Goal: Task Accomplishment & Management: Manage account settings

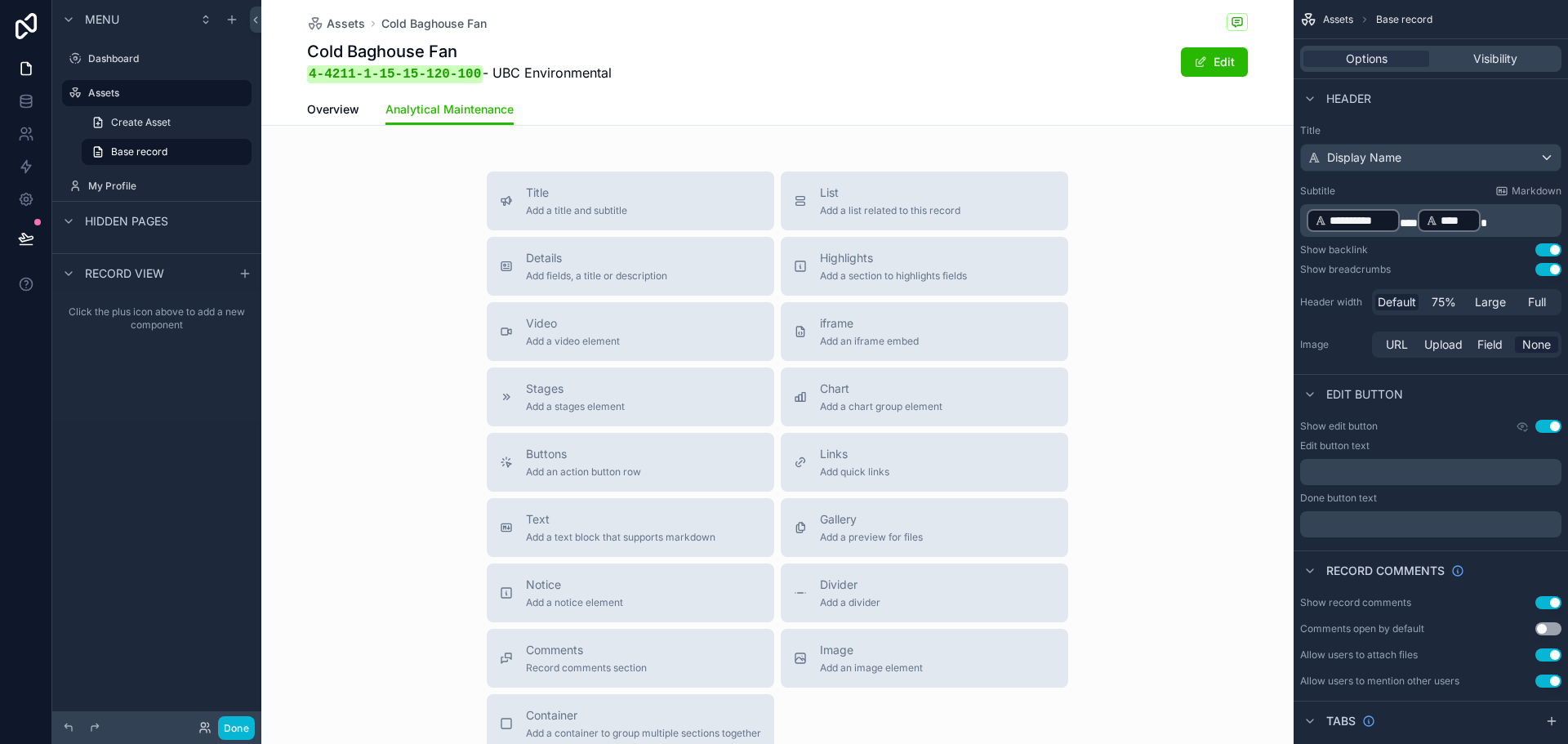
click at [1159, 292] on div "Title Add a title and subtitle List Add a list related to this record Details A…" at bounding box center [778, 462] width 1033 height 582
click at [834, 258] on span "Highlights" at bounding box center [893, 258] width 147 height 16
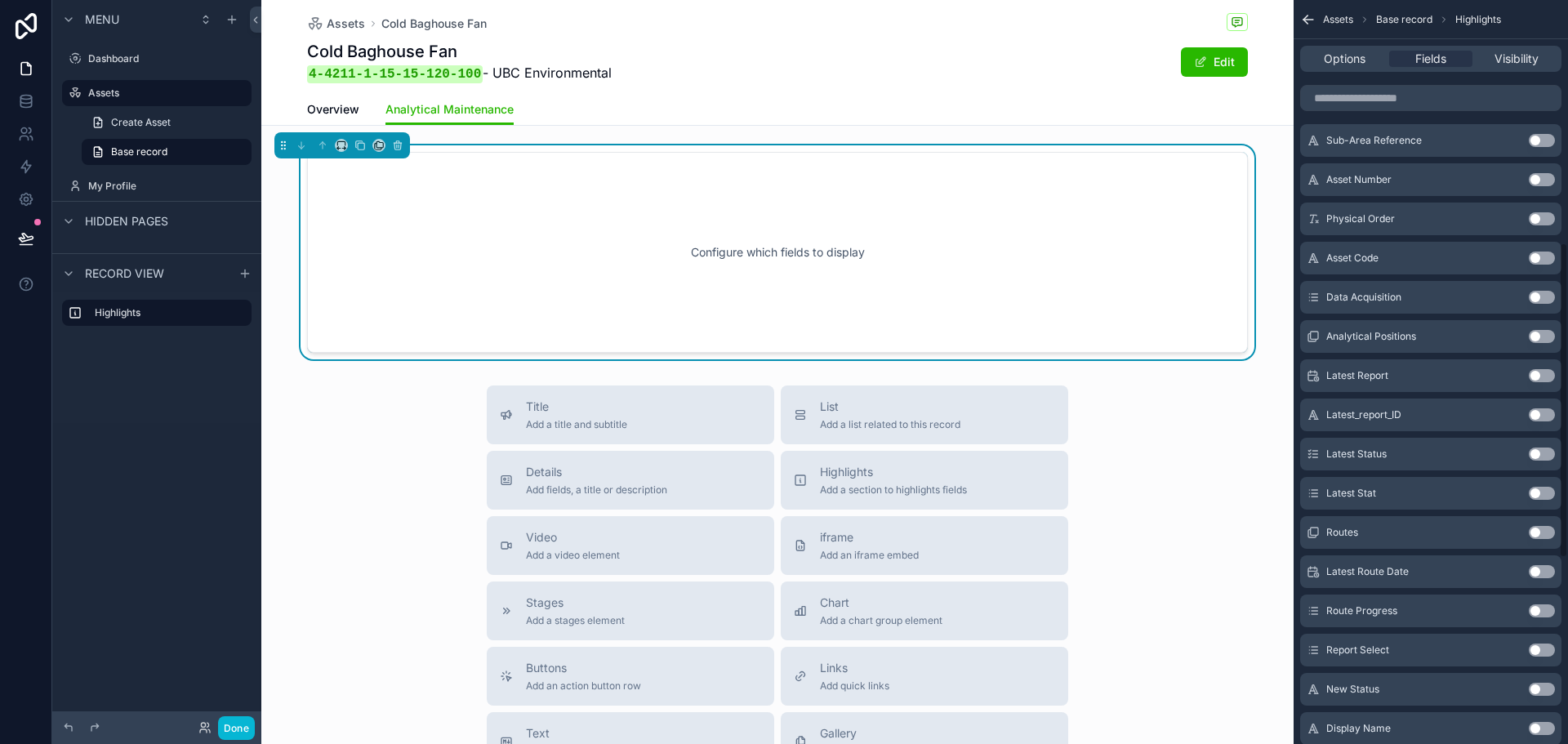
click at [1537, 452] on button "Use setting" at bounding box center [1542, 453] width 26 height 13
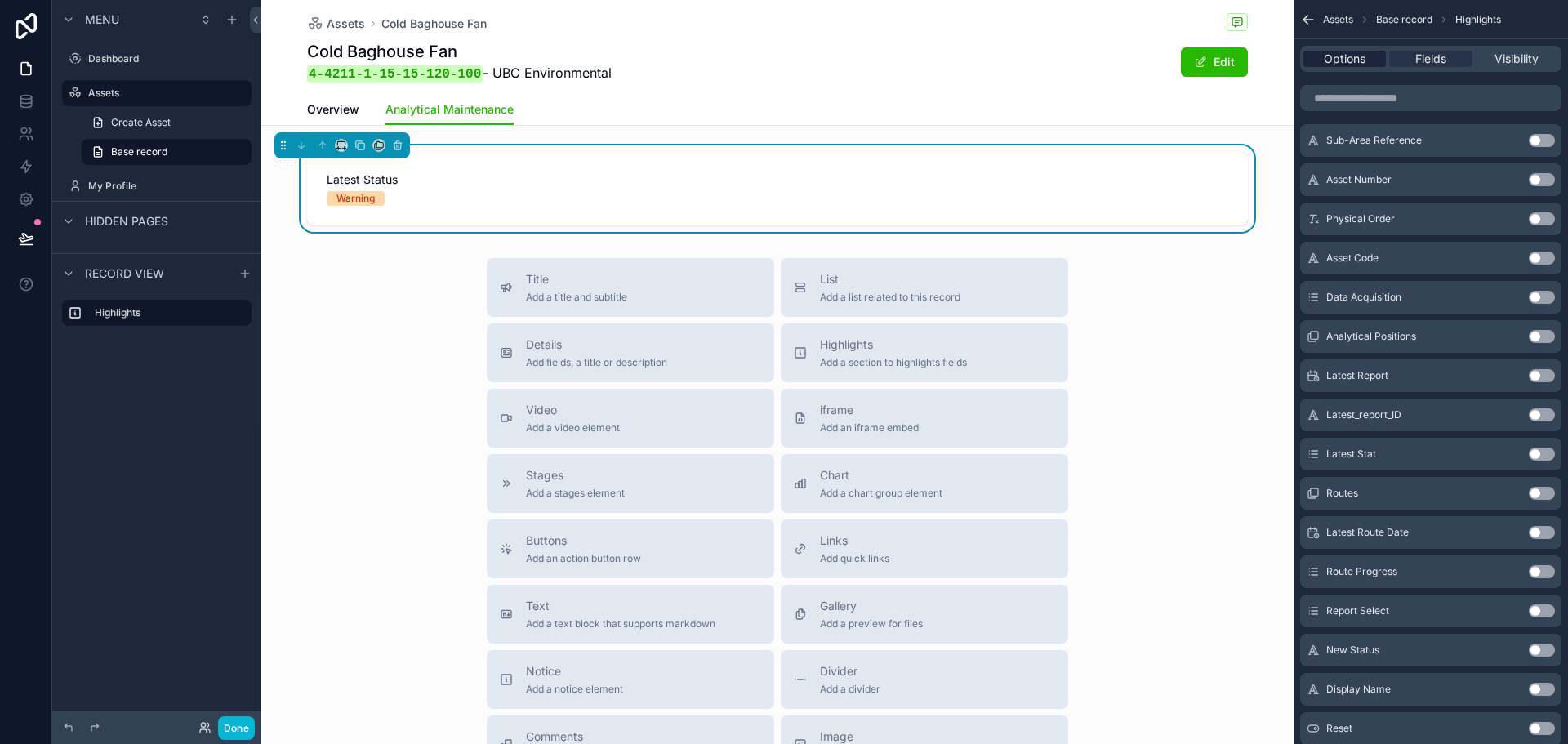
click at [1361, 64] on span "Options" at bounding box center [1344, 58] width 41 height 16
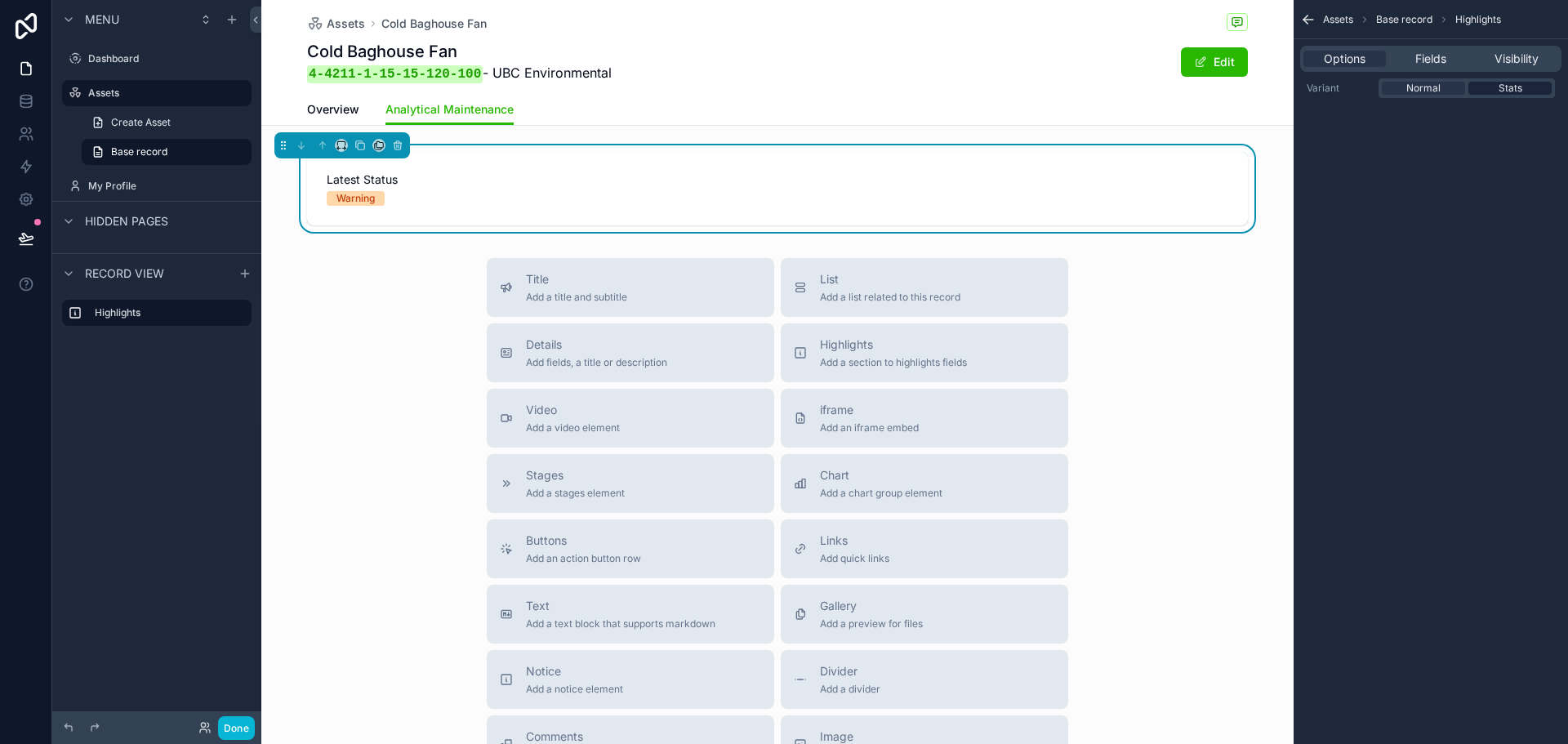
click at [1534, 88] on div "Stats" at bounding box center [1510, 88] width 84 height 13
click at [1439, 57] on span "Fields" at bounding box center [1431, 58] width 31 height 16
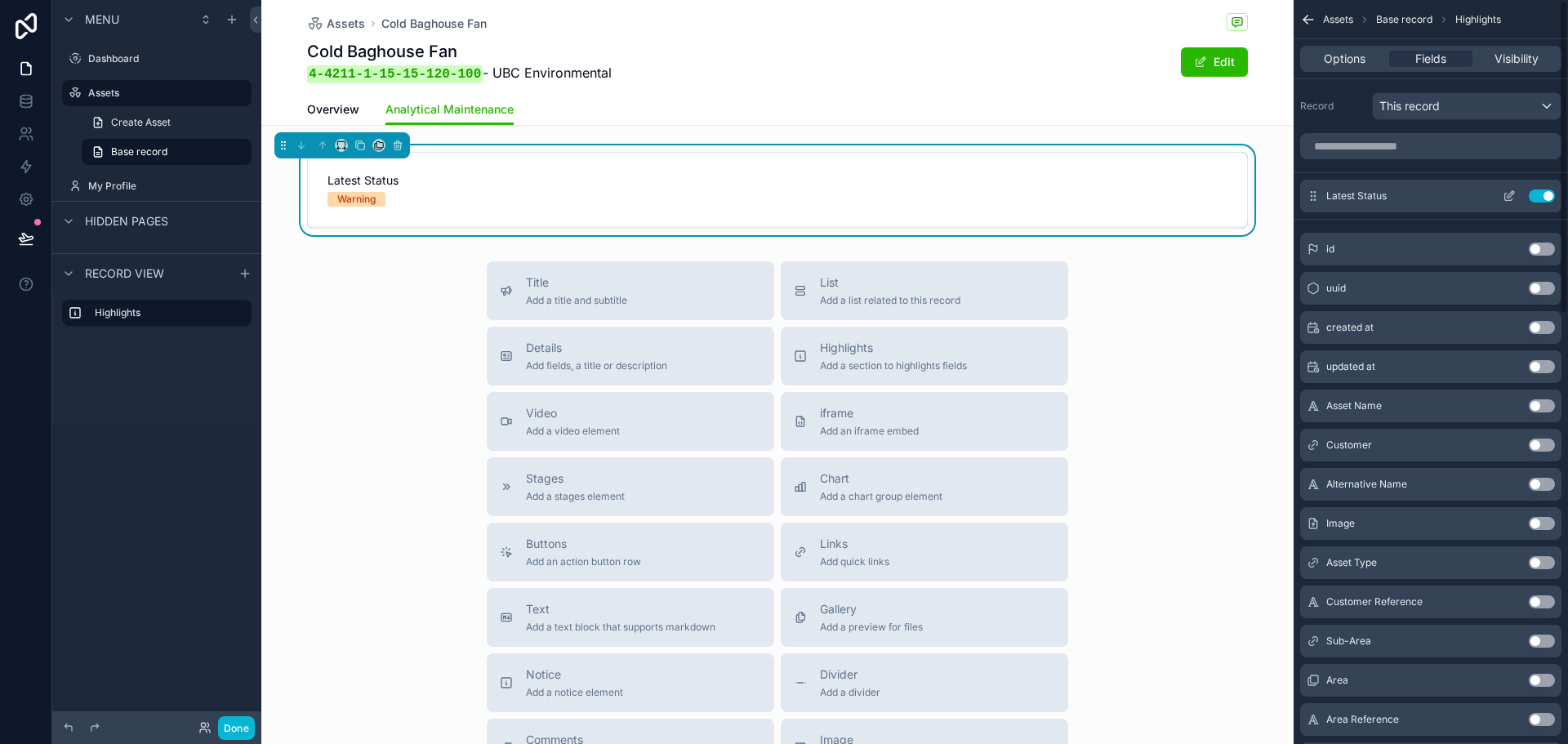
click at [1513, 198] on icon "scrollable content" at bounding box center [1509, 195] width 13 height 13
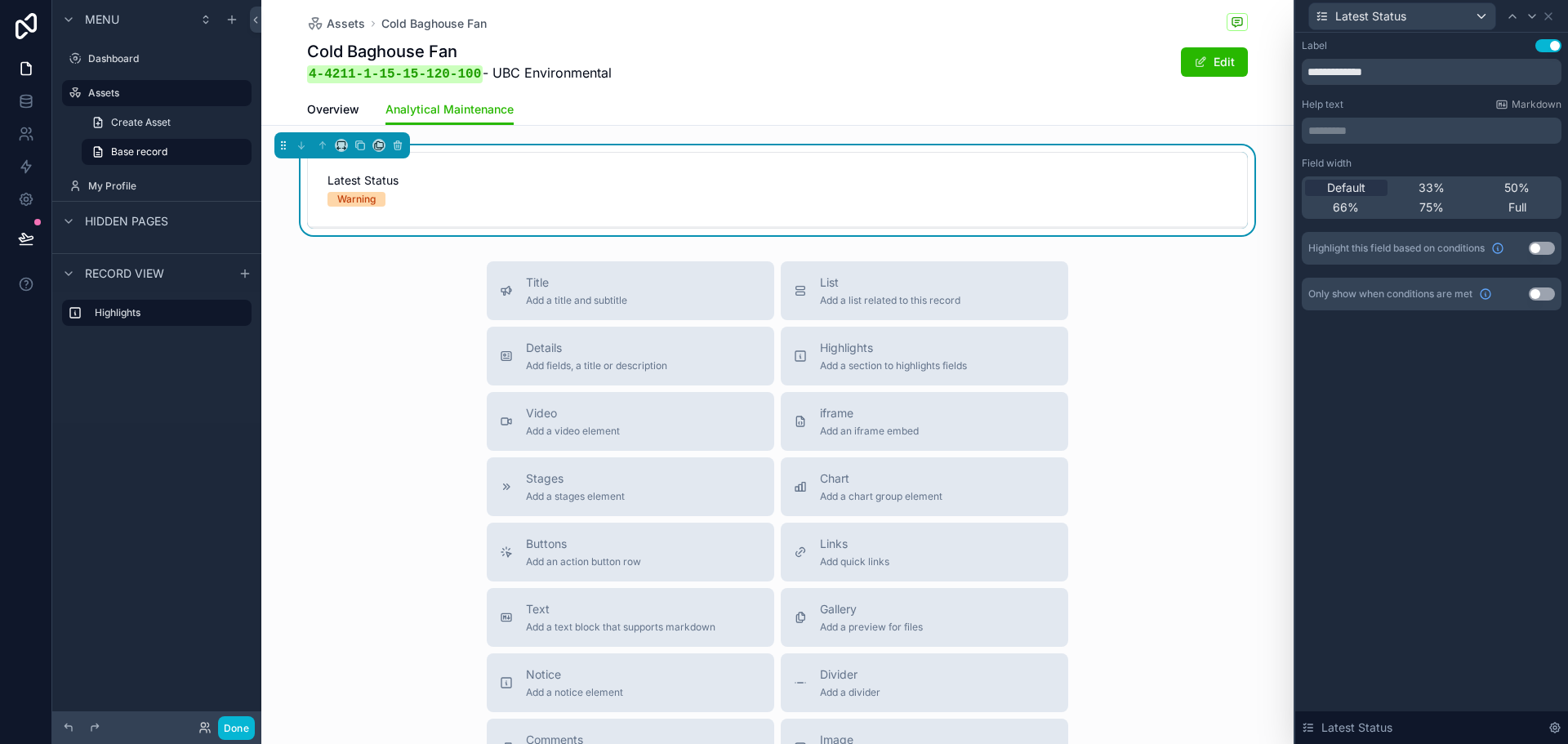
click at [1379, 133] on p "********* ﻿" at bounding box center [1434, 130] width 250 height 16
click at [1419, 74] on input "**********" at bounding box center [1432, 72] width 260 height 26
click at [1541, 46] on button "Use setting" at bounding box center [1549, 45] width 26 height 13
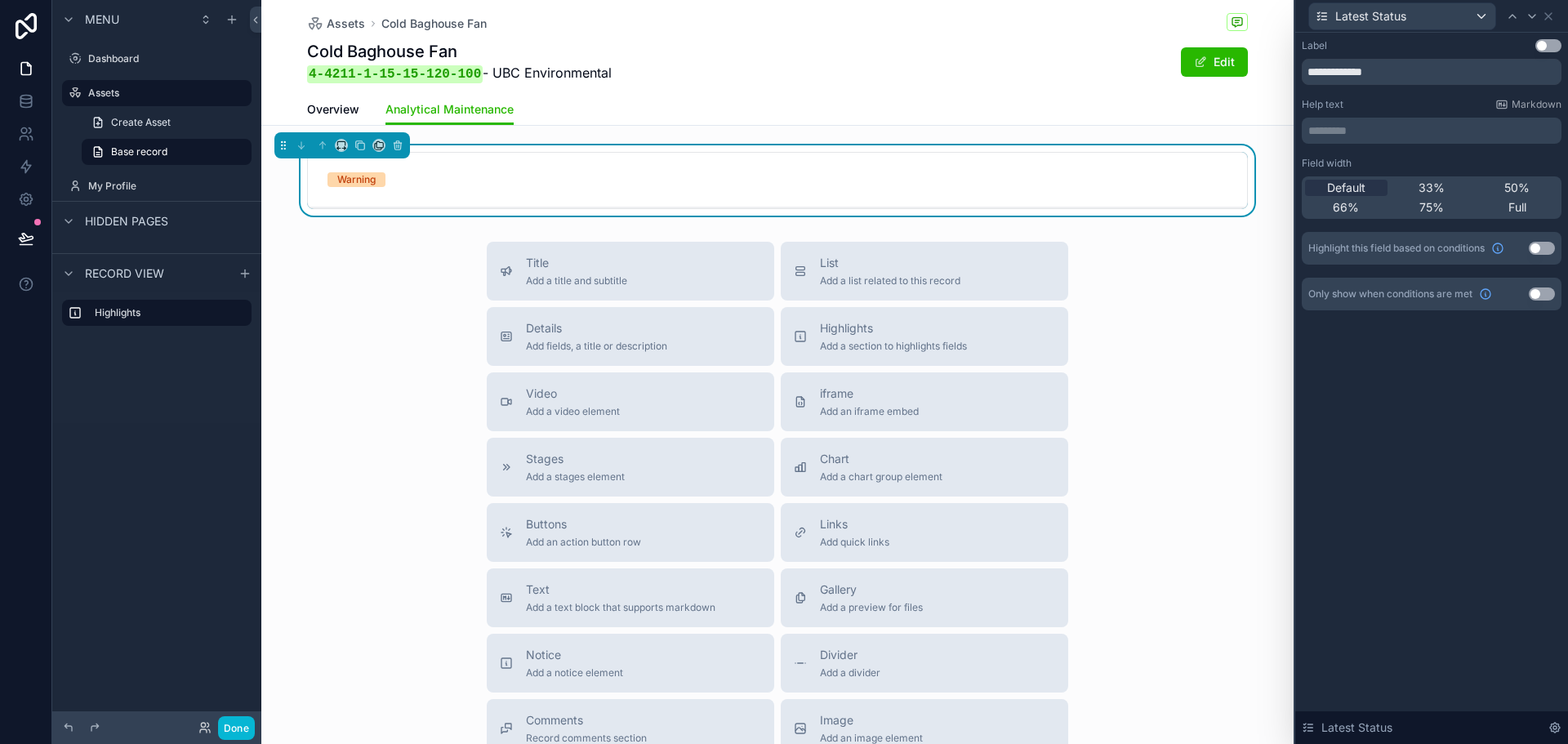
click at [1392, 128] on p "********* ﻿" at bounding box center [1434, 130] width 250 height 16
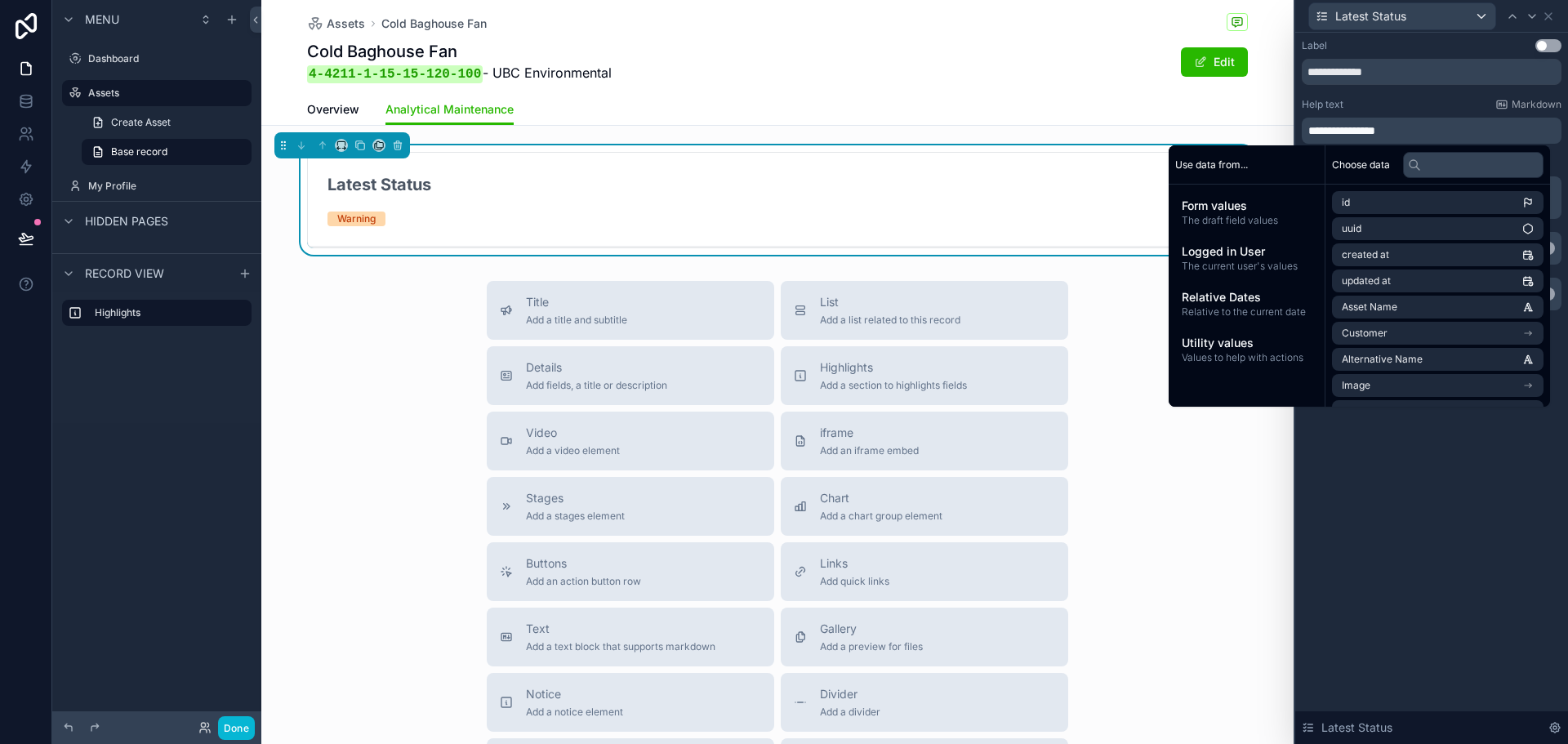
click at [1419, 100] on div "Help text Markdown" at bounding box center [1432, 104] width 260 height 13
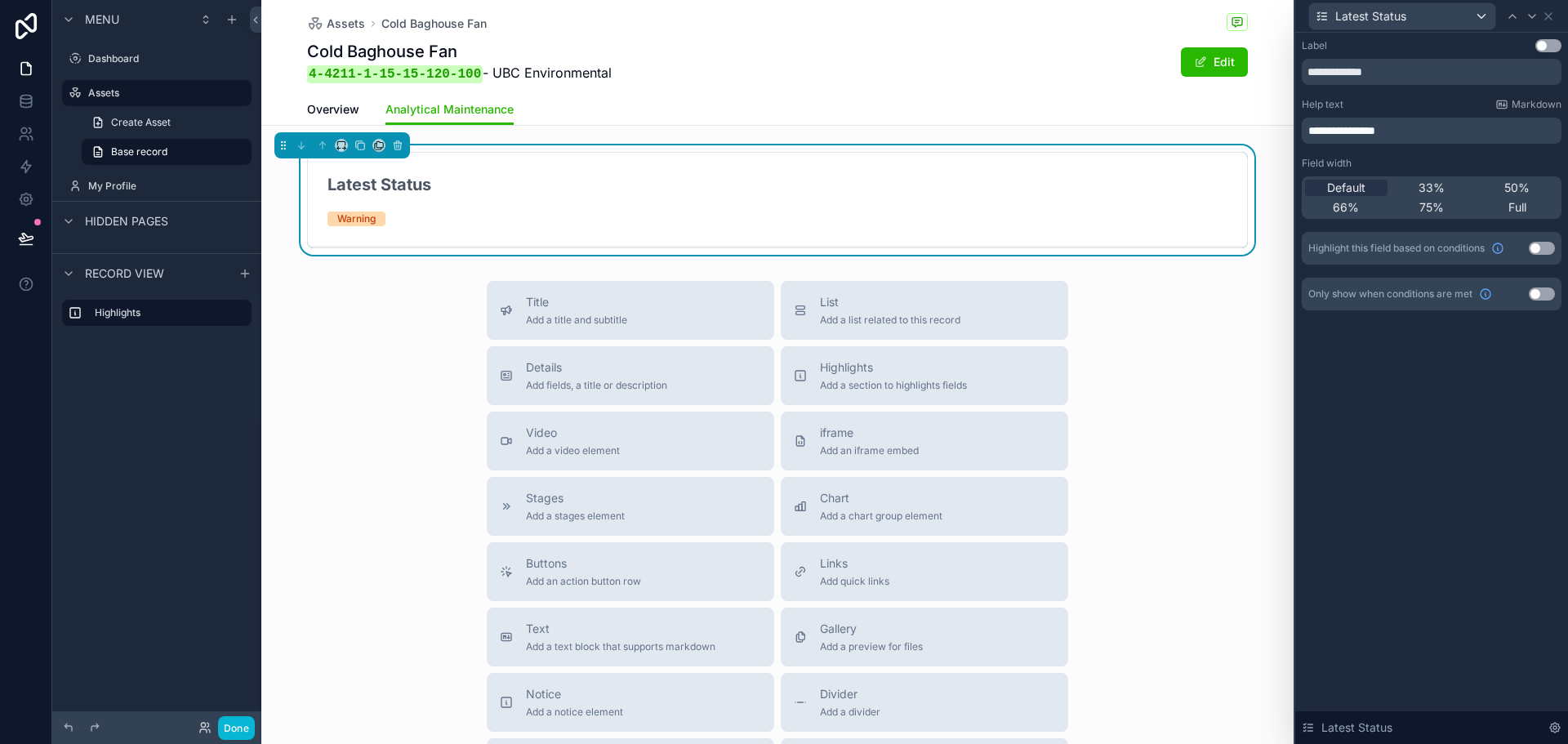
click at [1543, 241] on div "Highlight this field based on conditions Use setting" at bounding box center [1432, 248] width 260 height 33
click at [1541, 245] on button "Use setting" at bounding box center [1542, 247] width 26 height 13
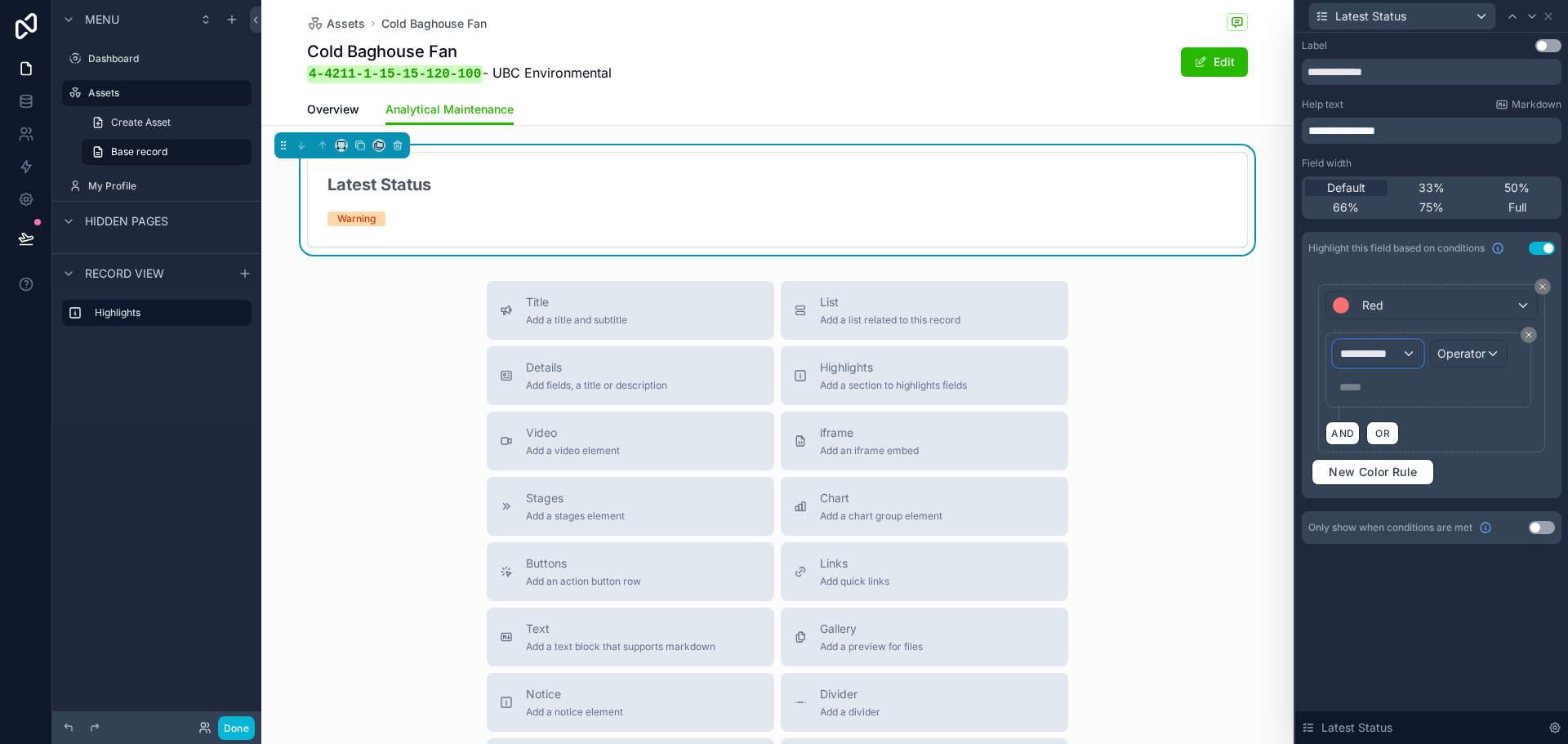
click at [1406, 353] on div "**********" at bounding box center [1378, 353] width 88 height 26
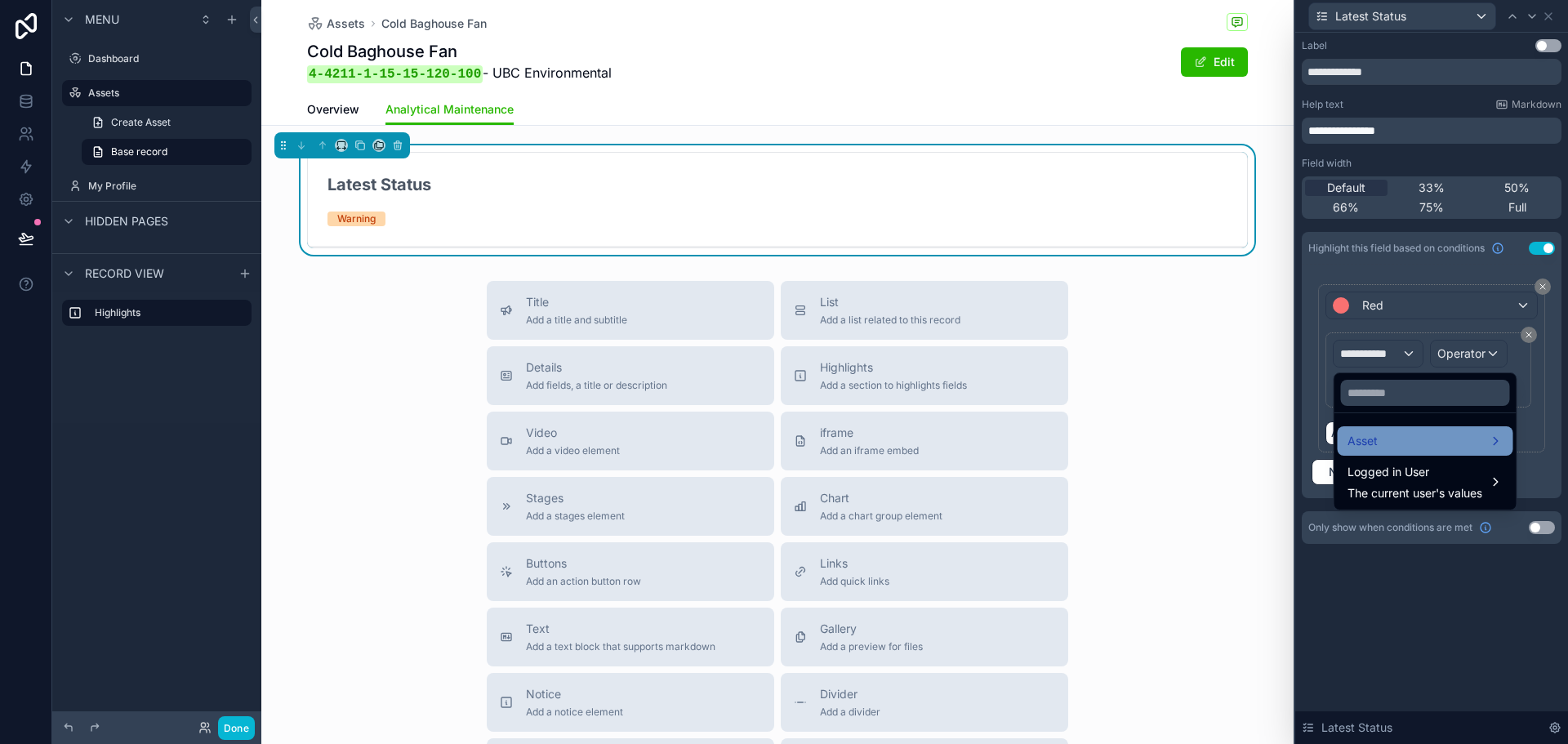
click at [1385, 443] on div "Asset" at bounding box center [1425, 441] width 156 height 19
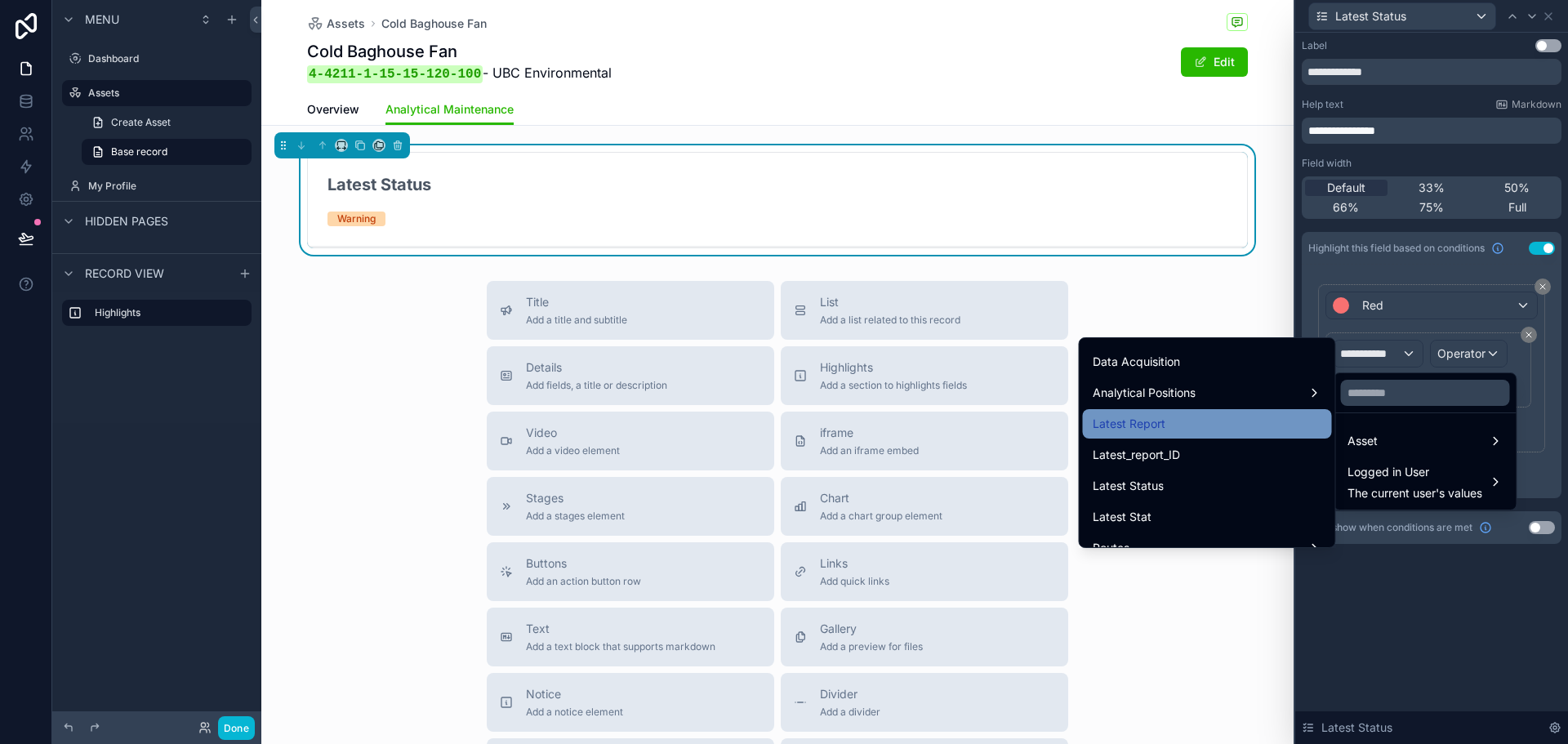
scroll to position [572, 0]
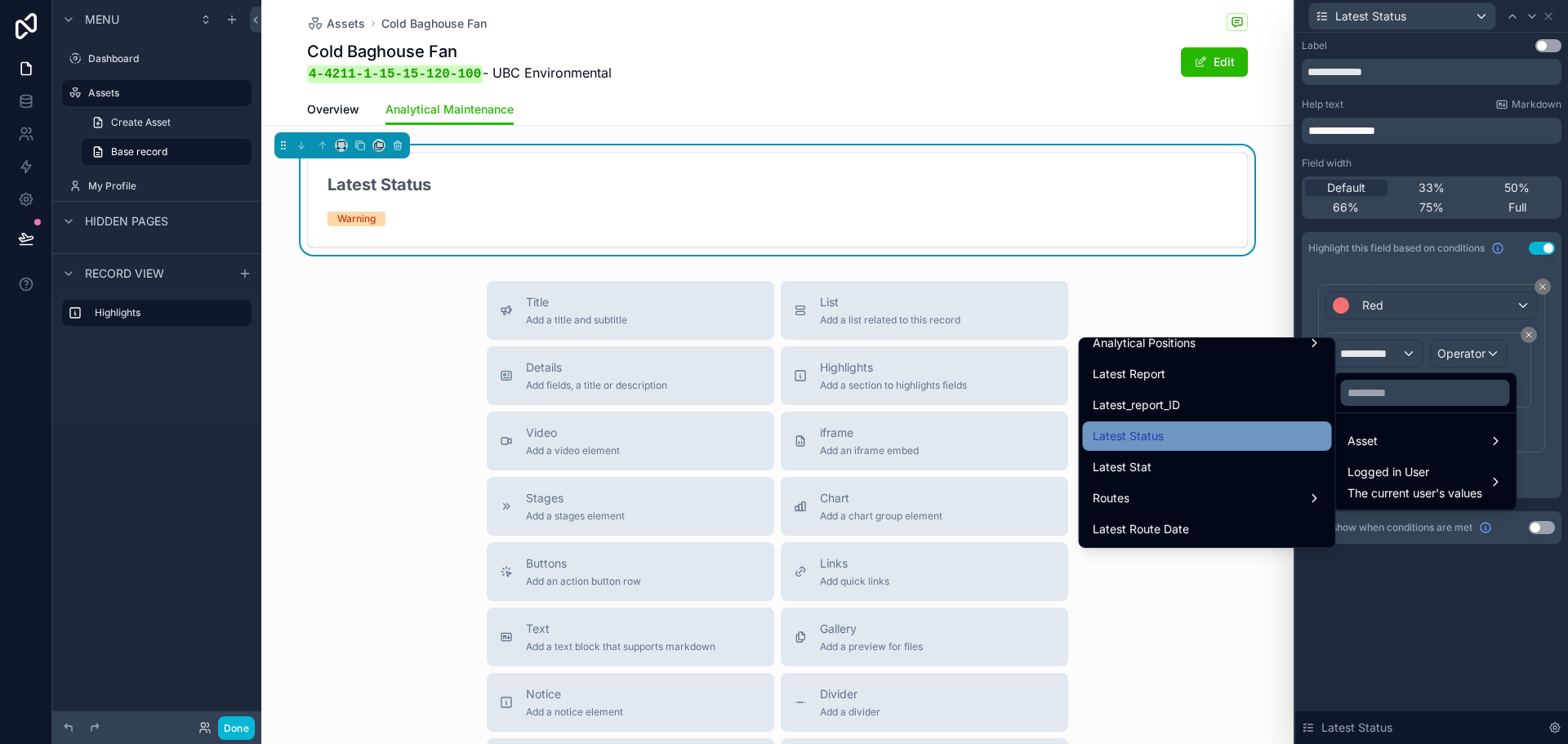
click at [1256, 443] on div "Latest Status" at bounding box center [1207, 436] width 230 height 19
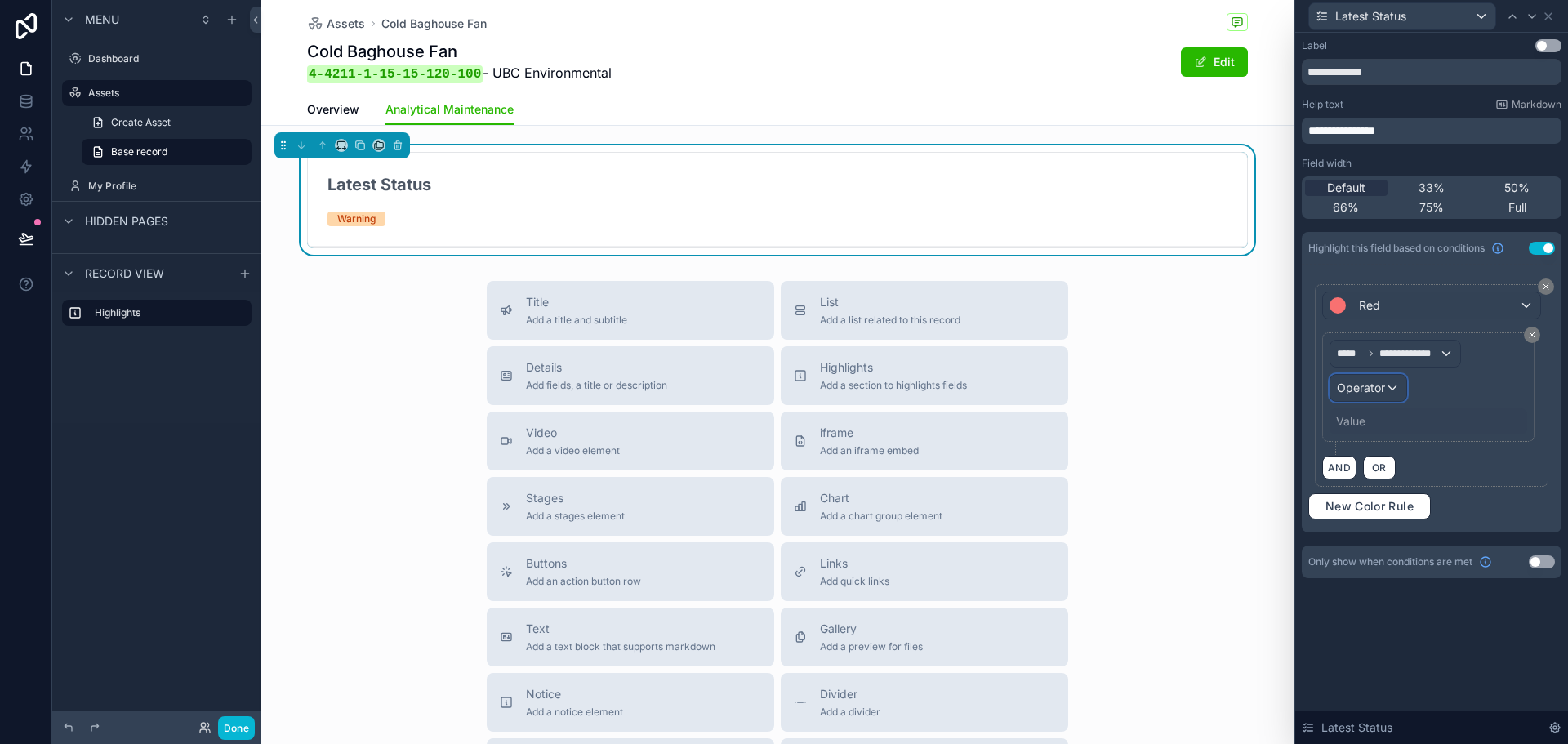
click at [1390, 396] on div "Operator" at bounding box center [1369, 388] width 76 height 26
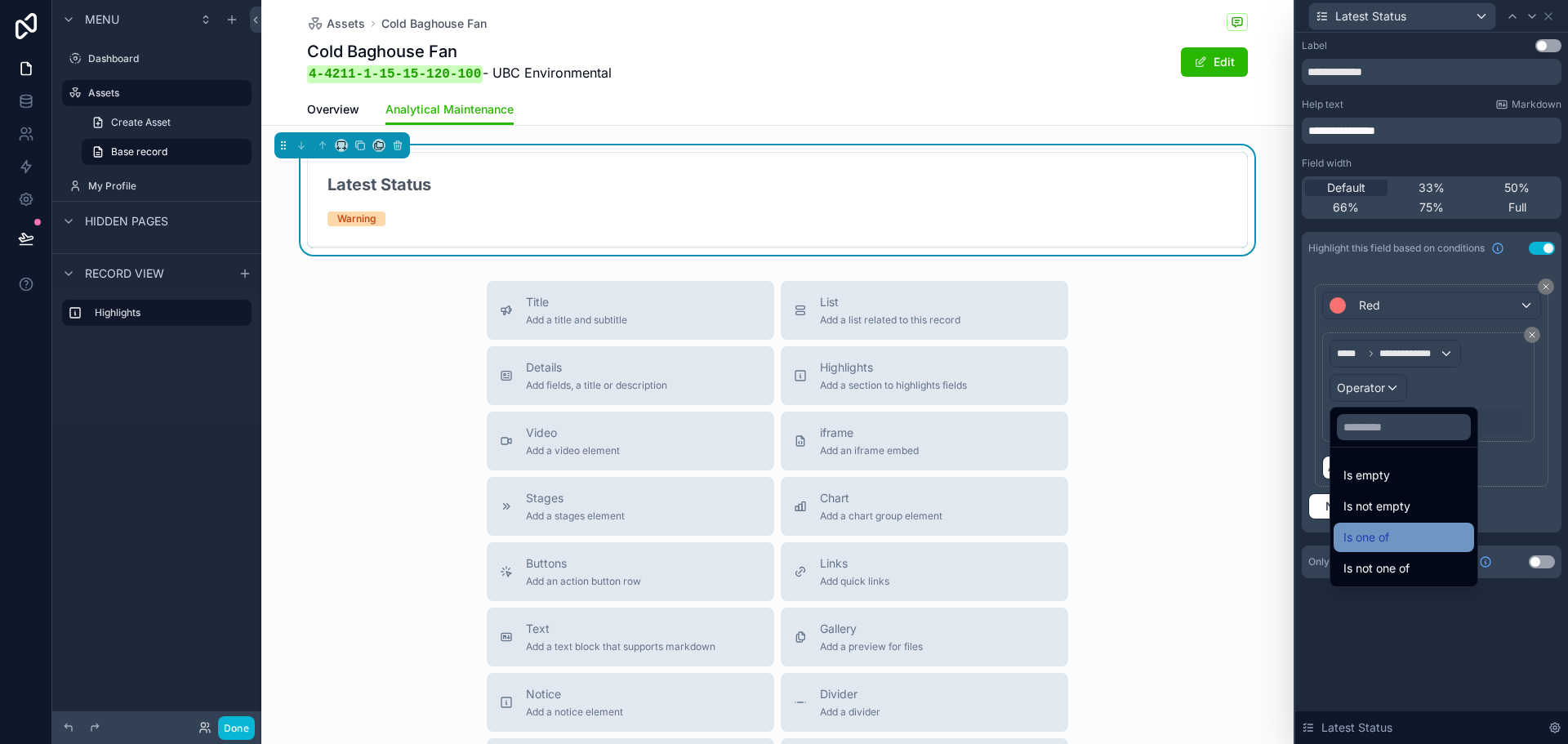
click at [1404, 537] on div "Is one of" at bounding box center [1403, 537] width 121 height 19
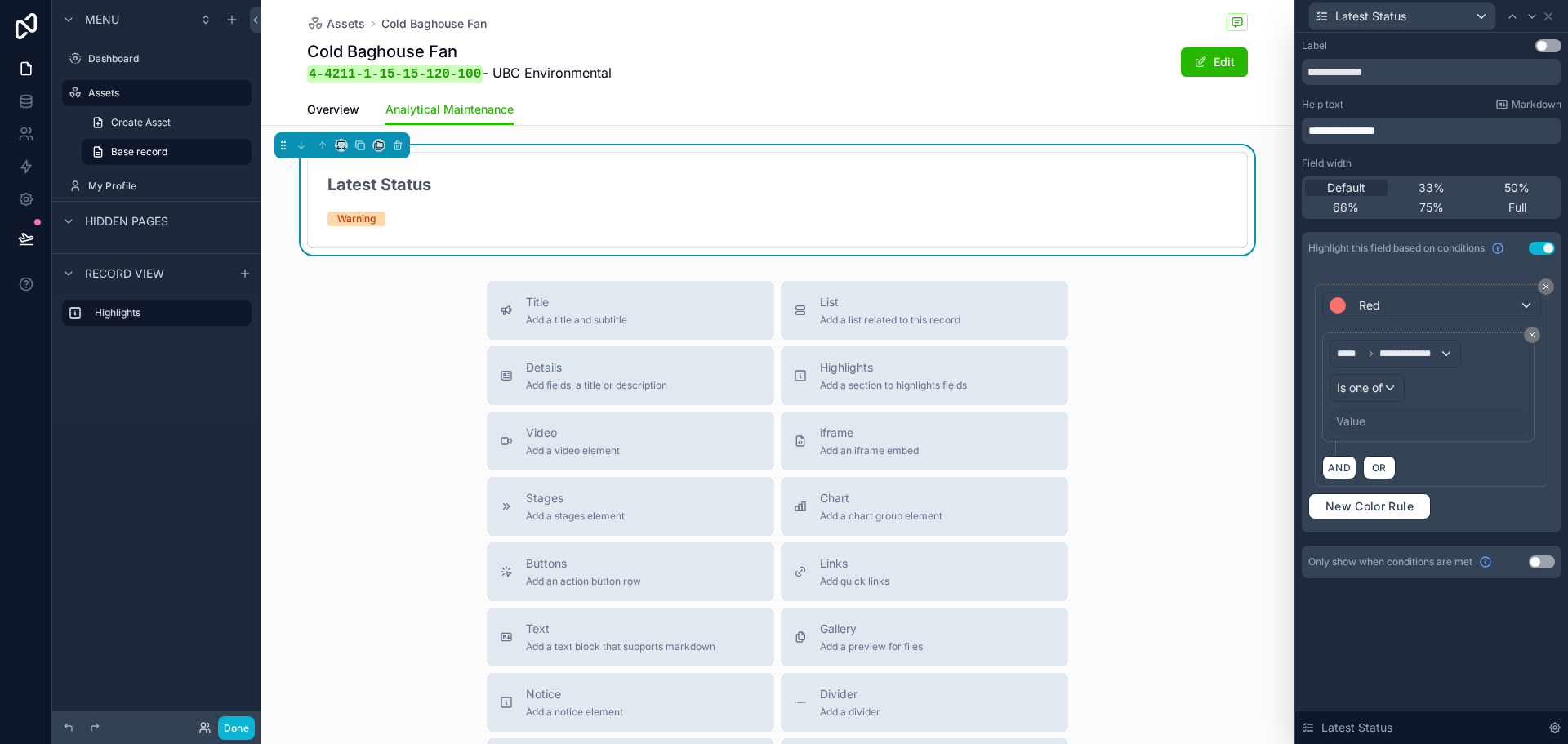
click at [1367, 422] on div "Value" at bounding box center [1429, 421] width 198 height 26
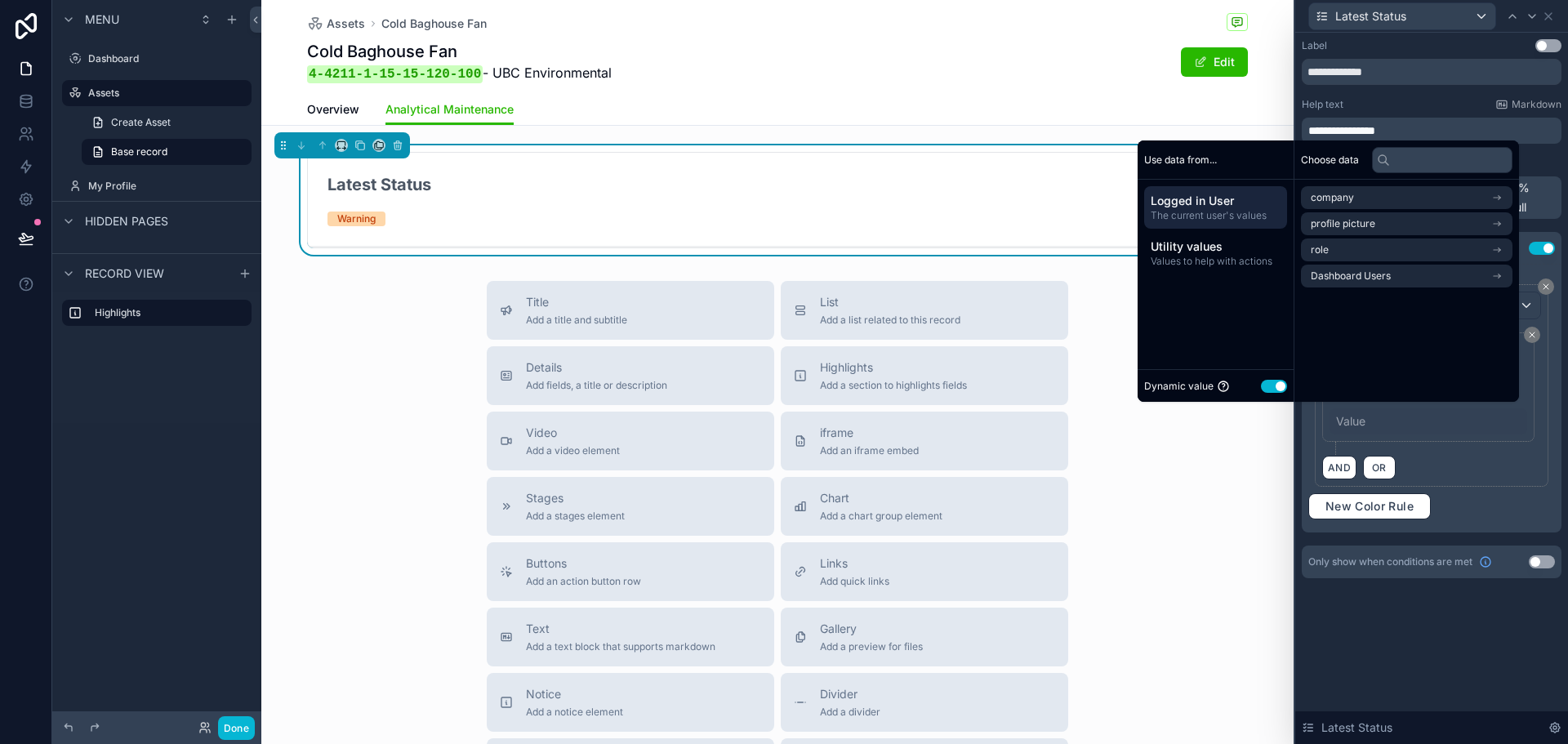
click at [1261, 380] on button "Use setting" at bounding box center [1274, 386] width 26 height 13
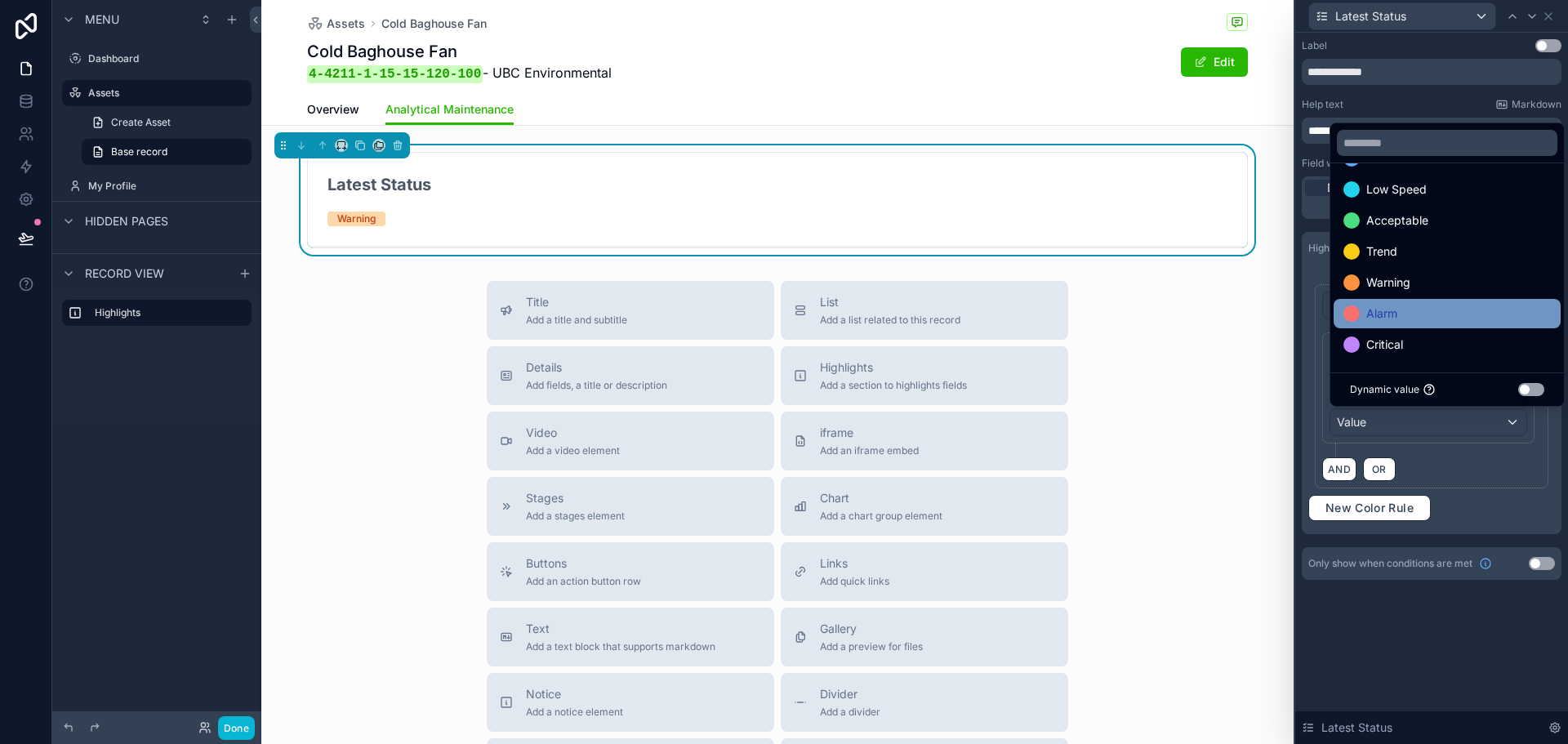
click at [1423, 321] on div "Alarm" at bounding box center [1447, 313] width 208 height 19
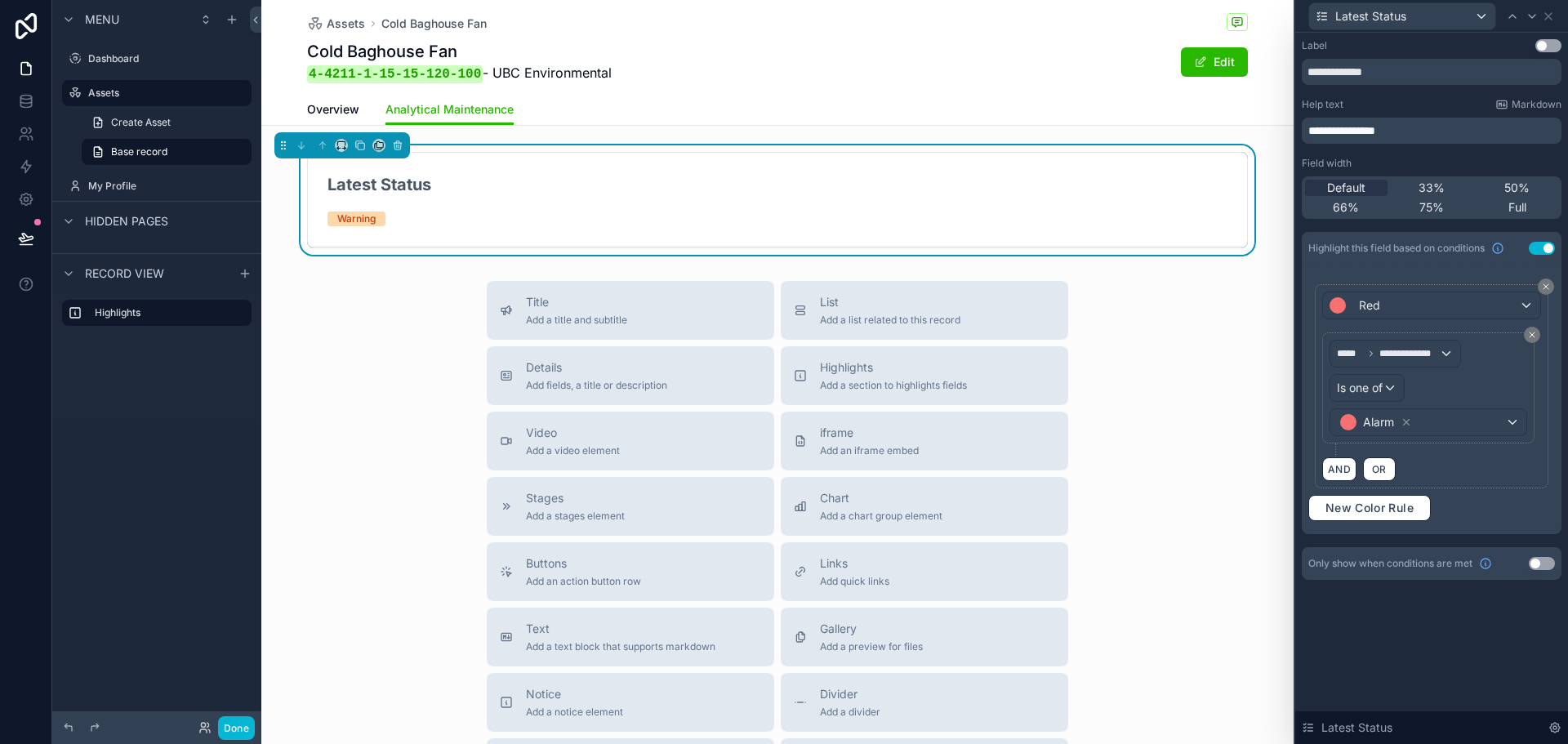
click at [1451, 441] on div "**********" at bounding box center [1429, 388] width 213 height 111
click at [1413, 511] on span "New Color Rule" at bounding box center [1370, 508] width 101 height 14
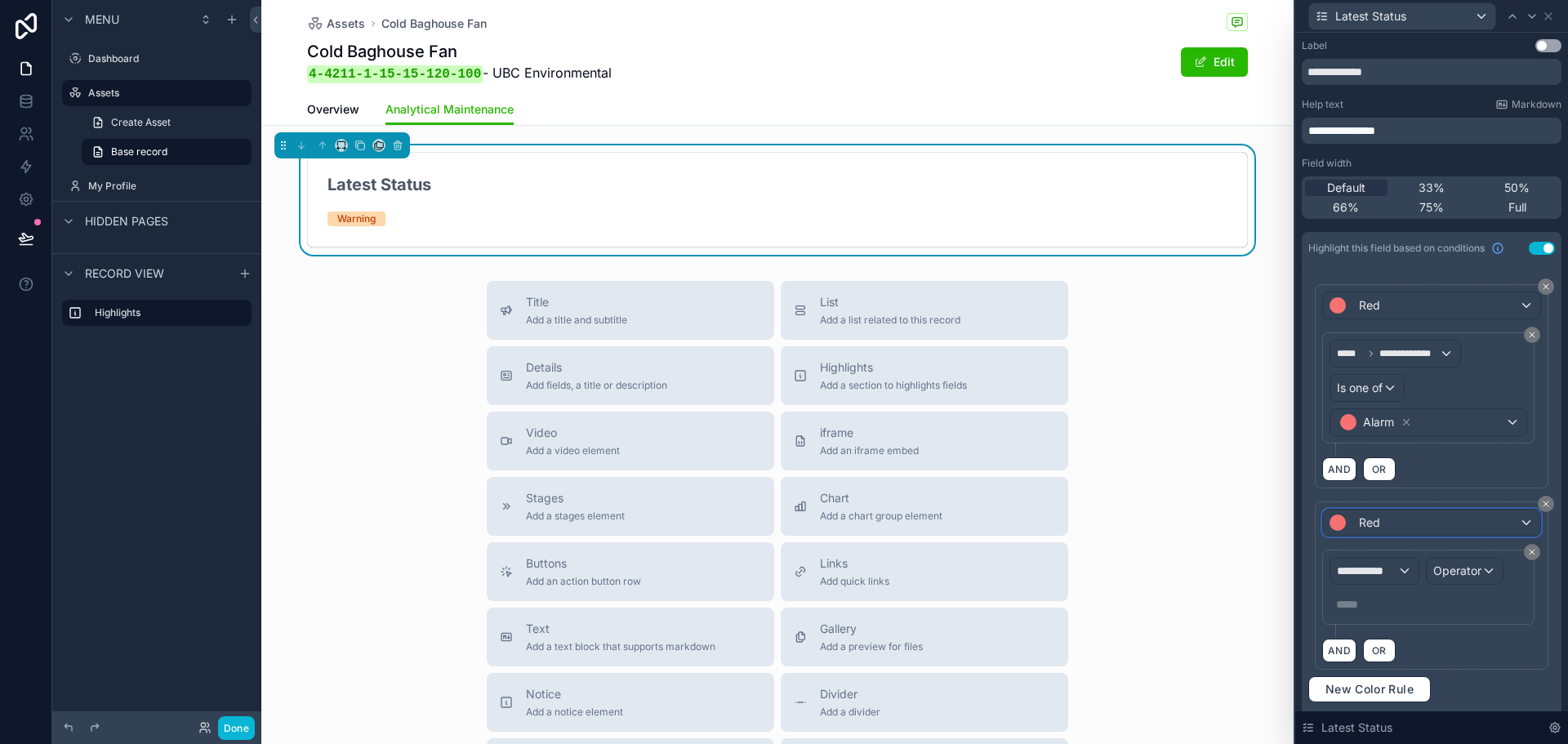
click at [1420, 529] on div "Red" at bounding box center [1431, 523] width 217 height 26
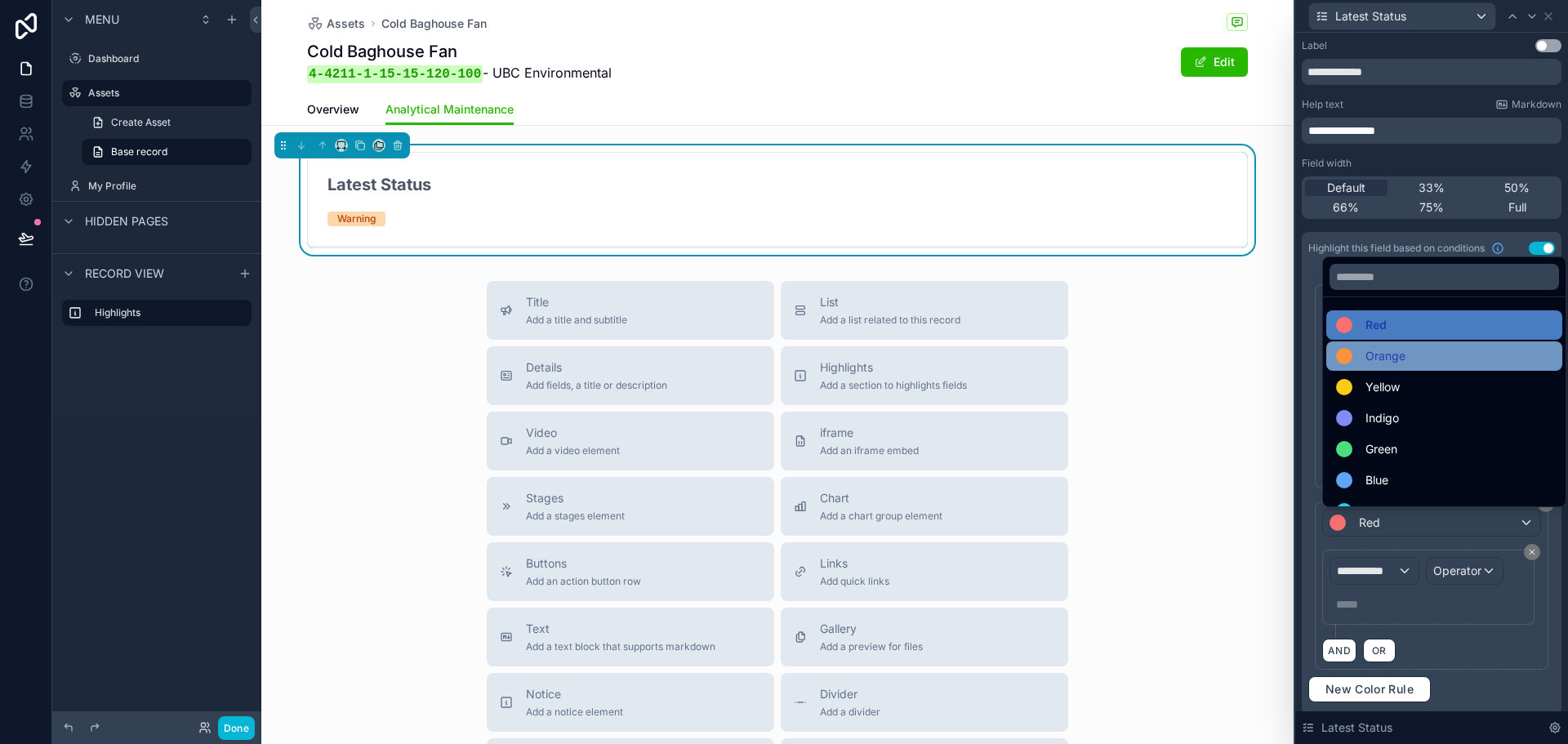
click at [1430, 360] on div "Orange" at bounding box center [1445, 356] width 216 height 19
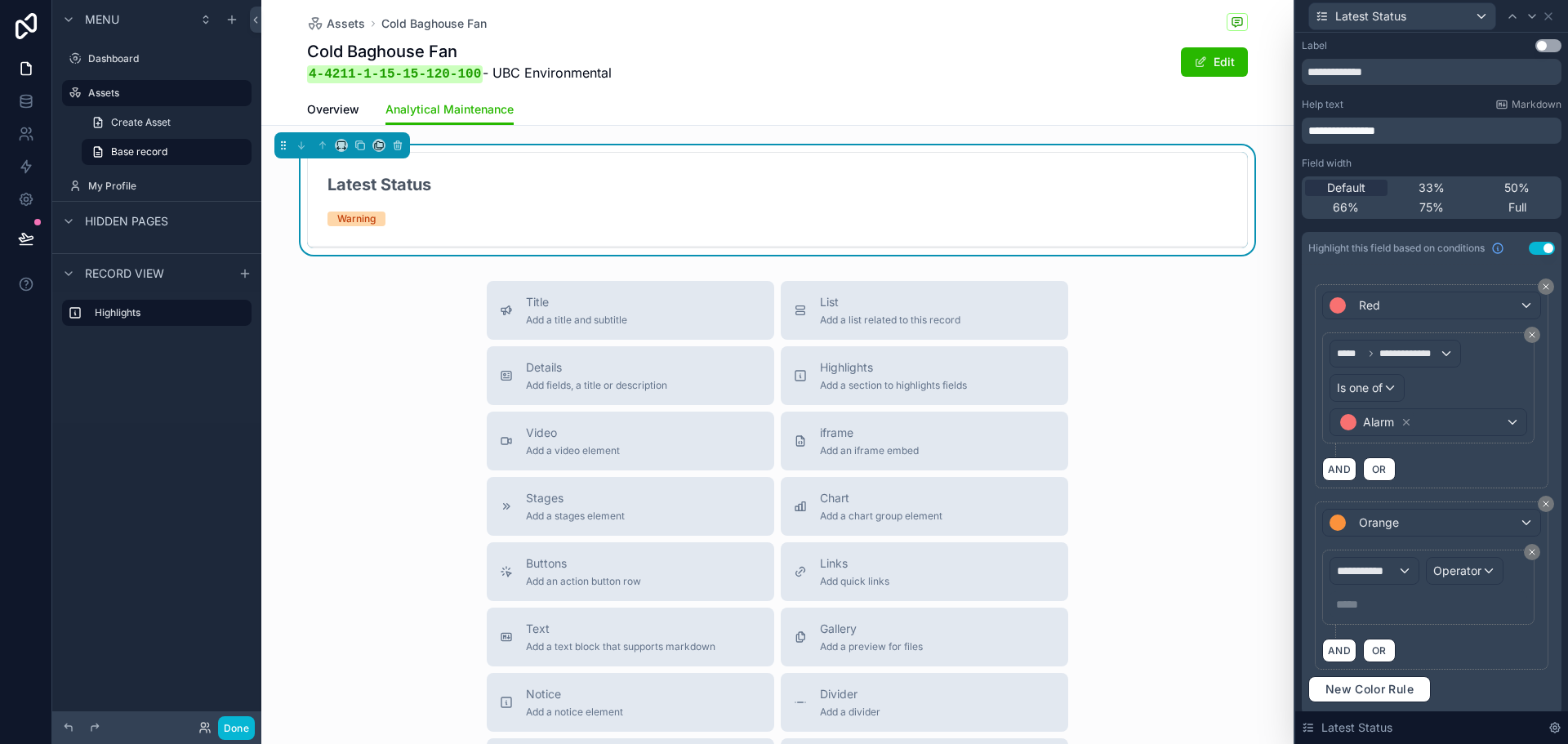
scroll to position [56, 0]
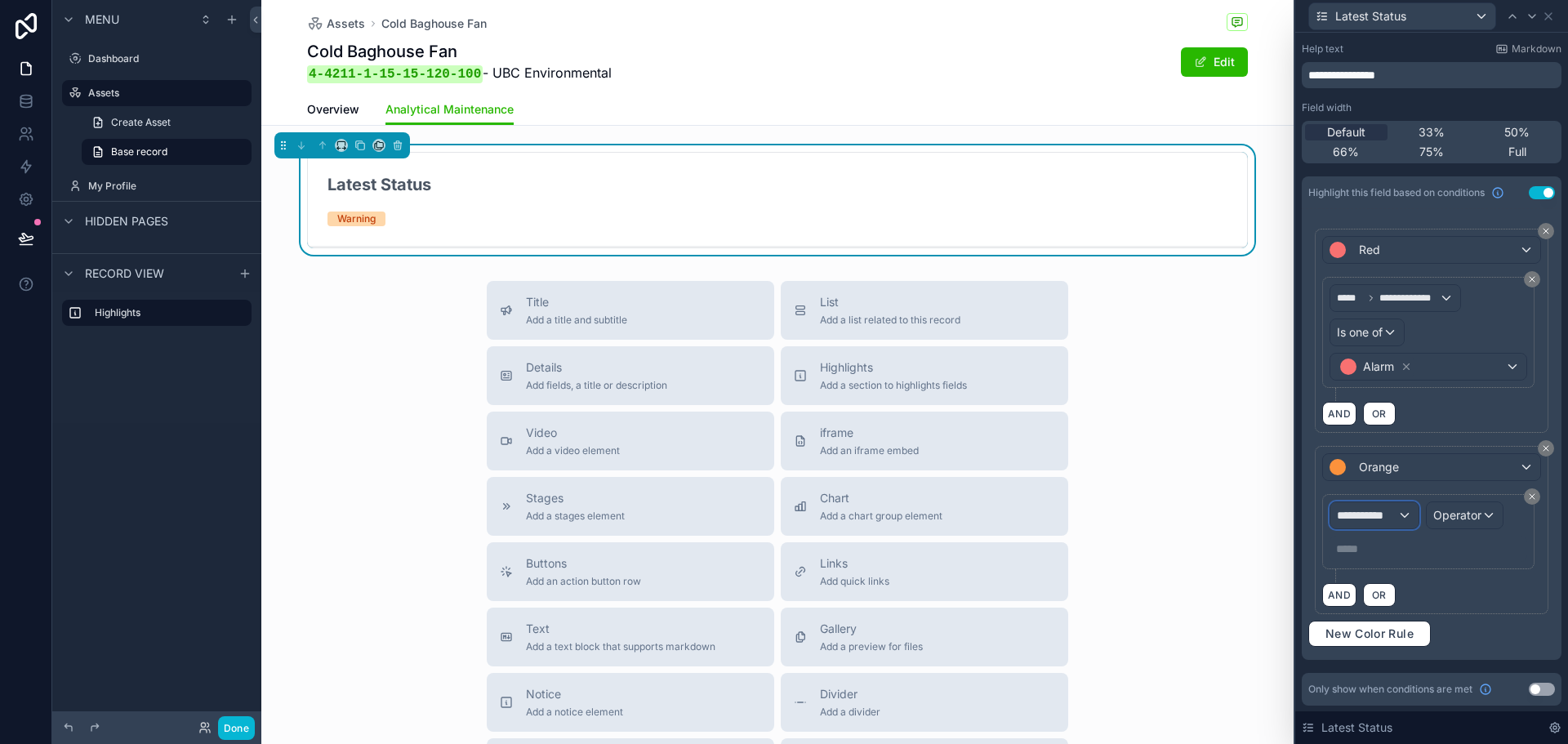
click at [1396, 522] on span "**********" at bounding box center [1368, 515] width 61 height 16
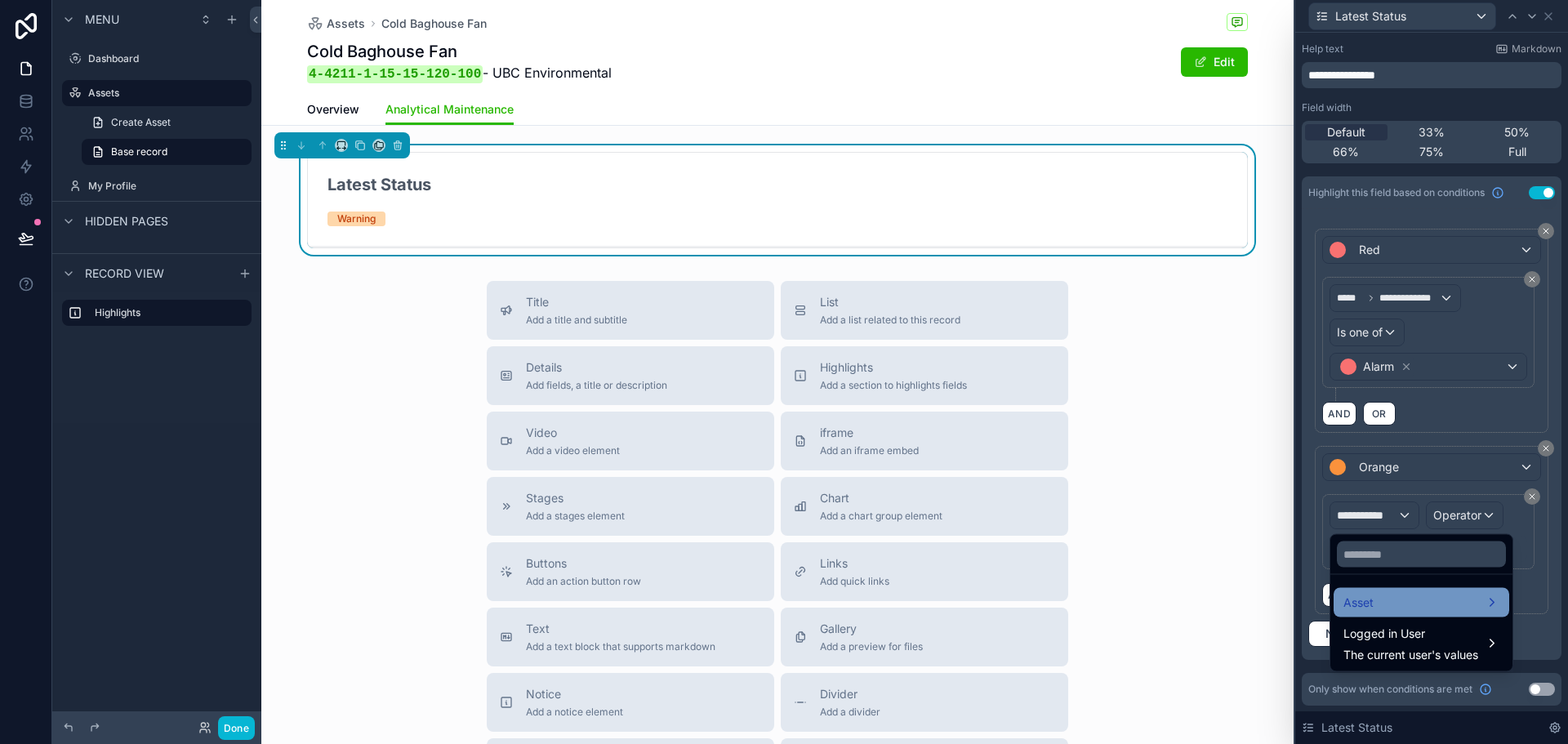
click at [1379, 592] on div "Asset" at bounding box center [1422, 603] width 176 height 30
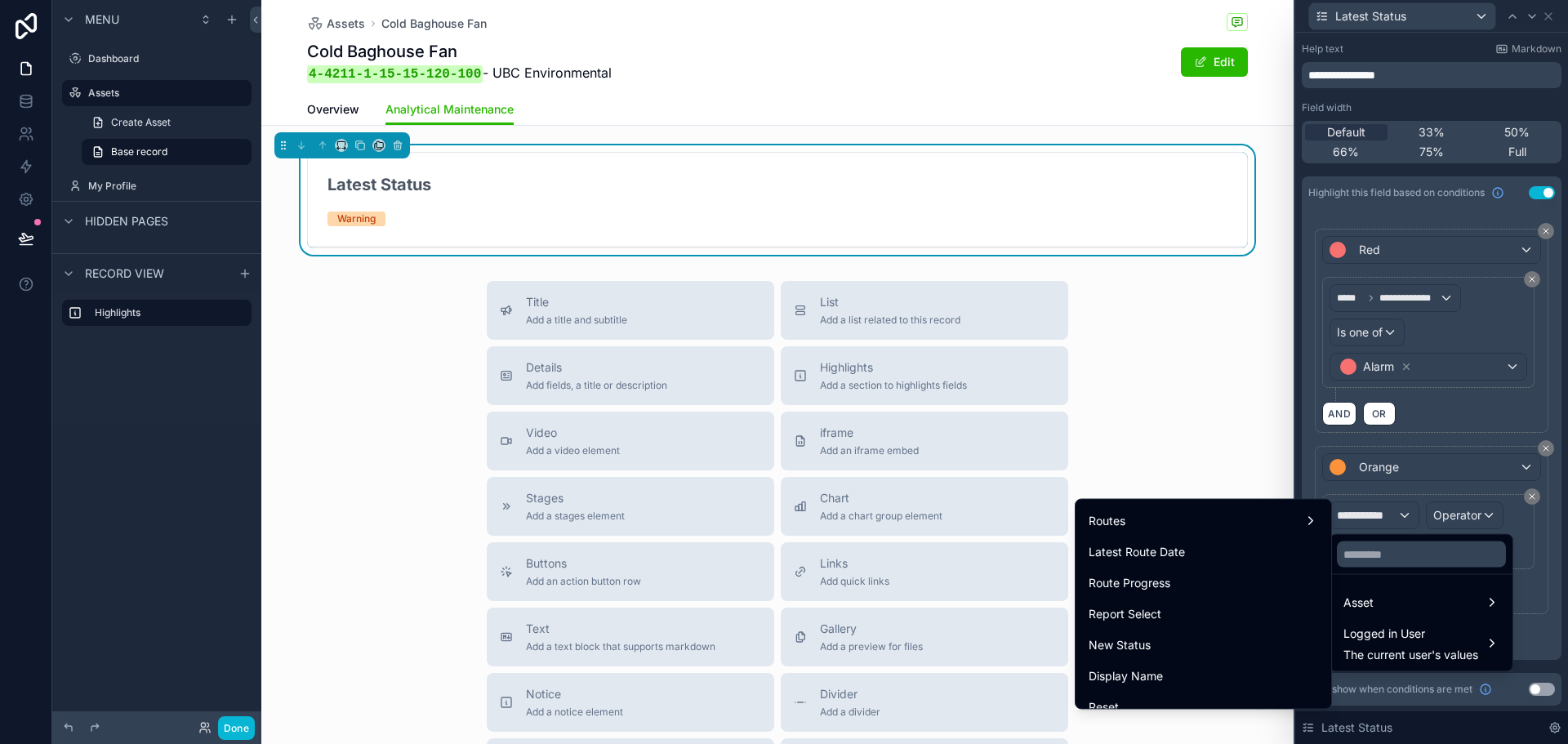
scroll to position [547, 0]
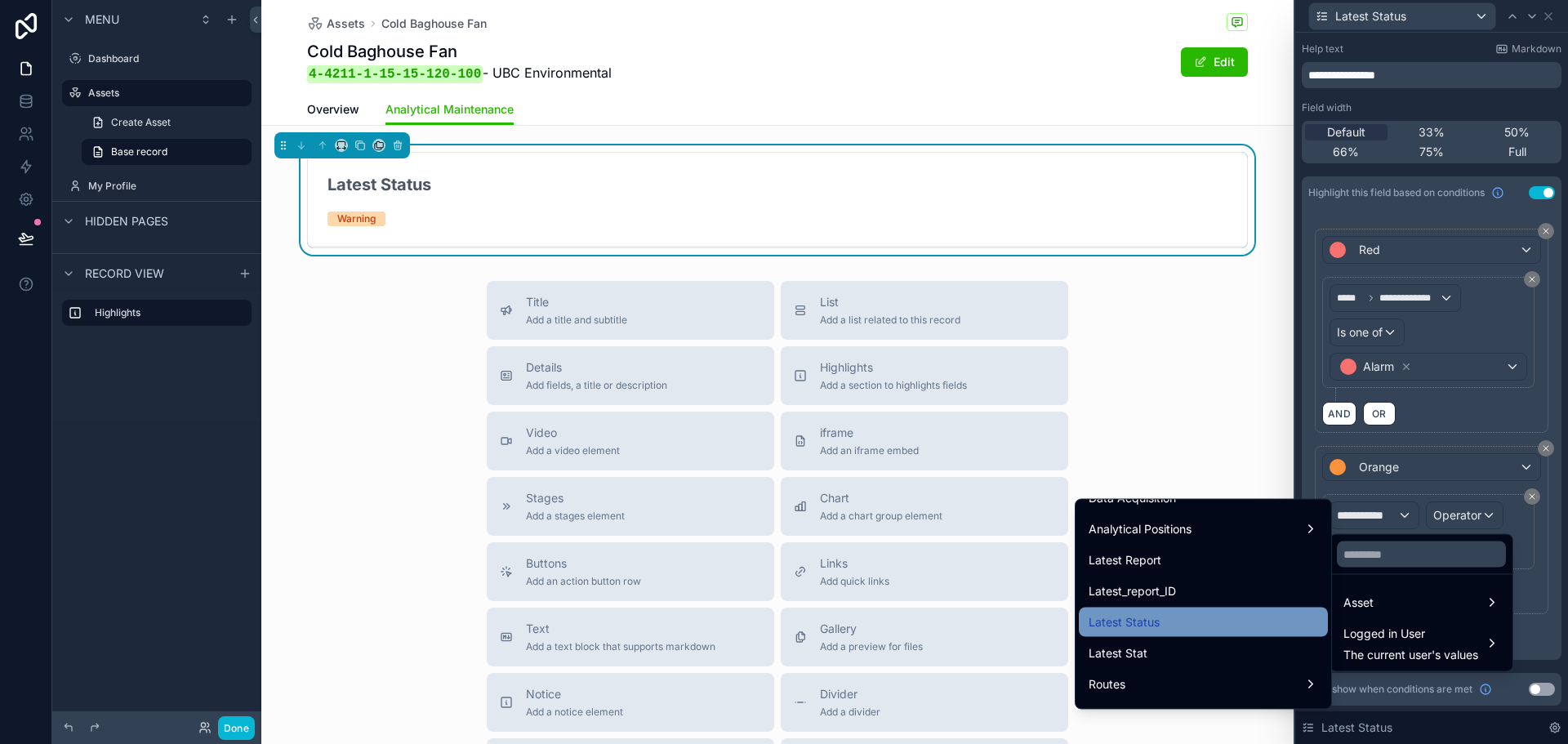
click at [1200, 618] on div "Latest Status" at bounding box center [1204, 622] width 230 height 19
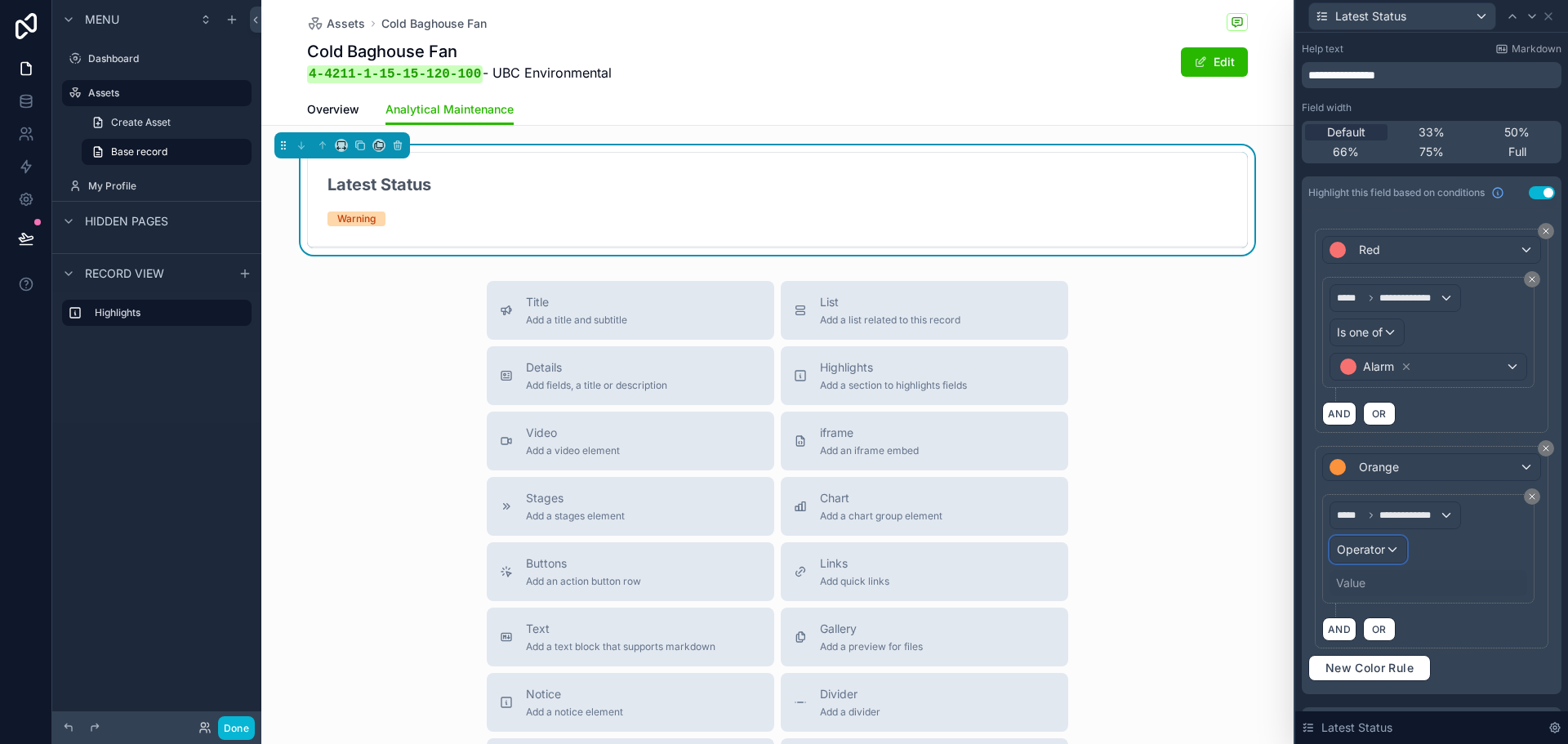
click at [1393, 560] on div "Operator" at bounding box center [1369, 550] width 76 height 26
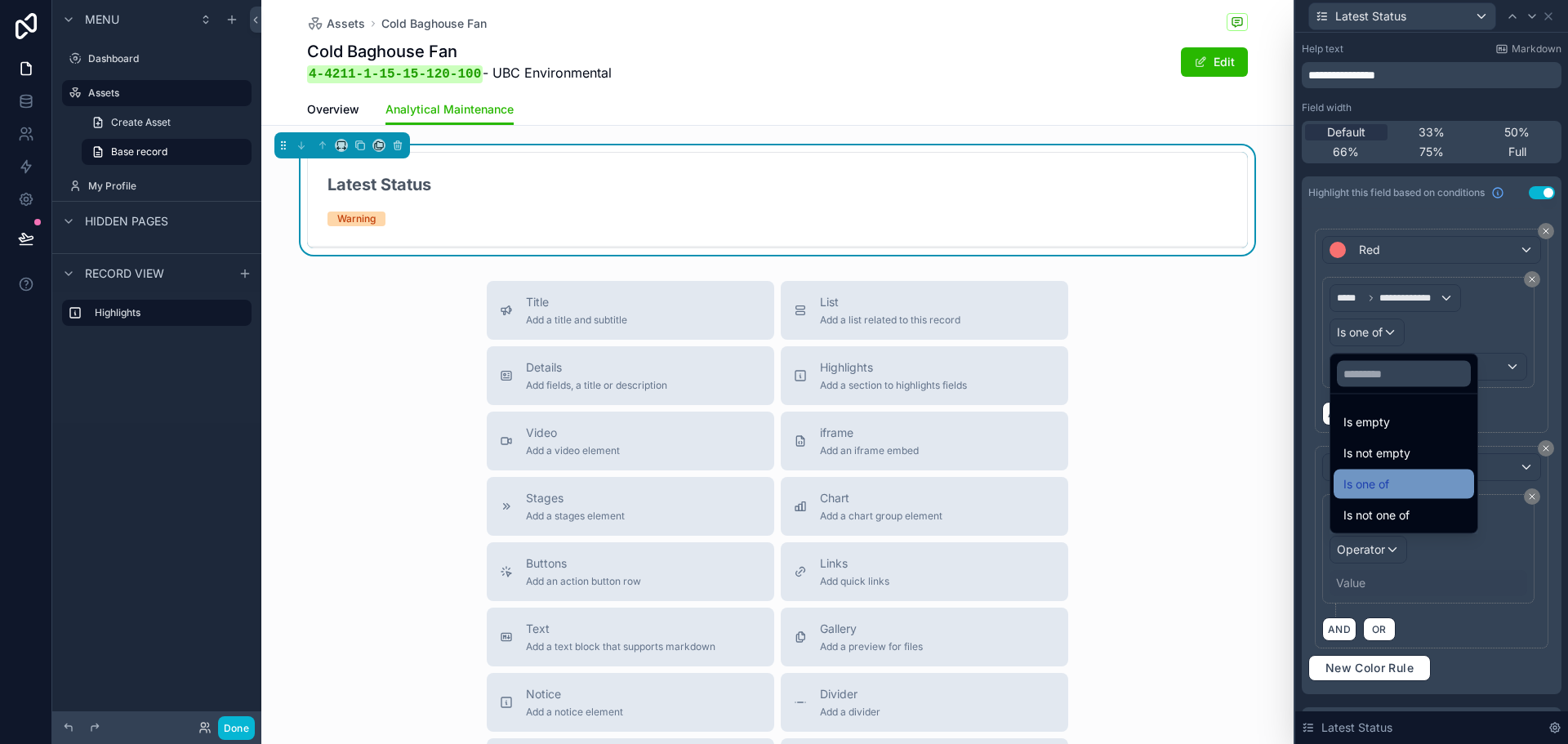
click at [1397, 478] on div "Is one of" at bounding box center [1403, 484] width 121 height 19
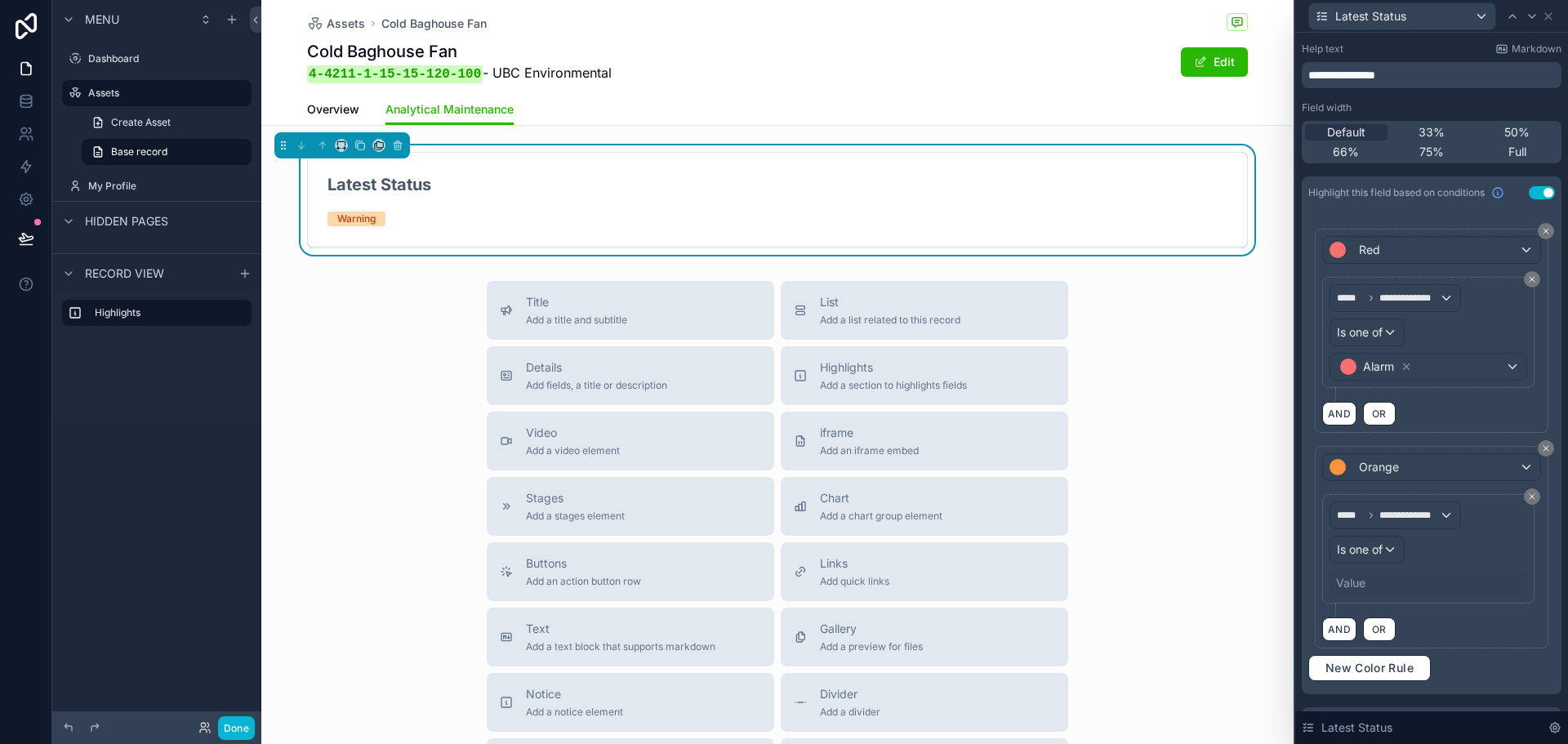
click at [1370, 575] on div "Value" at bounding box center [1429, 583] width 198 height 26
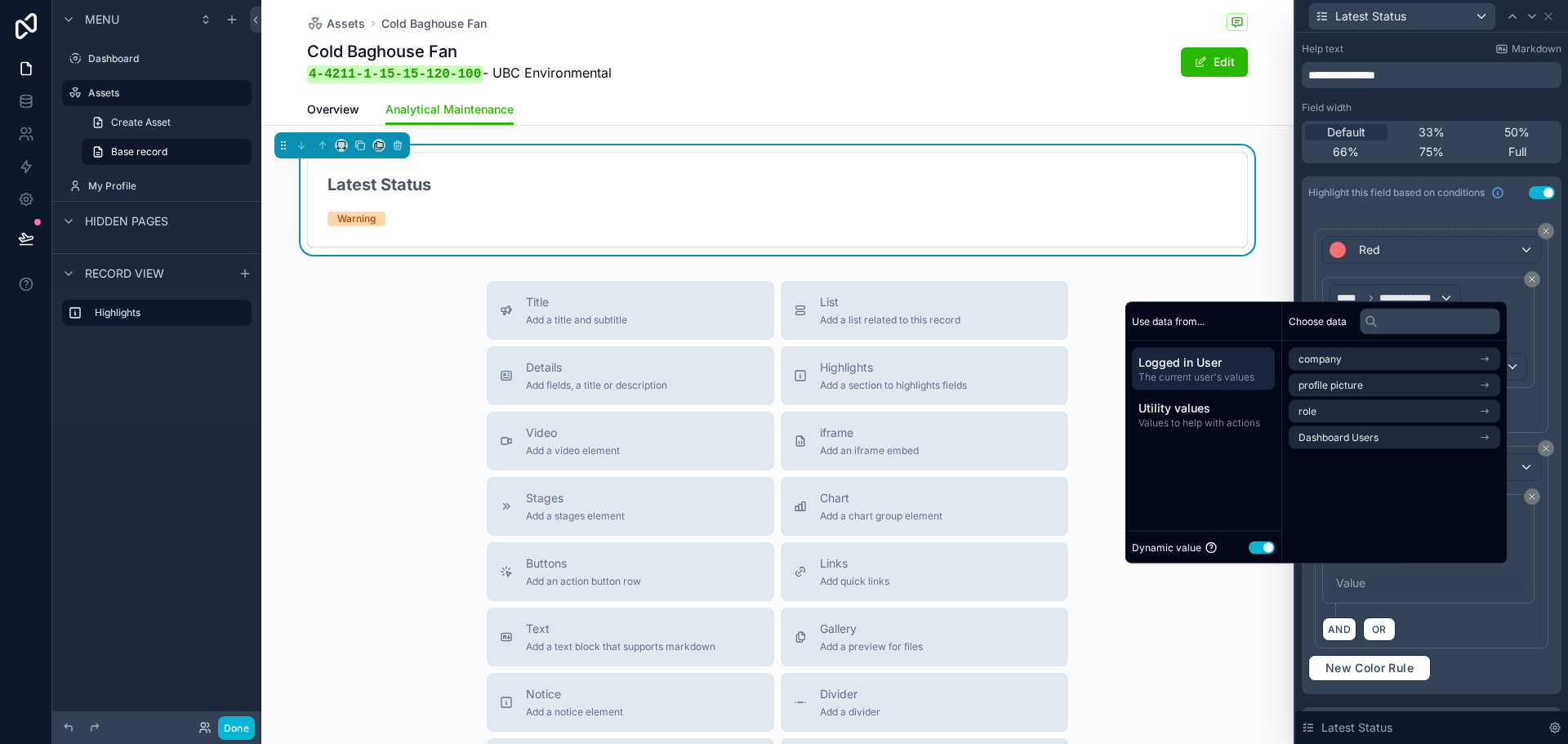
click at [1259, 556] on div "Dynamic value Use setting" at bounding box center [1203, 548] width 143 height 19
click at [1257, 546] on button "Use setting" at bounding box center [1261, 546] width 26 height 13
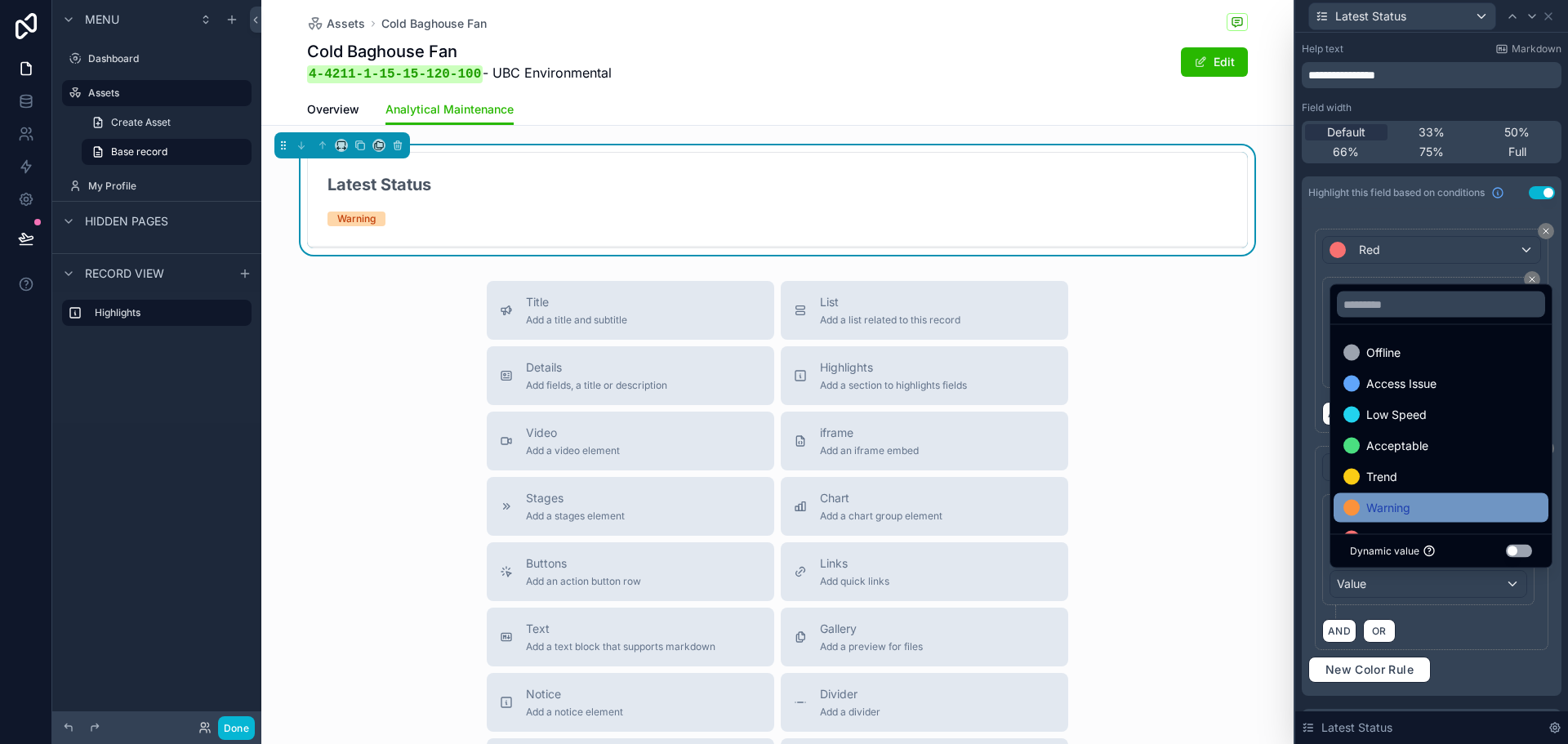
click at [1375, 494] on div "Warning" at bounding box center [1441, 508] width 214 height 30
click at [1473, 616] on div "**********" at bounding box center [1431, 556] width 219 height 124
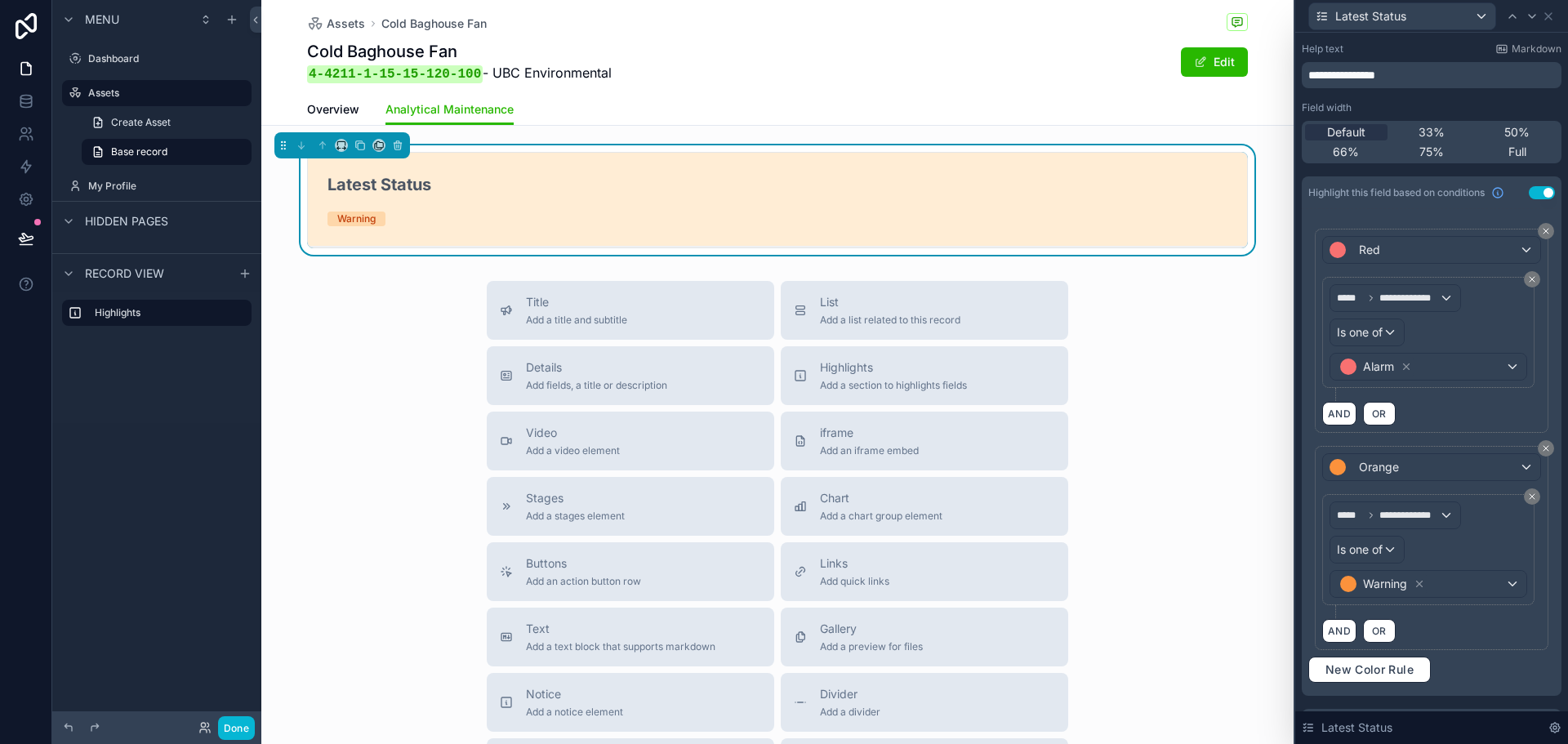
scroll to position [91, 0]
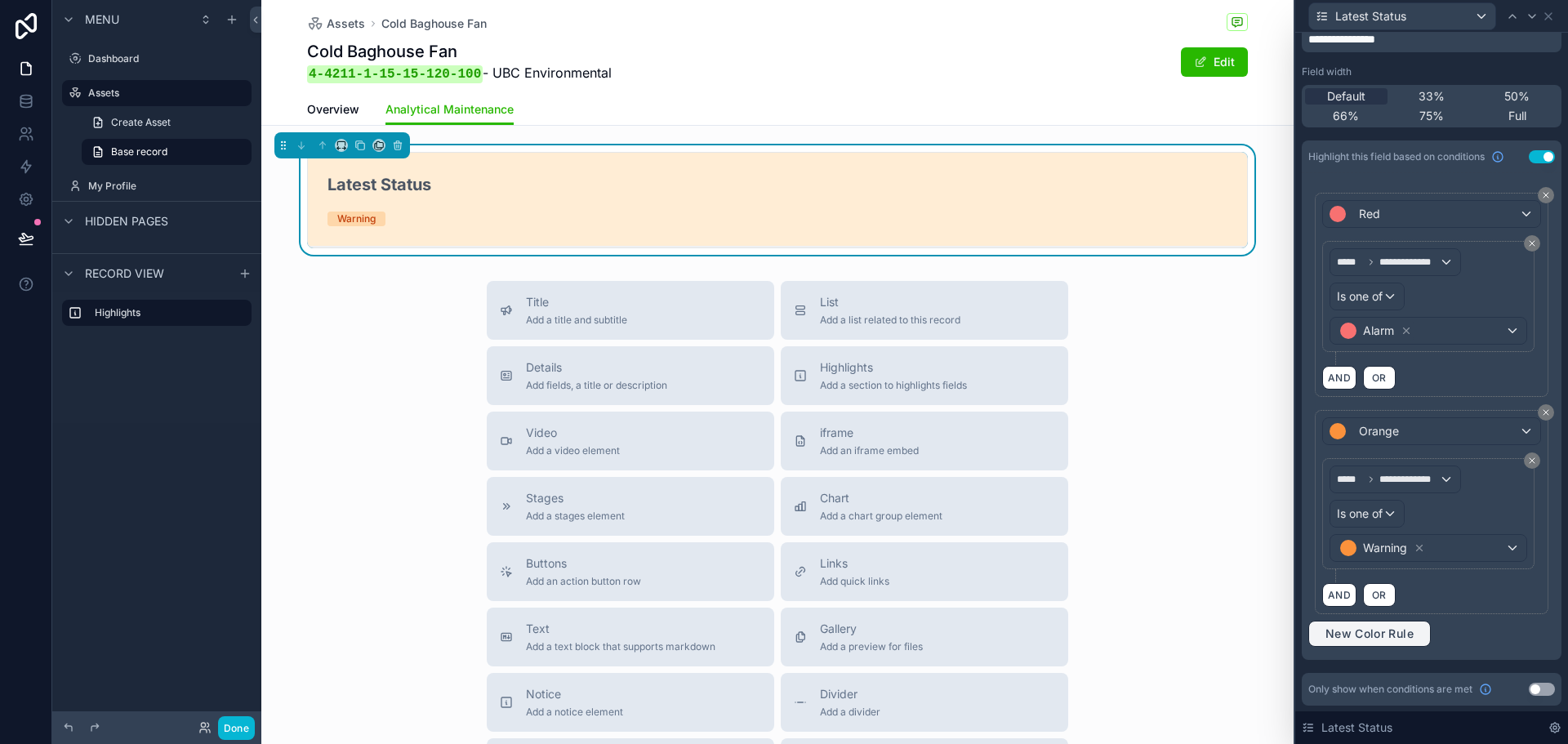
click at [1407, 640] on span "New Color Rule" at bounding box center [1370, 633] width 101 height 14
click at [1398, 640] on div "Red" at bounding box center [1431, 649] width 217 height 26
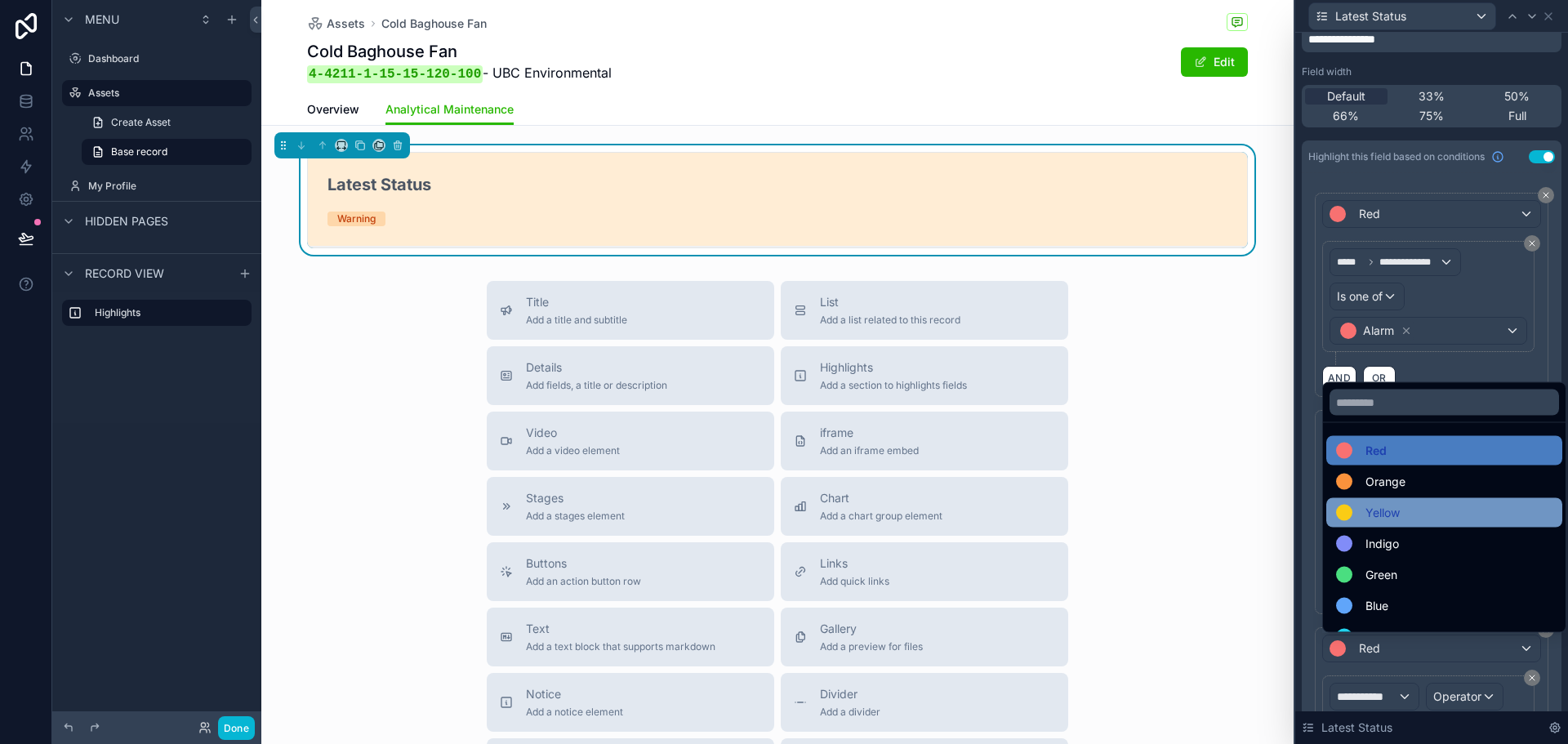
click at [1408, 519] on div "Yellow" at bounding box center [1445, 513] width 216 height 19
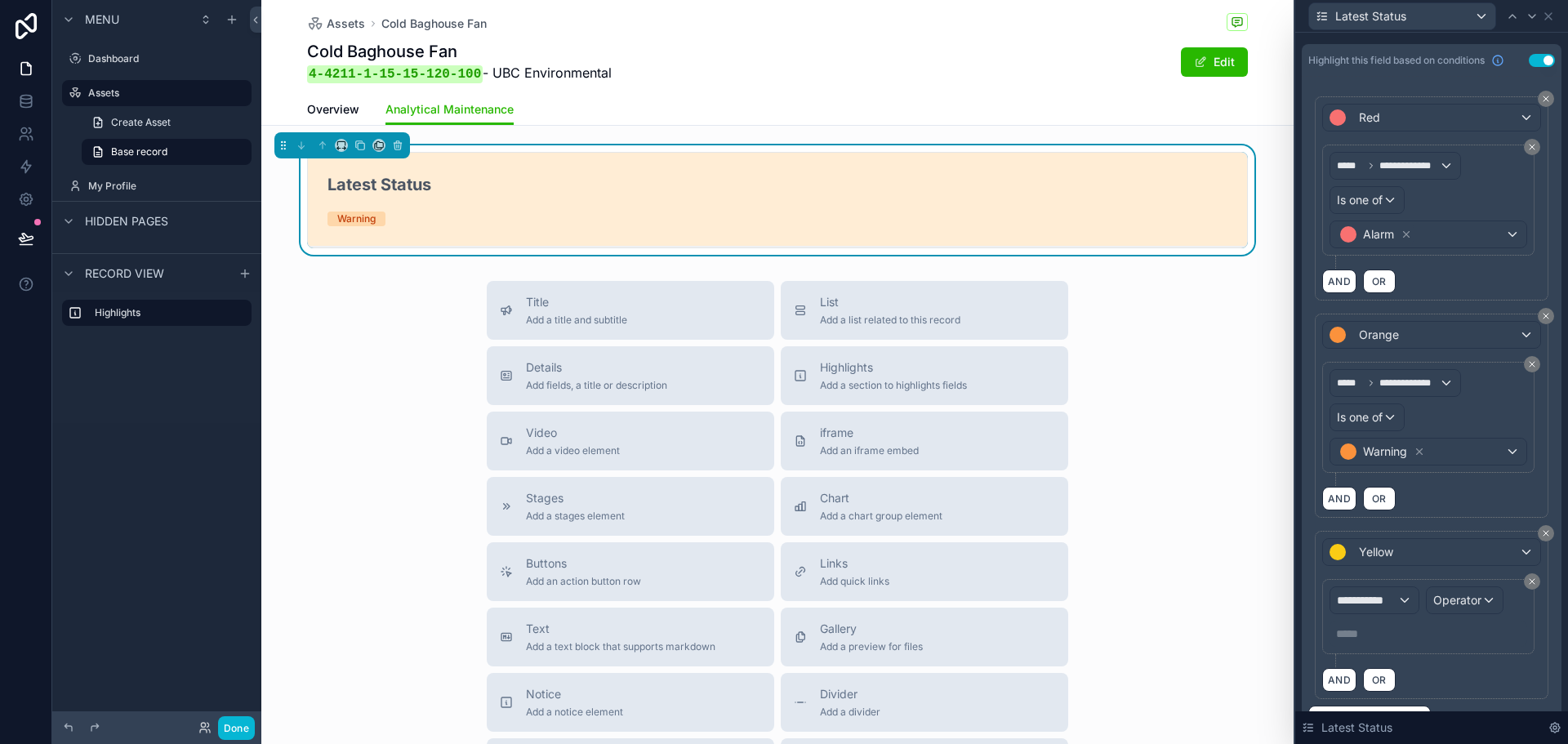
scroll to position [255, 0]
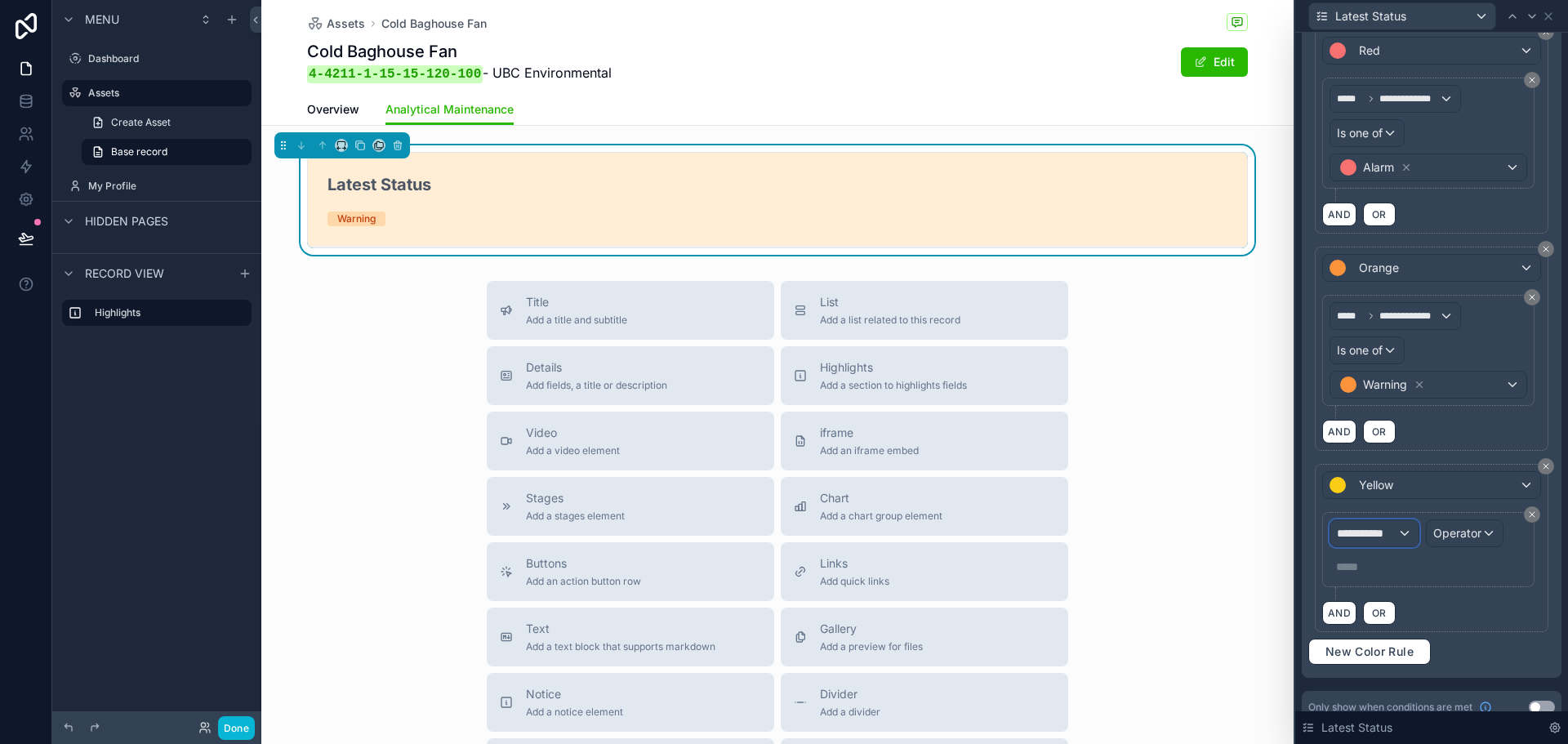
click at [1392, 540] on span "**********" at bounding box center [1368, 533] width 61 height 16
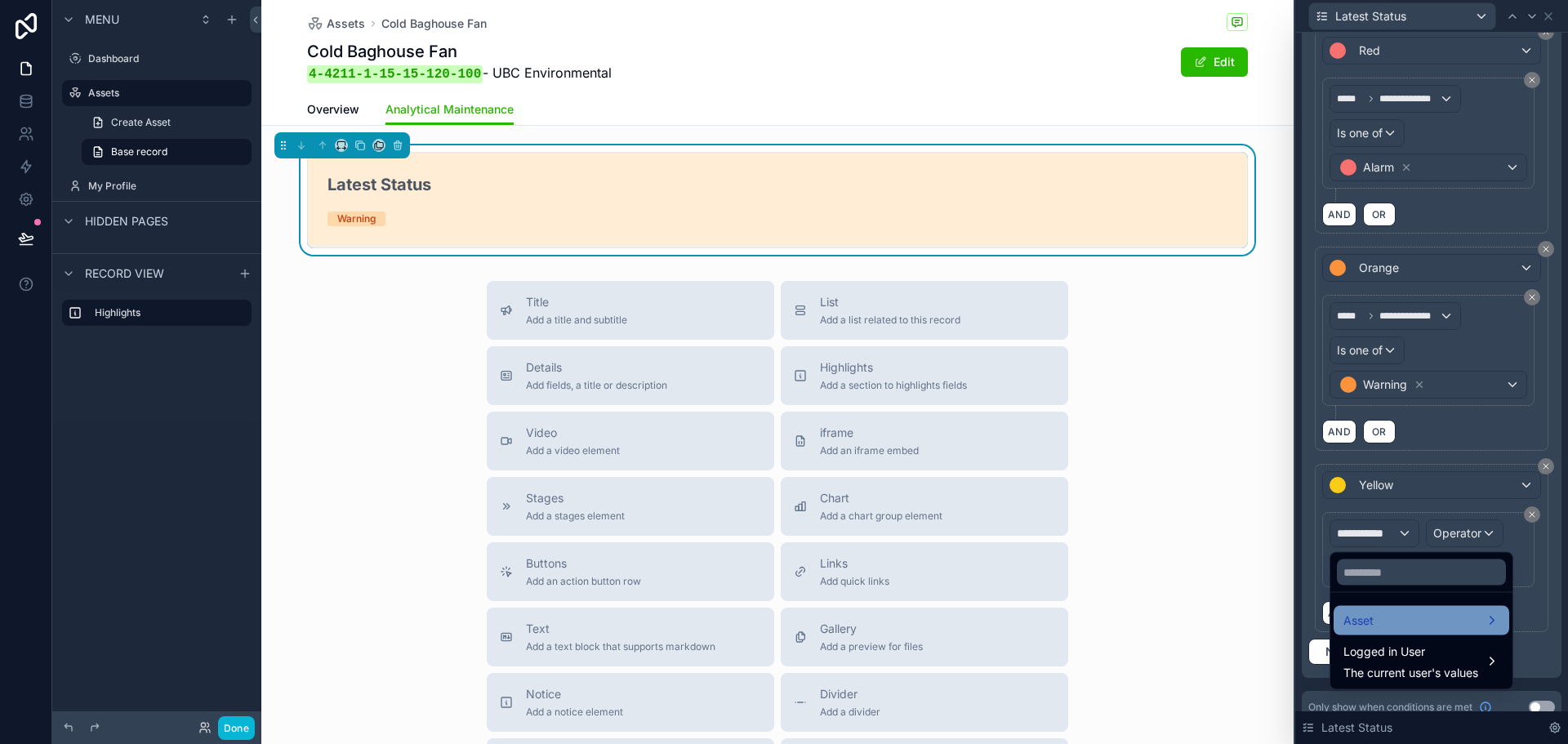
click at [1385, 616] on div "Asset" at bounding box center [1421, 621] width 156 height 19
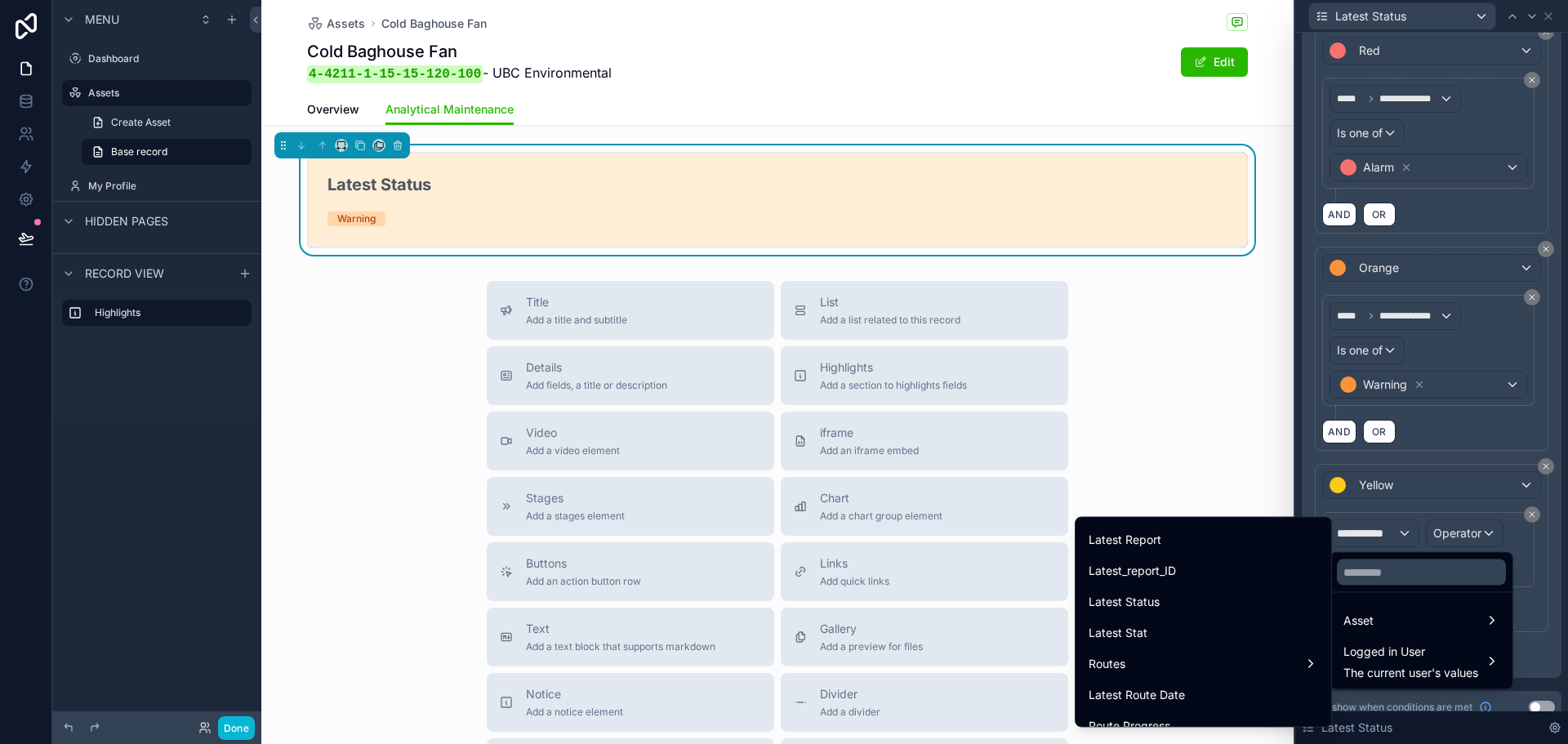
scroll to position [654, 0]
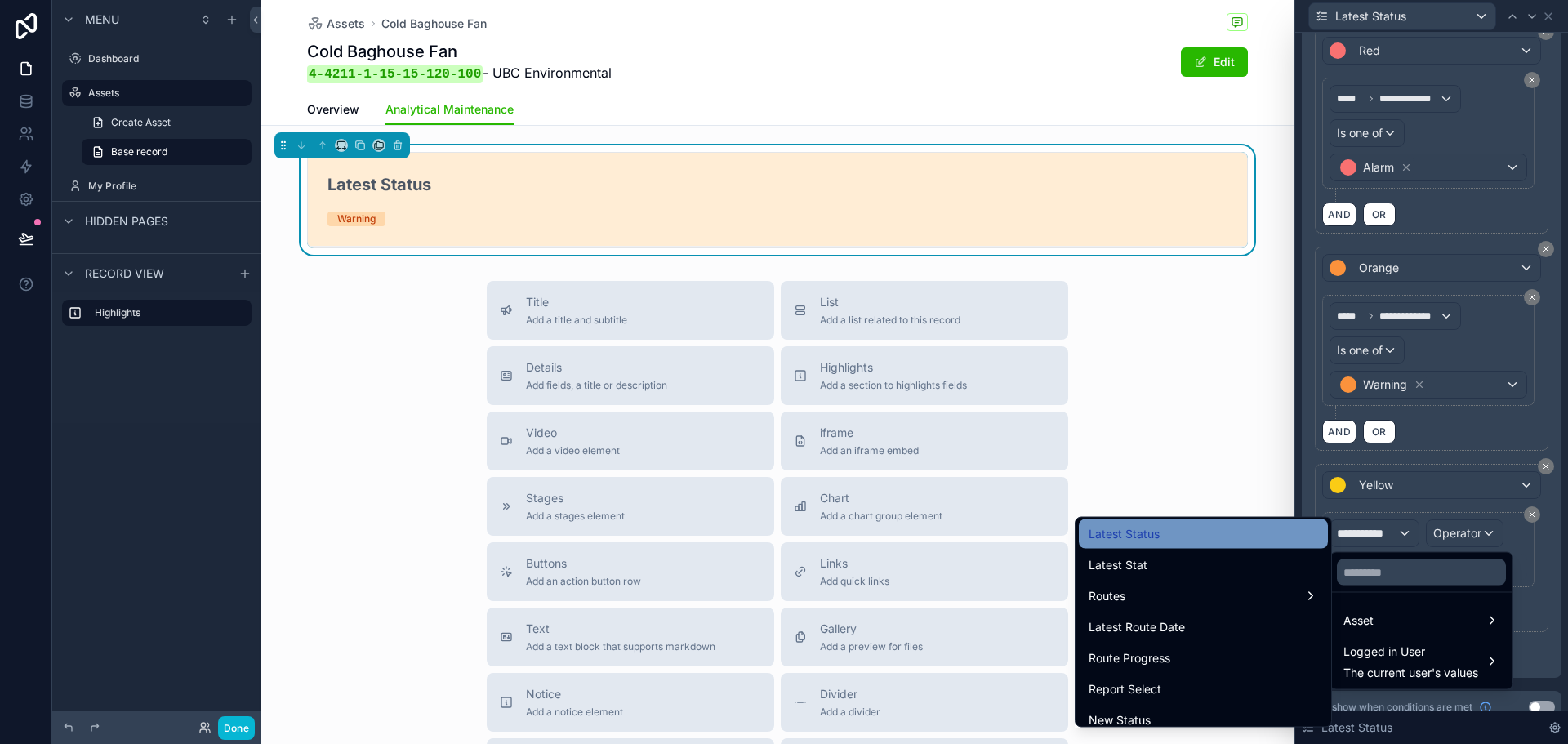
click at [1185, 539] on div "Latest Status" at bounding box center [1204, 534] width 230 height 19
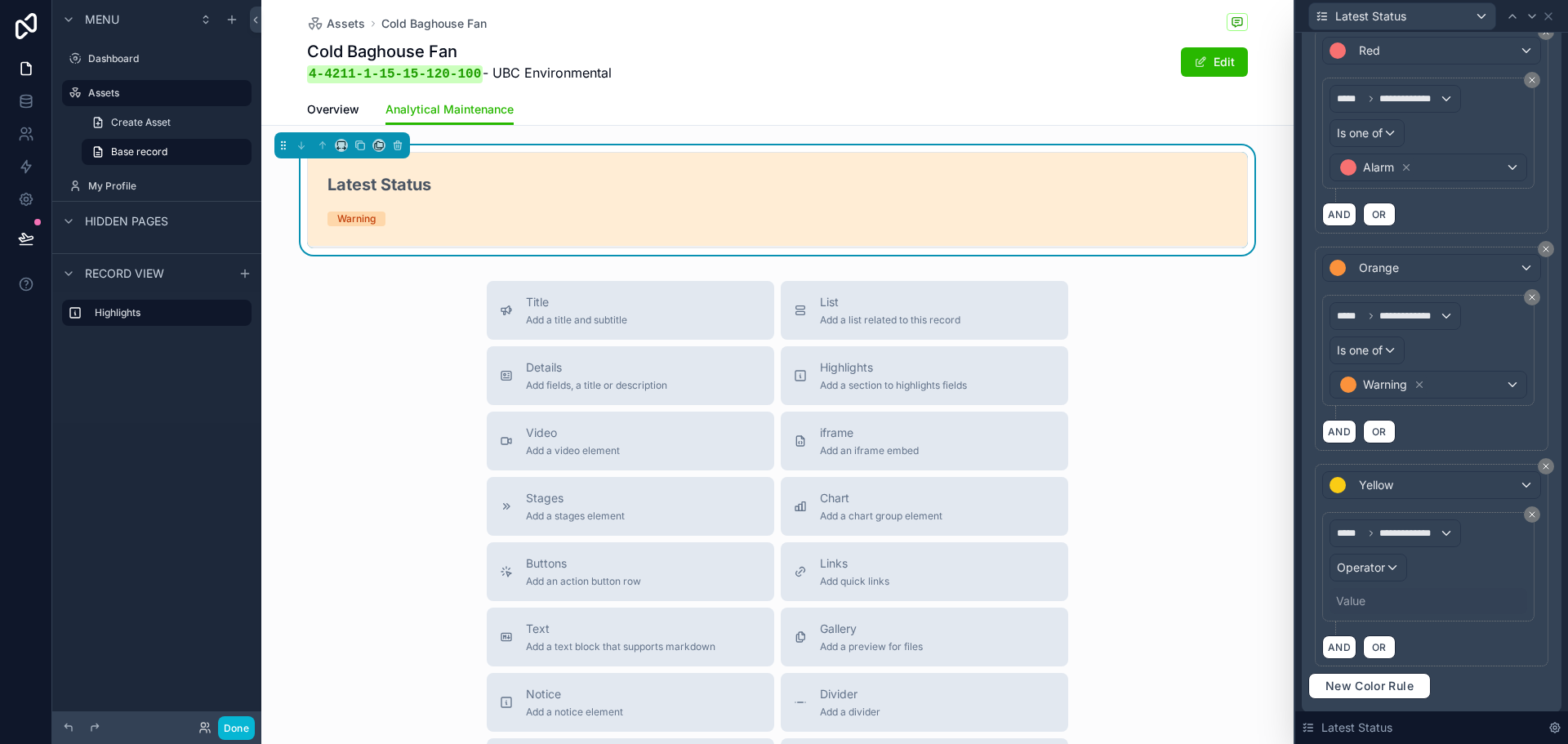
click at [1369, 600] on div "Value" at bounding box center [1429, 601] width 198 height 26
click at [1348, 612] on div "Value" at bounding box center [1429, 601] width 198 height 26
click at [1365, 573] on span "Operator" at bounding box center [1361, 568] width 48 height 16
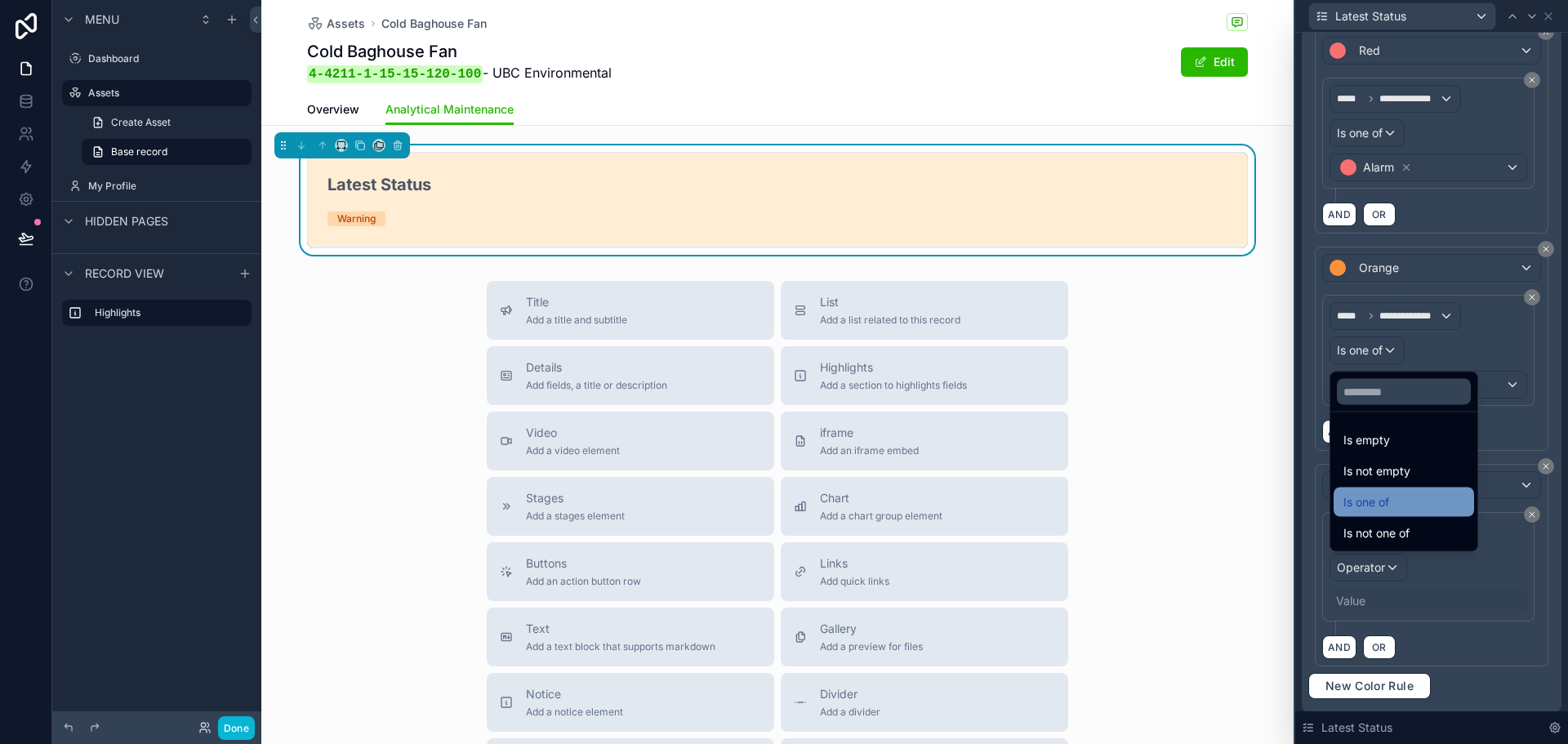
click at [1399, 496] on div "Is one of" at bounding box center [1403, 502] width 121 height 19
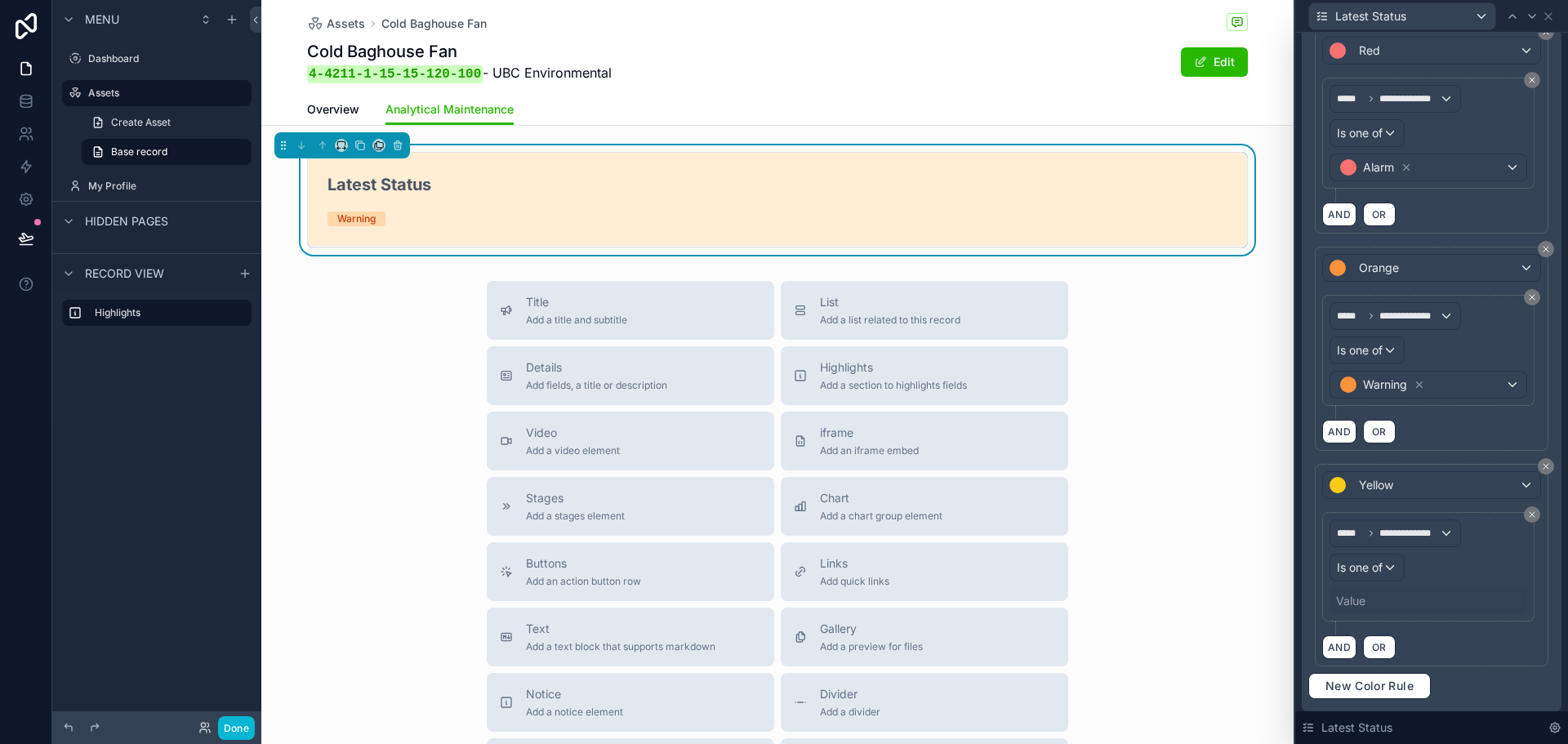
click at [1356, 600] on div "Value" at bounding box center [1351, 600] width 30 height 16
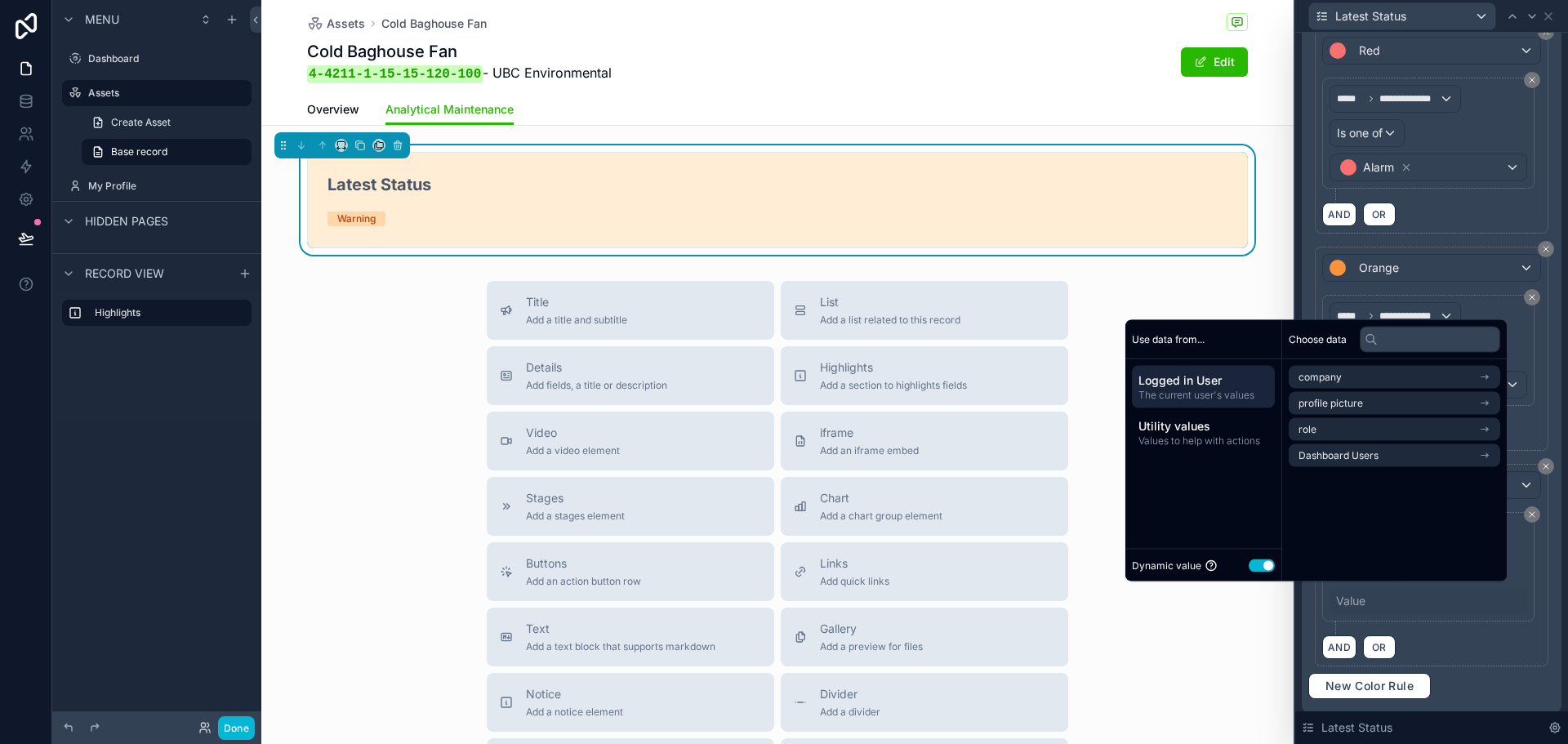
click at [1251, 563] on button "Use setting" at bounding box center [1261, 565] width 26 height 13
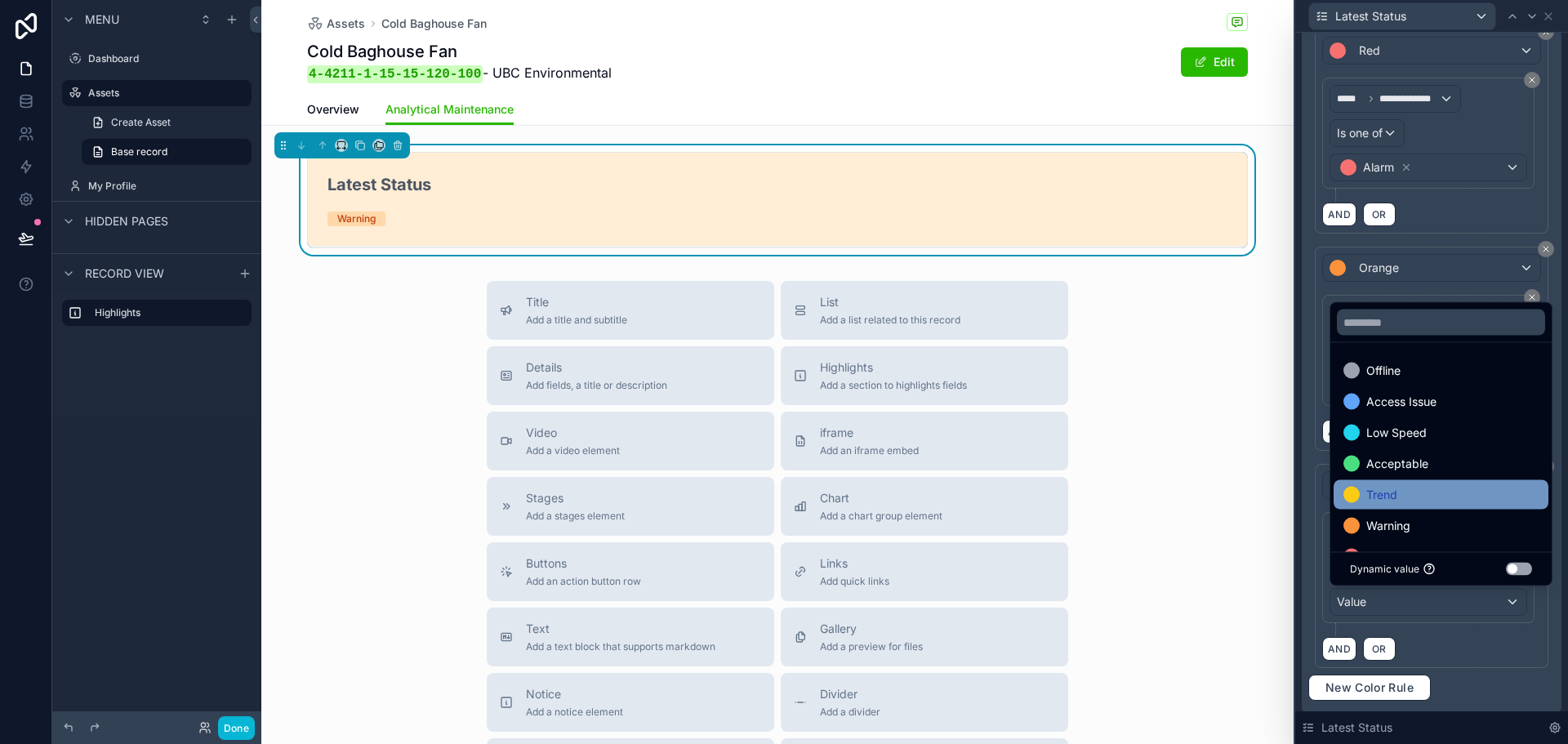
click at [1395, 488] on span "Trend" at bounding box center [1382, 495] width 31 height 19
click at [1489, 660] on div "AND OR" at bounding box center [1431, 649] width 219 height 24
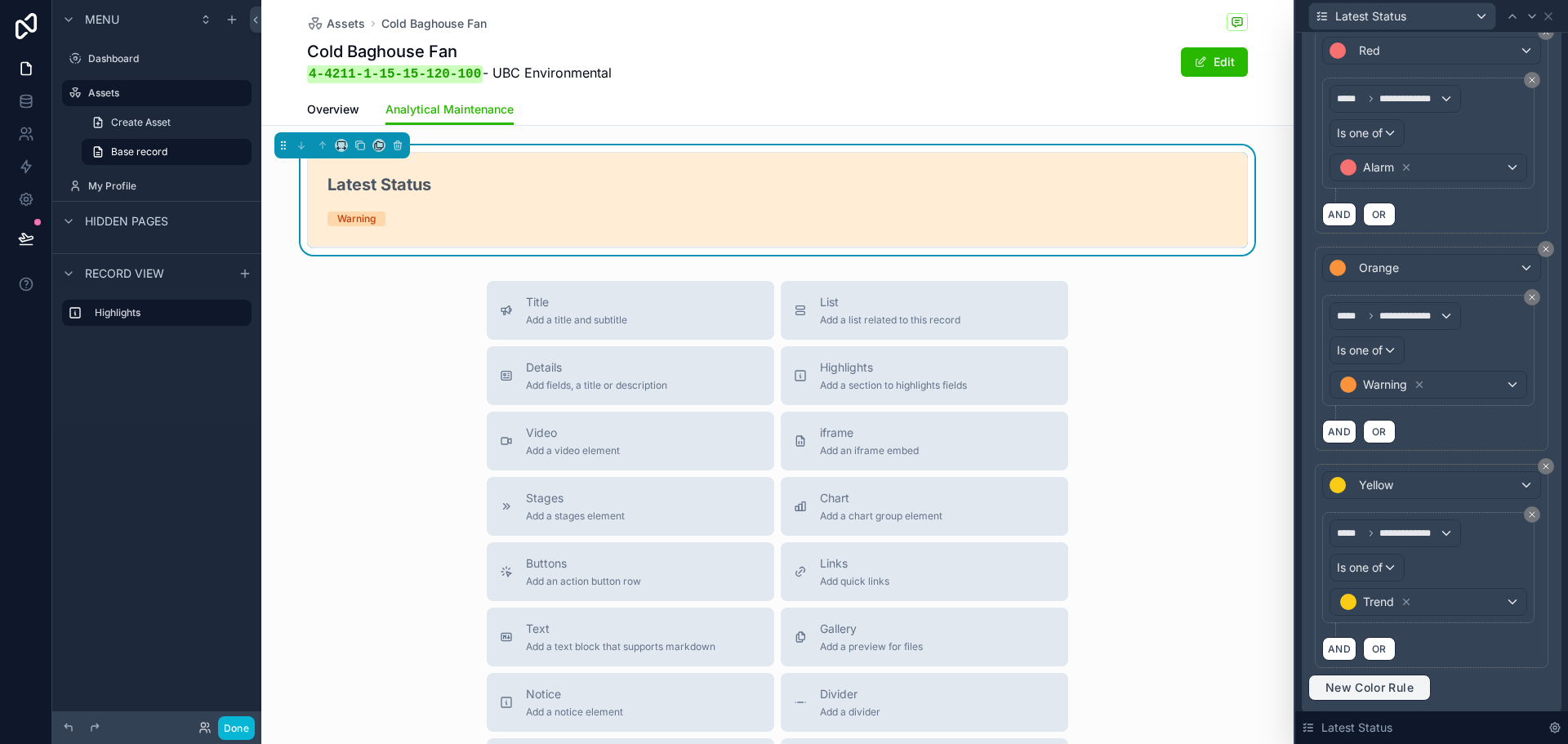
click at [1341, 681] on span "New Color Rule" at bounding box center [1370, 687] width 101 height 14
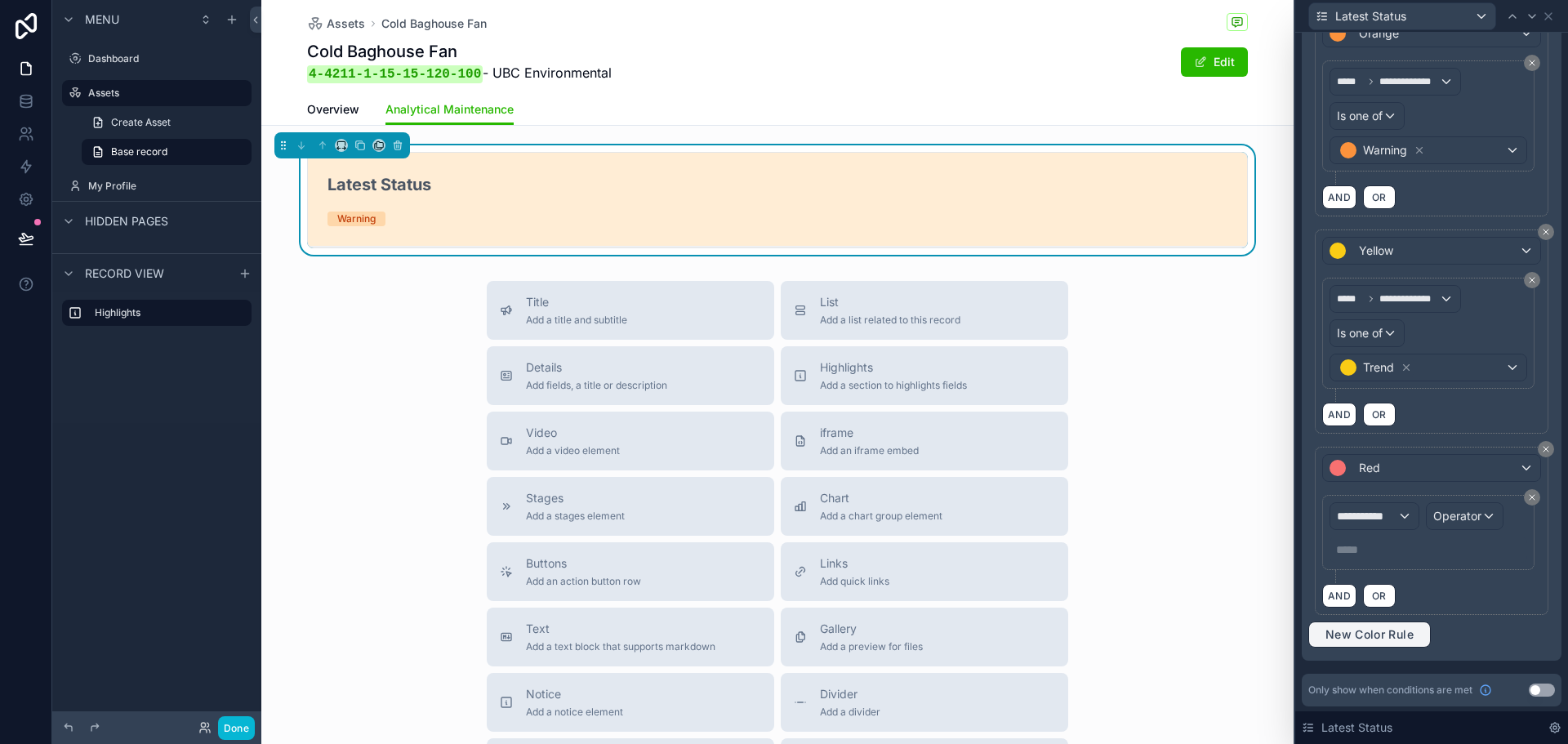
scroll to position [490, 0]
click at [1444, 466] on div "Red" at bounding box center [1431, 467] width 217 height 26
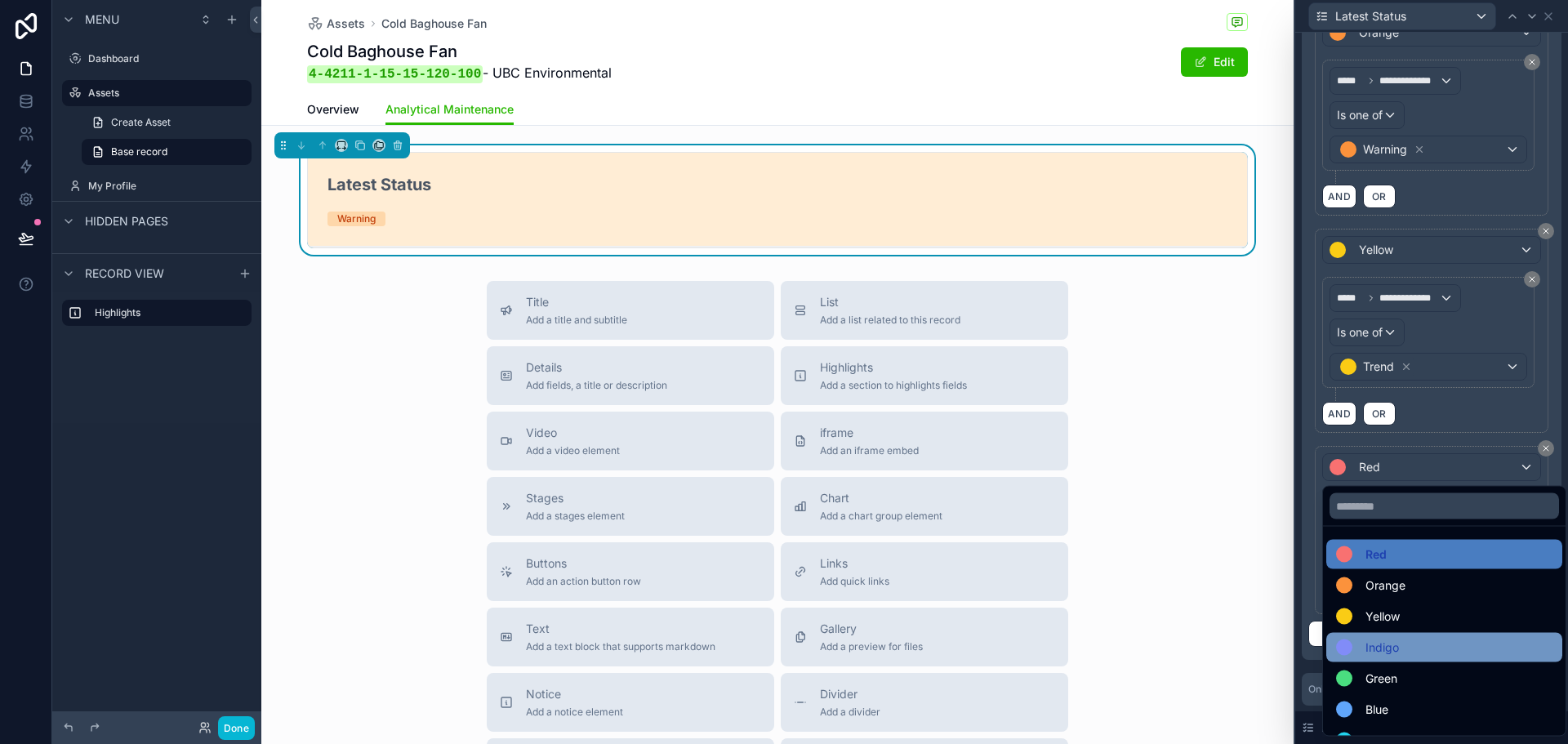
click at [1433, 642] on div "Indigo" at bounding box center [1445, 648] width 216 height 19
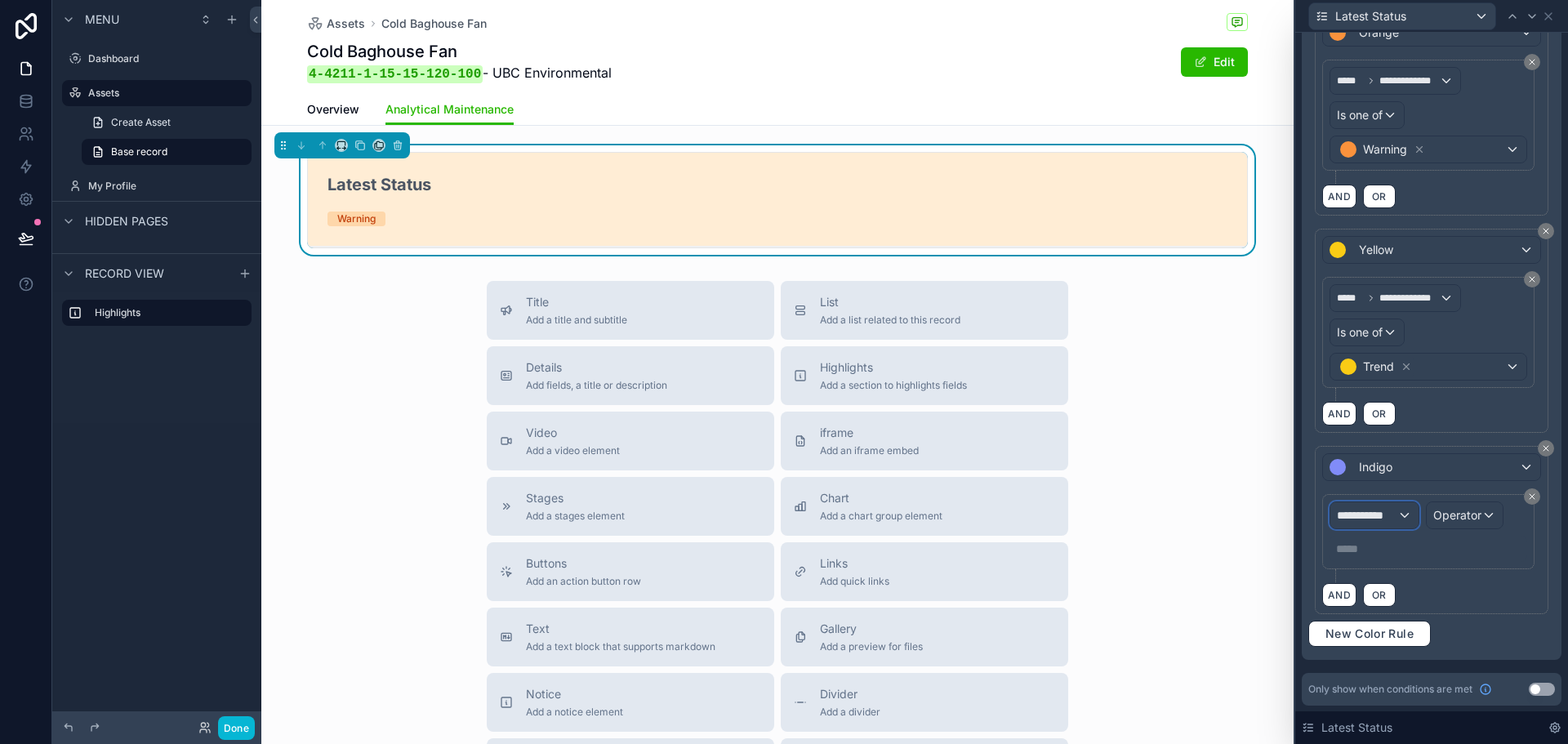
click at [1372, 513] on span "**********" at bounding box center [1368, 515] width 61 height 16
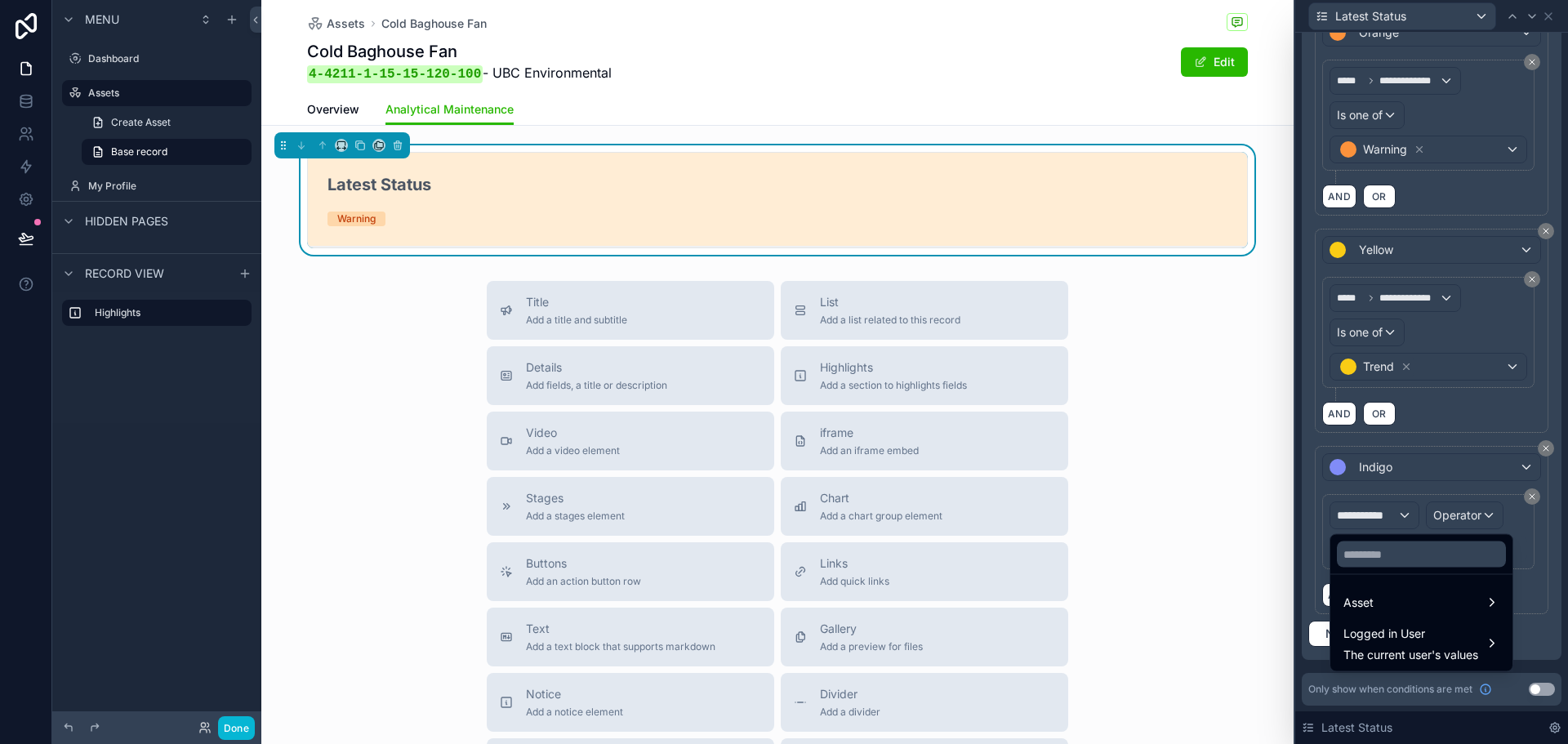
click at [1365, 464] on div at bounding box center [1431, 372] width 273 height 744
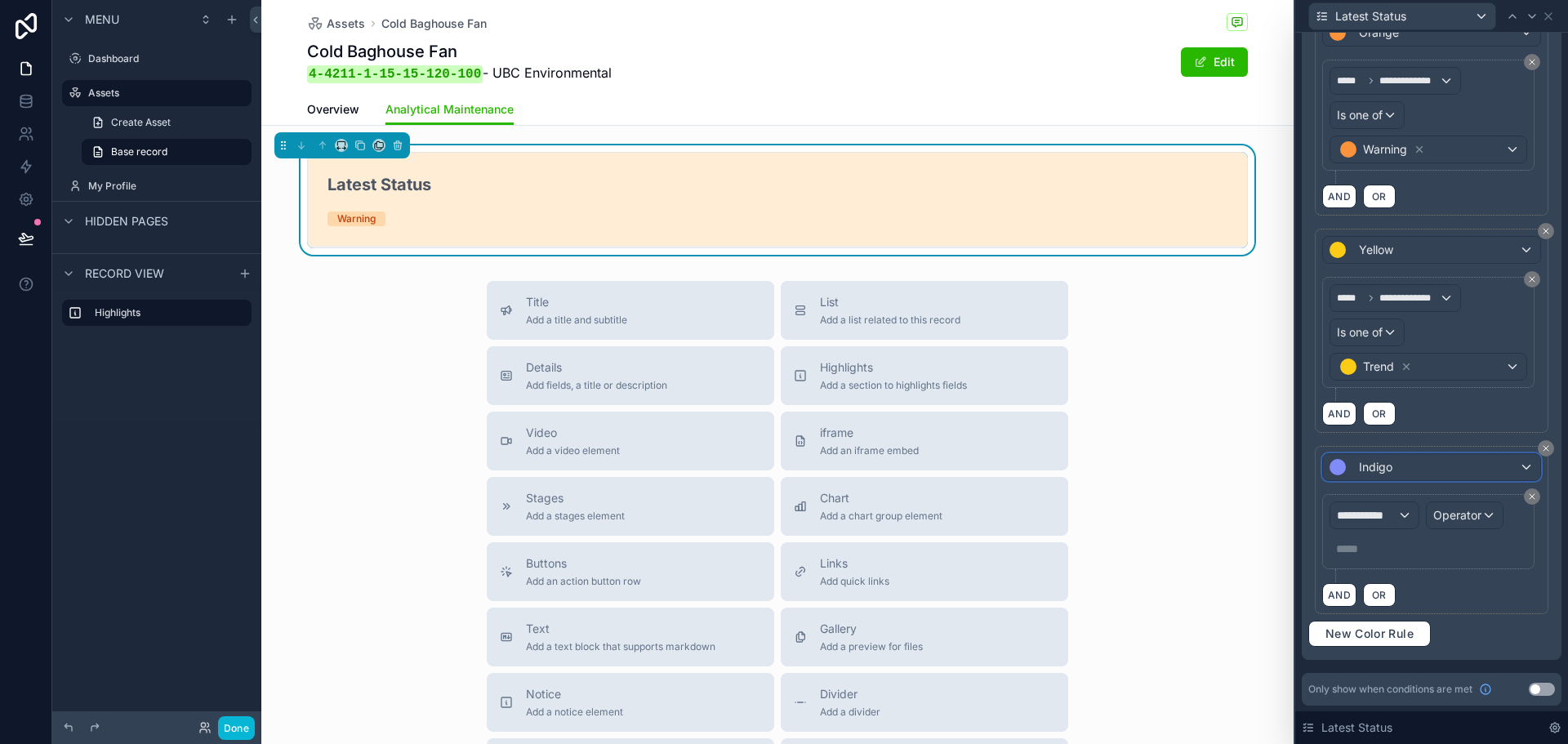
click at [1365, 464] on span "Indigo" at bounding box center [1376, 467] width 34 height 16
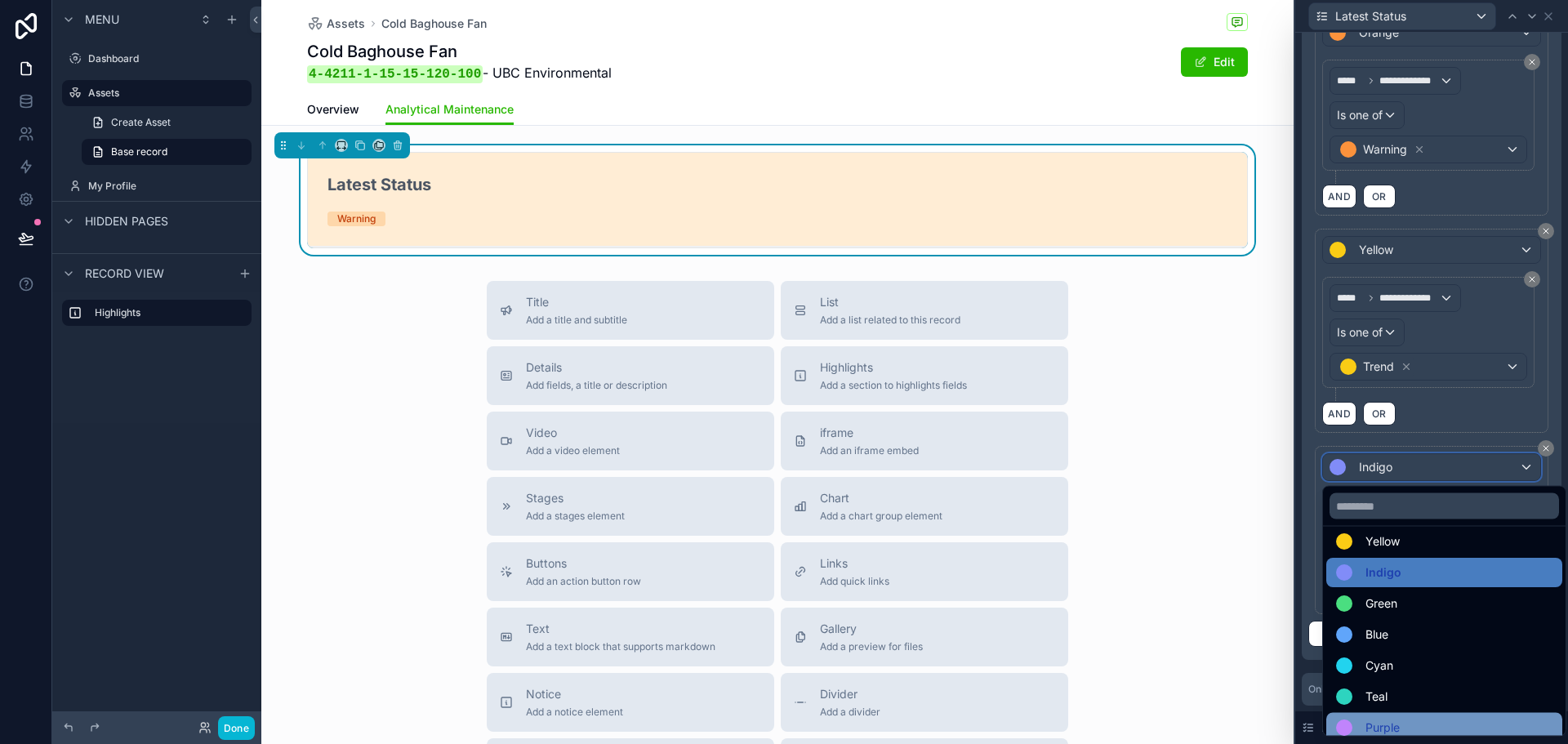
scroll to position [116, 0]
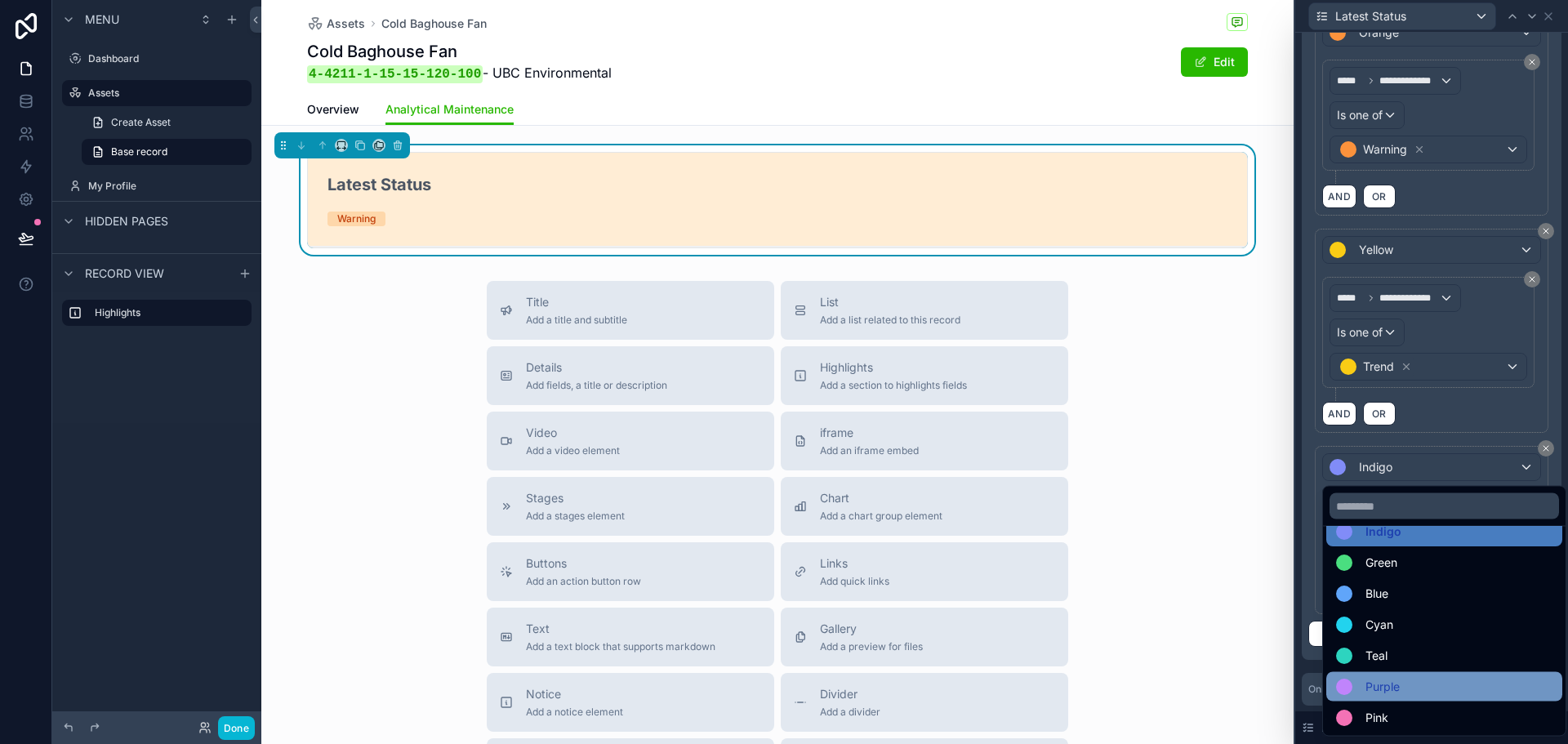
click at [1431, 680] on div "Purple" at bounding box center [1445, 687] width 216 height 19
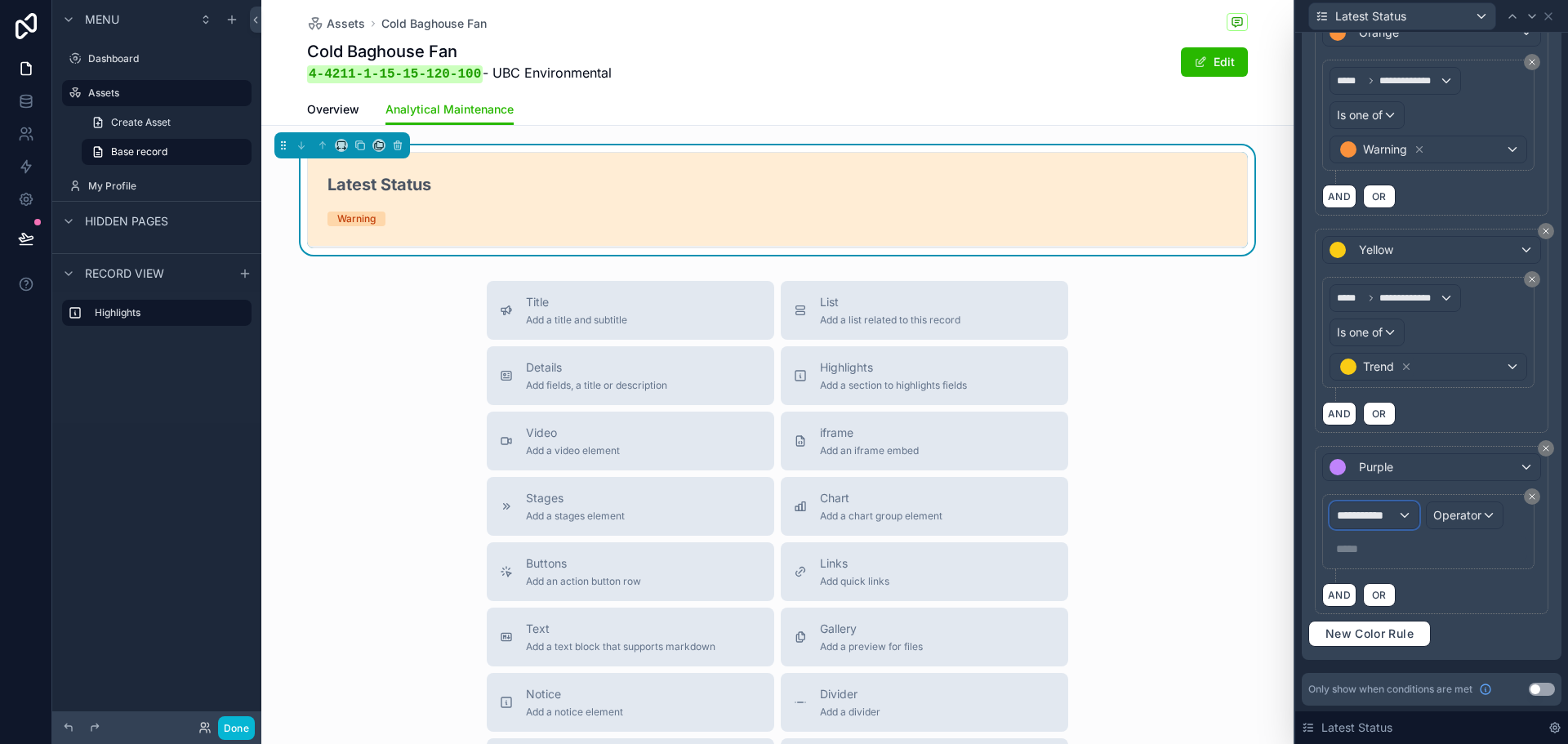
click at [1392, 526] on div "**********" at bounding box center [1375, 515] width 88 height 26
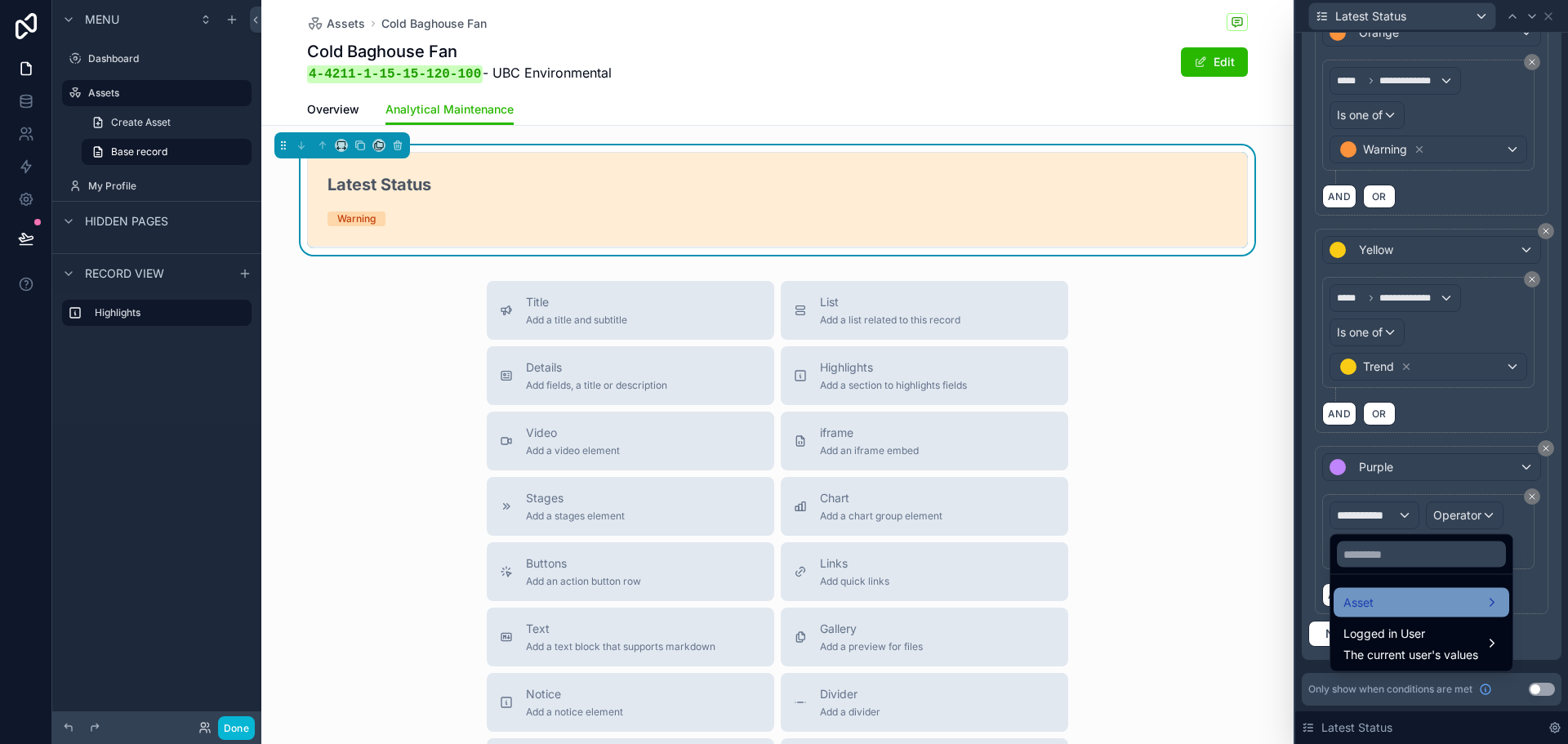
click at [1395, 592] on div "Asset" at bounding box center [1422, 603] width 176 height 30
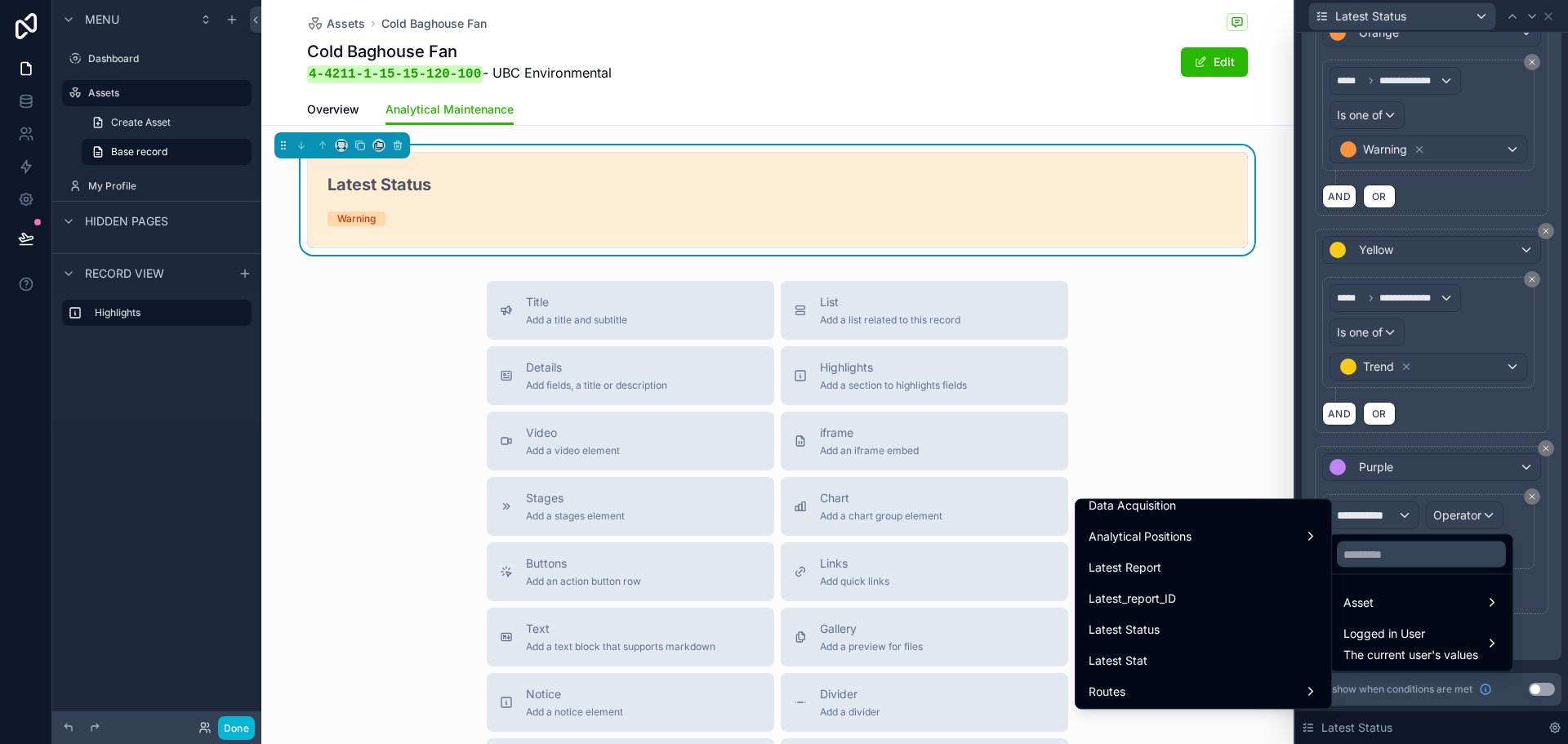
scroll to position [572, 0]
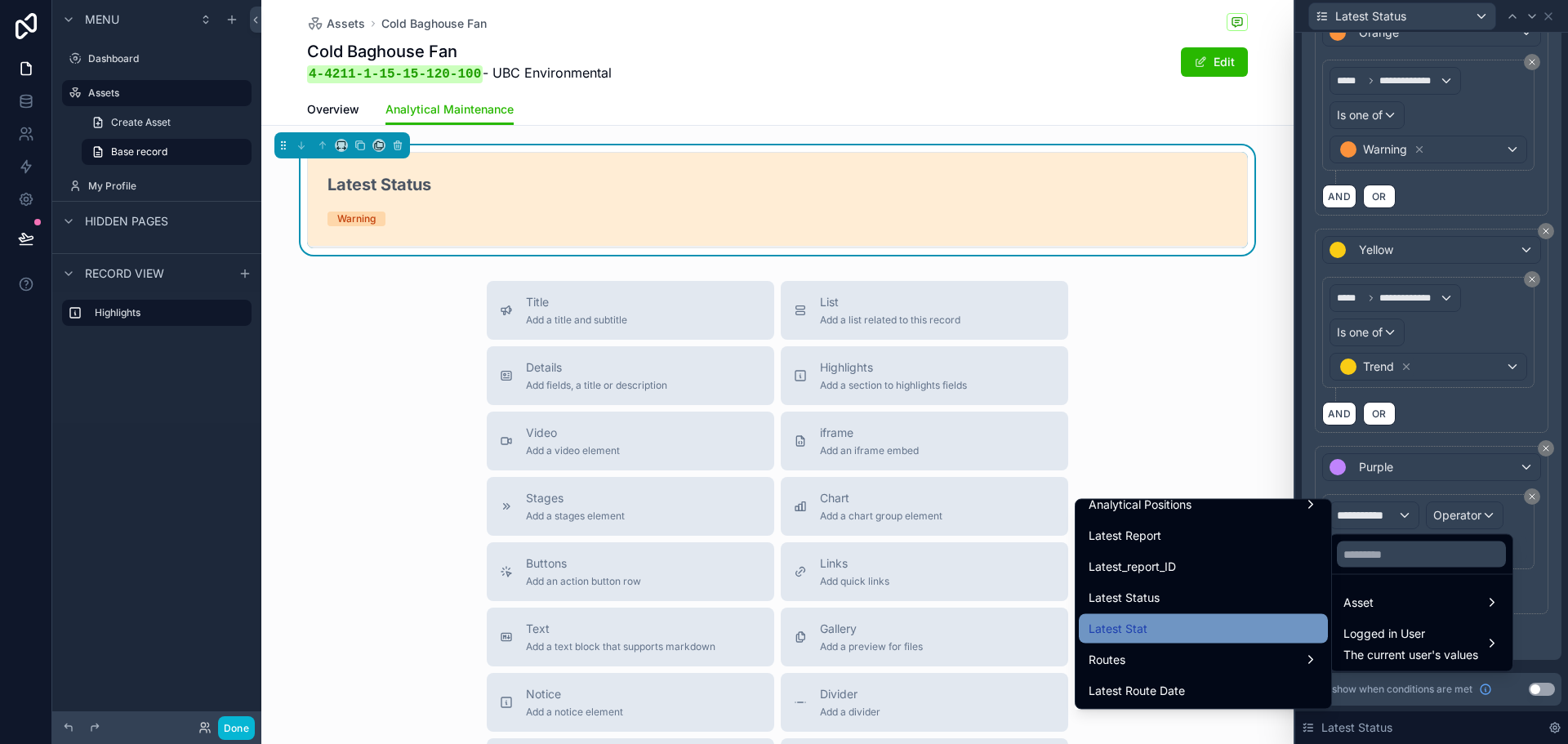
click at [1148, 627] on div "Latest Stat" at bounding box center [1204, 628] width 230 height 19
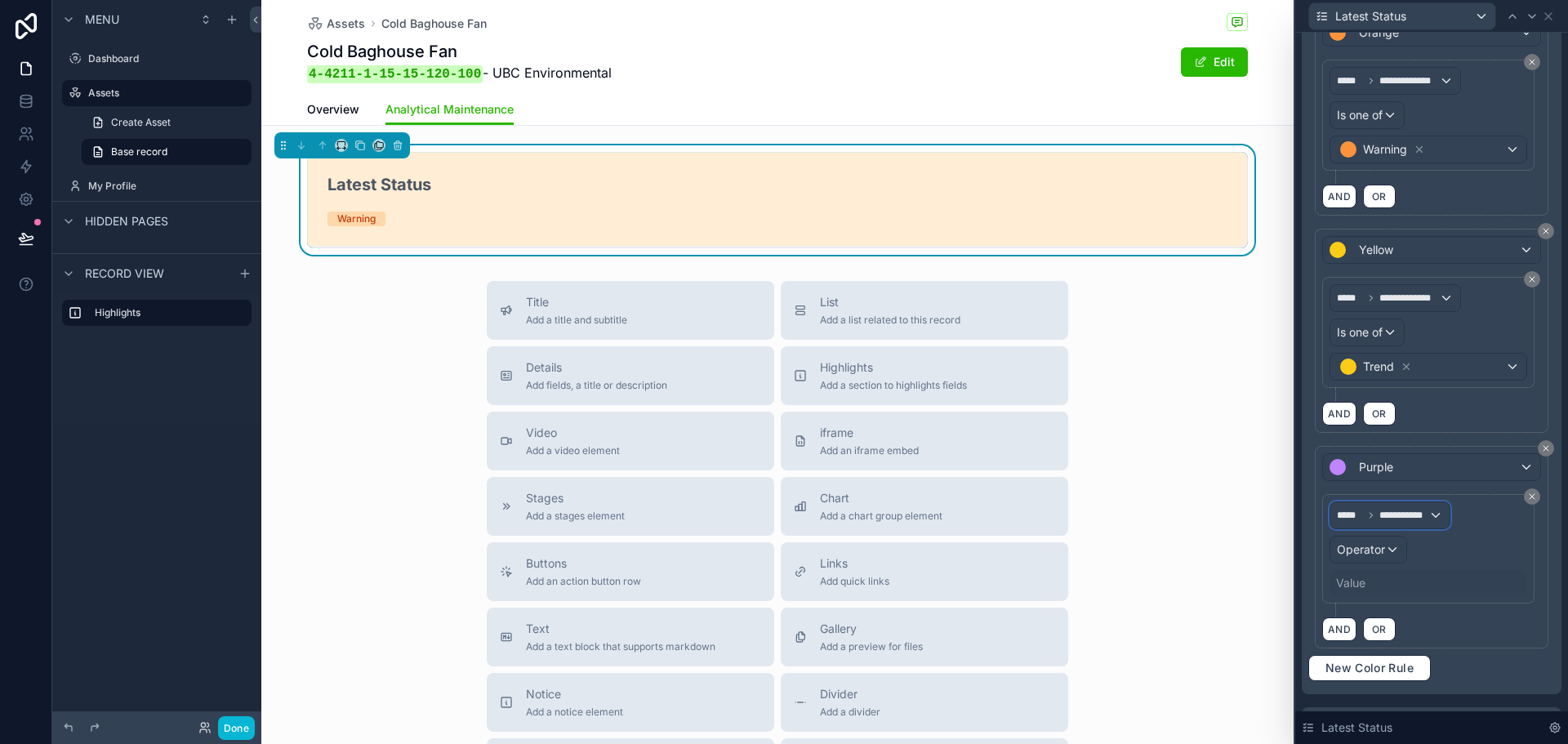
click at [1403, 517] on span "**********" at bounding box center [1404, 515] width 49 height 13
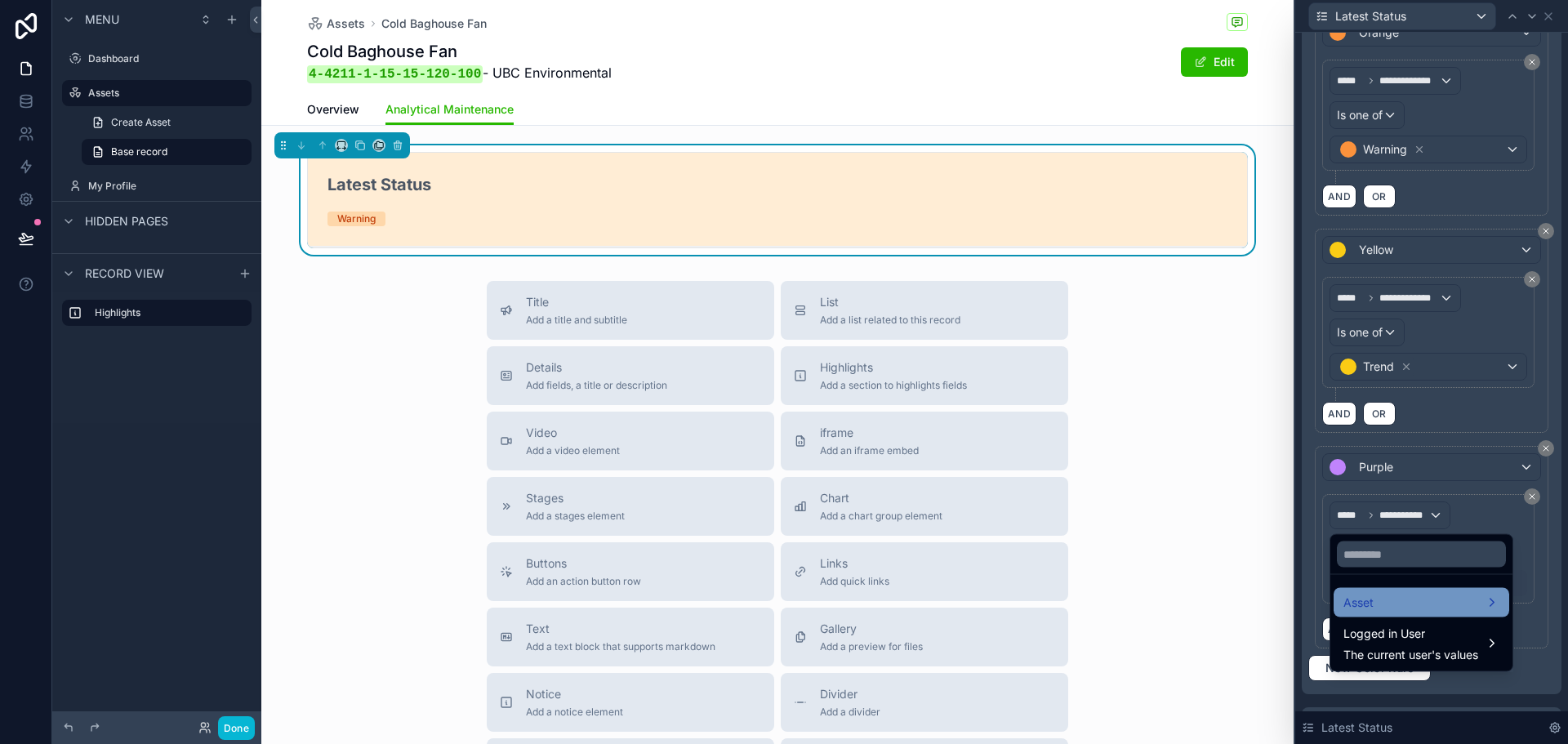
click at [1346, 596] on span "Asset" at bounding box center [1359, 602] width 30 height 19
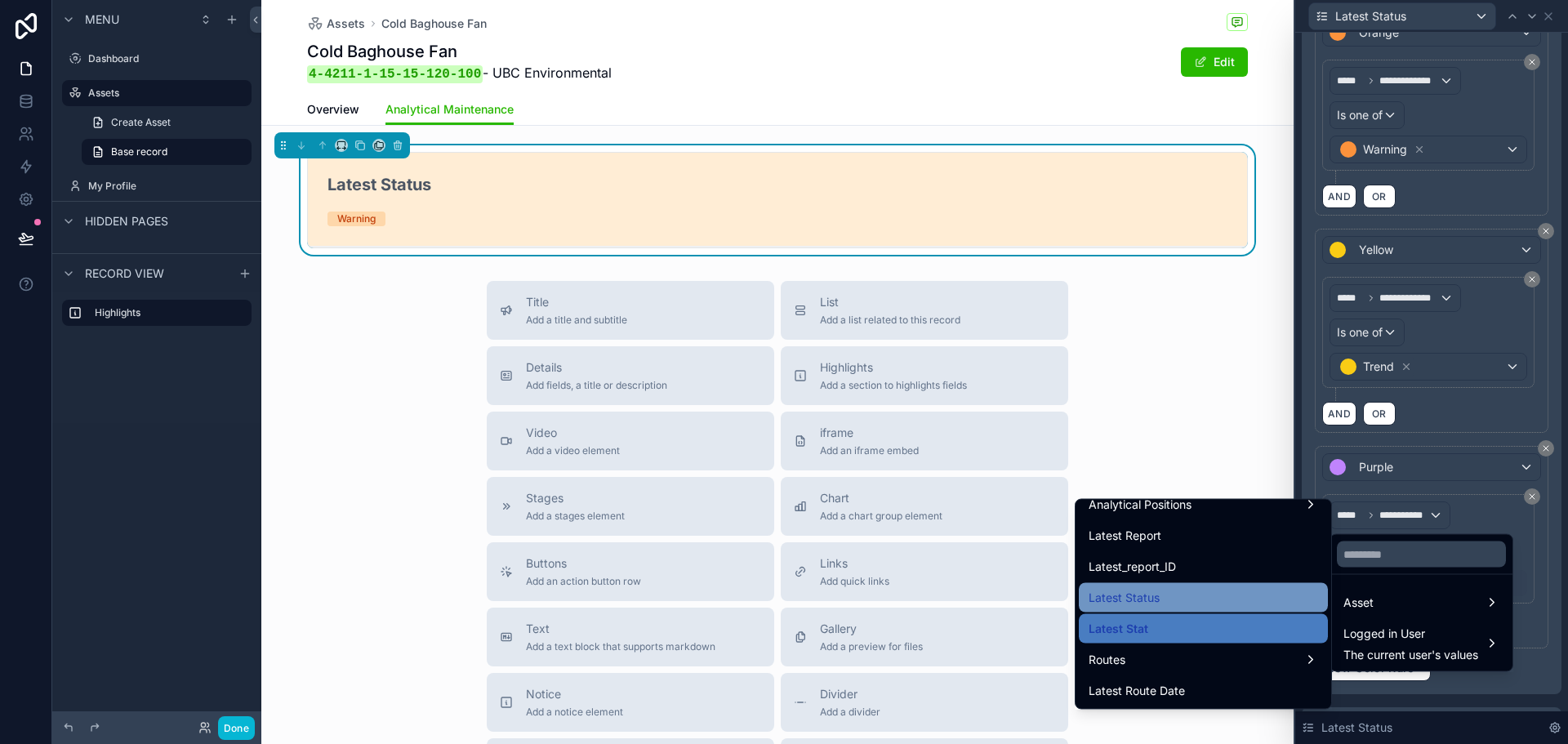
click at [1185, 592] on div "Latest Status" at bounding box center [1204, 598] width 230 height 19
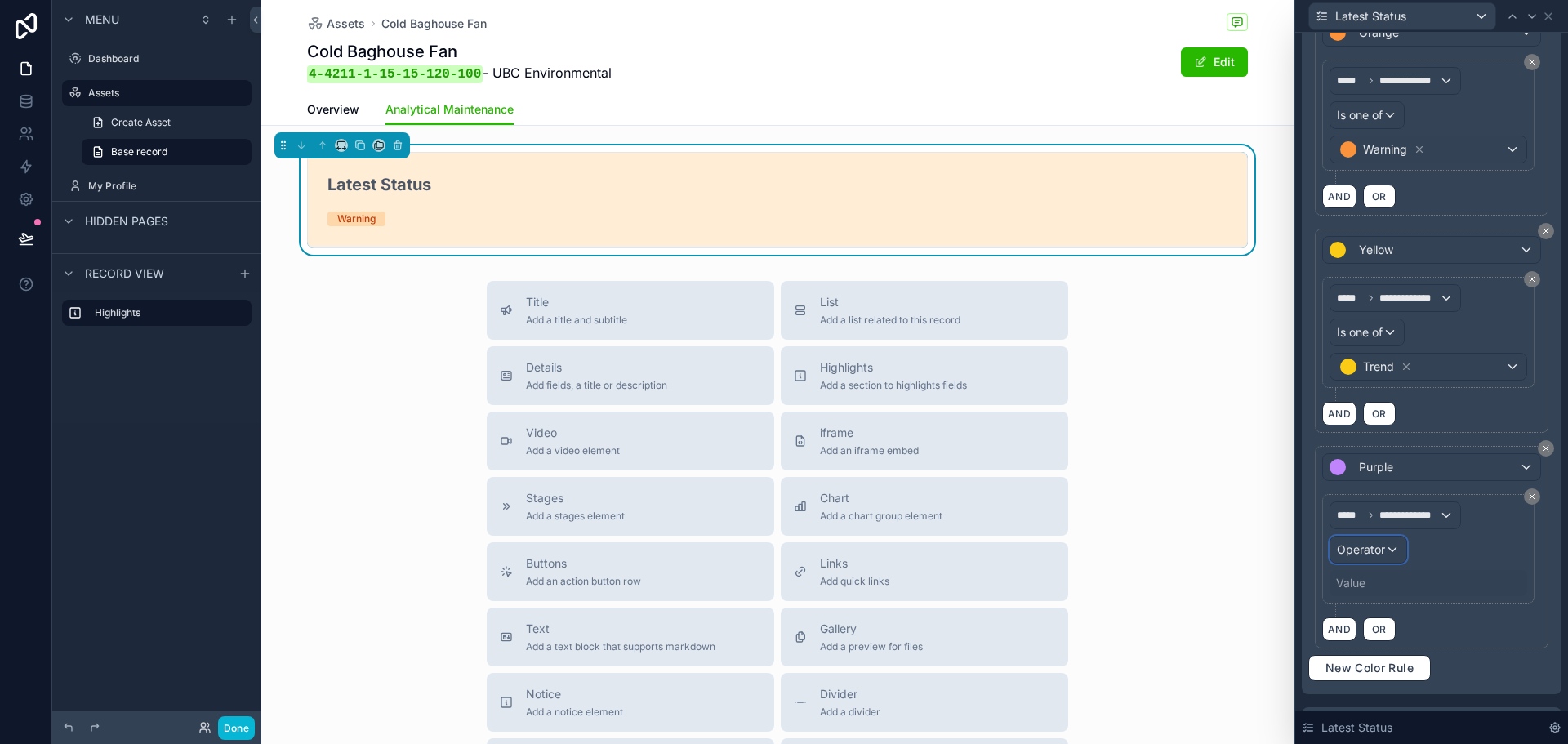
click at [1377, 555] on span "Operator" at bounding box center [1361, 549] width 48 height 14
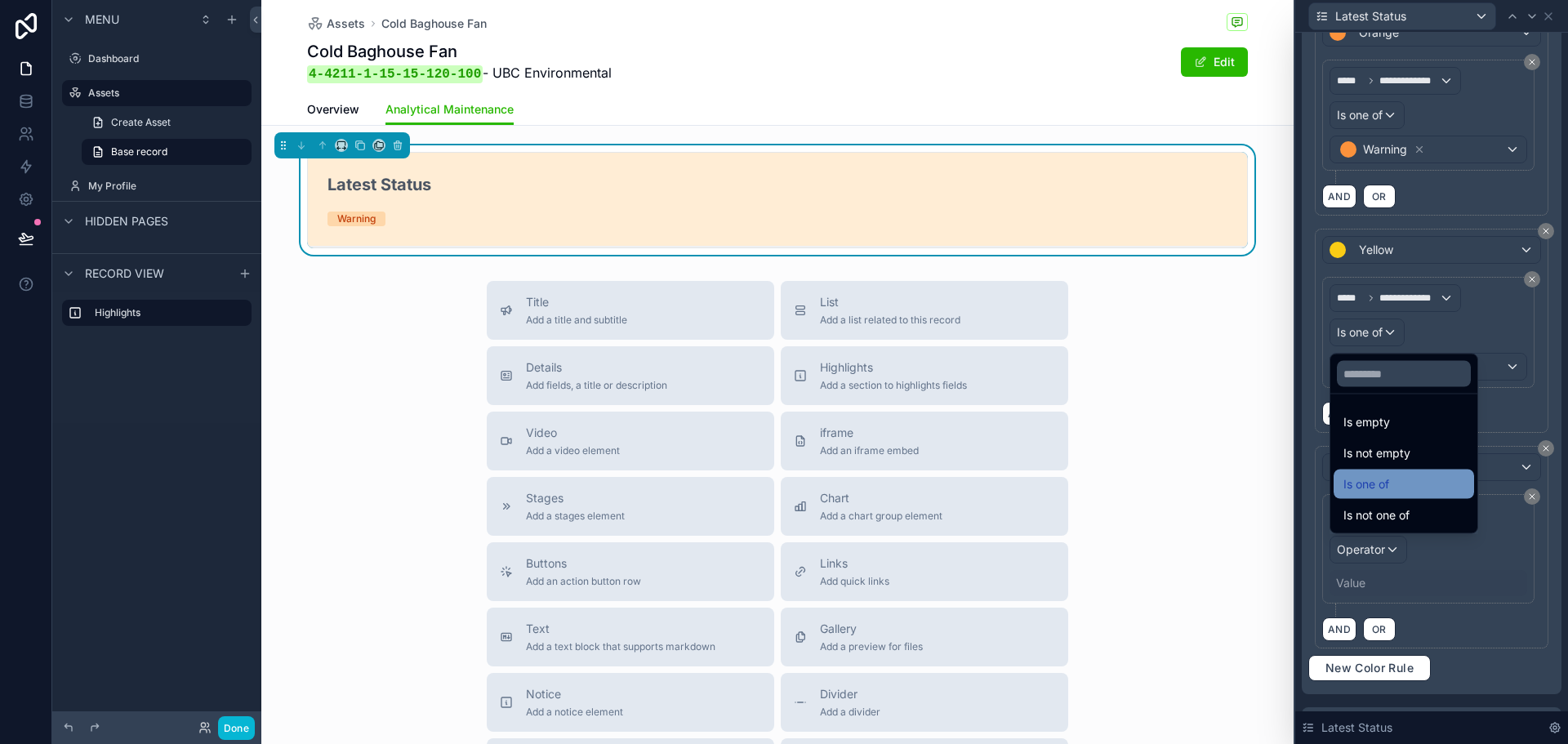
click at [1392, 471] on div "Is one of" at bounding box center [1404, 484] width 140 height 30
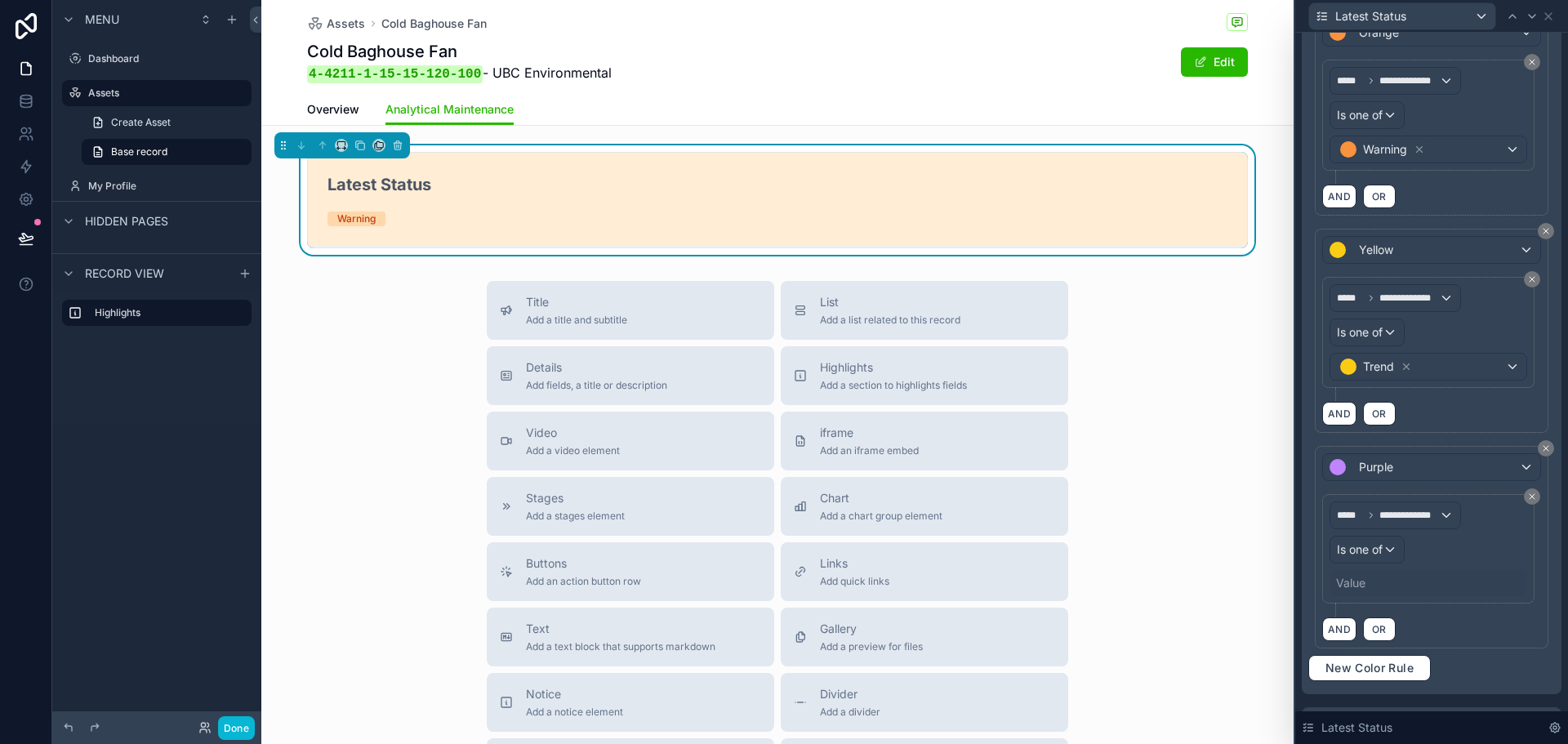
click at [1373, 578] on div "Value" at bounding box center [1429, 583] width 198 height 26
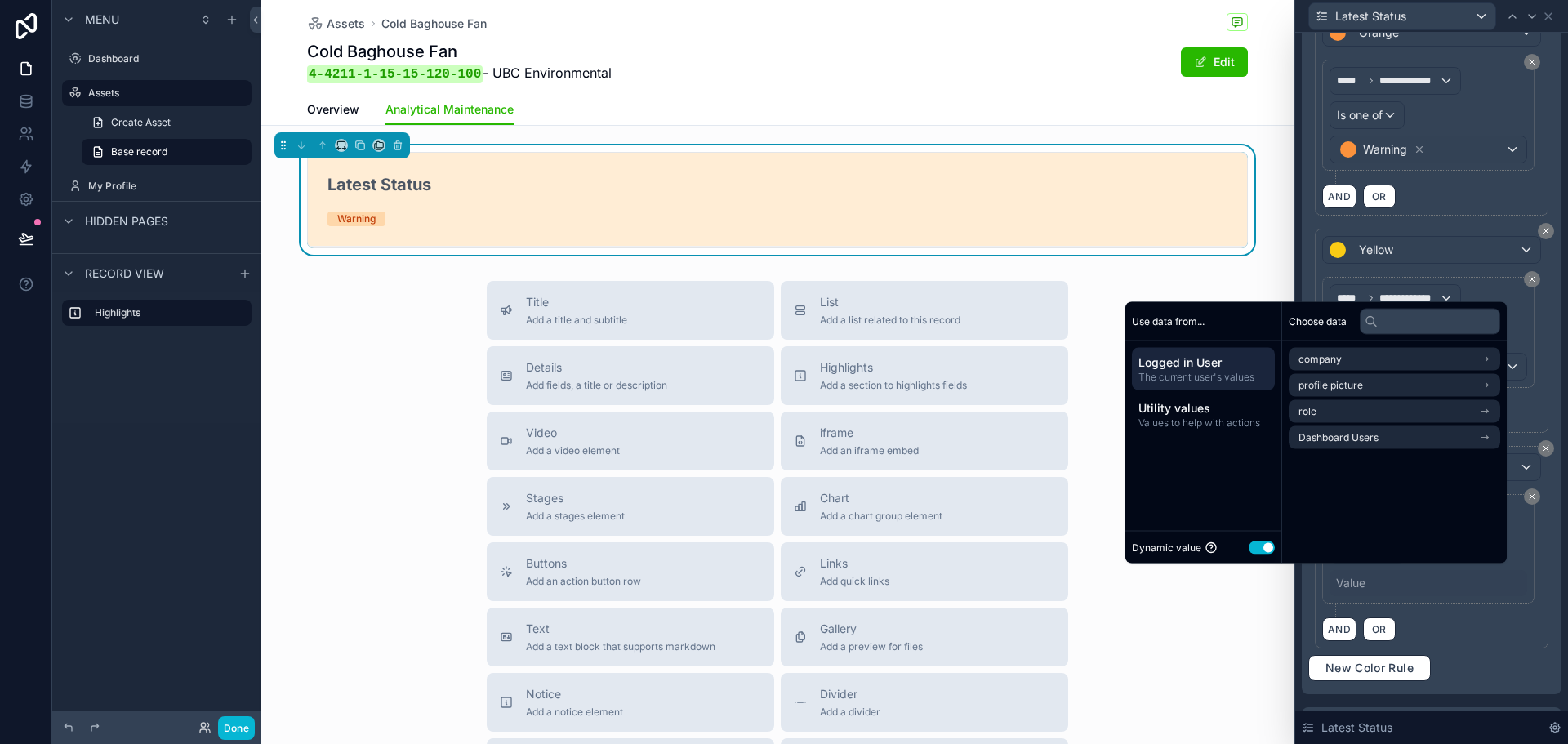
click at [1250, 548] on button "Use setting" at bounding box center [1261, 546] width 26 height 13
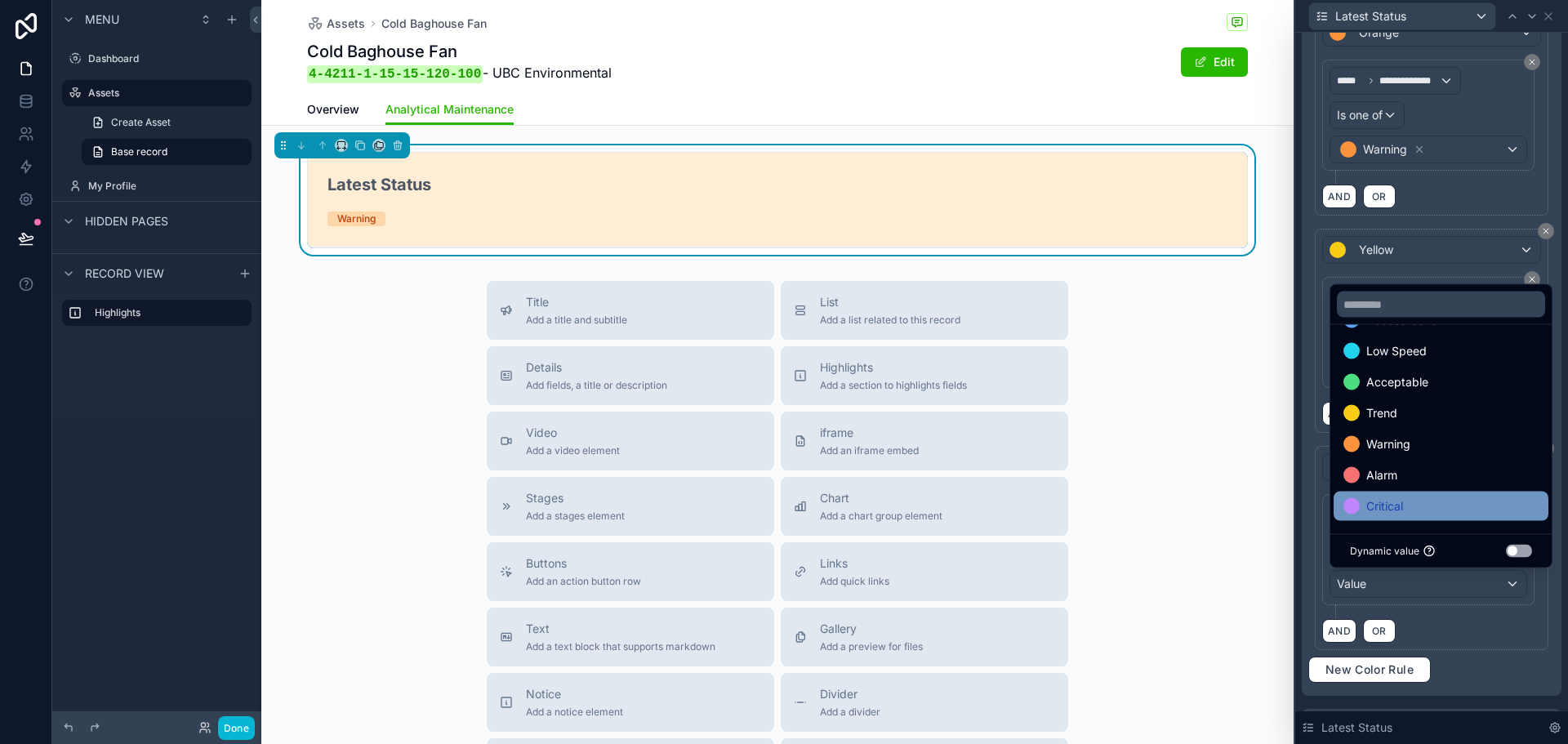
click at [1407, 495] on div "Critical" at bounding box center [1441, 506] width 214 height 30
click at [1448, 611] on div "**********" at bounding box center [1431, 556] width 219 height 124
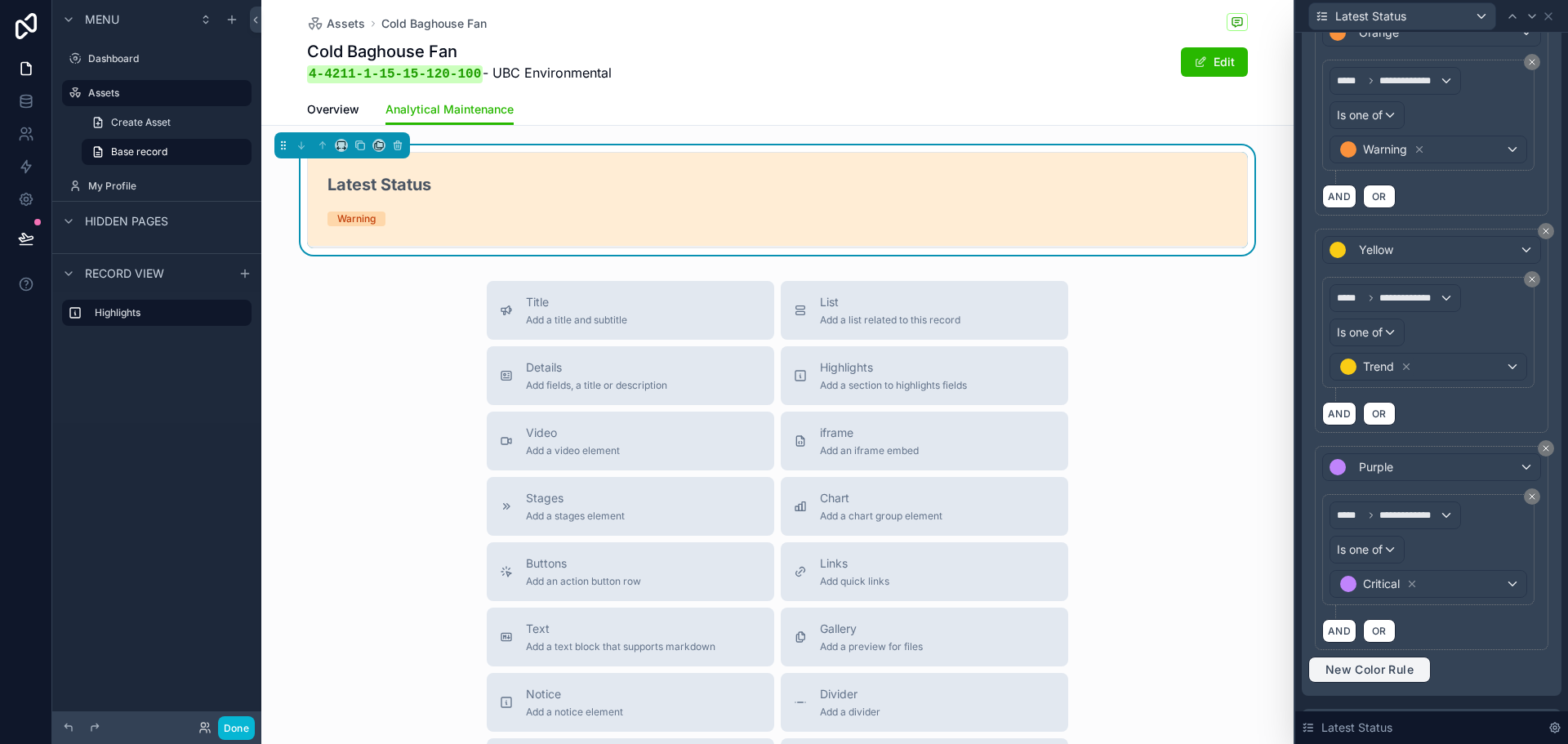
click at [1342, 664] on span "New Color Rule" at bounding box center [1370, 670] width 101 height 14
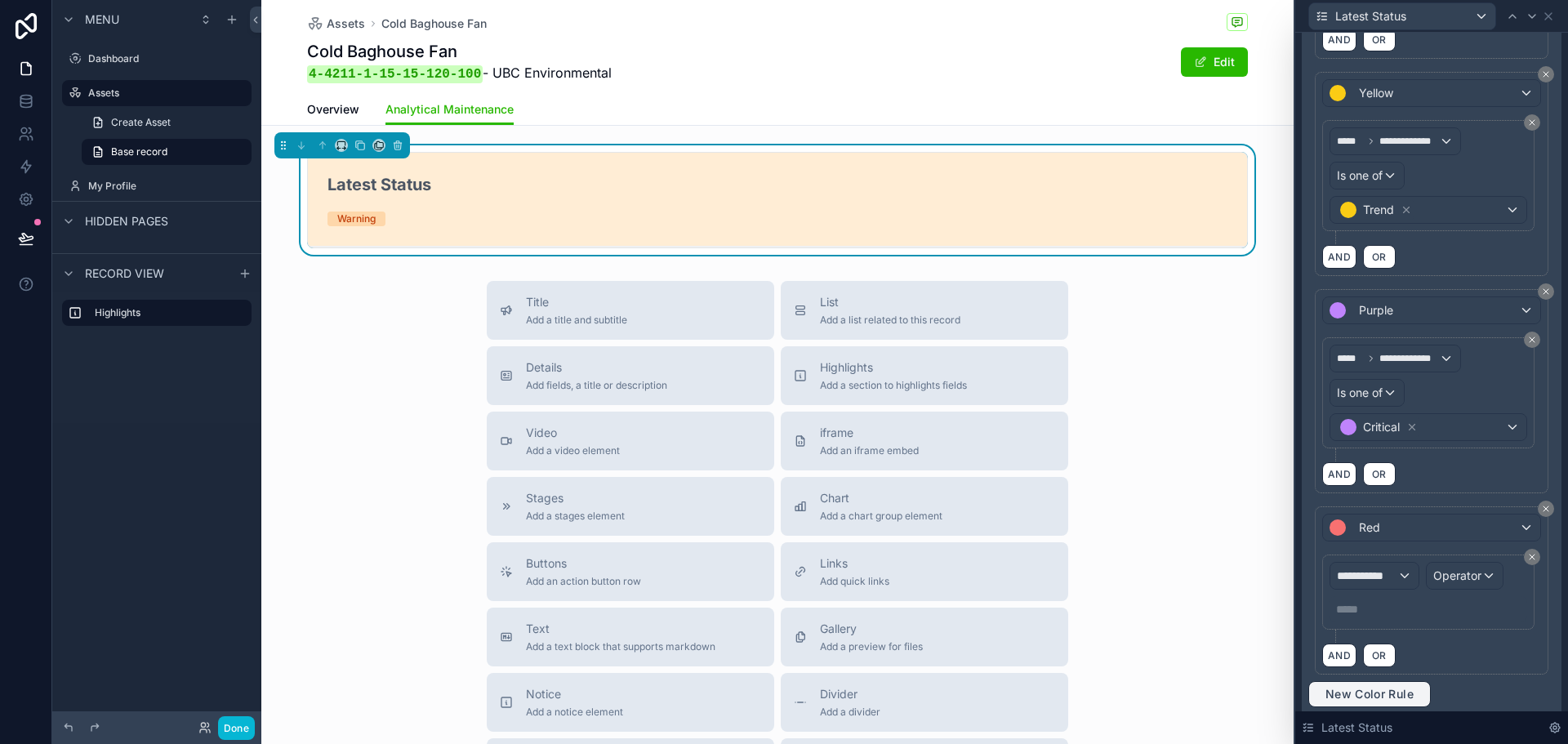
scroll to position [654, 0]
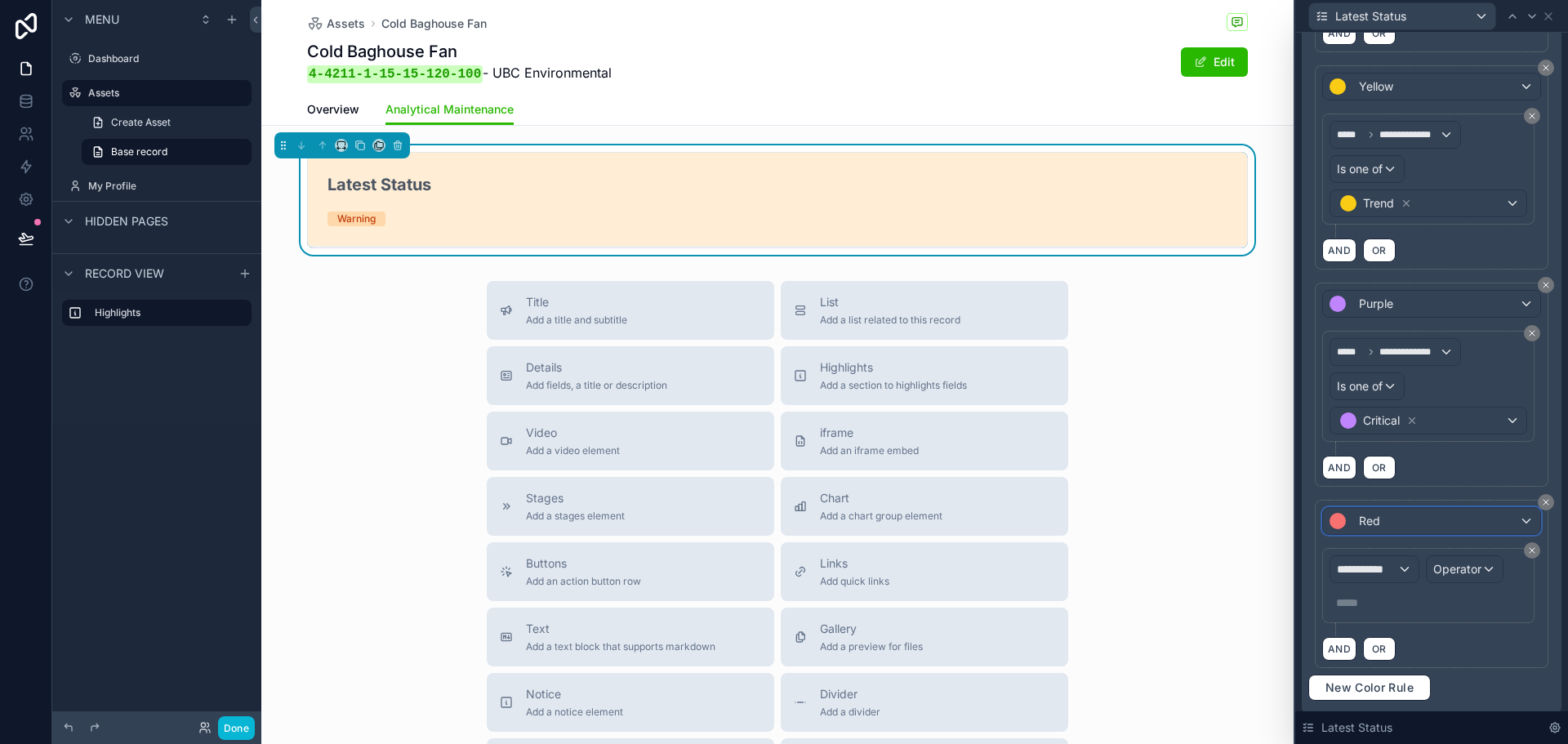
click at [1445, 524] on div "Red" at bounding box center [1431, 521] width 217 height 26
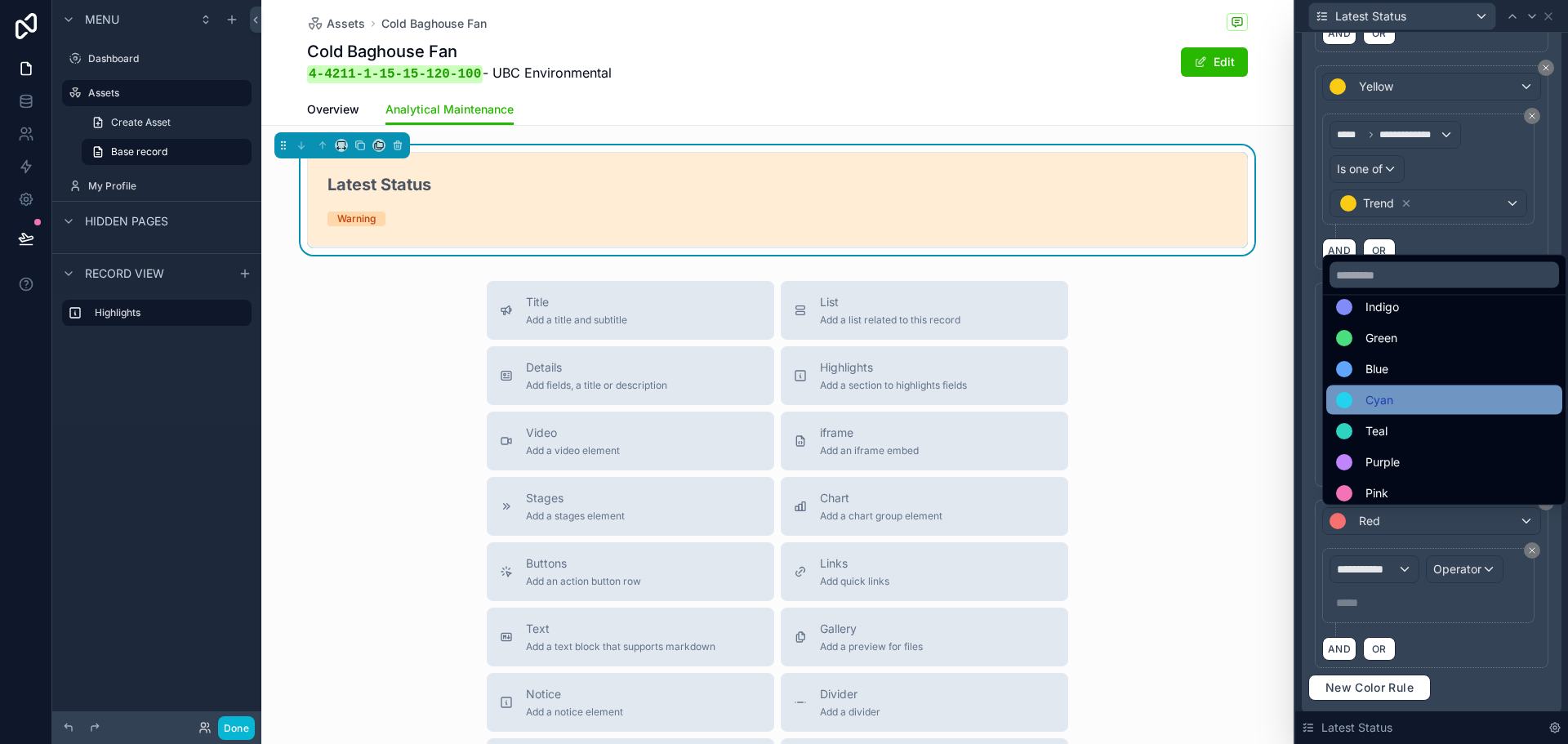
scroll to position [116, 0]
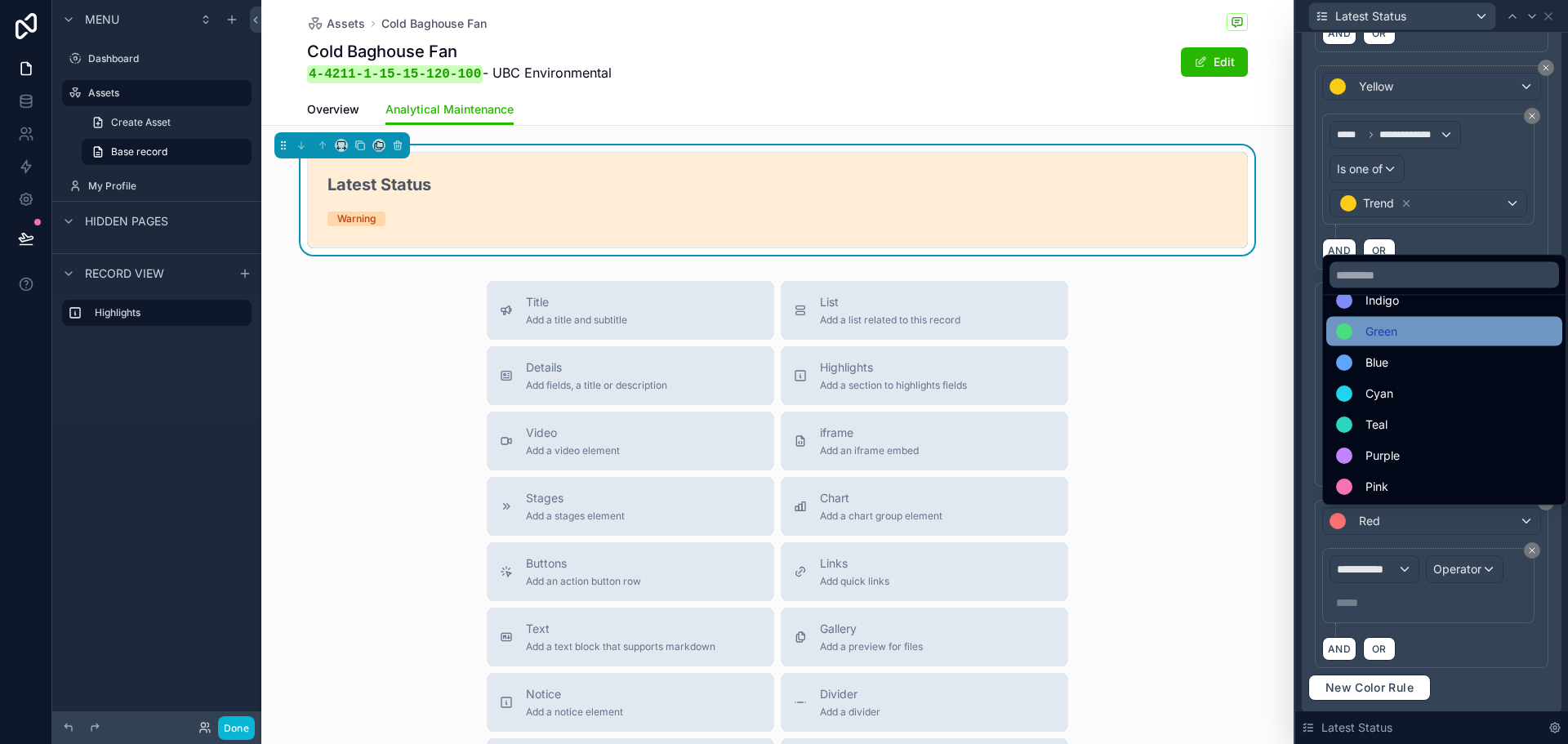
click at [1389, 334] on span "Green" at bounding box center [1382, 331] width 32 height 19
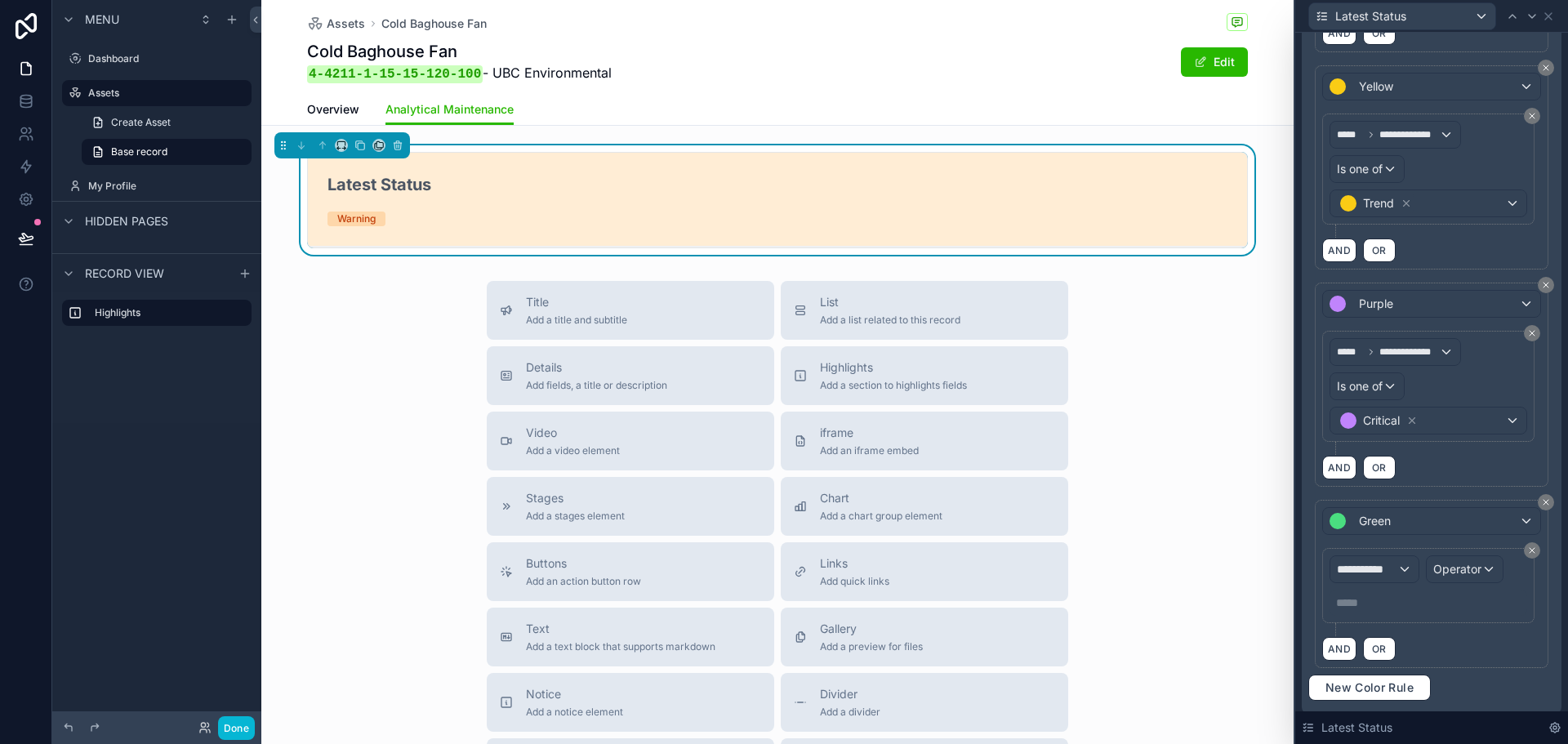
scroll to position [708, 0]
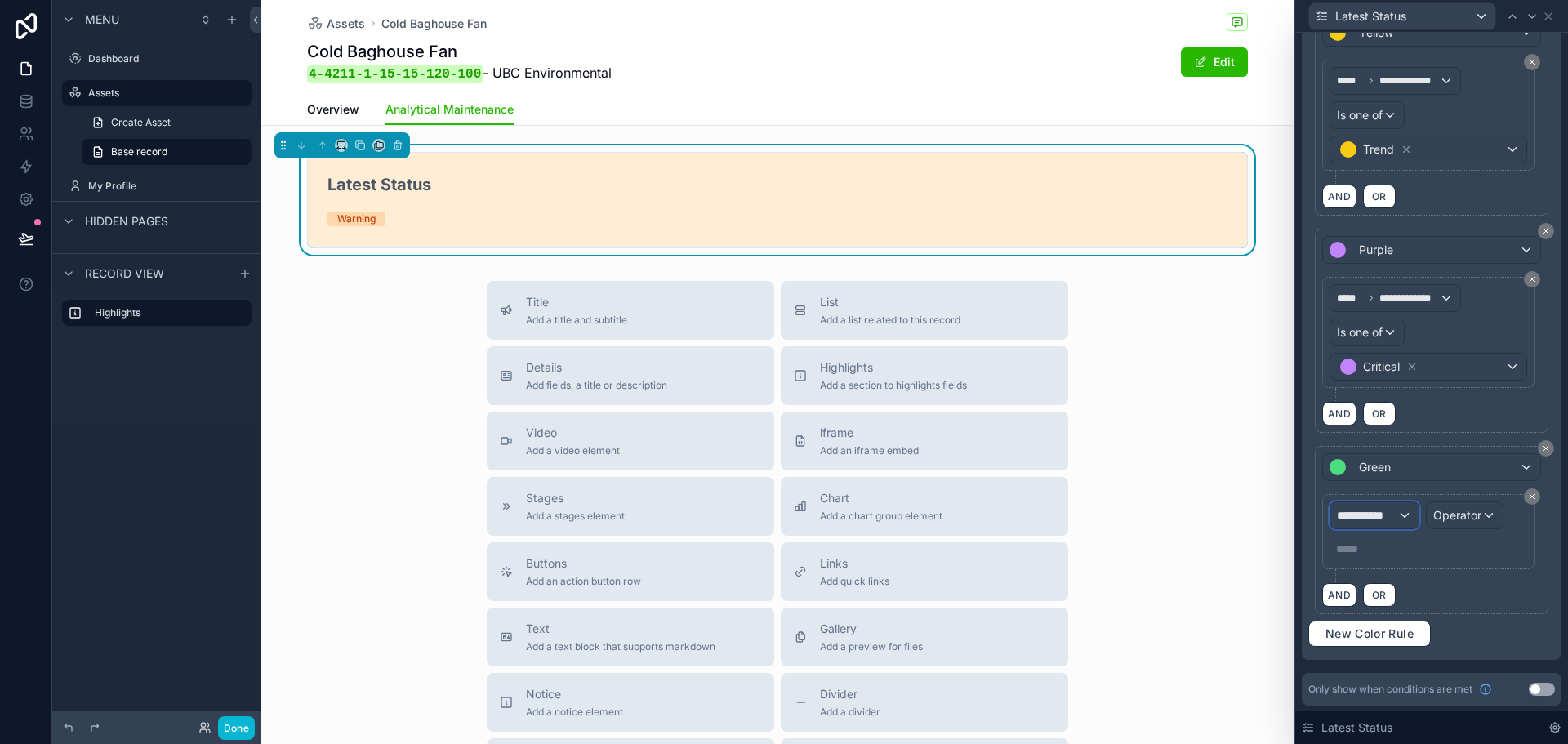
click at [1395, 514] on span "**********" at bounding box center [1368, 515] width 61 height 16
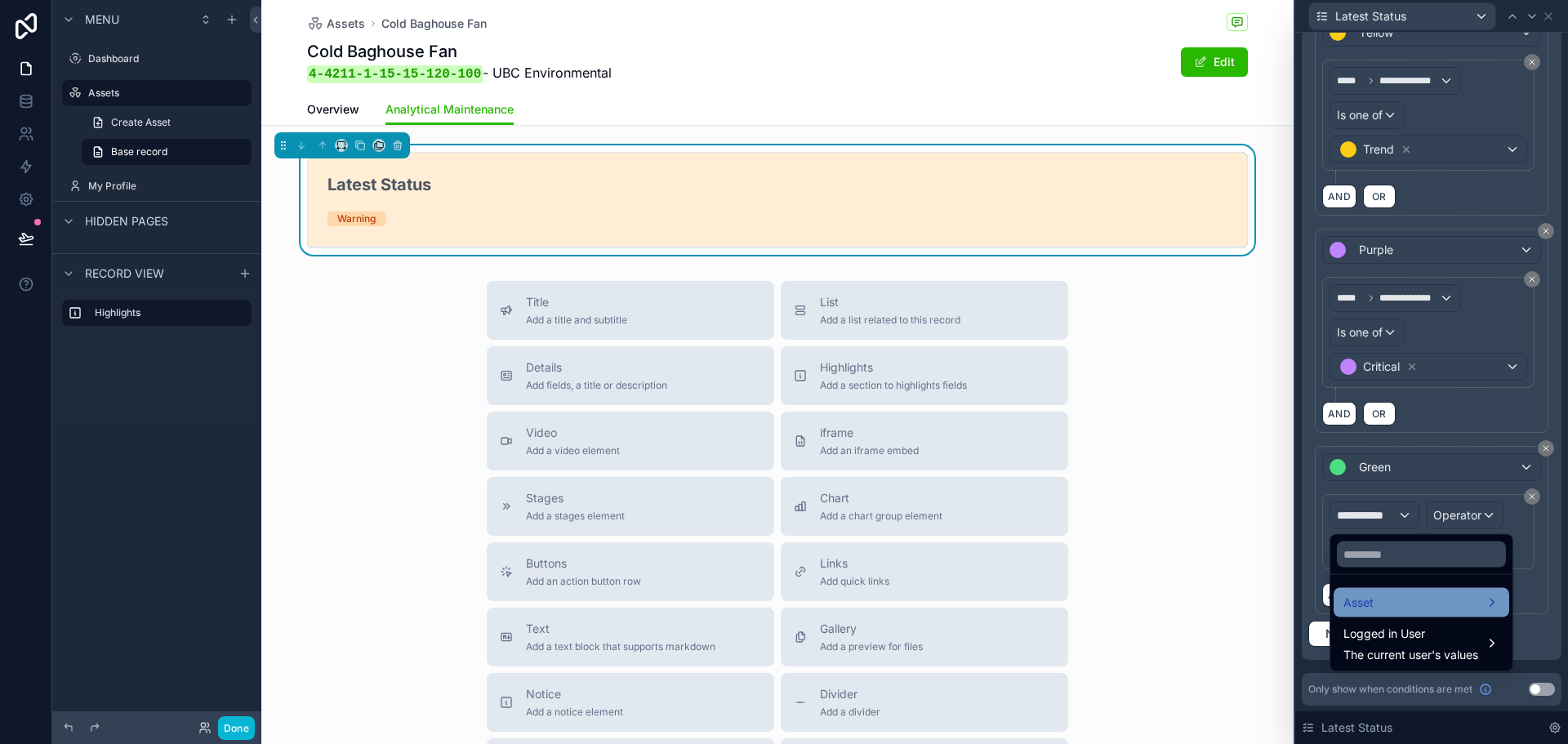
click at [1378, 591] on div "Asset" at bounding box center [1422, 603] width 176 height 30
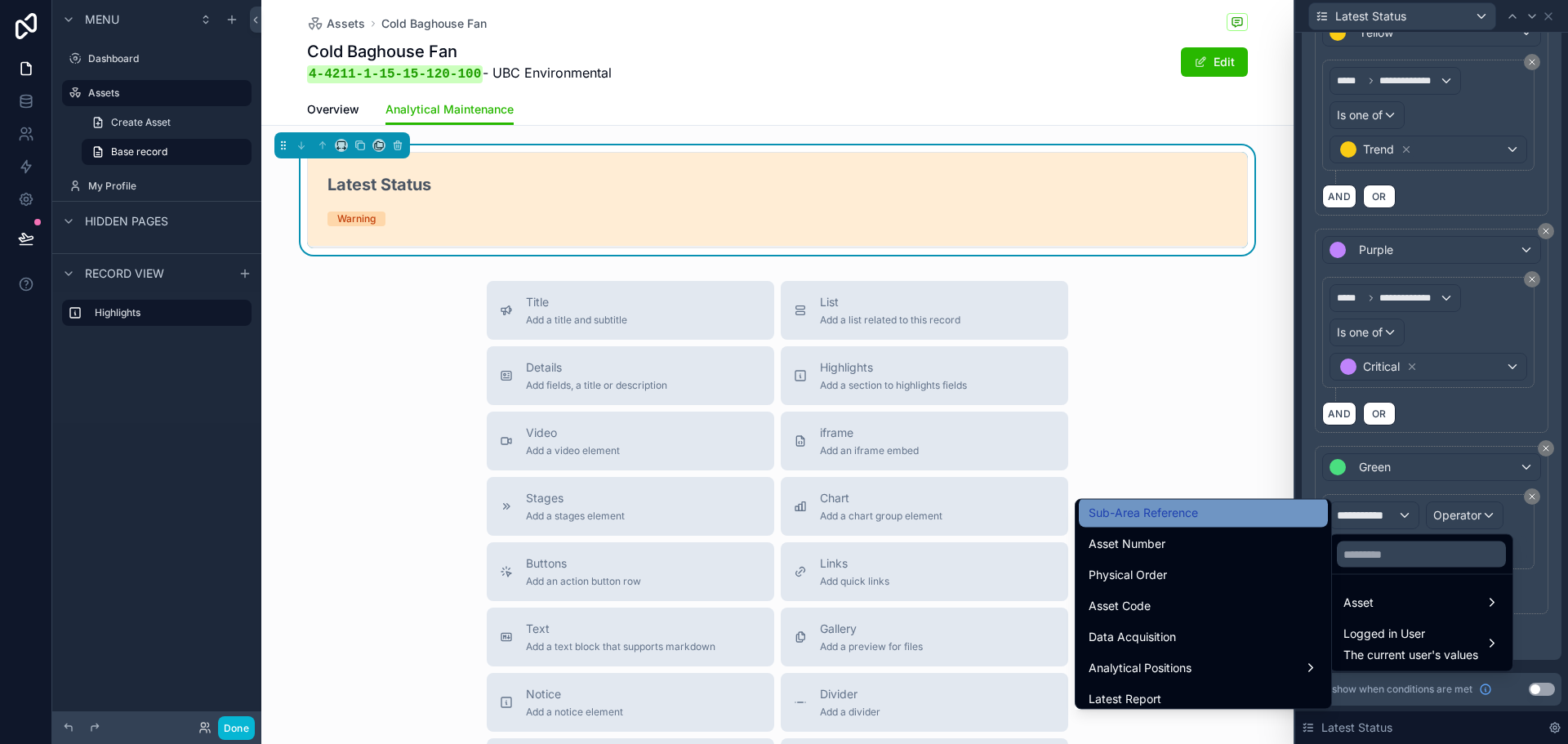
scroll to position [490, 0]
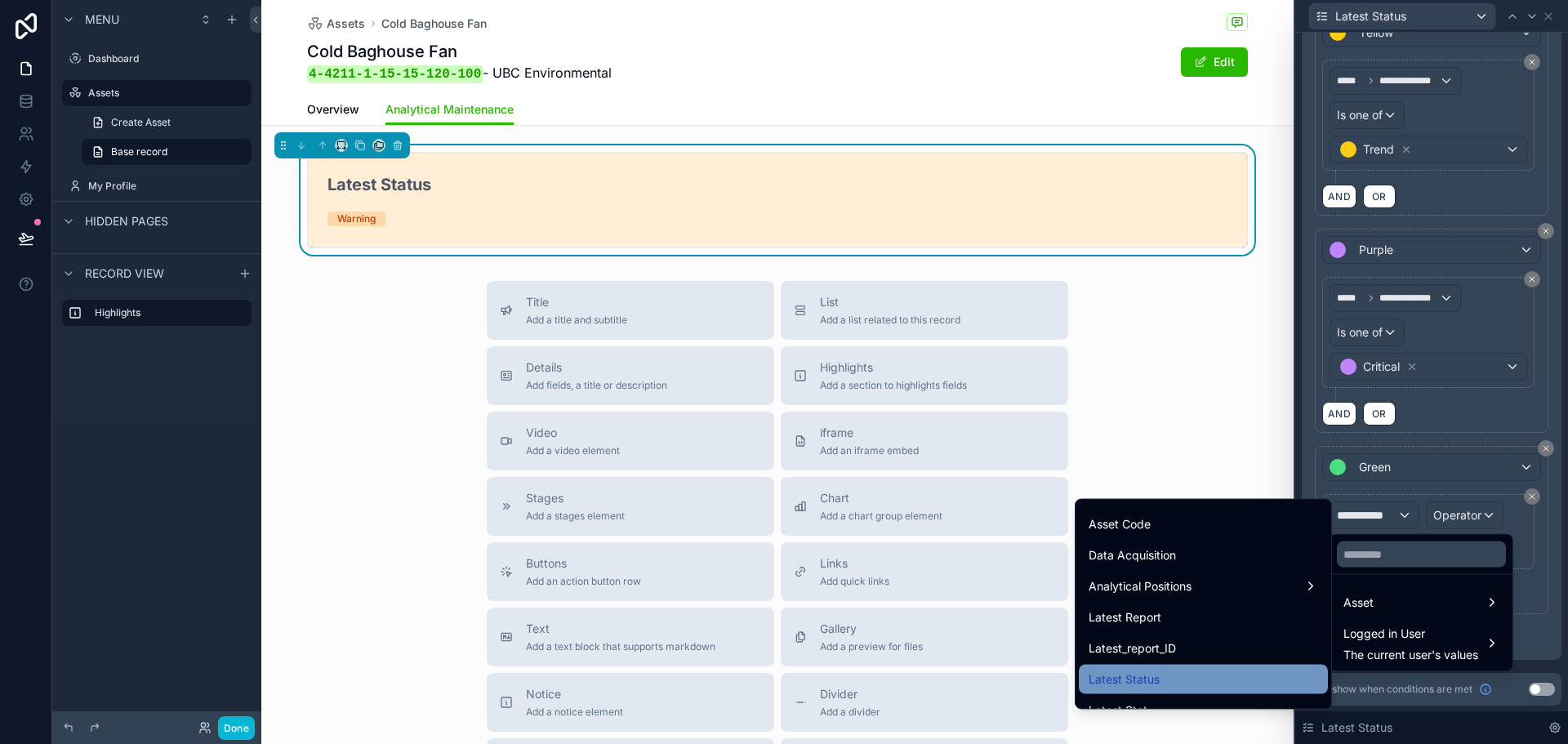
click at [1139, 671] on span "Latest Status" at bounding box center [1125, 679] width 71 height 19
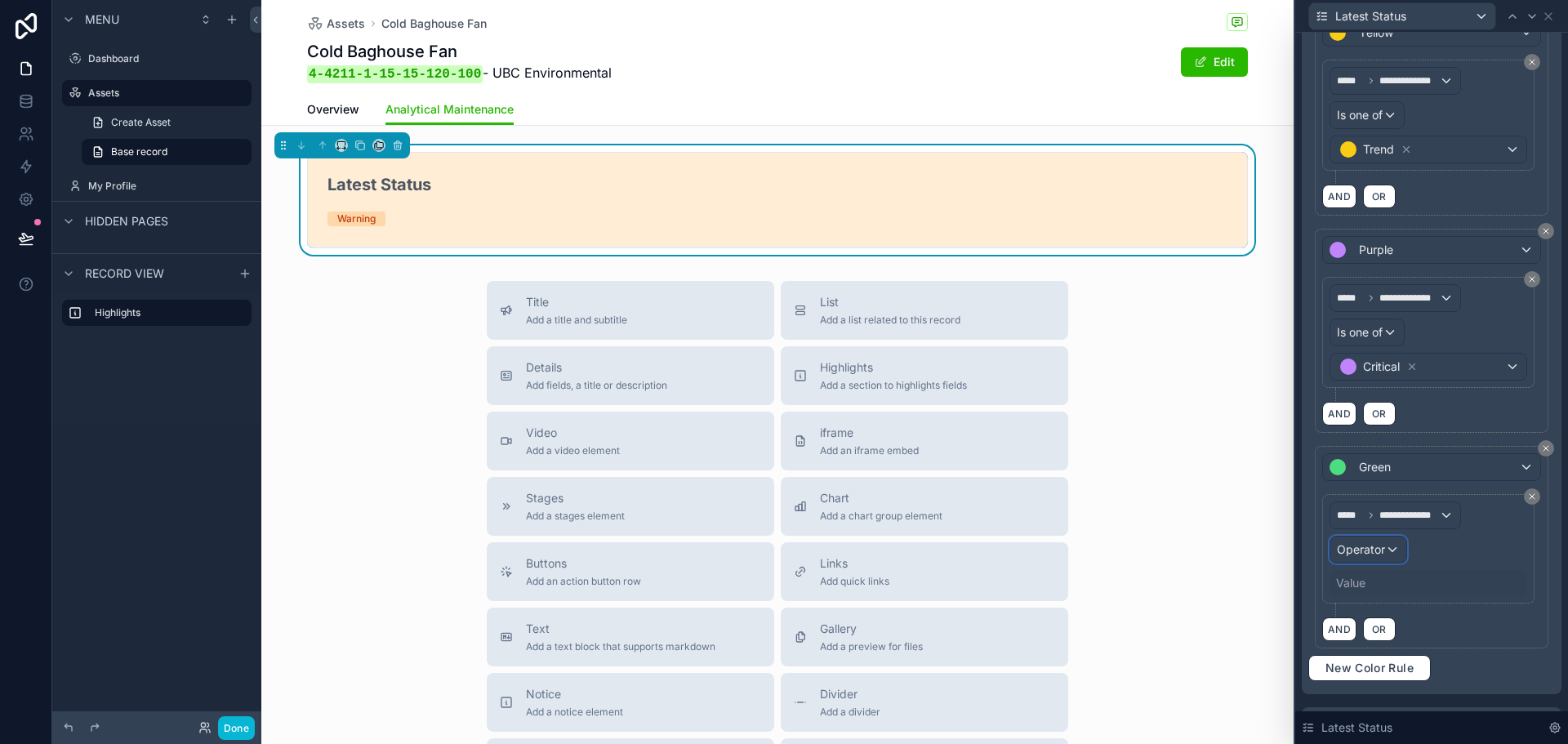
click at [1391, 548] on div "Operator" at bounding box center [1369, 550] width 76 height 26
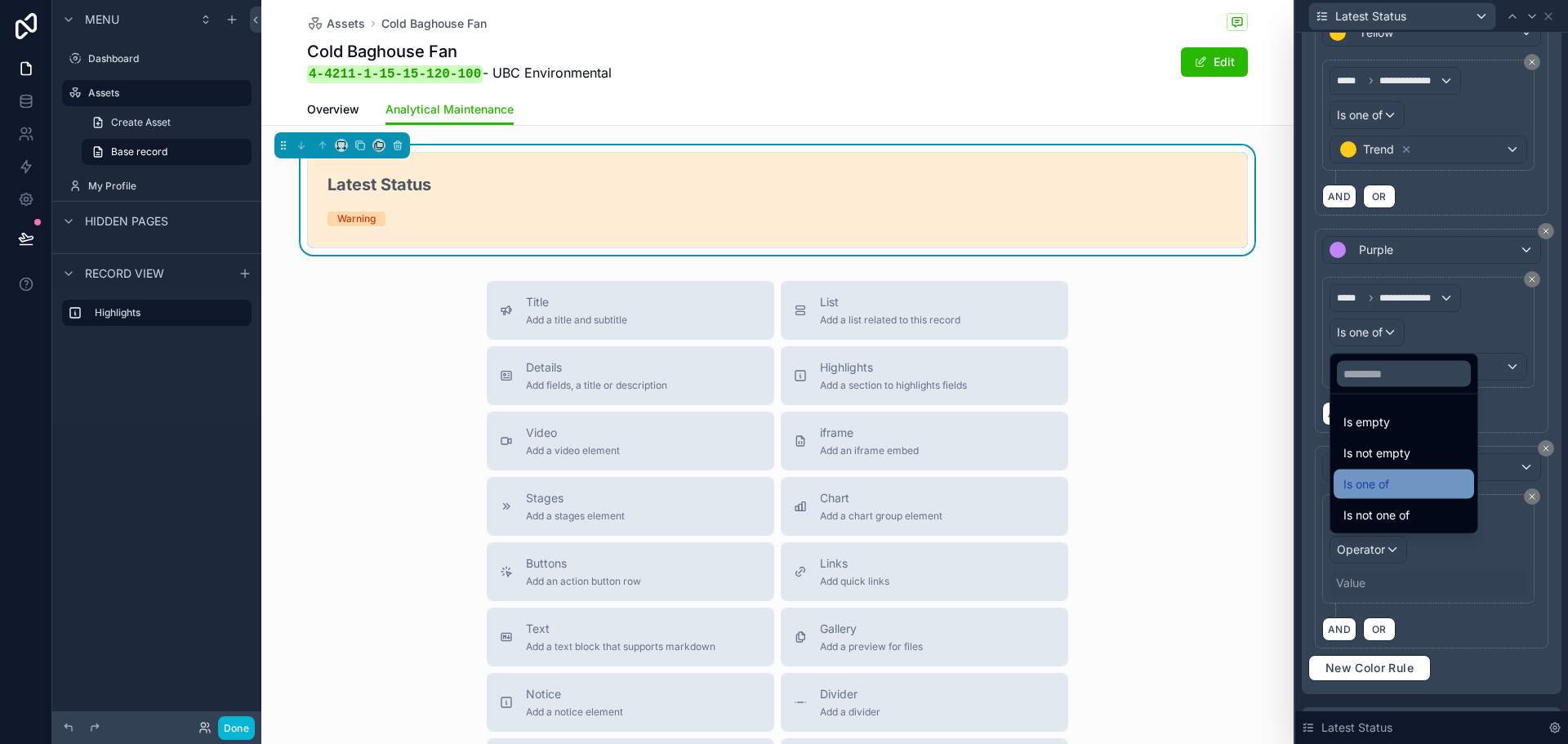
click at [1390, 484] on span "Is one of" at bounding box center [1366, 484] width 46 height 19
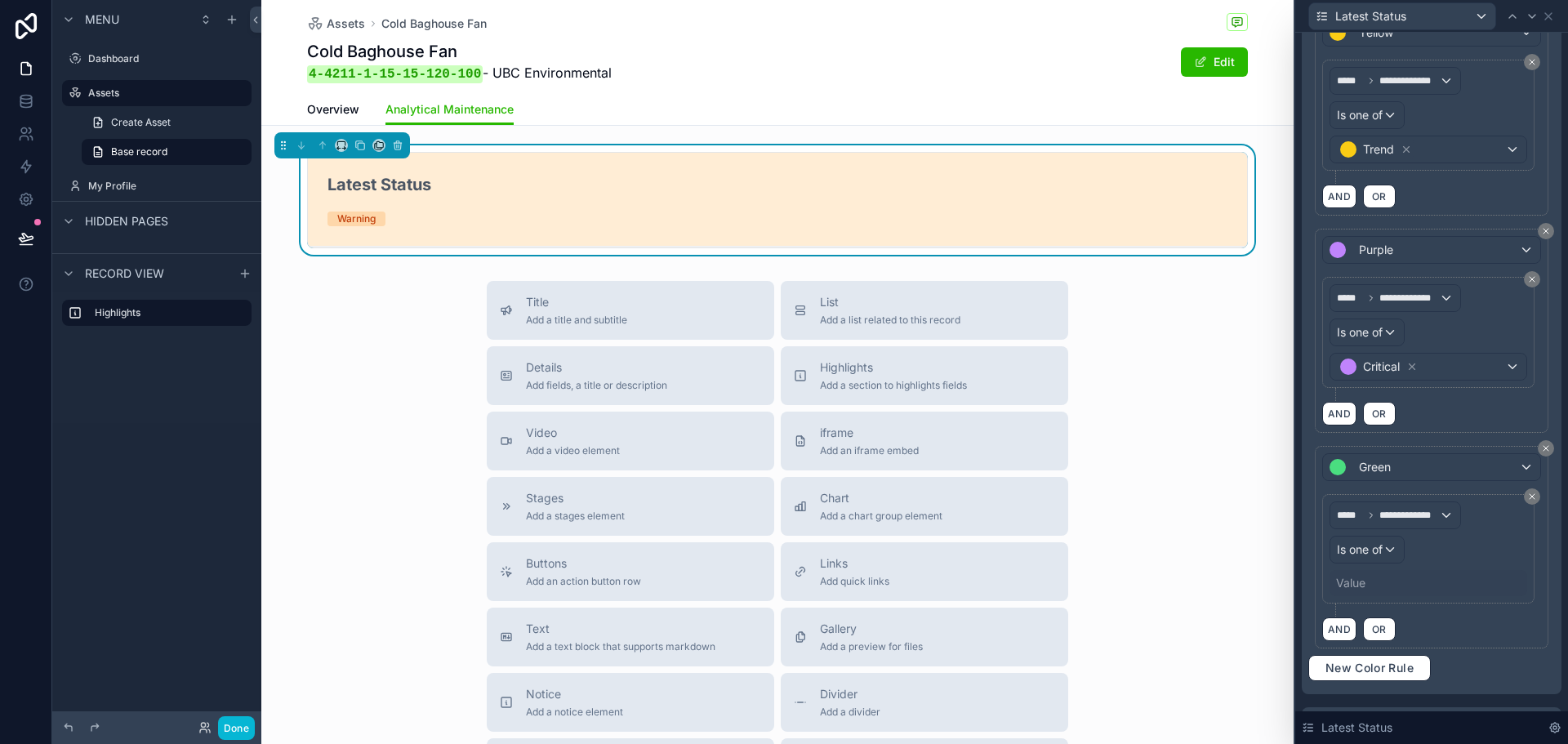
click at [1365, 584] on div "Value" at bounding box center [1351, 583] width 30 height 16
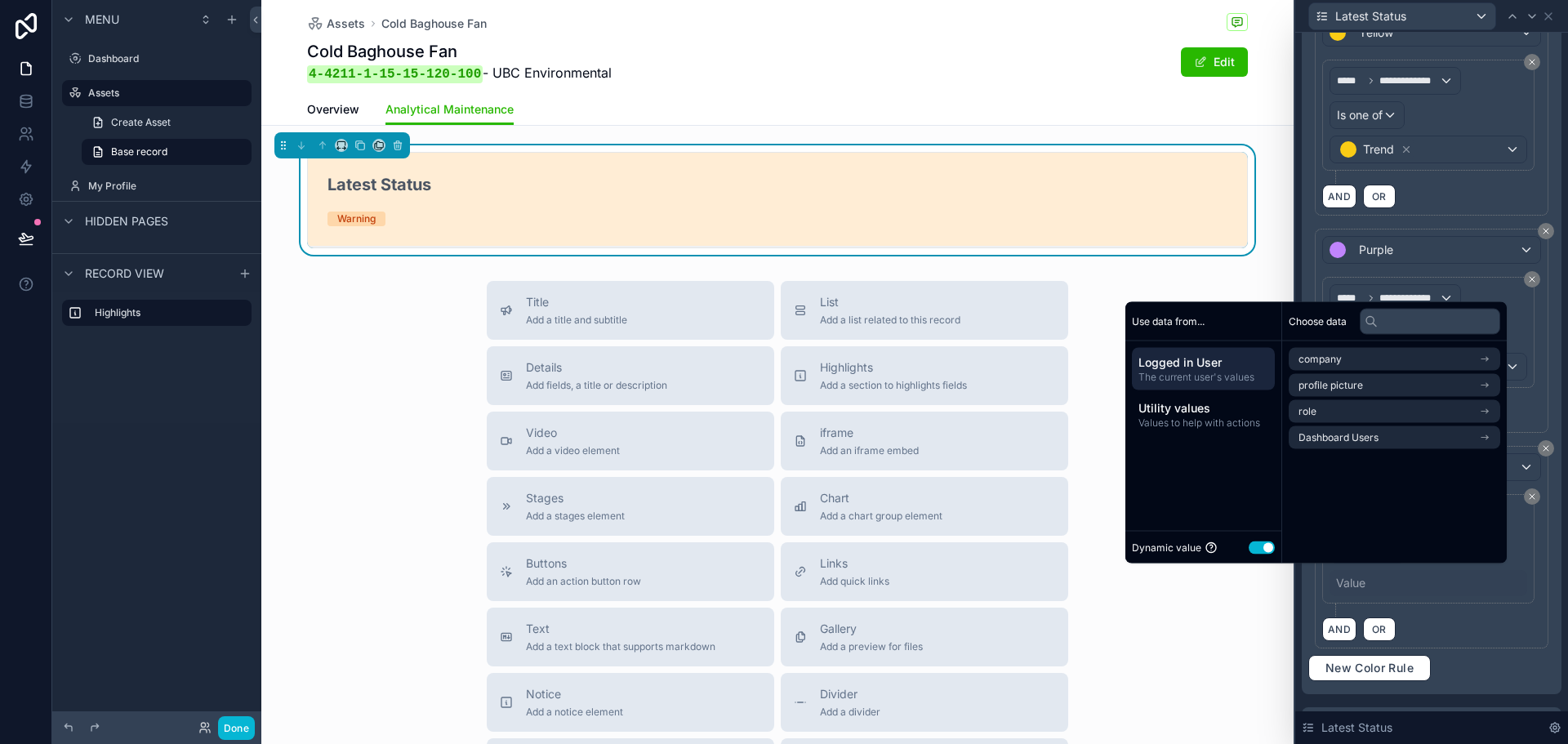
click at [1257, 547] on button "Use setting" at bounding box center [1261, 546] width 26 height 13
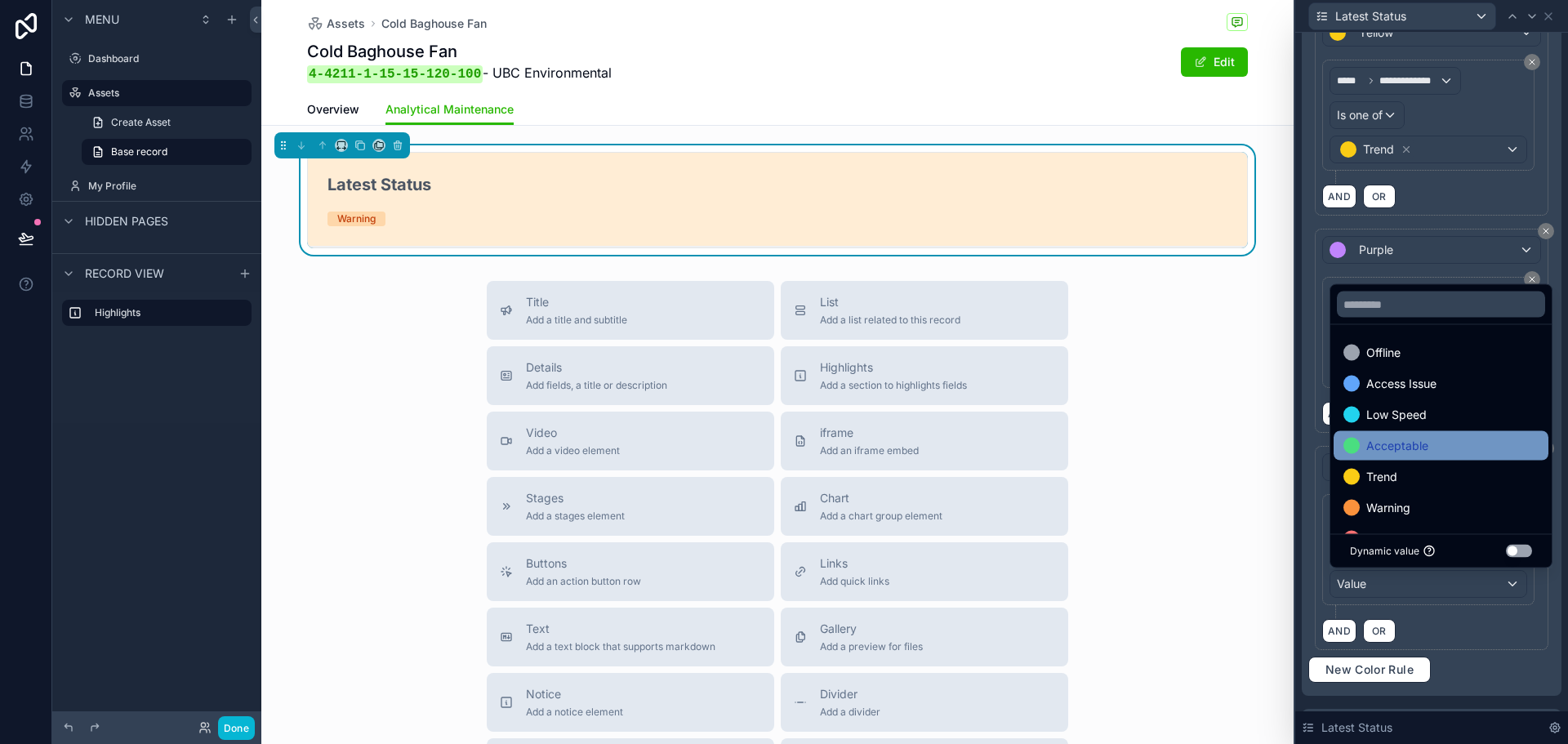
click at [1413, 443] on span "Acceptable" at bounding box center [1398, 446] width 62 height 19
click at [1452, 618] on div "AND OR" at bounding box center [1431, 630] width 219 height 24
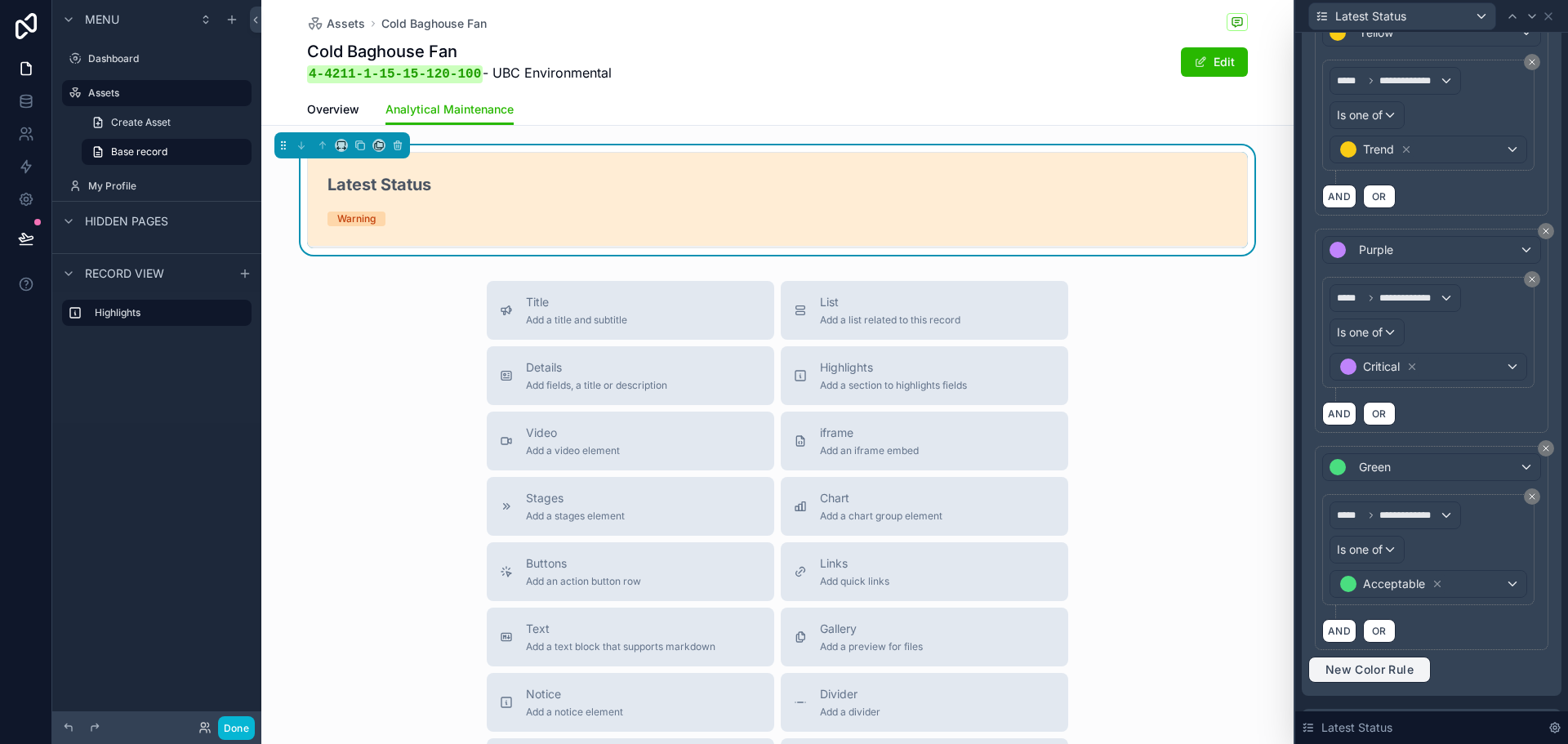
click at [1367, 670] on span "New Color Rule" at bounding box center [1370, 670] width 101 height 14
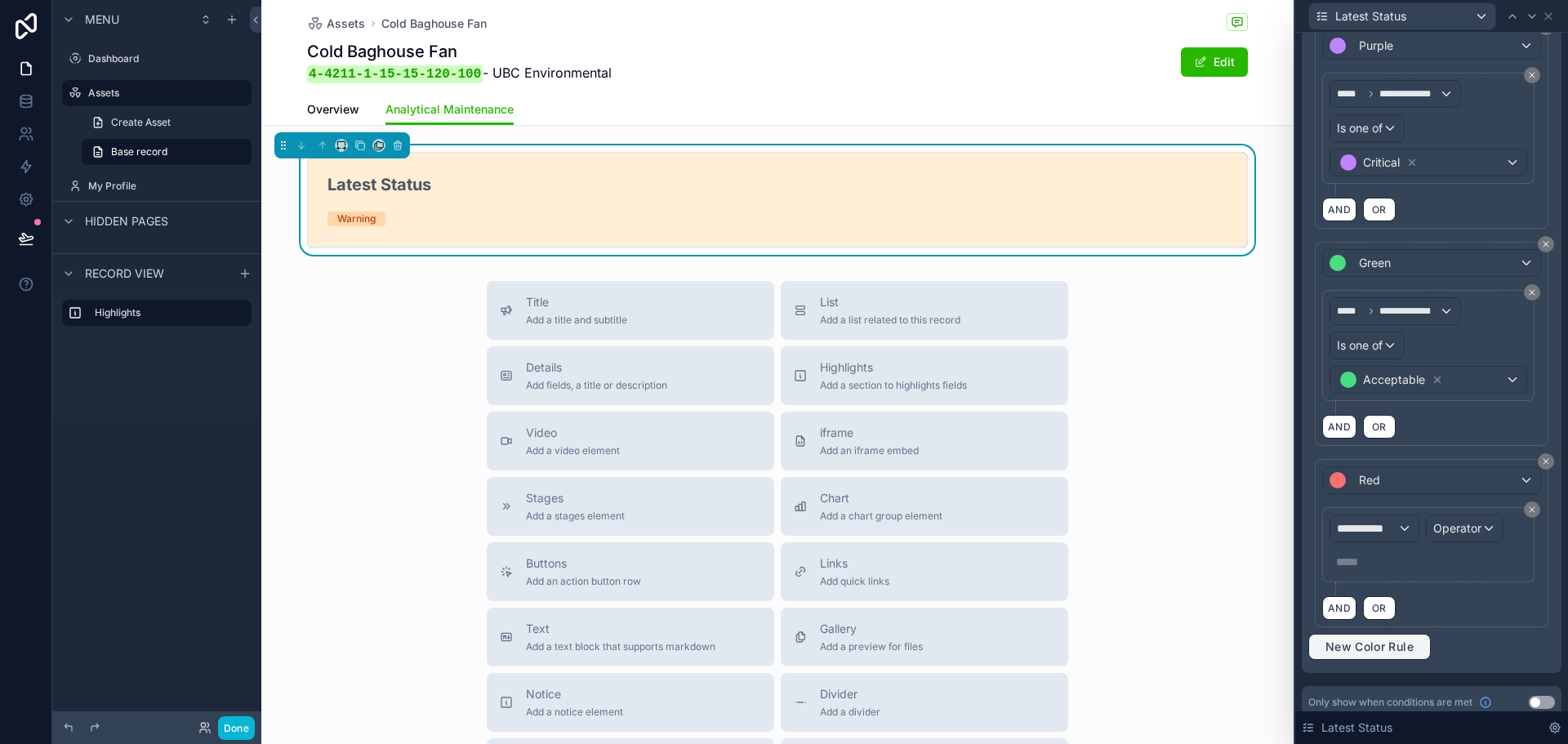
scroll to position [925, 0]
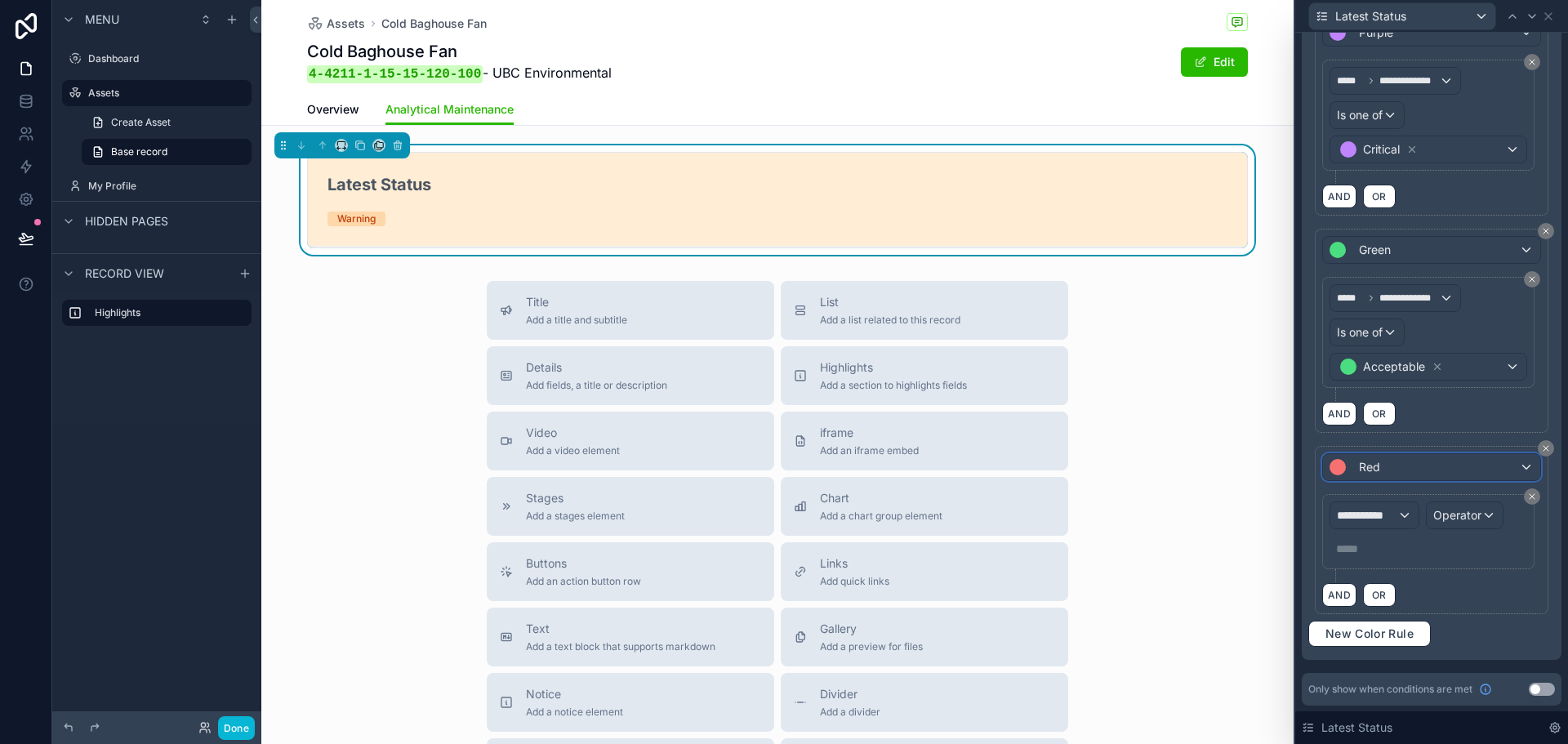
click at [1442, 459] on div "Red" at bounding box center [1431, 467] width 217 height 26
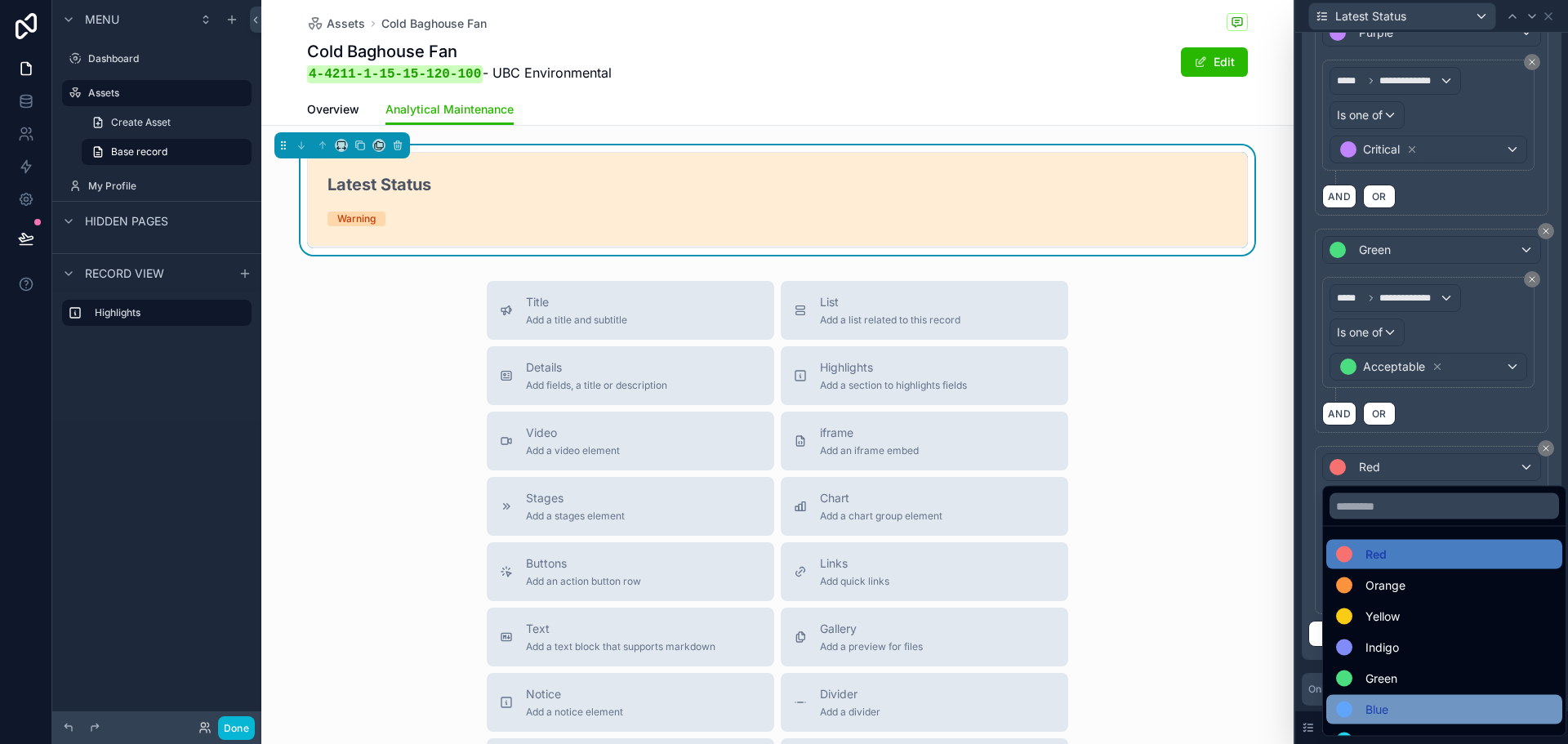
click at [1392, 702] on div "Blue" at bounding box center [1445, 709] width 216 height 19
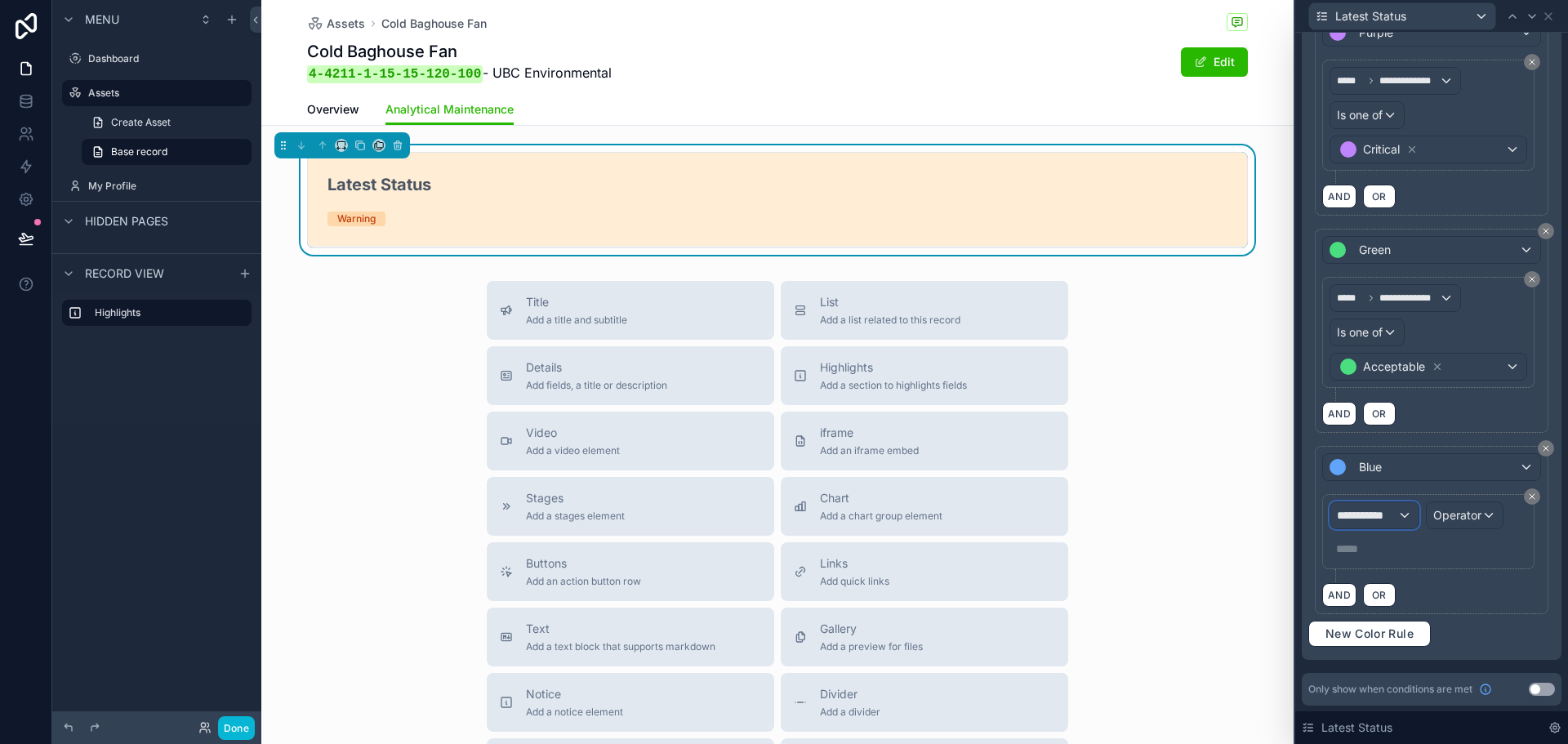
click at [1392, 517] on span "**********" at bounding box center [1368, 515] width 61 height 16
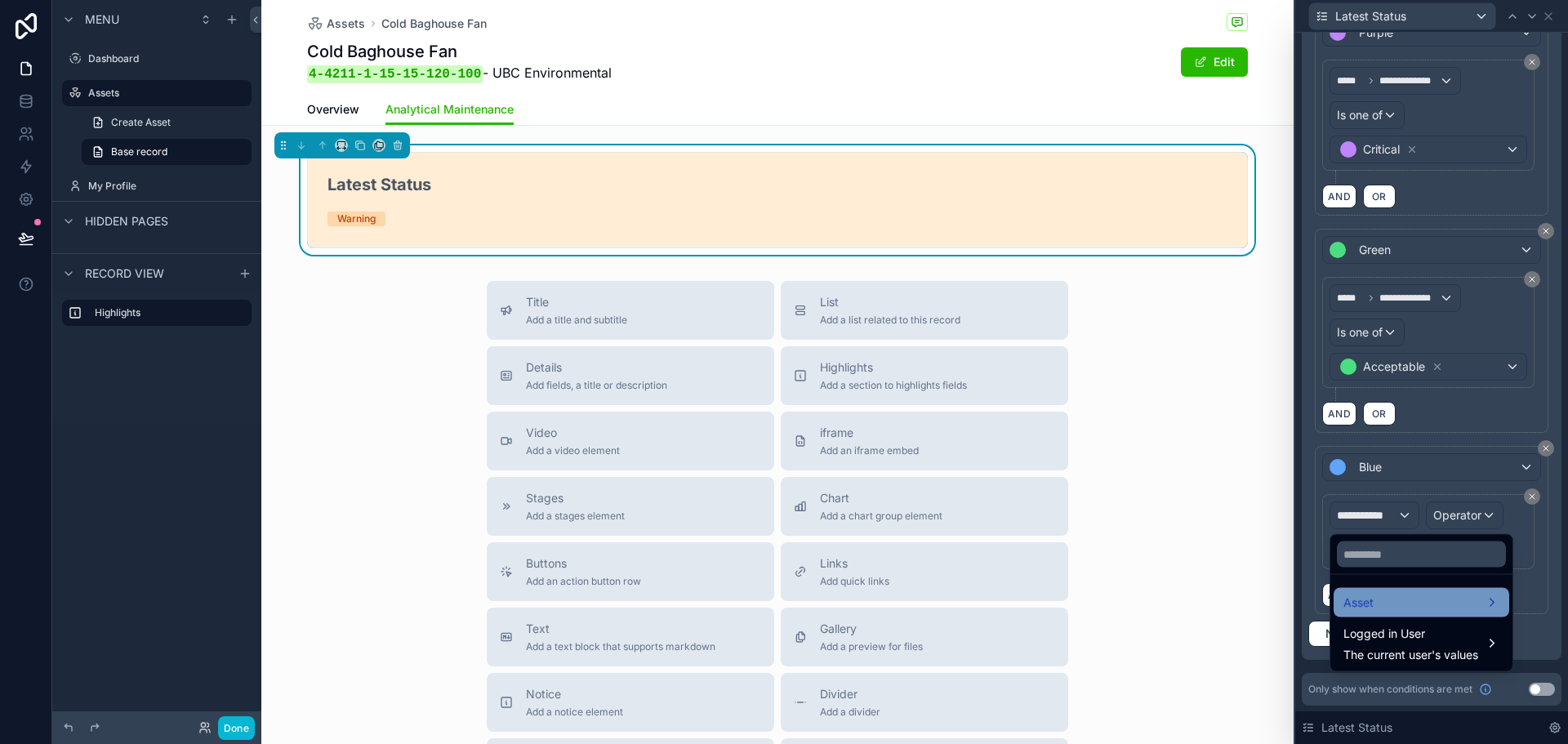
click at [1378, 596] on div "Asset" at bounding box center [1421, 602] width 156 height 19
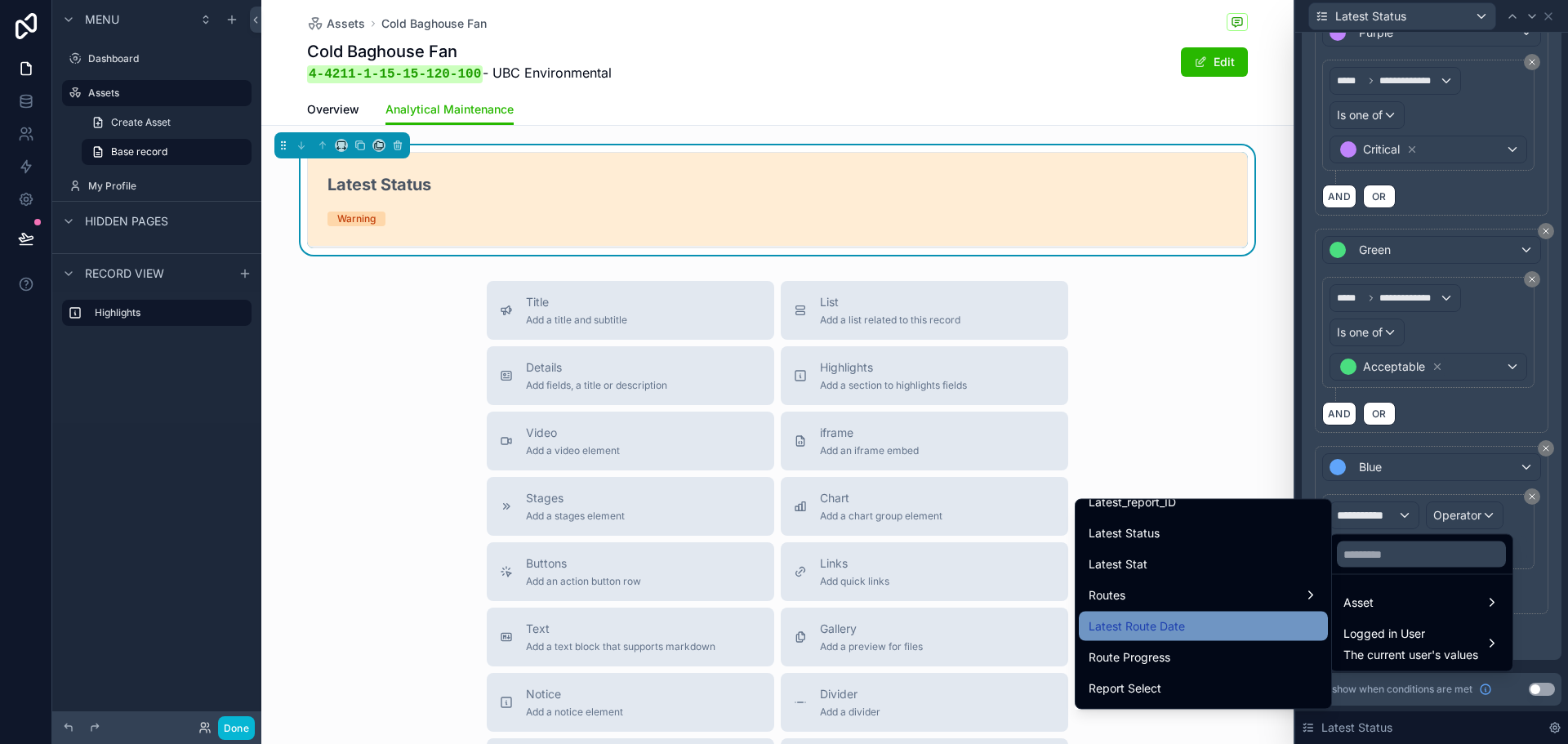
scroll to position [654, 0]
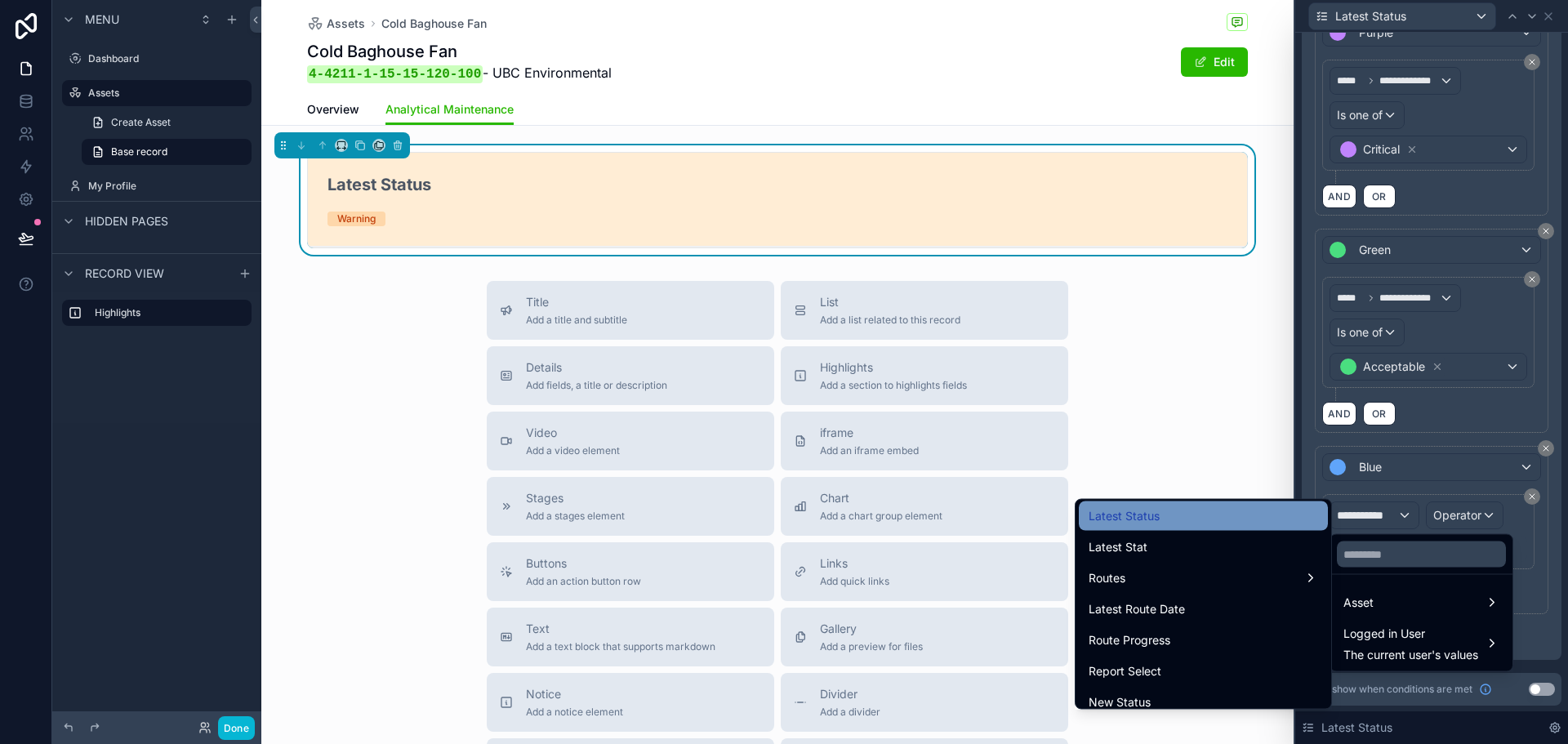
click at [1164, 515] on div "Latest Status" at bounding box center [1204, 516] width 230 height 19
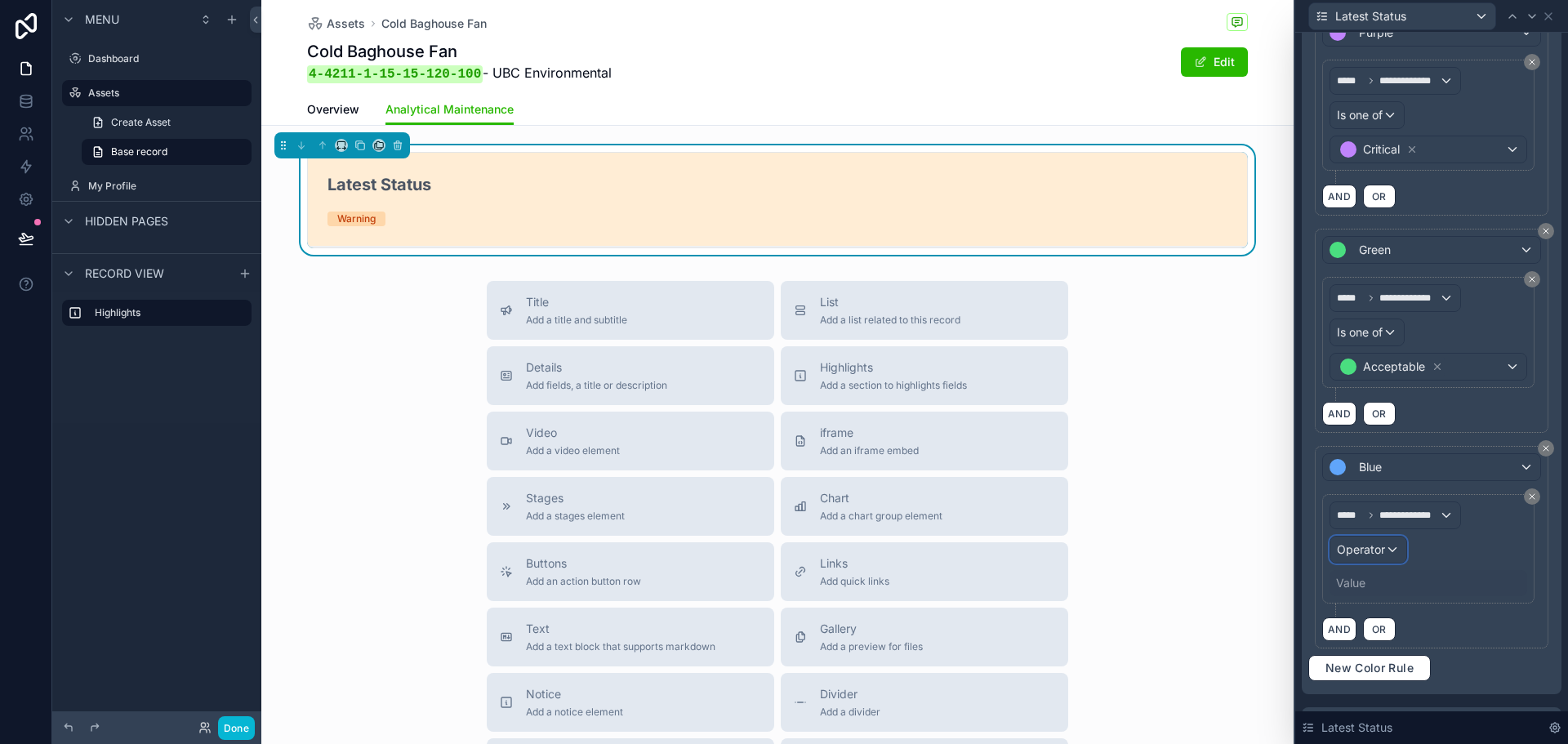
click at [1394, 541] on div "Operator" at bounding box center [1369, 550] width 76 height 26
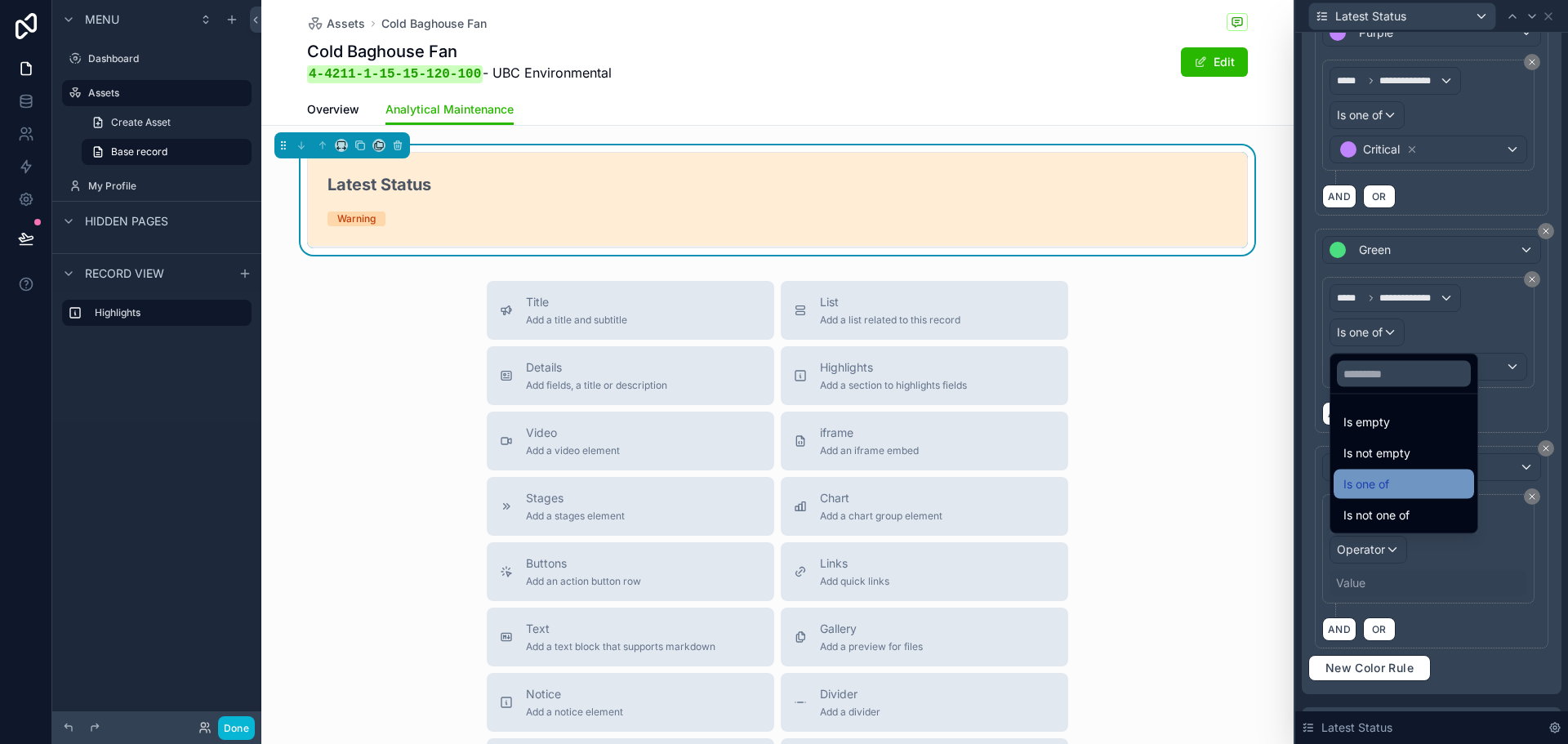
click at [1410, 481] on div "Is one of" at bounding box center [1403, 484] width 121 height 19
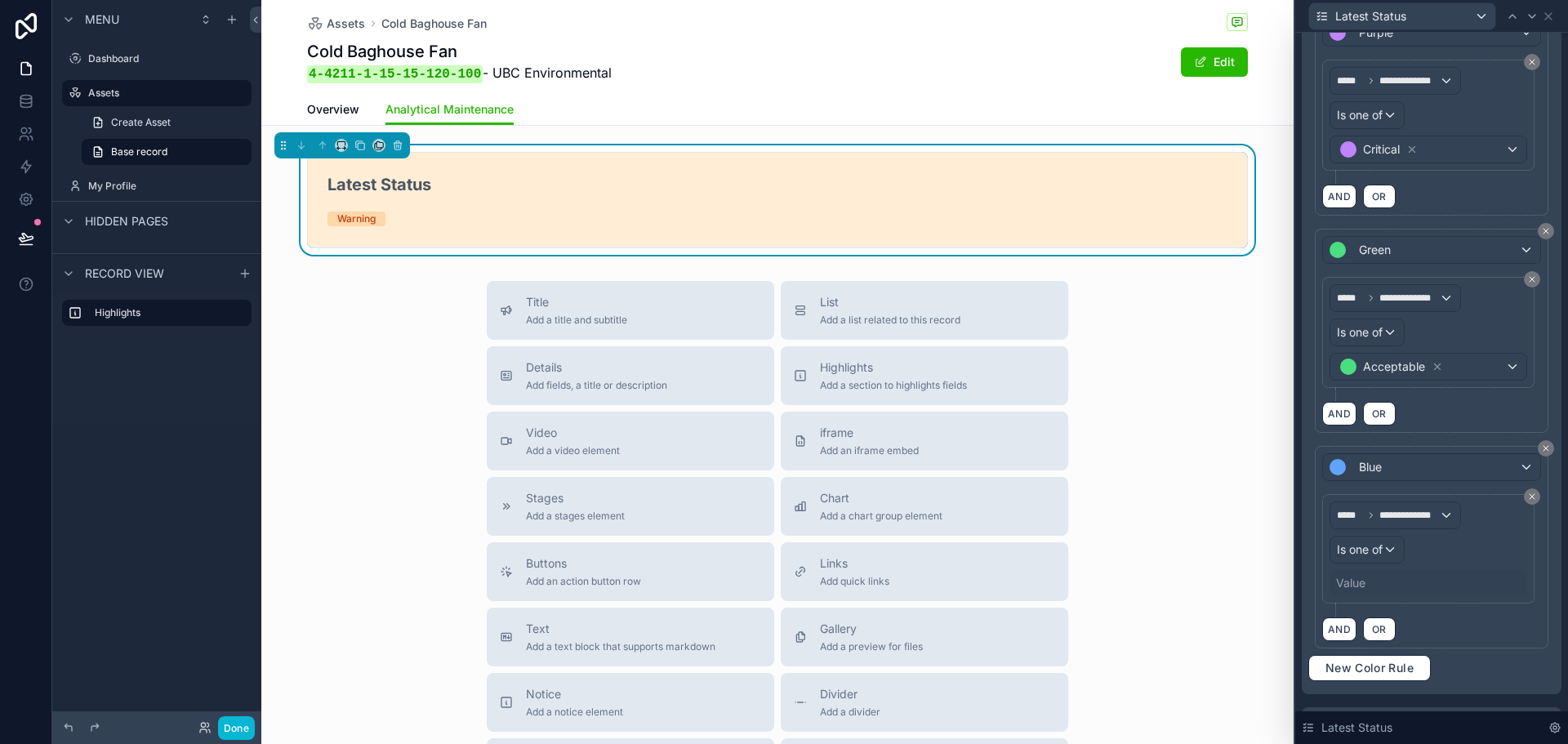
click at [1363, 578] on div "Value" at bounding box center [1351, 583] width 30 height 16
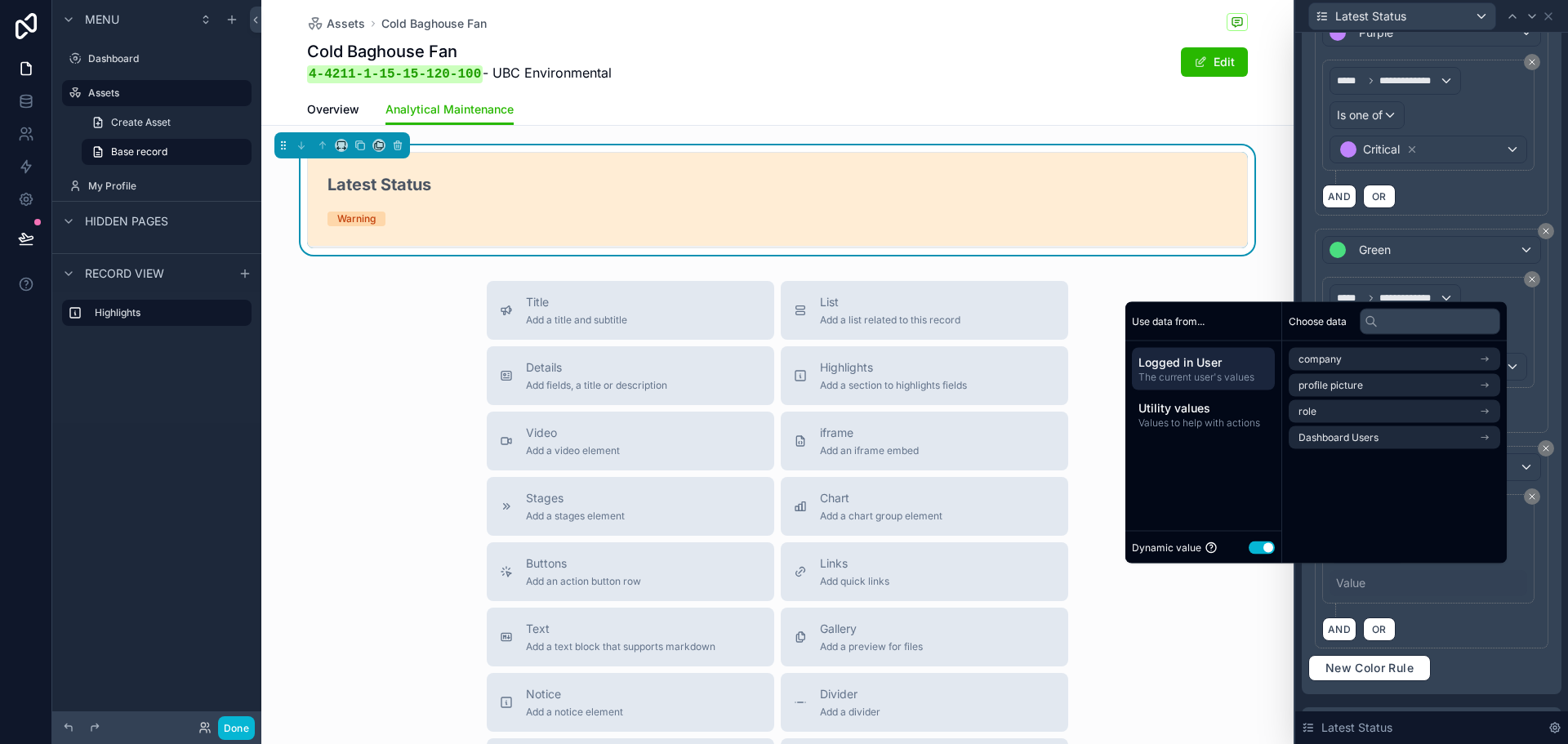
click at [1249, 549] on button "Use setting" at bounding box center [1261, 546] width 26 height 13
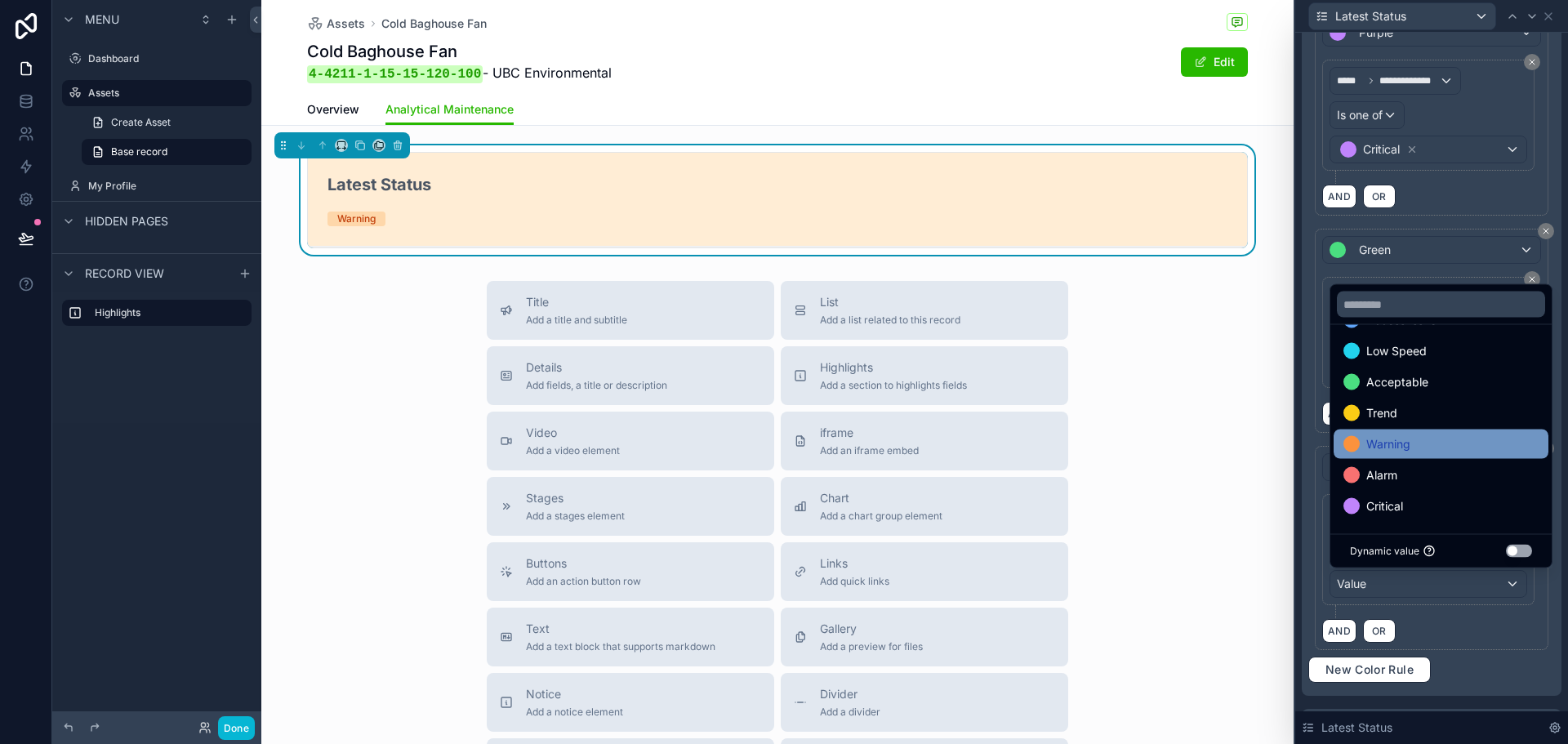
scroll to position [0, 0]
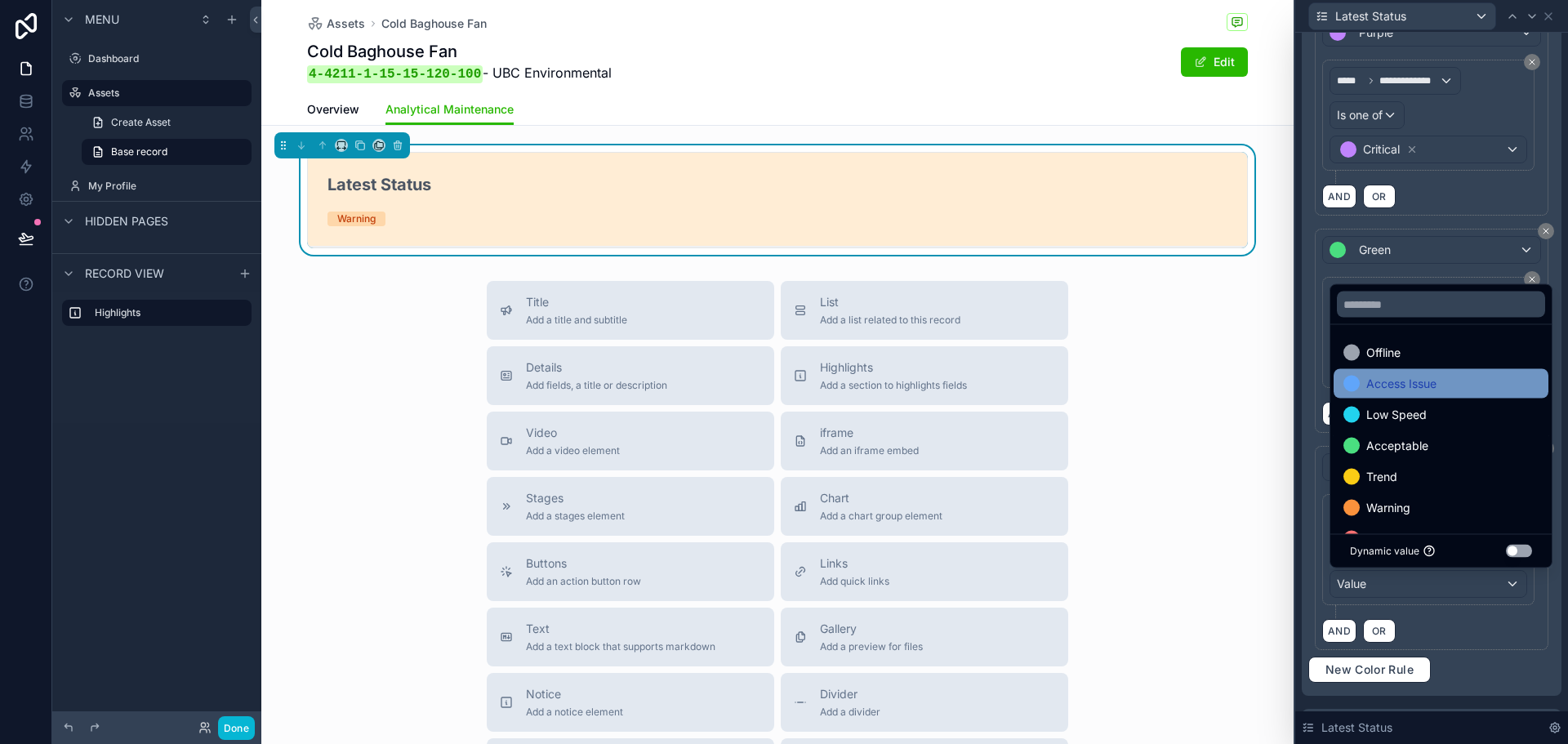
click at [1441, 388] on div "Access Issue" at bounding box center [1440, 383] width 195 height 19
click at [1484, 652] on div "**********" at bounding box center [1432, 18] width 247 height 1330
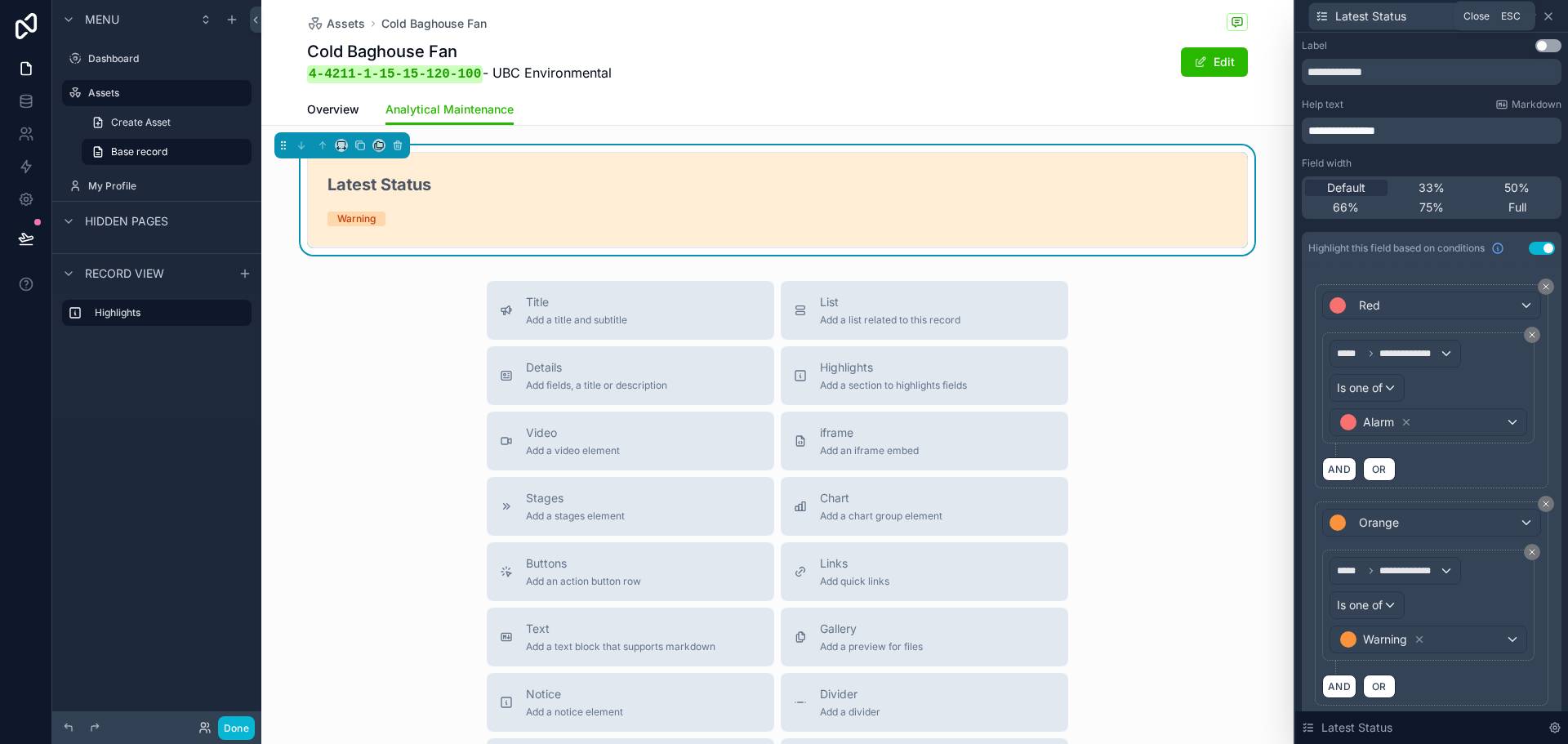
click at [1549, 14] on icon at bounding box center [1549, 16] width 7 height 7
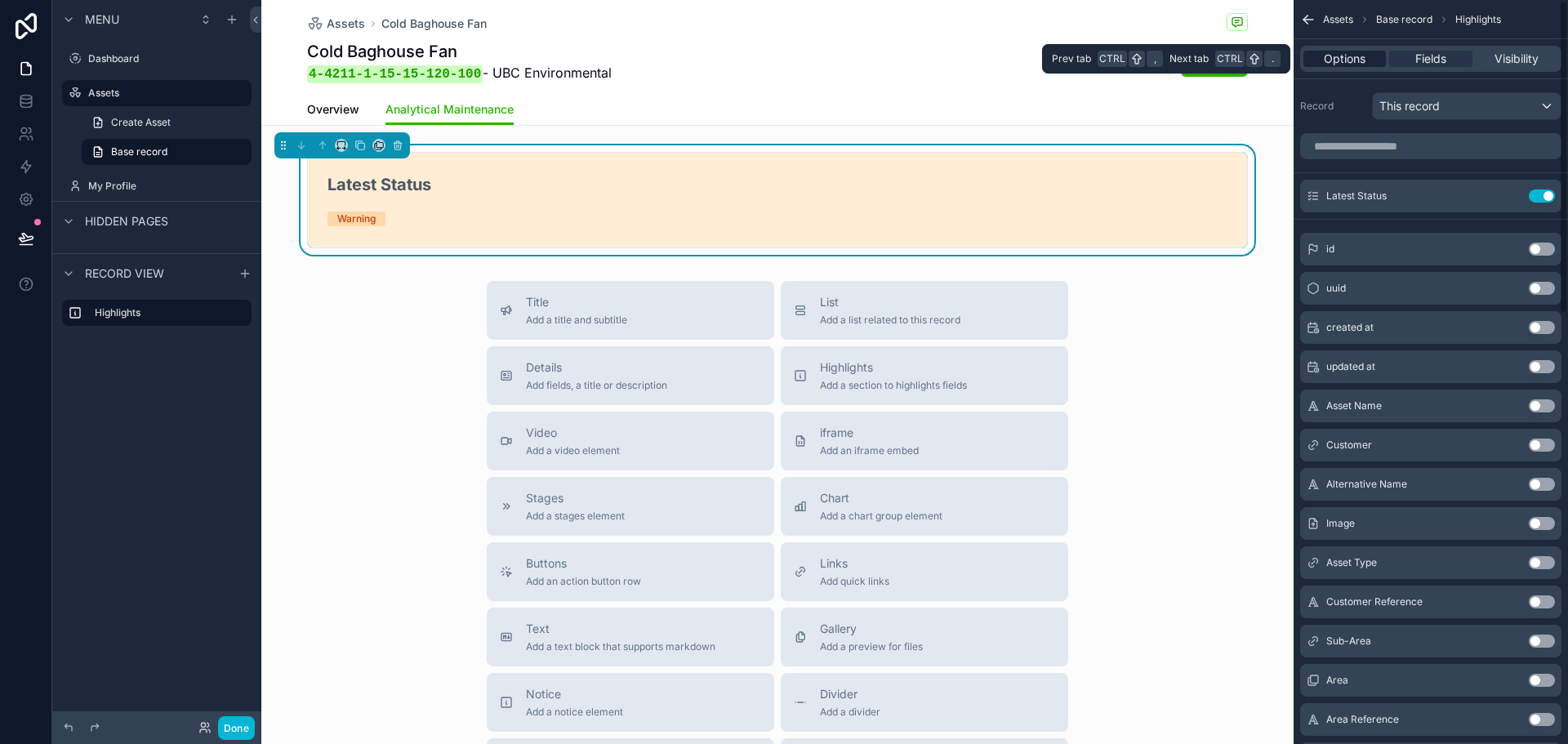
click at [1361, 60] on span "Options" at bounding box center [1344, 58] width 41 height 16
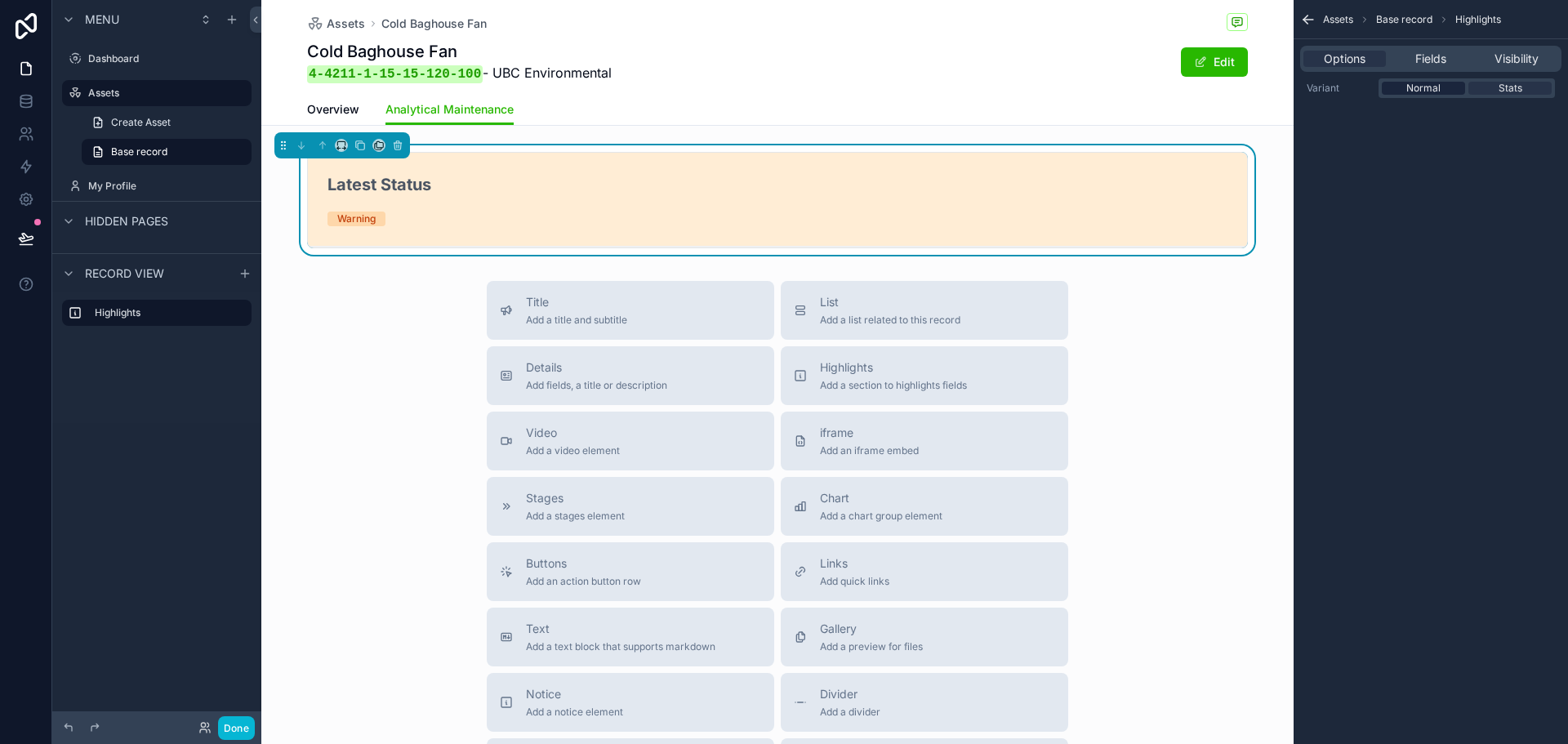
click at [1417, 91] on span "Normal" at bounding box center [1424, 88] width 35 height 13
click at [1490, 90] on div "Stats" at bounding box center [1510, 88] width 84 height 13
click at [1460, 59] on div "Fields" at bounding box center [1431, 58] width 83 height 16
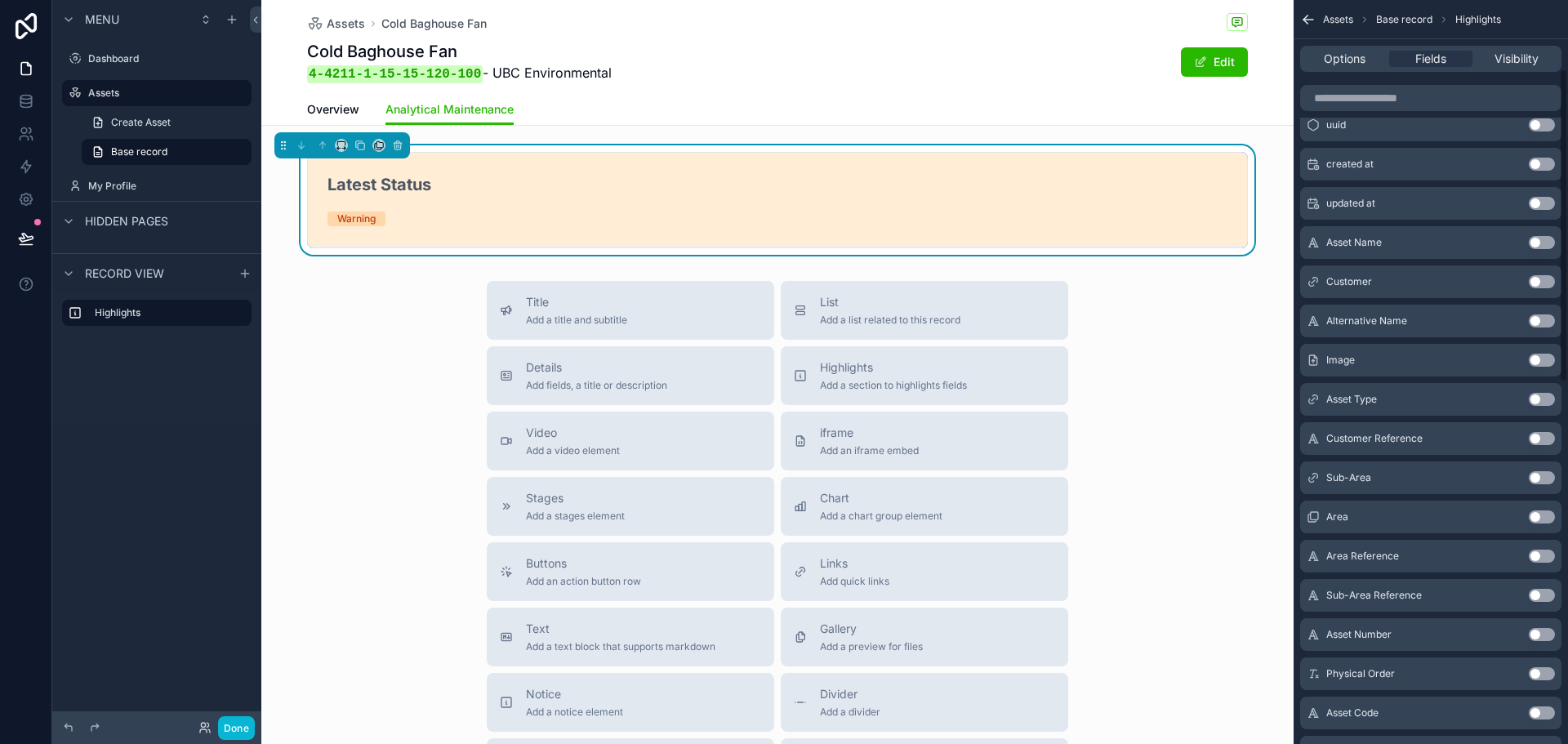
scroll to position [409, 0]
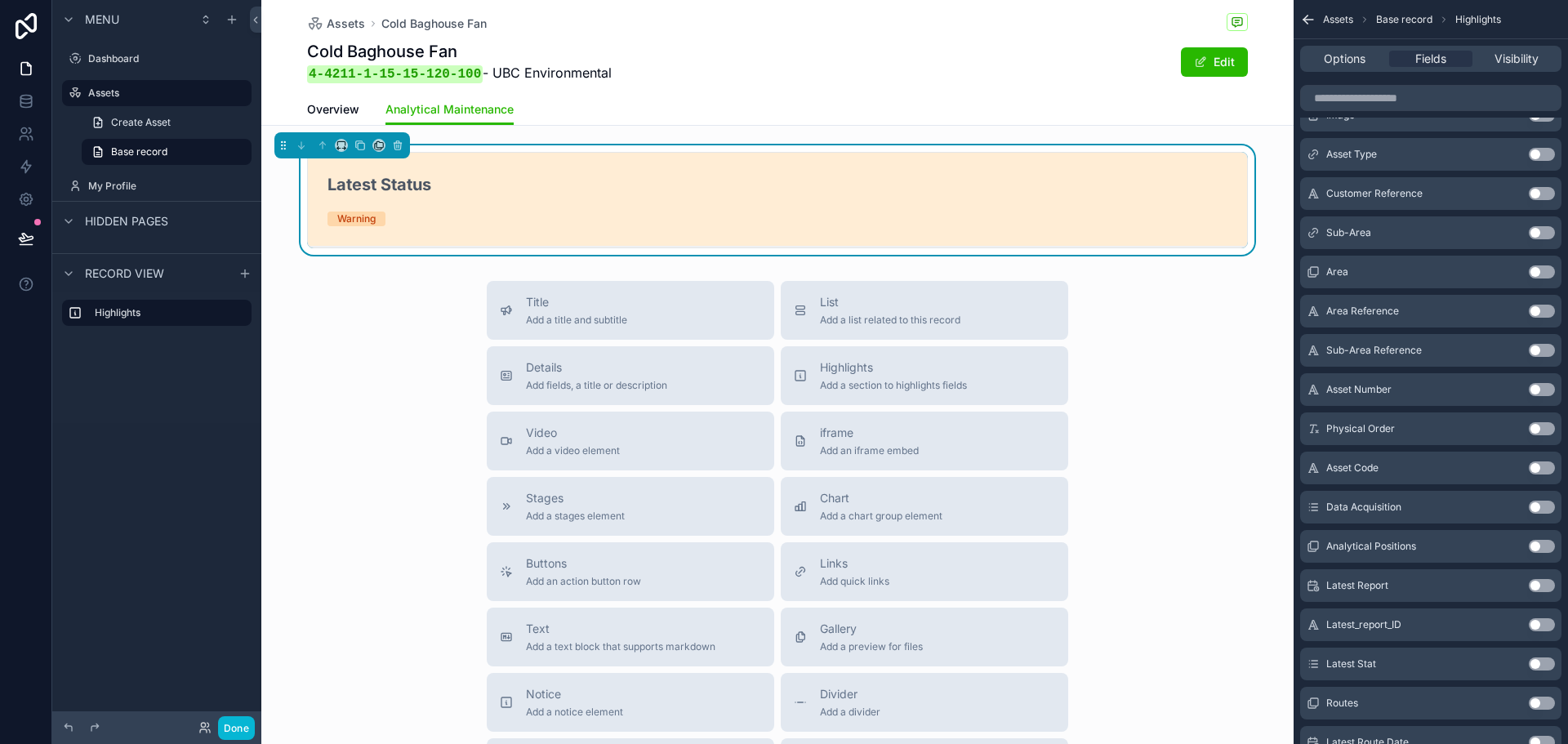
click at [1542, 586] on button "Use setting" at bounding box center [1542, 585] width 26 height 13
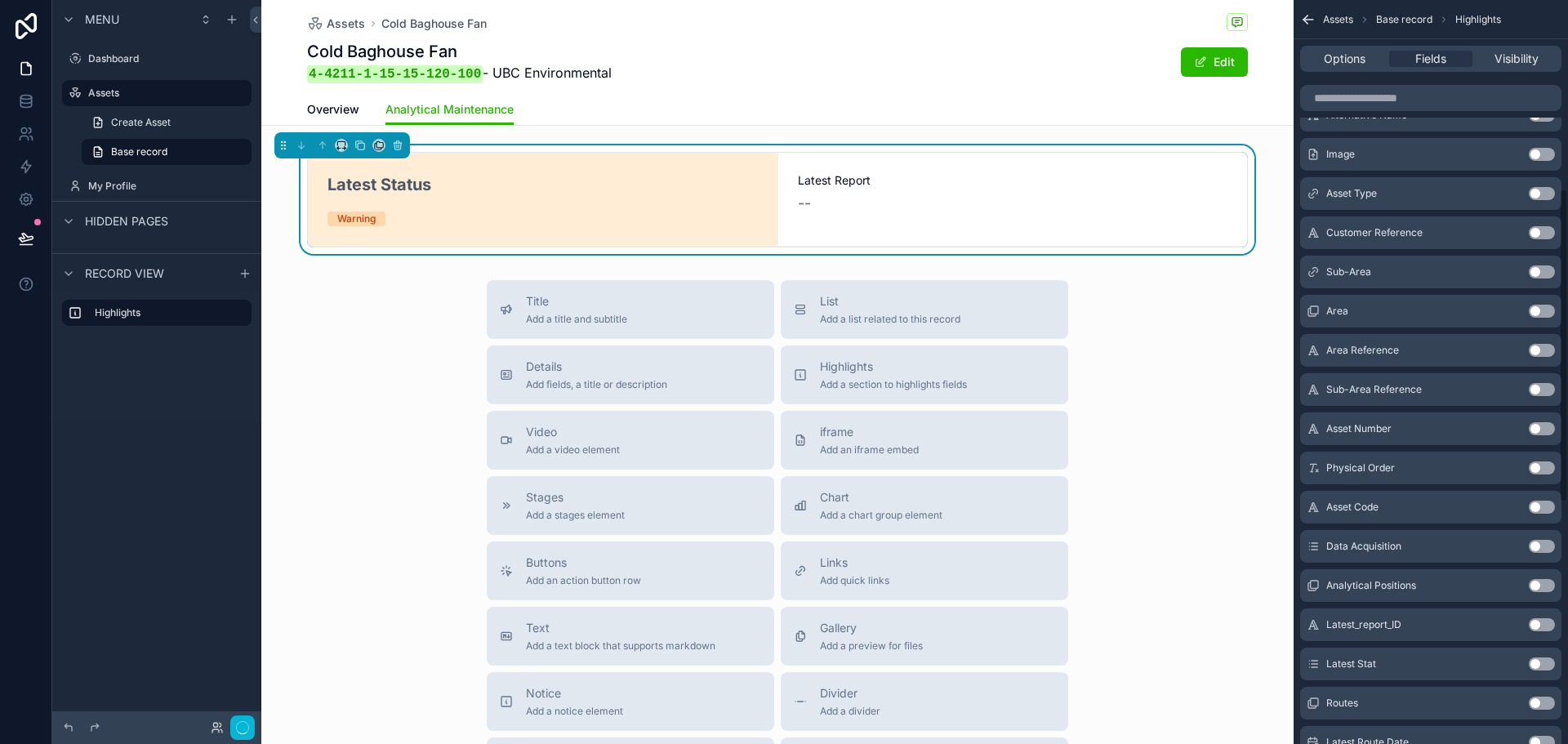
scroll to position [448, 0]
click at [1365, 62] on span "Options" at bounding box center [1344, 58] width 41 height 16
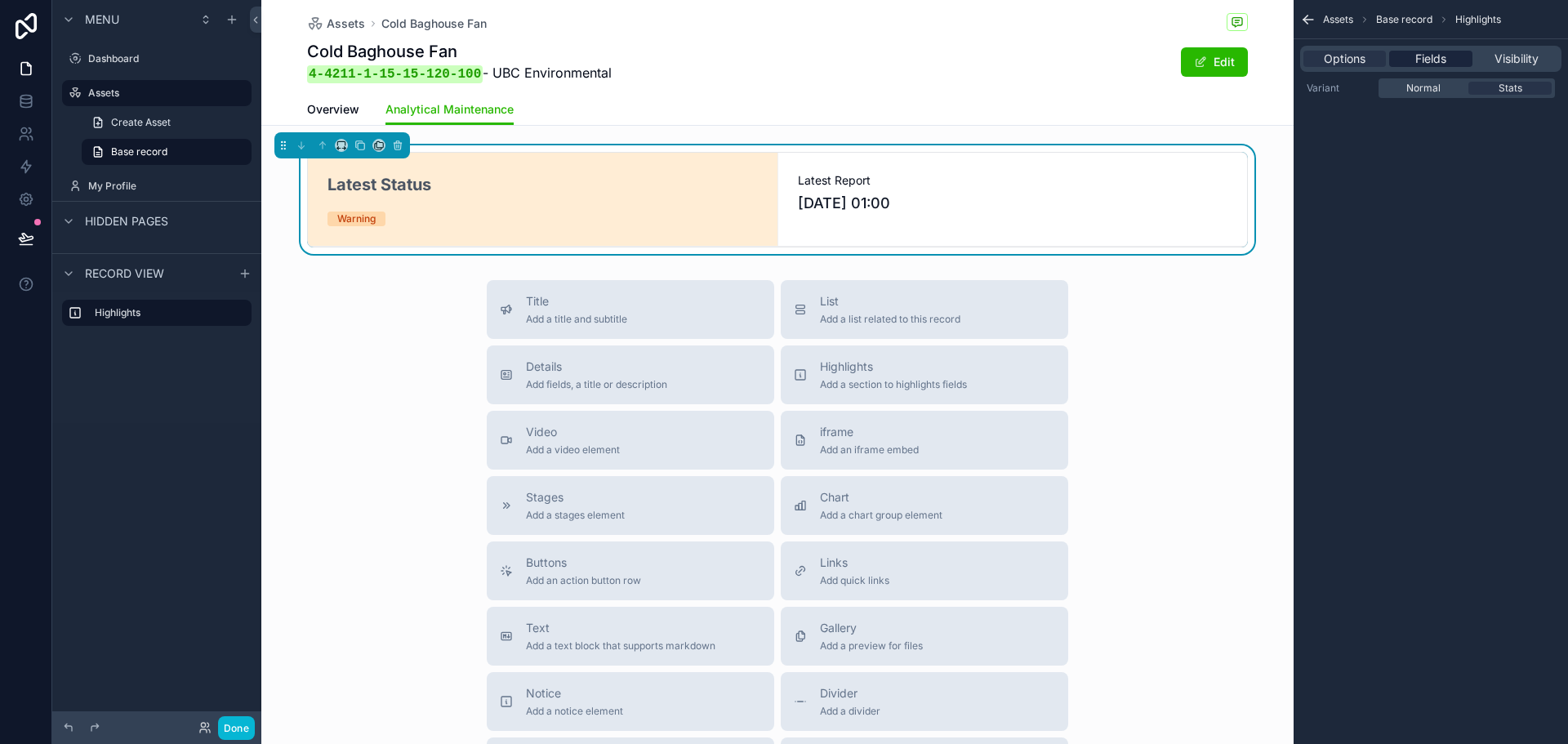
click at [1431, 62] on span "Fields" at bounding box center [1431, 58] width 31 height 16
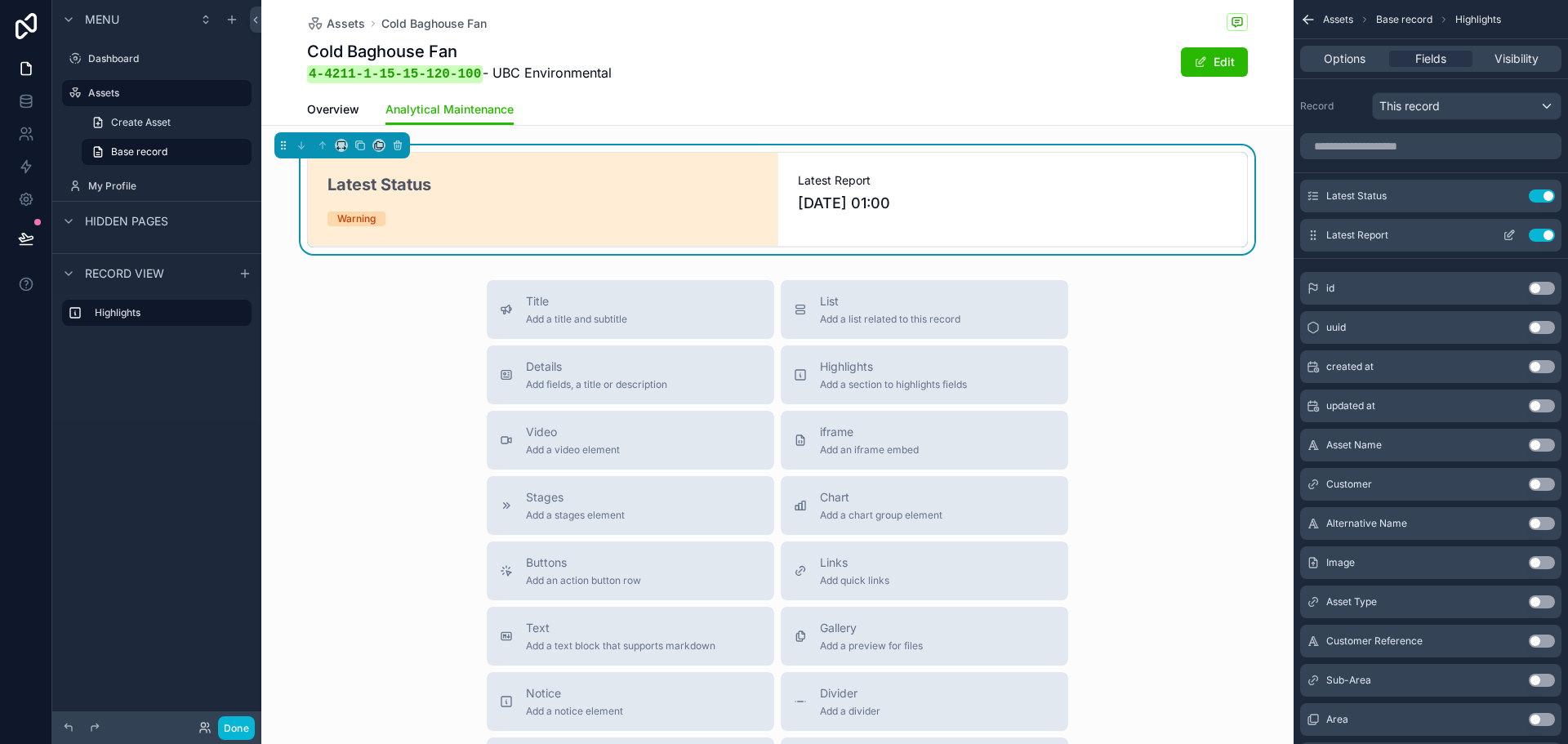
click at [1511, 234] on icon "scrollable content" at bounding box center [1509, 235] width 13 height 13
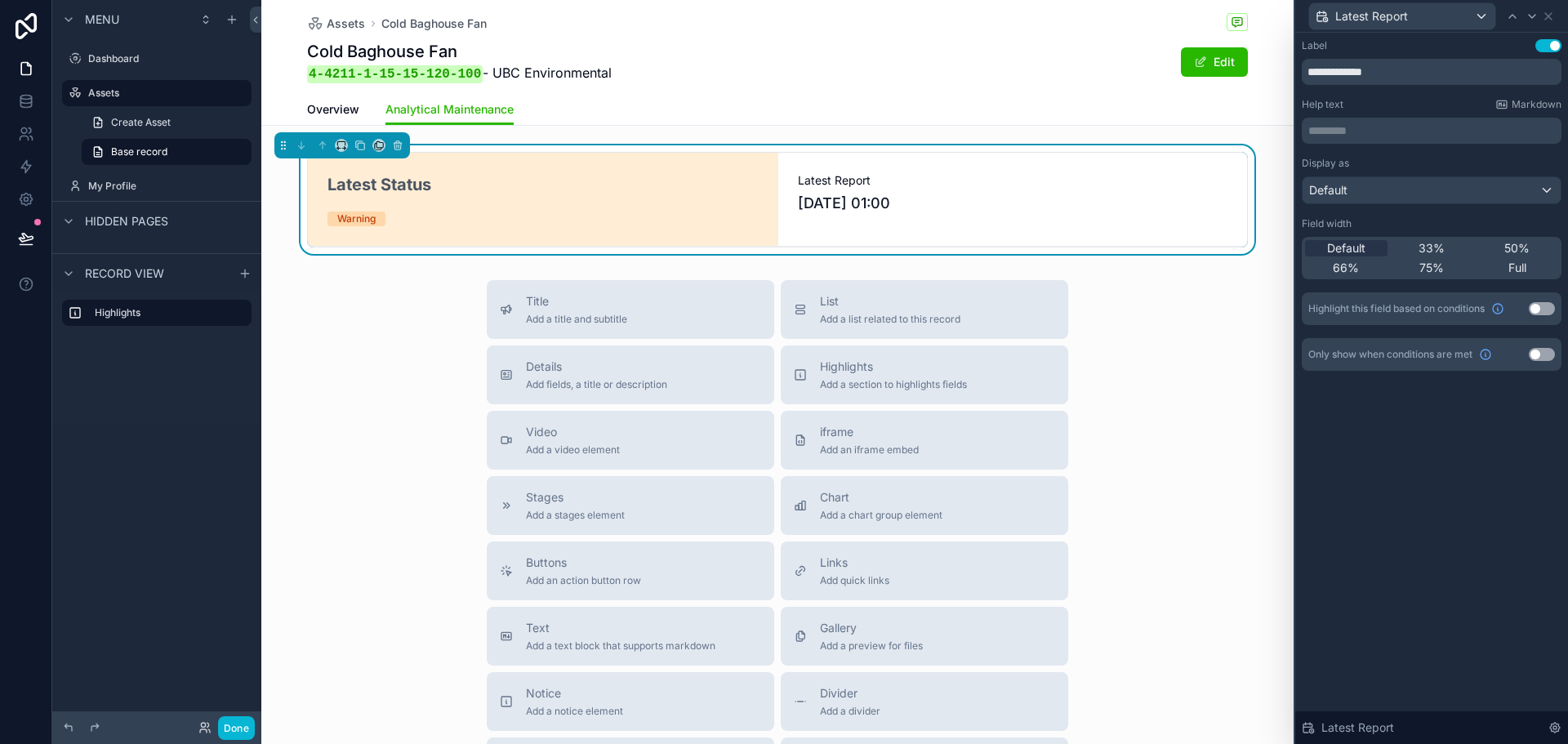
click at [1408, 133] on p "********* ﻿" at bounding box center [1434, 130] width 250 height 16
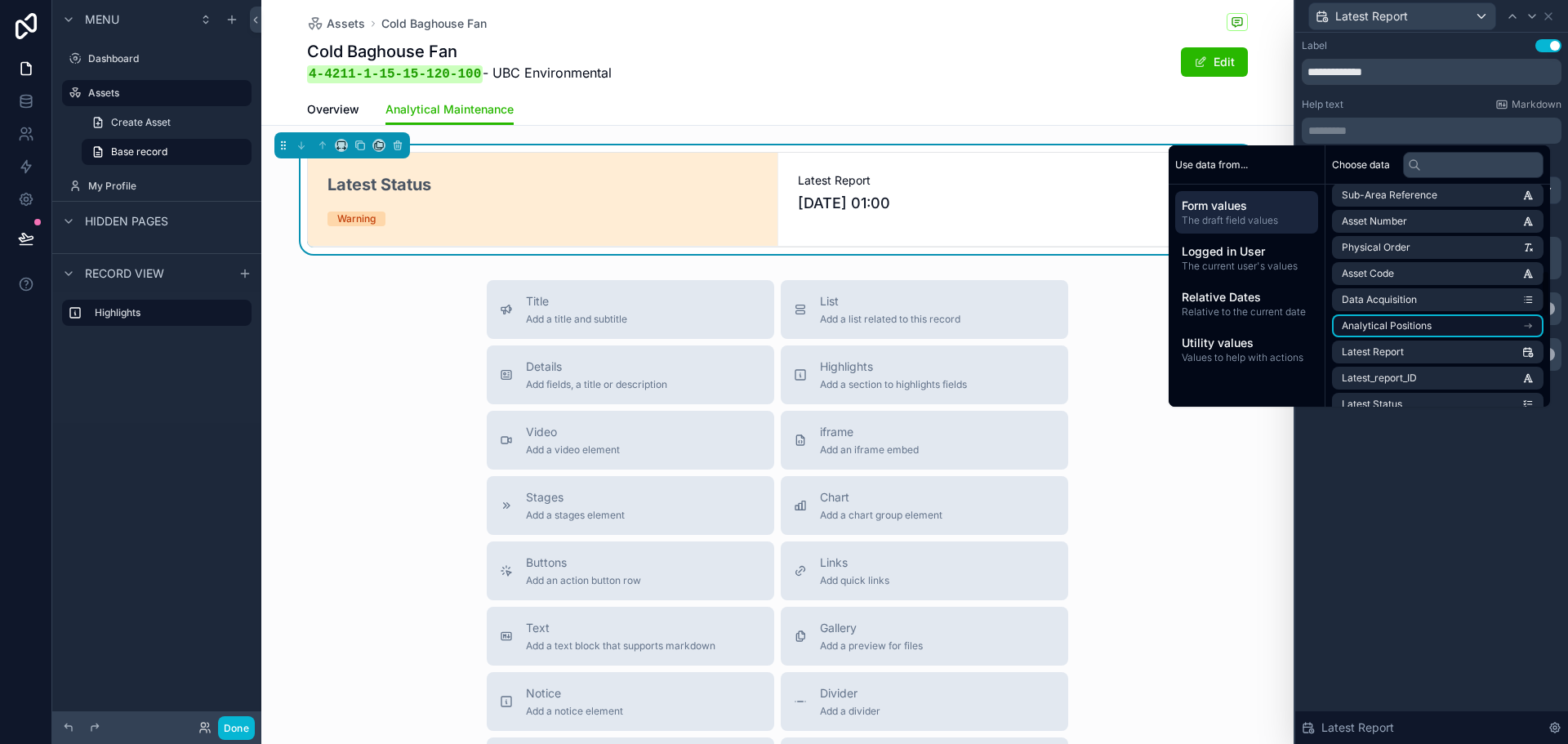
scroll to position [409, 0]
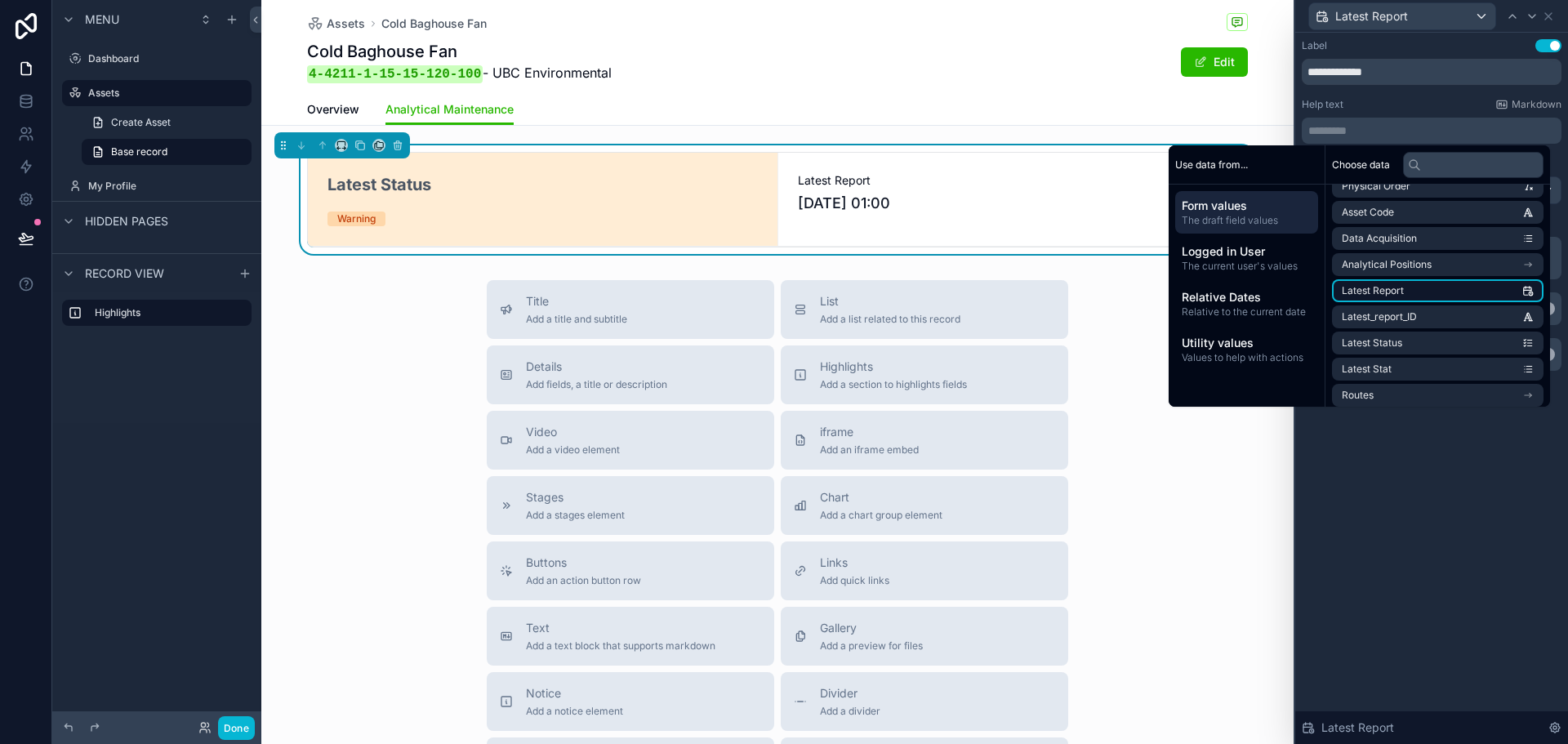
click at [1445, 297] on li "Latest Report" at bounding box center [1438, 291] width 212 height 23
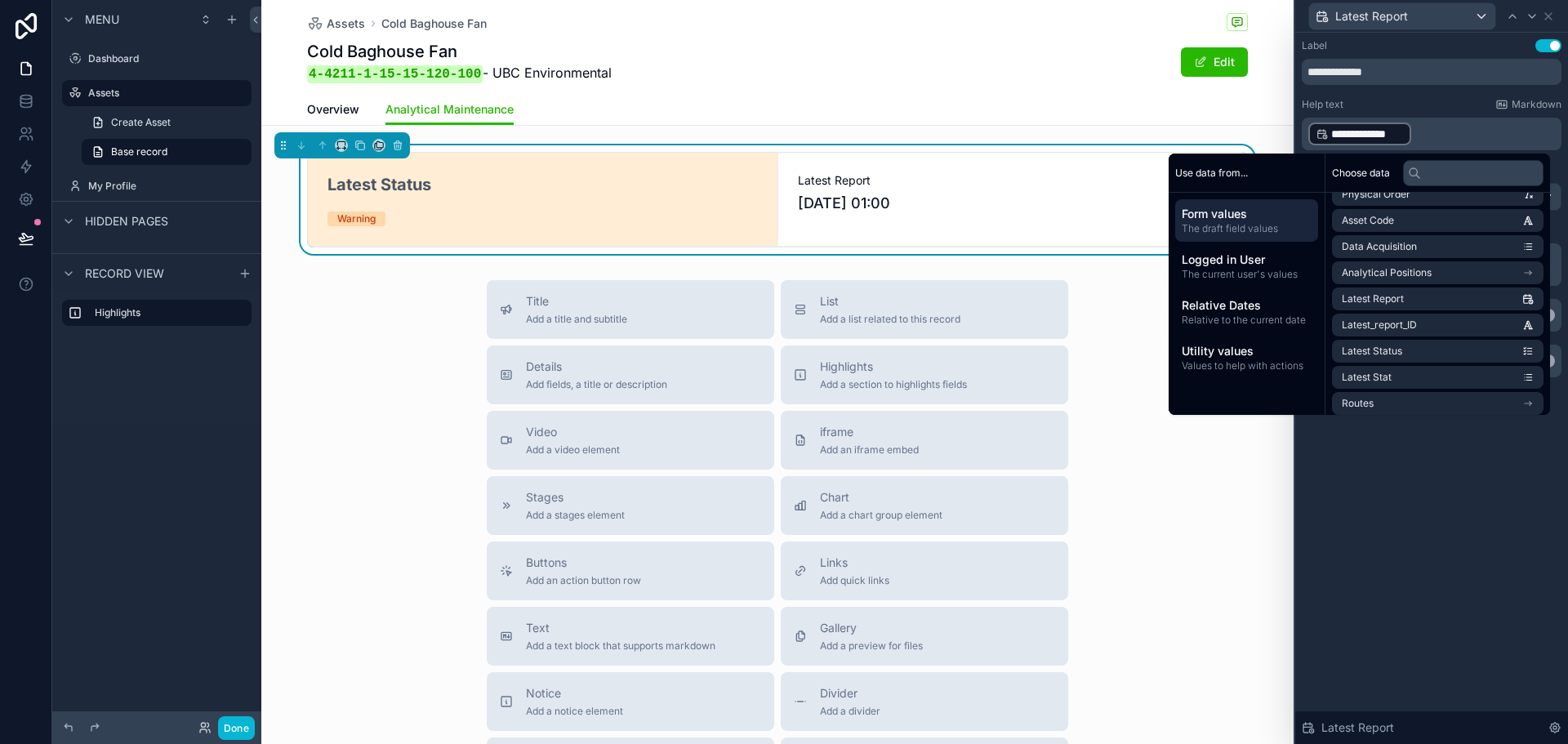
click at [1403, 584] on div "**********" at bounding box center [1431, 388] width 273 height 712
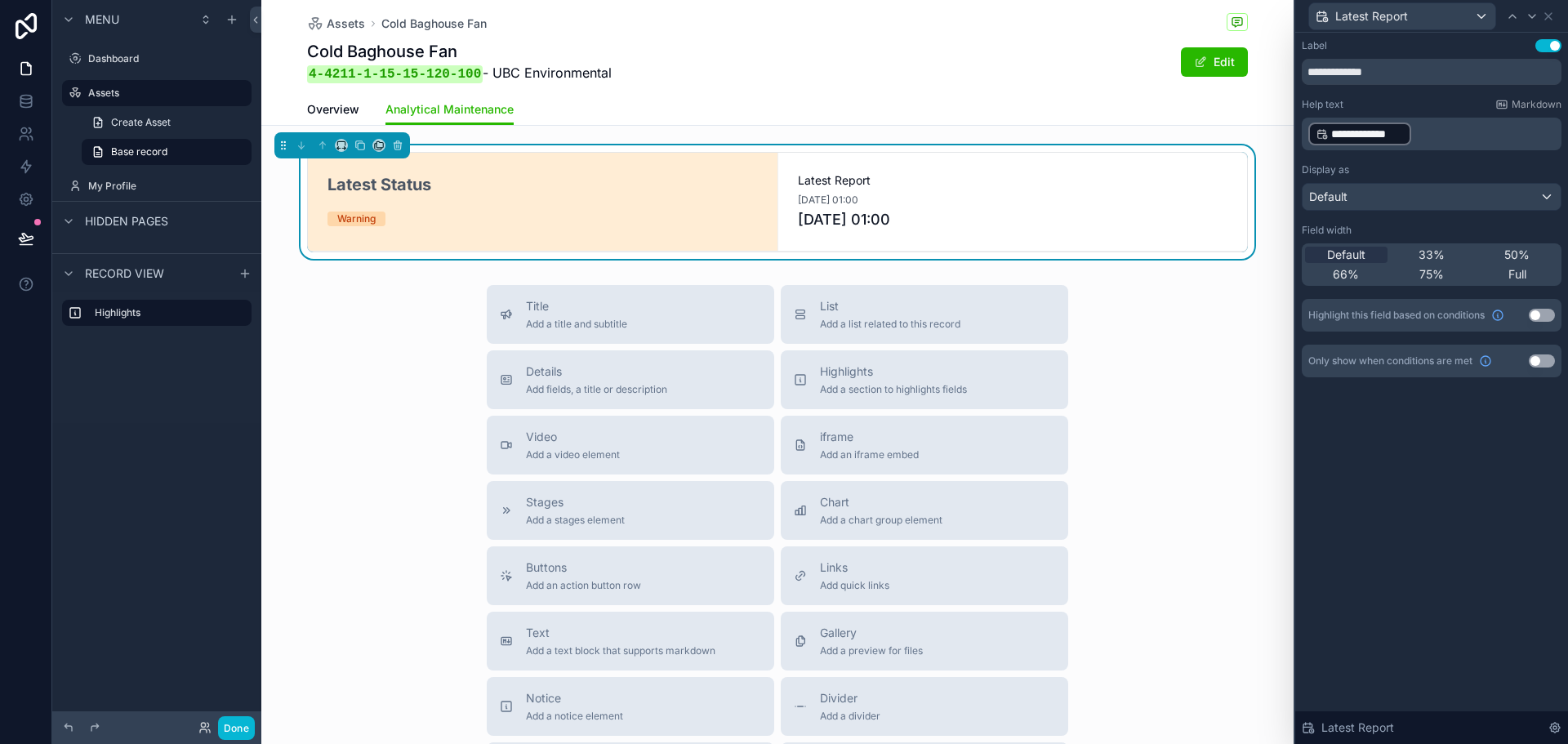
click at [1348, 129] on span "**********" at bounding box center [1367, 133] width 72 height 16
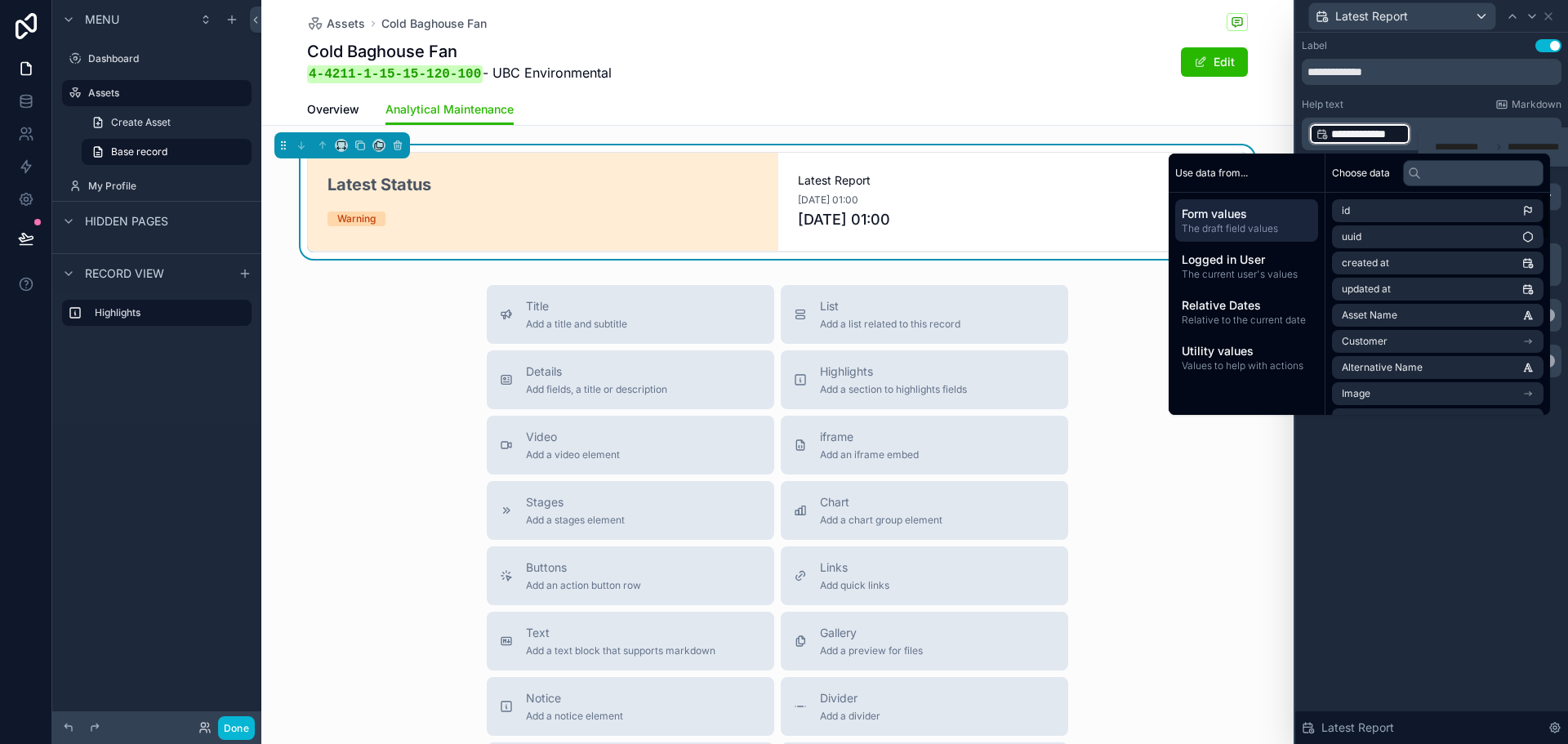
click at [1397, 527] on div "**********" at bounding box center [1431, 388] width 273 height 712
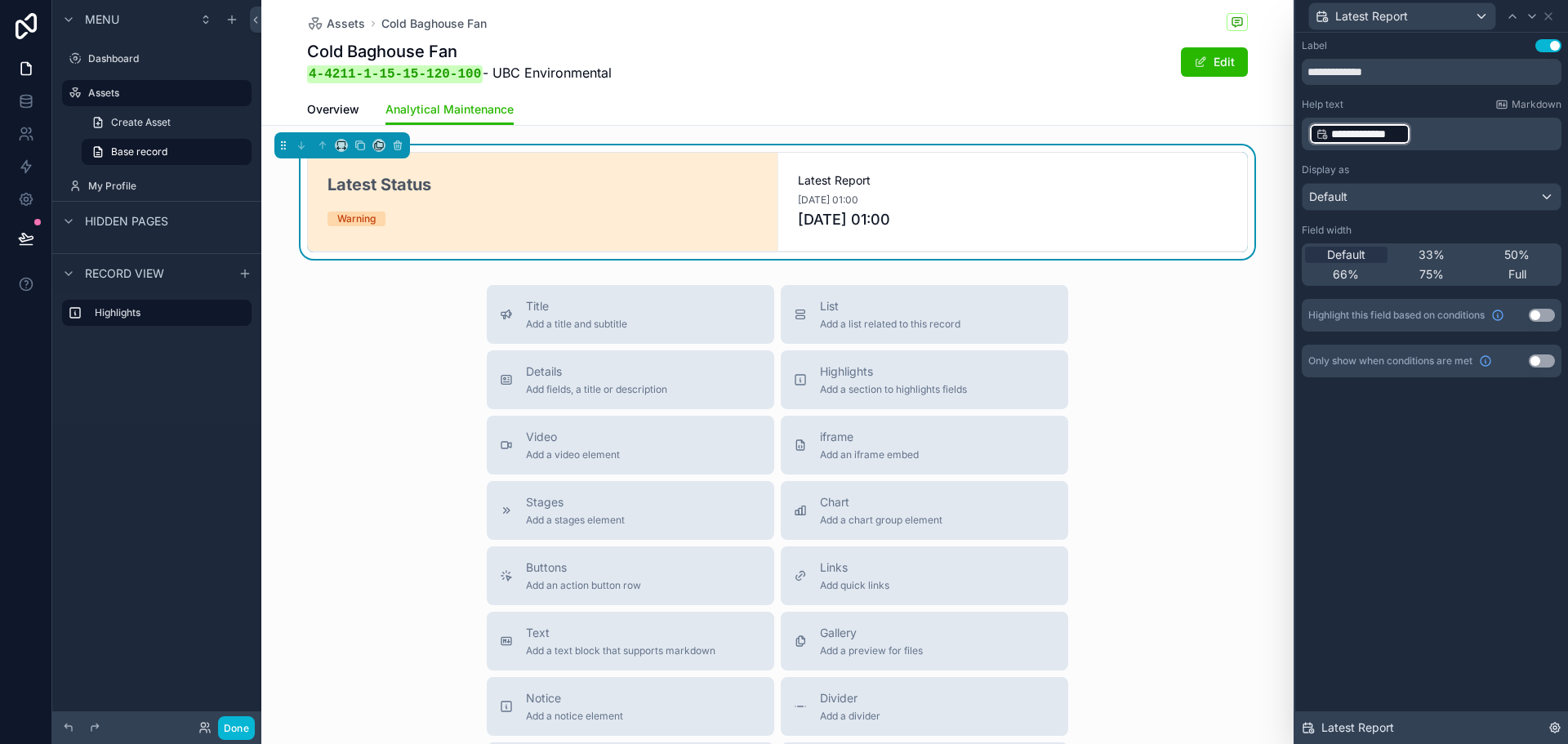
click at [1557, 723] on icon at bounding box center [1554, 727] width 13 height 13
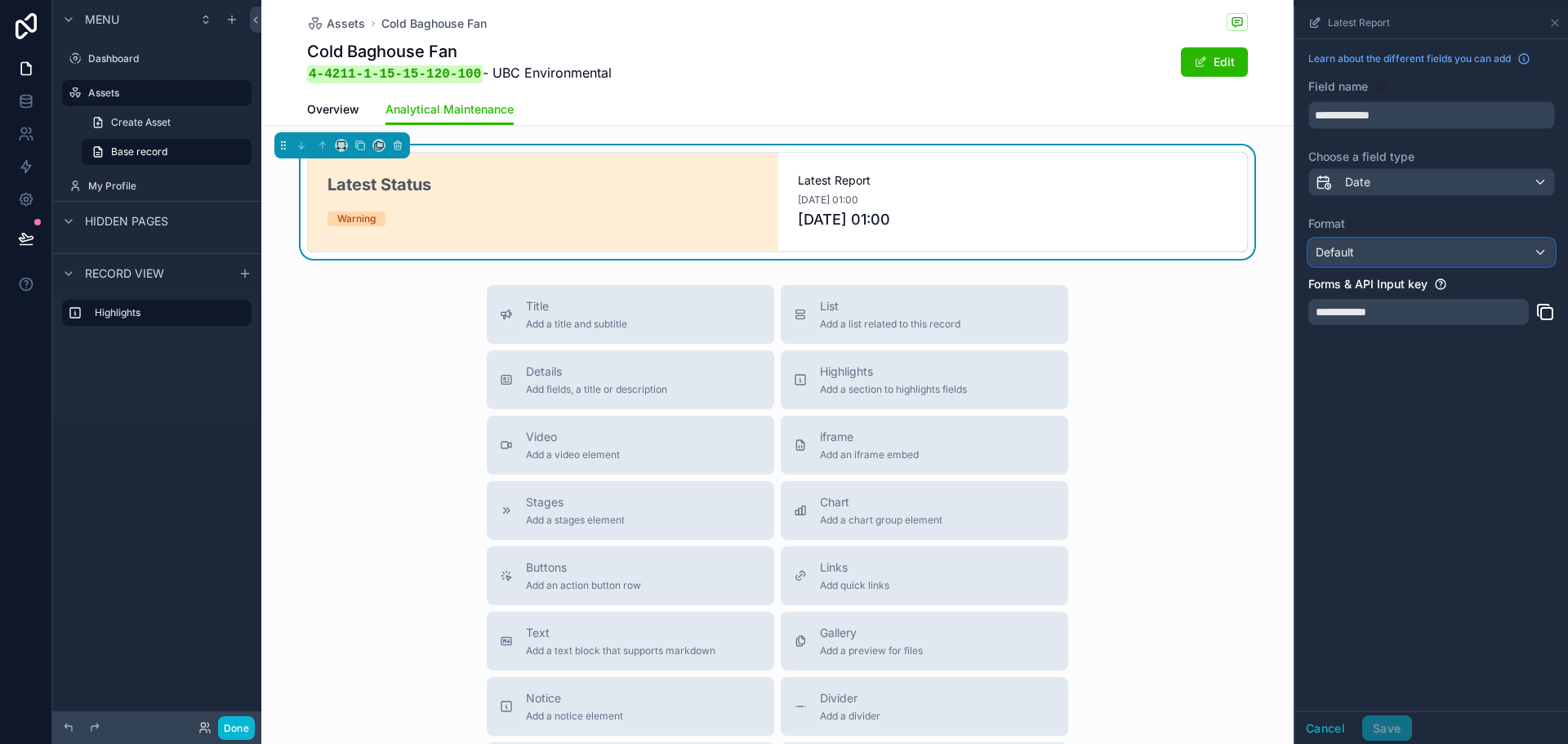
click at [1440, 259] on div "Default" at bounding box center [1432, 252] width 245 height 26
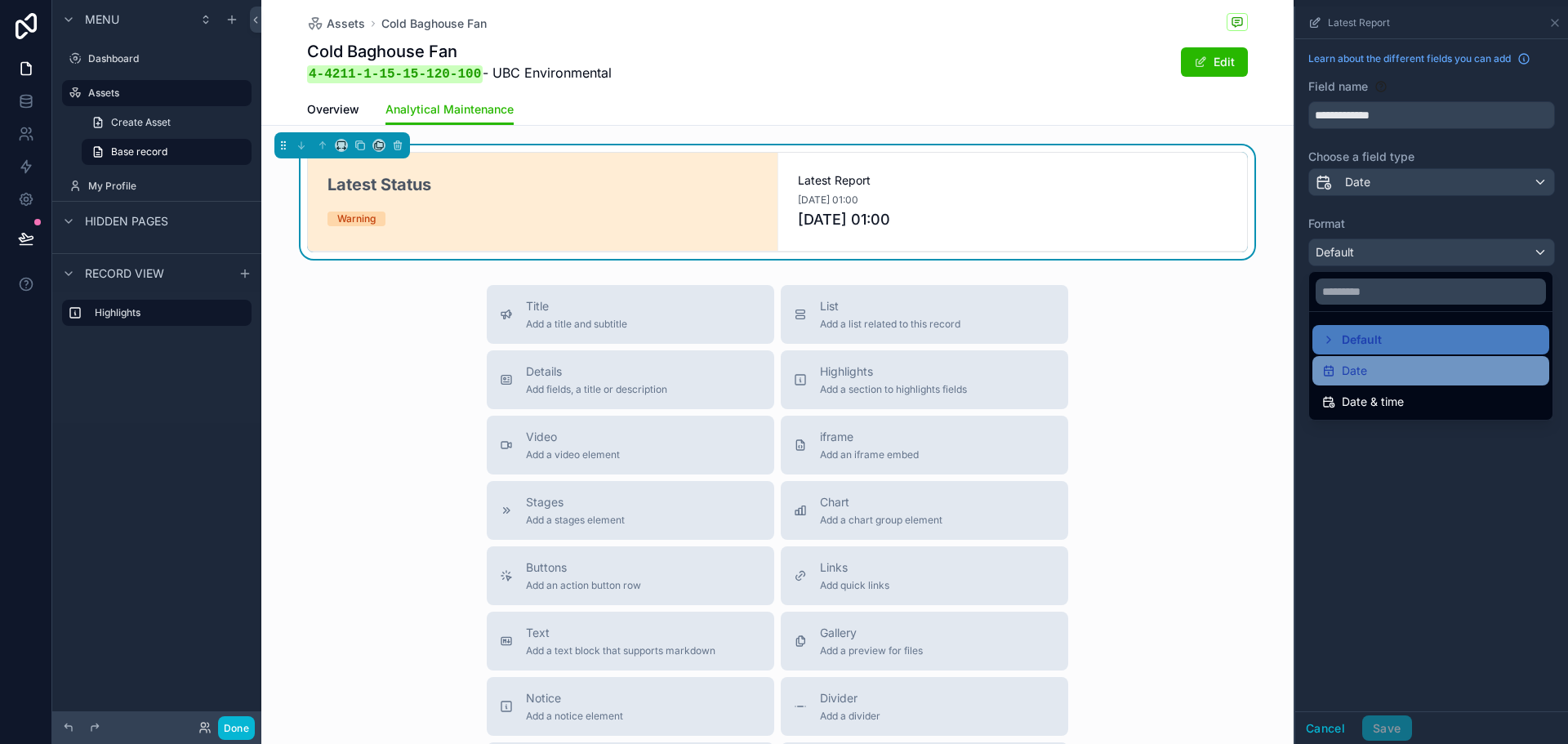
click at [1404, 377] on div "Date" at bounding box center [1430, 371] width 217 height 19
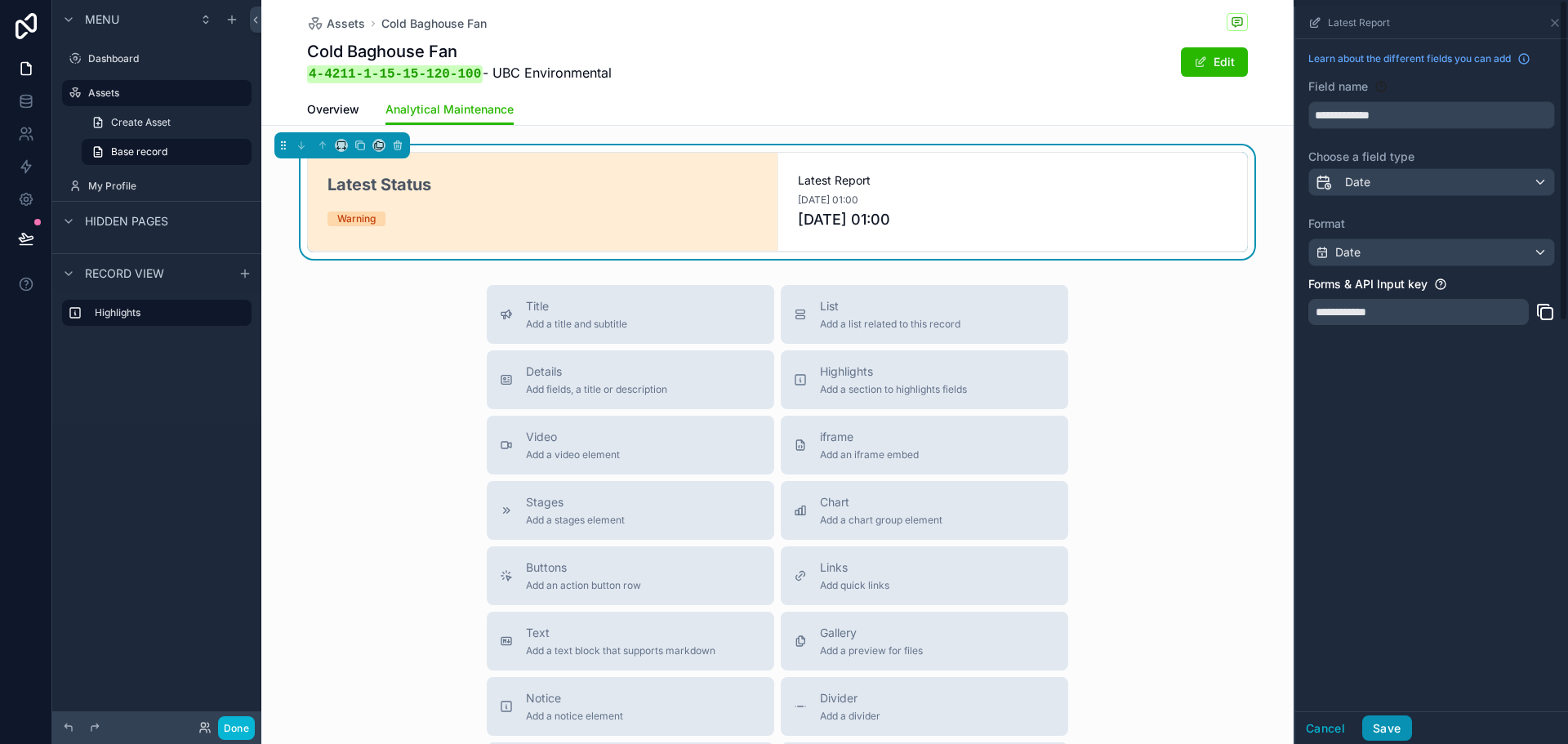
click at [1390, 730] on button "Save" at bounding box center [1387, 728] width 49 height 26
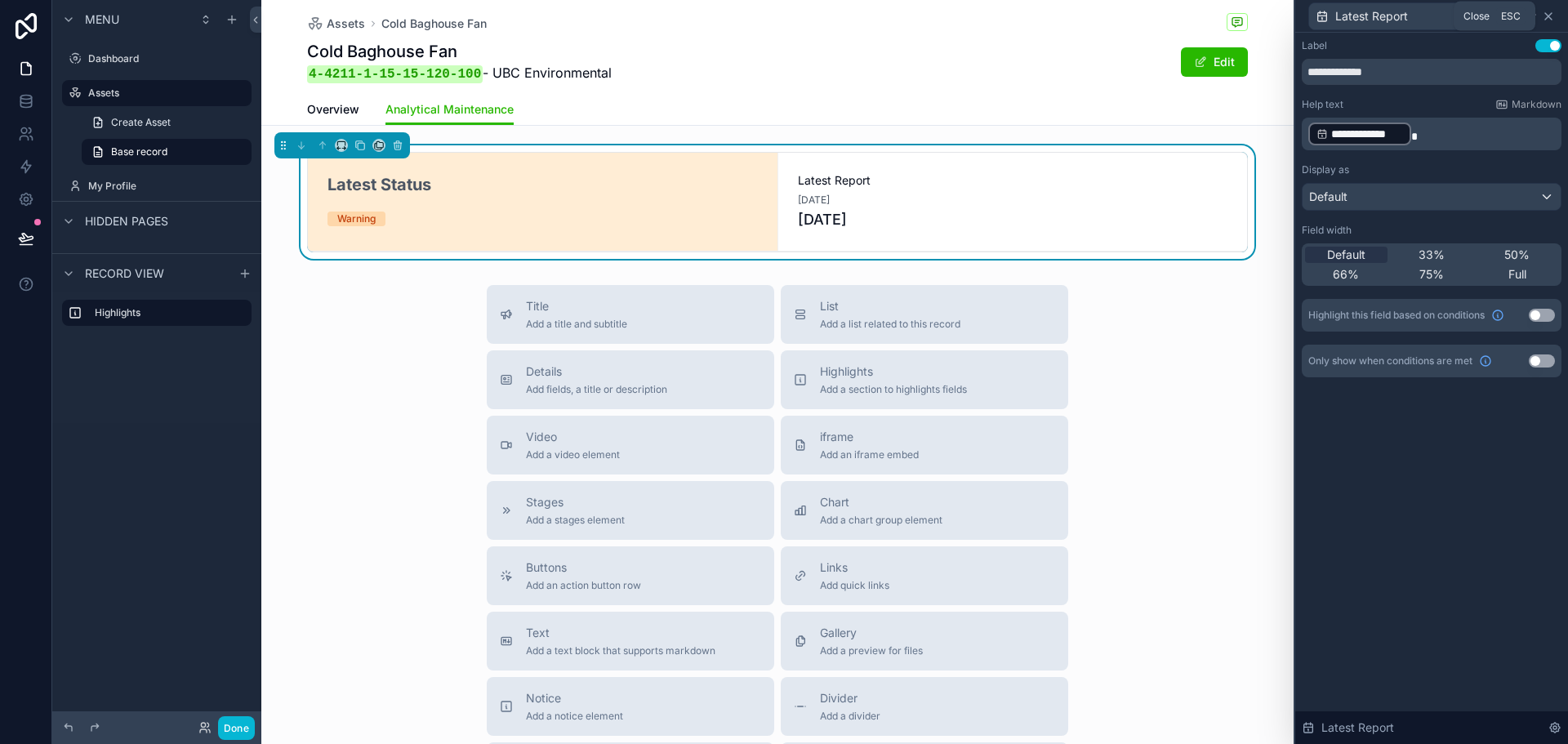
click at [1552, 19] on icon at bounding box center [1549, 16] width 7 height 7
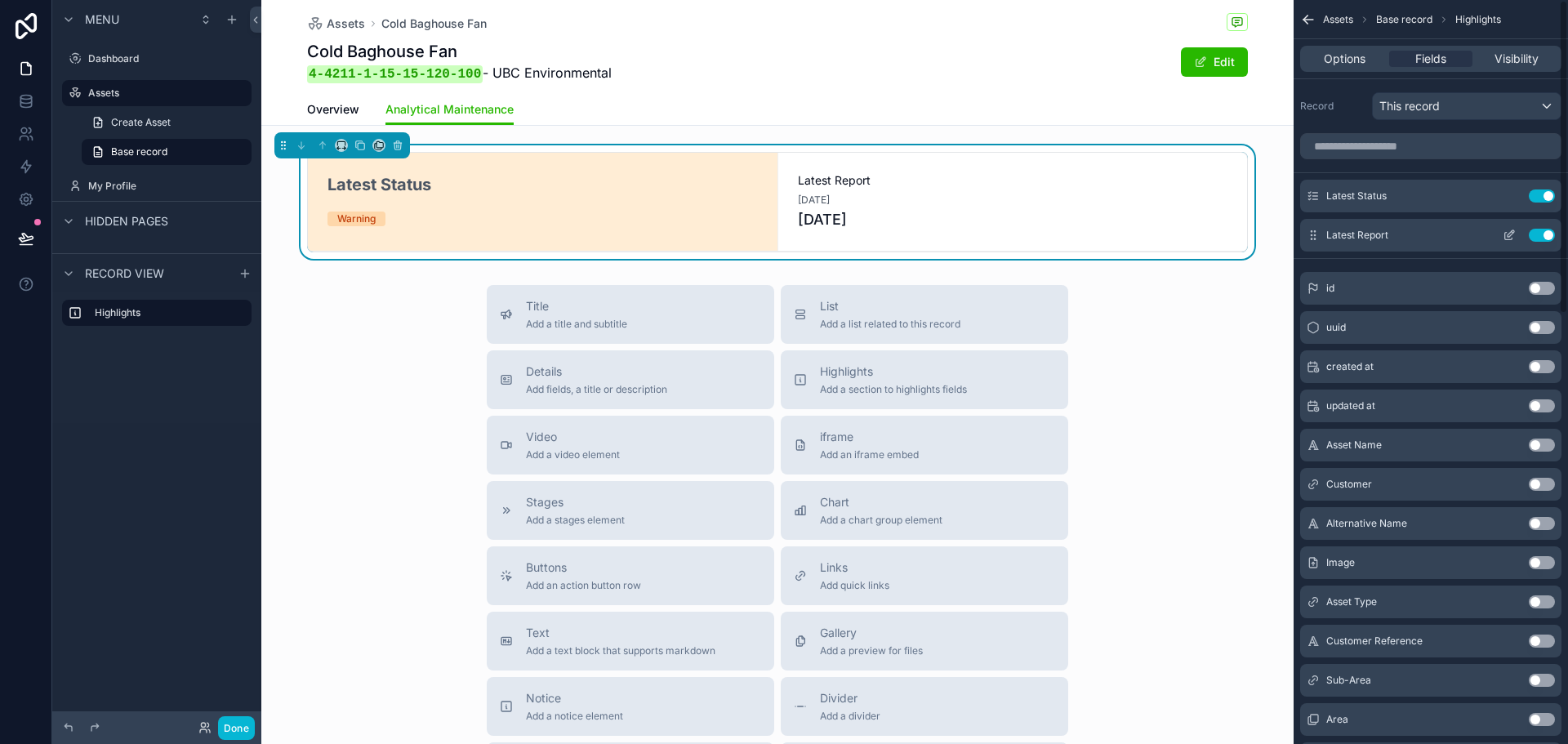
click at [1507, 236] on icon "scrollable content" at bounding box center [1509, 235] width 13 height 13
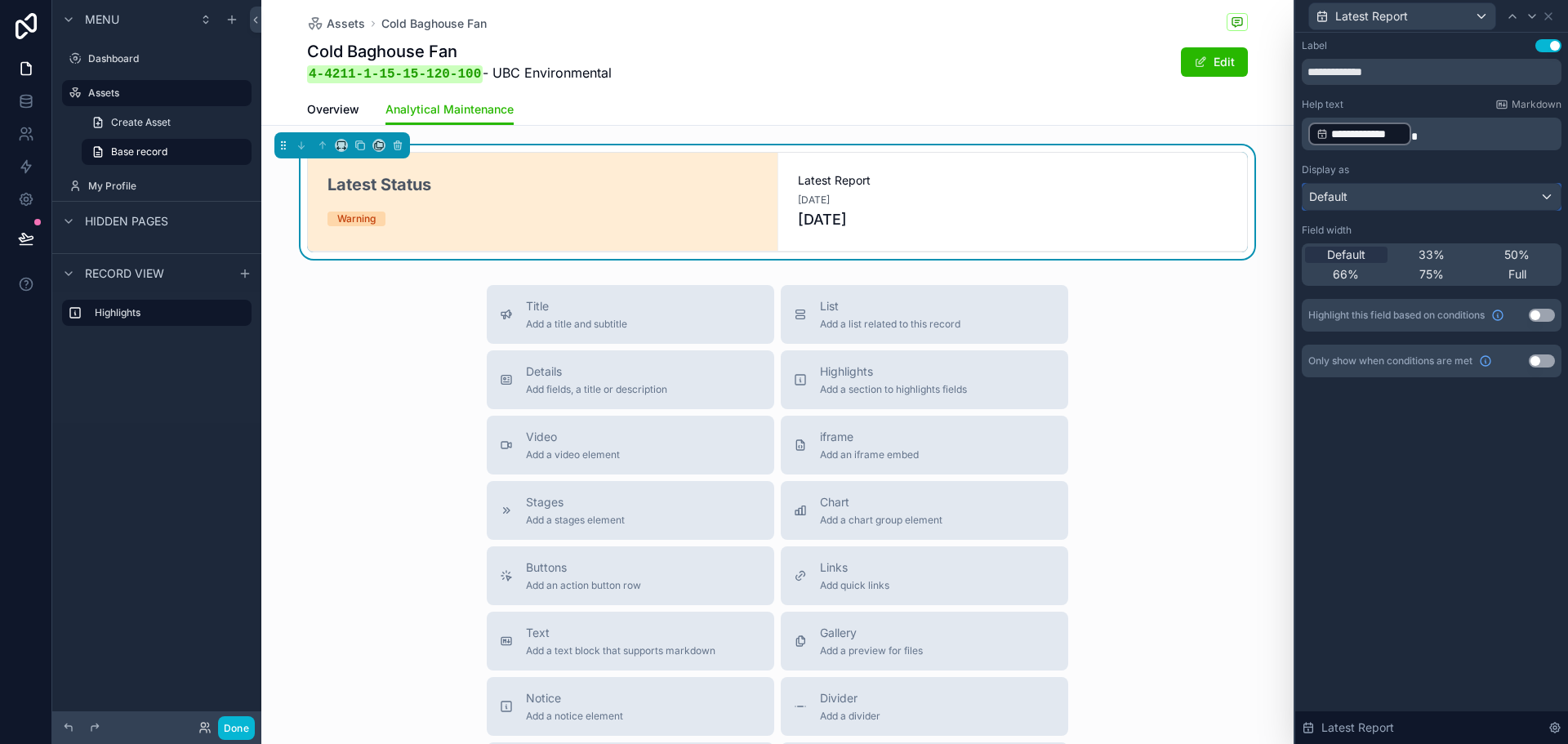
click at [1463, 191] on div "Default" at bounding box center [1432, 197] width 258 height 26
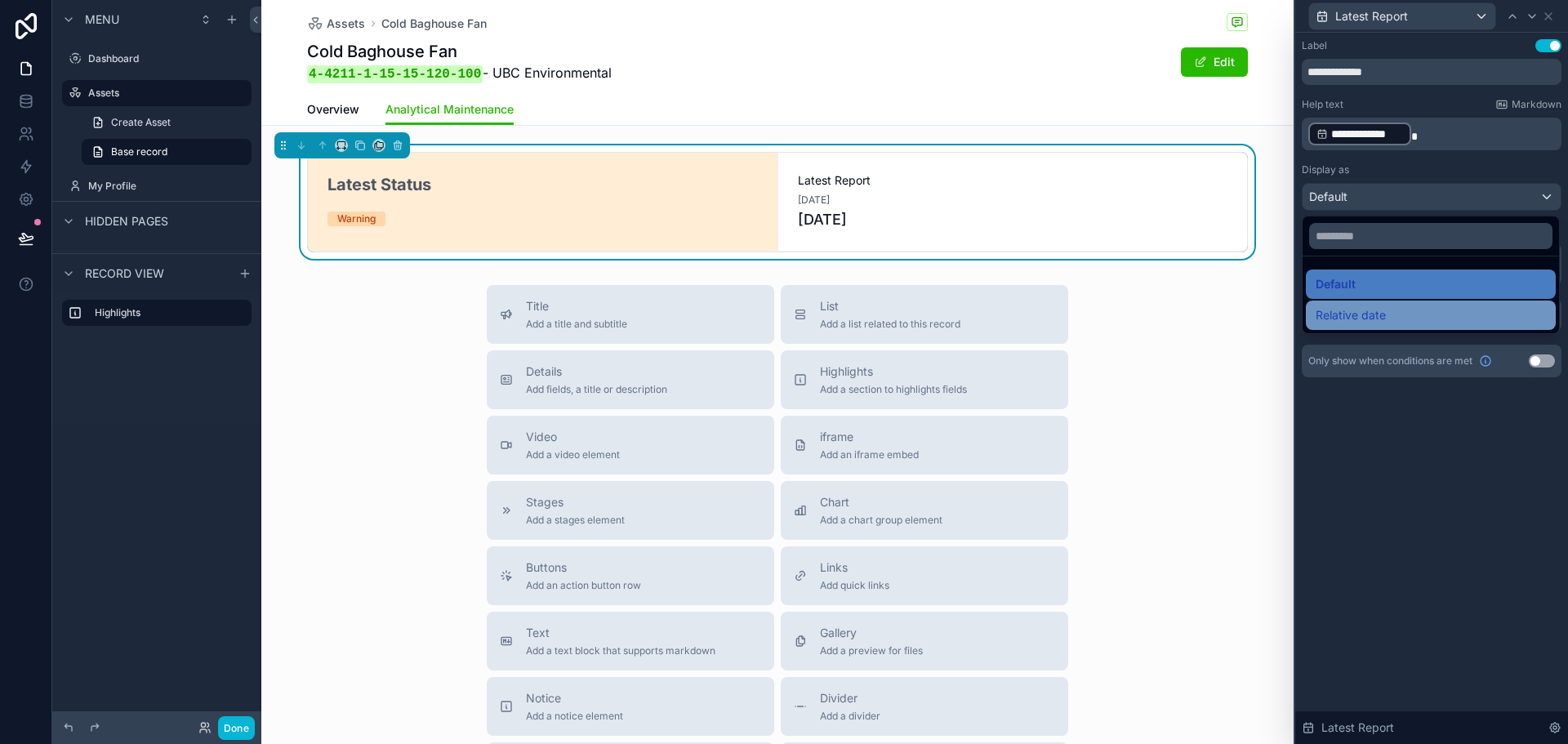
click at [1394, 314] on div "Relative date" at bounding box center [1431, 315] width 231 height 19
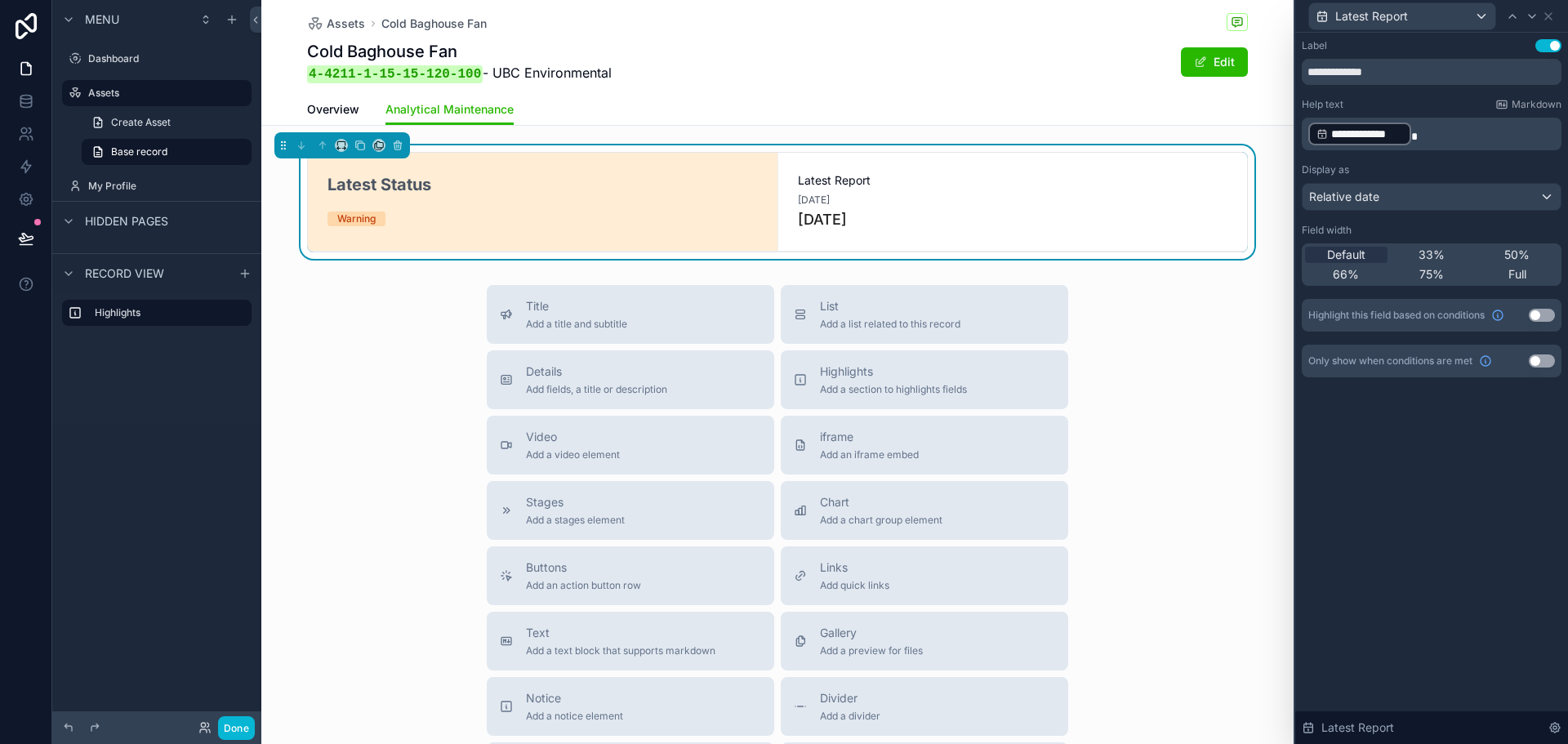
click at [1175, 425] on div "Title Add a title and subtitle List Add a list related to this record Details A…" at bounding box center [778, 576] width 1033 height 582
click at [249, 731] on button "Done" at bounding box center [236, 728] width 37 height 24
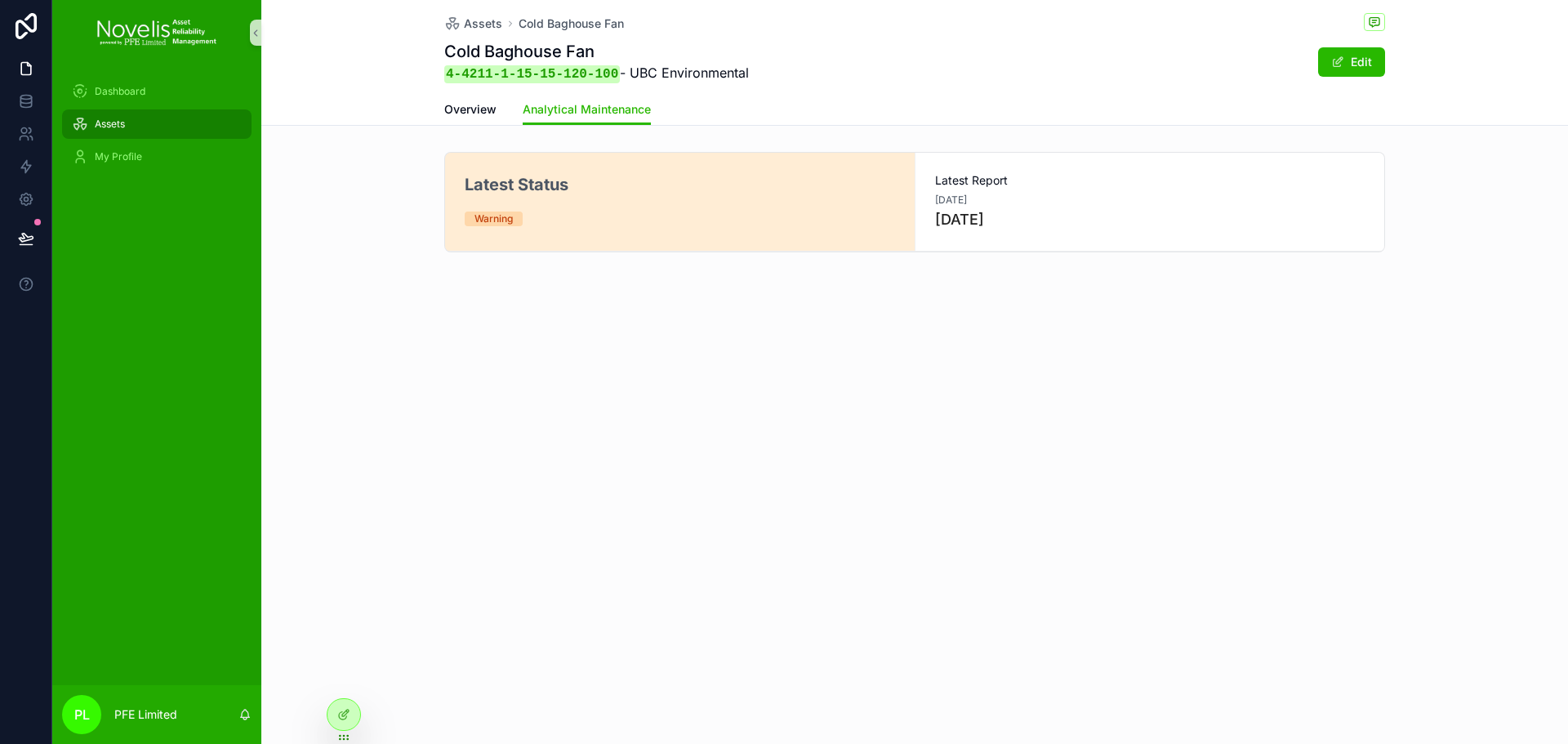
click at [161, 114] on div "Assets" at bounding box center [156, 124] width 170 height 26
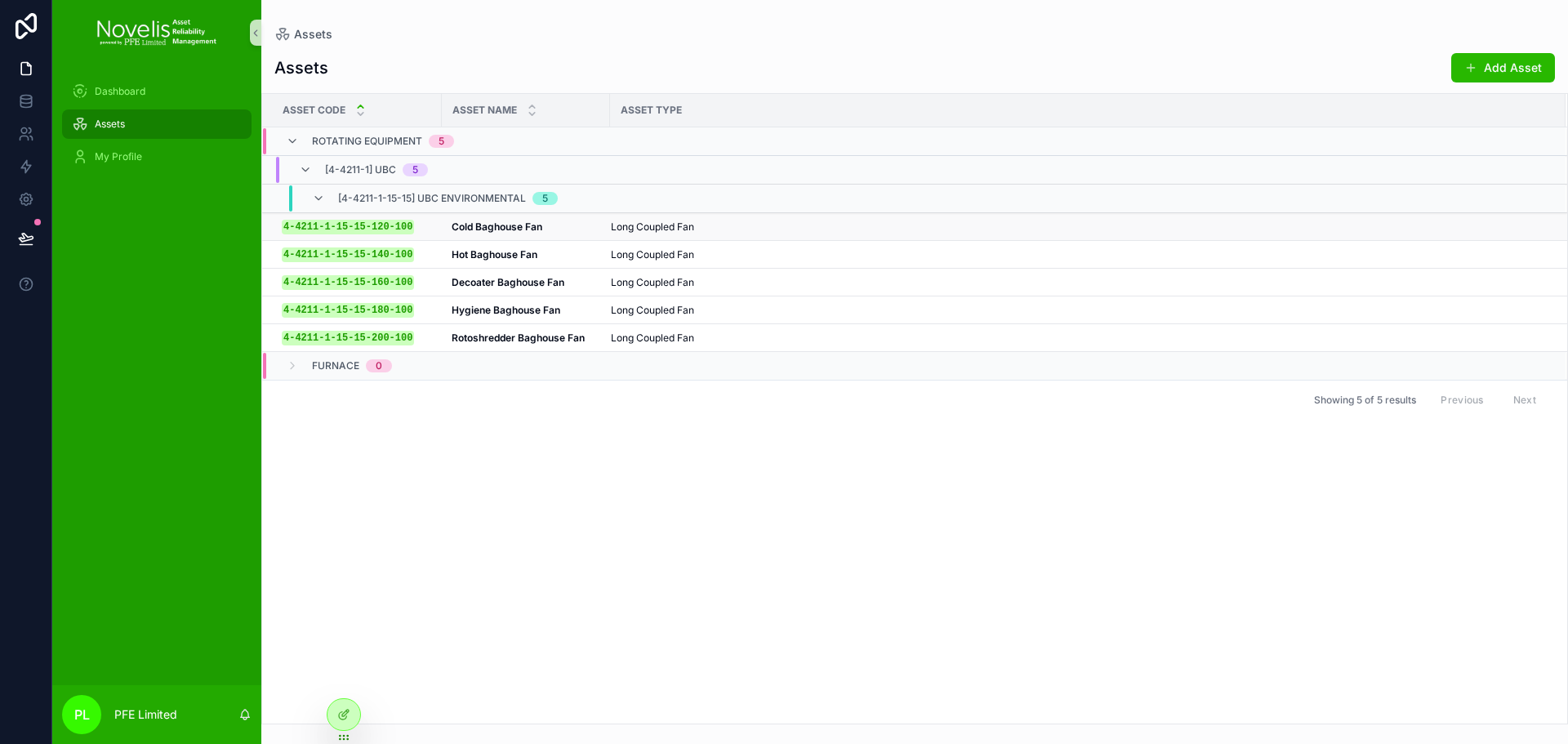
click at [528, 229] on strong "Cold Baghouse Fan" at bounding box center [496, 226] width 90 height 13
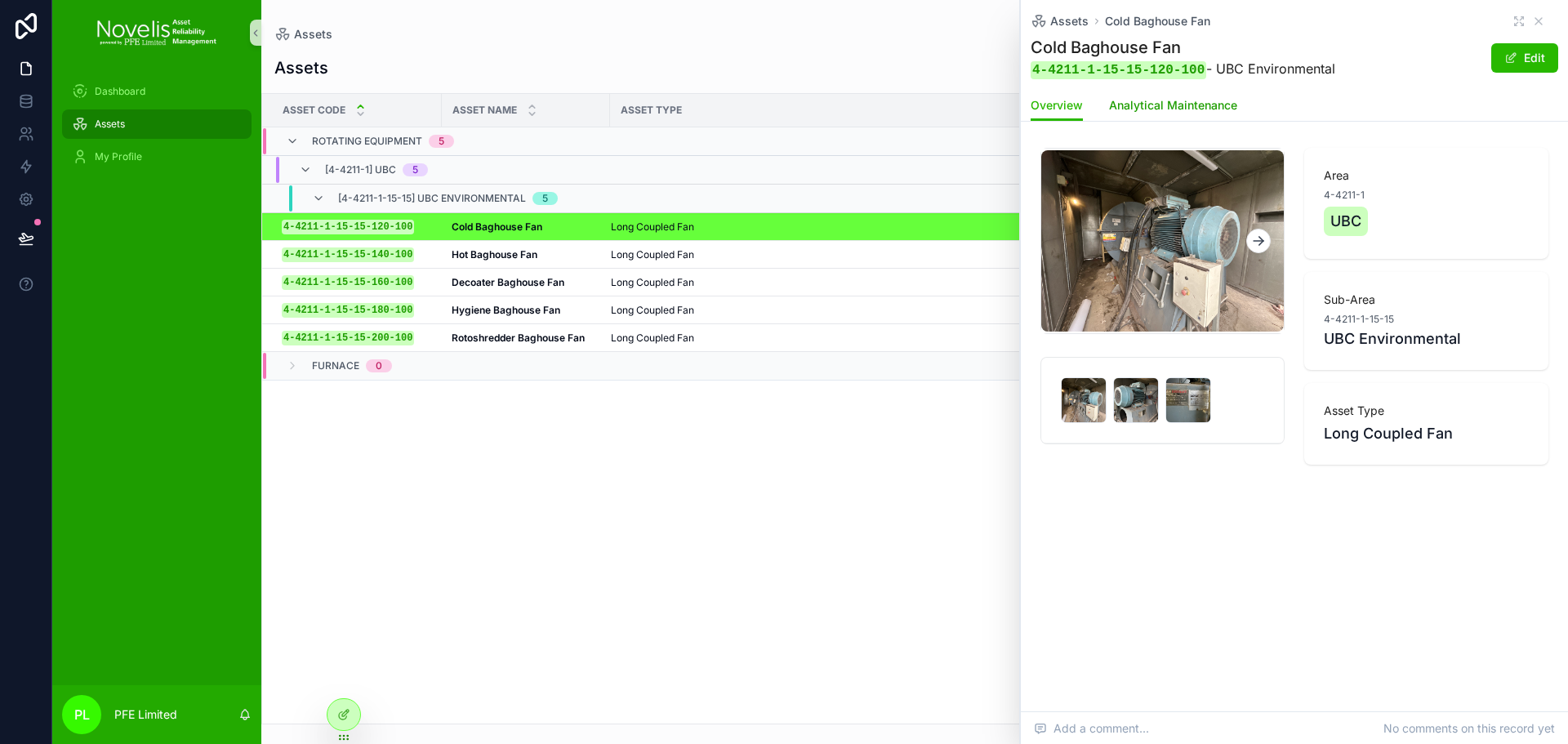
click at [1213, 111] on span "Analytical Maintenance" at bounding box center [1174, 105] width 128 height 16
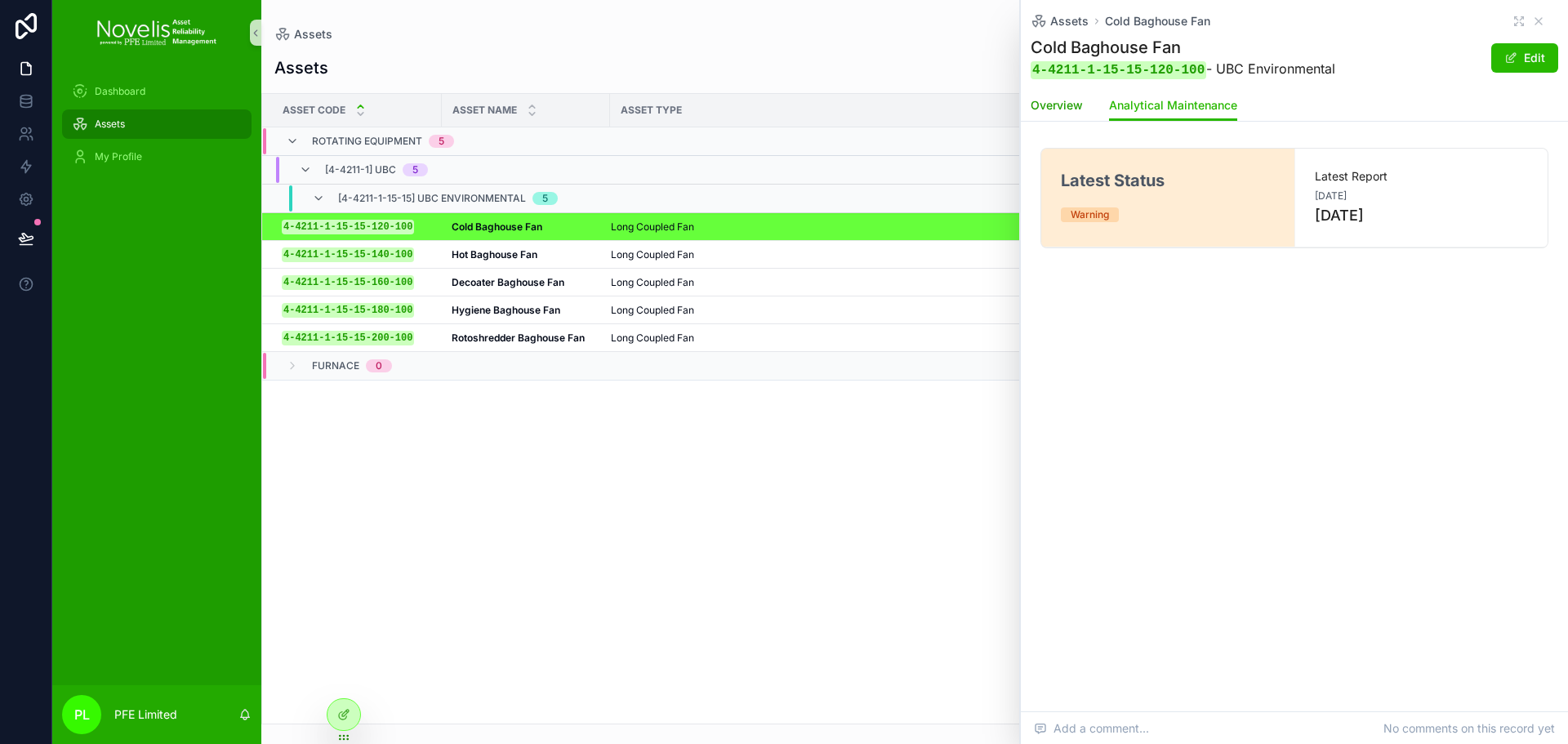
click at [1061, 115] on link "Overview" at bounding box center [1057, 106] width 52 height 33
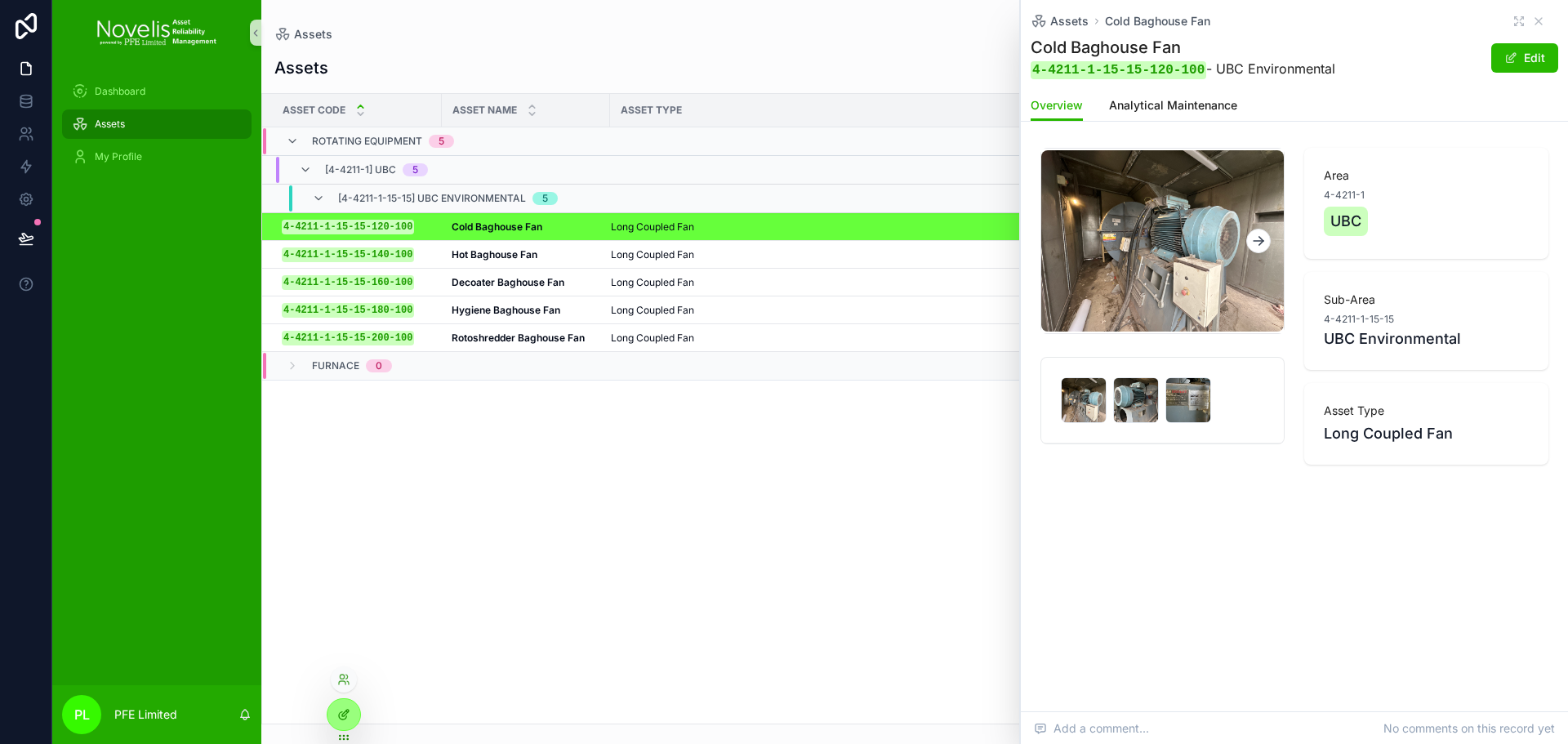
click at [345, 716] on icon at bounding box center [344, 714] width 13 height 13
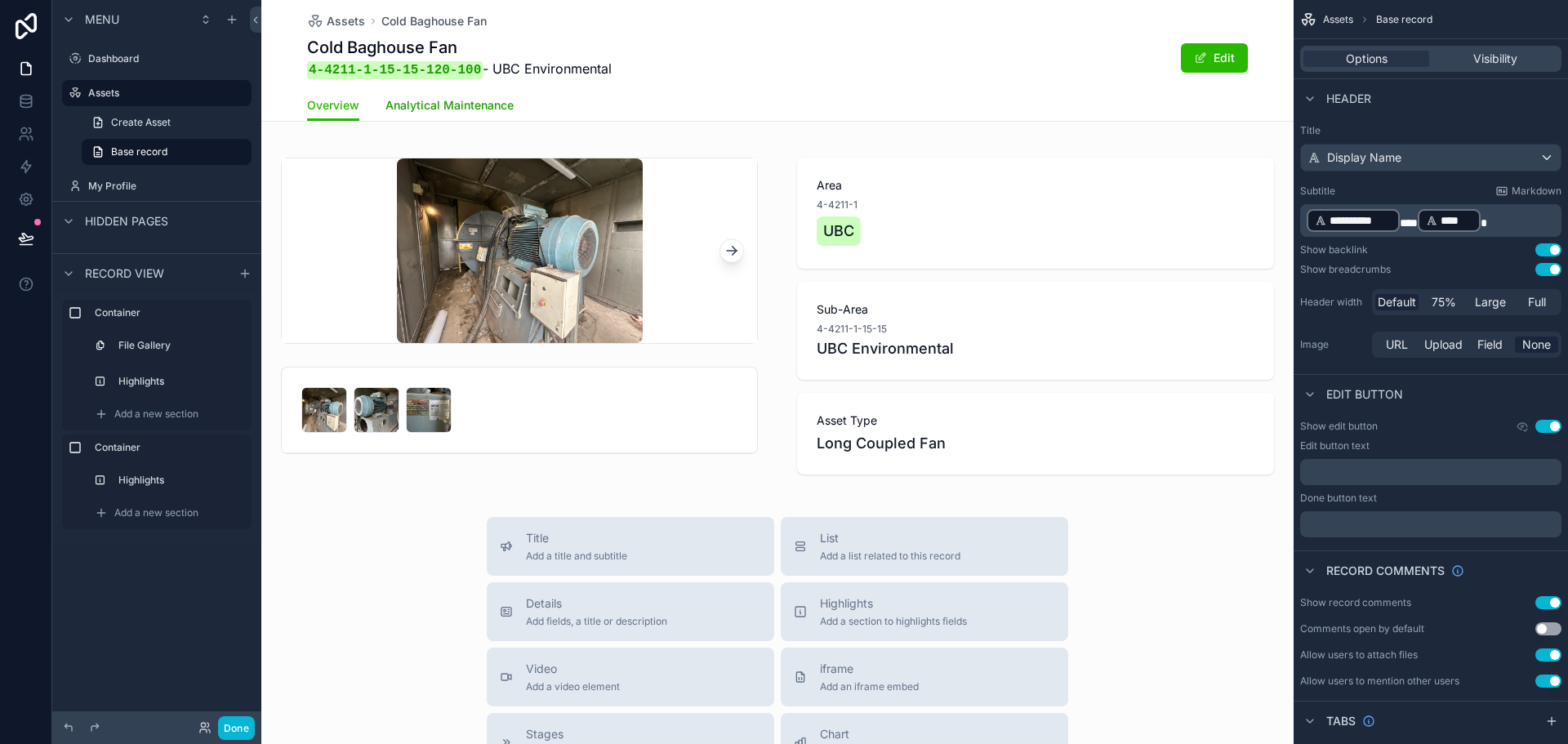
click at [494, 113] on link "Analytical Maintenance" at bounding box center [450, 106] width 128 height 33
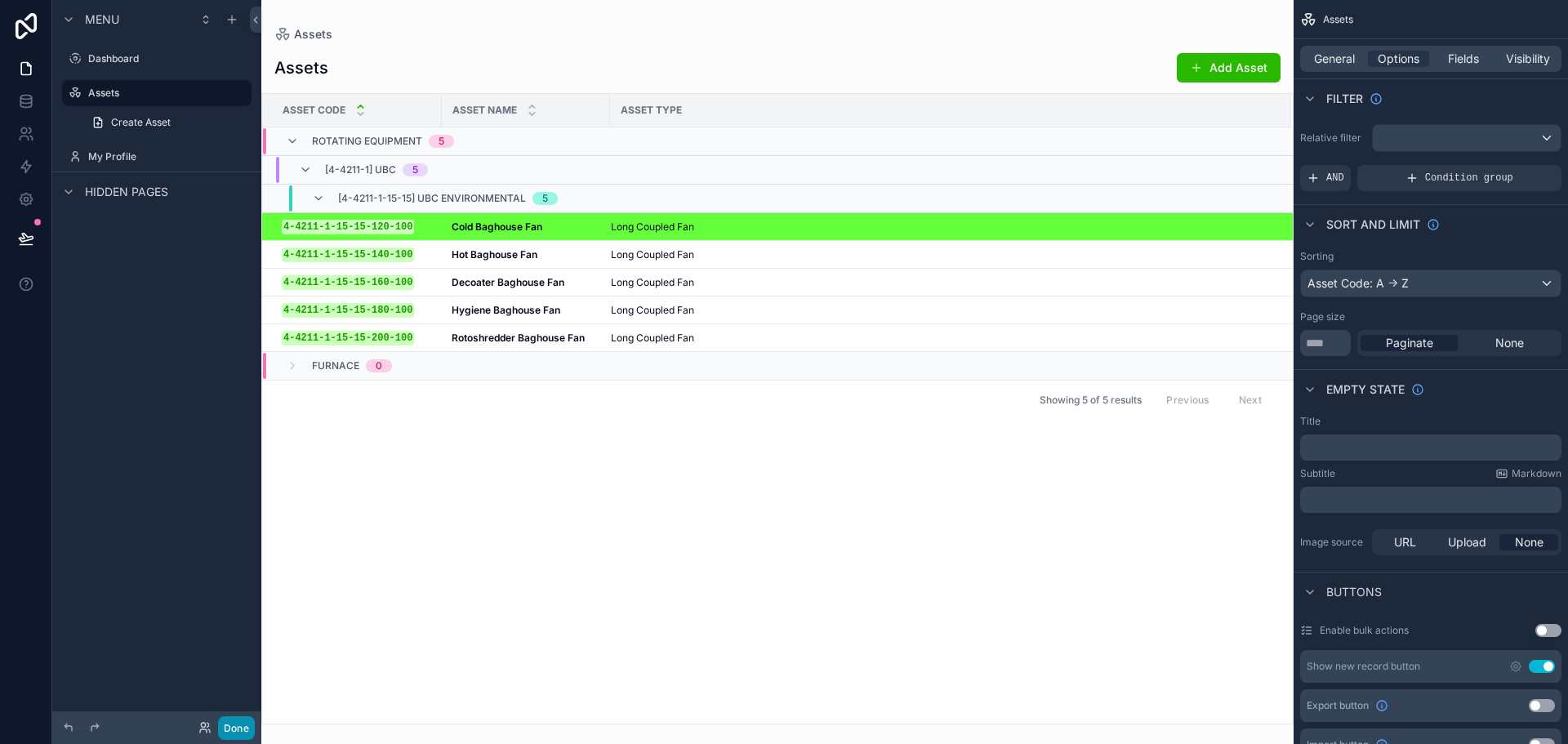
click at [226, 718] on button "Done" at bounding box center [236, 728] width 37 height 24
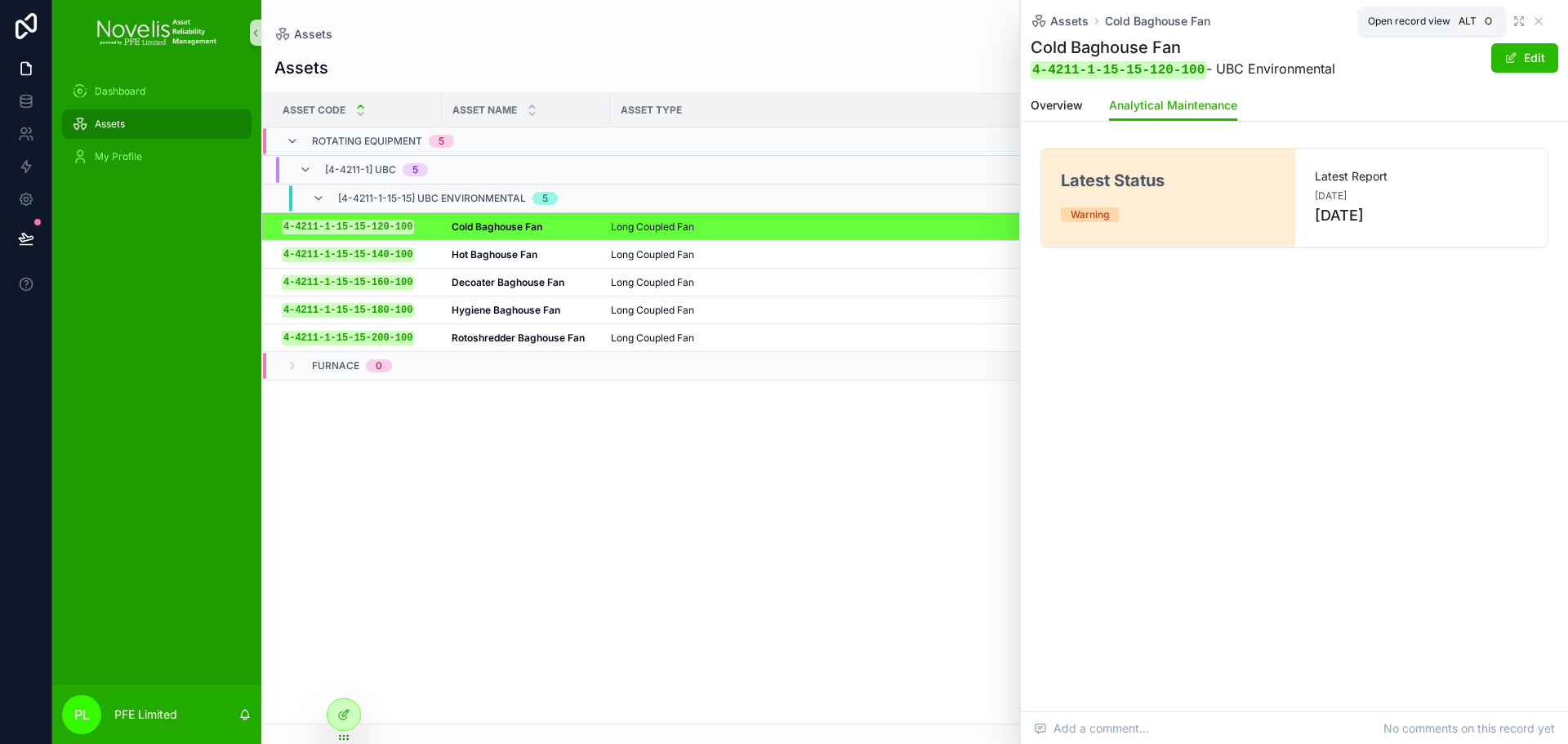
click at [1519, 18] on icon "scrollable content" at bounding box center [1519, 20] width 13 height 13
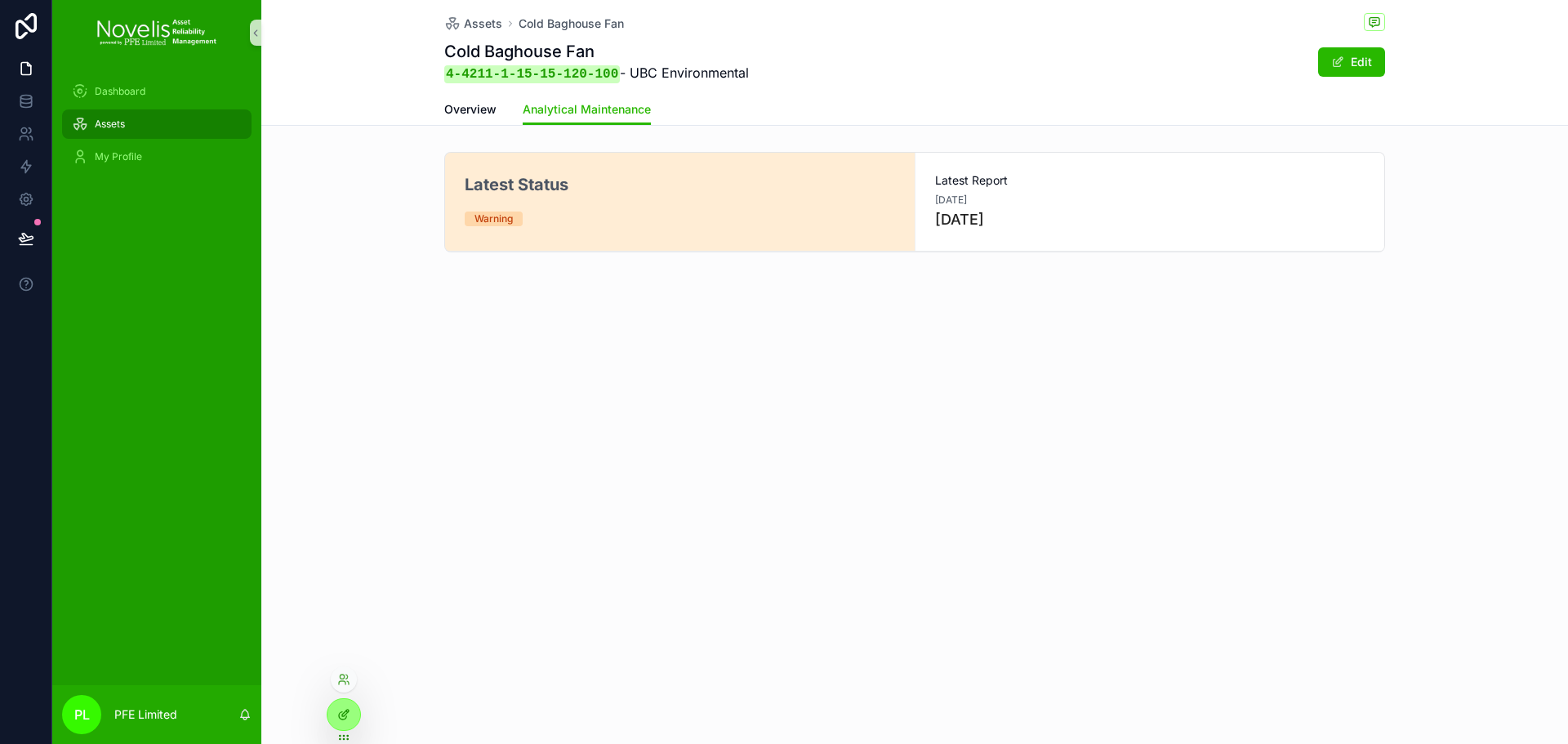
click at [332, 712] on div at bounding box center [344, 714] width 33 height 31
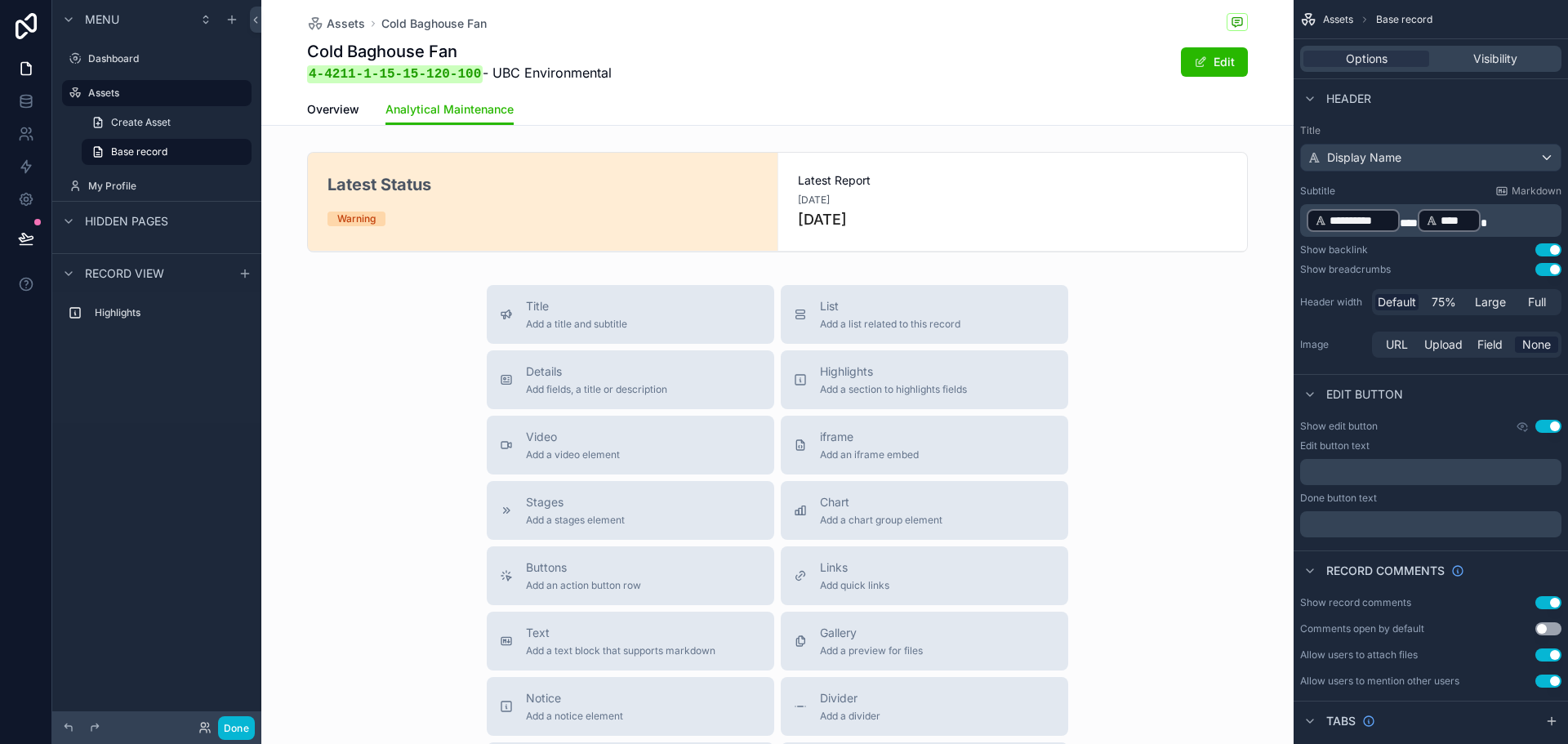
click at [1072, 310] on div "Title Add a title and subtitle List Add a list related to this record Details A…" at bounding box center [778, 576] width 608 height 582
click at [690, 325] on div "Title Add a title and subtitle" at bounding box center [631, 314] width 262 height 33
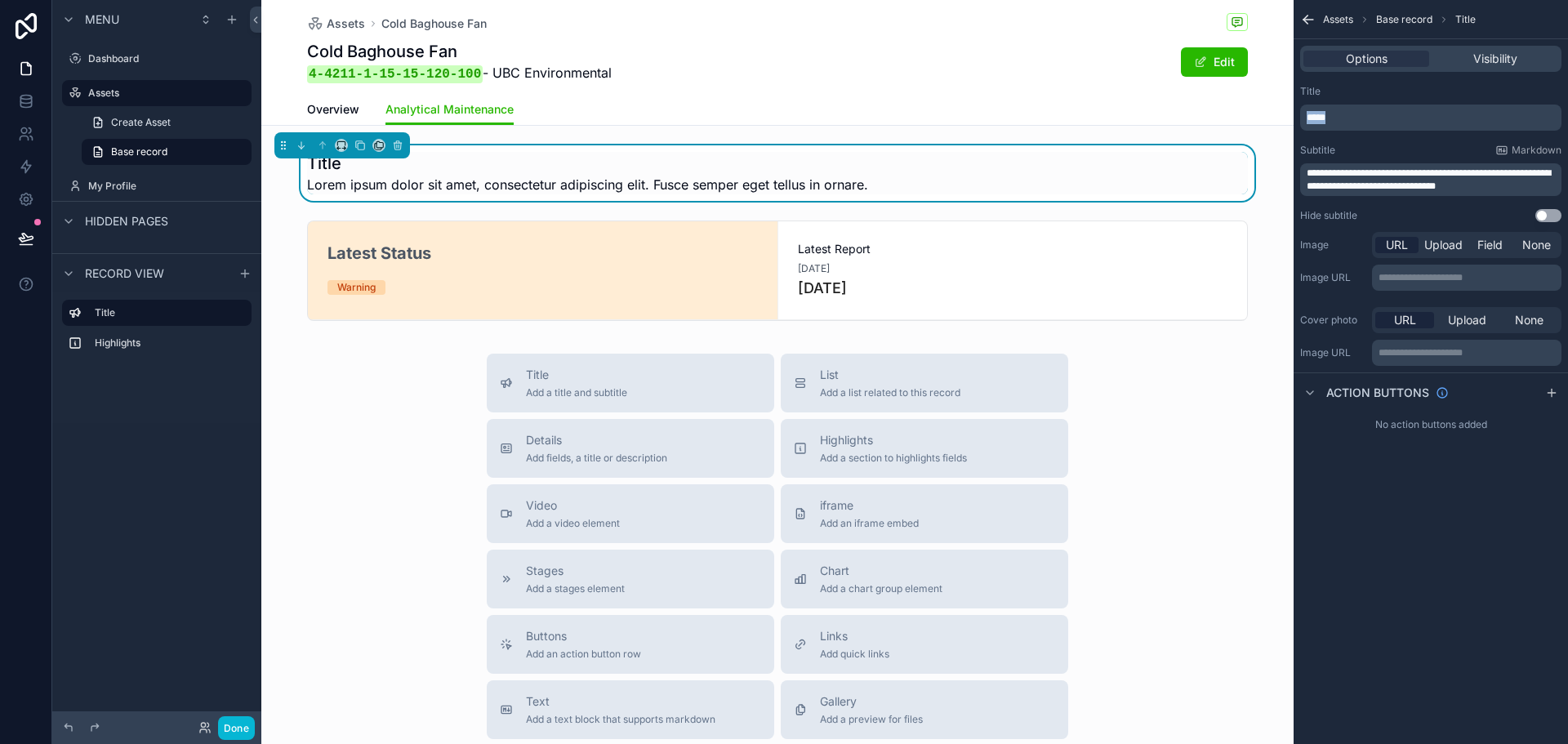
drag, startPoint x: 1329, startPoint y: 114, endPoint x: 1287, endPoint y: 125, distance: 43.4
click at [1287, 125] on div "Dashboard Assets My Profile PL PFE Limited Assets Cold Baghouse Fan Cold Baghou…" at bounding box center [915, 372] width 1307 height 744
drag, startPoint x: 1495, startPoint y: 188, endPoint x: 1301, endPoint y: 172, distance: 194.7
click at [1301, 172] on div "**********" at bounding box center [1431, 179] width 262 height 33
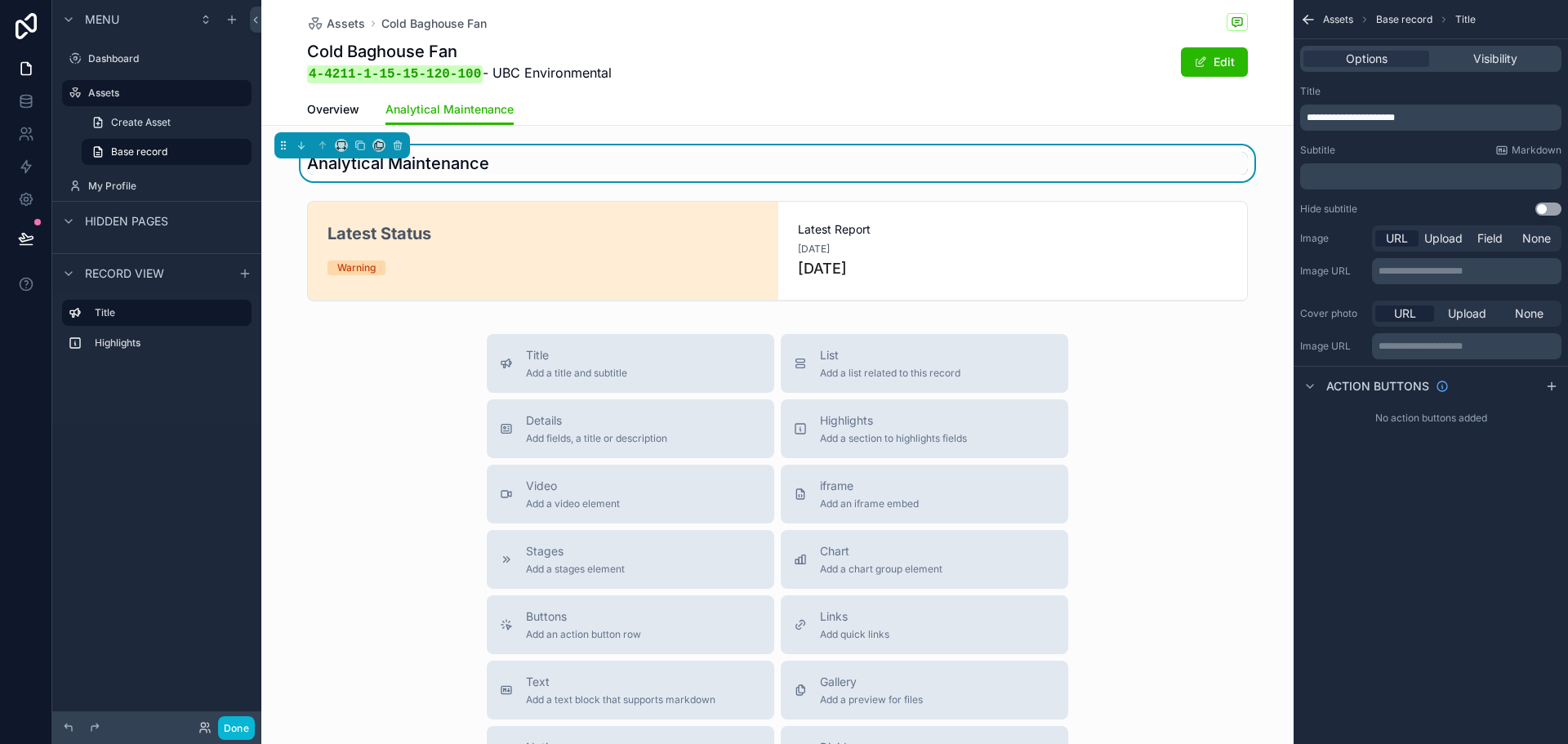
click at [1381, 547] on div "**********" at bounding box center [1430, 372] width 274 height 744
click at [1116, 510] on div "Title Add a title and subtitle List Add a list related to this record Details A…" at bounding box center [778, 625] width 1033 height 582
click at [1480, 119] on p "**********" at bounding box center [1433, 117] width 252 height 13
drag, startPoint x: 1480, startPoint y: 119, endPoint x: 1300, endPoint y: 123, distance: 180.0
click at [1300, 123] on div "**********" at bounding box center [1431, 117] width 262 height 26
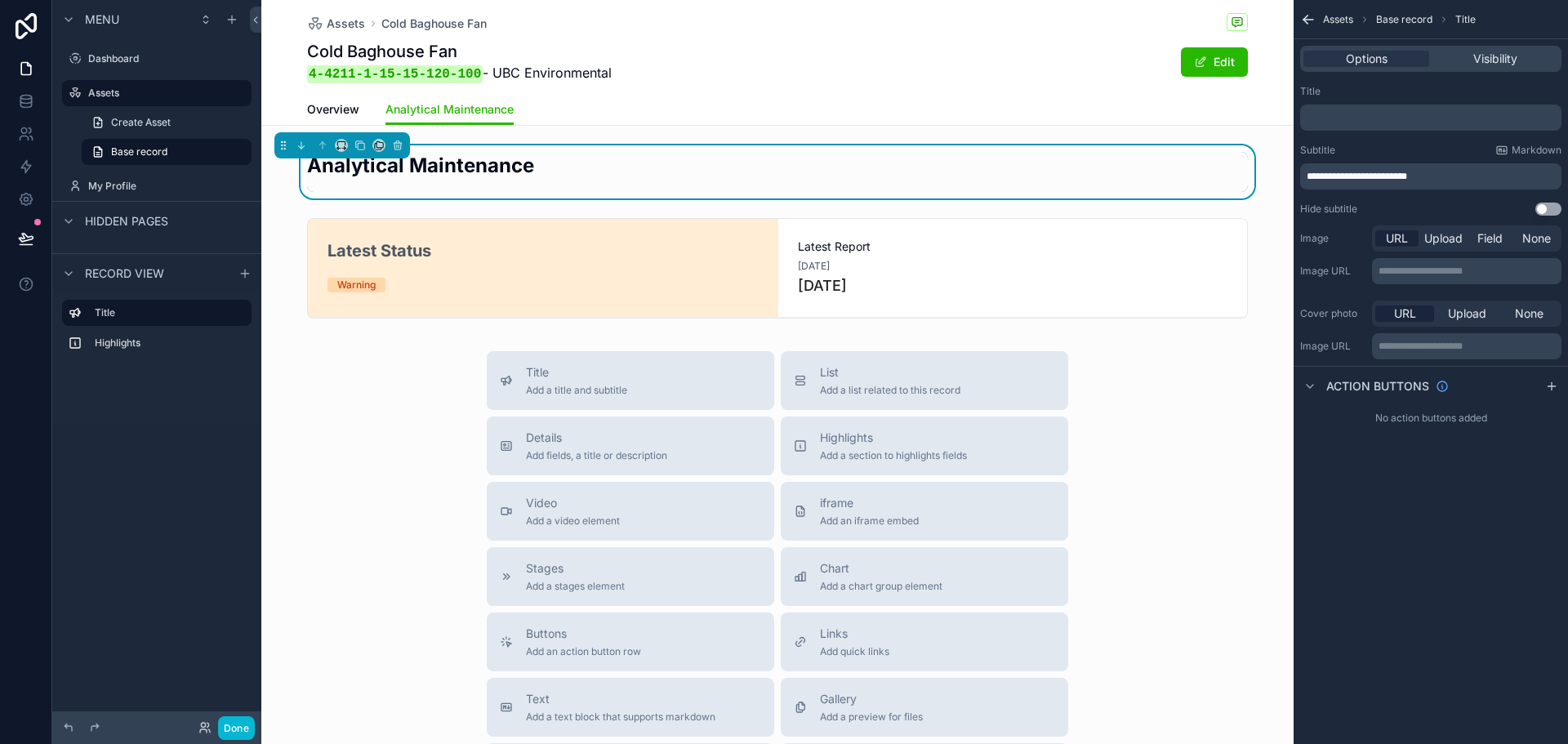
click at [1316, 173] on span "**********" at bounding box center [1357, 176] width 100 height 10
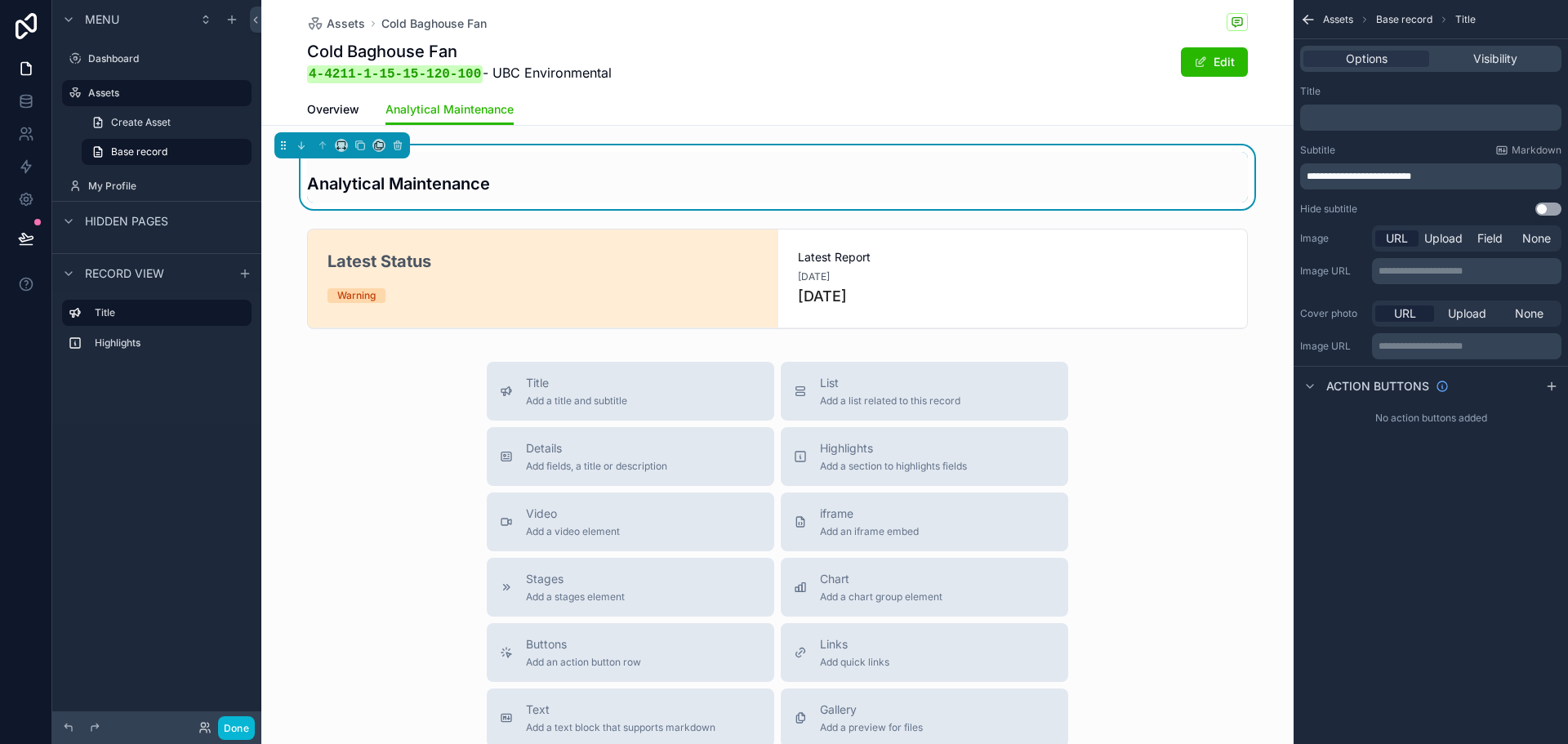
click at [1419, 649] on div "**********" at bounding box center [1430, 372] width 274 height 744
click at [1188, 514] on div "Title Add a title and subtitle List Add a list related to this record Details A…" at bounding box center [778, 653] width 1033 height 582
click at [1322, 176] on span "**********" at bounding box center [1359, 176] width 105 height 10
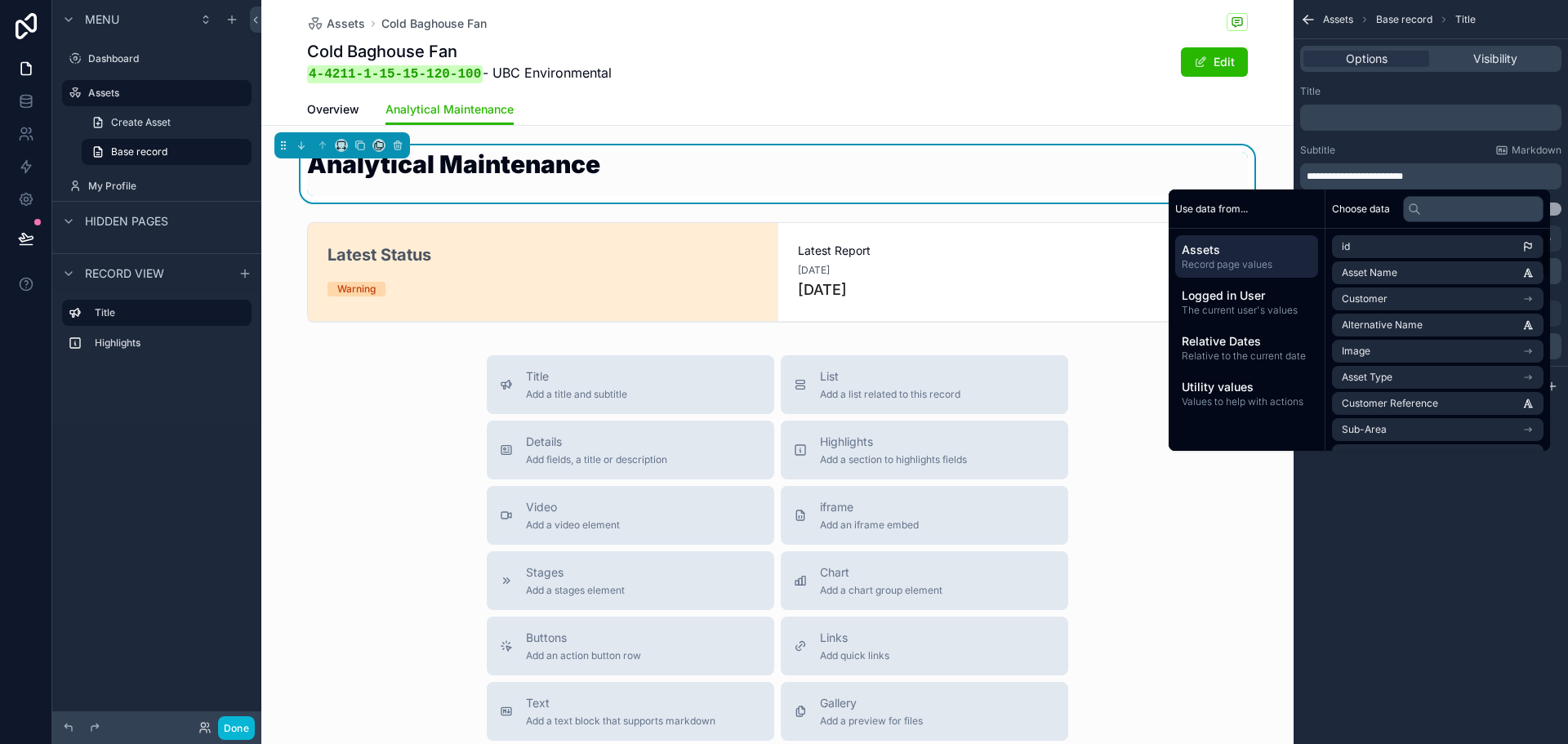
click at [1417, 641] on div "**********" at bounding box center [1430, 372] width 274 height 744
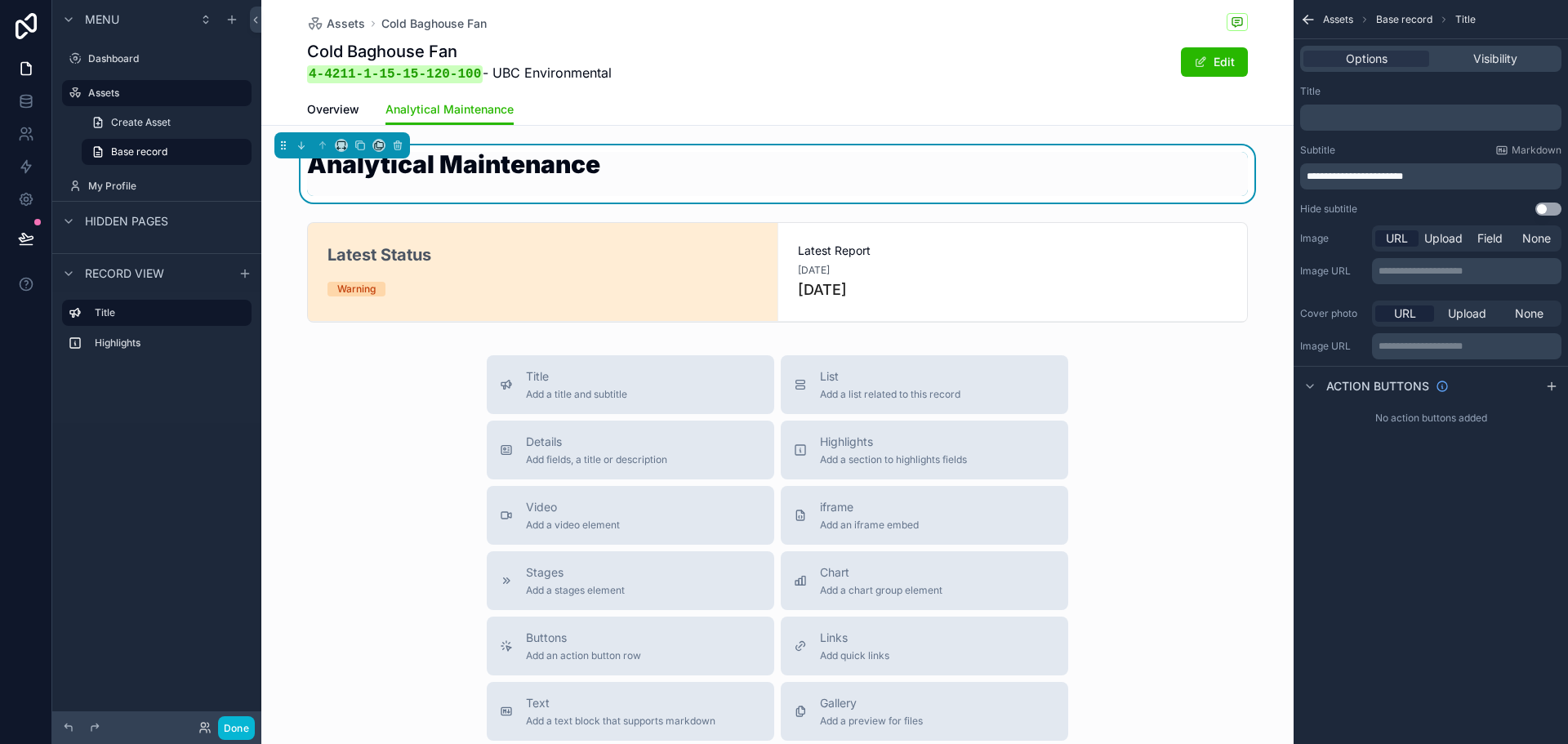
click at [1066, 526] on div "Title Add a title and subtitle List Add a list related to this record Details A…" at bounding box center [778, 646] width 608 height 582
click at [1153, 421] on div "Title Add a title and subtitle List Add a list related to this record Details A…" at bounding box center [778, 646] width 1033 height 582
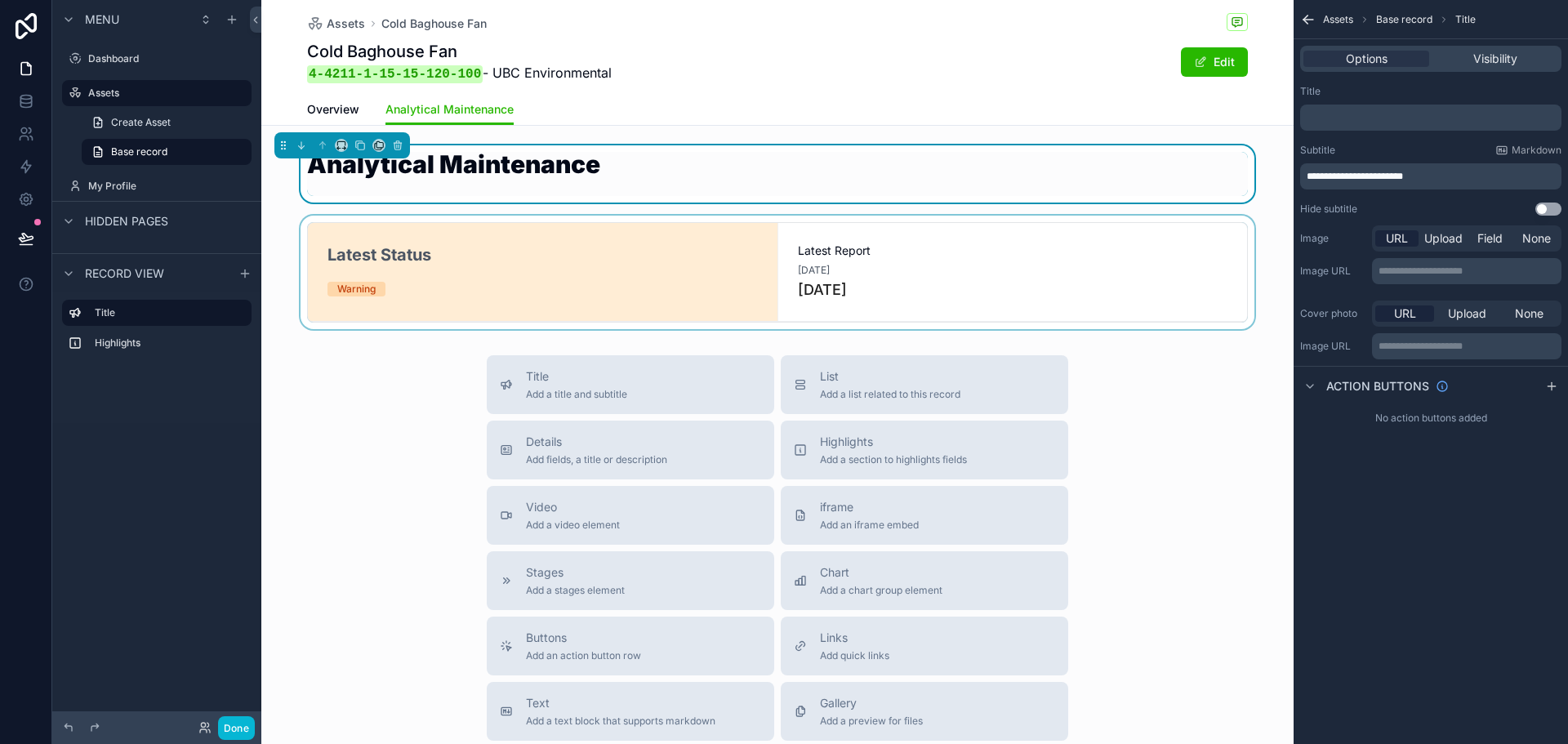
click at [668, 282] on div "scrollable content" at bounding box center [778, 272] width 1033 height 113
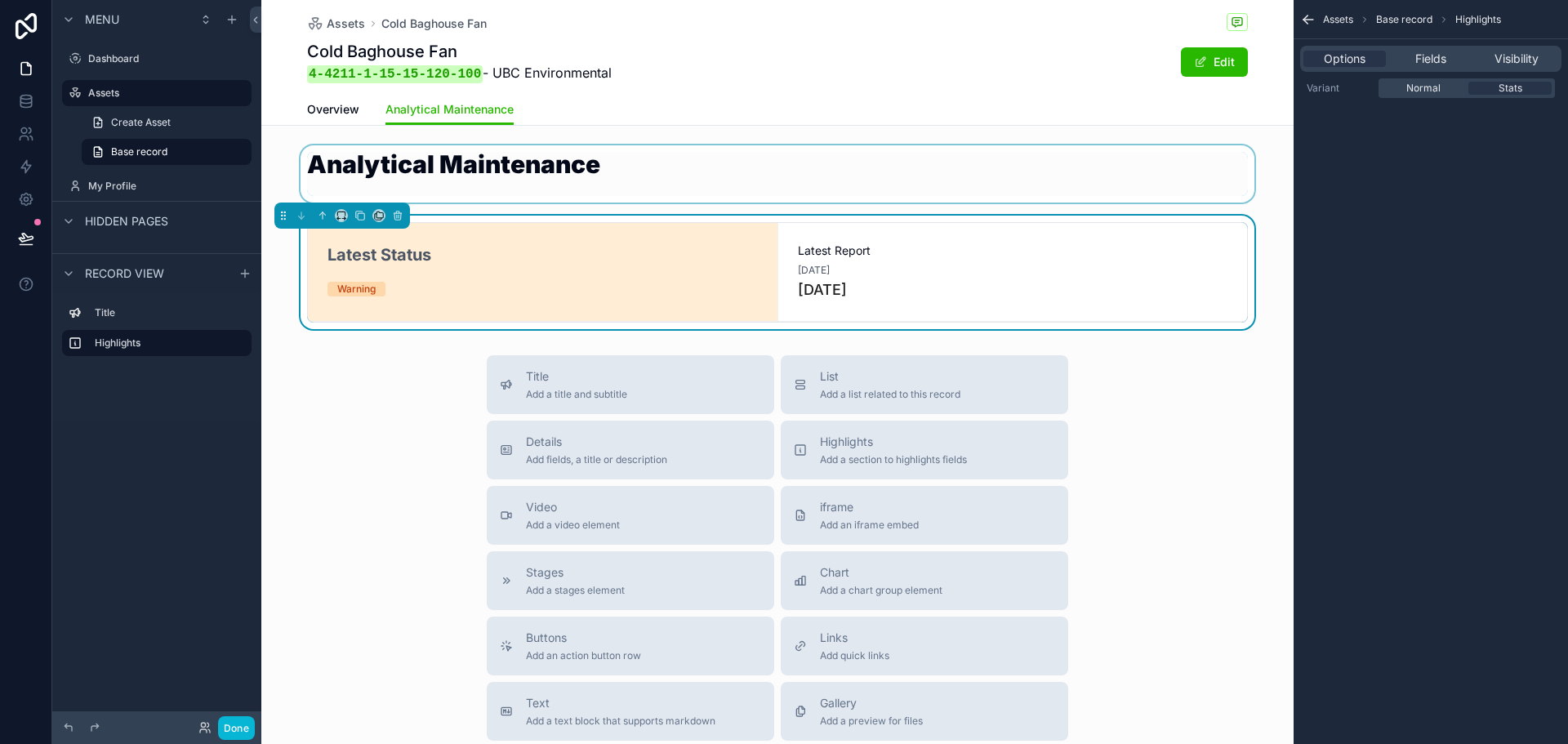
click at [424, 147] on div "scrollable content" at bounding box center [778, 174] width 1033 height 57
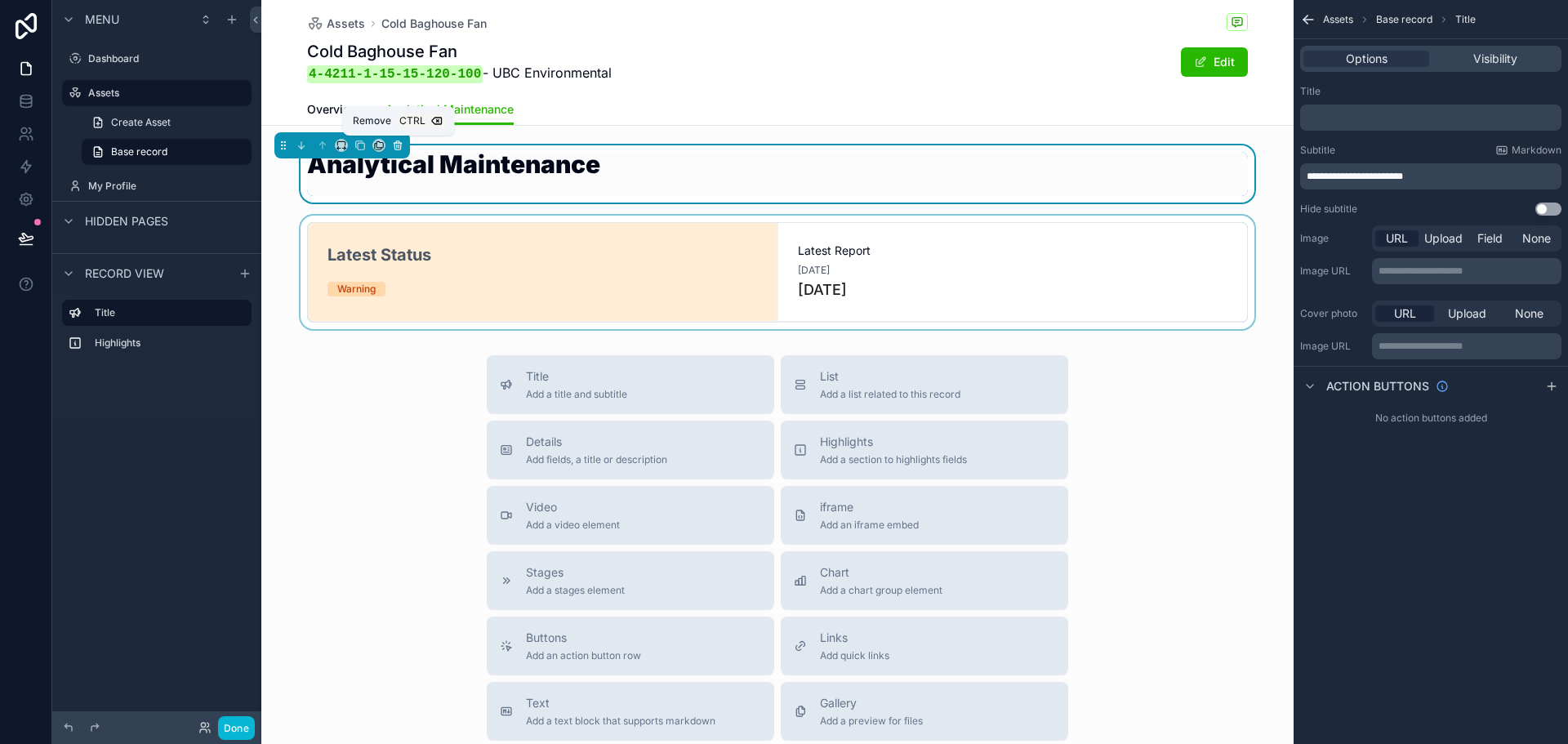
click at [402, 141] on icon "scrollable content" at bounding box center [398, 145] width 12 height 12
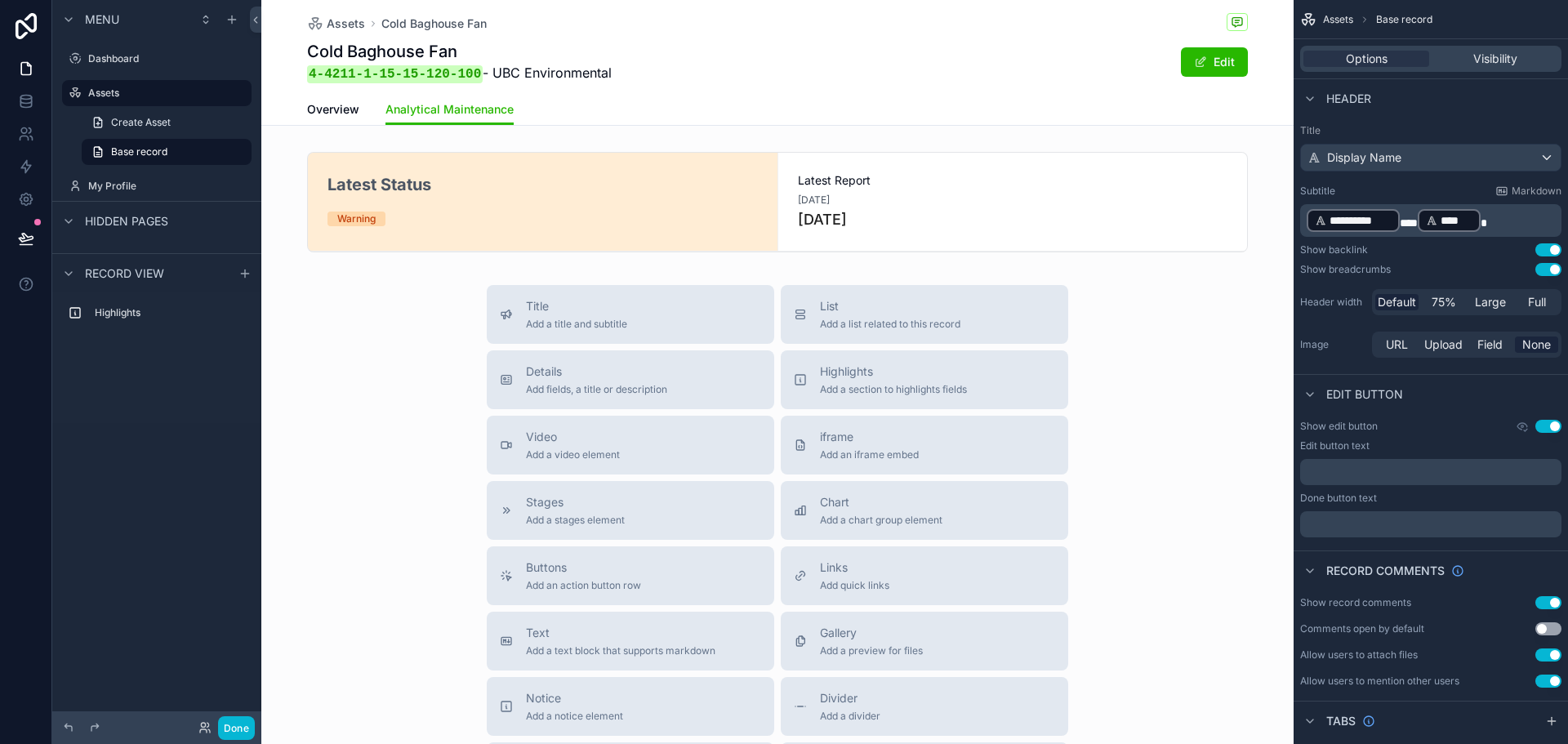
click at [384, 370] on div "Title Add a title and subtitle List Add a list related to this record Details A…" at bounding box center [778, 576] width 1033 height 582
click at [922, 514] on span "Add a chart group element" at bounding box center [881, 520] width 122 height 13
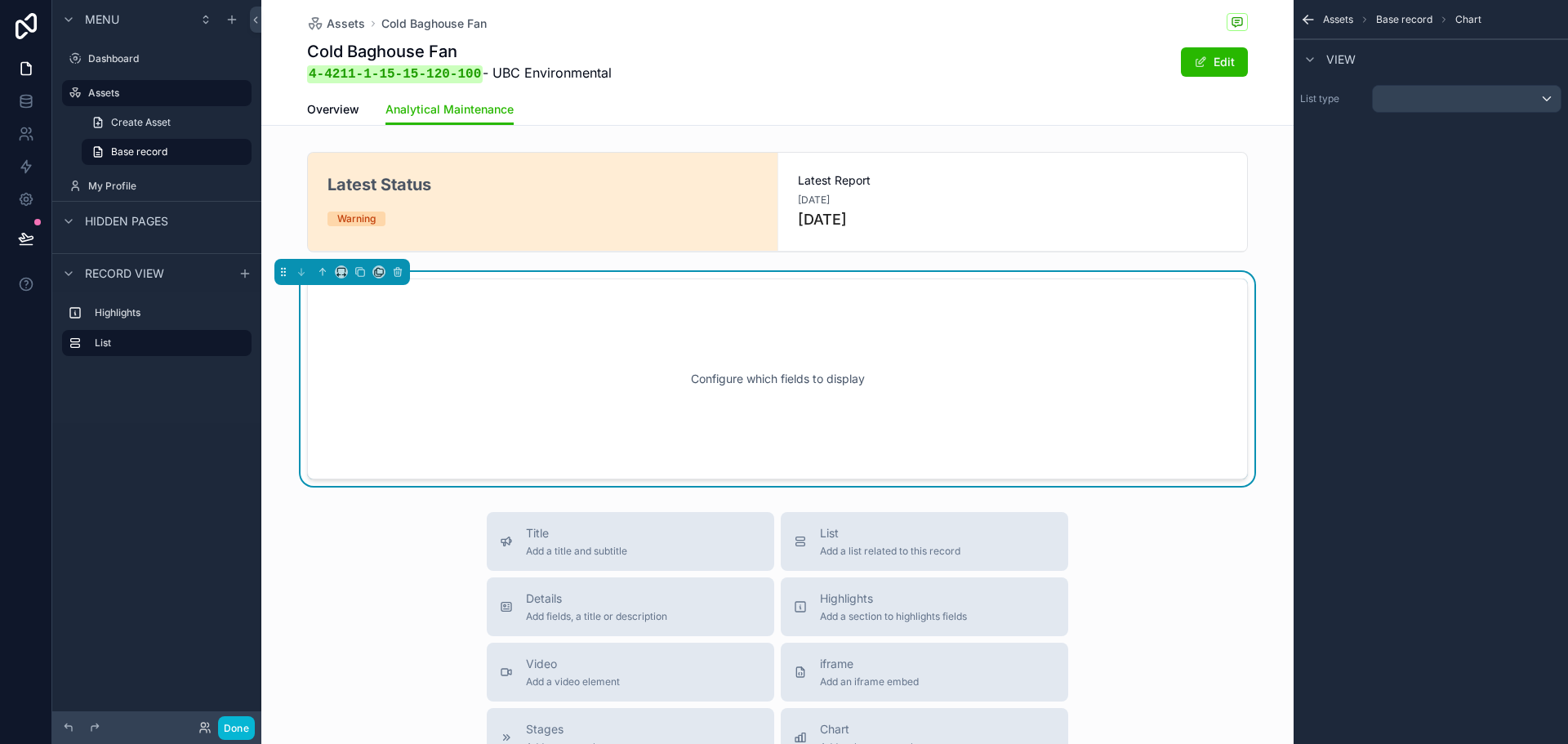
scroll to position [6, 0]
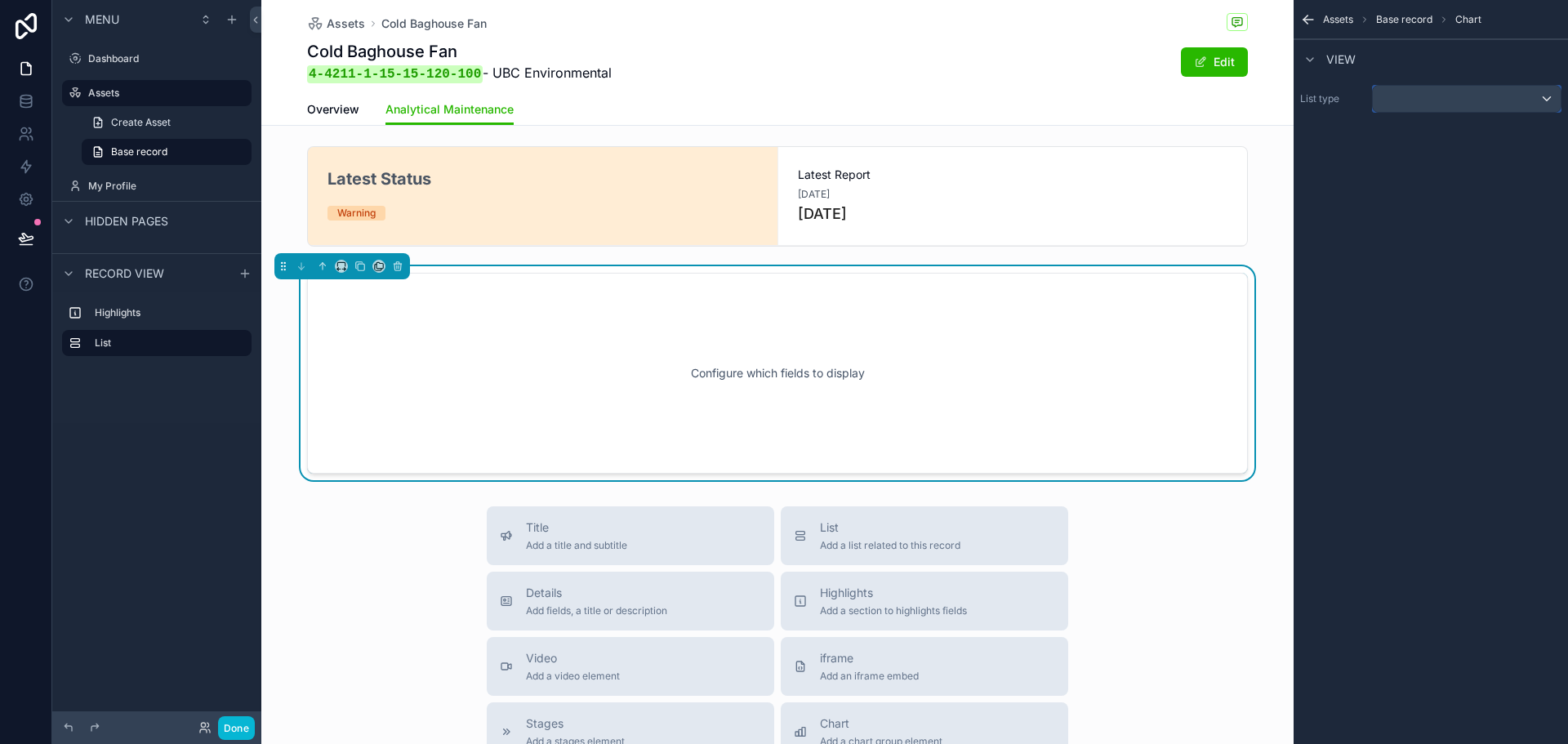
click at [1462, 104] on div "scrollable content" at bounding box center [1467, 99] width 188 height 26
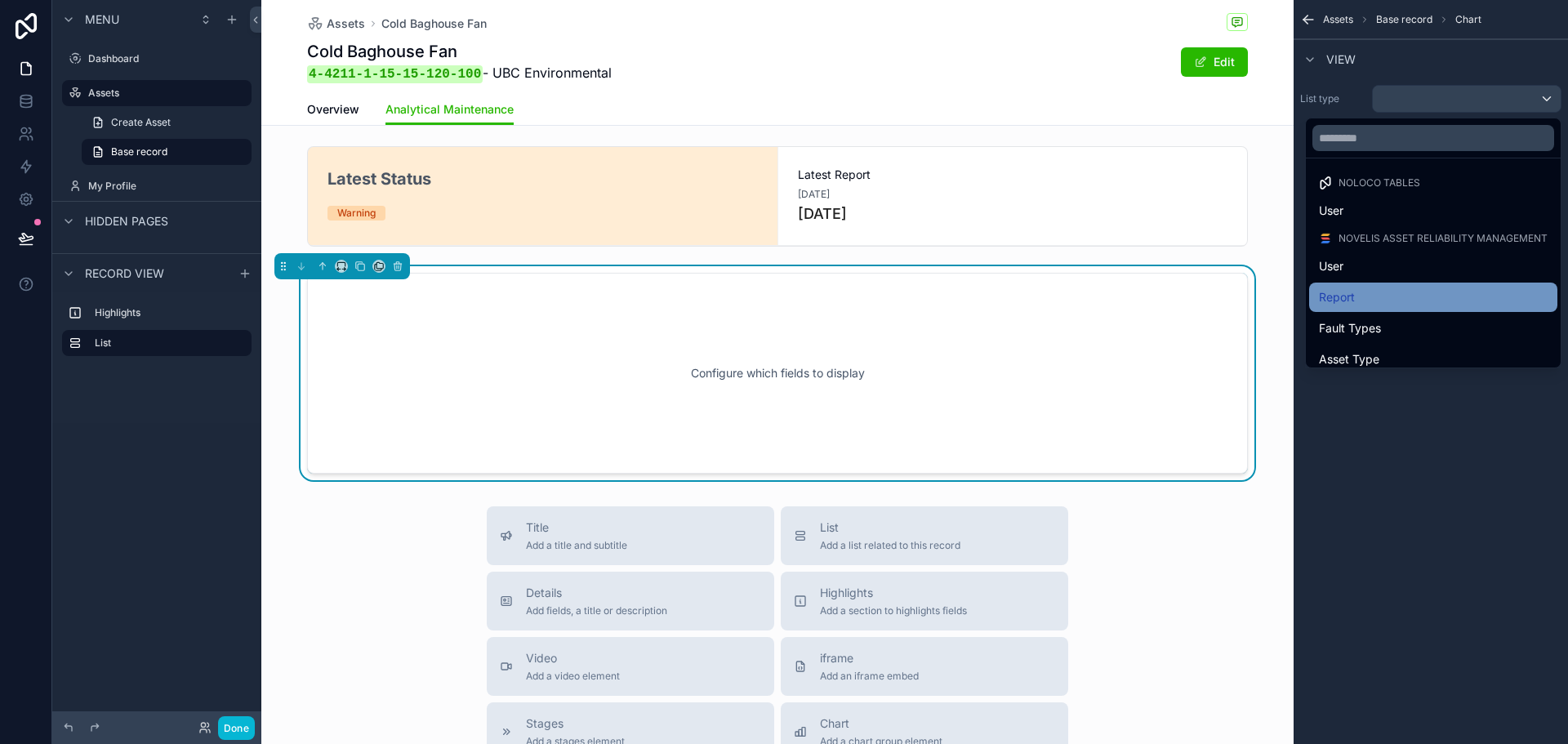
click at [1399, 288] on div "Report" at bounding box center [1433, 297] width 229 height 19
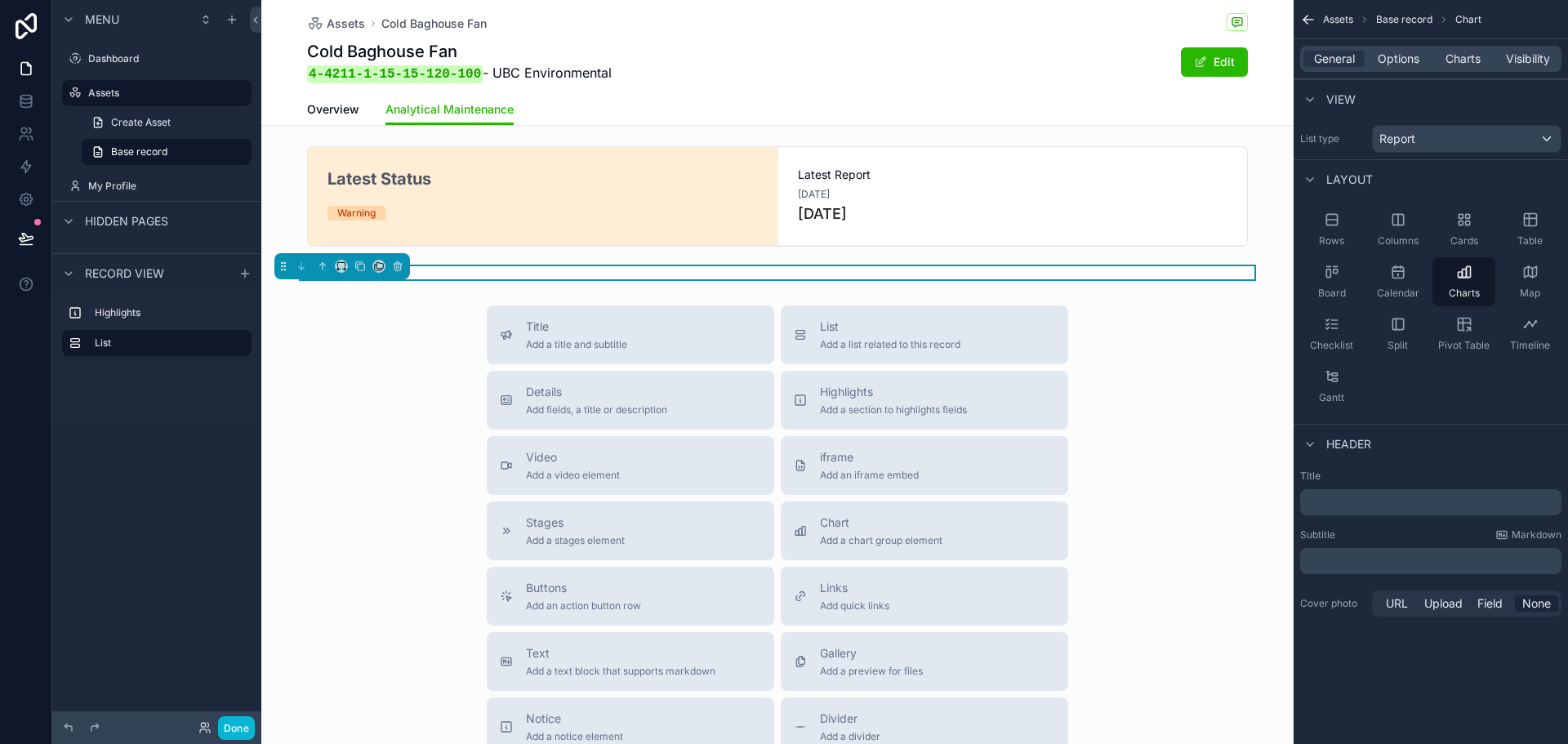
click at [1374, 517] on div "Title ﻿ Subtitle Markdown ﻿ Cover photo URL Upload Field None" at bounding box center [1430, 545] width 274 height 163
click at [1381, 504] on p "﻿" at bounding box center [1433, 502] width 252 height 16
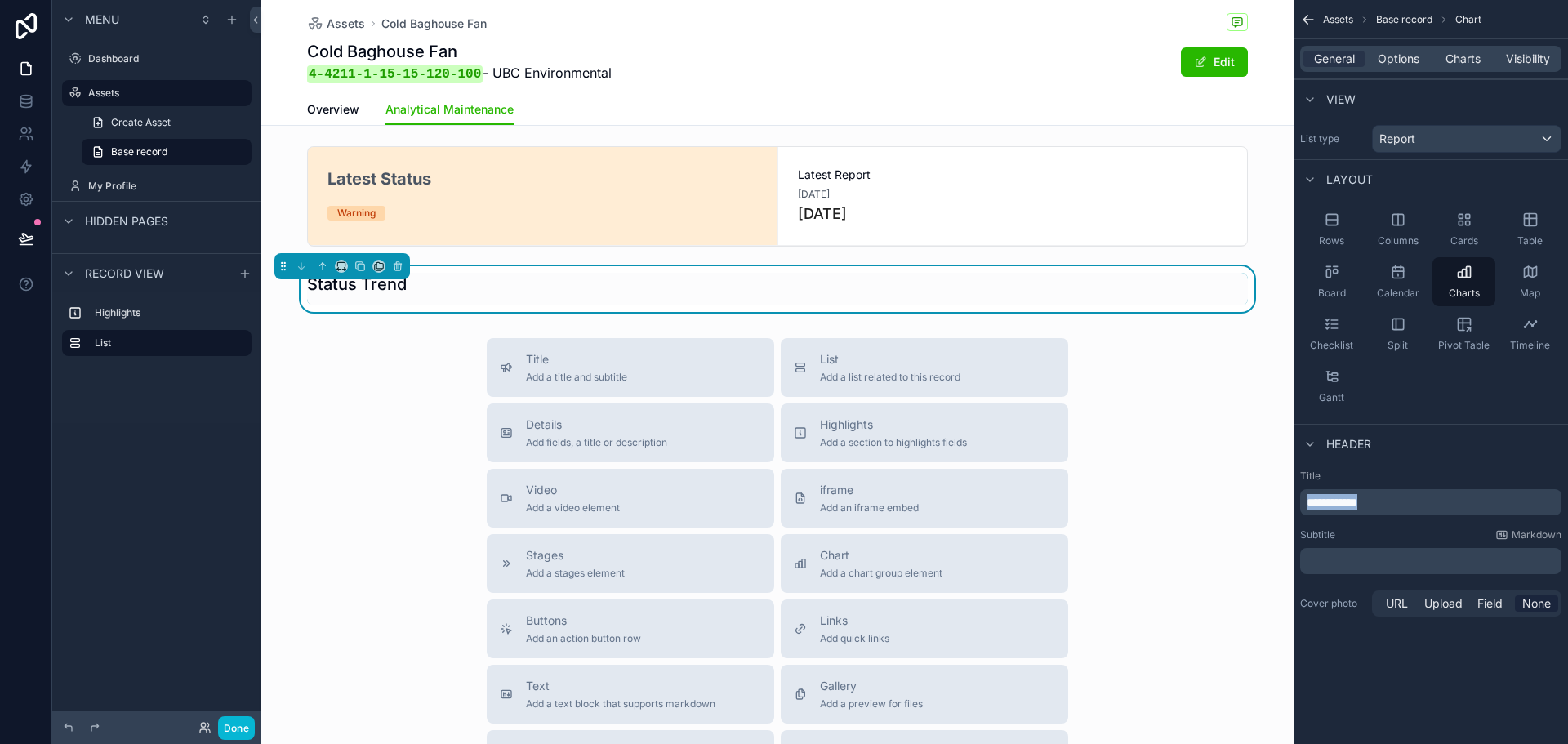
drag, startPoint x: 1384, startPoint y: 506, endPoint x: 1321, endPoint y: 529, distance: 67.1
click at [1305, 508] on div "**********" at bounding box center [1431, 502] width 262 height 26
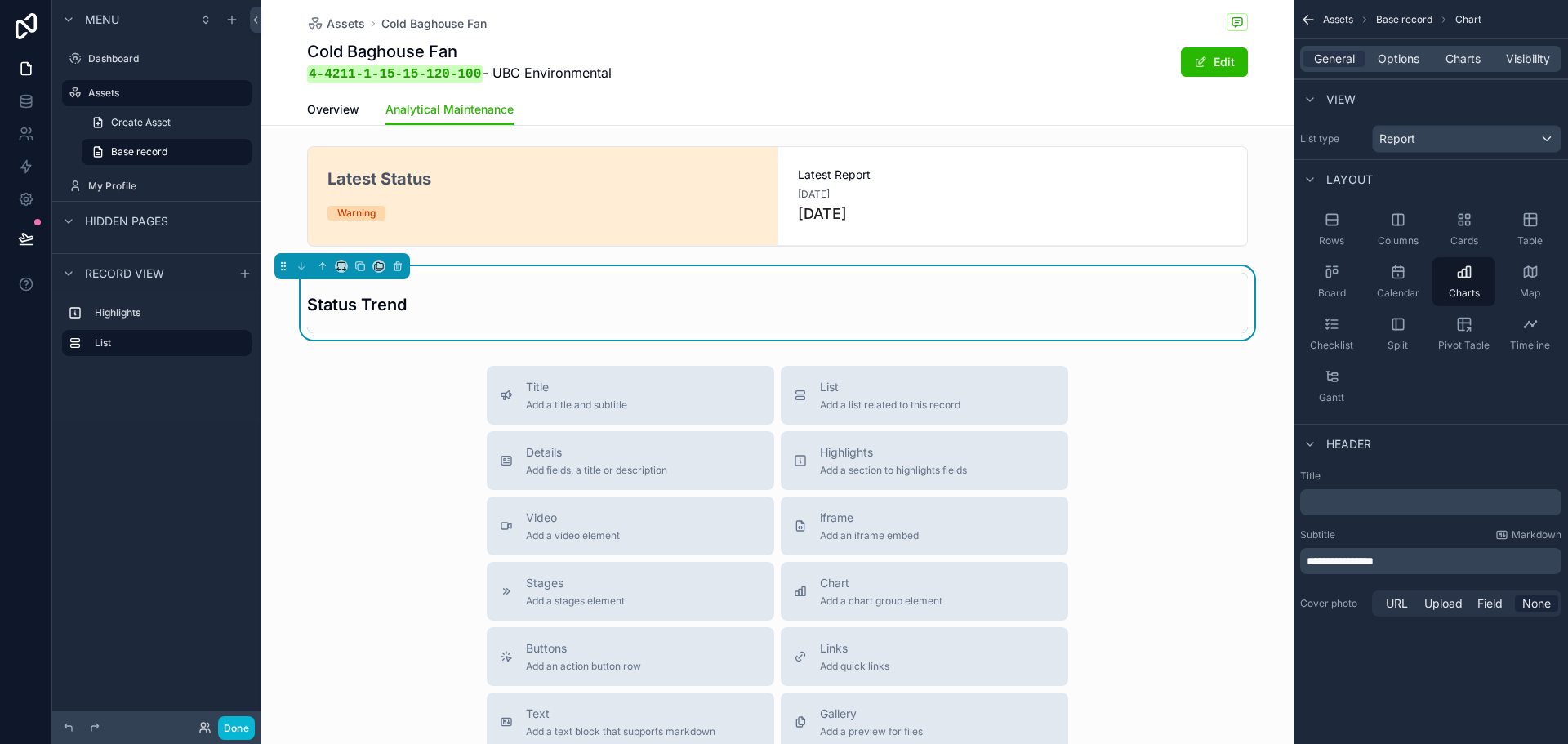
click at [1323, 560] on span "**********" at bounding box center [1340, 562] width 67 height 12
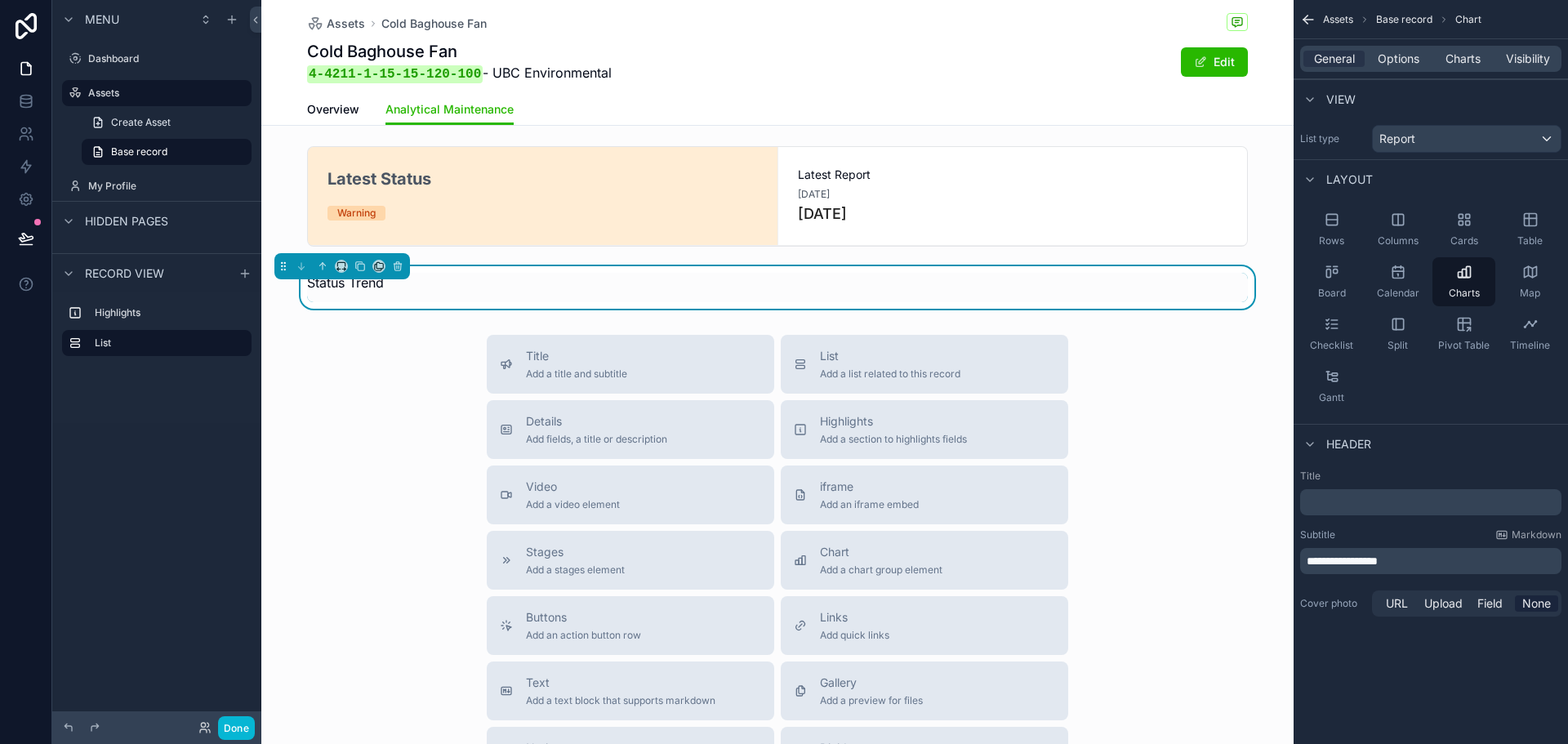
click at [1378, 682] on div "**********" at bounding box center [1430, 372] width 274 height 744
drag, startPoint x: 1341, startPoint y: 559, endPoint x: 1299, endPoint y: 561, distance: 42.0
click at [1299, 561] on div "**********" at bounding box center [1430, 545] width 274 height 163
click at [1394, 535] on div "Subtitle Markdown" at bounding box center [1431, 535] width 262 height 13
click at [1162, 344] on div "Title Add a title and subtitle List Add a list related to this record Details A…" at bounding box center [778, 626] width 1033 height 582
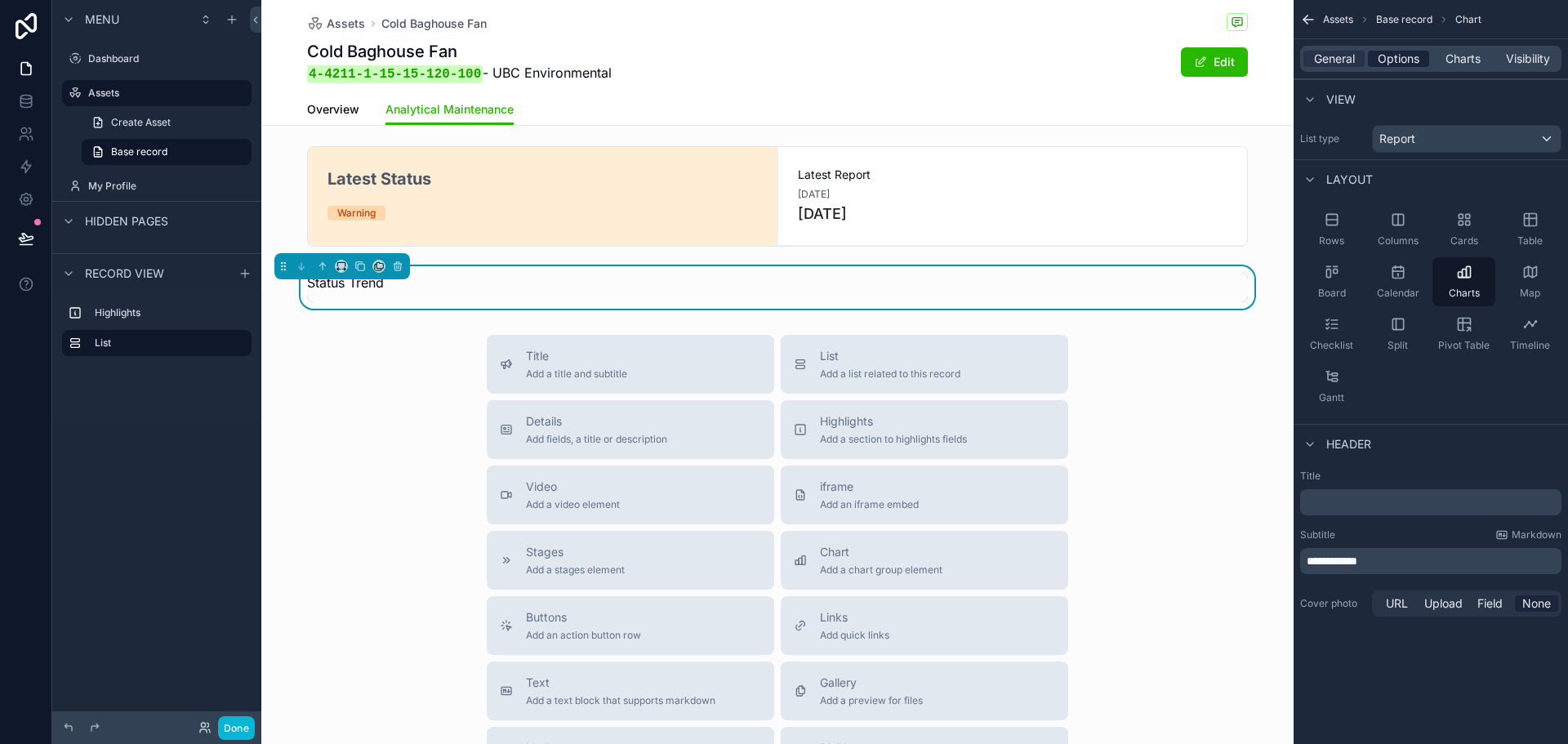
click at [1395, 52] on span "Options" at bounding box center [1398, 58] width 41 height 16
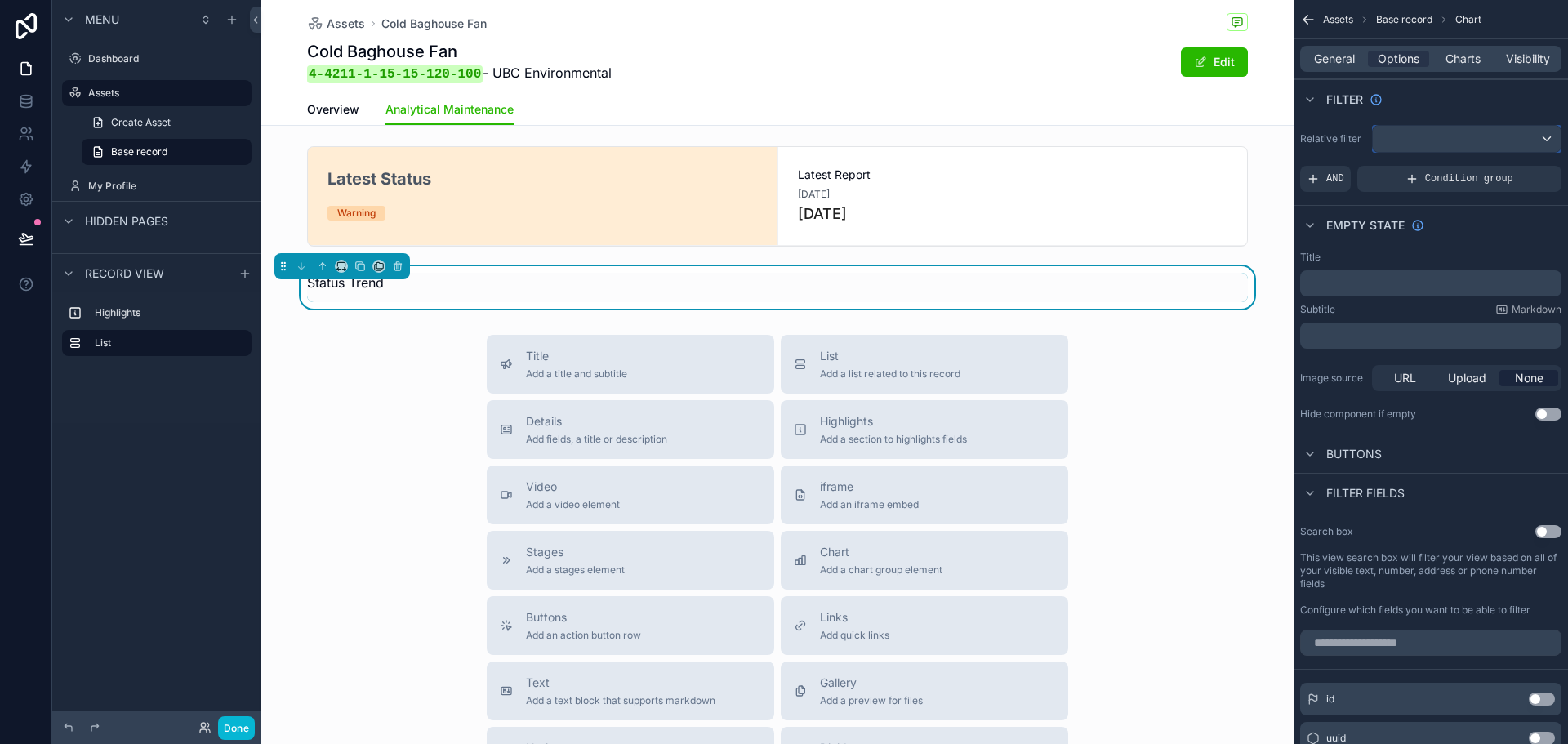
click at [1461, 141] on div "scrollable content" at bounding box center [1467, 138] width 188 height 26
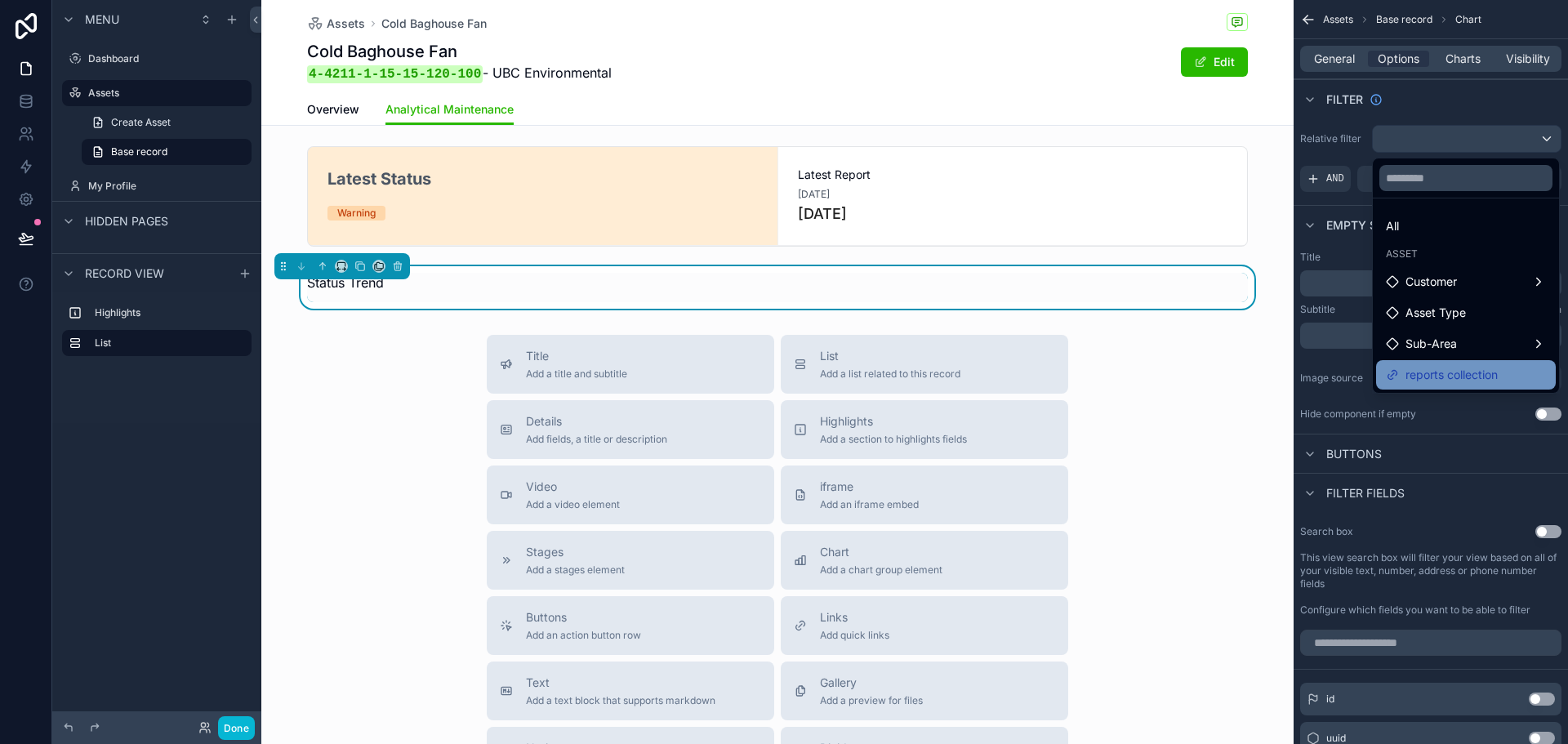
click at [1481, 366] on span "reports collection" at bounding box center [1451, 374] width 92 height 19
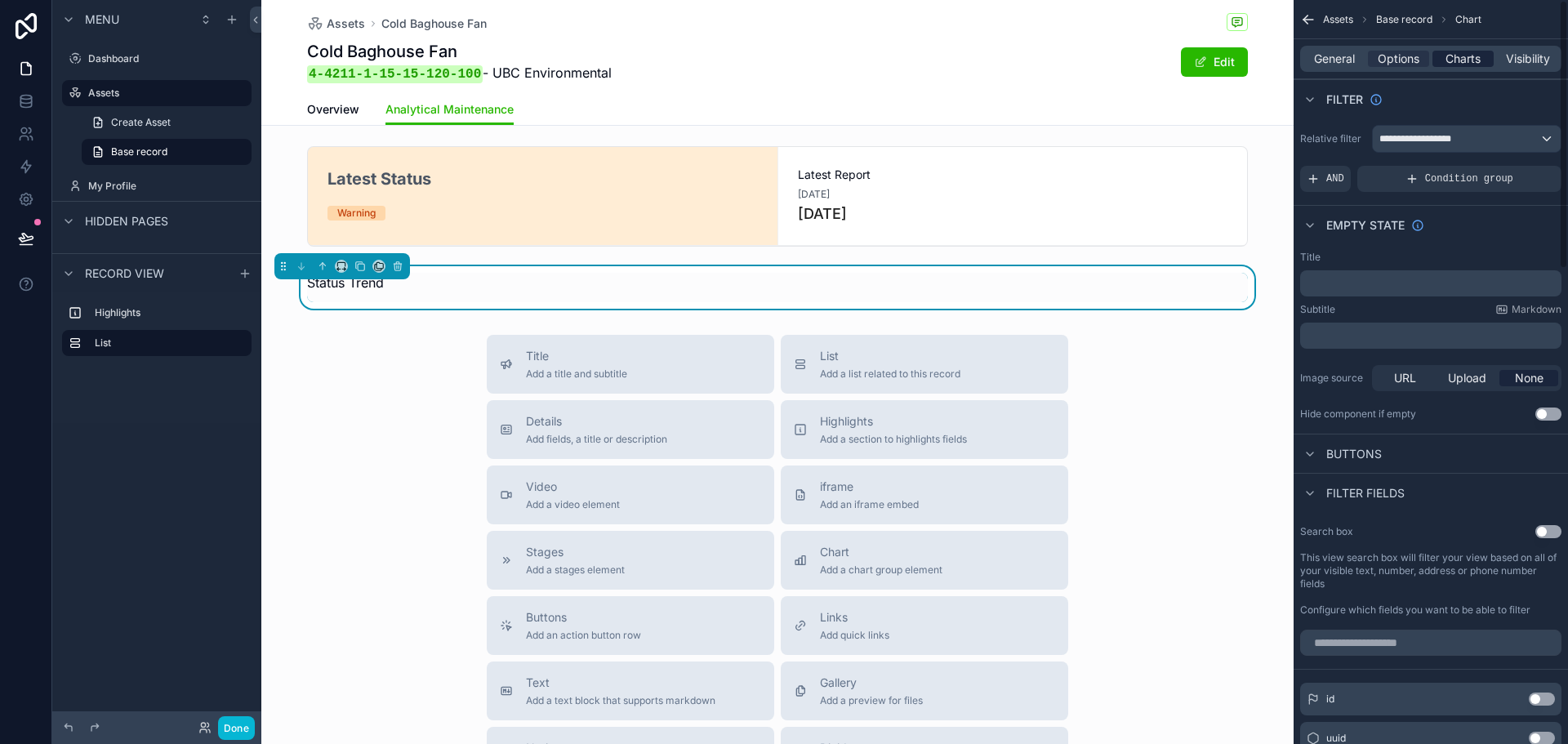
click at [1440, 56] on div "Charts" at bounding box center [1463, 58] width 62 height 16
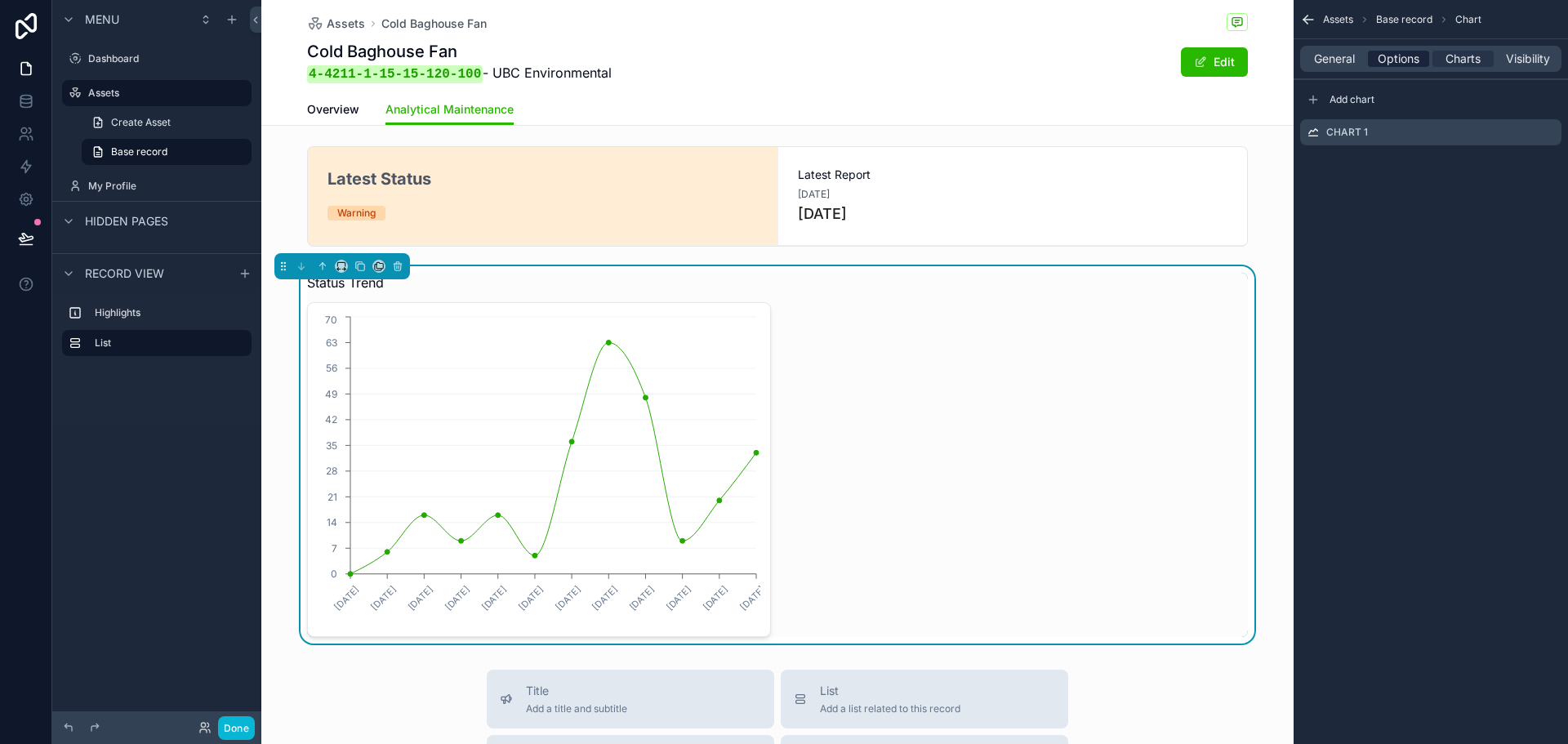
click at [1406, 62] on span "Options" at bounding box center [1398, 58] width 41 height 16
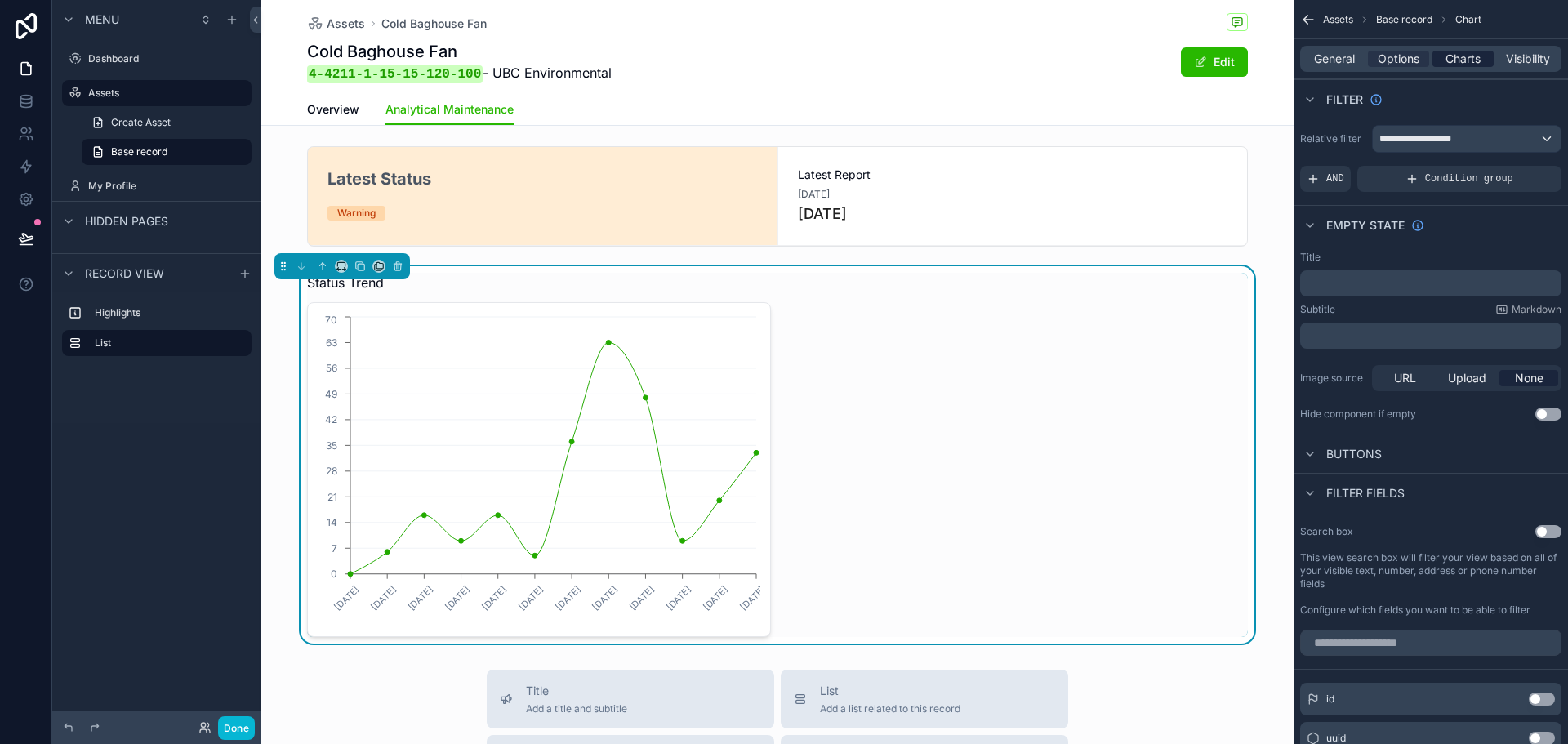
click at [1455, 63] on span "Charts" at bounding box center [1463, 58] width 35 height 16
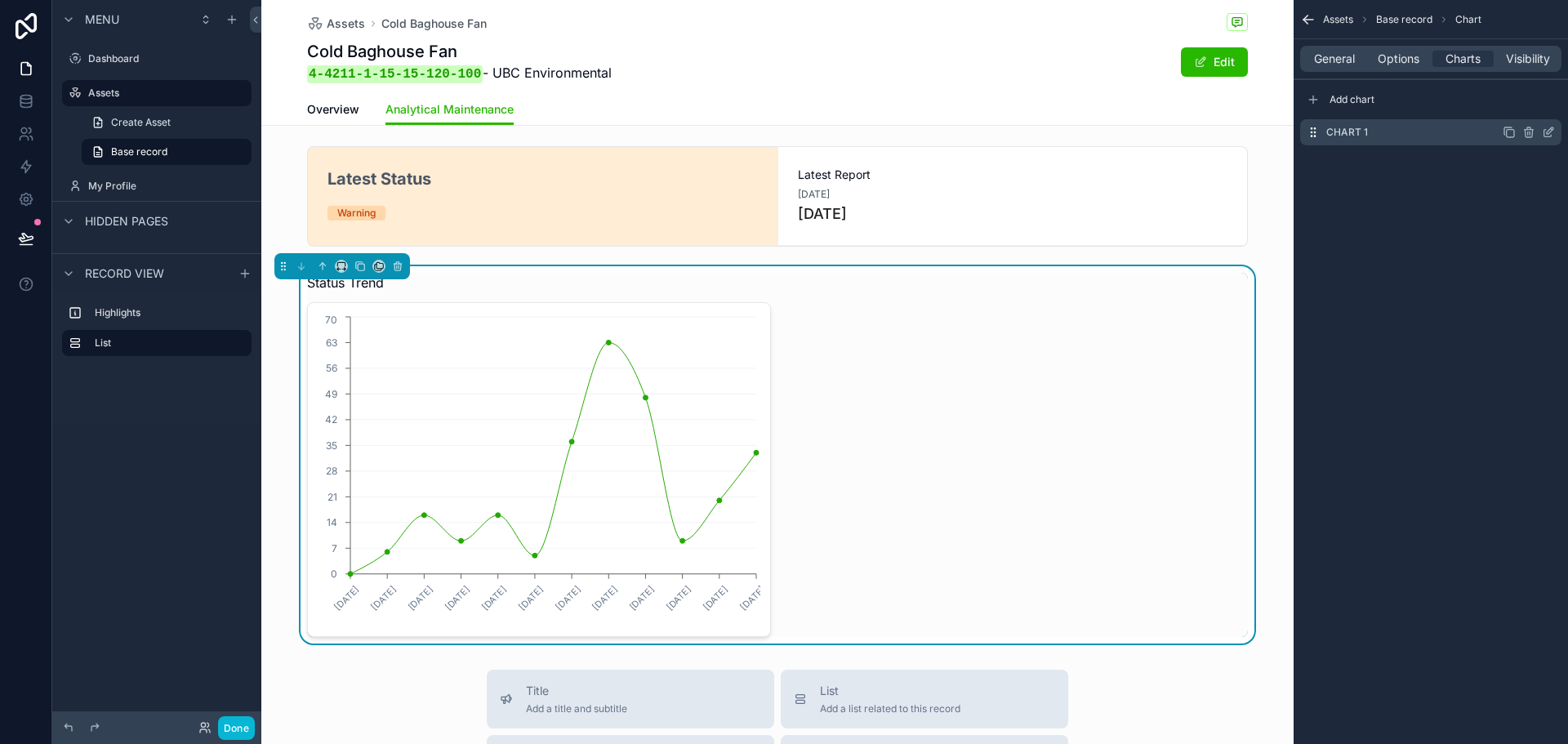
click at [1550, 133] on icon "scrollable content" at bounding box center [1549, 132] width 13 height 13
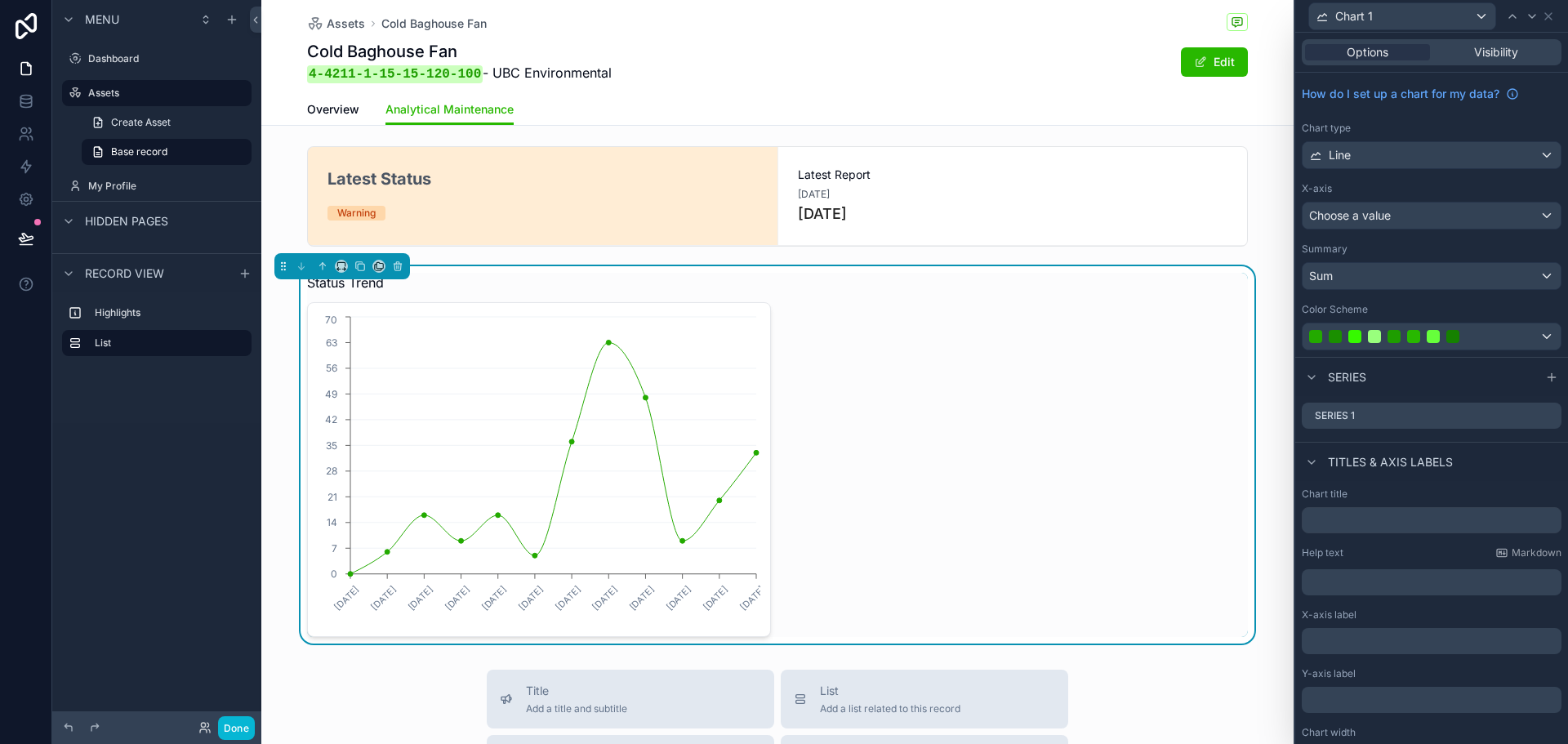
click at [1411, 647] on p "﻿" at bounding box center [1434, 641] width 250 height 16
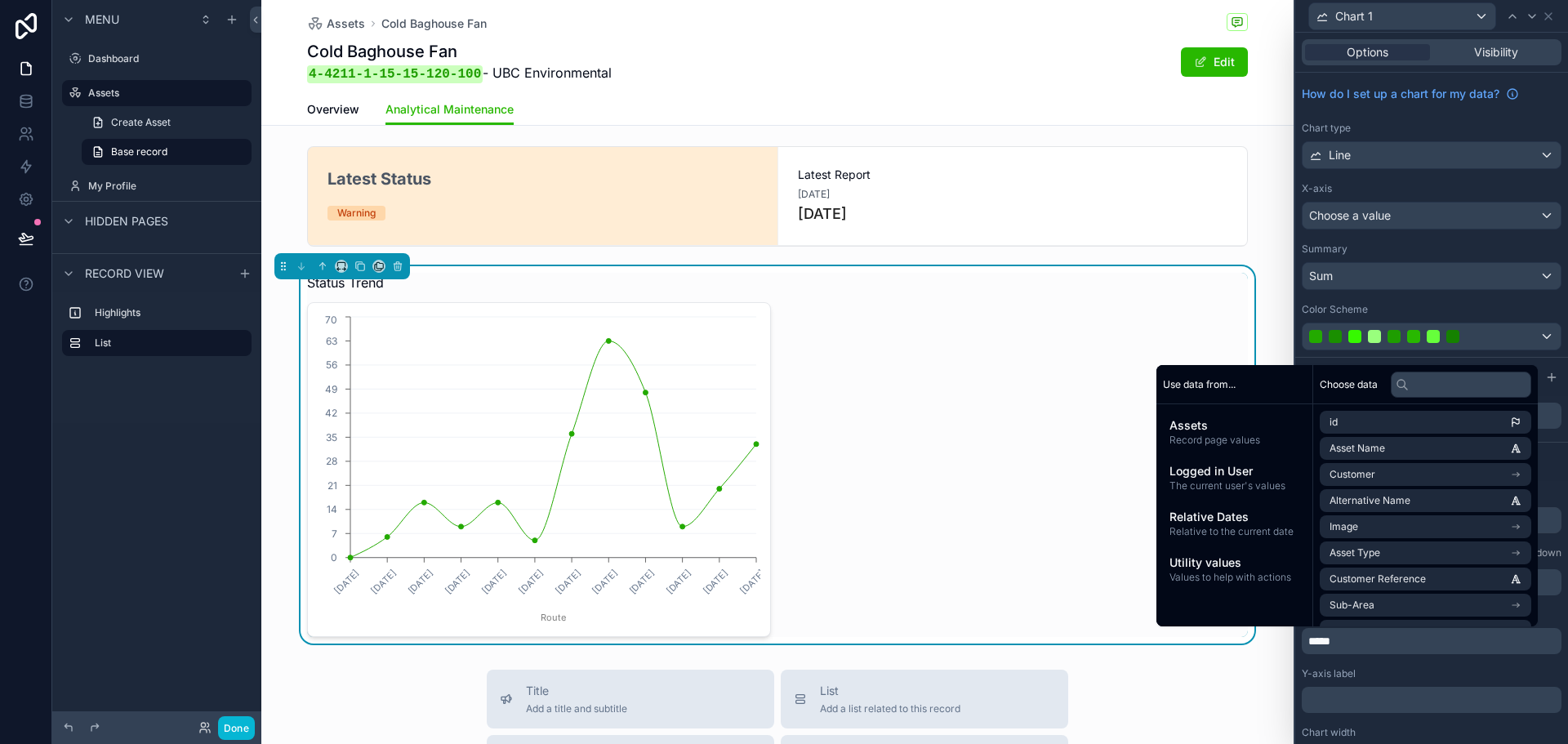
click at [1407, 664] on div "Chart title Help text Markdown ﻿ X-axis label ***** Y-axis label ﻿ Chart width …" at bounding box center [1431, 628] width 273 height 294
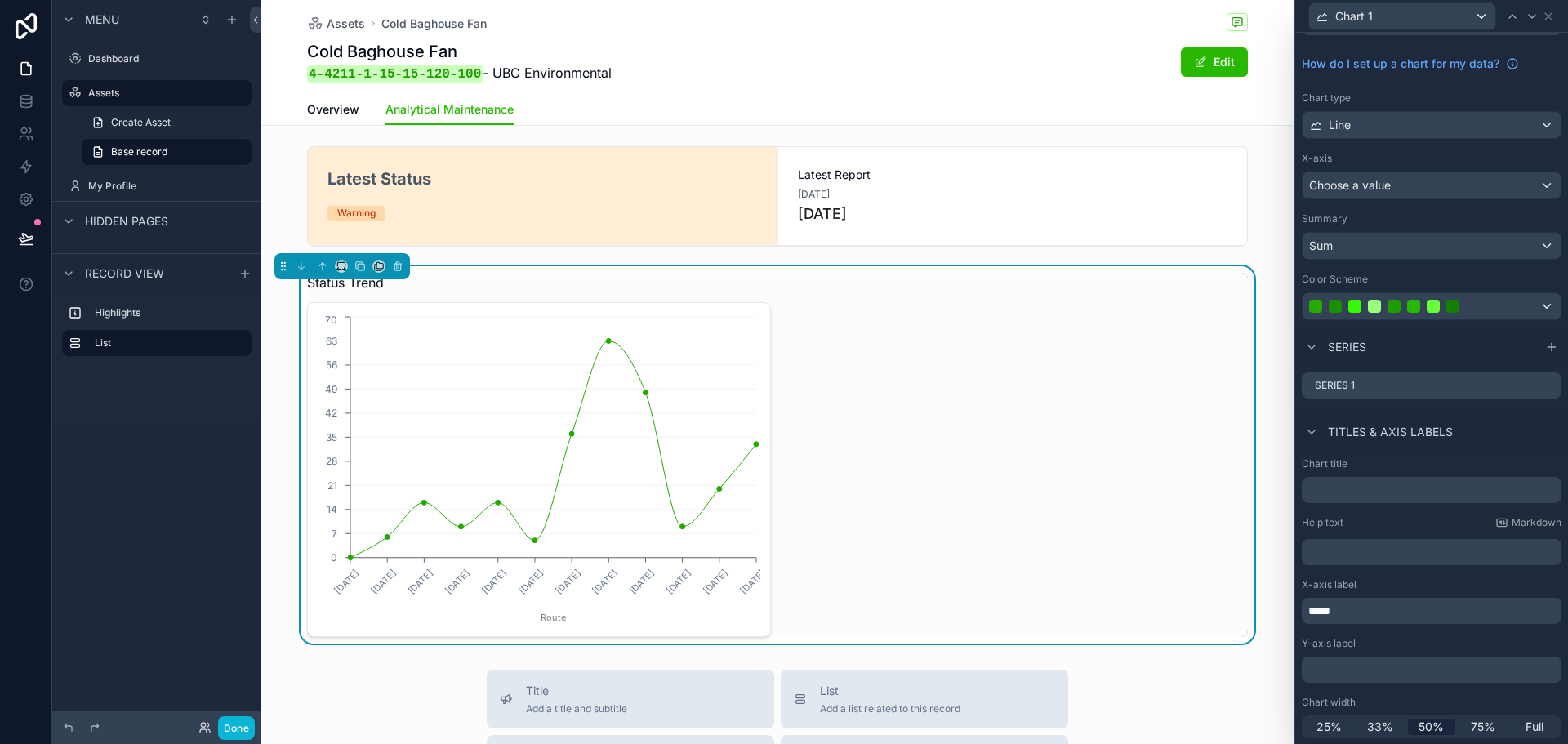
scroll to position [31, 0]
click at [1390, 673] on p "﻿" at bounding box center [1434, 669] width 250 height 16
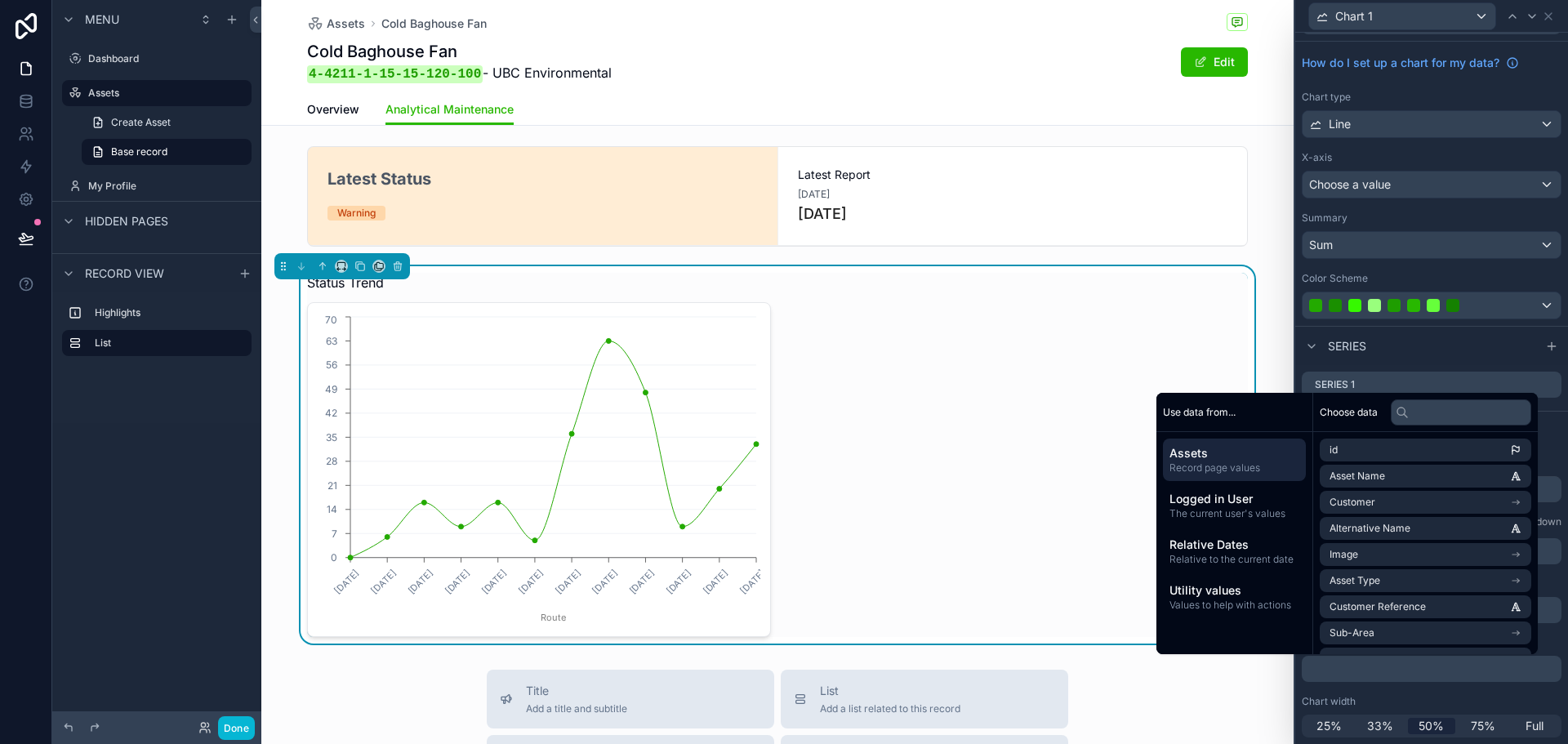
click at [1389, 687] on div "Chart title Help text Markdown ﻿ X-axis label ***** Y-axis label ﻿ Chart width …" at bounding box center [1431, 597] width 273 height 294
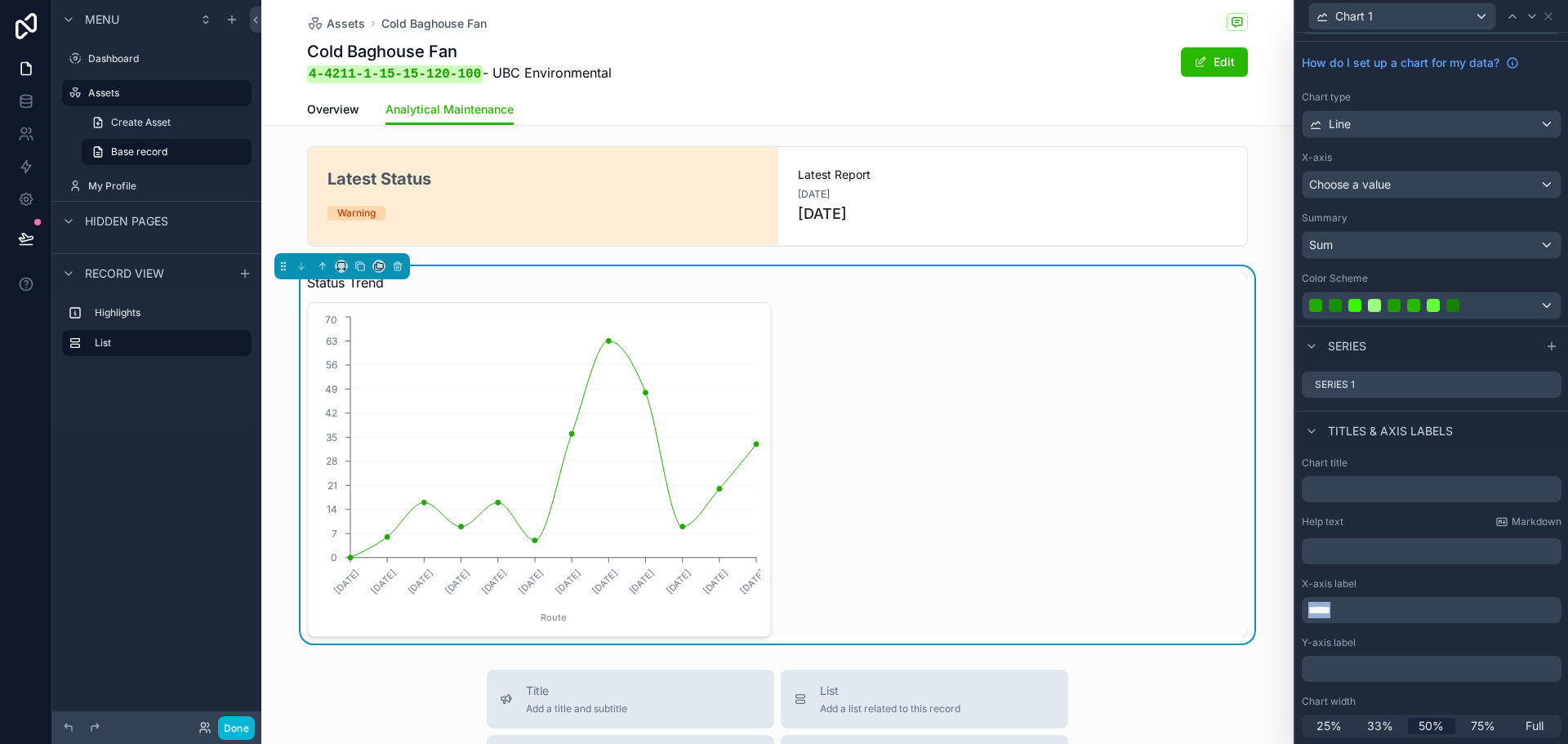
drag, startPoint x: 1365, startPoint y: 612, endPoint x: 1308, endPoint y: 610, distance: 57.0
click at [1308, 610] on div "*****" at bounding box center [1432, 610] width 260 height 26
click at [1348, 660] on div "﻿" at bounding box center [1432, 669] width 260 height 26
click at [1345, 668] on p "﻿" at bounding box center [1434, 669] width 250 height 16
click at [1408, 684] on div "Chart title Help text Markdown ﻿ X-axis label ***** Y-axis label ********* Char…" at bounding box center [1431, 597] width 273 height 294
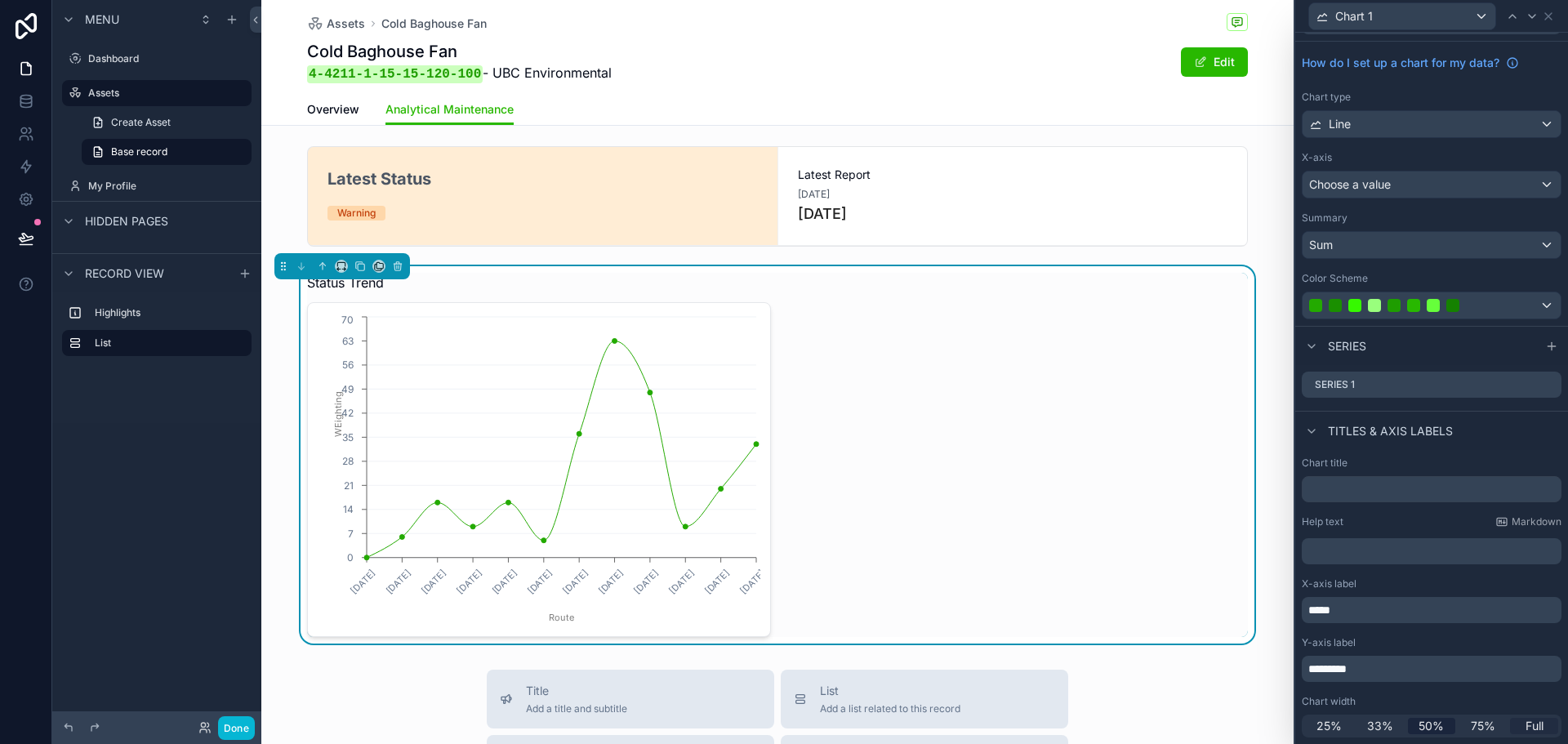
click at [1531, 730] on span "Full" at bounding box center [1534, 725] width 18 height 16
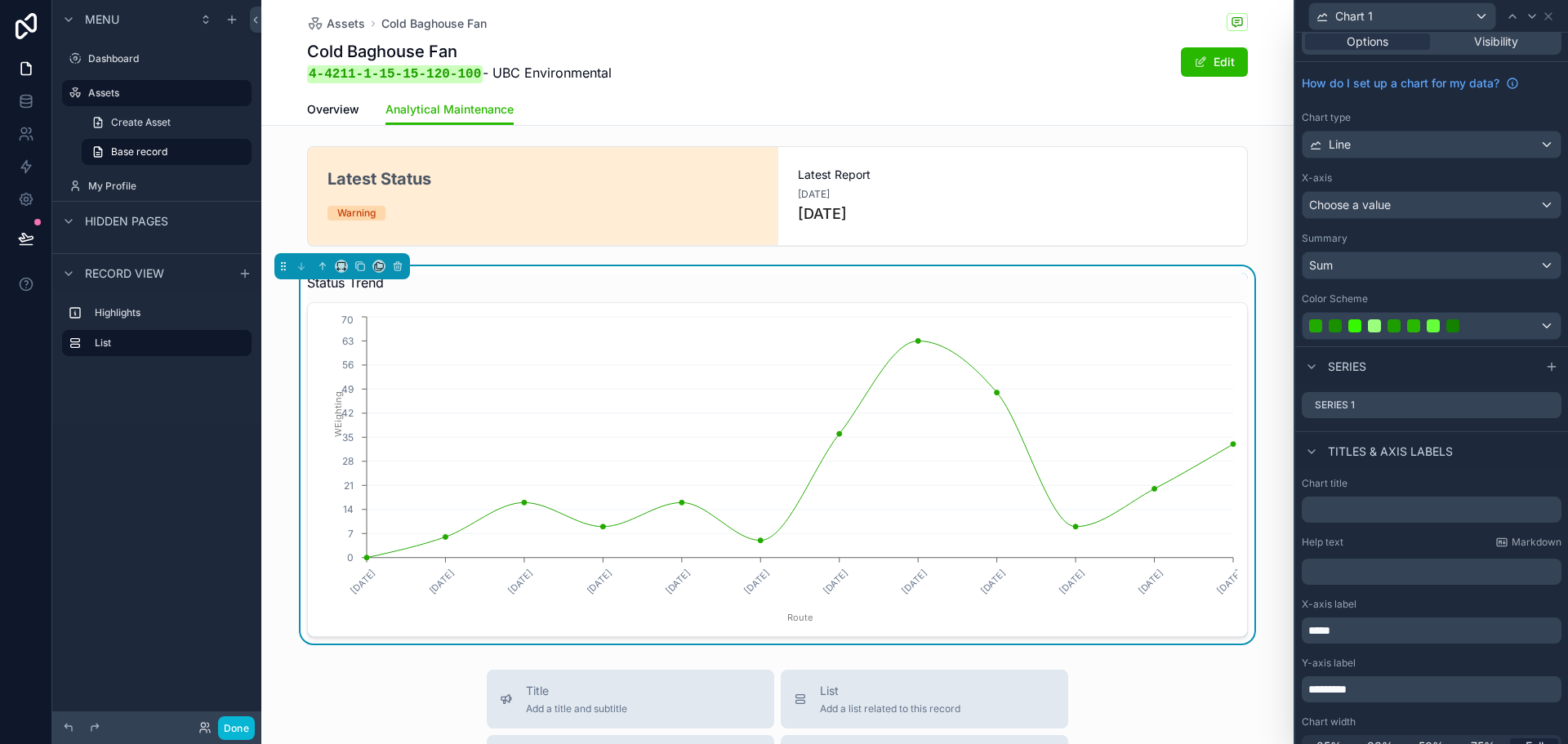
scroll to position [0, 0]
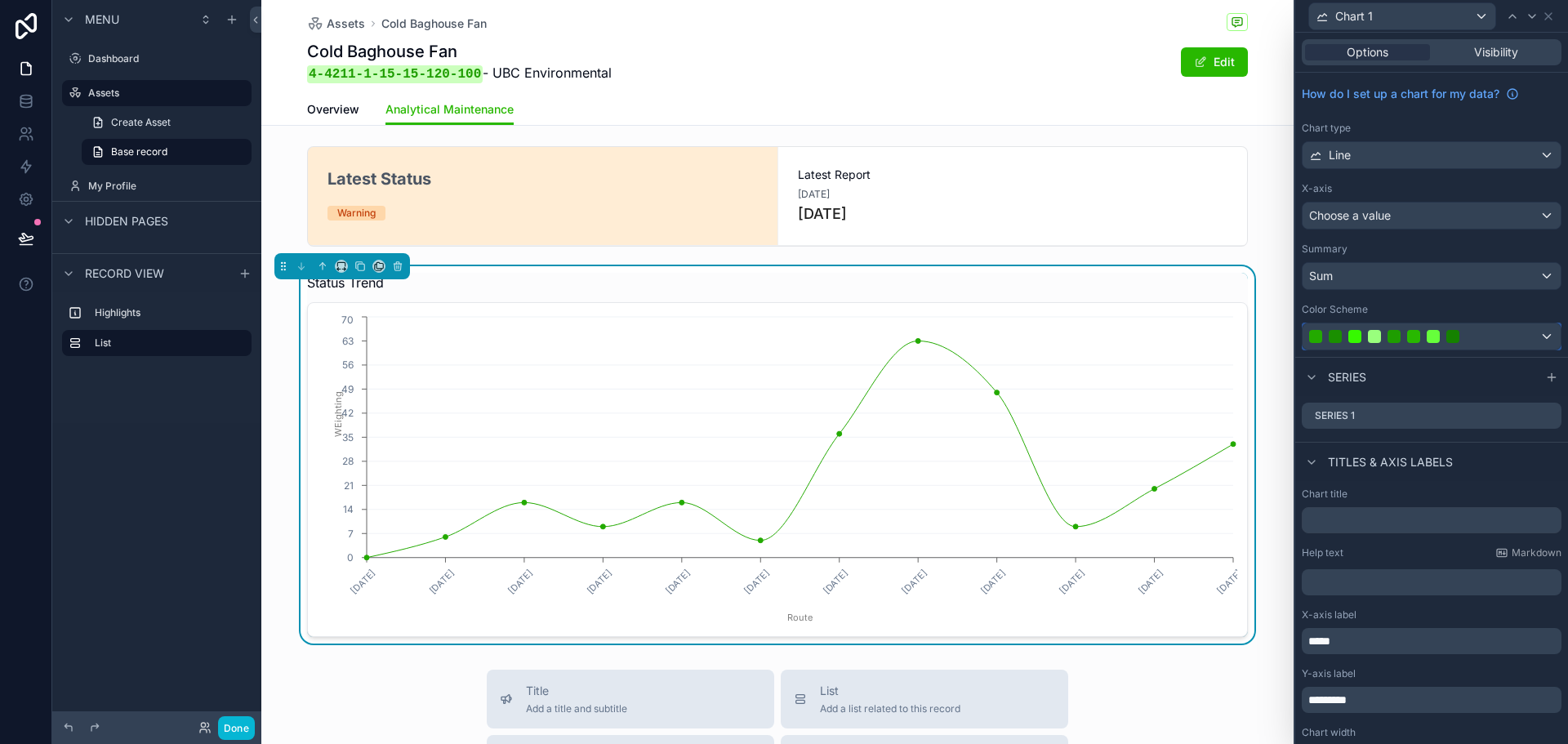
click at [1482, 337] on div at bounding box center [1414, 336] width 209 height 13
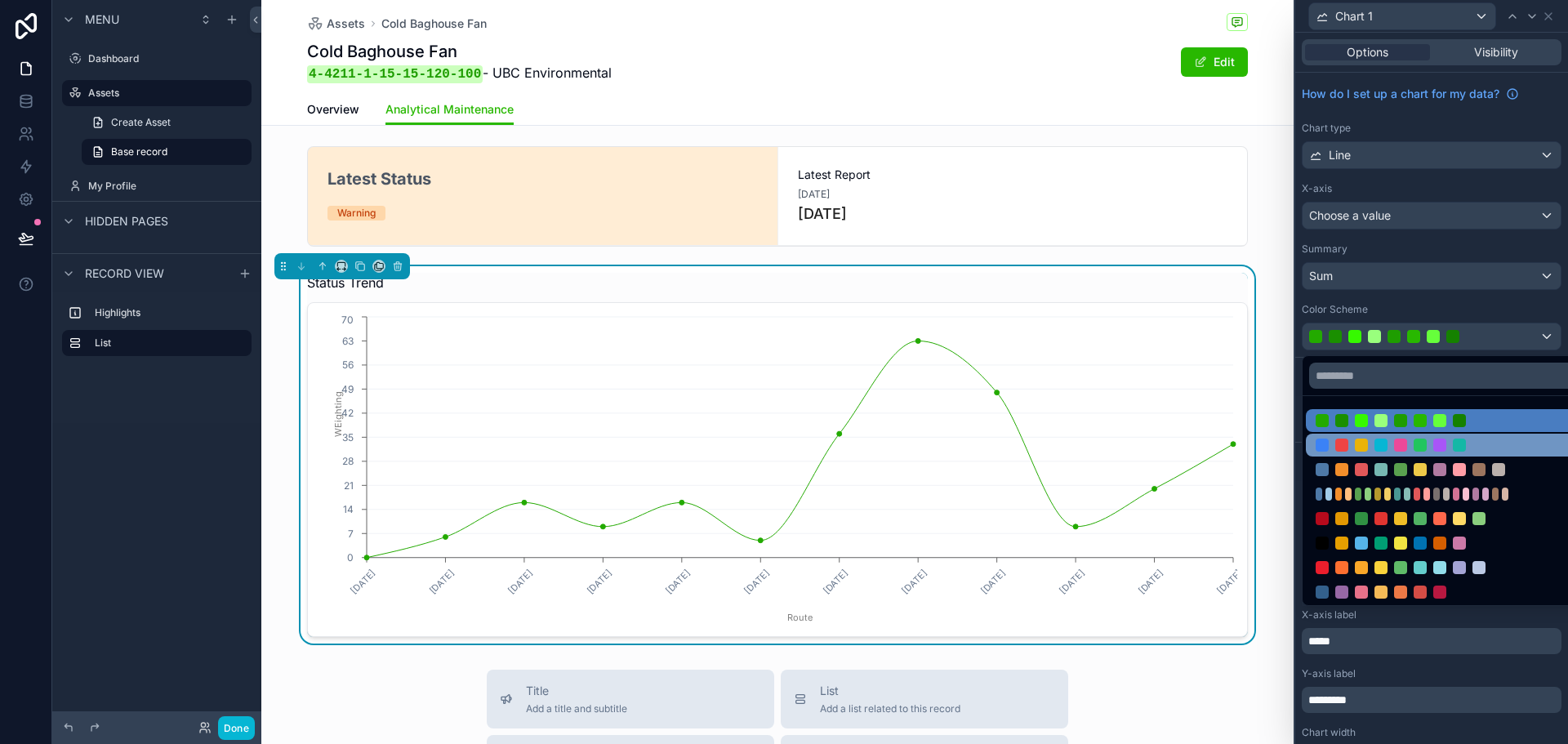
click at [1462, 442] on div at bounding box center [1459, 445] width 13 height 13
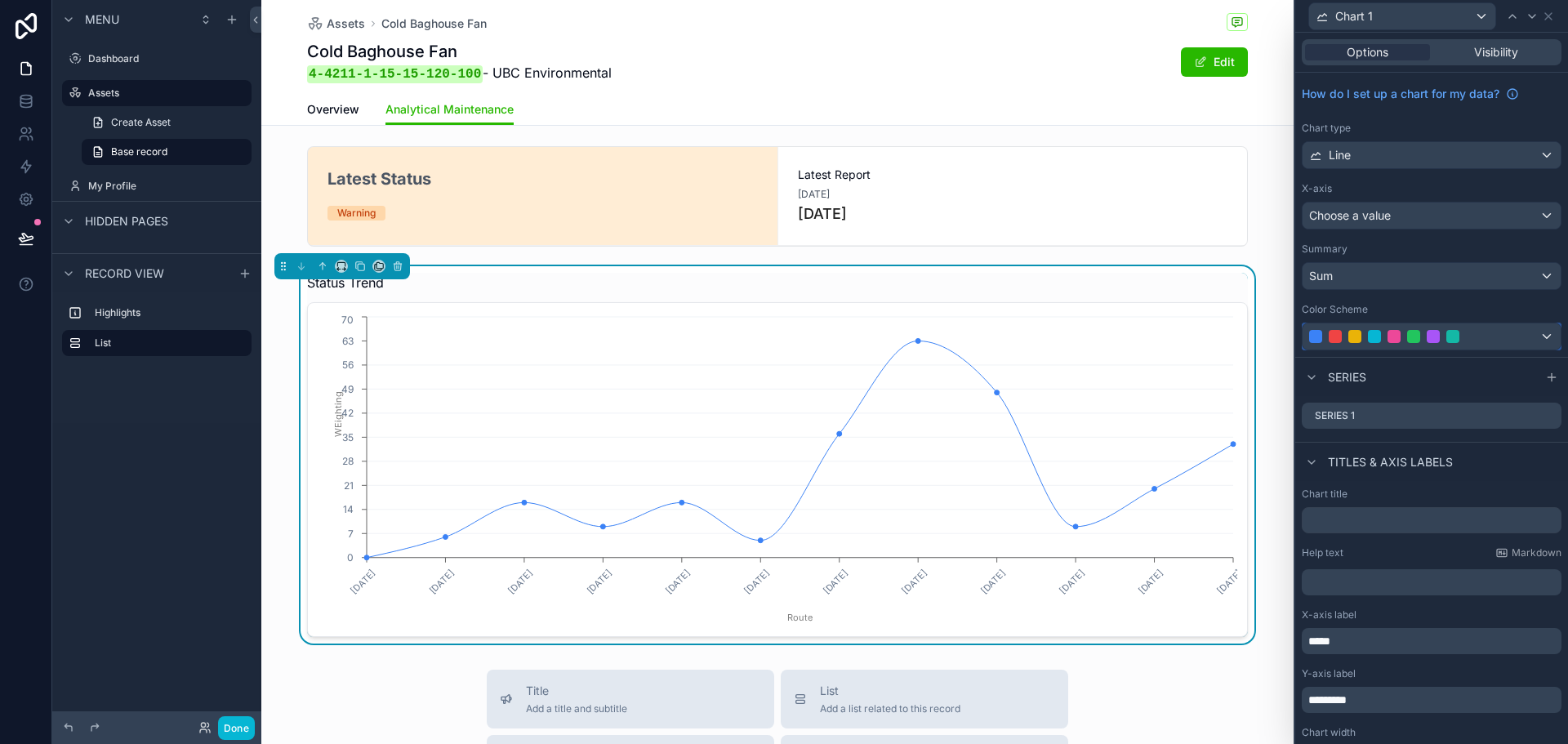
click at [1472, 334] on div at bounding box center [1414, 336] width 209 height 13
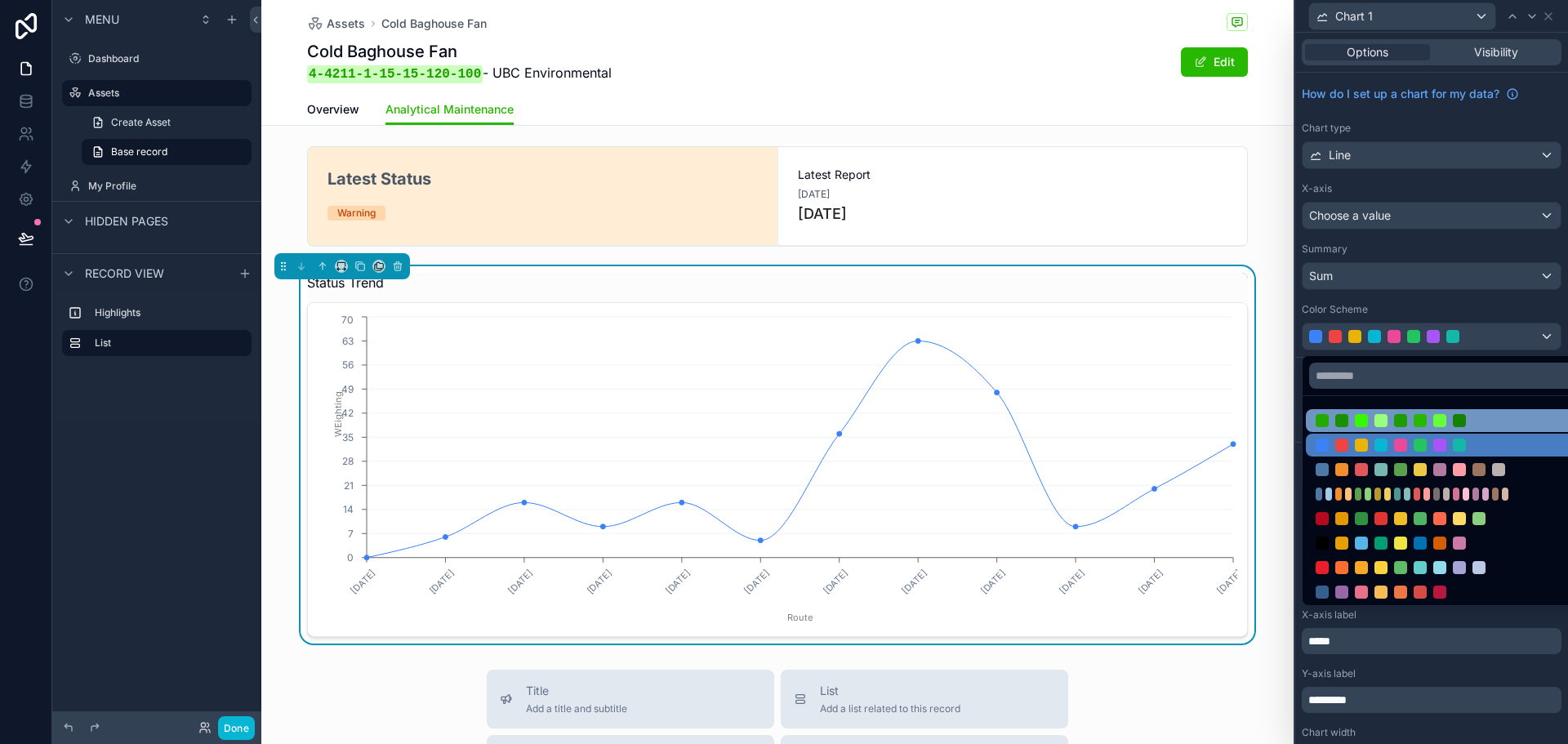
click at [1438, 414] on div at bounding box center [1445, 421] width 277 height 23
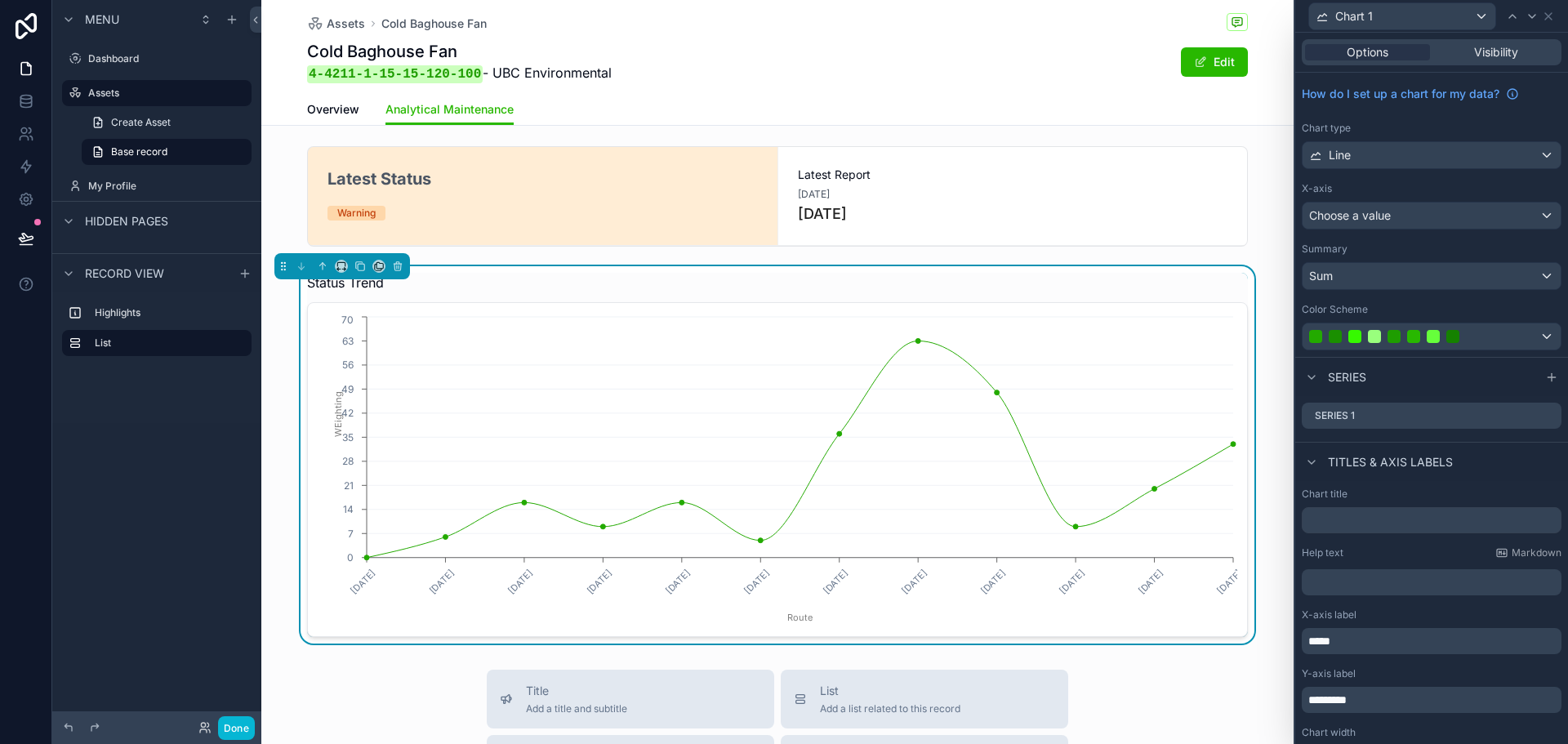
scroll to position [31, 0]
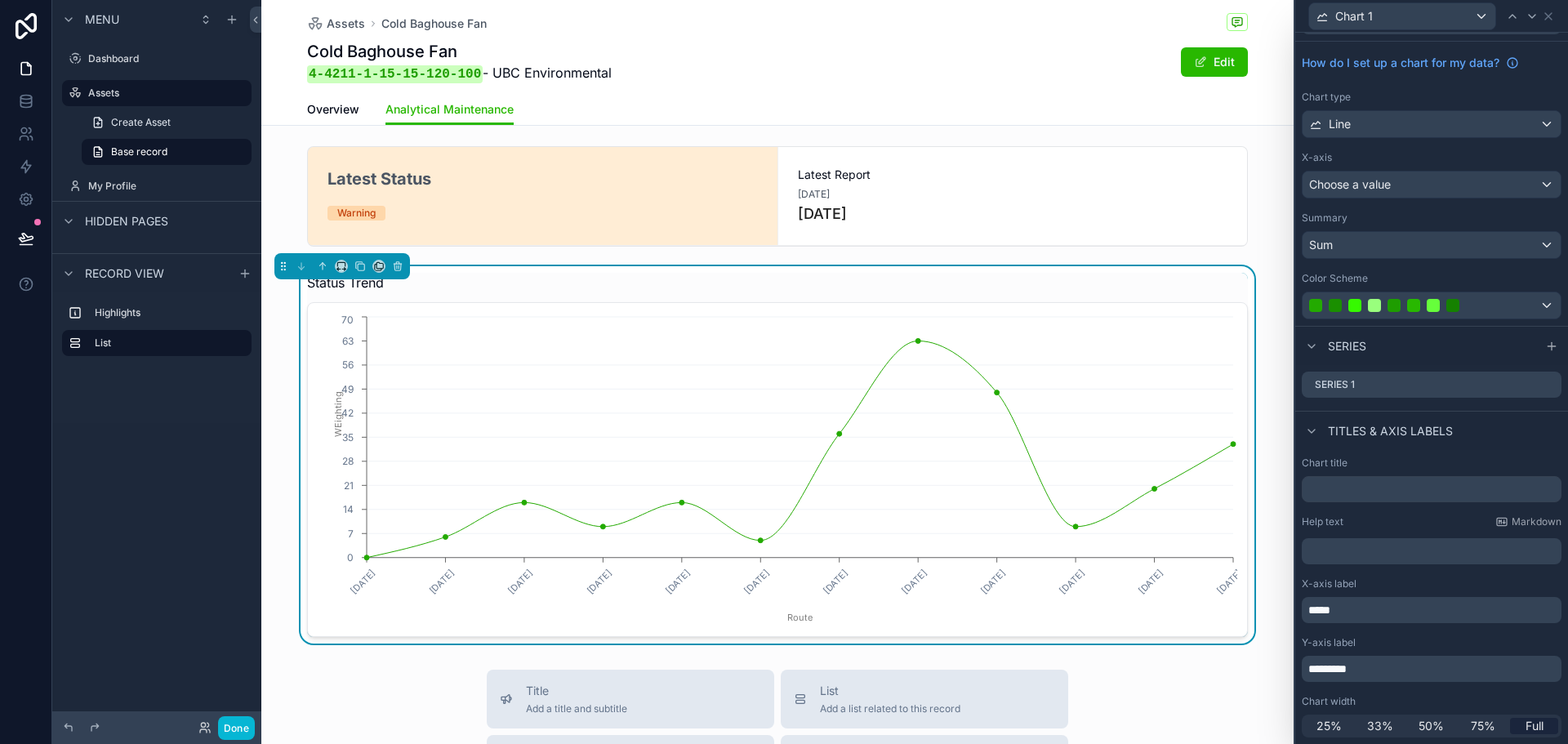
click at [1323, 665] on span "*********" at bounding box center [1327, 670] width 38 height 12
click at [1393, 692] on div "Chart title Help text Markdown ﻿ X-axis label ***** Y-axis label ********* Char…" at bounding box center [1431, 597] width 273 height 294
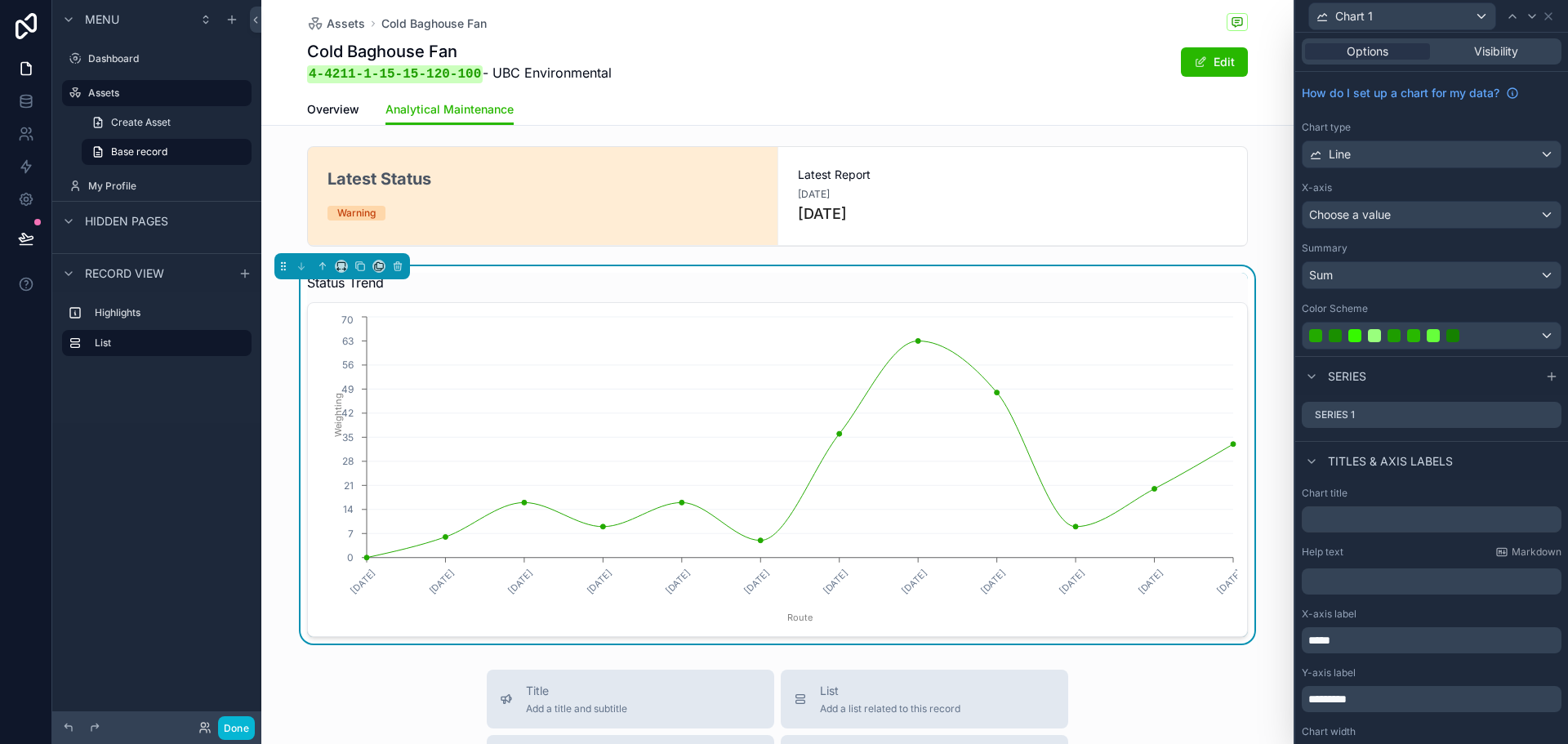
scroll to position [0, 0]
click at [1545, 14] on icon at bounding box center [1549, 16] width 13 height 13
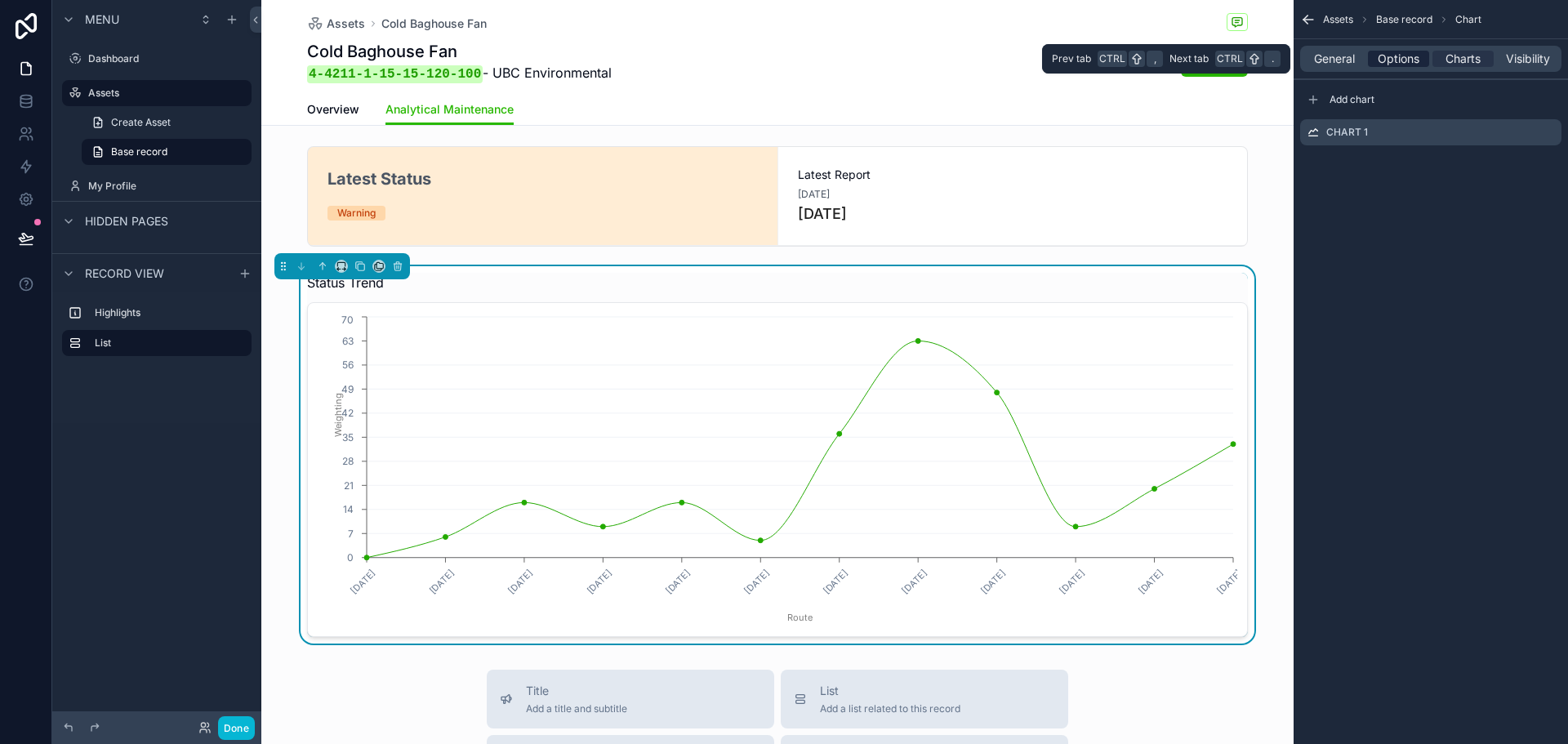
click at [1384, 59] on span "Options" at bounding box center [1398, 58] width 41 height 16
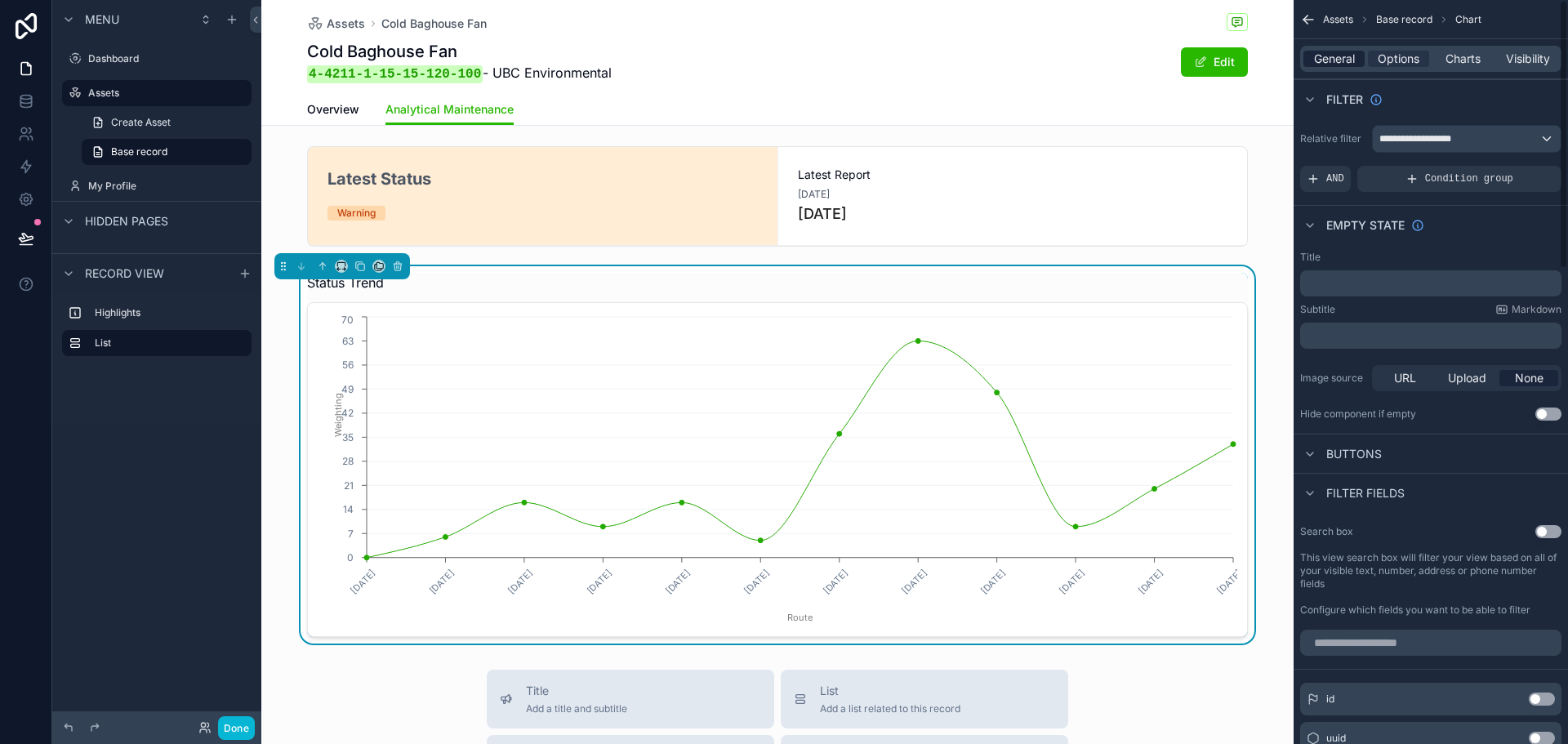
click at [1341, 53] on span "General" at bounding box center [1335, 58] width 41 height 16
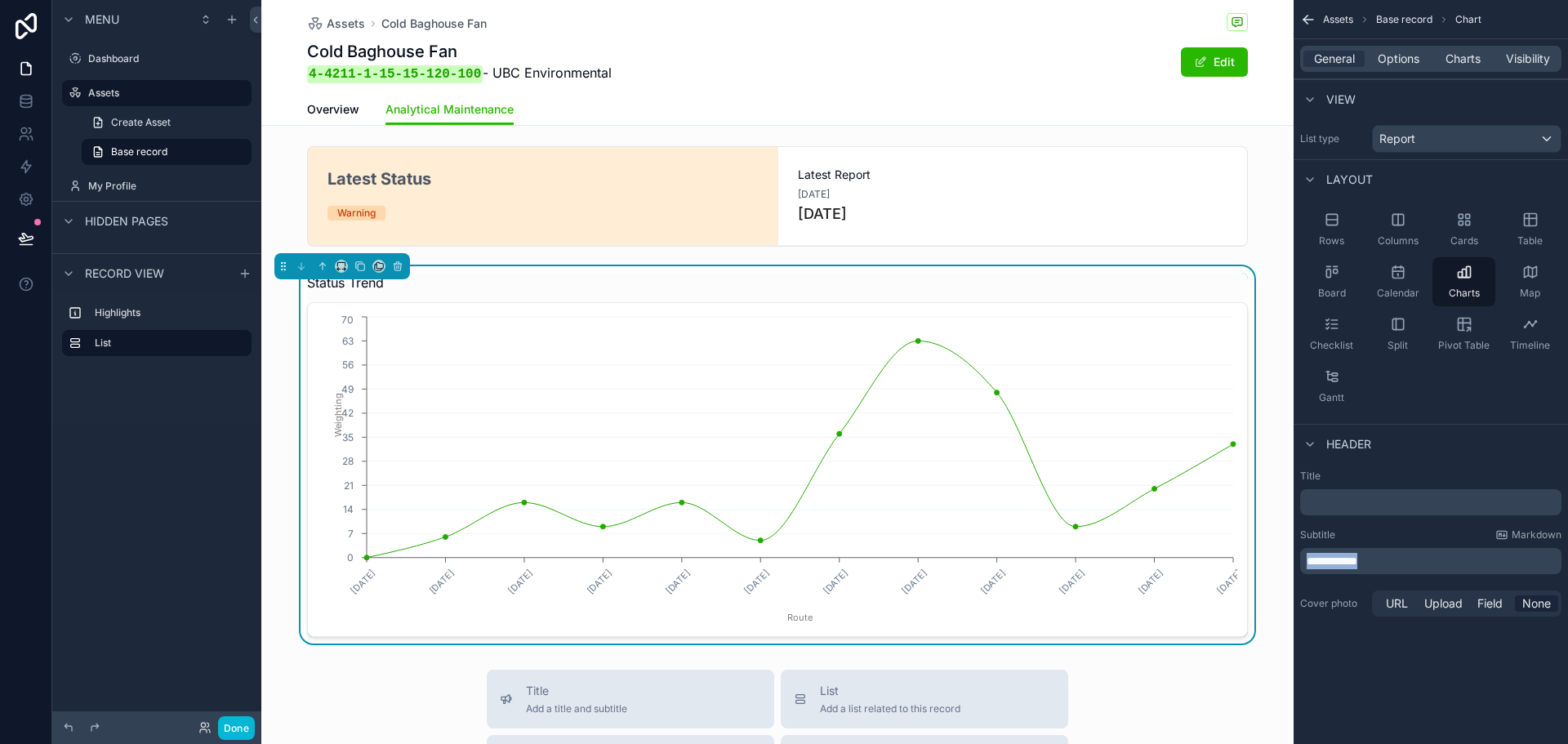
drag, startPoint x: 1385, startPoint y: 562, endPoint x: 1295, endPoint y: 562, distance: 90.0
click at [1295, 562] on div "**********" at bounding box center [1430, 545] width 274 height 163
click at [1348, 497] on p "﻿" at bounding box center [1433, 502] width 252 height 16
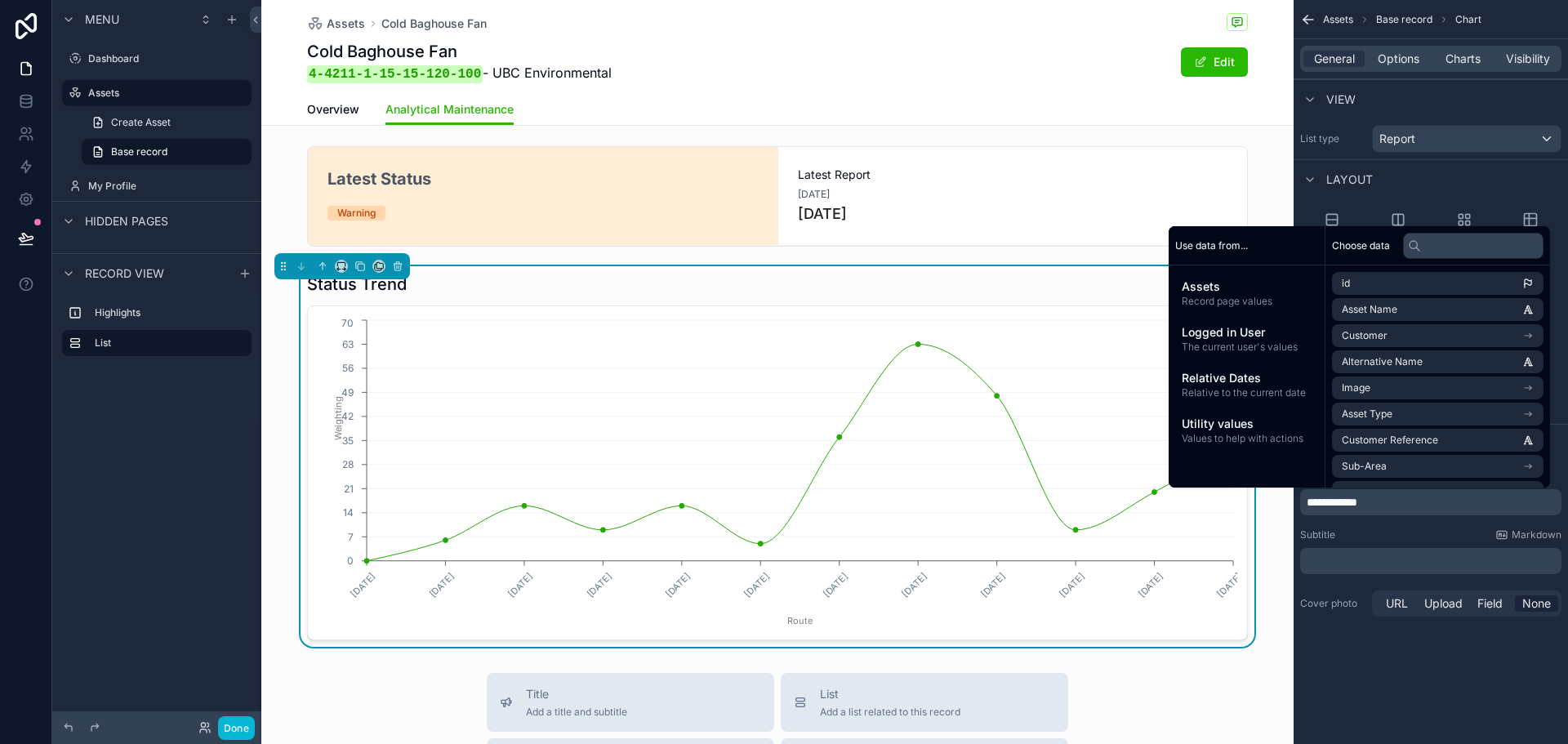
click at [1379, 659] on div "**********" at bounding box center [1430, 329] width 274 height 660
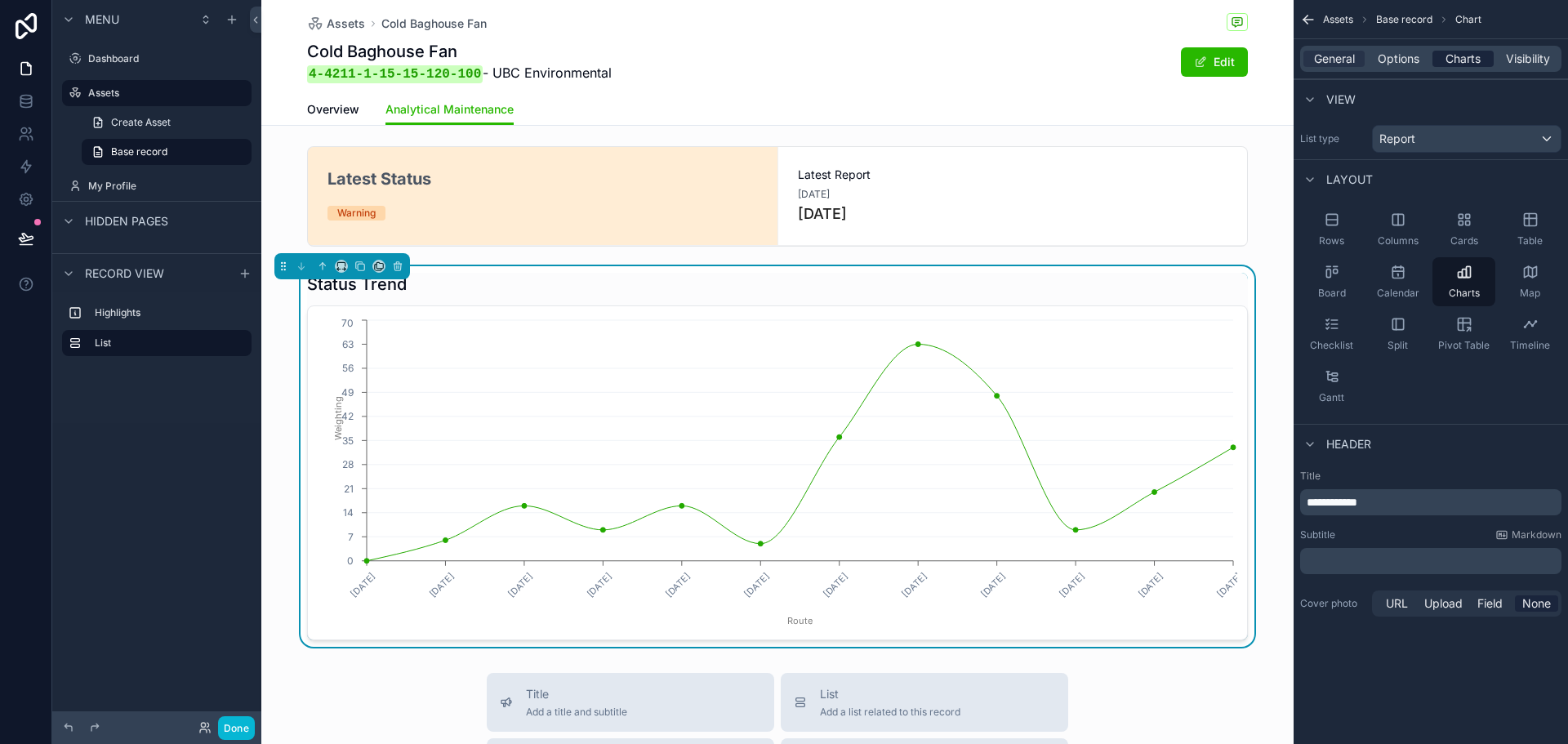
click at [1470, 60] on span "Charts" at bounding box center [1463, 58] width 35 height 16
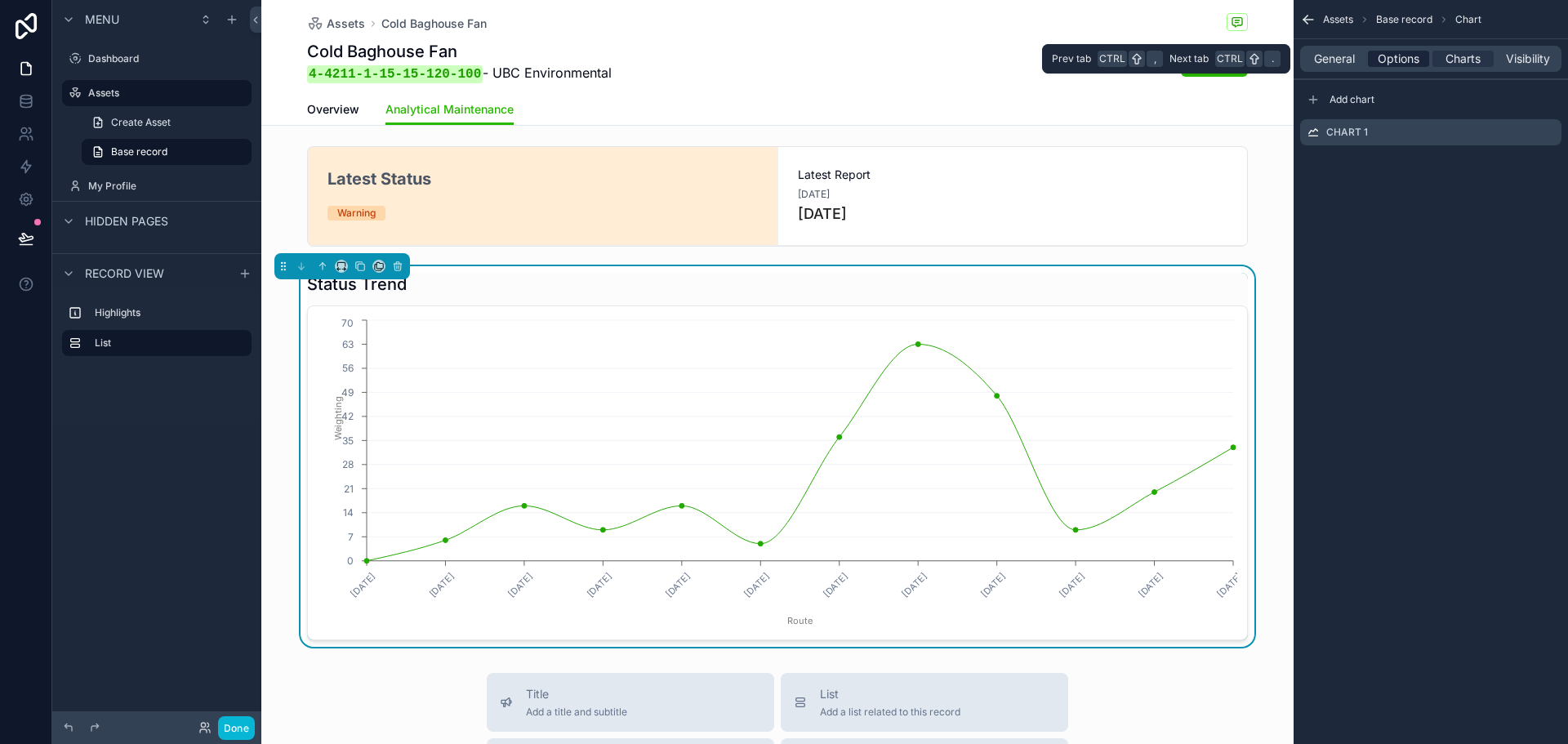
click at [1411, 62] on span "Options" at bounding box center [1398, 58] width 41 height 16
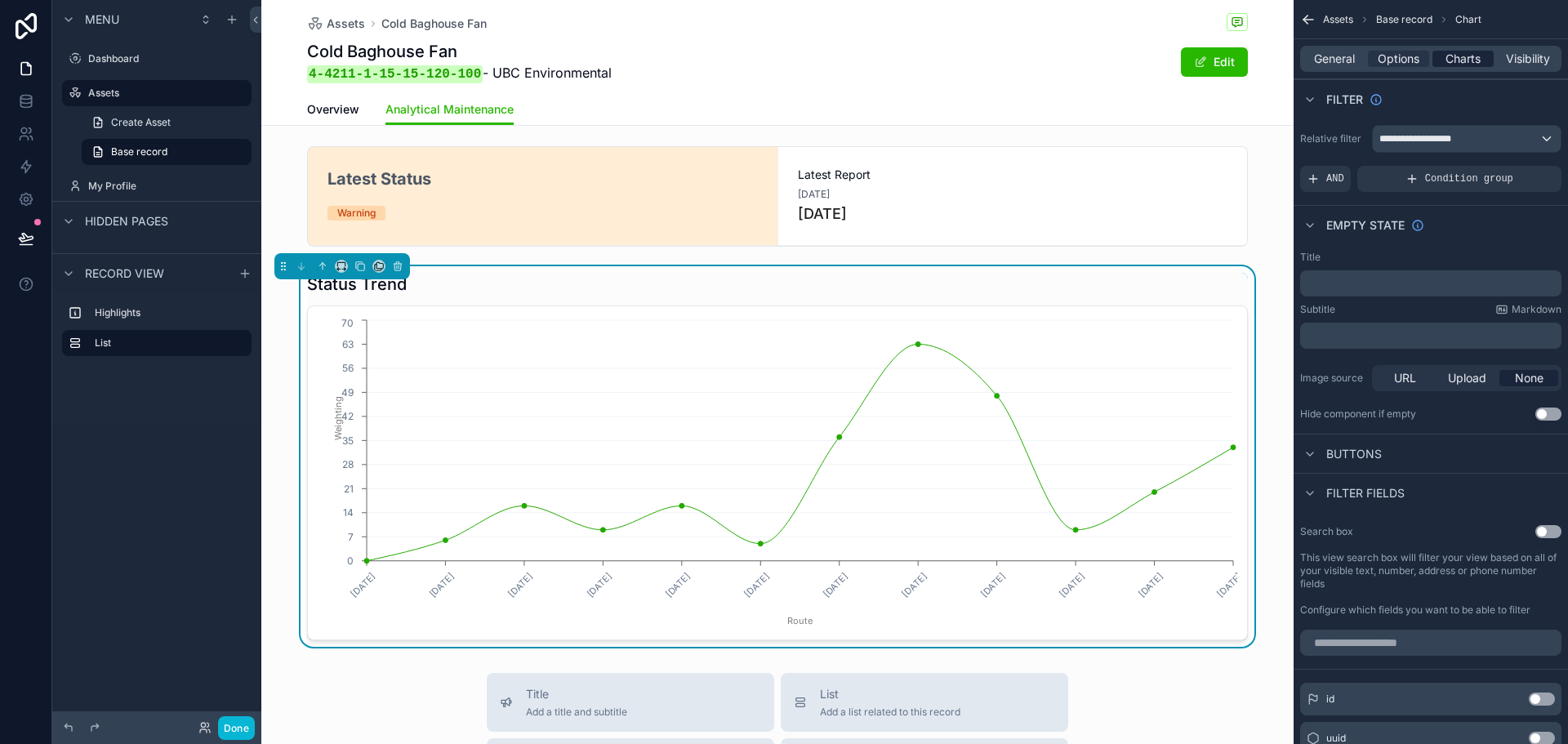
click at [1451, 55] on span "Charts" at bounding box center [1463, 58] width 35 height 16
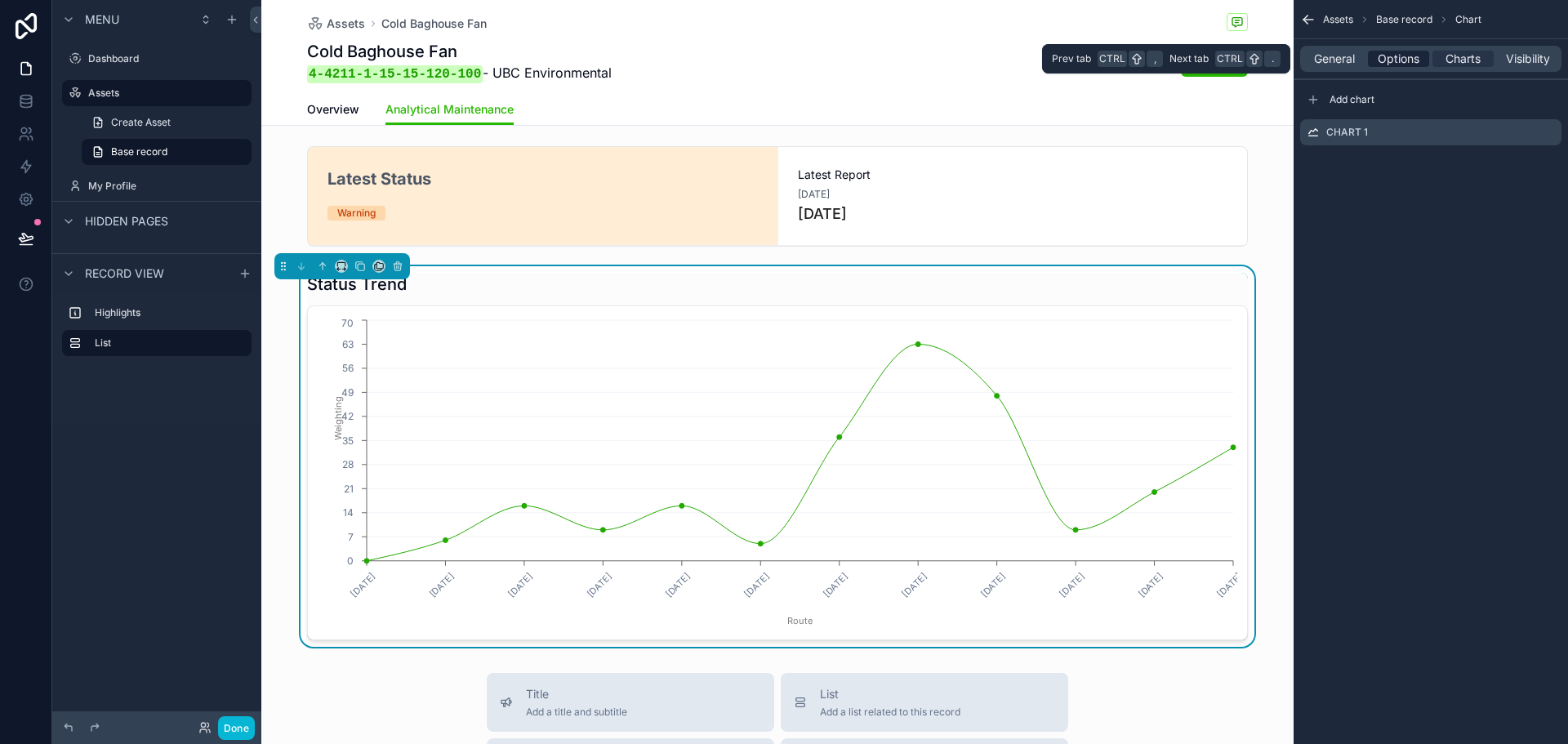
click at [1422, 52] on div "Options" at bounding box center [1398, 58] width 62 height 16
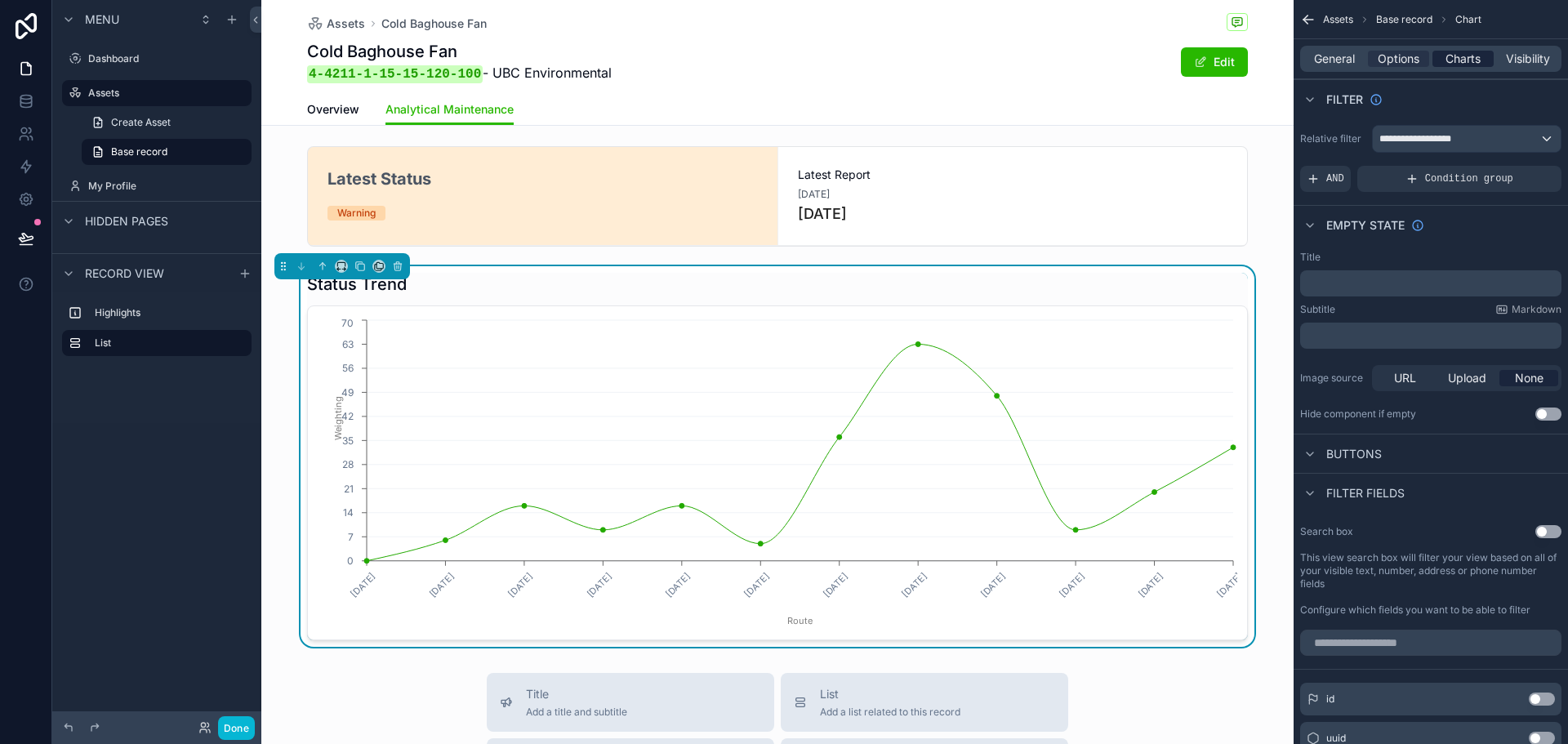
click at [1457, 64] on span "Charts" at bounding box center [1463, 58] width 35 height 16
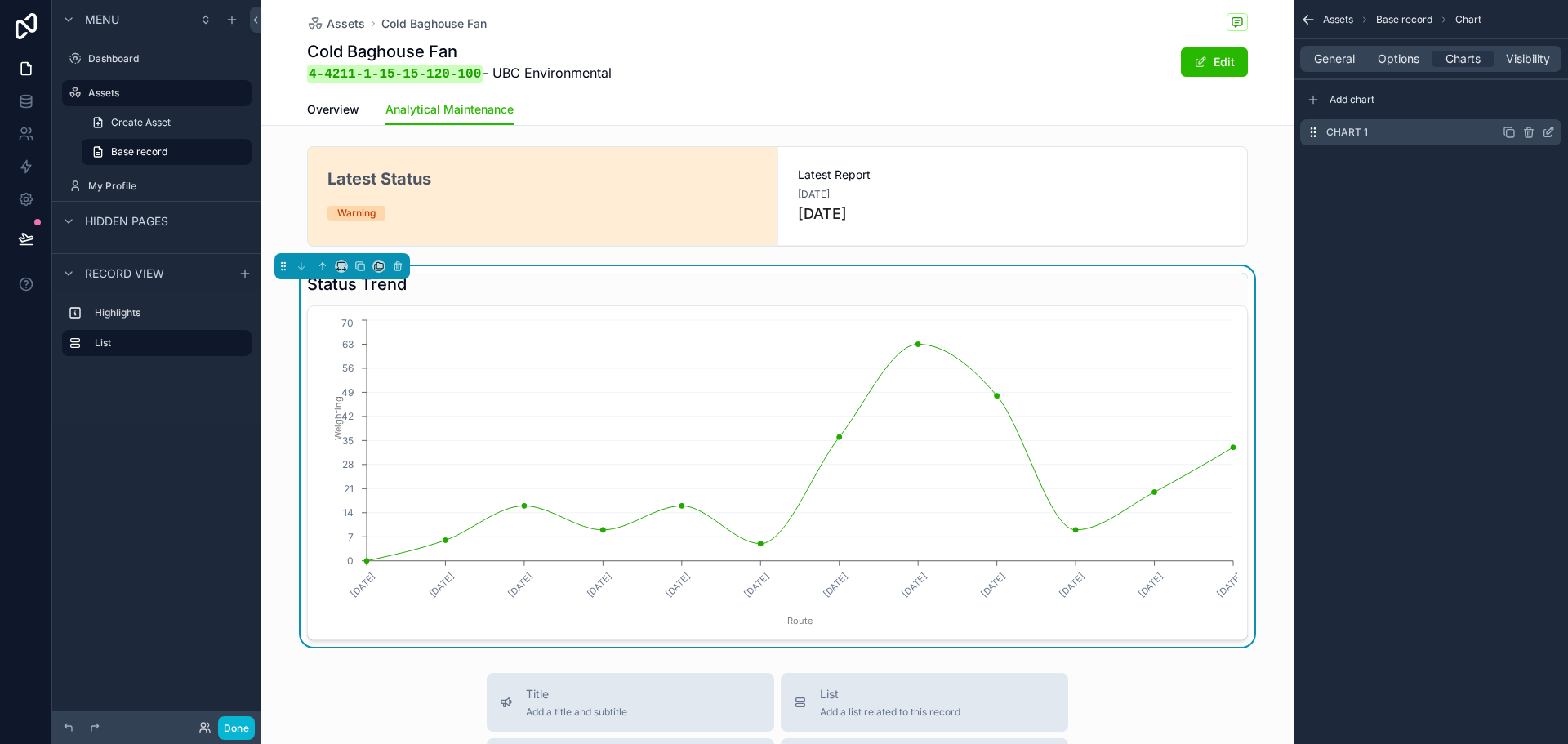
click at [1554, 133] on icon "scrollable content" at bounding box center [1549, 132] width 13 height 13
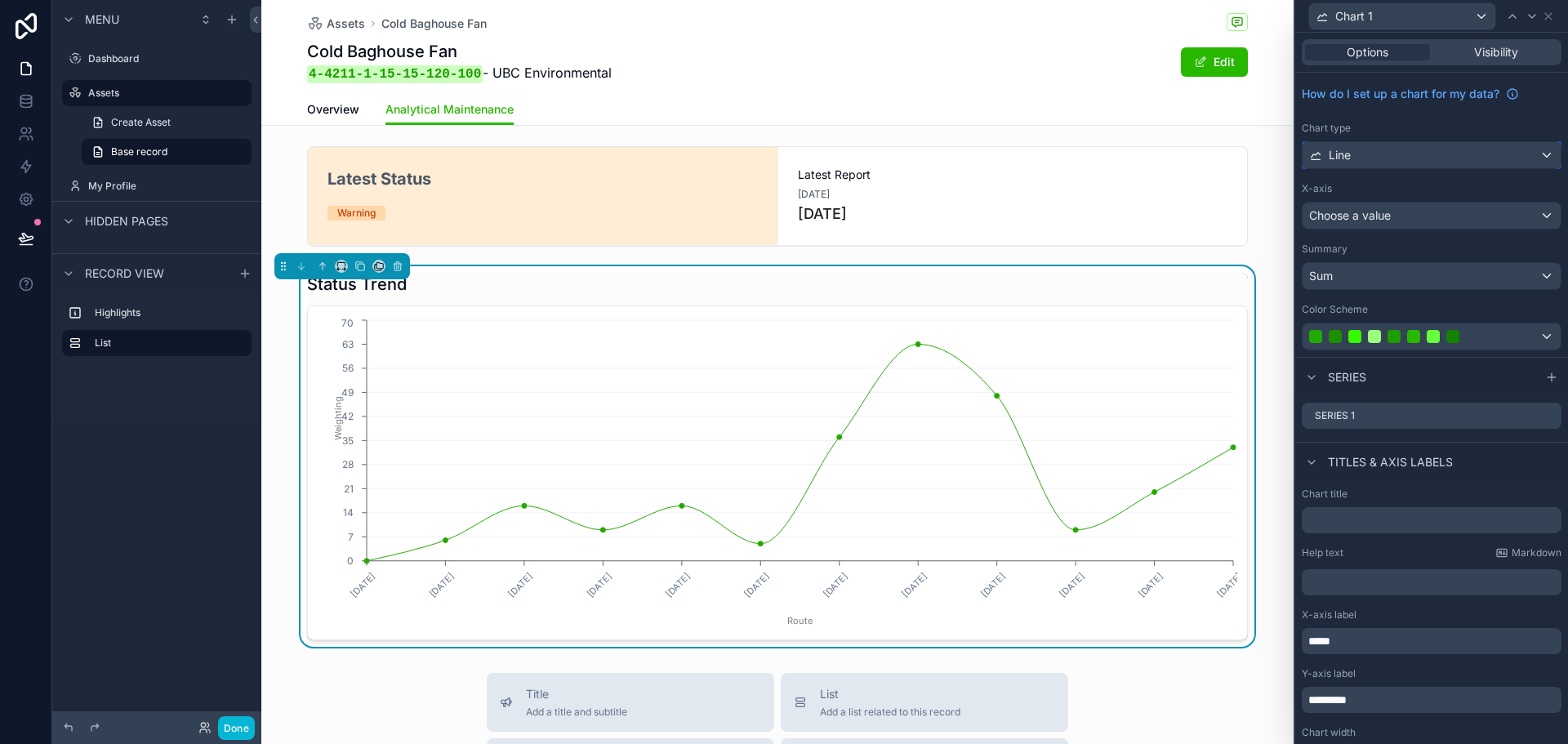
click at [1468, 160] on div "Line" at bounding box center [1432, 155] width 258 height 26
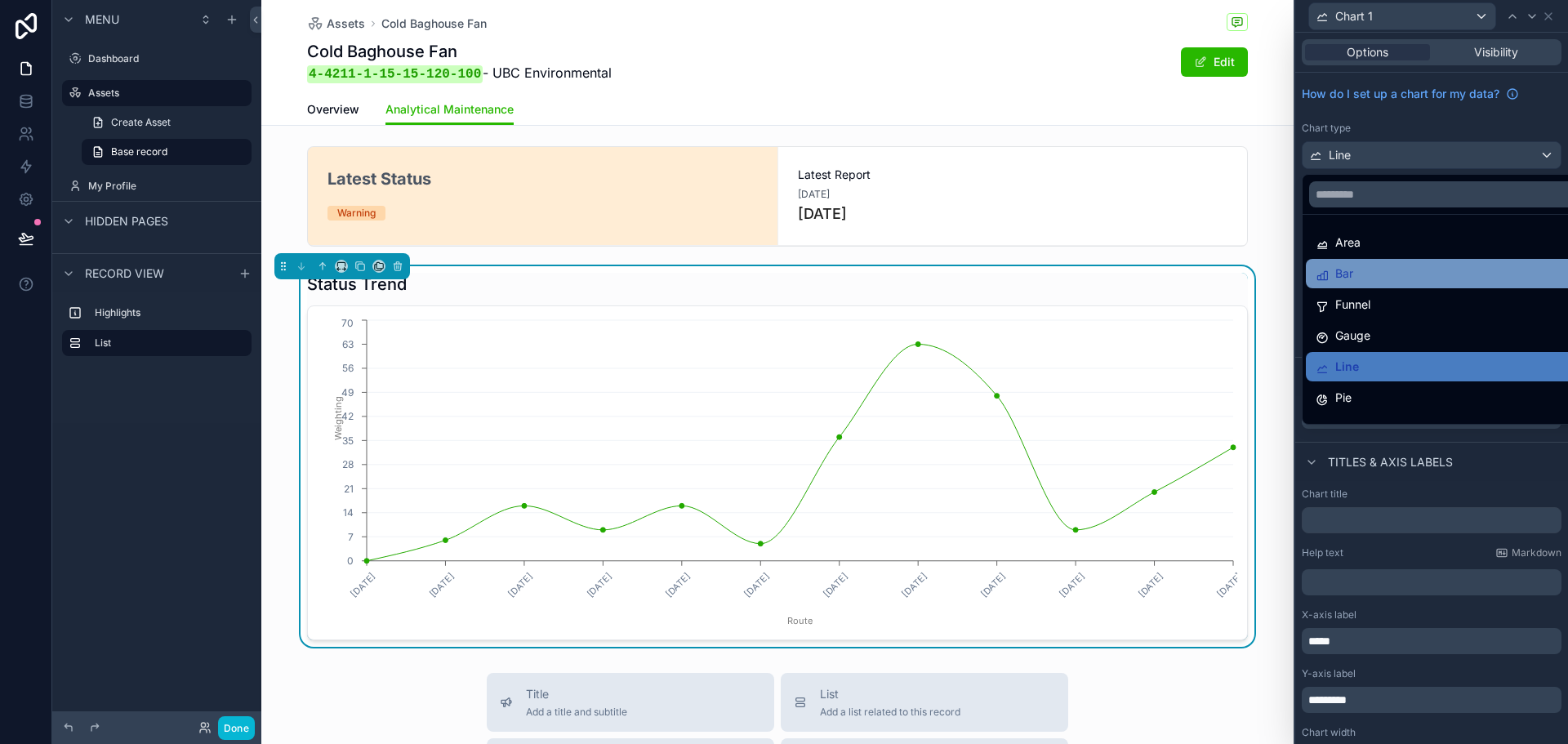
click at [1383, 276] on div "Bar" at bounding box center [1445, 273] width 258 height 19
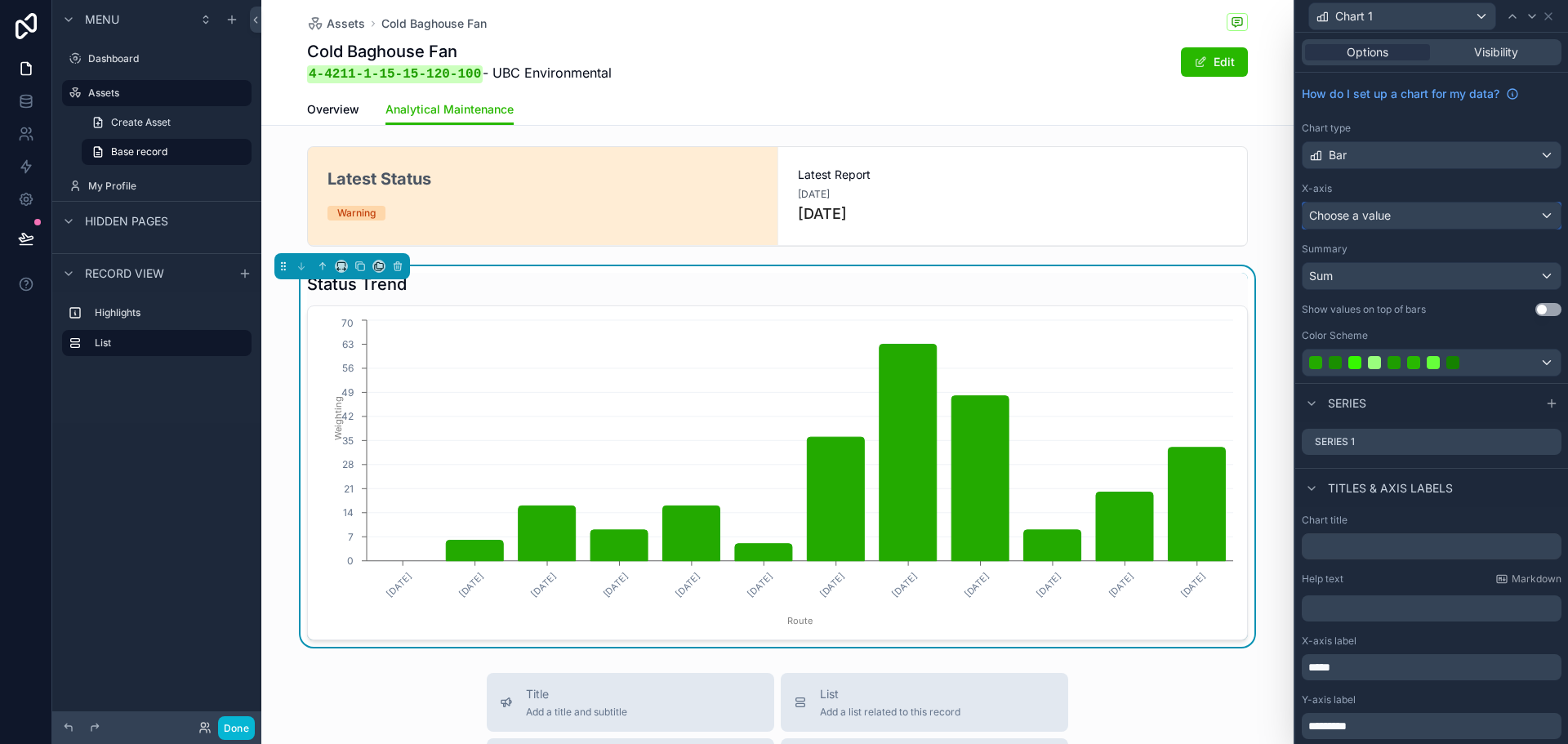
click at [1413, 216] on div "Choose a value" at bounding box center [1432, 215] width 258 height 26
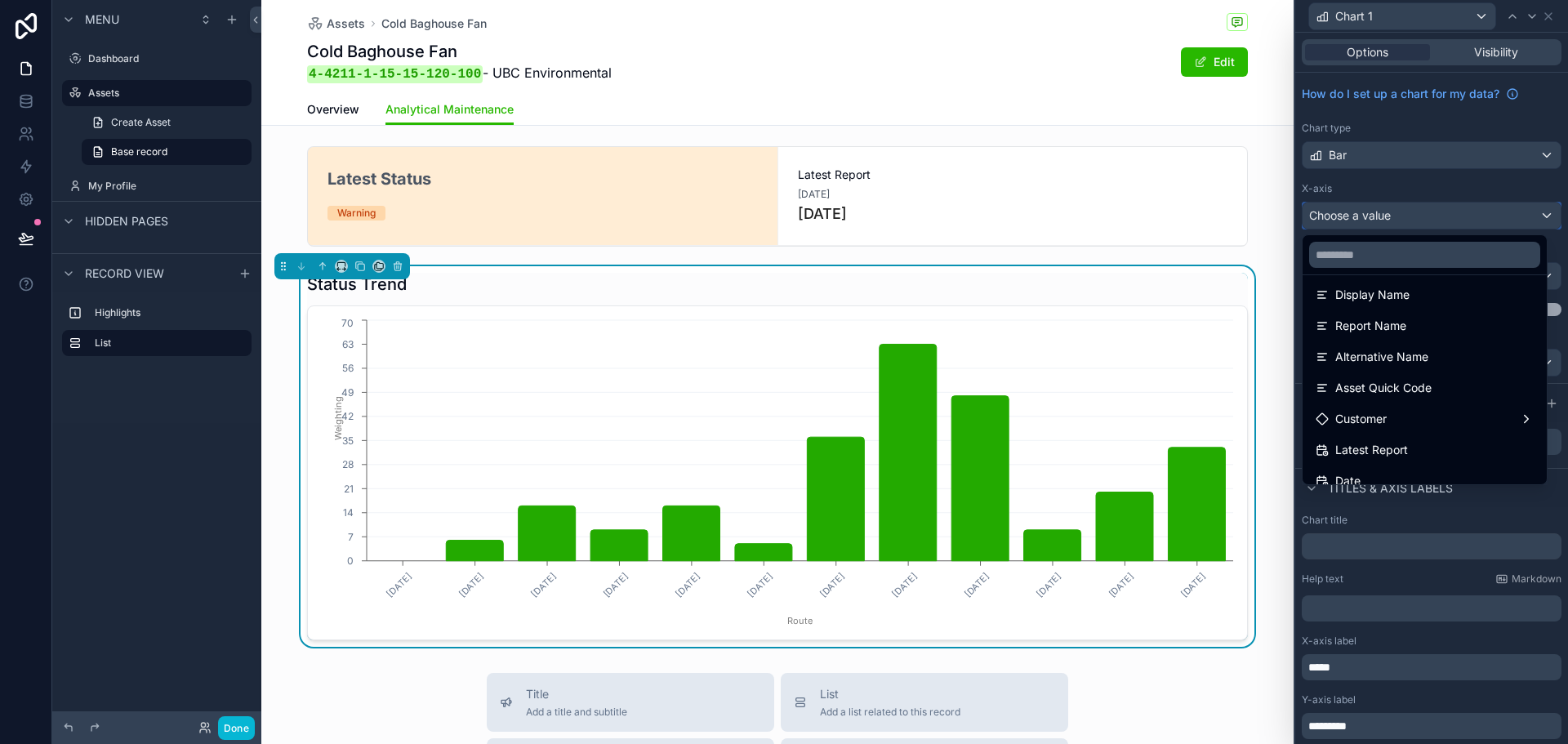
scroll to position [245, 0]
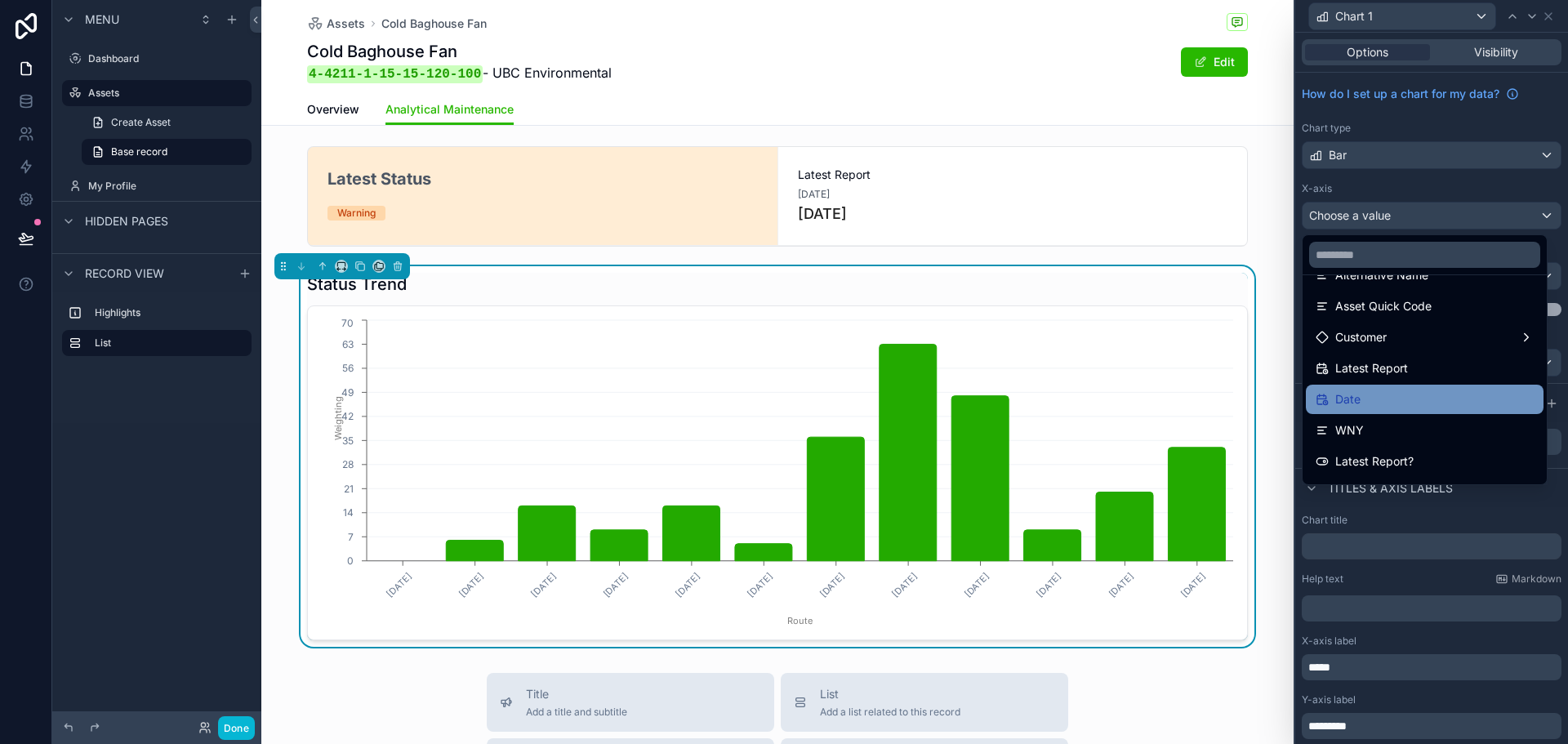
click at [1394, 399] on div "Date" at bounding box center [1425, 399] width 218 height 19
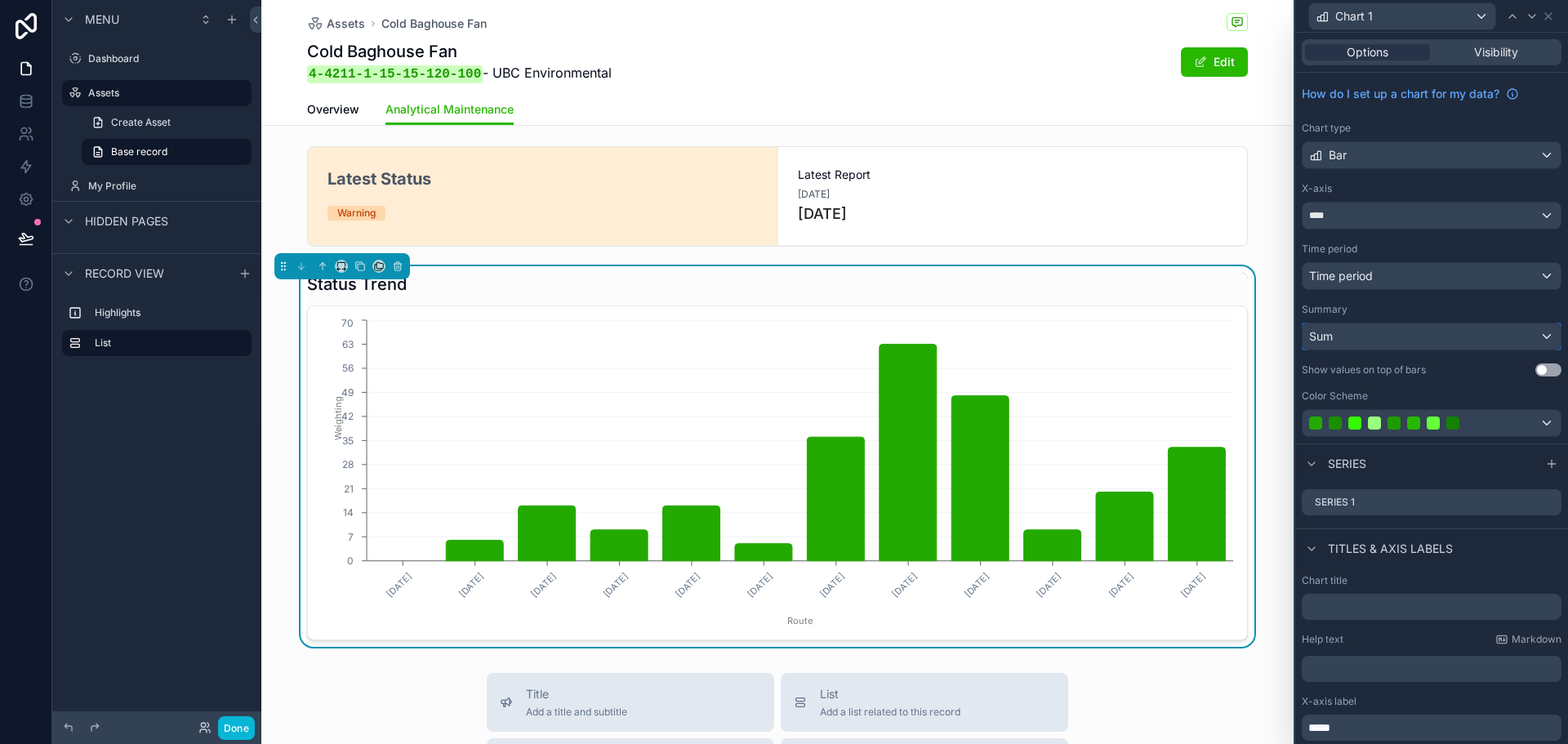
click at [1425, 343] on div "Sum" at bounding box center [1432, 336] width 258 height 26
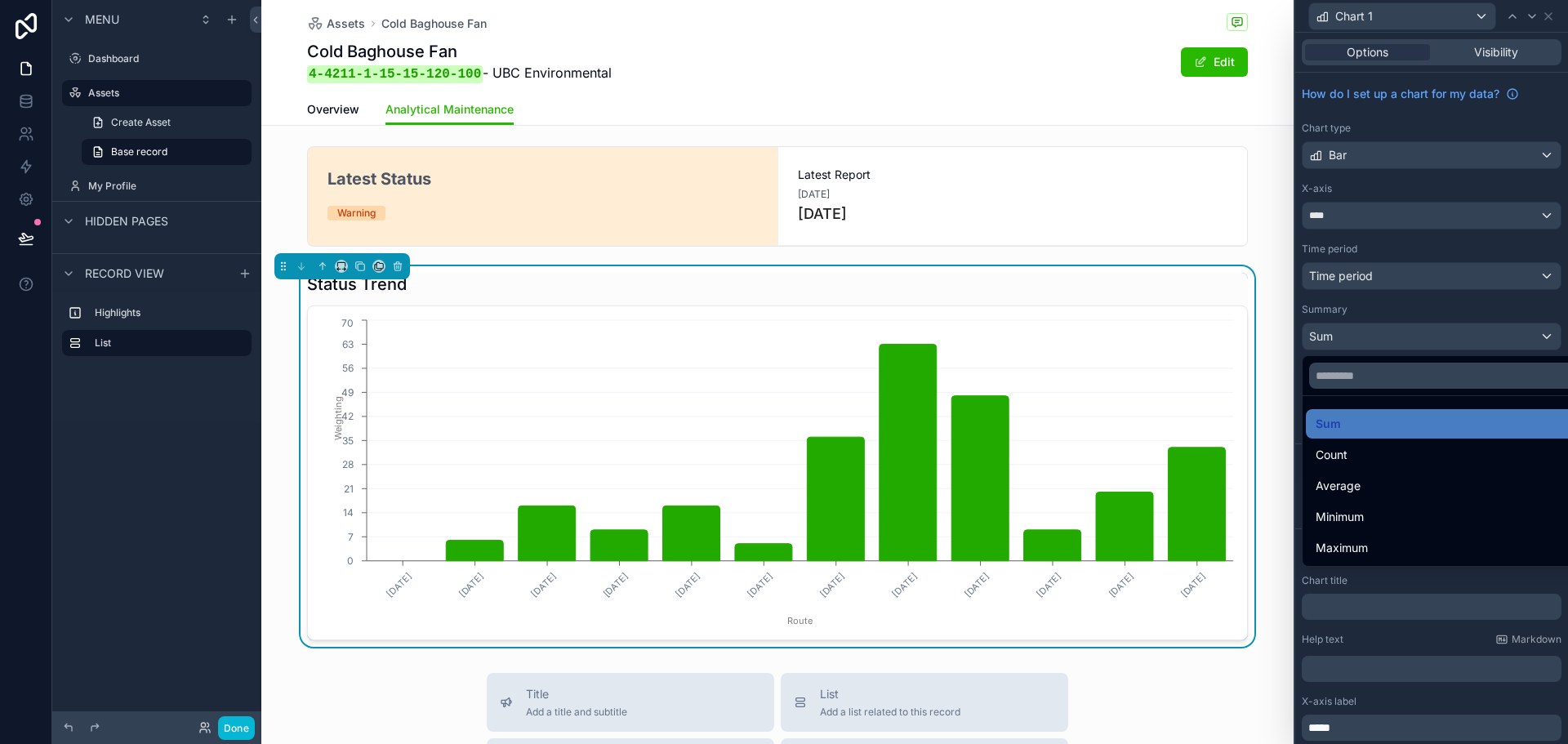
click at [1452, 311] on div at bounding box center [1431, 372] width 273 height 744
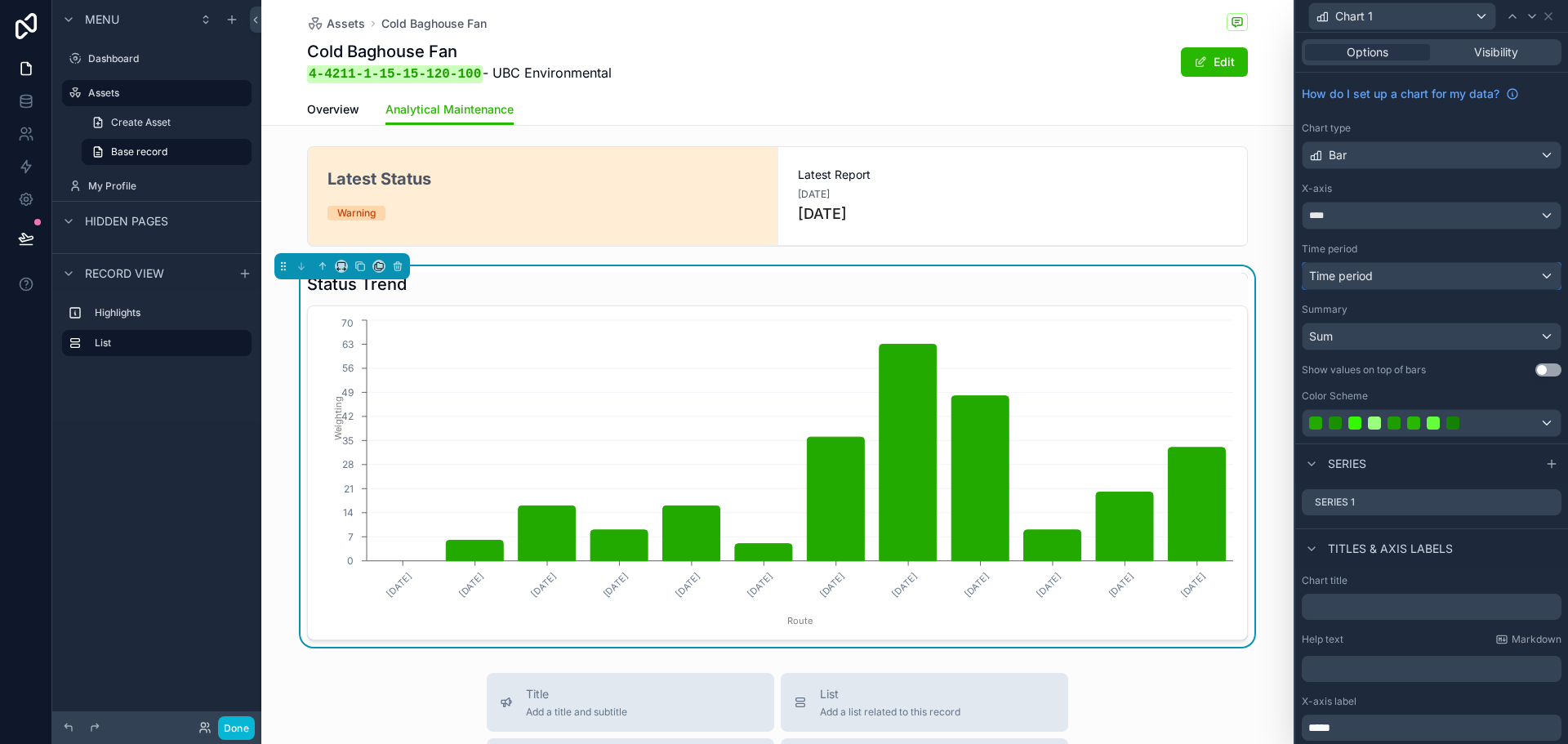
click at [1456, 288] on div "Time period" at bounding box center [1432, 276] width 258 height 26
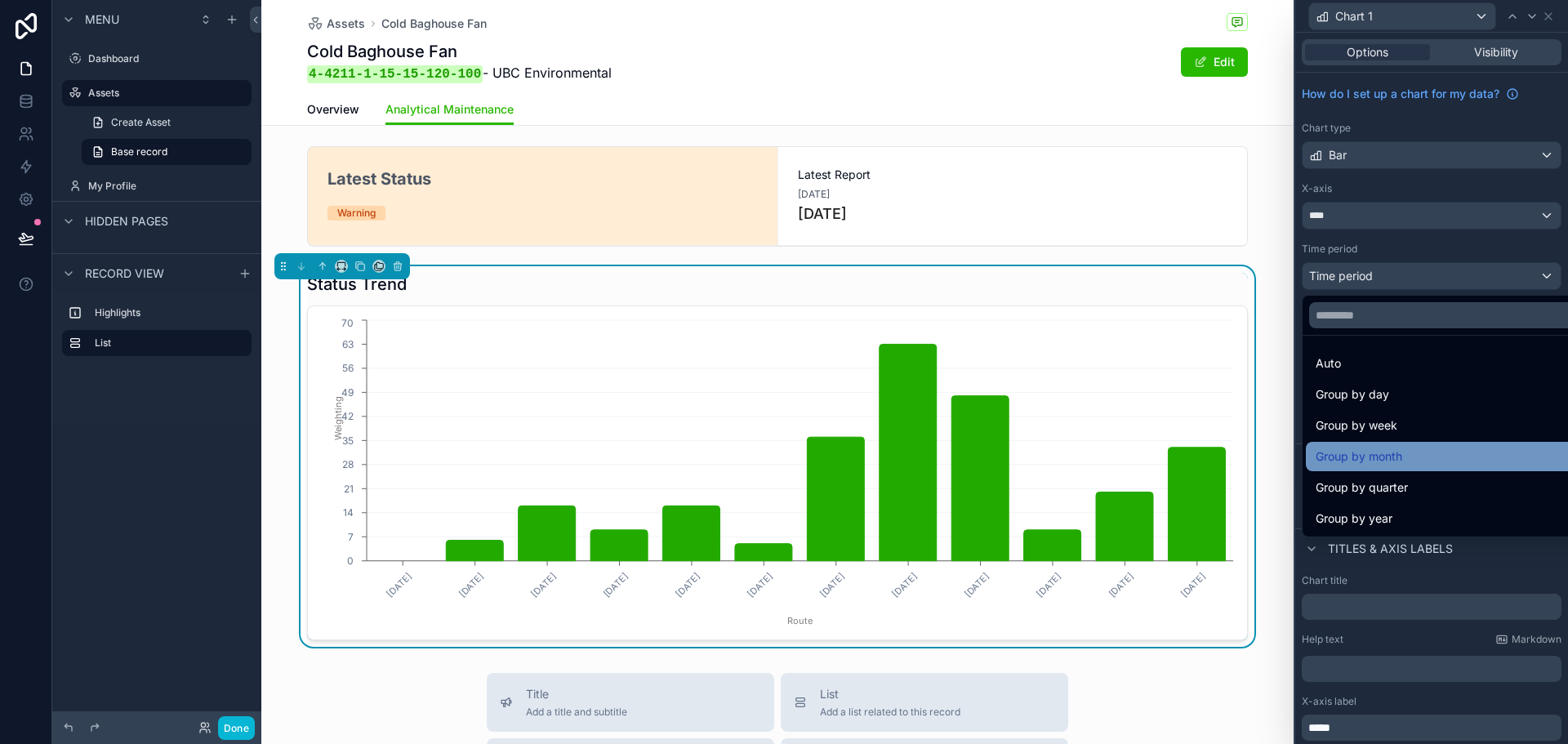
click at [1424, 460] on div "Group by month" at bounding box center [1445, 456] width 258 height 19
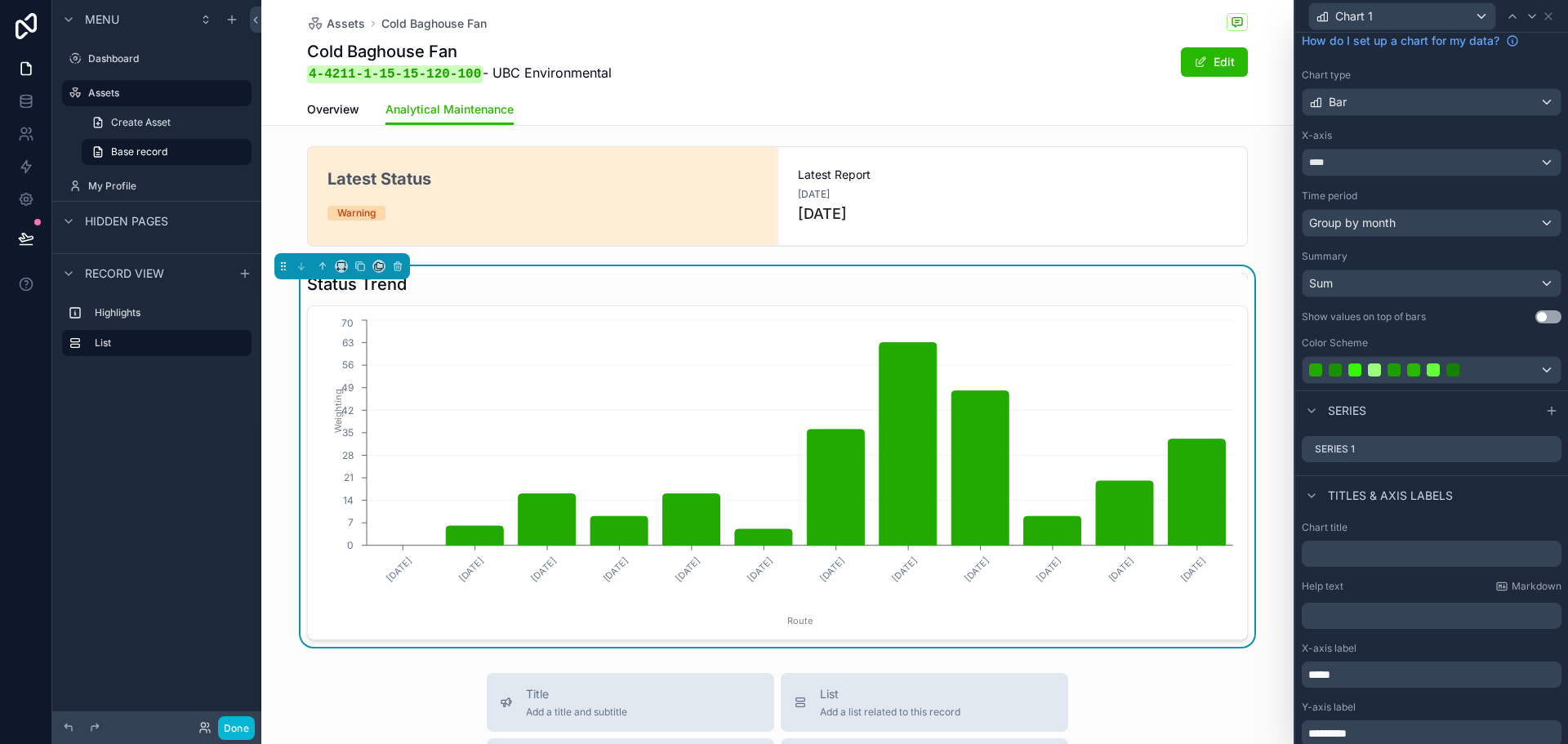
scroll to position [82, 0]
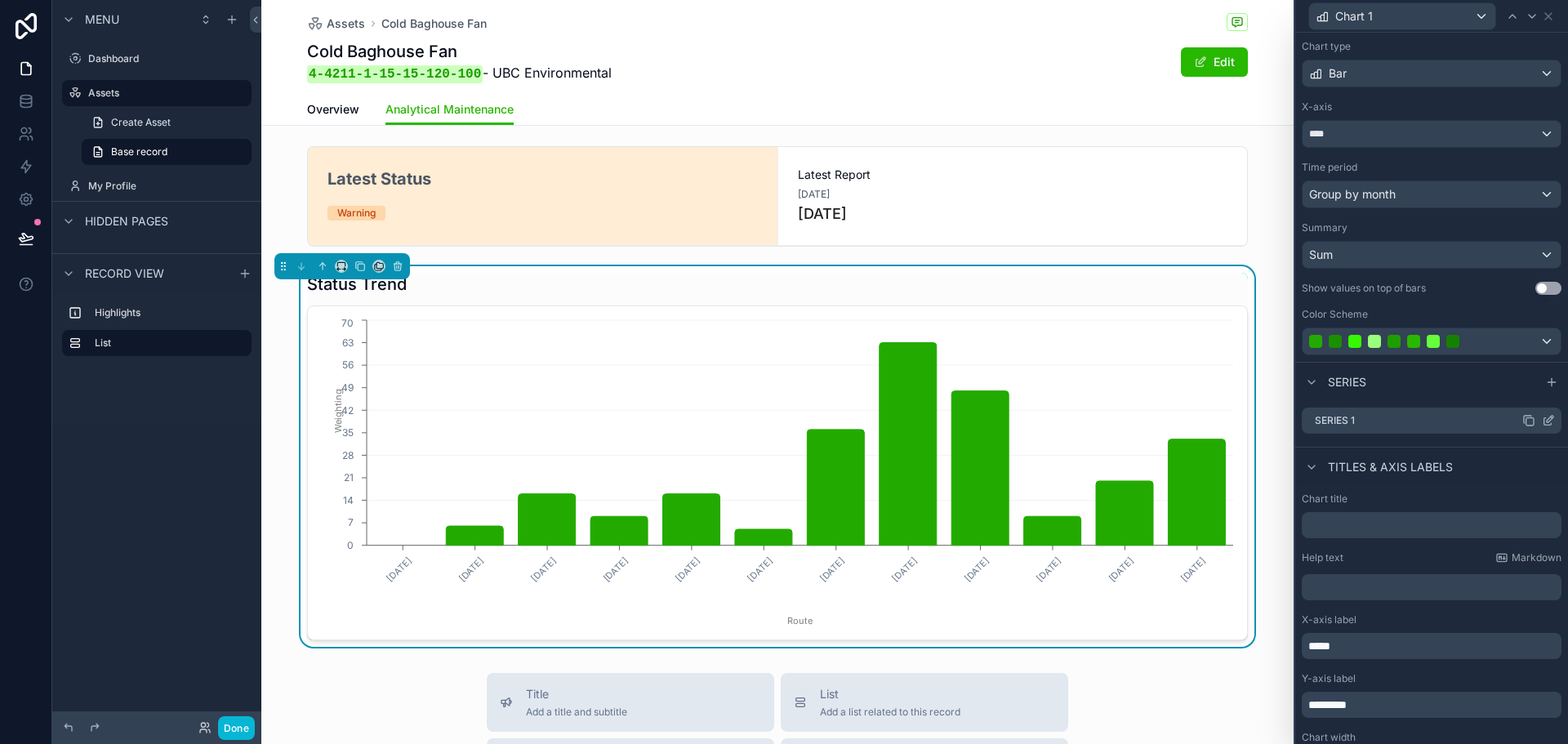
click at [1543, 421] on icon at bounding box center [1549, 420] width 13 height 13
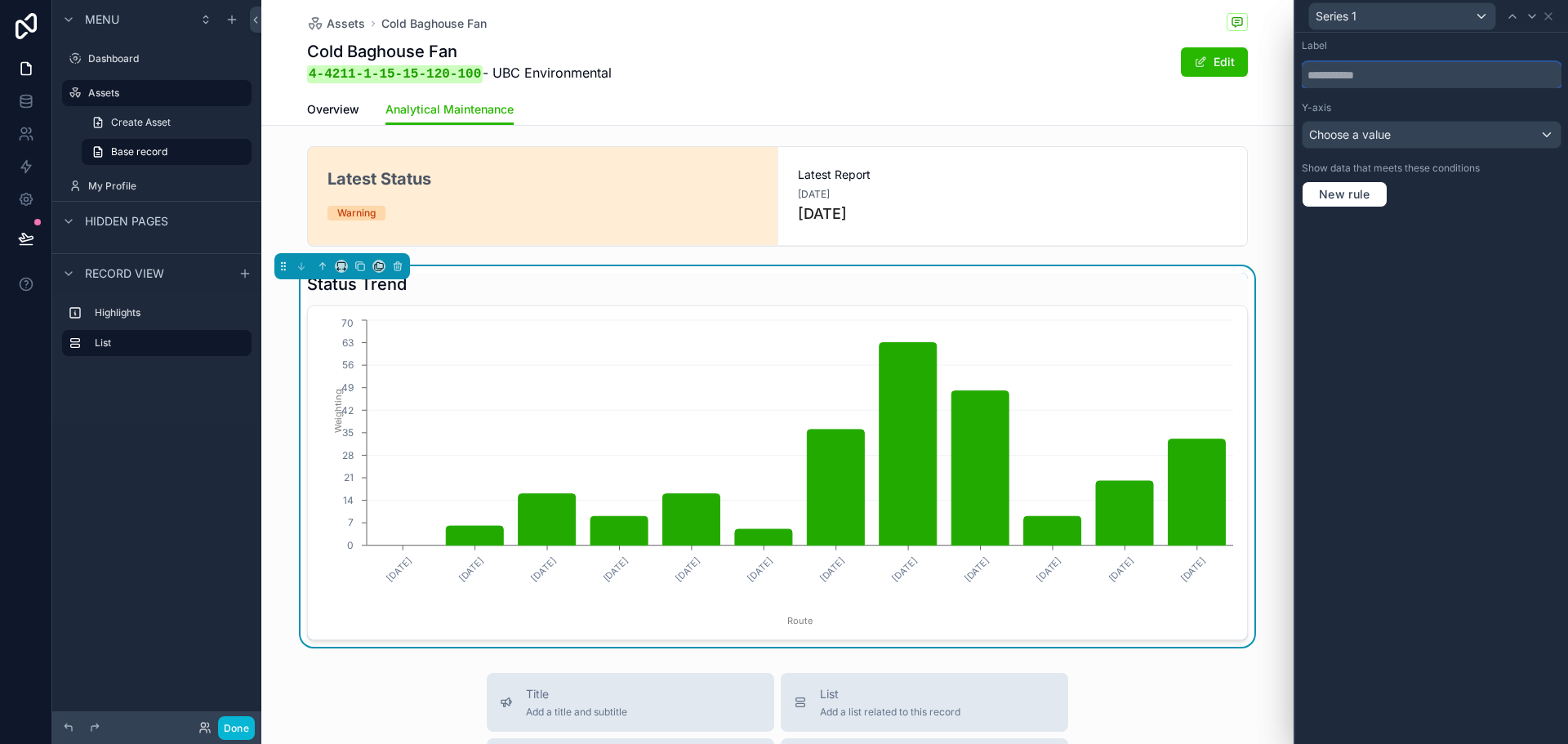
click at [1372, 84] on input "text" at bounding box center [1432, 75] width 260 height 26
type input "*********"
click at [1402, 129] on div "Choose a value" at bounding box center [1432, 134] width 258 height 26
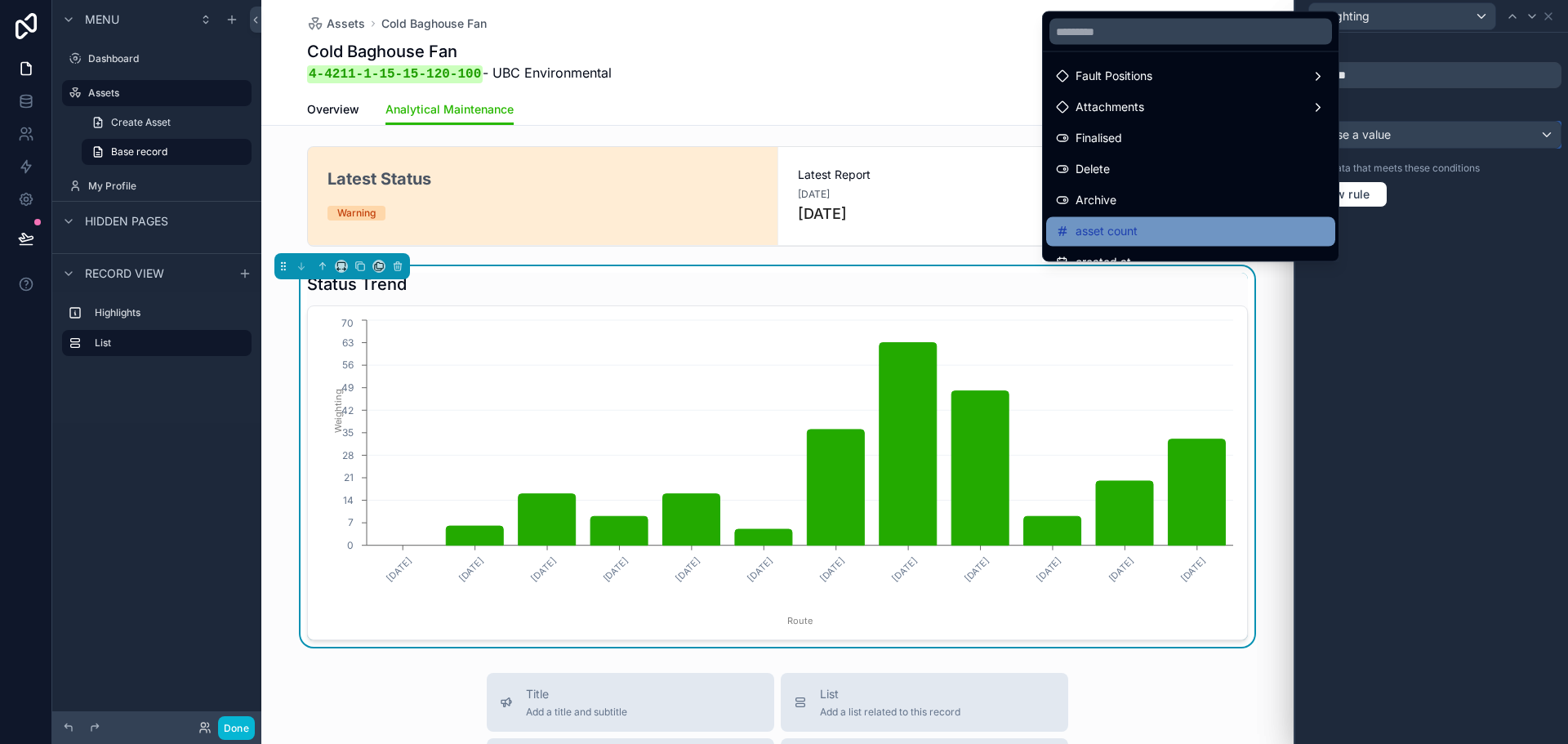
scroll to position [138, 0]
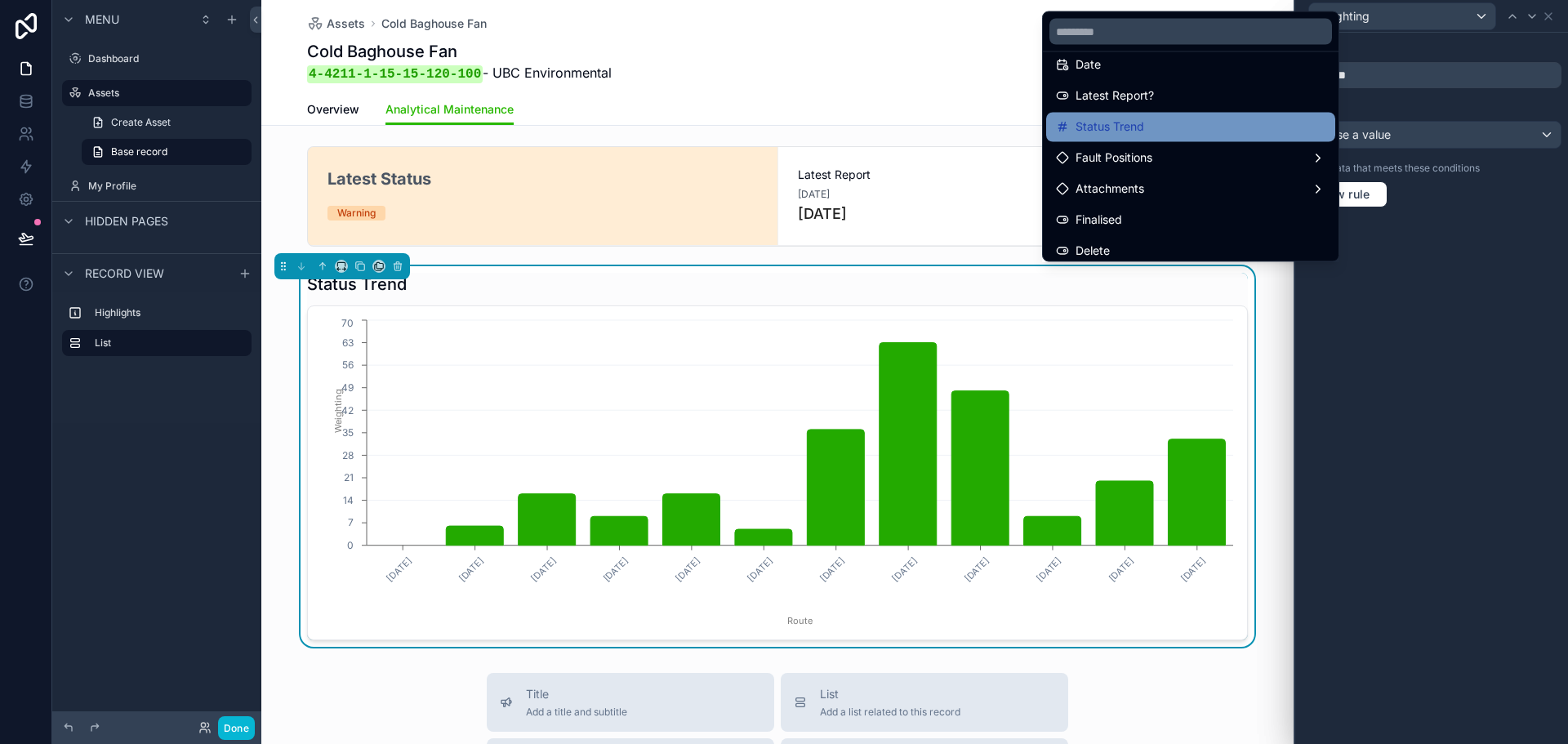
click at [1218, 133] on div "Status Trend" at bounding box center [1191, 127] width 269 height 19
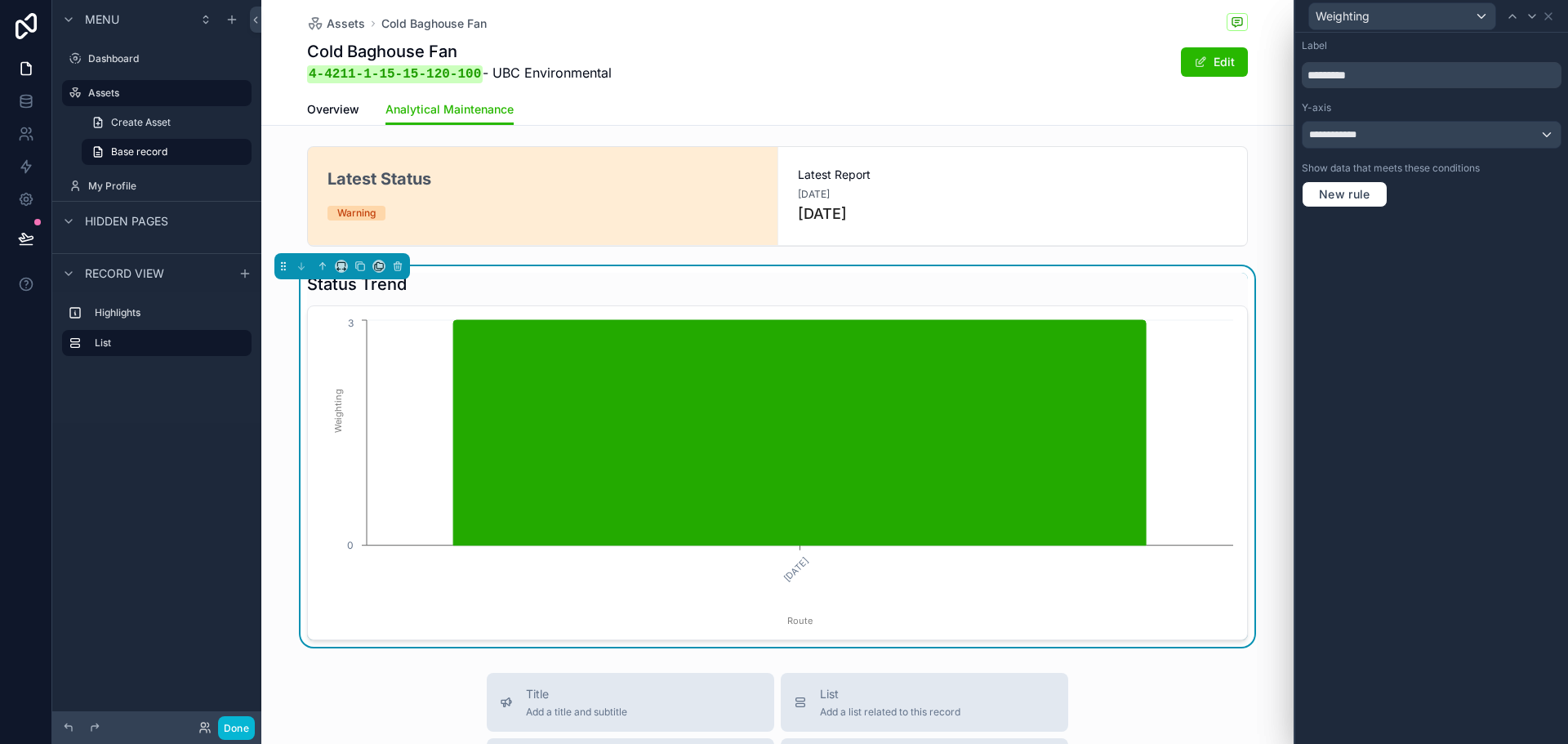
click at [1392, 354] on div "**********" at bounding box center [1431, 388] width 273 height 712
click at [1546, 18] on icon at bounding box center [1549, 16] width 7 height 7
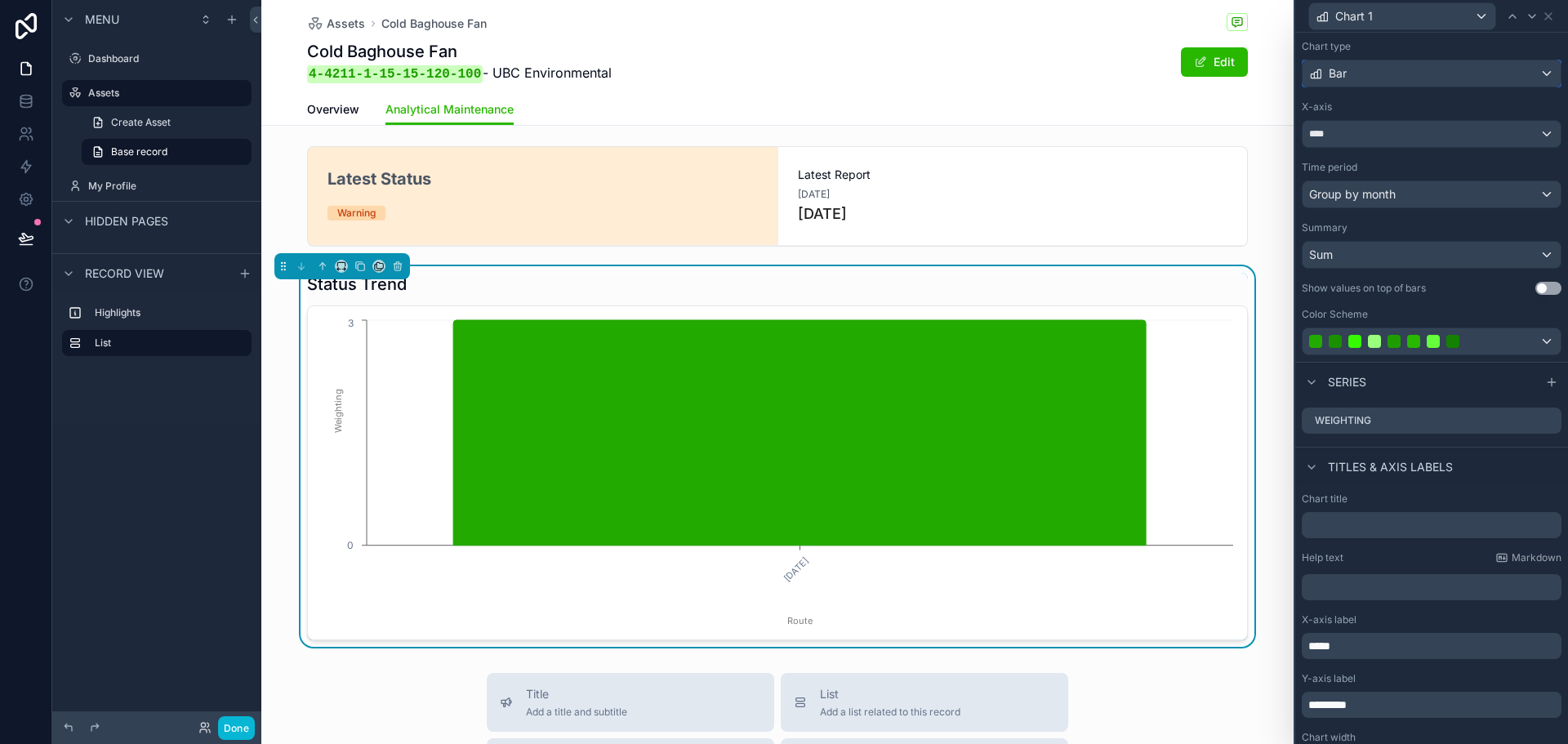
click at [1462, 62] on div "Bar" at bounding box center [1432, 73] width 258 height 26
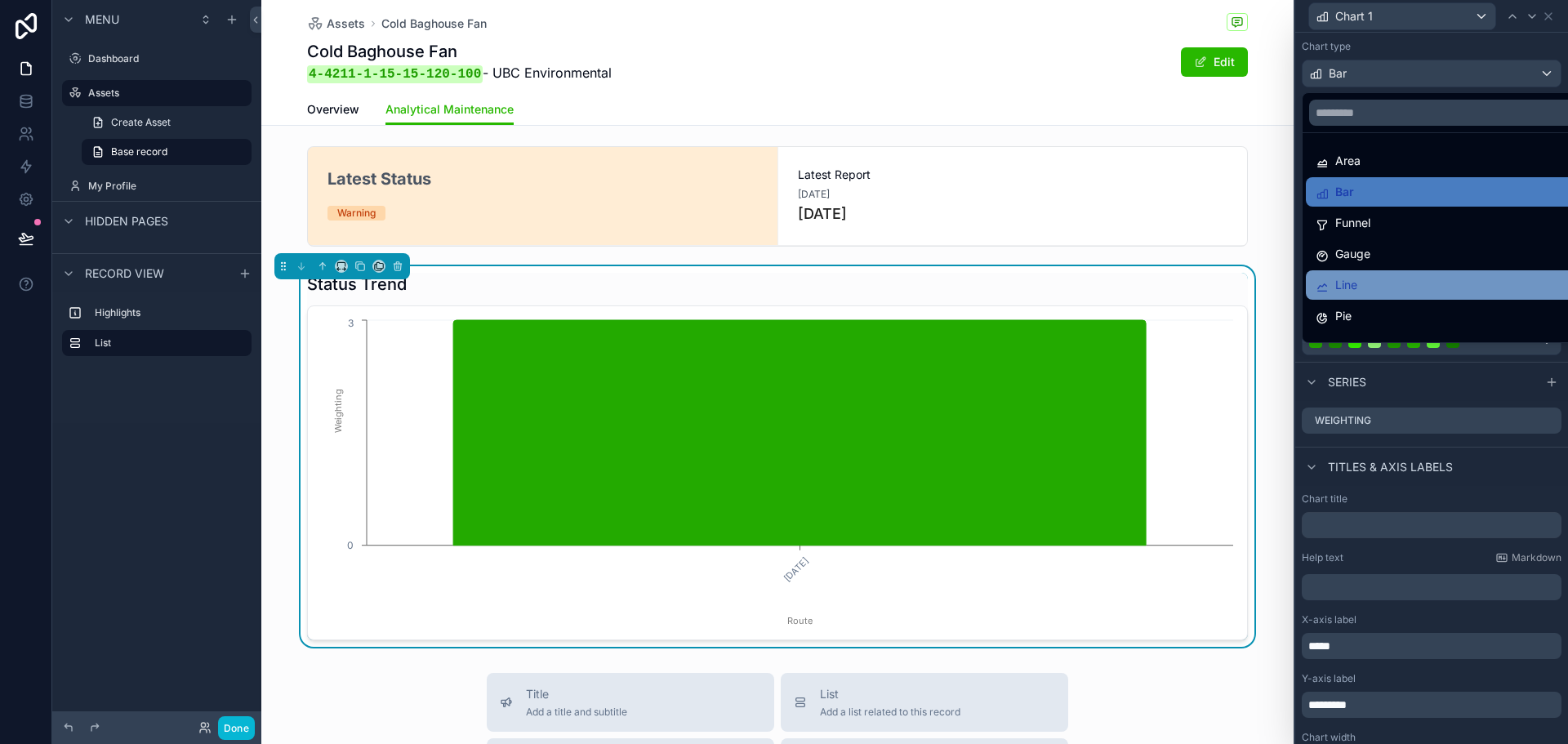
click at [1374, 285] on div "Line" at bounding box center [1445, 285] width 258 height 19
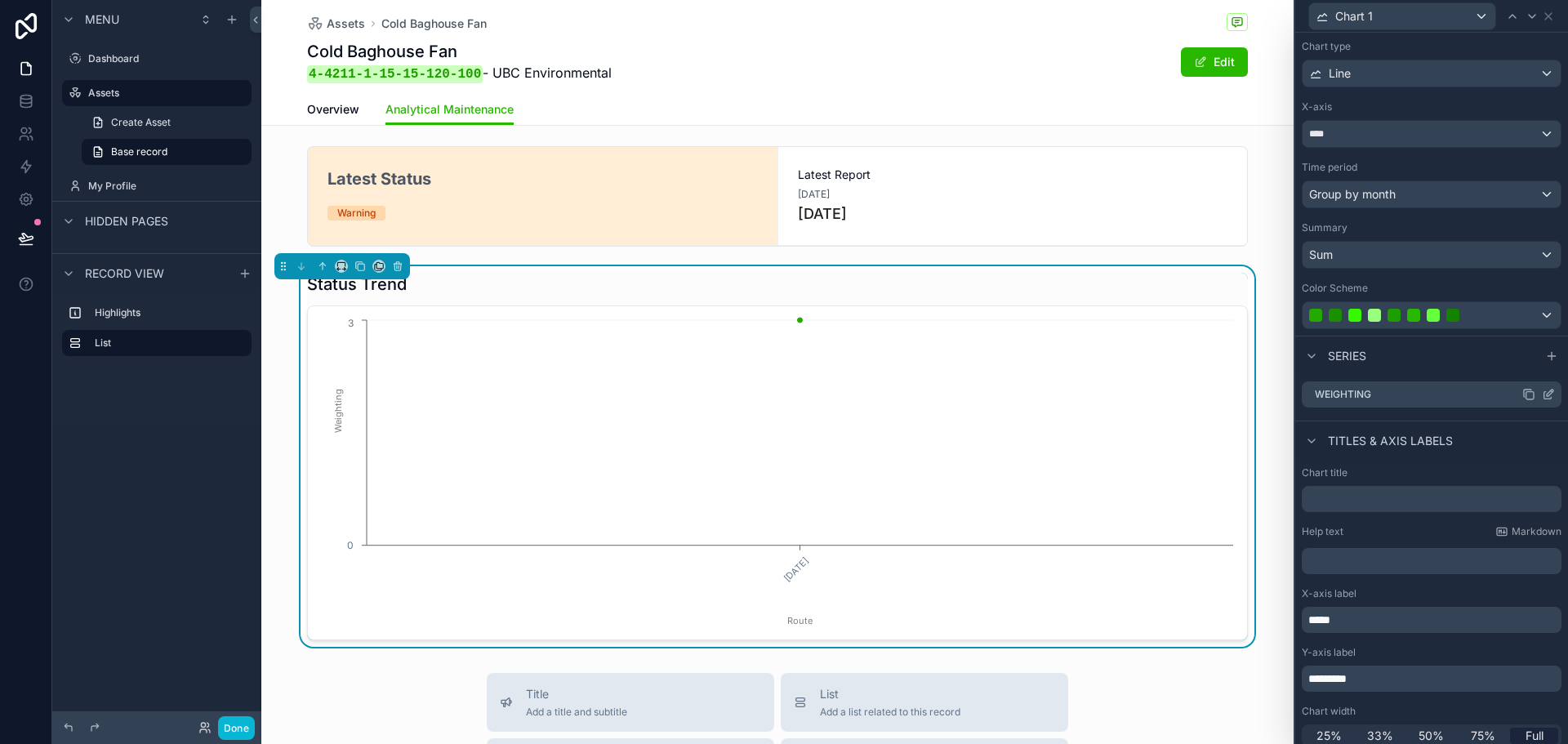
click at [1547, 394] on icon at bounding box center [1550, 393] width 7 height 7
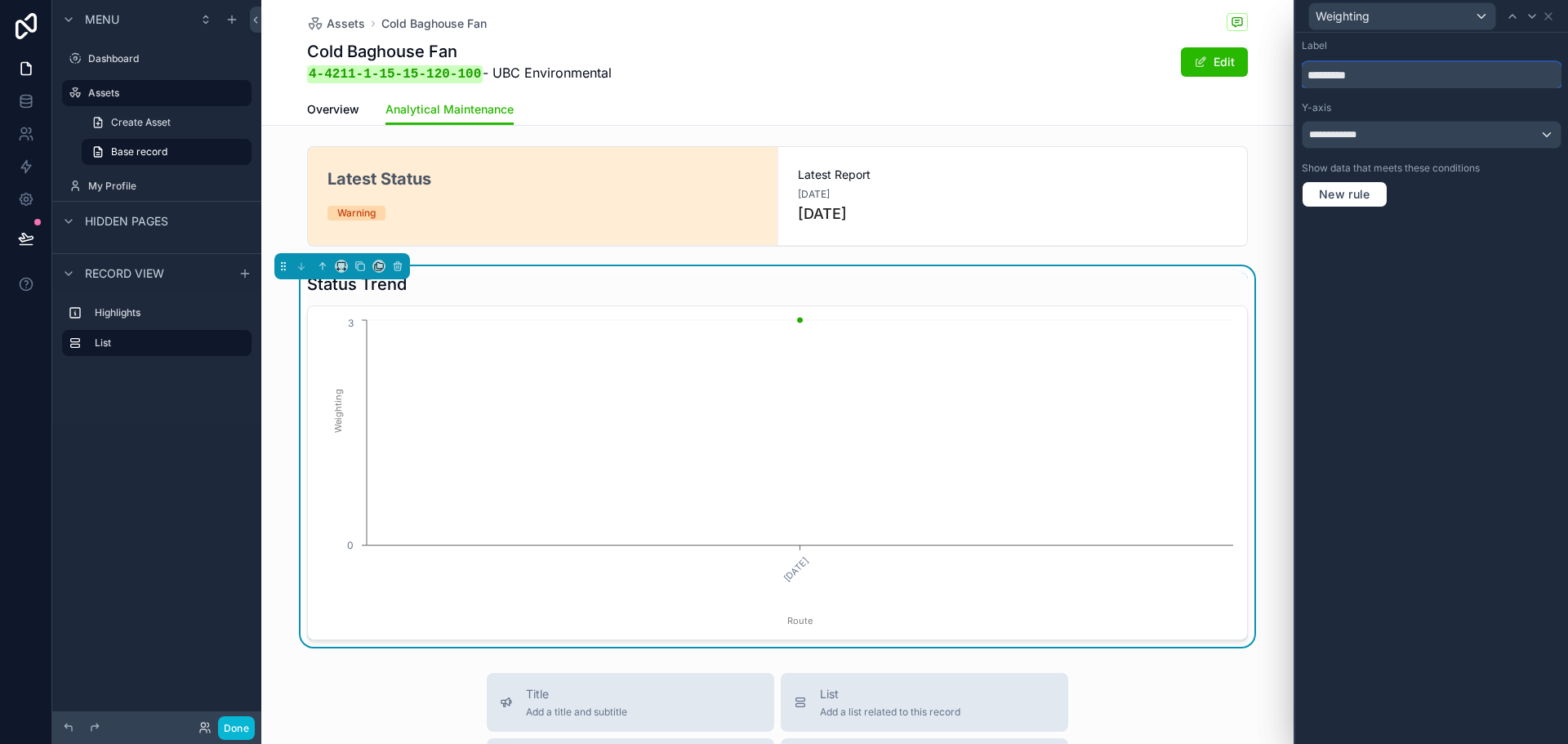
drag, startPoint x: 1396, startPoint y: 79, endPoint x: 1274, endPoint y: 78, distance: 122.0
click at [1274, 78] on div "**********" at bounding box center [784, 372] width 1568 height 744
drag, startPoint x: 1501, startPoint y: 79, endPoint x: 1346, endPoint y: 84, distance: 155.1
click at [1346, 84] on input "**********" at bounding box center [1432, 75] width 260 height 26
type input "******"
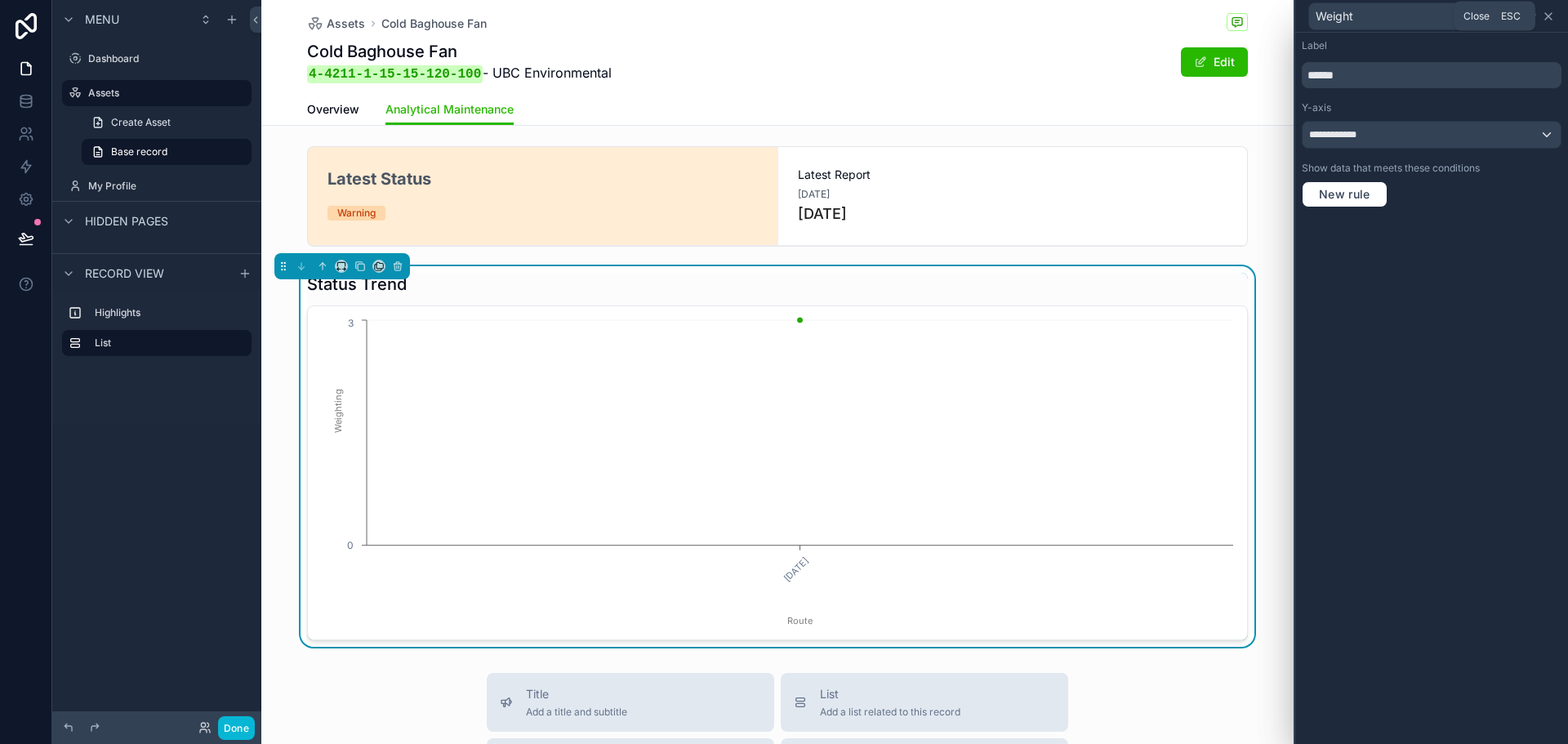
click at [1551, 14] on icon at bounding box center [1549, 16] width 7 height 7
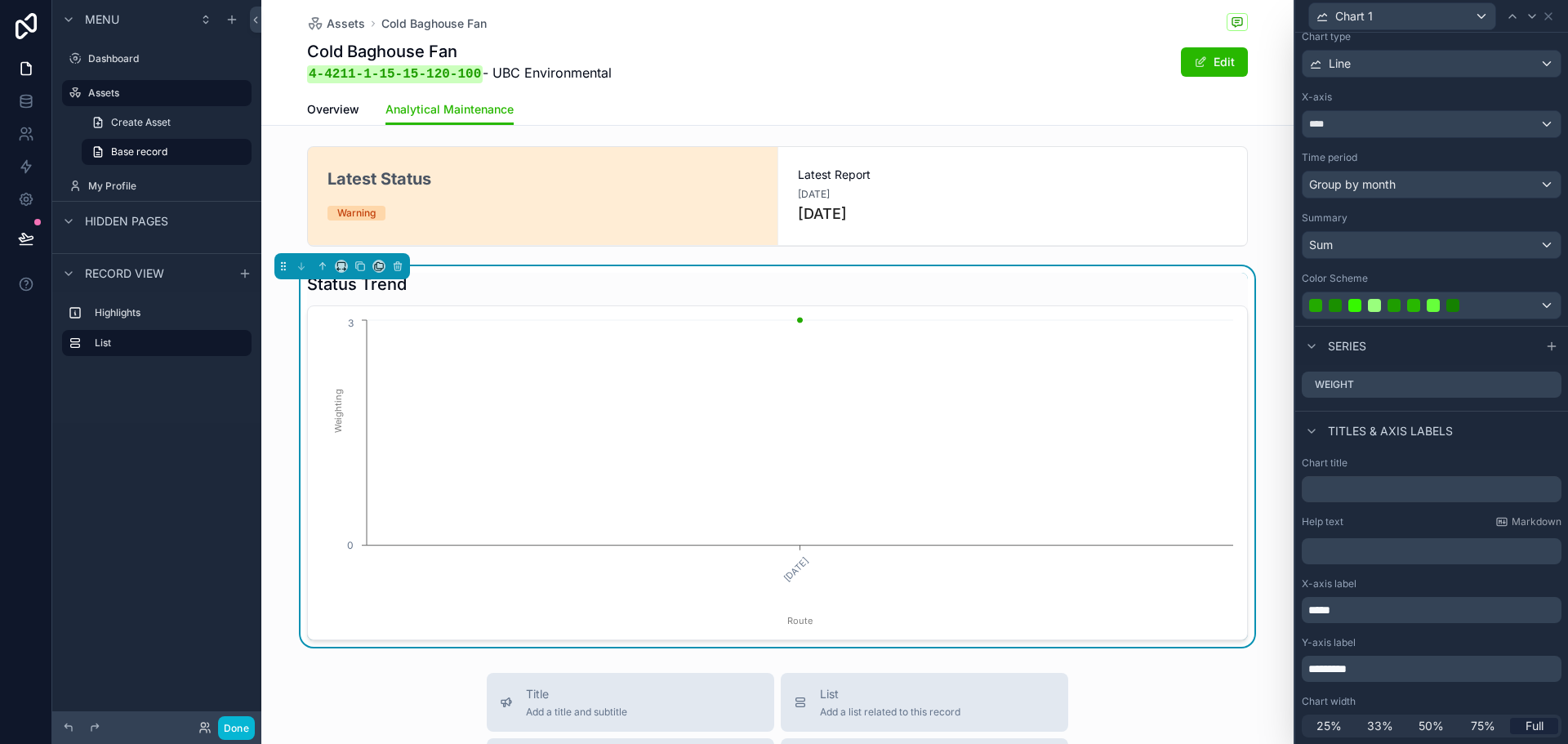
scroll to position [0, 0]
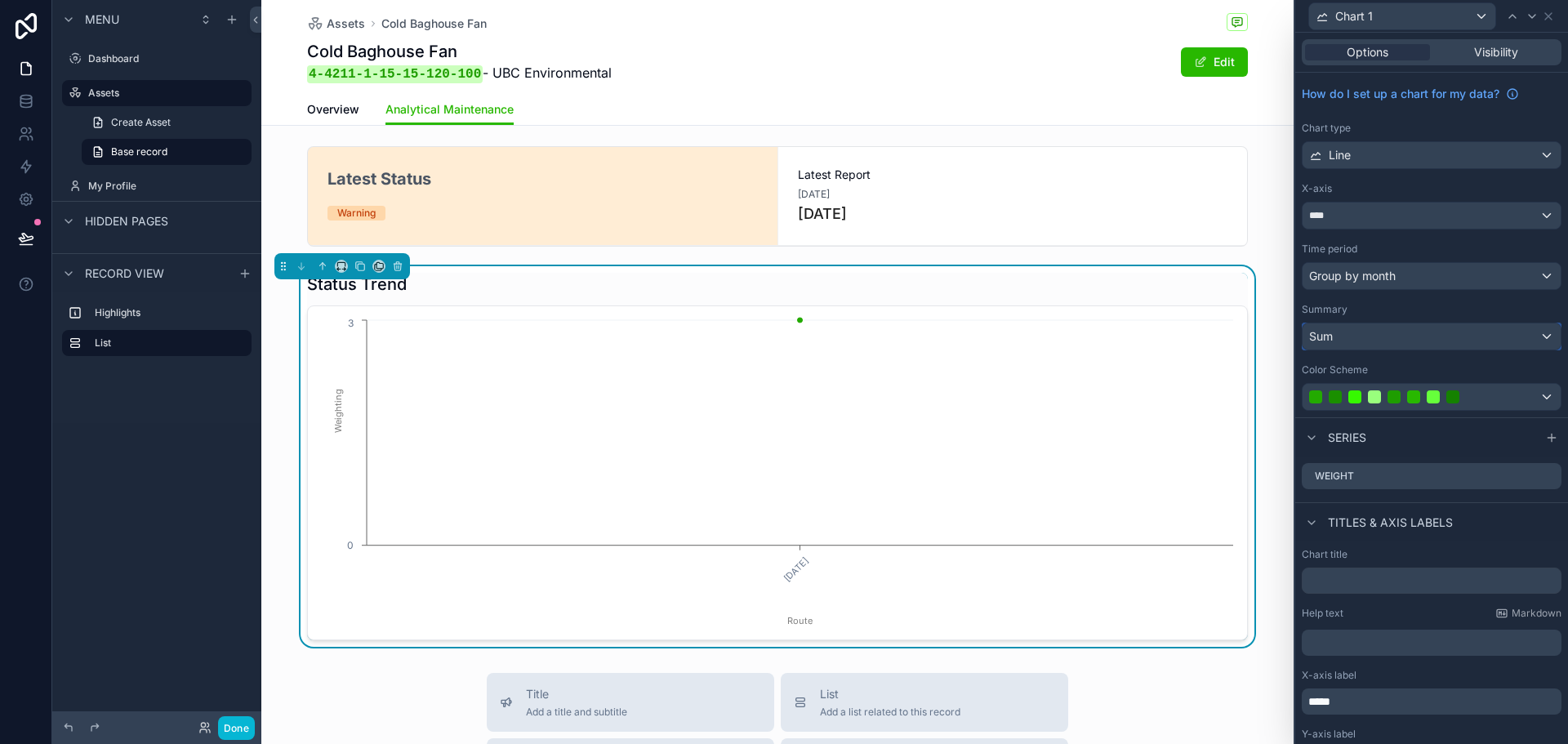
click at [1394, 339] on div "Sum" at bounding box center [1432, 336] width 258 height 26
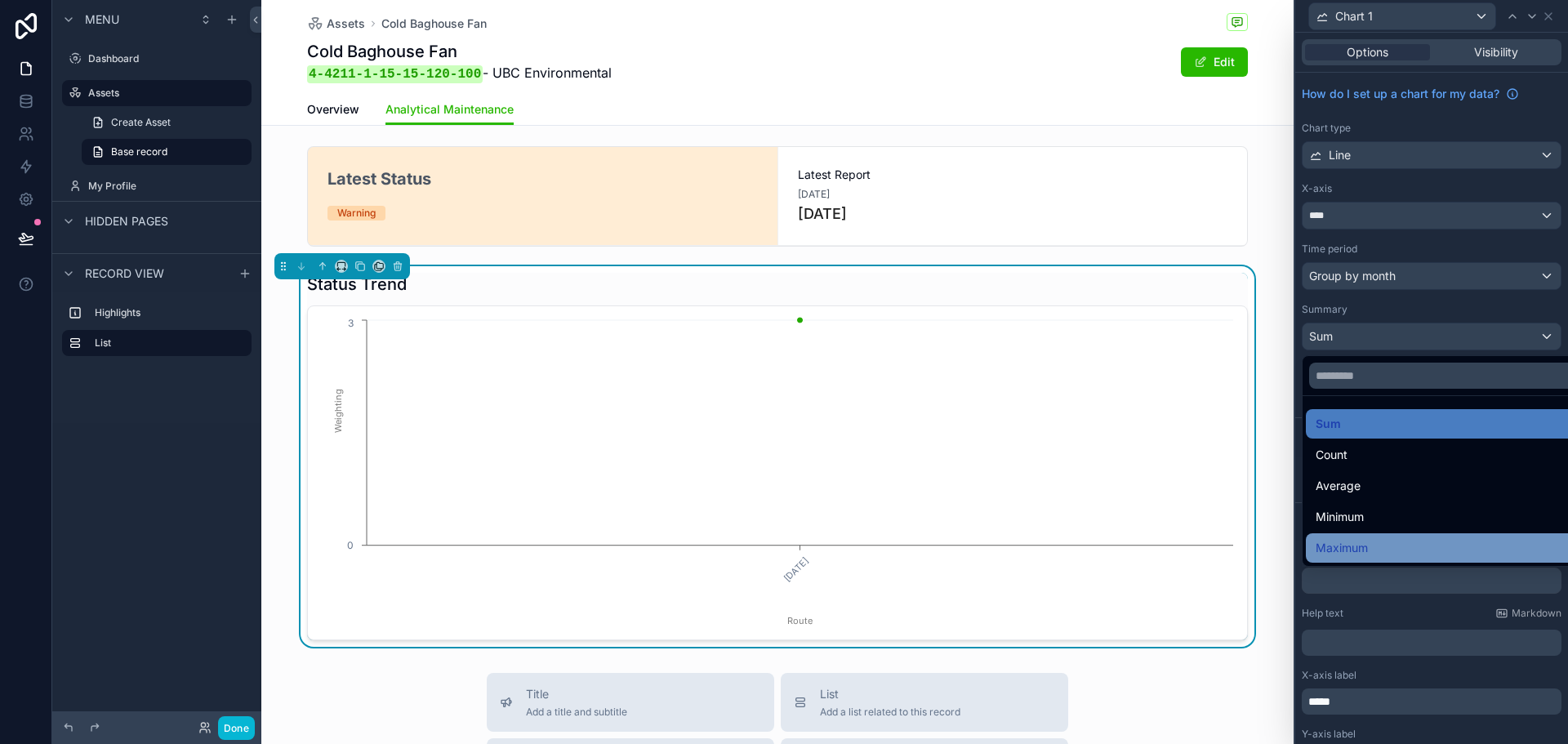
click at [1361, 540] on span "Maximum" at bounding box center [1343, 548] width 52 height 19
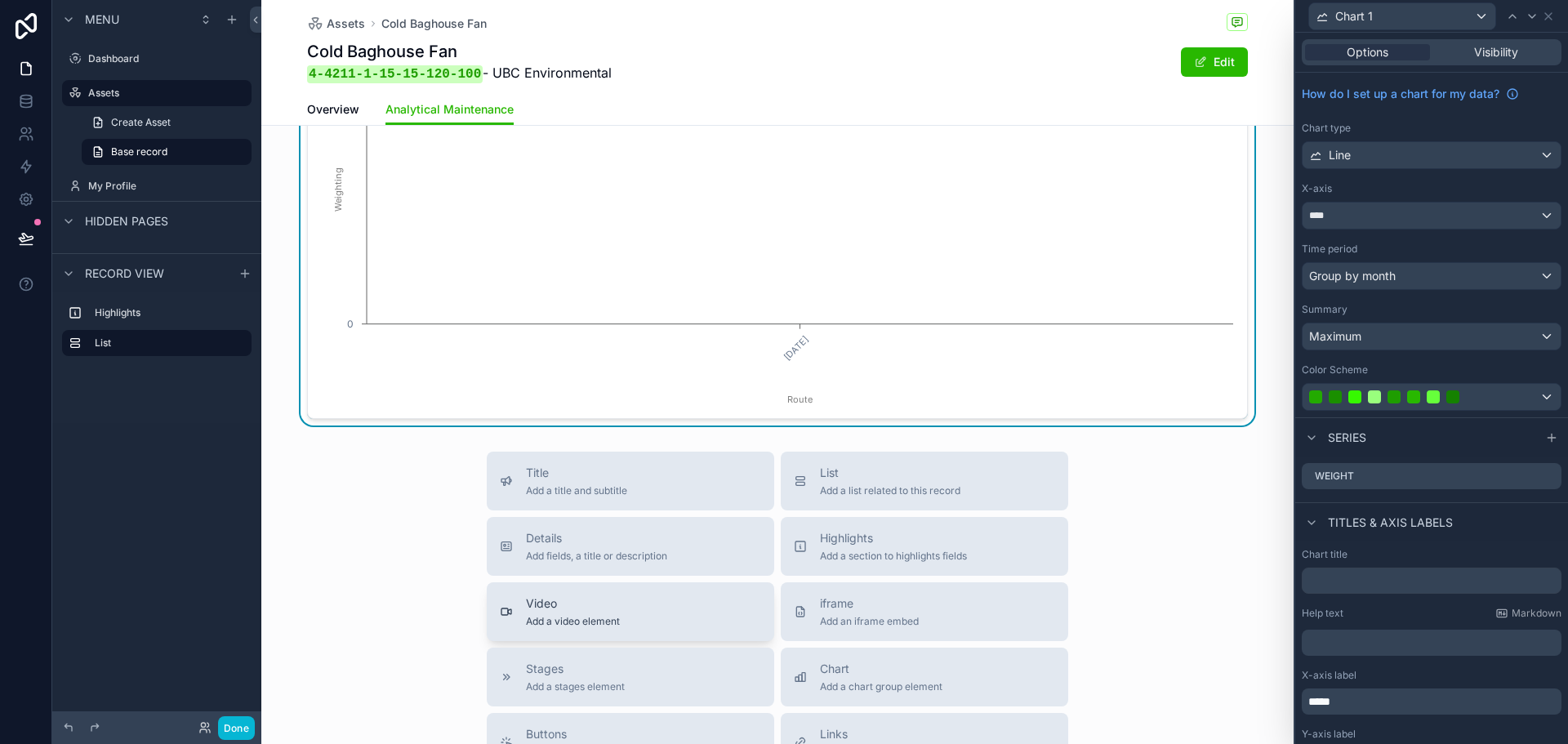
scroll to position [251, 0]
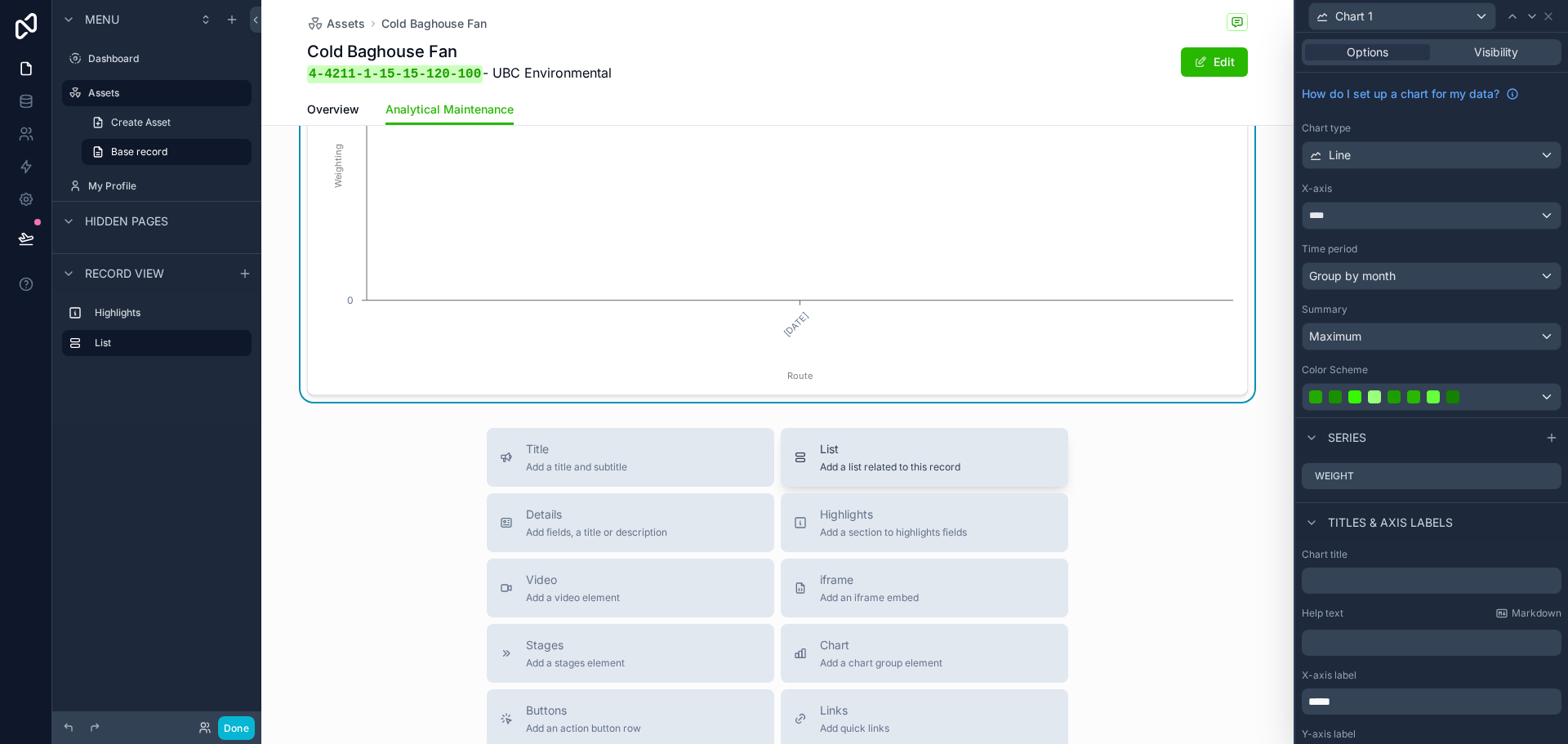
click at [869, 468] on span "Add a list related to this record" at bounding box center [890, 467] width 140 height 13
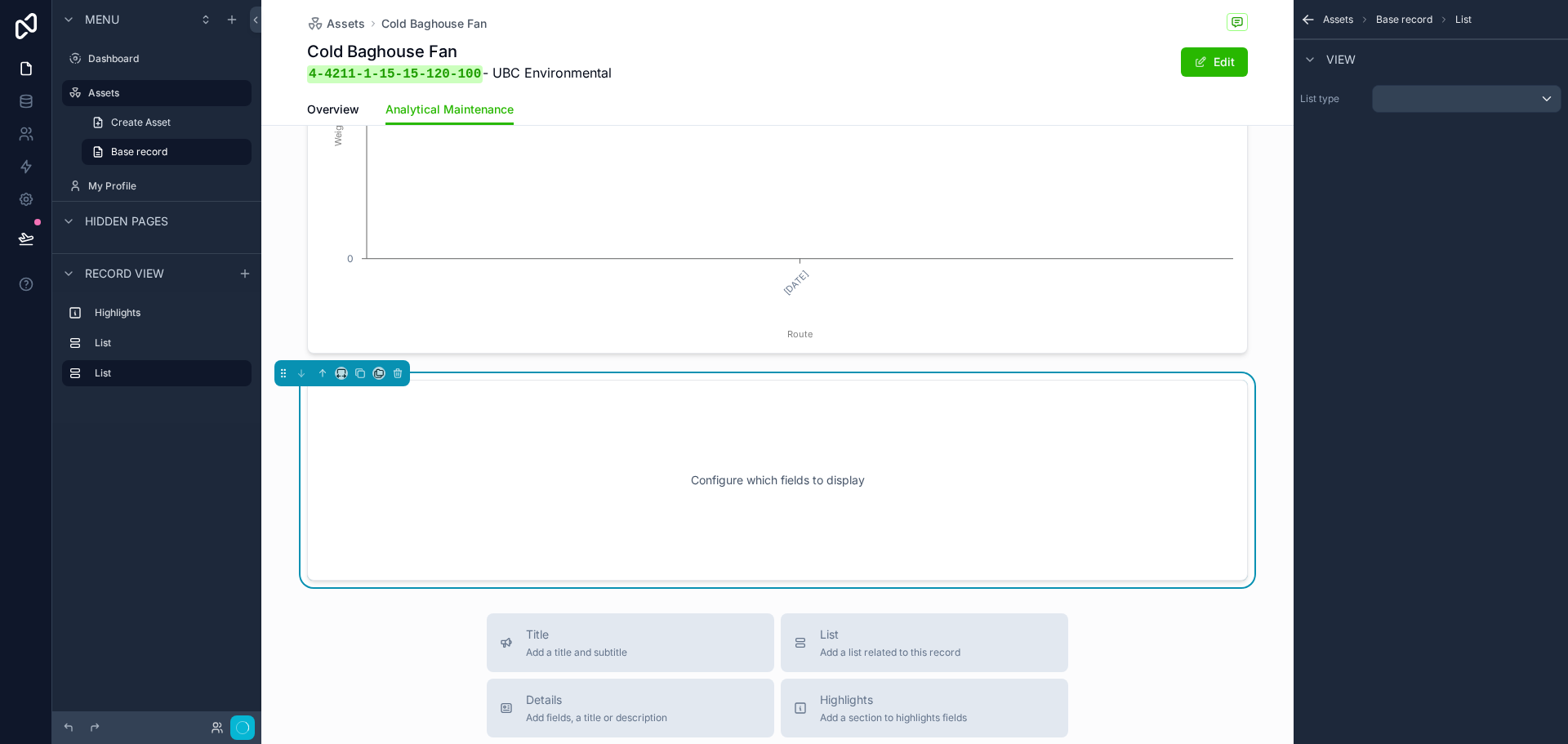
scroll to position [399, 0]
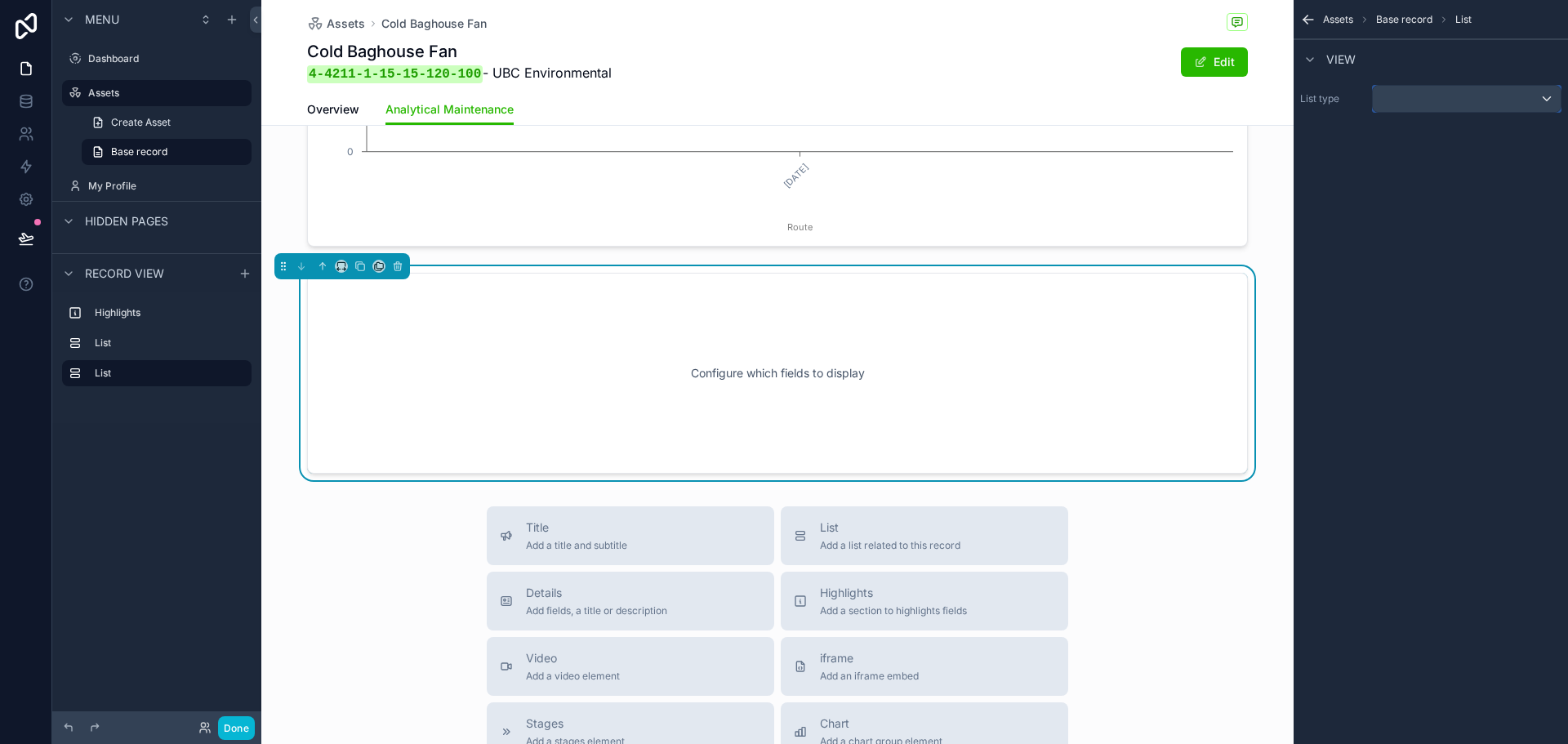
click at [1468, 101] on div "scrollable content" at bounding box center [1467, 99] width 188 height 26
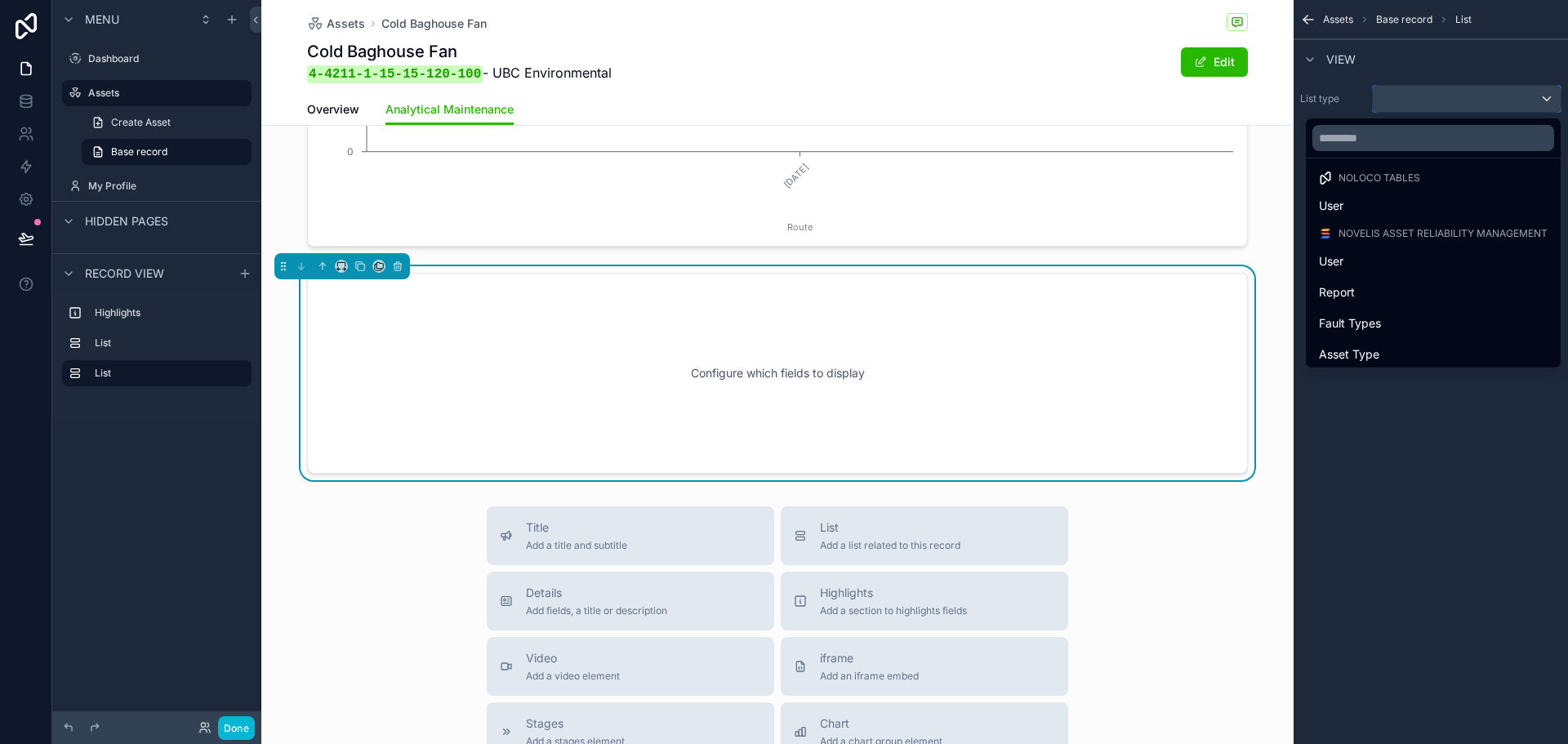
scroll to position [0, 0]
click at [1369, 293] on div "Report" at bounding box center [1433, 297] width 229 height 19
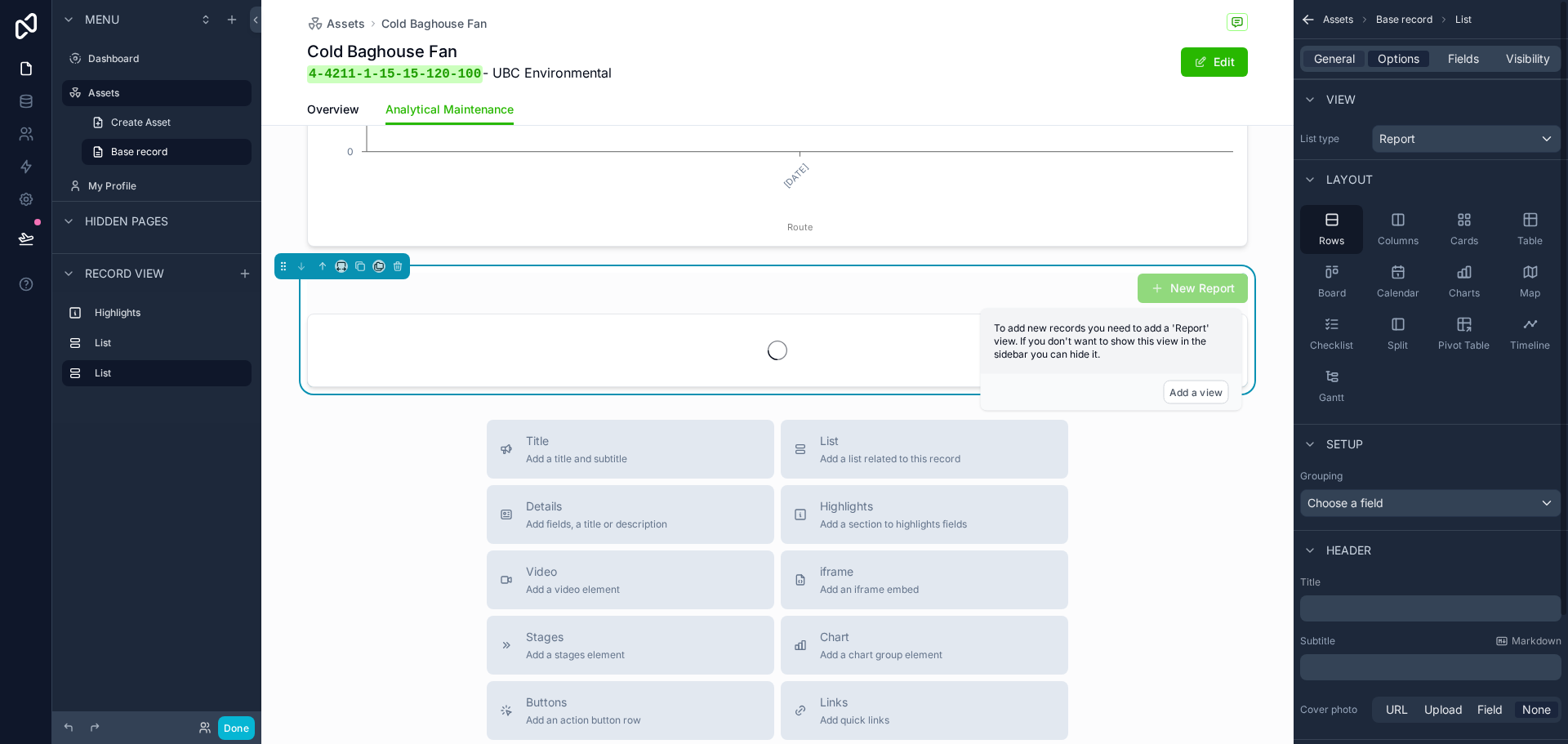
click at [1408, 62] on span "Options" at bounding box center [1398, 58] width 41 height 16
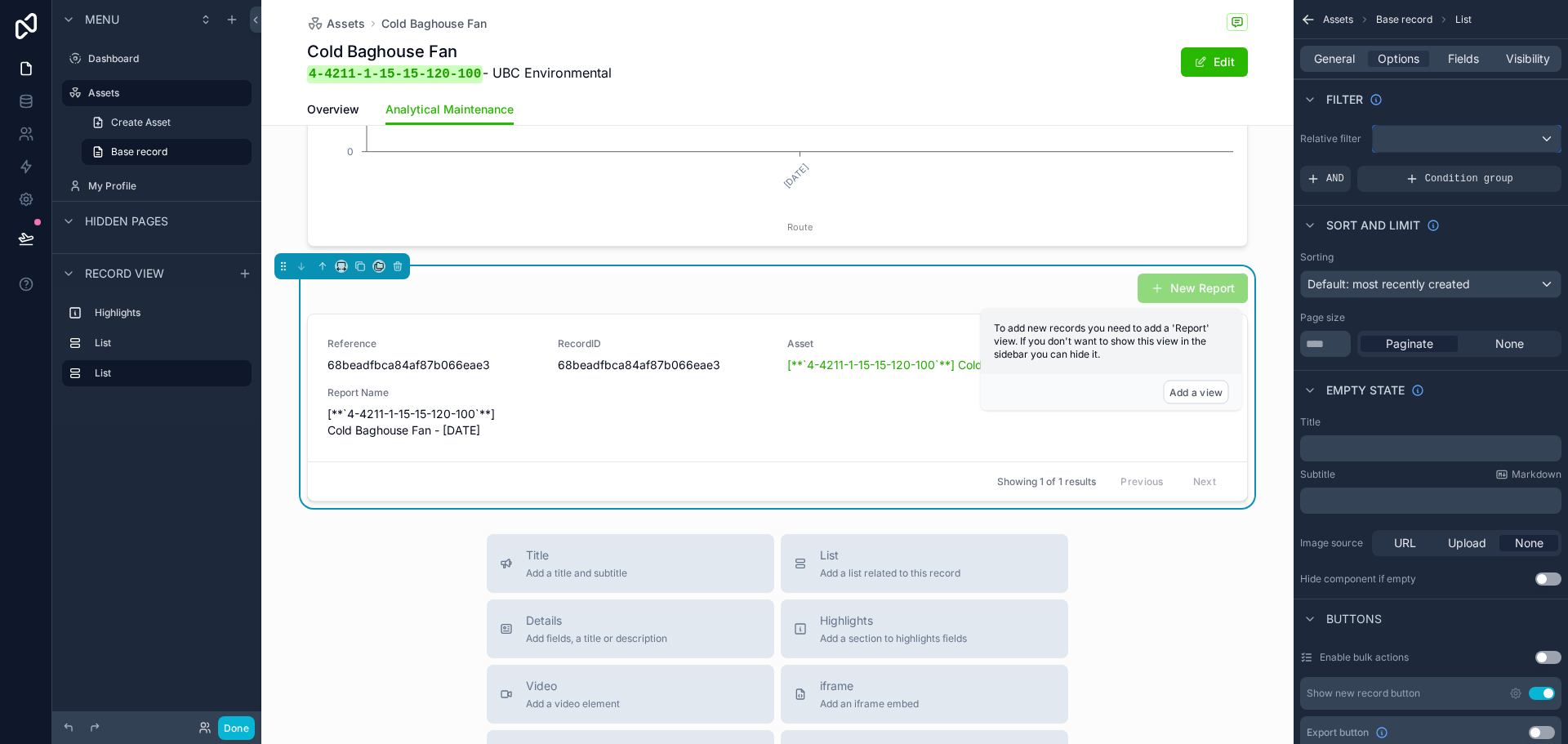
click at [1439, 147] on div "scrollable content" at bounding box center [1467, 138] width 188 height 26
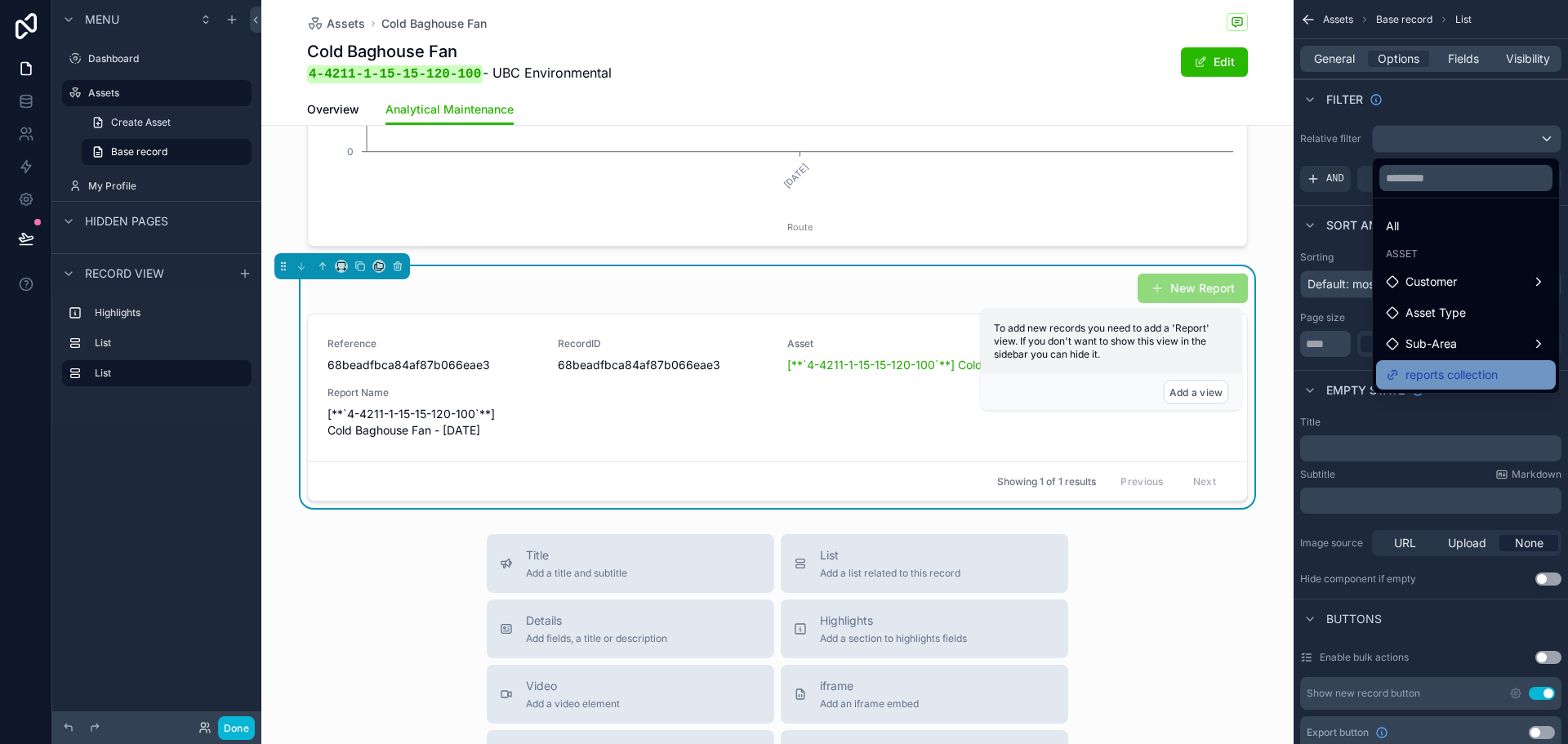
click at [1427, 367] on span "reports collection" at bounding box center [1451, 374] width 92 height 19
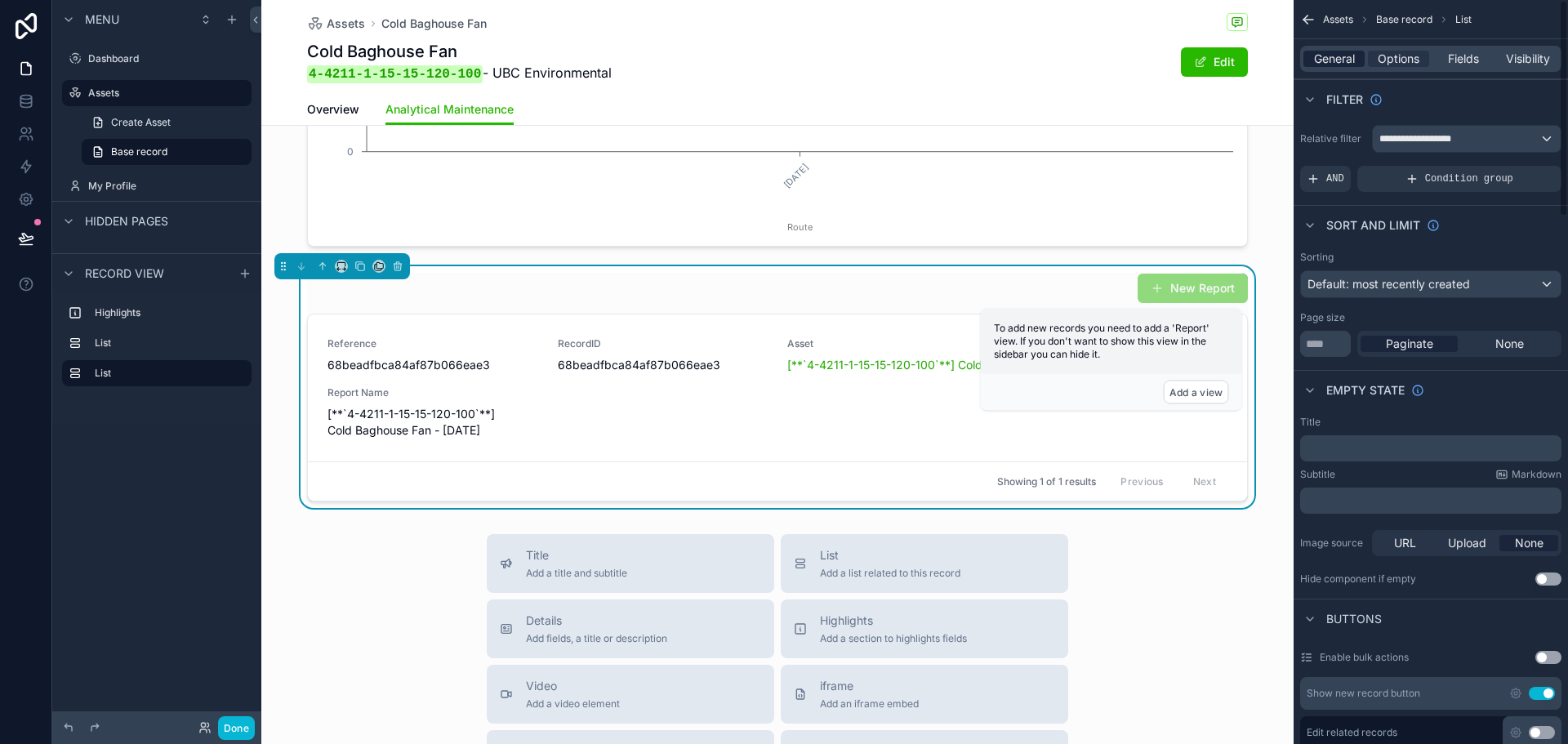
click at [1341, 58] on span "General" at bounding box center [1335, 58] width 41 height 16
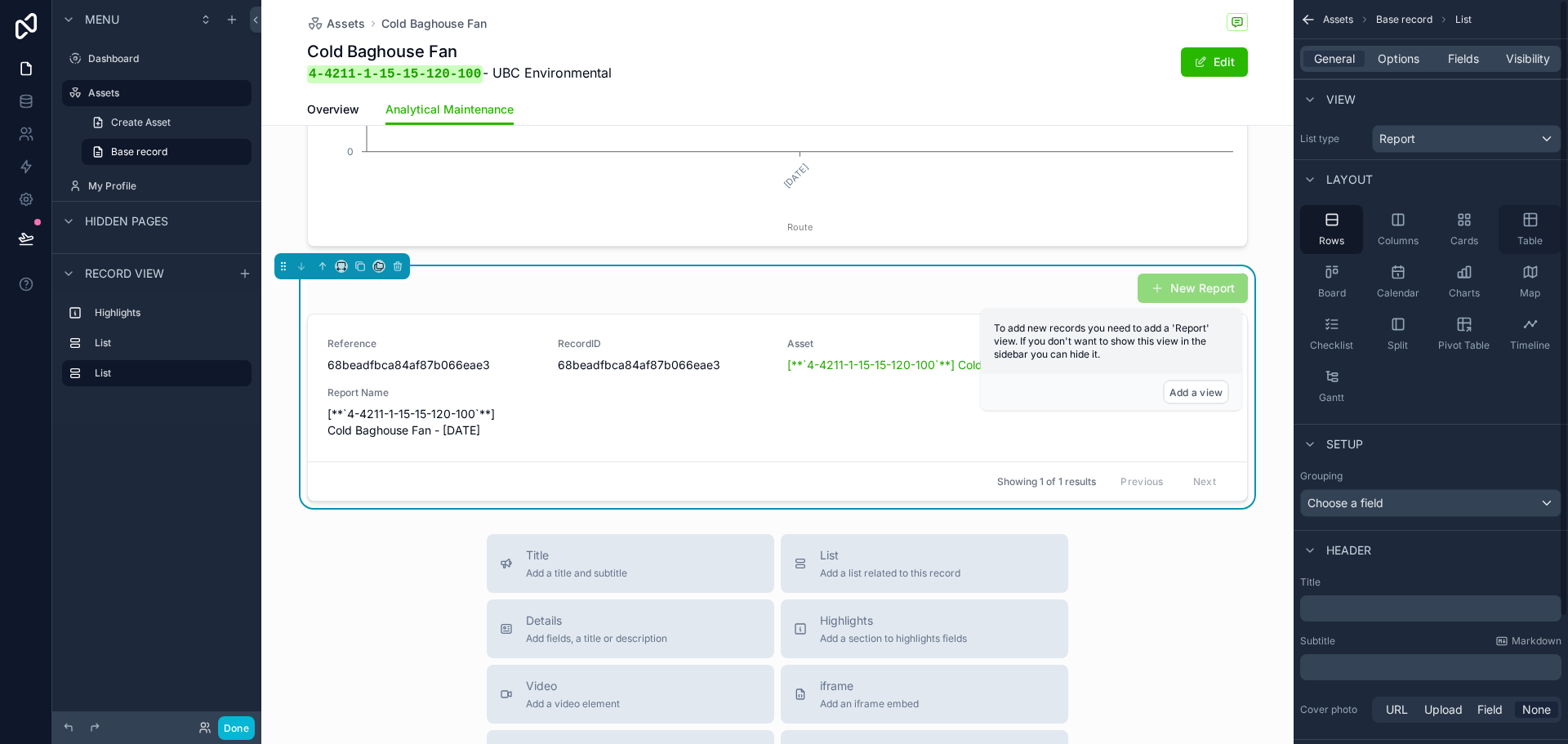
click at [1524, 225] on icon "scrollable content" at bounding box center [1530, 220] width 13 height 13
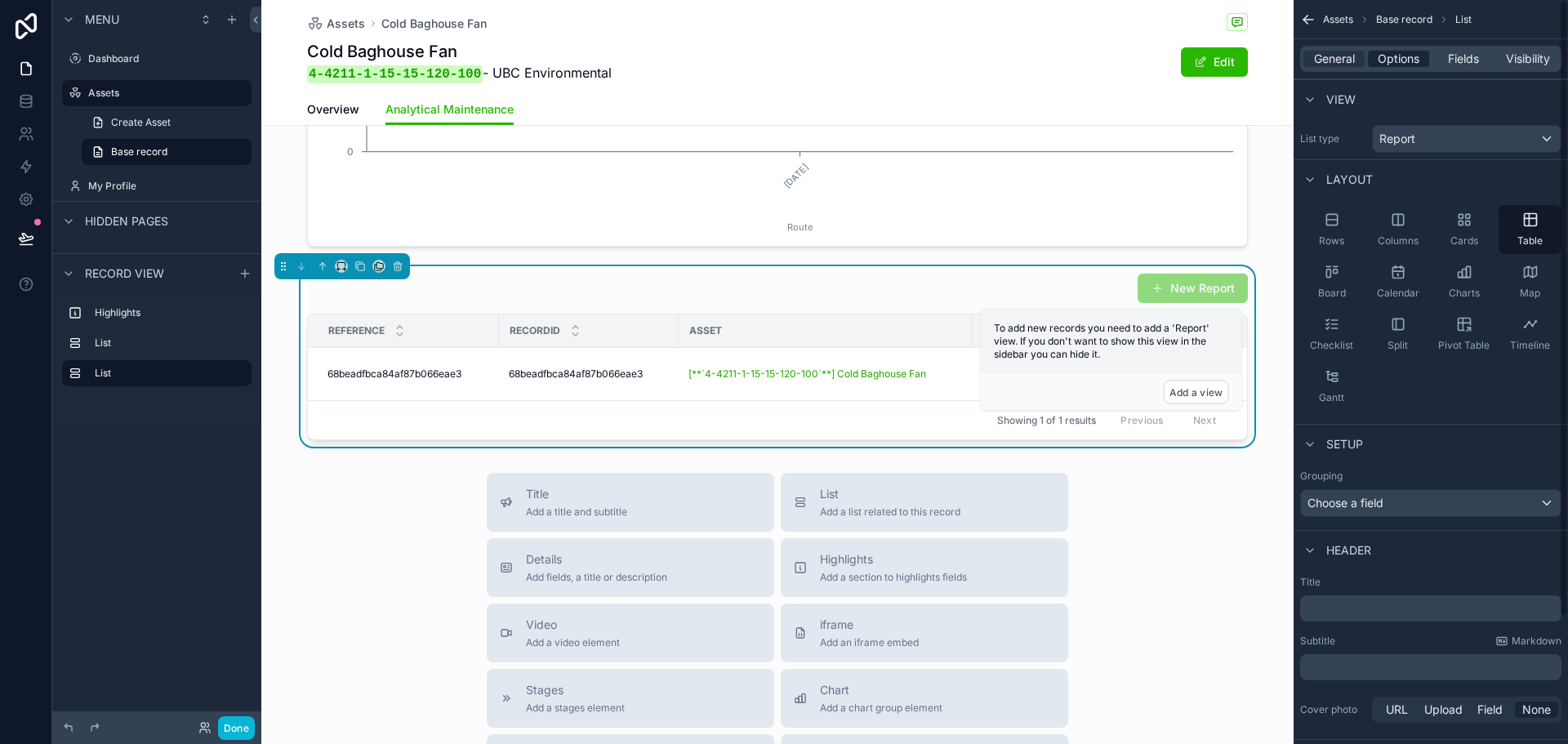
click at [1411, 57] on span "Options" at bounding box center [1398, 58] width 41 height 16
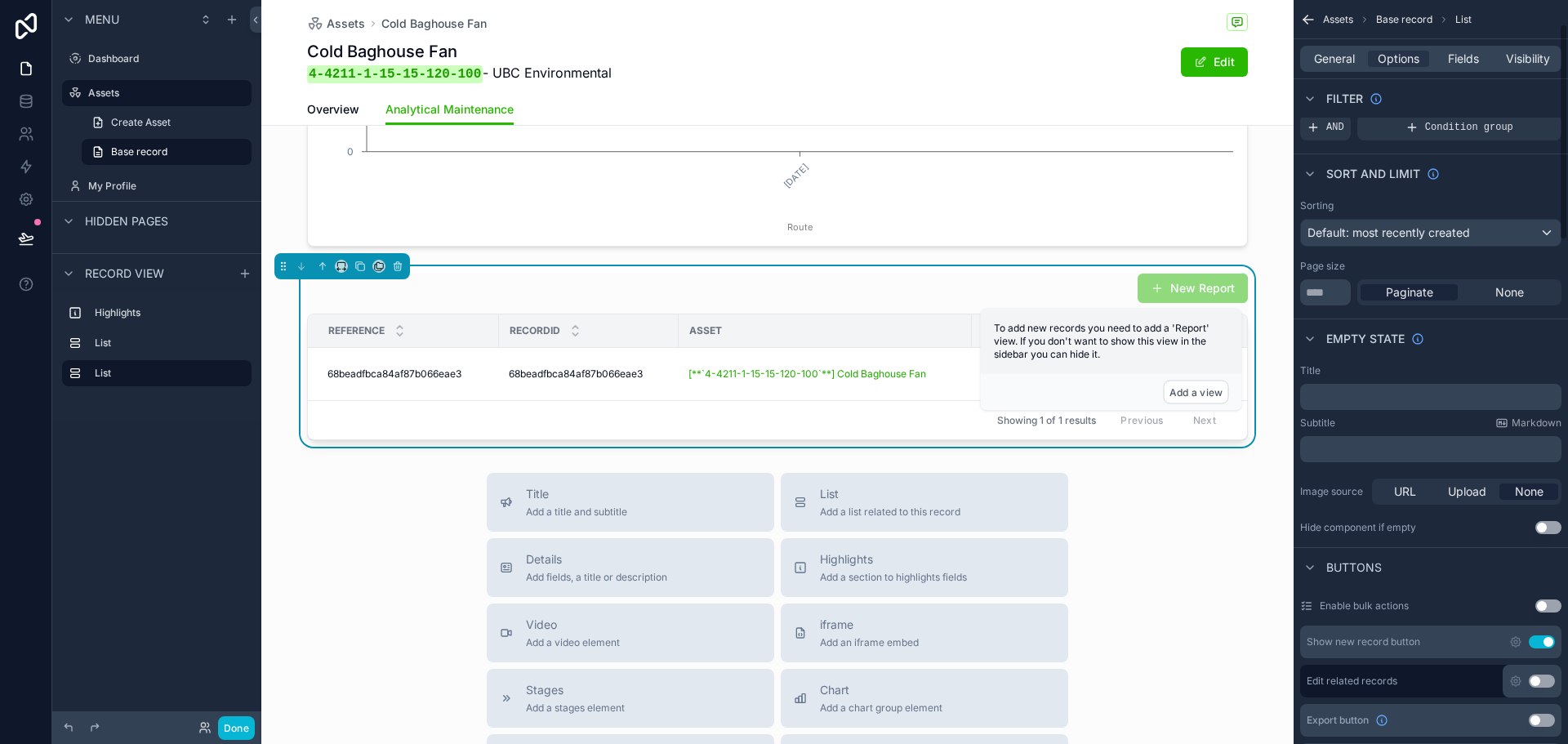
scroll to position [82, 0]
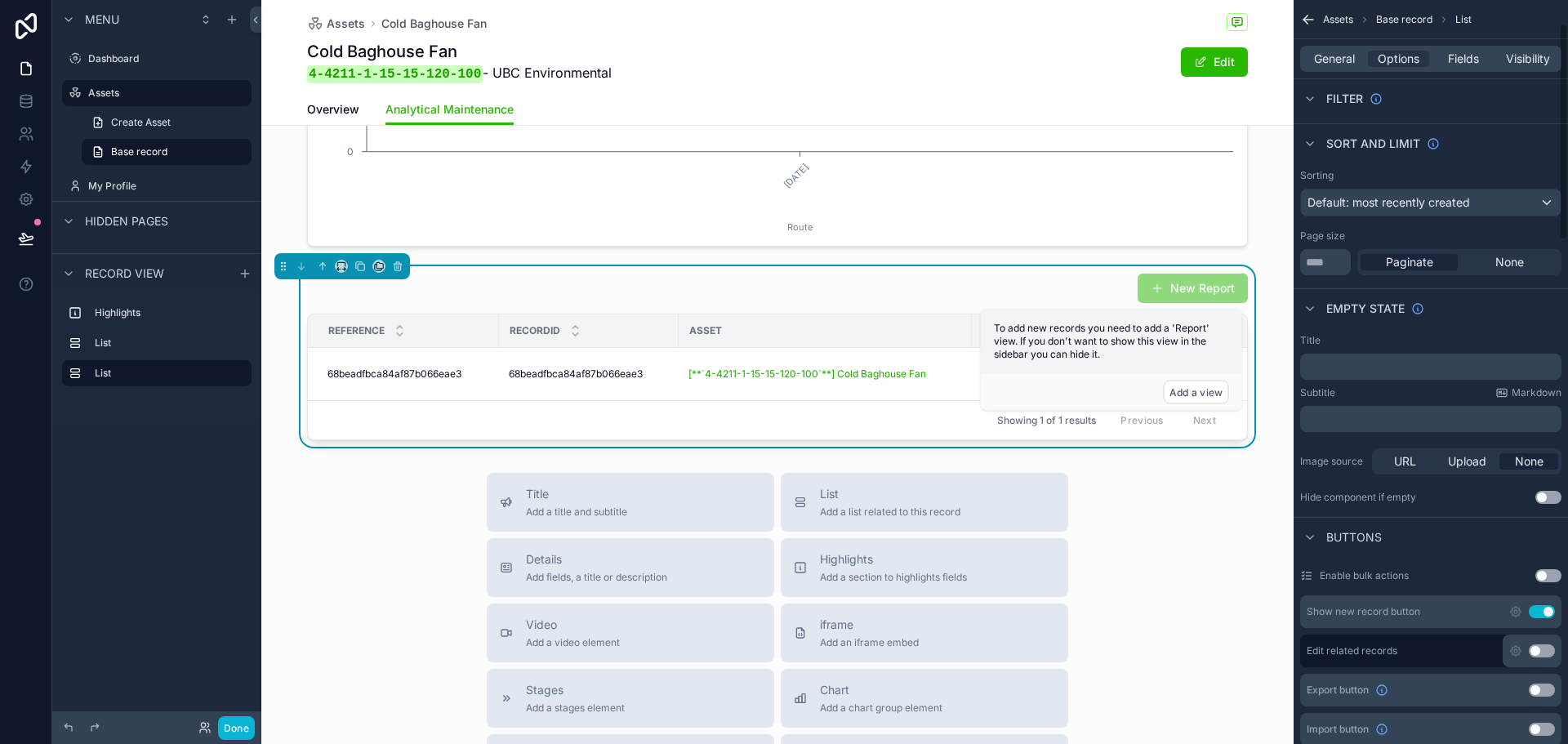
click at [1544, 612] on button "Use setting" at bounding box center [1542, 611] width 26 height 13
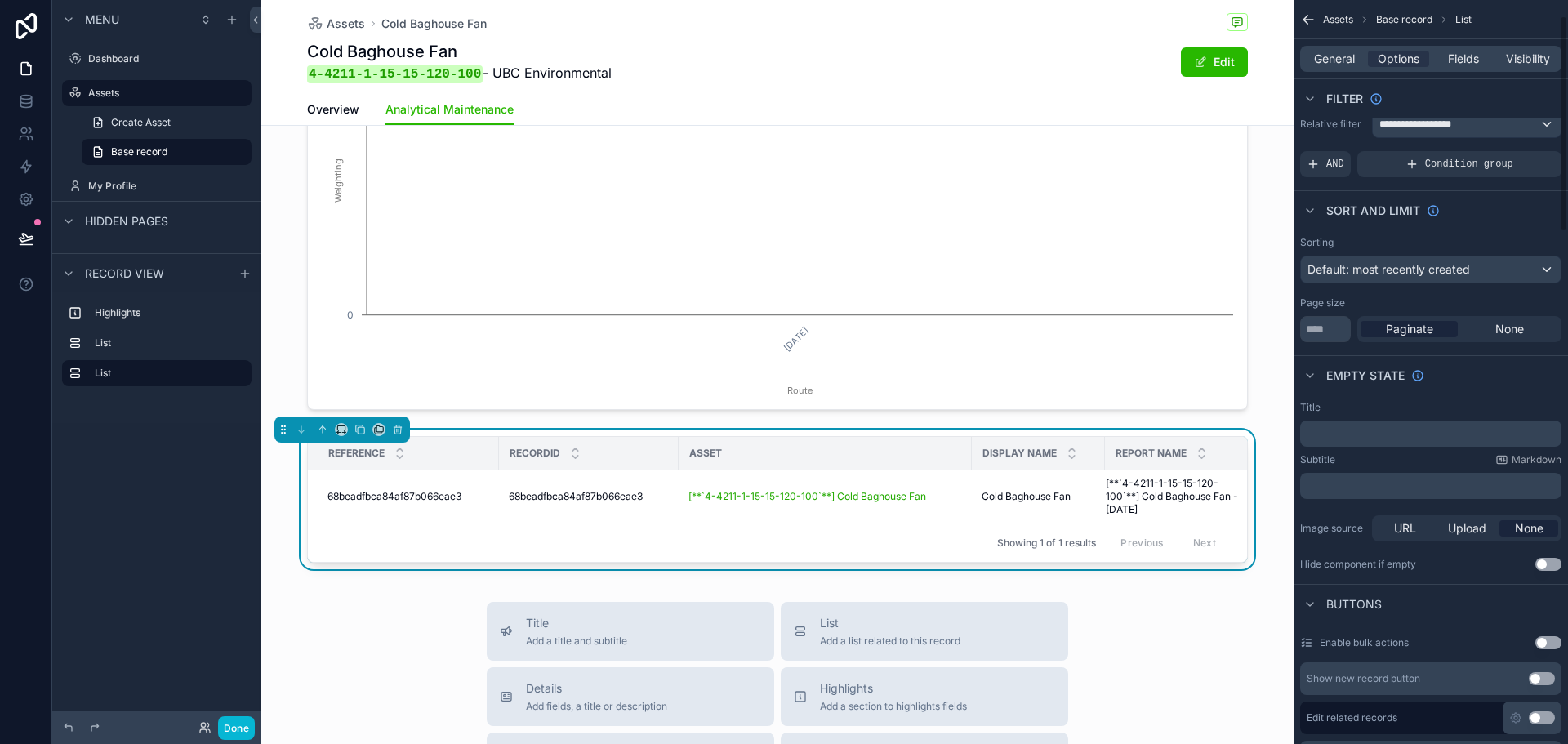
scroll to position [0, 0]
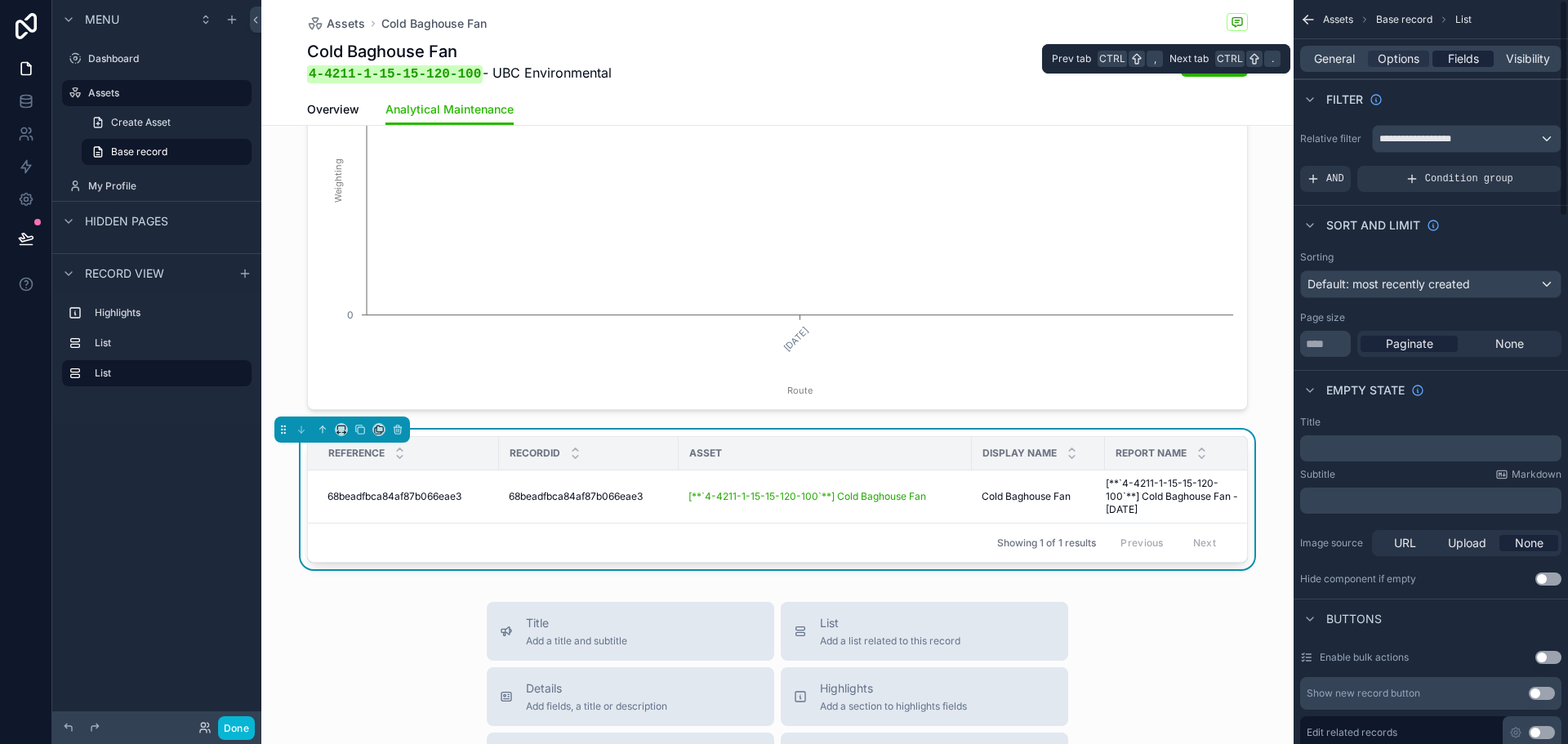
click at [1477, 57] on span "Fields" at bounding box center [1463, 58] width 31 height 16
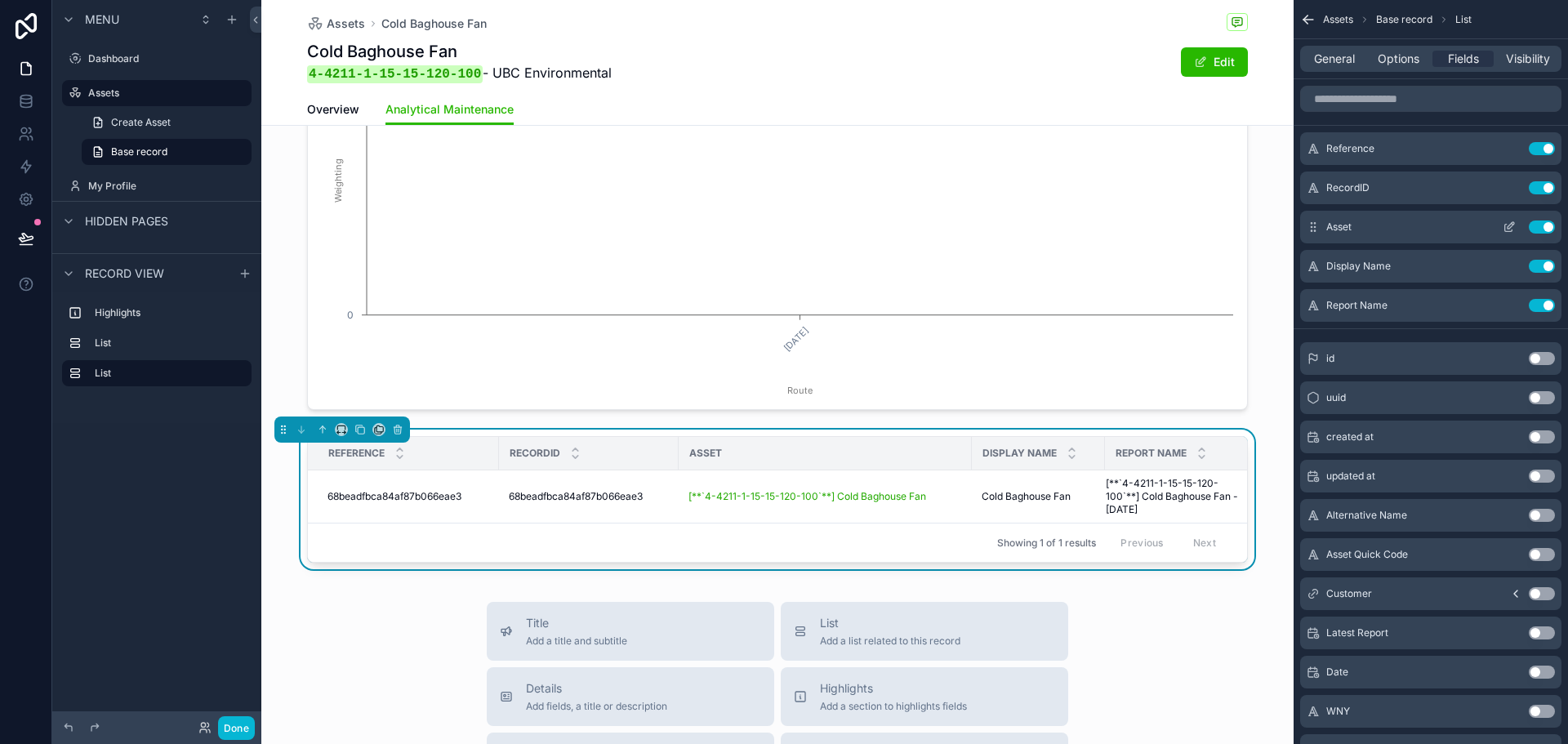
click at [1544, 232] on button "Use setting" at bounding box center [1542, 226] width 26 height 13
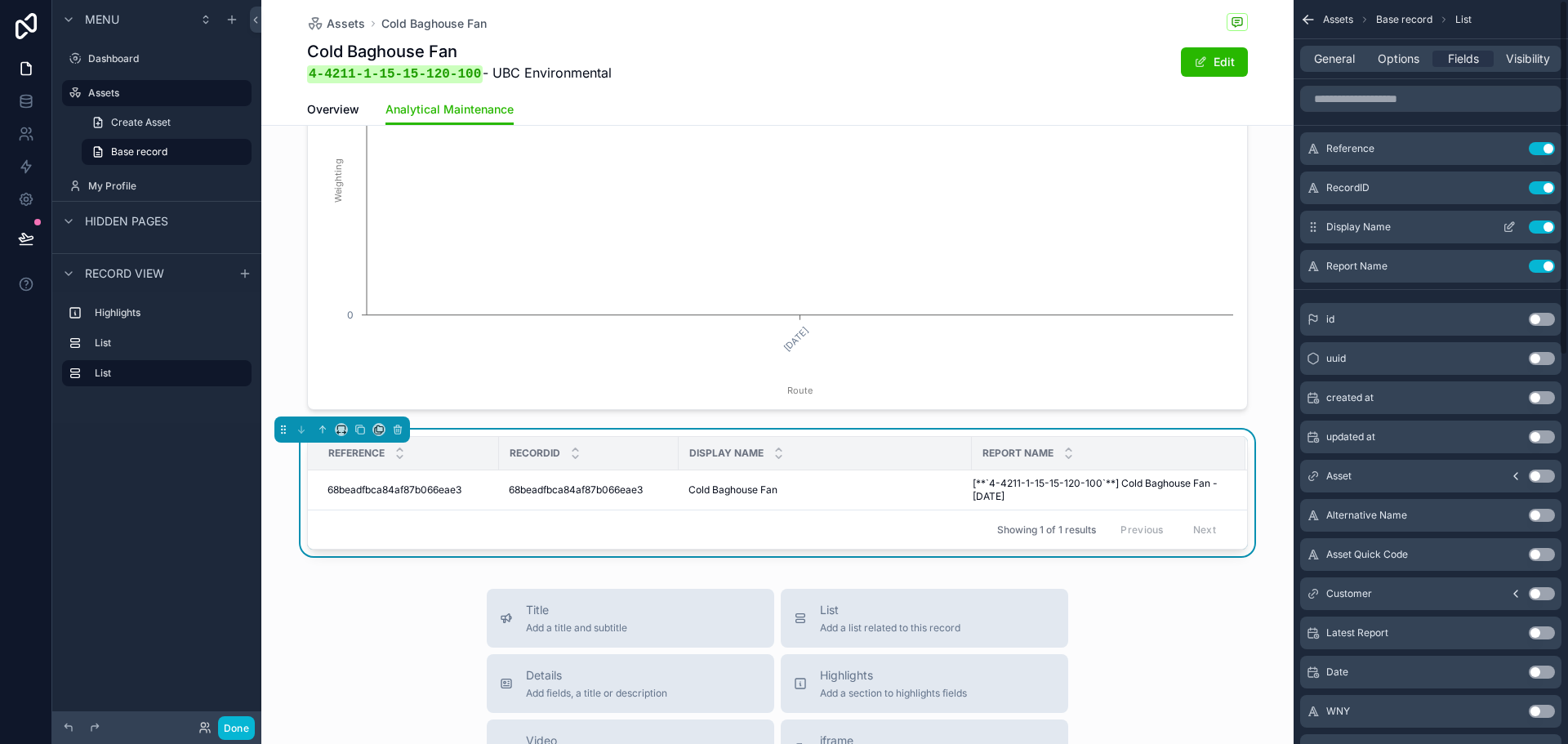
click at [1549, 223] on button "Use setting" at bounding box center [1542, 226] width 26 height 13
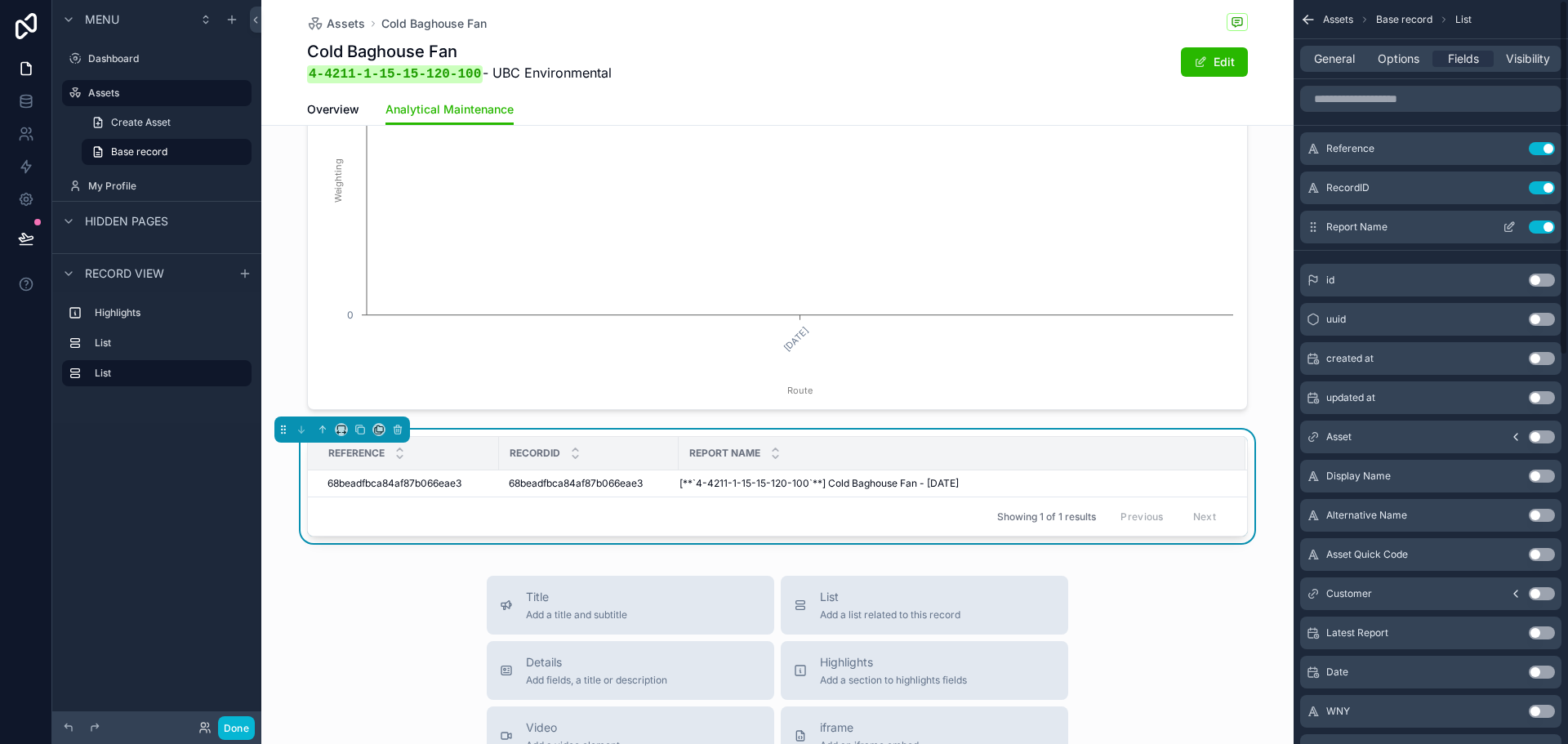
click at [1549, 228] on button "Use setting" at bounding box center [1542, 226] width 26 height 13
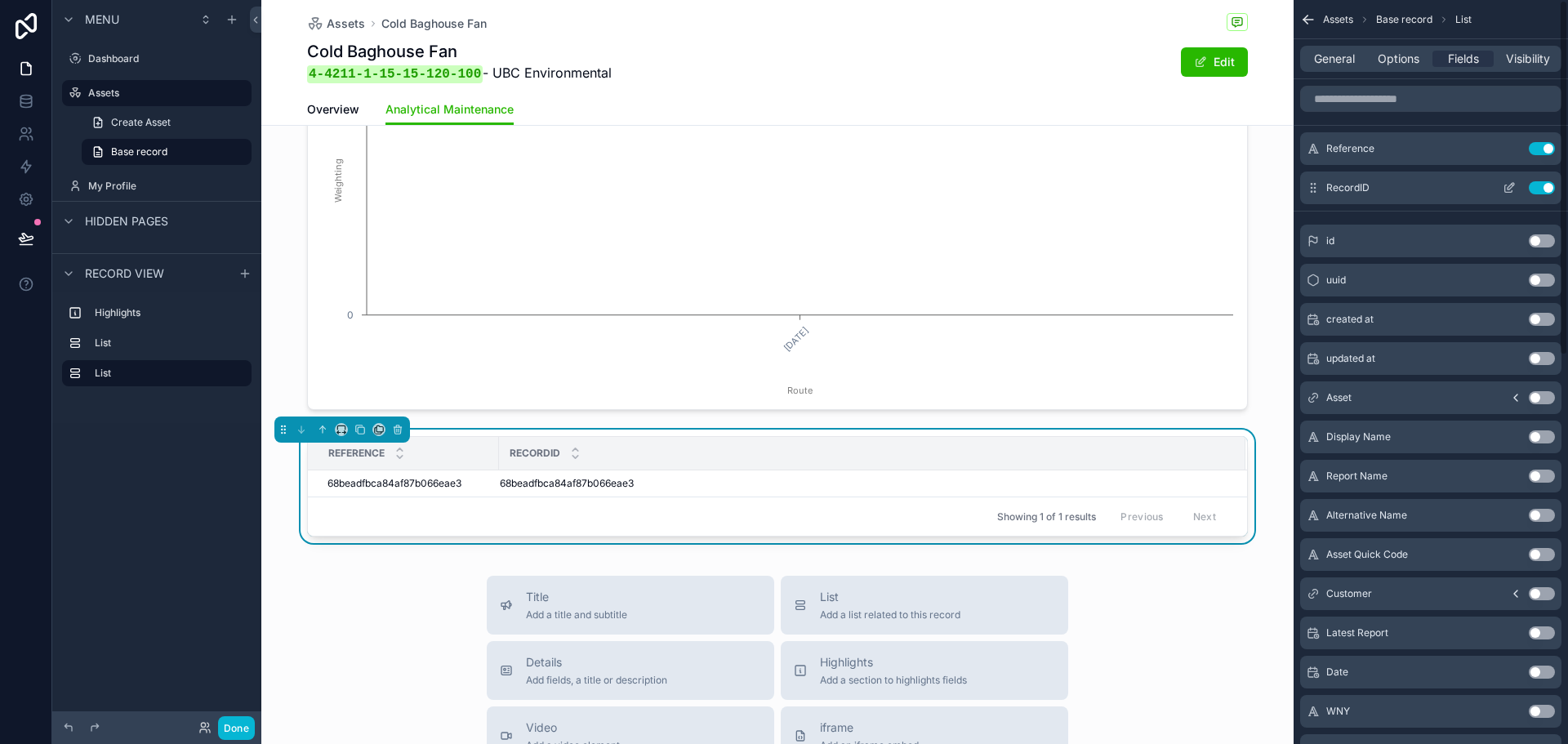
click at [1544, 190] on button "Use setting" at bounding box center [1542, 187] width 26 height 13
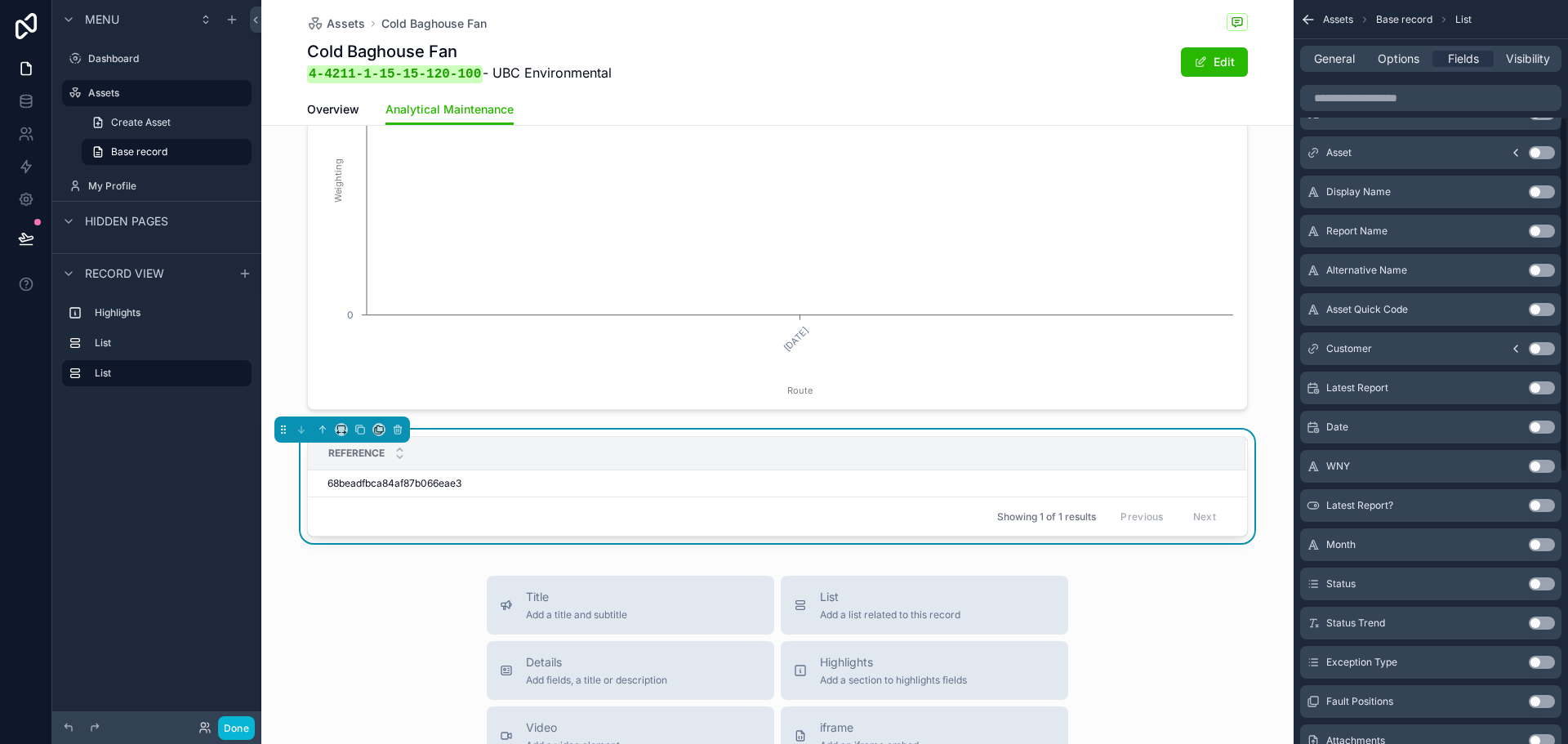
click at [1541, 550] on button "Use setting" at bounding box center [1542, 545] width 26 height 13
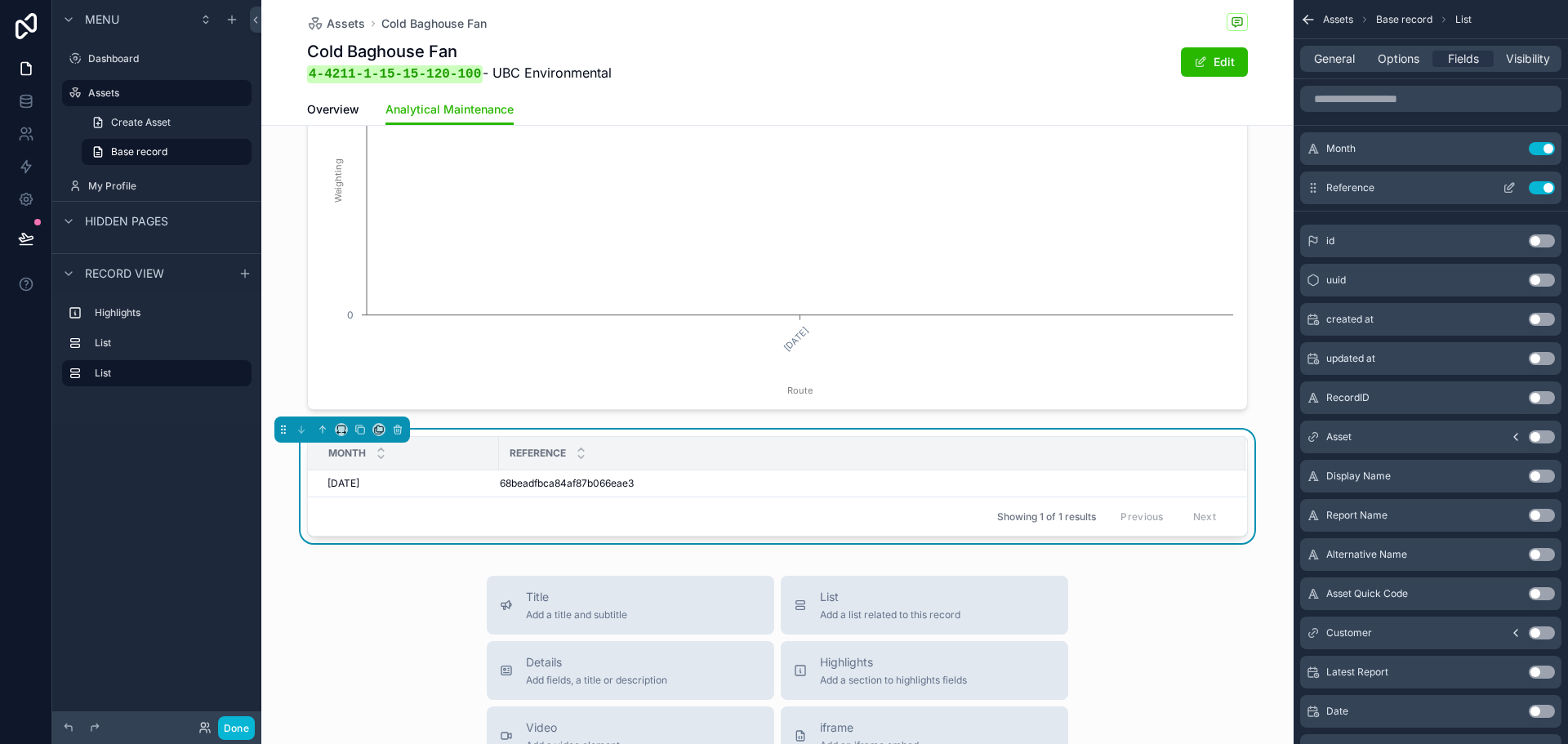
click at [1535, 188] on button "Use setting" at bounding box center [1542, 187] width 26 height 13
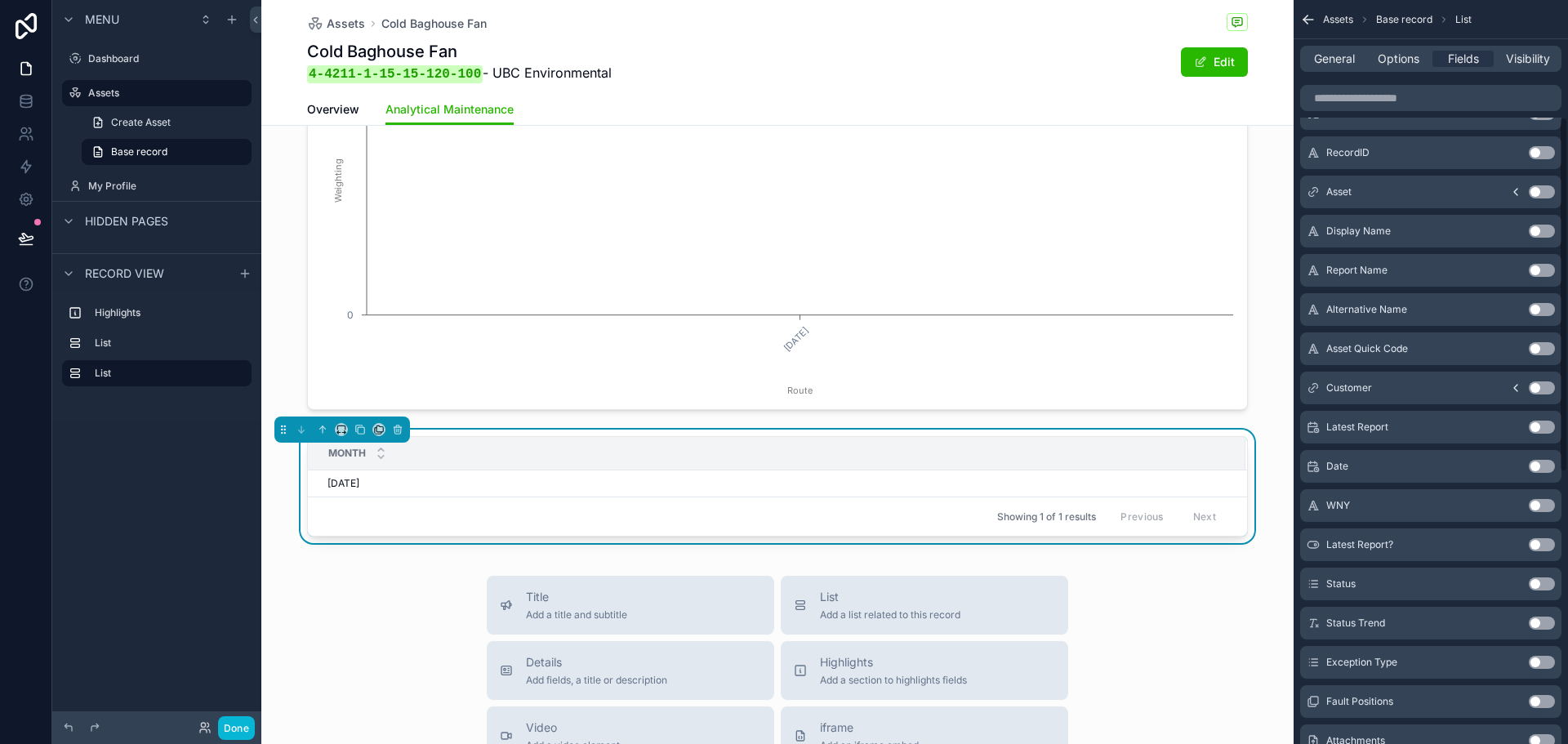
click at [1535, 588] on button "Use setting" at bounding box center [1542, 584] width 26 height 13
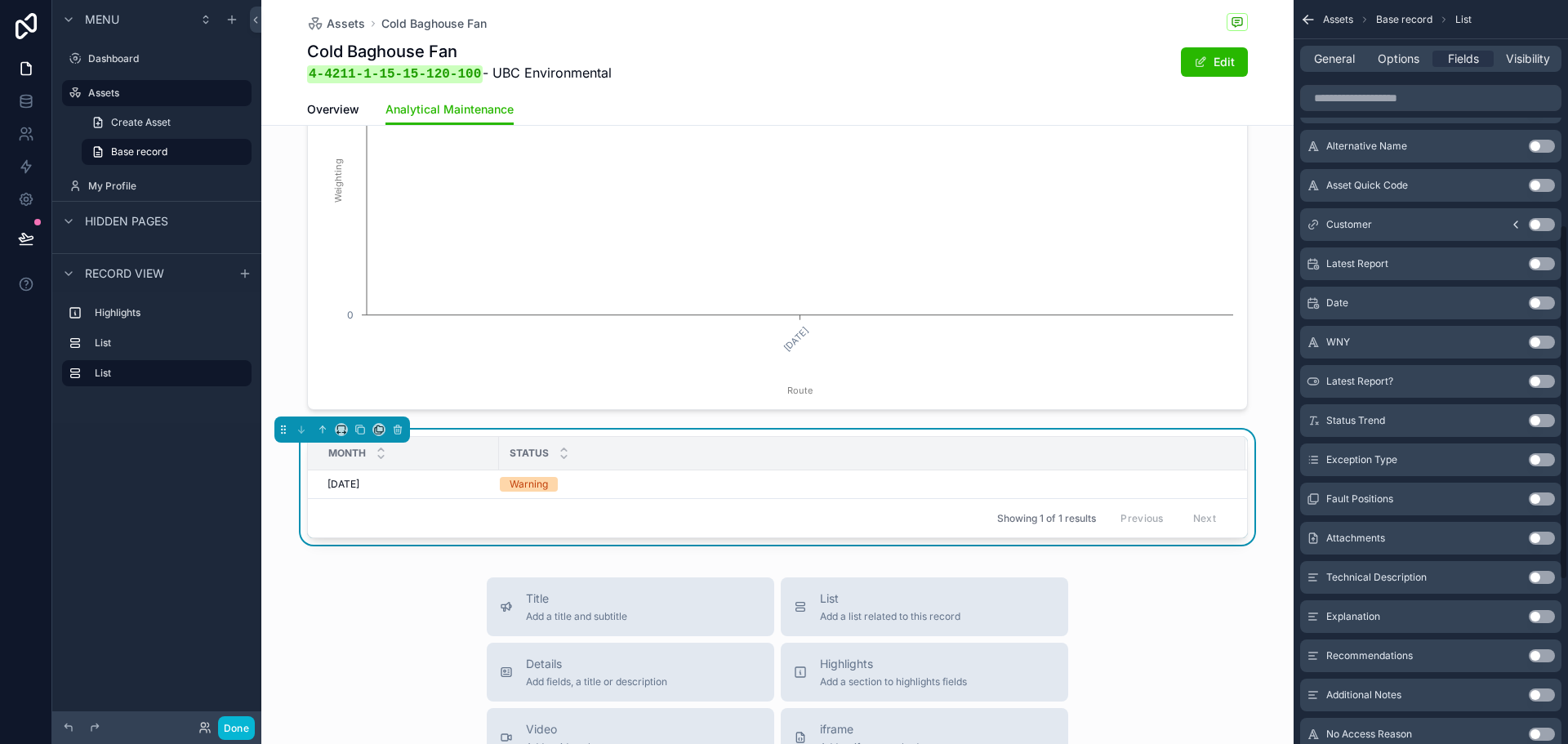
scroll to position [529, 0]
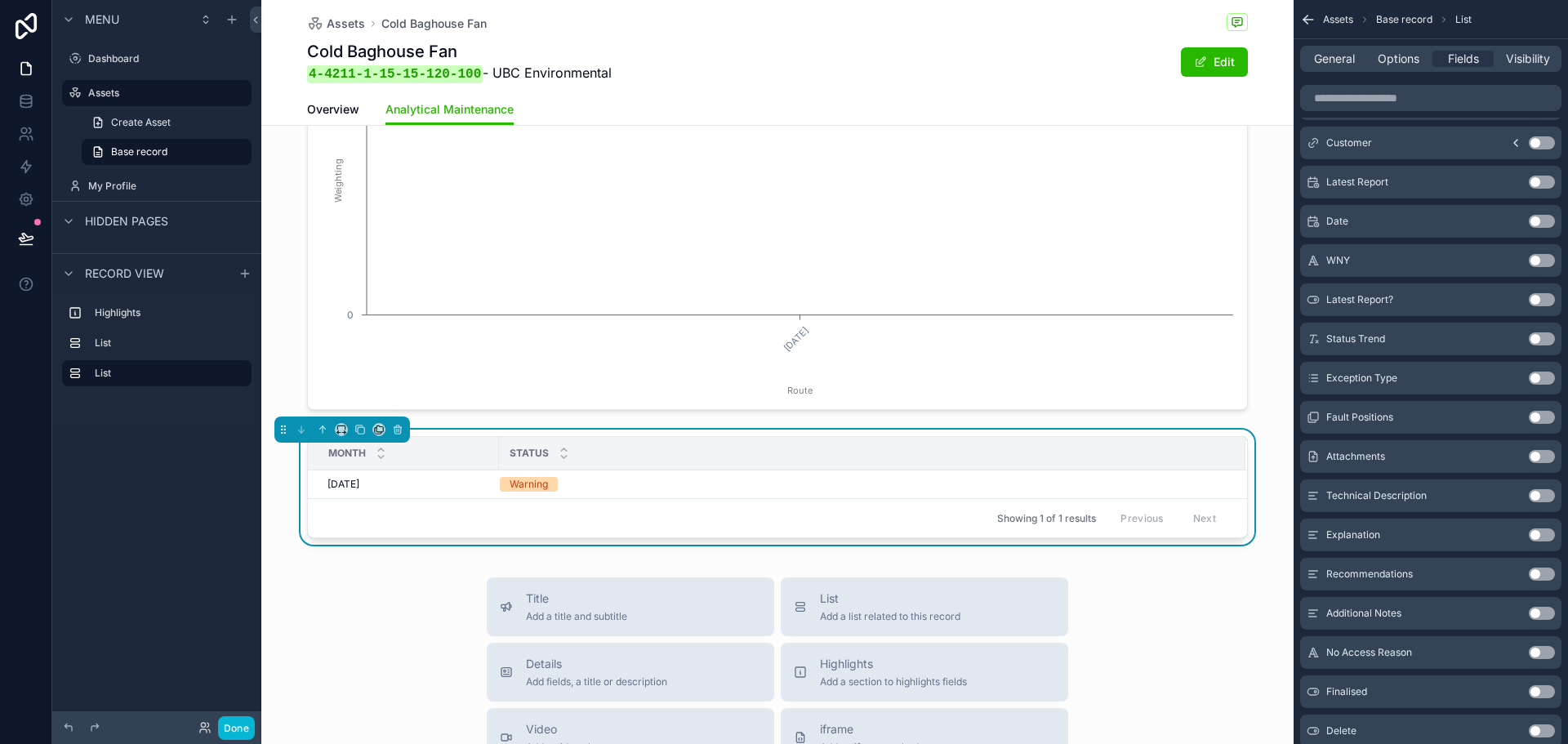
click at [1538, 380] on button "Use setting" at bounding box center [1542, 377] width 26 height 13
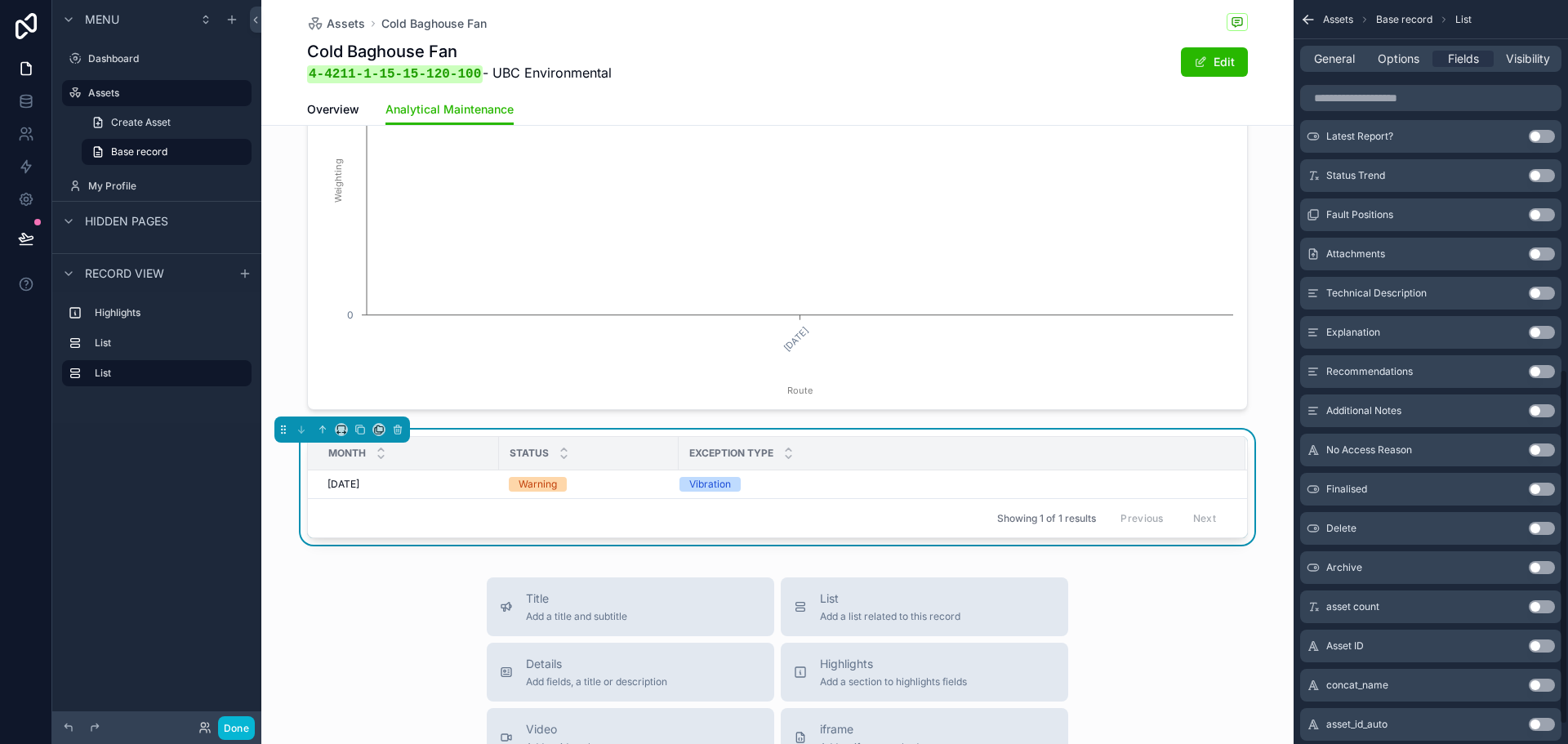
scroll to position [814, 0]
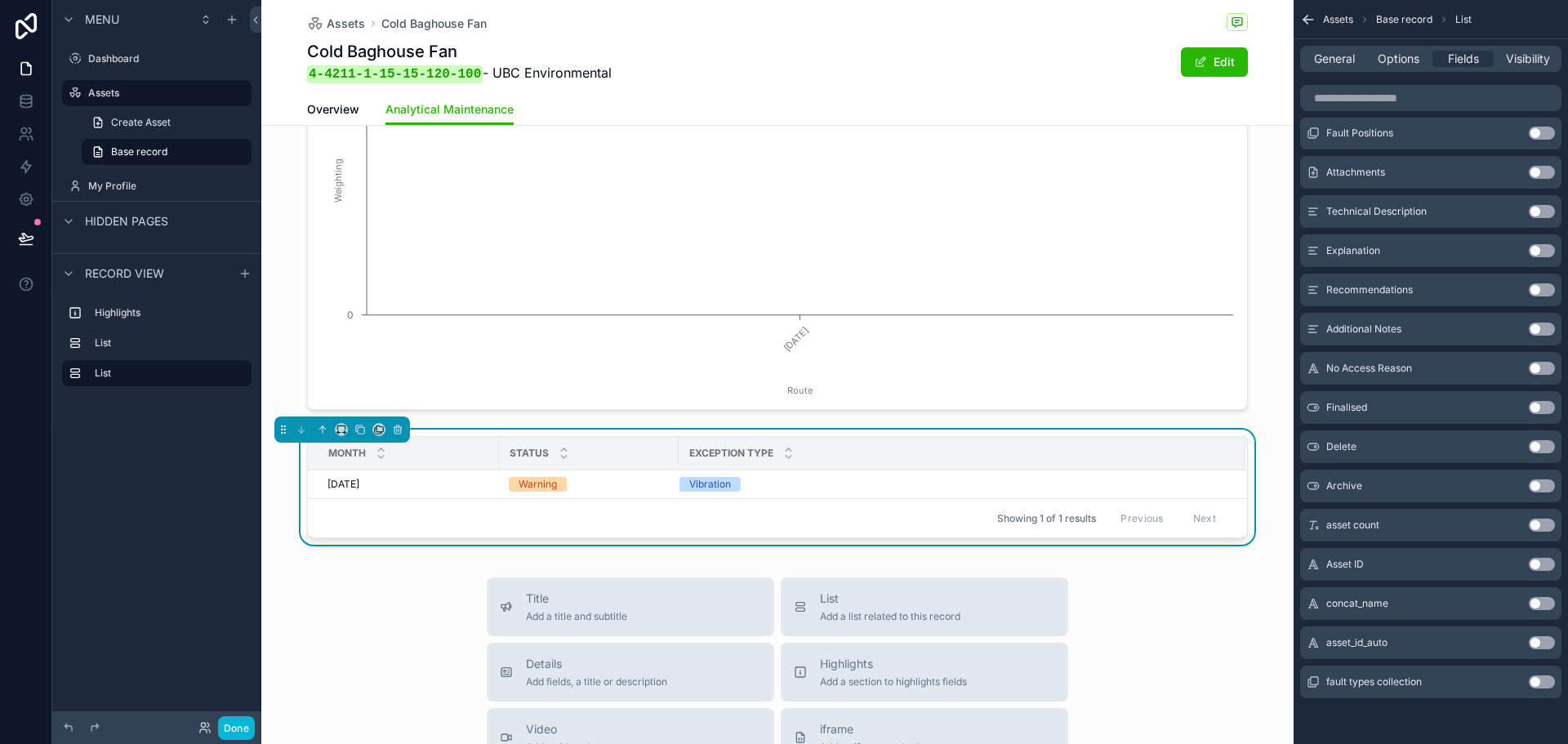
click at [1538, 682] on button "Use setting" at bounding box center [1542, 682] width 26 height 13
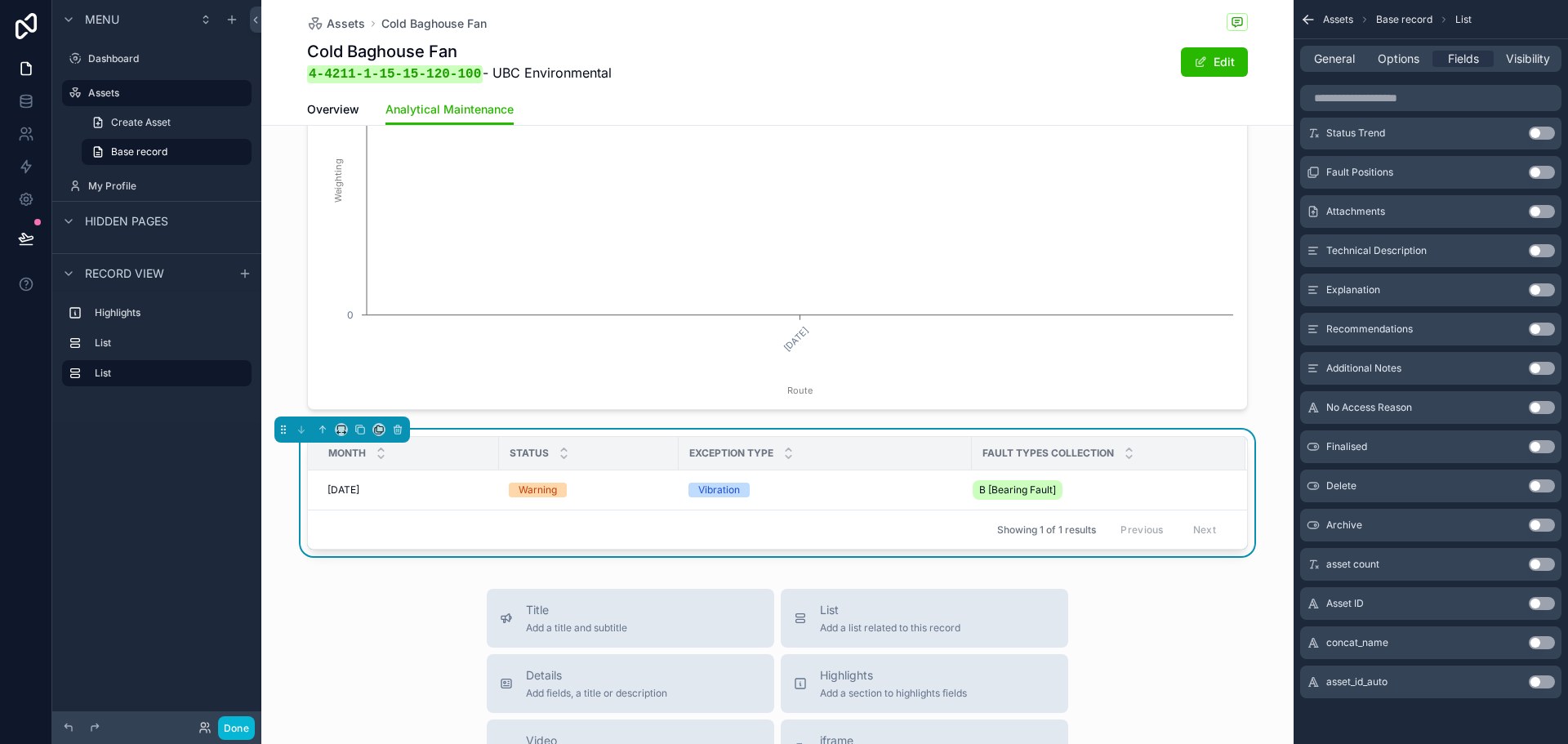
drag, startPoint x: 963, startPoint y: 448, endPoint x: 824, endPoint y: 453, distance: 139.1
click at [824, 453] on div "Exception Type" at bounding box center [825, 453] width 291 height 31
drag, startPoint x: 966, startPoint y: 453, endPoint x: 817, endPoint y: 457, distance: 149.1
click at [817, 457] on tr "Month Status Exception Type Fault types collection" at bounding box center [778, 454] width 940 height 34
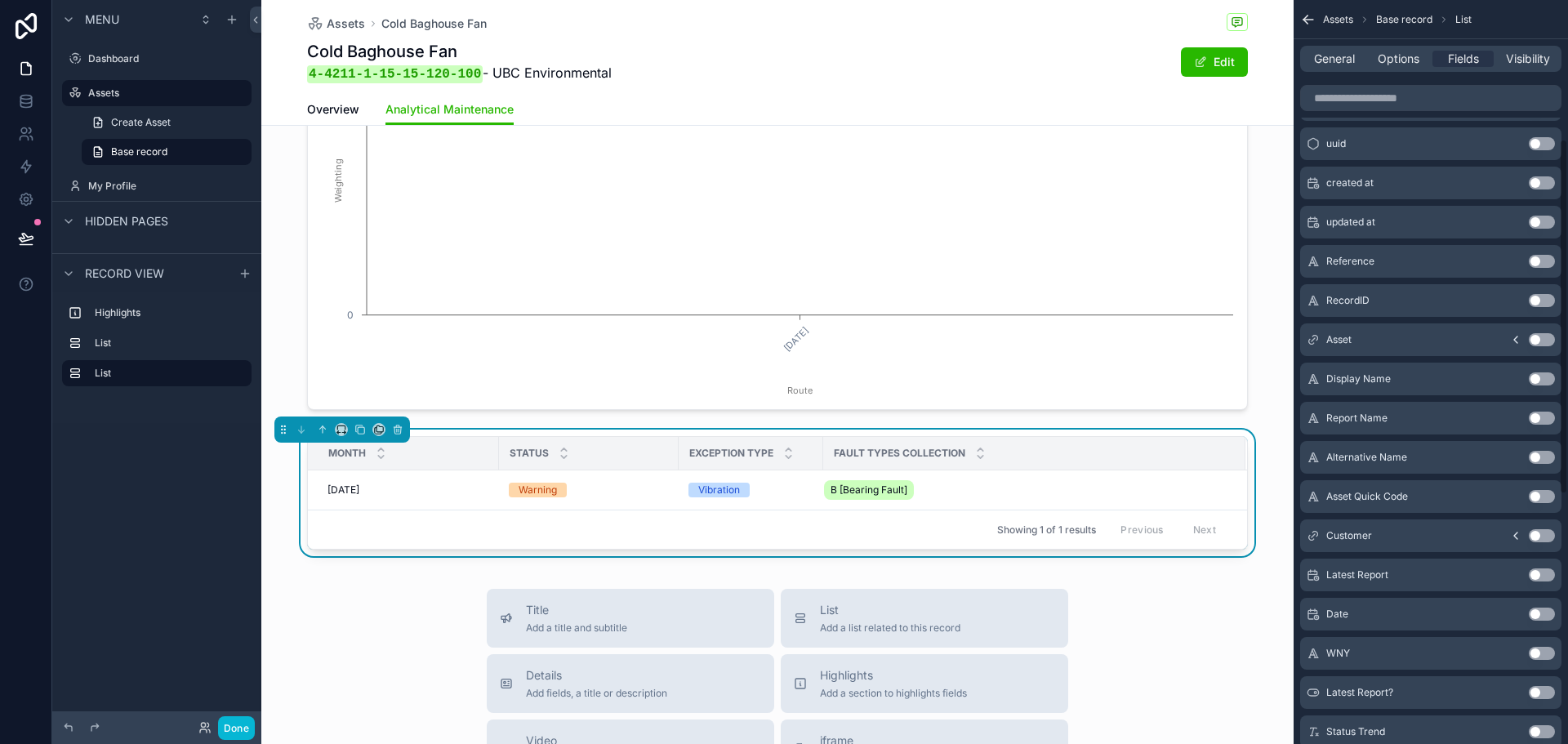
scroll to position [323, 0]
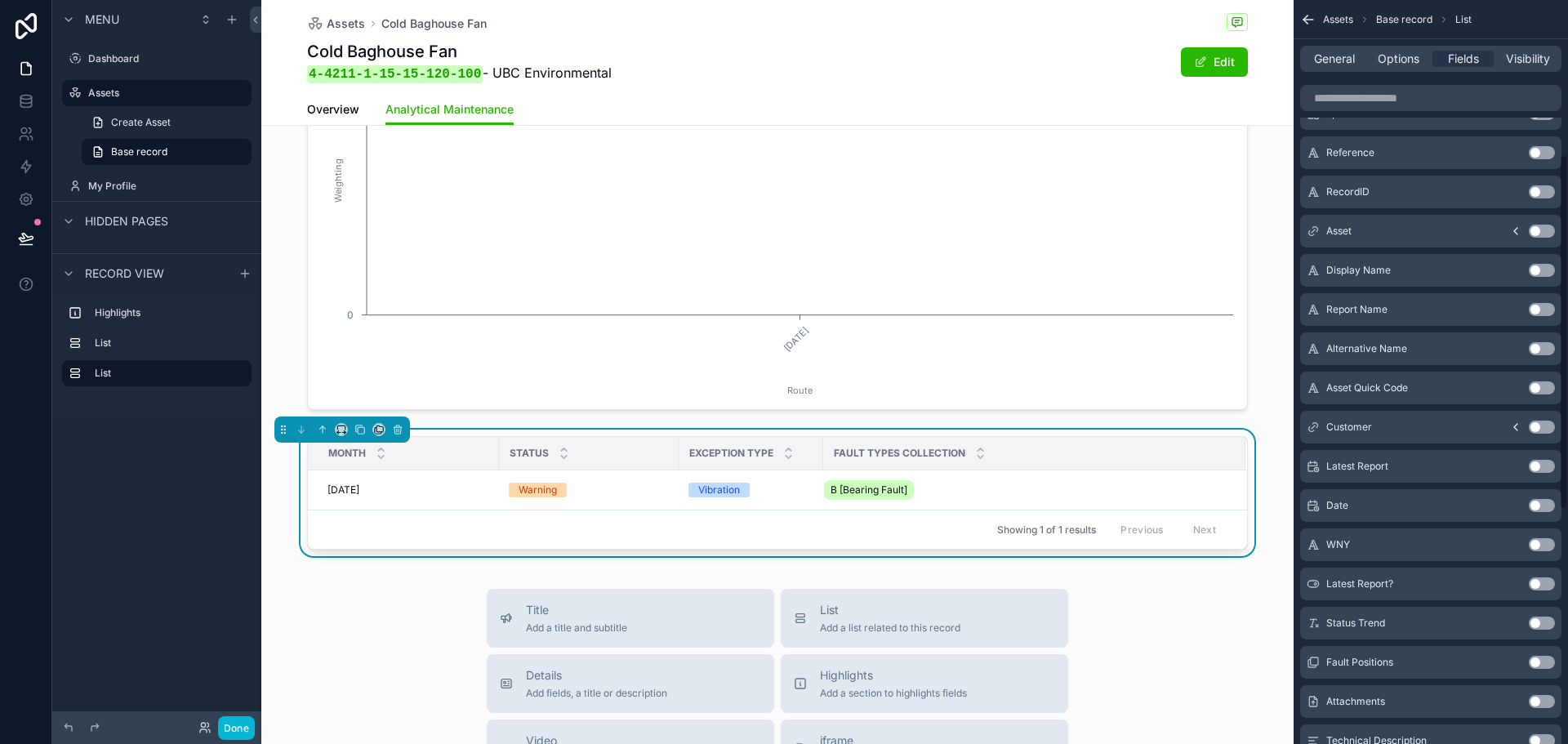
click at [1541, 505] on button "Use setting" at bounding box center [1542, 505] width 26 height 13
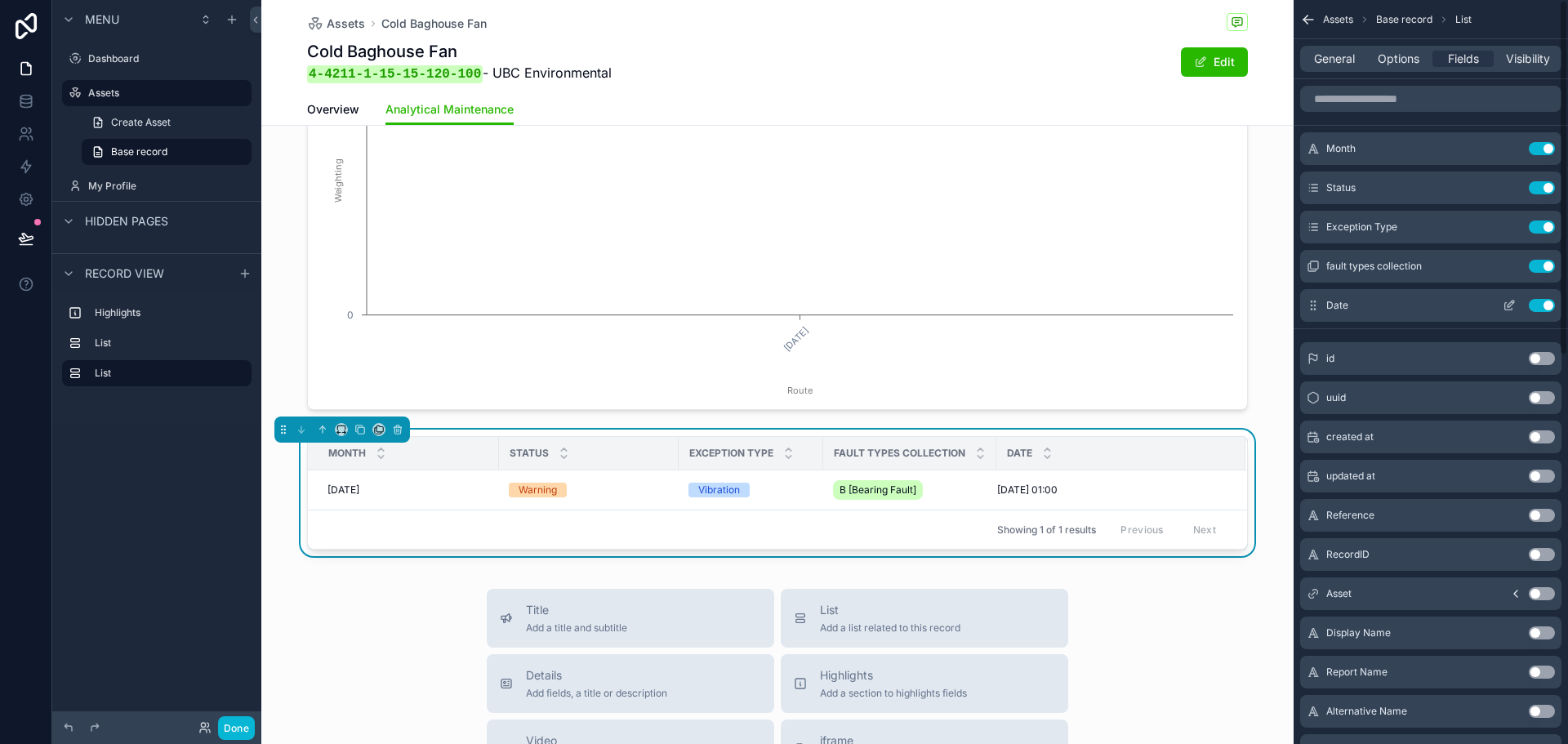
click at [1509, 301] on icon "scrollable content" at bounding box center [1509, 305] width 13 height 13
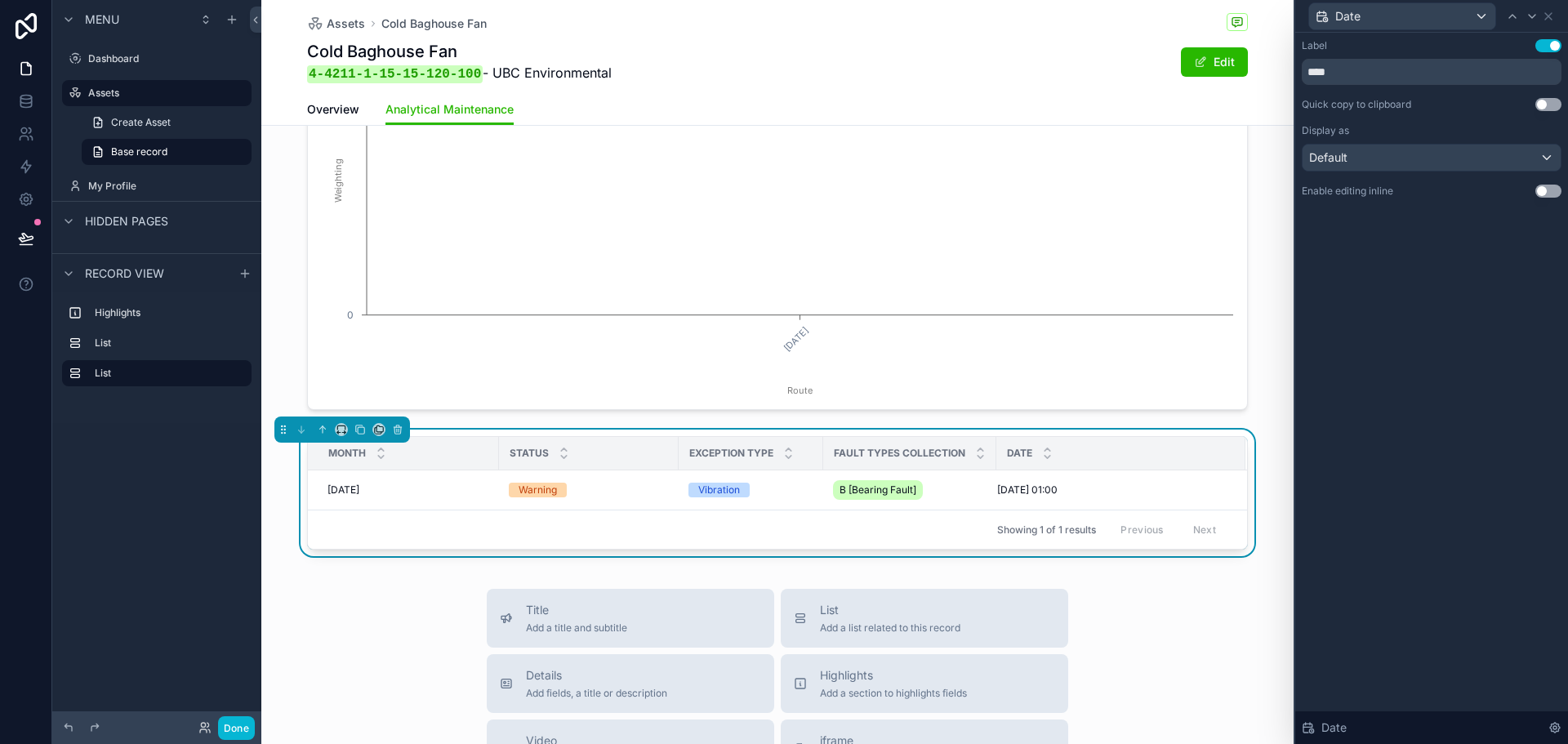
drag, startPoint x: 1557, startPoint y: 725, endPoint x: 1545, endPoint y: 709, distance: 20.0
click at [1556, 725] on icon at bounding box center [1554, 727] width 13 height 13
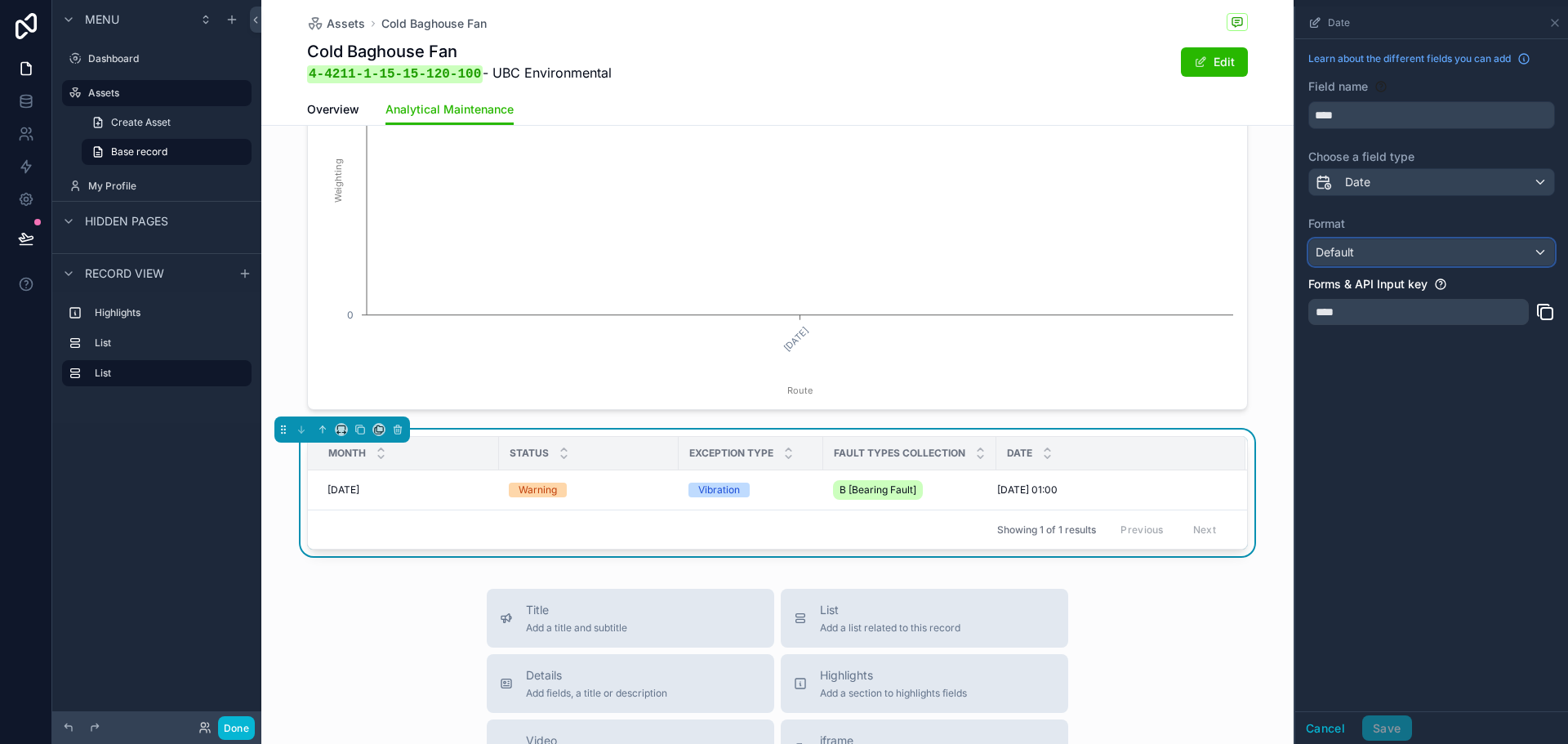
click at [1413, 263] on div "Default" at bounding box center [1432, 252] width 245 height 26
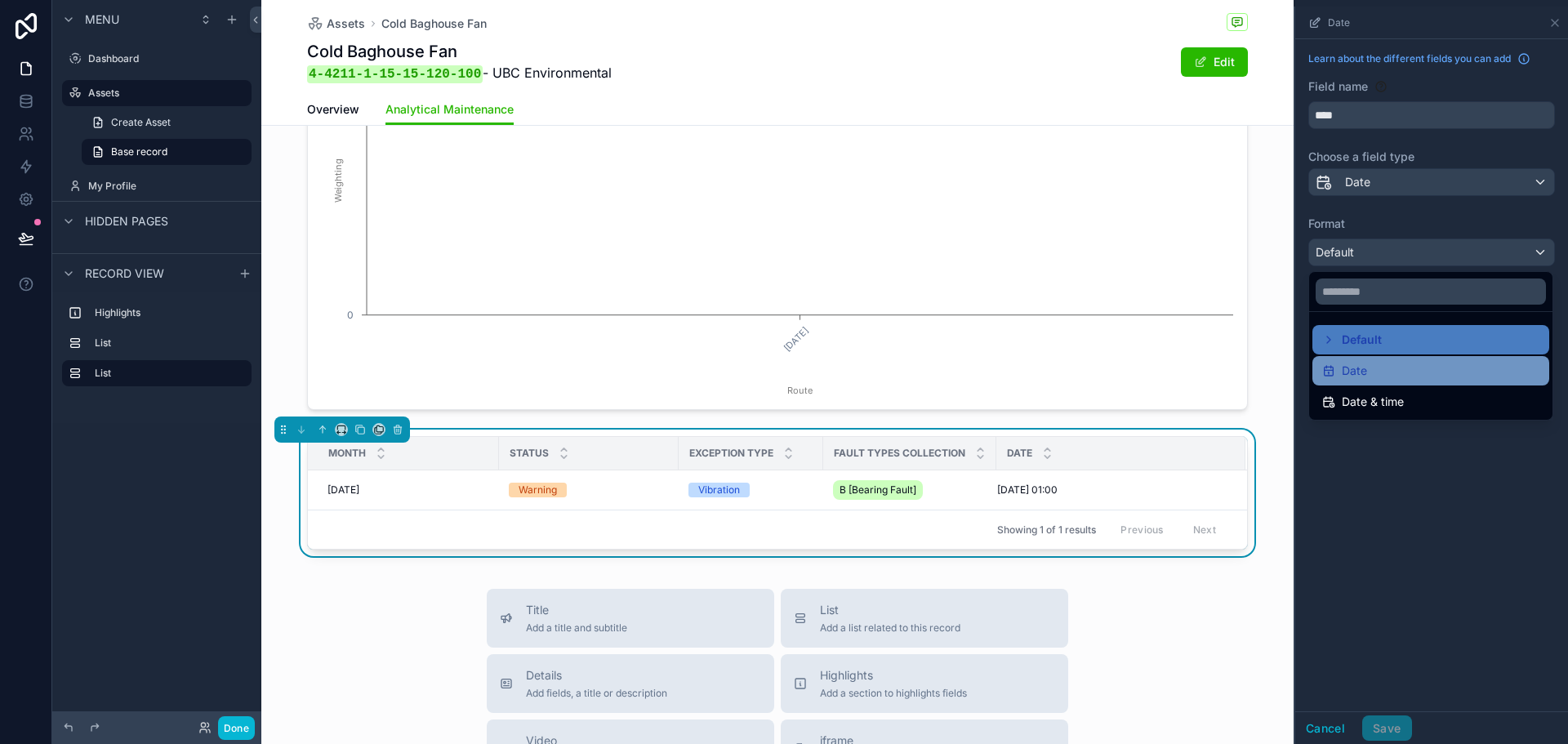
click at [1367, 372] on span "Date" at bounding box center [1354, 371] width 25 height 19
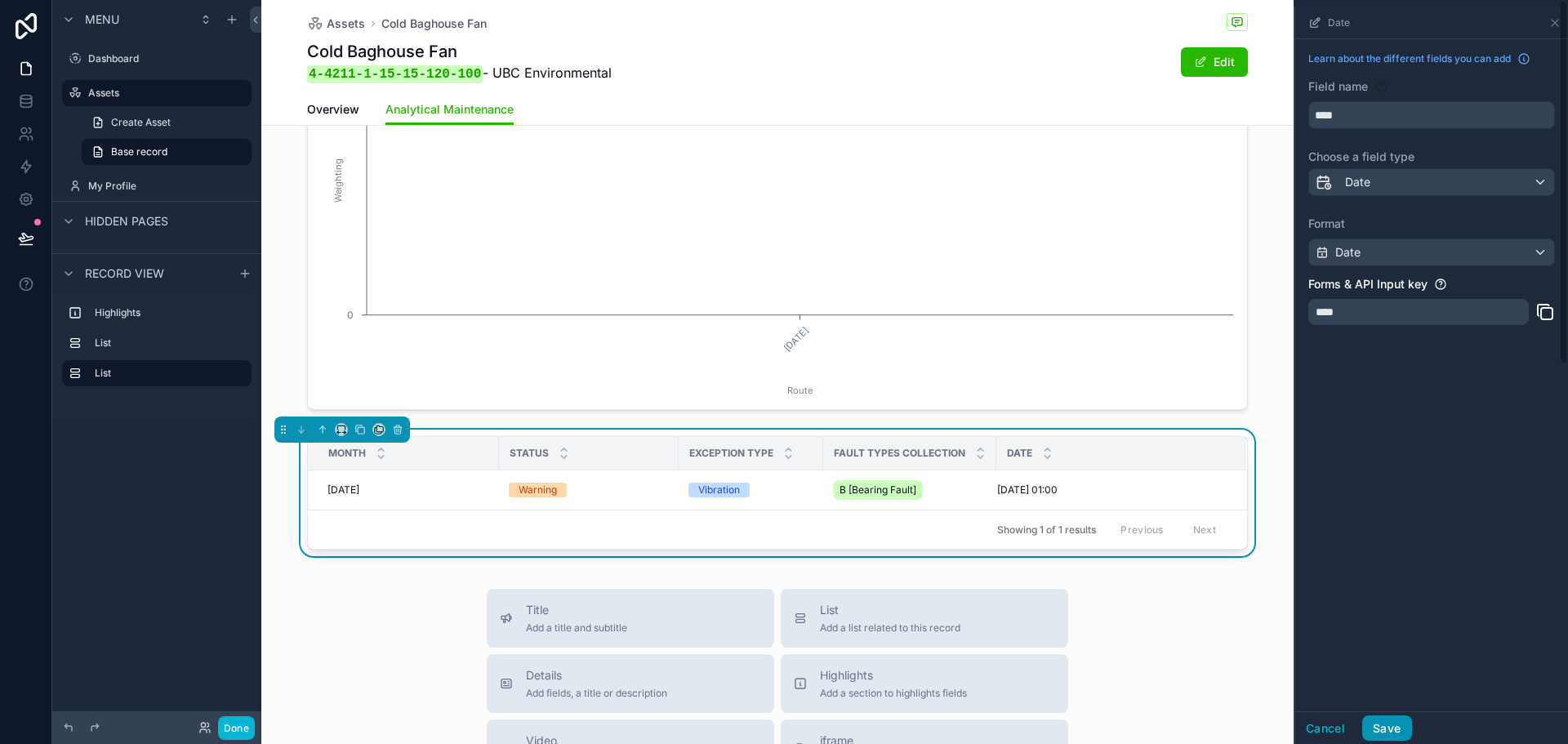
click at [1410, 728] on button "Save" at bounding box center [1387, 728] width 49 height 26
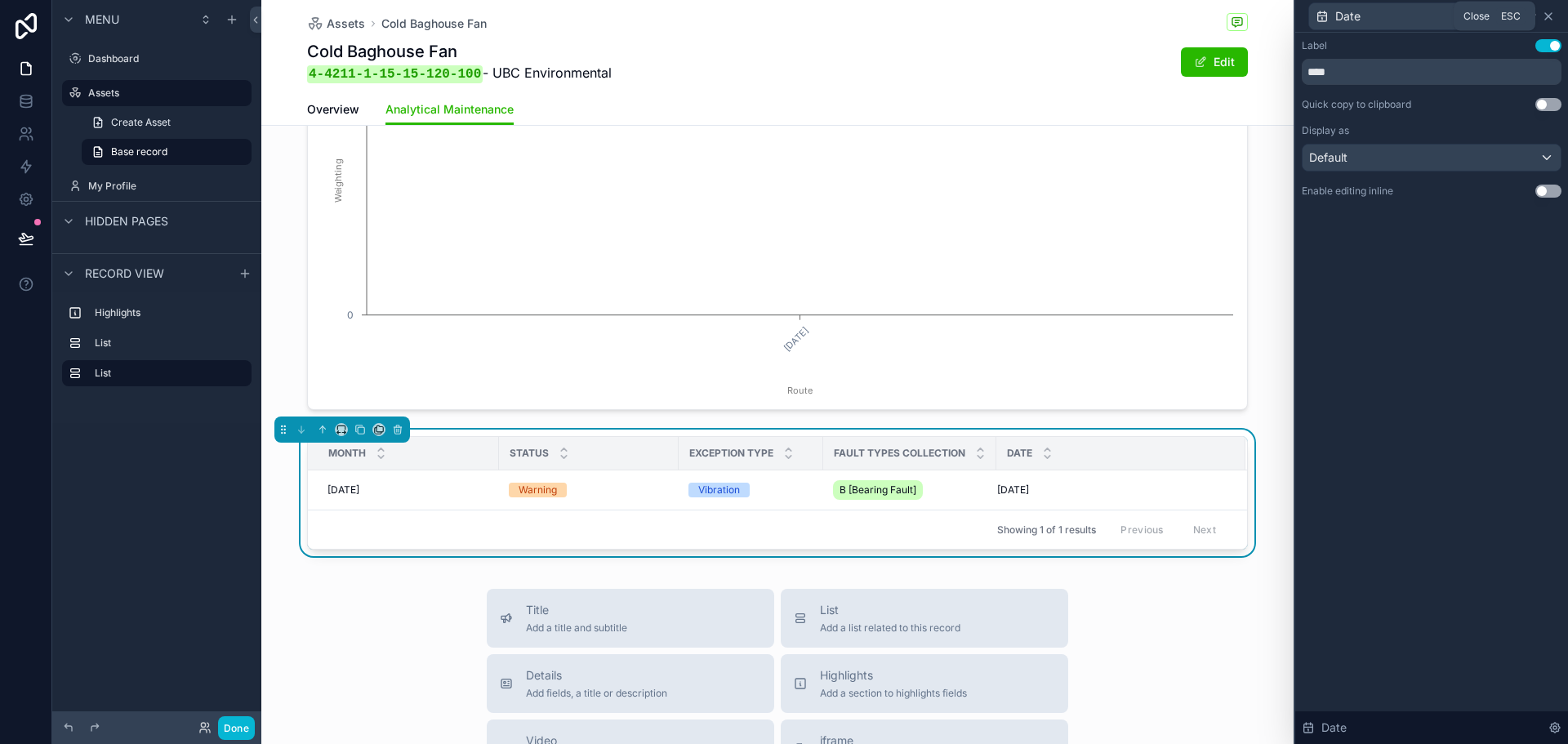
click at [1547, 17] on icon at bounding box center [1549, 16] width 7 height 7
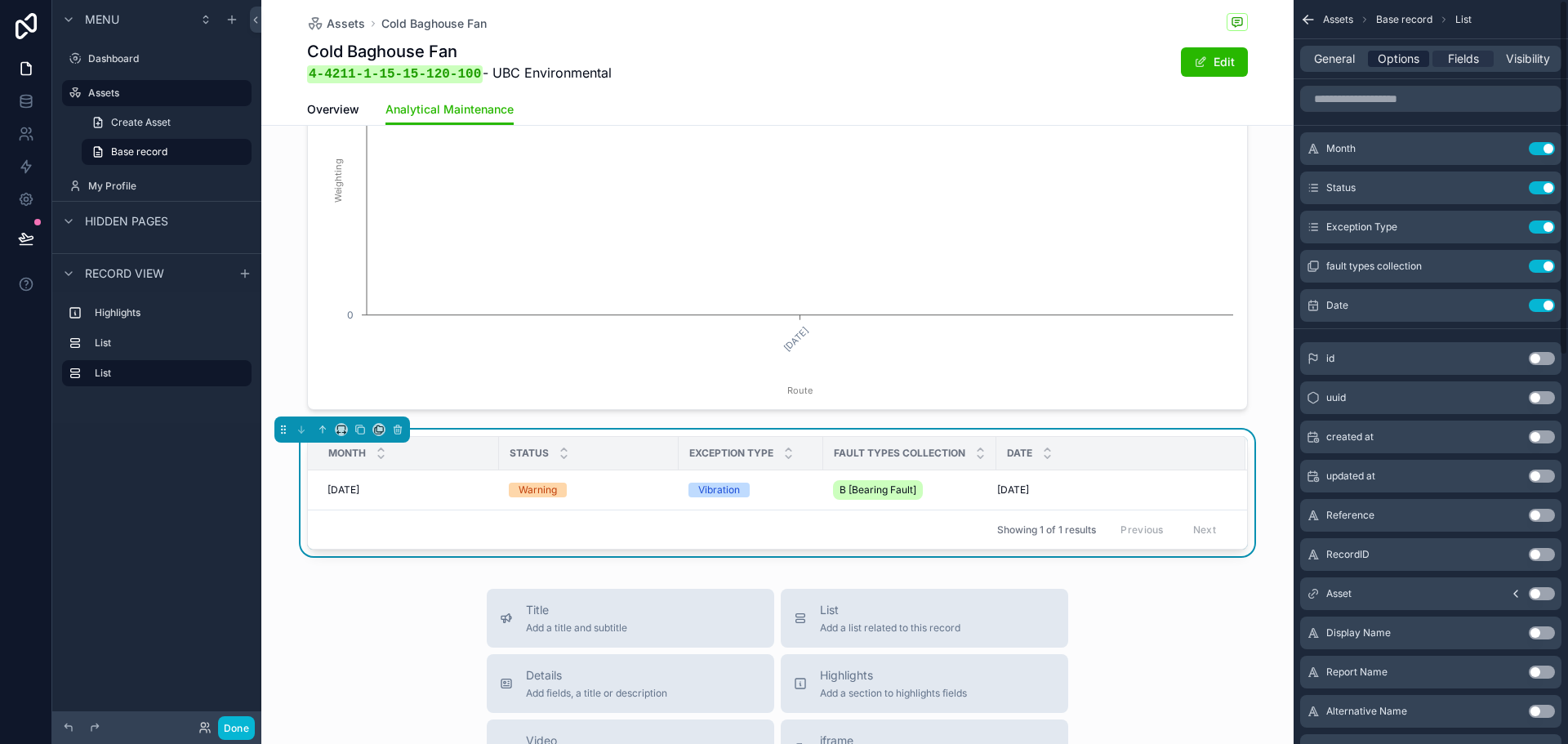
click at [1402, 60] on span "Options" at bounding box center [1398, 58] width 41 height 16
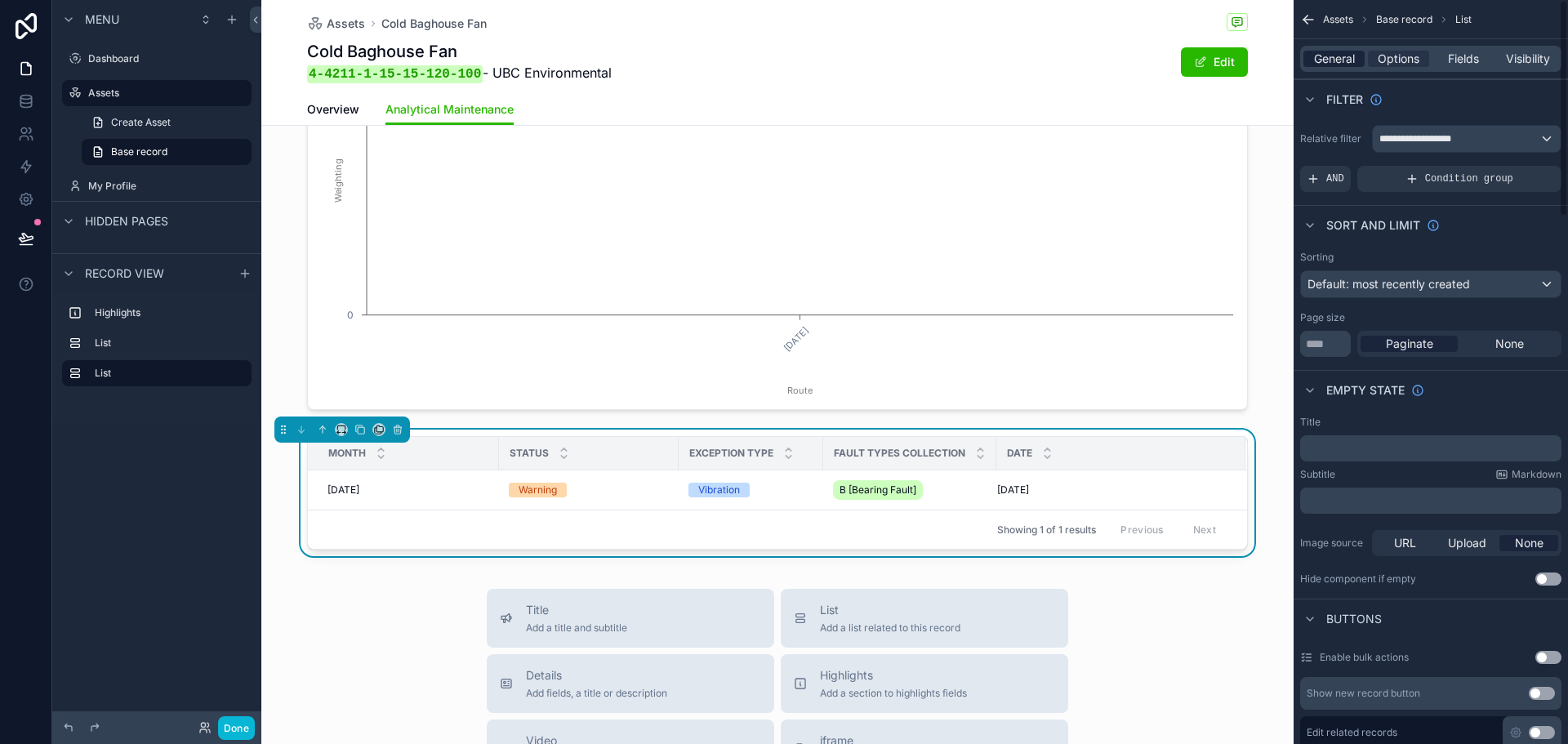
click at [1323, 62] on span "General" at bounding box center [1335, 58] width 41 height 16
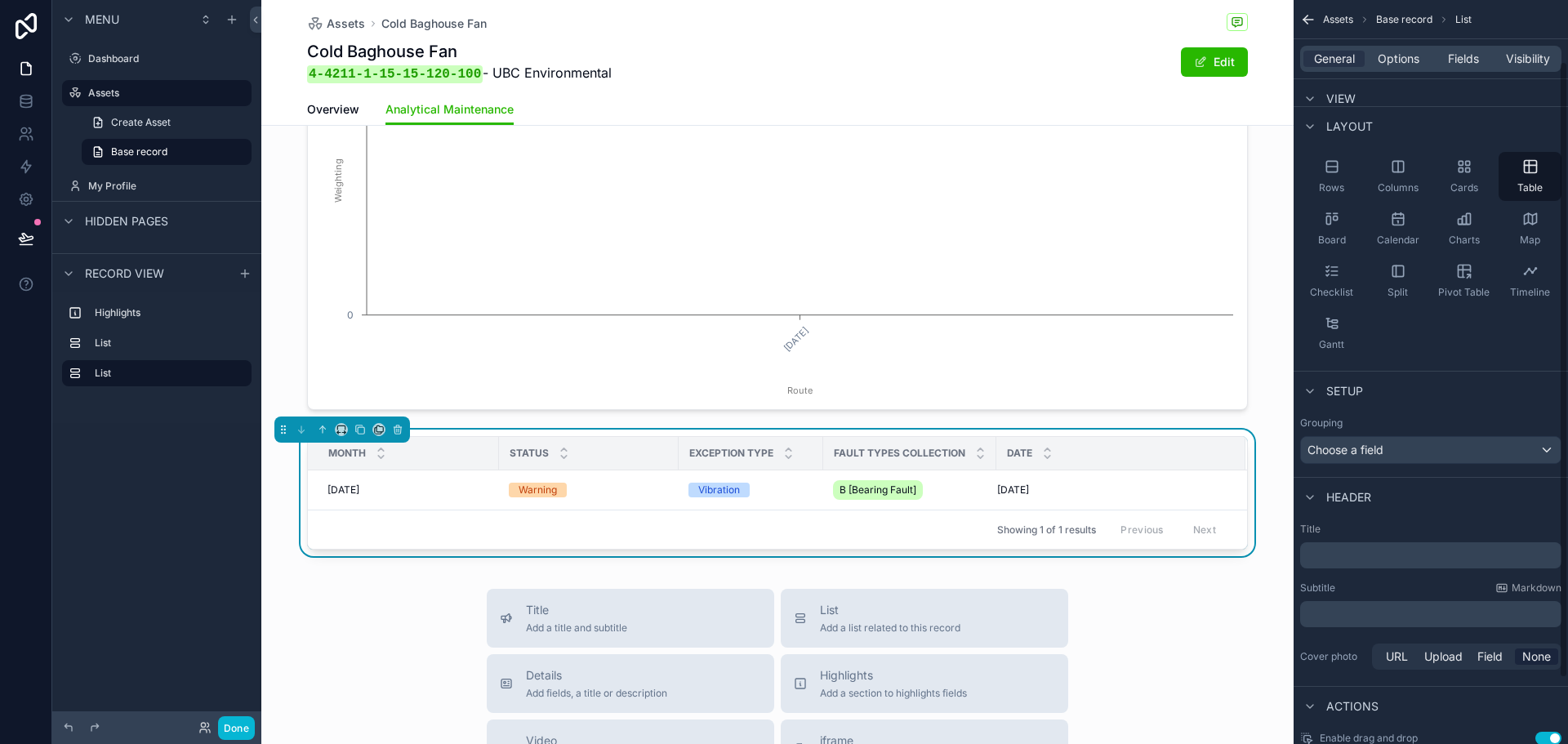
scroll to position [82, 0]
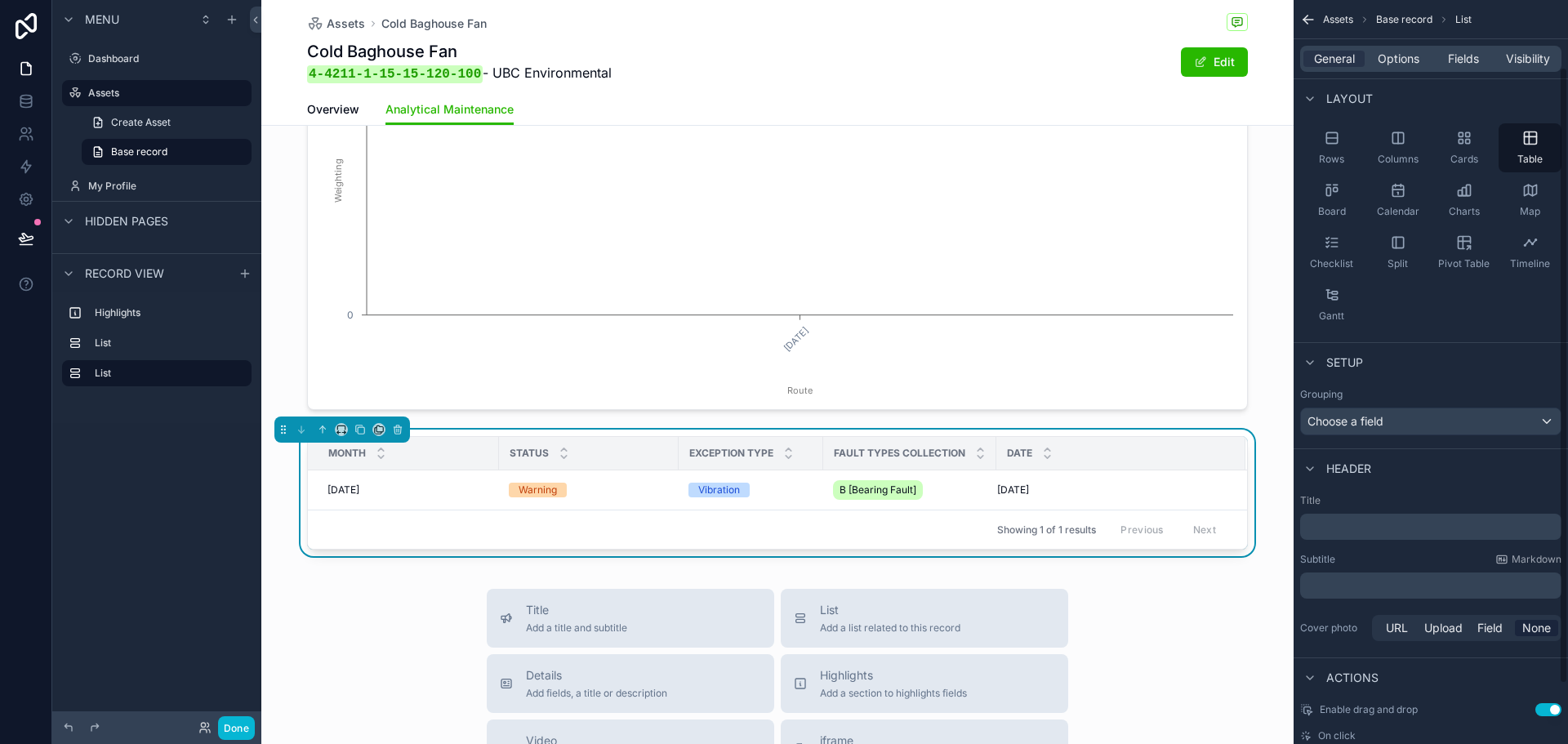
click at [1397, 534] on p "﻿" at bounding box center [1433, 526] width 252 height 16
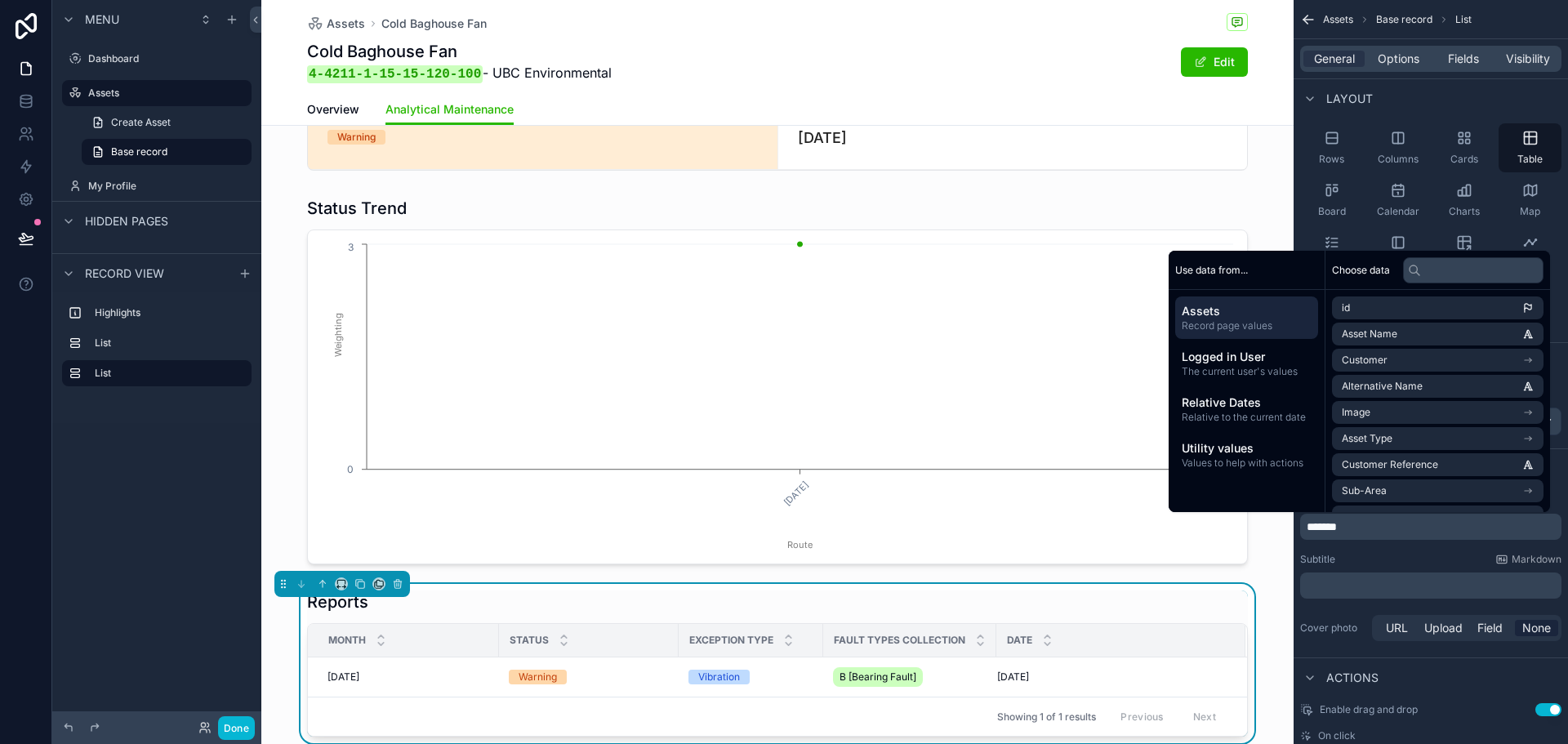
click at [1431, 564] on div "Subtitle Markdown" at bounding box center [1431, 559] width 262 height 13
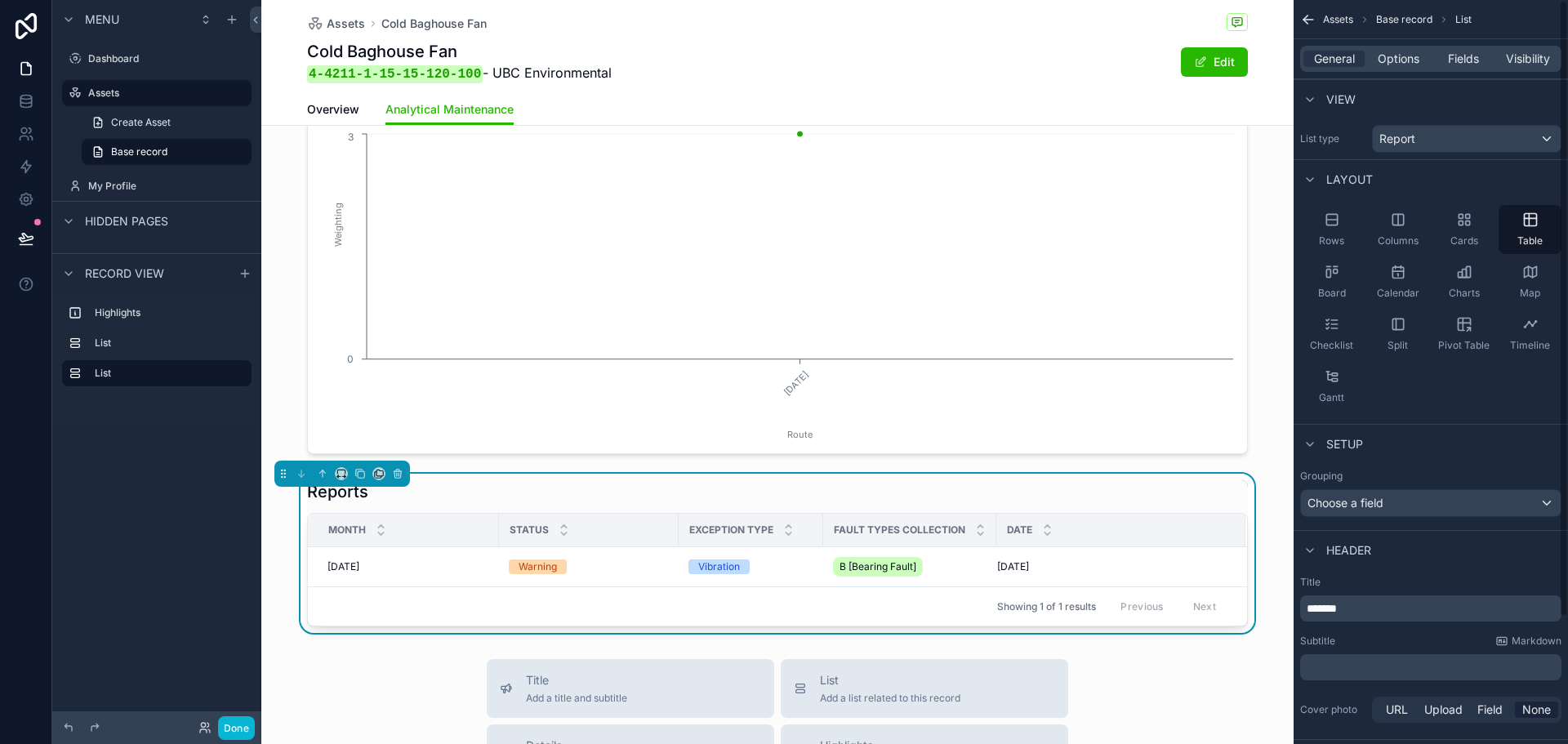
scroll to position [245, 0]
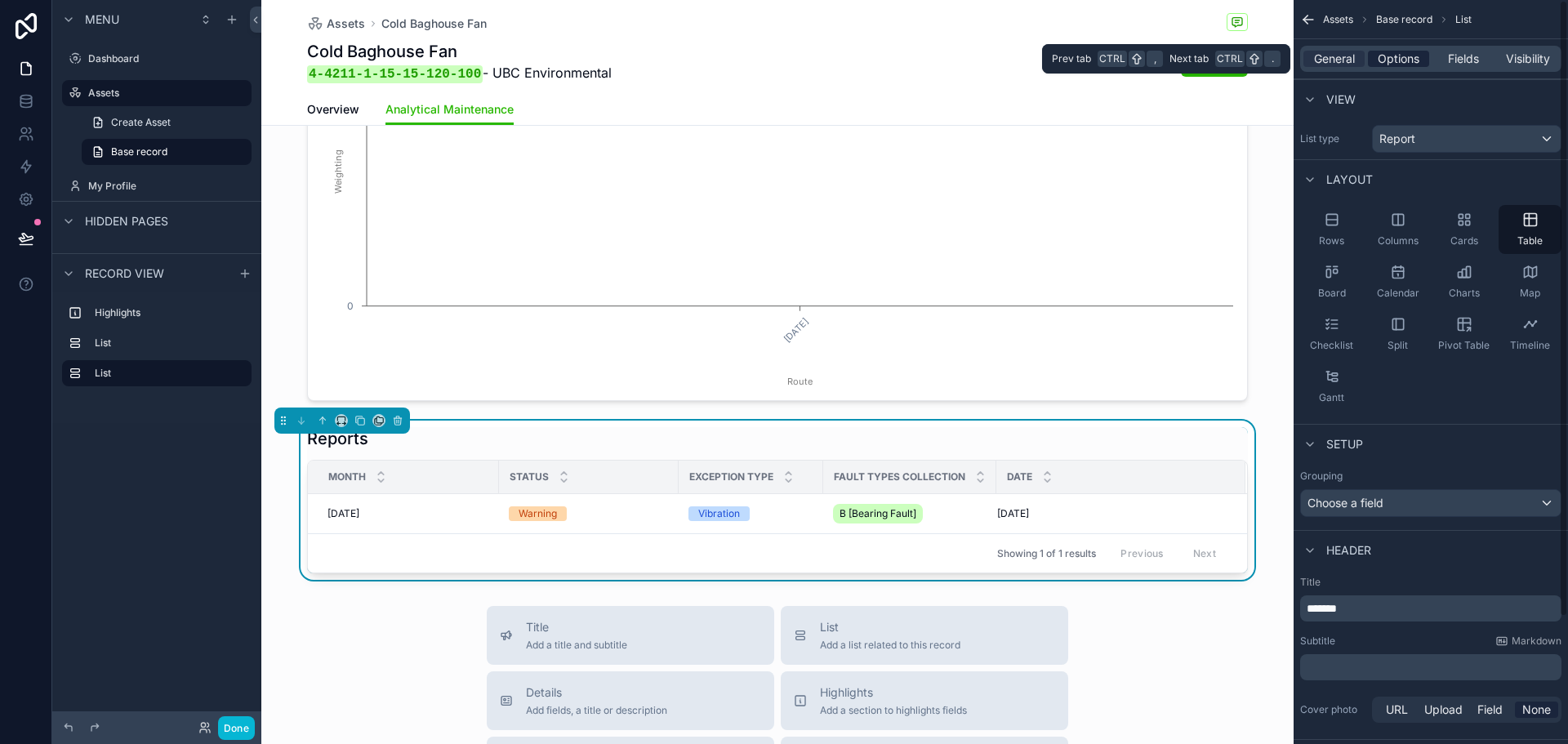
click at [1376, 62] on div "Options" at bounding box center [1398, 58] width 62 height 16
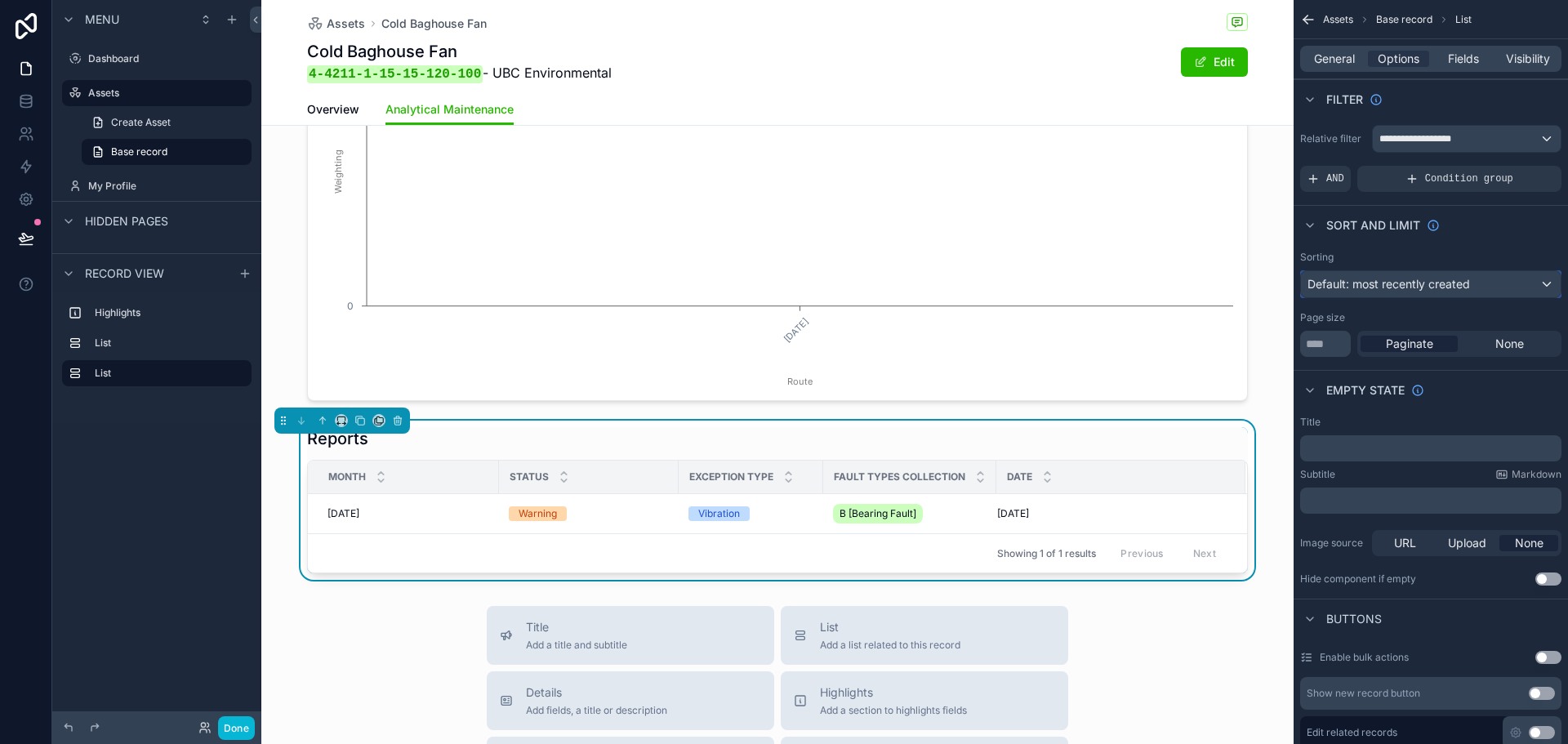
click at [1439, 278] on span "Default: most recently created" at bounding box center [1389, 284] width 163 height 14
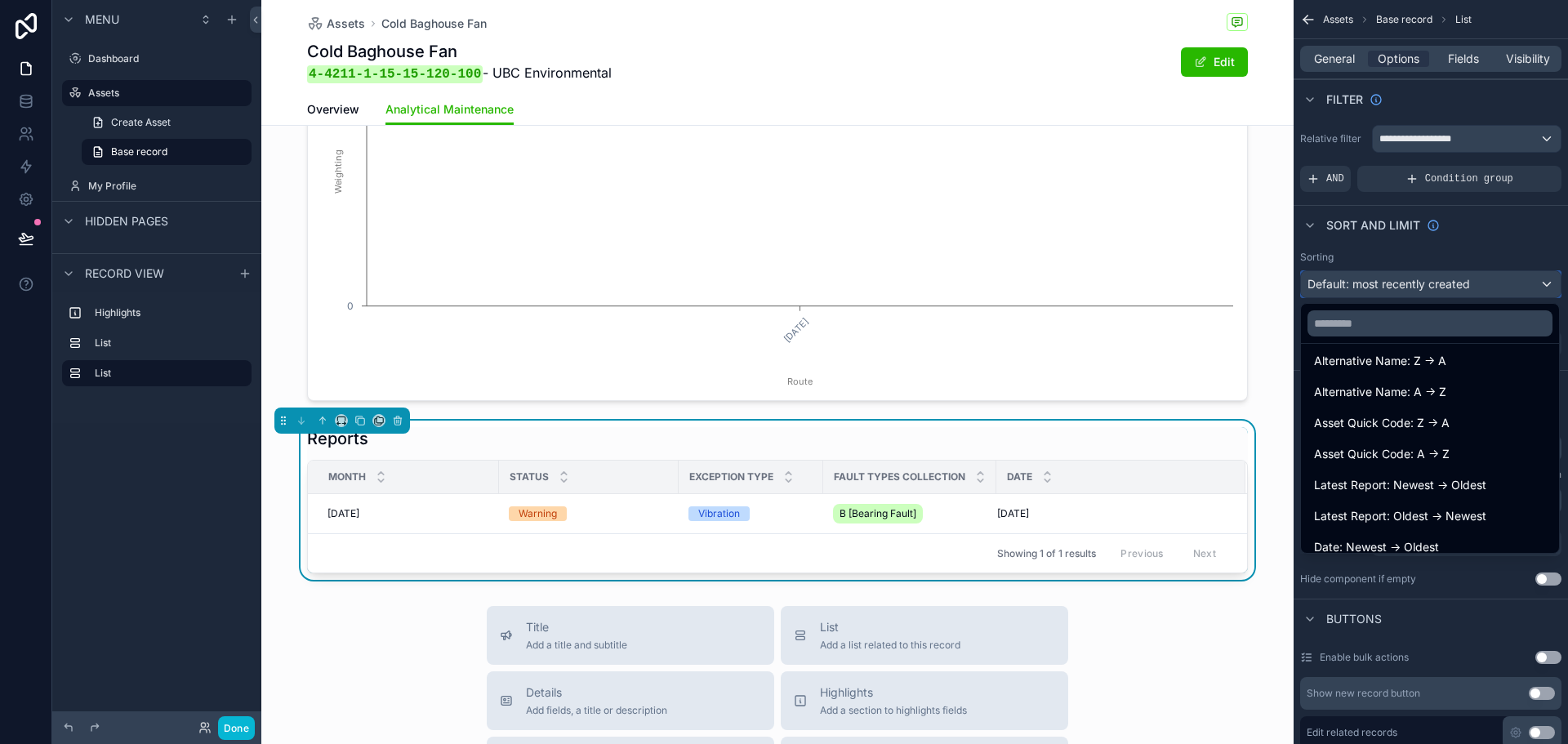
scroll to position [490, 0]
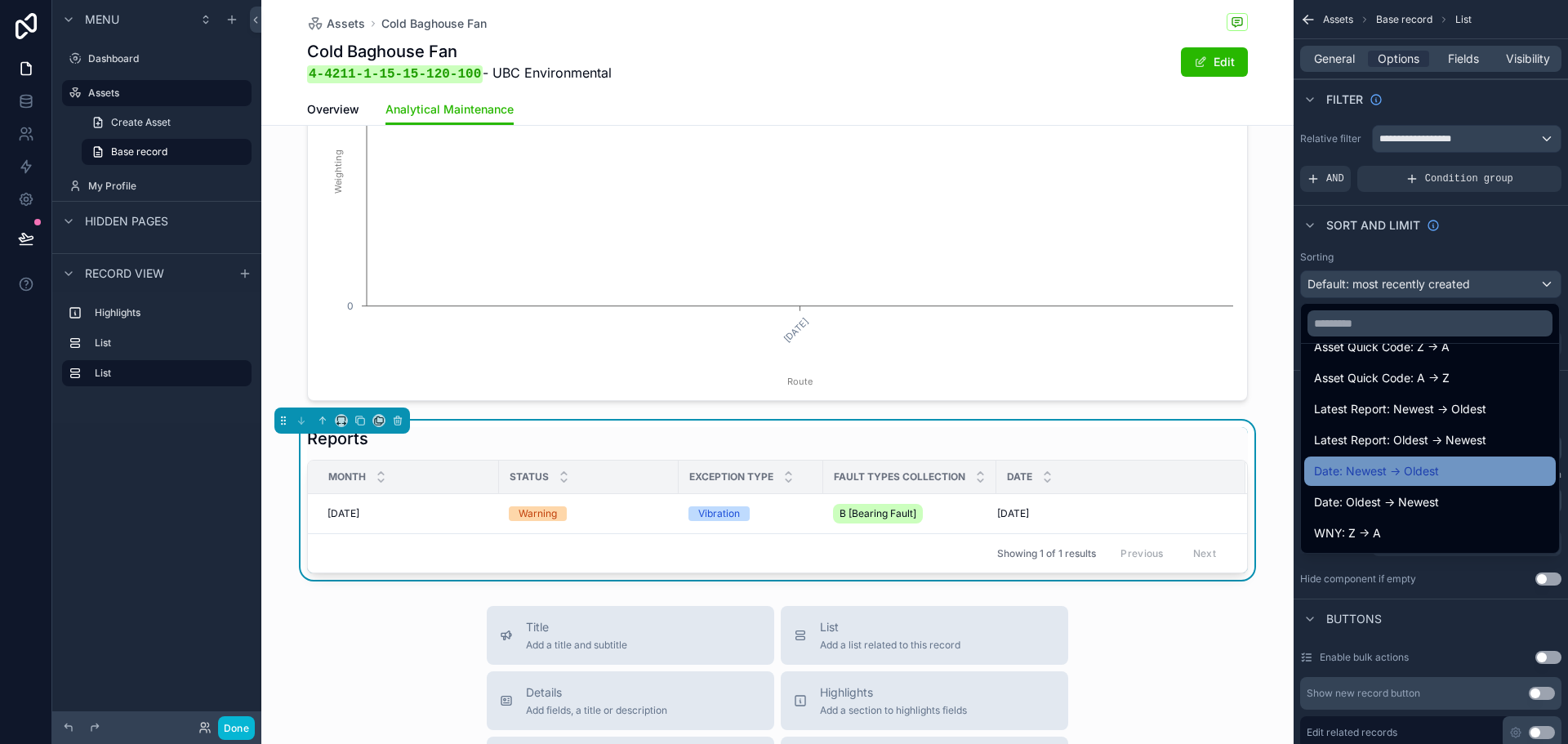
click at [1463, 477] on div "Date: Newest -> Oldest" at bounding box center [1430, 471] width 232 height 19
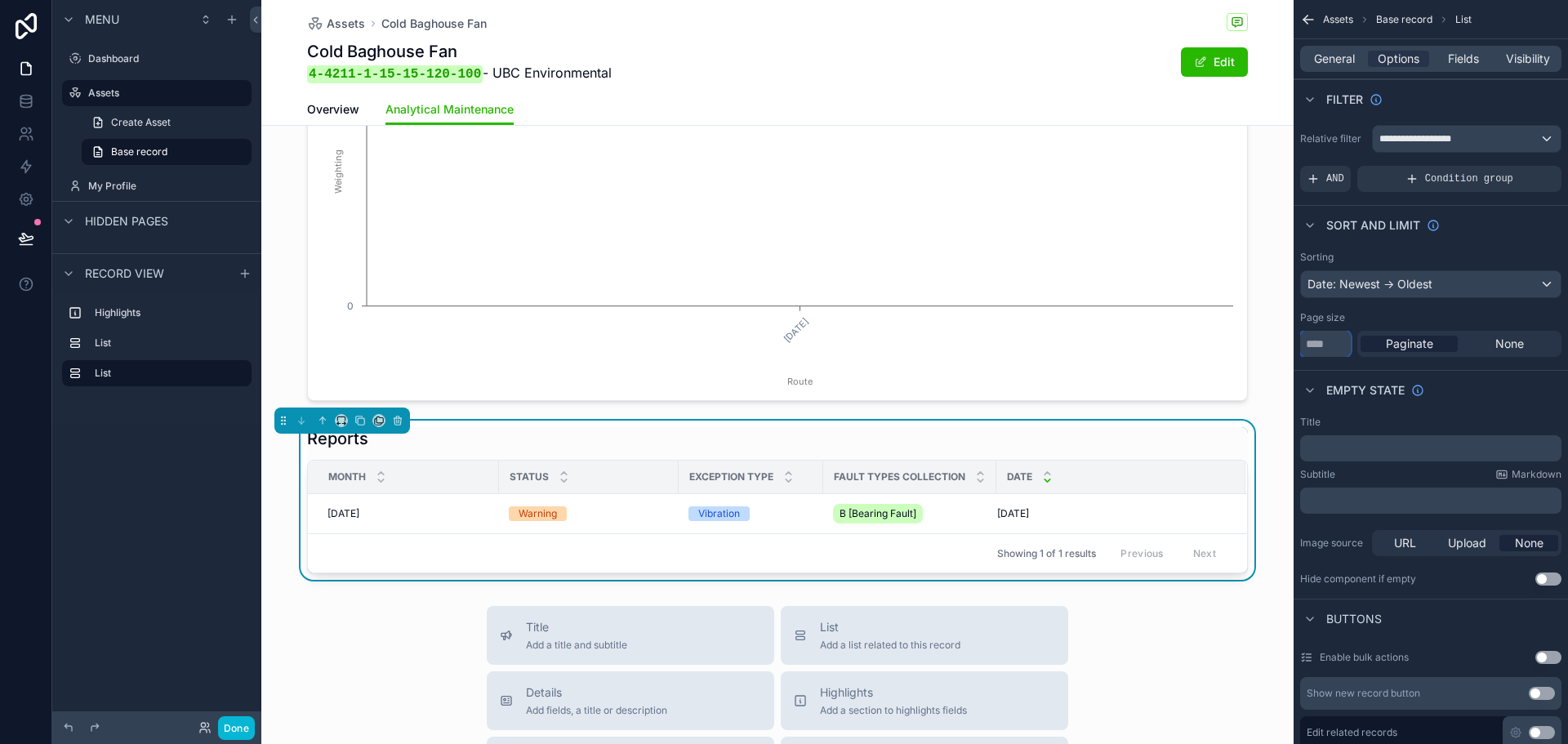
click at [1343, 349] on input "**" at bounding box center [1326, 344] width 51 height 26
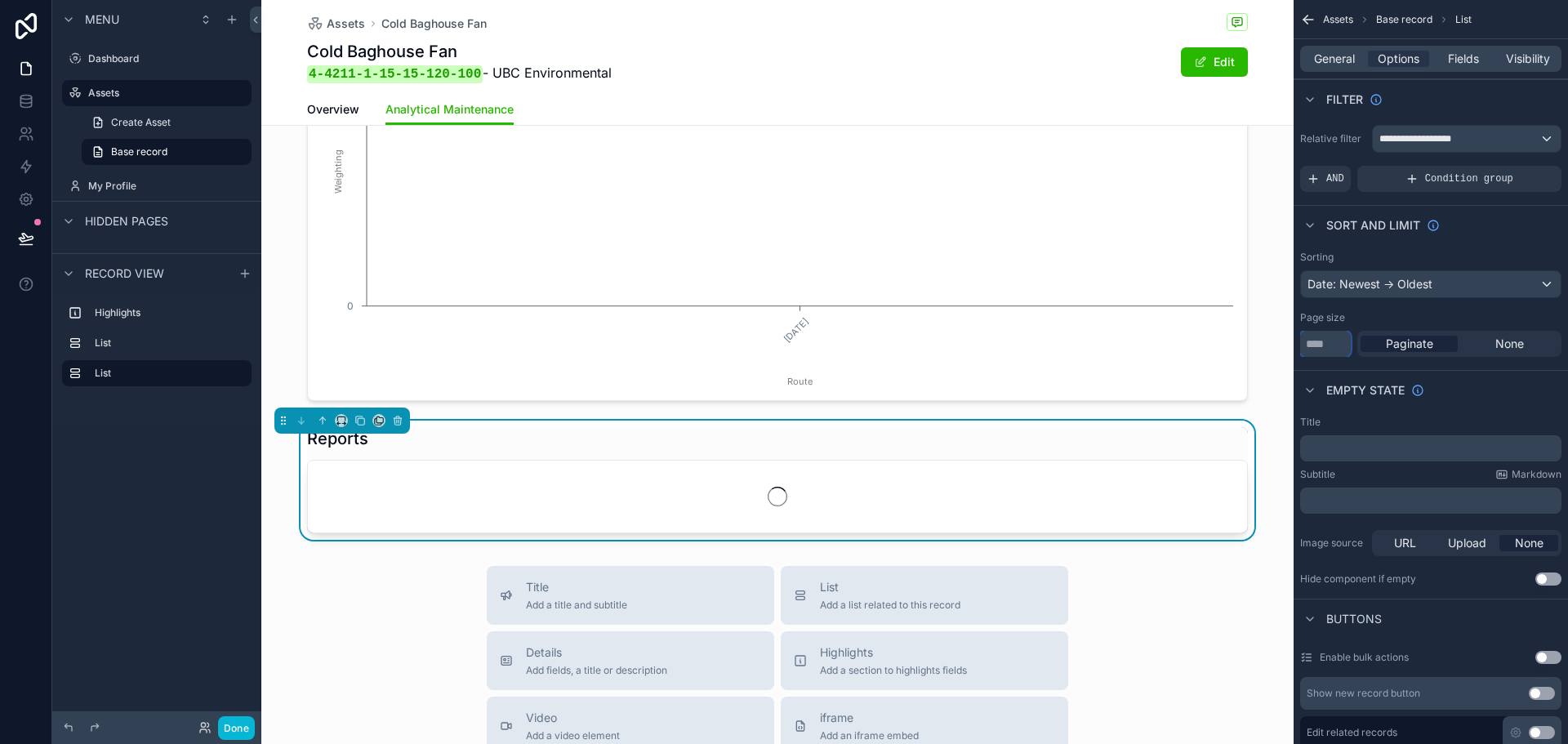
type input "**"
click at [1500, 397] on div "Empty state" at bounding box center [1430, 389] width 274 height 39
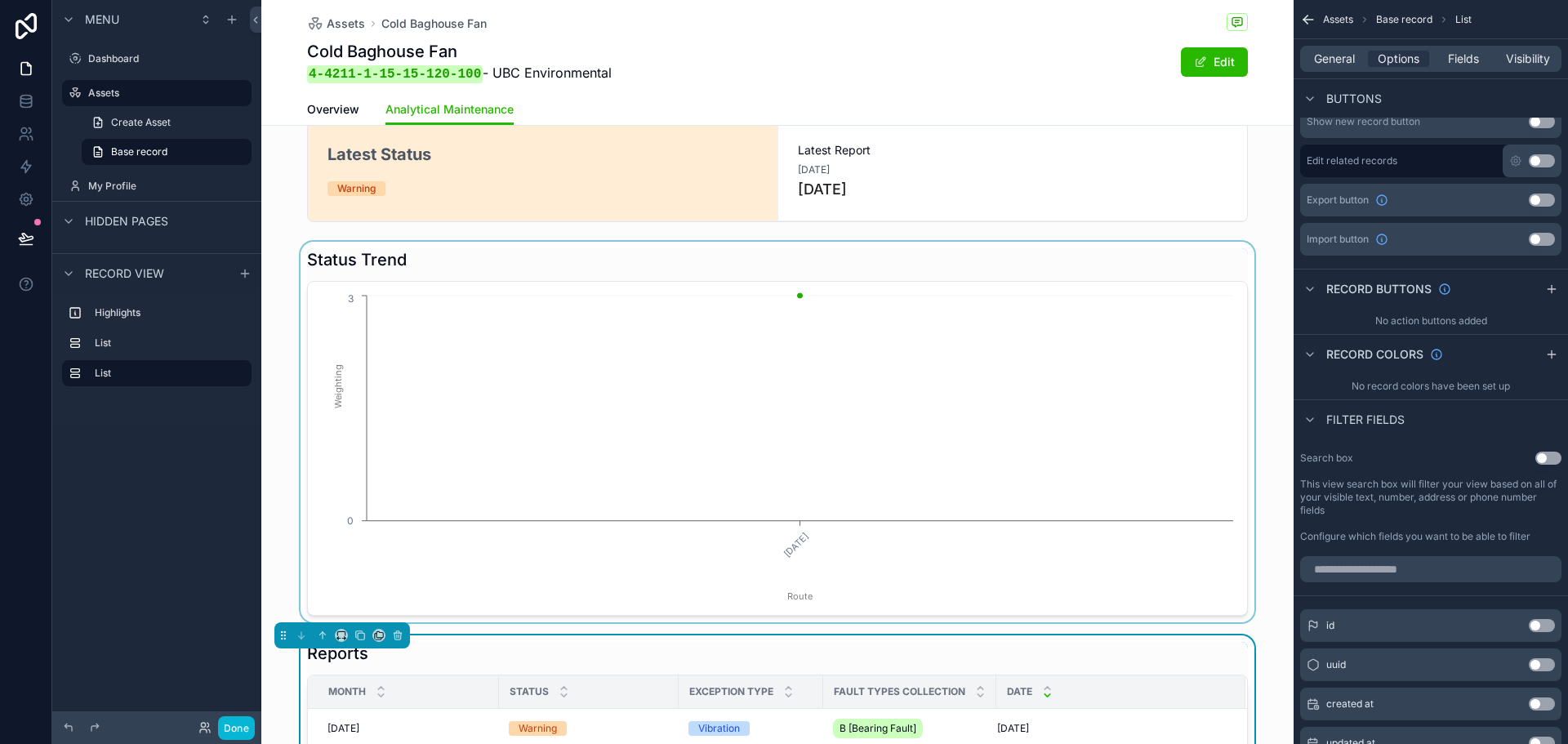
scroll to position [0, 0]
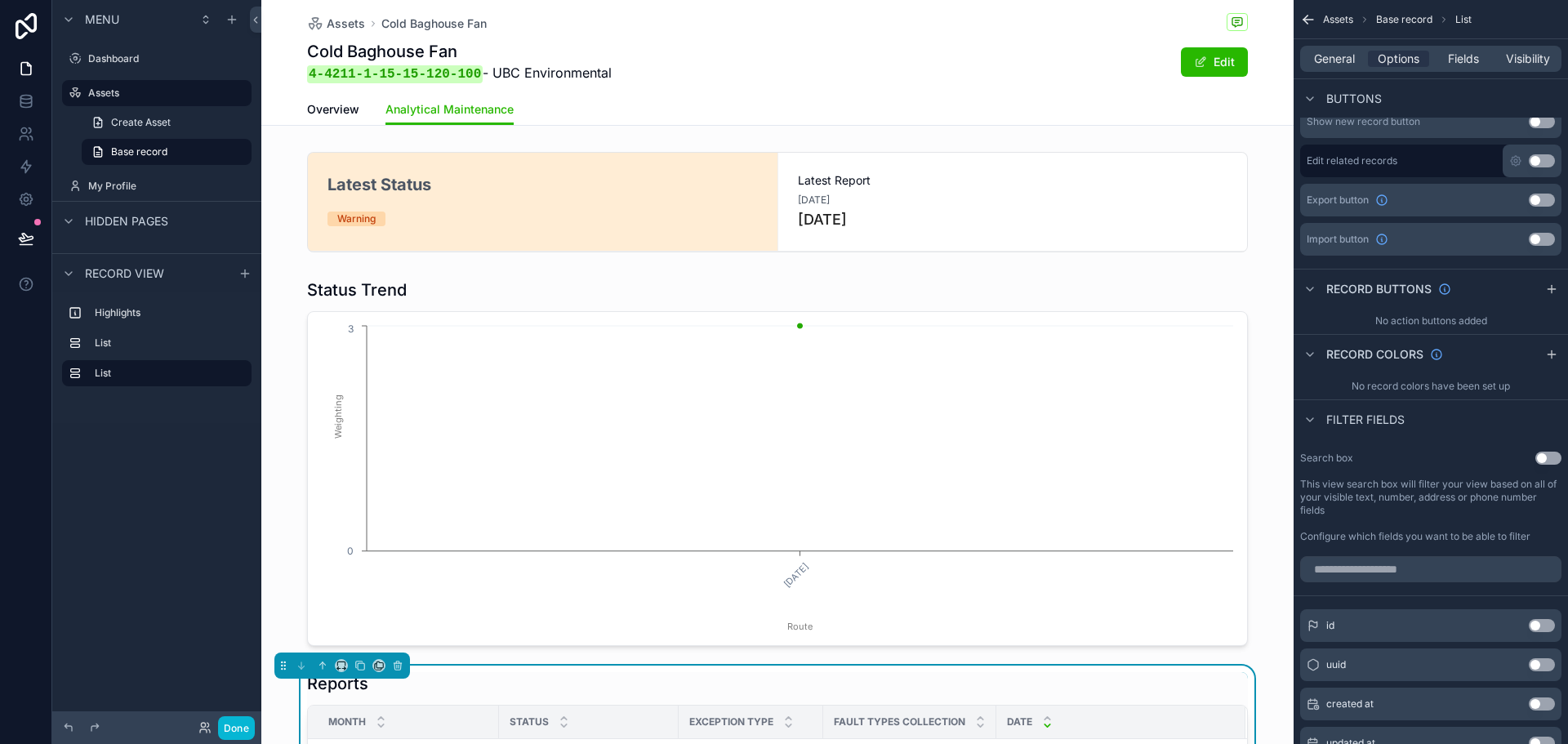
click at [973, 85] on div "Assets Cold Baghouse Fan Cold Baghouse Fan 4-4211-1-15-15-120-100 - UBC Environ…" at bounding box center [778, 46] width 941 height 94
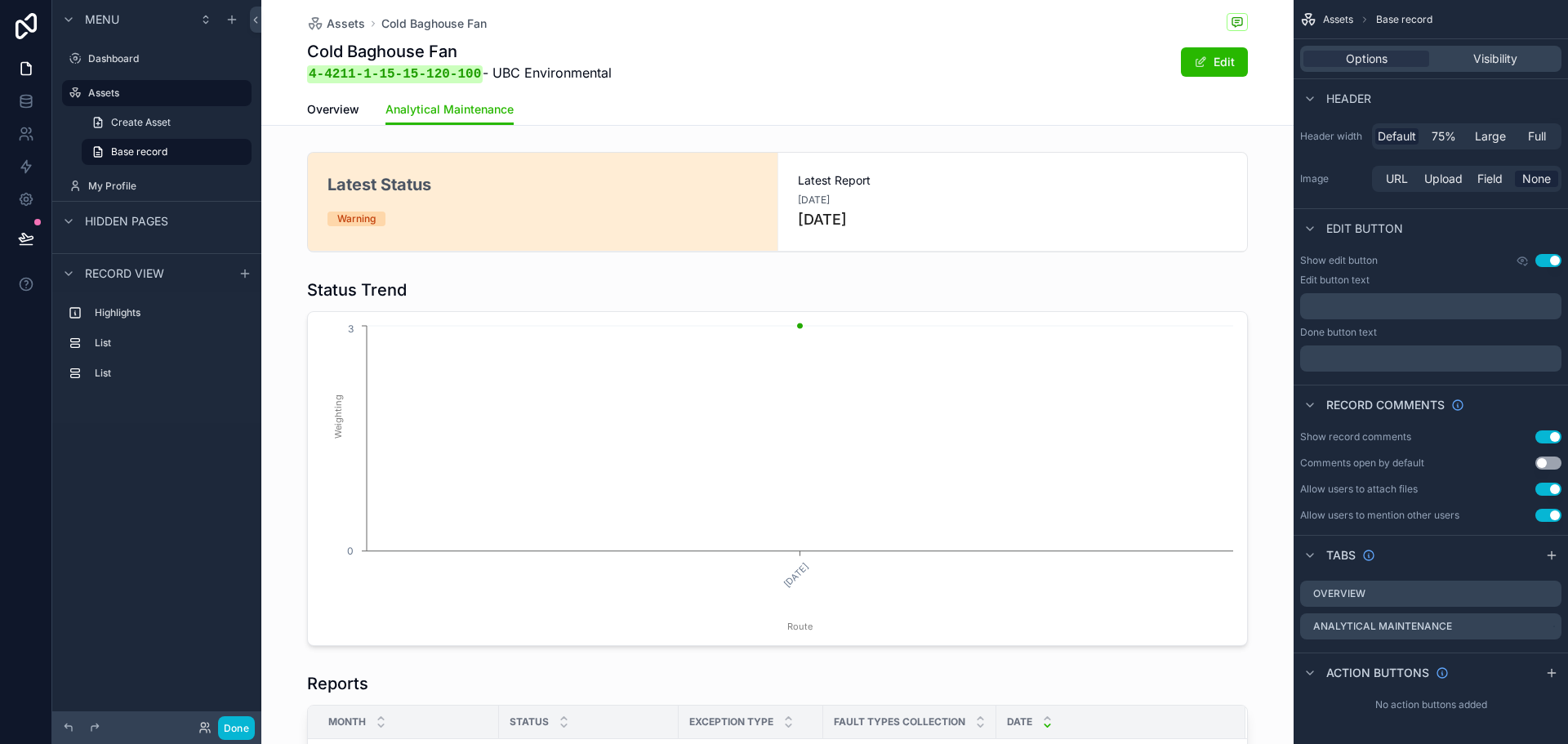
click at [973, 85] on div "Assets Cold Baghouse Fan Cold Baghouse Fan 4-4211-1-15-15-120-100 - UBC Environ…" at bounding box center [778, 46] width 941 height 94
click at [238, 727] on button "Done" at bounding box center [236, 728] width 37 height 24
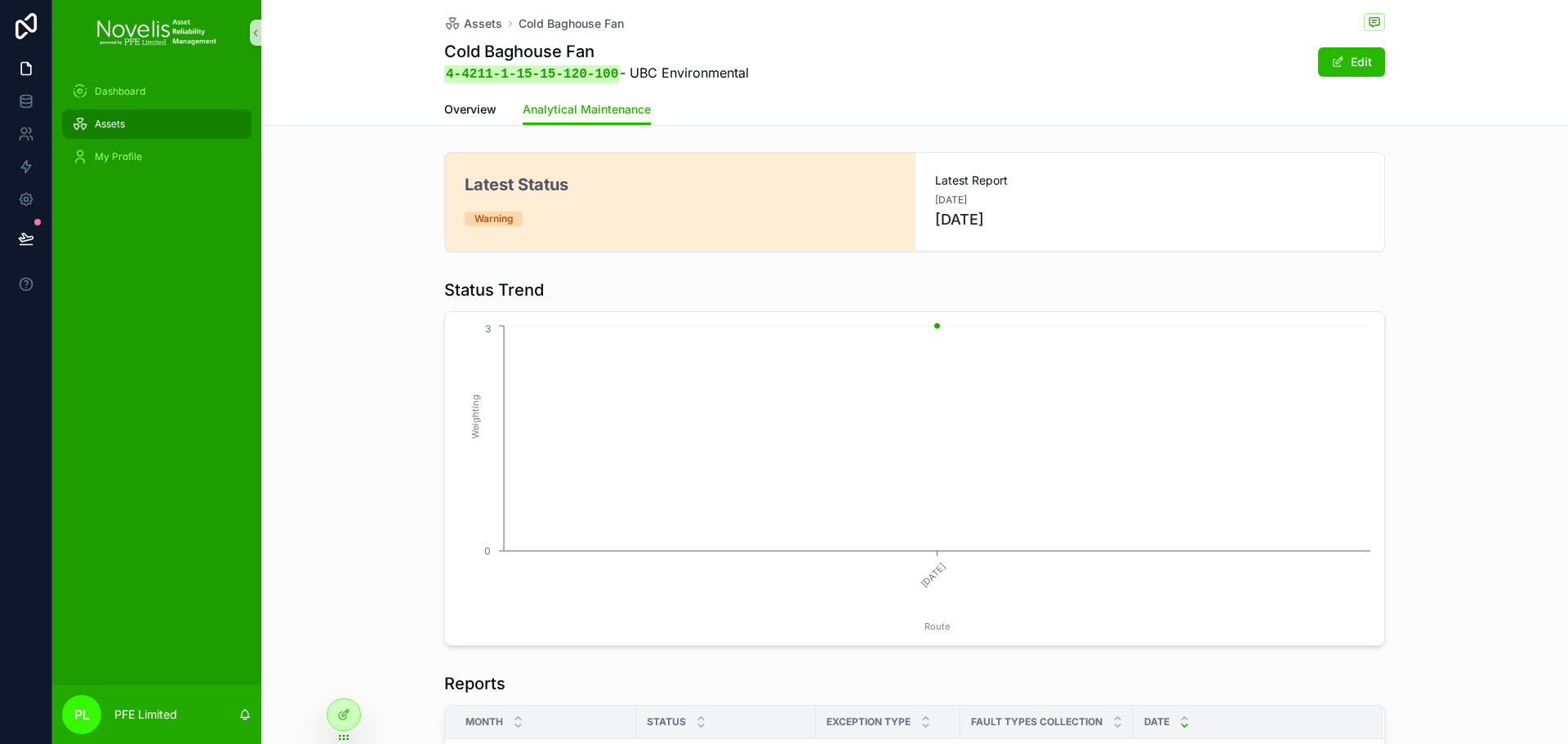
click at [213, 131] on div "Assets" at bounding box center [156, 124] width 170 height 26
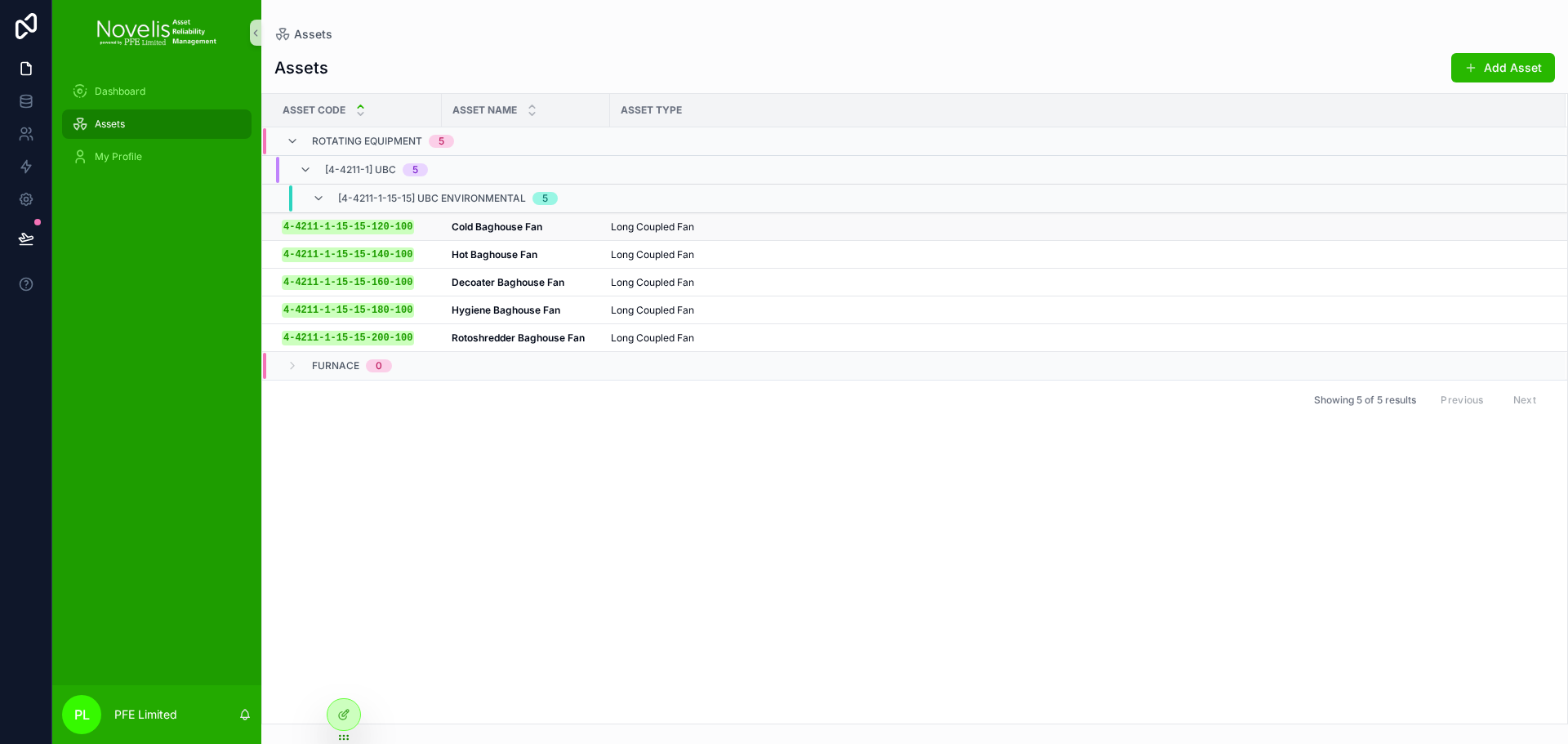
click at [688, 227] on span "Long Coupled Fan" at bounding box center [653, 226] width 84 height 13
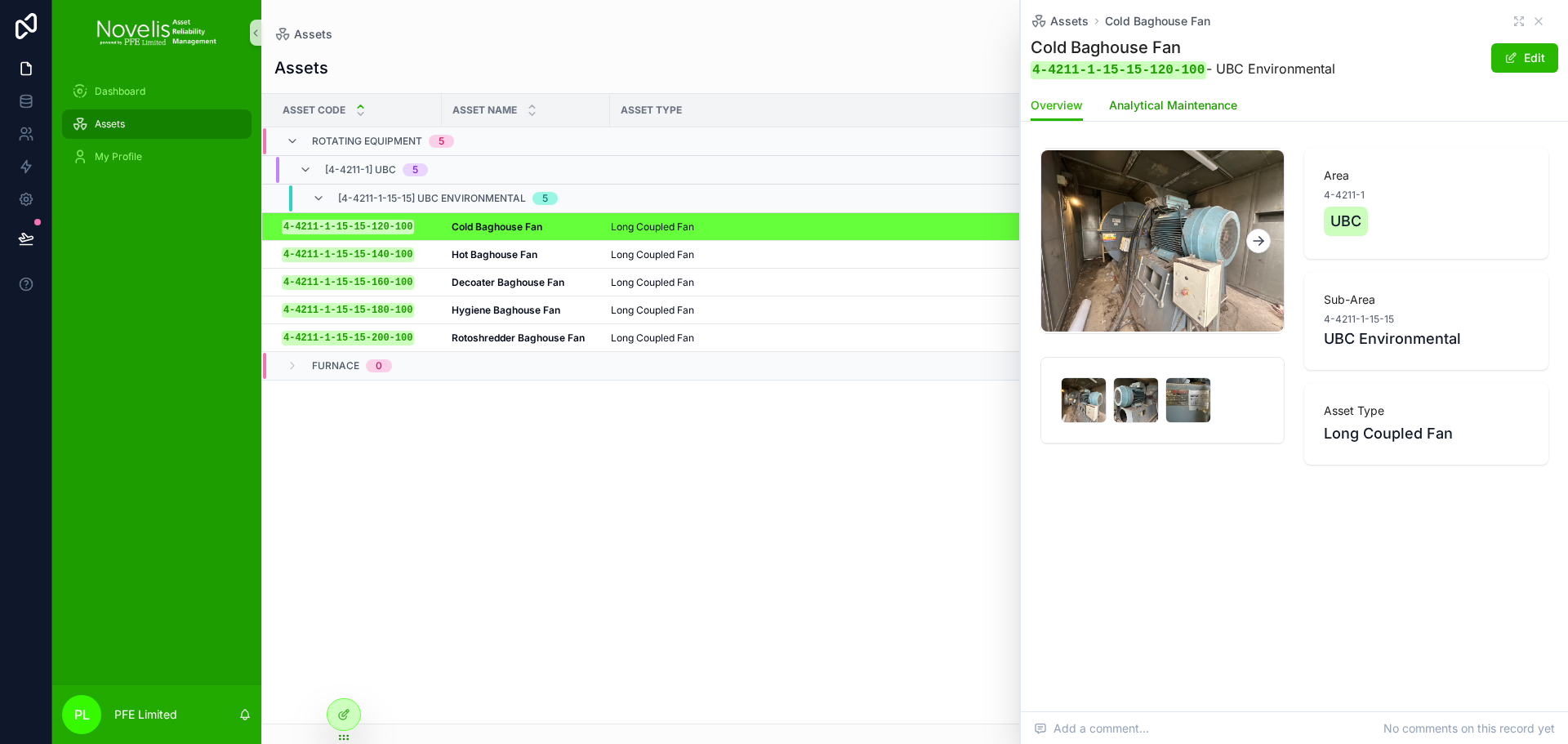
click at [1149, 108] on span "Analytical Maintenance" at bounding box center [1174, 105] width 128 height 16
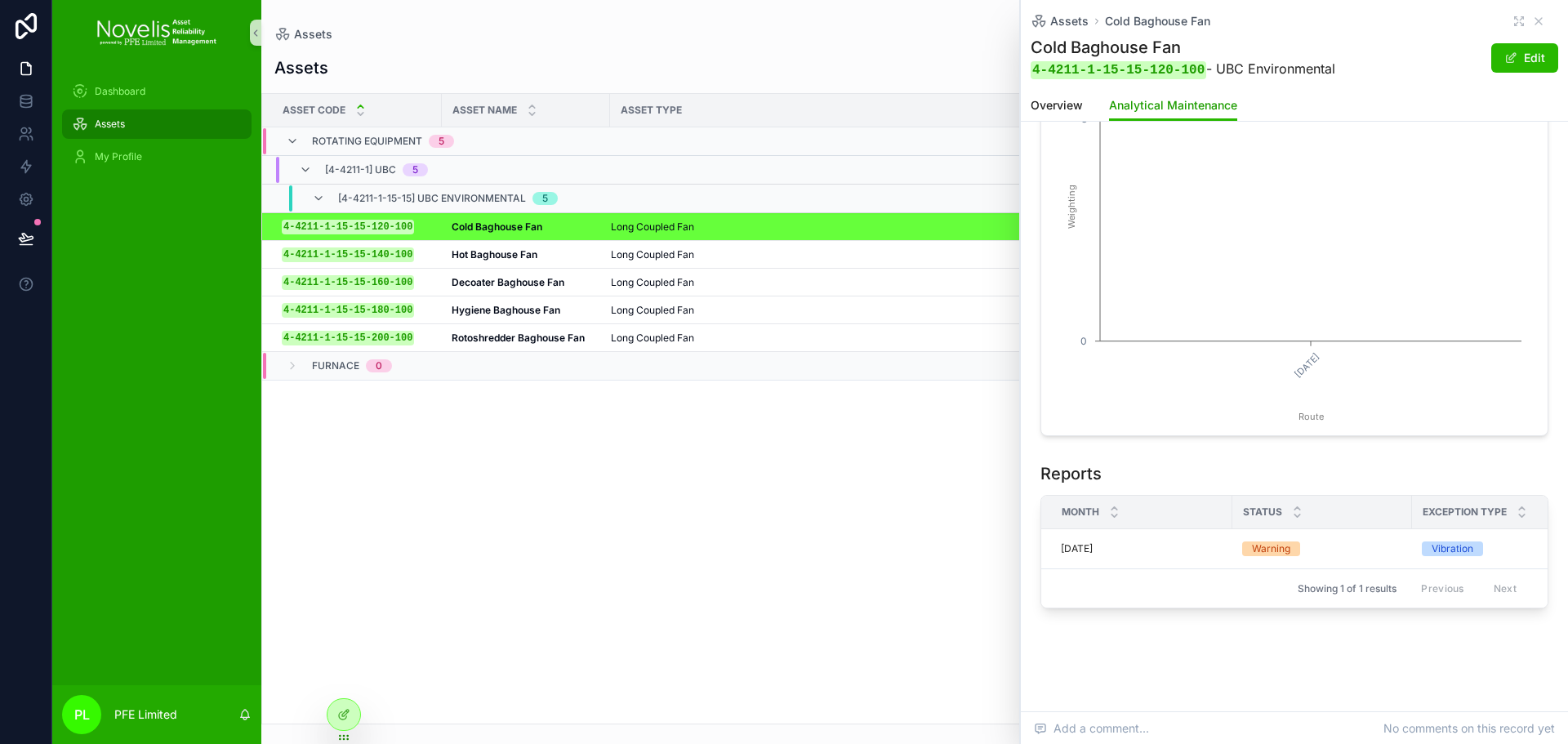
scroll to position [225, 0]
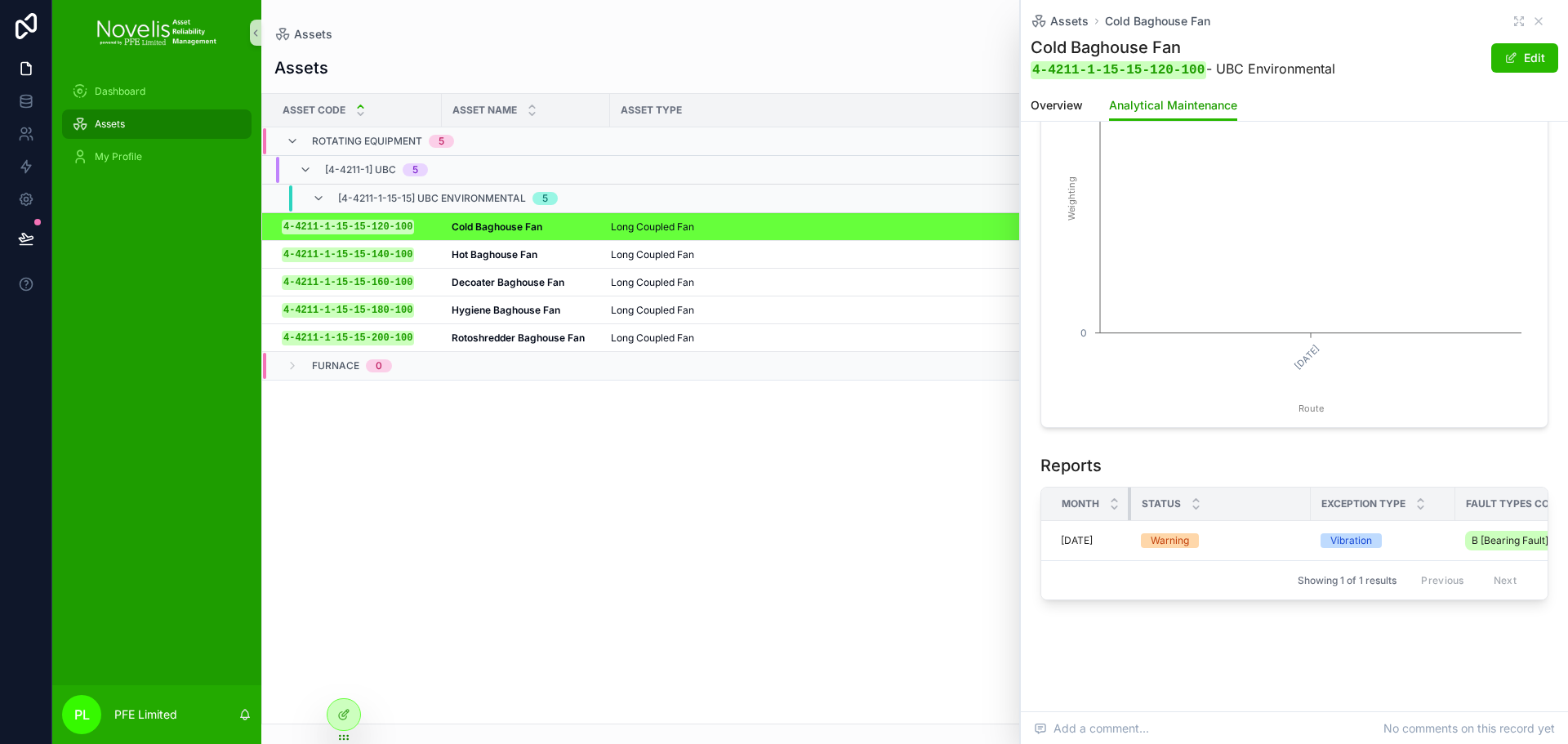
drag, startPoint x: 1232, startPoint y: 491, endPoint x: 1131, endPoint y: 497, distance: 101.2
click at [1131, 497] on th "Month" at bounding box center [1086, 505] width 90 height 34
click at [1325, 489] on div "Exception Type" at bounding box center [1383, 504] width 143 height 31
drag, startPoint x: 1323, startPoint y: 489, endPoint x: 1245, endPoint y: 503, distance: 79.2
click at [1236, 503] on div "scrollable content" at bounding box center [1233, 504] width 7 height 33
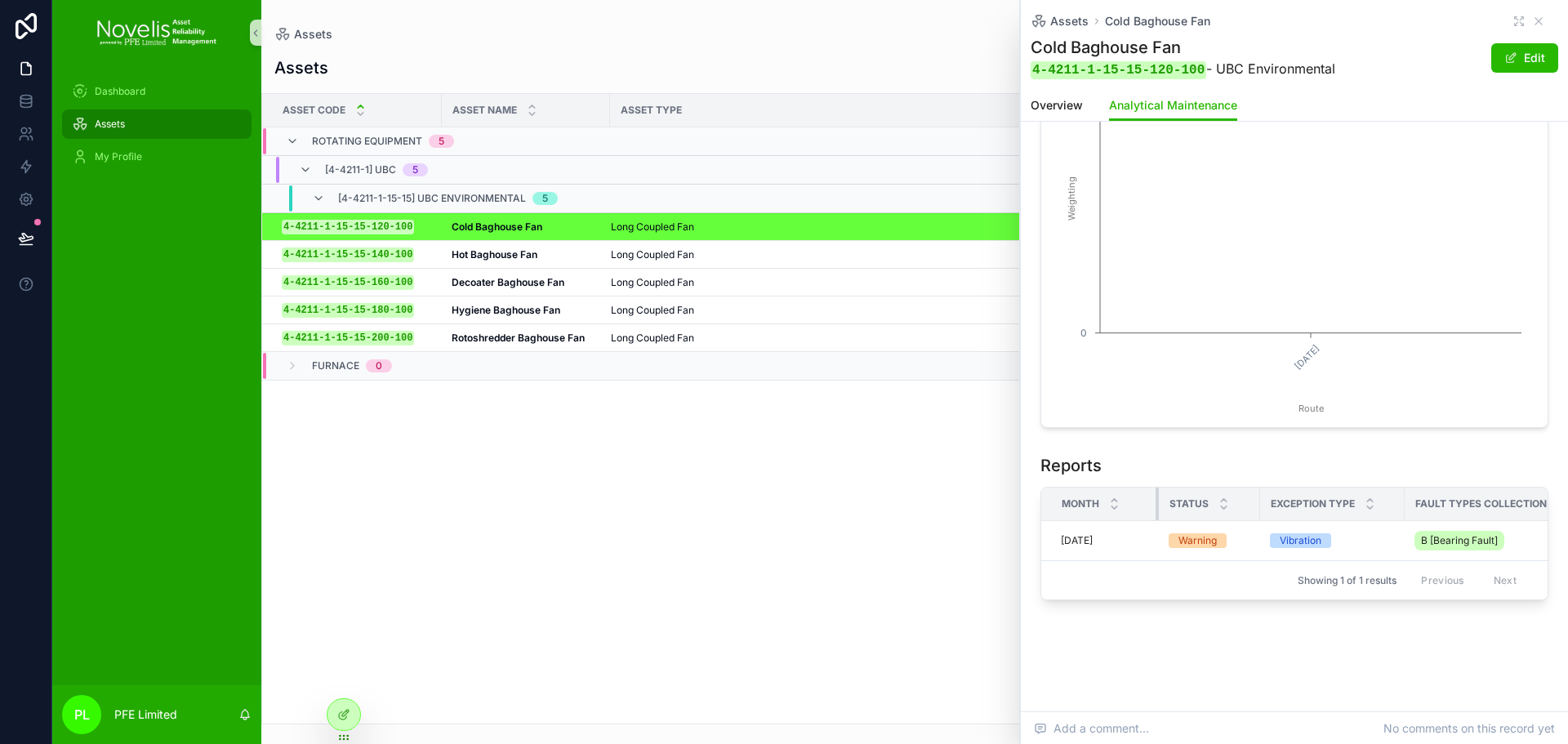
drag, startPoint x: 1142, startPoint y: 488, endPoint x: 1169, endPoint y: 487, distance: 27.0
click at [1169, 488] on tr "Month Status Exception Type Fault types collection Date" at bounding box center [1381, 505] width 679 height 34
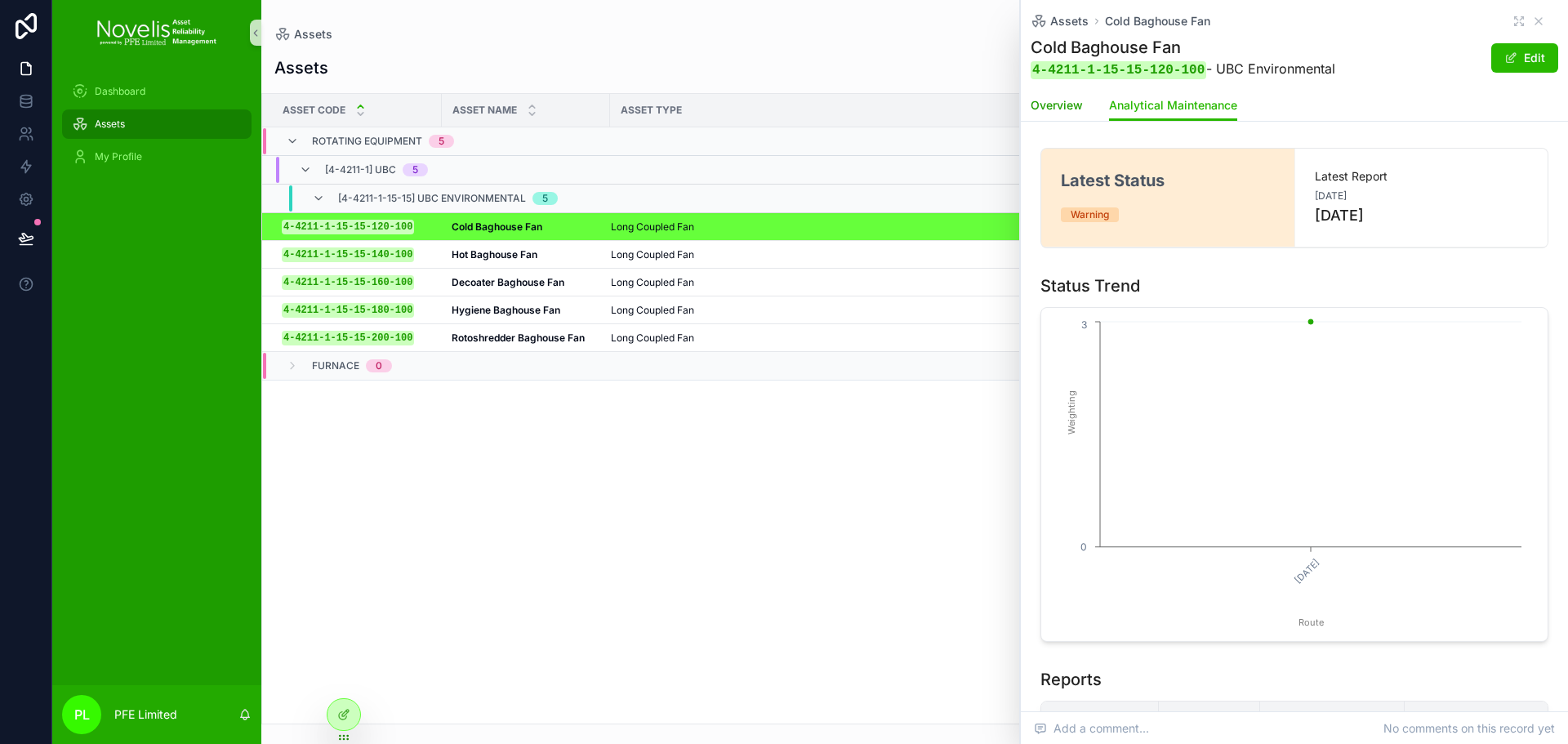
click at [1066, 99] on span "Overview" at bounding box center [1057, 105] width 52 height 16
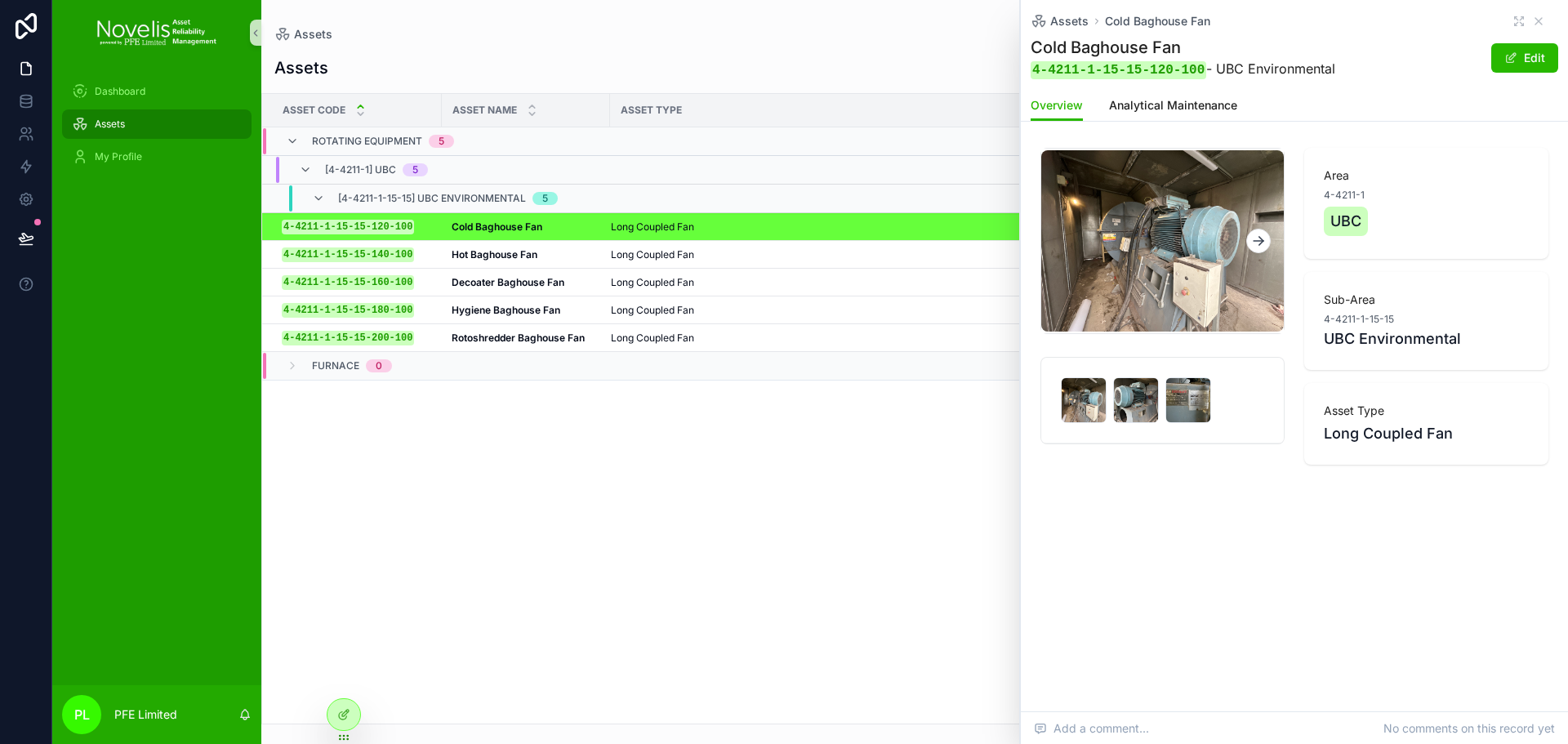
click at [727, 421] on div "Asset Code Asset Name Asset Type Rotating Equipment 5 [4-4211-1] UBC 5 [4-4211-…" at bounding box center [915, 409] width 1305 height 630
click at [1543, 21] on icon "scrollable content" at bounding box center [1538, 20] width 13 height 13
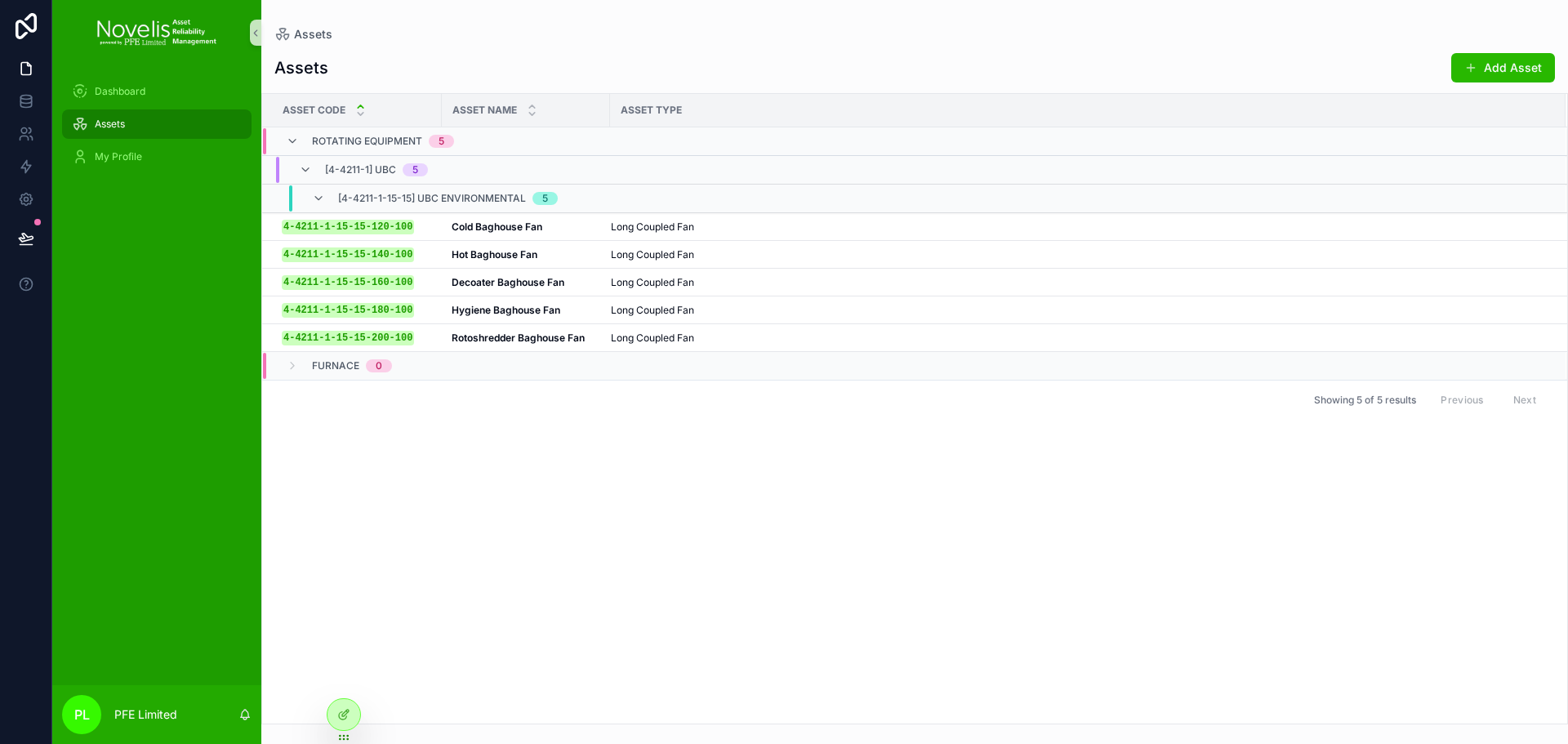
click at [667, 426] on div "Asset Code Asset Name Asset Type Rotating Equipment 5 [4-4211-1] UBC 5 [4-4211-…" at bounding box center [915, 409] width 1305 height 630
click at [388, 493] on div "Asset Code Asset Name Asset Type Rotating Equipment 5 [4-4211-1] UBC 5 [4-4211-…" at bounding box center [915, 409] width 1305 height 630
click at [562, 229] on div "Cold Baghouse Fan Cold Baghouse Fan" at bounding box center [526, 226] width 149 height 13
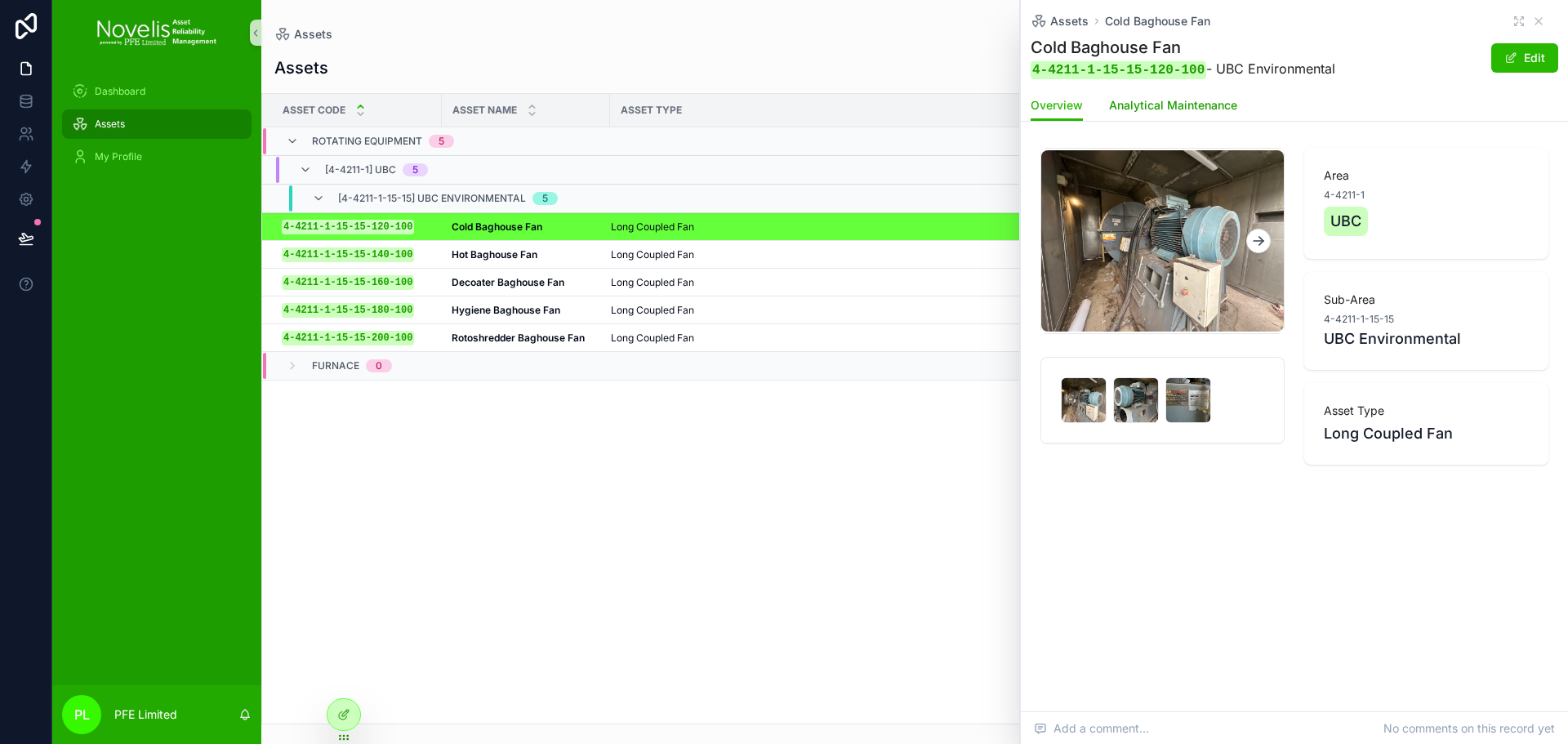
click at [1148, 111] on span "Analytical Maintenance" at bounding box center [1174, 105] width 128 height 16
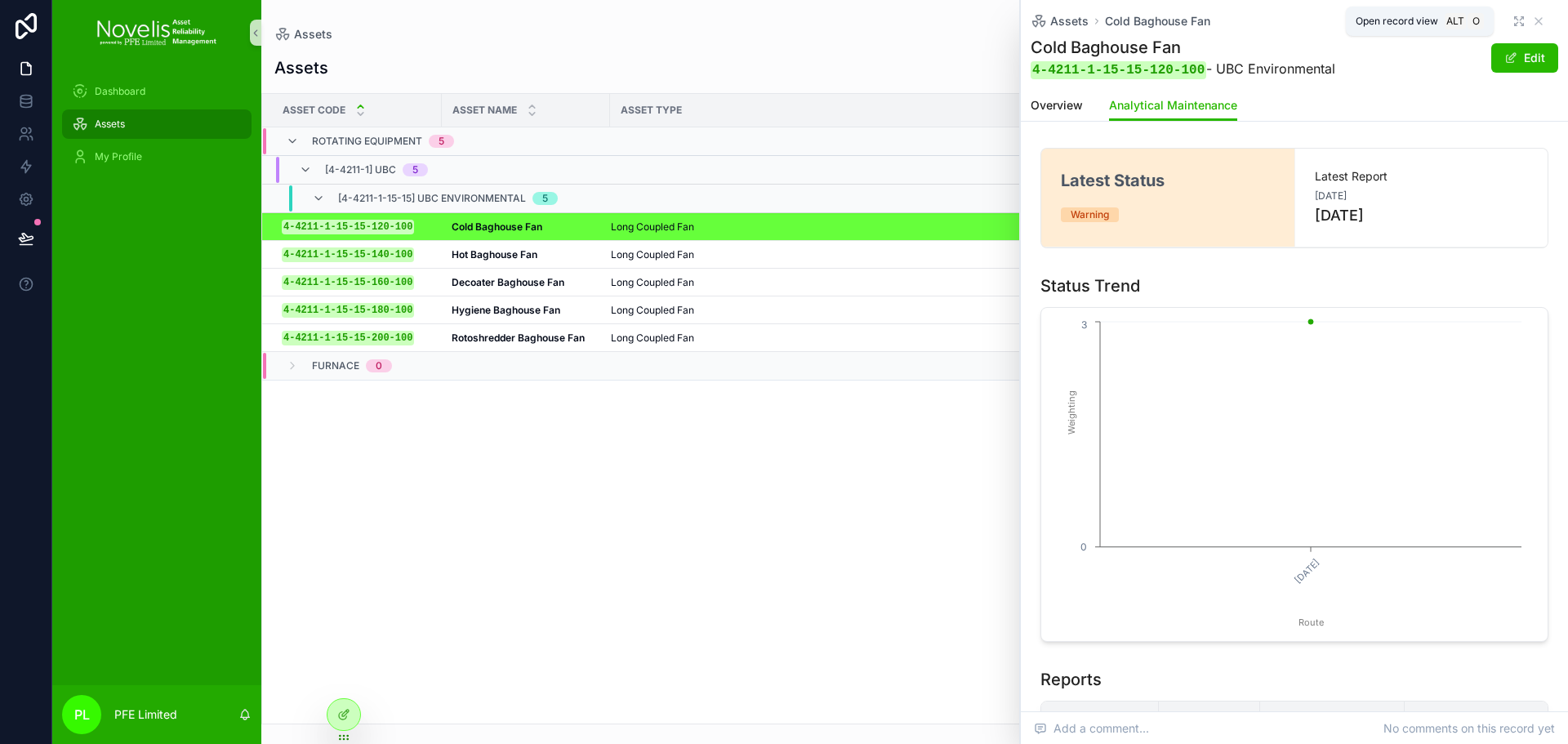
click at [1513, 22] on icon "scrollable content" at bounding box center [1519, 20] width 13 height 13
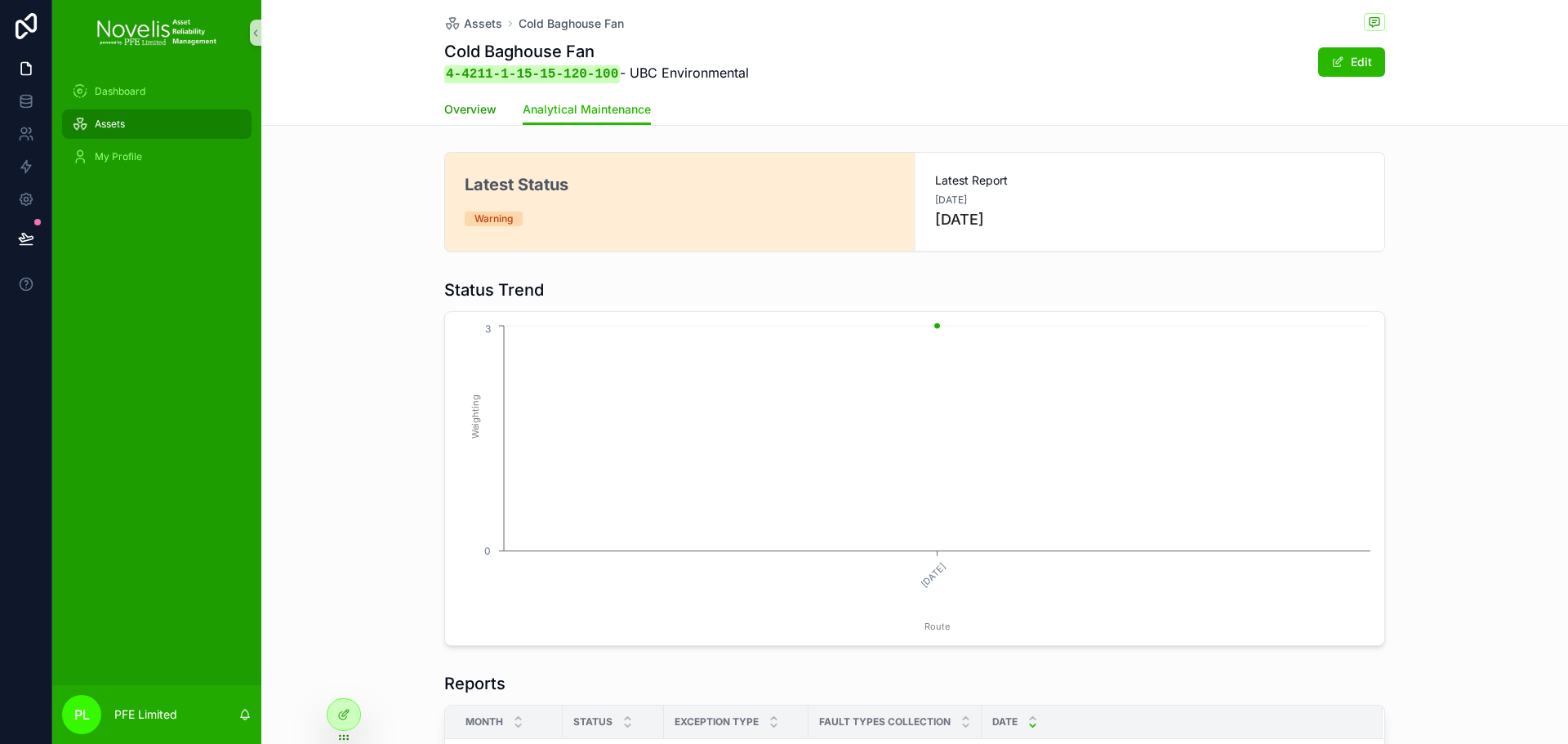
click at [469, 117] on link "Overview" at bounding box center [470, 111] width 52 height 33
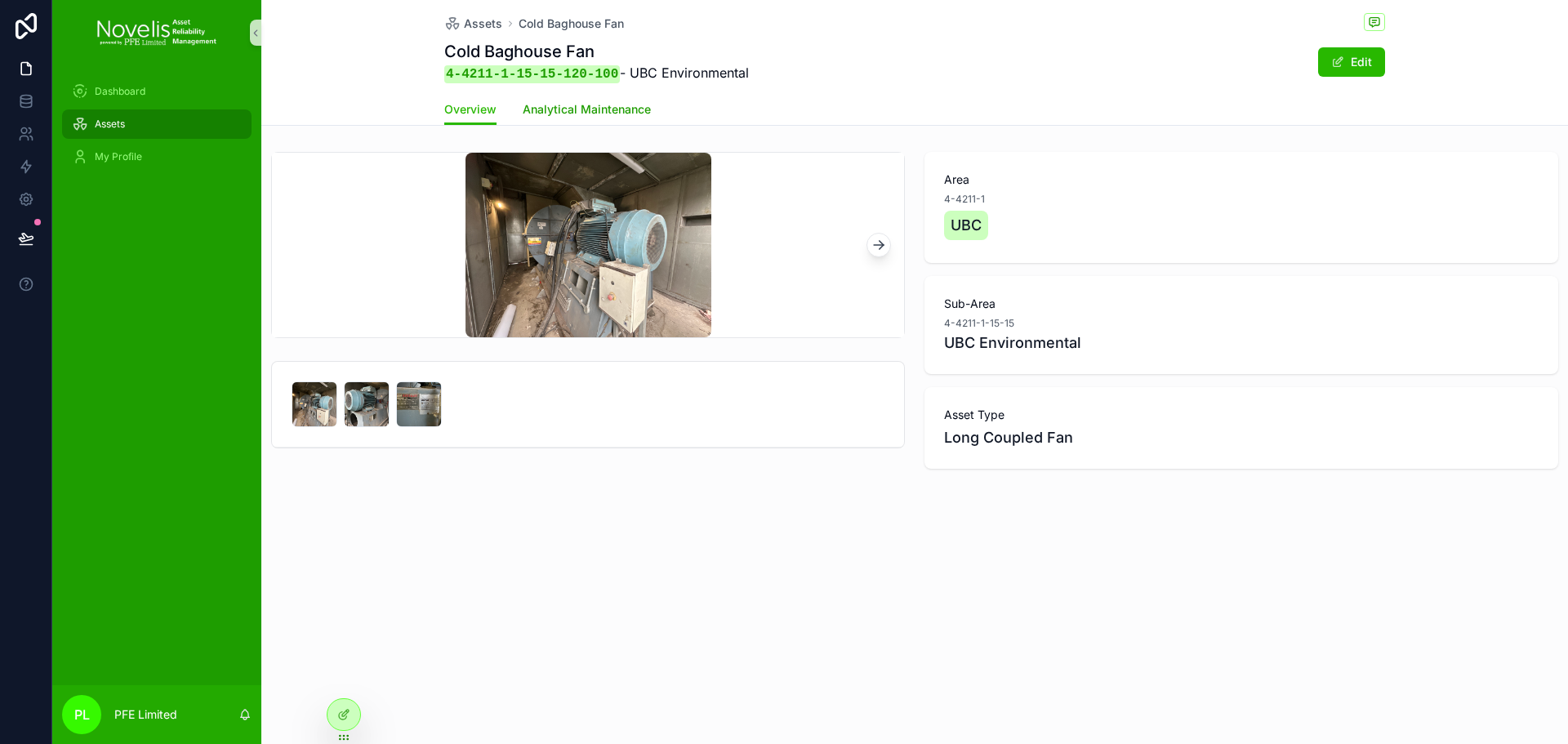
click at [587, 100] on link "Analytical Maintenance" at bounding box center [587, 111] width 128 height 33
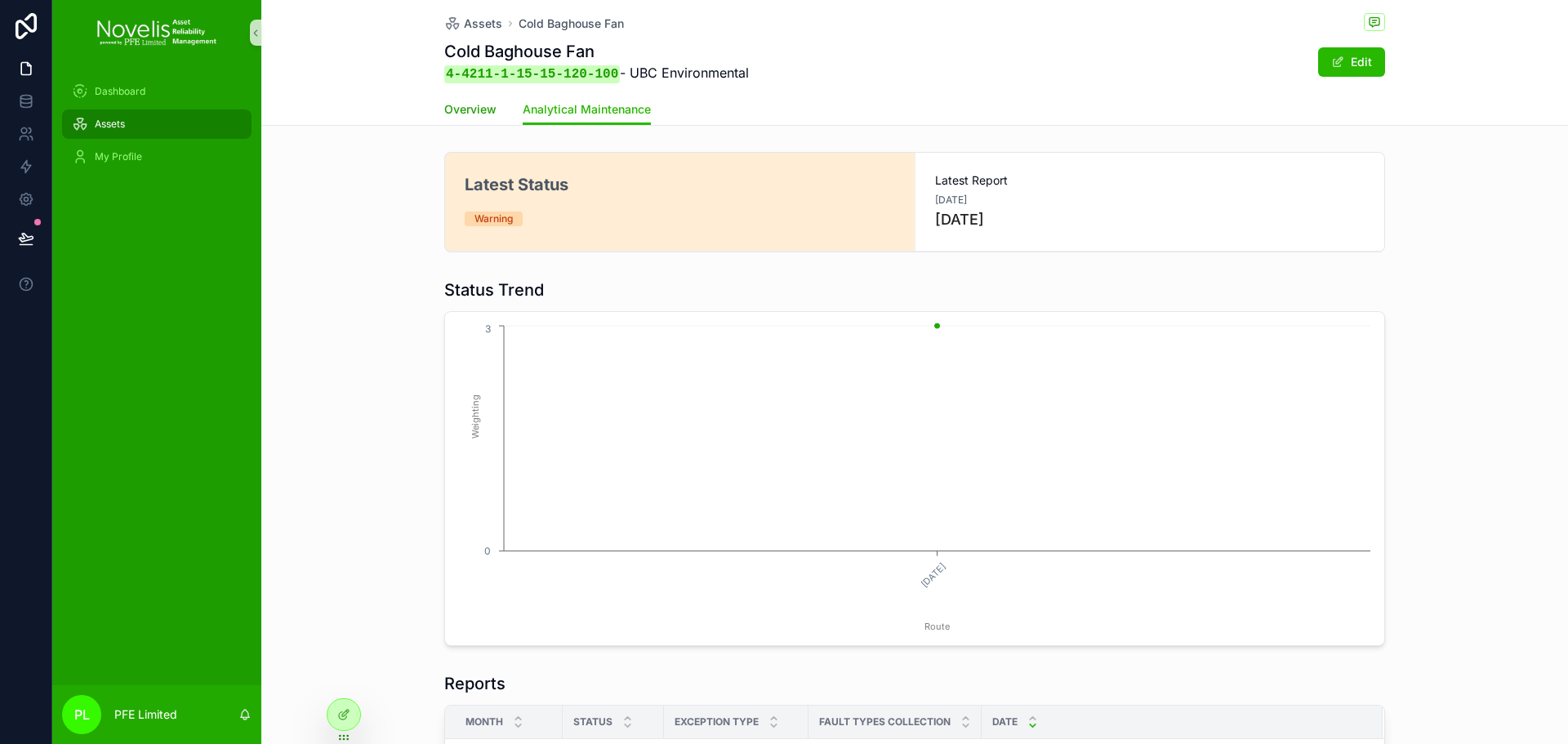
click at [470, 117] on link "Overview" at bounding box center [470, 111] width 52 height 33
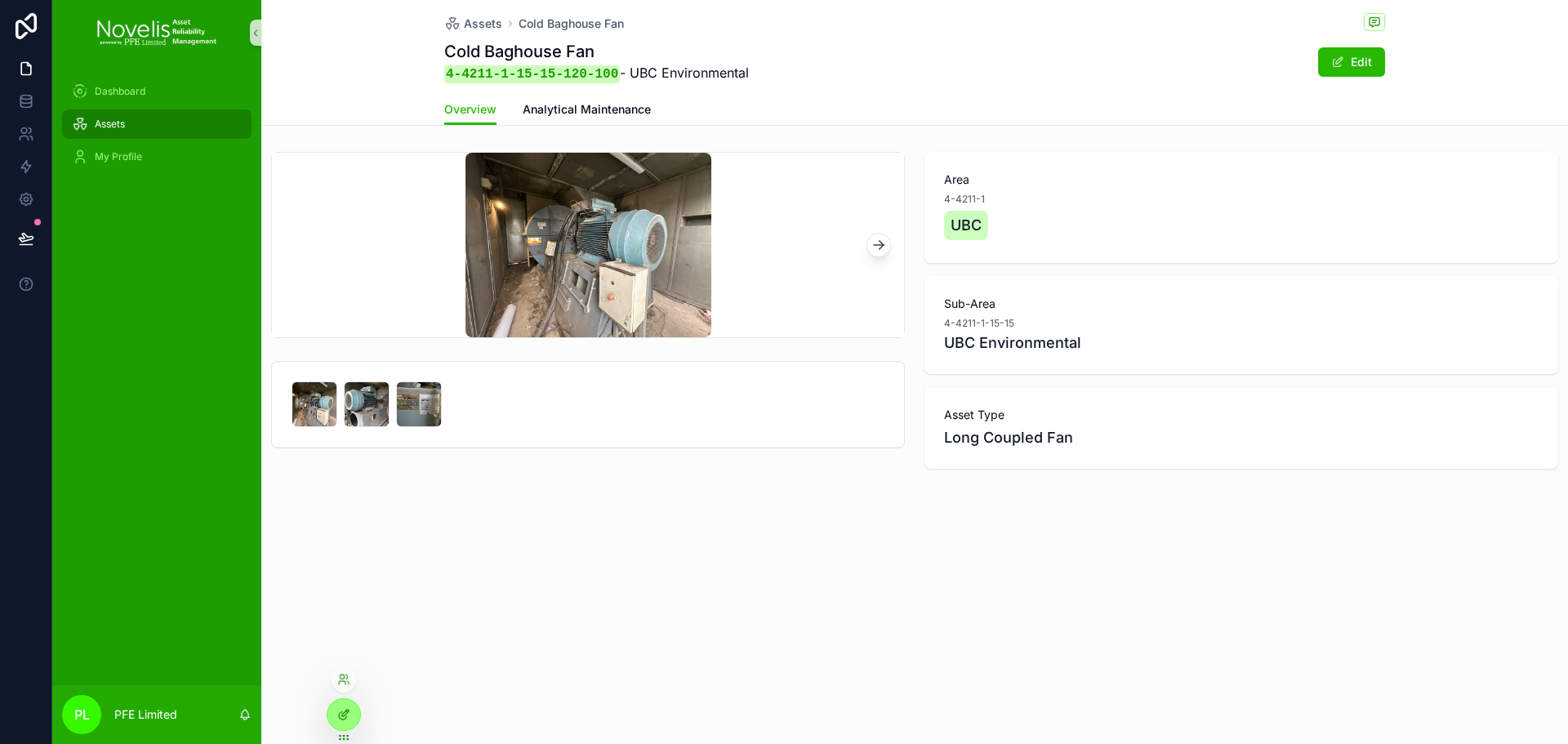
click at [344, 716] on icon at bounding box center [345, 714] width 7 height 7
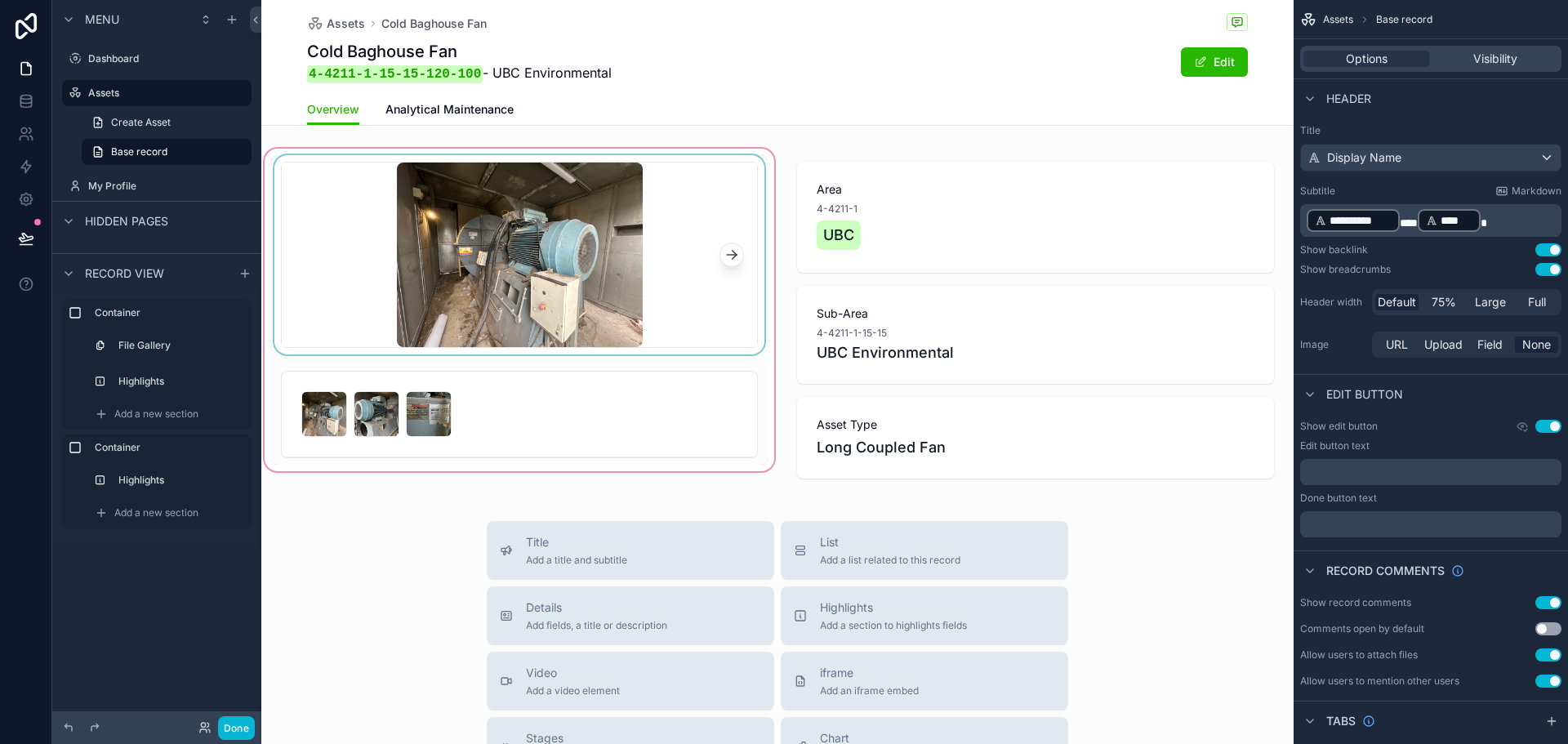
click at [727, 296] on div "scrollable content" at bounding box center [731, 255] width 24 height 185
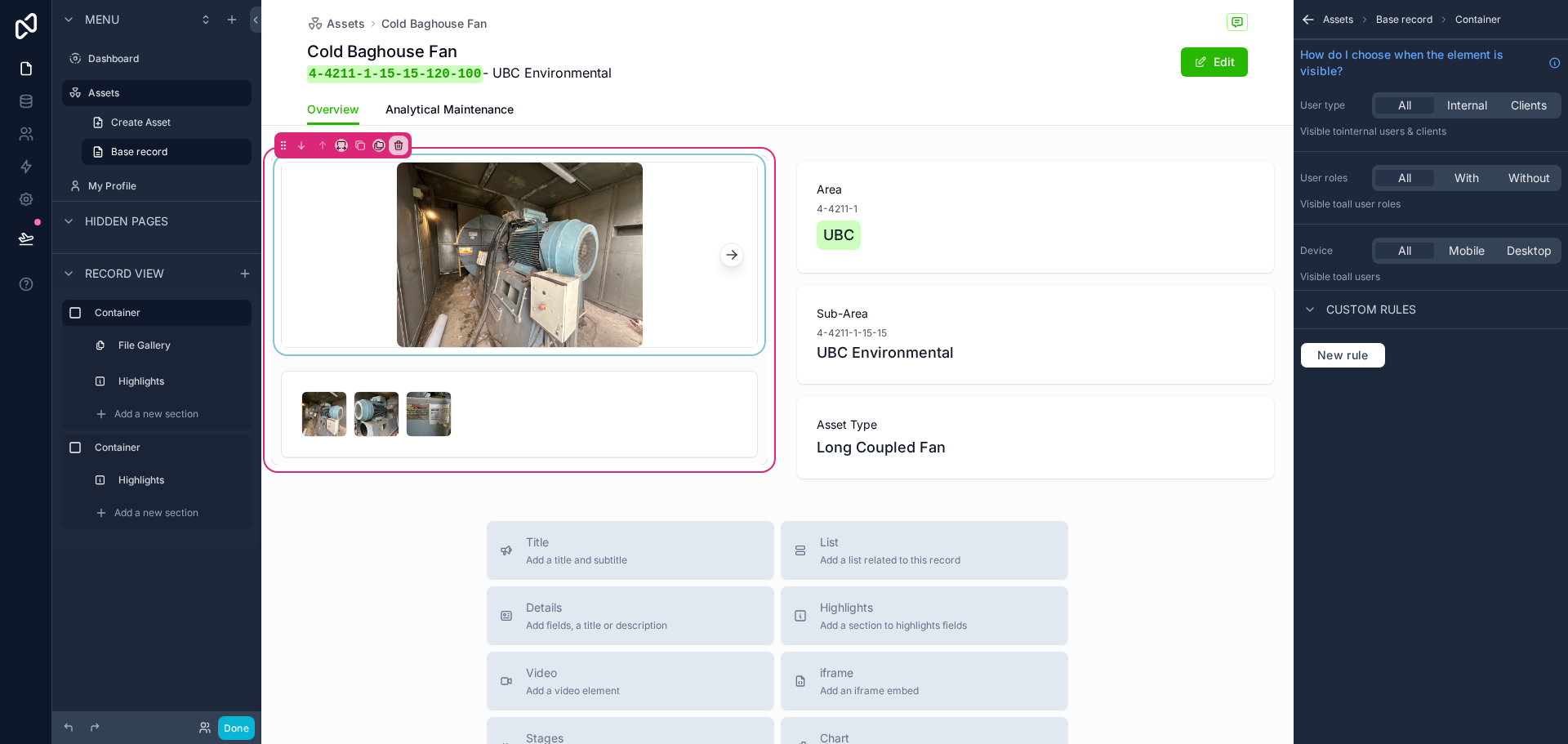
click at [704, 313] on div "scrollable content" at bounding box center [519, 255] width 496 height 199
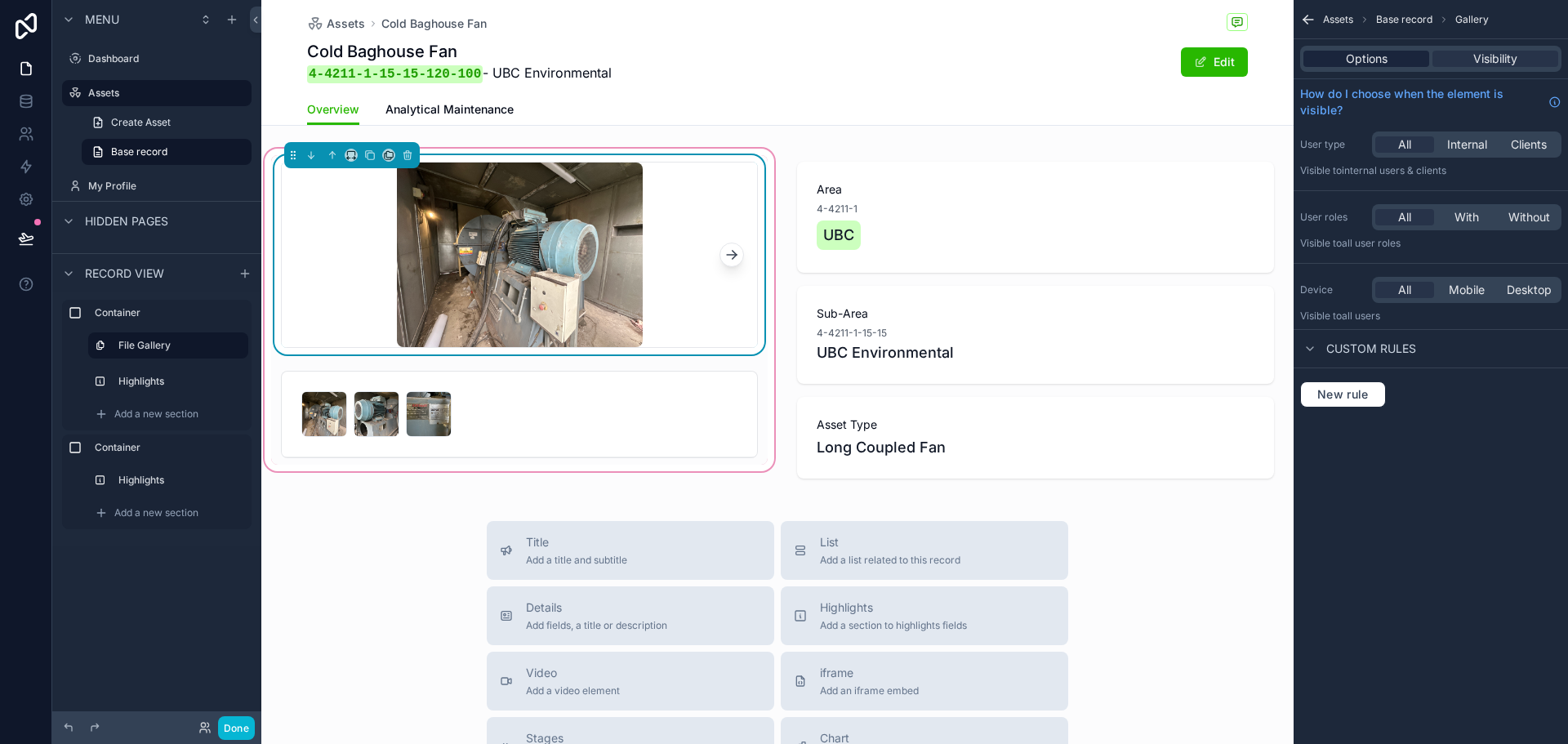
click at [1397, 64] on div "Options" at bounding box center [1366, 58] width 126 height 16
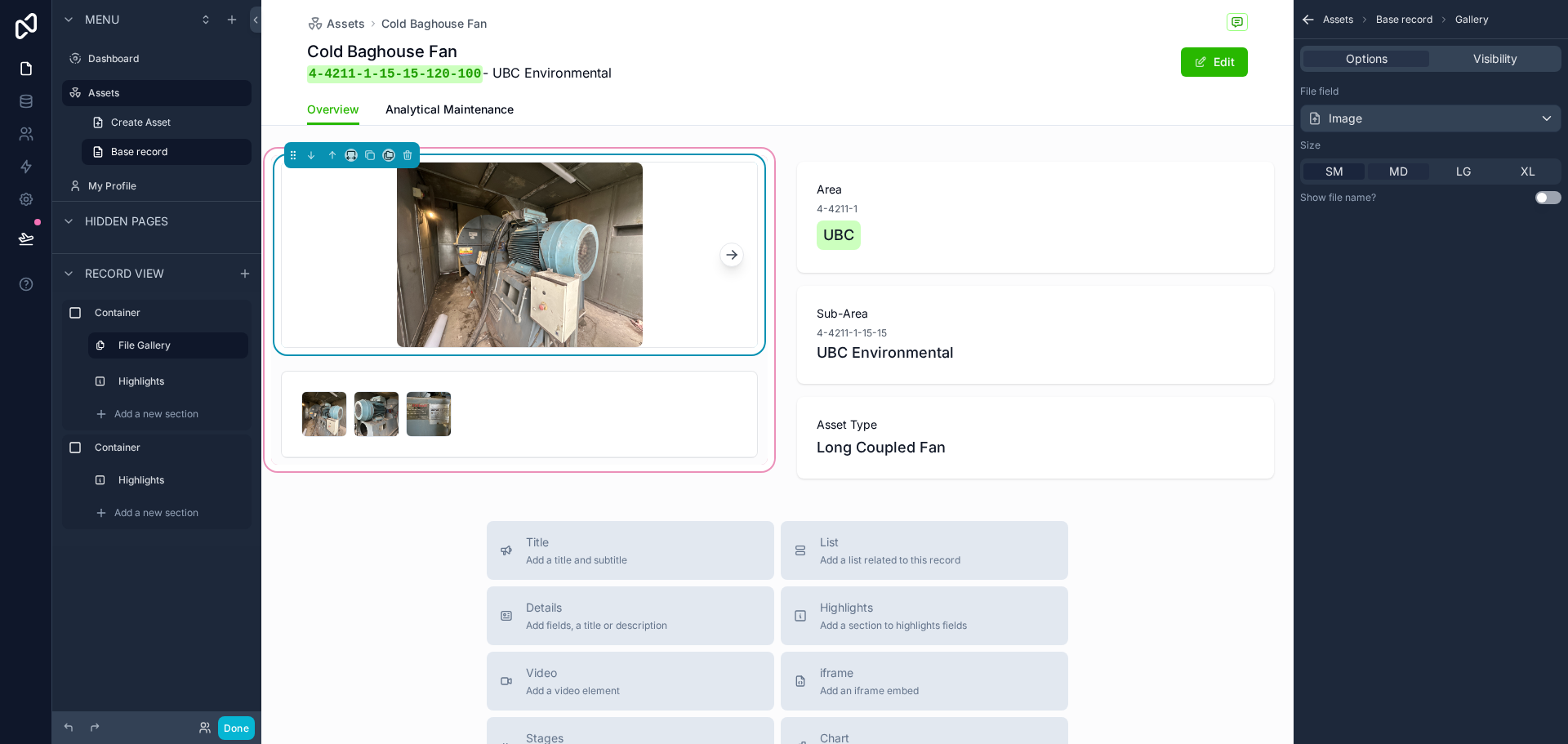
click at [1414, 173] on div "MD" at bounding box center [1398, 171] width 62 height 16
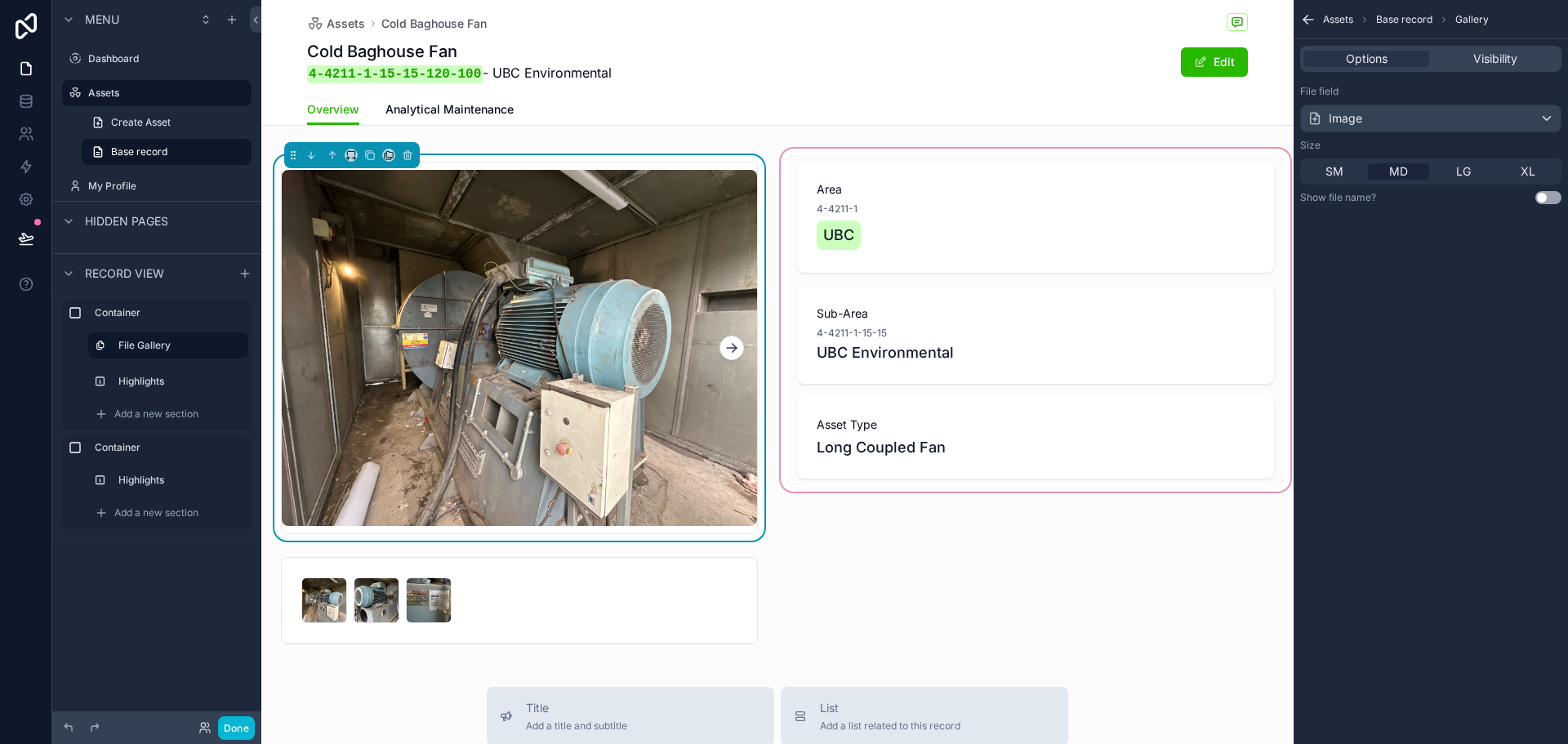
click at [913, 586] on div "scrollable content" at bounding box center [1035, 403] width 516 height 515
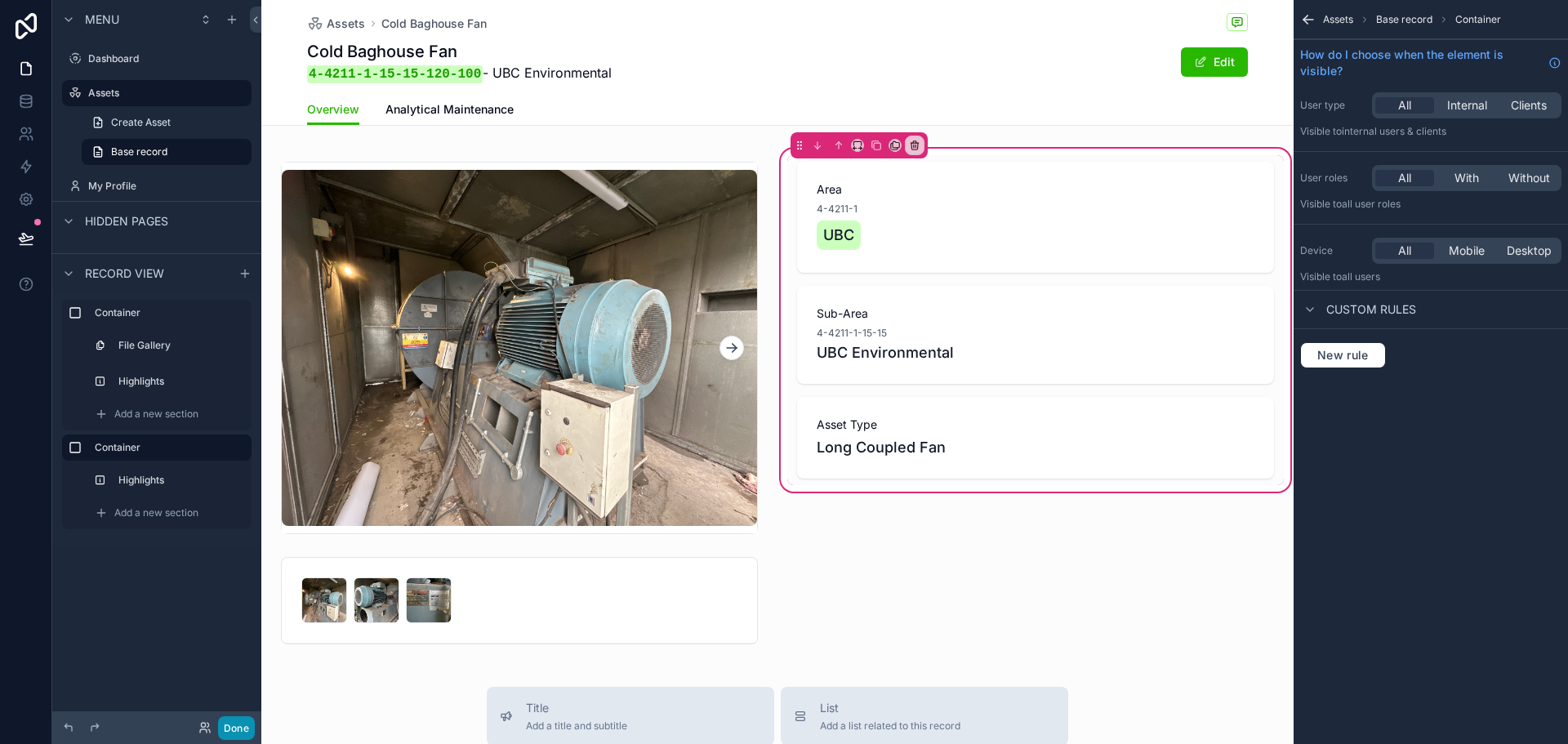
click at [233, 730] on button "Done" at bounding box center [236, 728] width 37 height 24
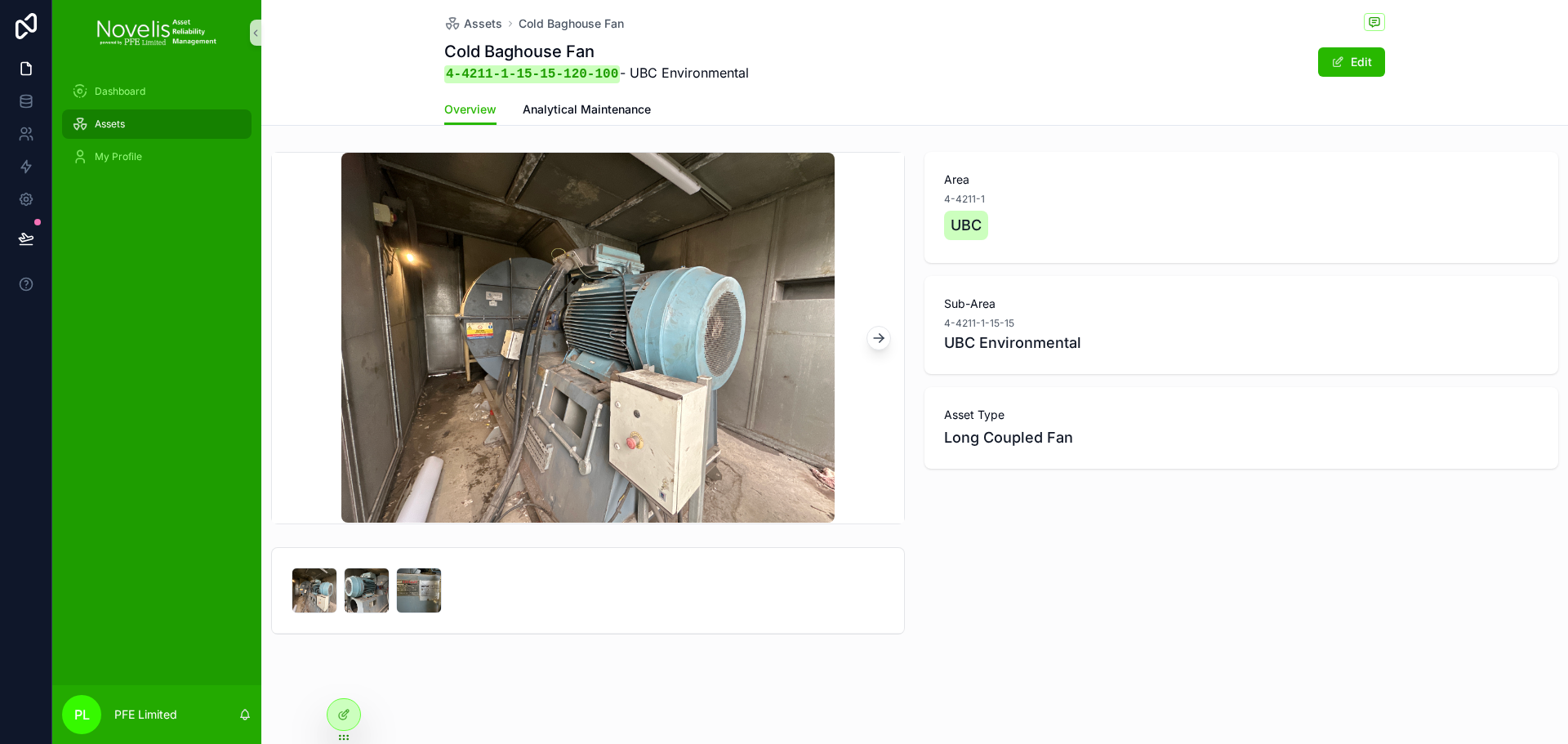
click at [187, 134] on div "Assets" at bounding box center [156, 124] width 170 height 26
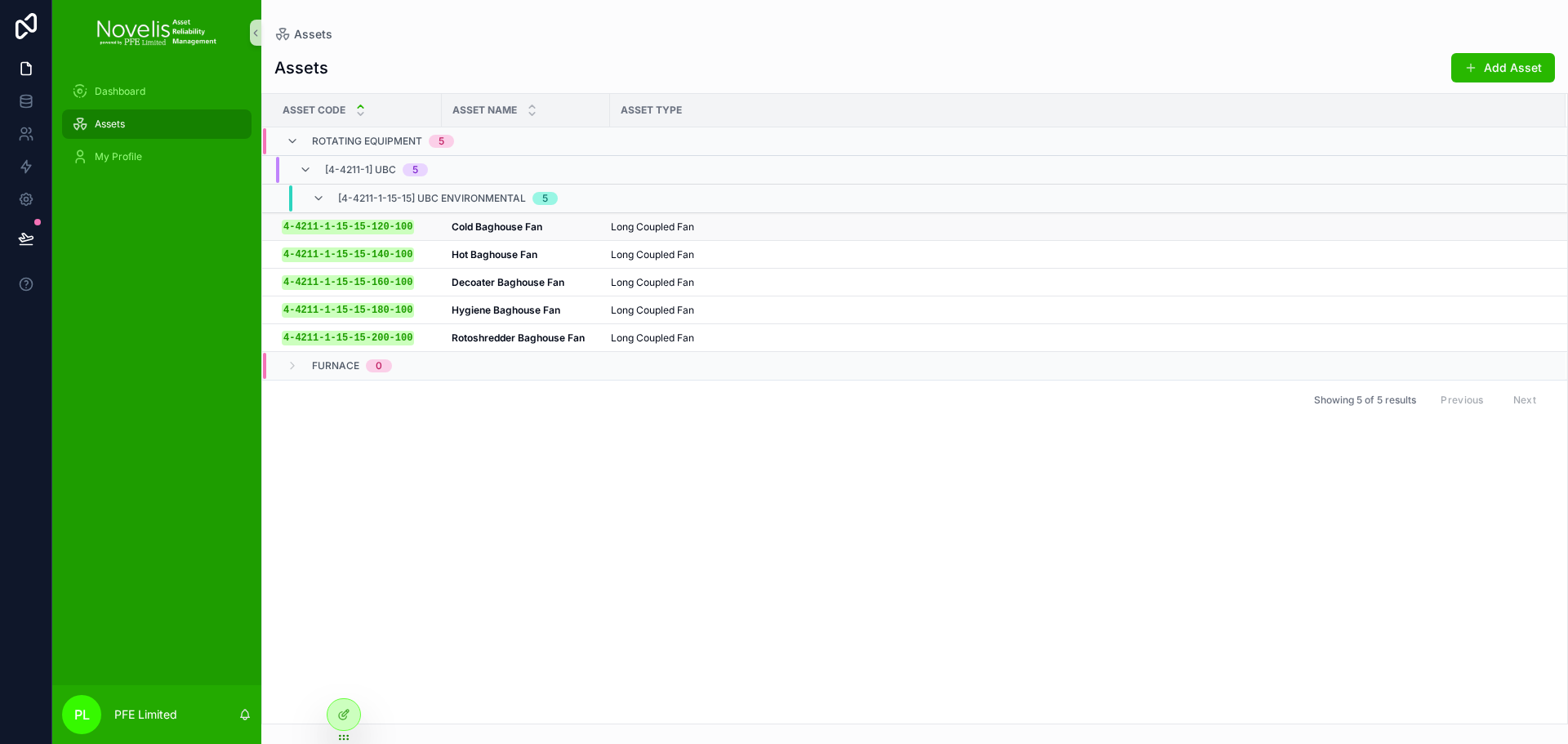
click at [617, 221] on span "Long Coupled Fan" at bounding box center [653, 226] width 84 height 13
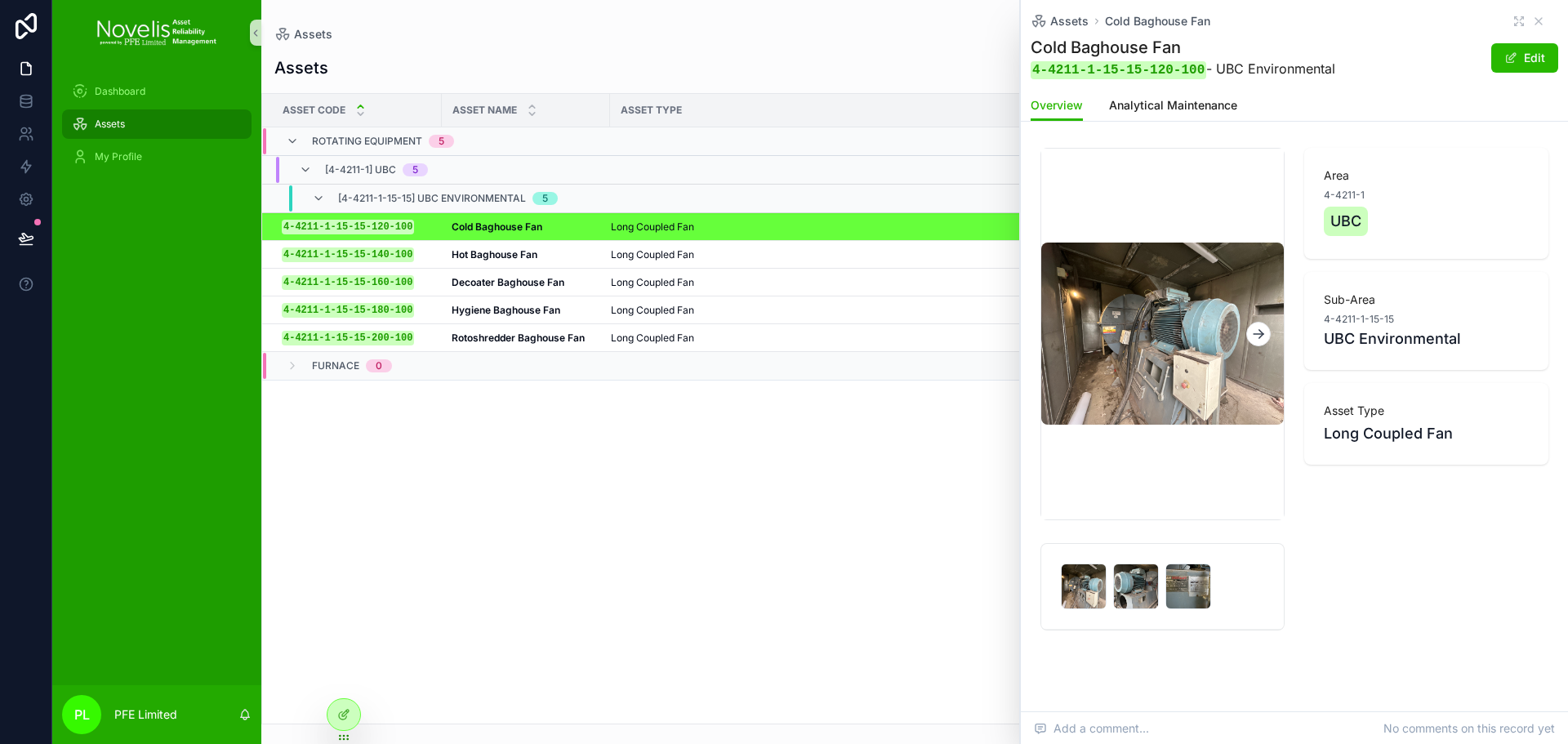
click at [1234, 327] on img "scrollable content" at bounding box center [1162, 334] width 242 height 182
click at [1254, 331] on icon "scrollable content" at bounding box center [1258, 334] width 16 height 16
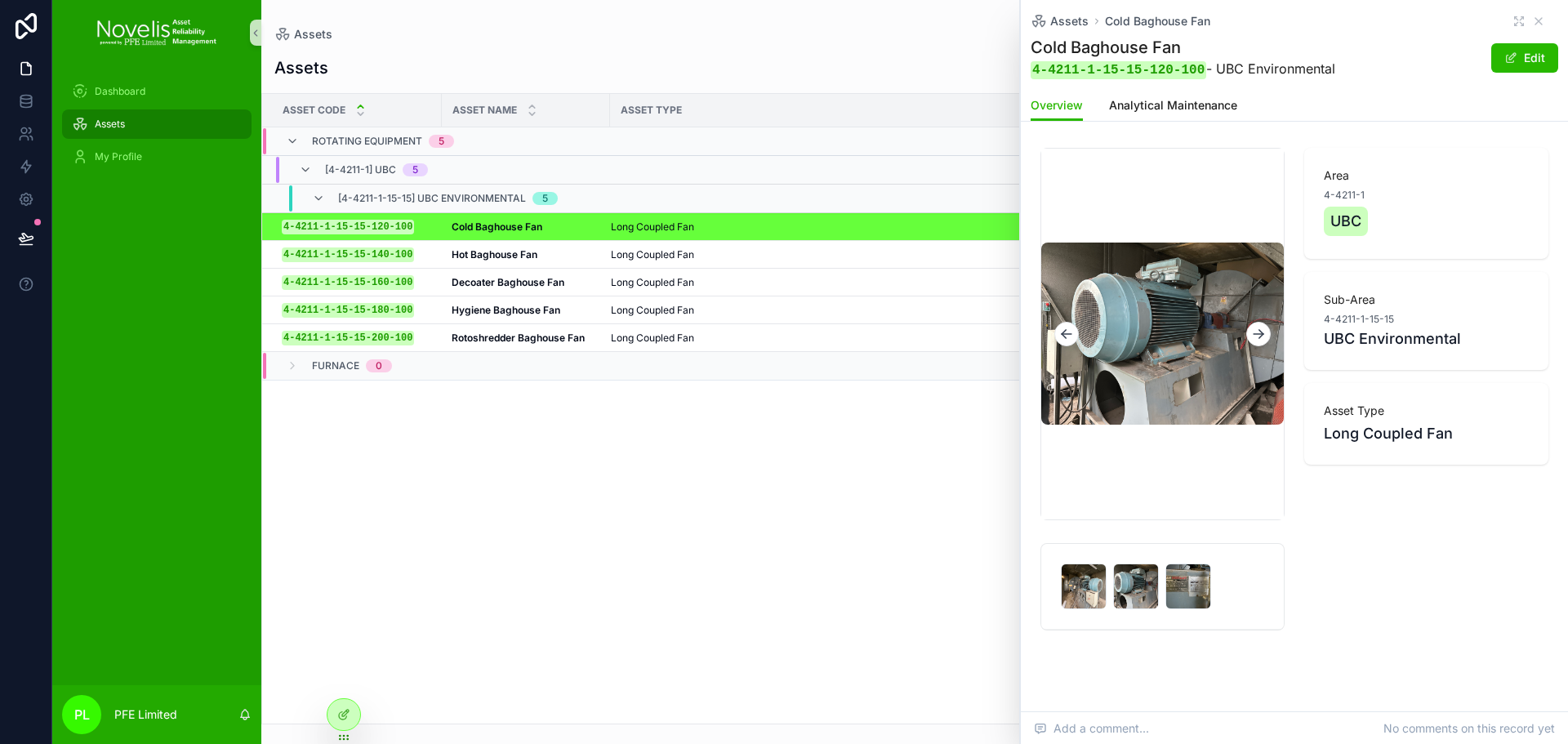
click at [1254, 331] on icon "scrollable content" at bounding box center [1258, 334] width 16 height 16
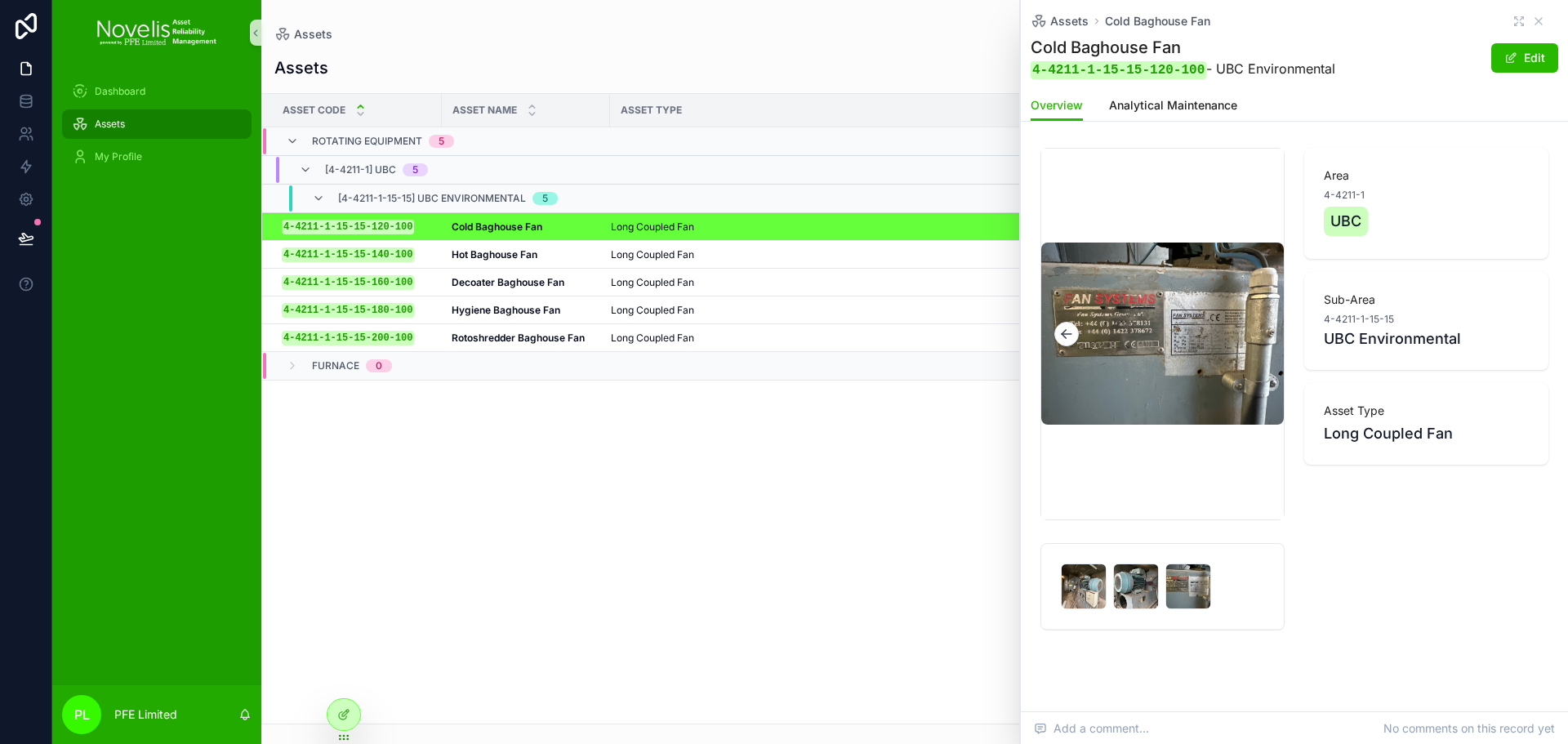
click at [1254, 331] on img "scrollable content" at bounding box center [1162, 334] width 242 height 182
click at [1068, 330] on icon "scrollable content" at bounding box center [1066, 334] width 16 height 16
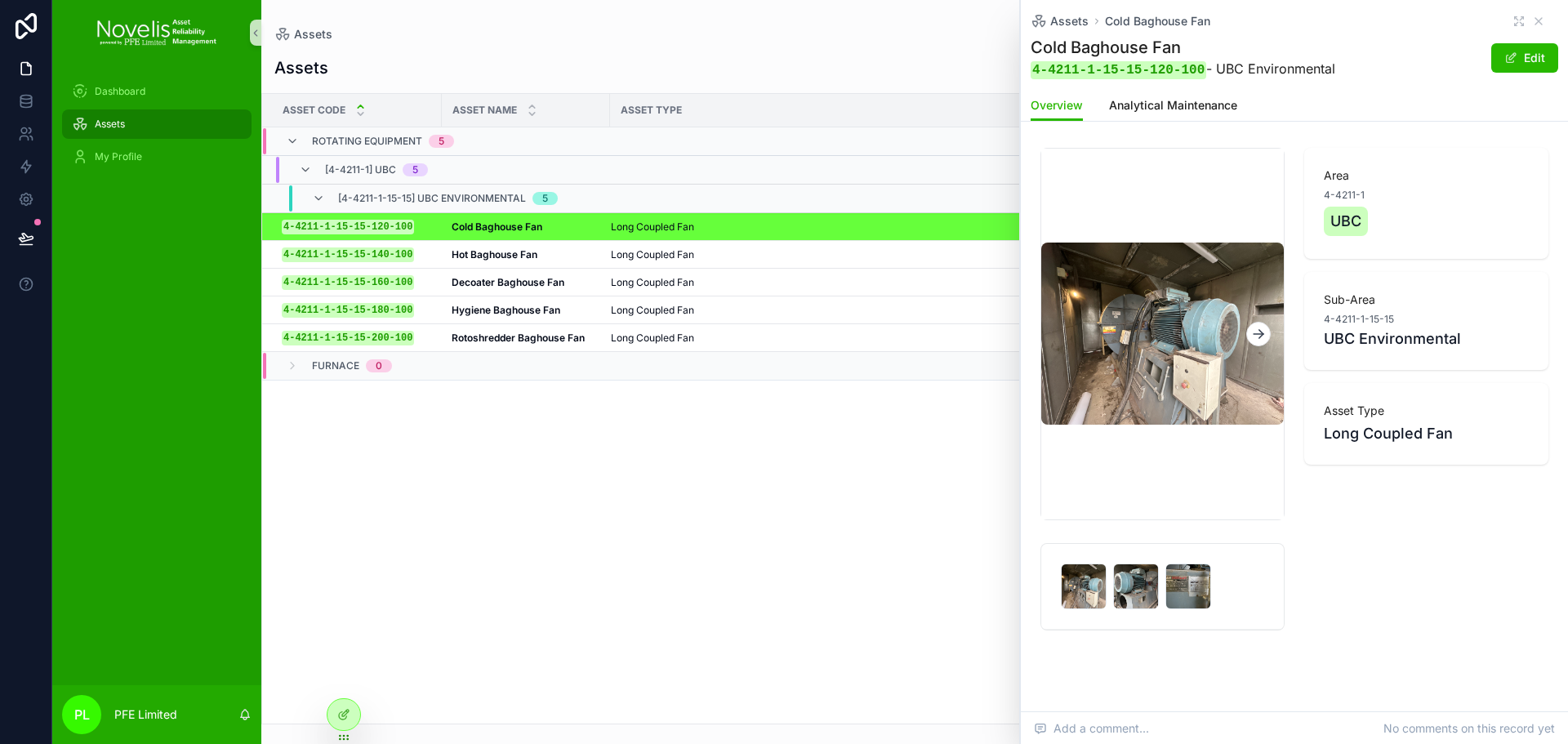
click at [1068, 330] on img "scrollable content" at bounding box center [1162, 334] width 242 height 182
click at [335, 718] on div at bounding box center [344, 714] width 33 height 31
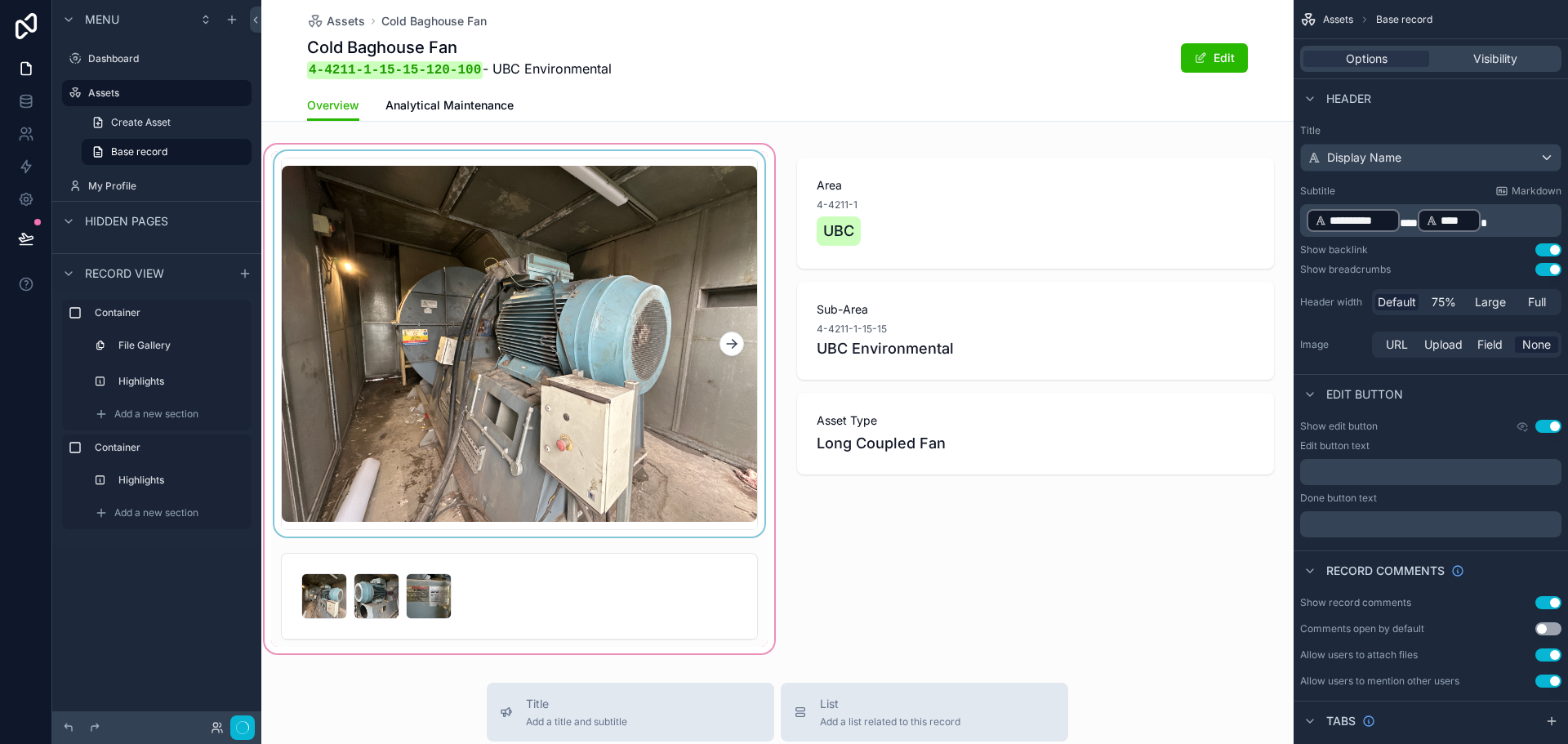
click at [727, 307] on div "scrollable content" at bounding box center [731, 344] width 24 height 371
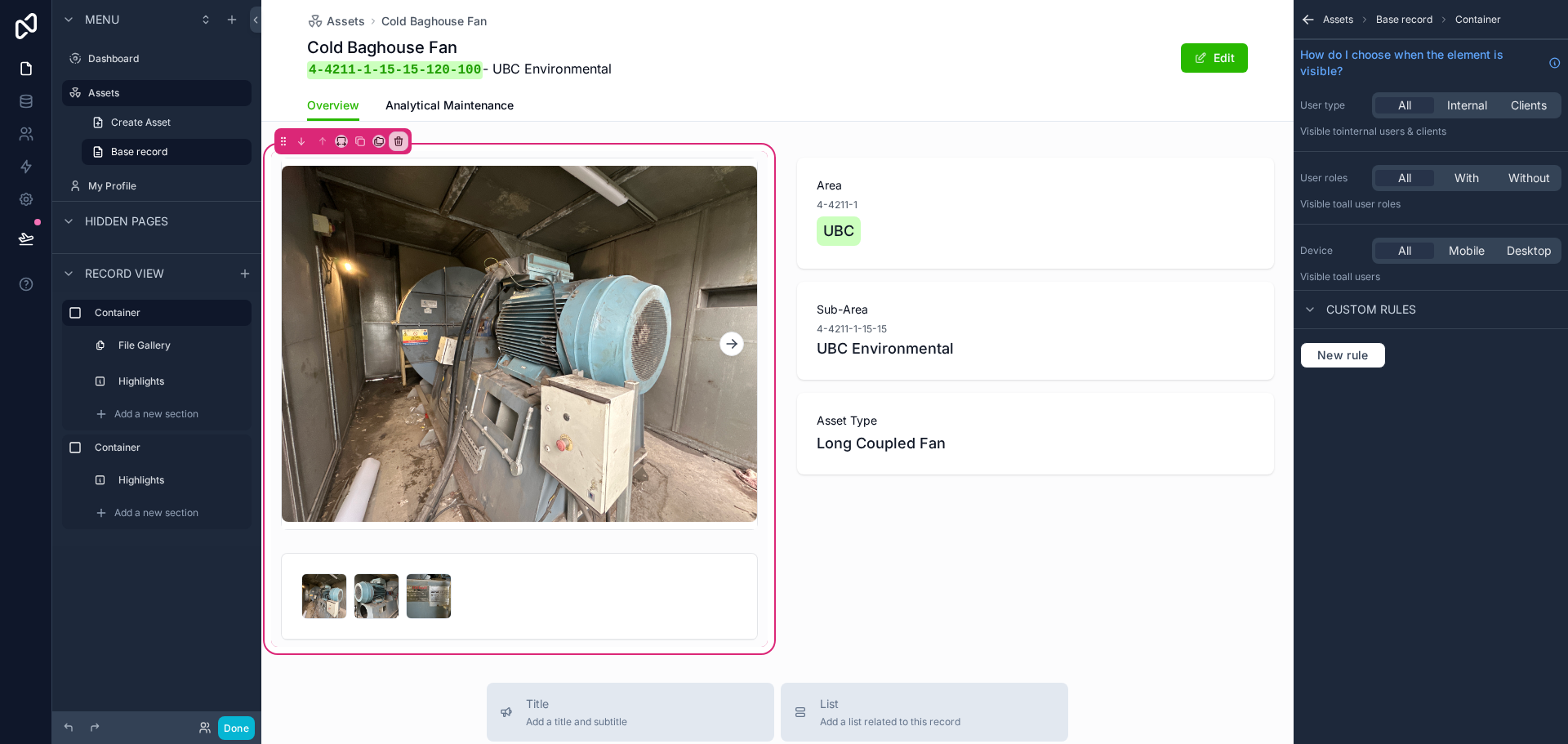
click at [768, 253] on div "scrollable content" at bounding box center [519, 399] width 516 height 515
click at [345, 143] on icon "scrollable content" at bounding box center [345, 144] width 2 height 3
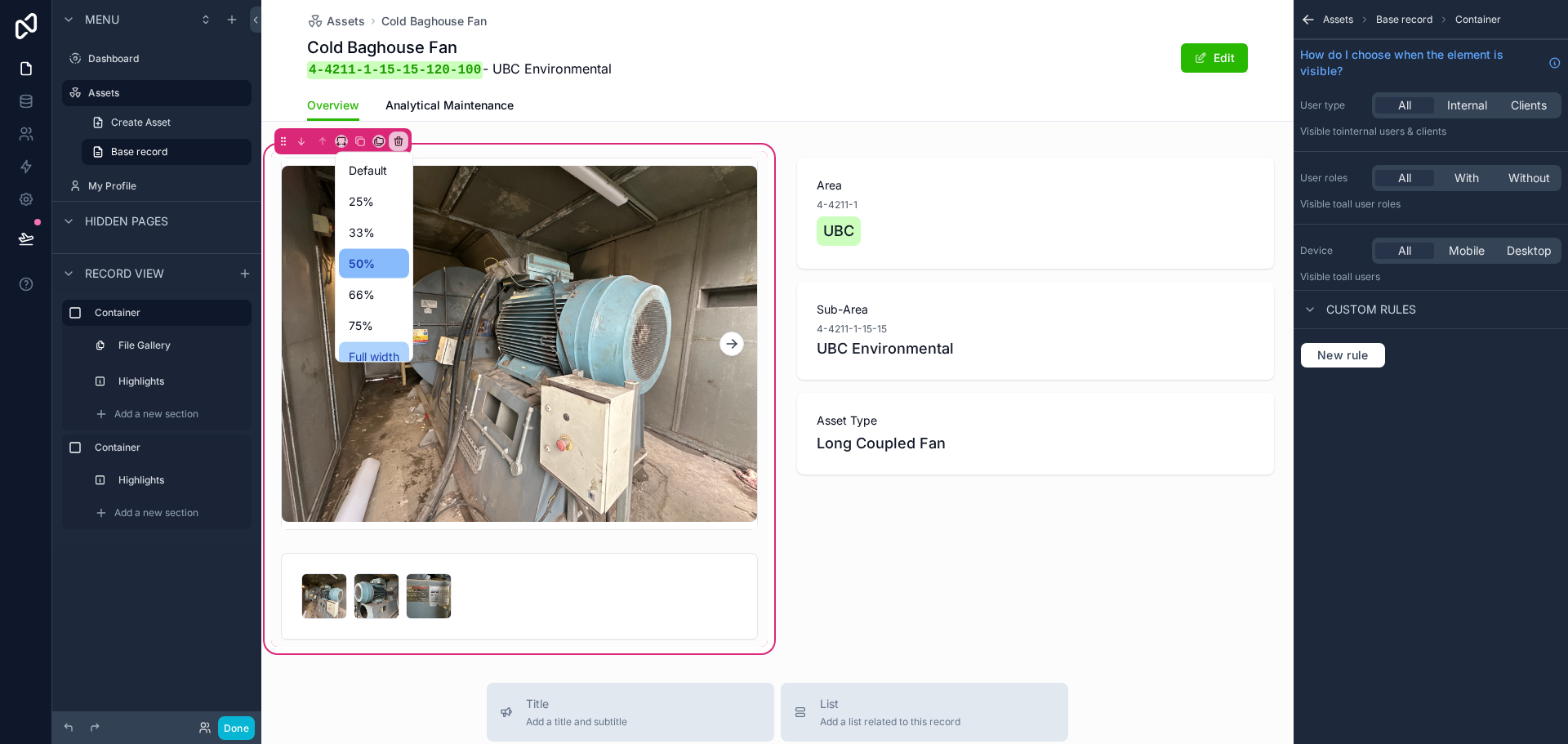
click at [391, 351] on span "Full width" at bounding box center [374, 356] width 51 height 19
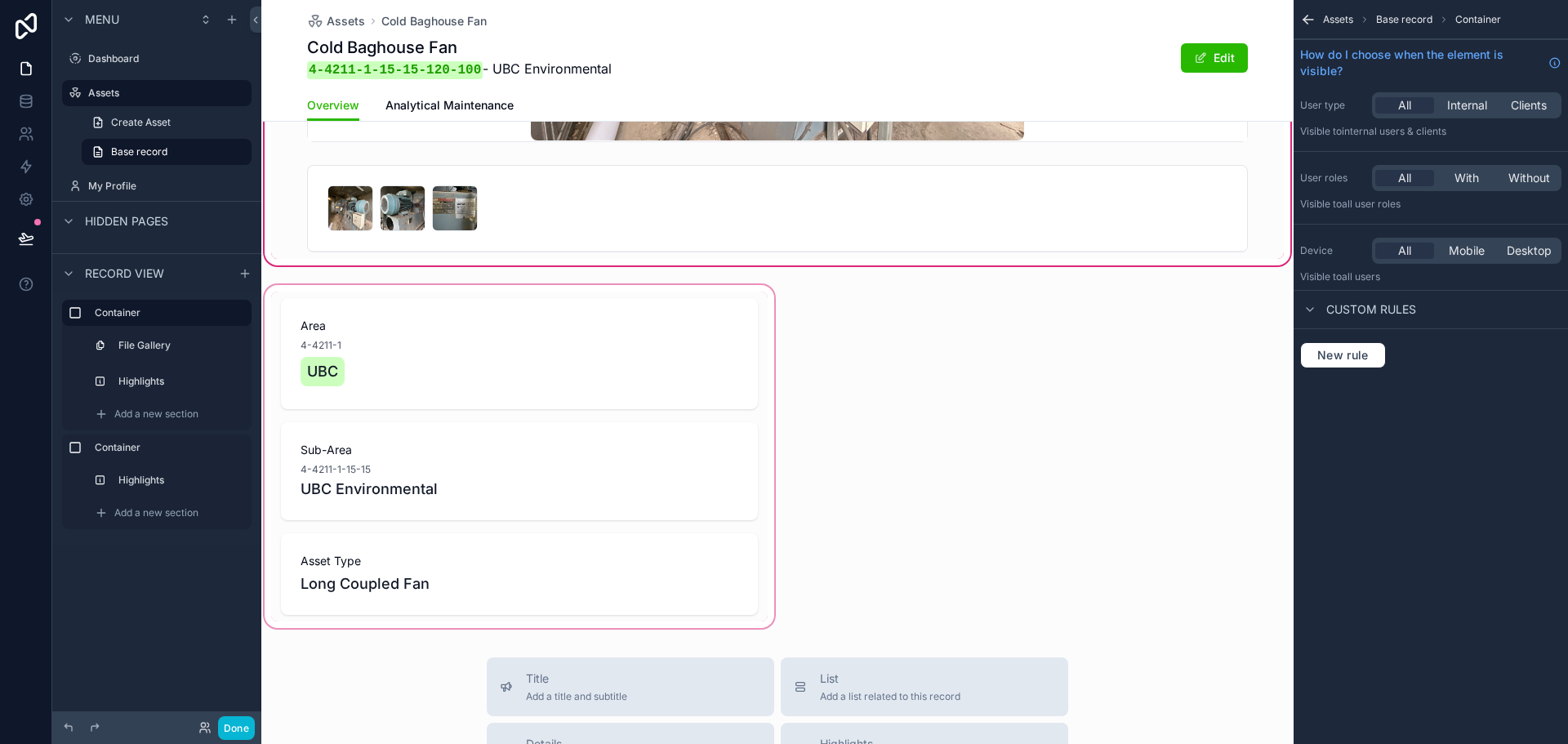
scroll to position [409, 0]
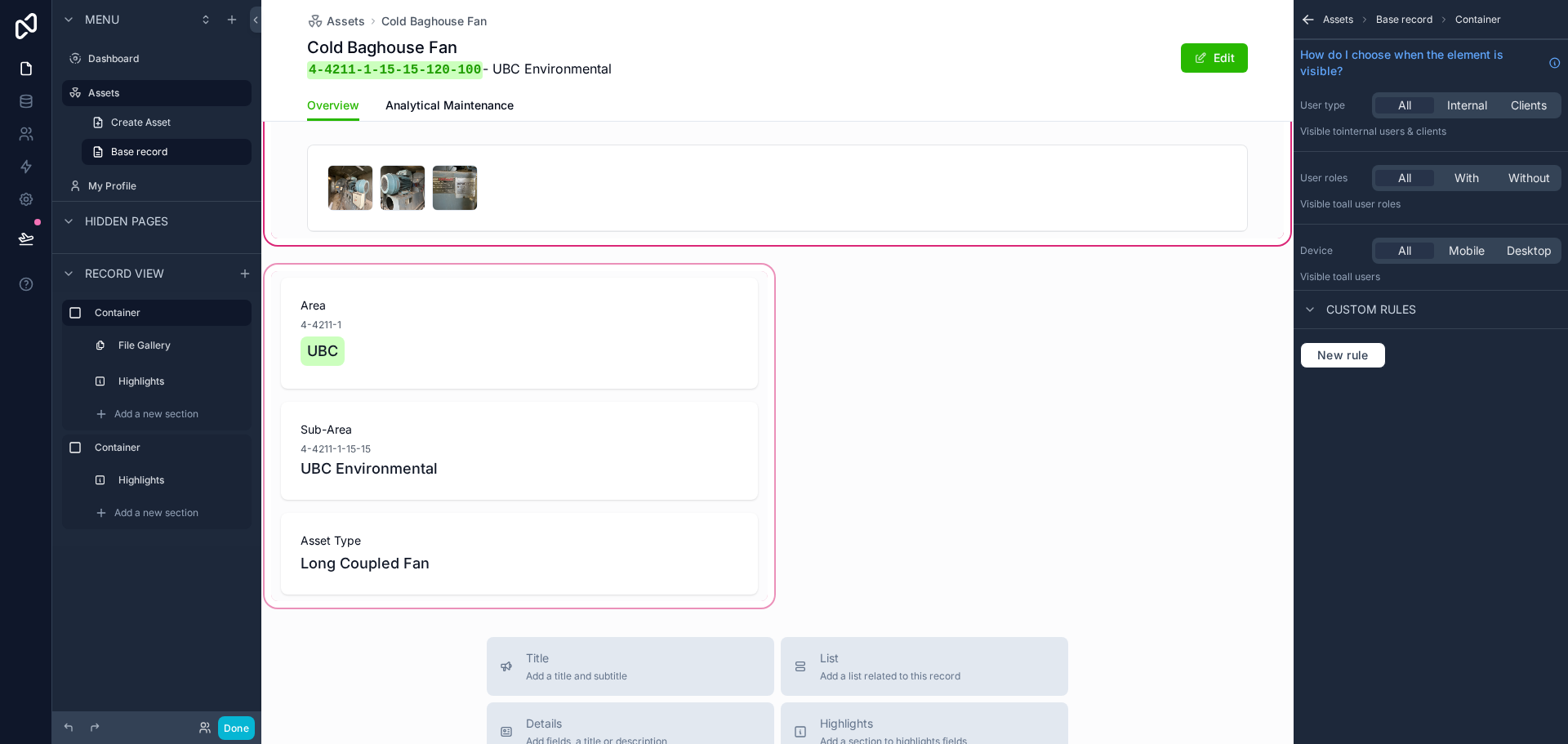
click at [740, 441] on div "scrollable content" at bounding box center [519, 437] width 516 height 350
click at [444, 289] on div "scrollable content" at bounding box center [519, 437] width 516 height 350
click at [945, 344] on div "Area 4-4211-1 UBC Sub-Area 4-4211-1-15-15 UBC Environmental Asset Type Long Cou…" at bounding box center [778, 172] width 1033 height 878
click at [163, 454] on div "Container" at bounding box center [170, 448] width 150 height 19
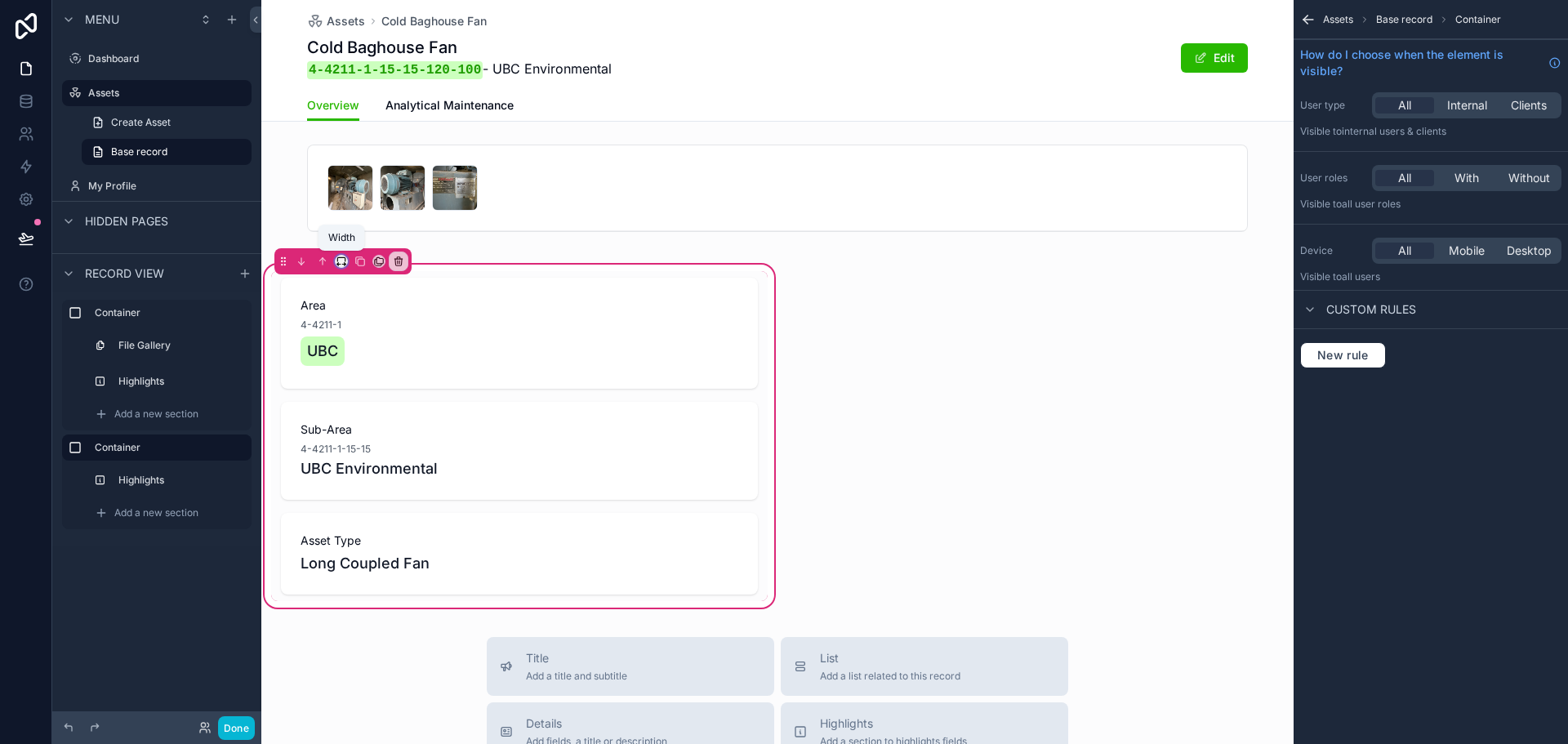
click at [337, 263] on icon "scrollable content" at bounding box center [342, 262] width 12 height 12
click at [367, 468] on span "Full width" at bounding box center [374, 475] width 51 height 19
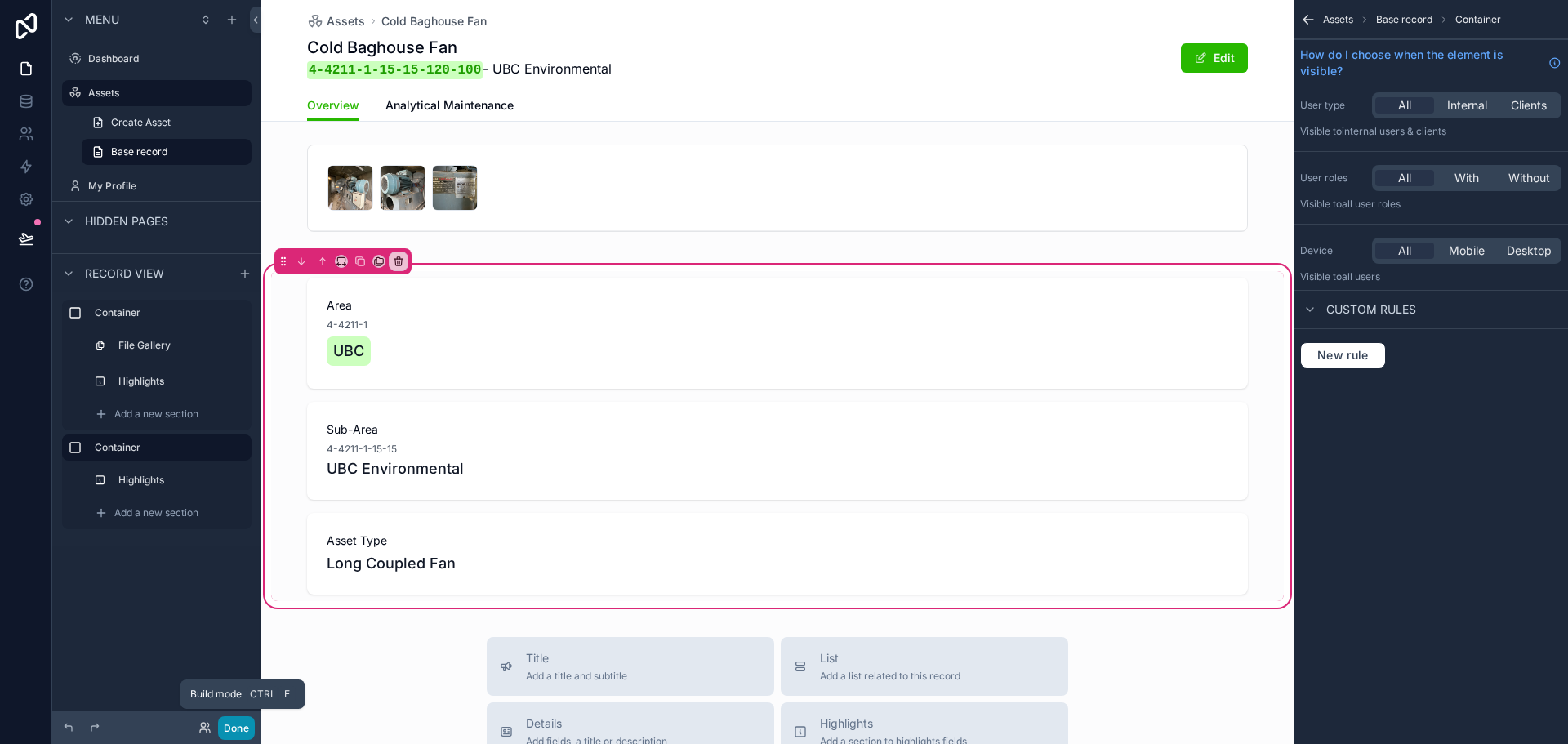
click at [243, 729] on button "Done" at bounding box center [236, 728] width 37 height 24
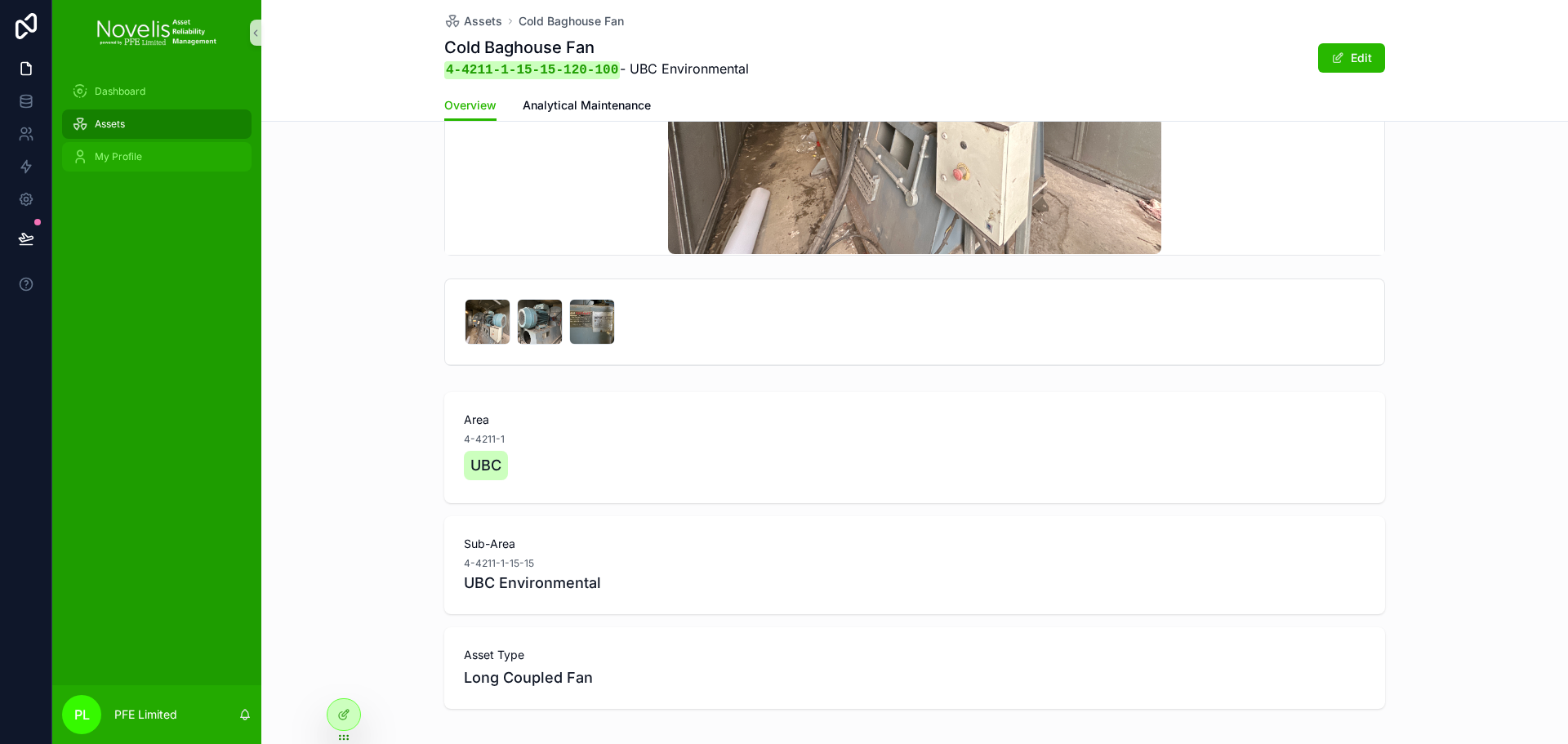
scroll to position [176, 0]
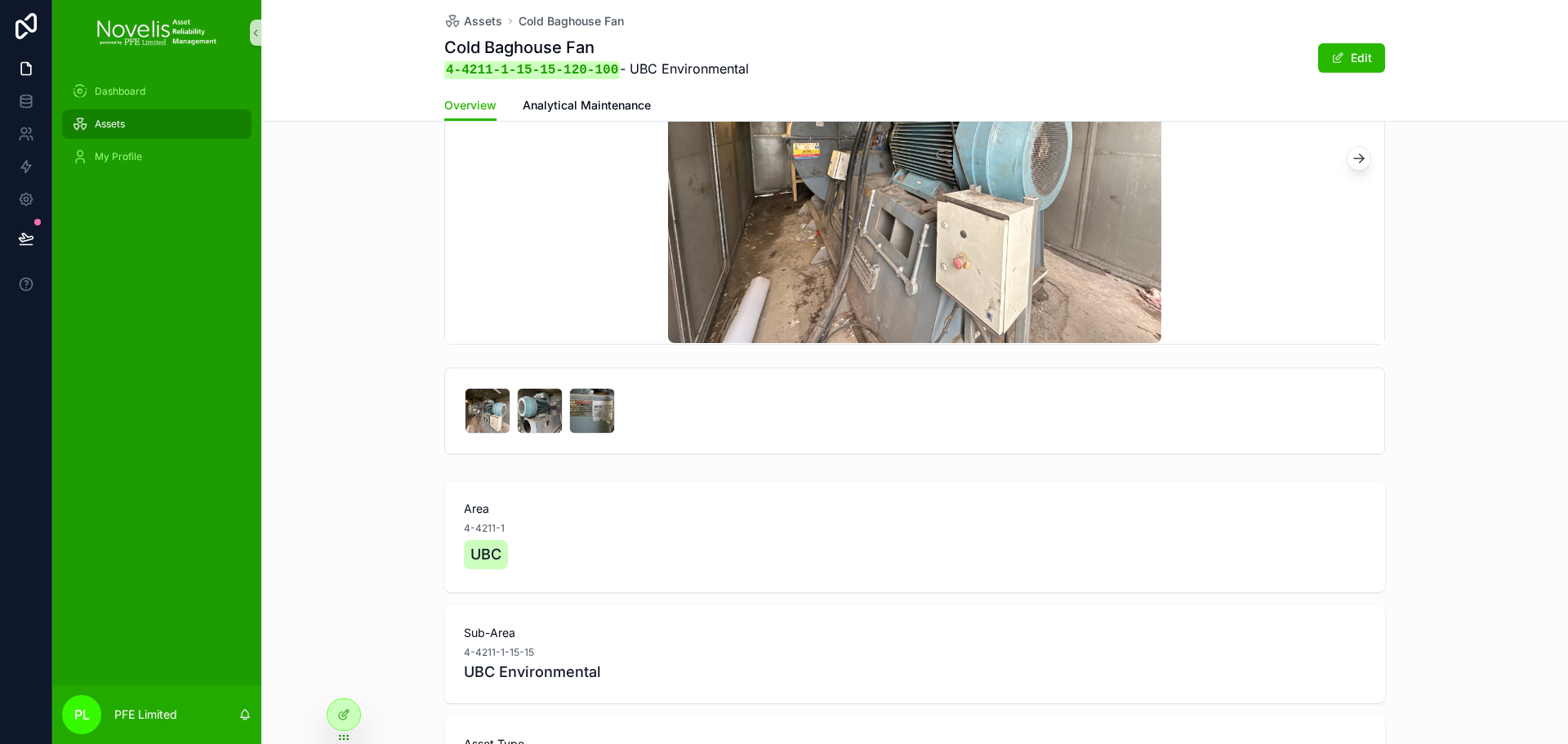
click at [158, 126] on div "Assets" at bounding box center [156, 124] width 170 height 26
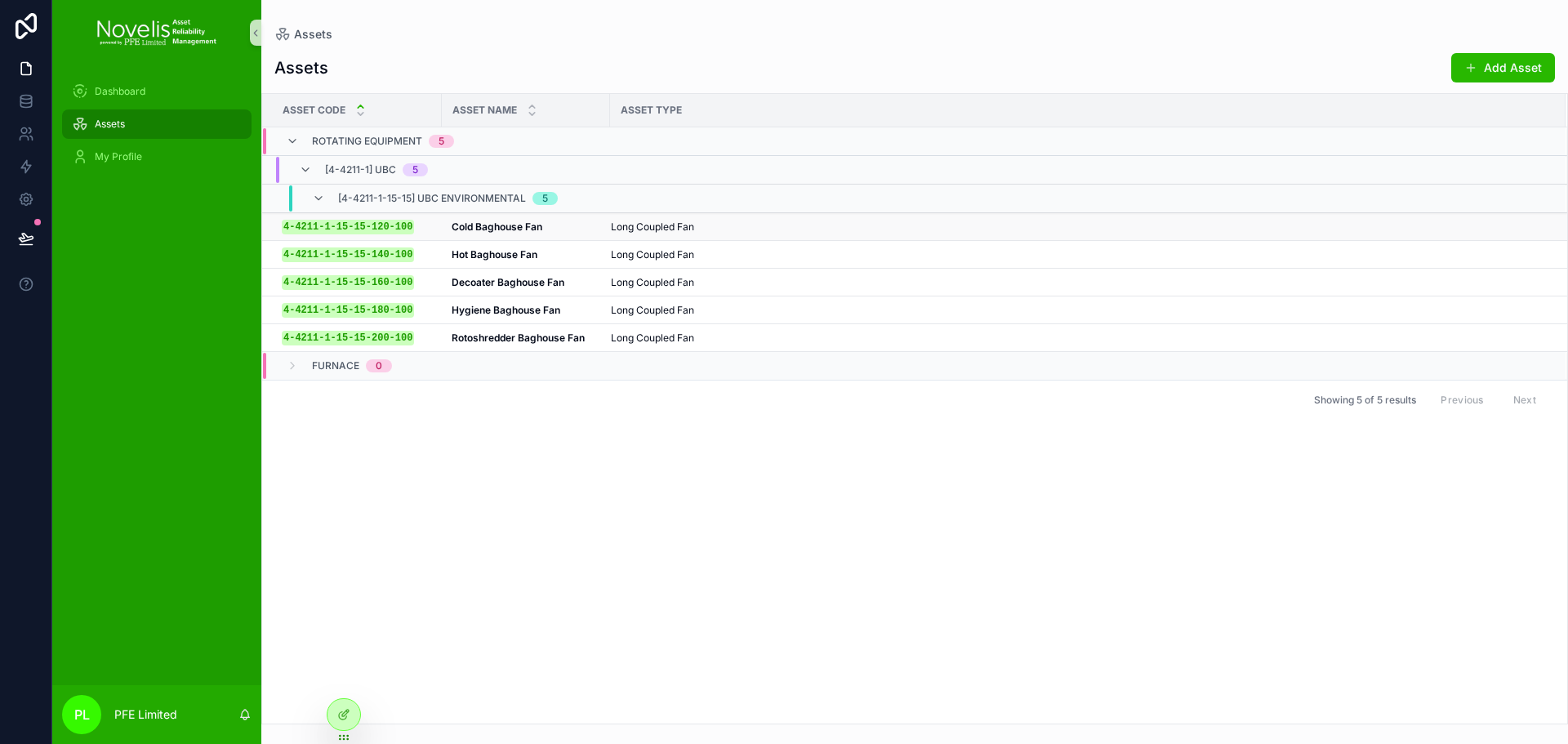
click at [596, 227] on div "Cold Baghouse Fan Cold Baghouse Fan" at bounding box center [526, 226] width 149 height 13
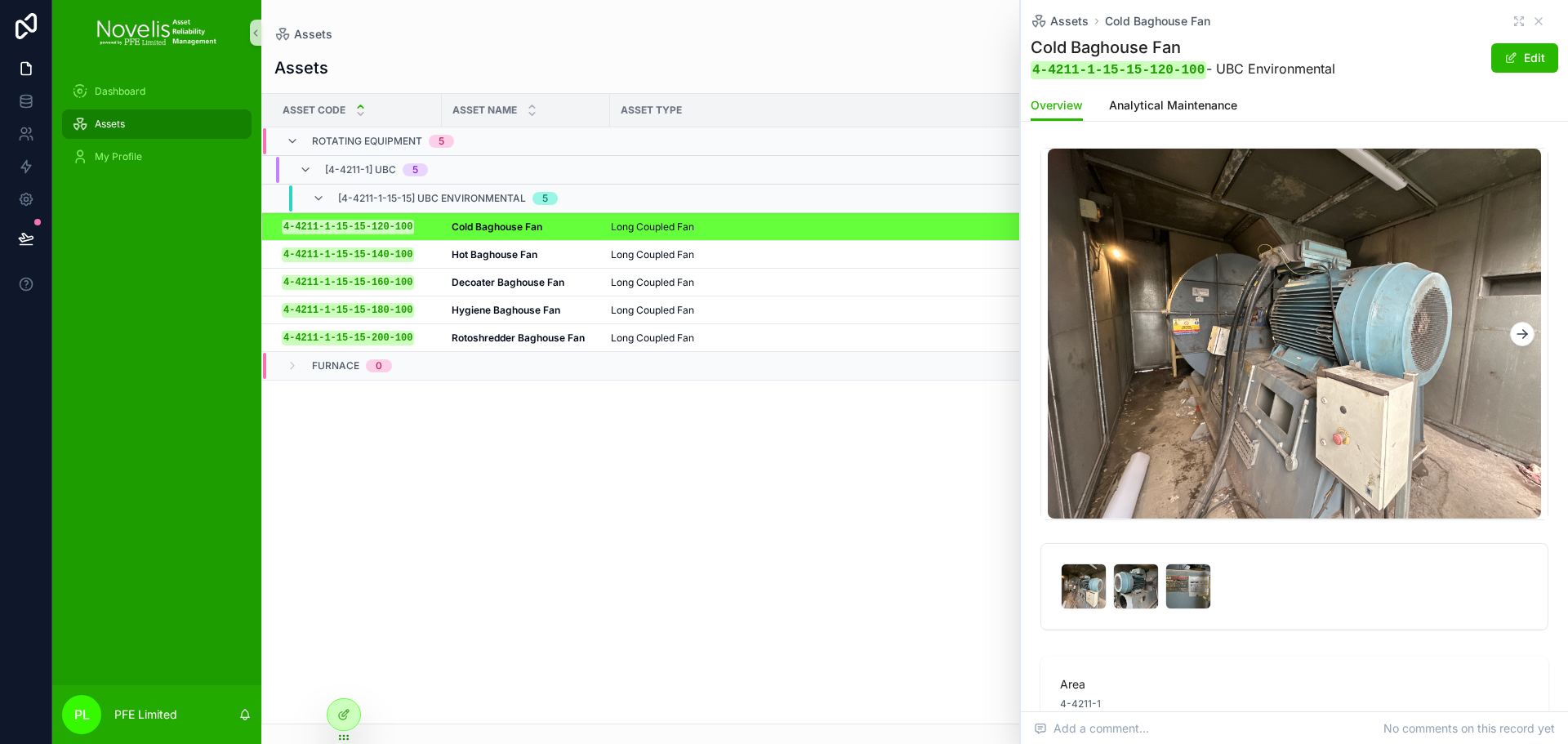
click at [1385, 362] on img "scrollable content" at bounding box center [1294, 334] width 494 height 370
click at [344, 715] on icon at bounding box center [344, 714] width 13 height 13
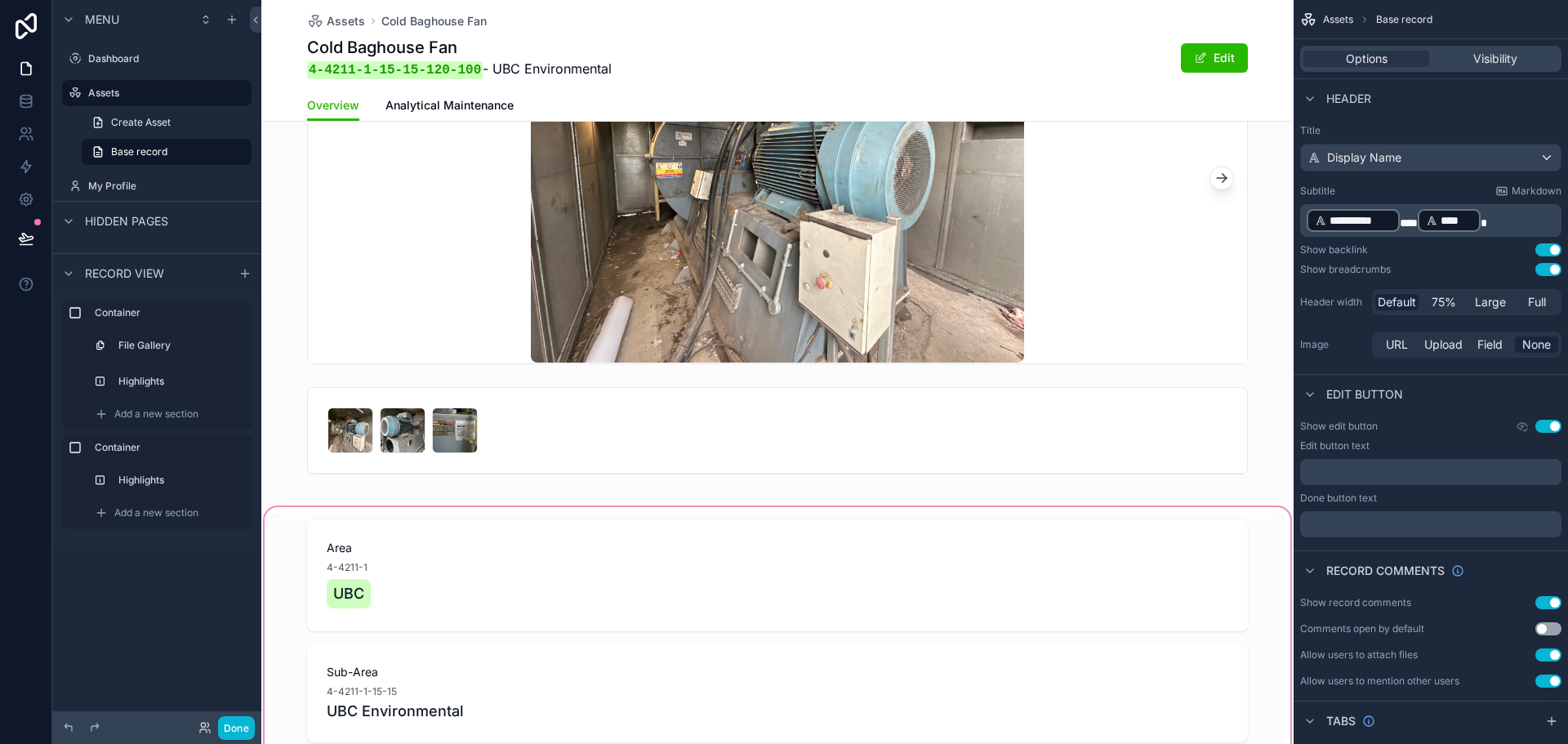
scroll to position [245, 0]
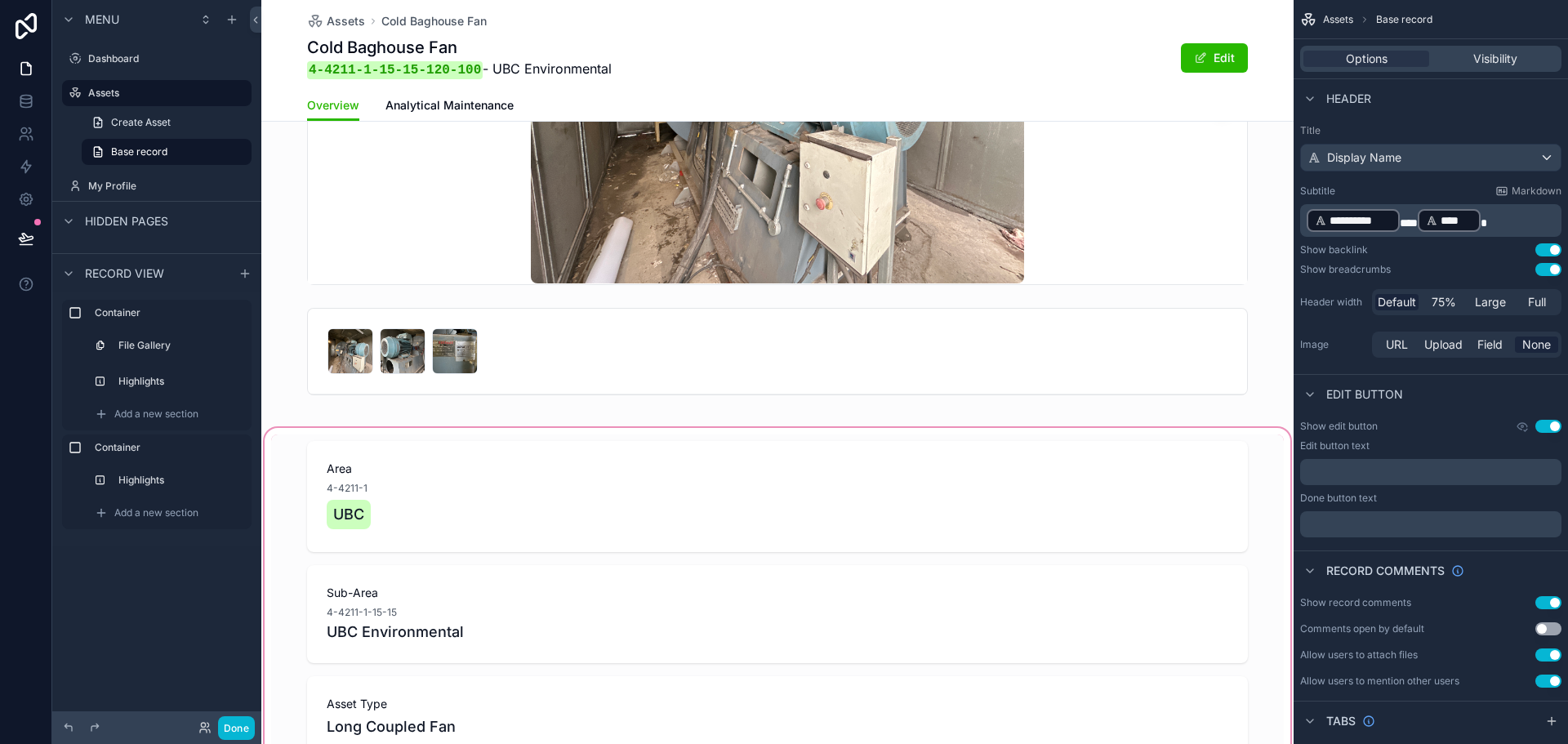
click at [486, 465] on div "scrollable content" at bounding box center [778, 600] width 1033 height 350
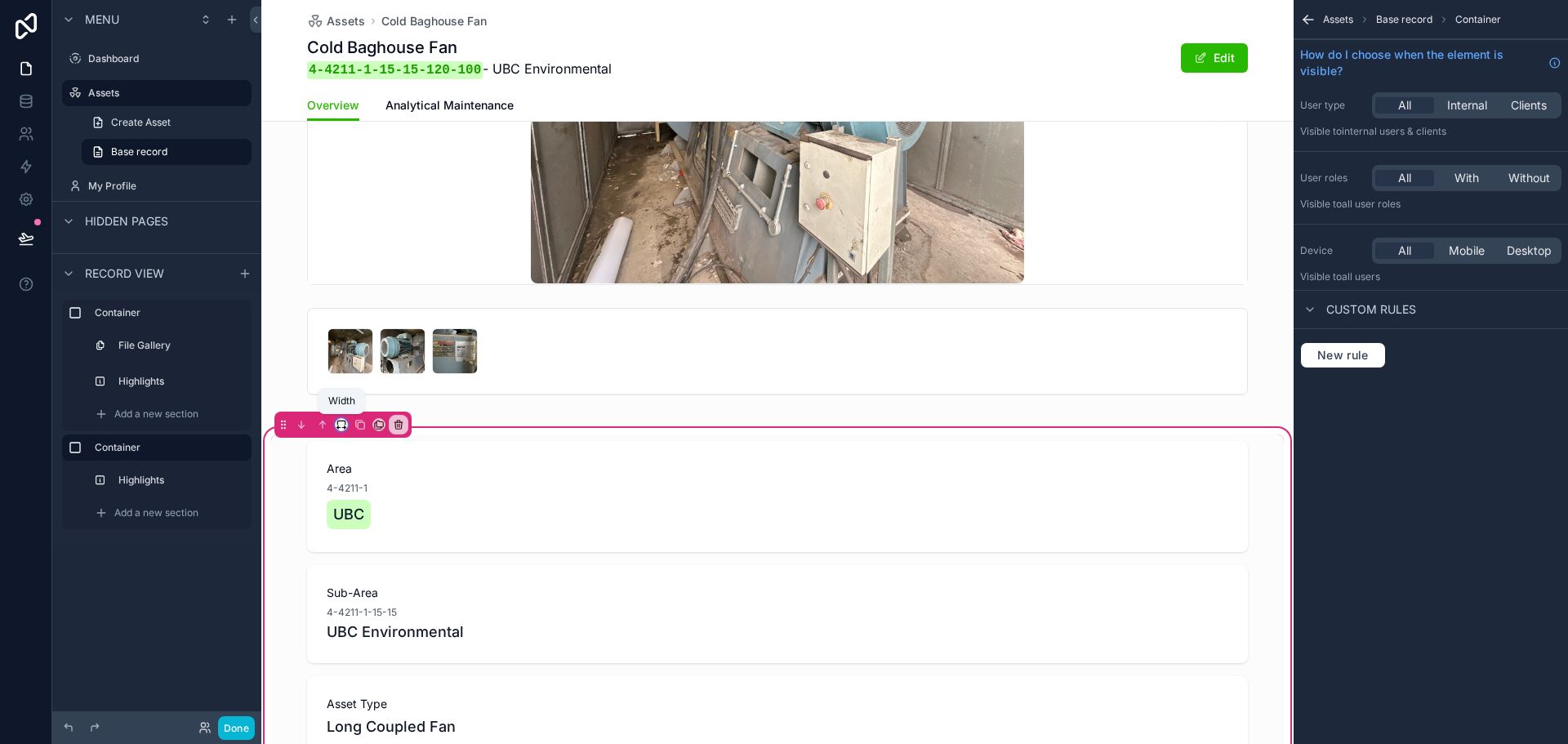
click at [339, 422] on icon "scrollable content" at bounding box center [342, 425] width 12 height 12
click at [321, 420] on div "scrollable content" at bounding box center [784, 372] width 1568 height 744
click at [323, 423] on icon "scrollable content" at bounding box center [323, 424] width 0 height 7
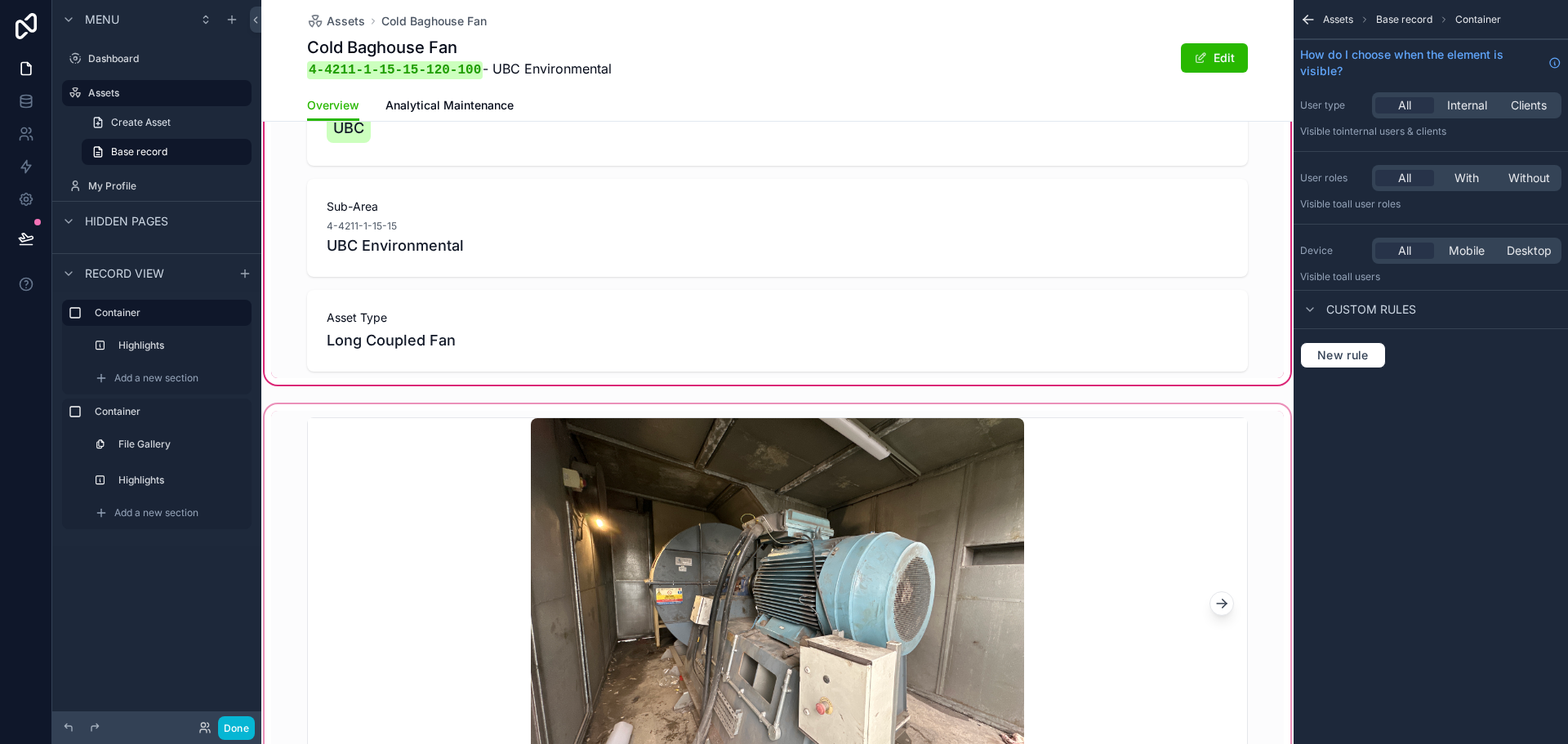
scroll to position [0, 0]
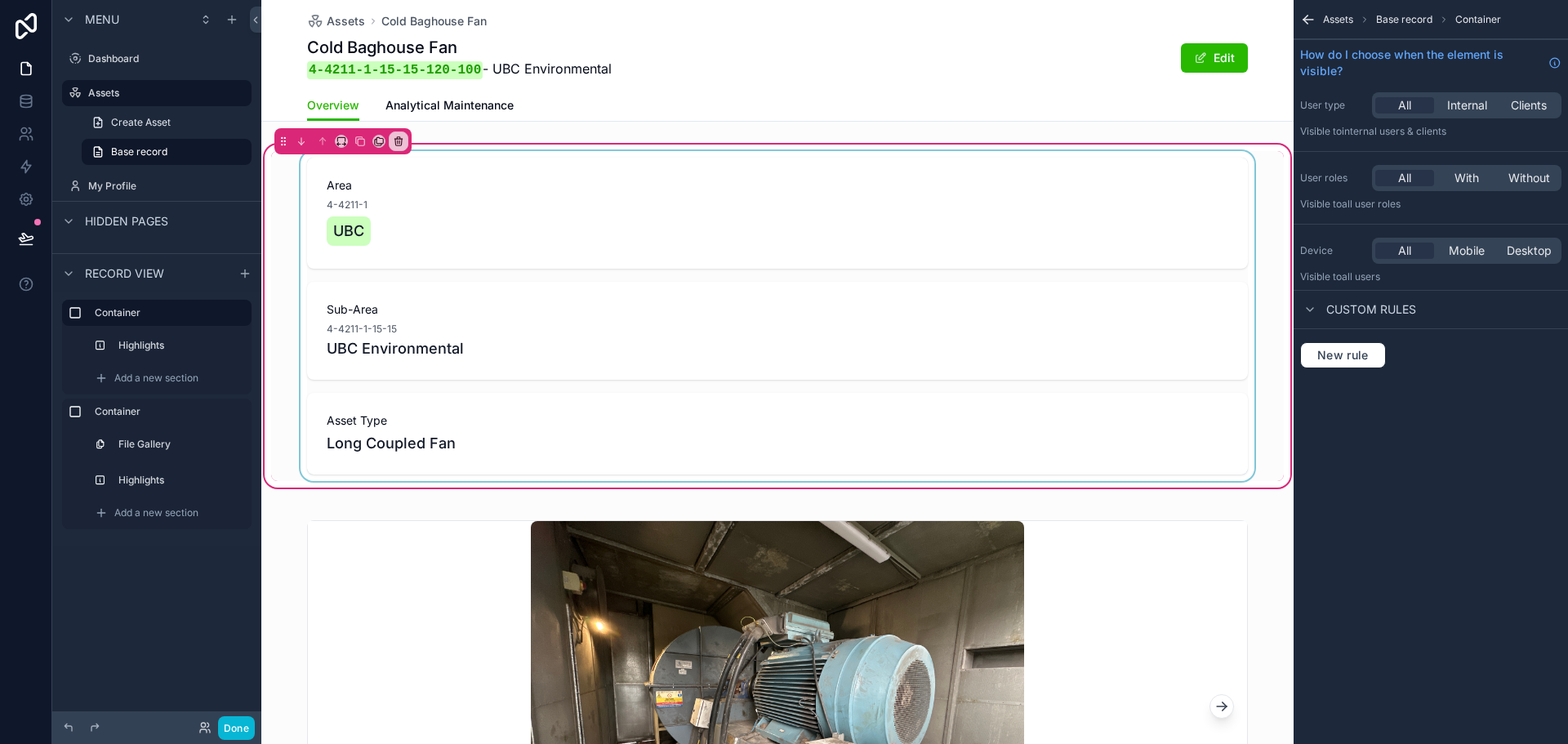
click at [706, 203] on div "scrollable content" at bounding box center [778, 316] width 1013 height 330
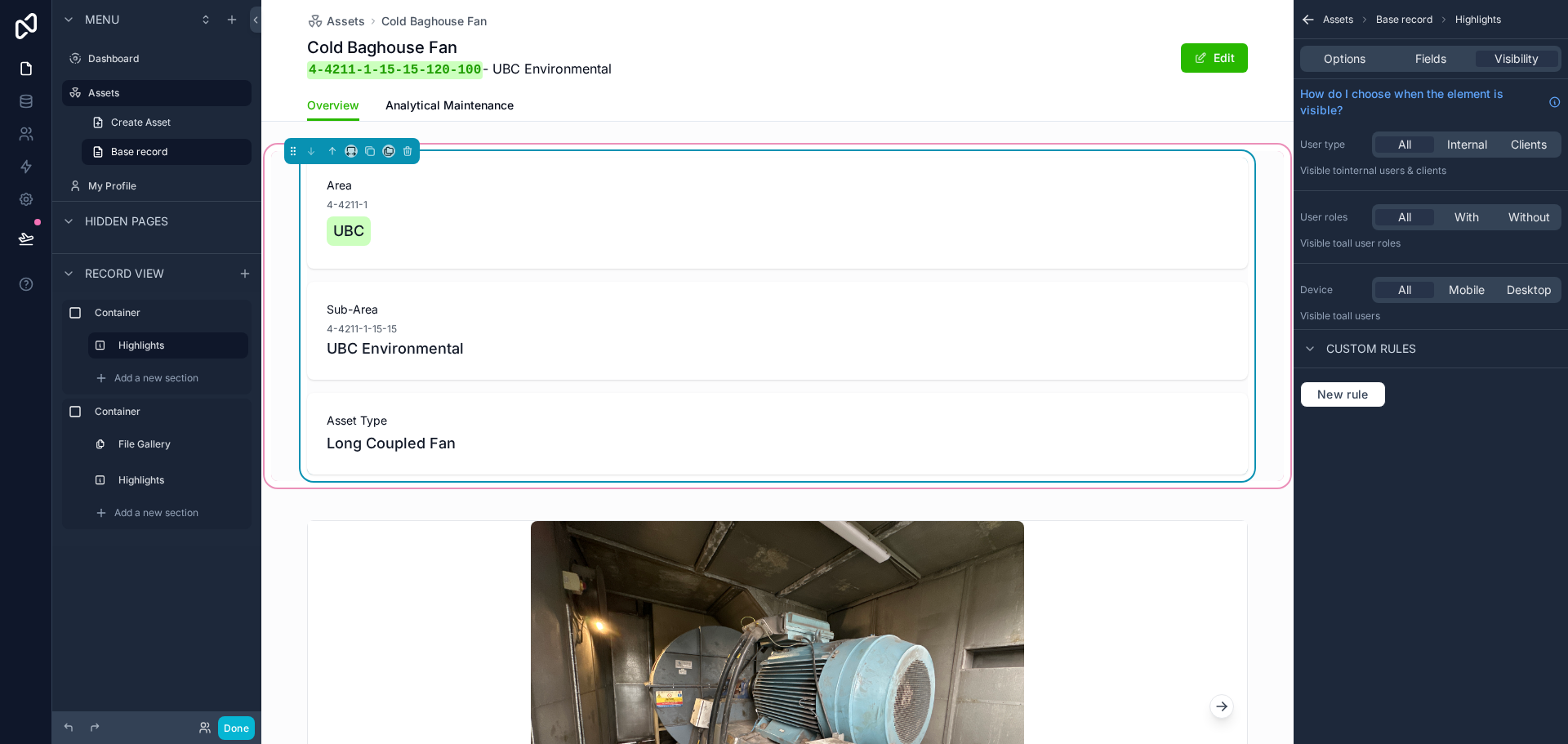
click at [1418, 46] on div "Options Fields Visibility" at bounding box center [1431, 58] width 262 height 26
click at [1423, 52] on span "Fields" at bounding box center [1431, 58] width 31 height 16
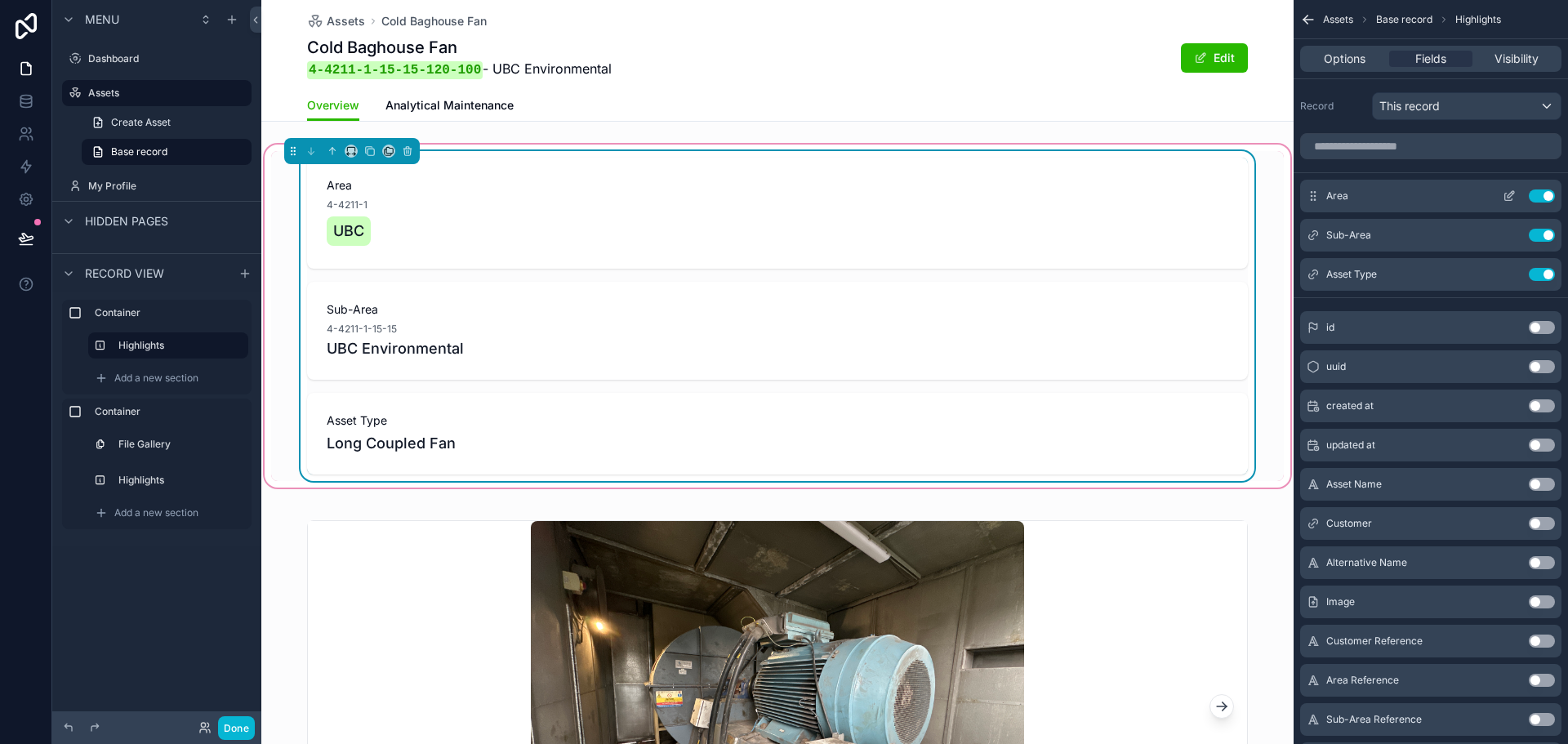
click at [1506, 195] on icon "scrollable content" at bounding box center [1509, 195] width 13 height 13
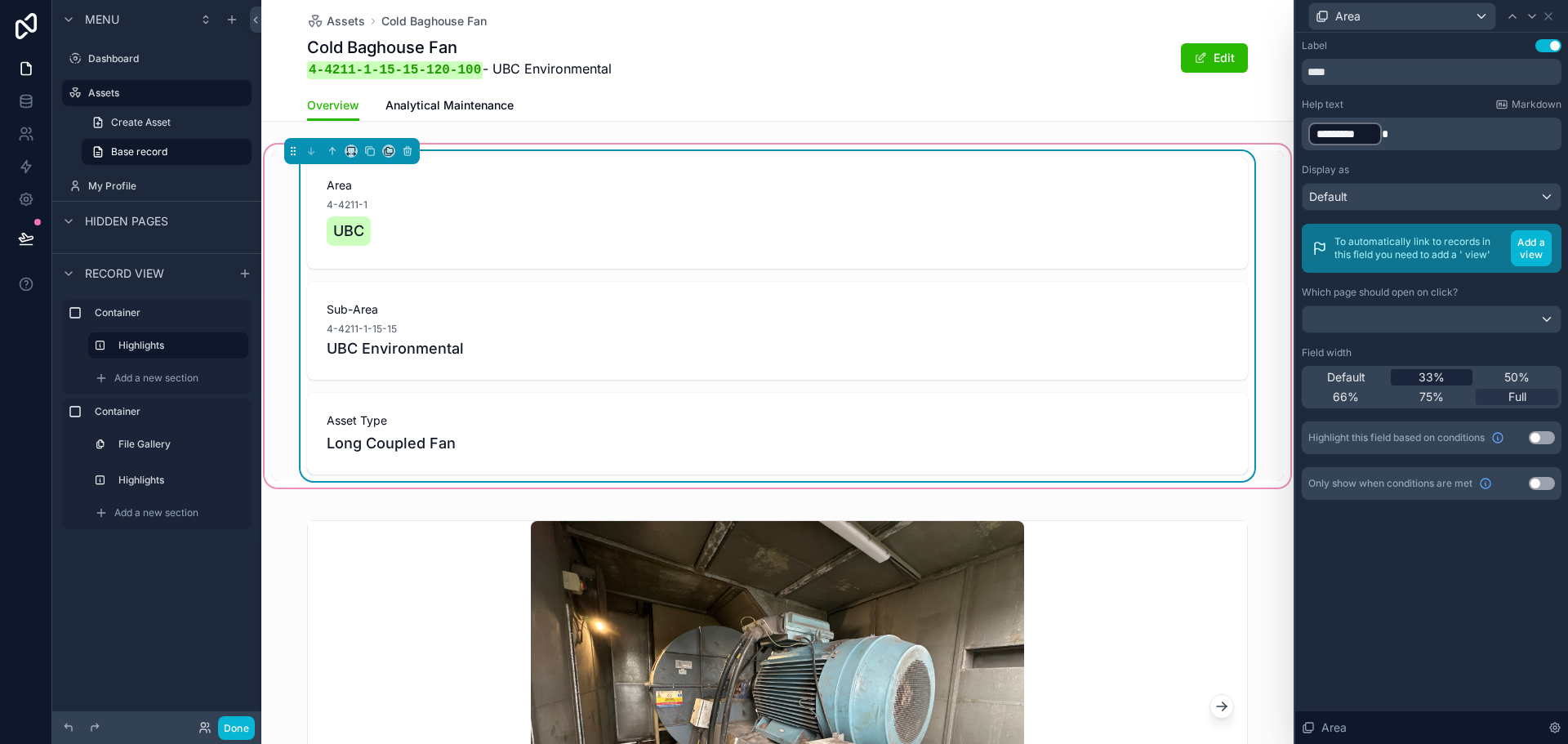
click at [1435, 376] on span "33%" at bounding box center [1431, 377] width 26 height 16
click at [1527, 18] on icon at bounding box center [1532, 16] width 13 height 13
click at [1433, 371] on span "33%" at bounding box center [1431, 377] width 26 height 16
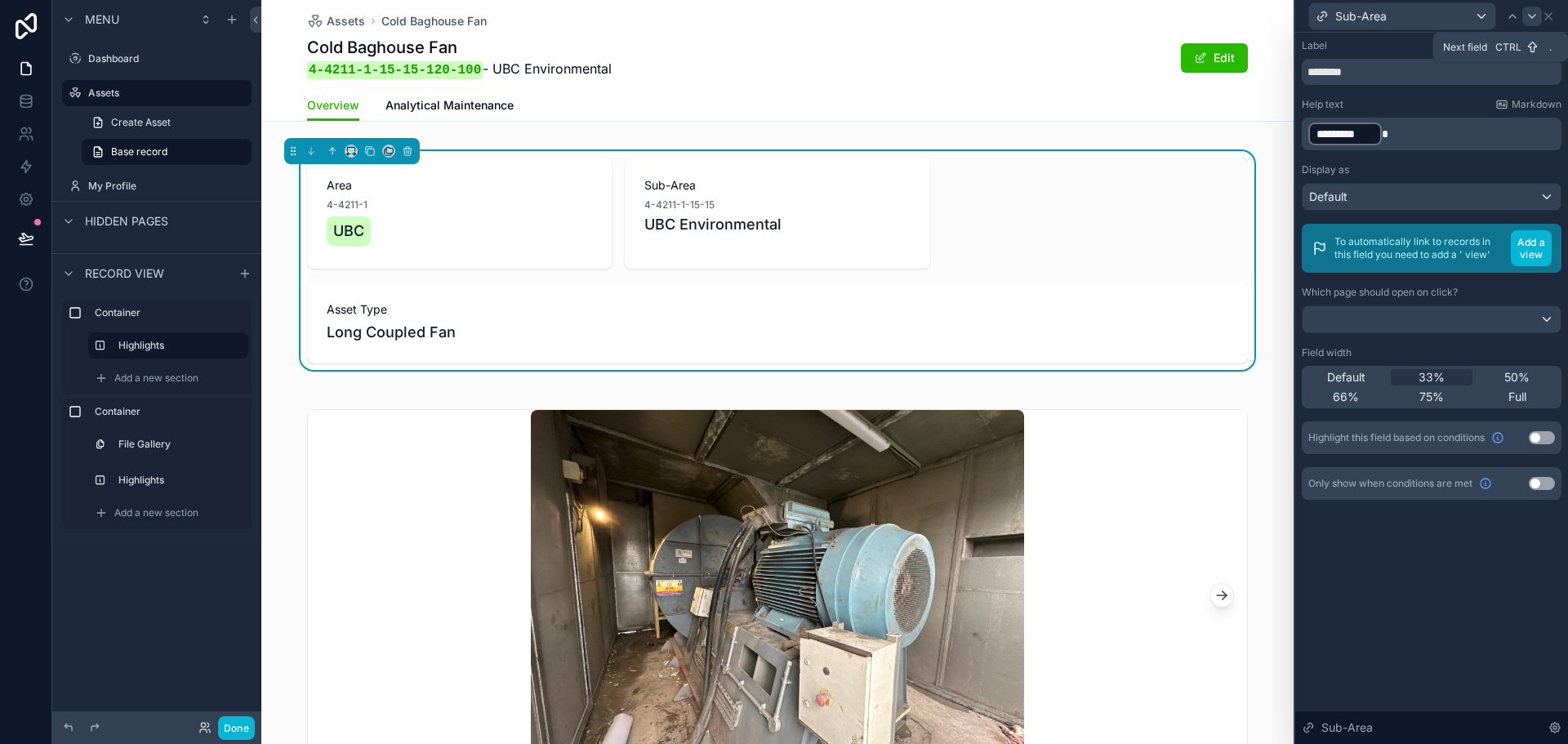
click at [1526, 19] on icon at bounding box center [1532, 16] width 13 height 13
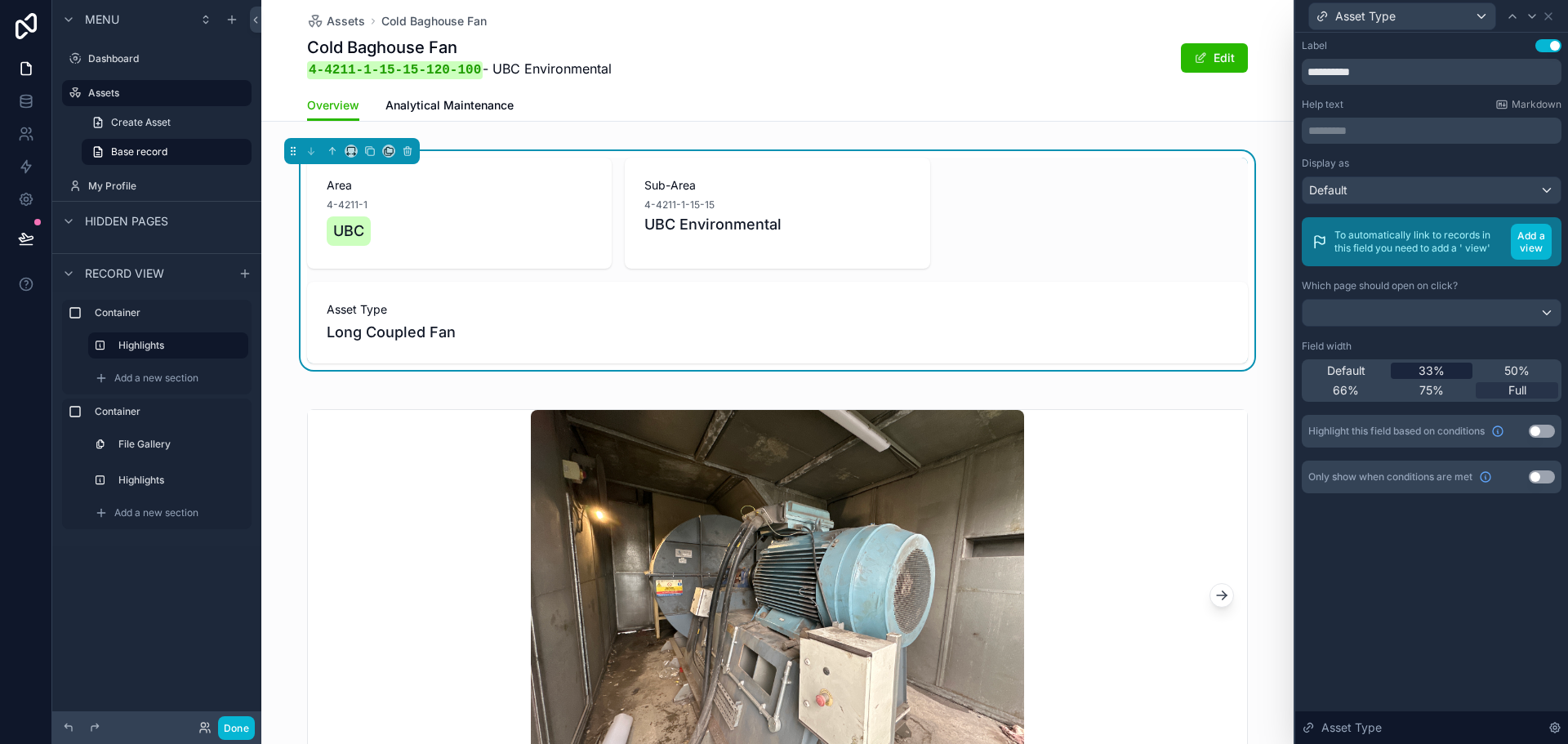
click at [1428, 366] on span "33%" at bounding box center [1431, 371] width 26 height 16
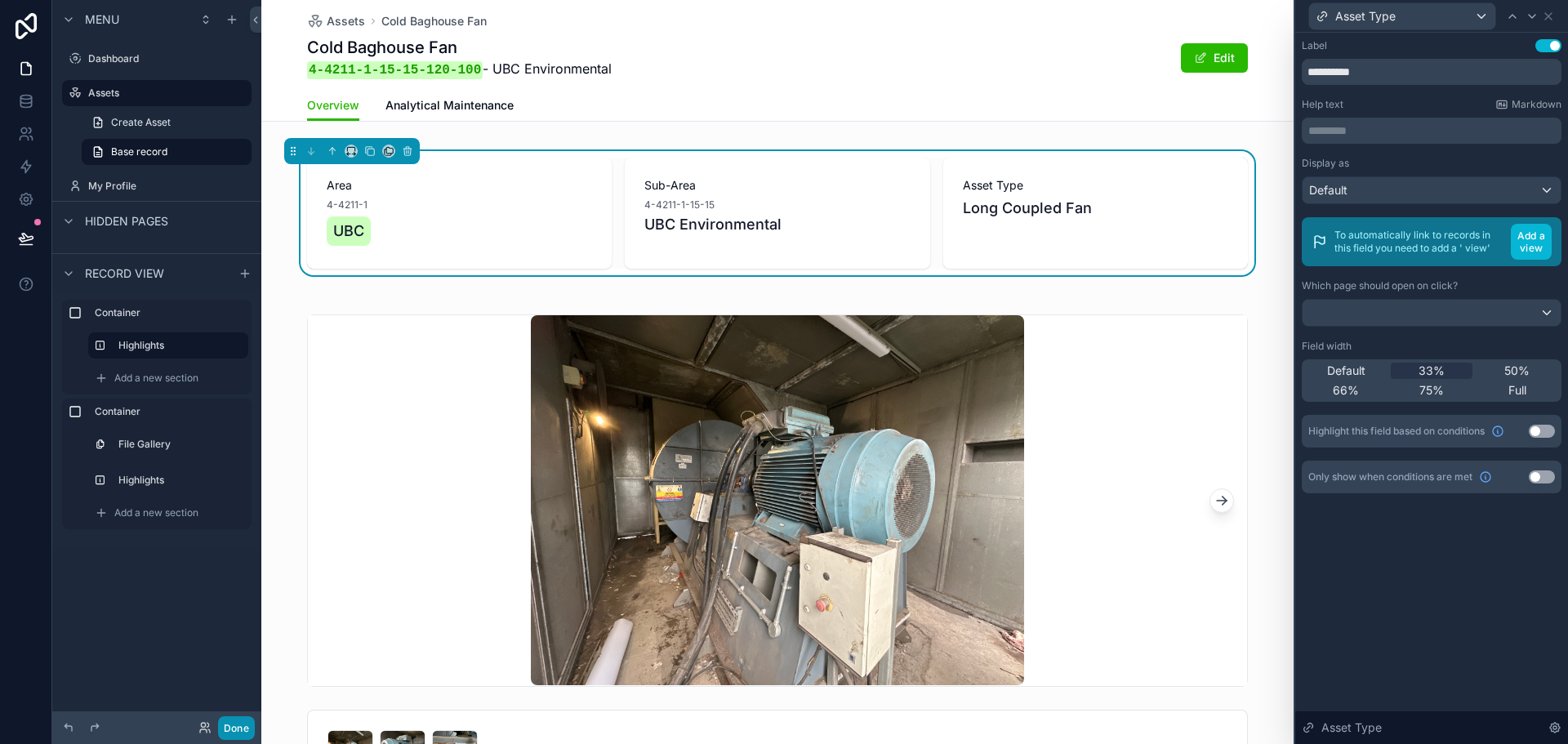
click at [234, 725] on button "Done" at bounding box center [236, 728] width 37 height 24
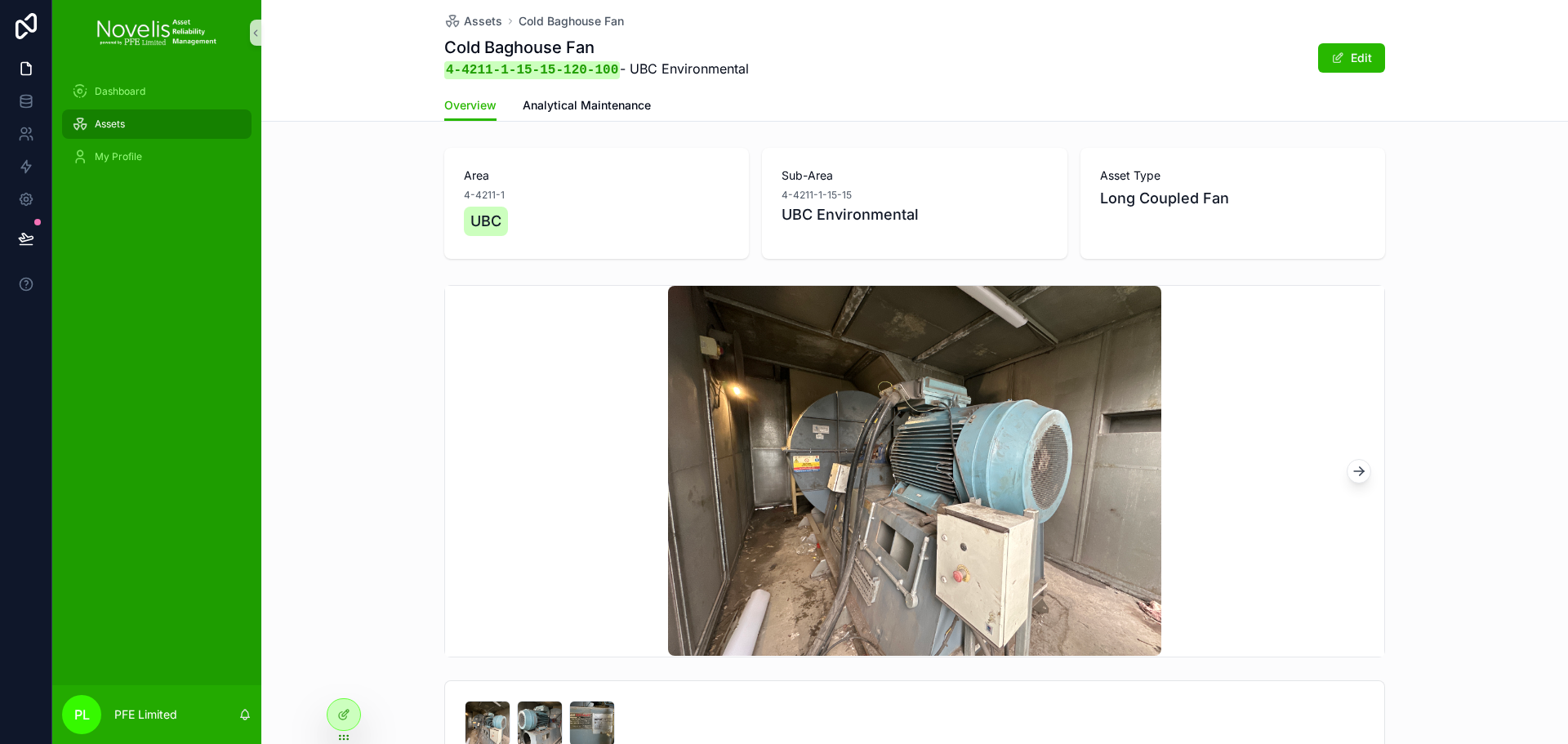
click at [154, 122] on div "Assets" at bounding box center [156, 124] width 170 height 26
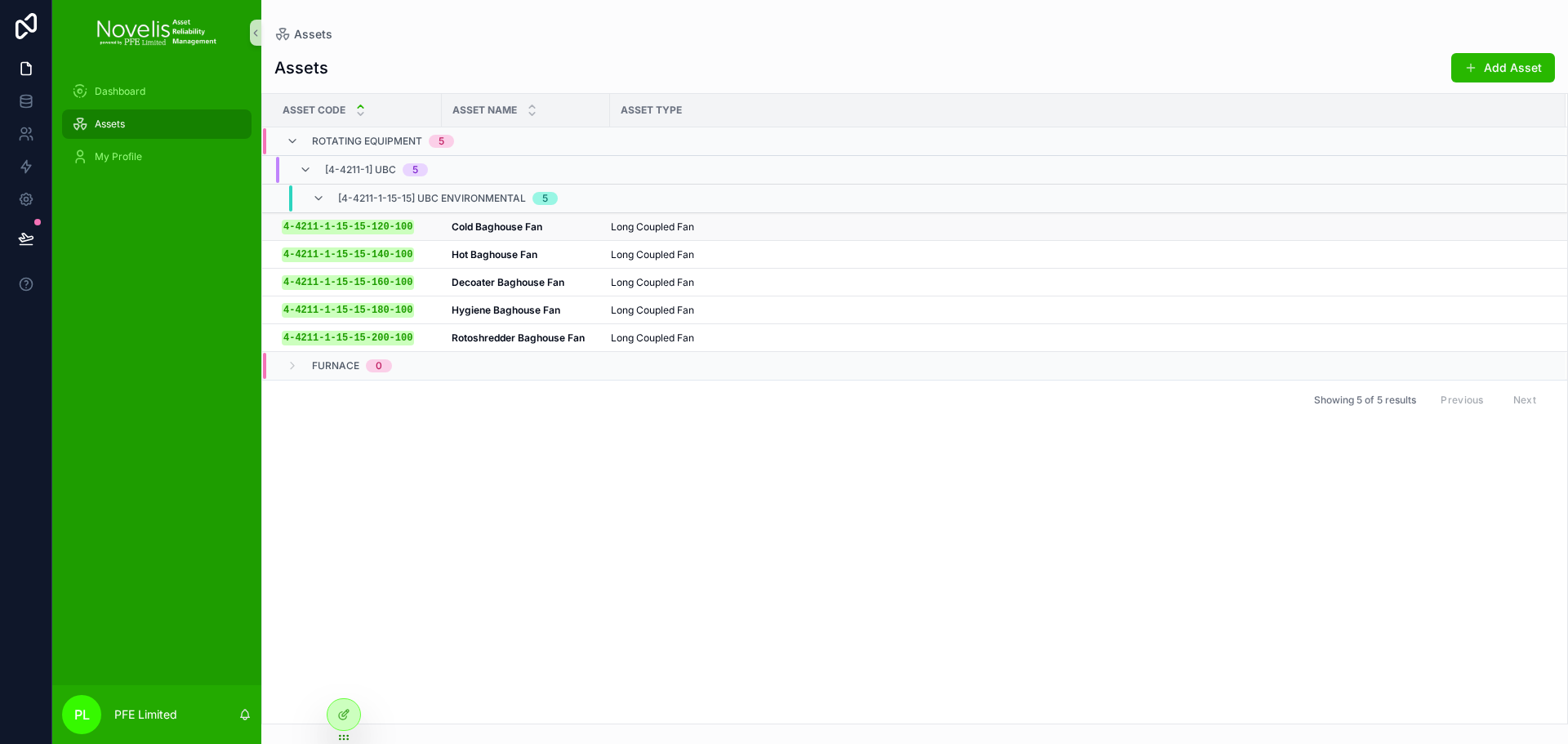
click at [525, 231] on strong "Cold Baghouse Fan" at bounding box center [496, 226] width 90 height 13
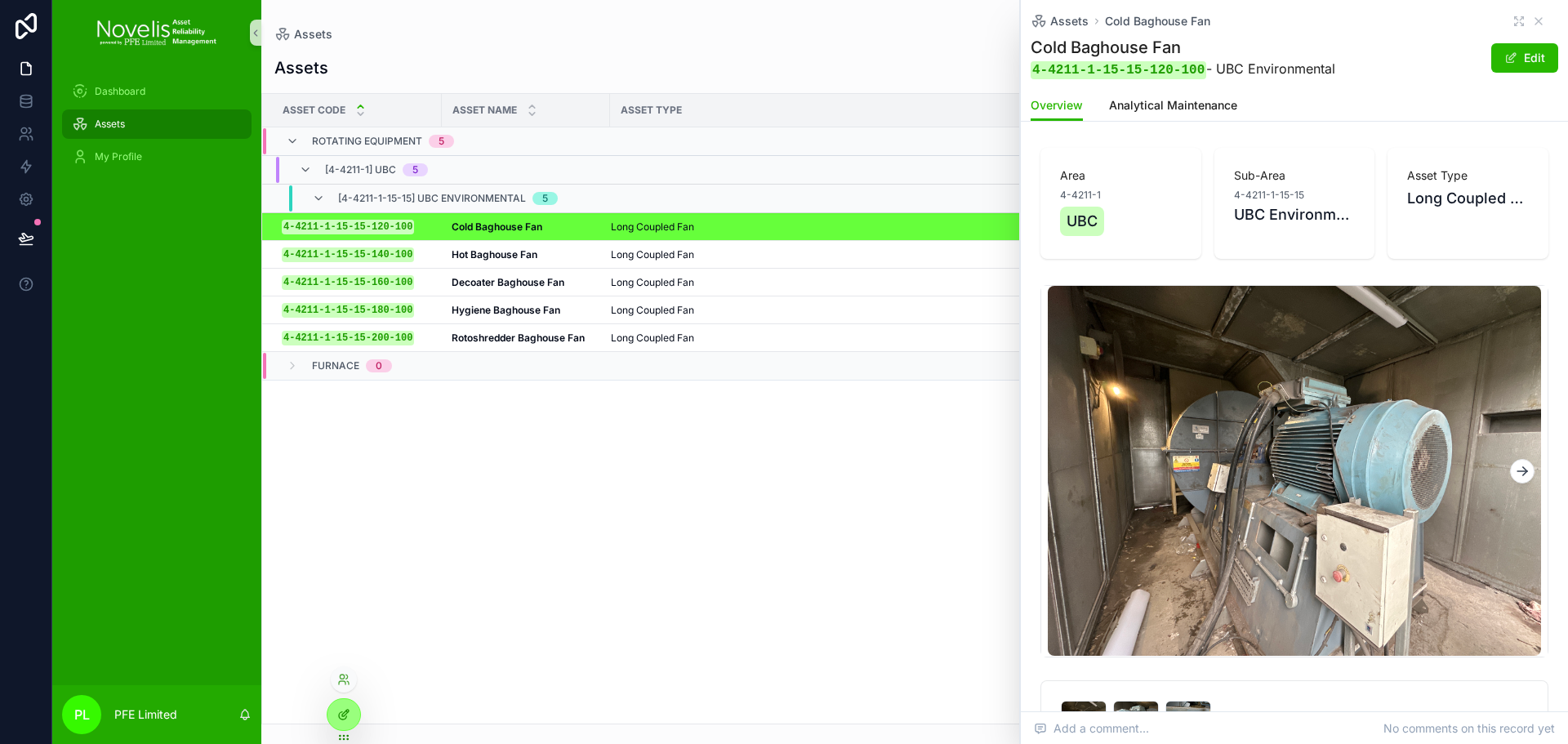
click at [339, 711] on icon at bounding box center [344, 714] width 13 height 13
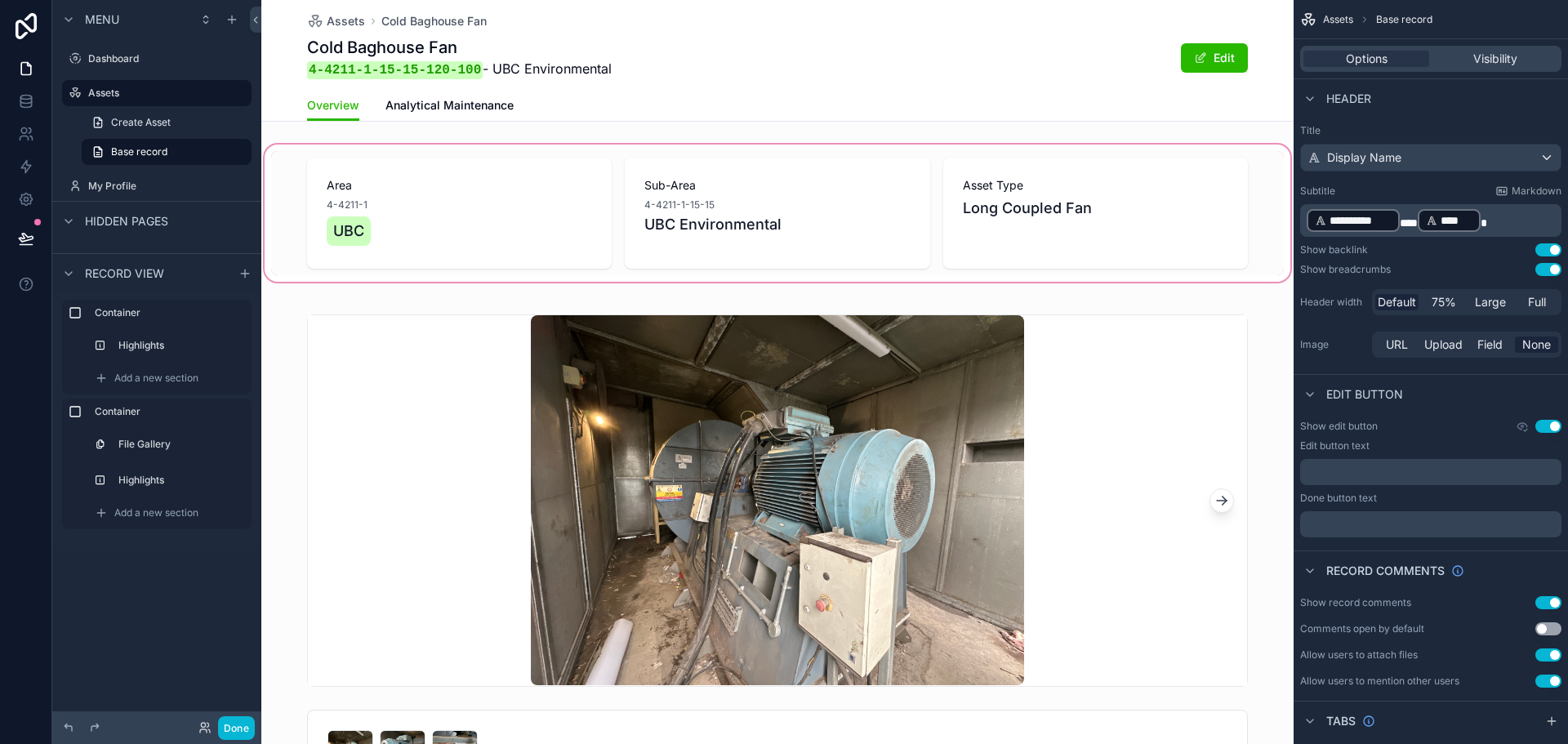
click at [719, 212] on div "scrollable content" at bounding box center [778, 213] width 1033 height 144
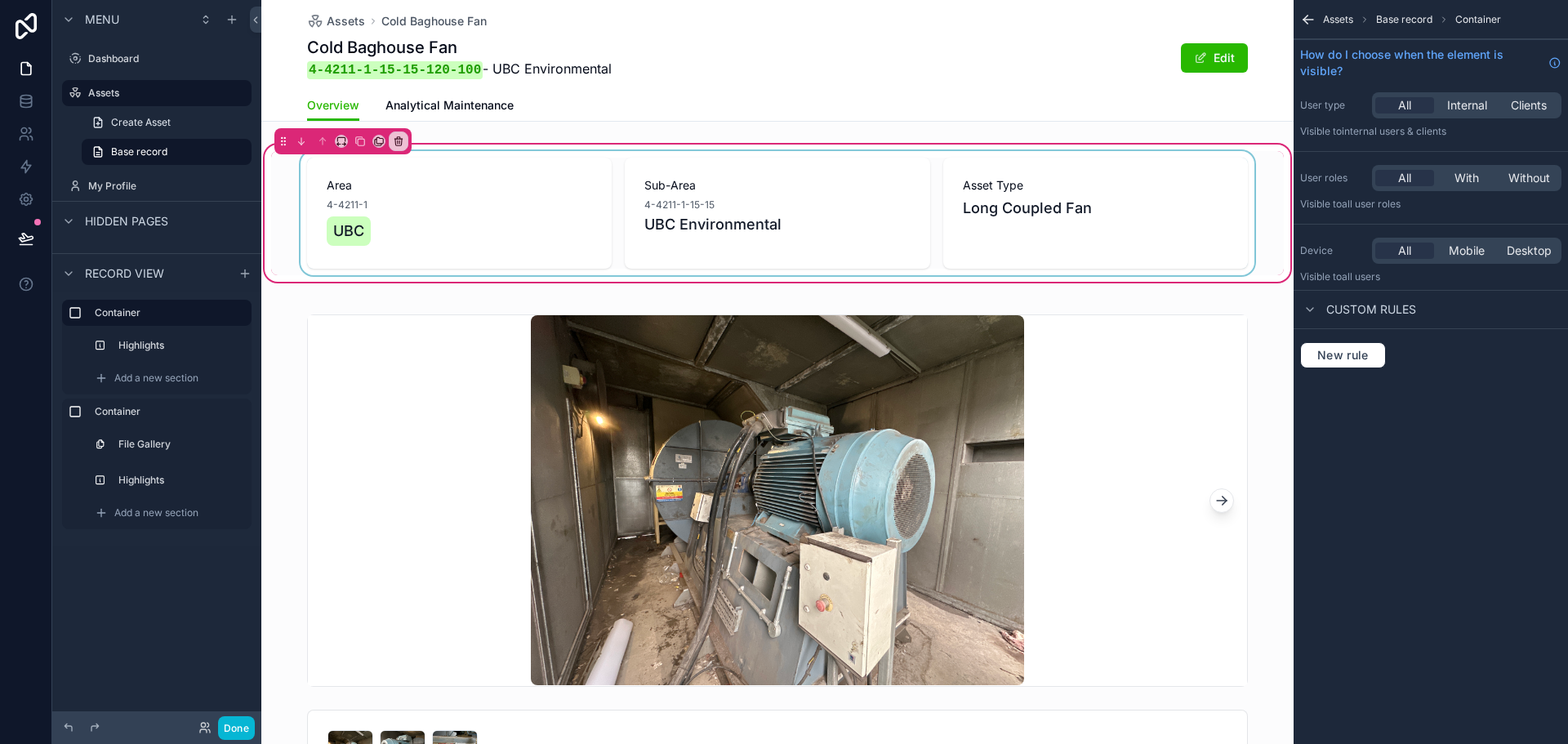
click at [1017, 207] on div "scrollable content" at bounding box center [778, 213] width 1013 height 124
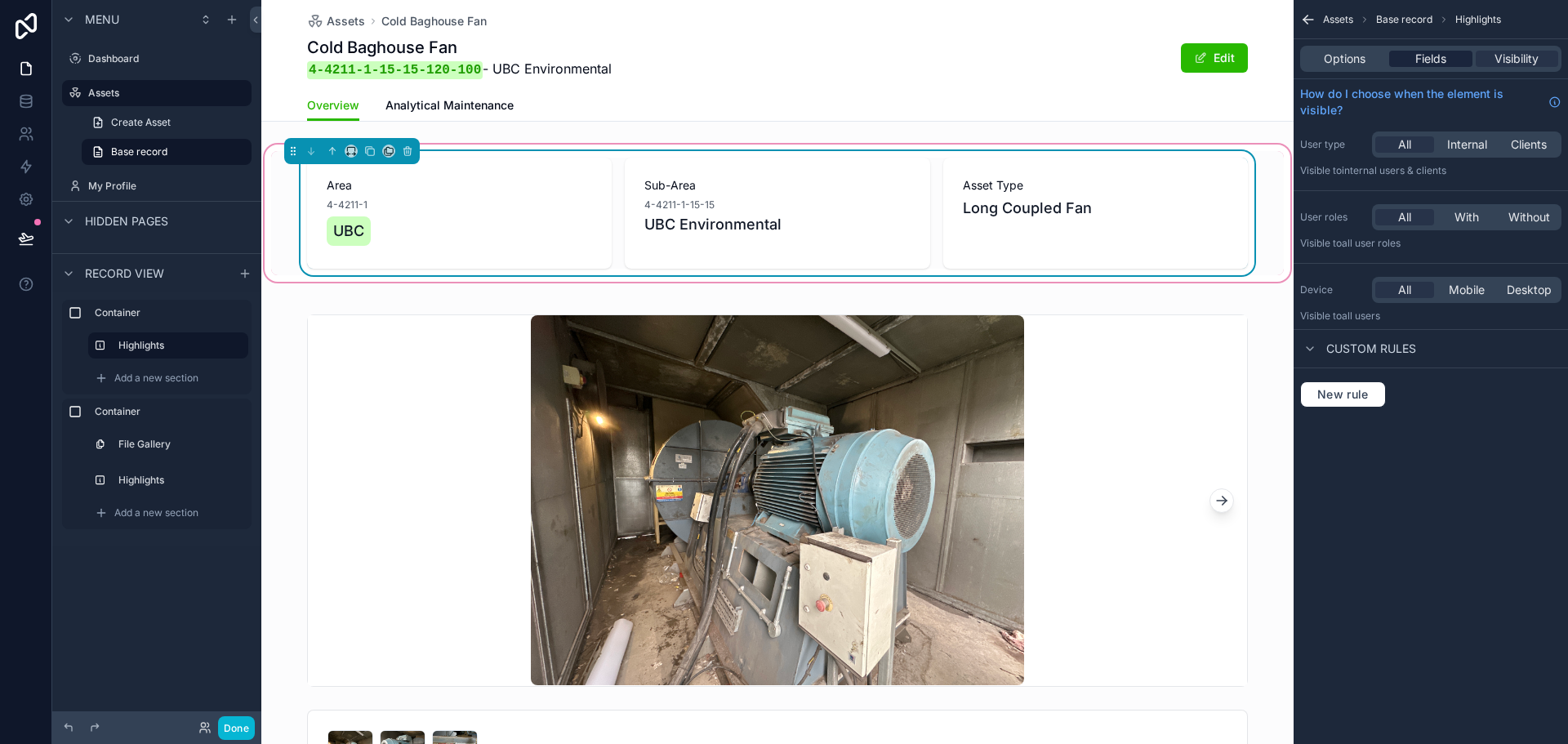
click at [1433, 59] on span "Fields" at bounding box center [1431, 58] width 31 height 16
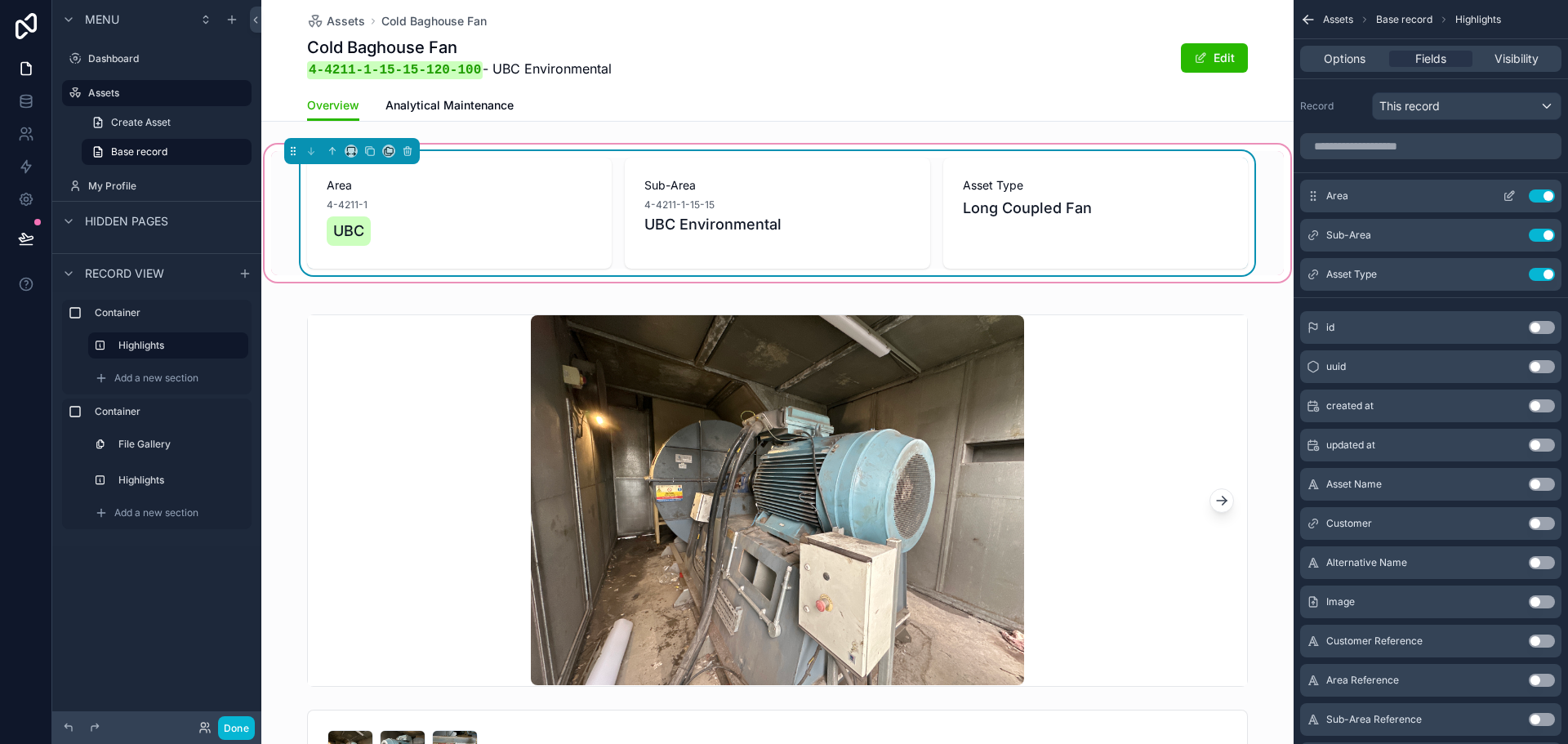
click at [1513, 201] on icon "scrollable content" at bounding box center [1509, 195] width 13 height 13
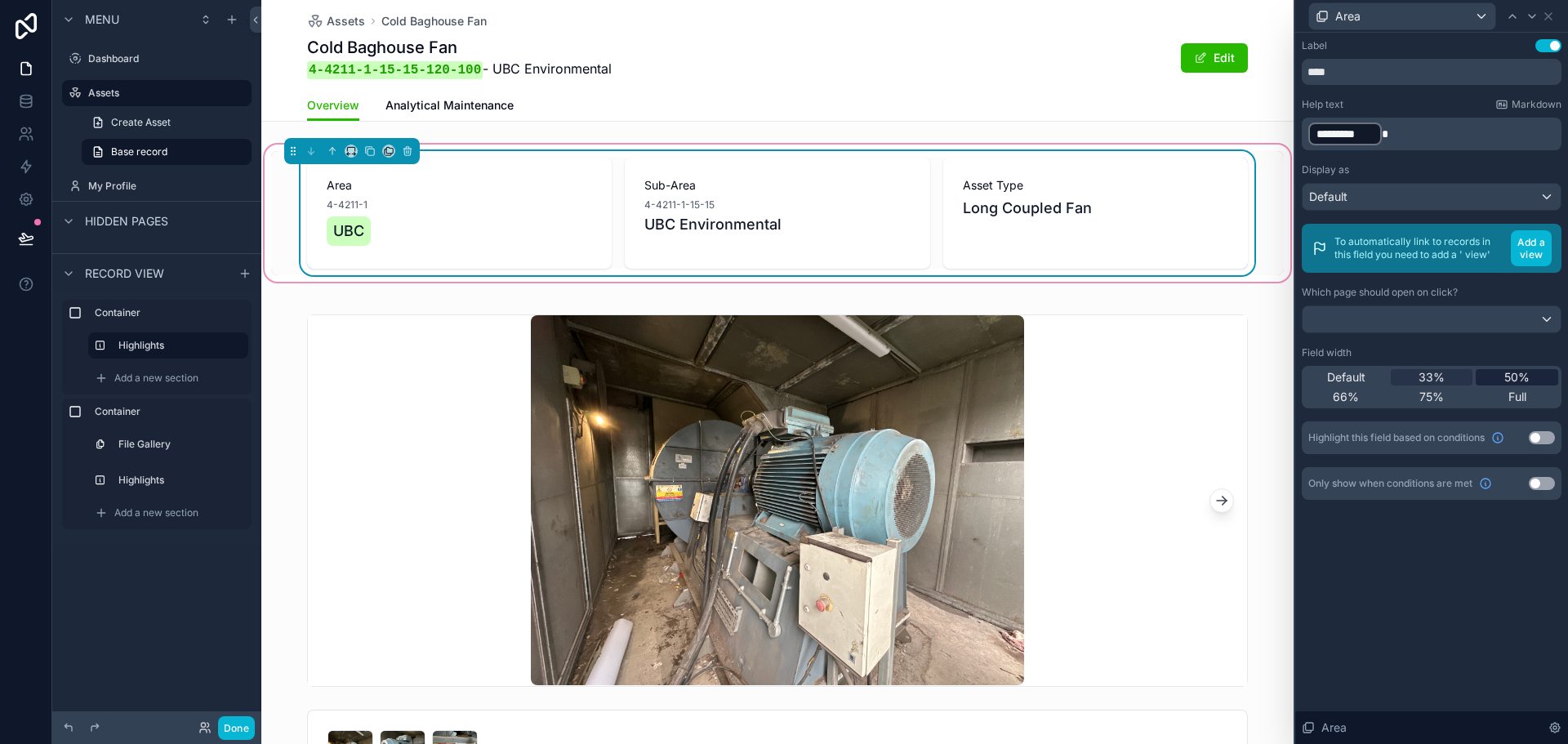
click at [1514, 384] on span "50%" at bounding box center [1517, 377] width 25 height 16
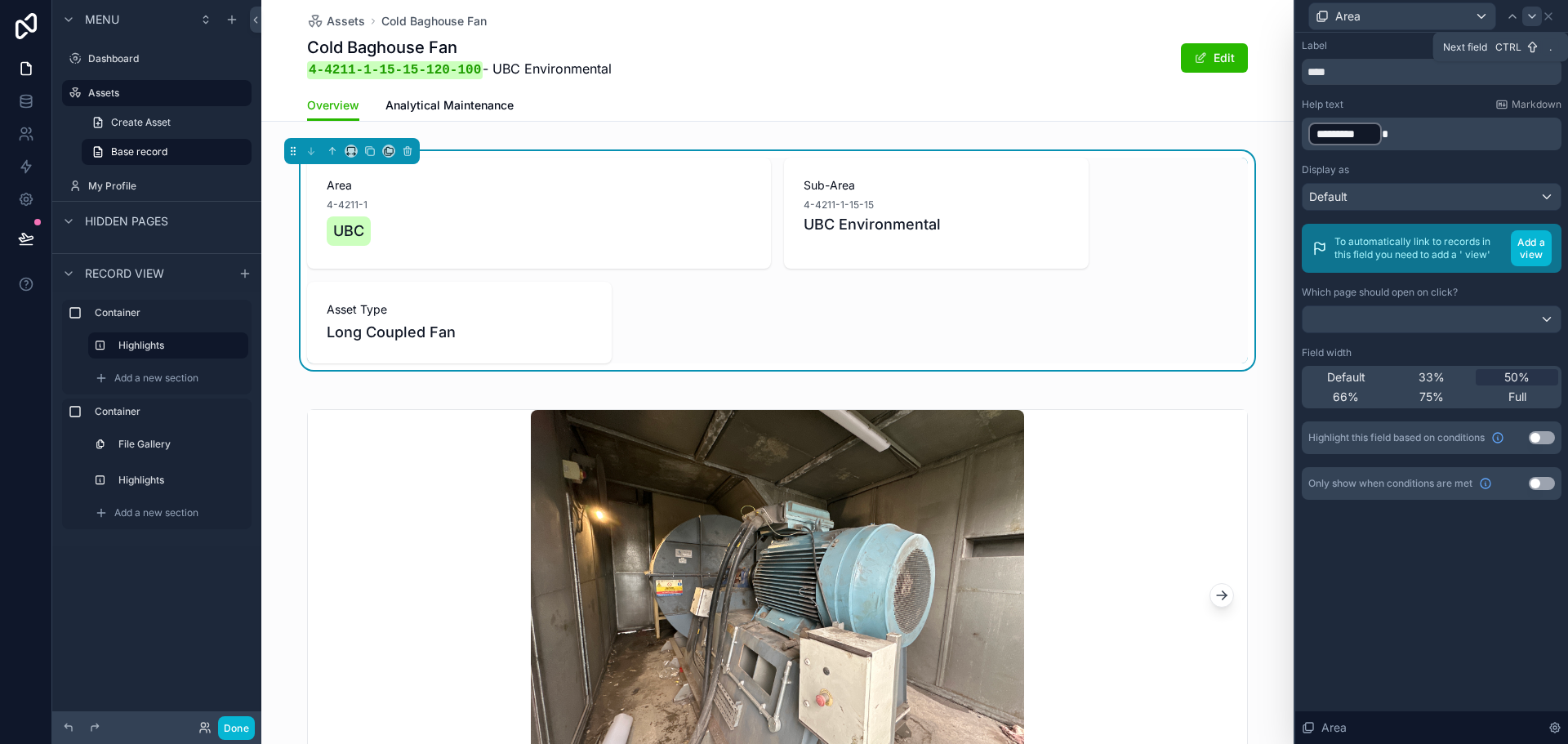
click at [1531, 16] on icon at bounding box center [1533, 16] width 7 height 3
click at [1509, 381] on span "50%" at bounding box center [1517, 377] width 25 height 16
click at [1546, 15] on icon at bounding box center [1549, 16] width 13 height 13
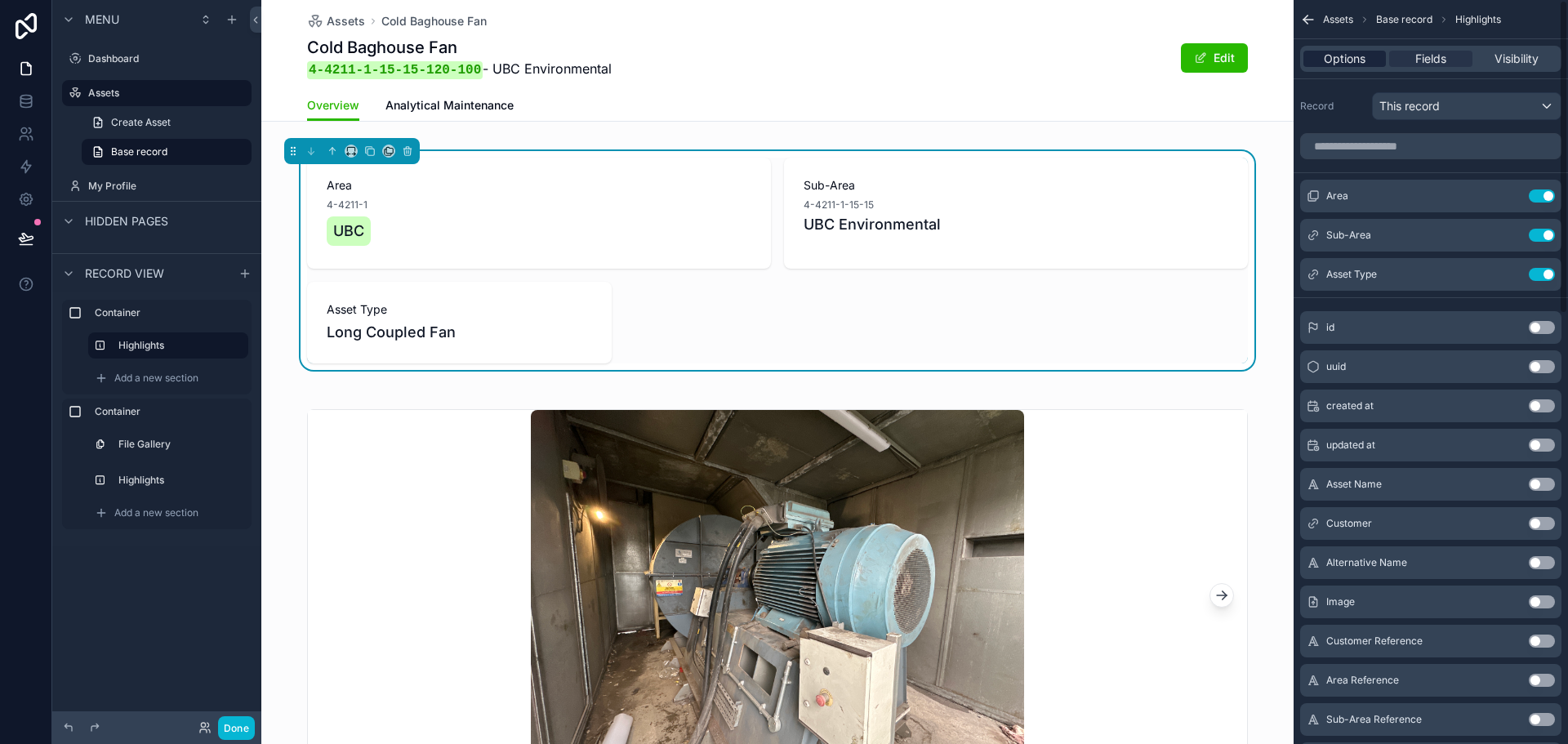
click at [1361, 61] on span "Options" at bounding box center [1344, 58] width 41 height 16
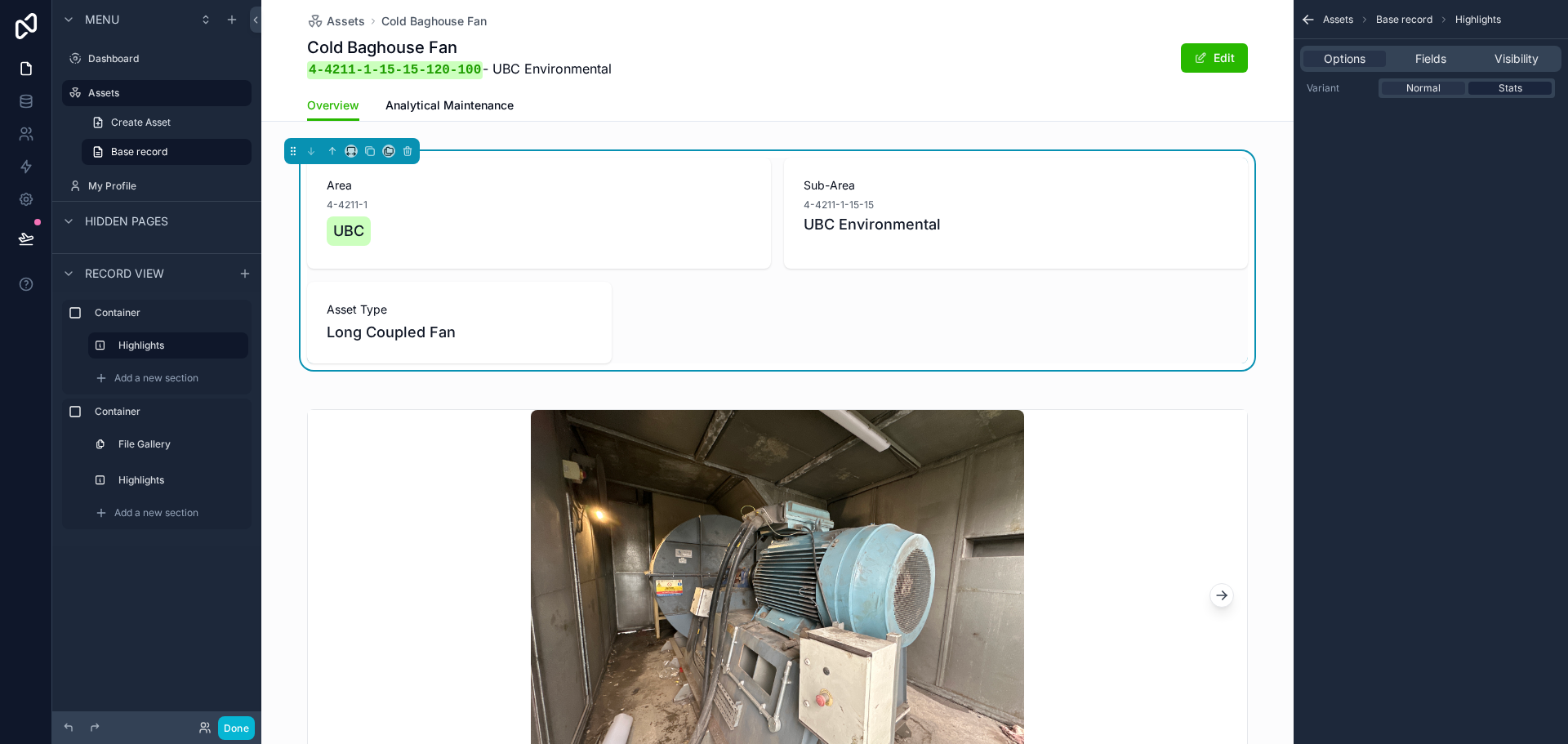
click at [1517, 87] on span "Stats" at bounding box center [1511, 88] width 24 height 13
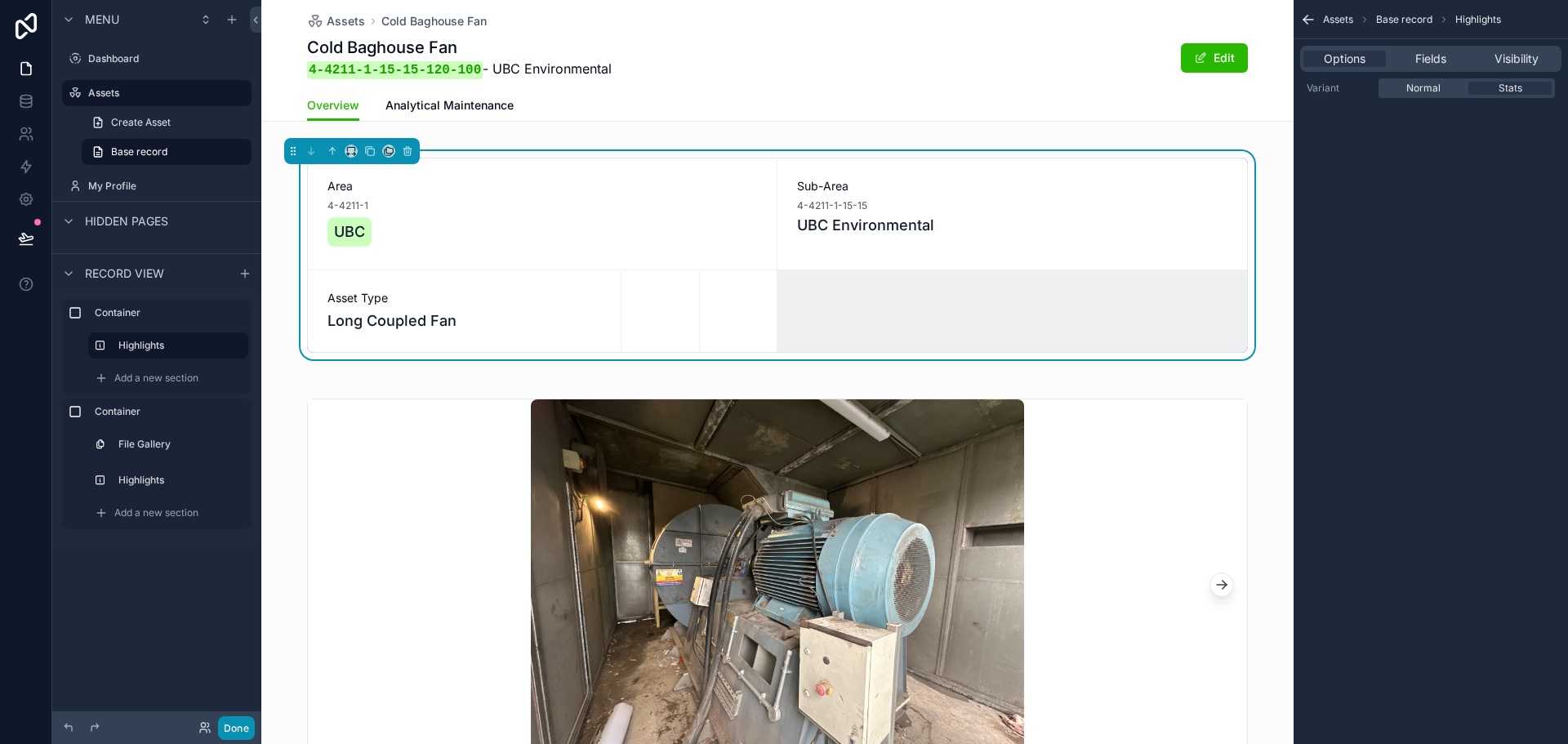
click at [244, 729] on button "Done" at bounding box center [236, 728] width 37 height 24
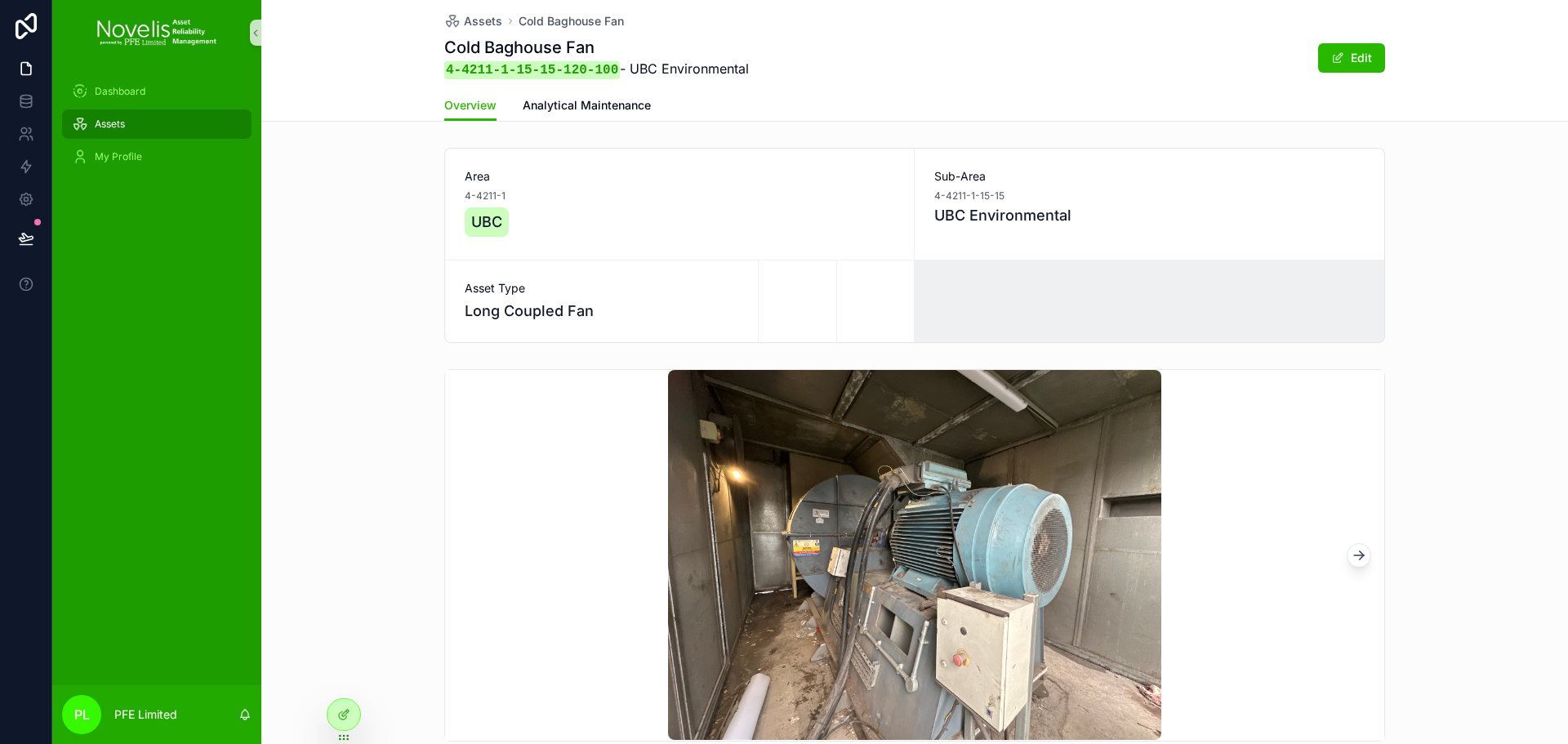
click at [182, 127] on div "Assets" at bounding box center [156, 124] width 170 height 26
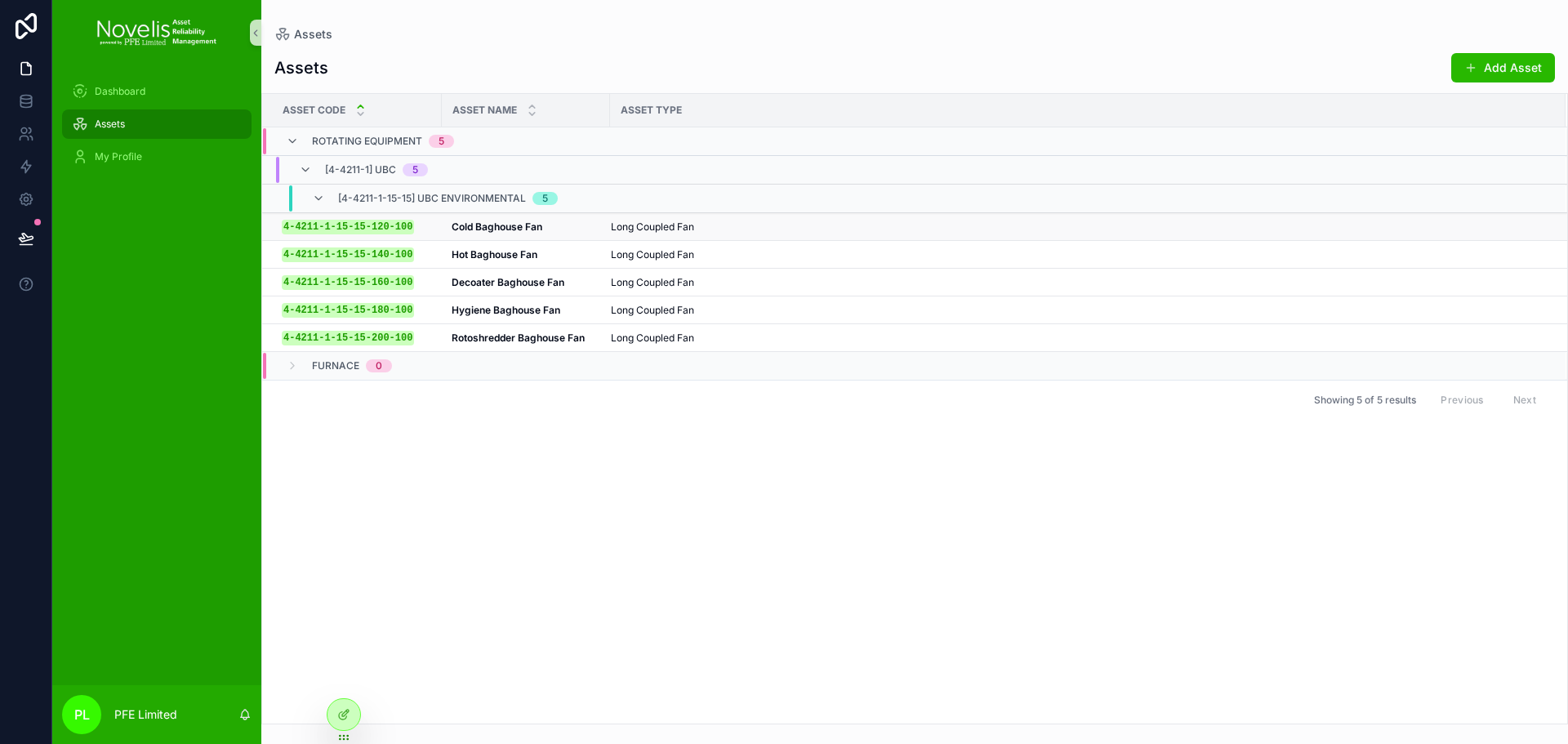
click at [466, 220] on strong "Cold Baghouse Fan" at bounding box center [496, 226] width 90 height 13
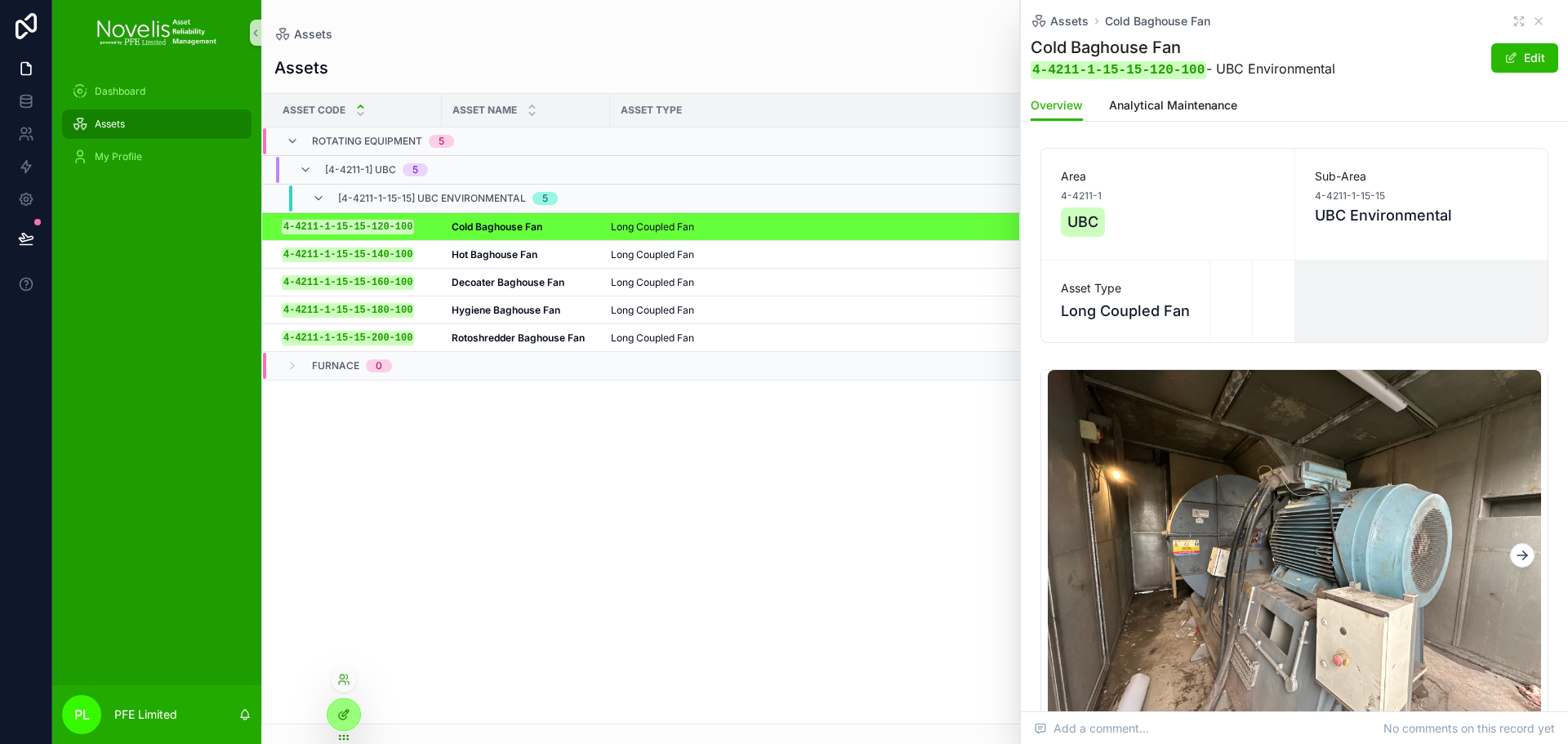
click at [354, 714] on div at bounding box center [344, 714] width 33 height 31
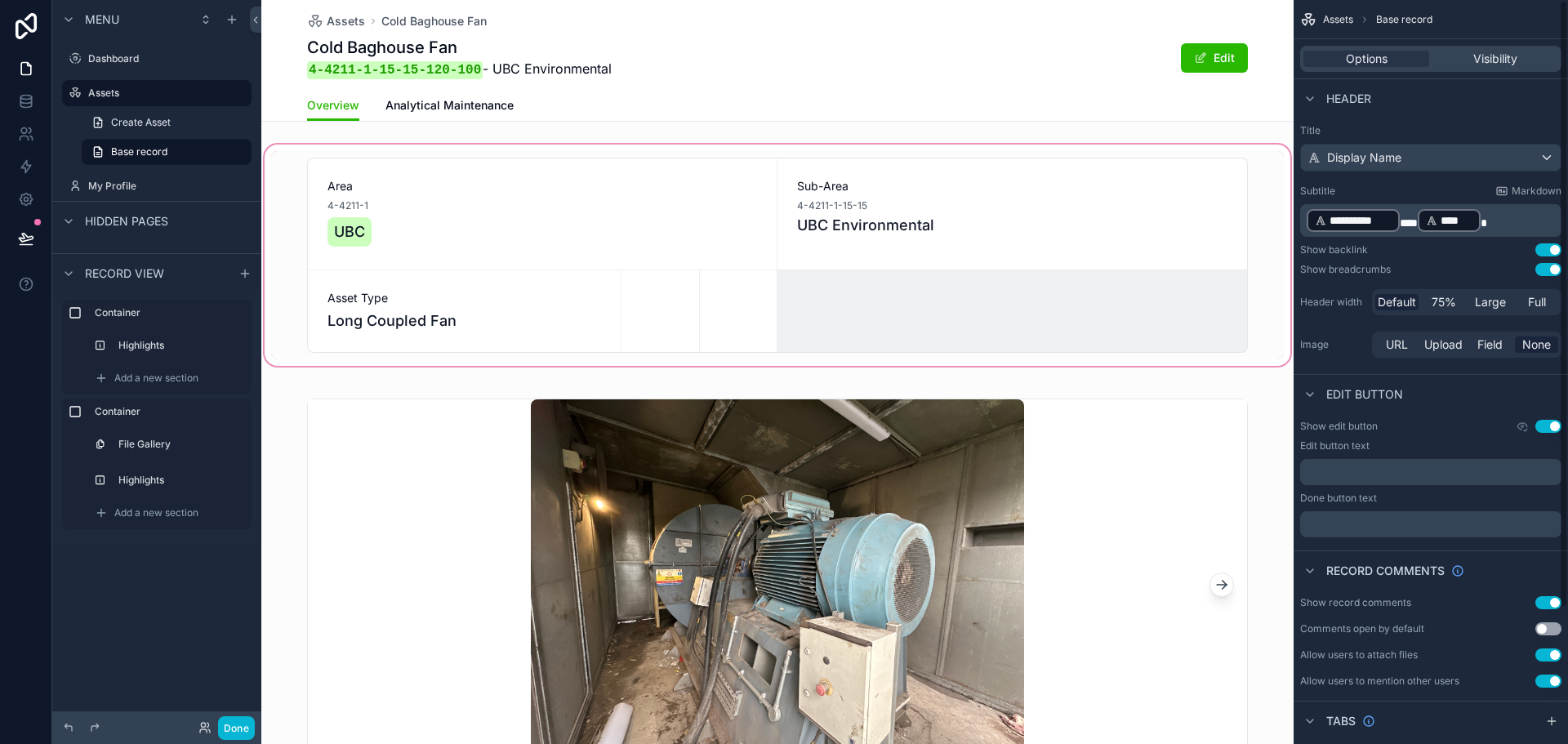
click at [990, 319] on div "scrollable content" at bounding box center [778, 255] width 1033 height 228
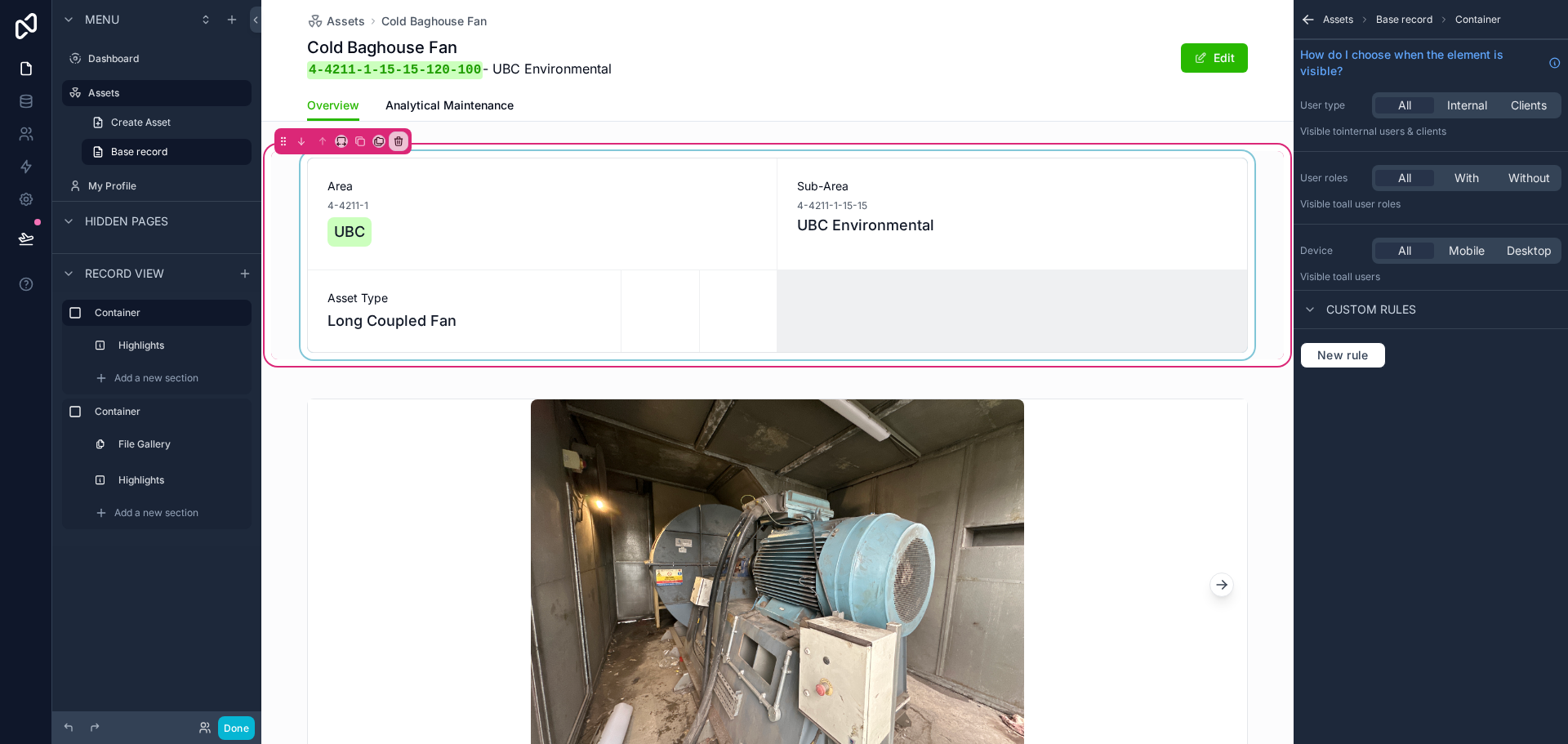
click at [840, 308] on div "scrollable content" at bounding box center [778, 255] width 1013 height 209
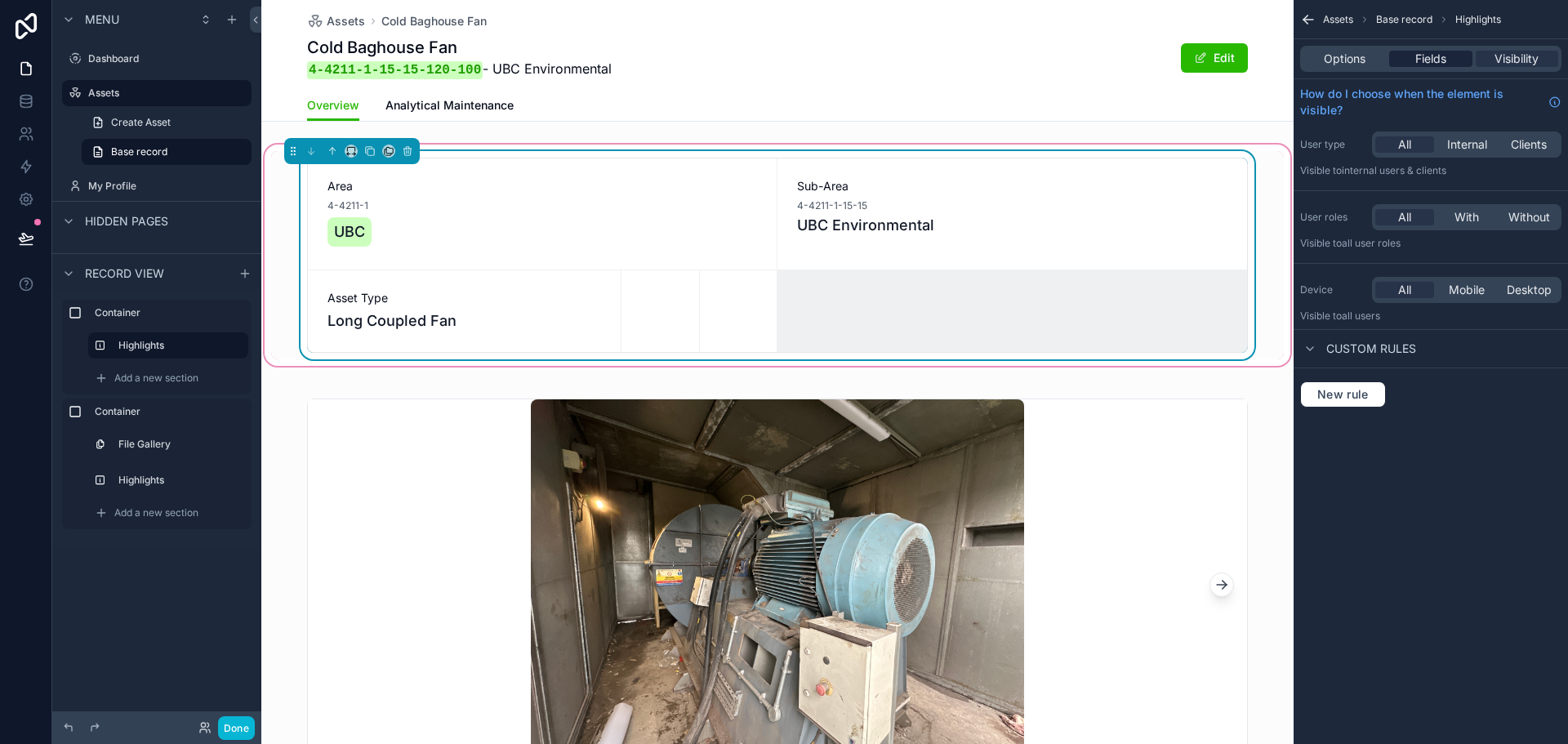
click at [1433, 57] on span "Fields" at bounding box center [1431, 58] width 31 height 16
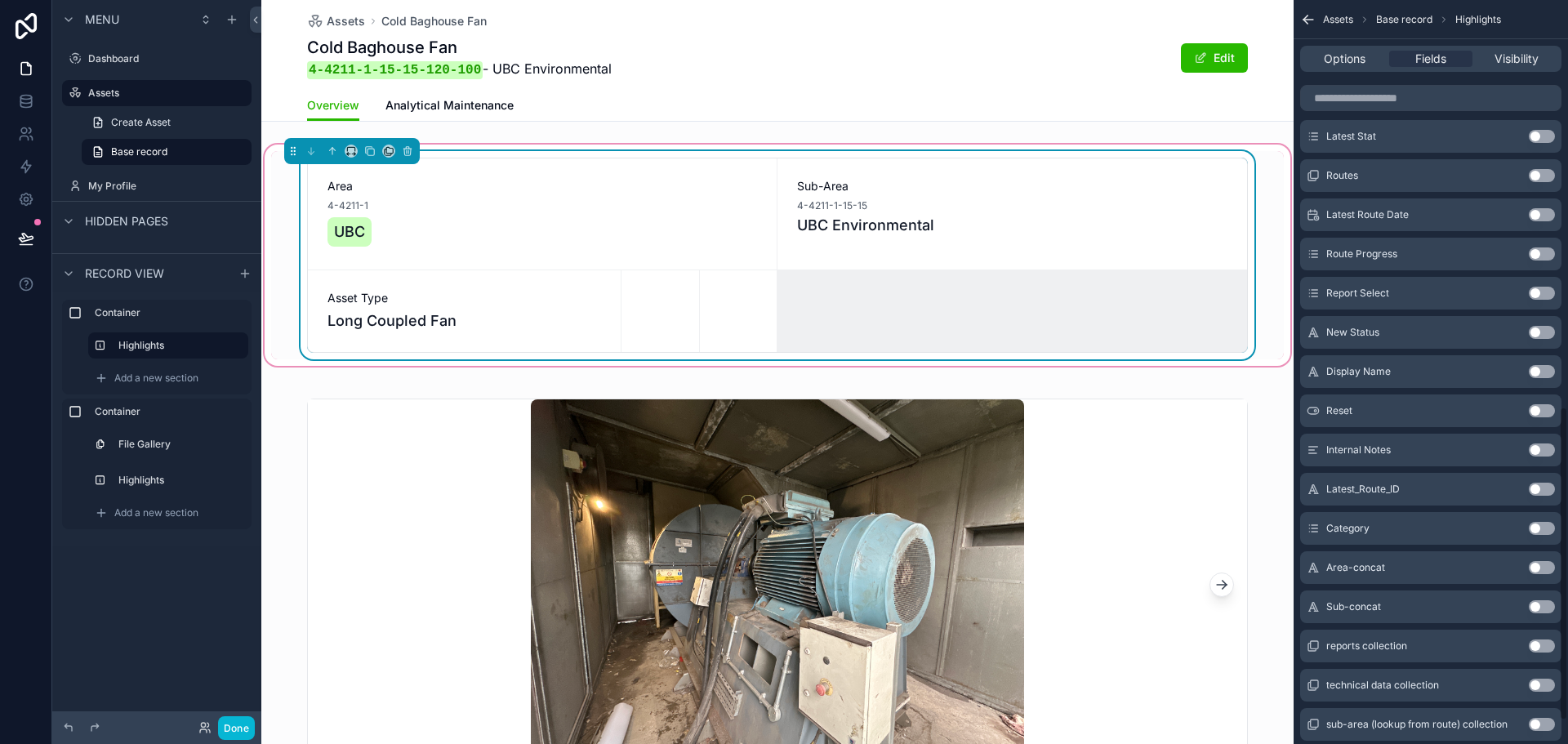
scroll to position [1018, 0]
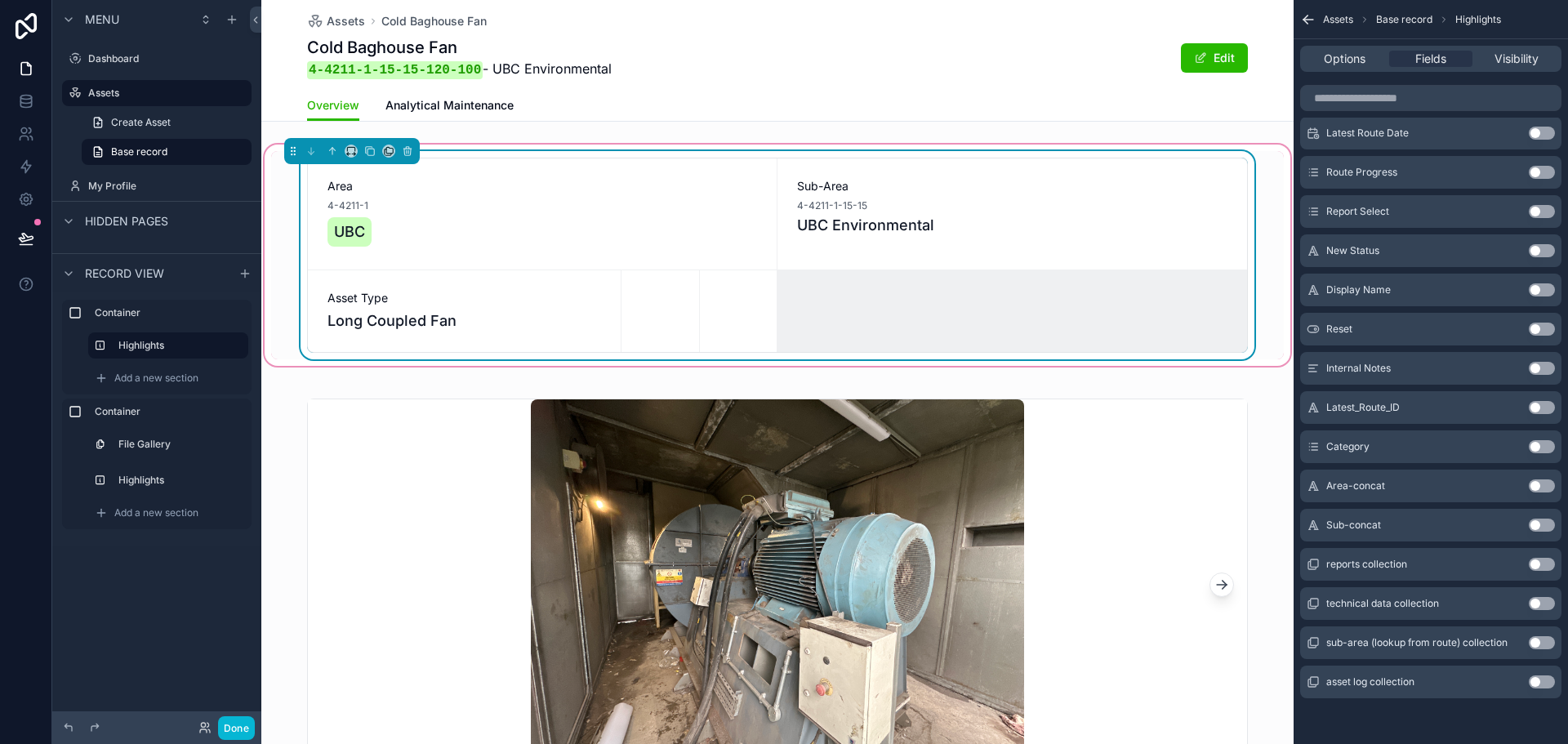
click at [1535, 447] on button "Use setting" at bounding box center [1542, 446] width 26 height 13
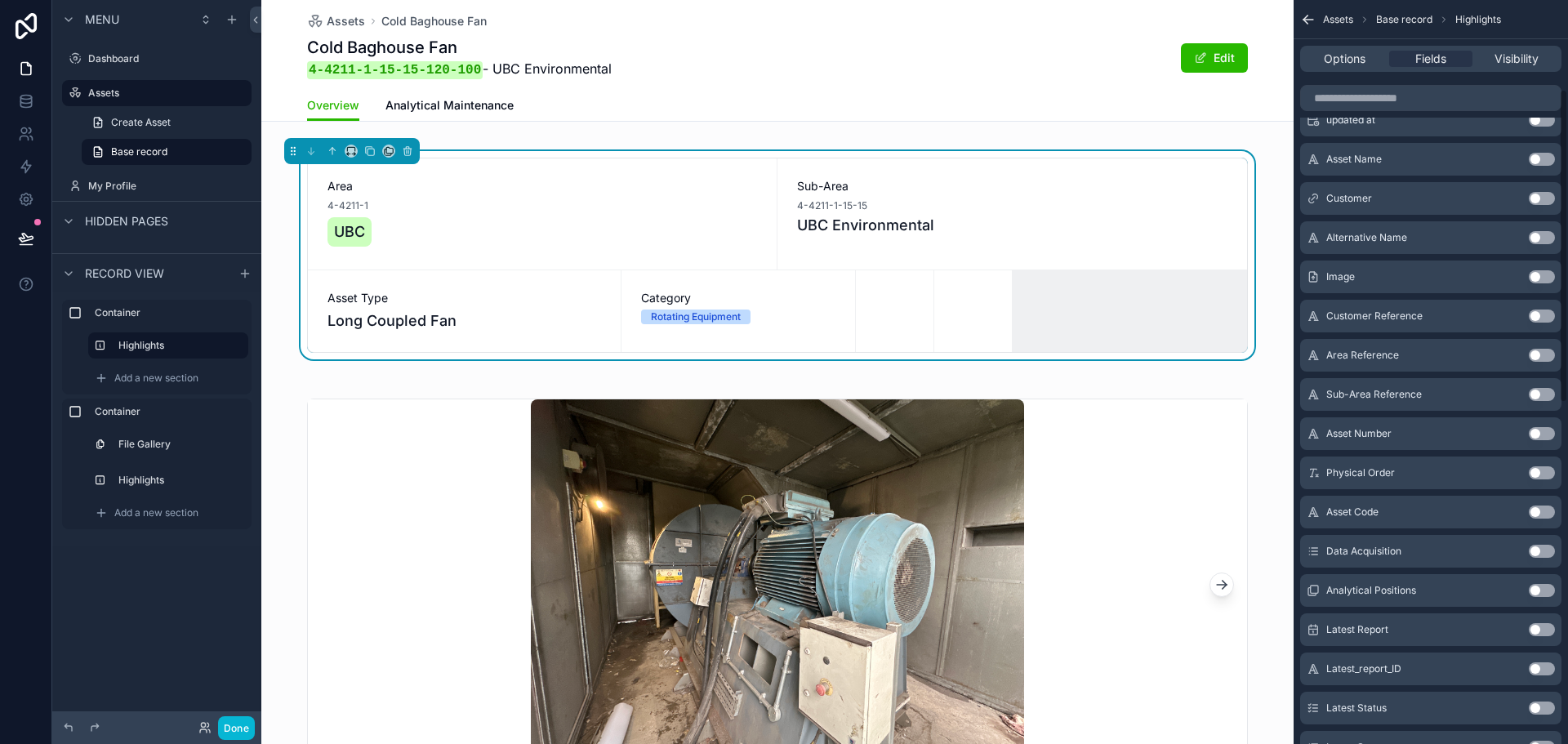
scroll to position [0, 0]
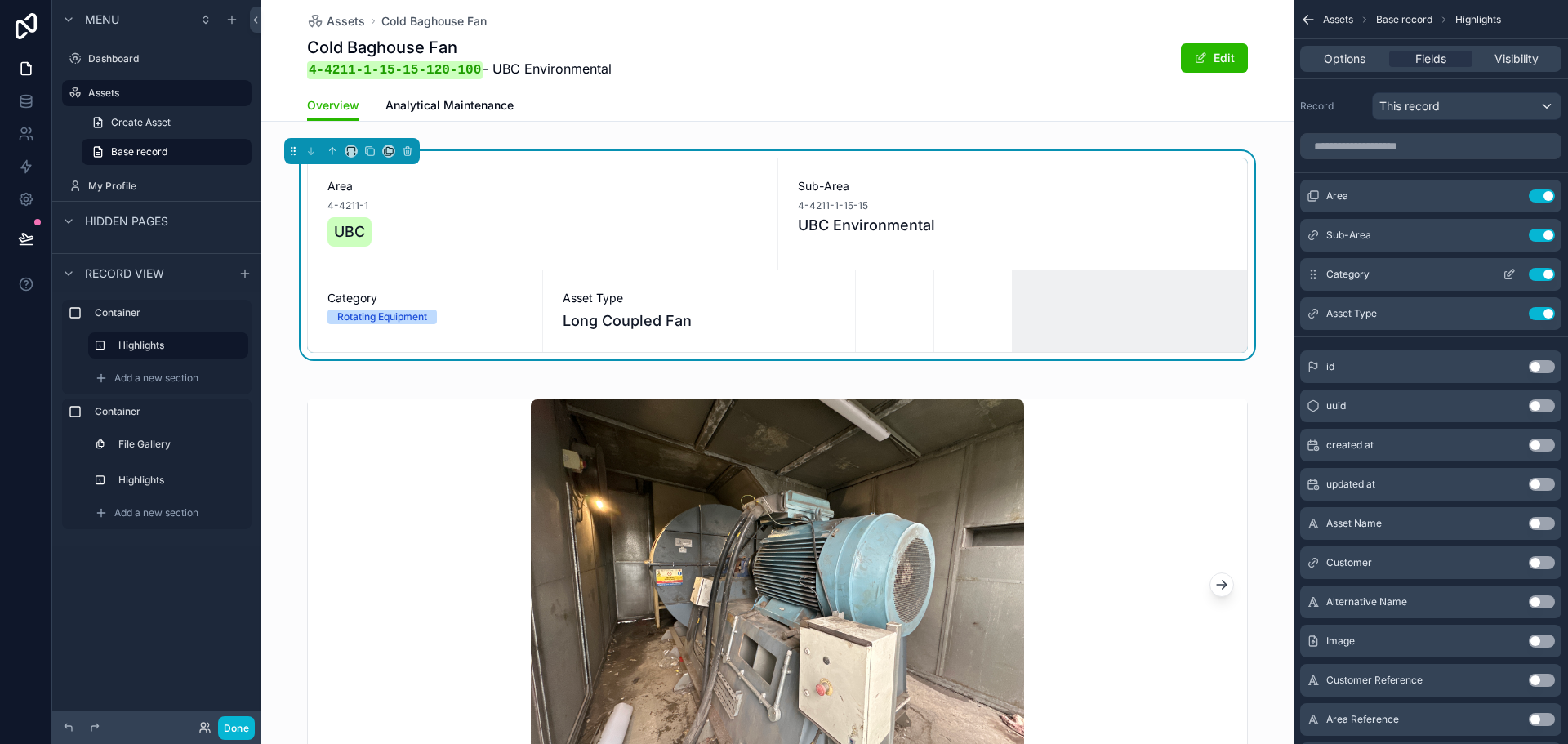
click at [1509, 271] on icon "scrollable content" at bounding box center [1509, 274] width 13 height 13
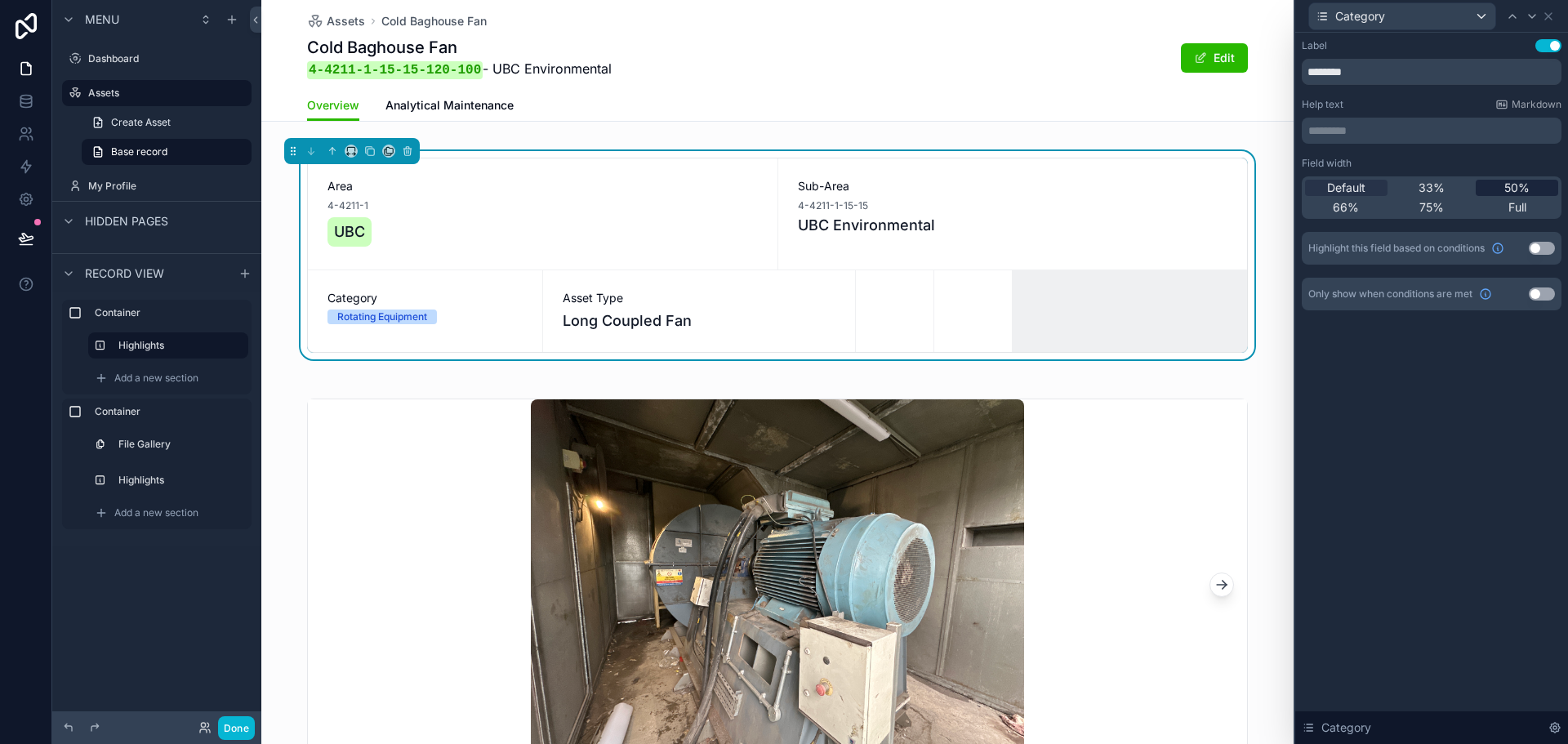
click at [1497, 191] on div "50%" at bounding box center [1517, 187] width 83 height 16
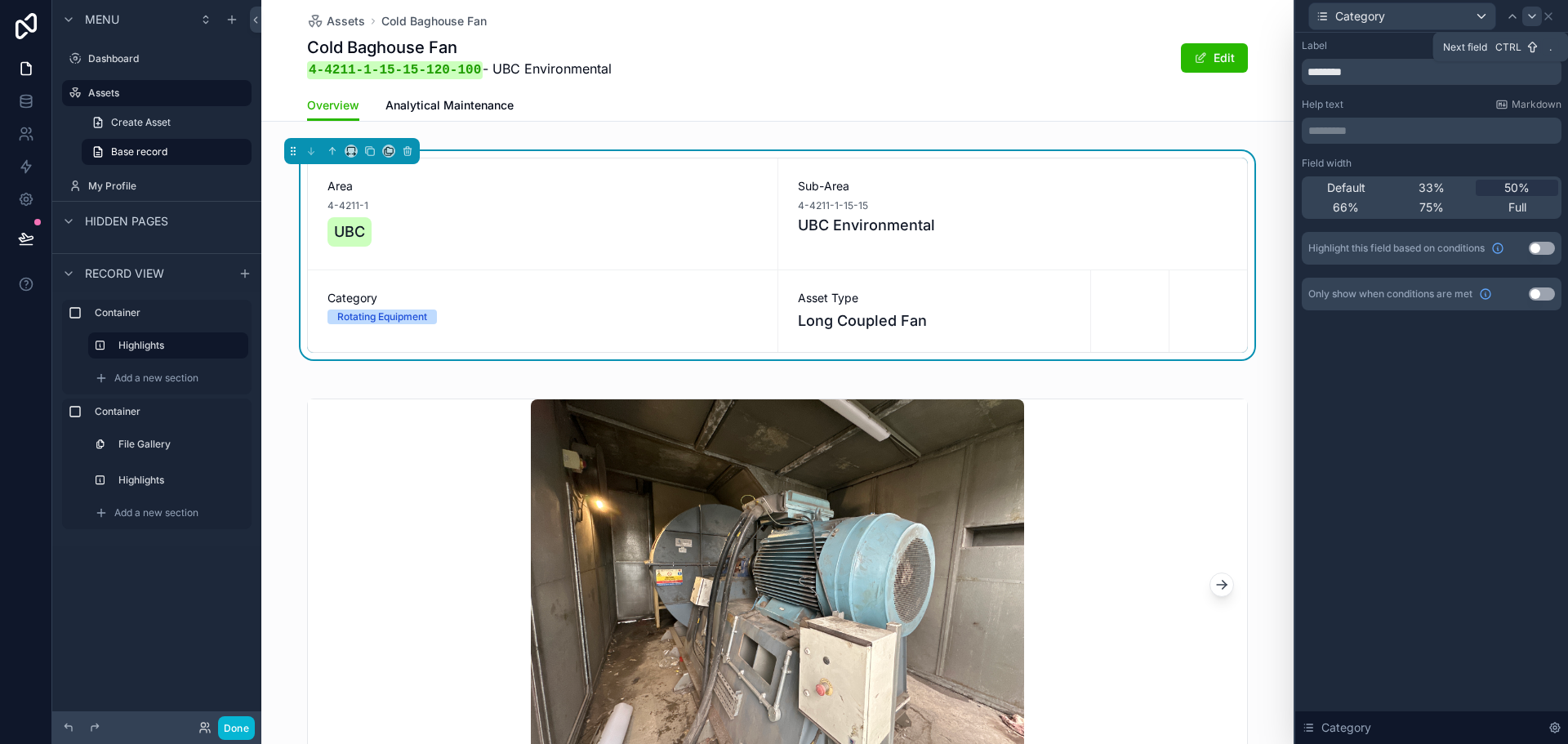
click at [1527, 19] on icon at bounding box center [1532, 16] width 13 height 13
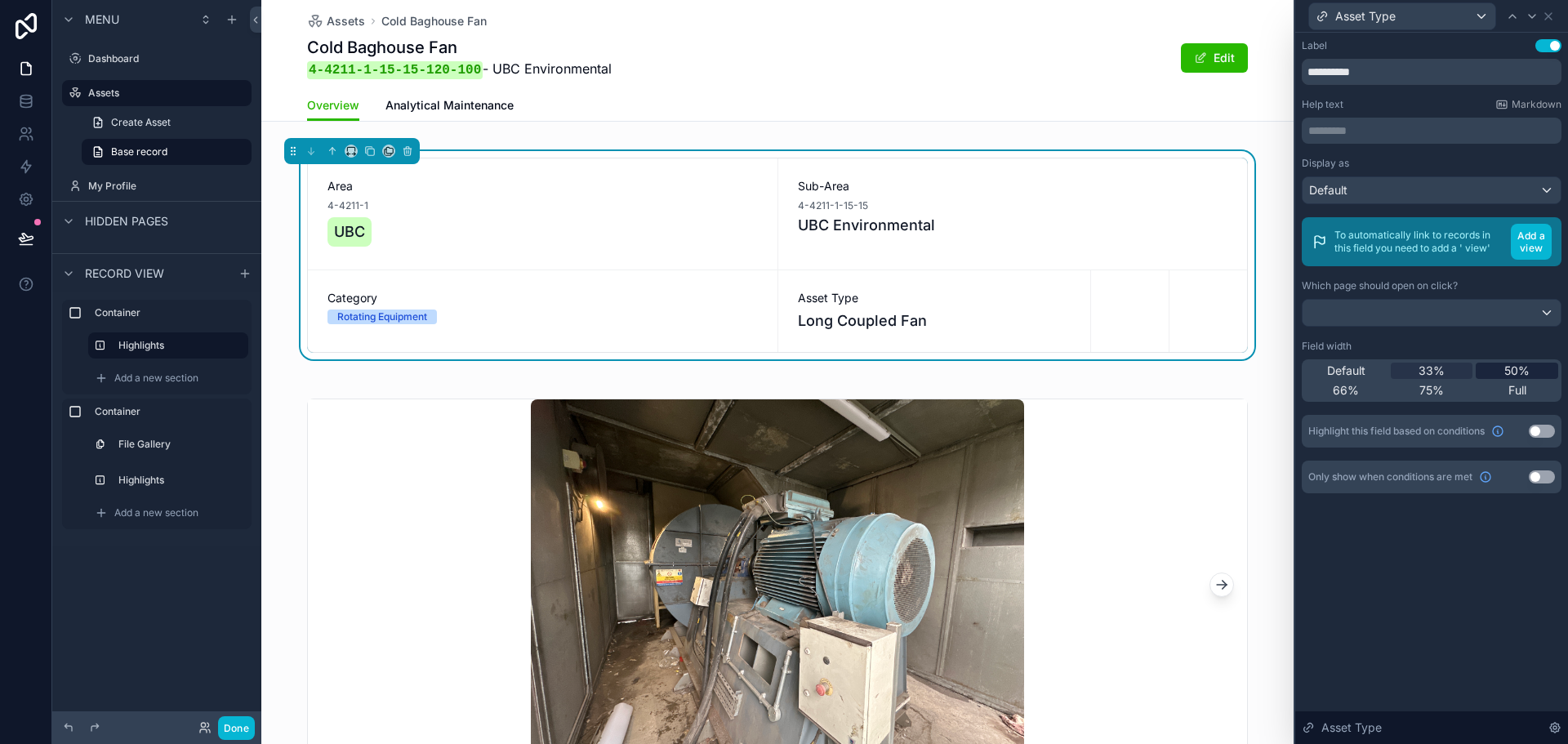
click at [1515, 364] on span "50%" at bounding box center [1517, 371] width 25 height 16
click at [245, 732] on button "Done" at bounding box center [236, 728] width 37 height 24
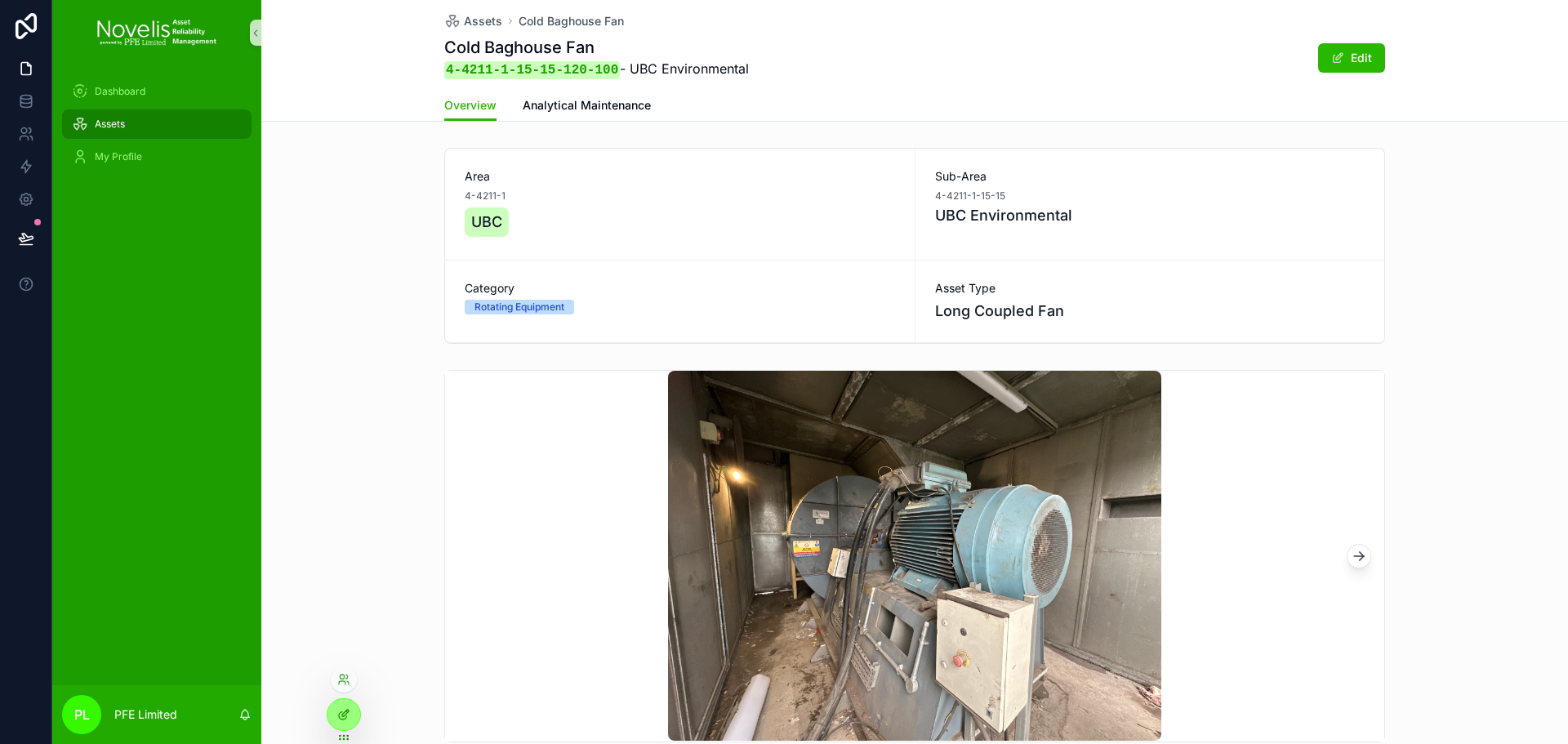
click at [339, 720] on icon at bounding box center [344, 714] width 13 height 13
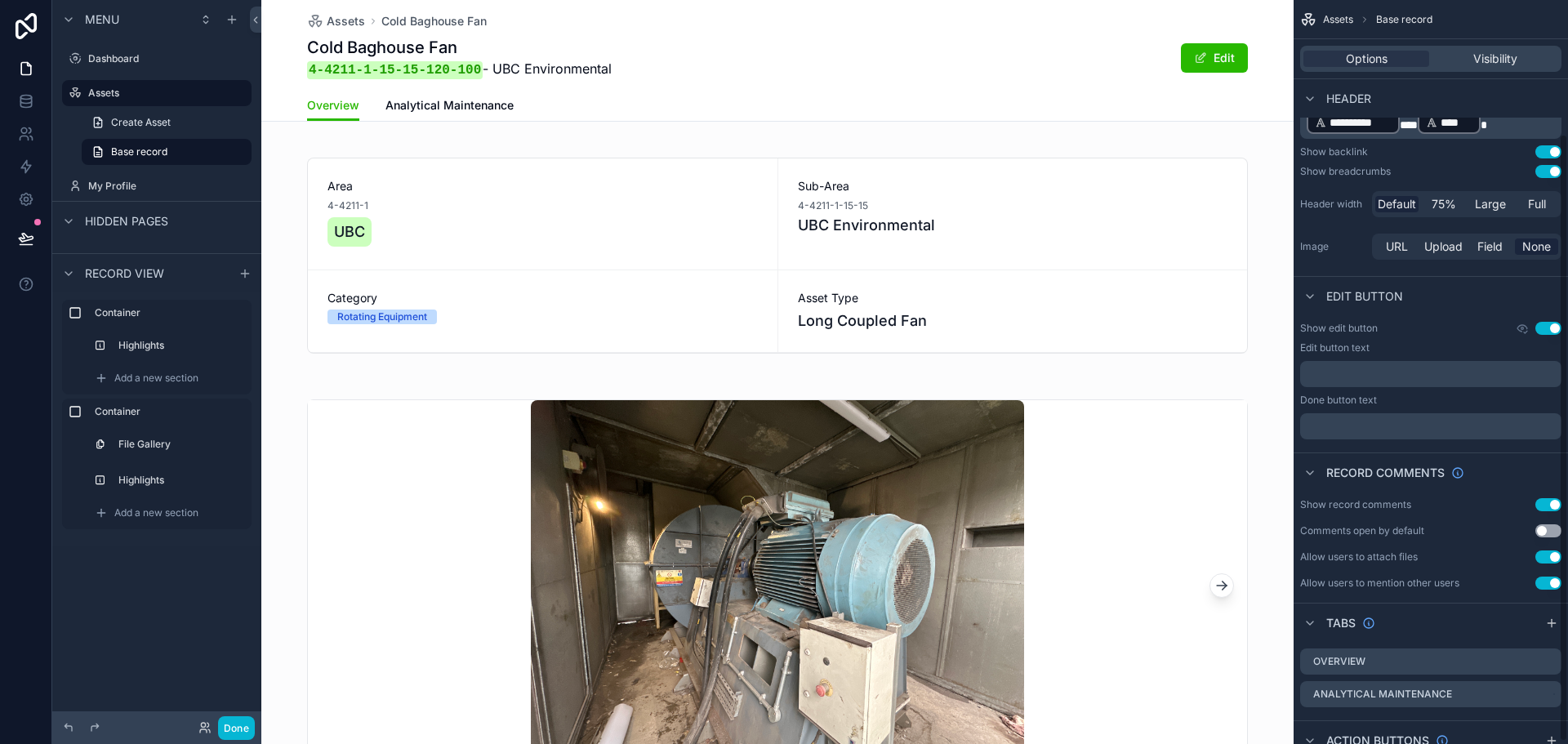
scroll to position [166, 0]
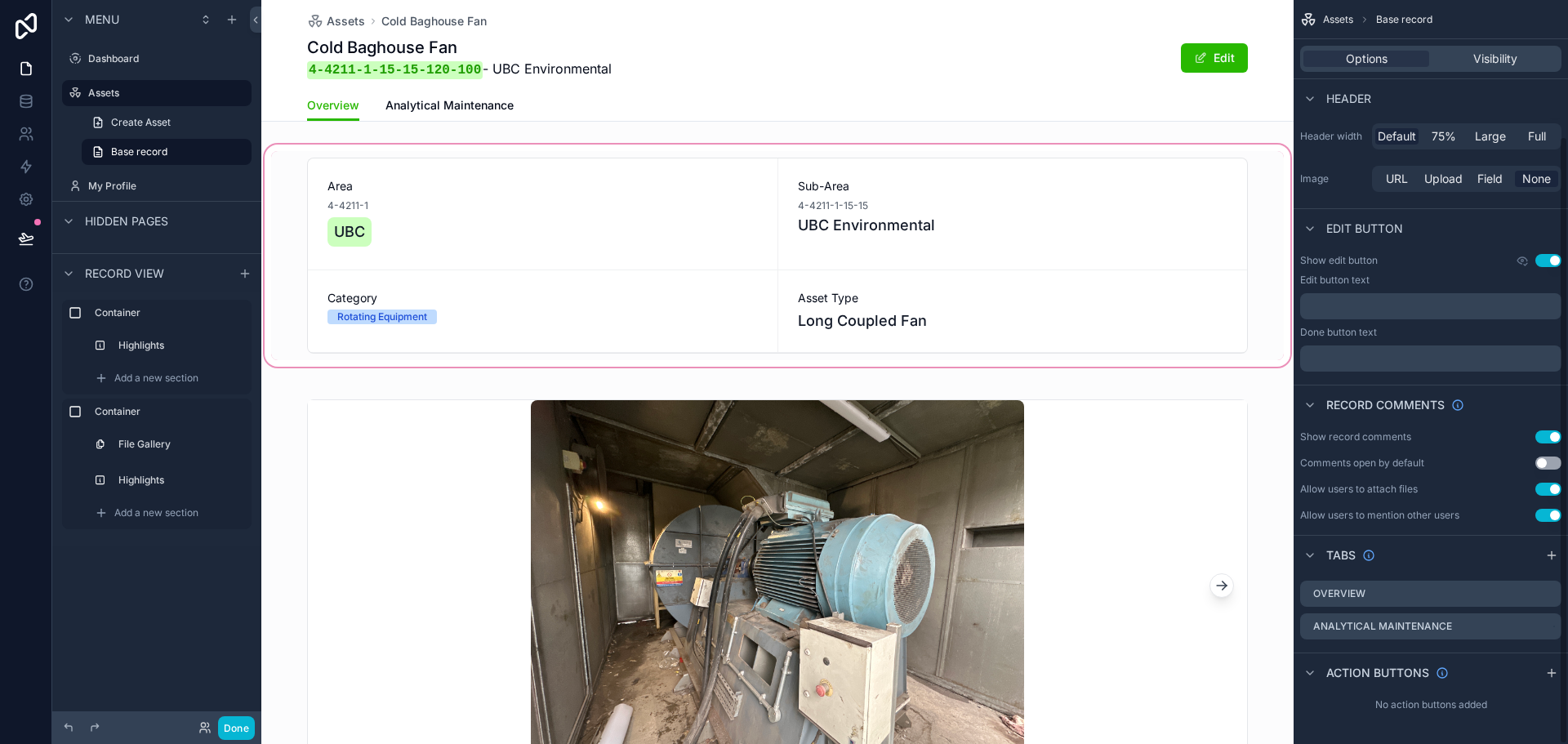
click at [541, 230] on div "scrollable content" at bounding box center [778, 255] width 1033 height 229
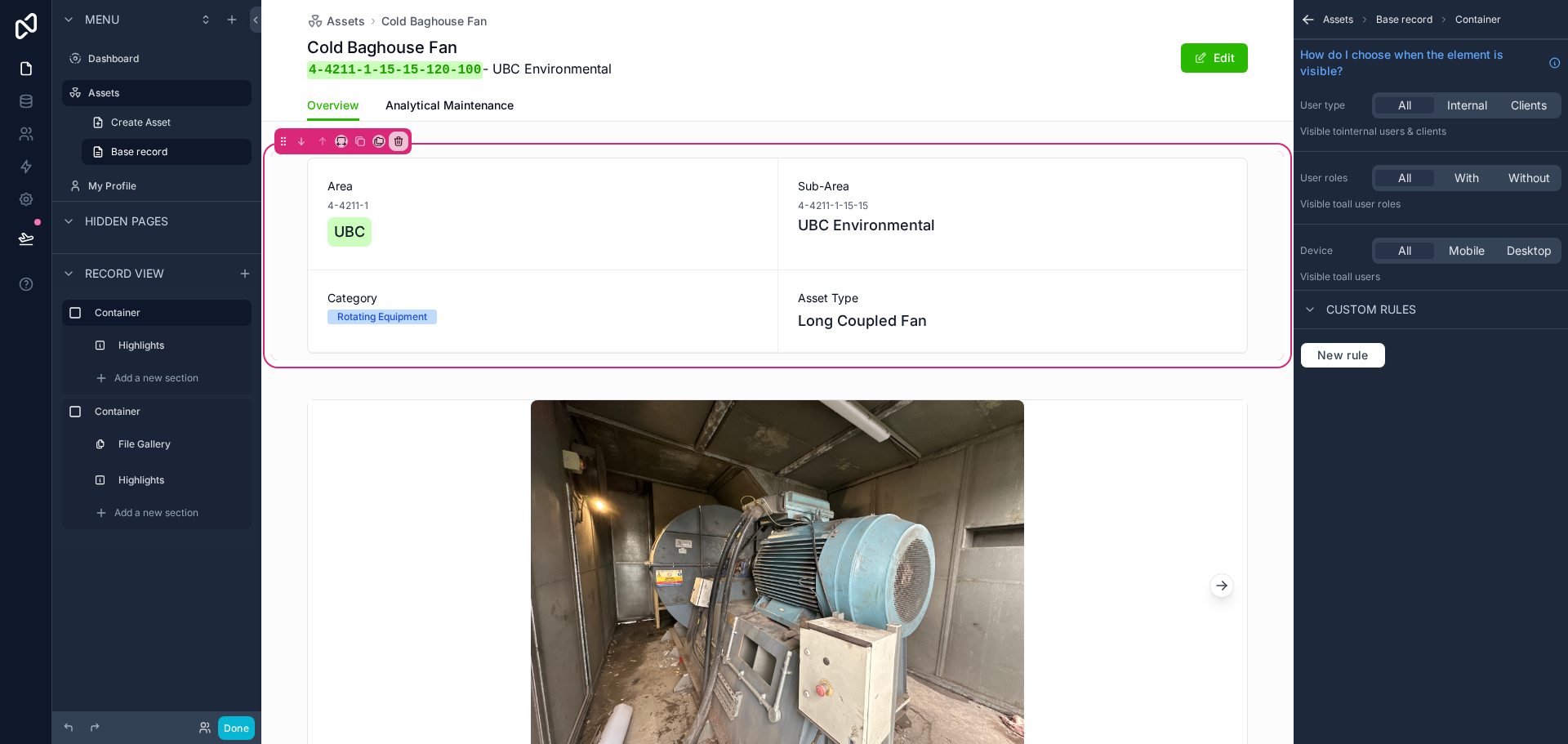
scroll to position [0, 0]
click at [541, 230] on div "scrollable content" at bounding box center [778, 256] width 1013 height 209
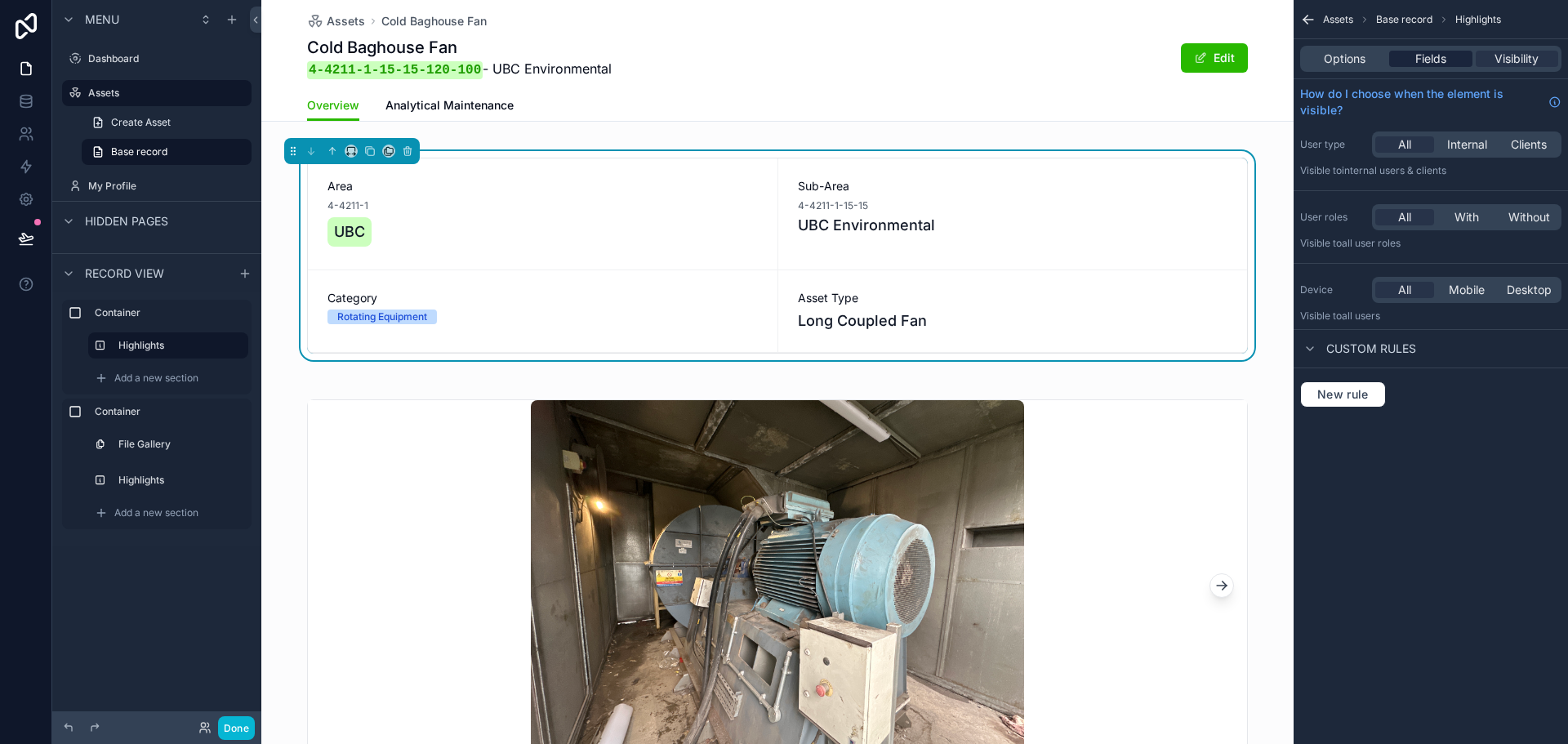
click at [1422, 55] on span "Fields" at bounding box center [1431, 58] width 31 height 16
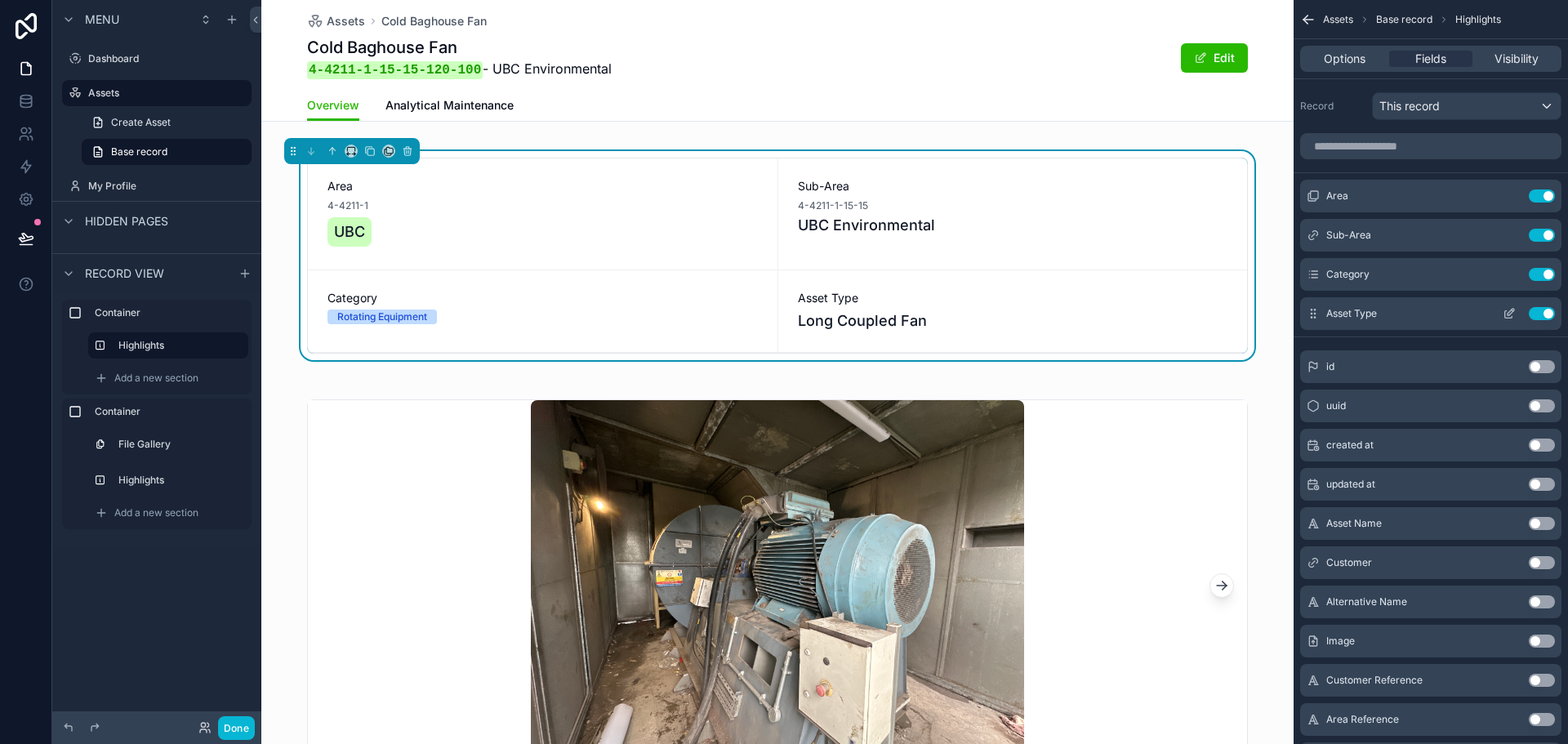
click at [1509, 312] on icon "scrollable content" at bounding box center [1511, 312] width 7 height 7
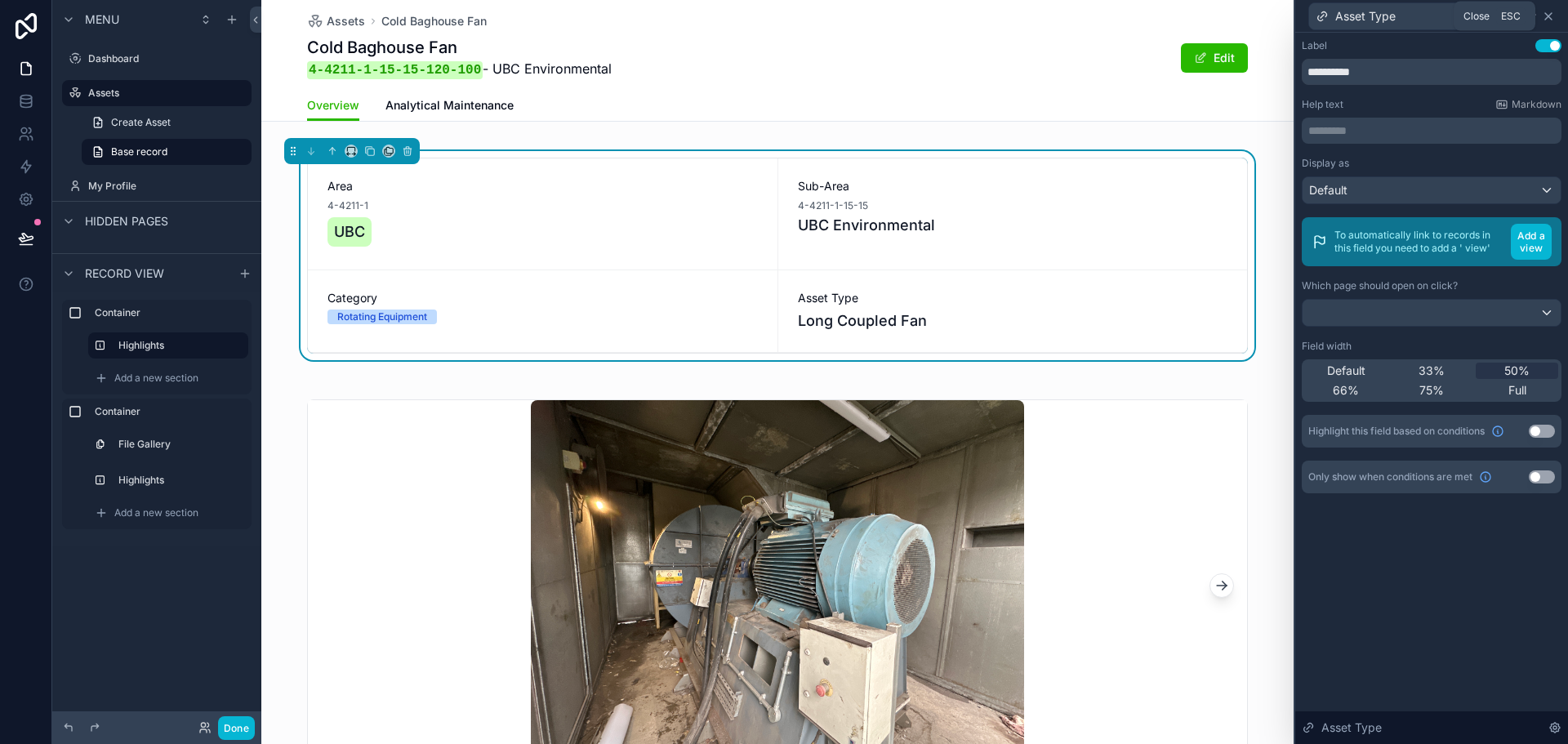
click at [1549, 19] on icon at bounding box center [1549, 16] width 13 height 13
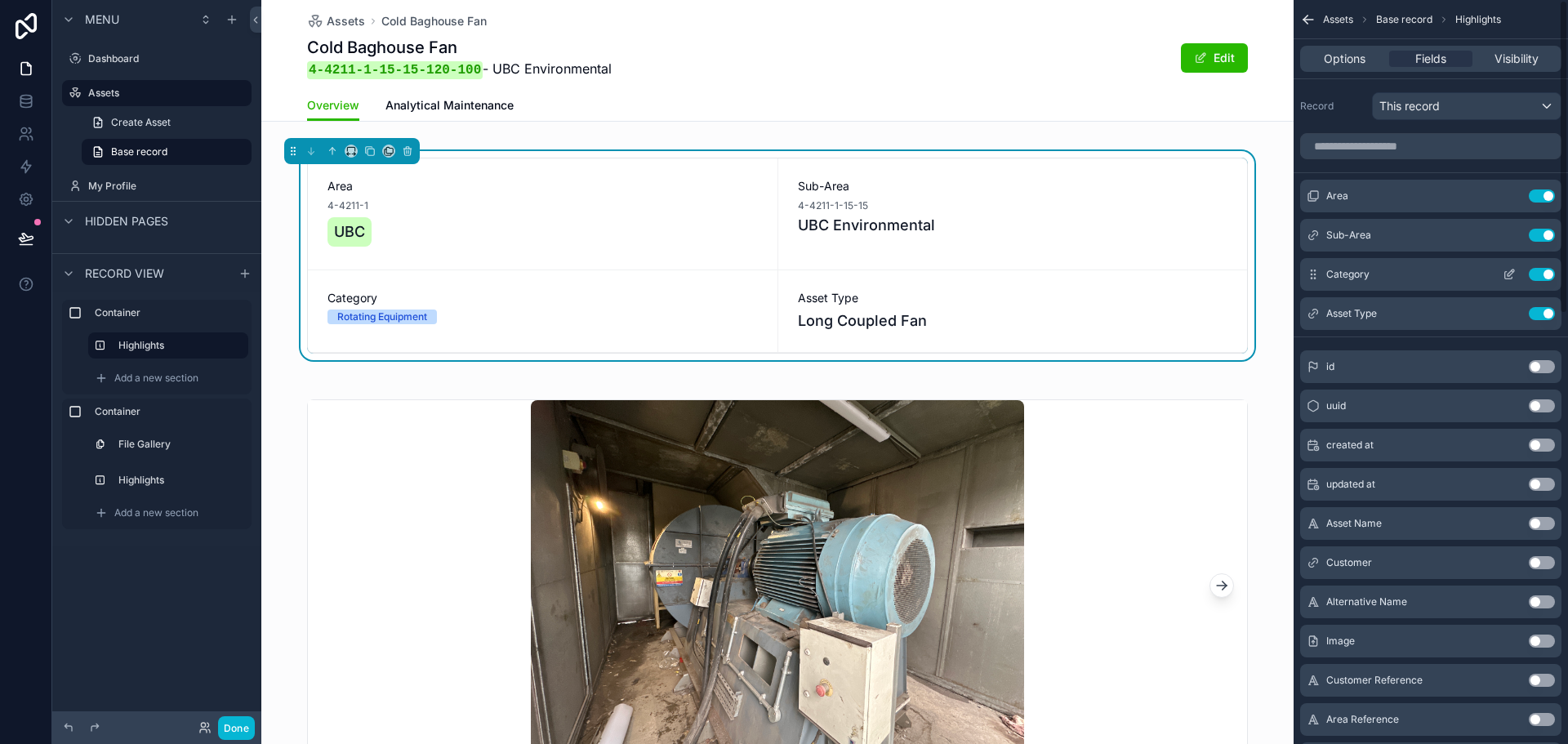
click at [1506, 272] on icon "scrollable content" at bounding box center [1509, 275] width 8 height 8
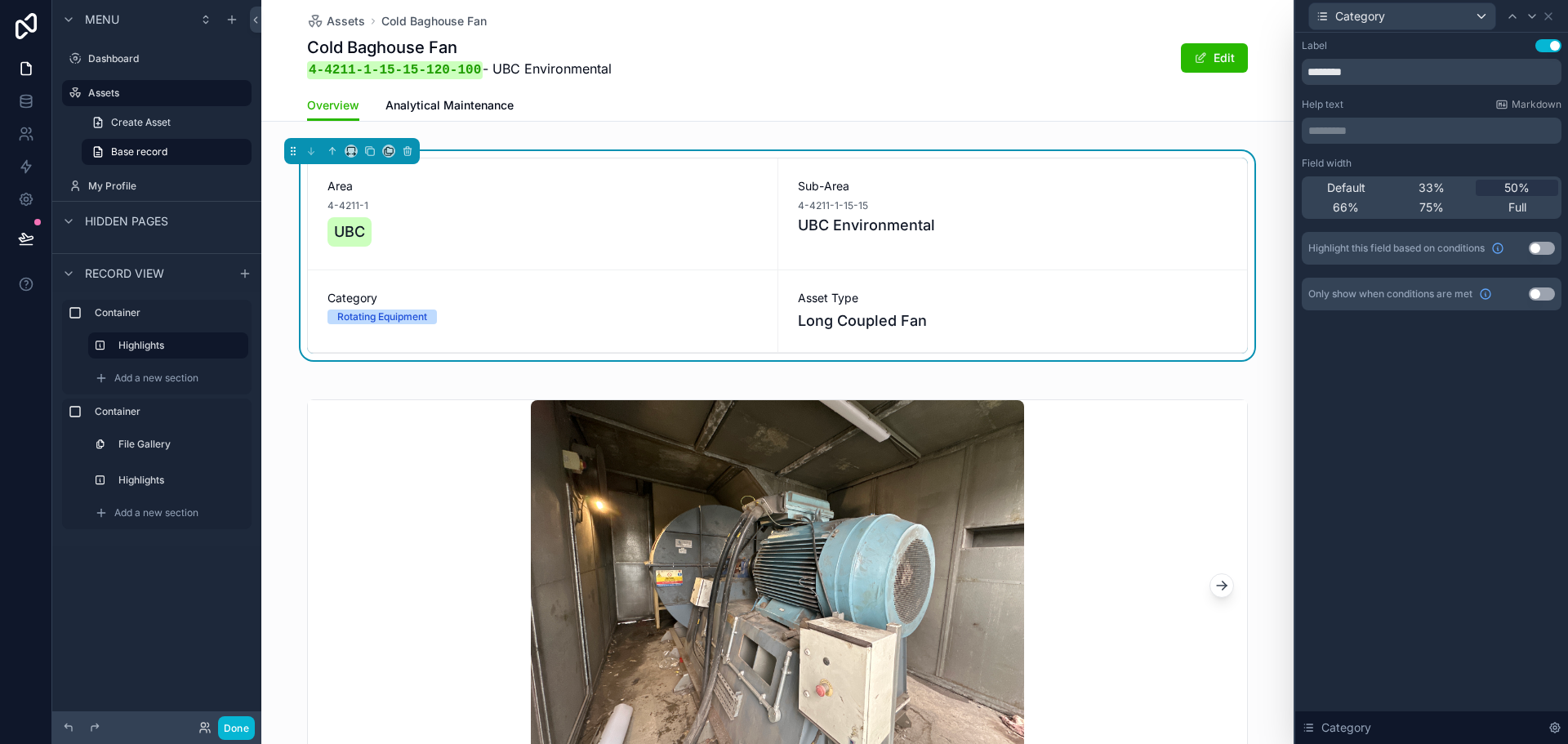
click at [1410, 138] on p "********* ﻿" at bounding box center [1434, 130] width 250 height 16
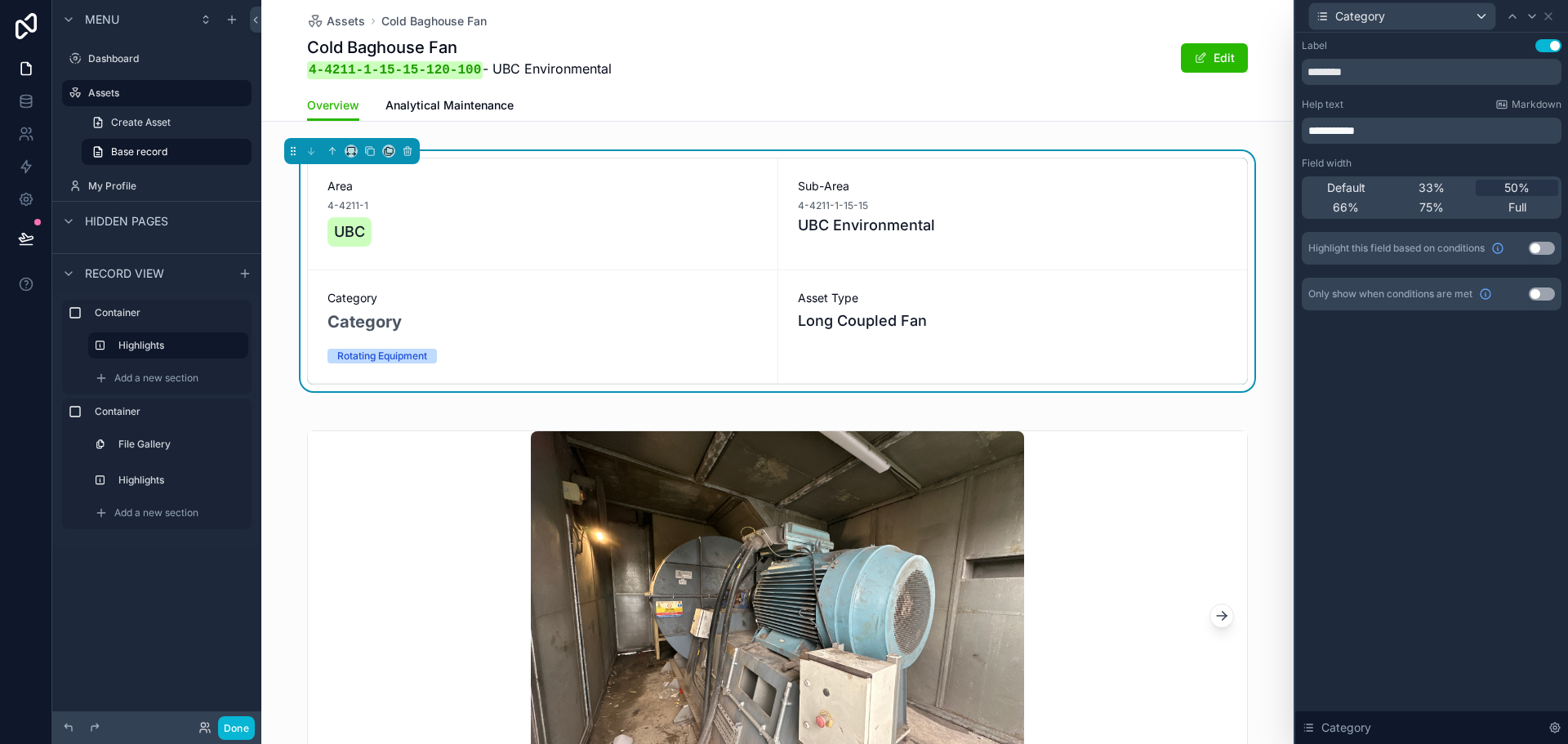
click at [1321, 130] on span "**********" at bounding box center [1332, 131] width 46 height 12
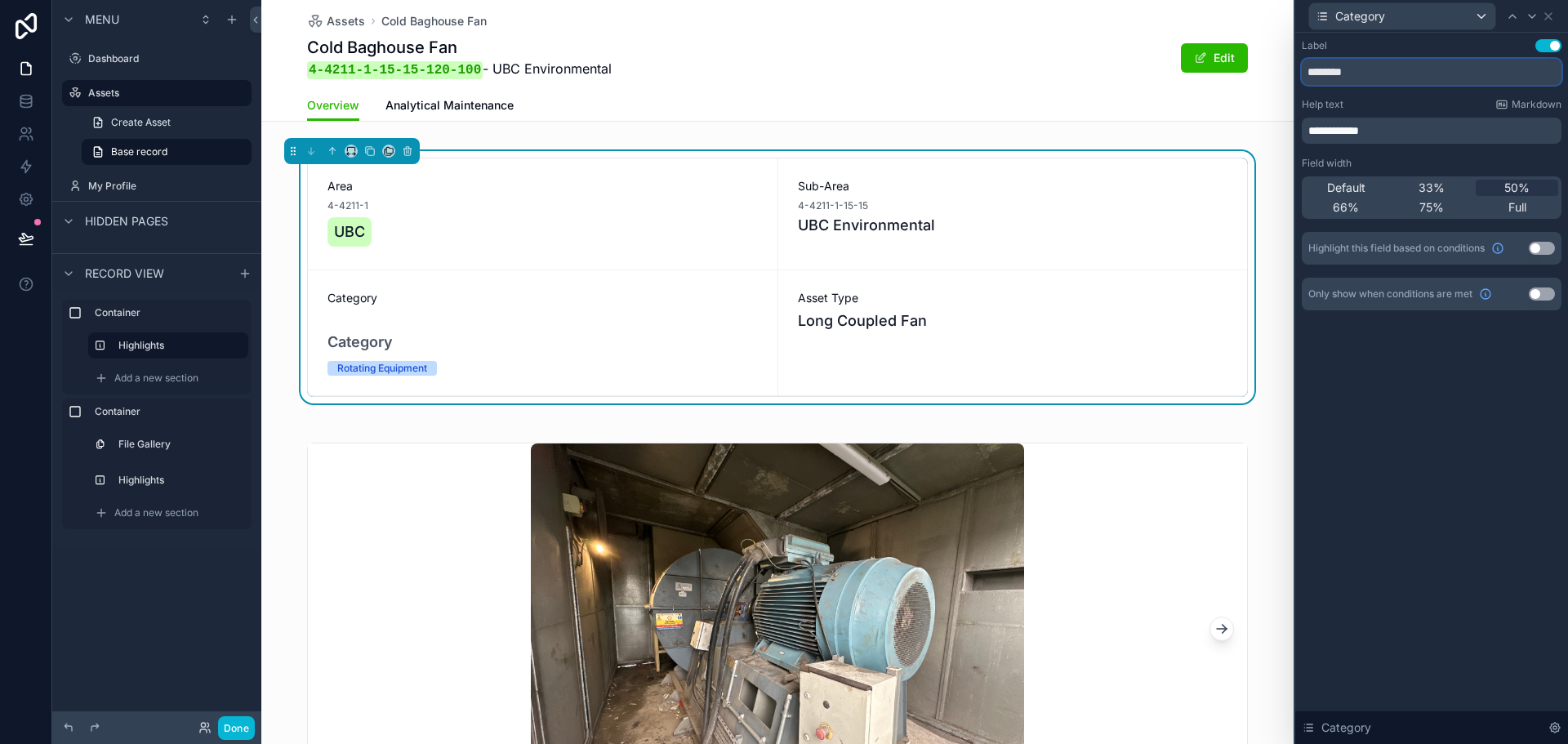
click at [1400, 79] on input "********" at bounding box center [1432, 72] width 260 height 26
click at [1544, 45] on button "Use setting" at bounding box center [1549, 45] width 26 height 13
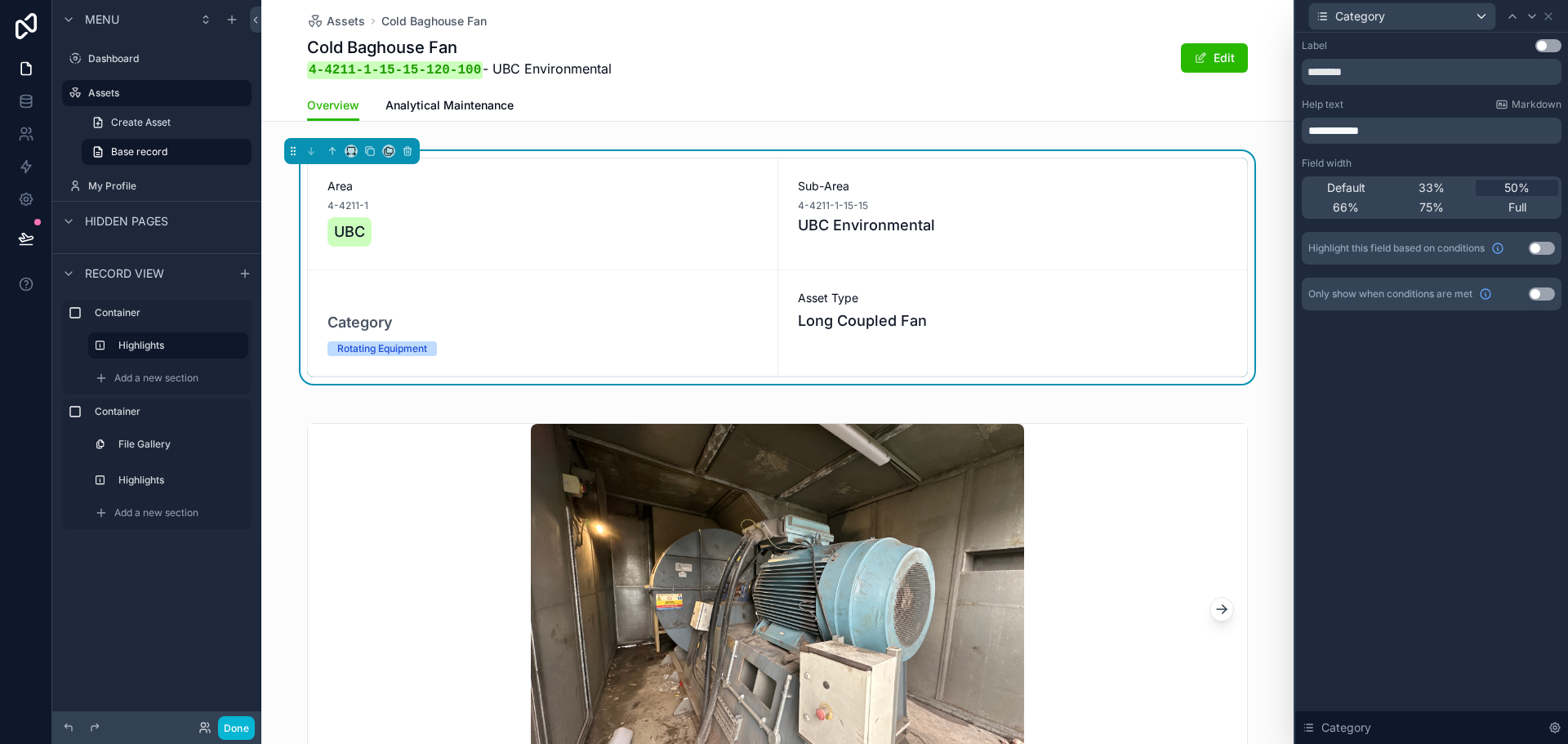
click at [1544, 45] on button "Use setting" at bounding box center [1549, 45] width 26 height 13
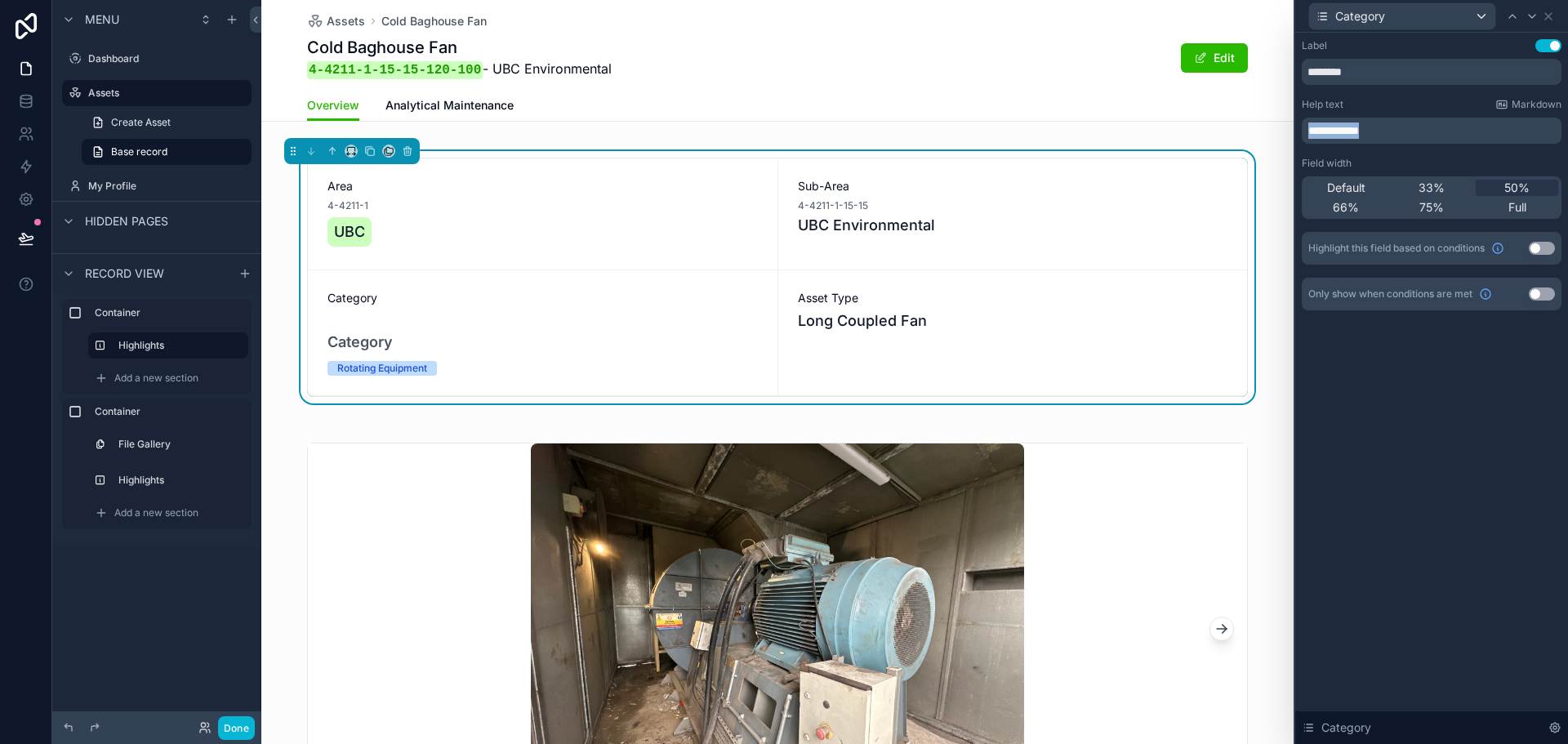
drag, startPoint x: 1413, startPoint y: 127, endPoint x: 1278, endPoint y: 133, distance: 135.1
click at [1278, 133] on div "**********" at bounding box center [784, 372] width 1568 height 744
click at [1328, 131] on span "**********" at bounding box center [1334, 131] width 51 height 12
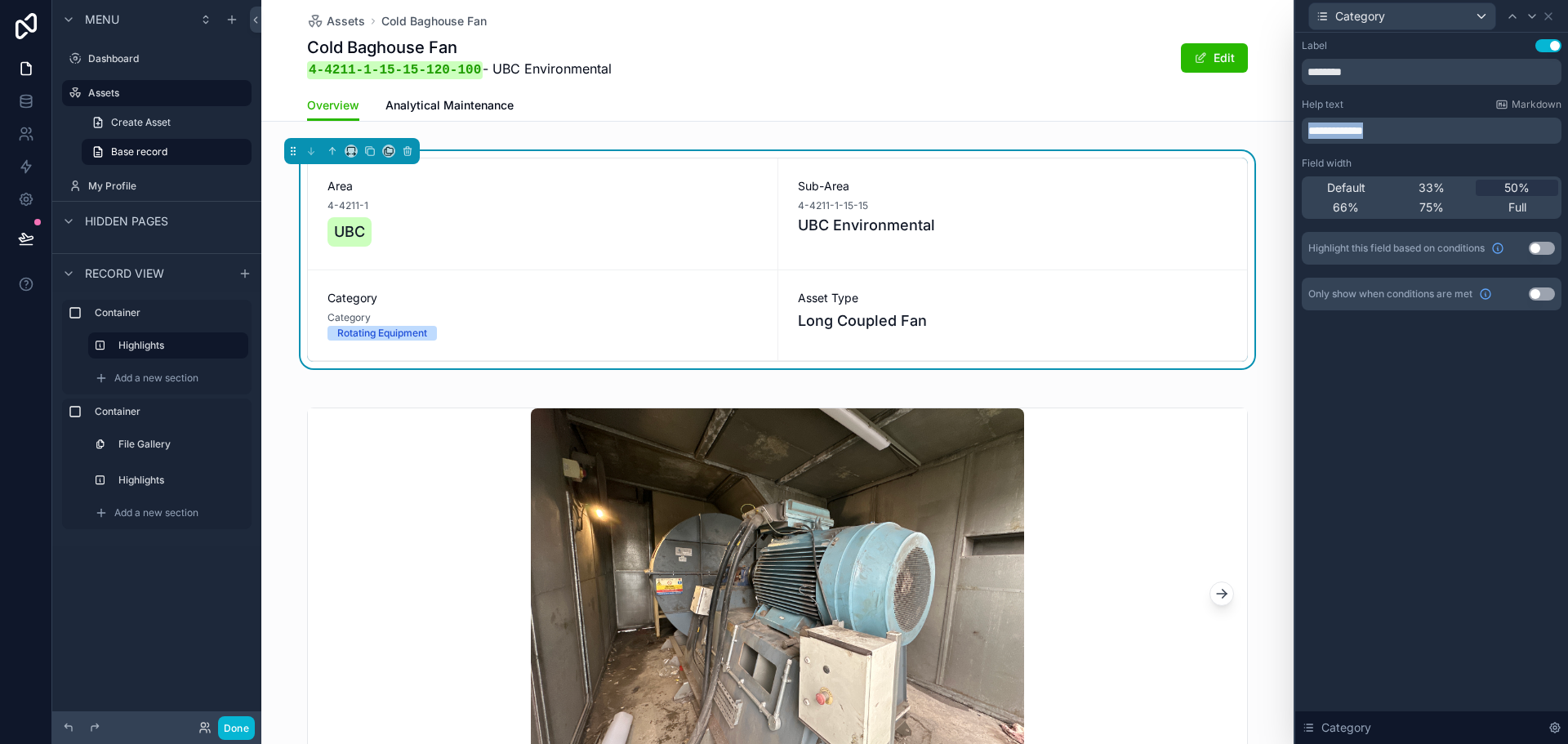
drag, startPoint x: 1405, startPoint y: 134, endPoint x: 1272, endPoint y: 131, distance: 133.0
click at [1272, 131] on div "**********" at bounding box center [784, 372] width 1568 height 744
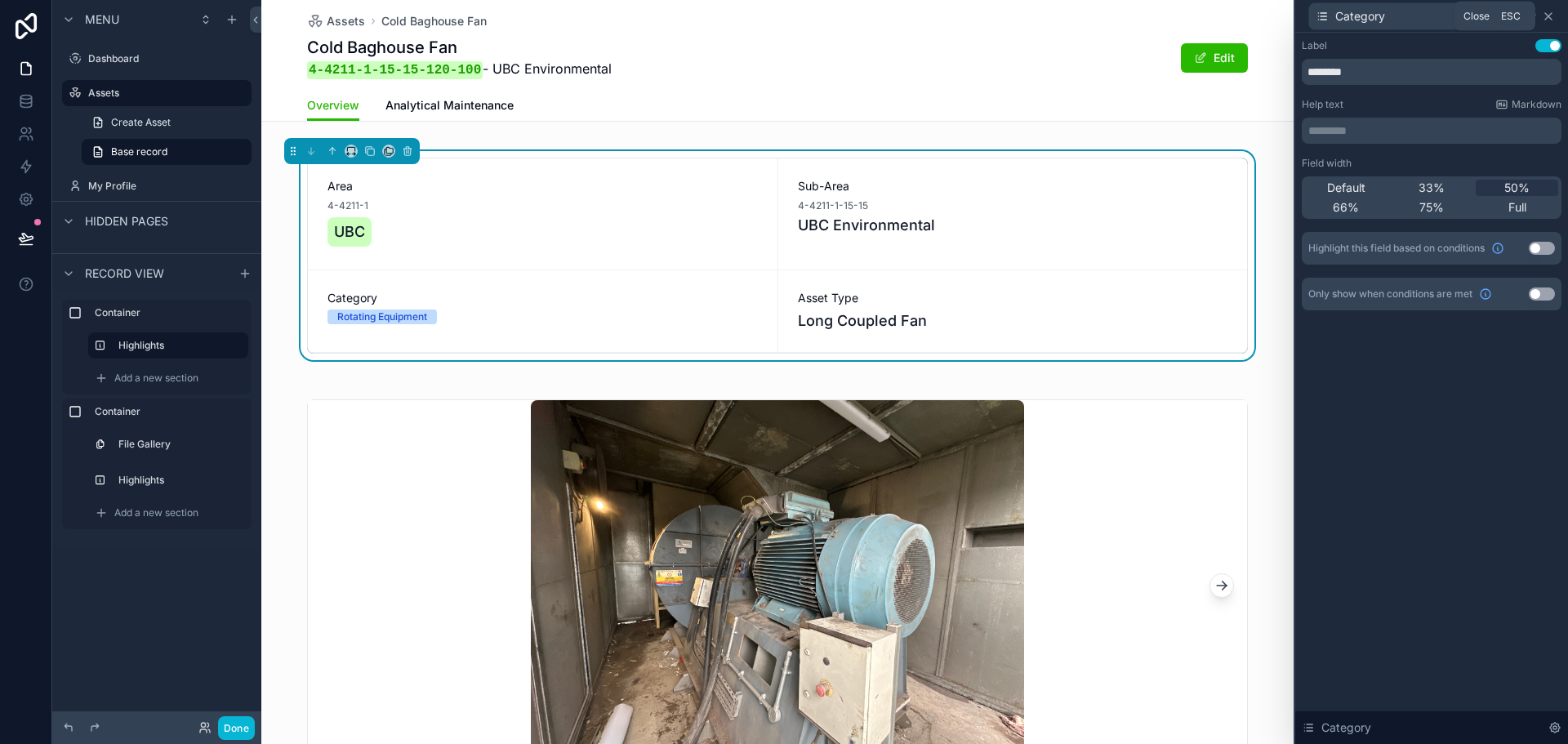
click at [1546, 16] on icon at bounding box center [1549, 16] width 13 height 13
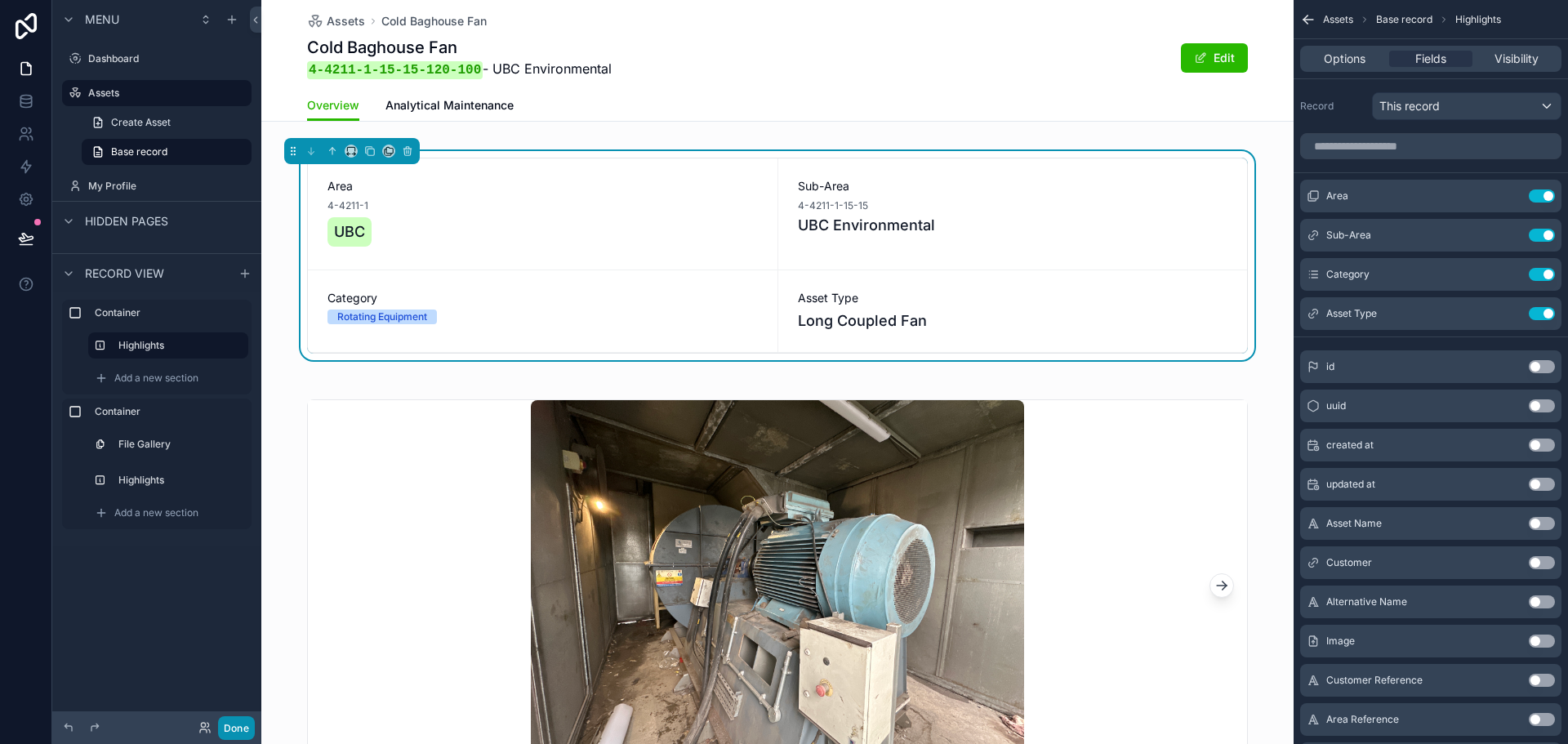
click at [238, 736] on button "Done" at bounding box center [236, 728] width 37 height 24
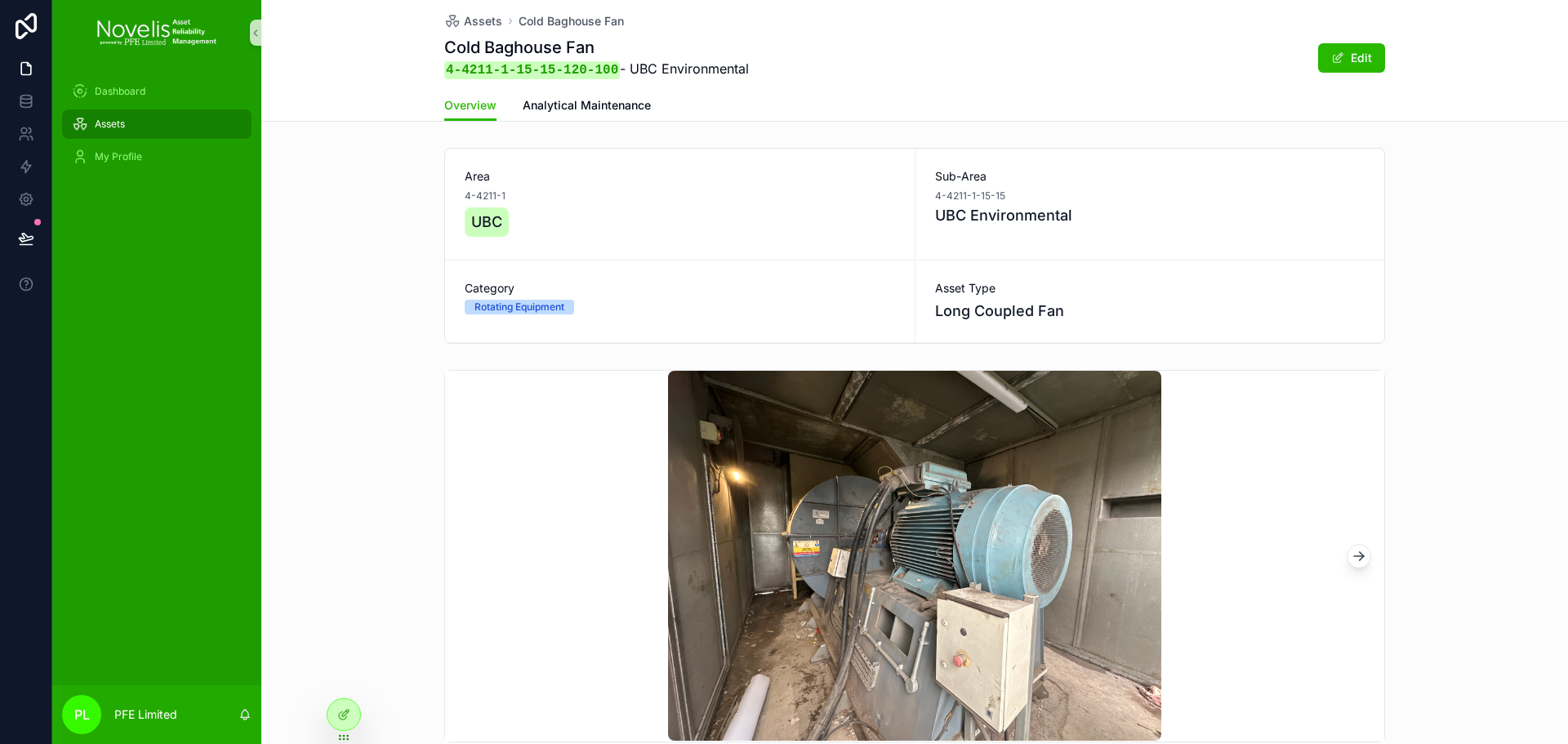
click at [179, 127] on div "Assets" at bounding box center [156, 124] width 170 height 26
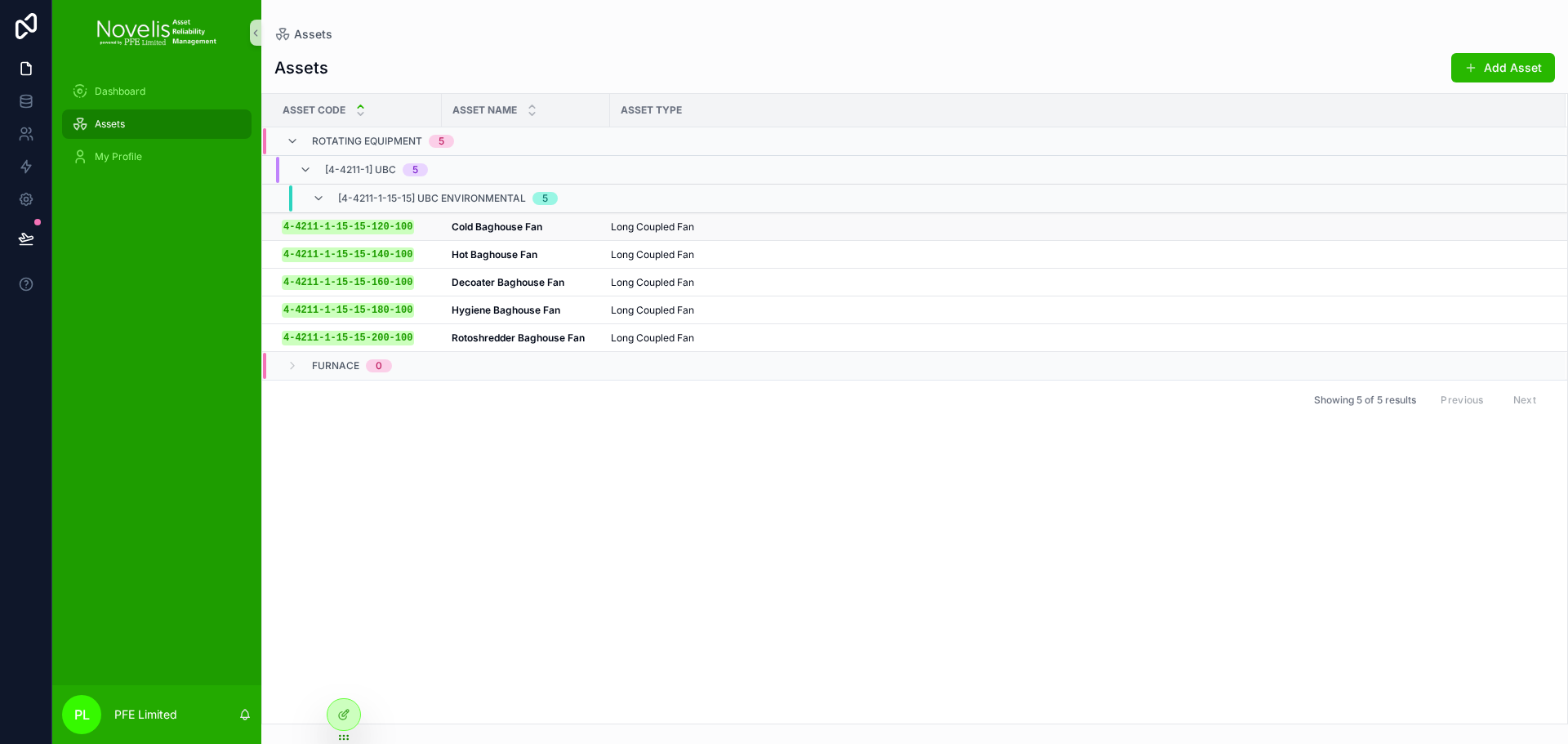
click at [496, 221] on strong "Cold Baghouse Fan" at bounding box center [496, 226] width 90 height 13
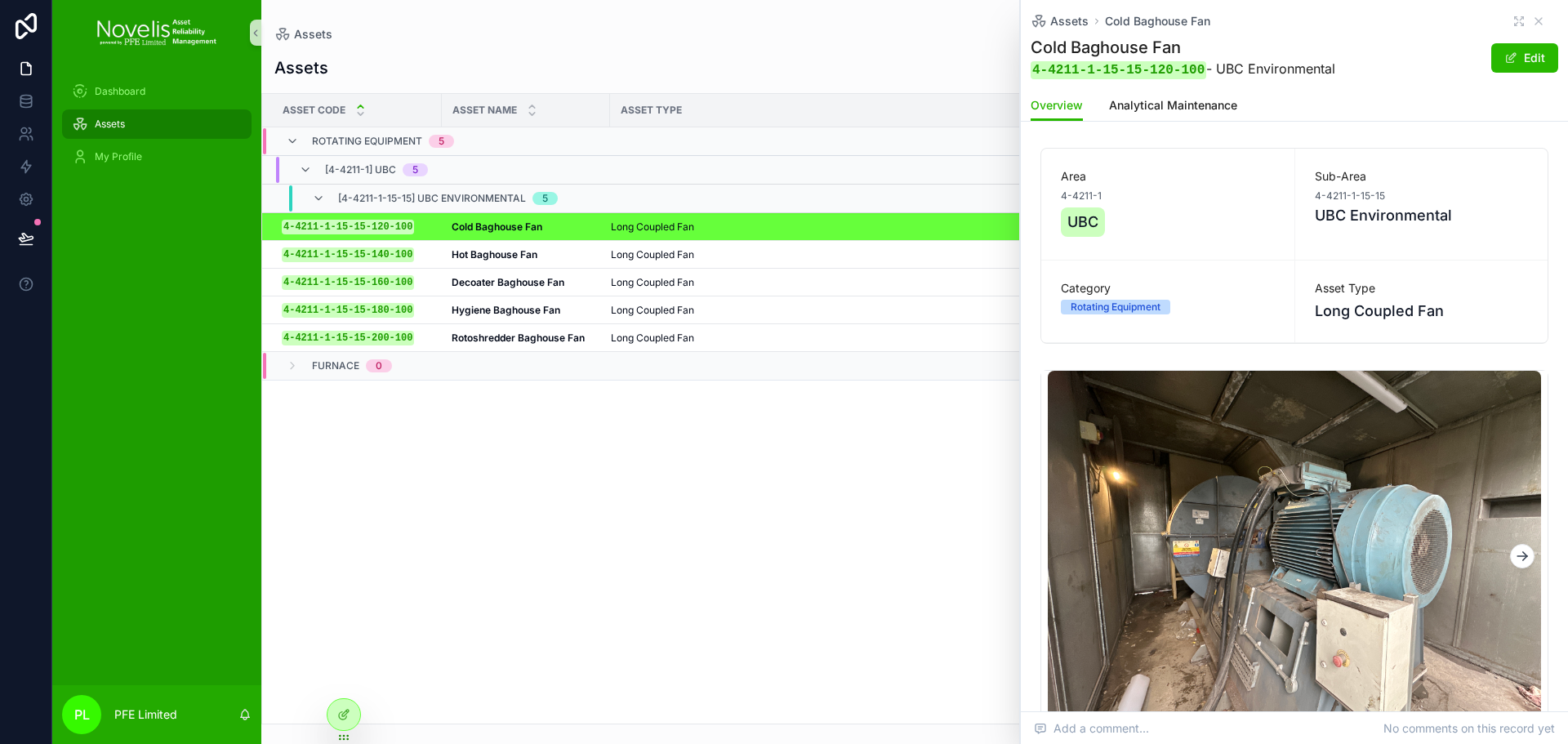
click at [1515, 554] on icon "scrollable content" at bounding box center [1522, 556] width 16 height 16
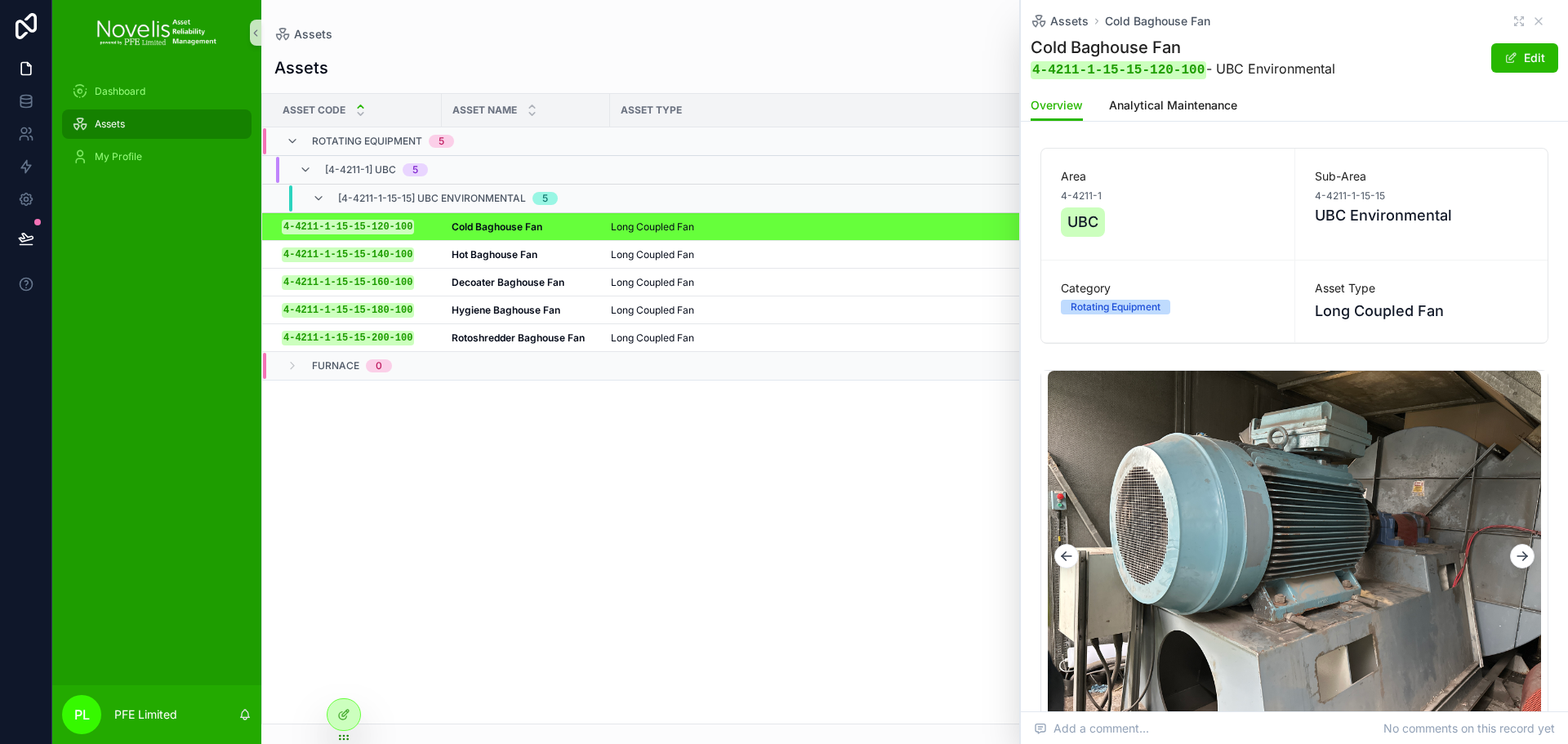
click at [1515, 554] on icon "scrollable content" at bounding box center [1522, 556] width 16 height 16
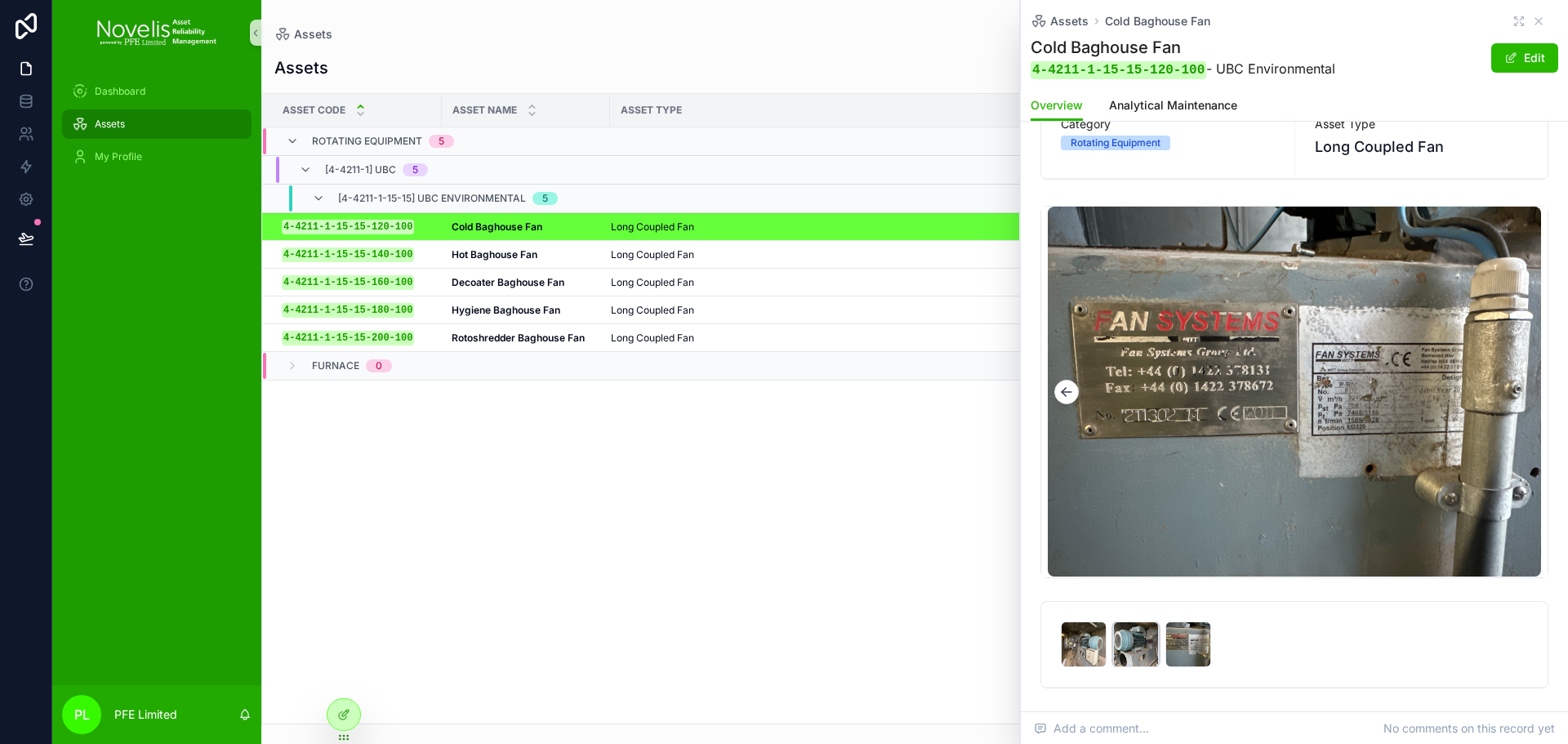
scroll to position [251, 0]
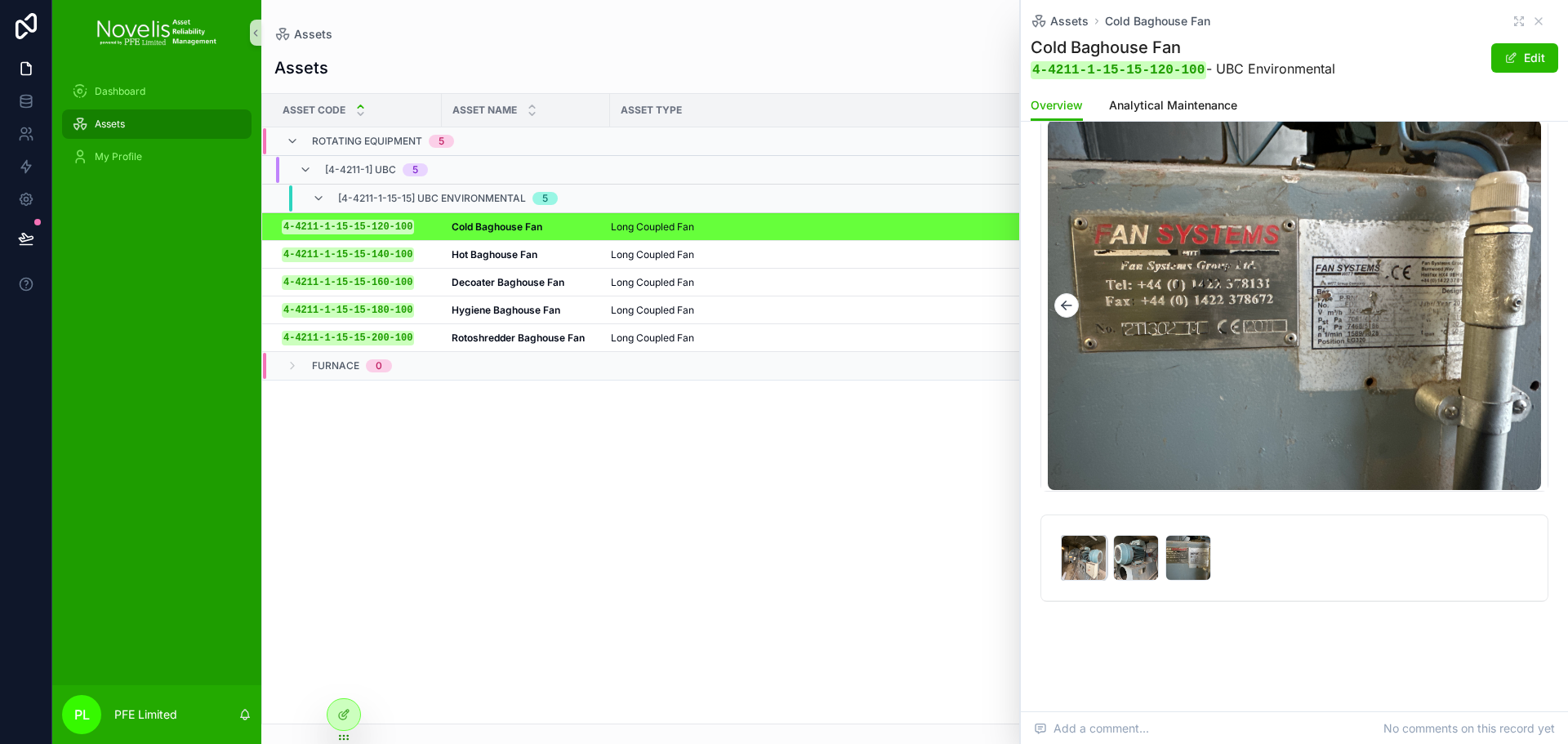
click at [1078, 551] on div "scrollable content" at bounding box center [1084, 558] width 46 height 46
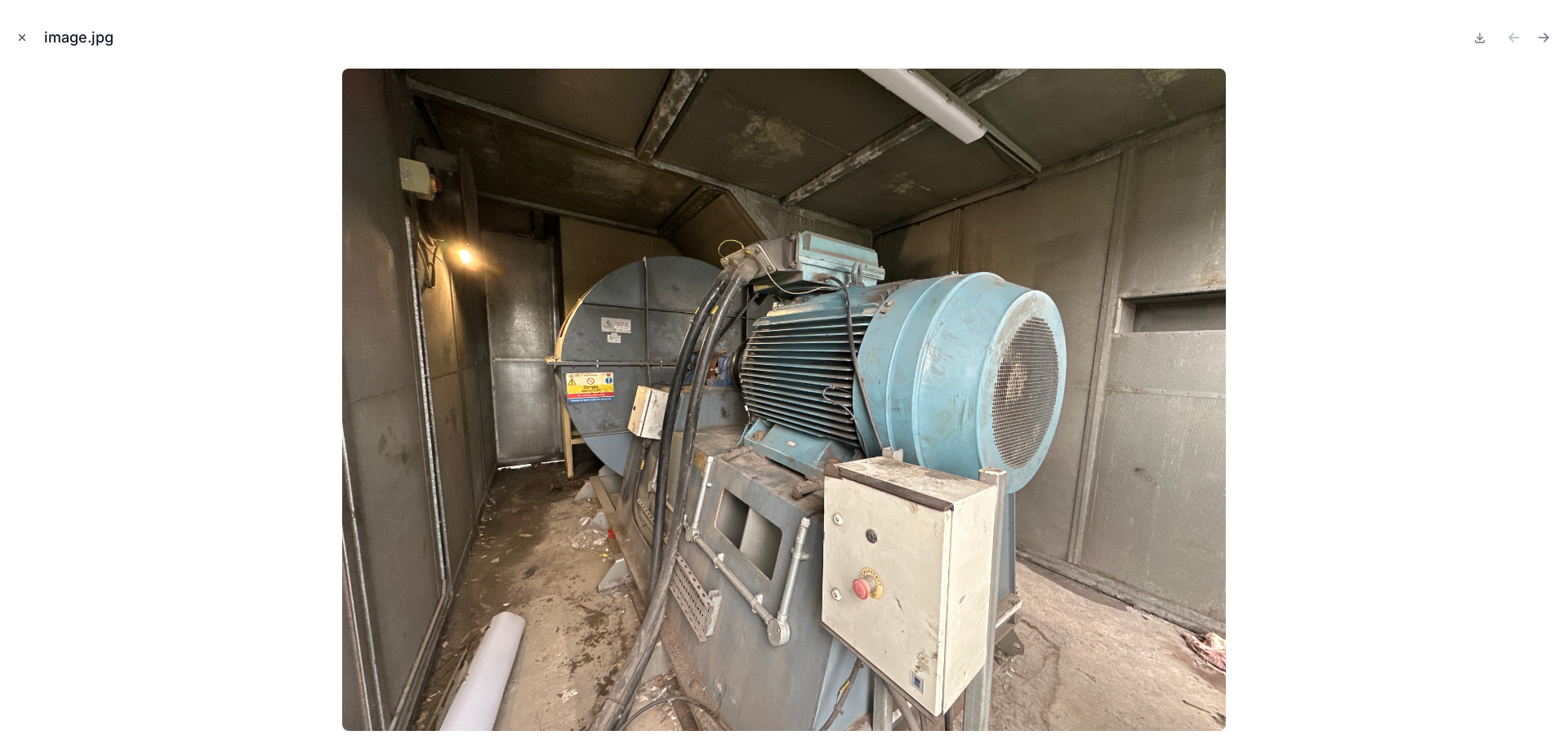
click at [19, 35] on icon "Close modal" at bounding box center [22, 38] width 12 height 12
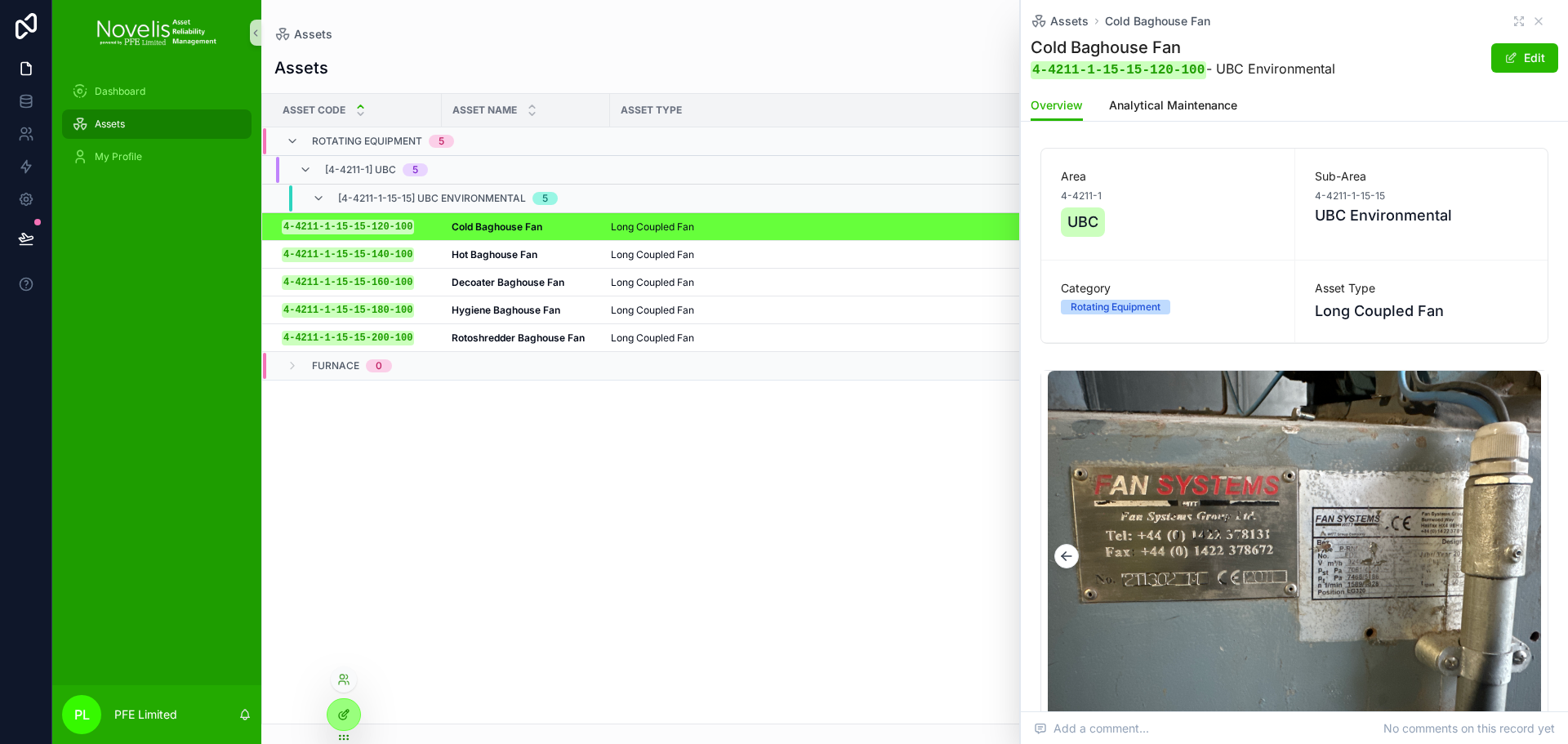
click at [340, 725] on div at bounding box center [344, 714] width 33 height 31
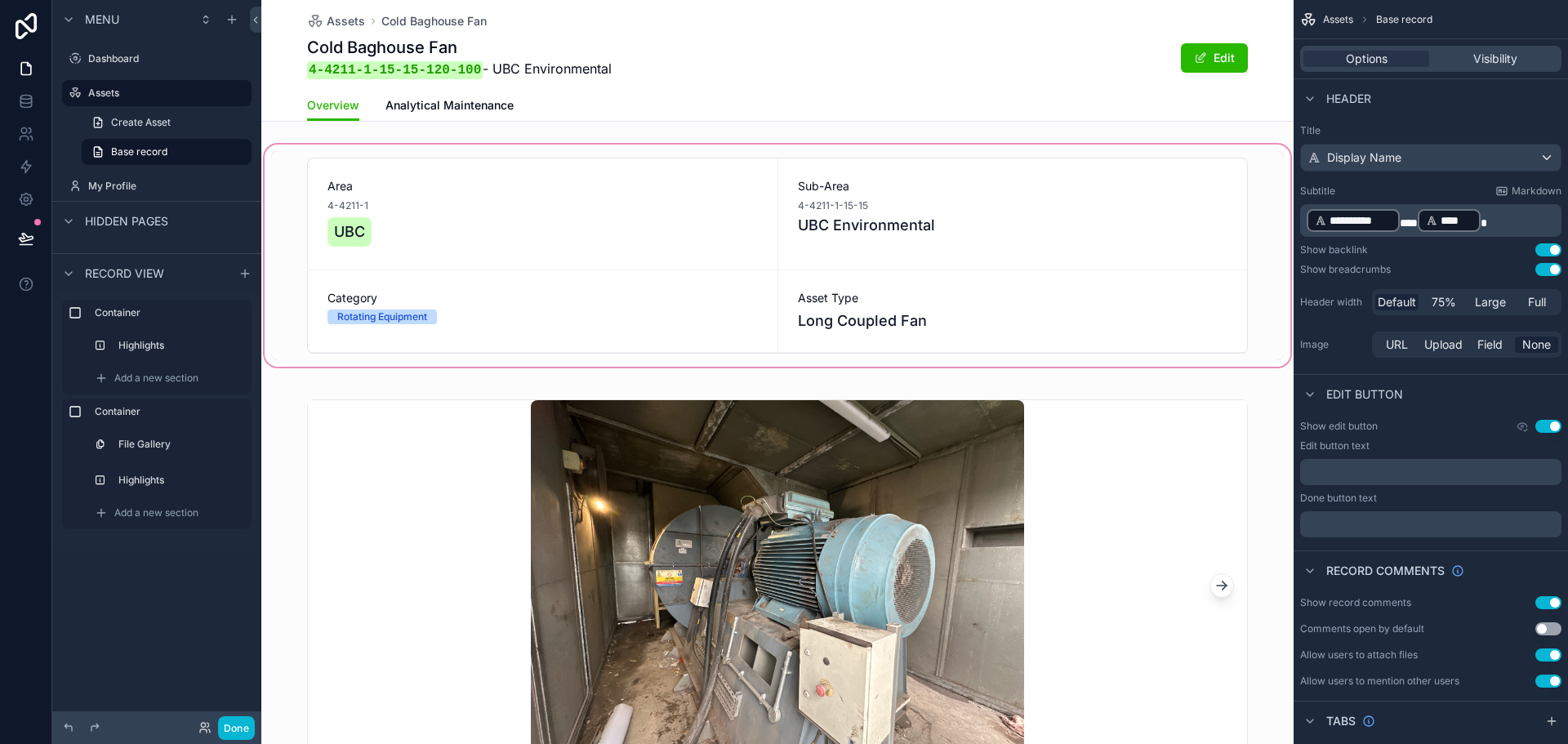
click at [973, 257] on div "scrollable content" at bounding box center [778, 255] width 1033 height 229
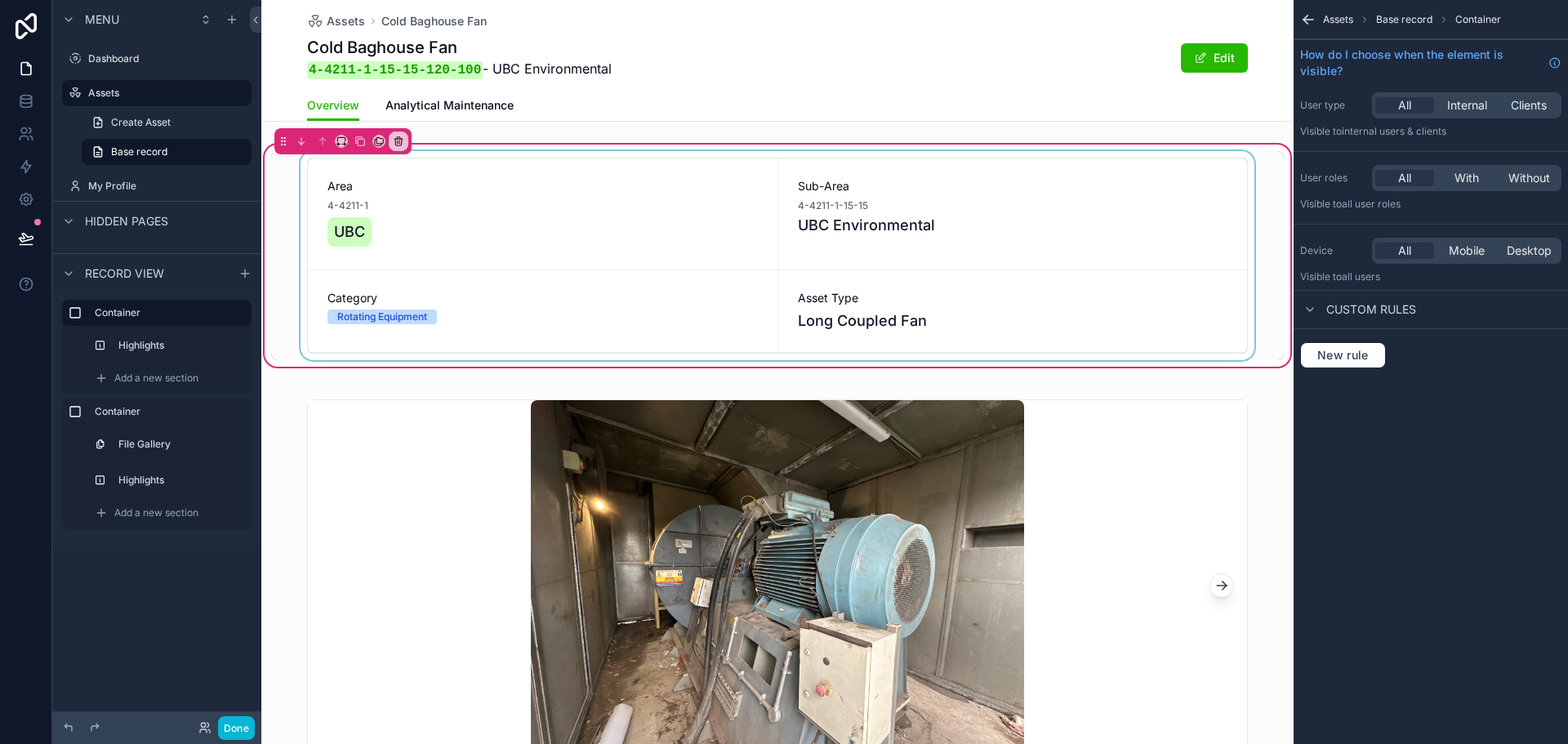
click at [1049, 227] on div "scrollable content" at bounding box center [778, 256] width 1013 height 209
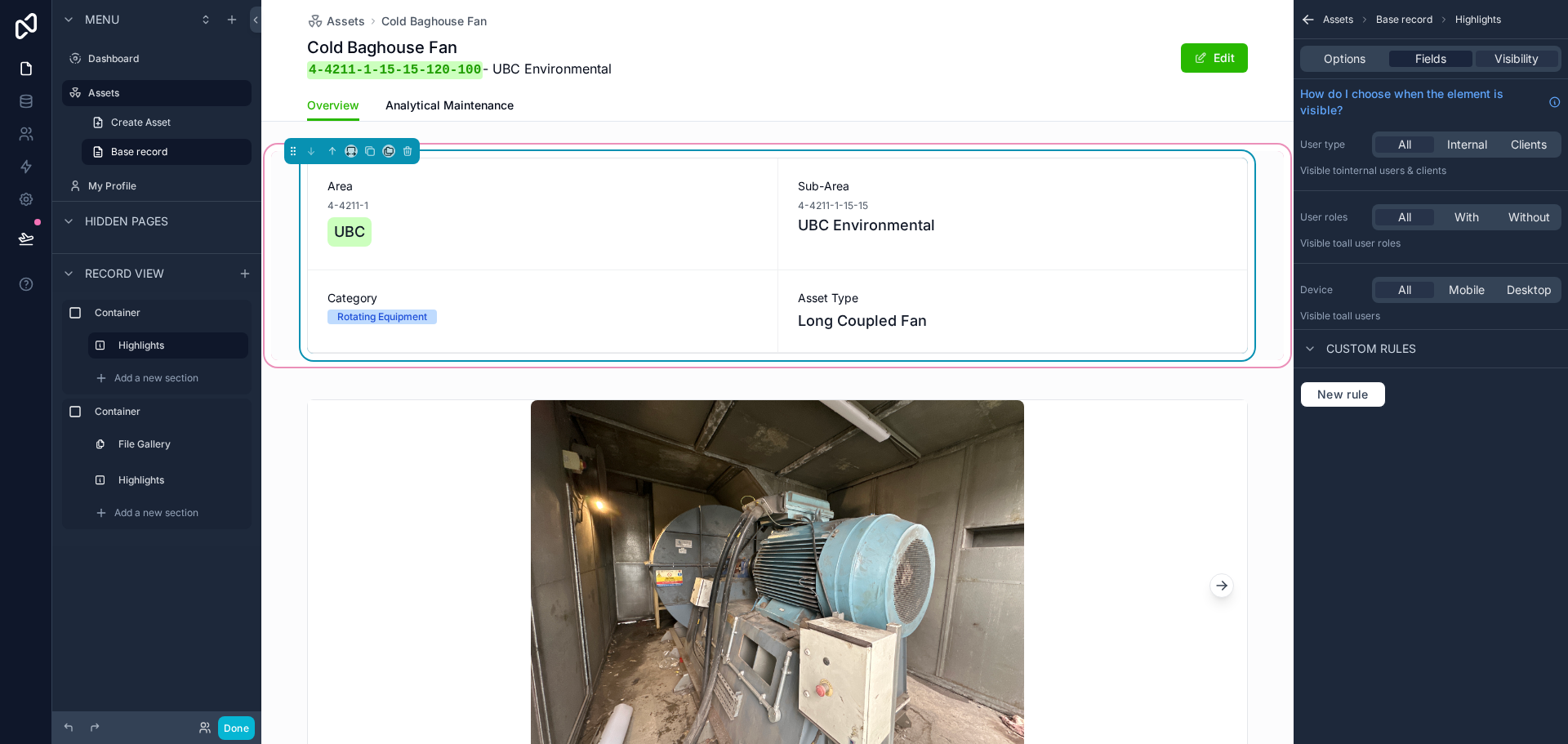
click at [1431, 66] on span "Fields" at bounding box center [1431, 58] width 31 height 16
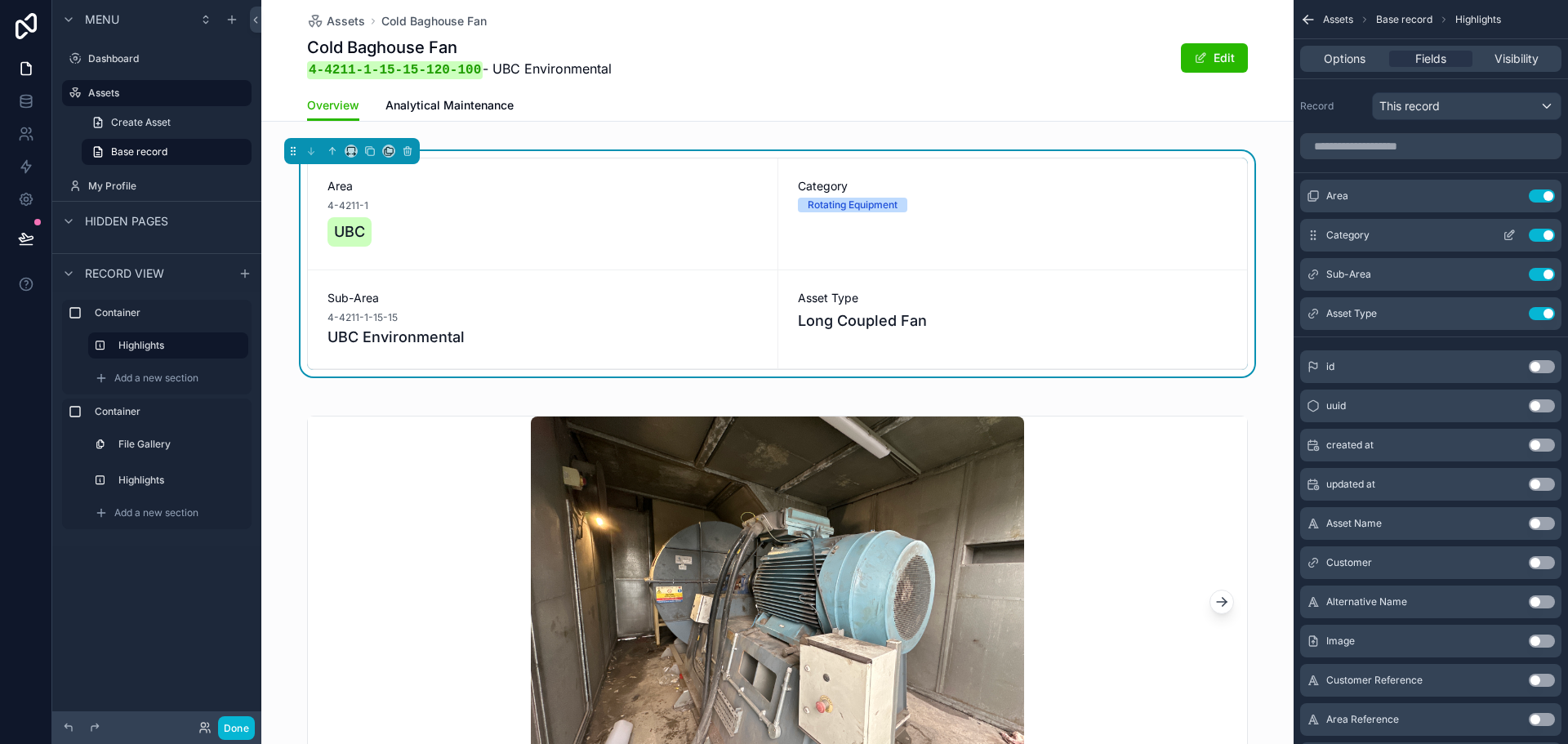
click at [1512, 232] on icon "scrollable content" at bounding box center [1513, 232] width 2 height 2
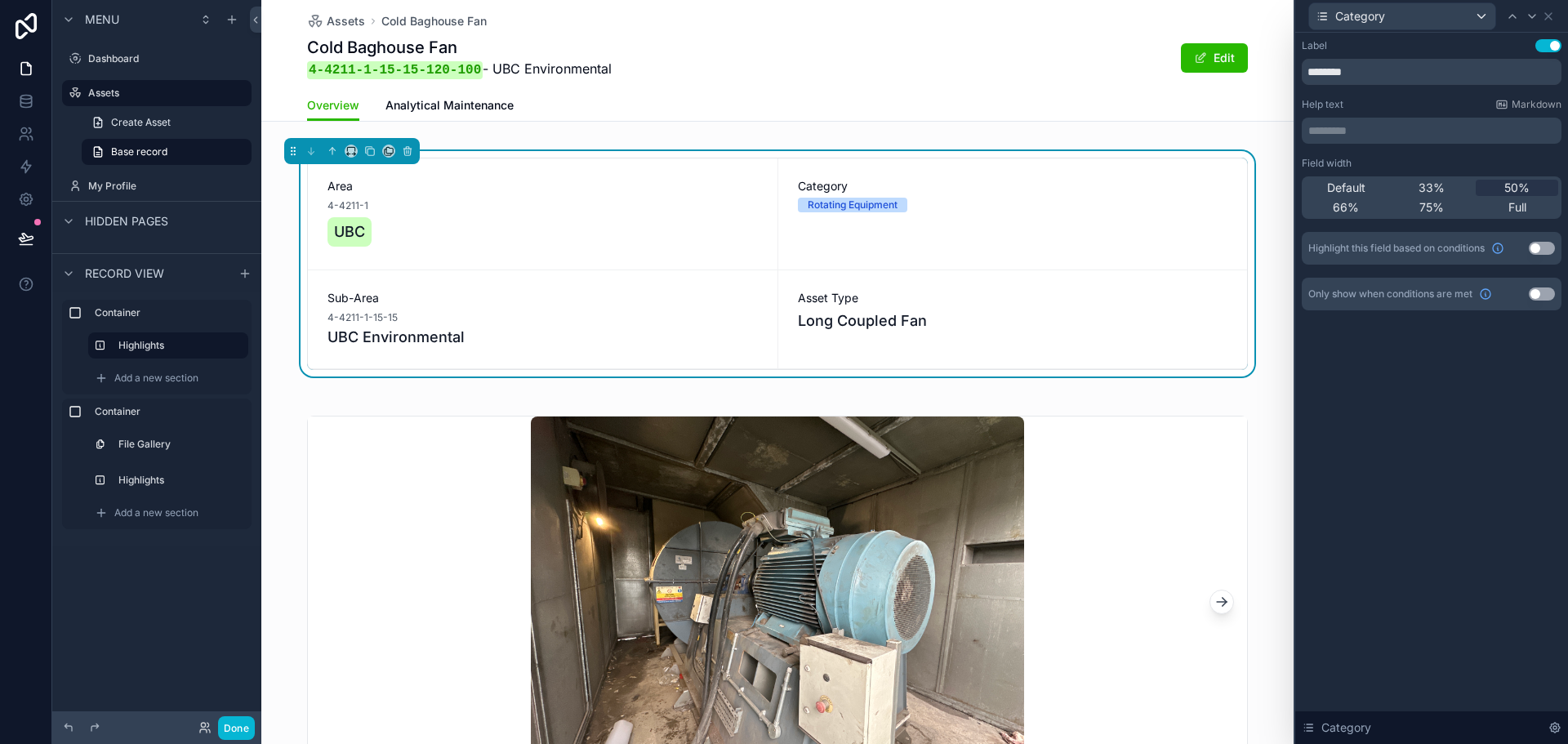
click at [1356, 114] on div "Help text Markdown ********* ﻿" at bounding box center [1432, 121] width 260 height 46
click at [1349, 128] on p "********* ﻿" at bounding box center [1434, 130] width 250 height 16
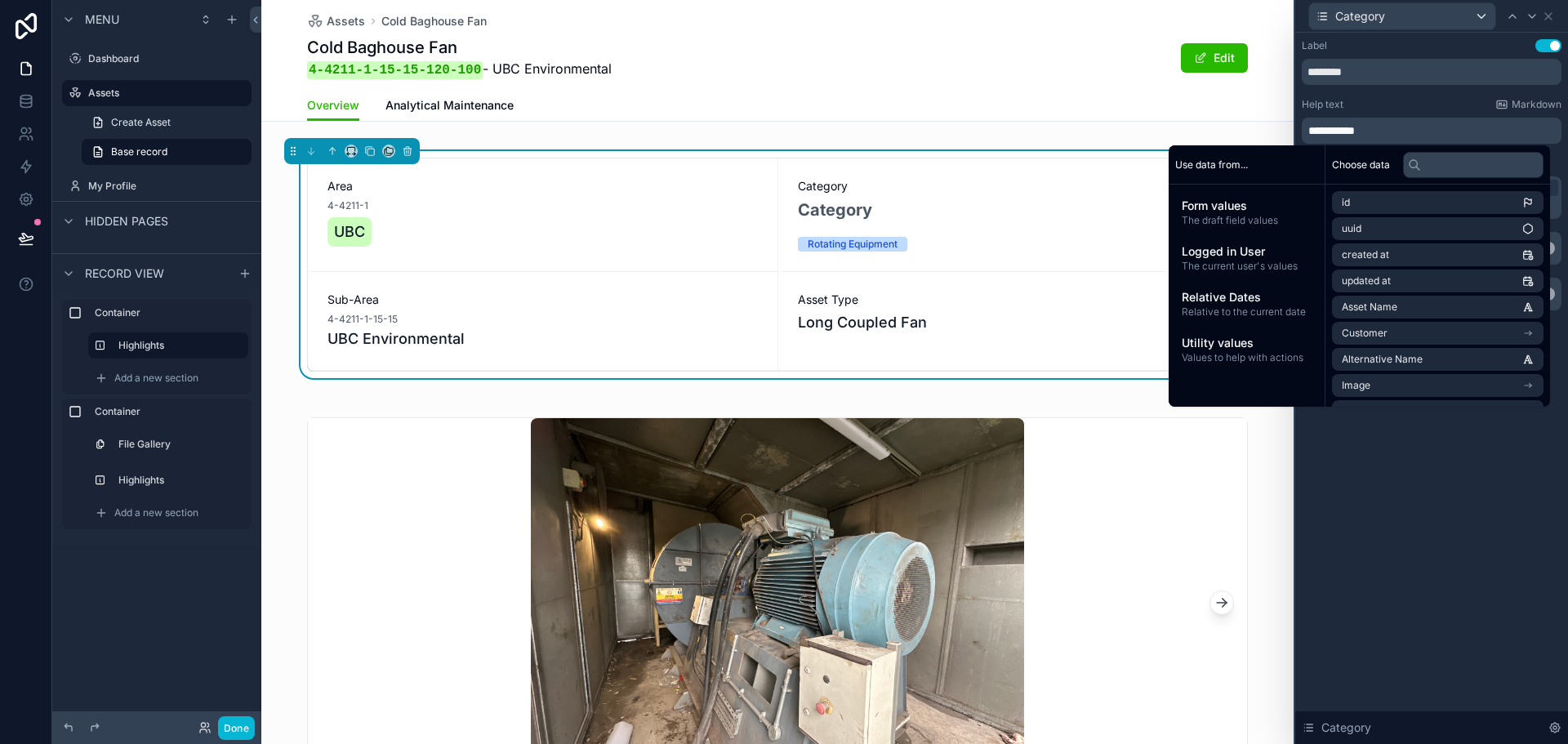
click at [1315, 130] on span "**********" at bounding box center [1332, 131] width 46 height 12
click at [1543, 45] on button "Use setting" at bounding box center [1549, 45] width 26 height 13
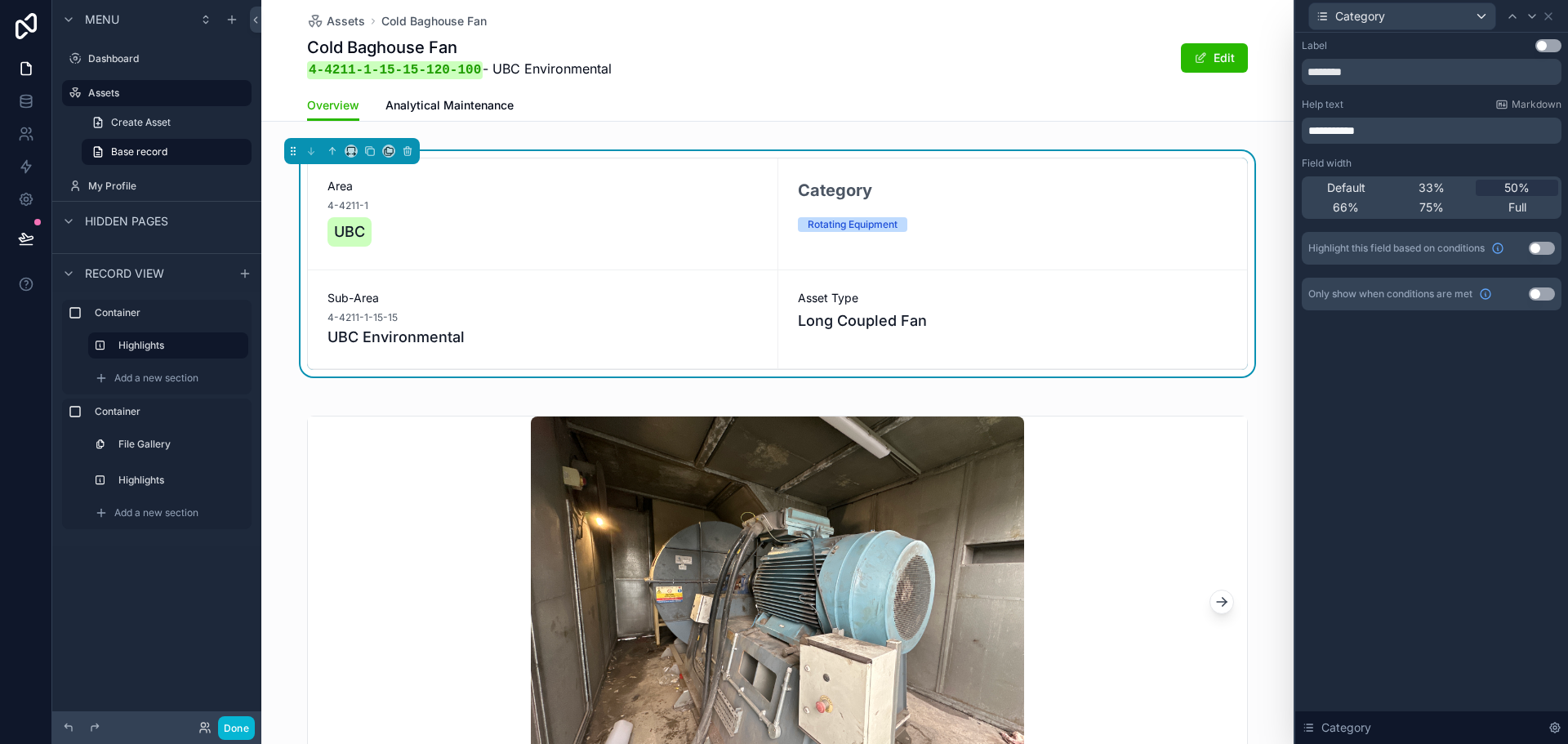
click at [1317, 128] on span "**********" at bounding box center [1332, 131] width 46 height 12
click at [1435, 527] on div "**********" at bounding box center [1431, 388] width 273 height 712
click at [1533, 22] on div at bounding box center [1532, 16] width 19 height 19
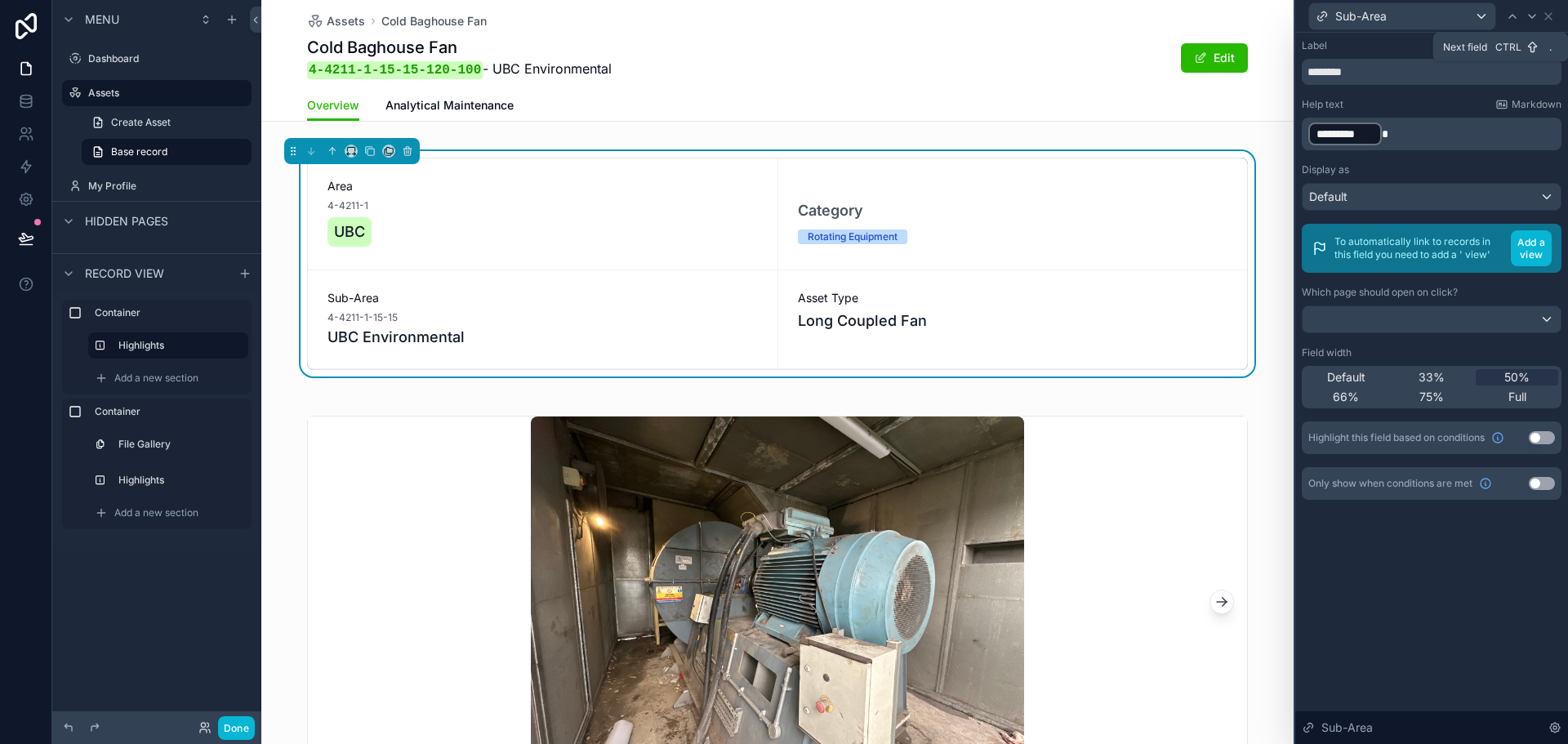
click at [1533, 22] on div at bounding box center [1532, 16] width 19 height 19
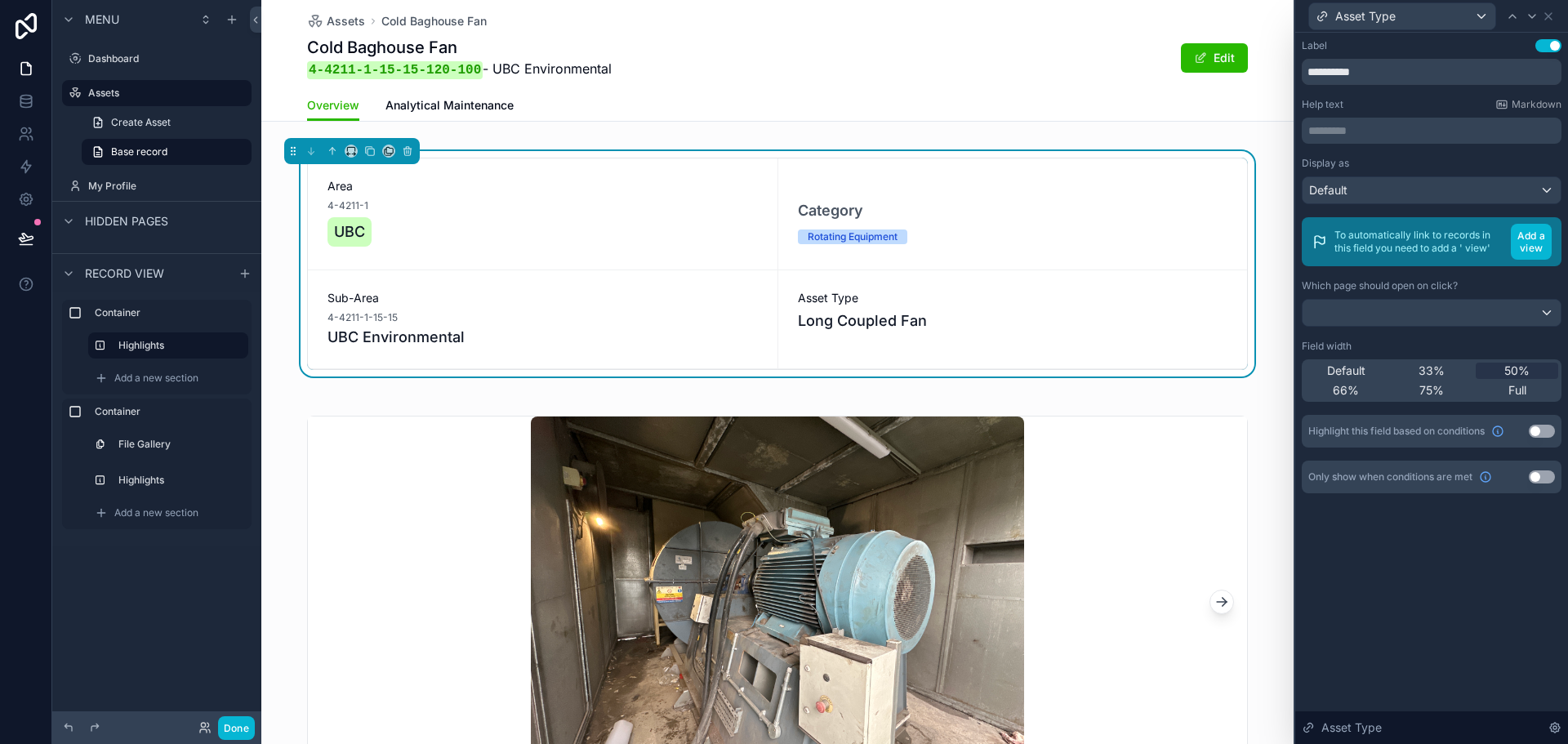
click at [1543, 48] on button "Use setting" at bounding box center [1549, 45] width 26 height 13
click at [1352, 128] on p "********* ﻿" at bounding box center [1434, 130] width 250 height 16
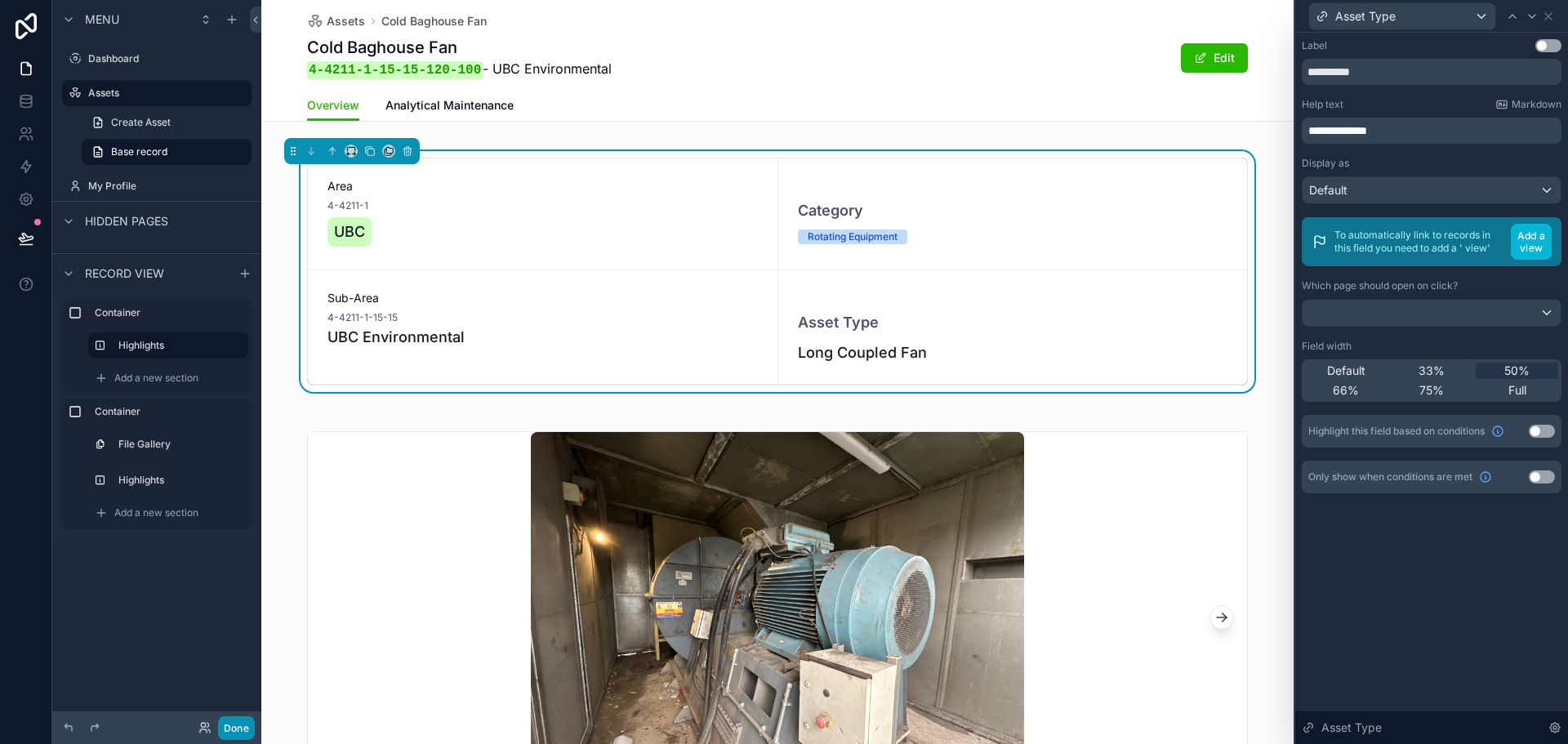
click at [236, 731] on button "Done" at bounding box center [236, 728] width 37 height 24
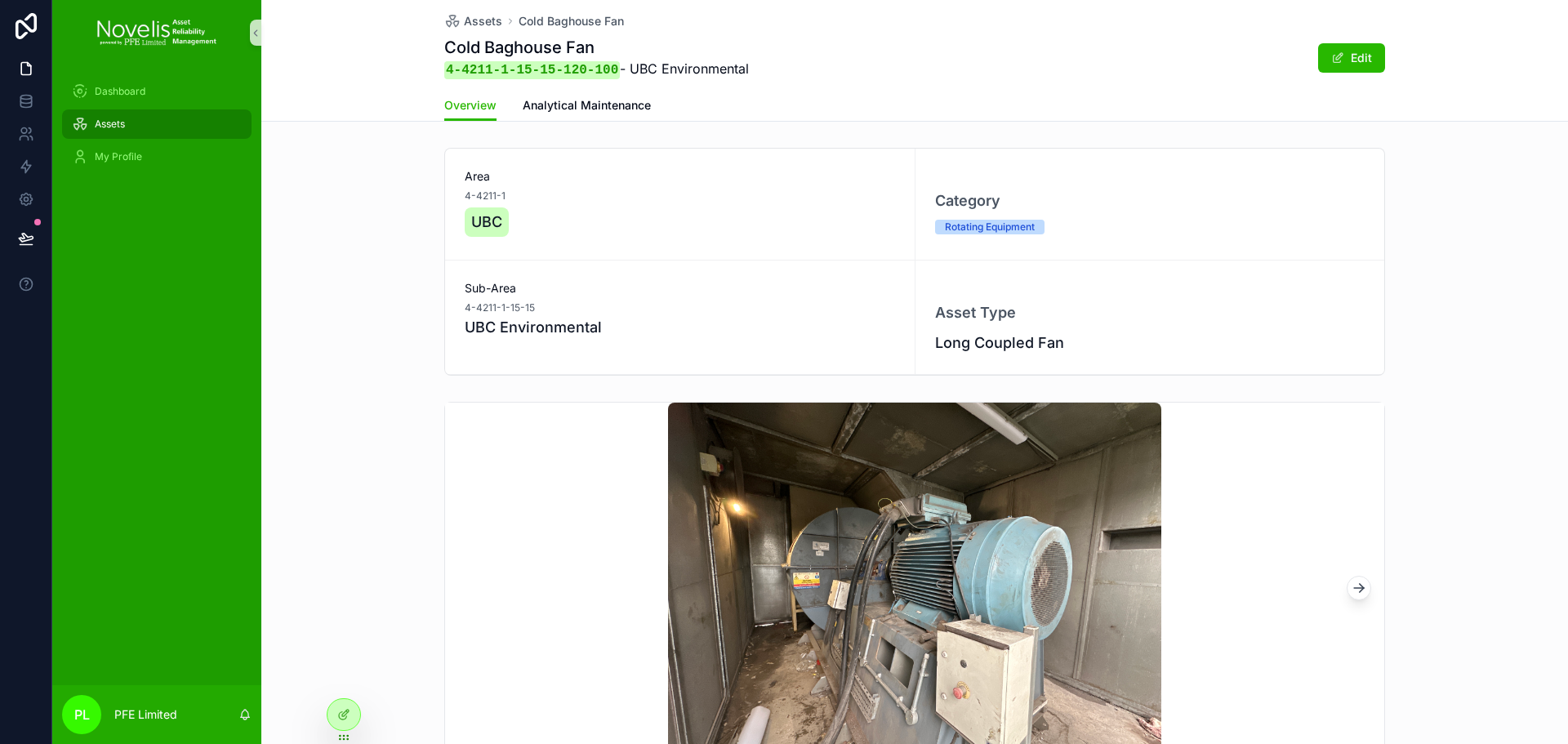
click at [177, 122] on div "Assets" at bounding box center [156, 124] width 170 height 26
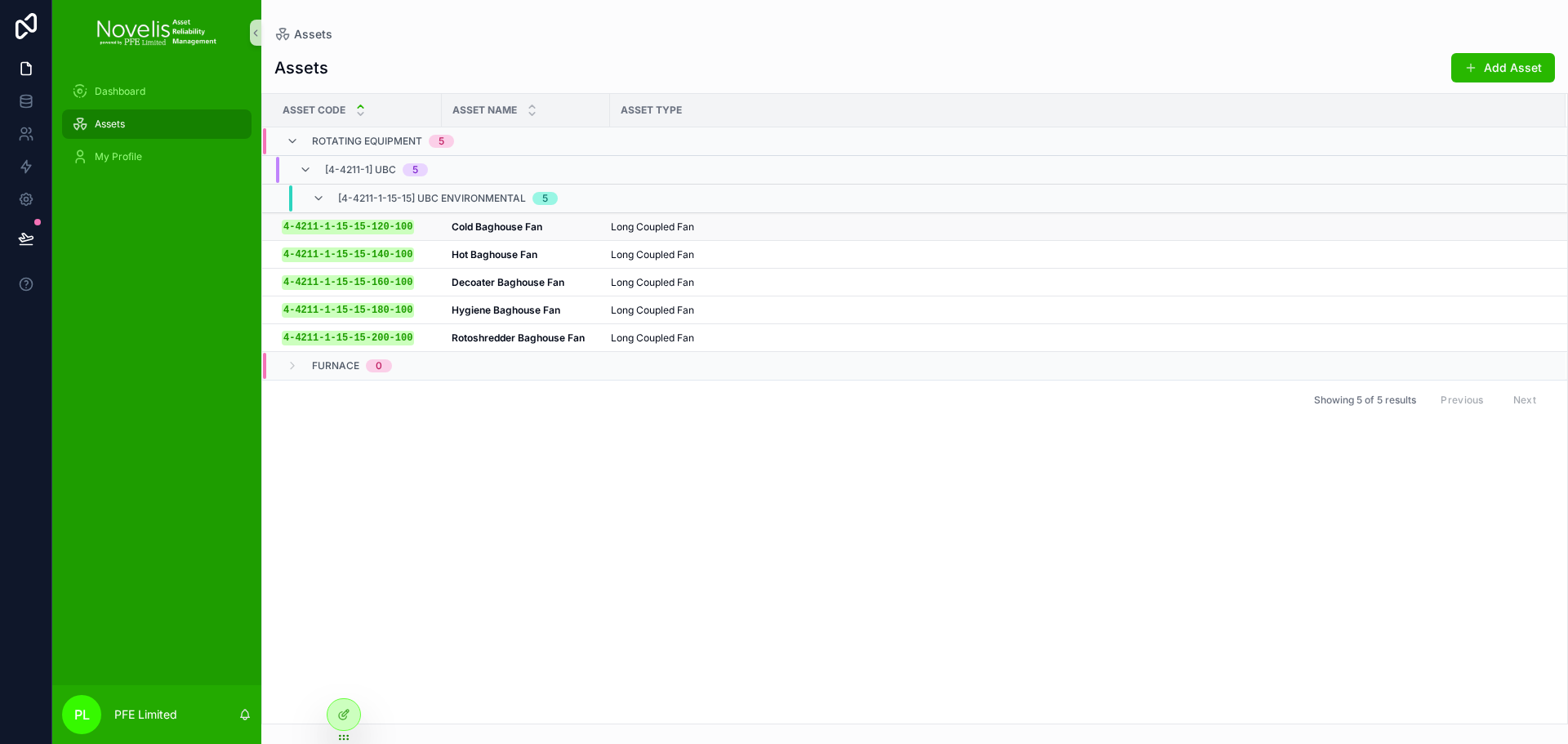
click at [424, 228] on div "4-4211-1-15-15-120-100 4-4211-1-15-15-120-100" at bounding box center [357, 226] width 150 height 14
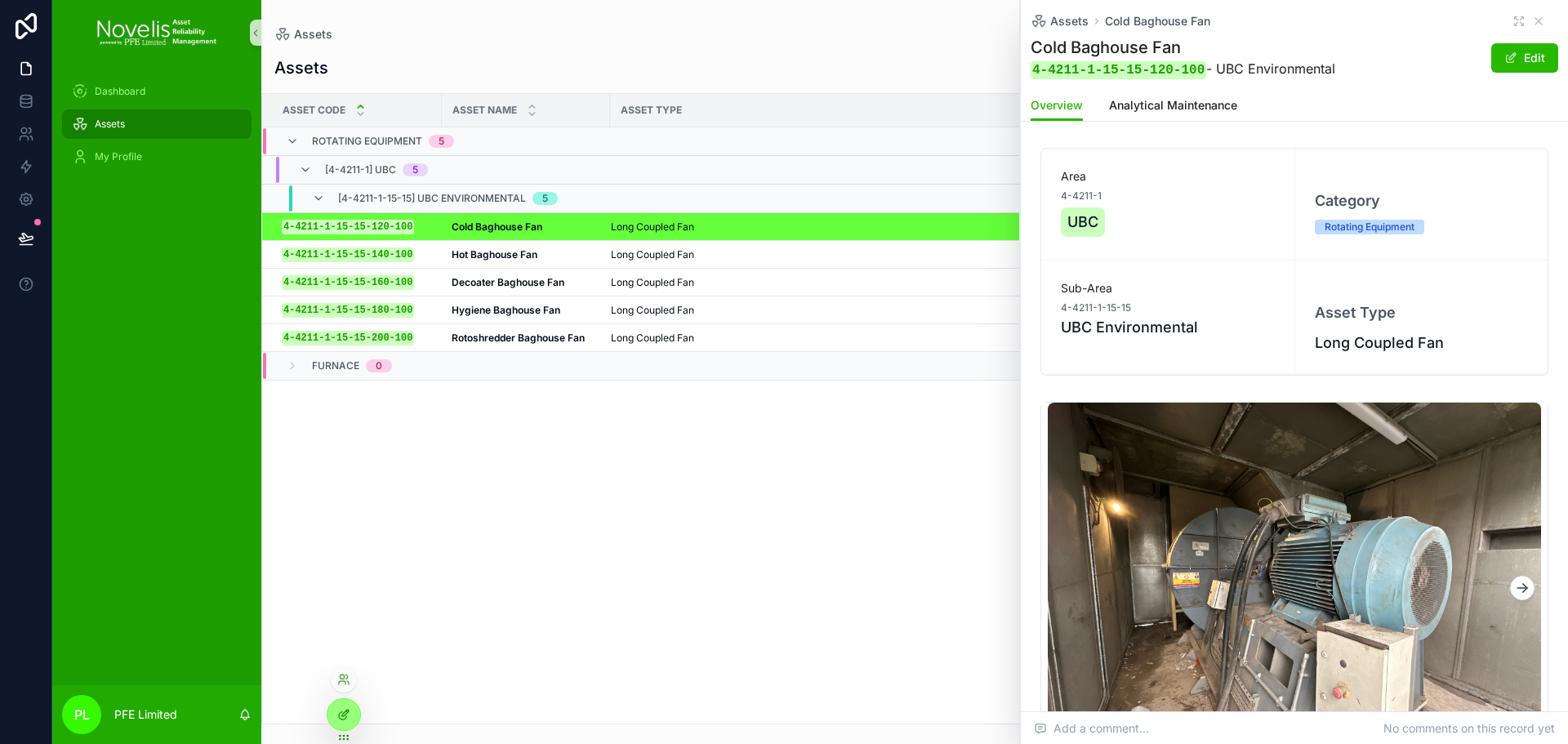
click at [334, 709] on div at bounding box center [344, 714] width 33 height 31
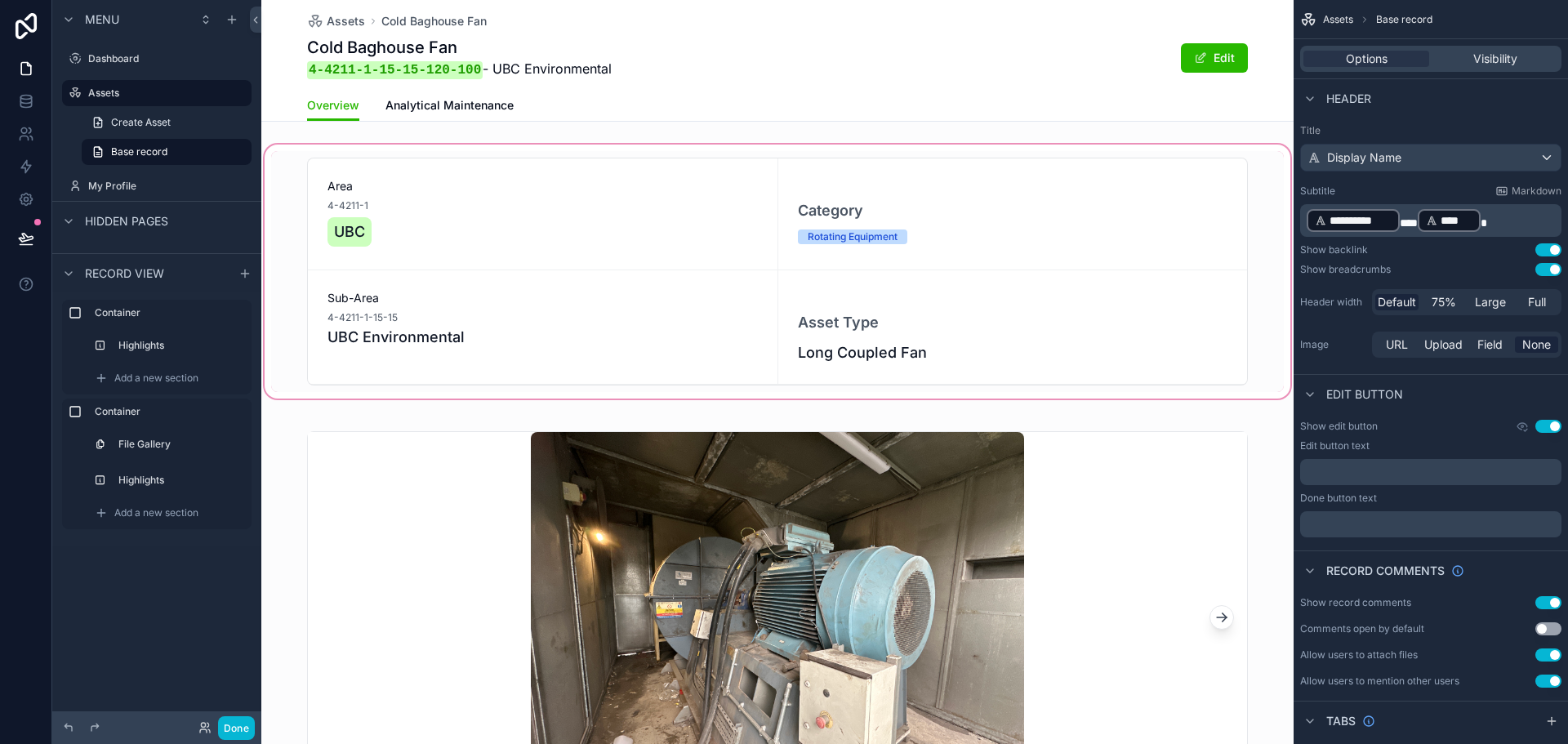
click at [930, 266] on div "scrollable content" at bounding box center [778, 271] width 1033 height 261
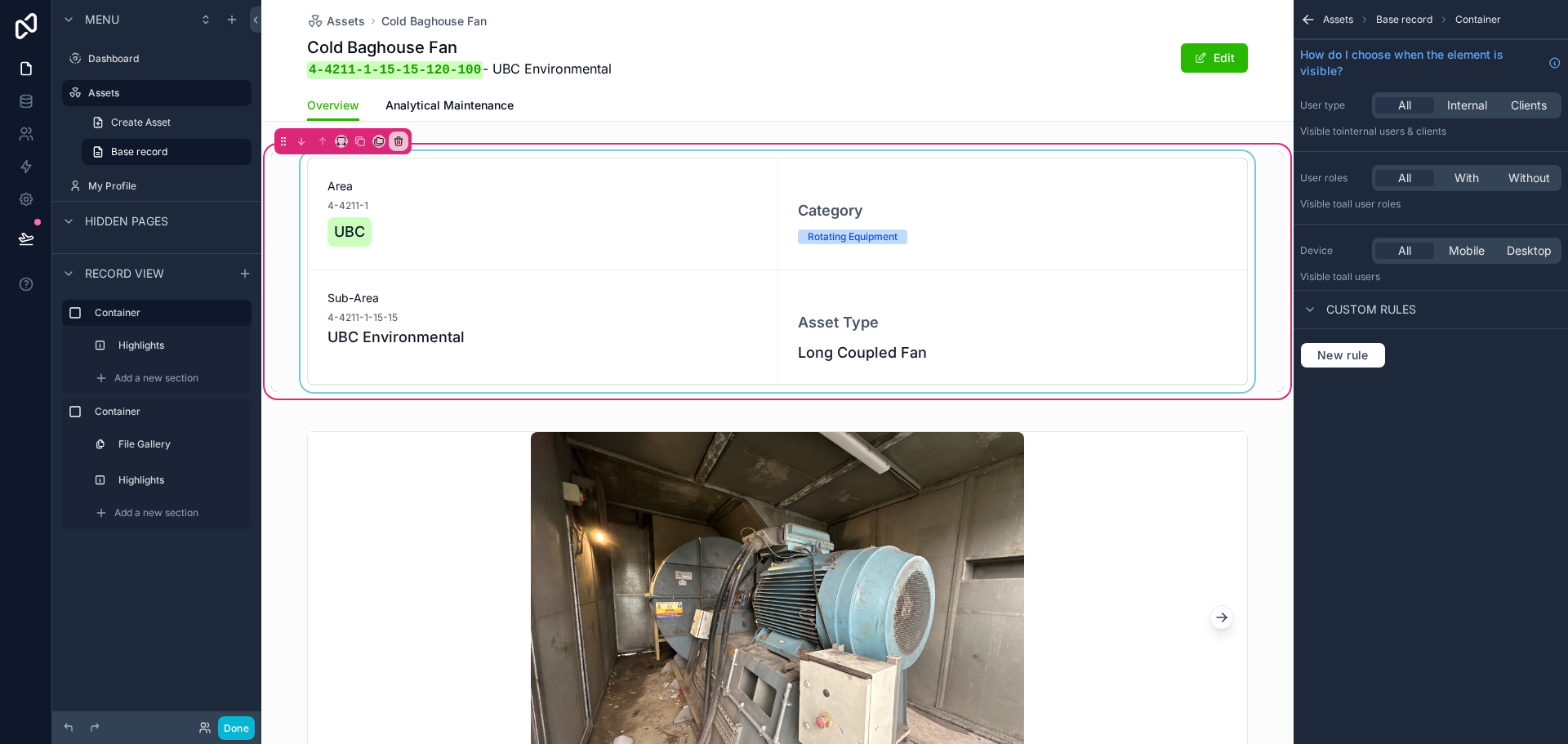
click at [988, 261] on div "scrollable content" at bounding box center [778, 271] width 1013 height 241
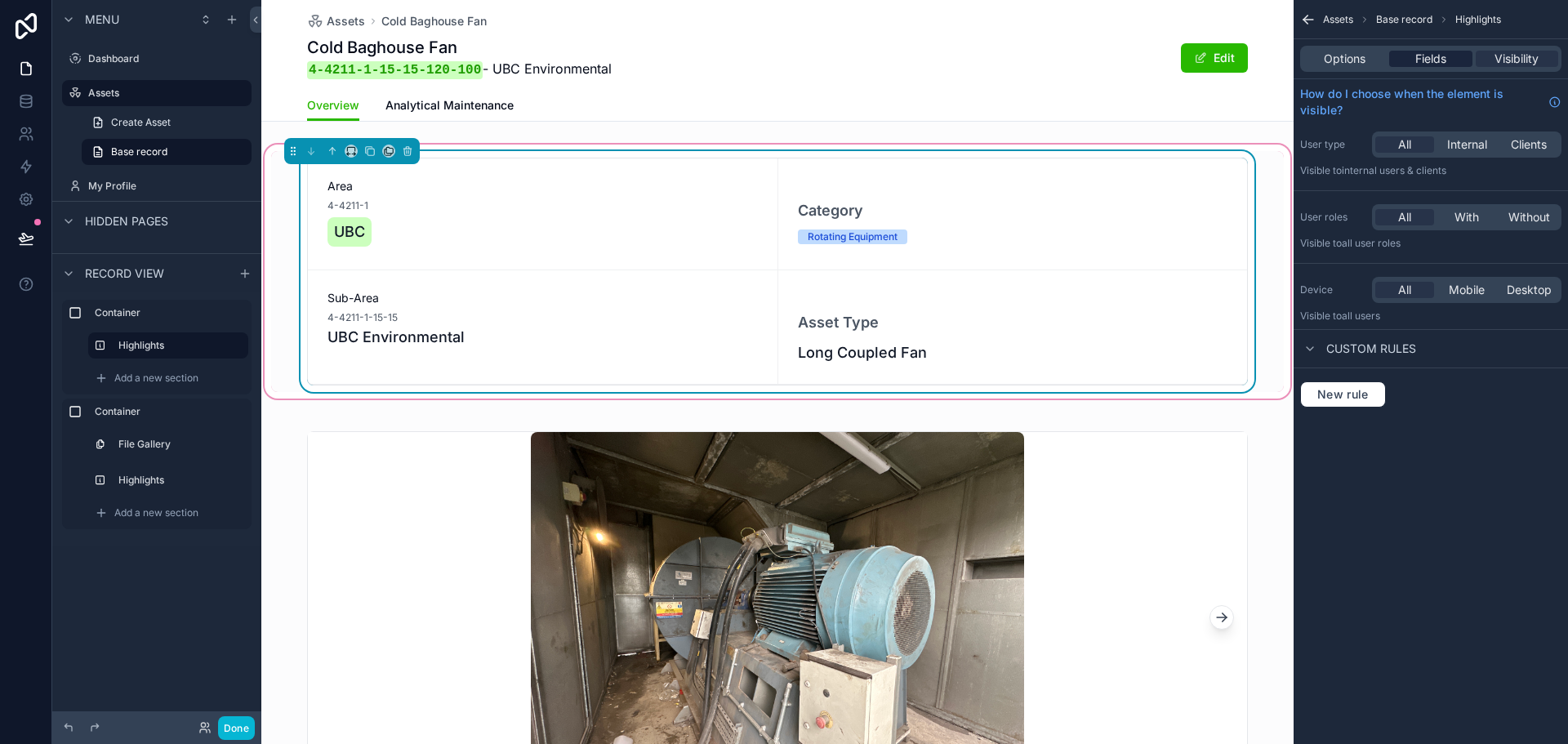
click at [1454, 63] on div "Fields" at bounding box center [1431, 58] width 83 height 16
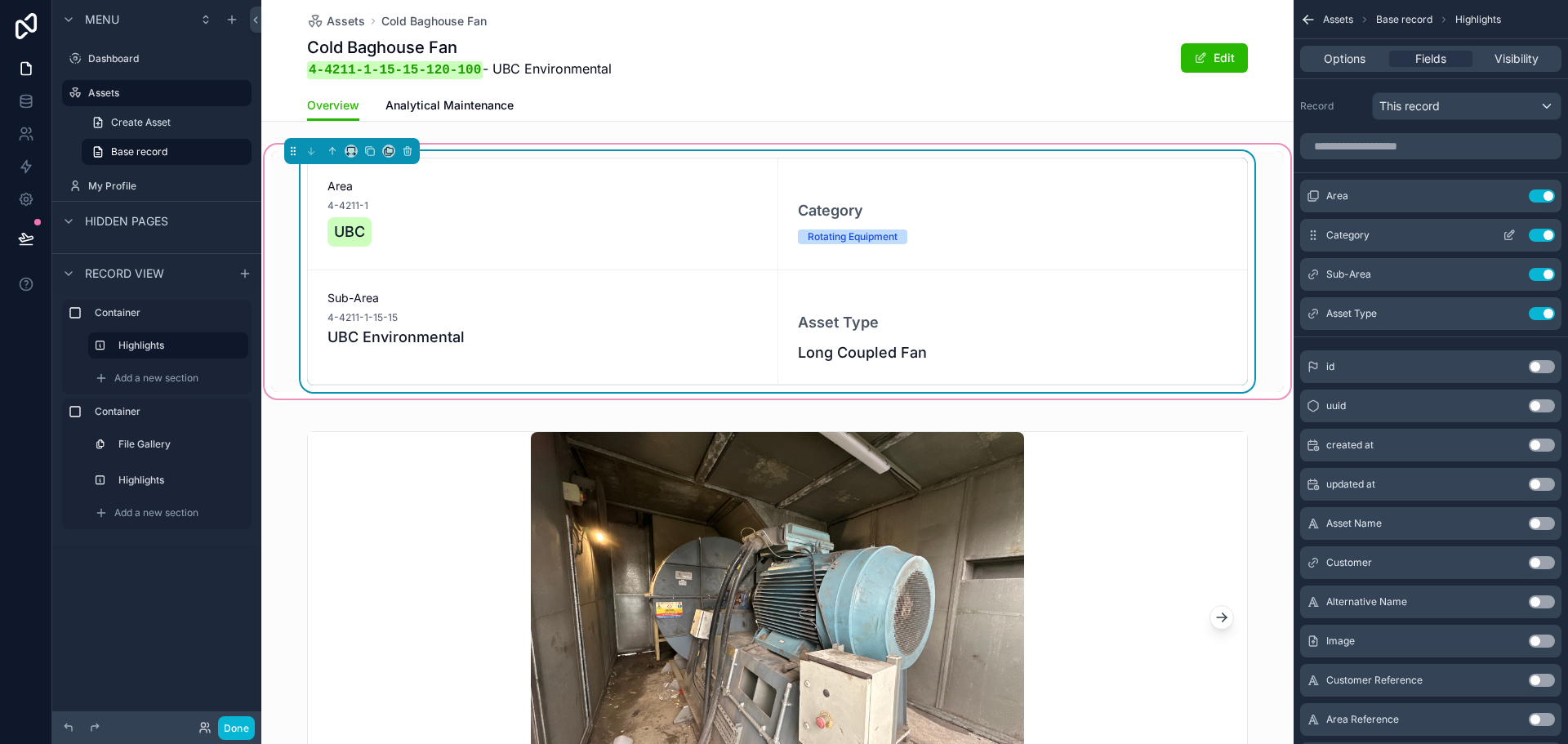
click at [1515, 231] on icon "scrollable content" at bounding box center [1511, 234] width 7 height 7
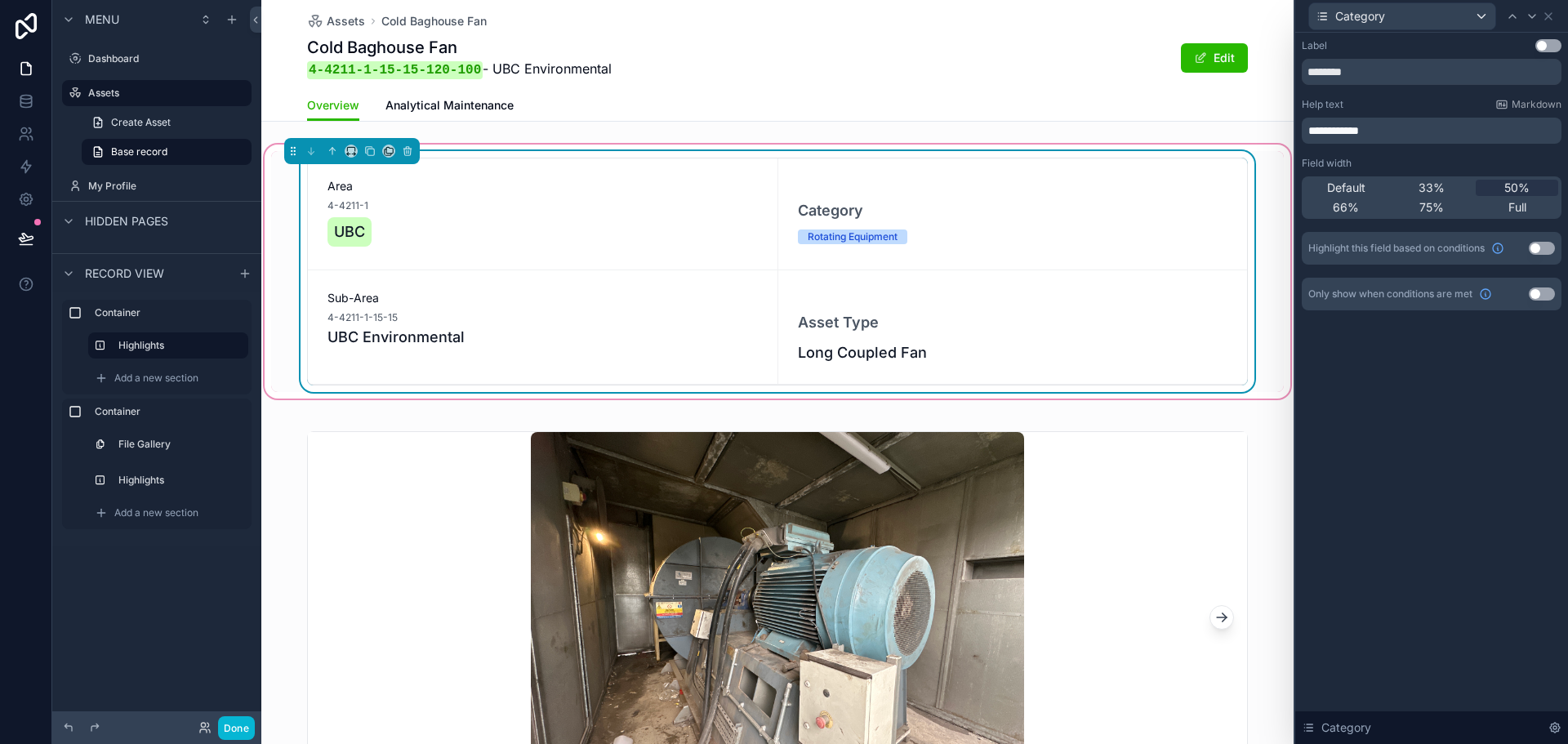
click at [1319, 129] on span "**********" at bounding box center [1334, 131] width 51 height 12
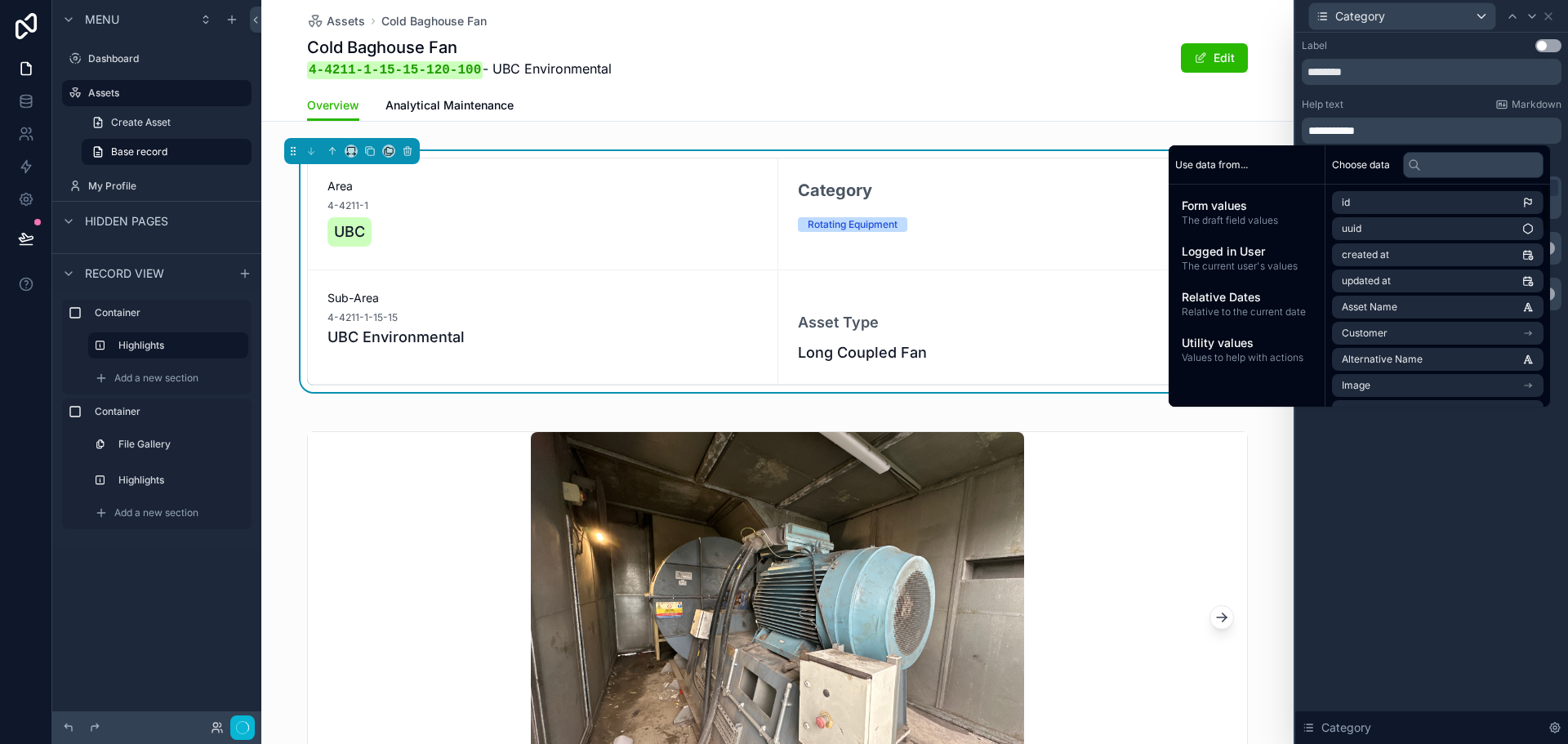
click at [1405, 508] on div "**********" at bounding box center [1431, 388] width 273 height 712
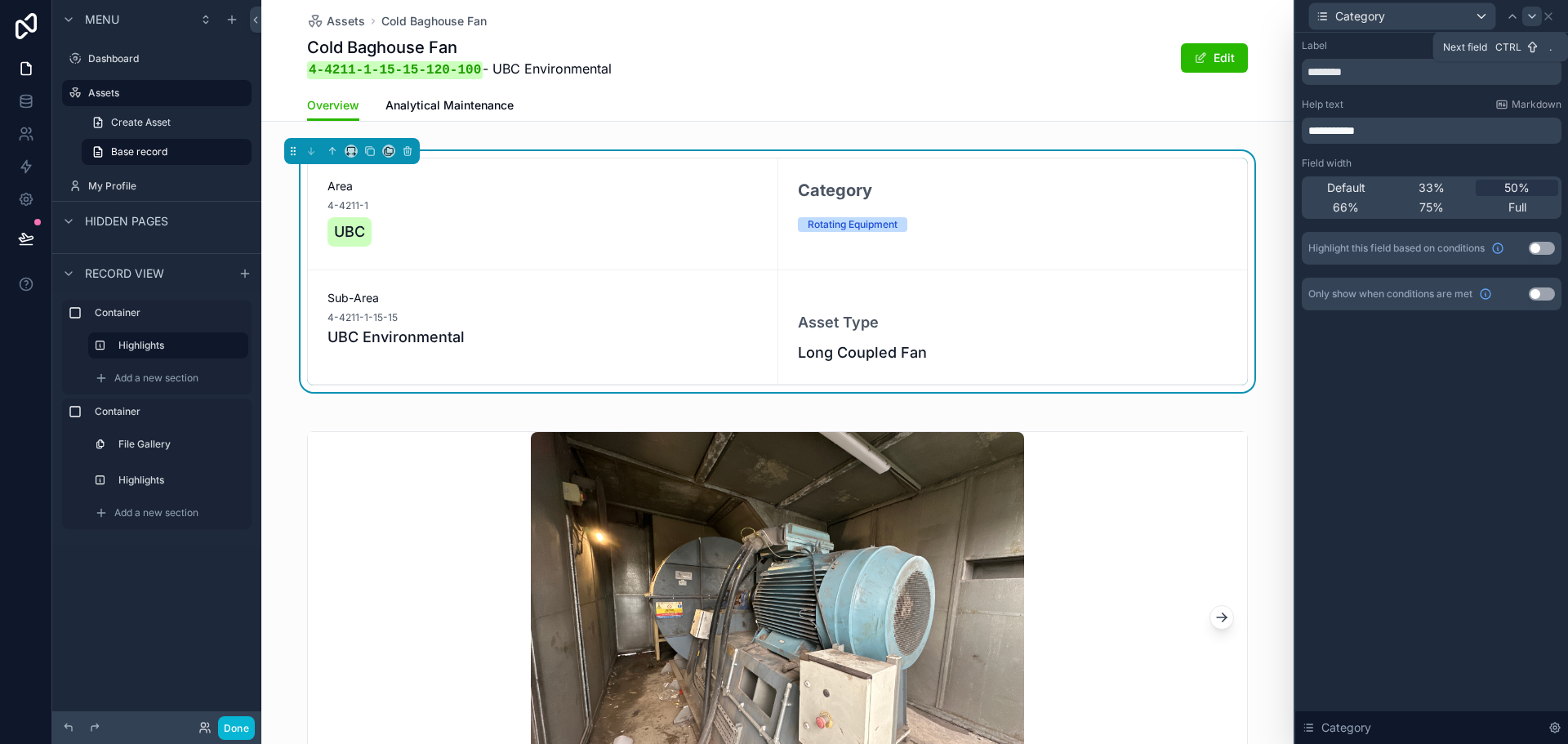
click at [1534, 13] on icon at bounding box center [1532, 16] width 13 height 13
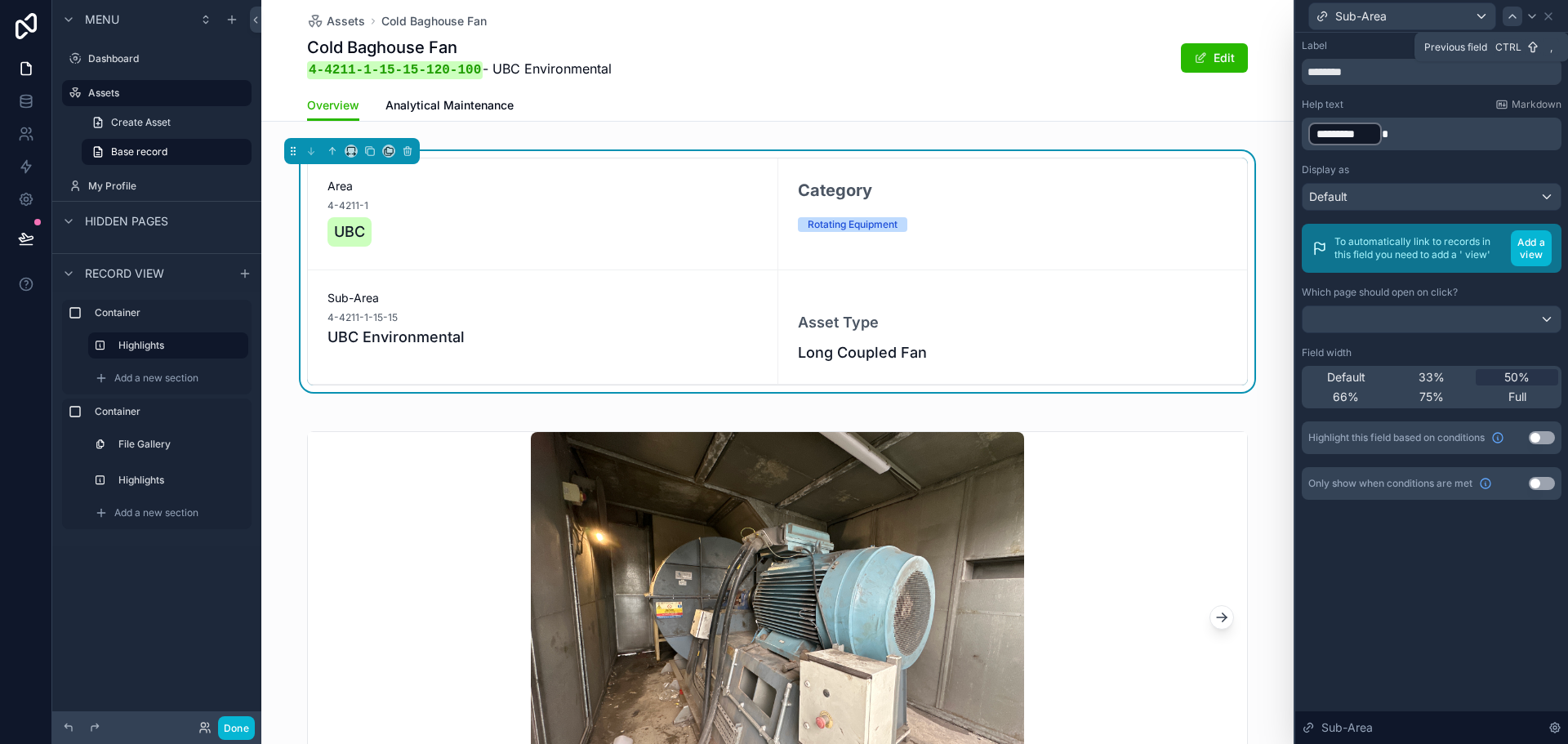
click at [1515, 17] on icon at bounding box center [1512, 16] width 13 height 13
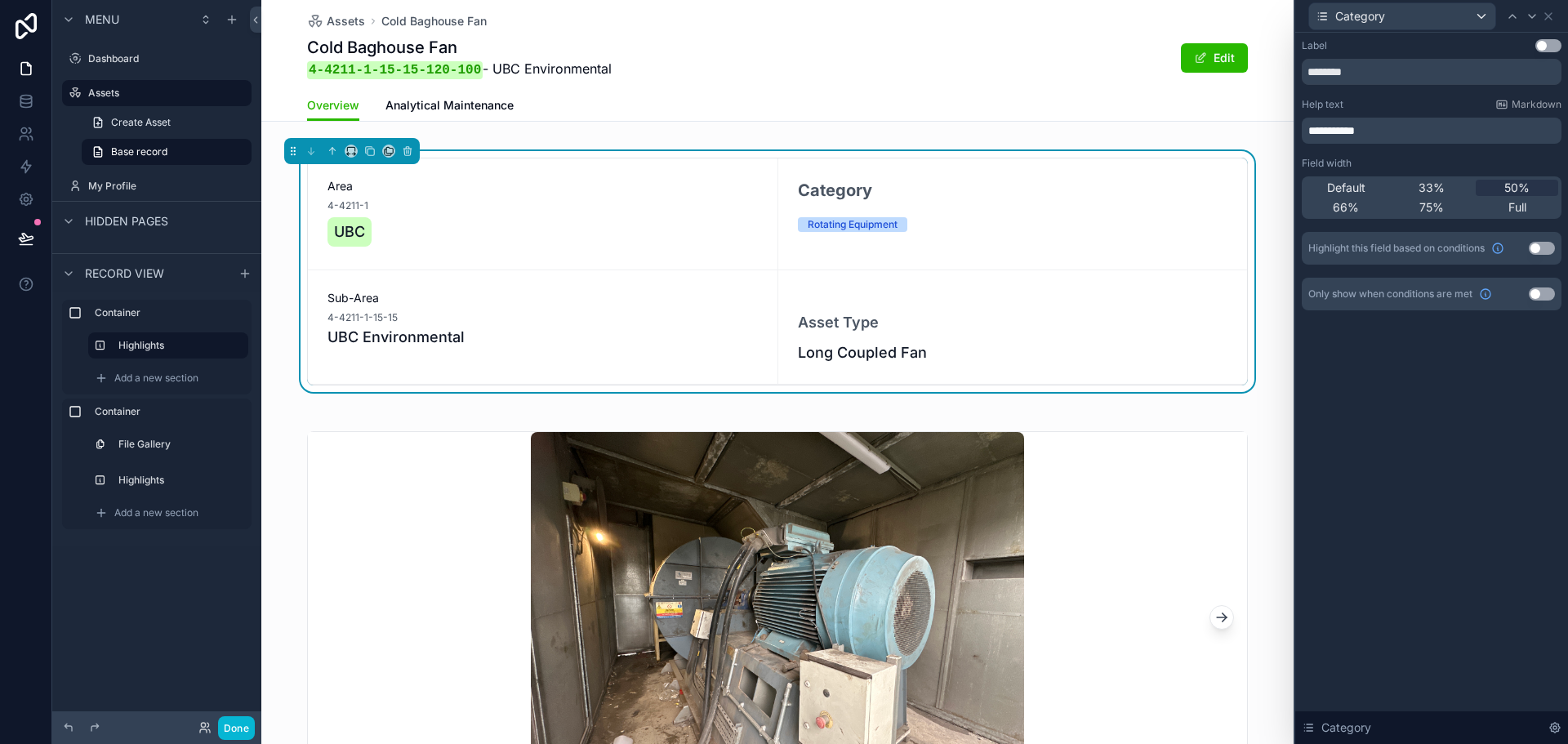
click at [1313, 134] on span "**********" at bounding box center [1332, 131] width 46 height 12
drag, startPoint x: 1322, startPoint y: 131, endPoint x: 1302, endPoint y: 131, distance: 20.0
click at [1302, 131] on div "**********" at bounding box center [1432, 130] width 260 height 26
click at [1308, 128] on div "**********" at bounding box center [1432, 130] width 260 height 26
click at [1310, 128] on span "**********" at bounding box center [1334, 131] width 51 height 12
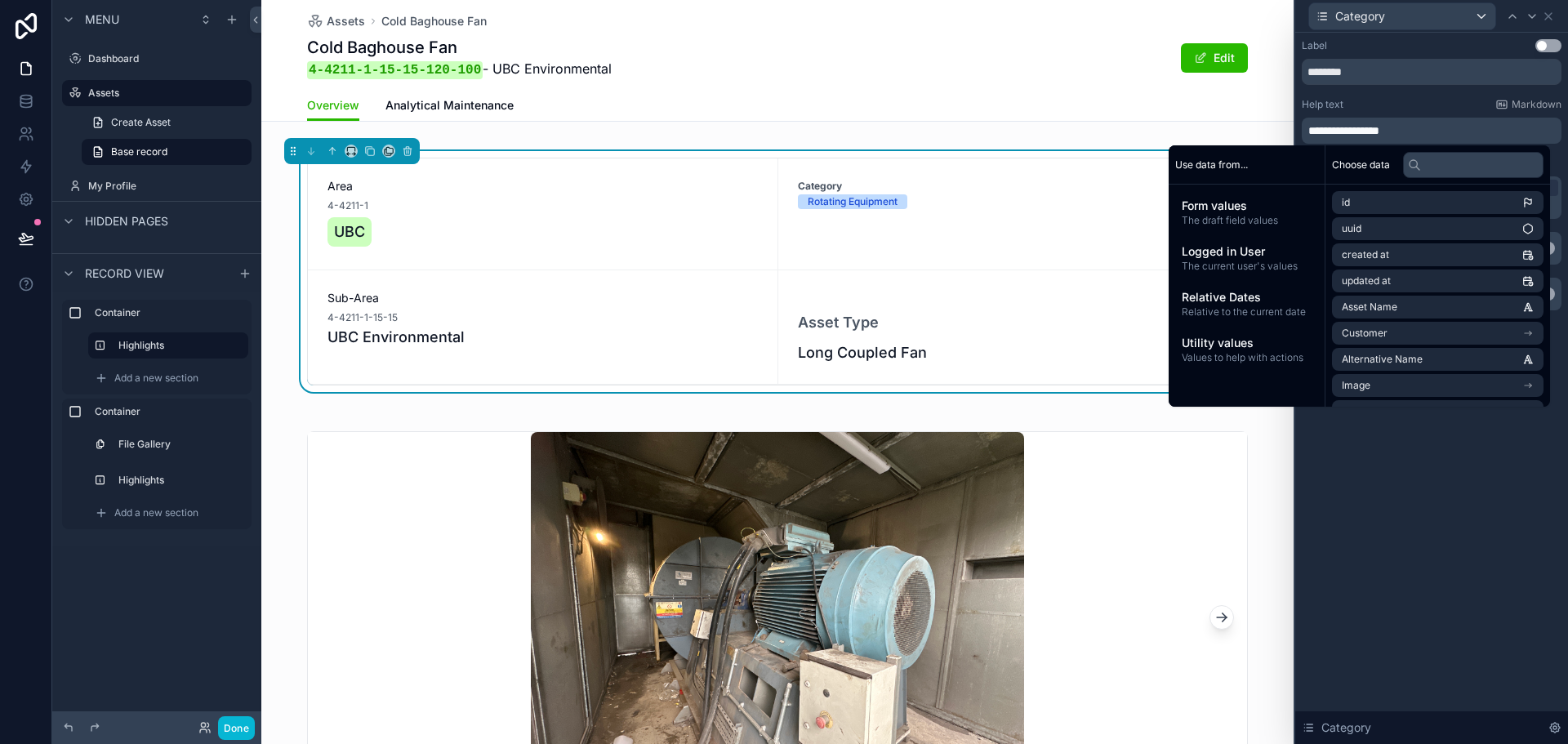
click at [1337, 128] on span "**********" at bounding box center [1344, 131] width 71 height 12
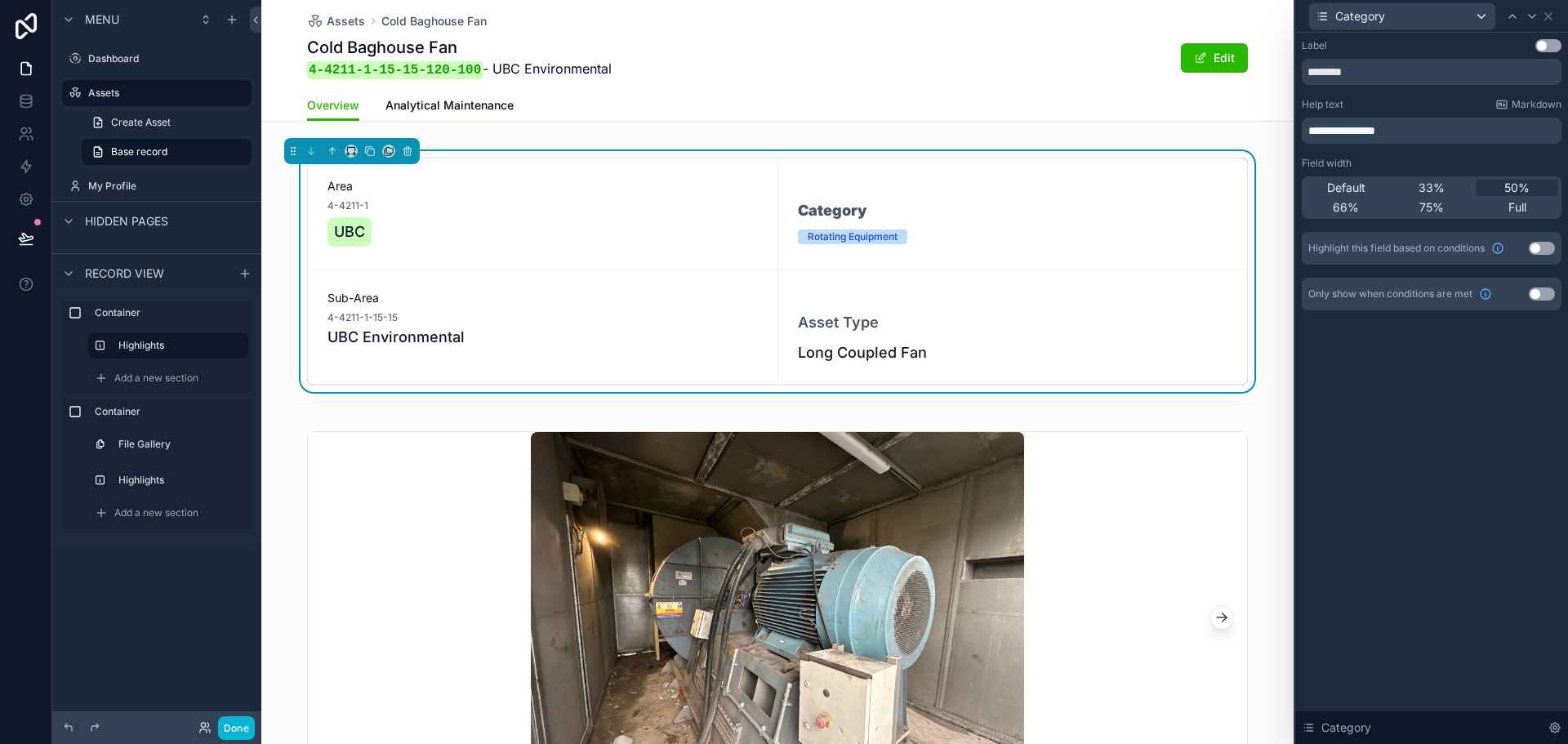
click at [1375, 129] on span "**********" at bounding box center [1342, 131] width 67 height 12
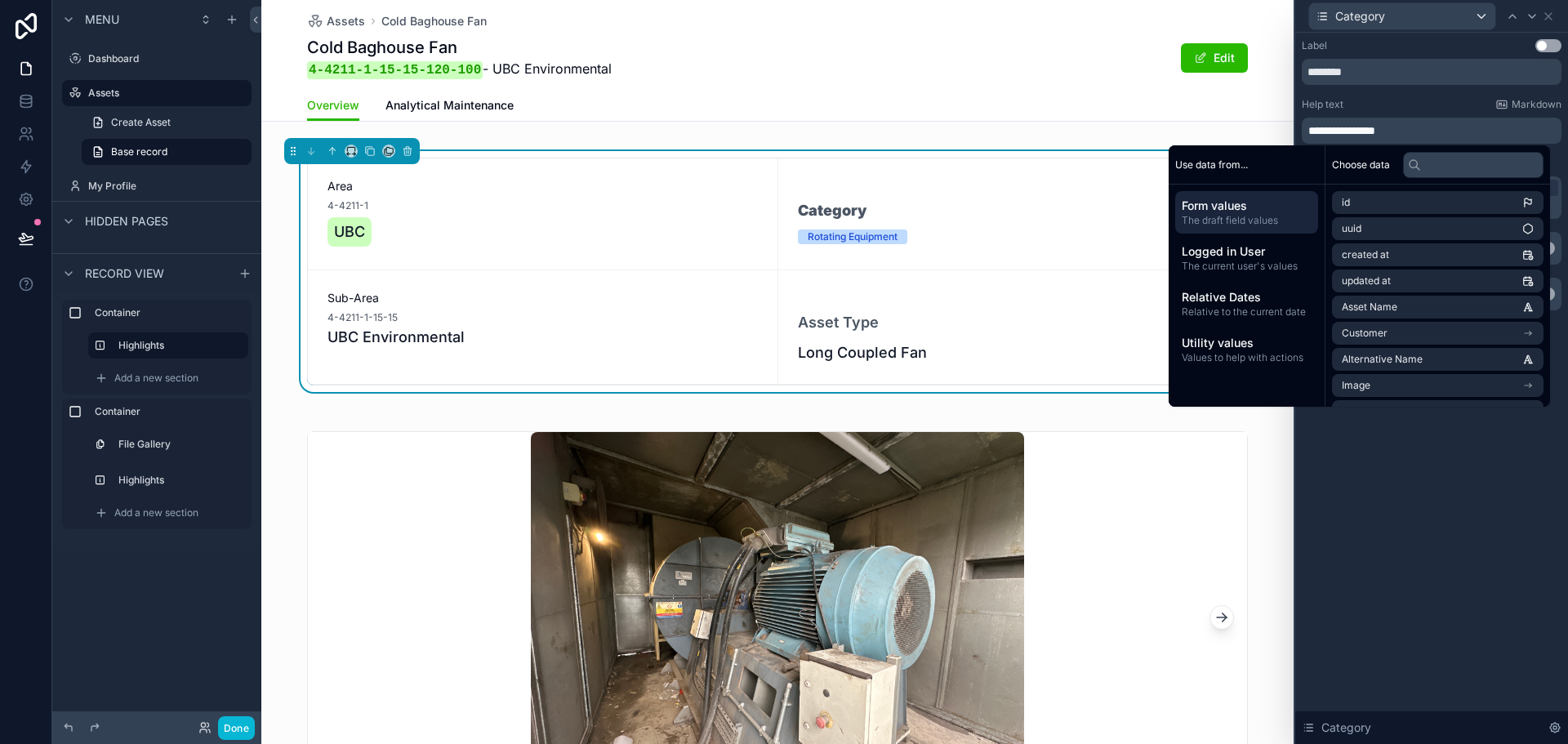
click at [1419, 89] on div "**********" at bounding box center [1432, 174] width 260 height 271
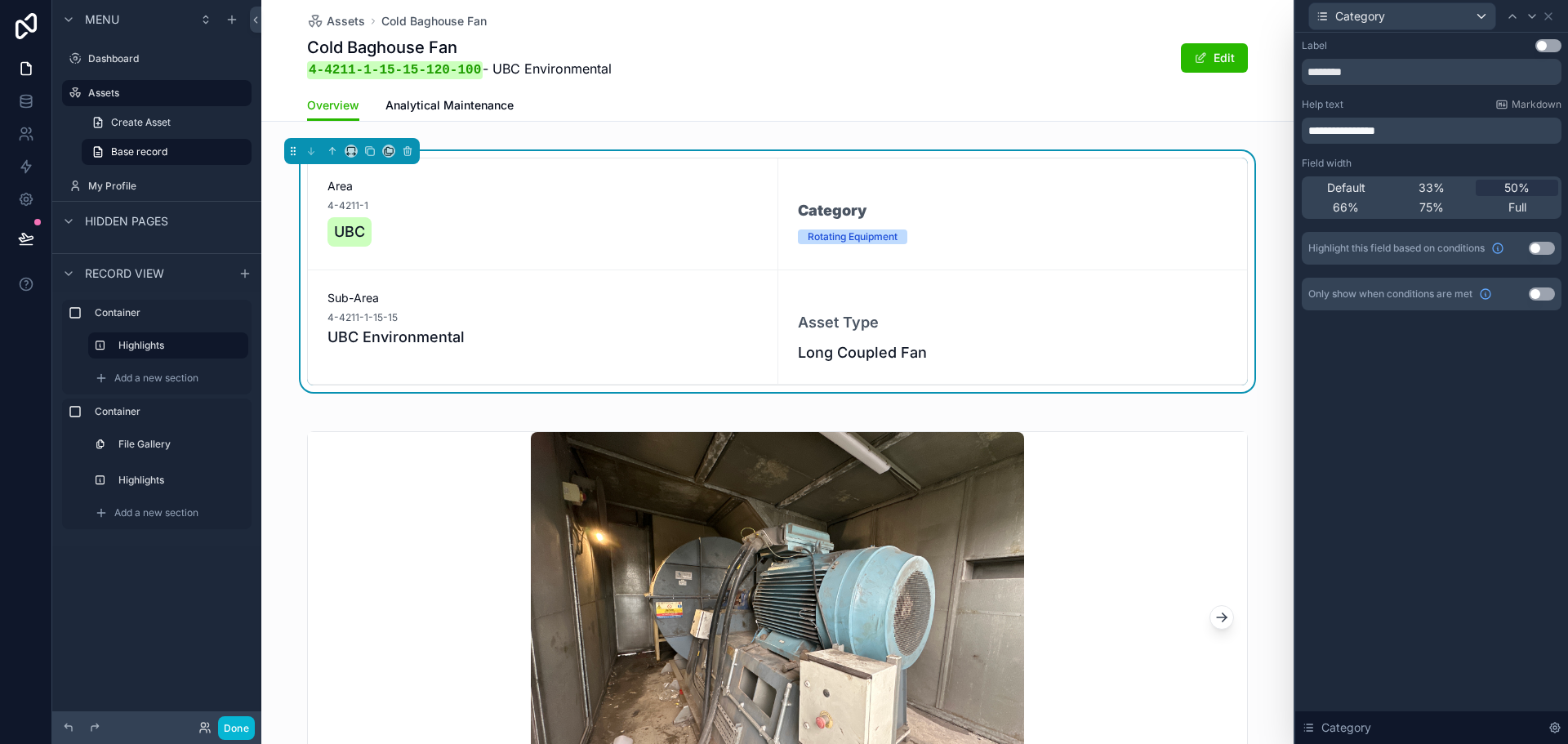
click at [1417, 130] on p "**********" at bounding box center [1434, 130] width 250 height 16
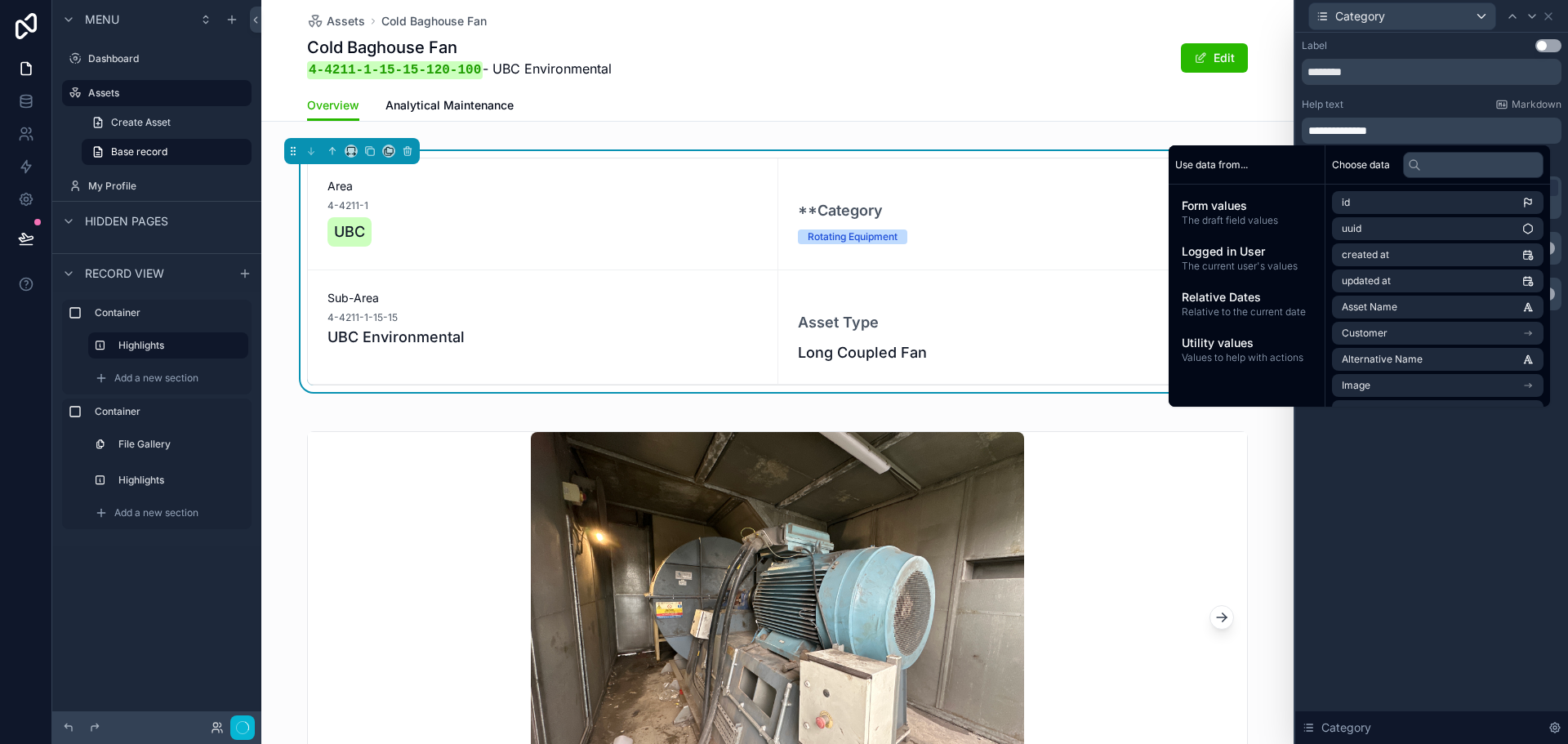
click at [1350, 128] on span "**********" at bounding box center [1338, 131] width 59 height 12
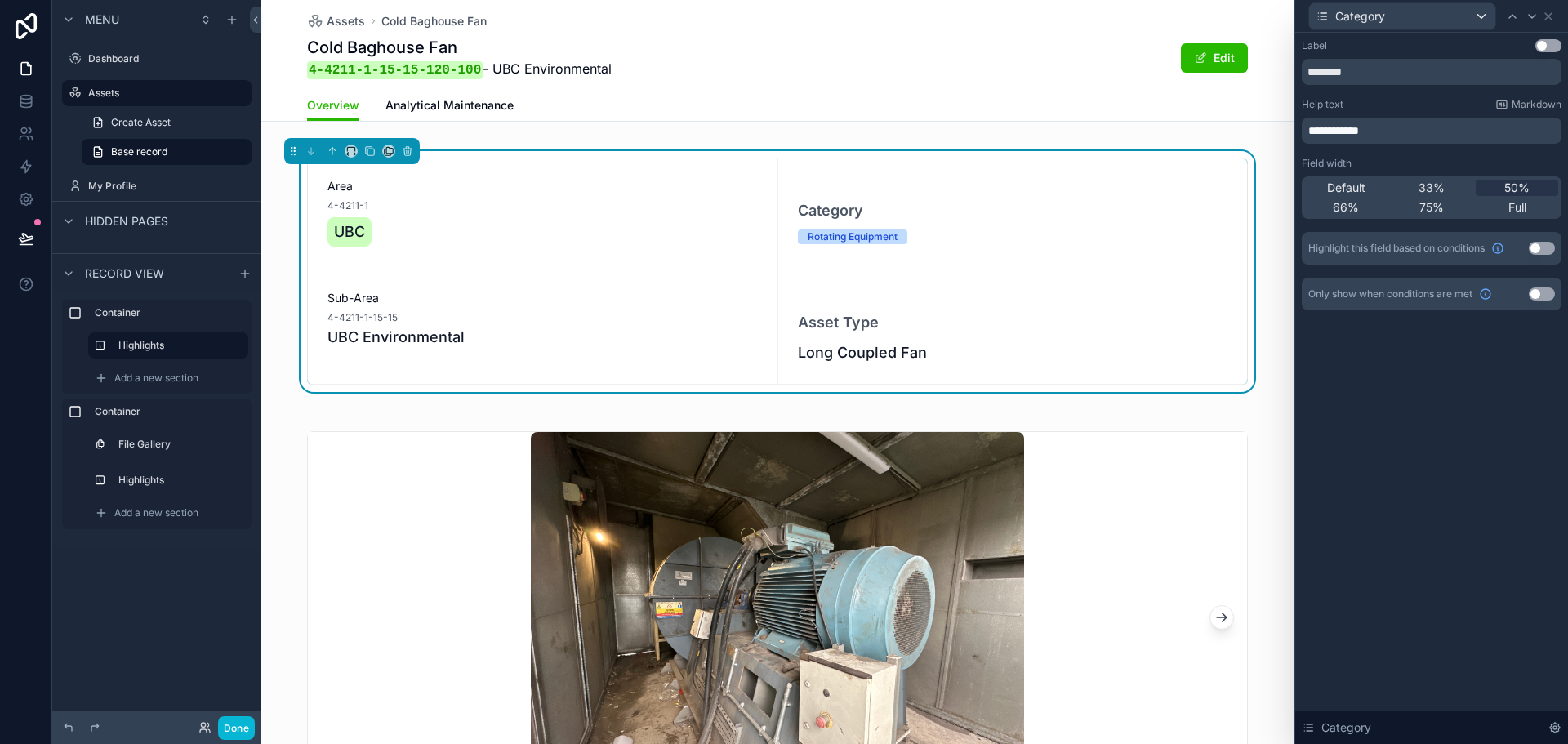
click at [1386, 470] on div "**********" at bounding box center [1431, 388] width 273 height 712
click at [1326, 126] on span "**********" at bounding box center [1334, 131] width 51 height 12
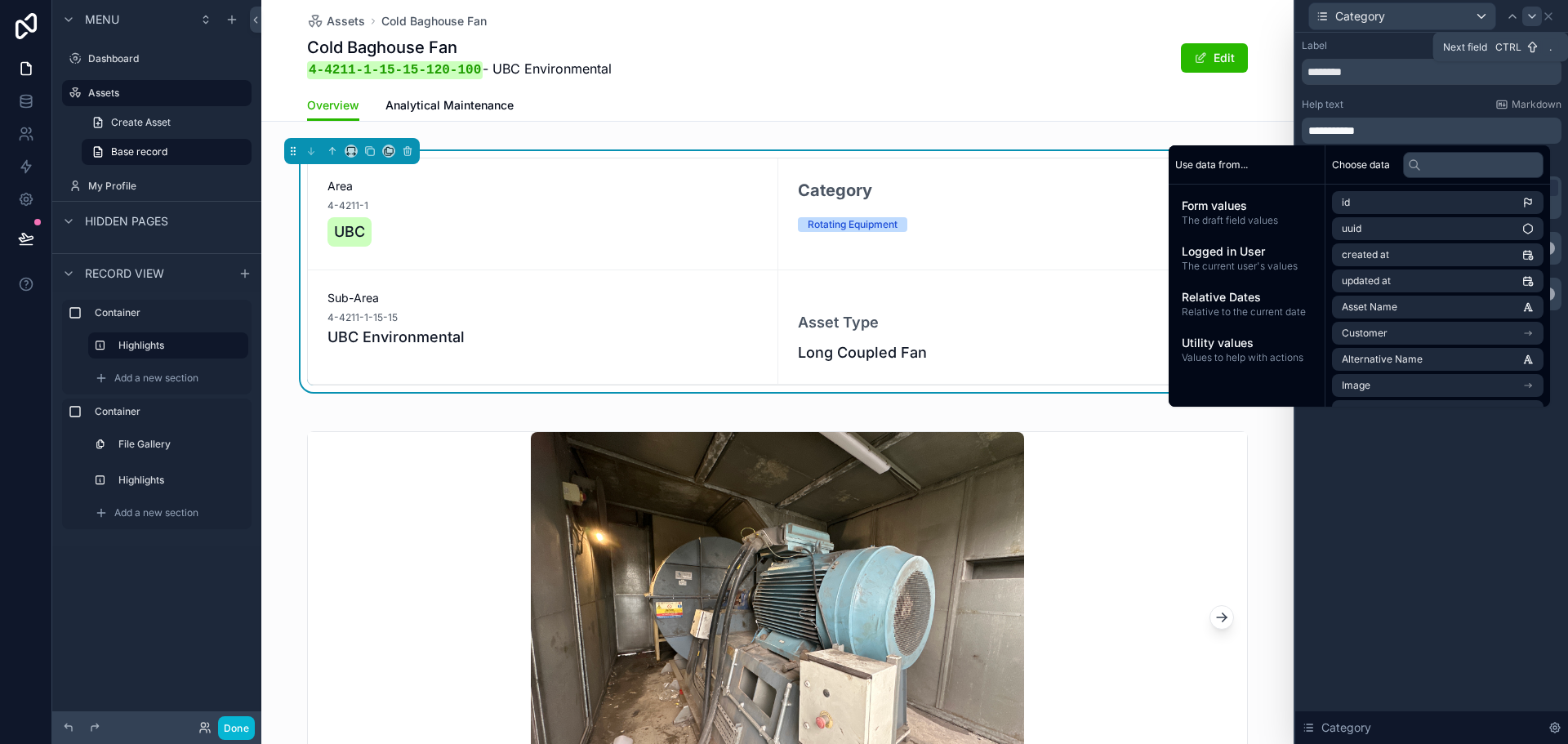
click at [1531, 15] on icon at bounding box center [1533, 16] width 7 height 3
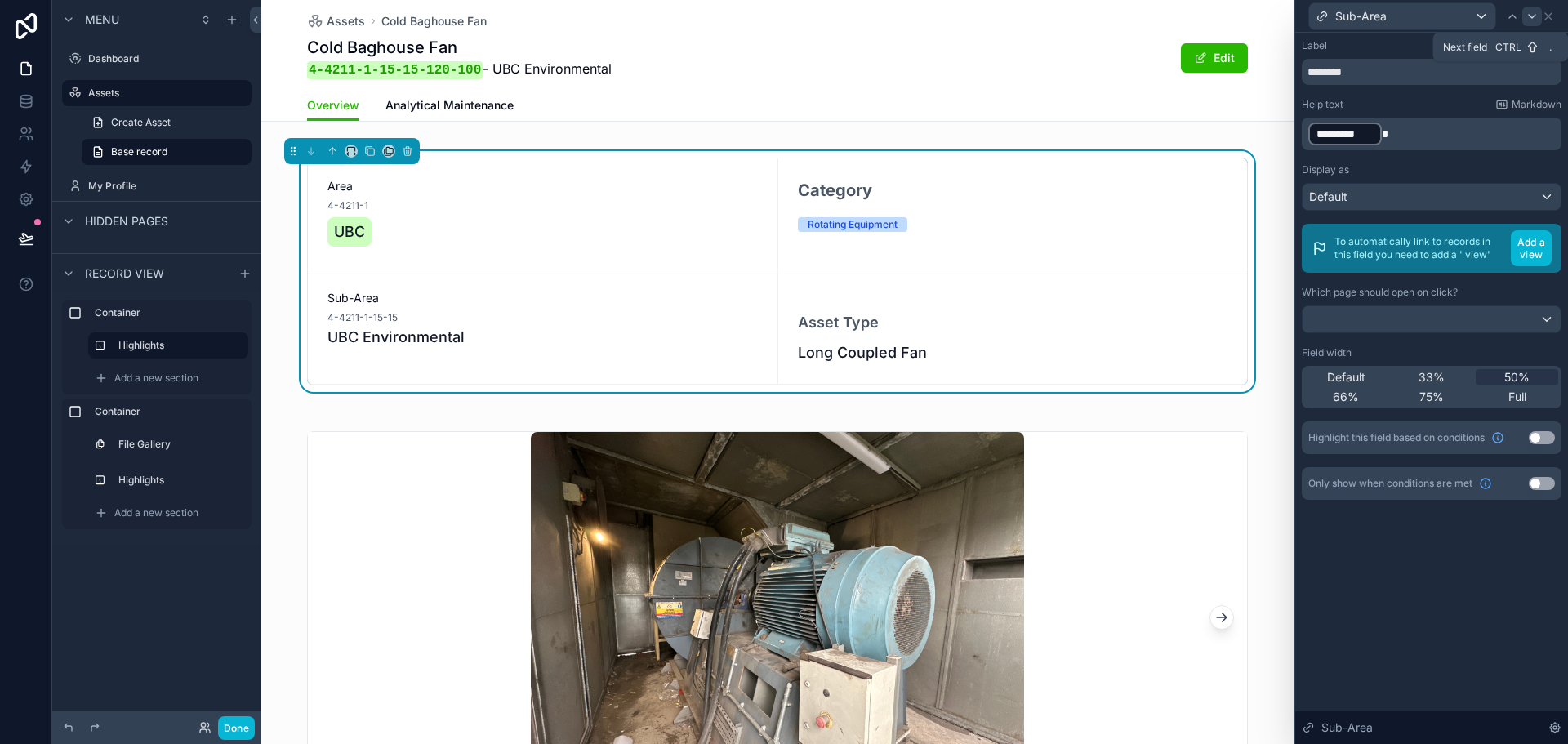
click at [1538, 21] on icon at bounding box center [1532, 16] width 13 height 13
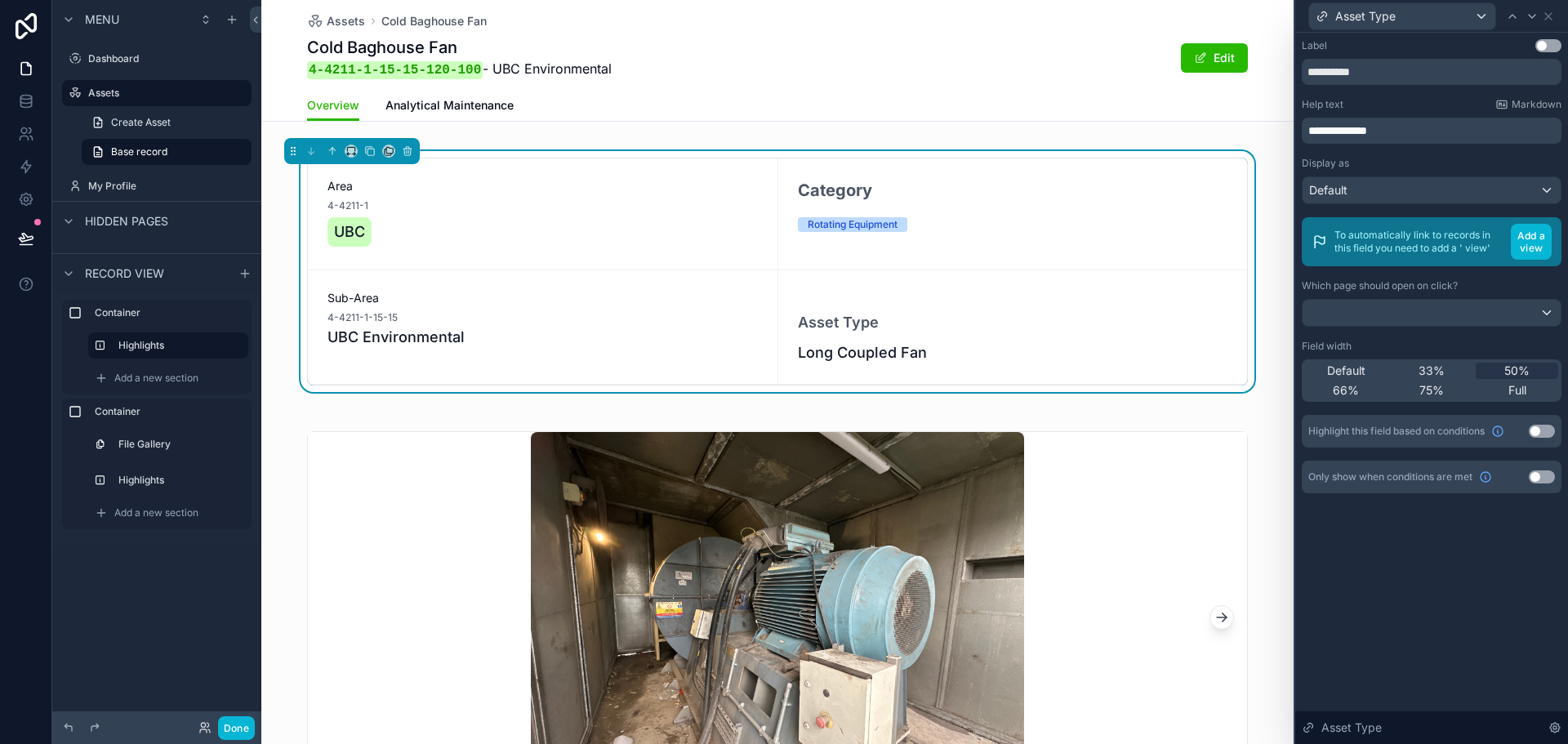
click at [1325, 129] on span "**********" at bounding box center [1338, 131] width 59 height 12
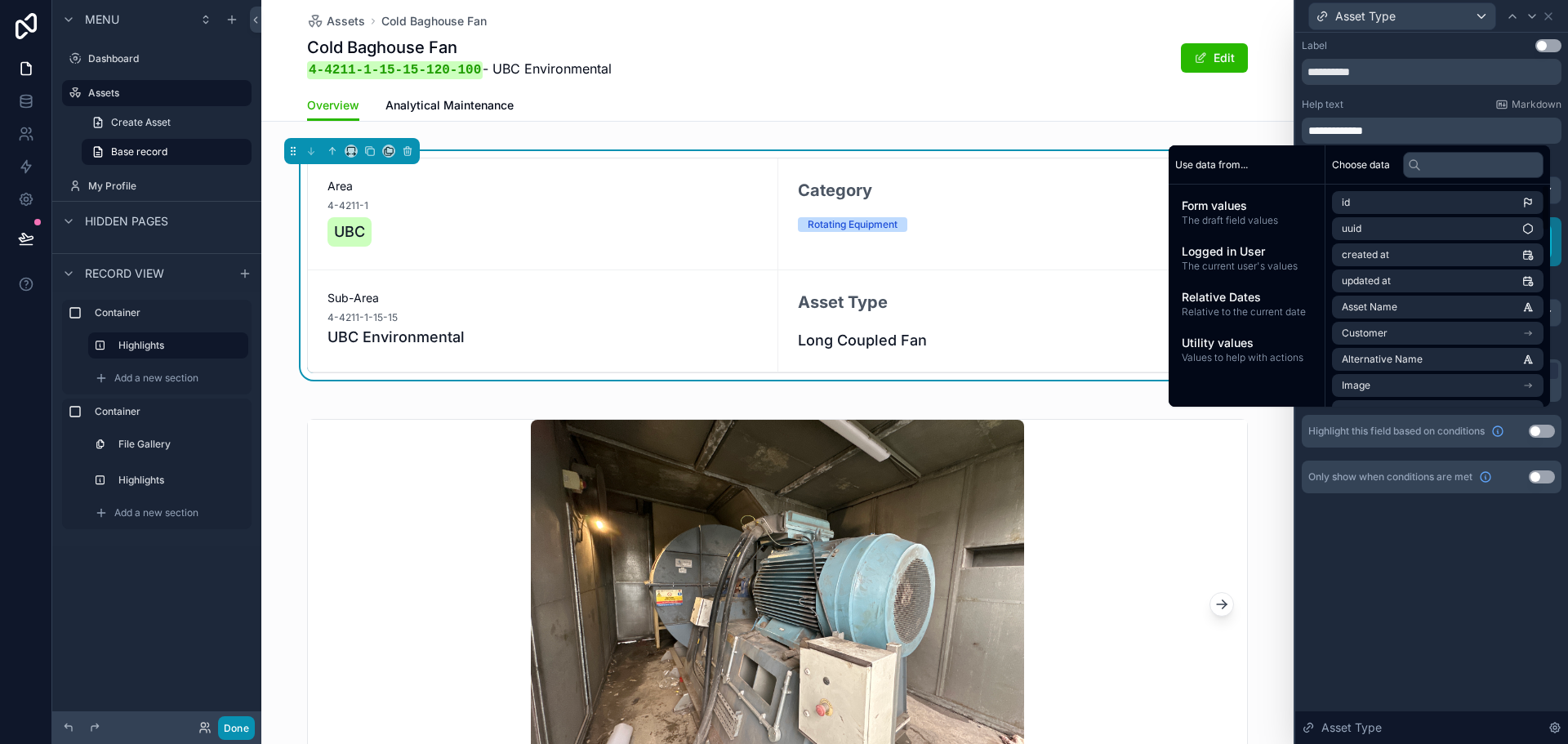
click at [250, 723] on button "Done" at bounding box center [236, 728] width 37 height 24
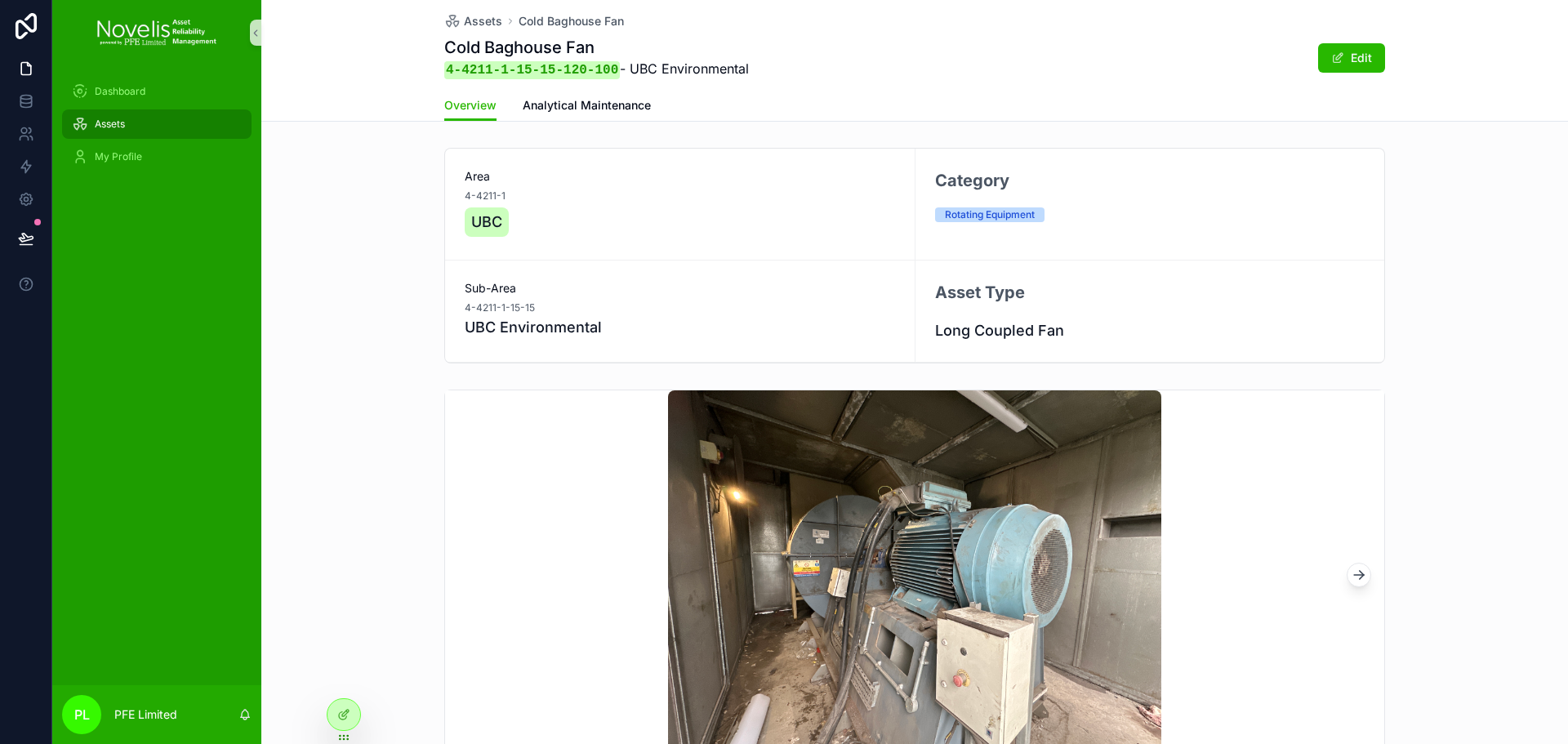
click at [164, 134] on div "Assets" at bounding box center [156, 124] width 170 height 26
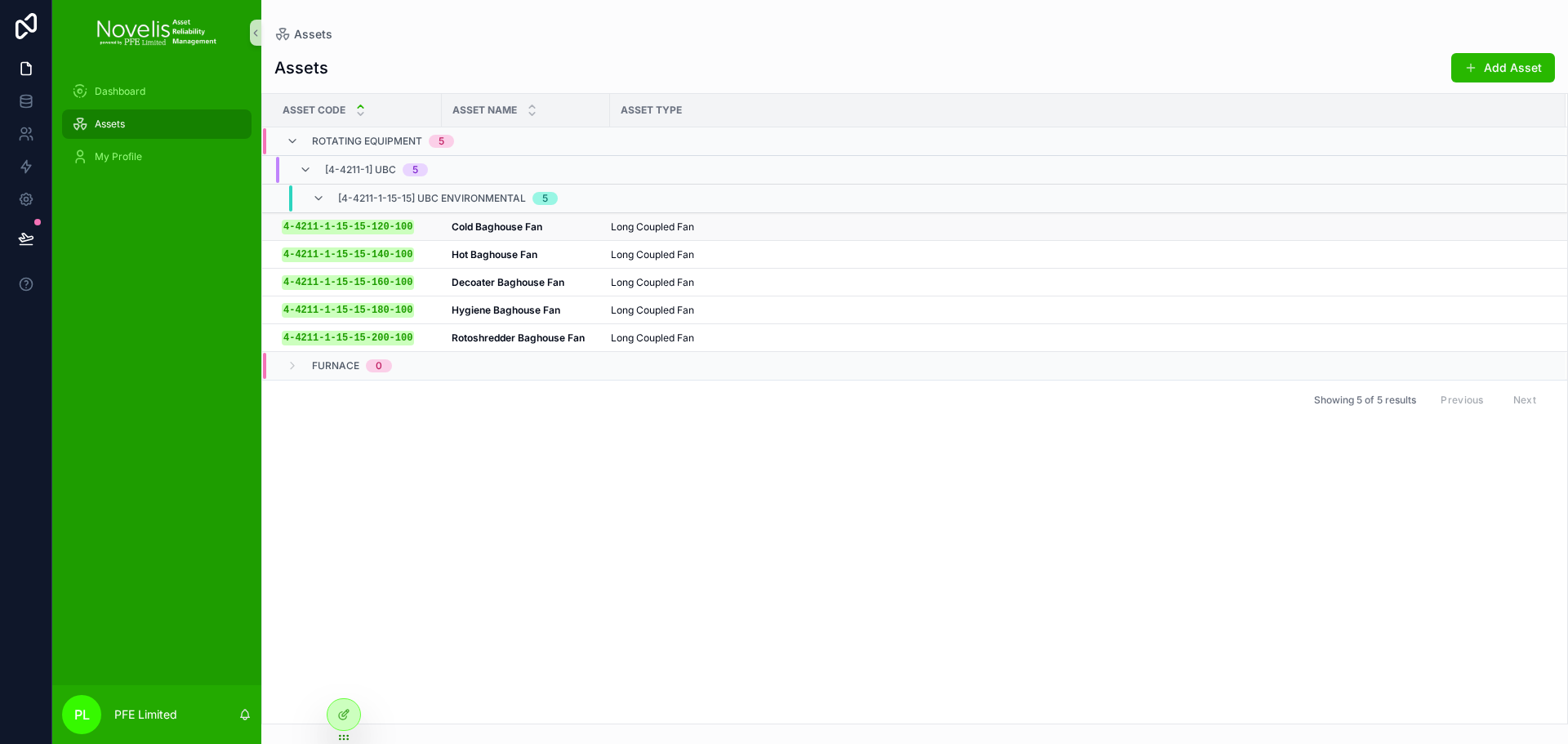
click at [643, 228] on span "Long Coupled Fan" at bounding box center [653, 226] width 84 height 13
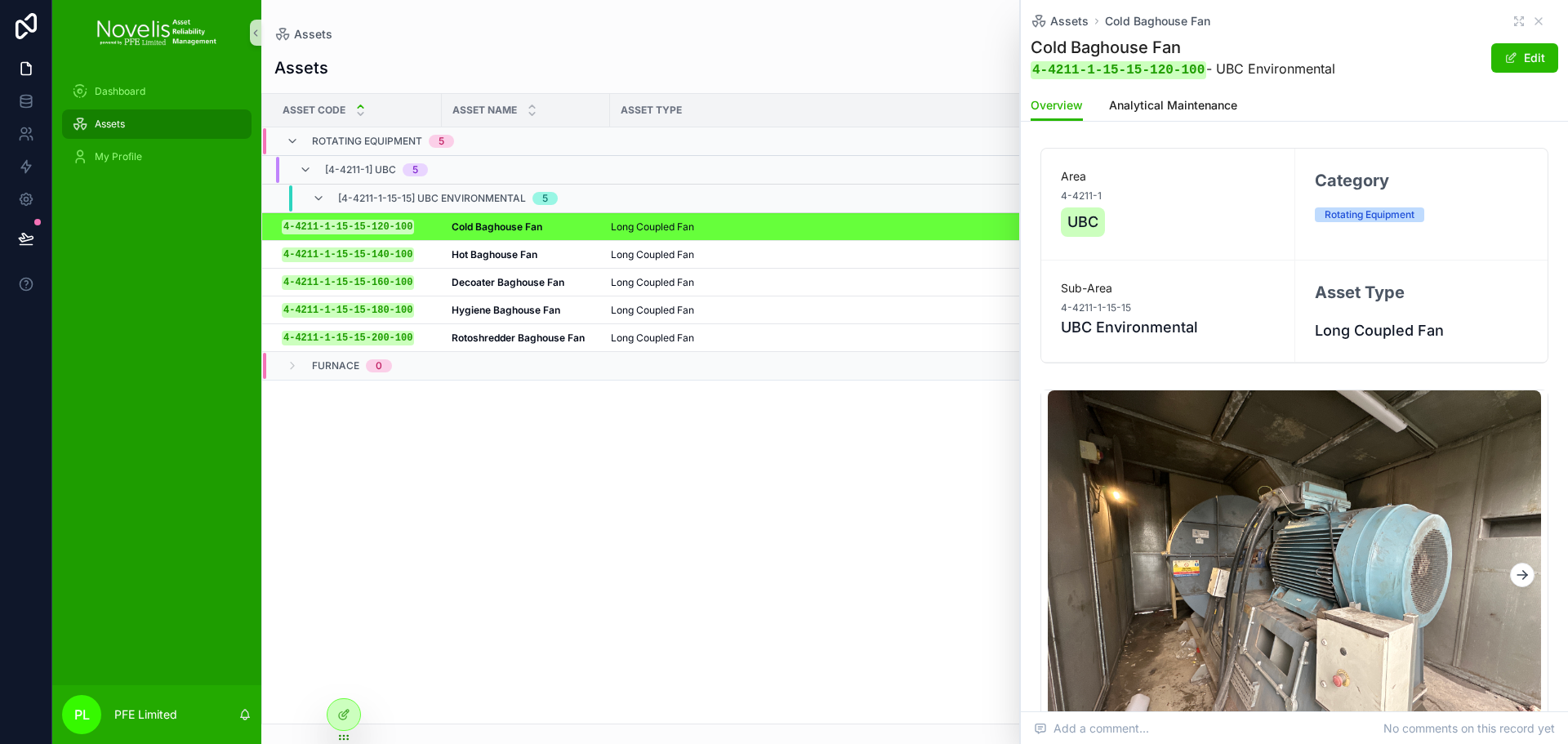
click at [1515, 571] on icon "scrollable content" at bounding box center [1522, 574] width 16 height 16
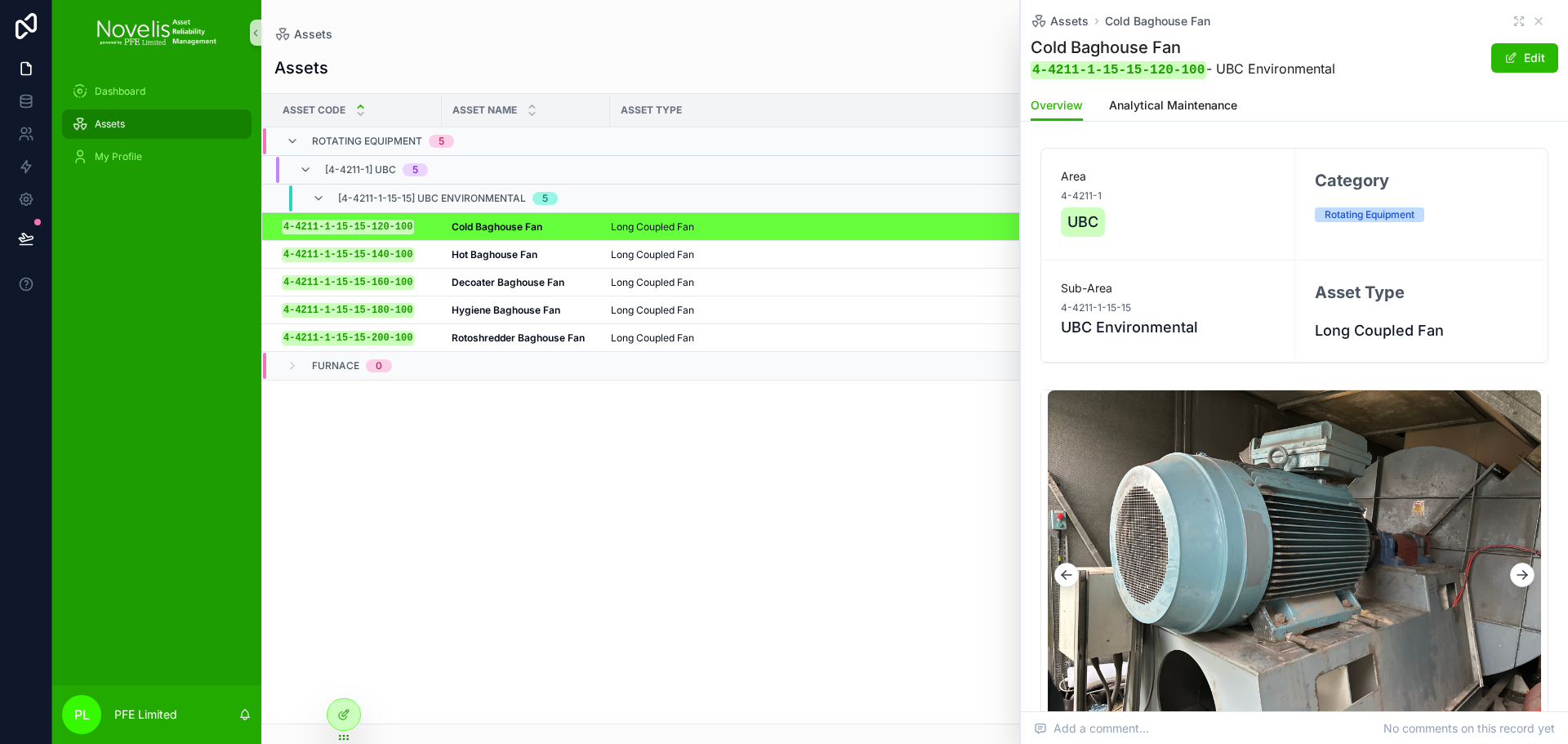
click at [1515, 571] on icon "scrollable content" at bounding box center [1522, 574] width 16 height 16
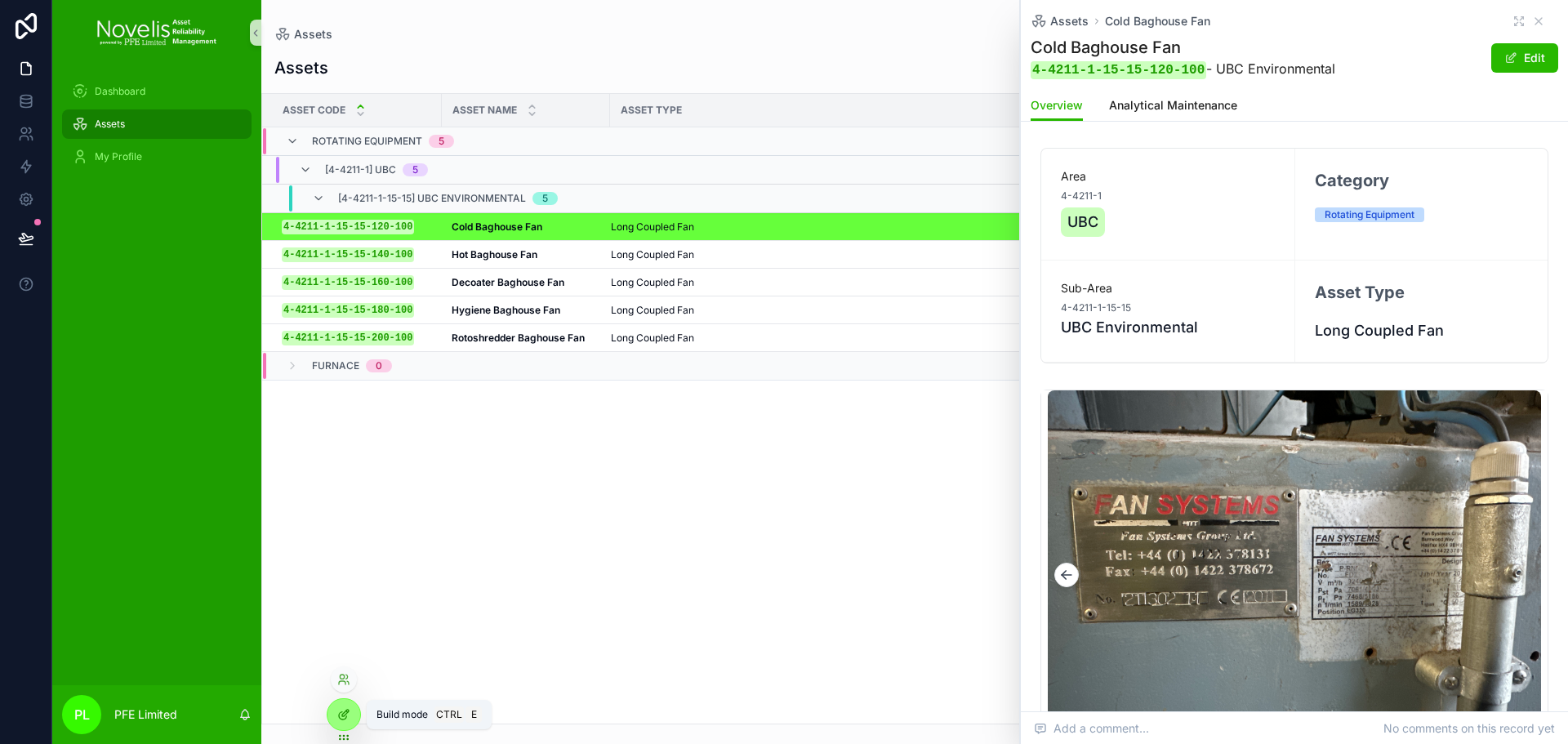
click at [346, 708] on div at bounding box center [344, 714] width 33 height 31
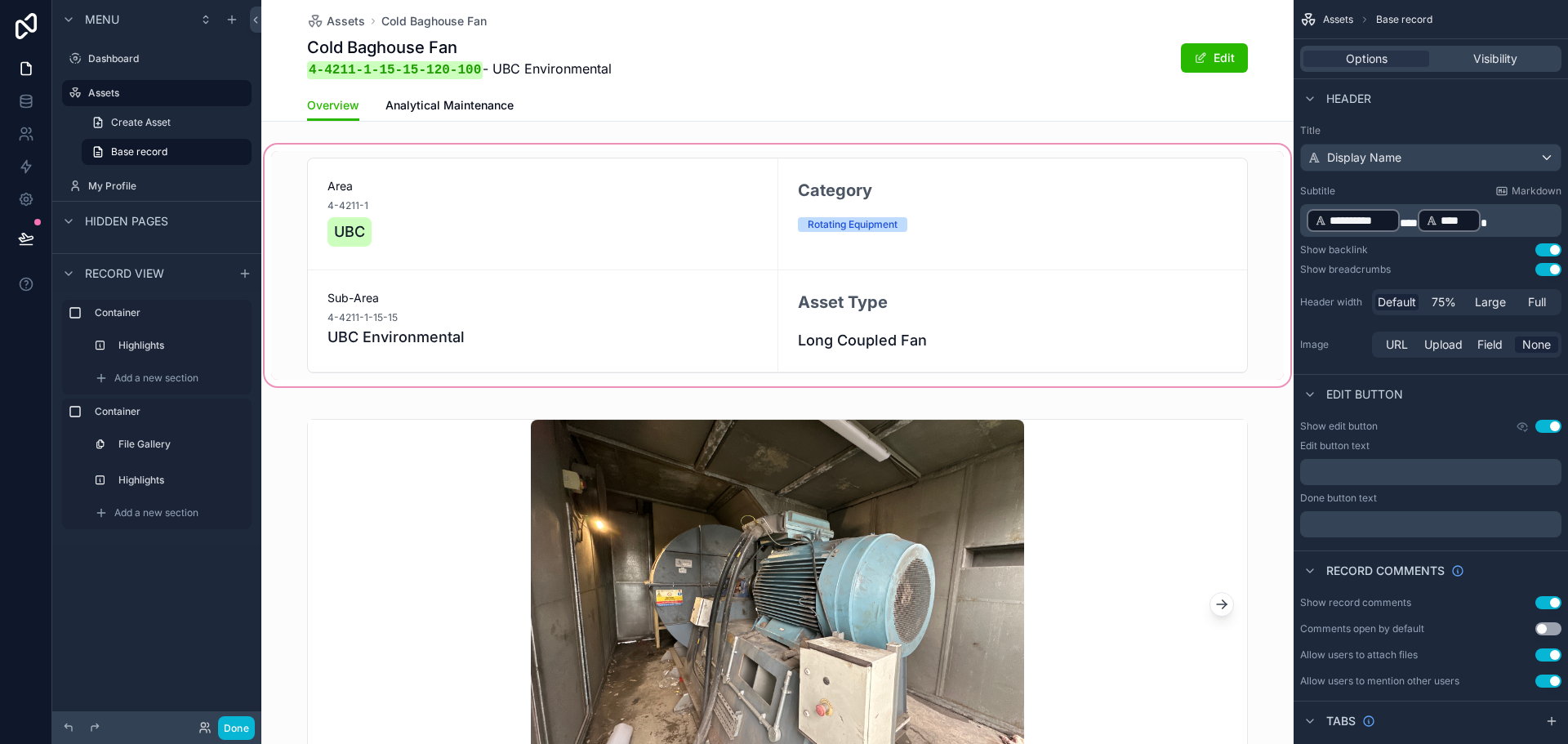
click at [1041, 248] on div "scrollable content" at bounding box center [778, 265] width 1033 height 248
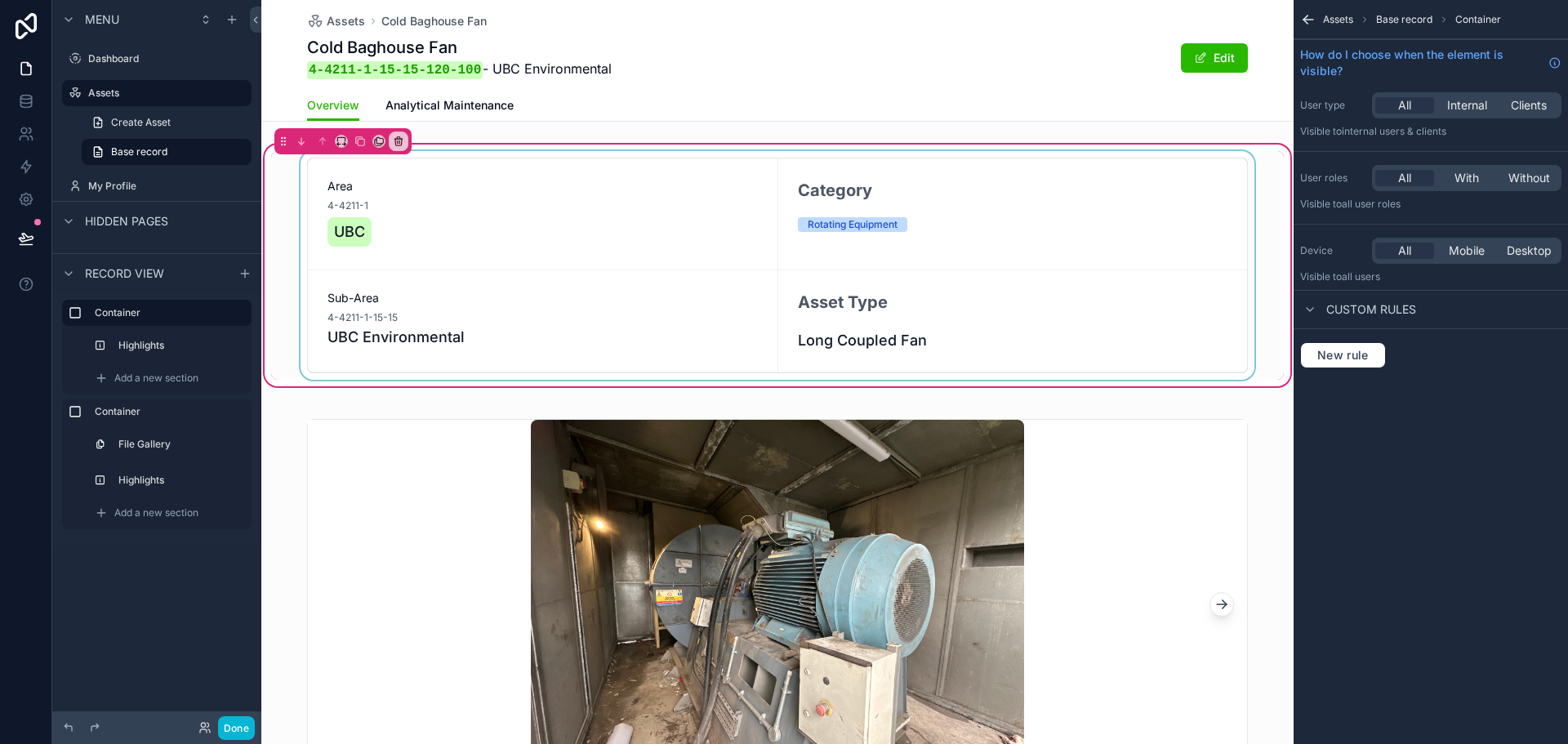
click at [1013, 216] on div "scrollable content" at bounding box center [778, 265] width 1013 height 229
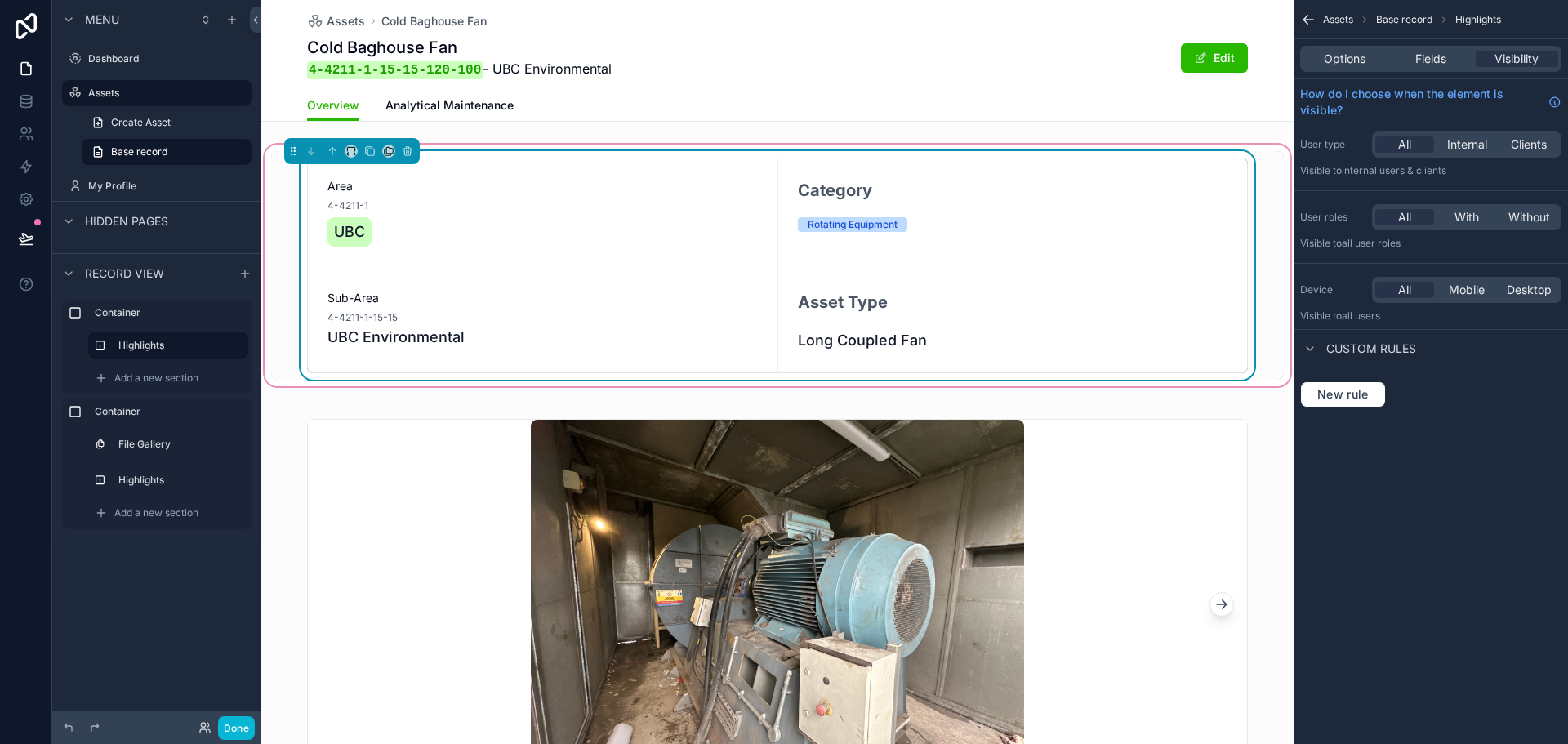
click at [1013, 217] on div "Rotating Equipment" at bounding box center [1013, 224] width 431 height 14
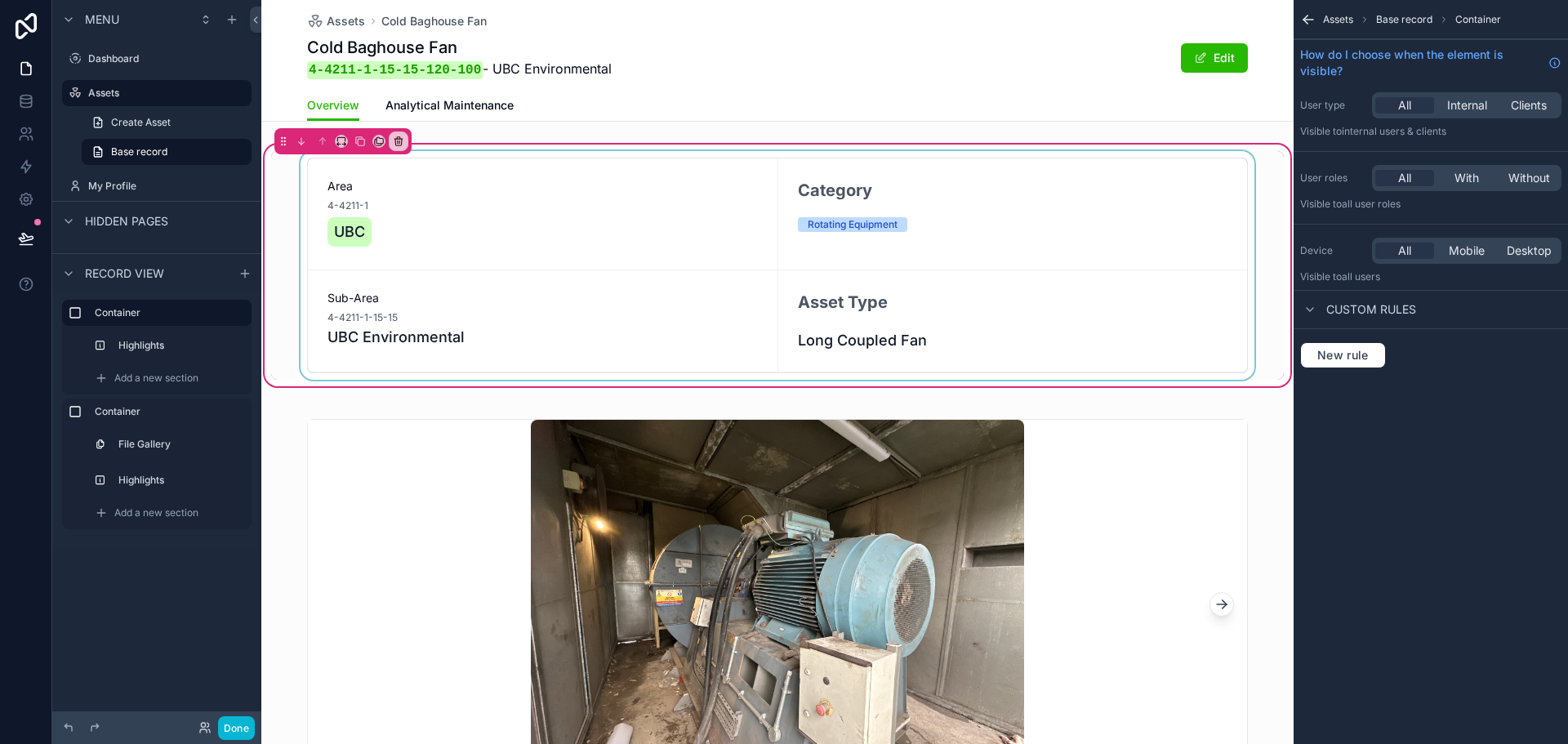
click at [1009, 217] on div "scrollable content" at bounding box center [778, 265] width 1013 height 229
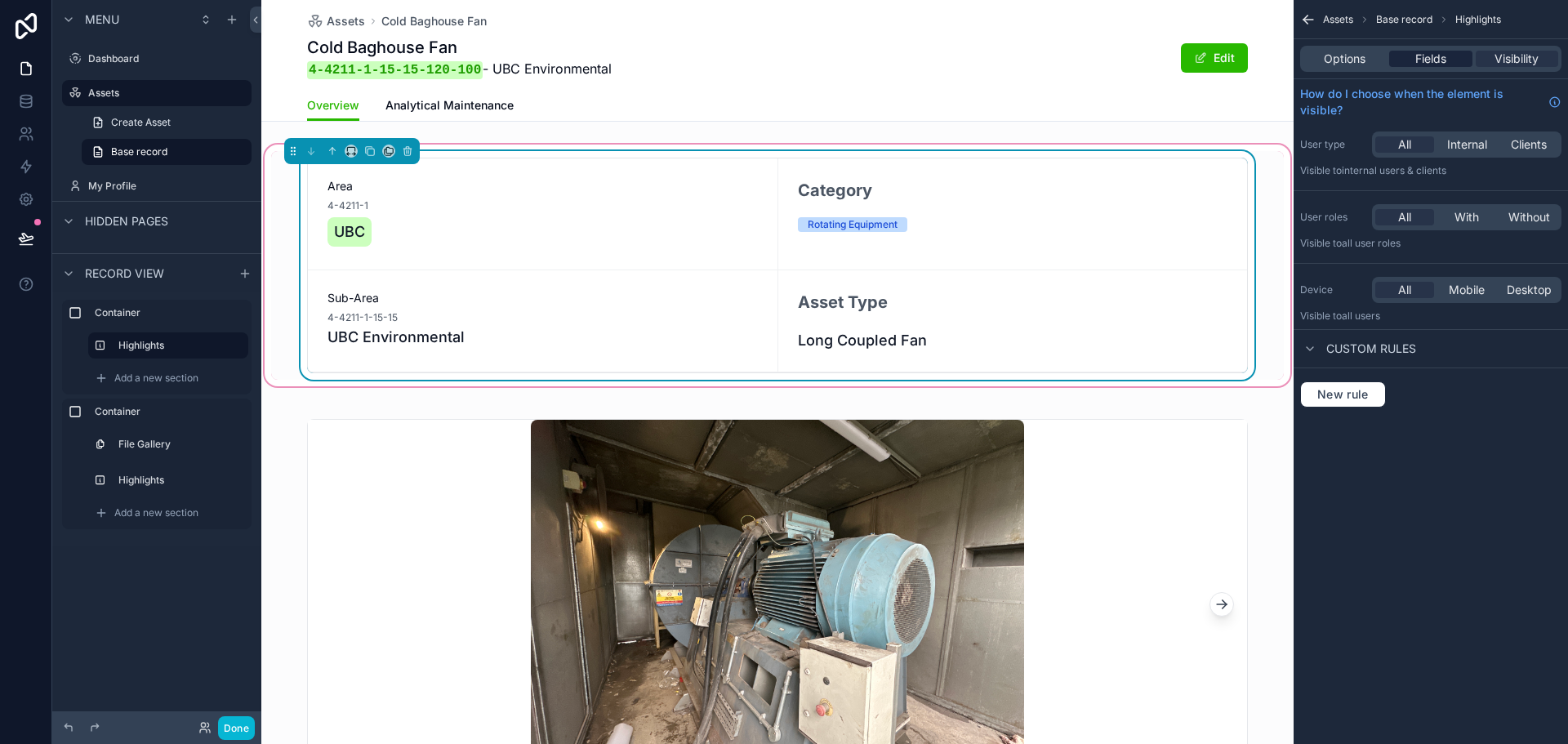
click at [1446, 59] on span "Fields" at bounding box center [1431, 58] width 31 height 16
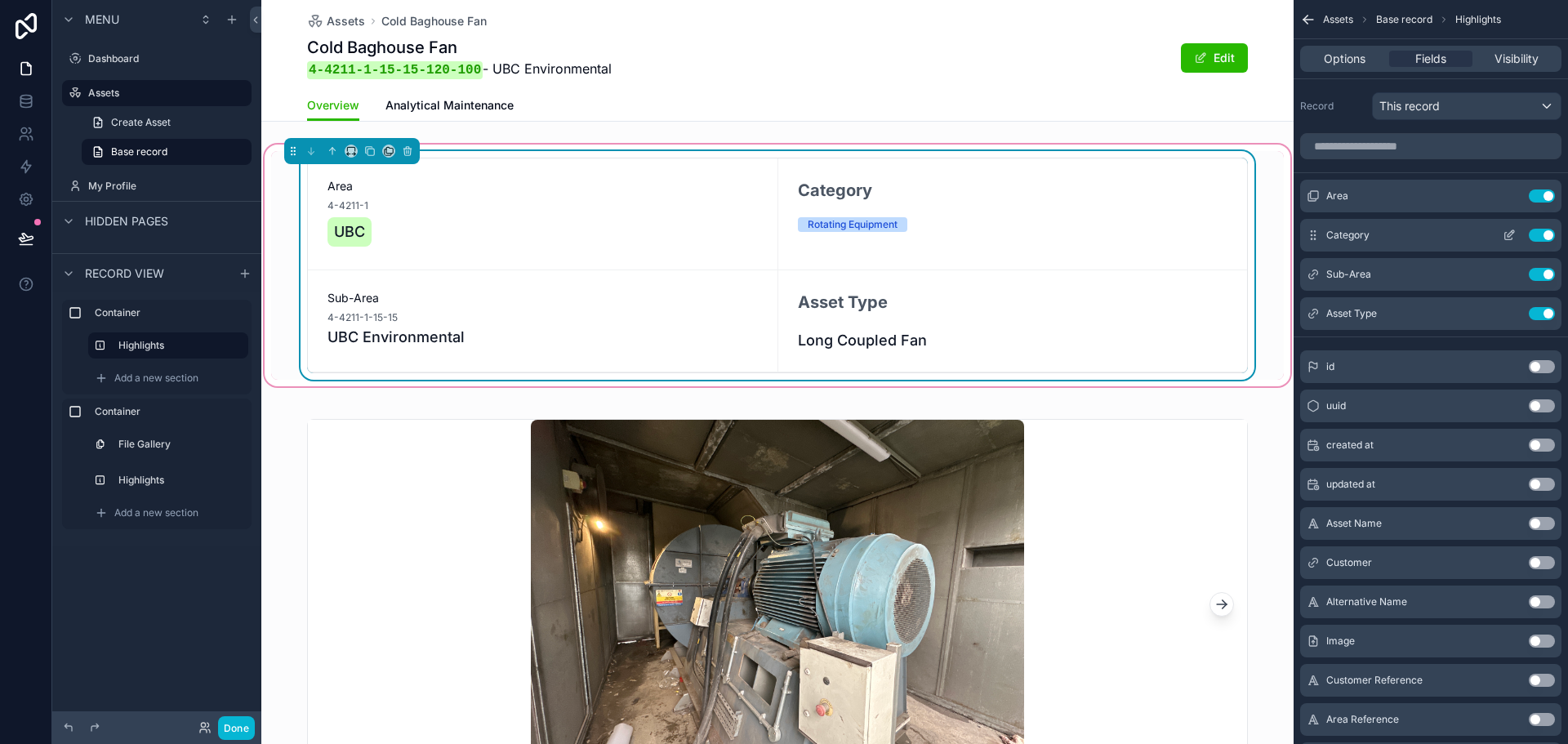
click at [1512, 231] on icon "scrollable content" at bounding box center [1513, 232] width 2 height 2
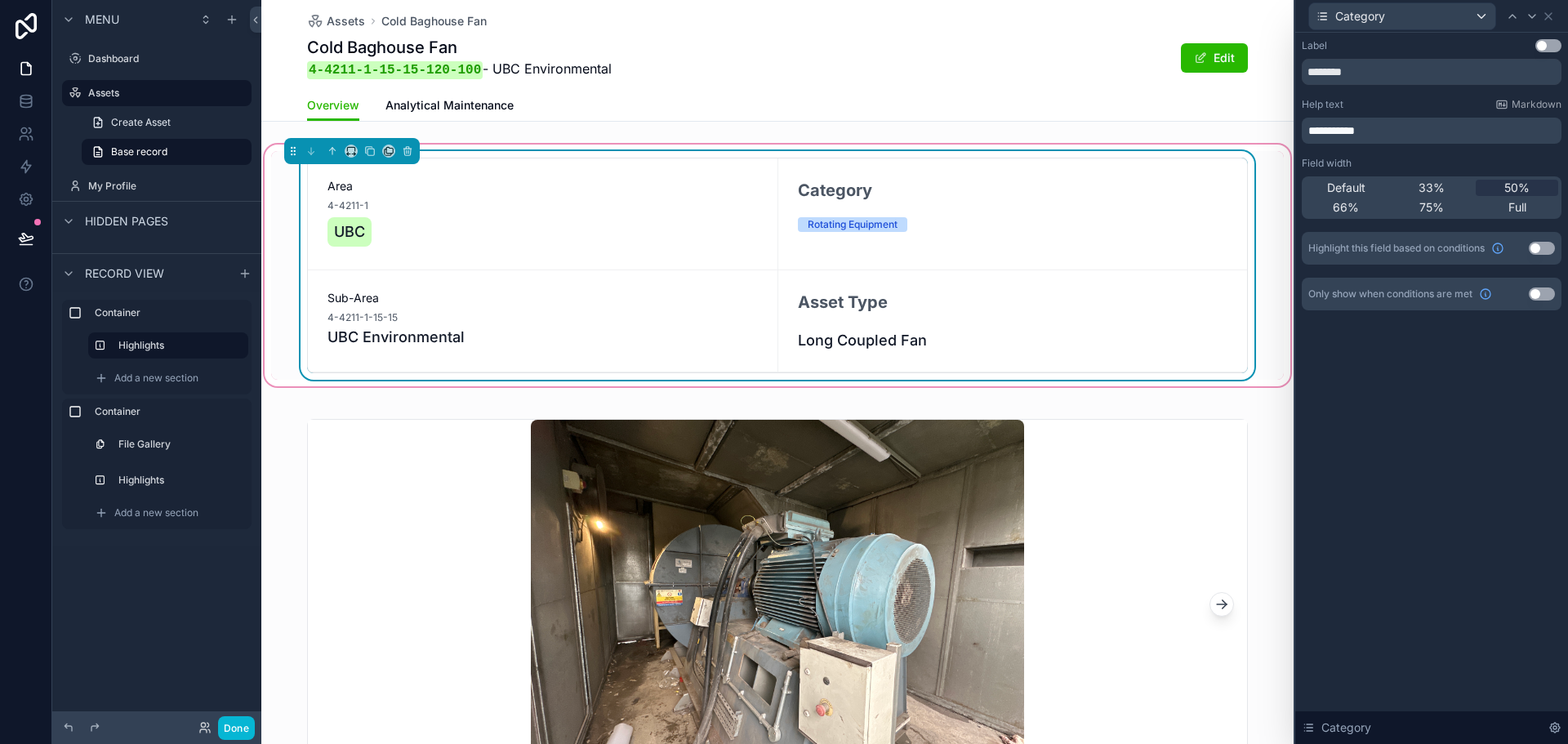
click at [1553, 46] on button "Use setting" at bounding box center [1549, 45] width 26 height 13
drag, startPoint x: 1413, startPoint y: 133, endPoint x: 1275, endPoint y: 142, distance: 138.3
click at [1275, 142] on div "**********" at bounding box center [784, 372] width 1568 height 744
click at [1393, 406] on div "Label Use setting ******** Help text Markdown ********* ﻿ Field width Default 3…" at bounding box center [1431, 388] width 273 height 712
click at [1222, 388] on div "Area 4-4211-1 UBC Category Rotating Equipment Sub-Area 4-4211-1-15-15 UBC Envir…" at bounding box center [778, 529] width 1033 height 776
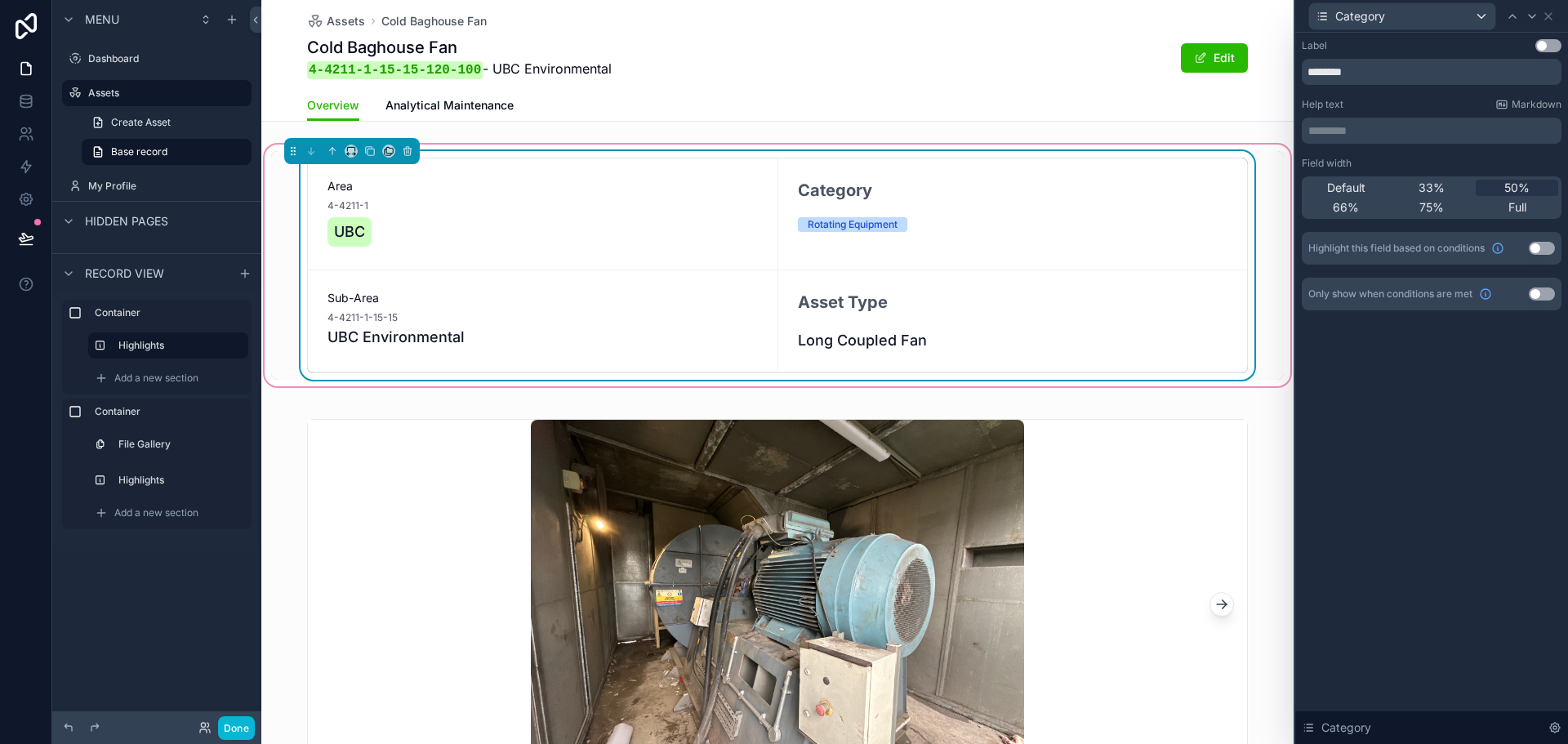
click at [934, 306] on div "Asset Type" at bounding box center [1013, 309] width 431 height 39
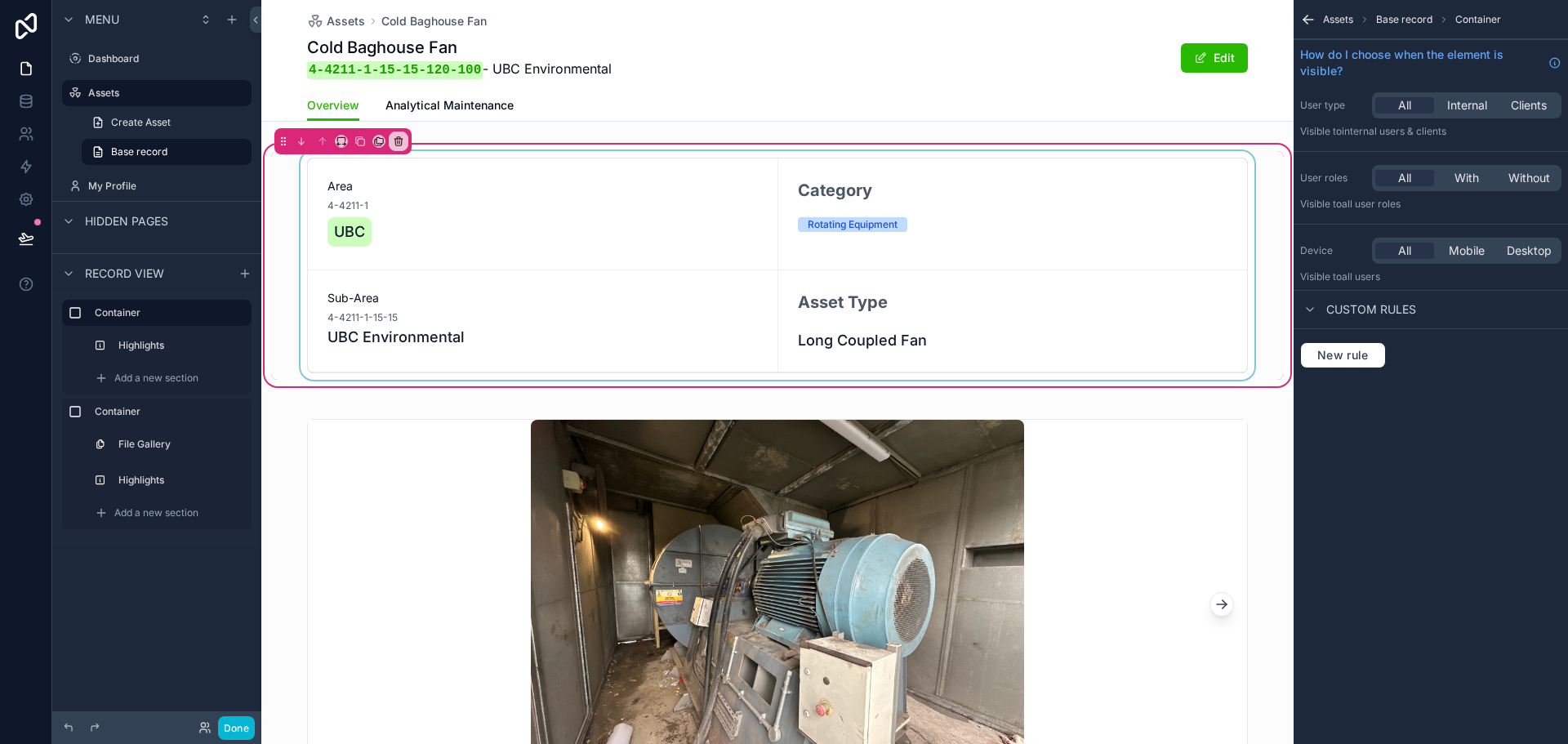
click at [923, 237] on div "scrollable content" at bounding box center [778, 265] width 1013 height 229
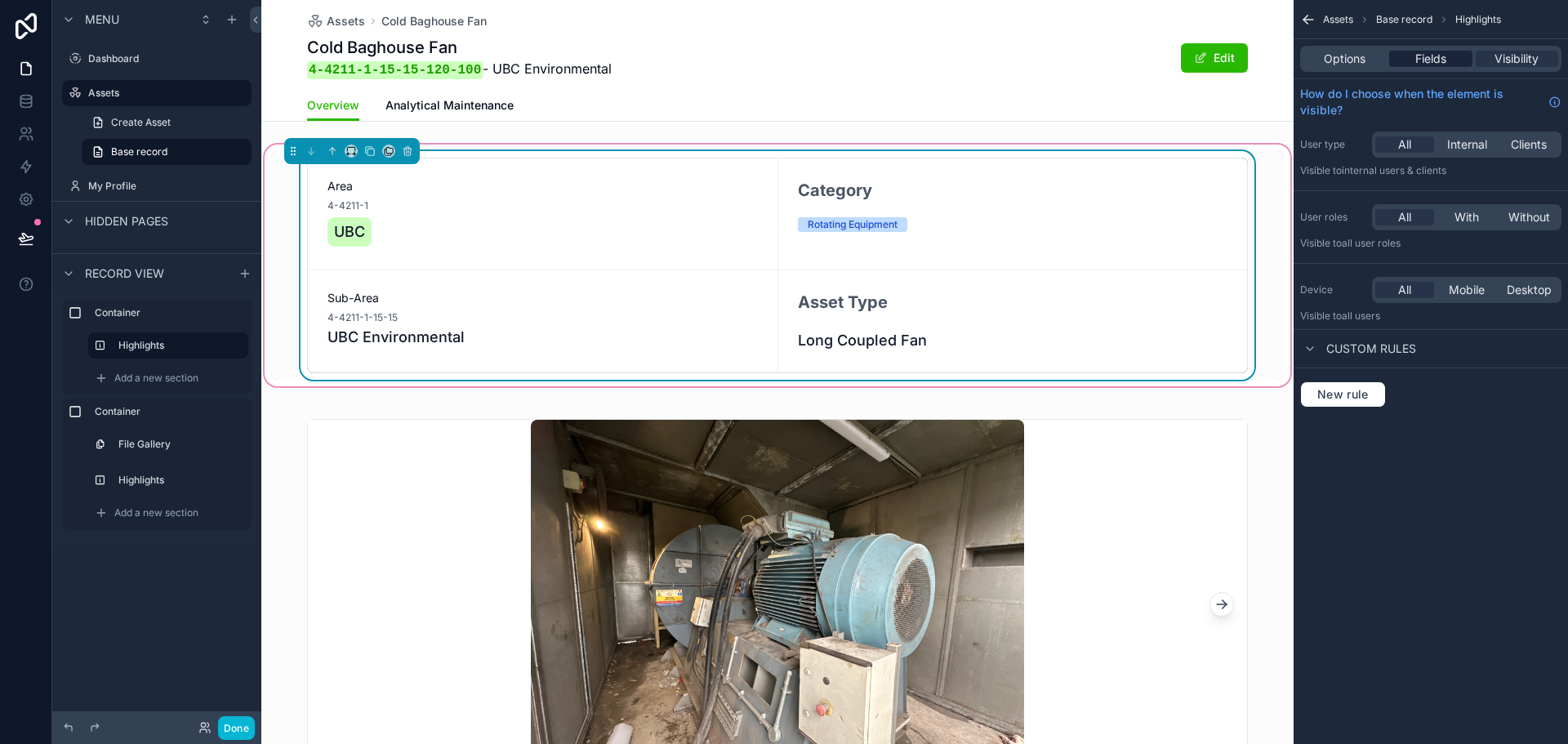
click at [1416, 62] on span "Fields" at bounding box center [1431, 58] width 31 height 16
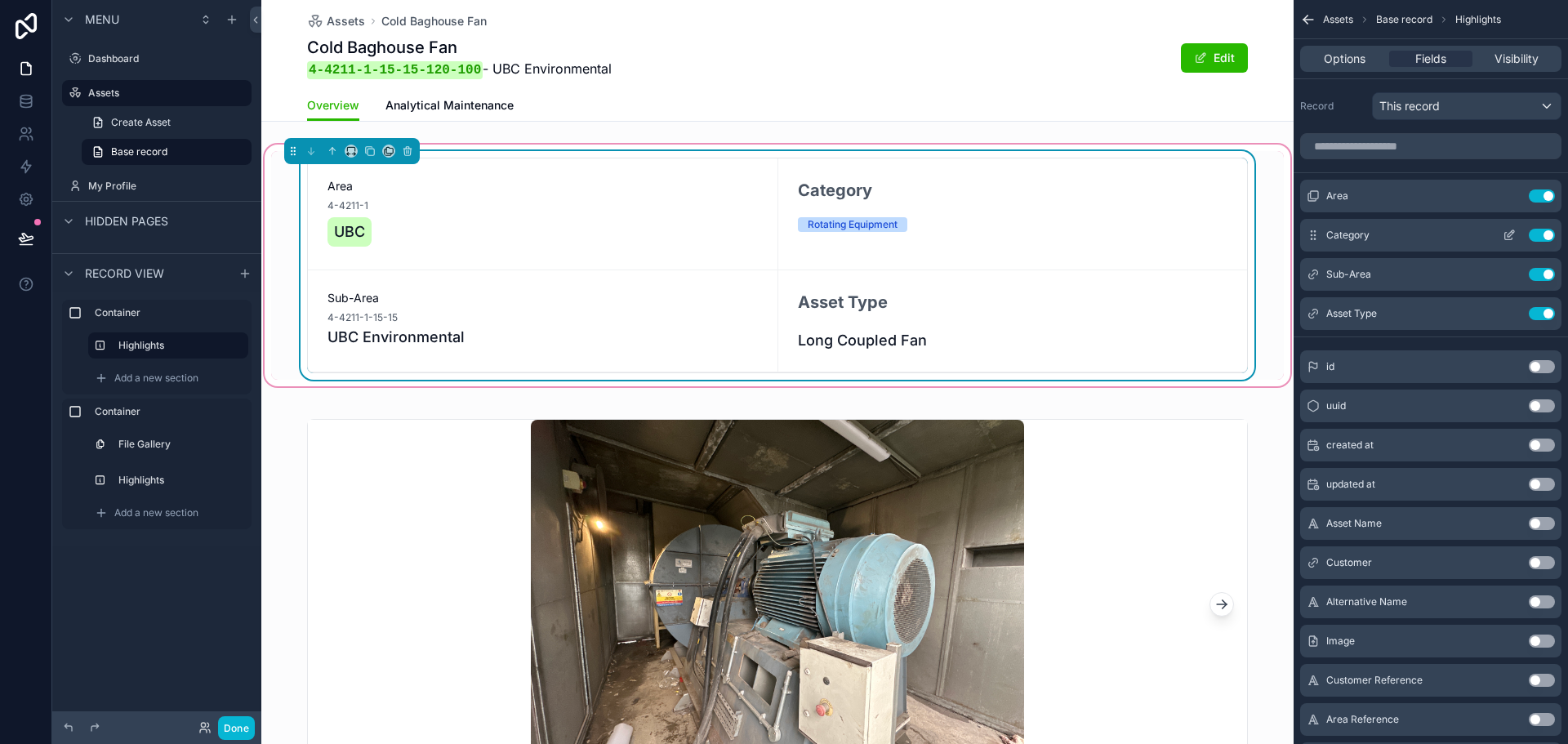
click at [1511, 236] on icon "scrollable content" at bounding box center [1511, 234] width 7 height 7
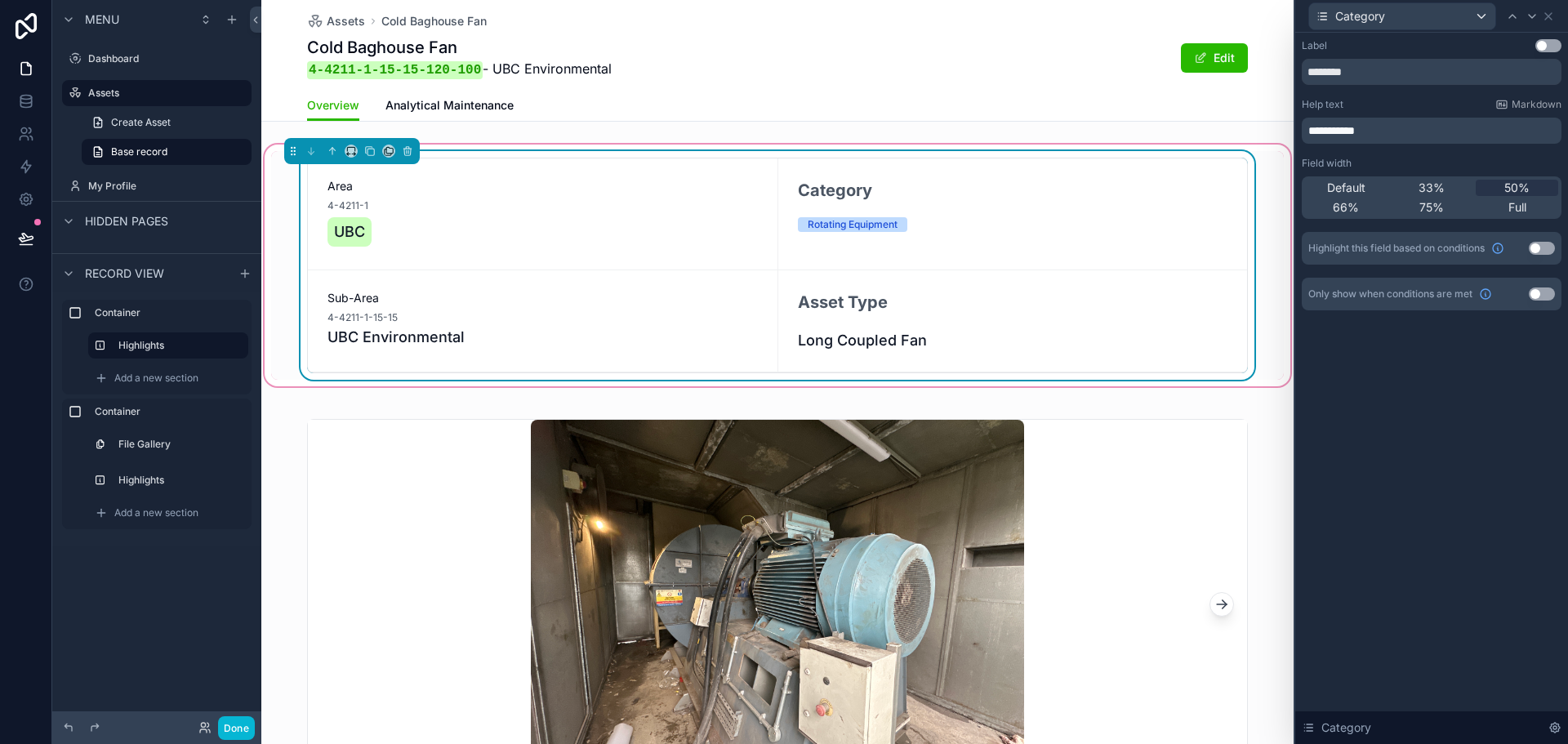
click at [1417, 349] on div "**********" at bounding box center [1431, 191] width 273 height 317
click at [1549, 14] on icon at bounding box center [1549, 16] width 13 height 13
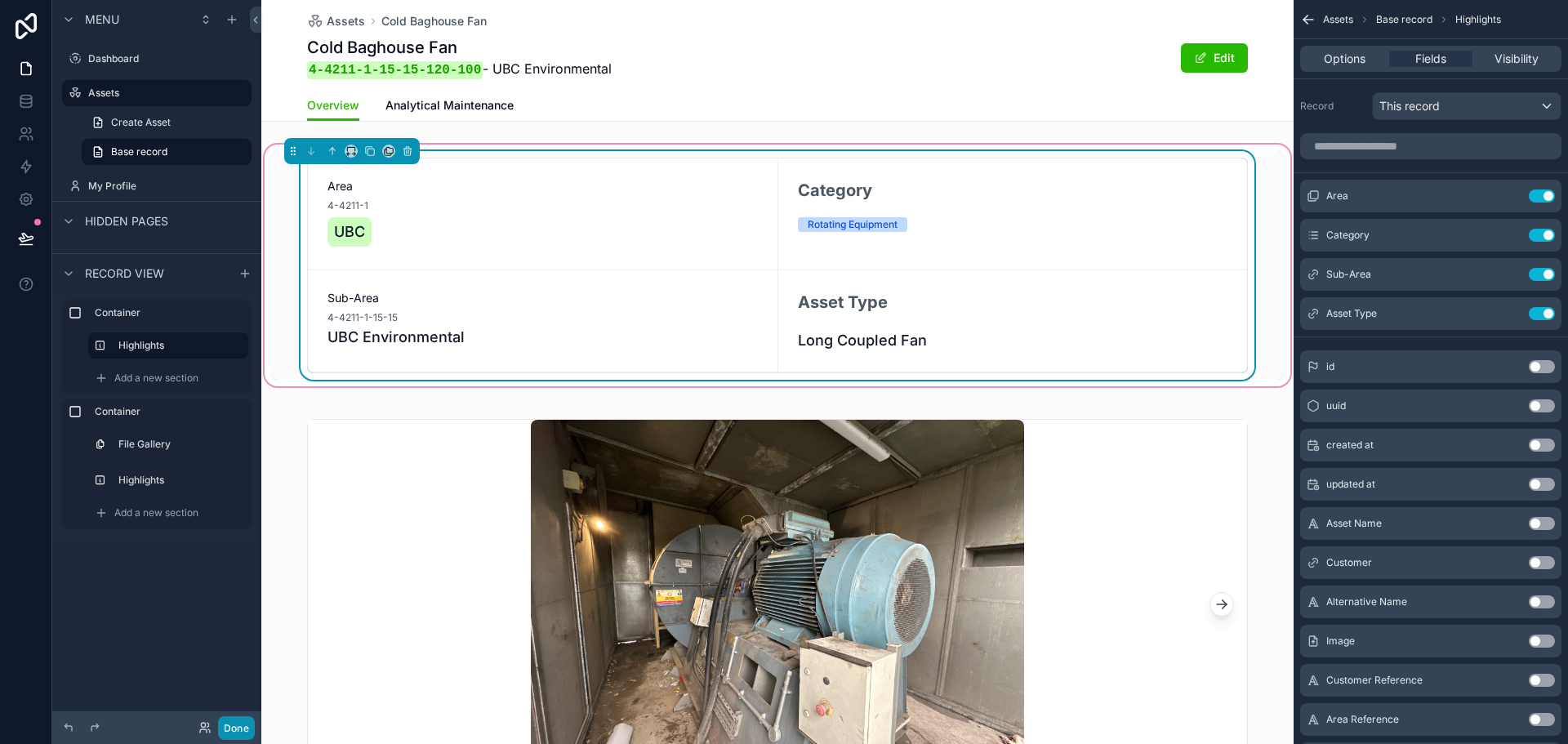
click at [242, 724] on button "Done" at bounding box center [236, 728] width 37 height 24
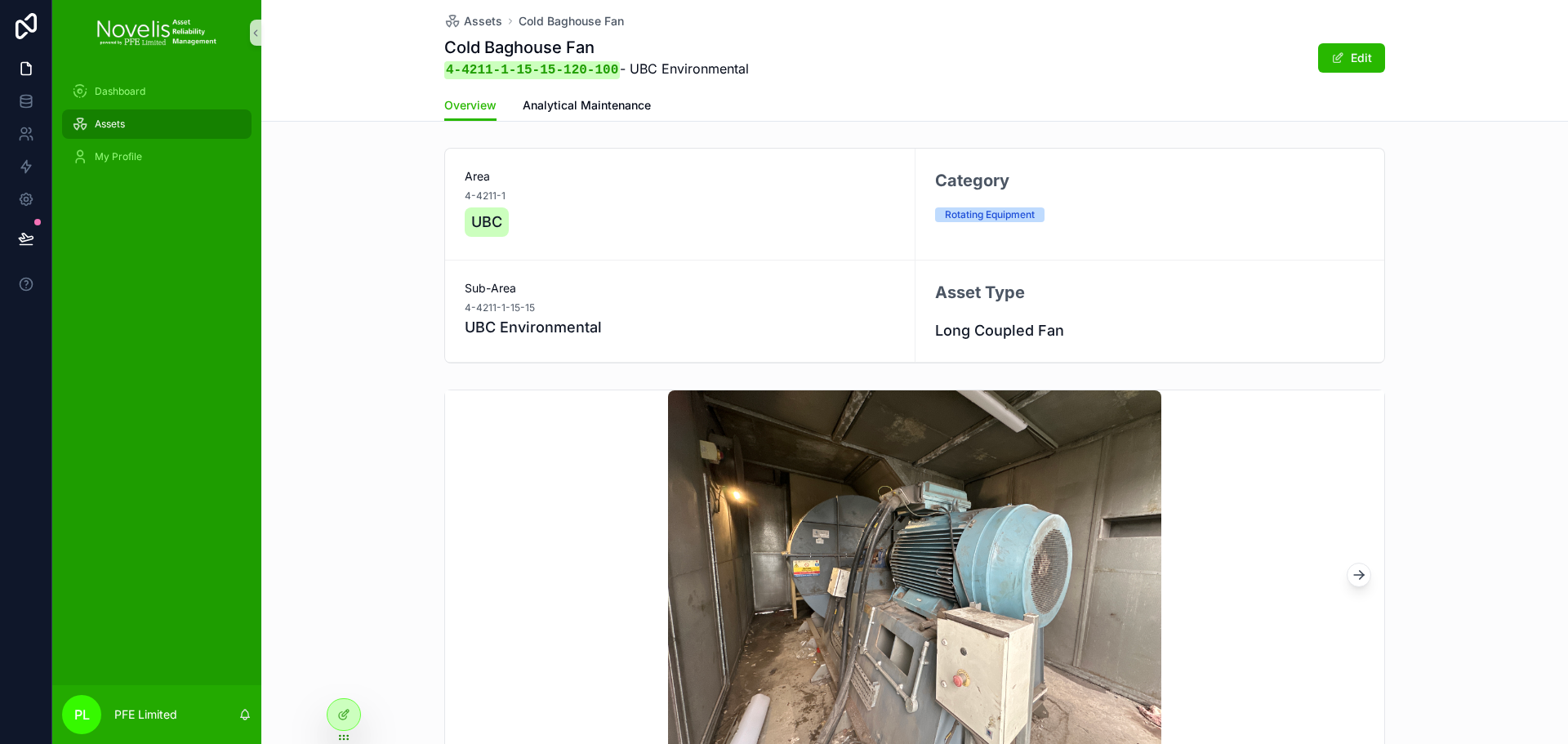
click at [138, 116] on div "Assets" at bounding box center [156, 124] width 170 height 26
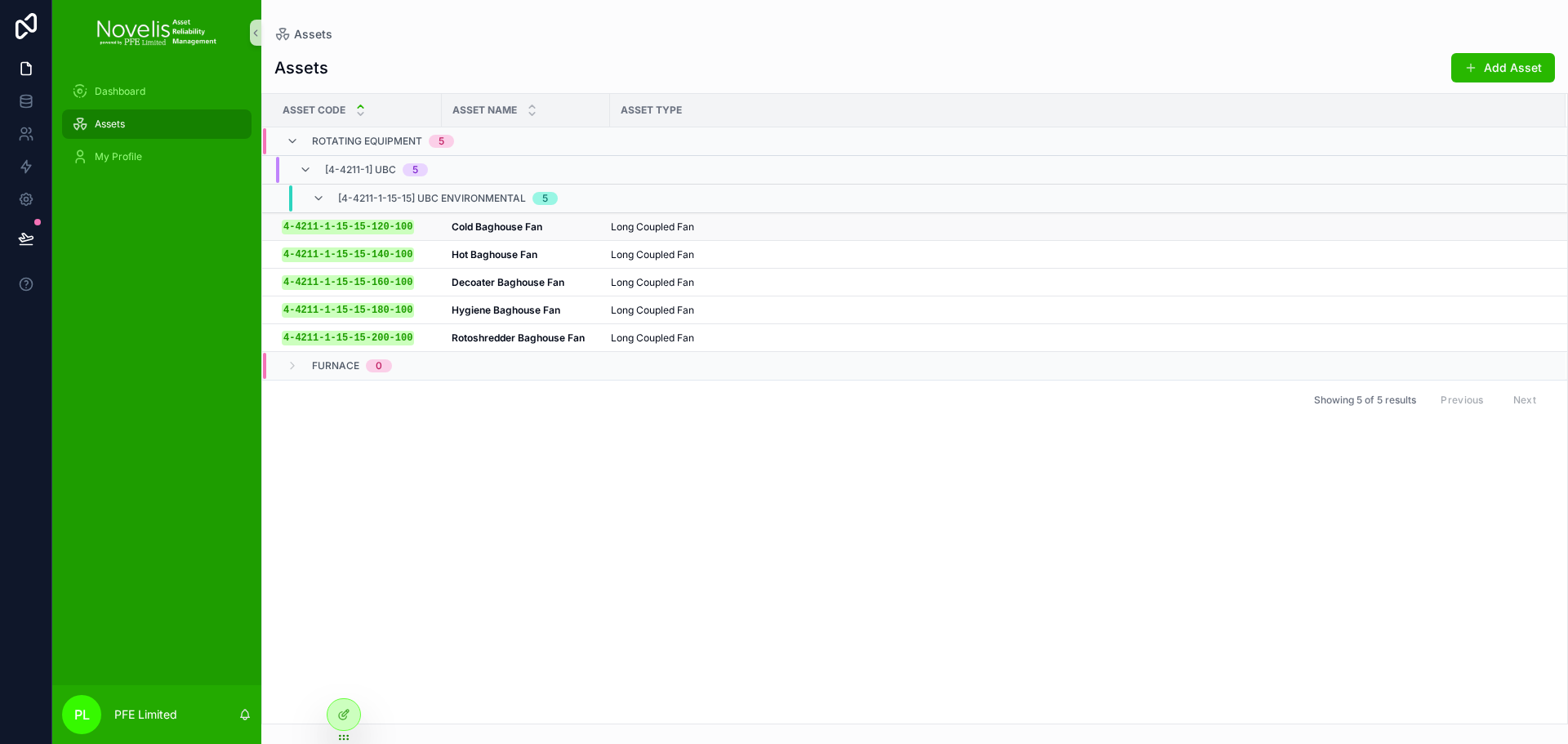
click at [557, 225] on div "Cold Baghouse Fan Cold Baghouse Fan" at bounding box center [526, 226] width 149 height 13
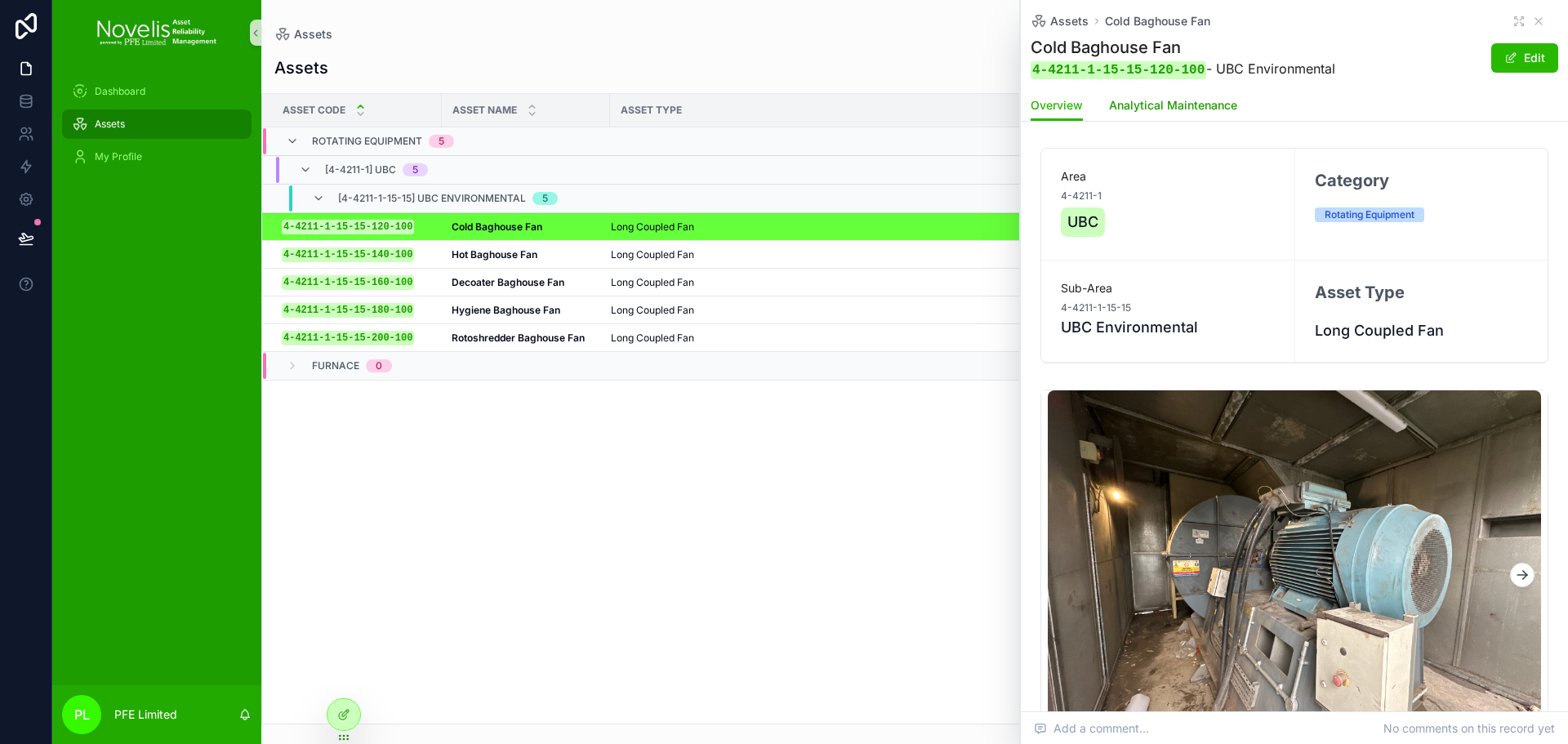
click at [1178, 102] on span "Analytical Maintenance" at bounding box center [1174, 105] width 128 height 16
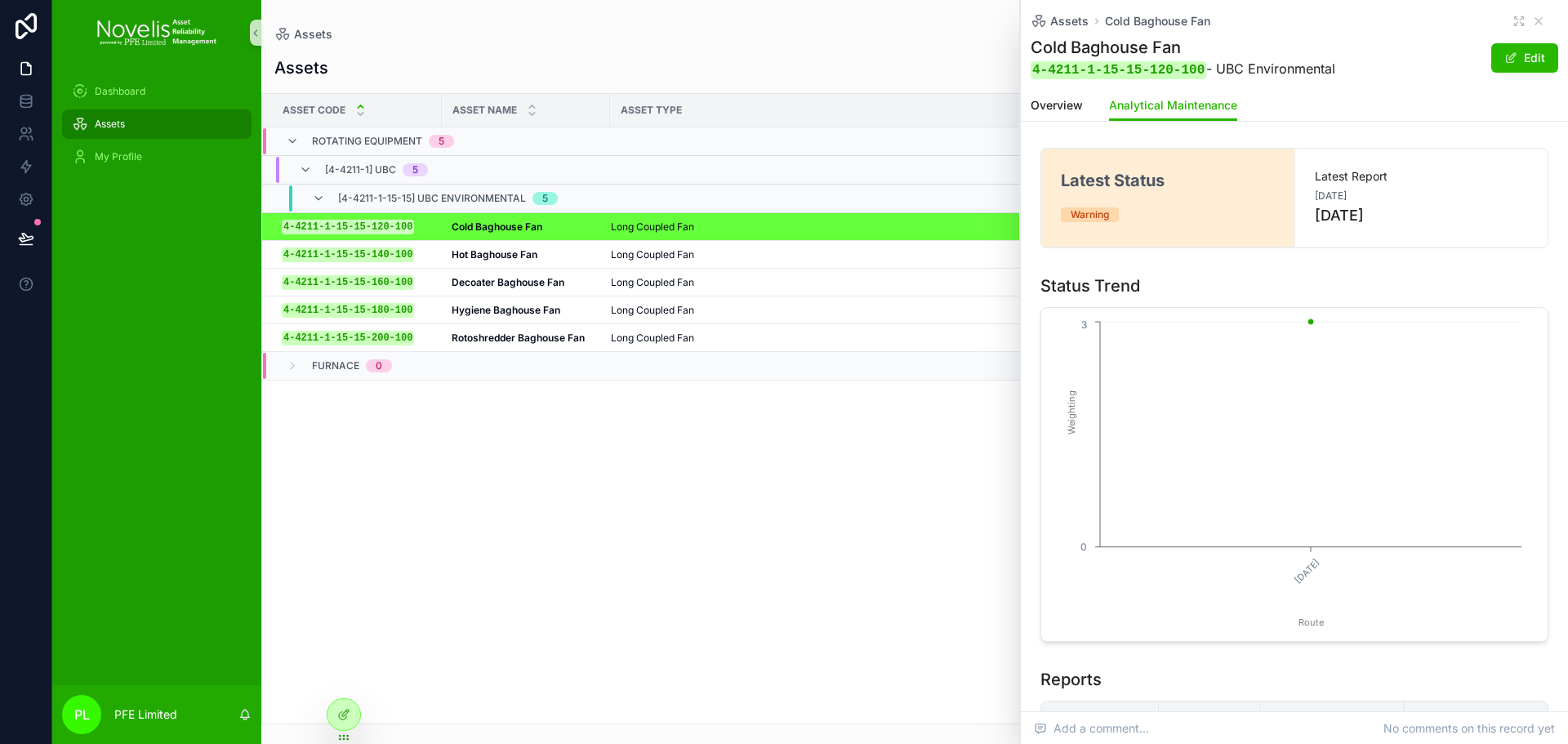
click at [587, 499] on div "Asset Code Asset Name Asset Type Rotating Equipment 5 [4-4211-1] UBC 5 [4-4211-…" at bounding box center [915, 409] width 1305 height 630
click at [1536, 19] on icon "scrollable content" at bounding box center [1539, 21] width 7 height 7
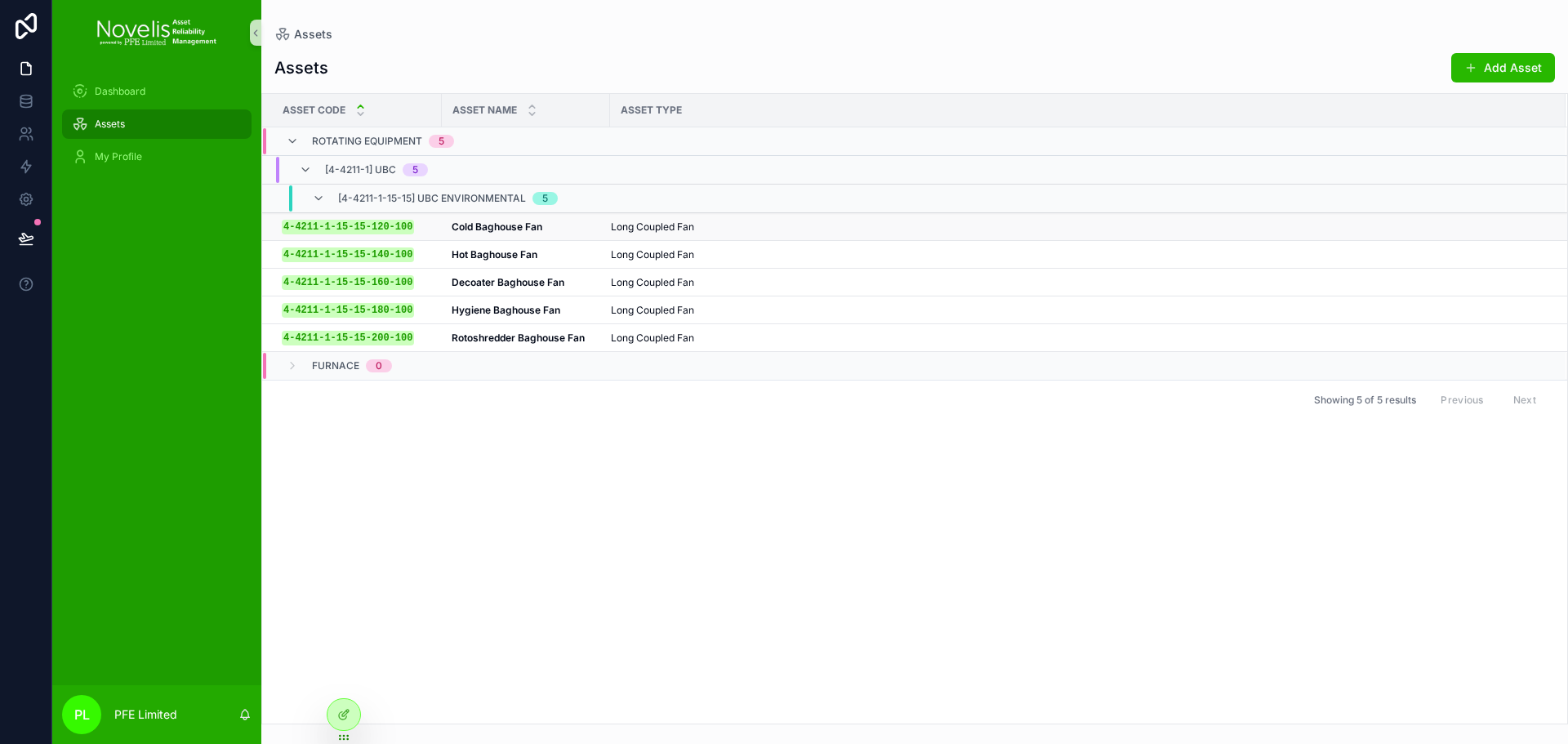
click at [418, 223] on div "4-4211-1-15-15-120-100 4-4211-1-15-15-120-100" at bounding box center [357, 226] width 150 height 14
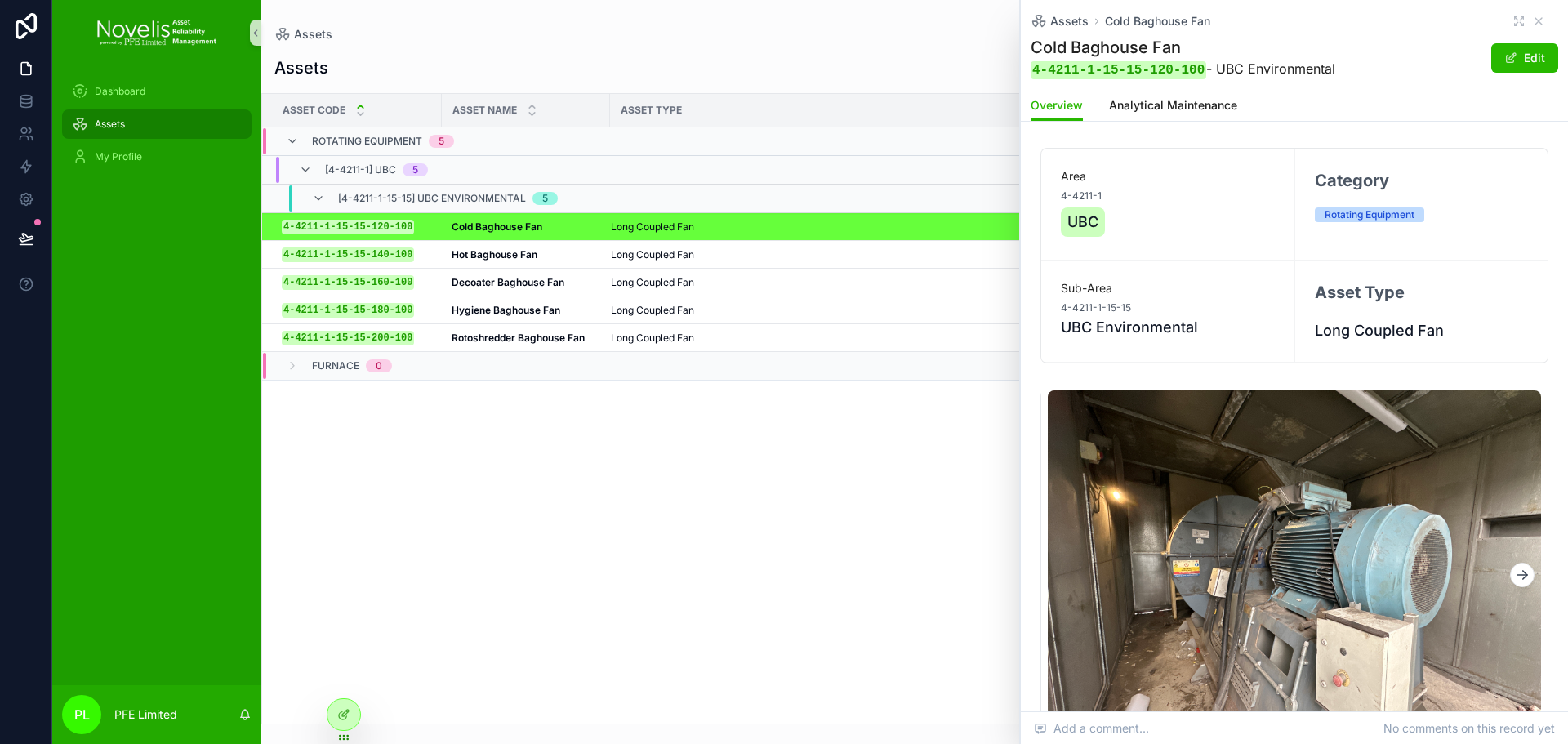
click at [632, 529] on div "Asset Code Asset Name Asset Type Rotating Equipment 5 [4-4211-1] UBC 5 [4-4211-…" at bounding box center [915, 409] width 1305 height 630
click at [1533, 17] on icon "scrollable content" at bounding box center [1538, 20] width 13 height 13
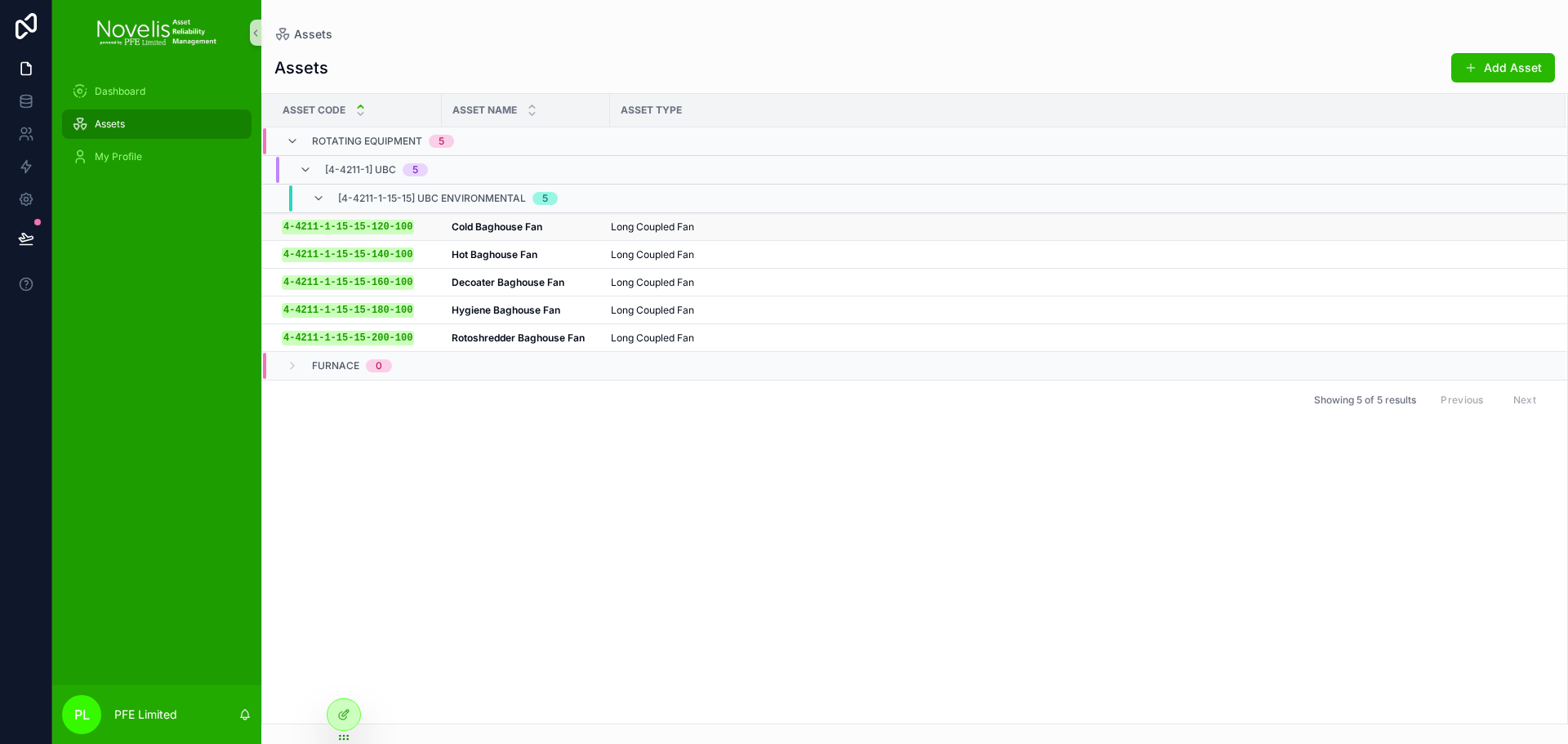
click at [825, 222] on div "Long Coupled Fan" at bounding box center [1079, 226] width 936 height 13
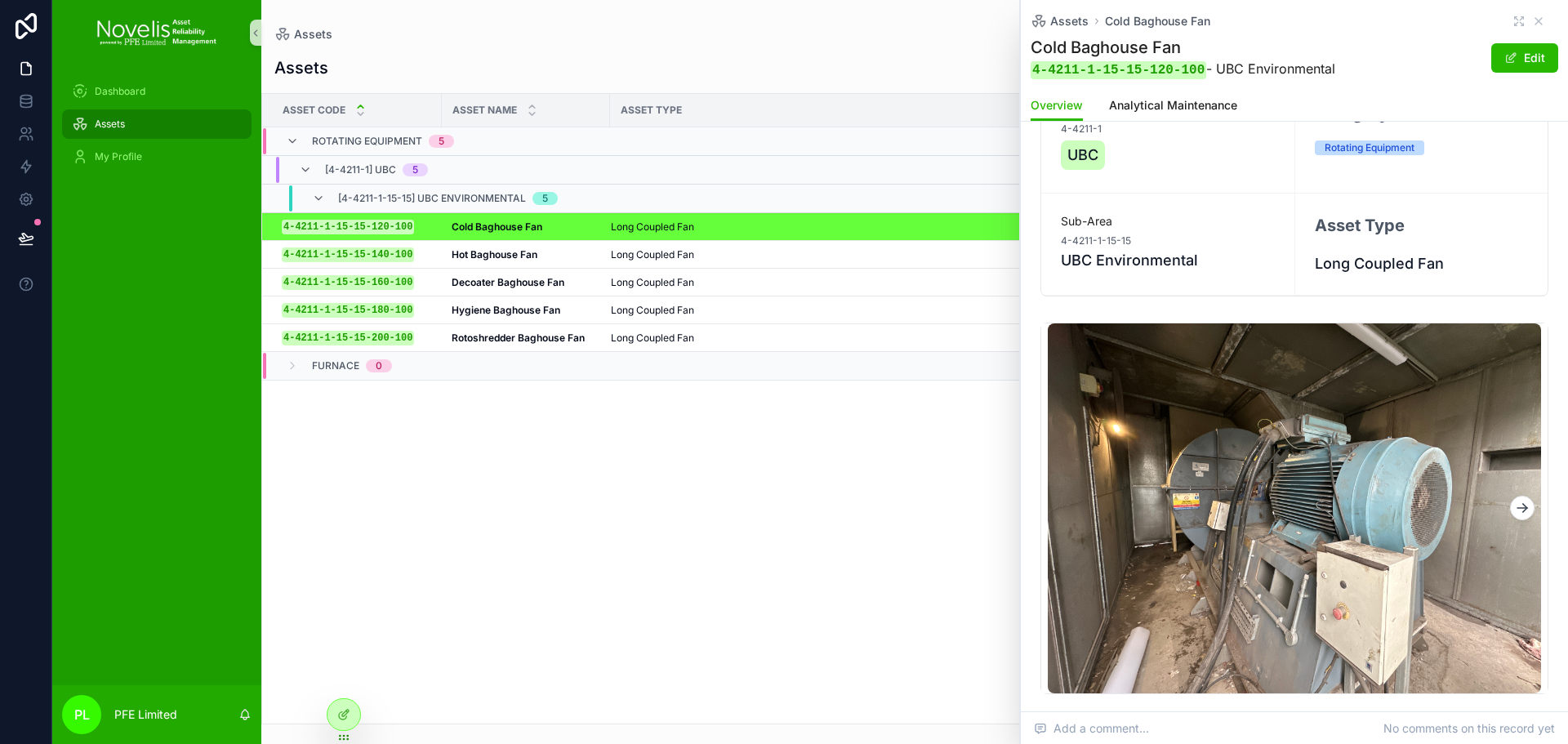
scroll to position [163, 0]
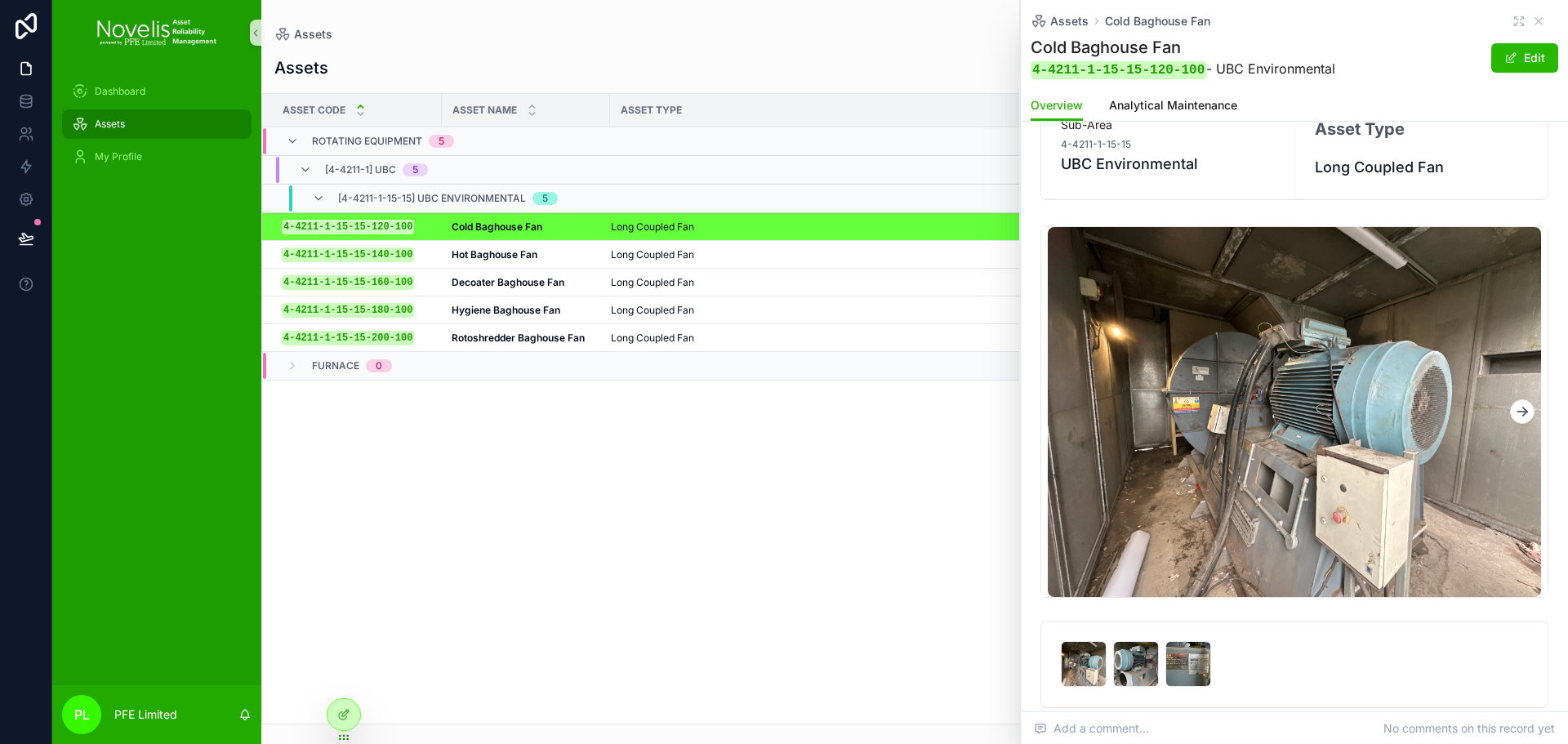
click at [1523, 415] on icon "scrollable content" at bounding box center [1525, 414] width 4 height 4
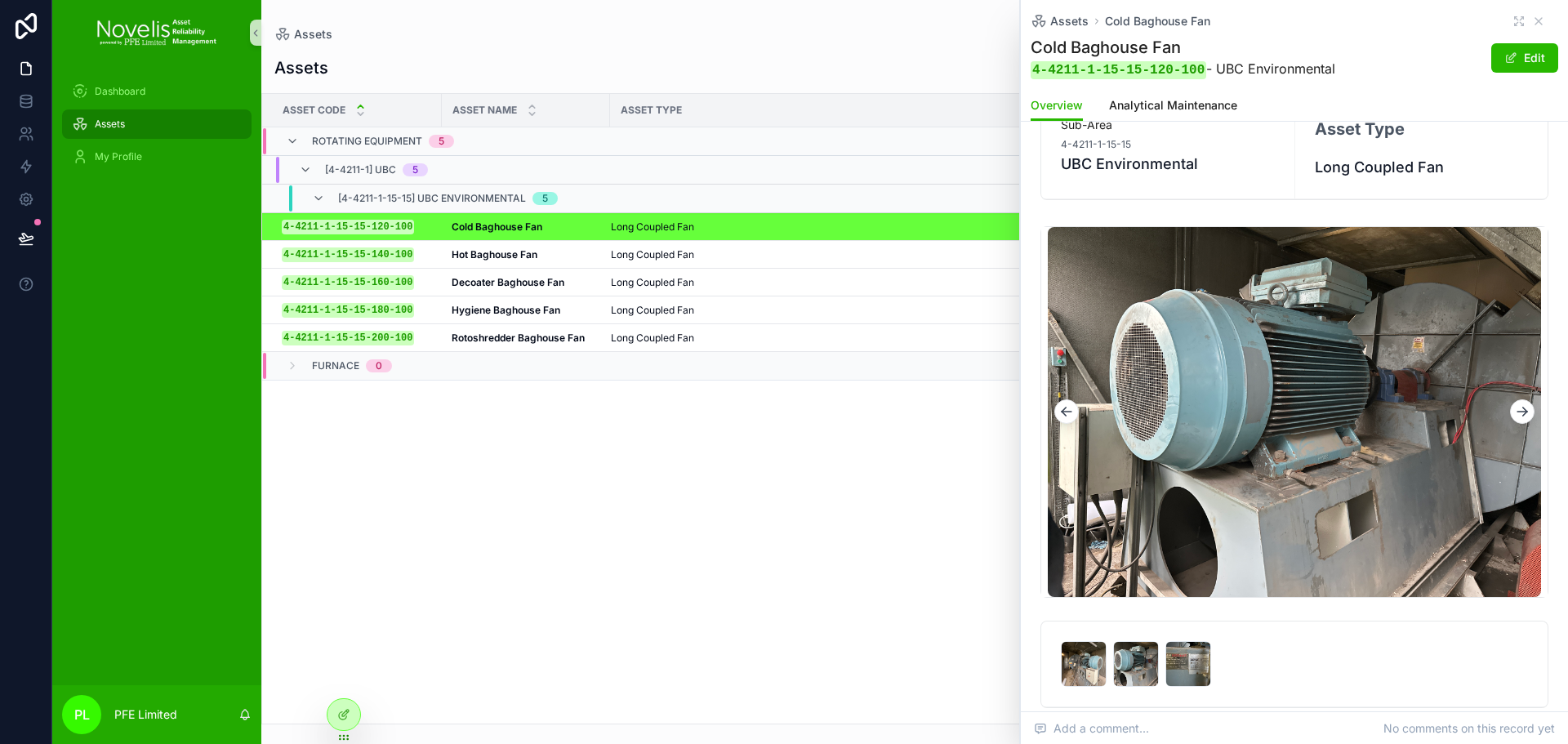
click at [1523, 415] on icon "scrollable content" at bounding box center [1525, 414] width 4 height 4
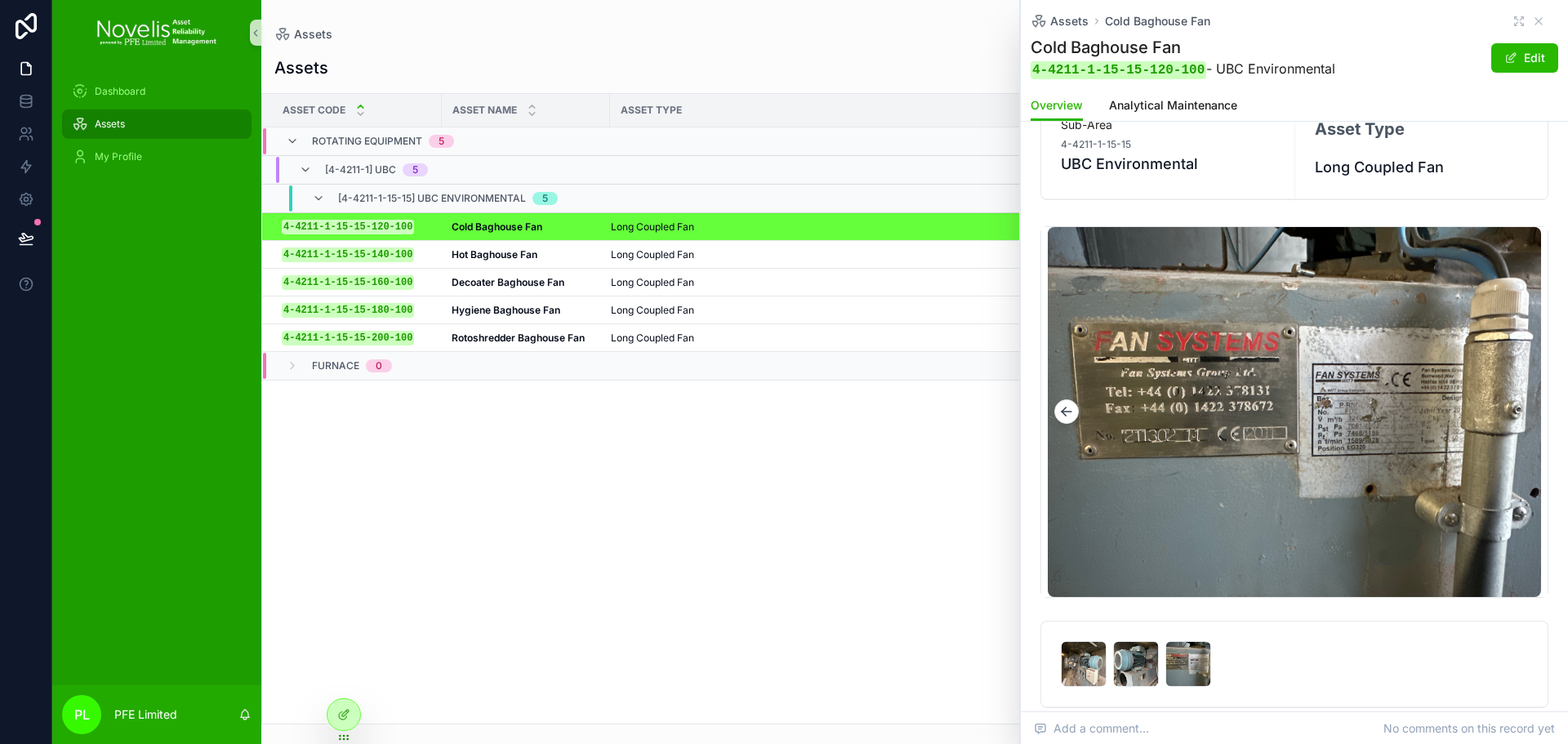
scroll to position [0, 0]
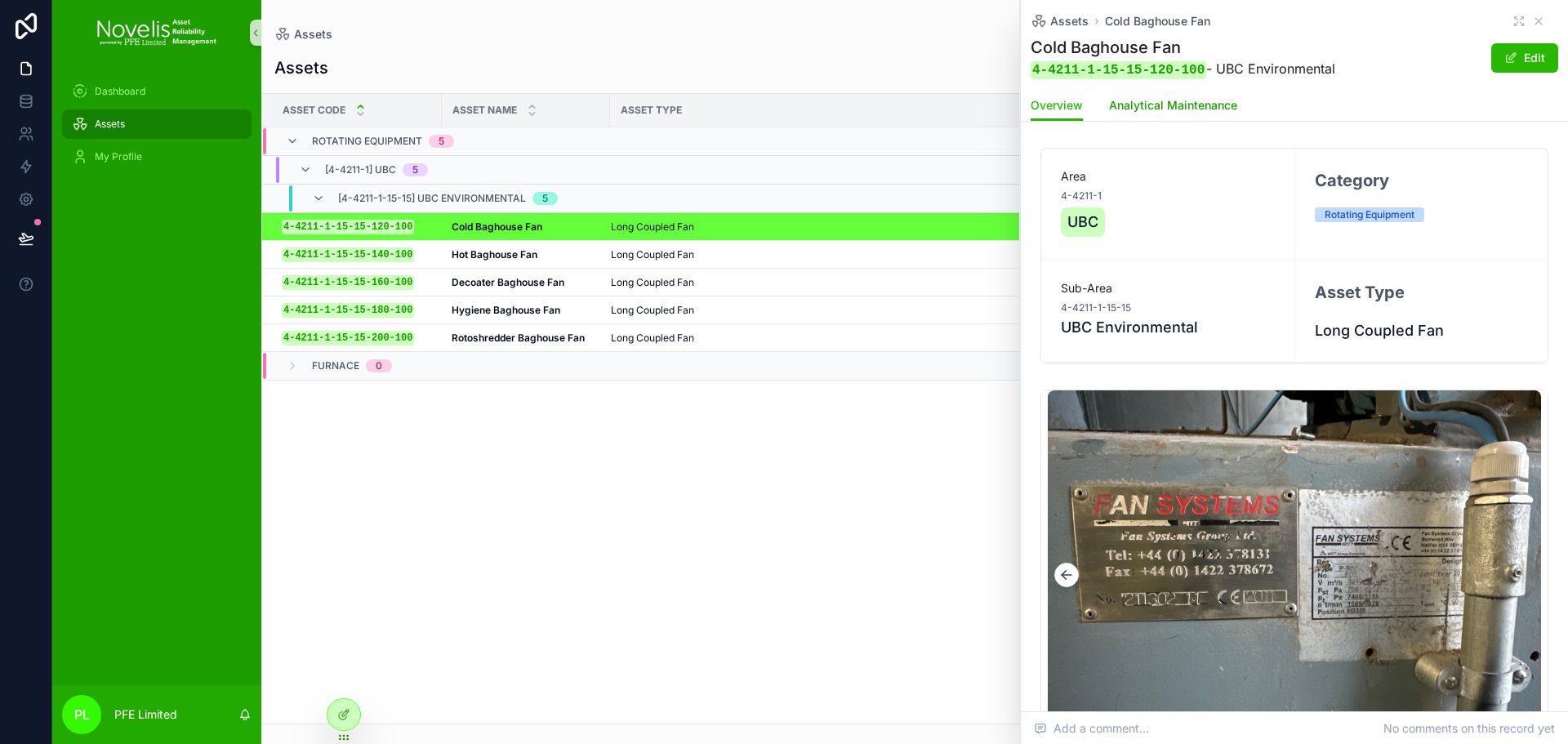
drag, startPoint x: 1193, startPoint y: 104, endPoint x: 1194, endPoint y: 122, distance: 18.0
click at [1193, 103] on span "Analytical Maintenance" at bounding box center [1174, 105] width 128 height 16
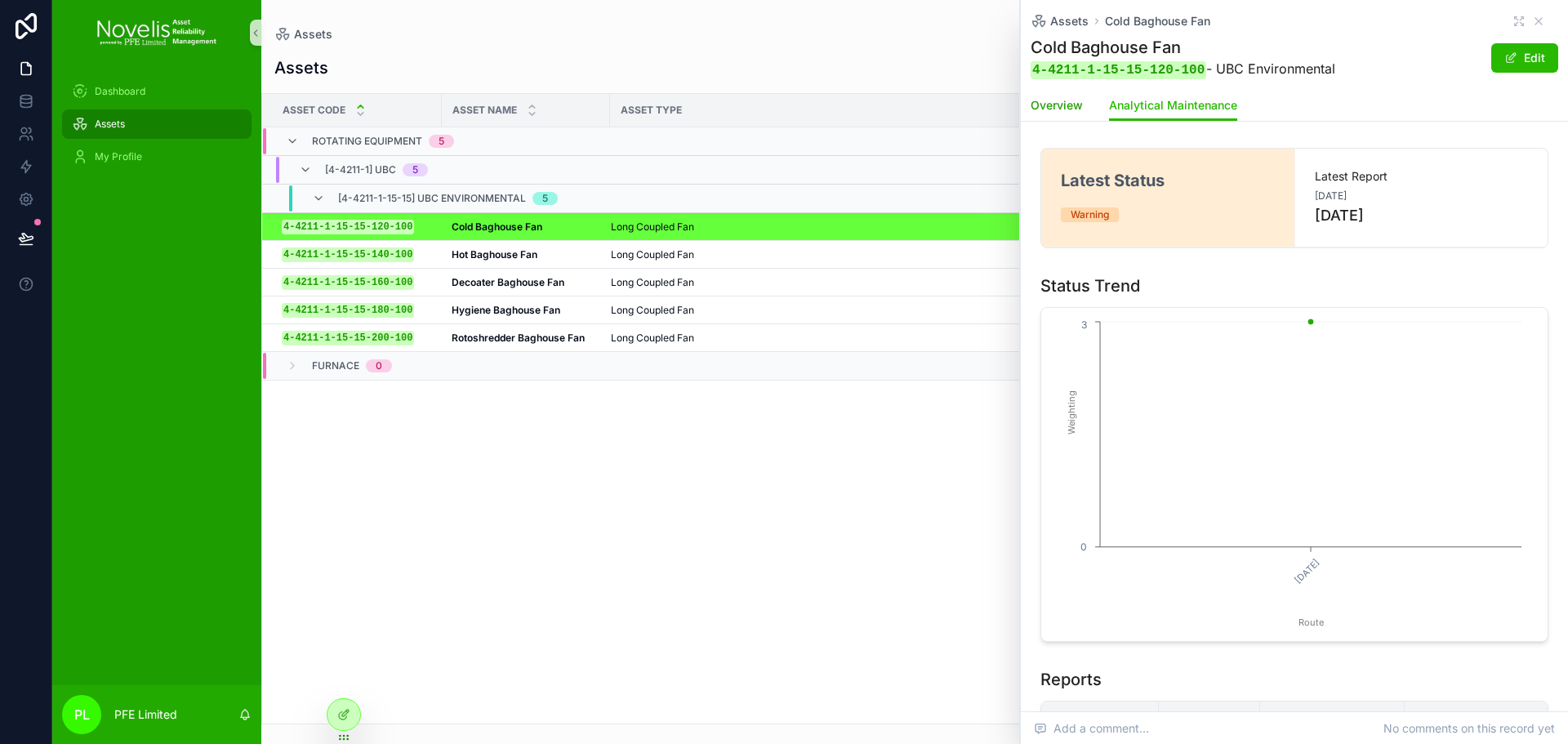
click at [1066, 106] on span "Overview" at bounding box center [1057, 105] width 52 height 16
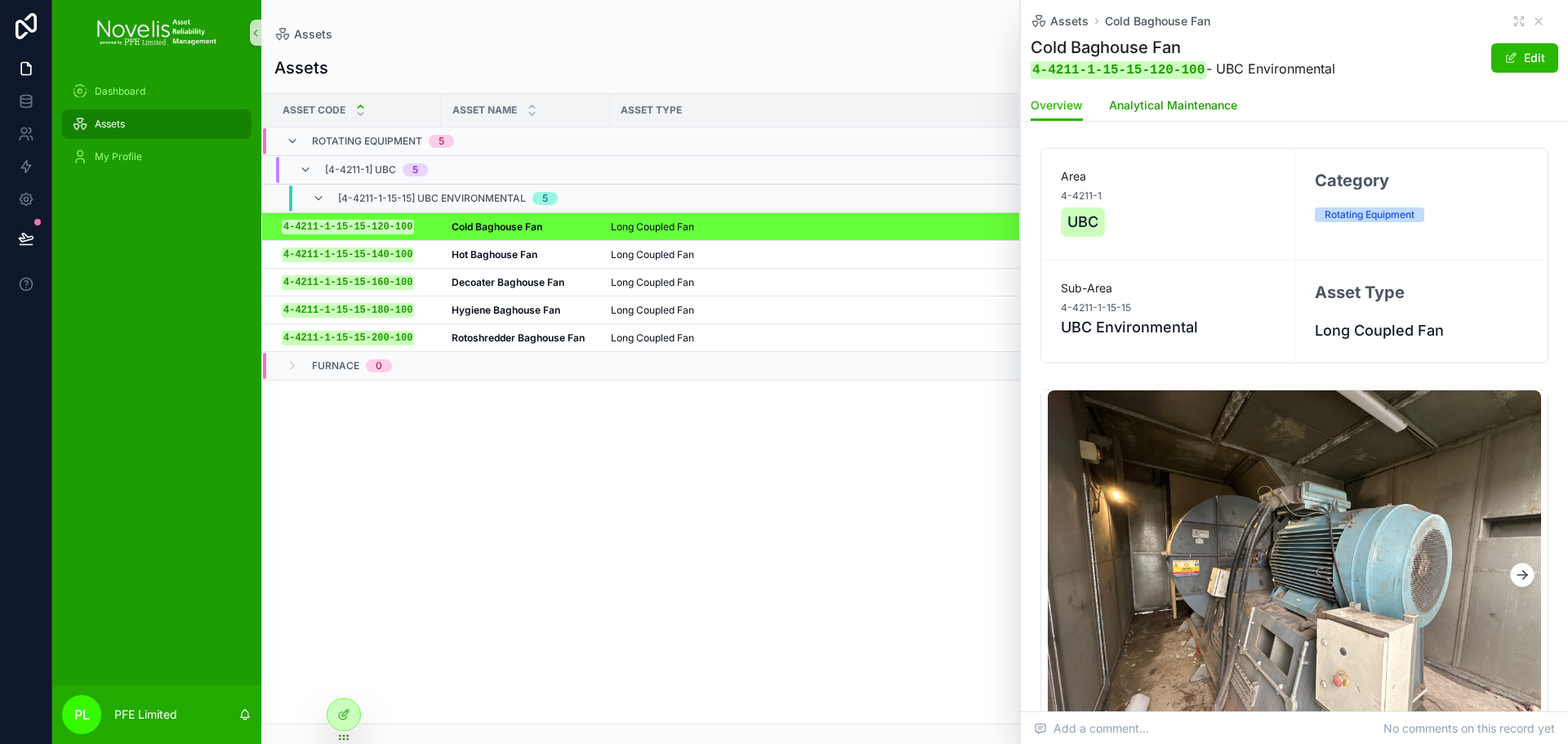
click at [1185, 110] on span "Analytical Maintenance" at bounding box center [1174, 105] width 128 height 16
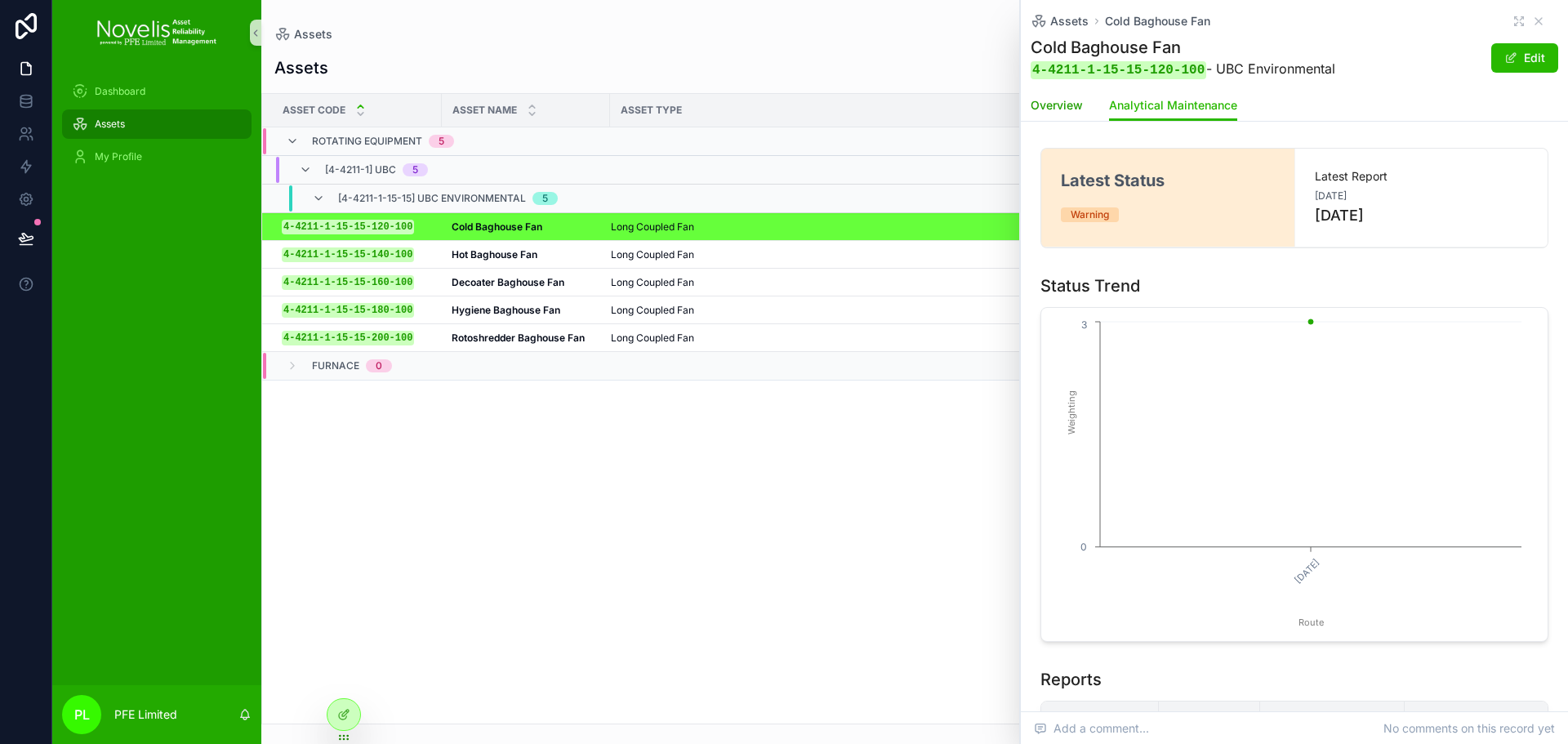
click at [1048, 109] on span "Overview" at bounding box center [1057, 105] width 52 height 16
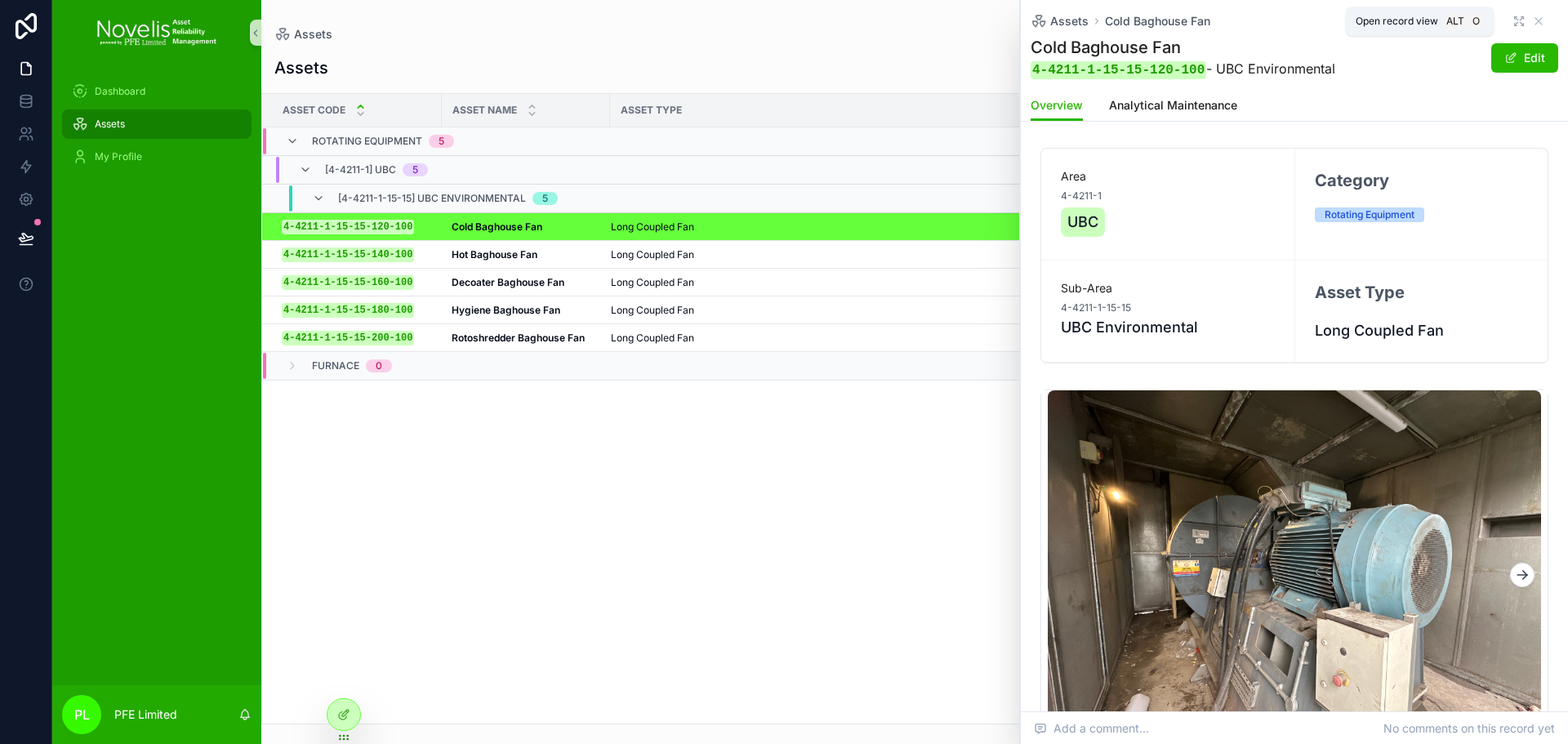
click at [1513, 21] on icon "scrollable content" at bounding box center [1519, 20] width 13 height 13
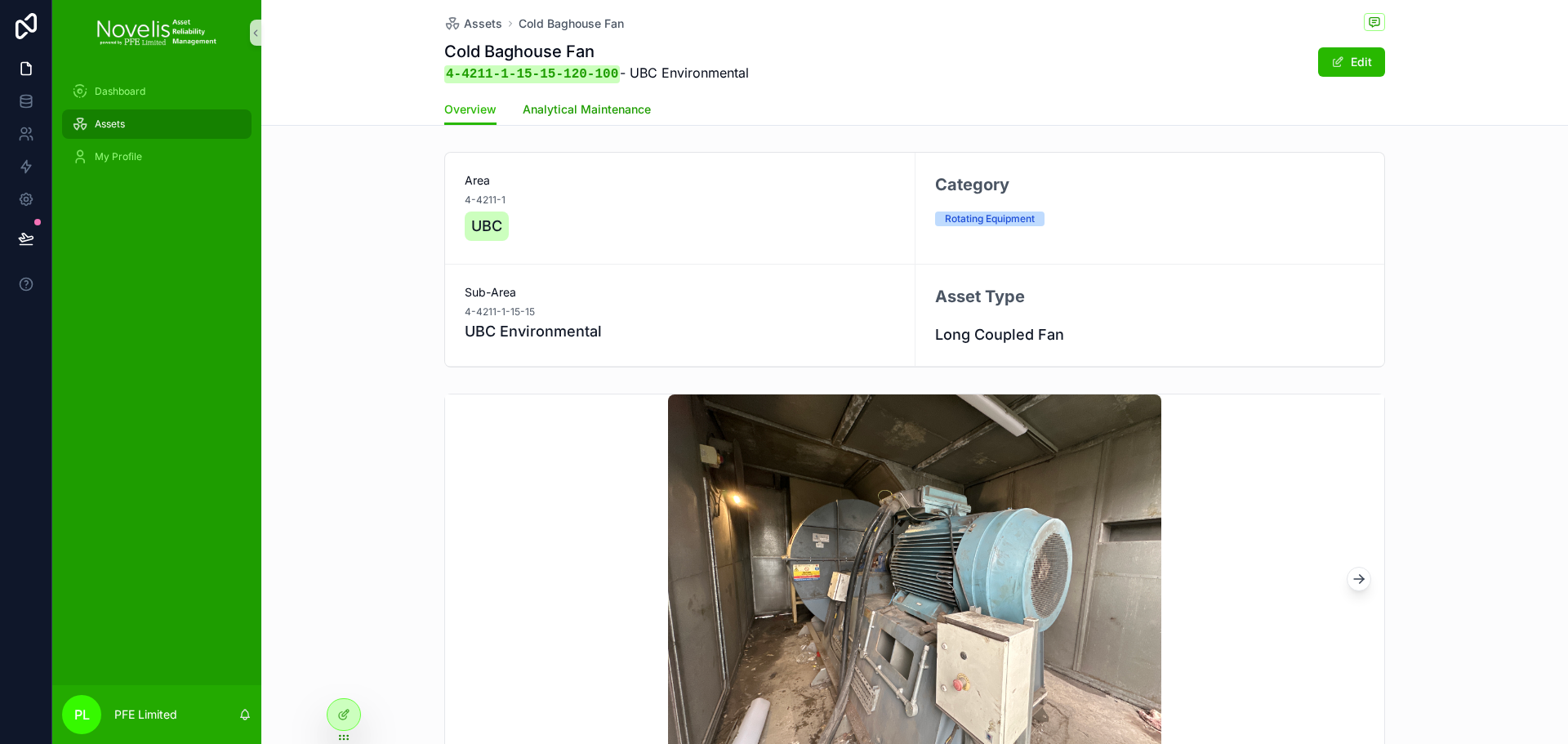
click at [609, 117] on link "Analytical Maintenance" at bounding box center [587, 111] width 128 height 33
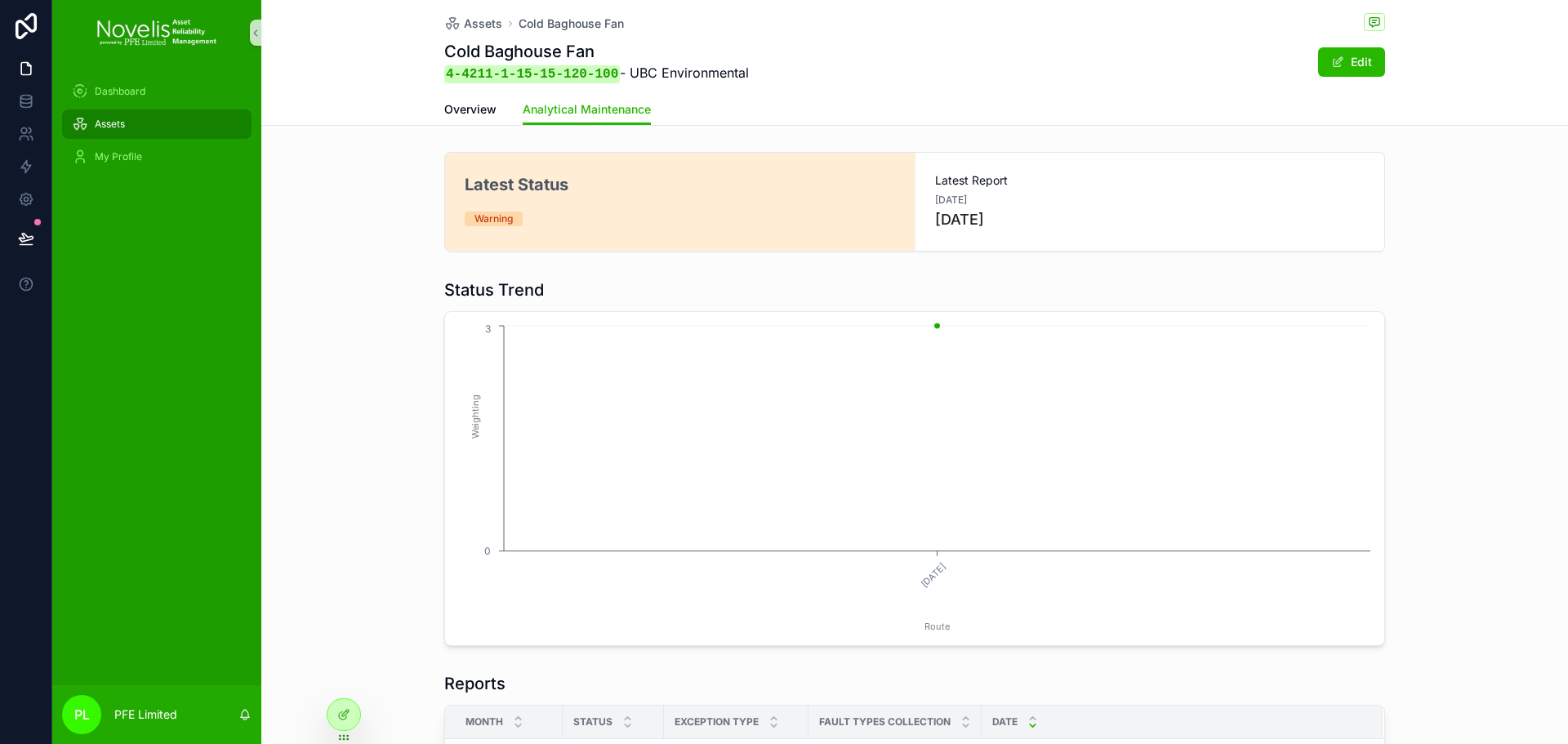
click at [496, 108] on div "Overview Analytical Maintenance" at bounding box center [914, 109] width 941 height 31
click at [457, 114] on span "Overview" at bounding box center [470, 109] width 52 height 16
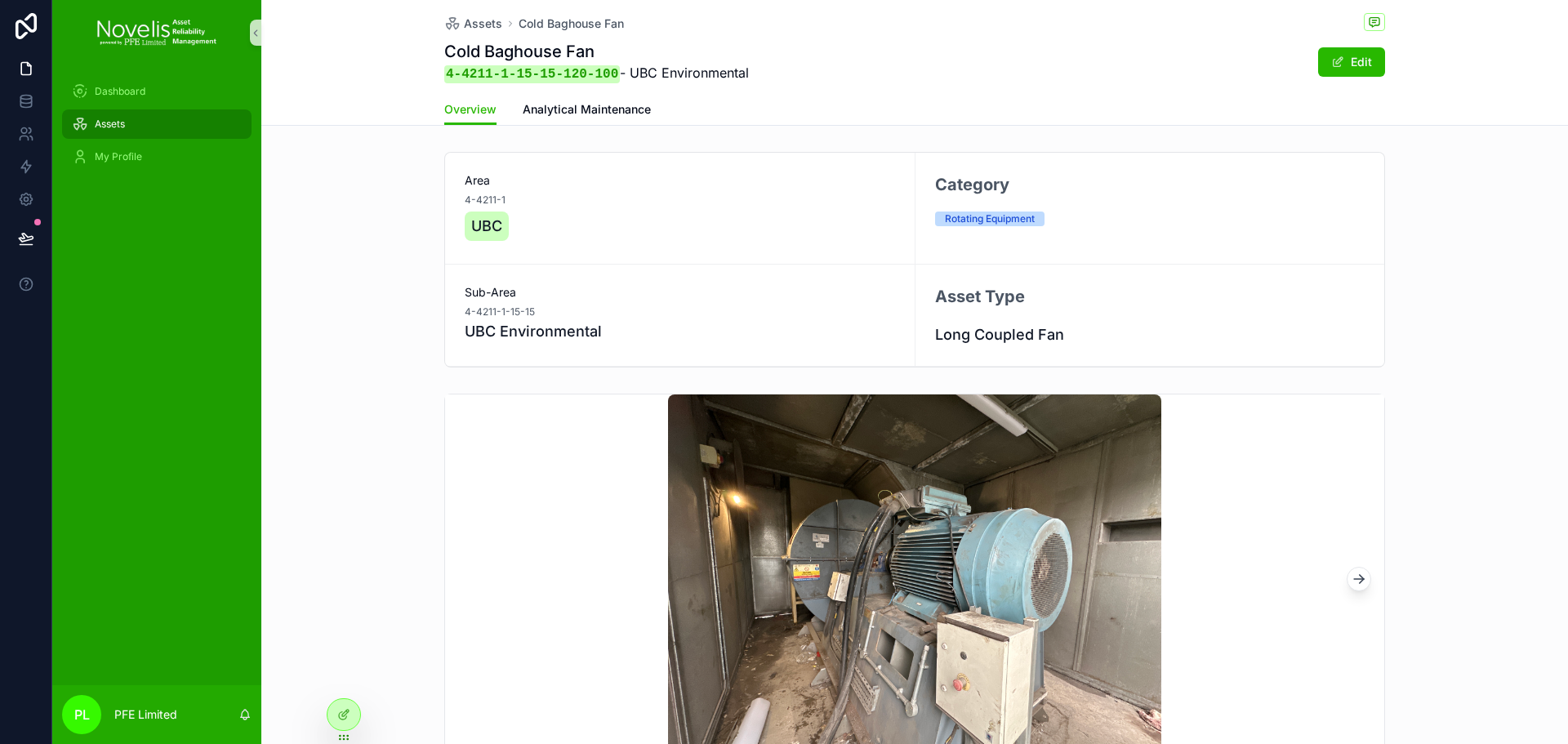
click at [155, 128] on div "Assets" at bounding box center [156, 124] width 170 height 26
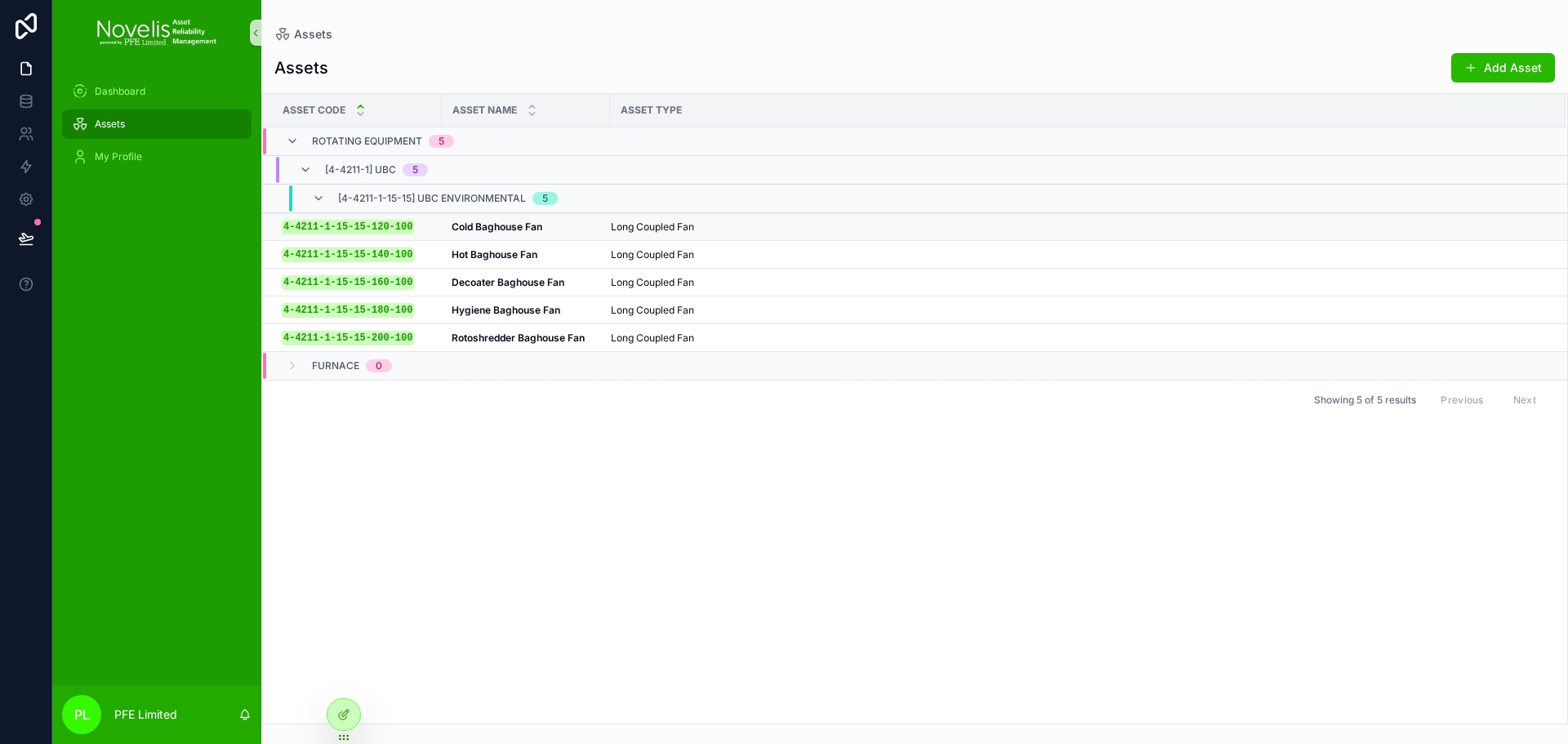
click at [700, 232] on div "Long Coupled Fan" at bounding box center [1079, 226] width 936 height 13
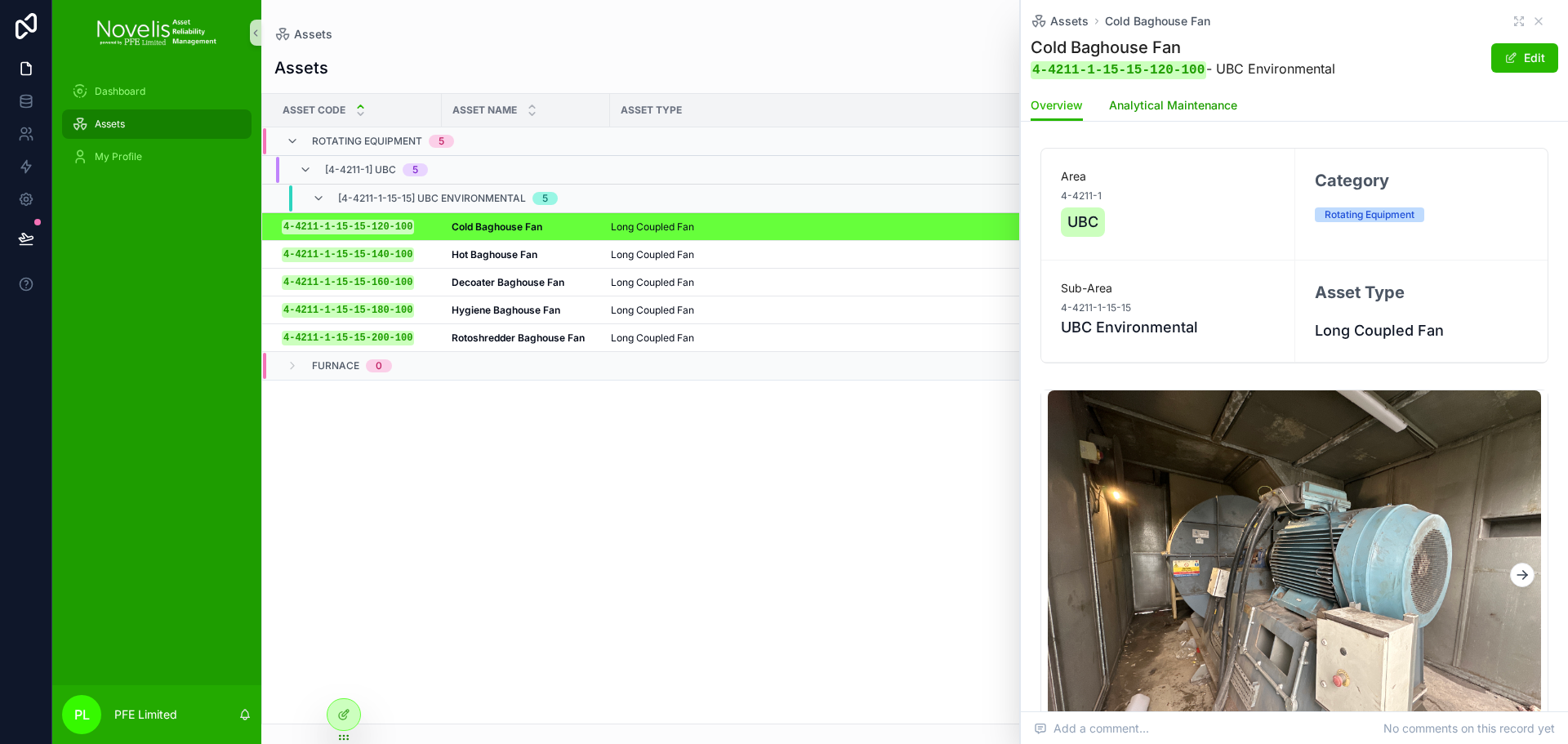
click at [1157, 105] on span "Analytical Maintenance" at bounding box center [1174, 105] width 128 height 16
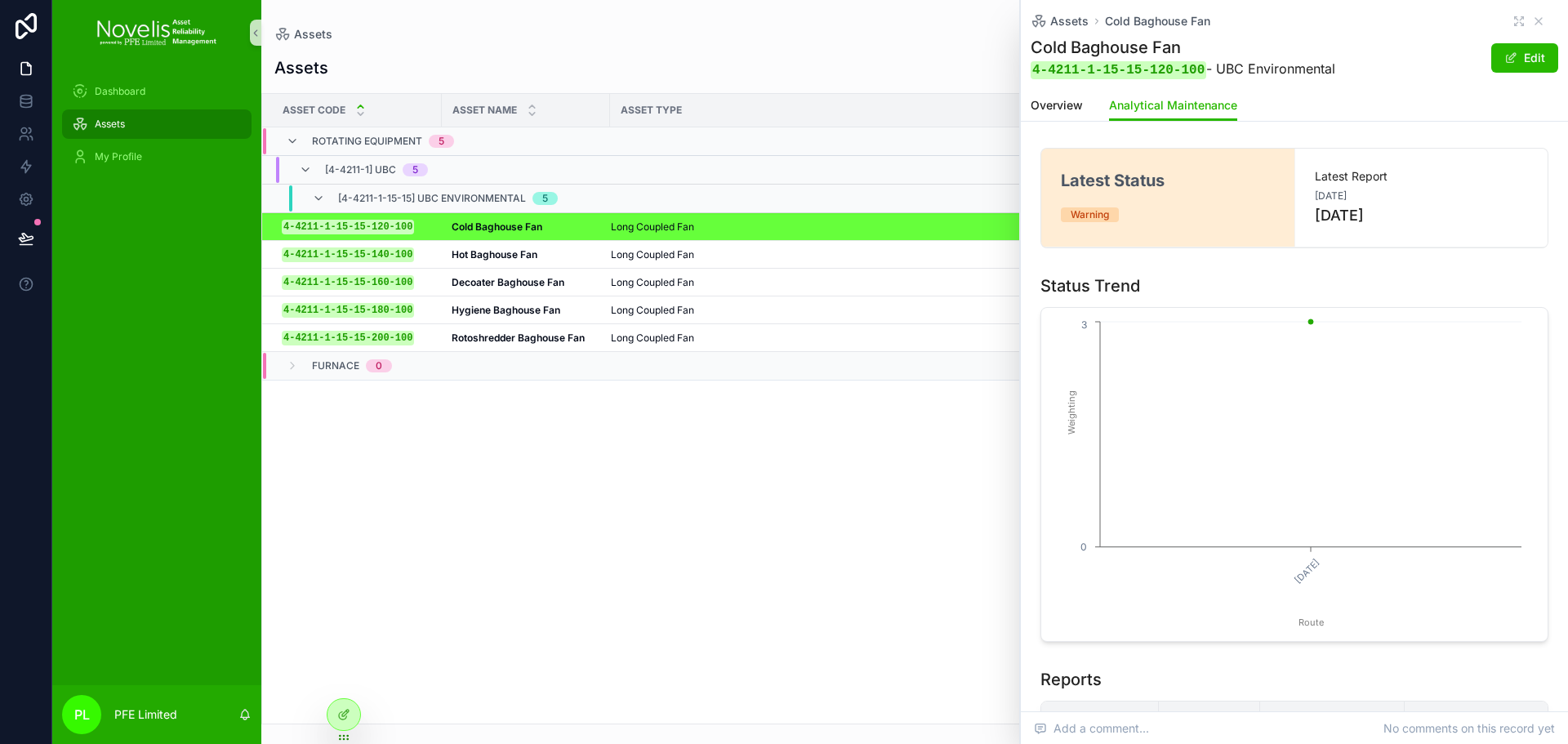
click at [716, 485] on div "Asset Code Asset Name Asset Type Rotating Equipment 5 [4-4211-1] UBC 5 [4-4211-…" at bounding box center [915, 409] width 1305 height 630
click at [1478, 93] on div "Overview Analytical Maintenance" at bounding box center [1294, 105] width 528 height 31
click at [903, 64] on div "Assets Add Asset" at bounding box center [914, 68] width 1281 height 31
click at [1533, 14] on icon "scrollable content" at bounding box center [1538, 20] width 13 height 13
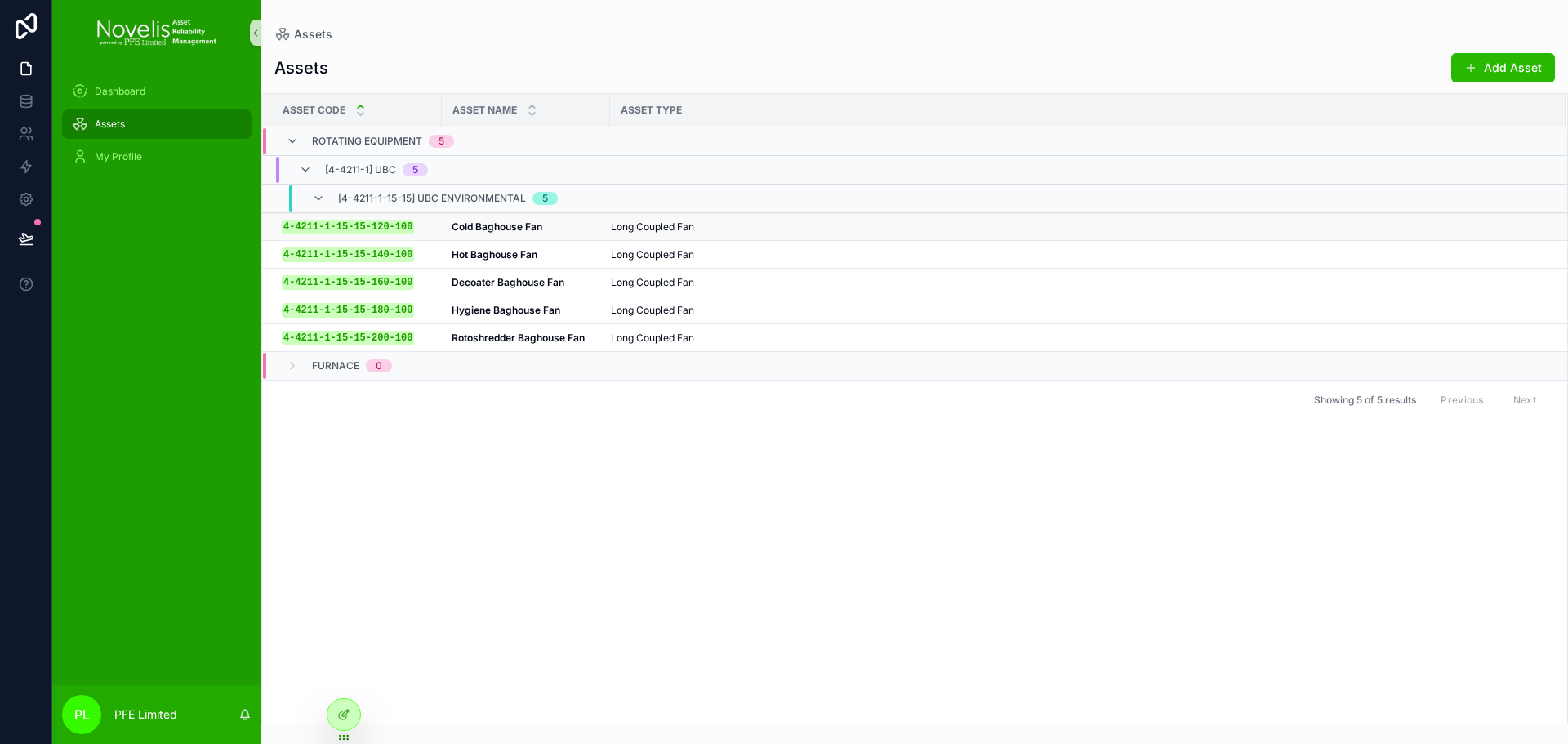
click at [954, 221] on div "Long Coupled Fan" at bounding box center [1079, 226] width 936 height 13
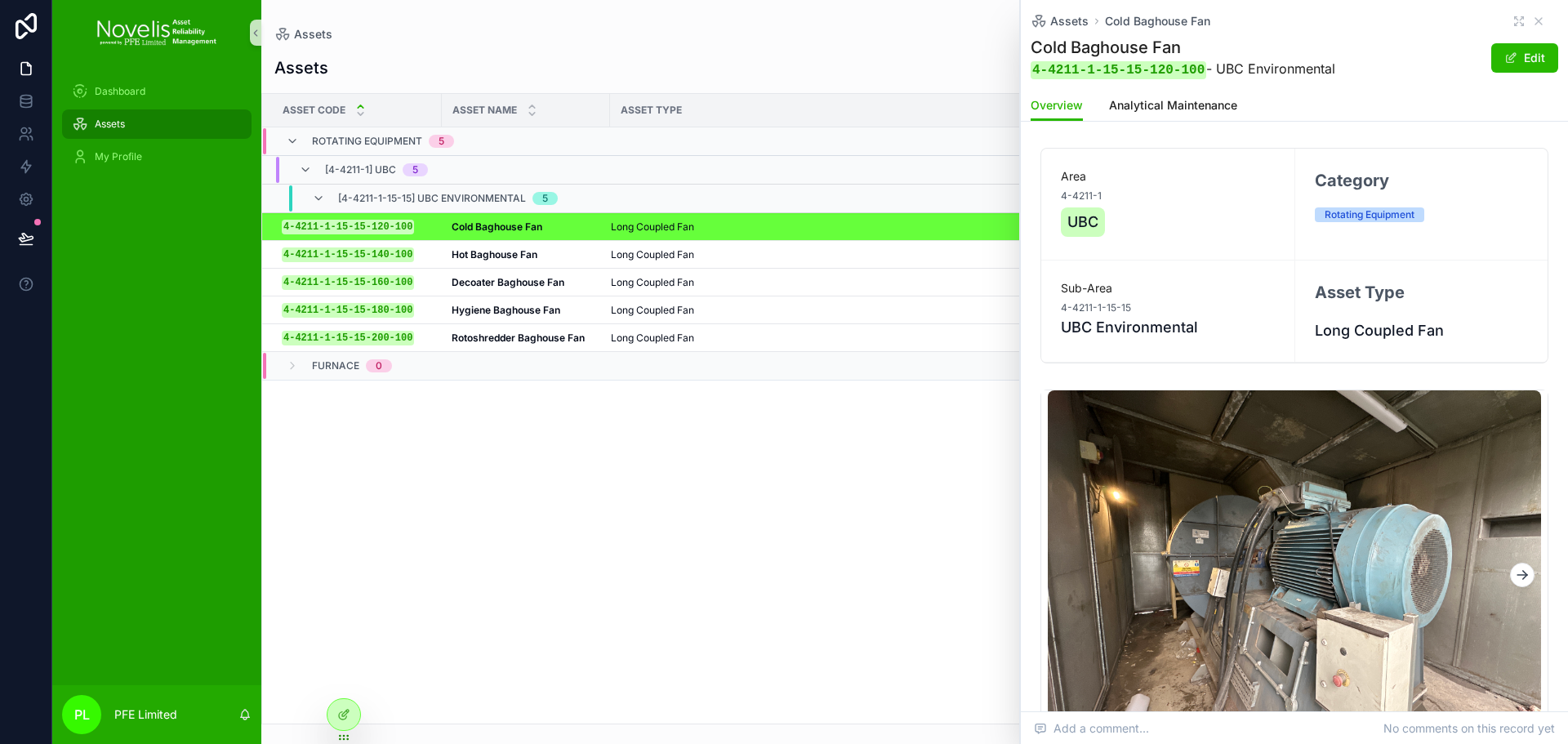
drag, startPoint x: 357, startPoint y: 714, endPoint x: 464, endPoint y: 670, distance: 115.7
click at [357, 714] on div at bounding box center [344, 714] width 33 height 31
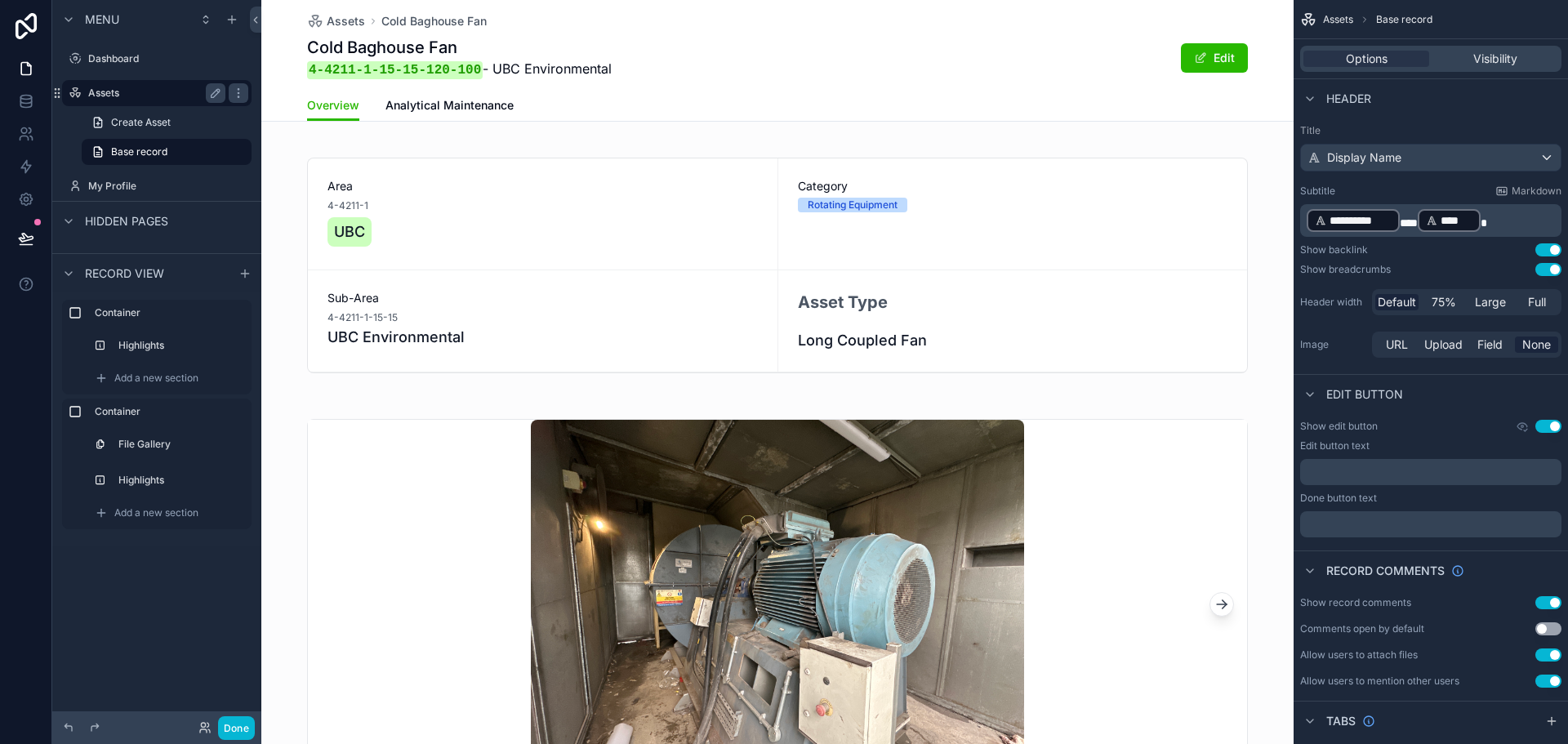
click at [136, 100] on div "Assets" at bounding box center [156, 93] width 138 height 19
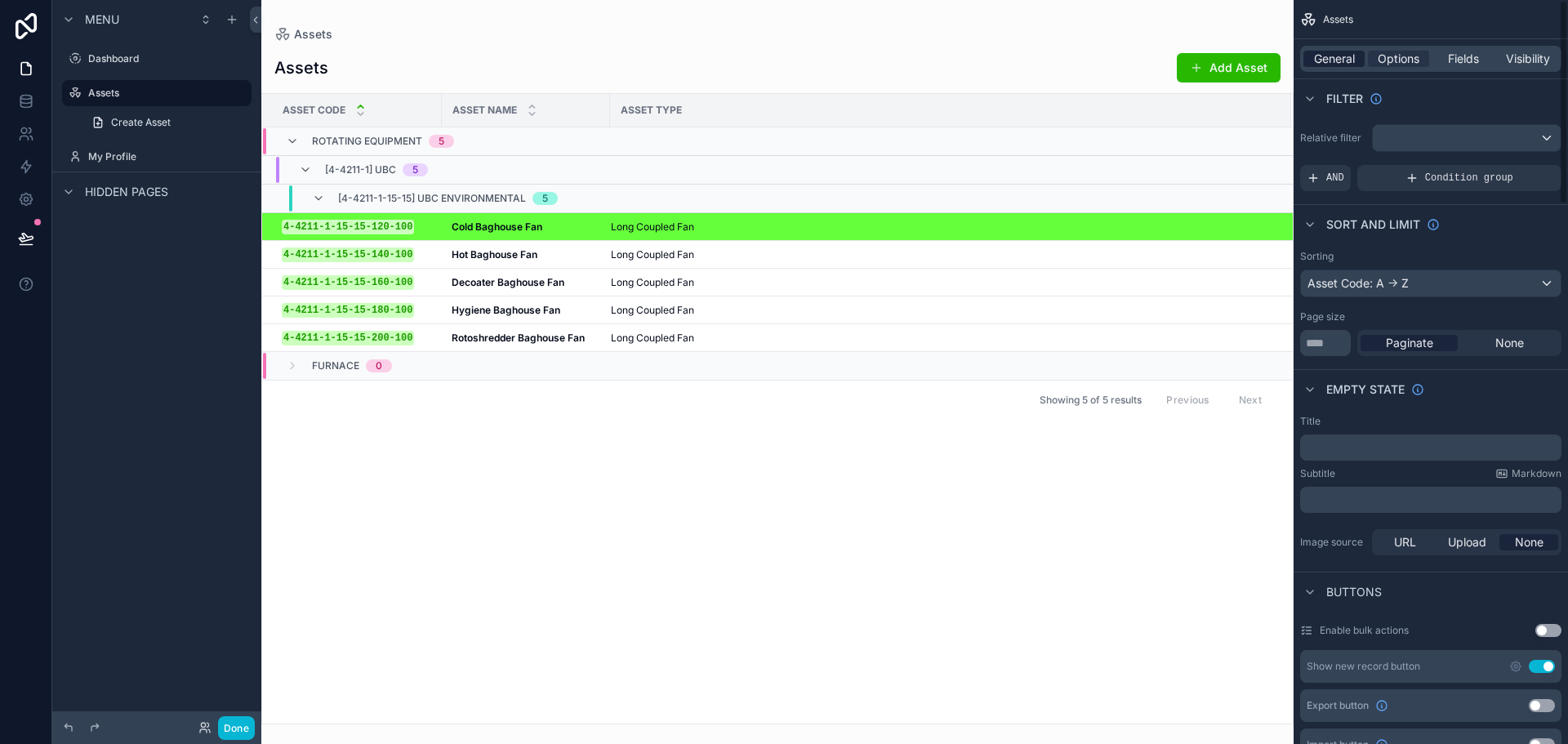
click at [1343, 64] on span "General" at bounding box center [1335, 58] width 41 height 16
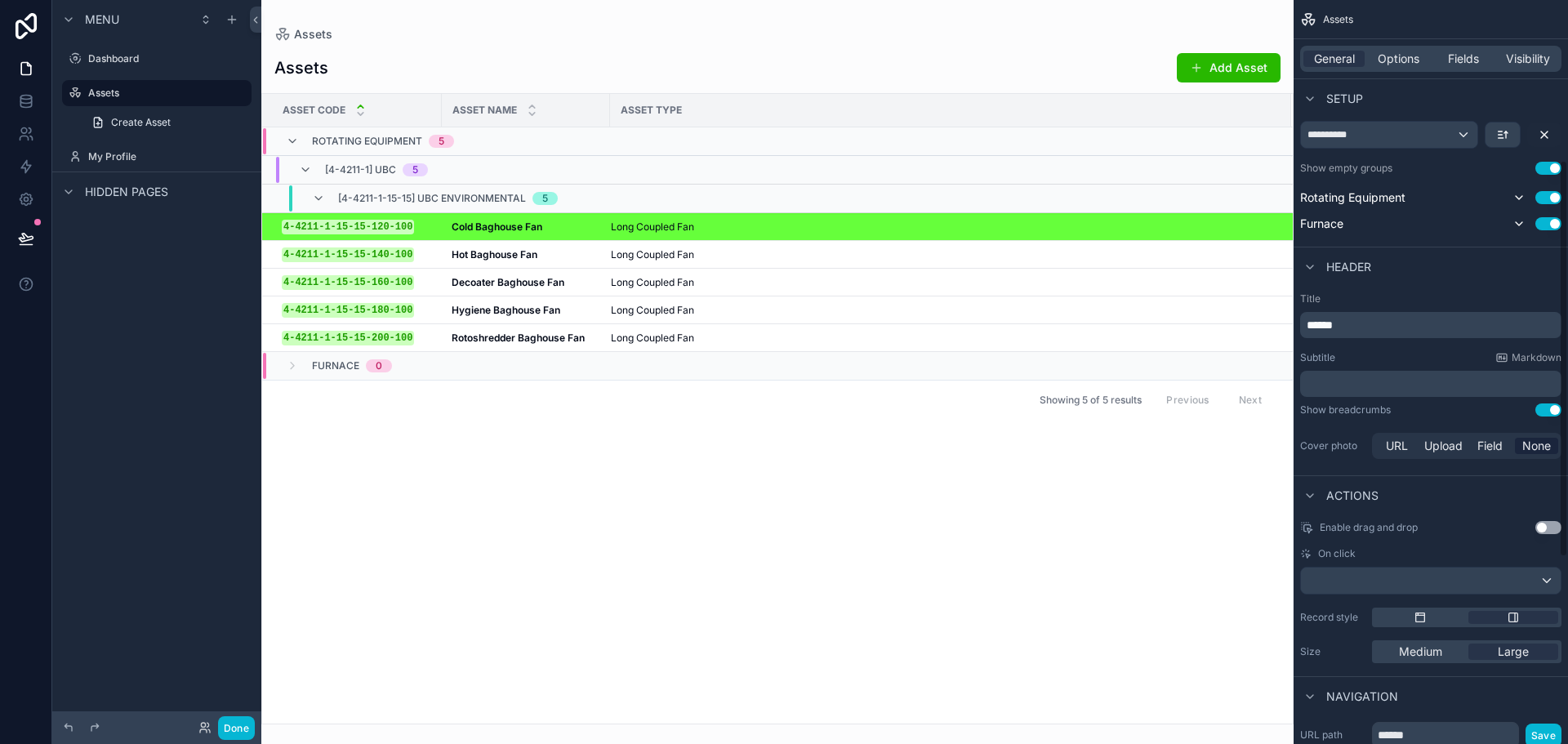
scroll to position [572, 0]
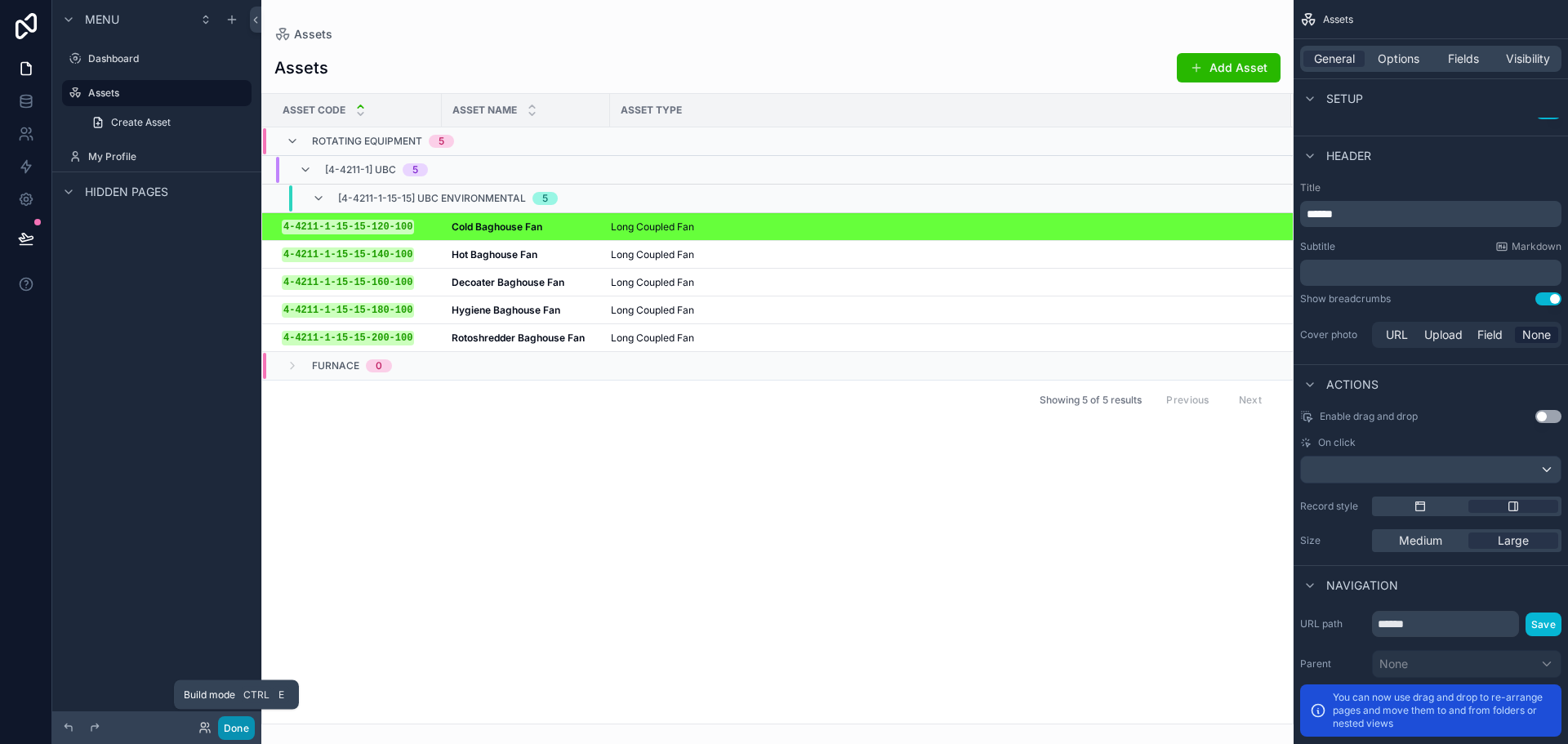
click at [251, 720] on button "Done" at bounding box center [236, 728] width 37 height 24
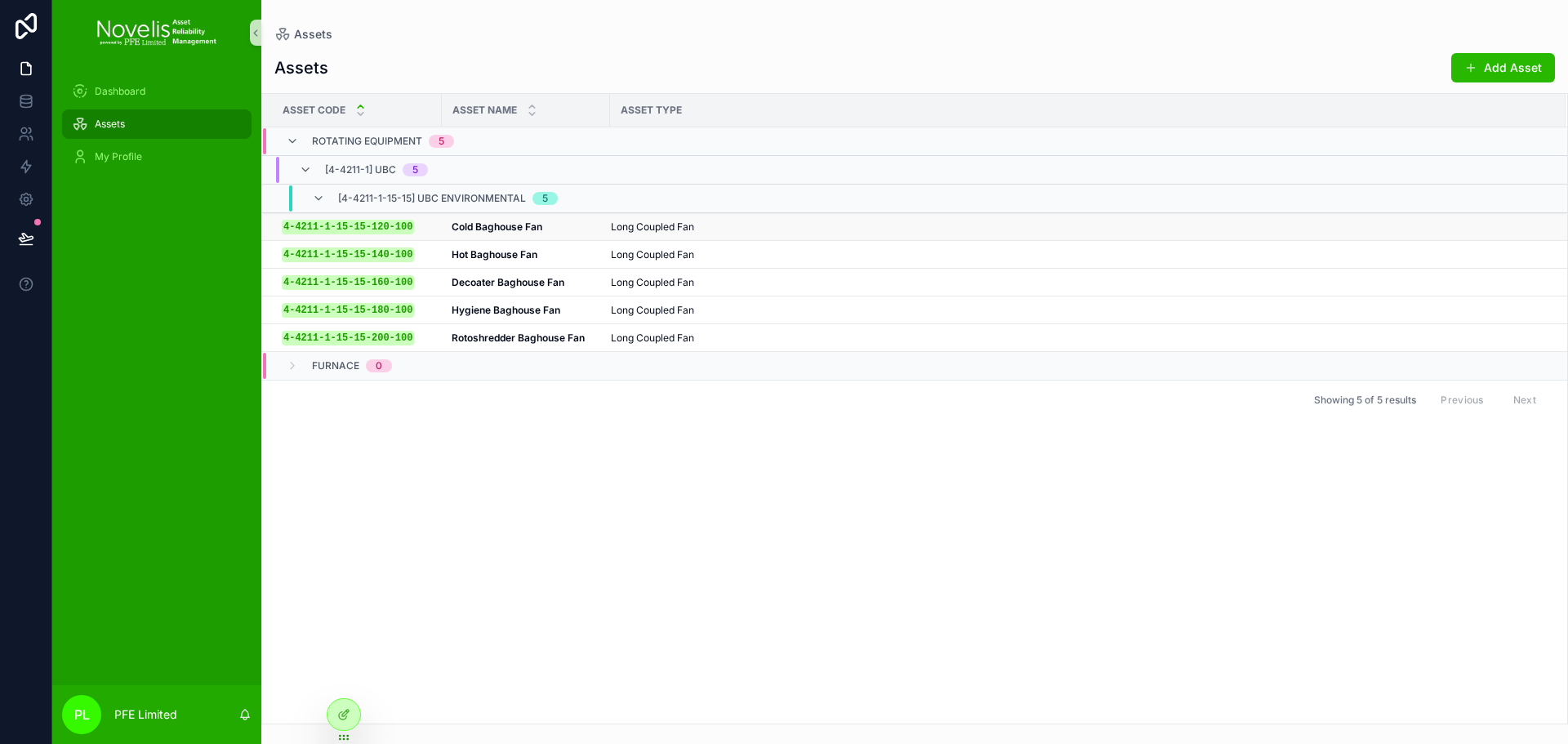
click at [1072, 220] on div "Long Coupled Fan" at bounding box center [1079, 226] width 936 height 13
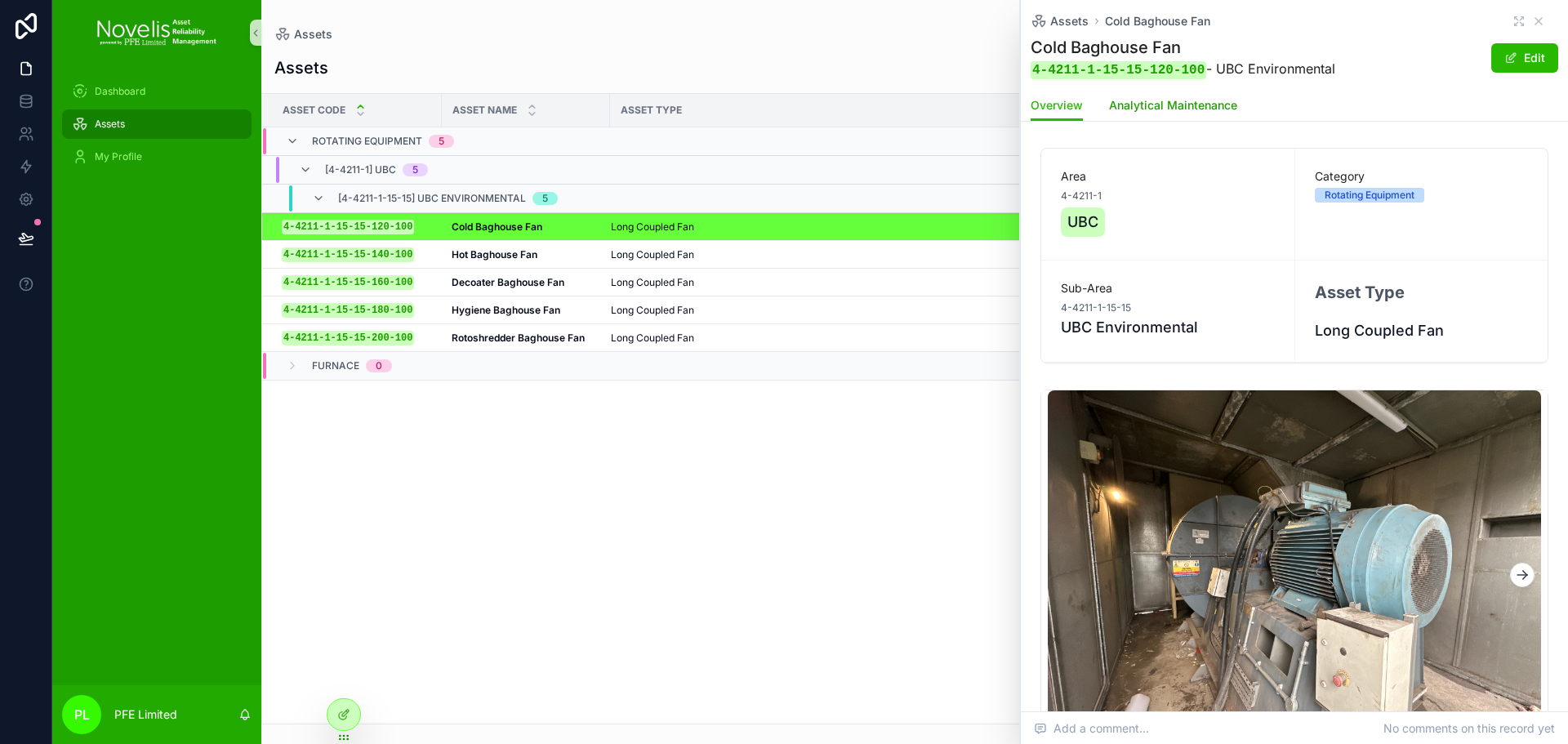
click at [1184, 109] on span "Analytical Maintenance" at bounding box center [1174, 105] width 128 height 16
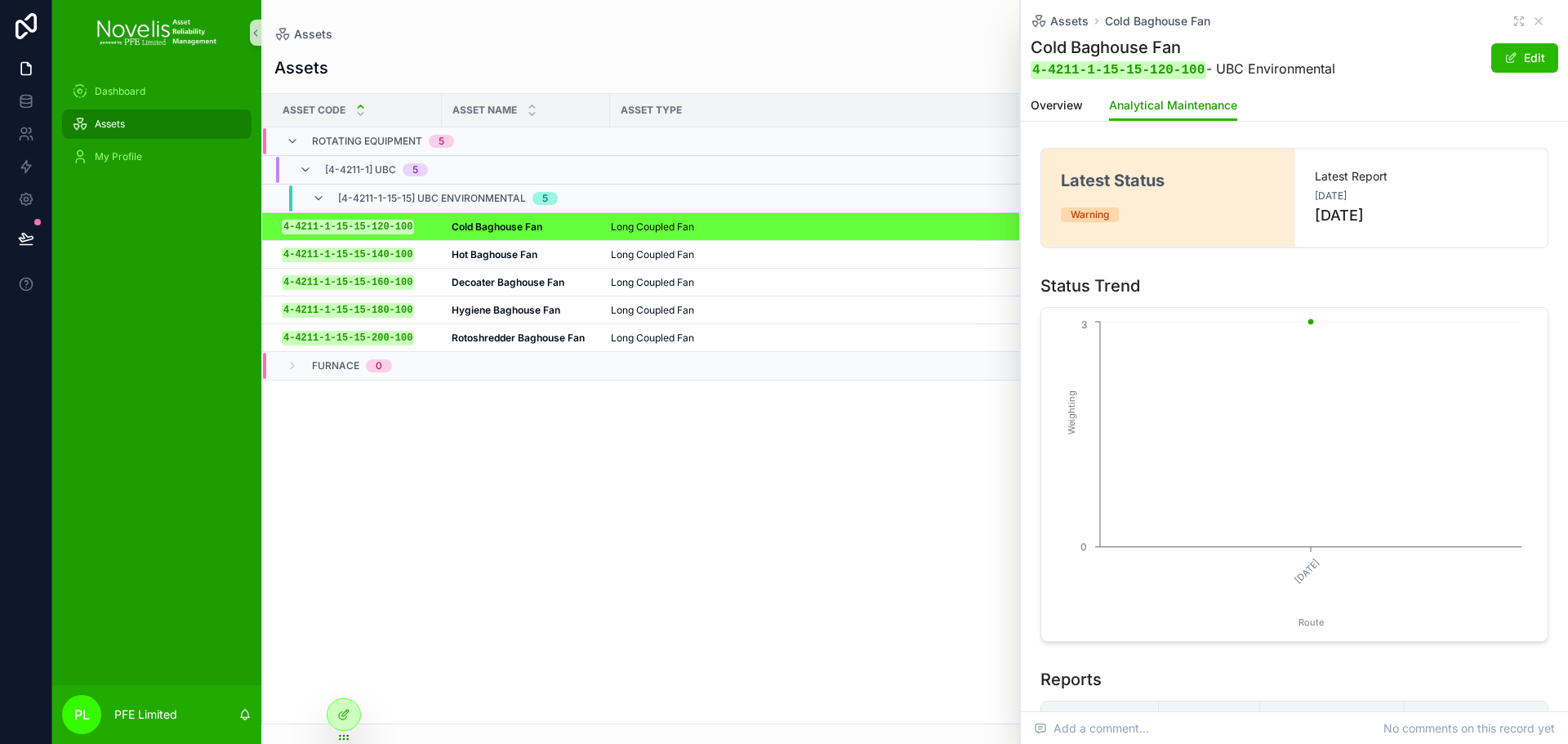
scroll to position [225, 0]
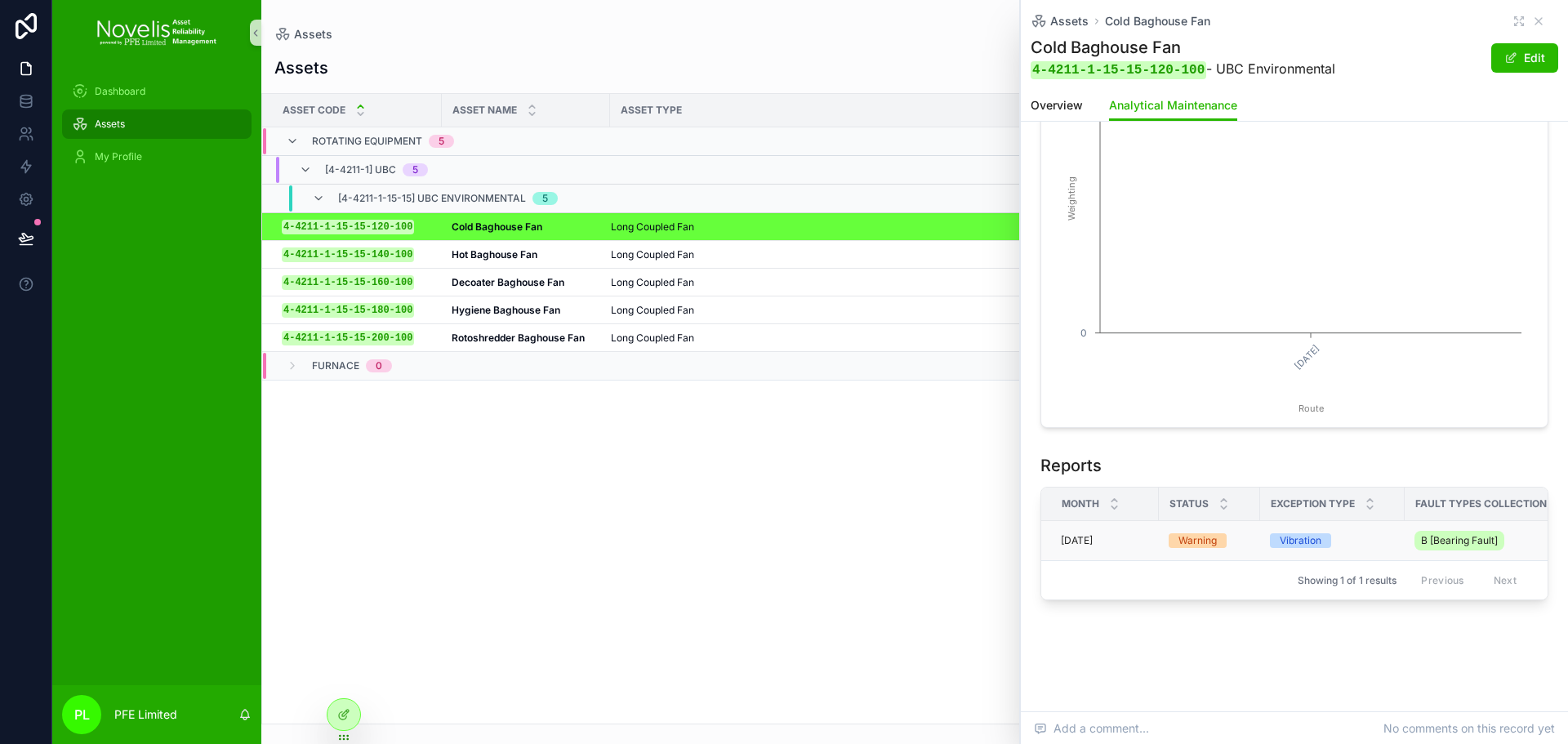
click at [1173, 534] on span "Warning" at bounding box center [1197, 540] width 58 height 14
click at [1158, 525] on td "September 2025 September 2025" at bounding box center [1099, 540] width 117 height 40
click at [1093, 535] on span "September 2025" at bounding box center [1077, 540] width 32 height 13
click at [1191, 395] on icon "September, 2025 Route 0 3 Weighting" at bounding box center [1289, 260] width 475 height 313
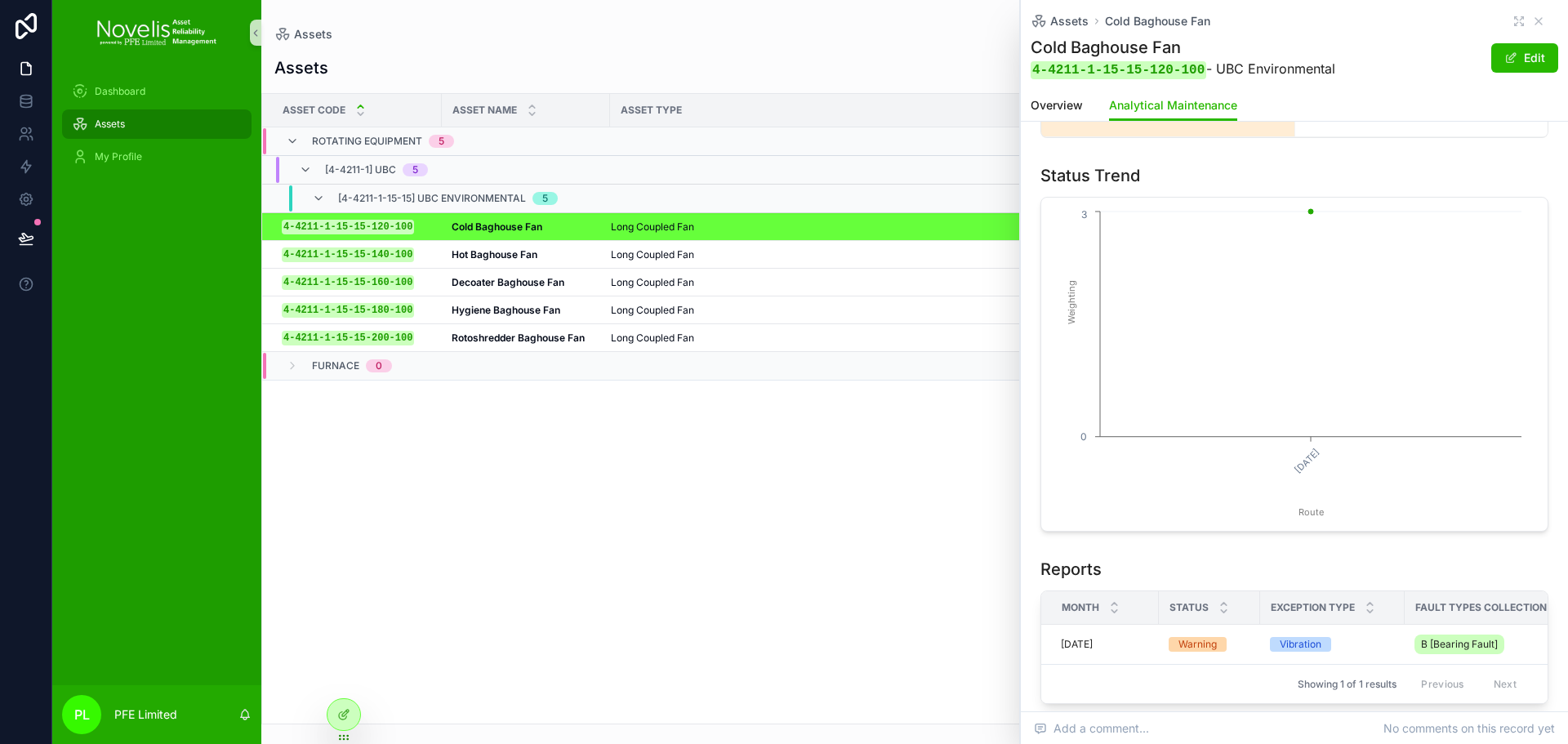
scroll to position [0, 0]
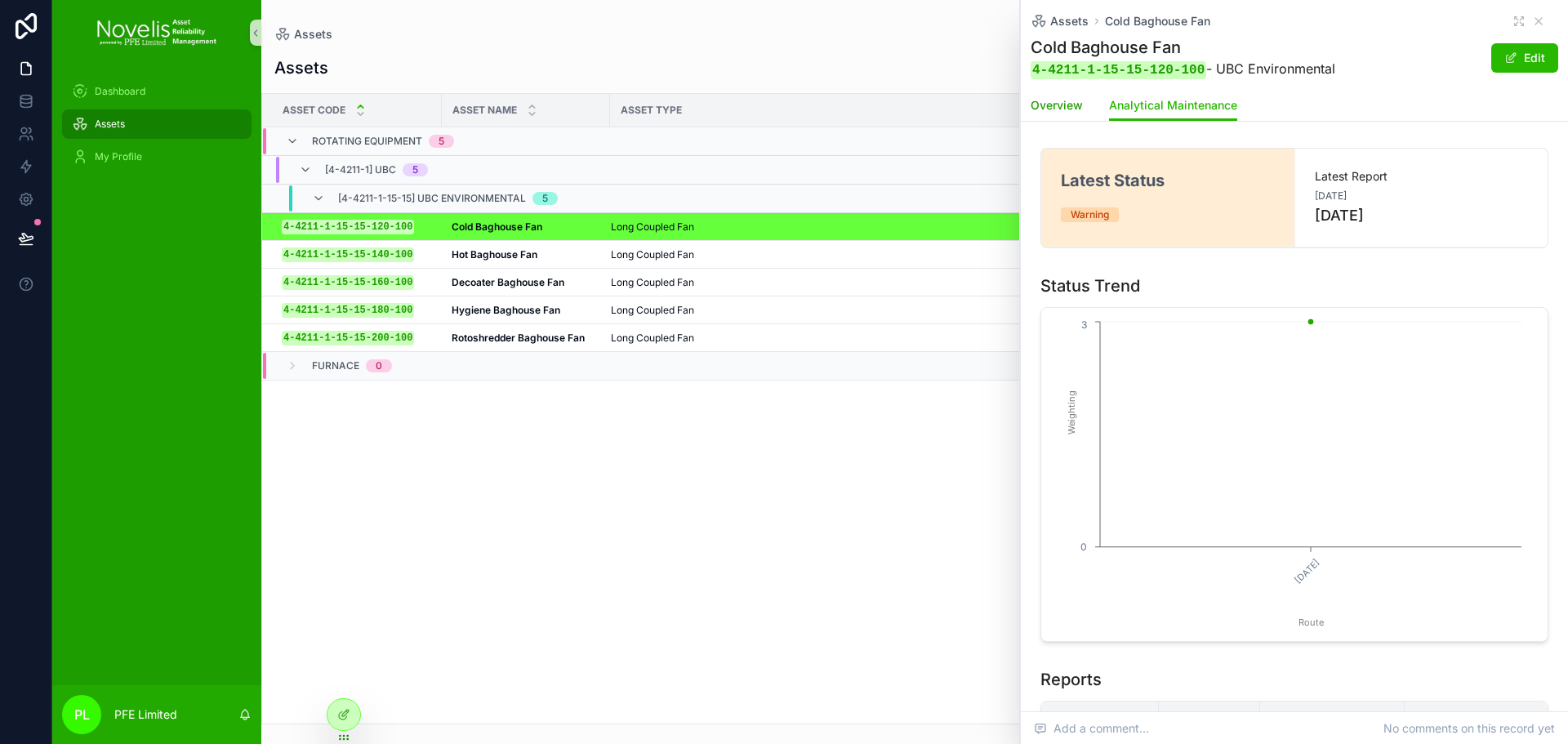
click at [1056, 107] on span "Overview" at bounding box center [1057, 105] width 52 height 16
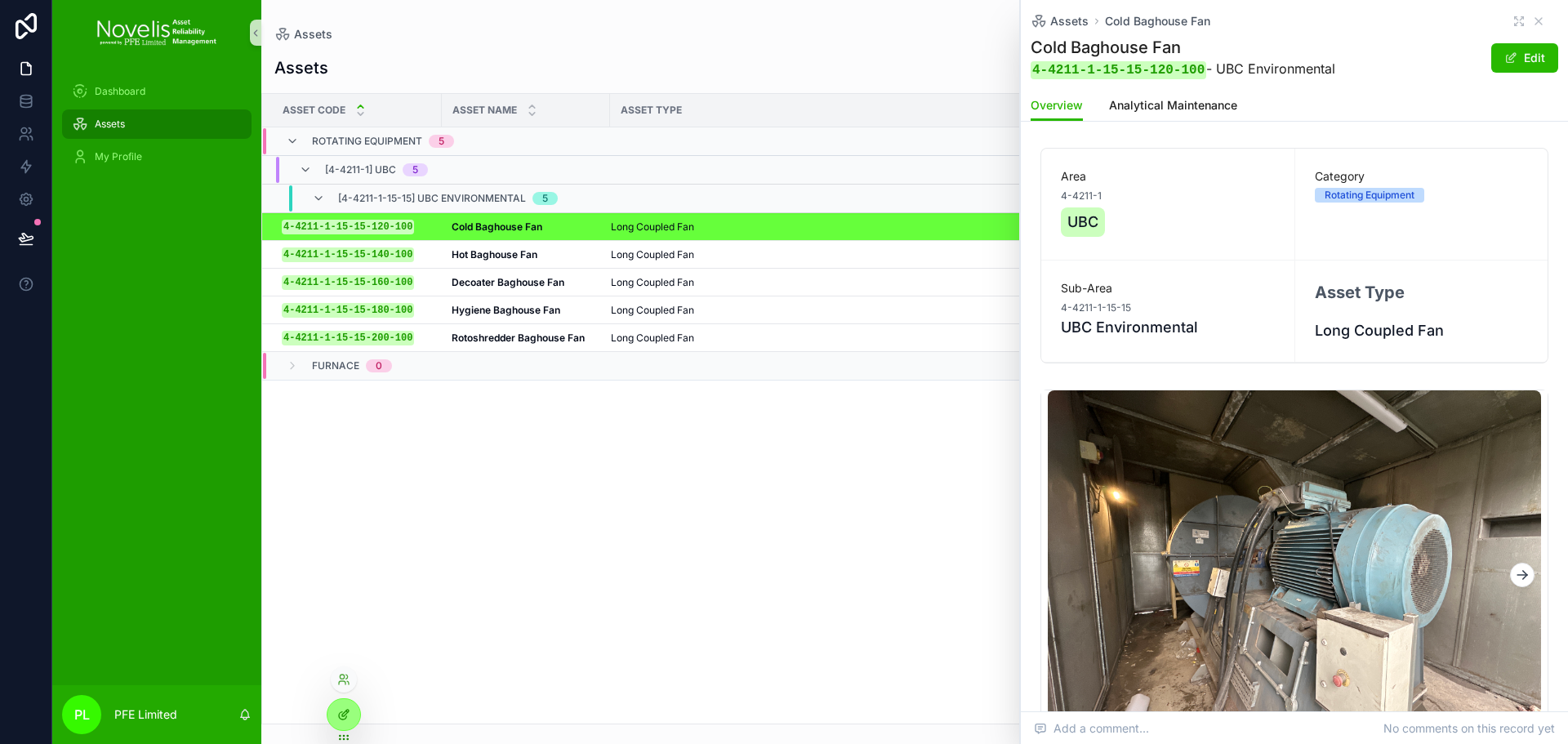
click at [357, 713] on div at bounding box center [344, 714] width 33 height 31
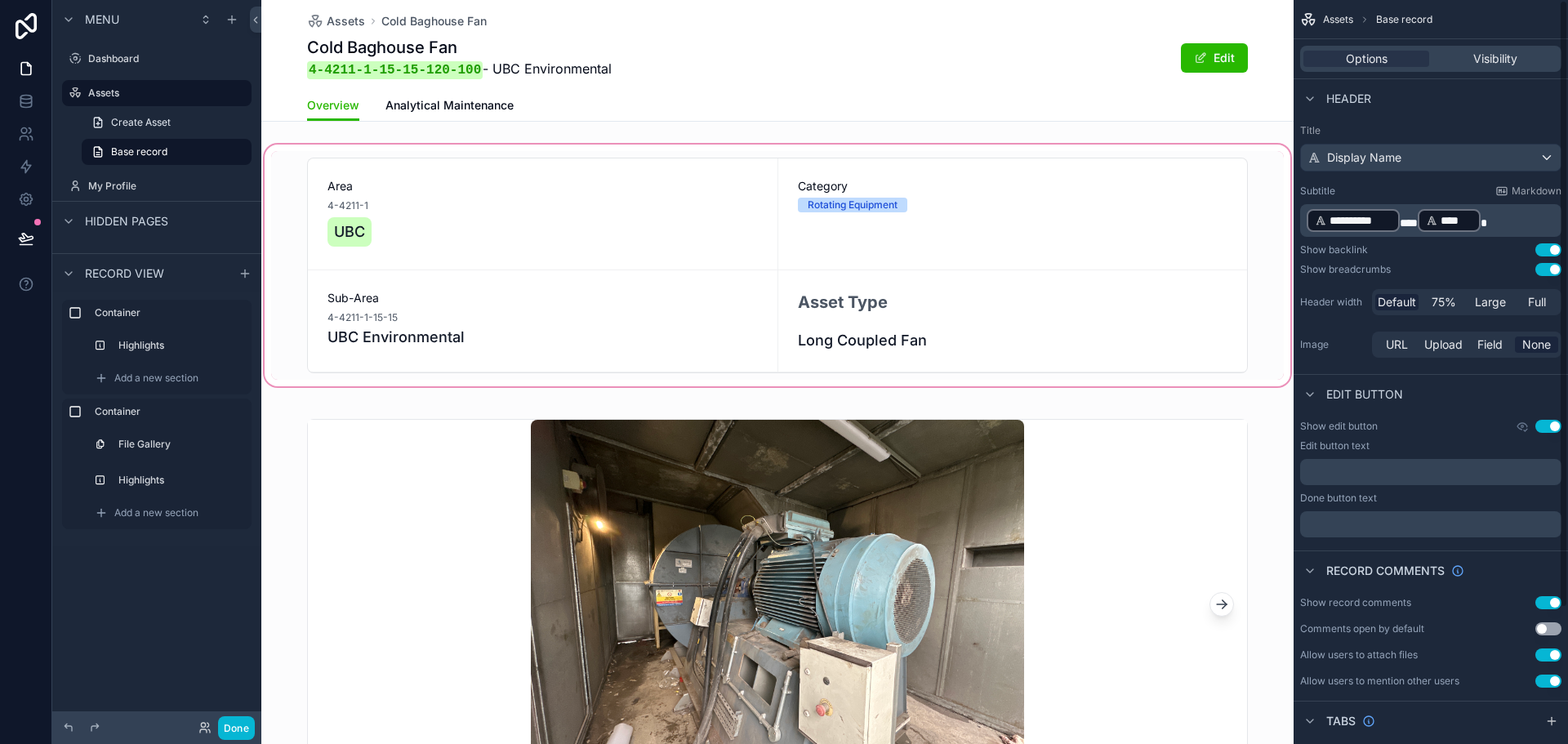
click at [969, 205] on div "scrollable content" at bounding box center [778, 265] width 1033 height 248
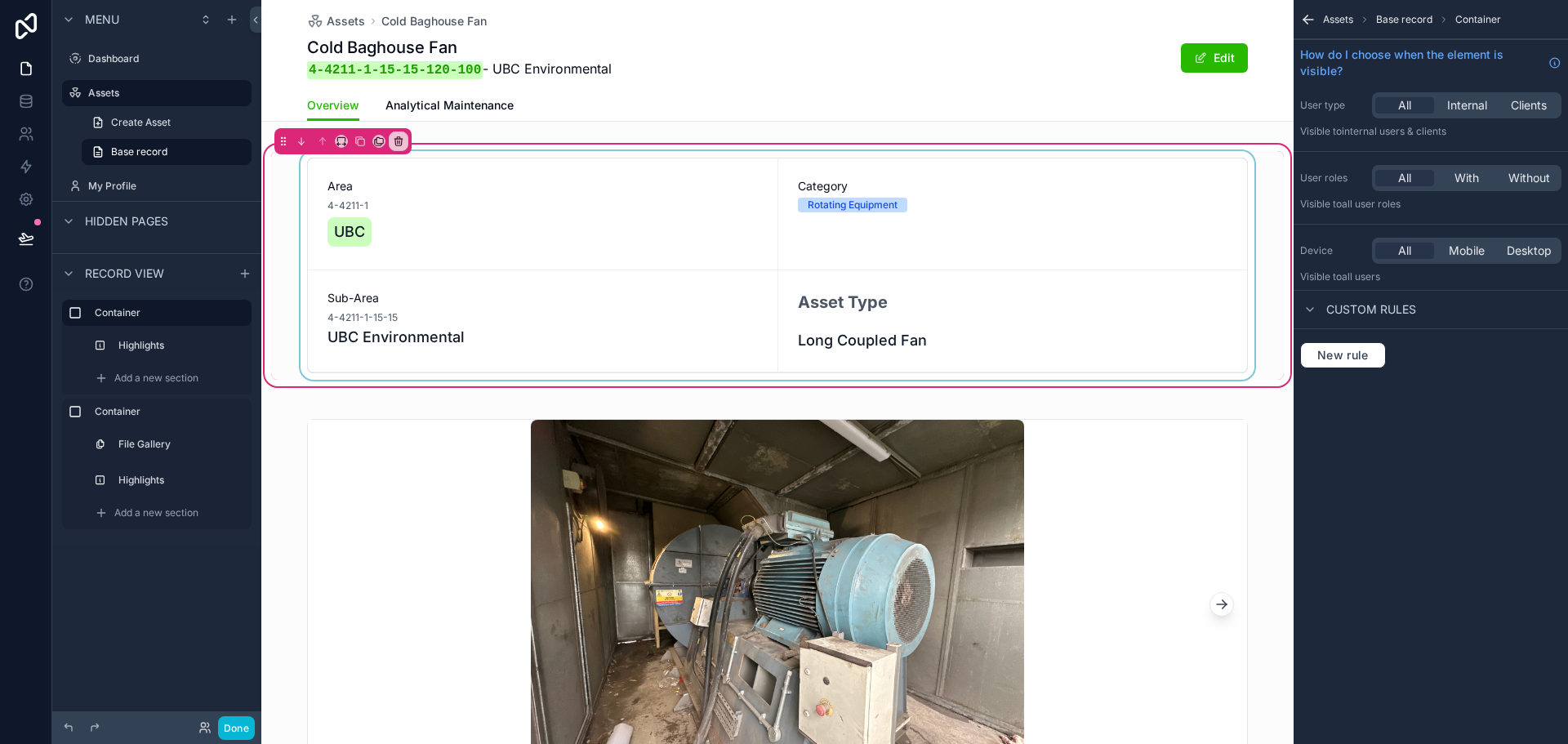
click at [927, 216] on div "scrollable content" at bounding box center [778, 265] width 1013 height 229
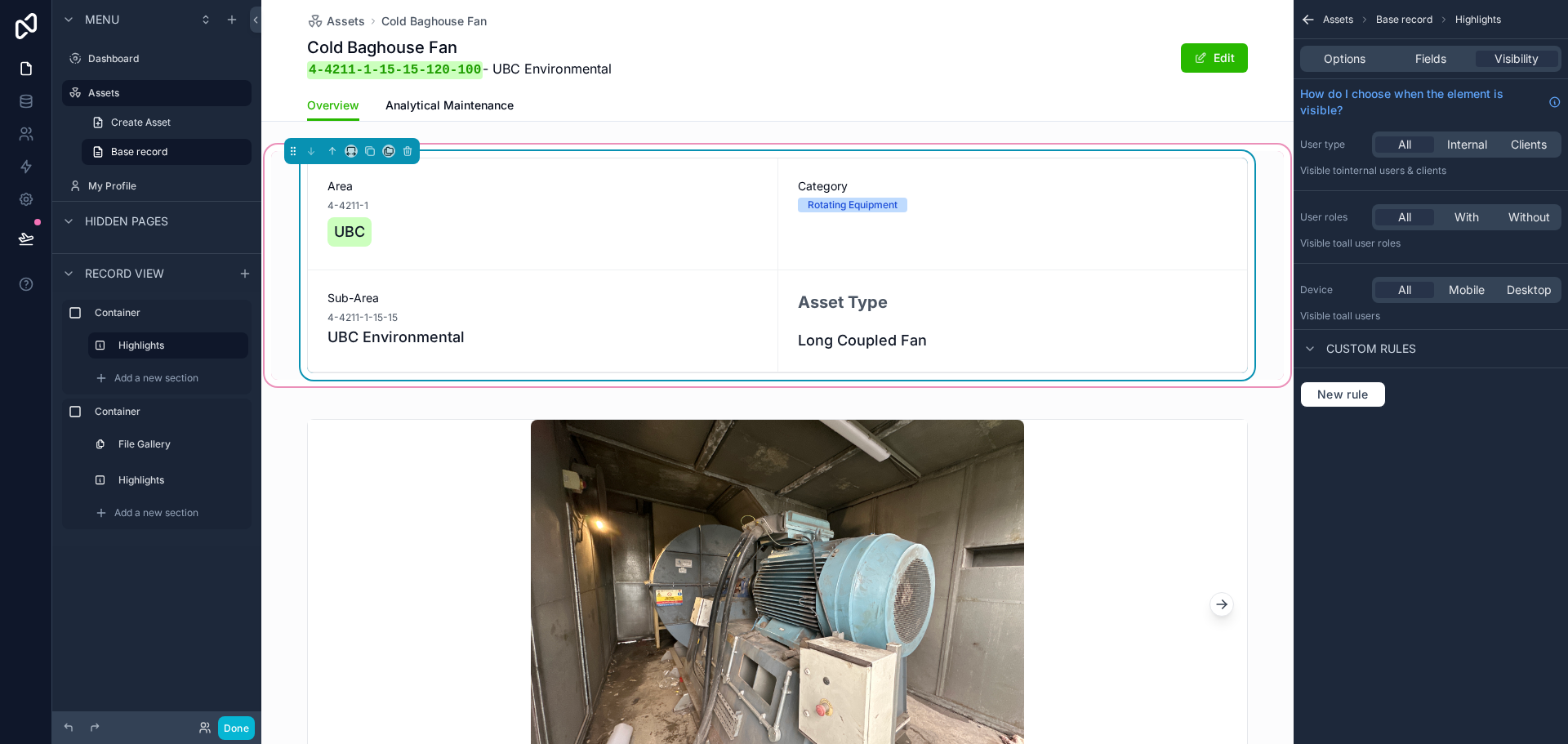
click at [927, 216] on div "Category Rotating Equipment" at bounding box center [1013, 215] width 469 height 111
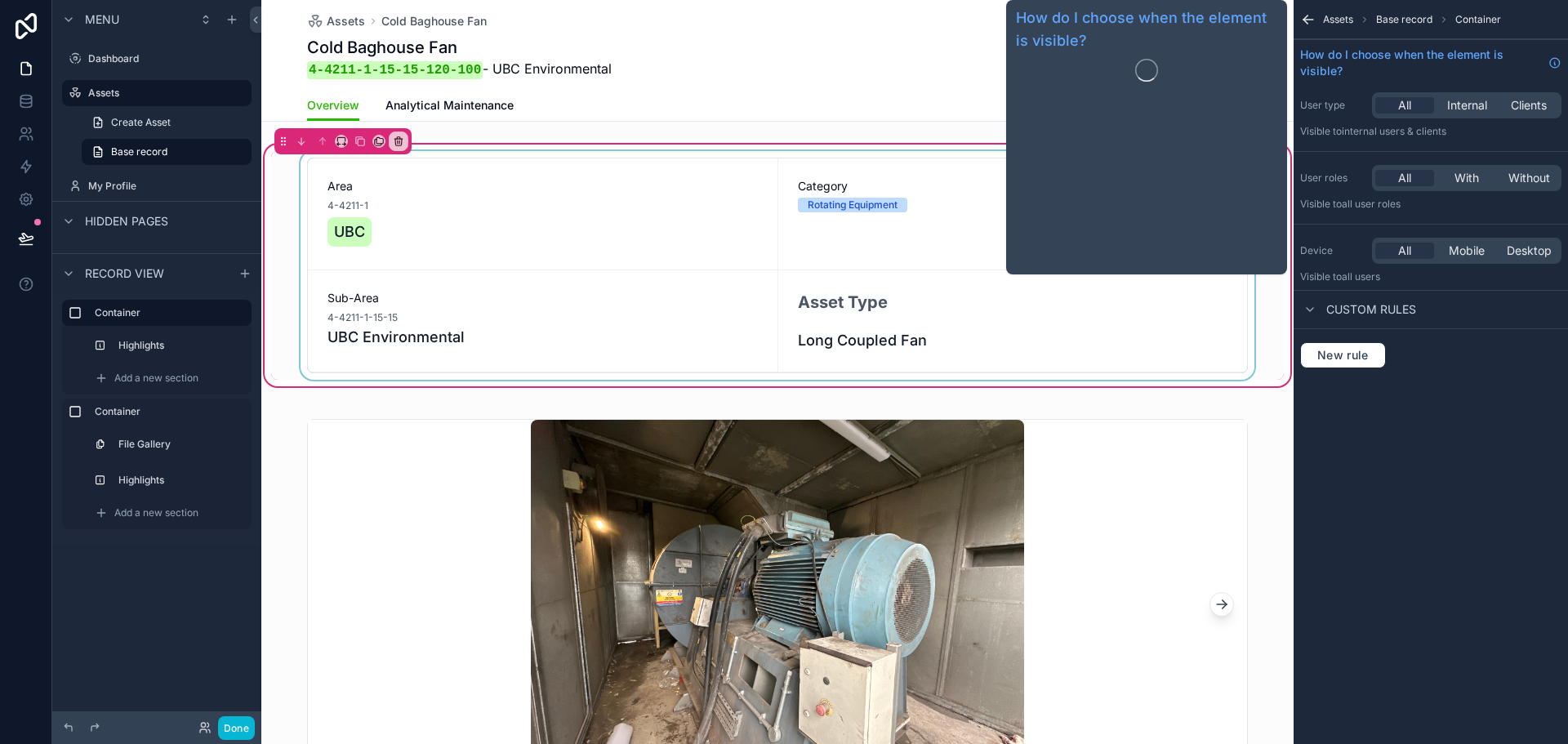
click at [999, 188] on div "scrollable content" at bounding box center [778, 265] width 1013 height 229
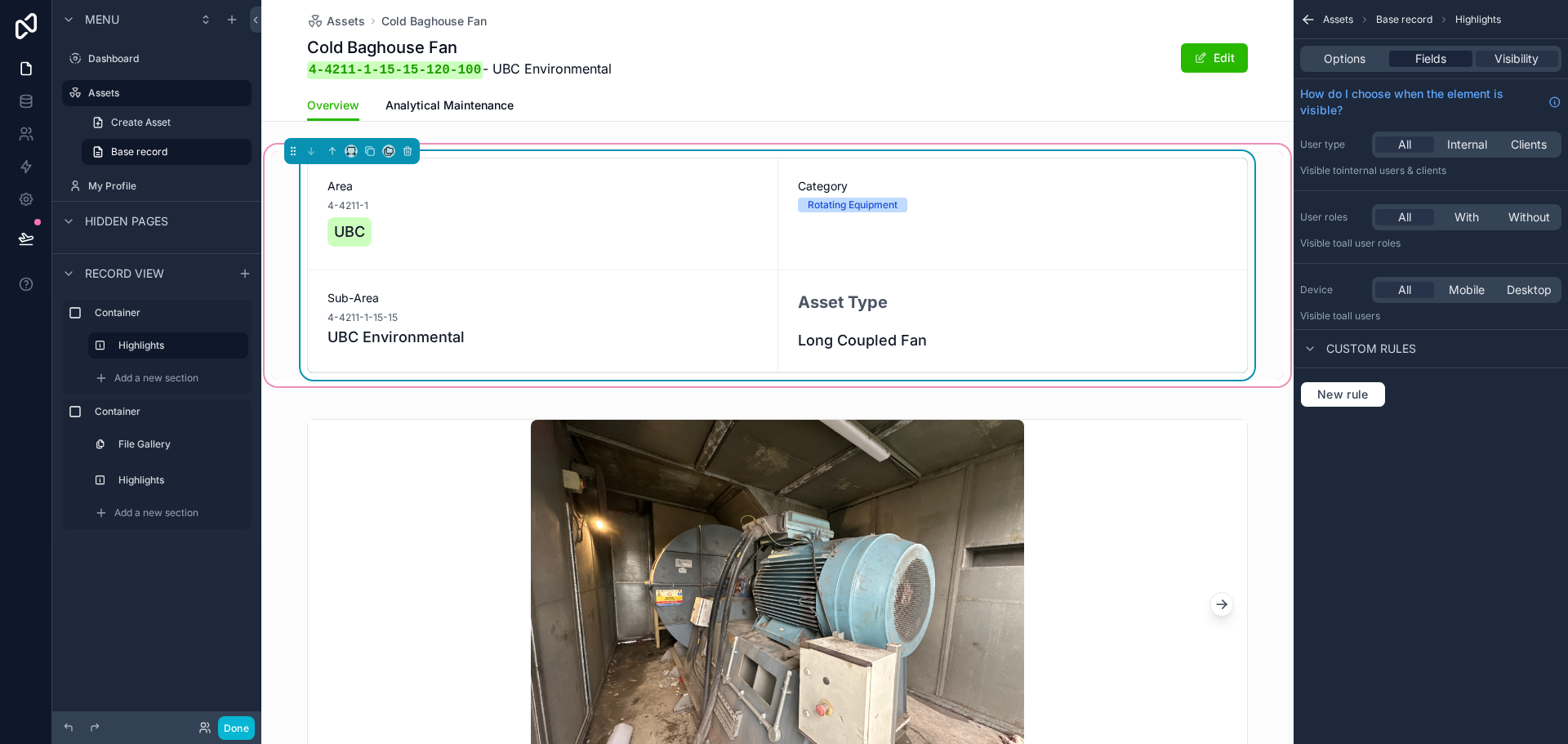
click at [1430, 61] on span "Fields" at bounding box center [1431, 58] width 31 height 16
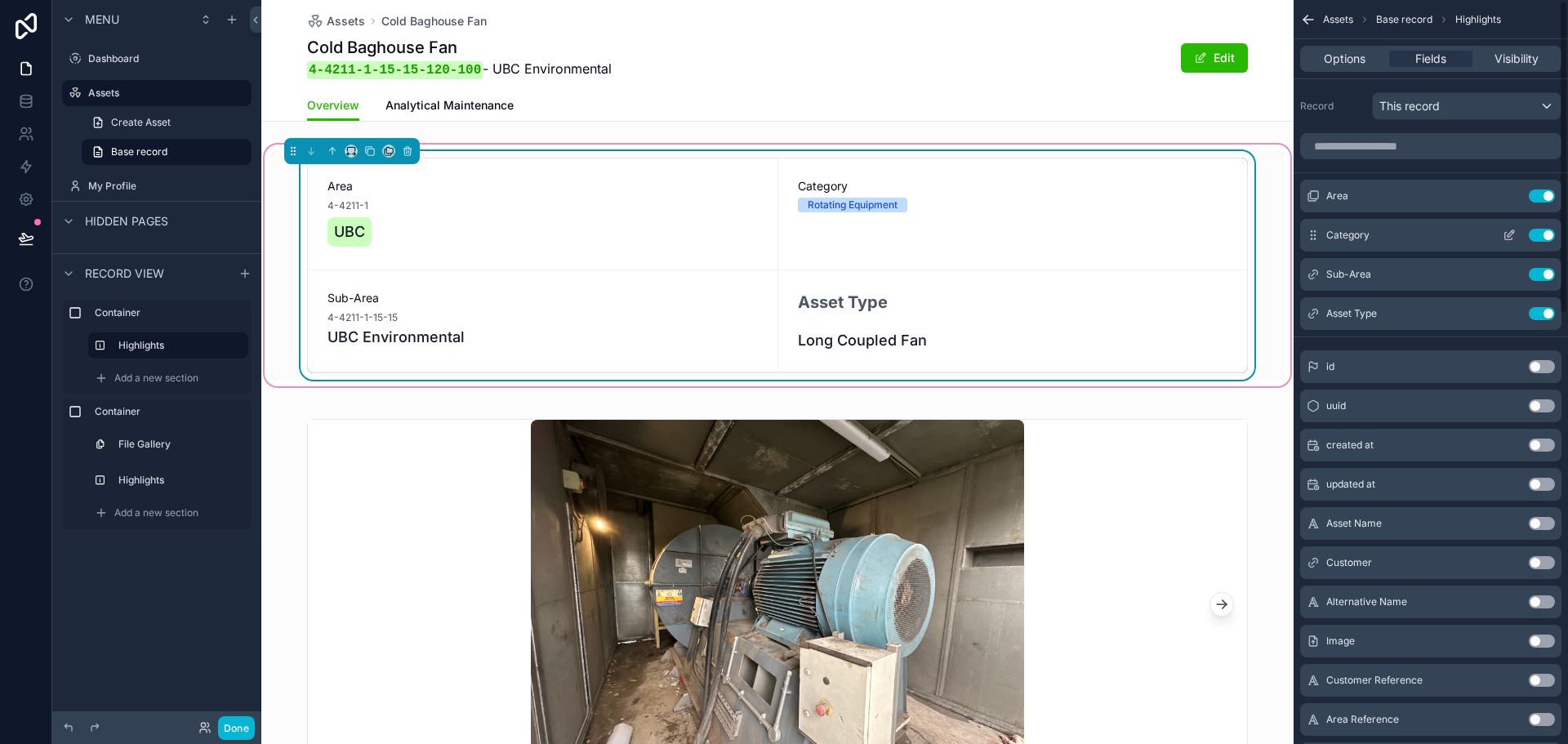
click at [1506, 235] on icon "scrollable content" at bounding box center [1509, 235] width 13 height 13
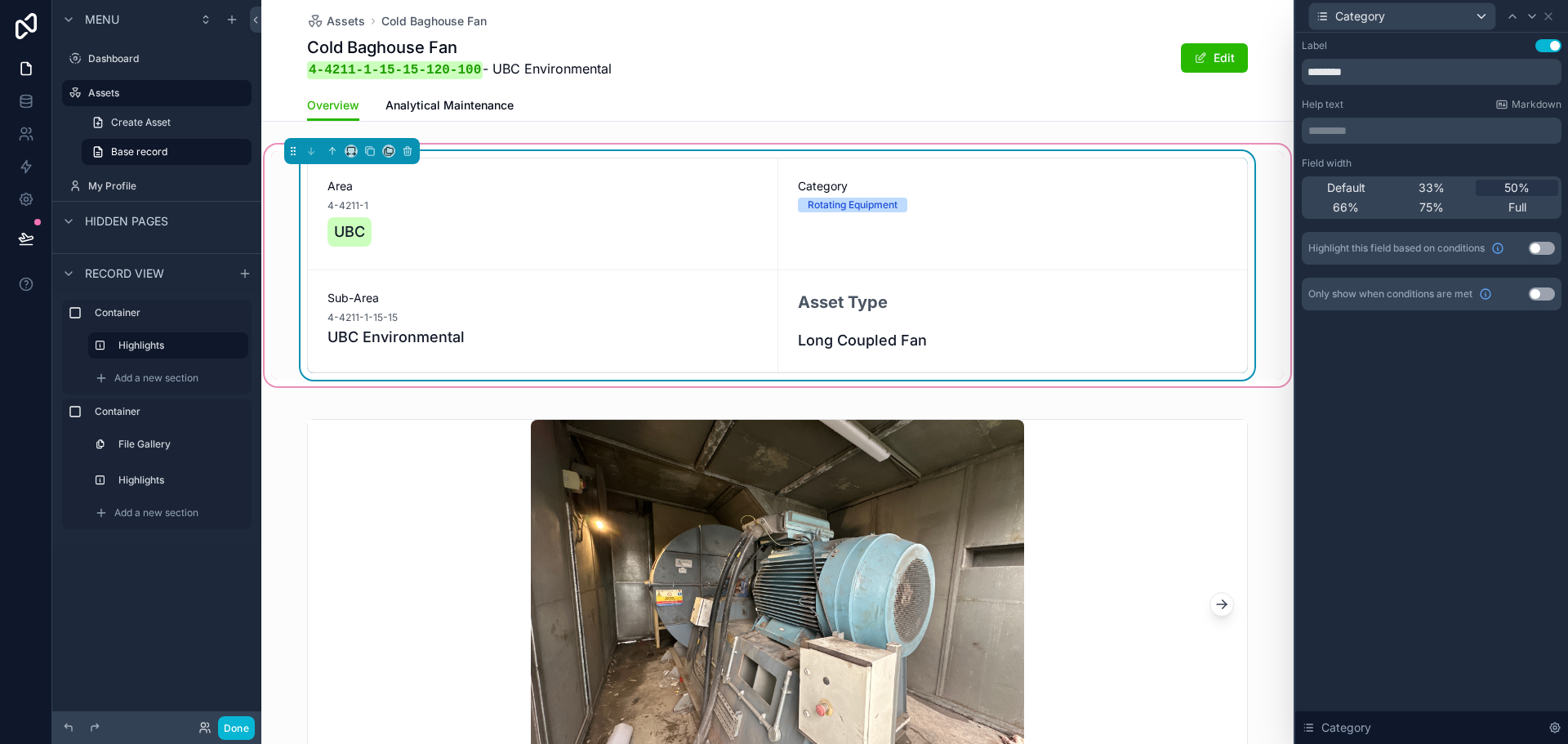
click at [1357, 138] on p "********* ﻿" at bounding box center [1434, 130] width 250 height 16
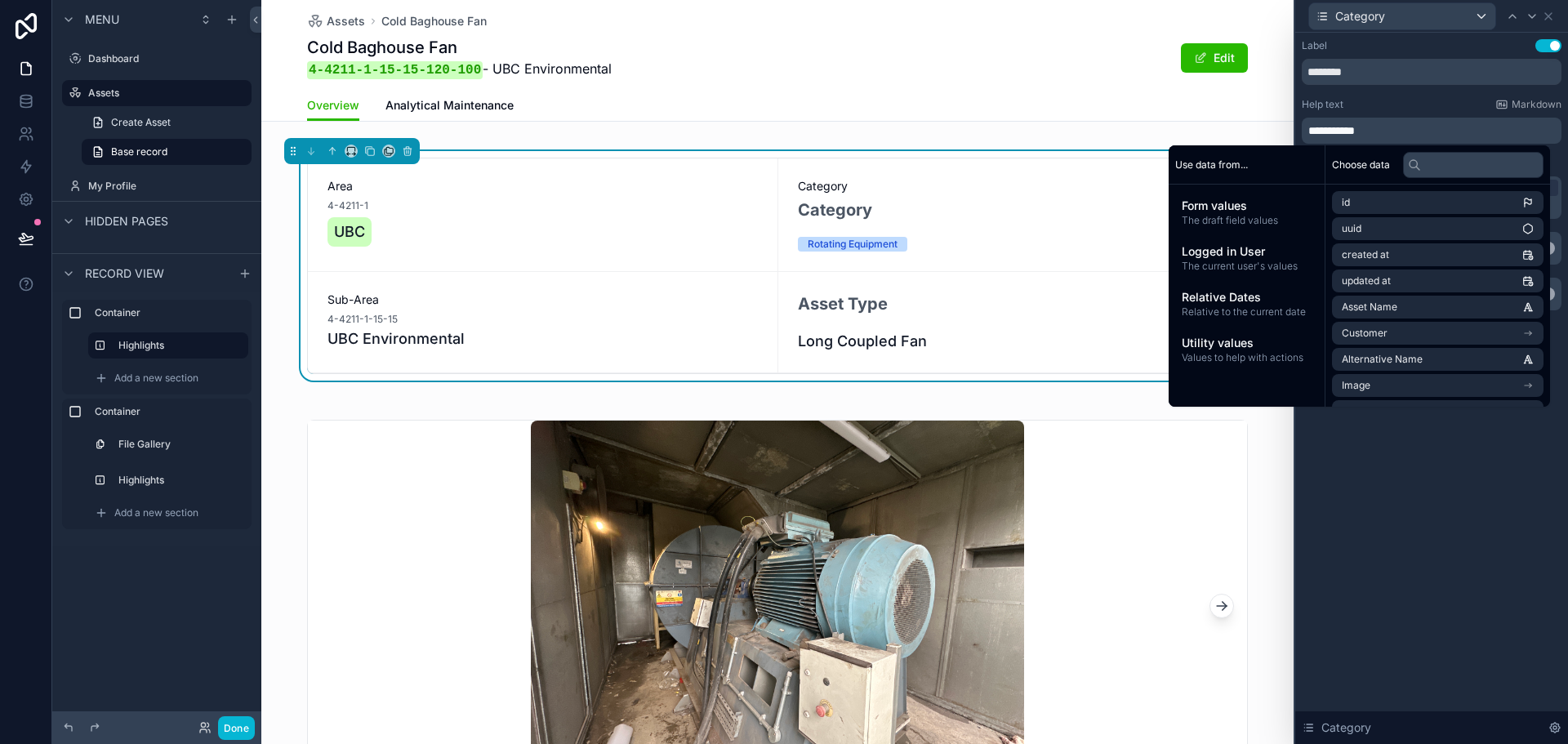
click at [1546, 48] on button "Use setting" at bounding box center [1549, 45] width 26 height 13
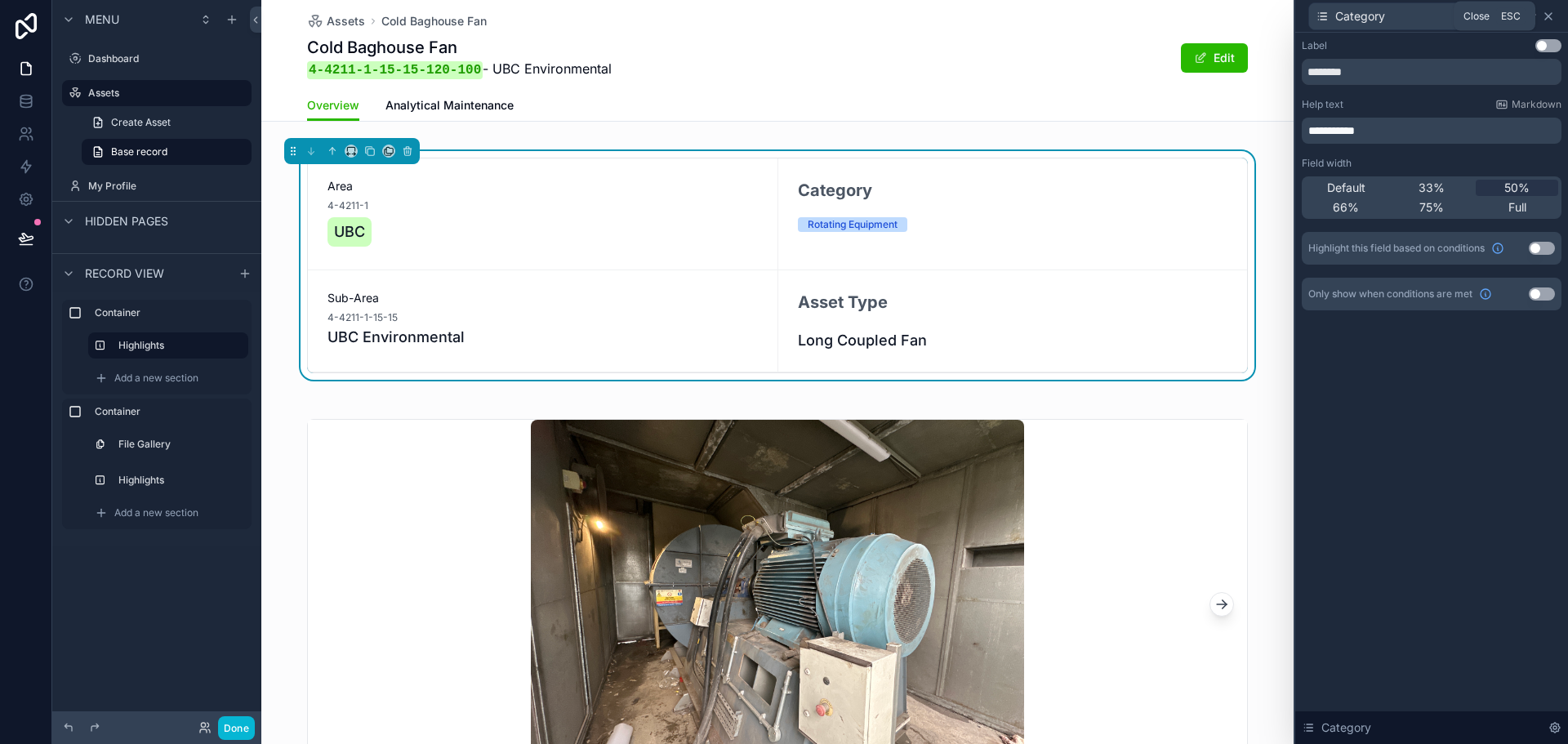
click at [1554, 14] on icon at bounding box center [1549, 16] width 13 height 13
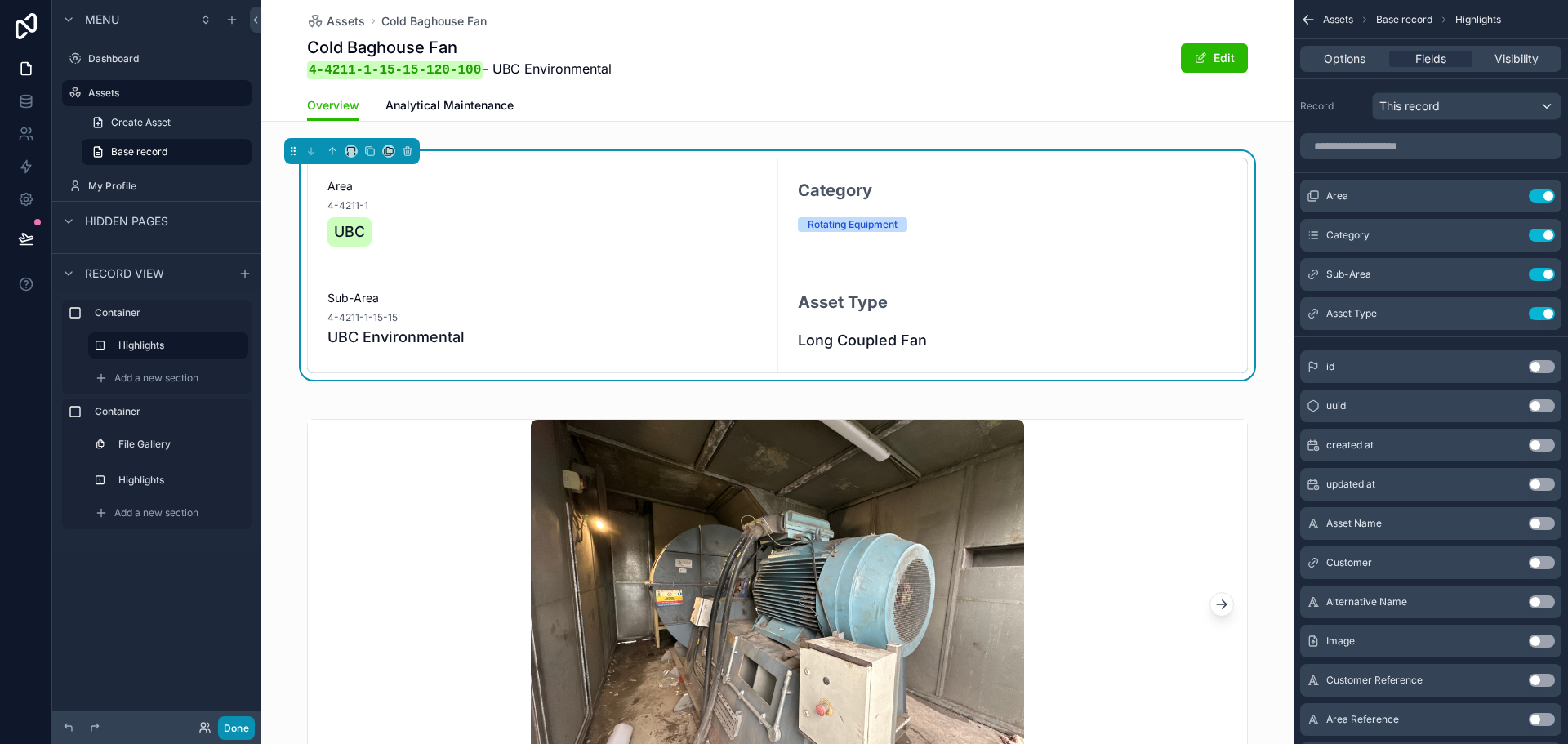
click at [241, 732] on button "Done" at bounding box center [236, 728] width 37 height 24
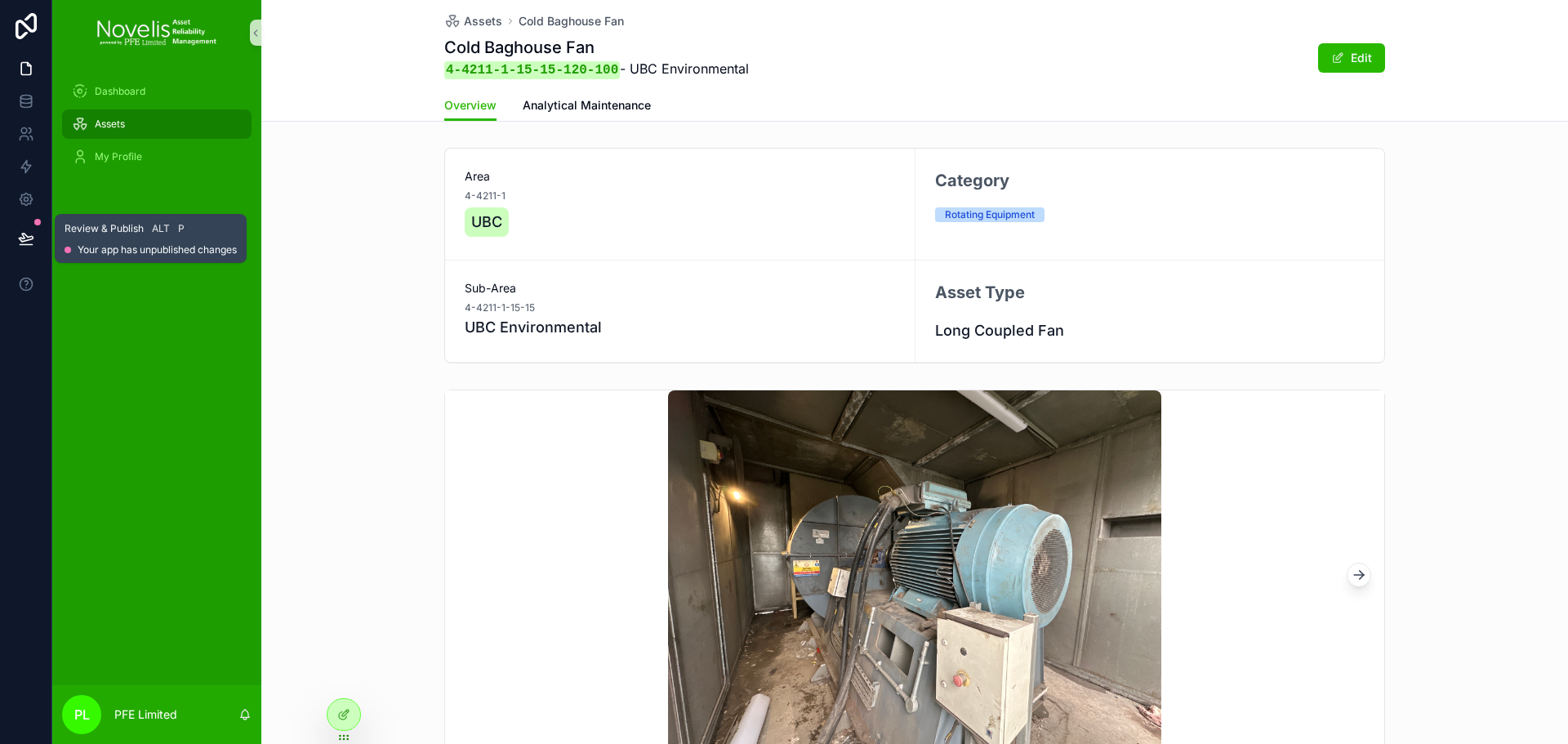
click at [37, 240] on button at bounding box center [26, 238] width 36 height 46
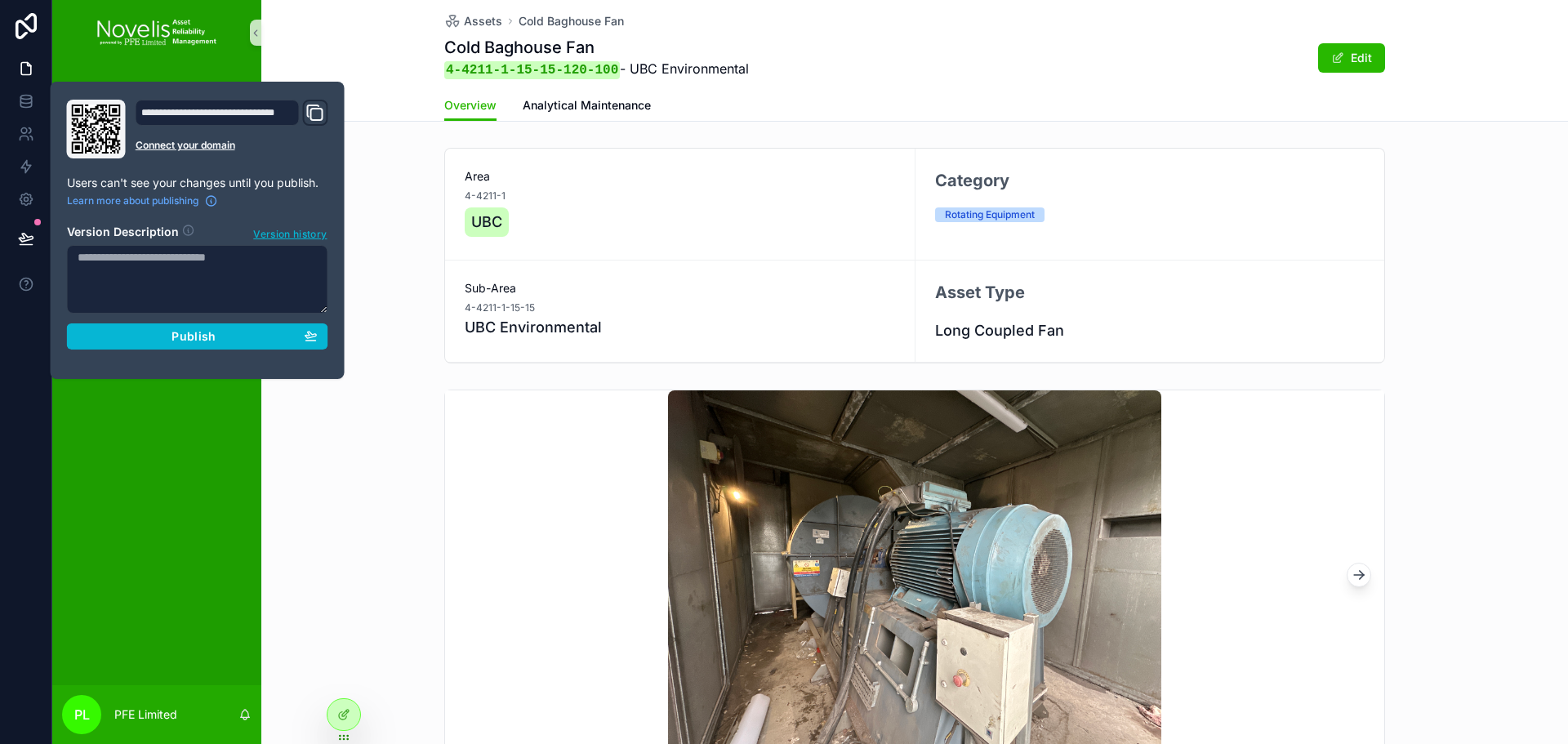
click at [288, 350] on div "**********" at bounding box center [198, 231] width 274 height 262
click at [274, 340] on div "Publish" at bounding box center [198, 336] width 240 height 14
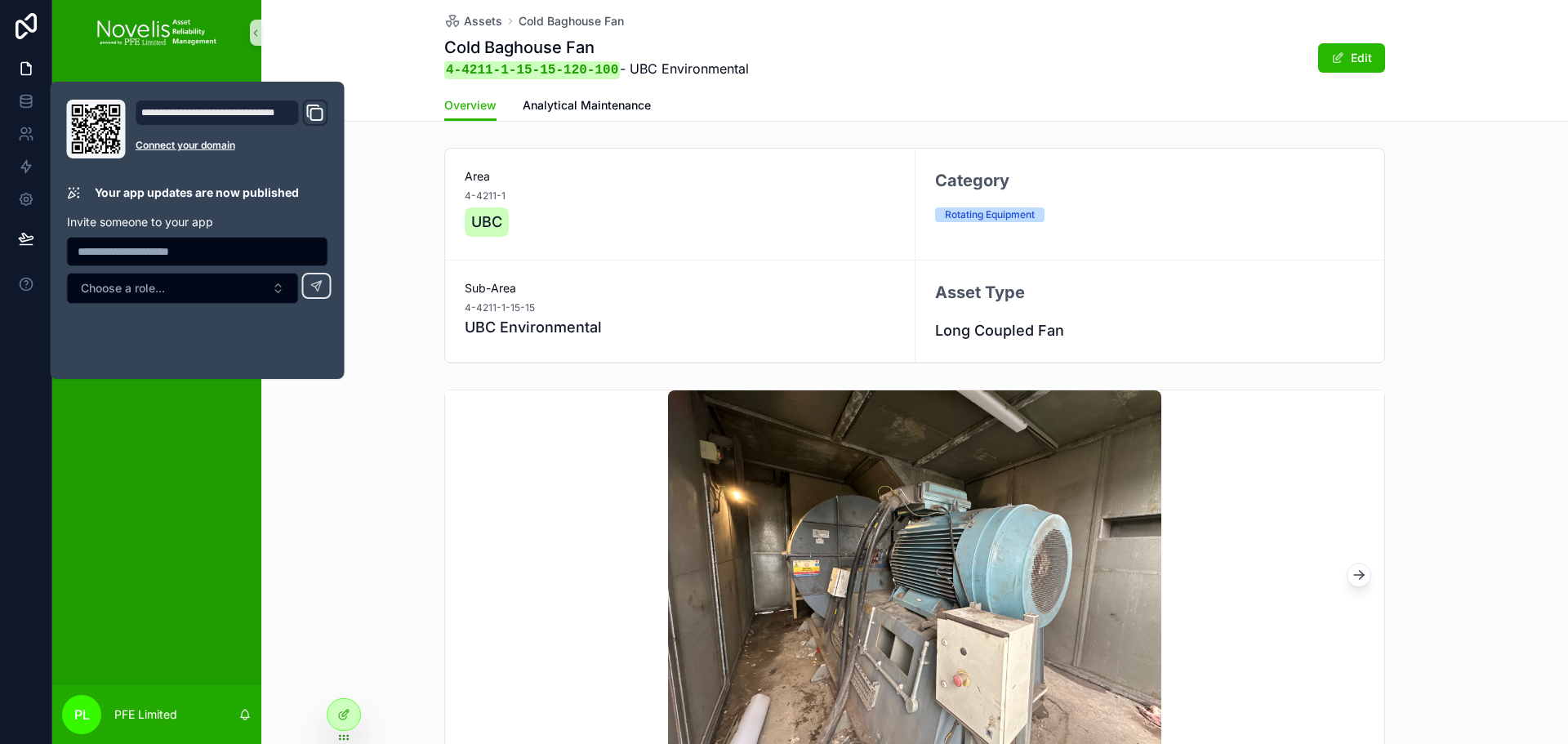
click at [361, 470] on div "scrollable content" at bounding box center [915, 576] width 1307 height 386
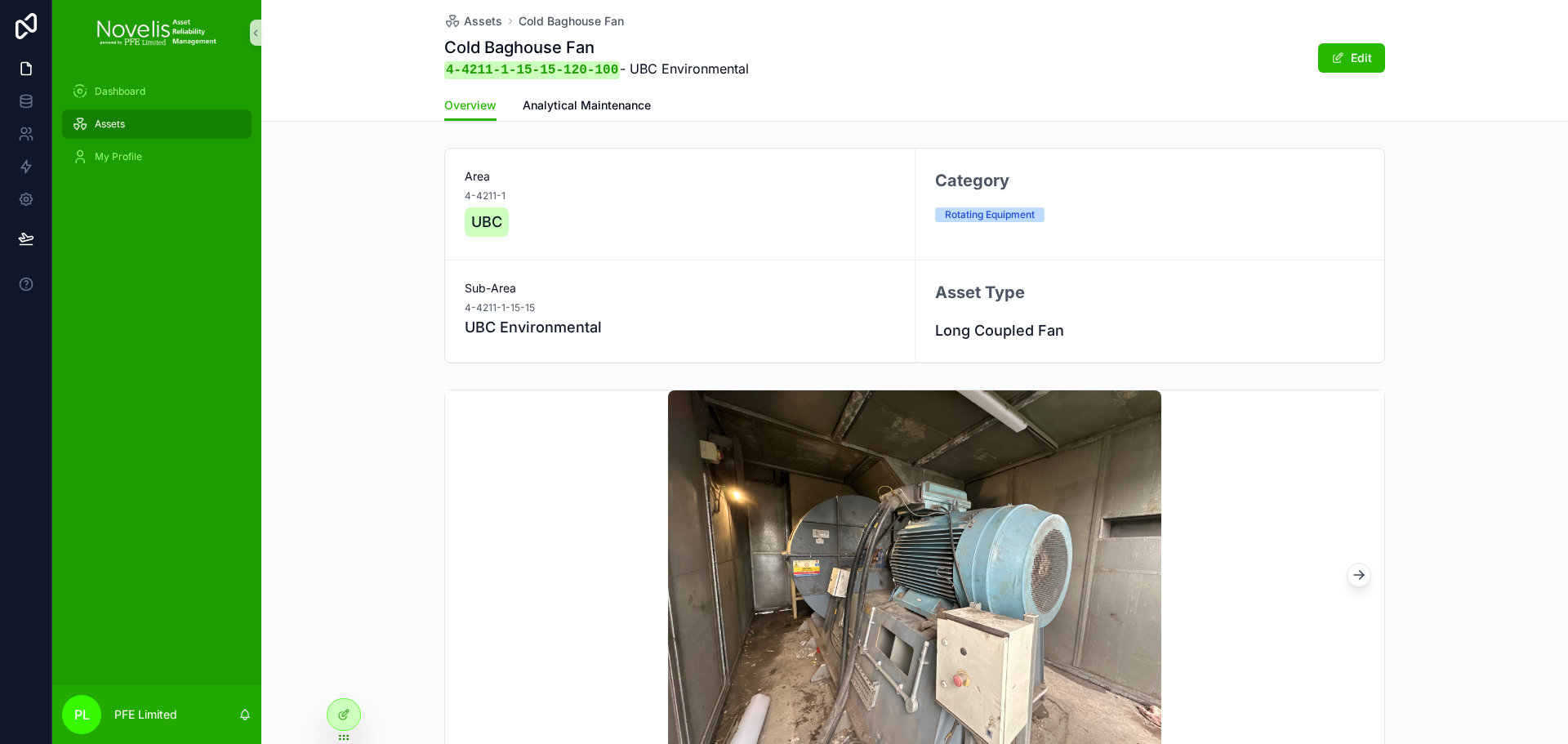
click at [106, 117] on span "Assets" at bounding box center [110, 123] width 30 height 13
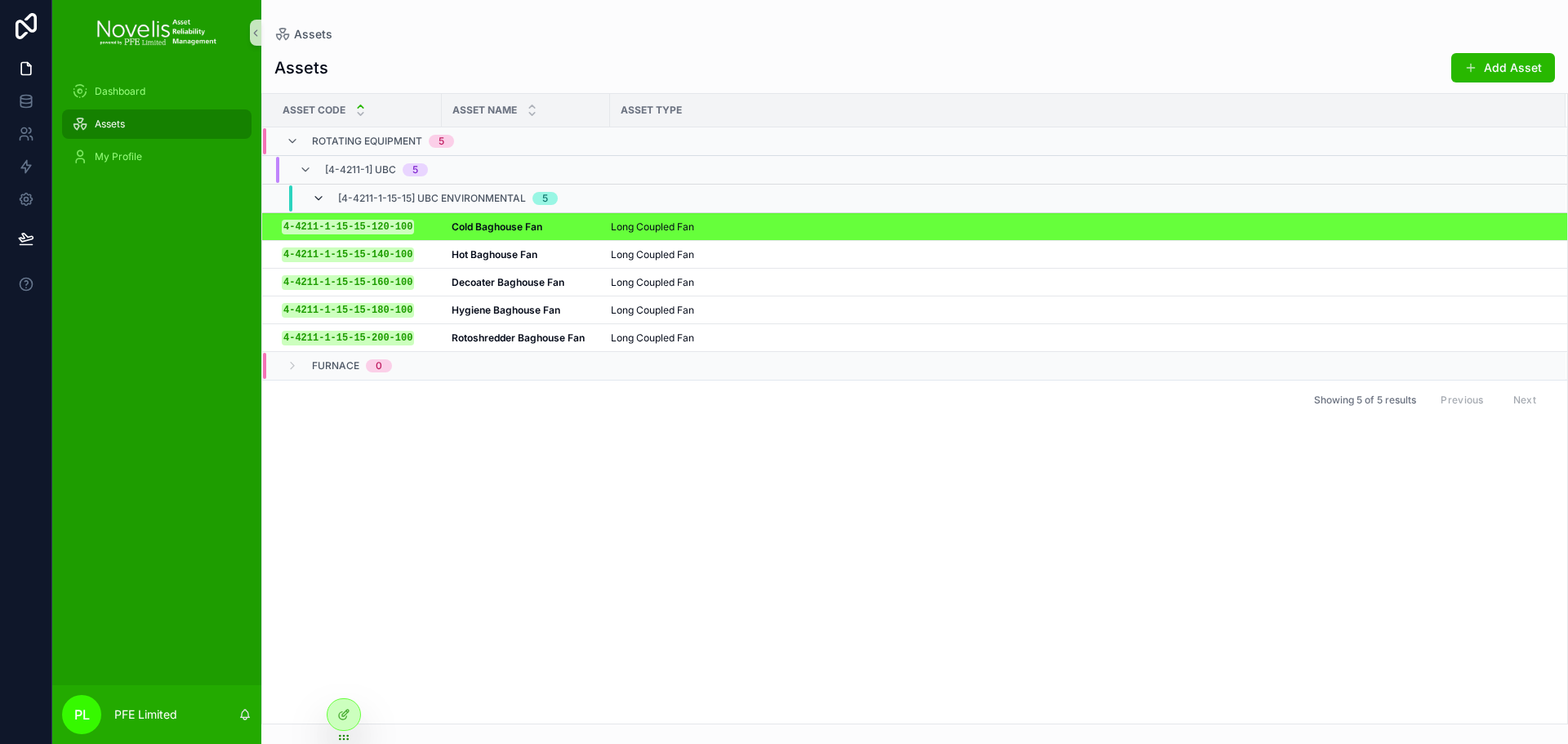
click at [318, 201] on icon "scrollable content" at bounding box center [318, 198] width 13 height 13
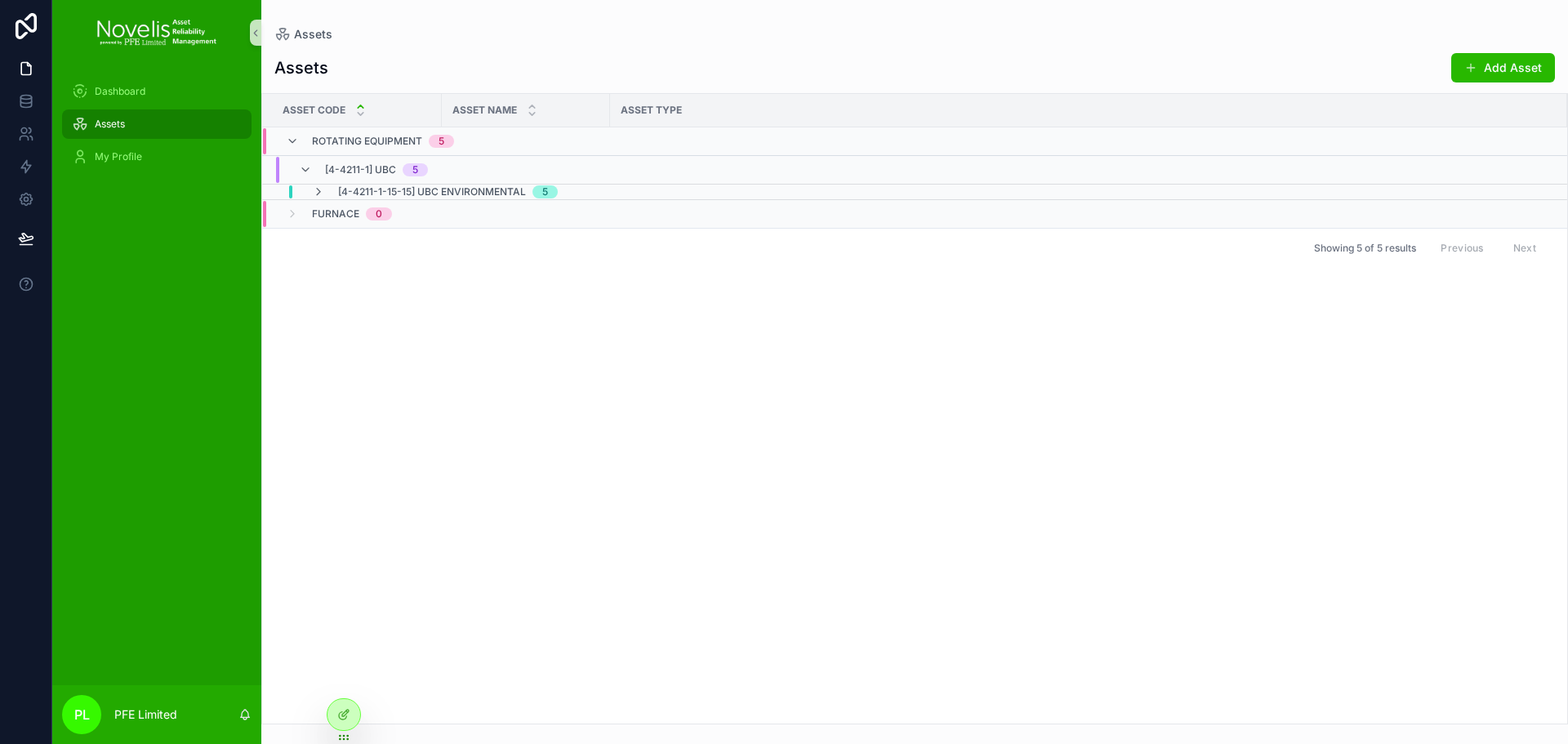
click at [318, 201] on div "Furnace 0" at bounding box center [352, 214] width 80 height 26
click at [317, 188] on icon "scrollable content" at bounding box center [318, 192] width 13 height 13
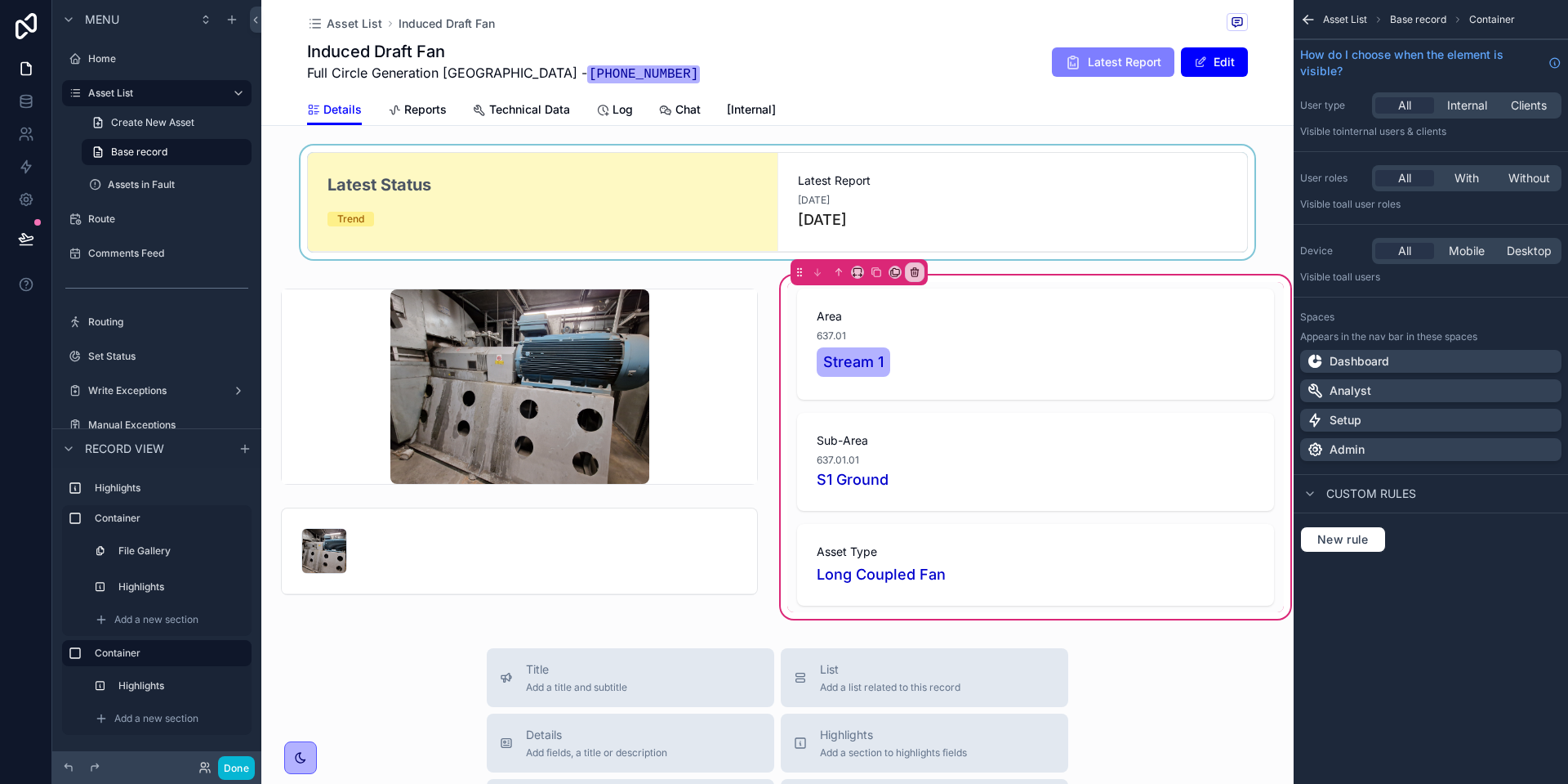
click at [600, 211] on div "scrollable content" at bounding box center [778, 202] width 1033 height 113
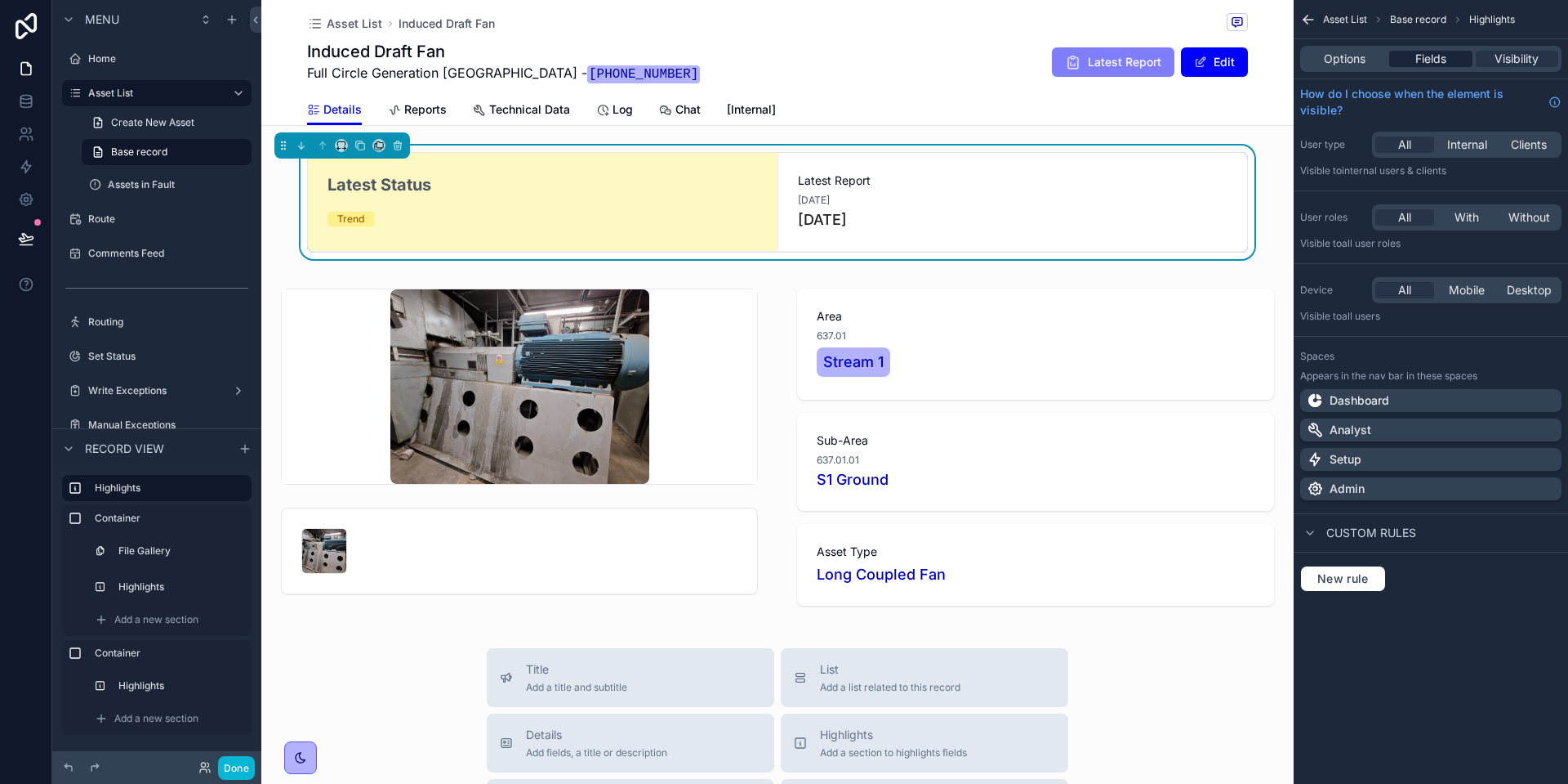
click at [1444, 56] on span "Fields" at bounding box center [1431, 58] width 31 height 16
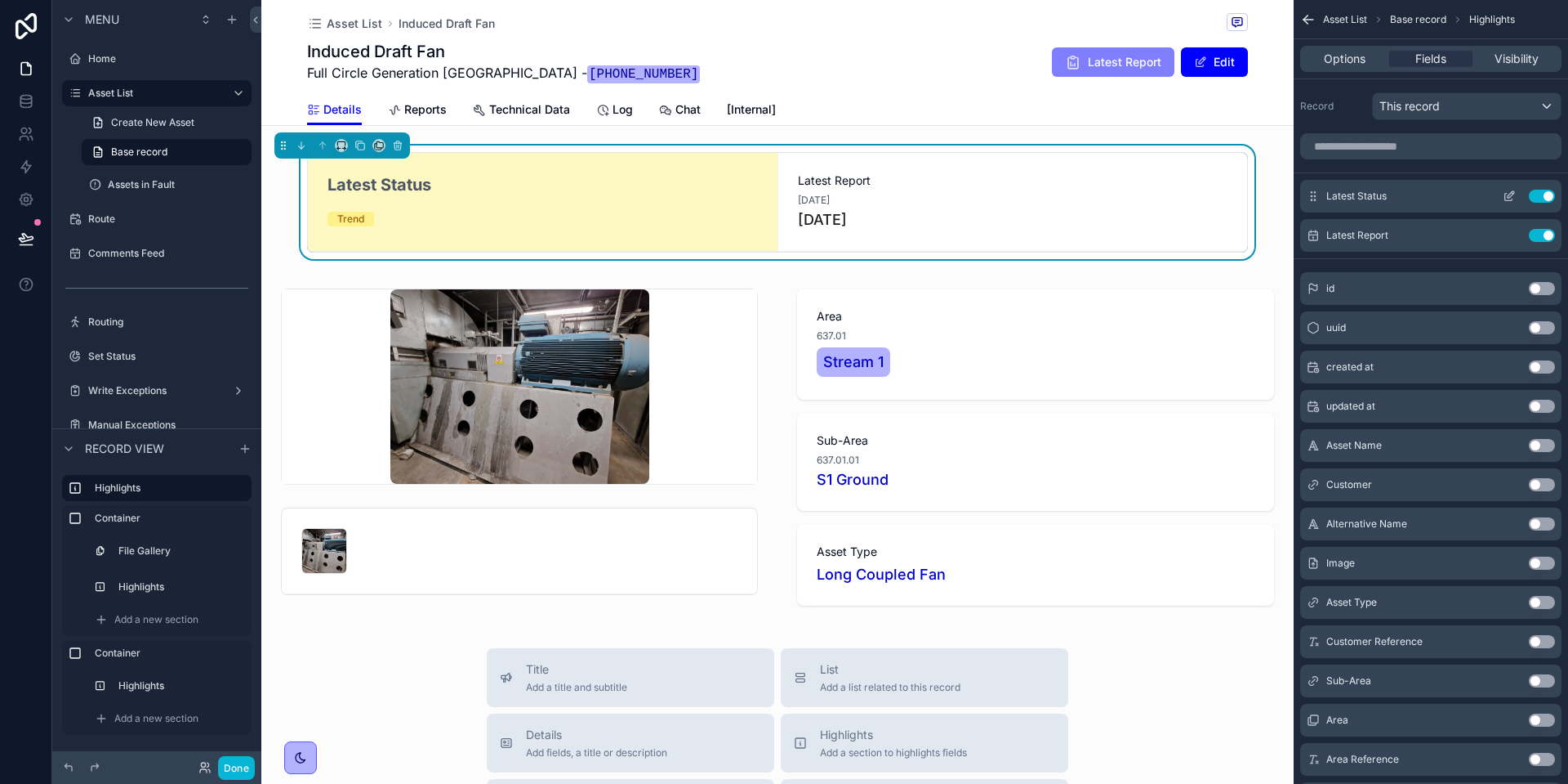
click at [1511, 195] on icon "scrollable content" at bounding box center [1509, 195] width 13 height 13
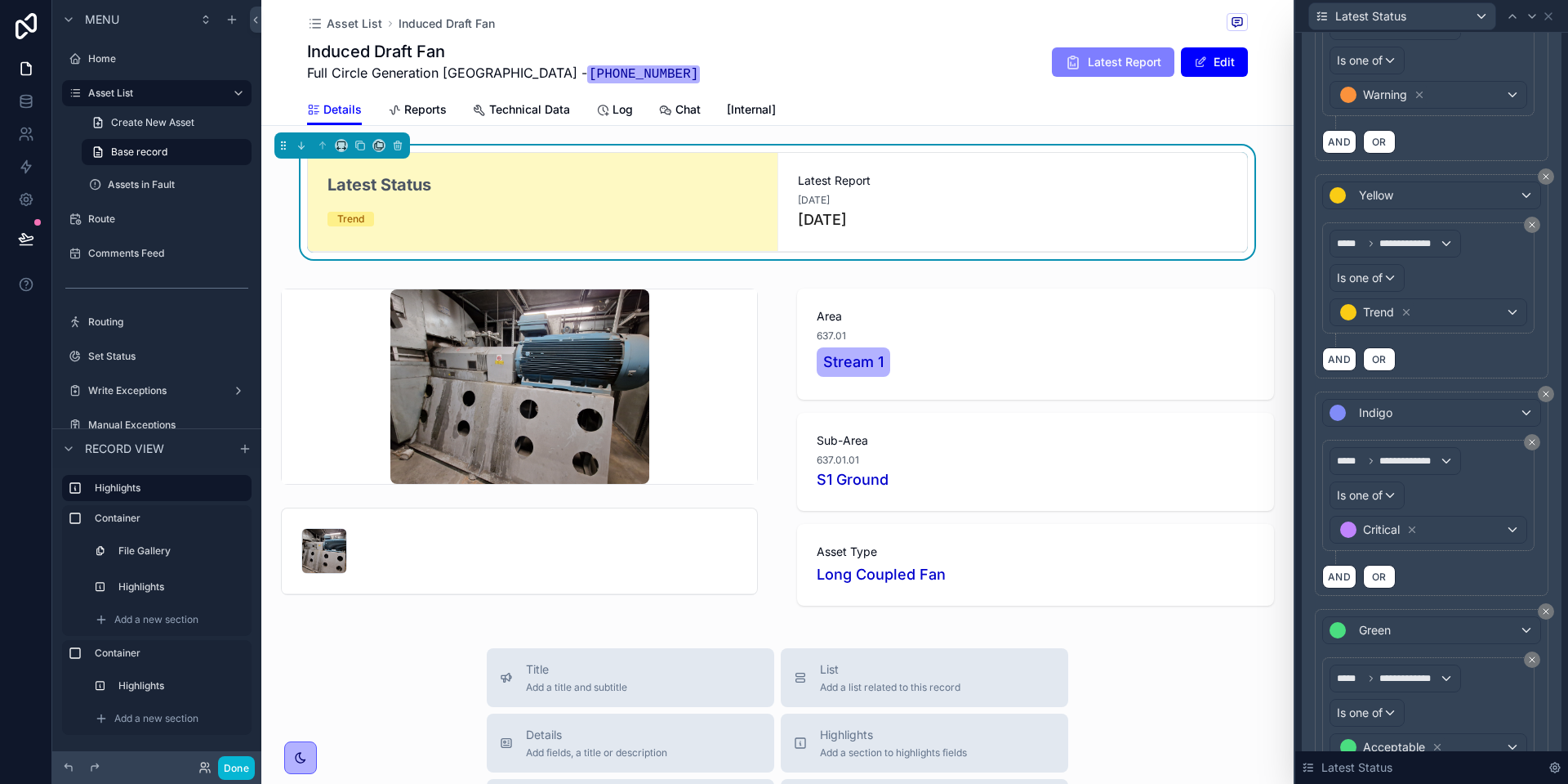
scroll to position [572, 0]
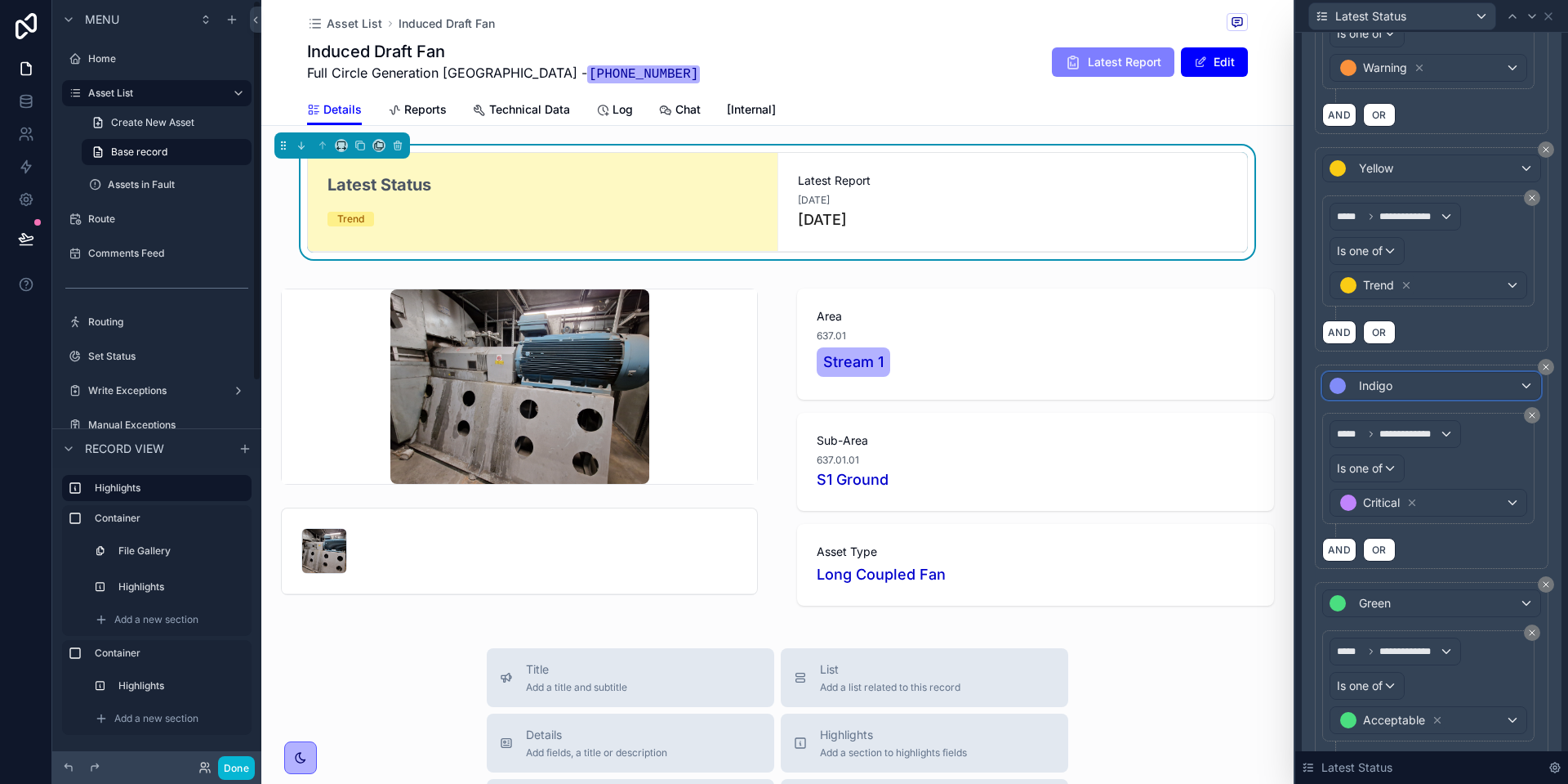
click at [1435, 388] on div "Indigo" at bounding box center [1431, 385] width 217 height 26
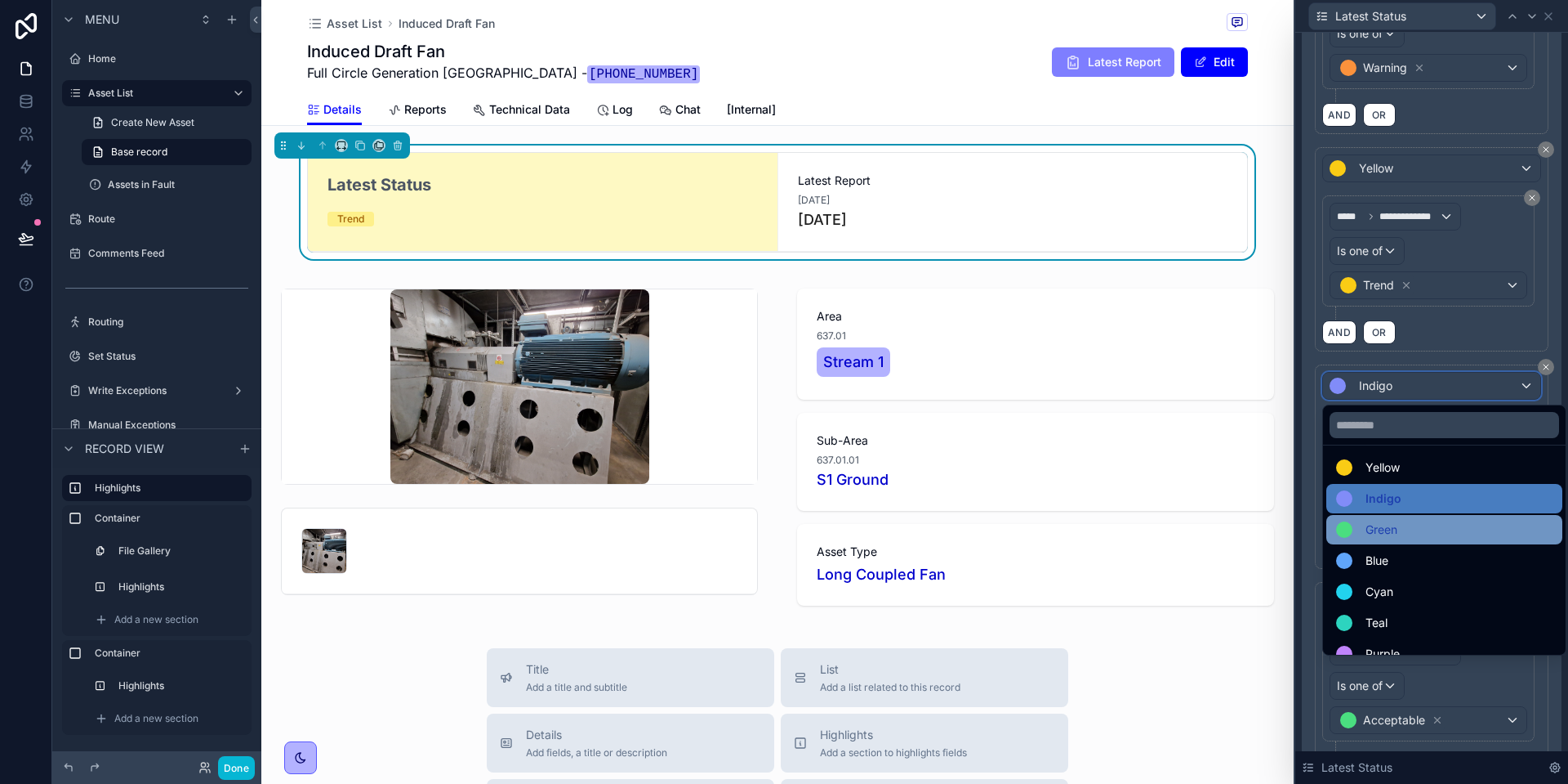
scroll to position [116, 0]
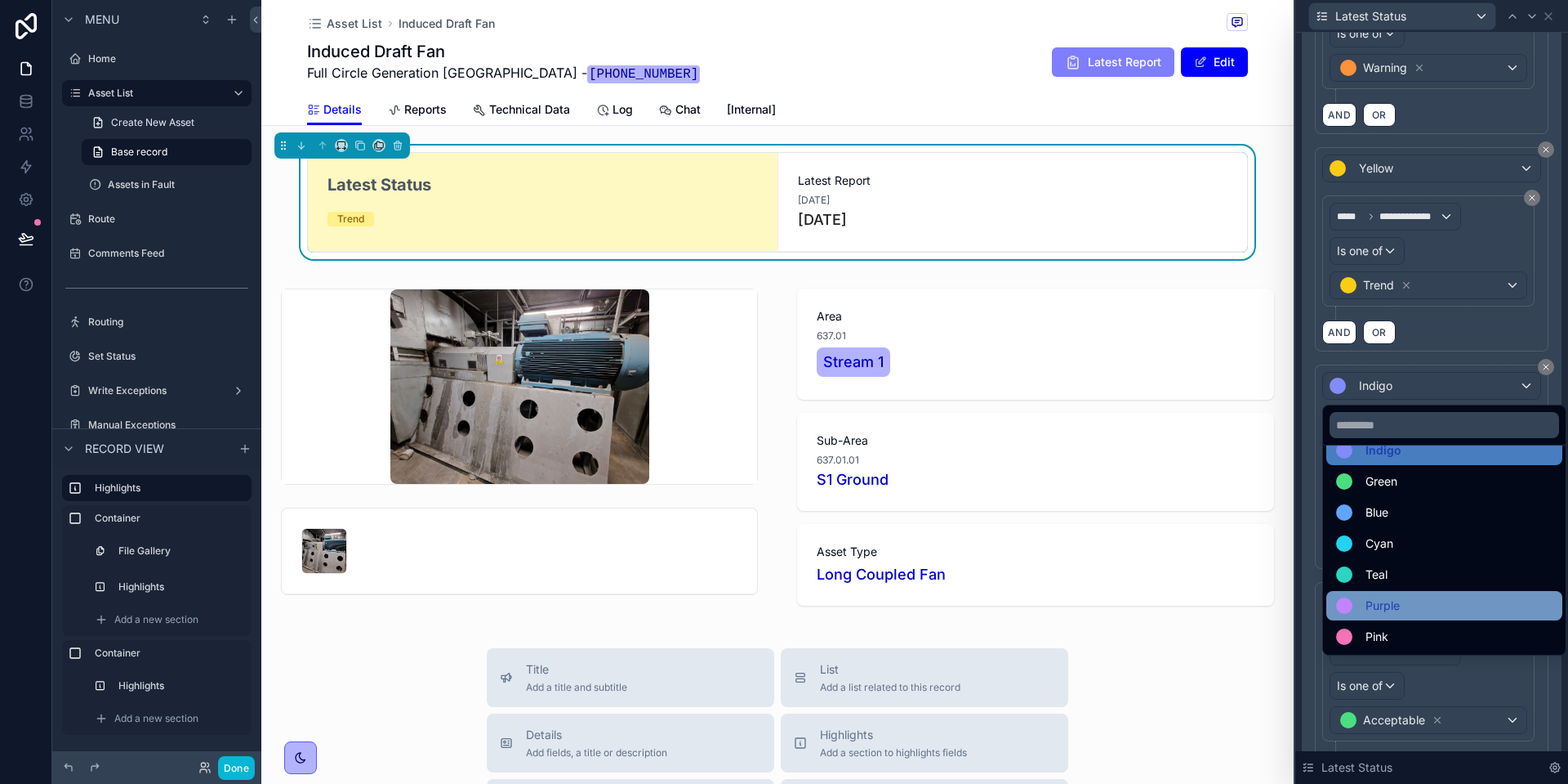
click at [1403, 603] on div "Purple" at bounding box center [1445, 605] width 216 height 19
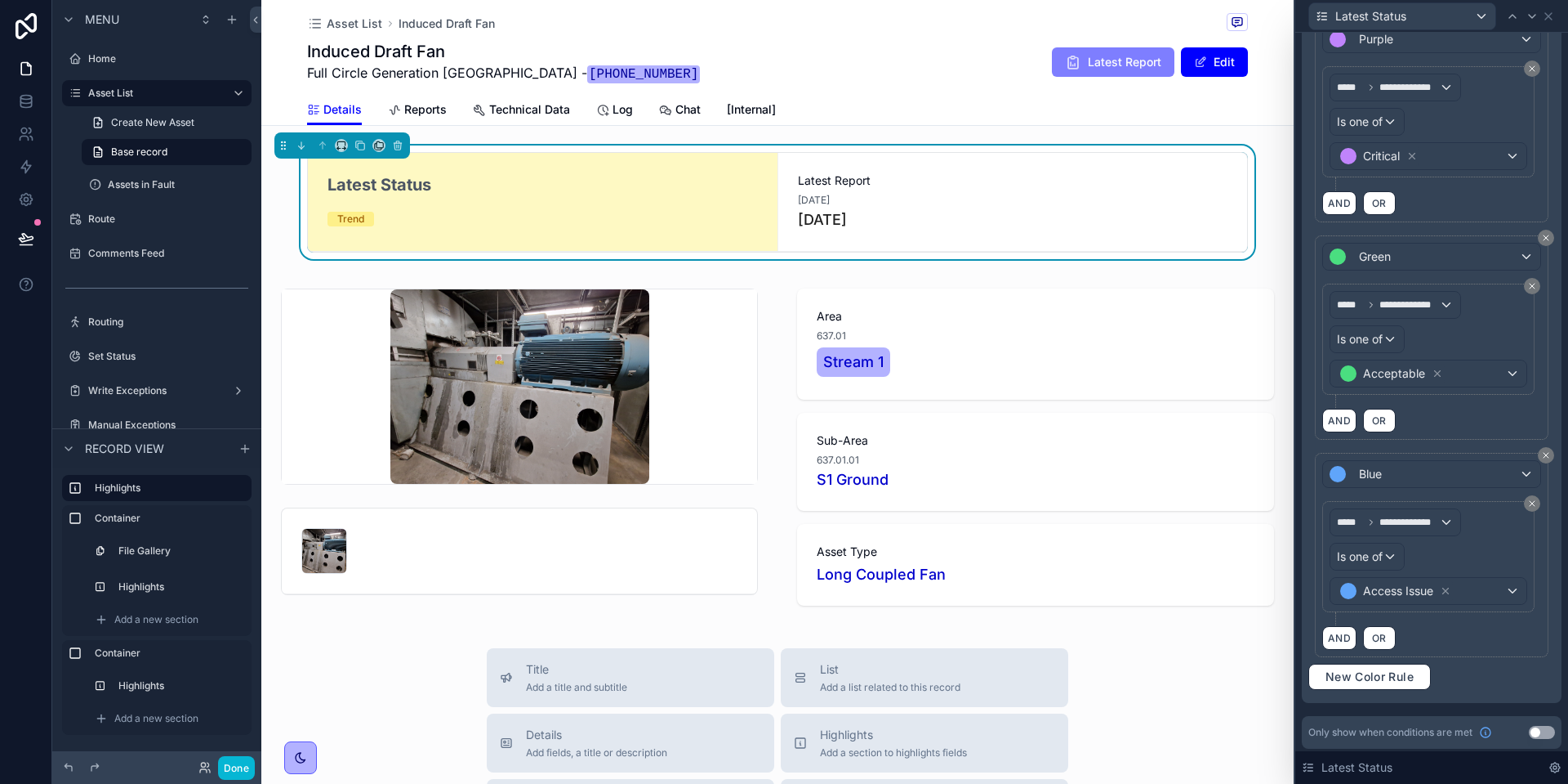
scroll to position [922, 0]
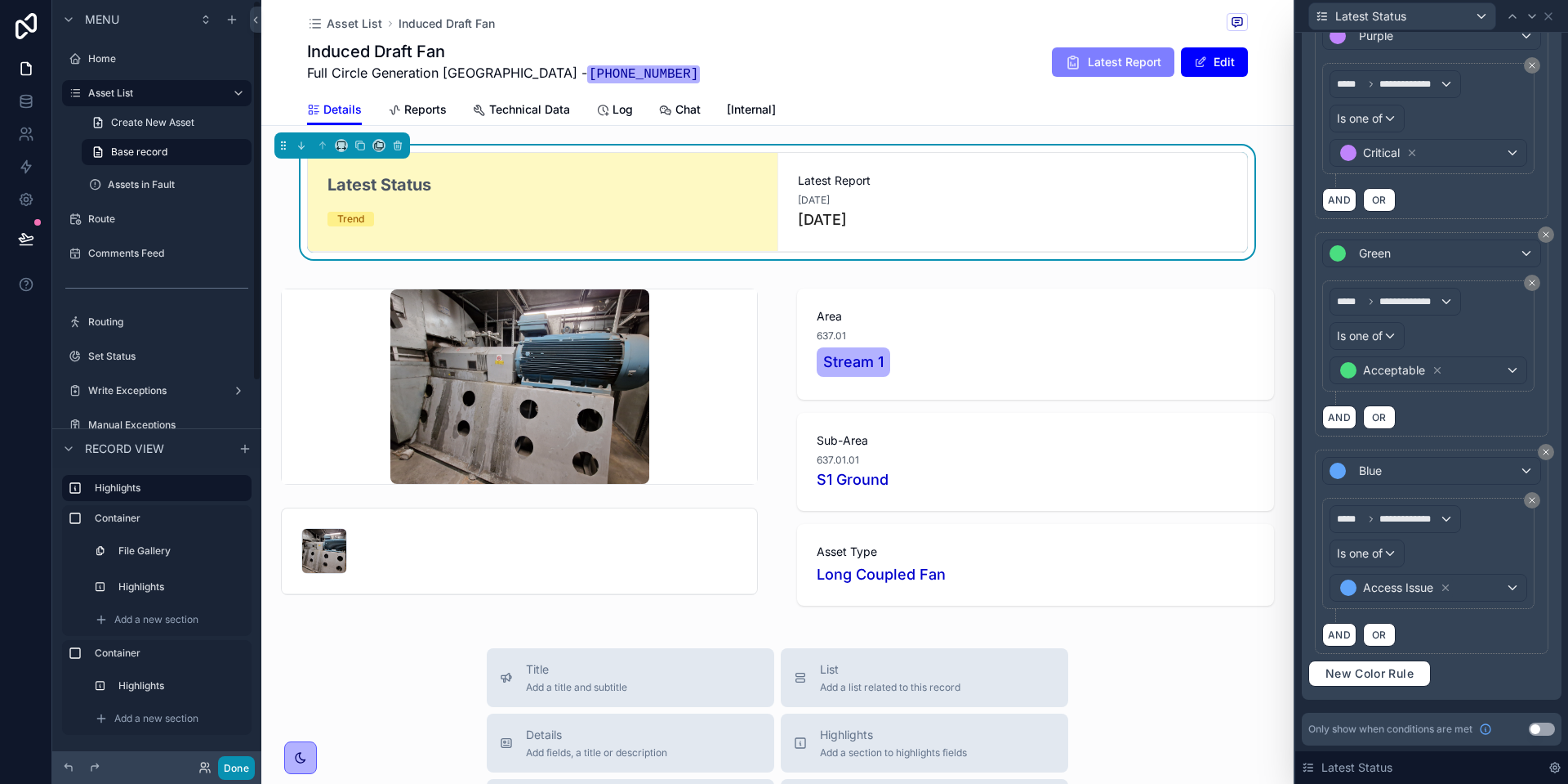
click at [237, 767] on button "Done" at bounding box center [236, 768] width 37 height 24
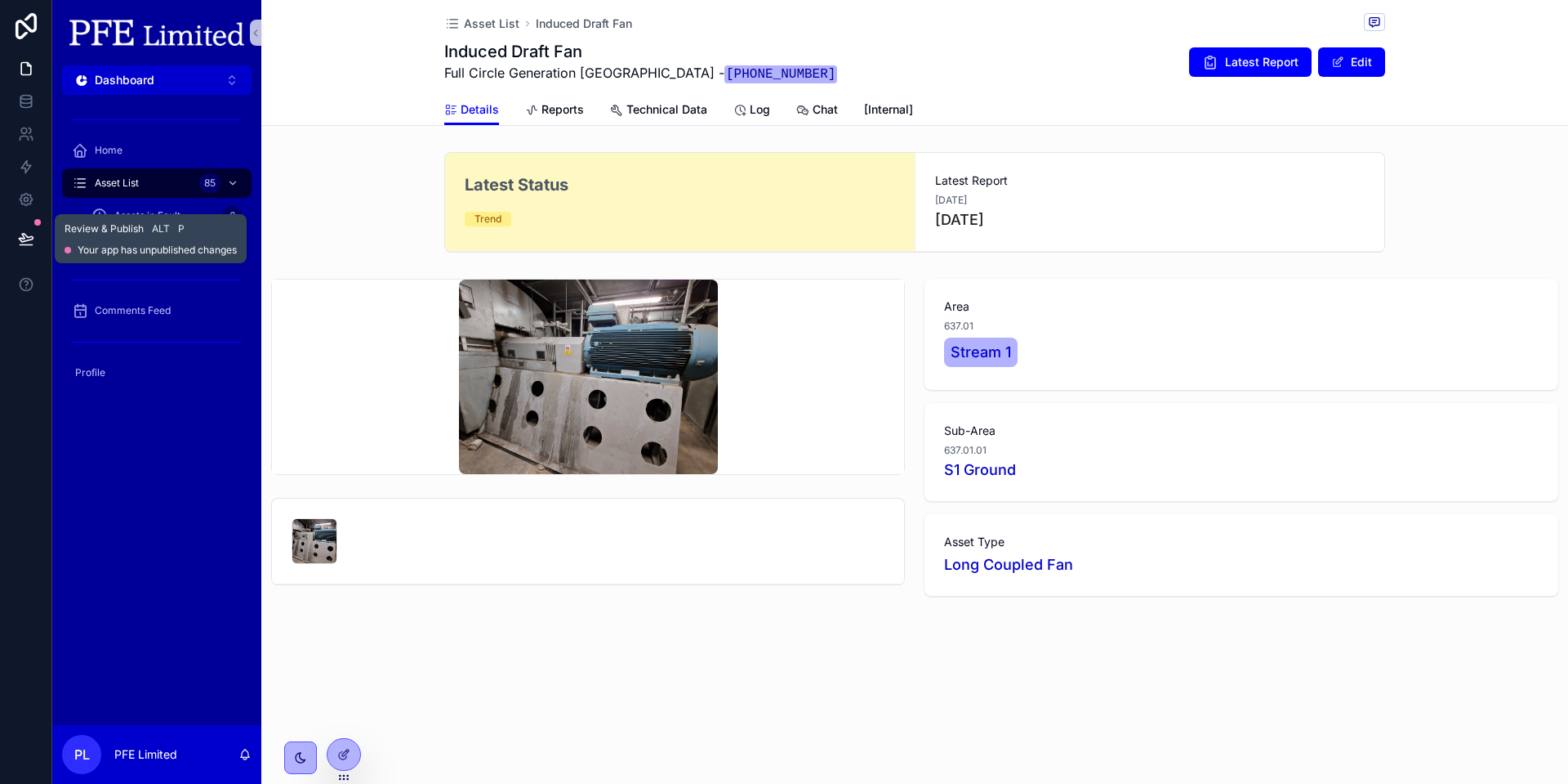
click at [24, 234] on icon at bounding box center [25, 238] width 14 height 8
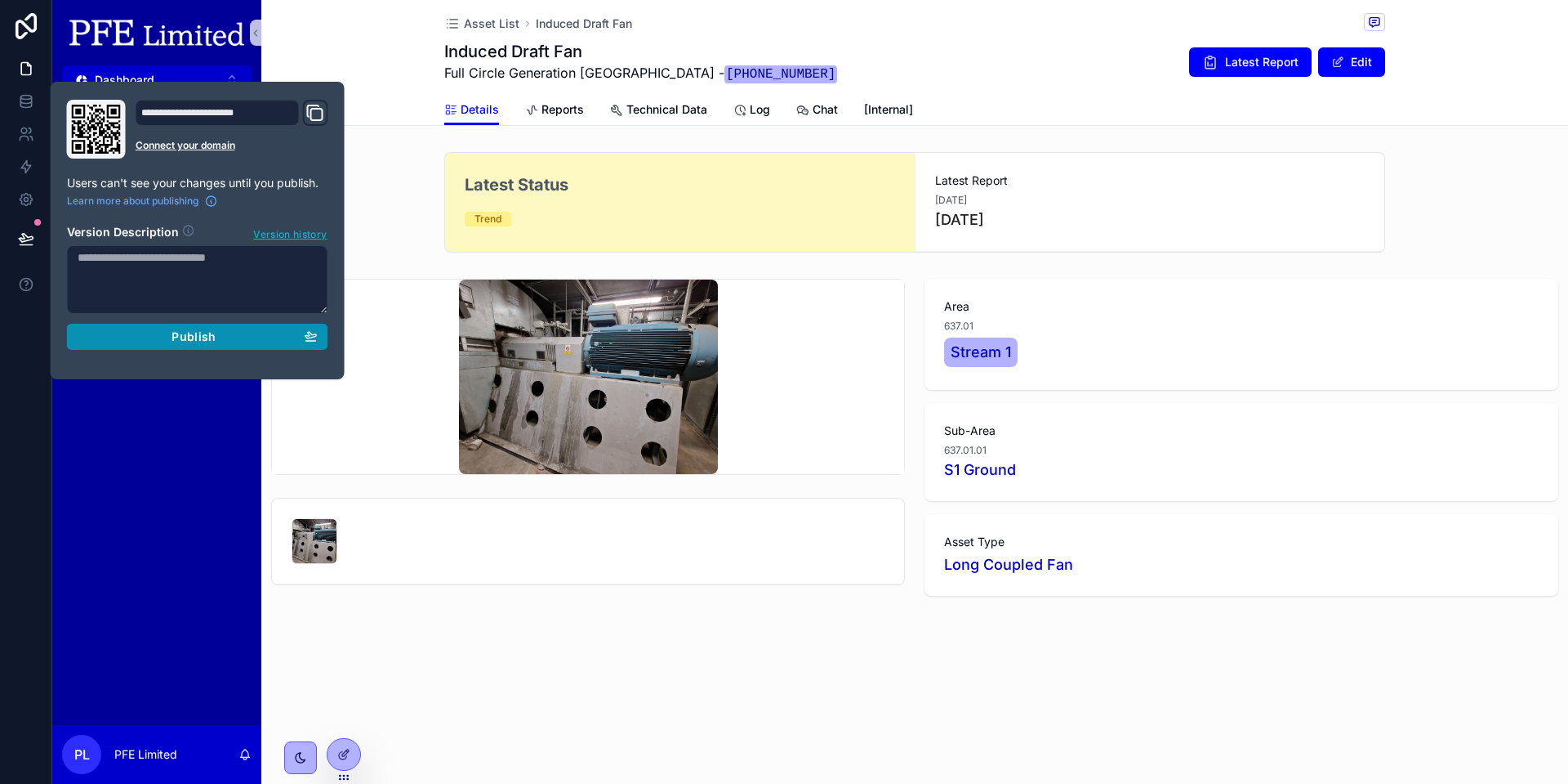
click at [175, 338] on span "Publish" at bounding box center [193, 336] width 44 height 14
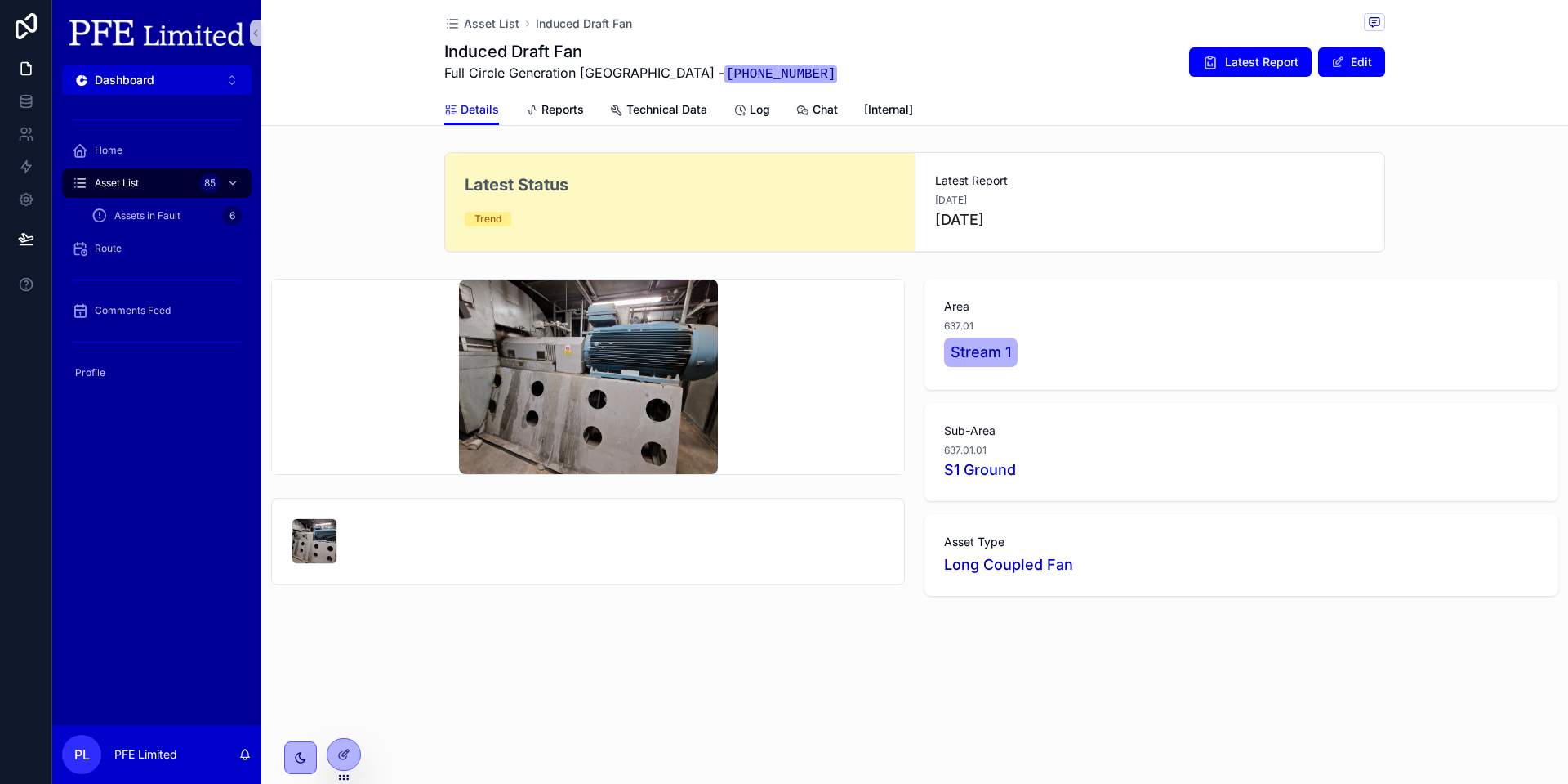
click at [487, 579] on div "scrollable content" at bounding box center [588, 541] width 632 height 85
click at [345, 743] on div at bounding box center [344, 754] width 33 height 31
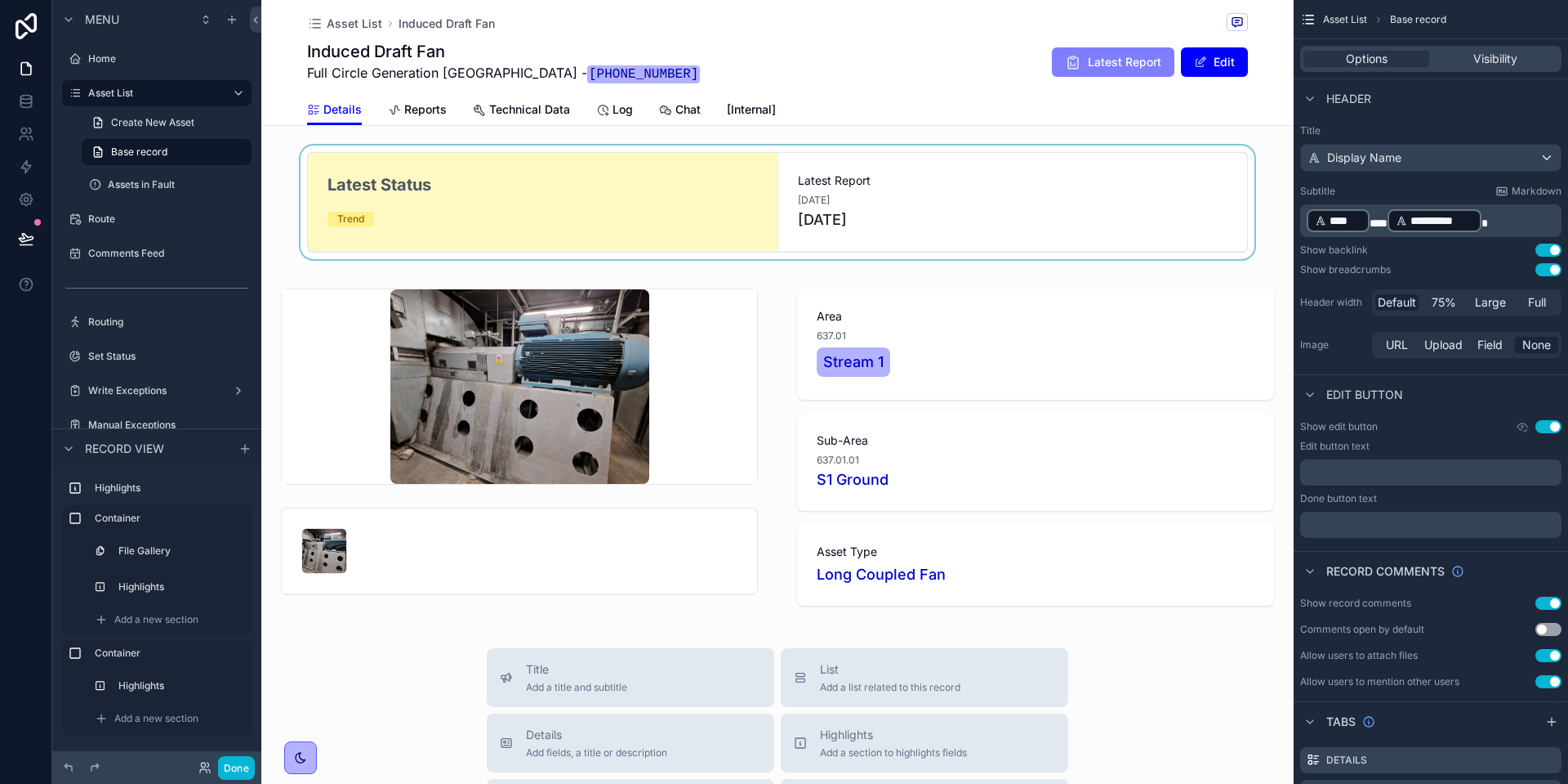
click at [703, 188] on div "scrollable content" at bounding box center [778, 202] width 1033 height 113
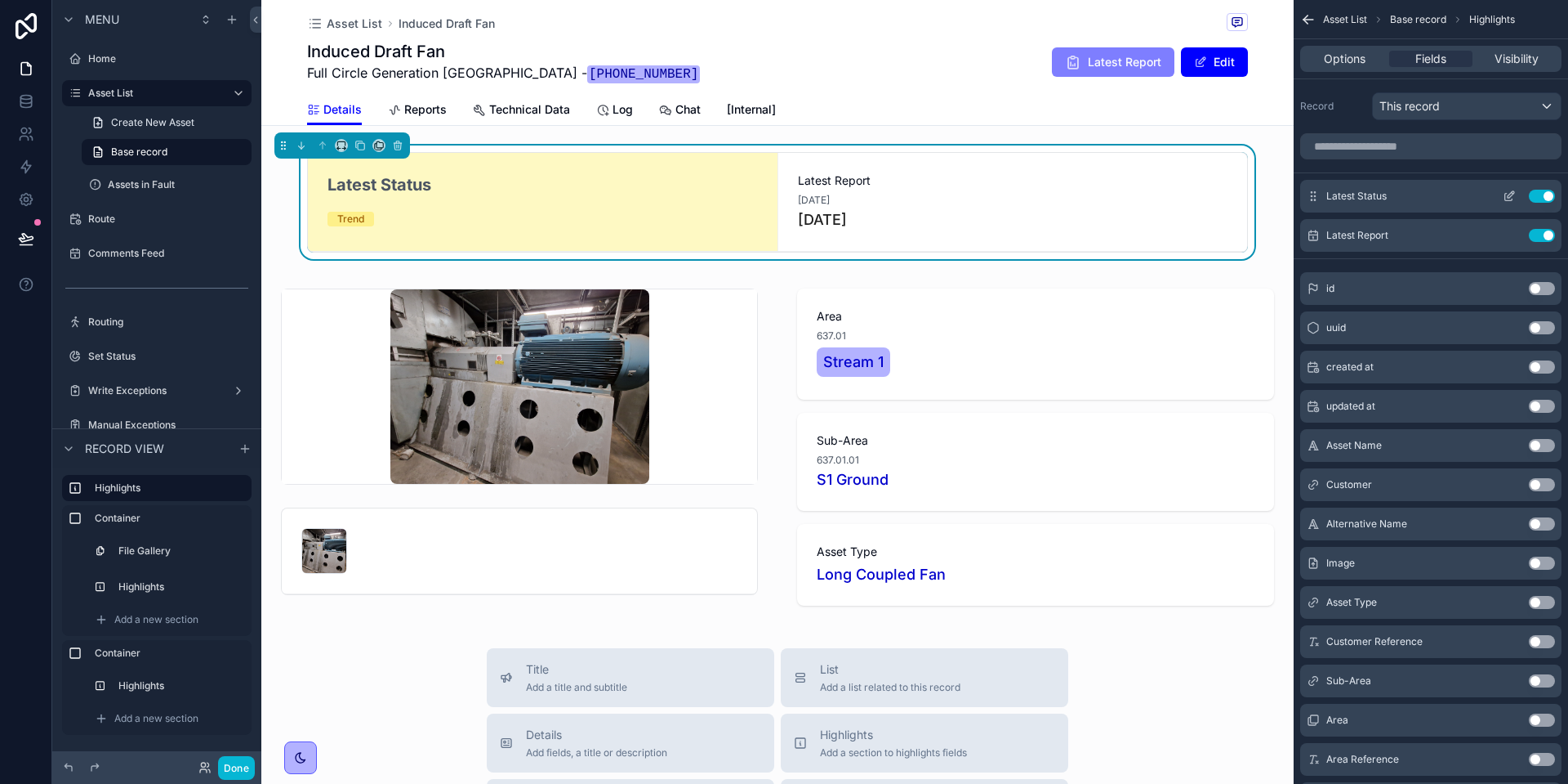
click at [1511, 194] on icon "scrollable content" at bounding box center [1509, 195] width 13 height 13
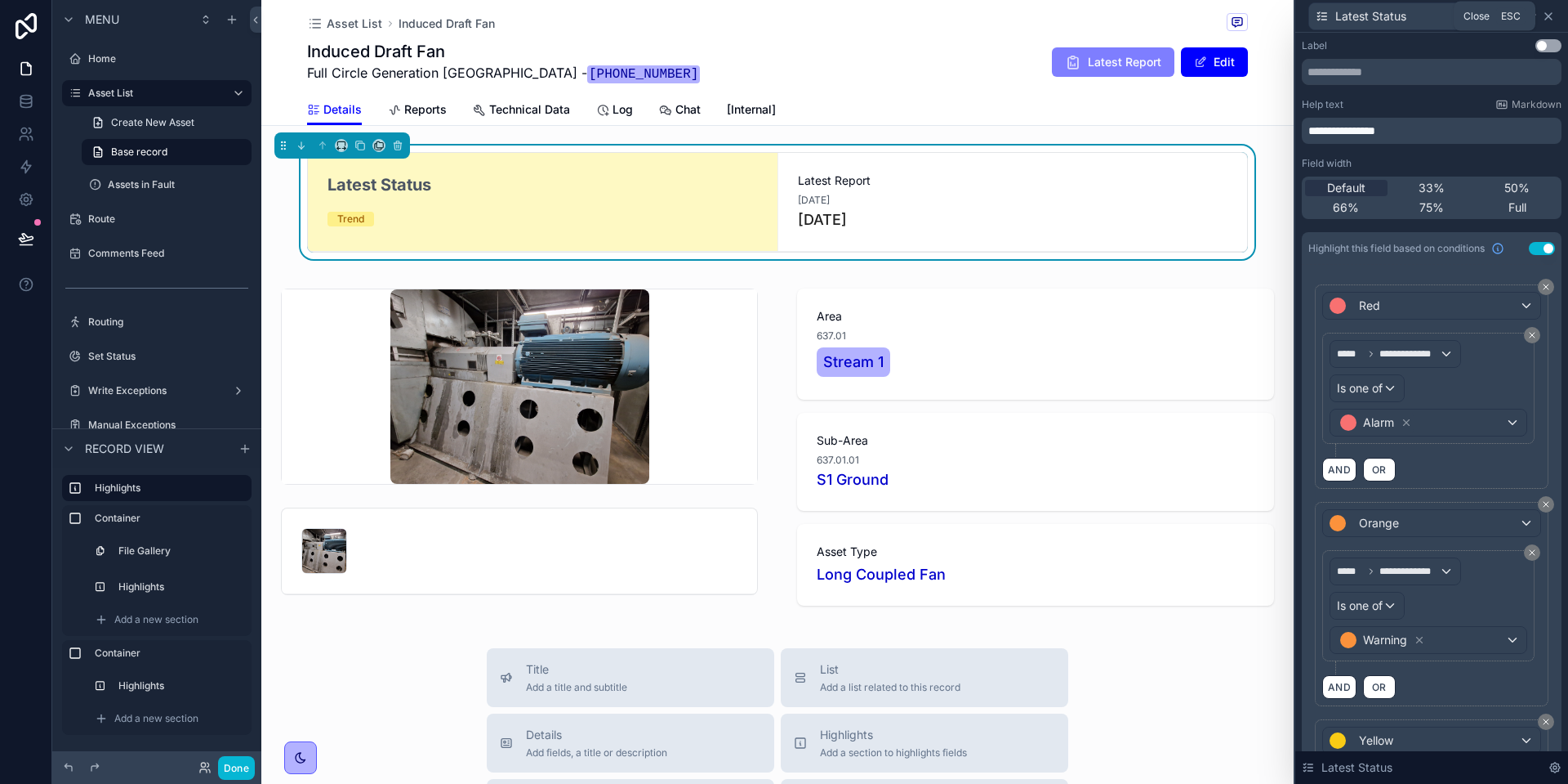
click at [1546, 15] on icon at bounding box center [1549, 16] width 13 height 13
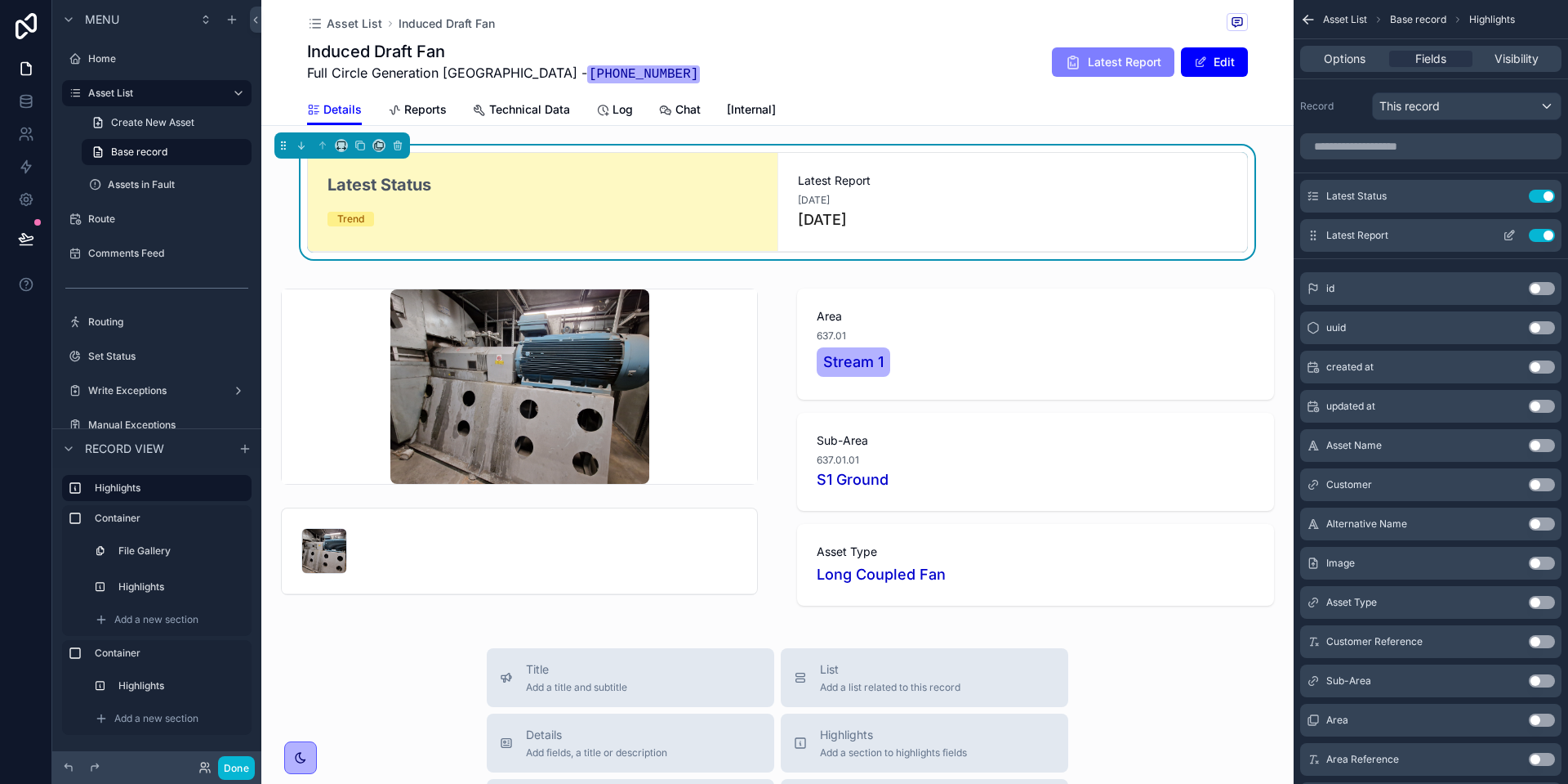
click at [1509, 236] on icon "scrollable content" at bounding box center [1509, 235] width 13 height 13
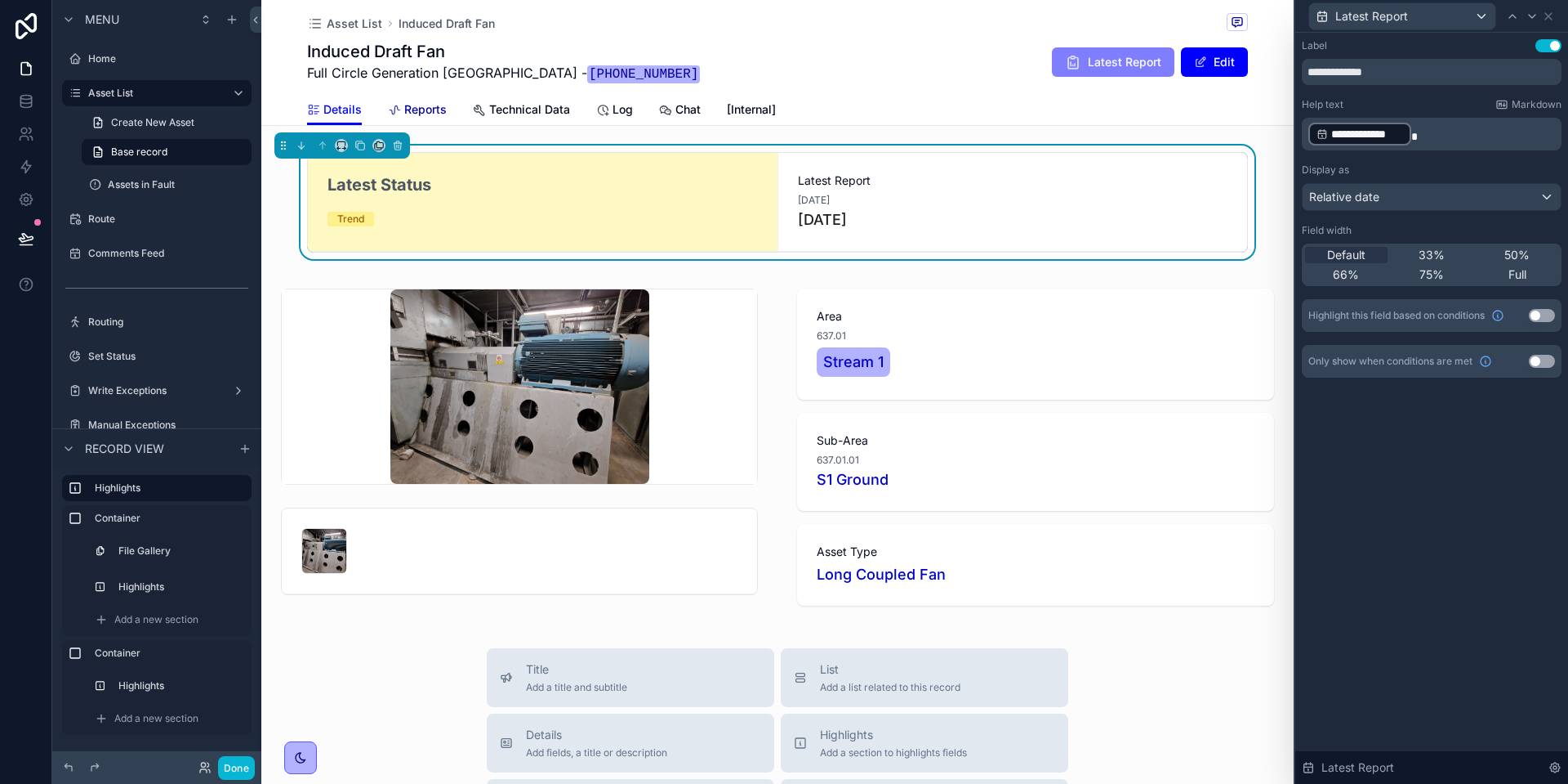
click at [434, 110] on span "Reports" at bounding box center [426, 109] width 42 height 16
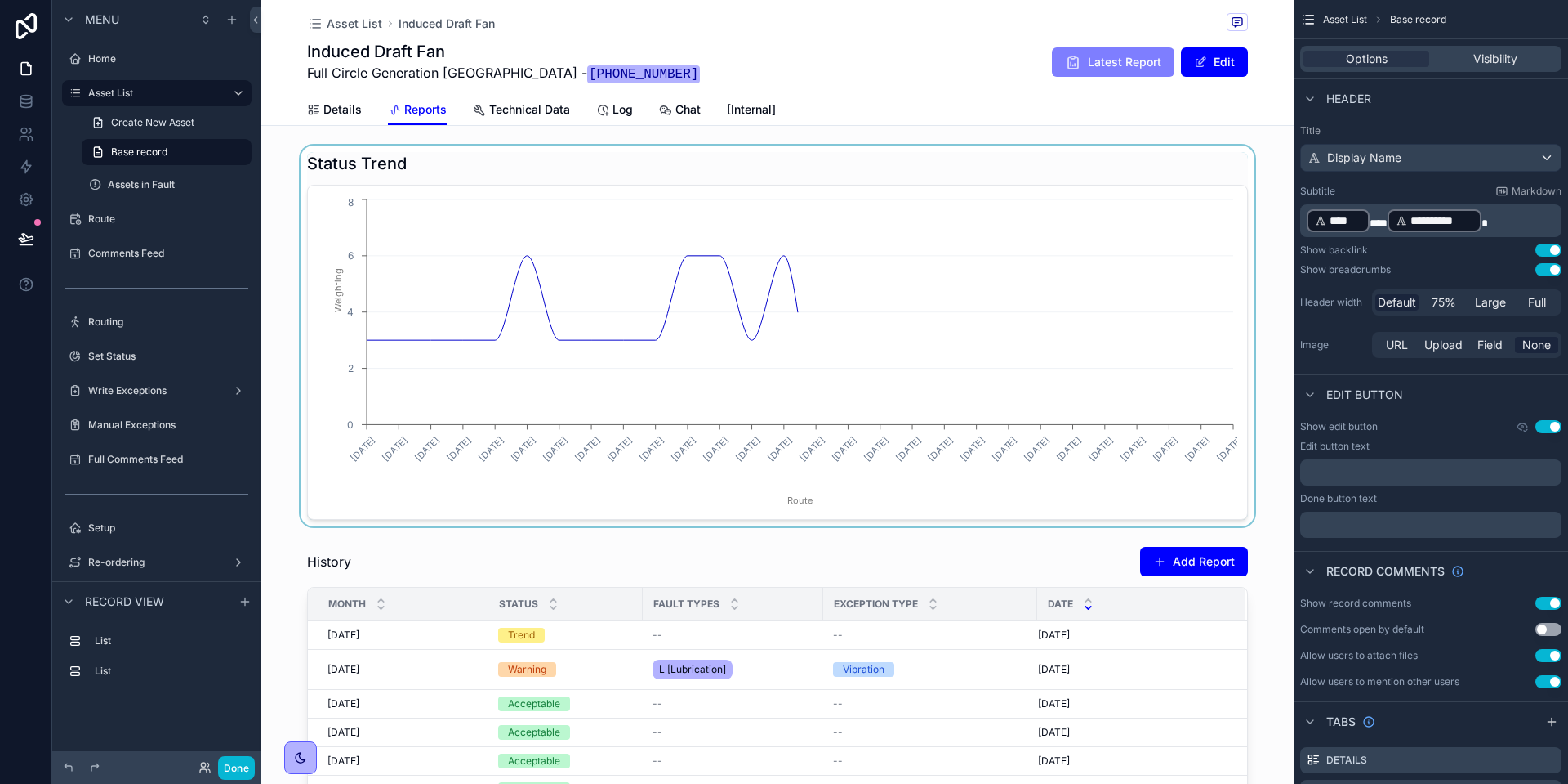
click at [612, 264] on div "scrollable content" at bounding box center [778, 335] width 1033 height 381
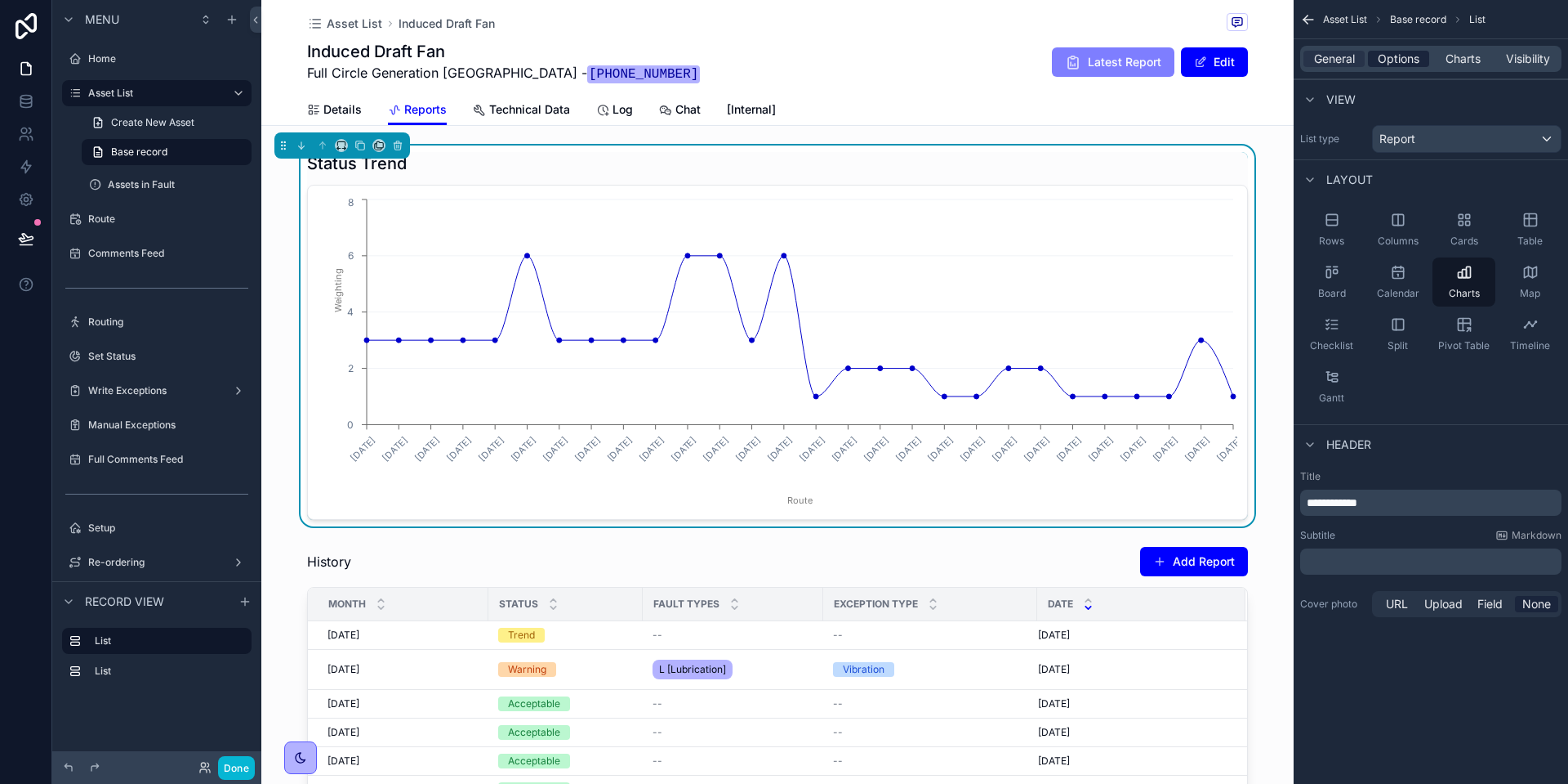
click at [1406, 63] on span "Options" at bounding box center [1398, 58] width 41 height 16
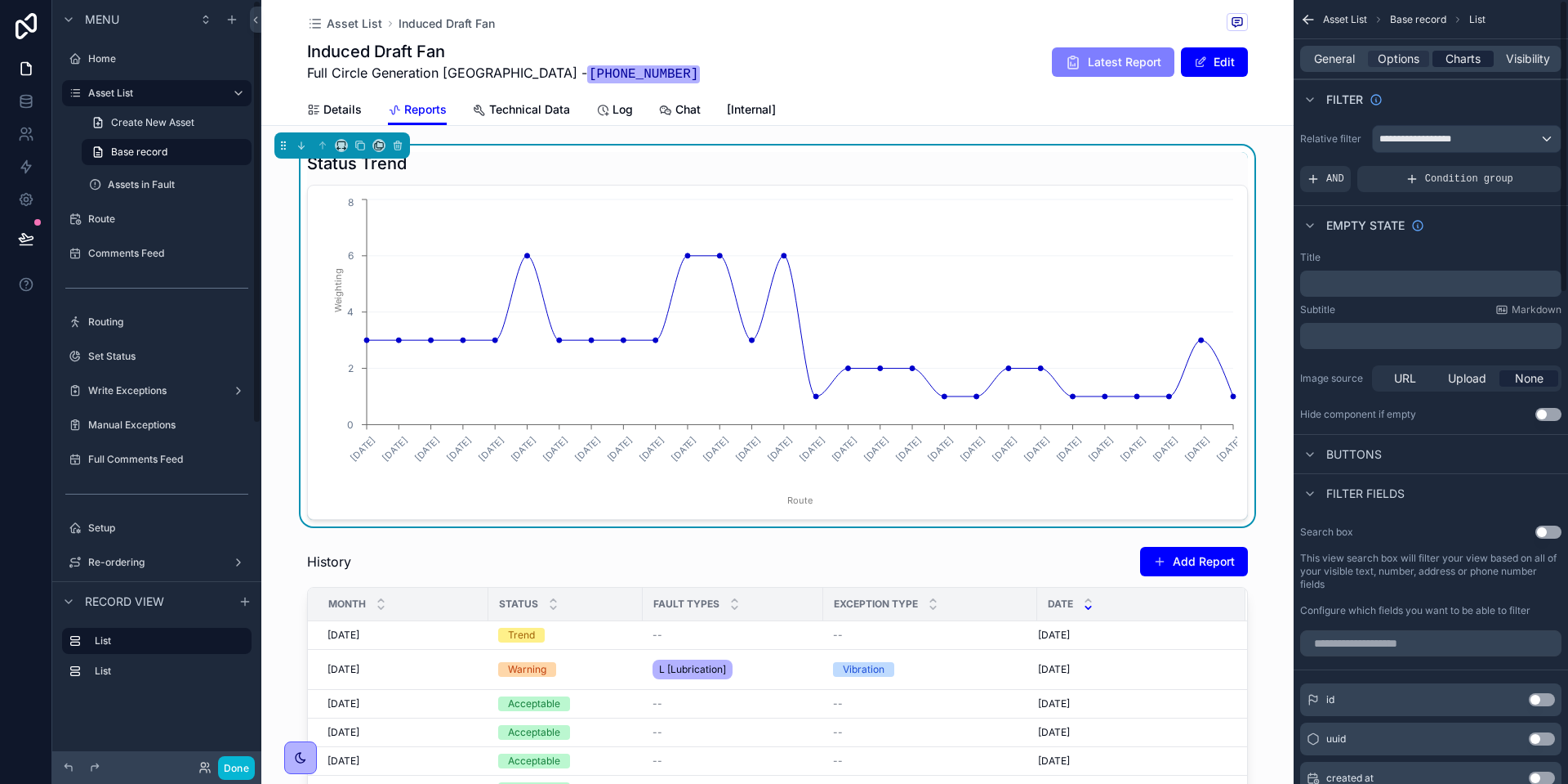
click at [1448, 54] on span "Charts" at bounding box center [1463, 58] width 35 height 16
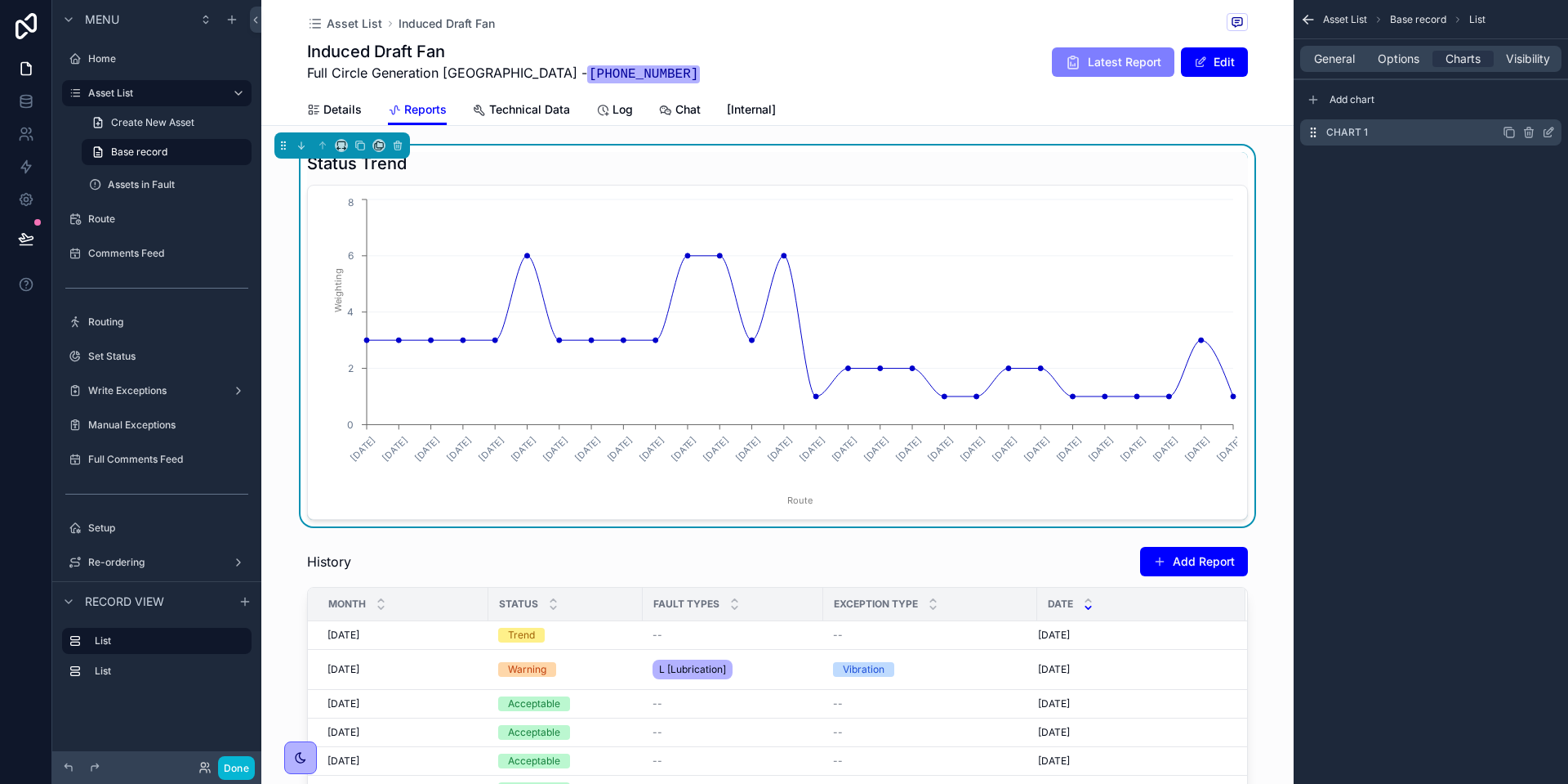
click at [1548, 128] on icon "scrollable content" at bounding box center [1549, 132] width 13 height 13
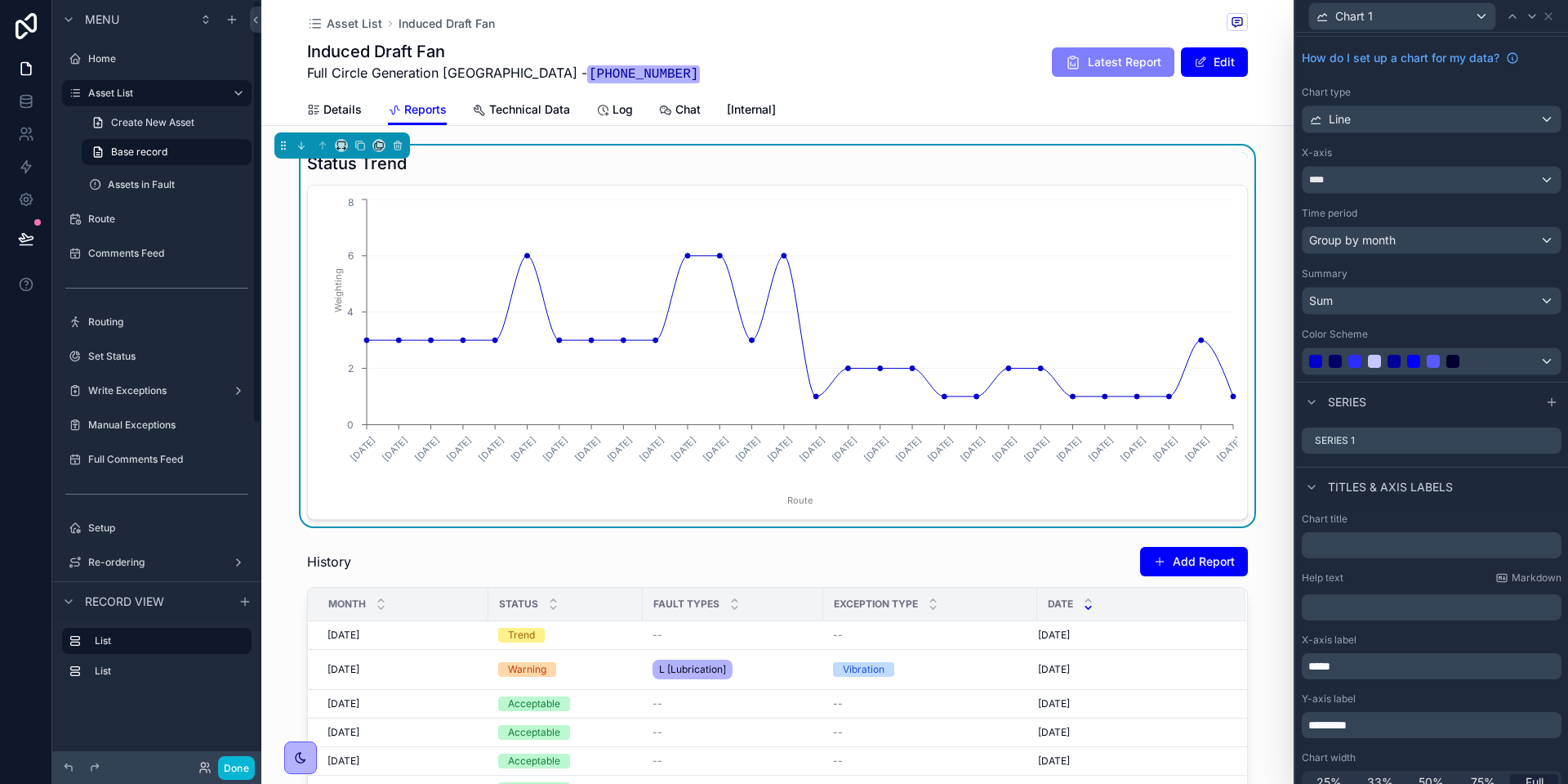
scroll to position [52, 0]
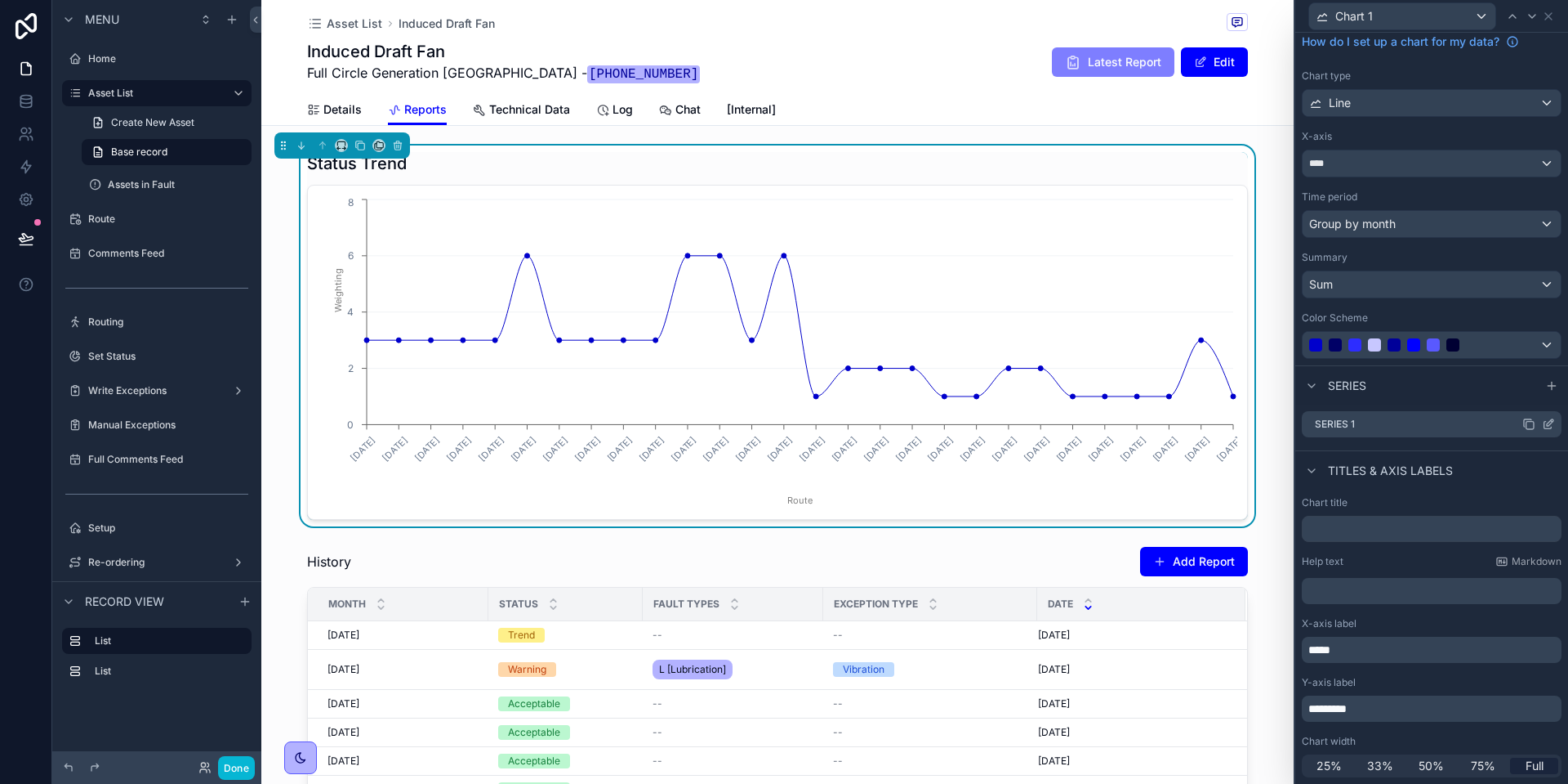
click at [1547, 425] on icon at bounding box center [1550, 422] width 7 height 7
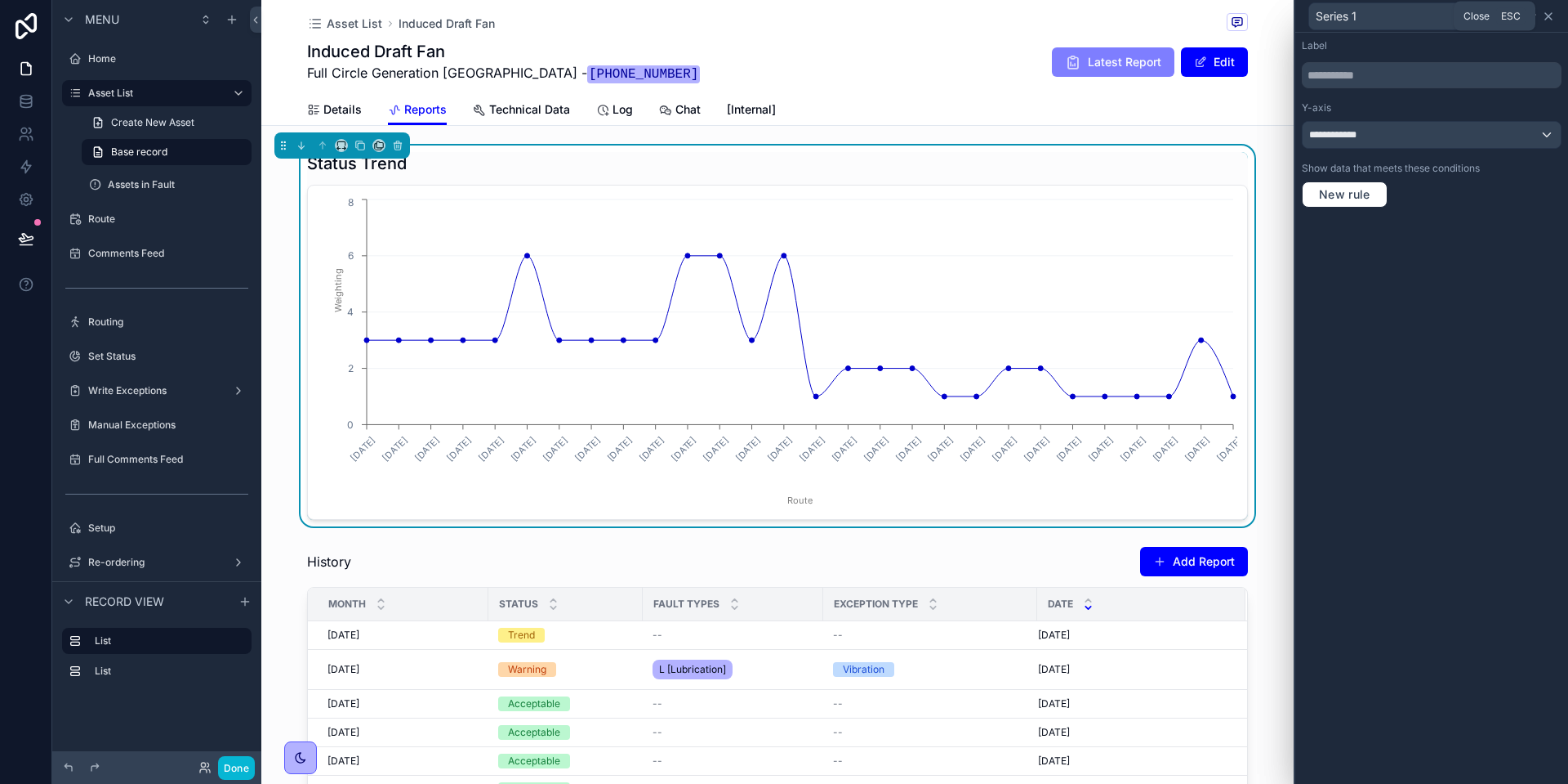
click at [1550, 16] on icon at bounding box center [1549, 16] width 13 height 13
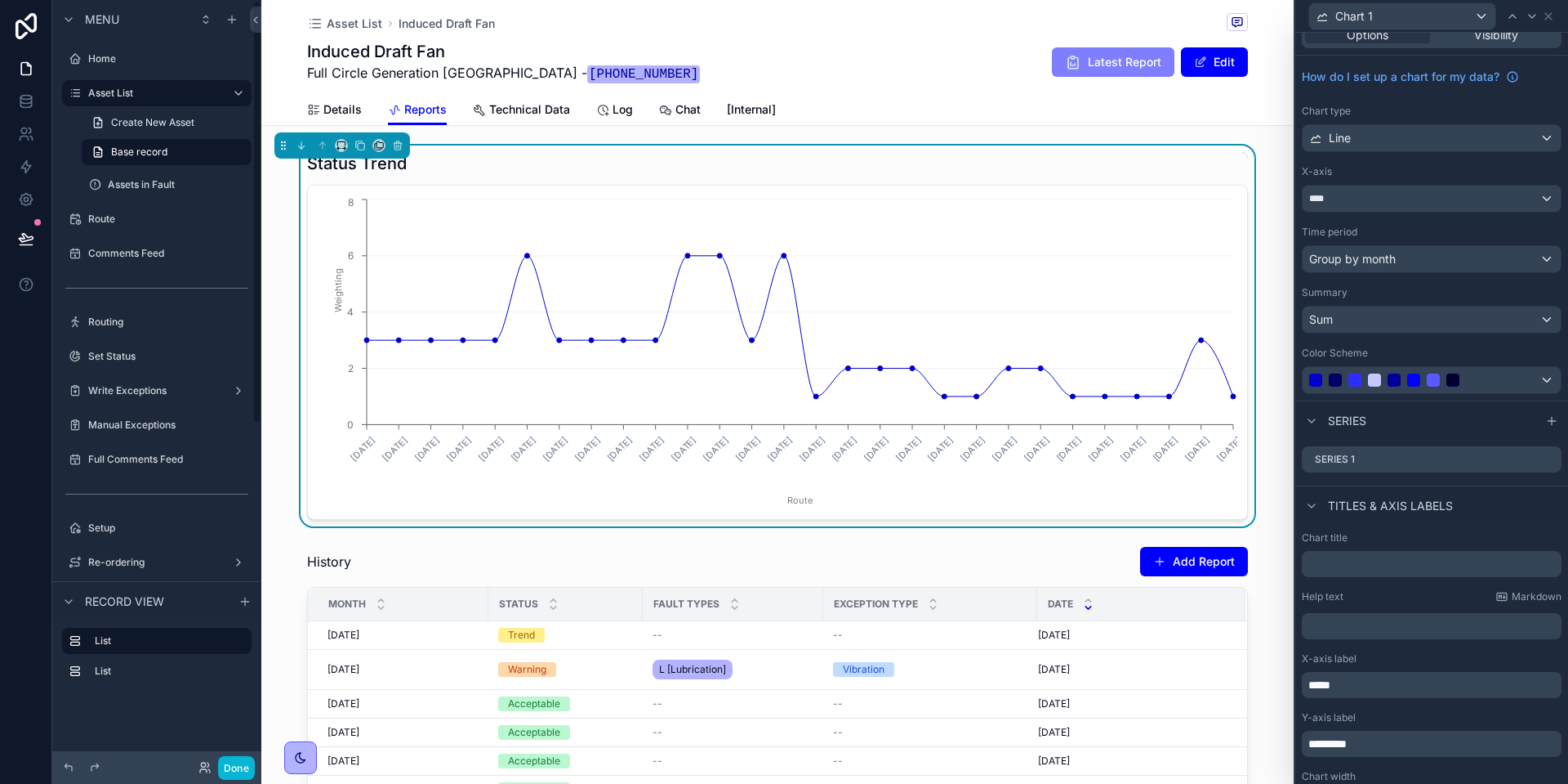
scroll to position [0, 0]
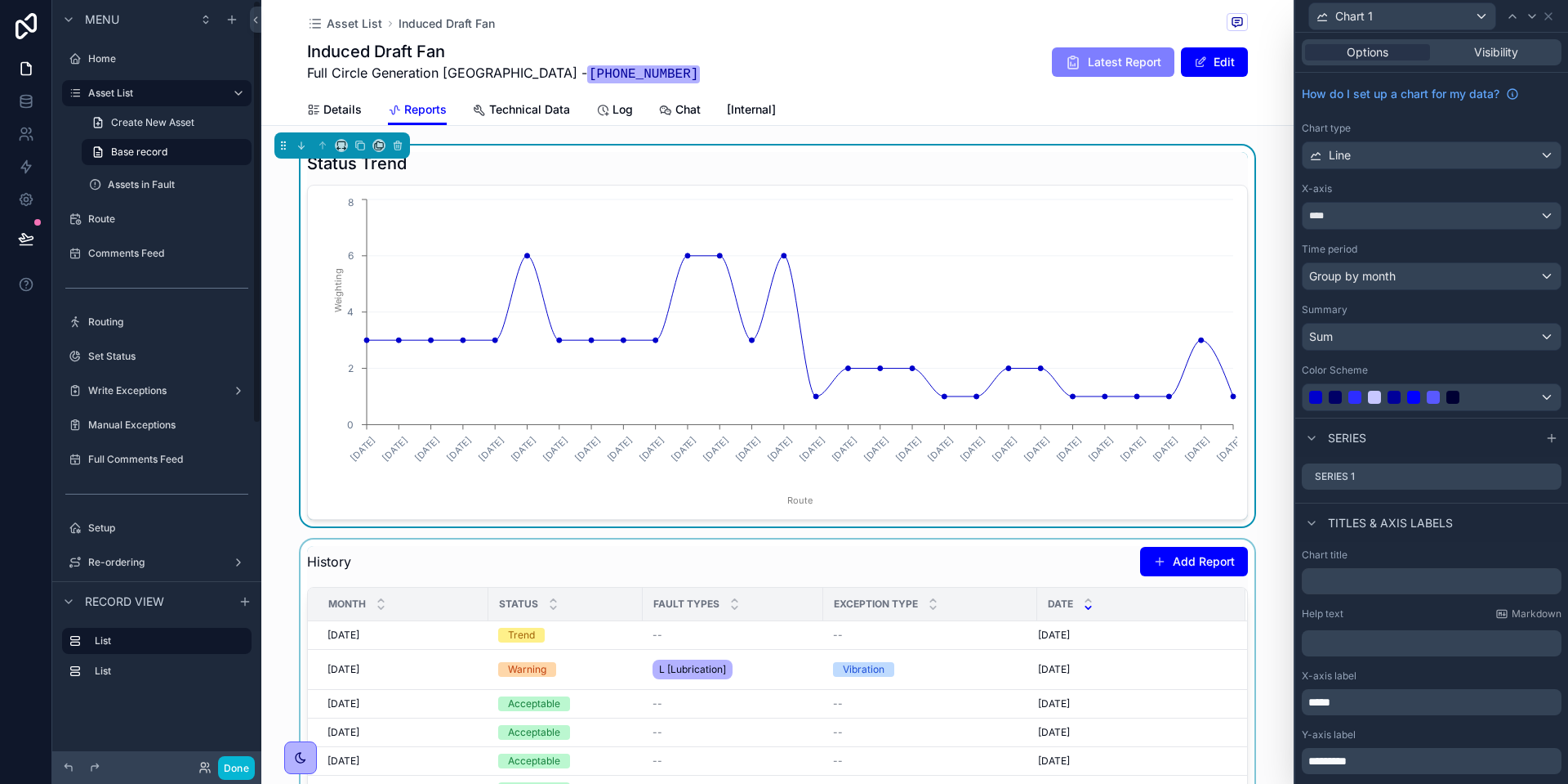
drag, startPoint x: 544, startPoint y: 564, endPoint x: 566, endPoint y: 555, distance: 23.8
click at [544, 564] on div "scrollable content" at bounding box center [778, 752] width 1033 height 425
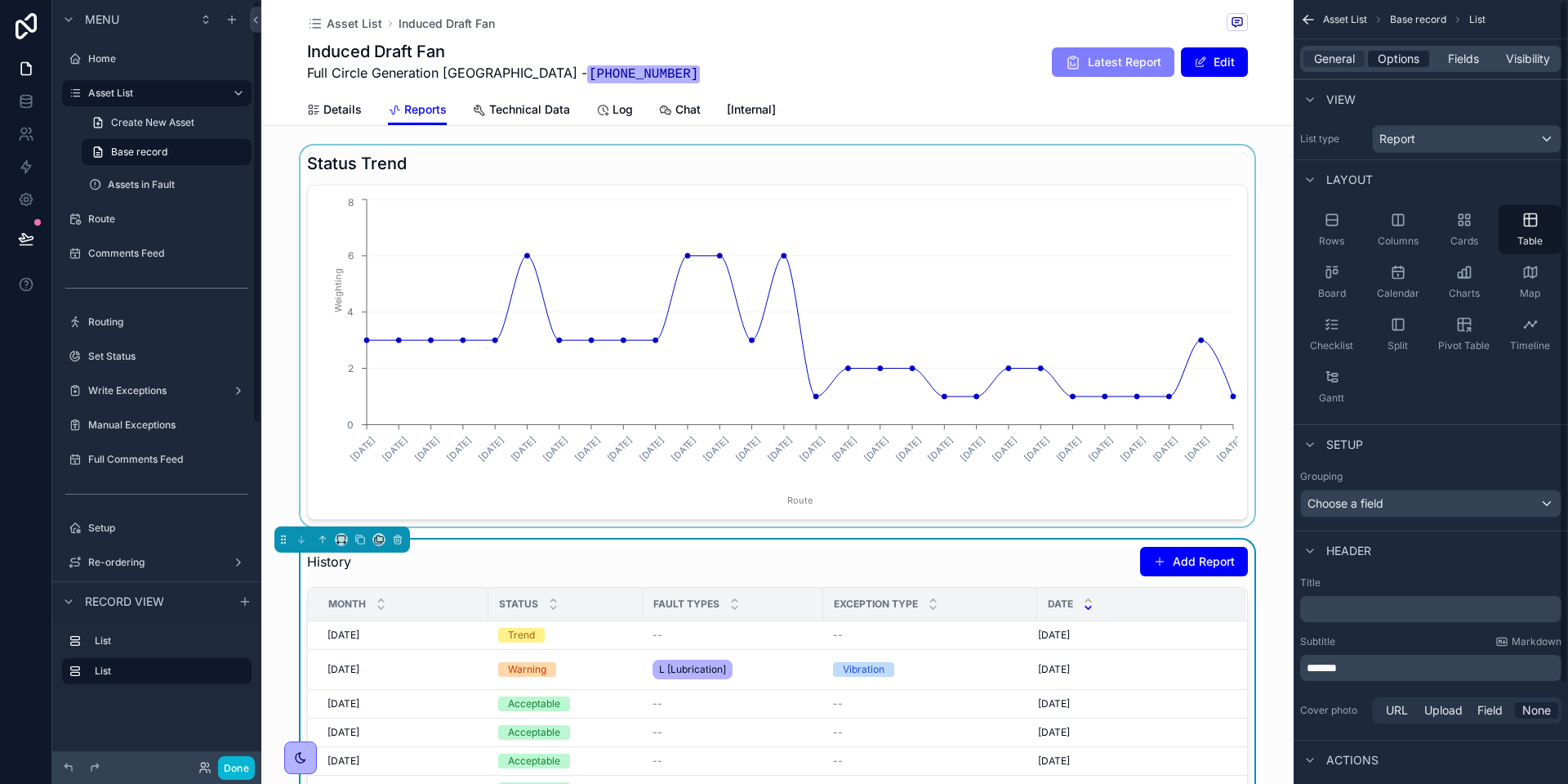
click at [1423, 59] on div "Options" at bounding box center [1398, 58] width 62 height 16
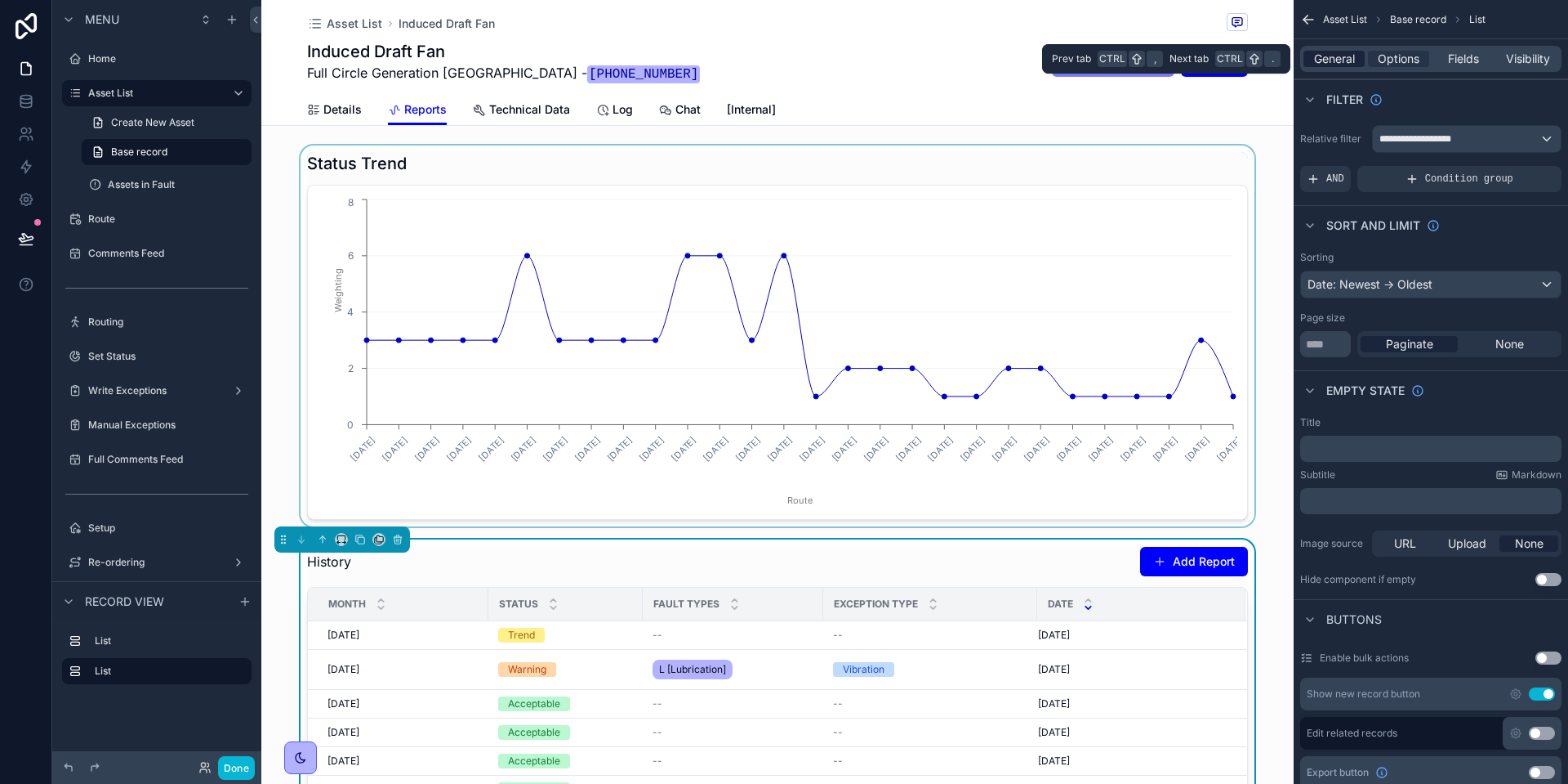
click at [1346, 61] on span "General" at bounding box center [1335, 58] width 41 height 16
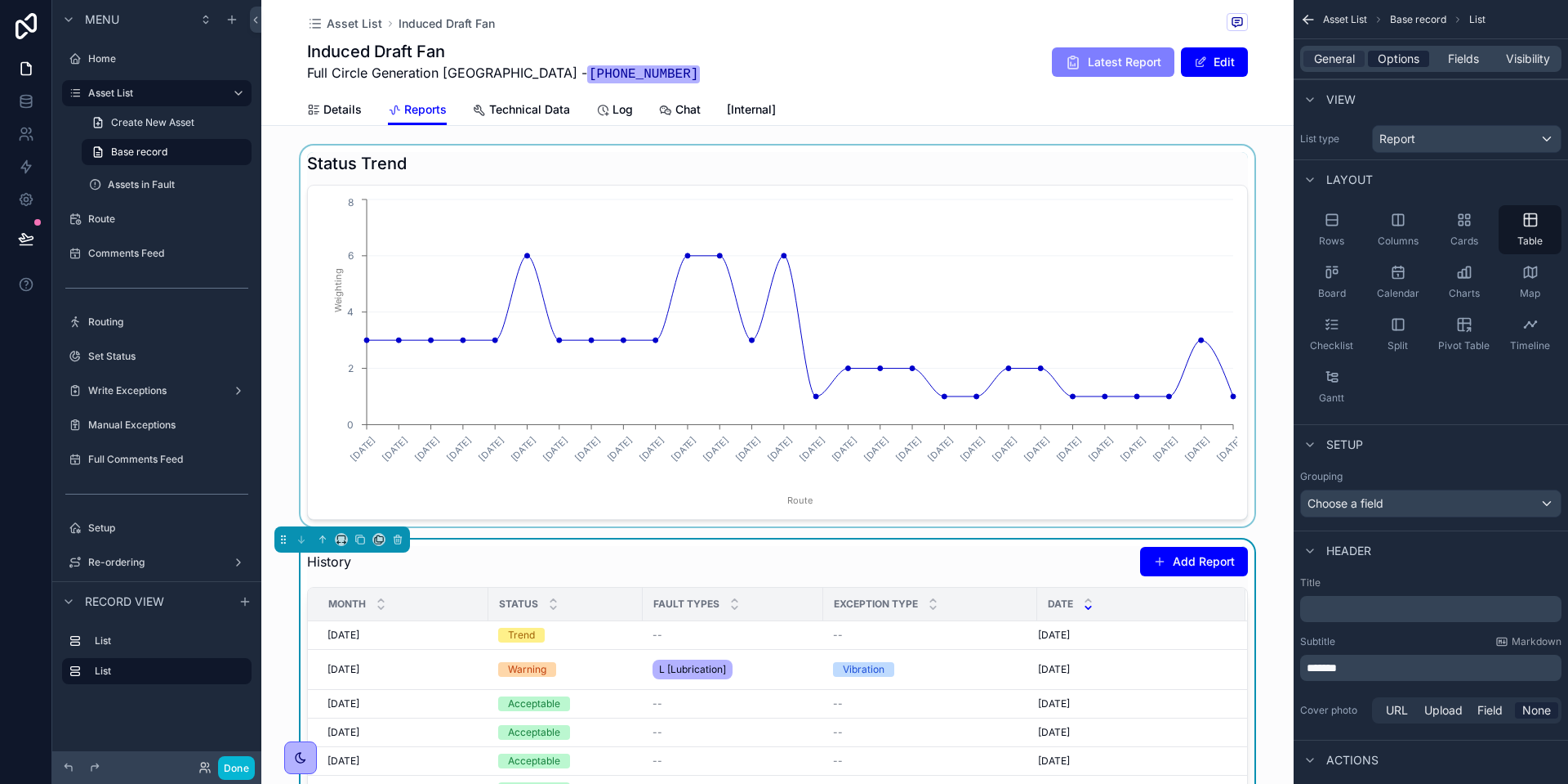
click at [1411, 62] on span "Options" at bounding box center [1398, 58] width 41 height 16
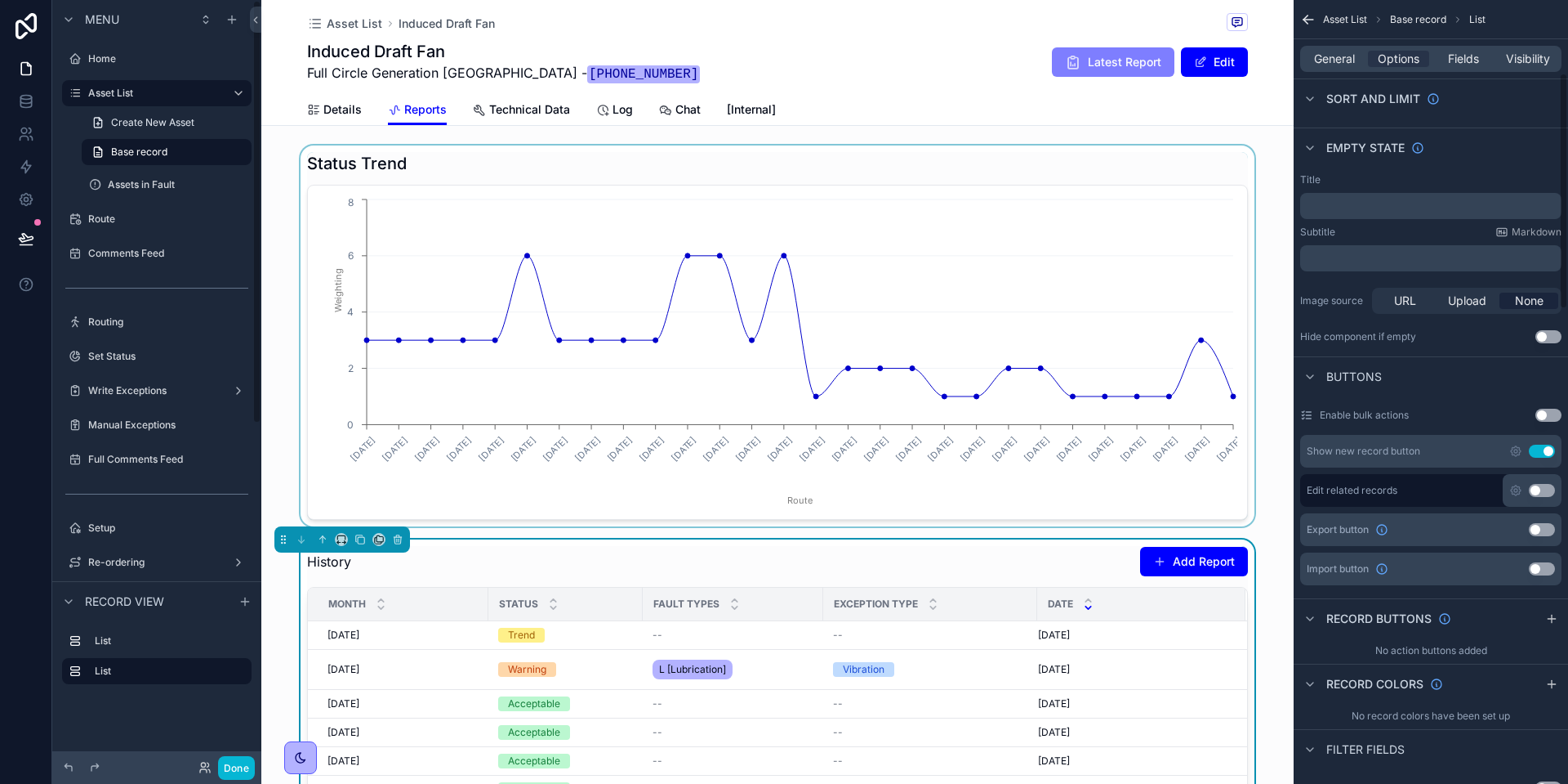
scroll to position [245, 0]
click at [1174, 559] on button "Add Report" at bounding box center [1195, 561] width 108 height 30
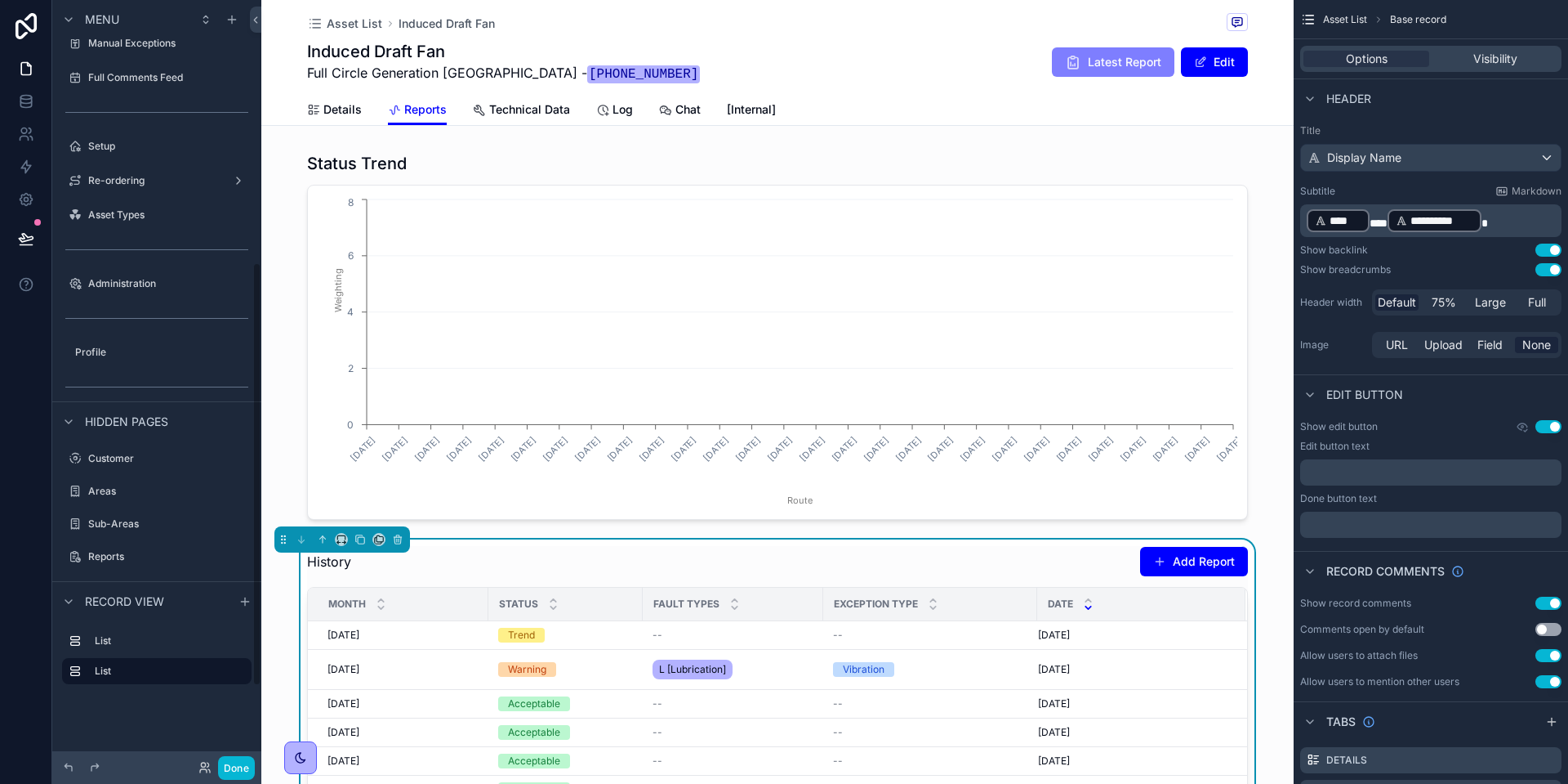
scroll to position [473, 0]
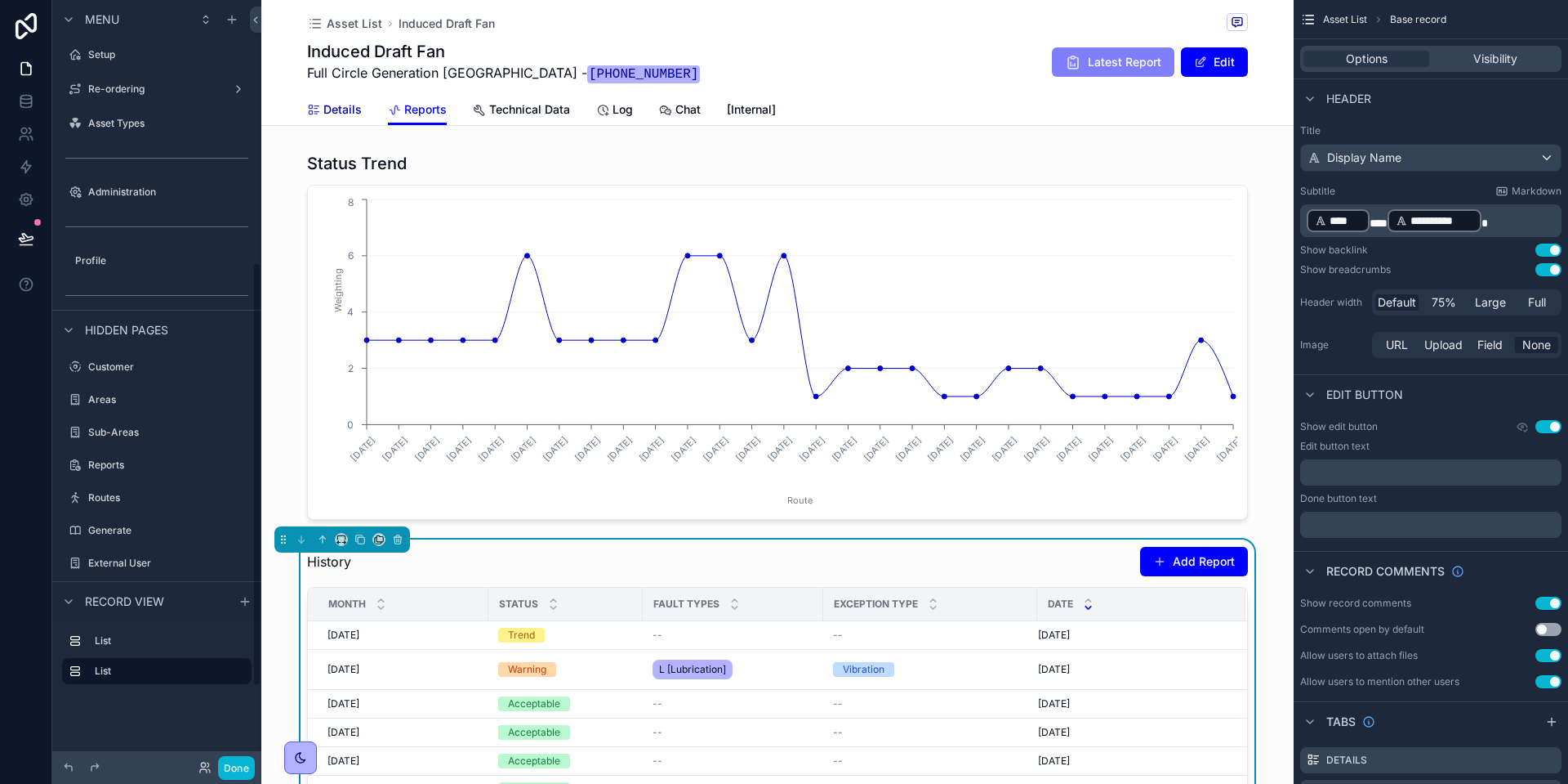
click at [337, 101] on span "Details" at bounding box center [342, 109] width 38 height 16
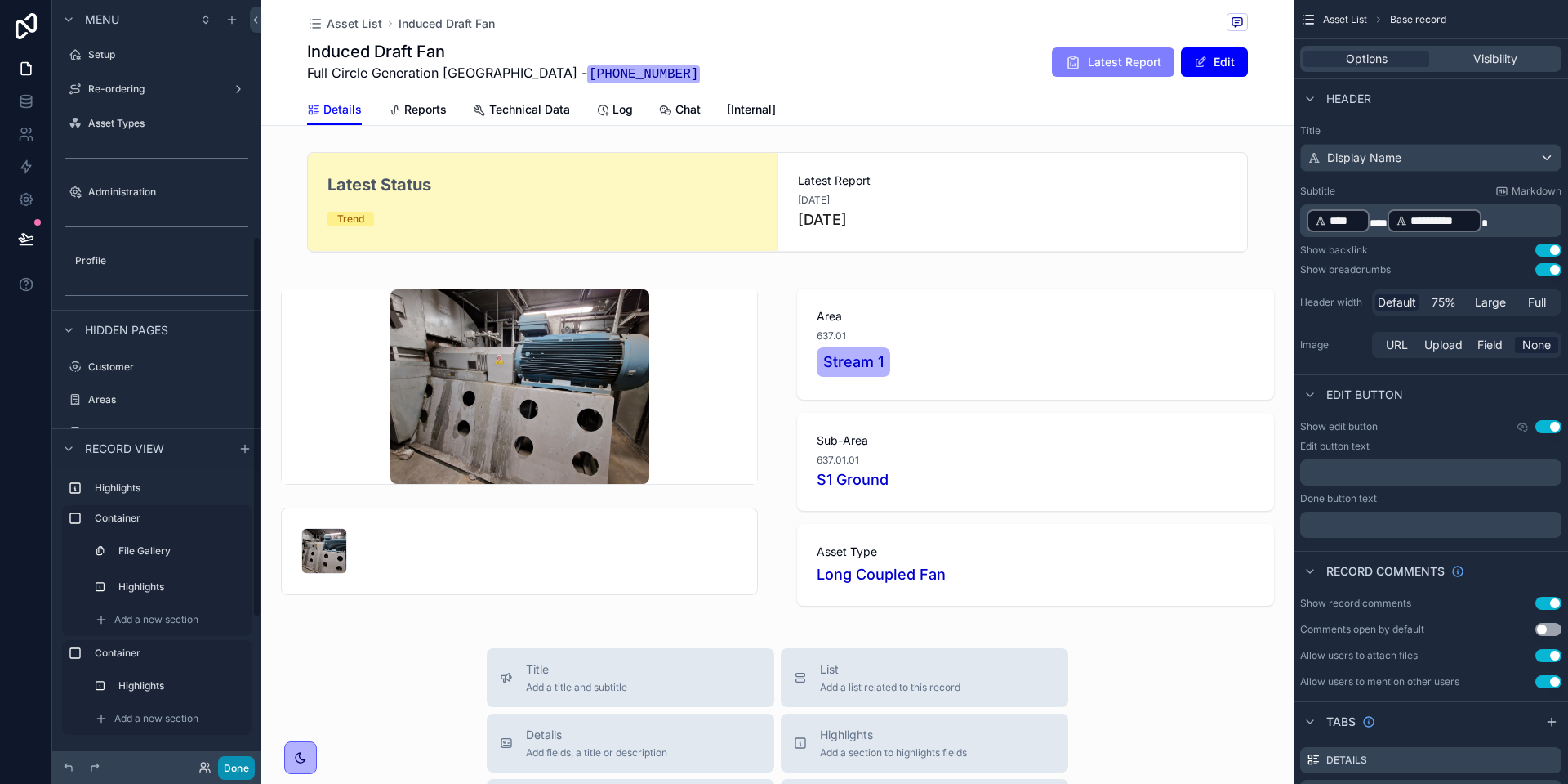
drag, startPoint x: 236, startPoint y: 760, endPoint x: 218, endPoint y: 590, distance: 171.0
click at [236, 760] on button "Done" at bounding box center [236, 768] width 37 height 24
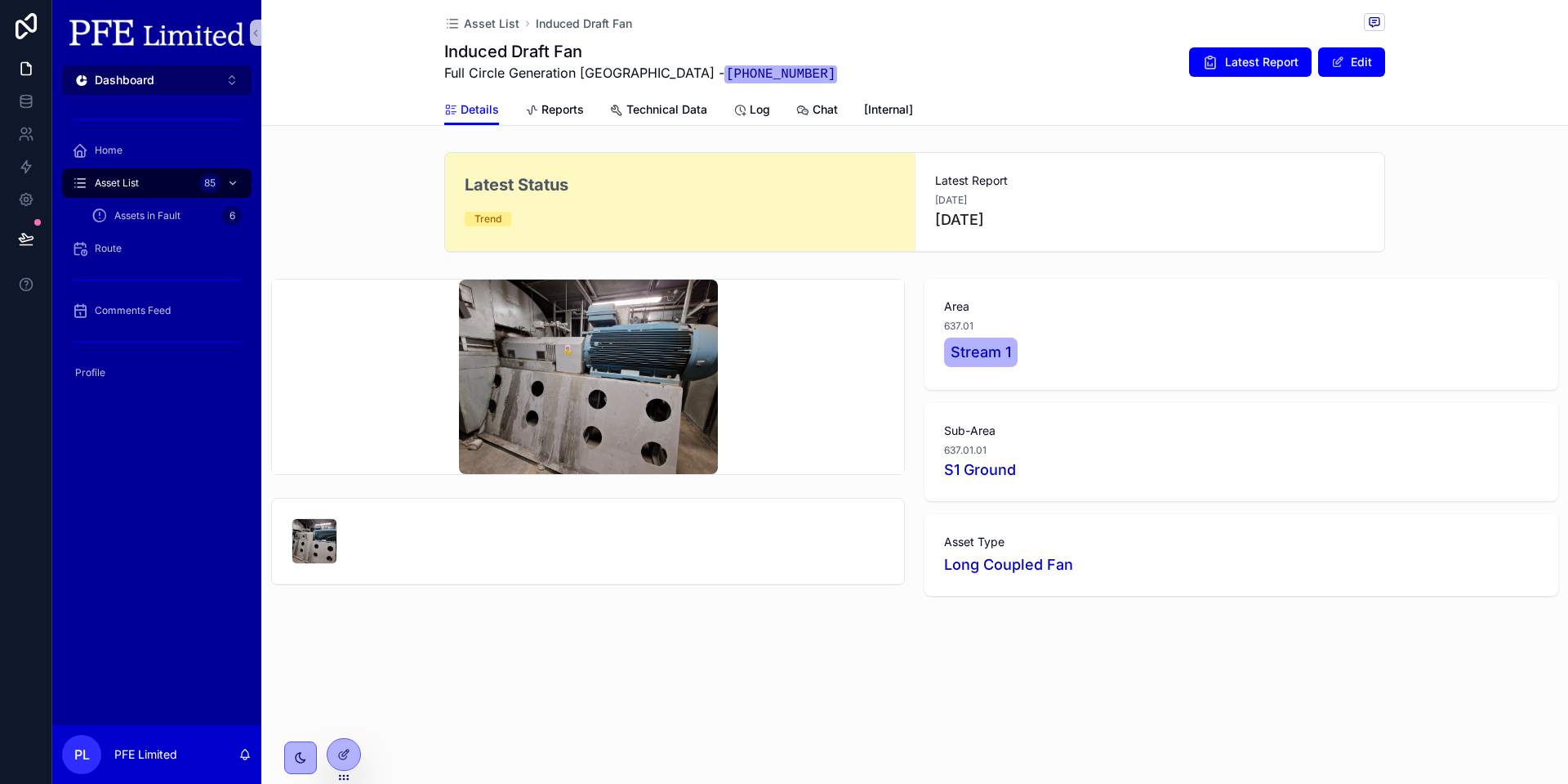
click at [141, 82] on span "Dashboard" at bounding box center [124, 79] width 60 height 16
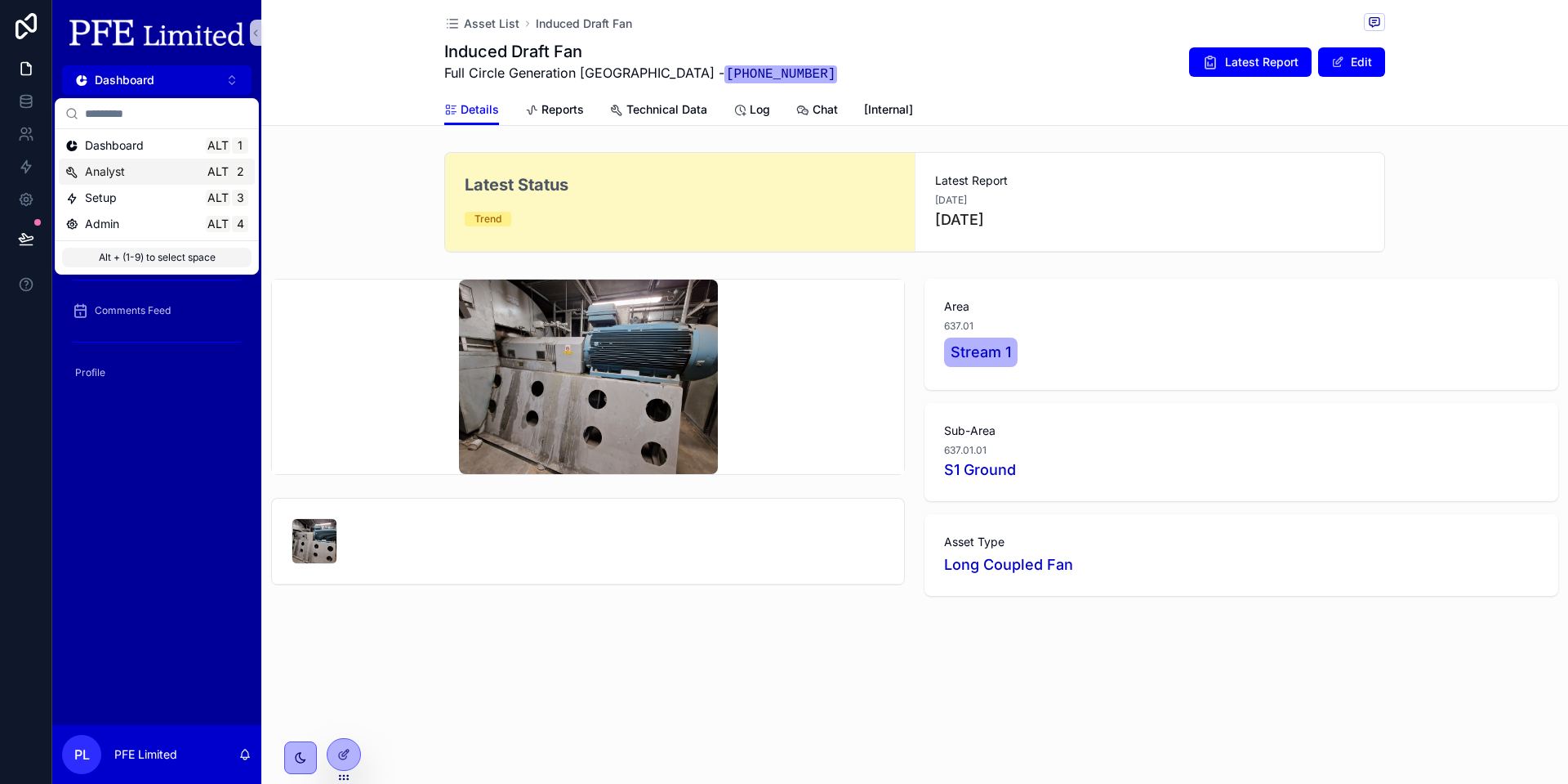
click at [175, 171] on div "Analyst Alt 2" at bounding box center [156, 171] width 183 height 16
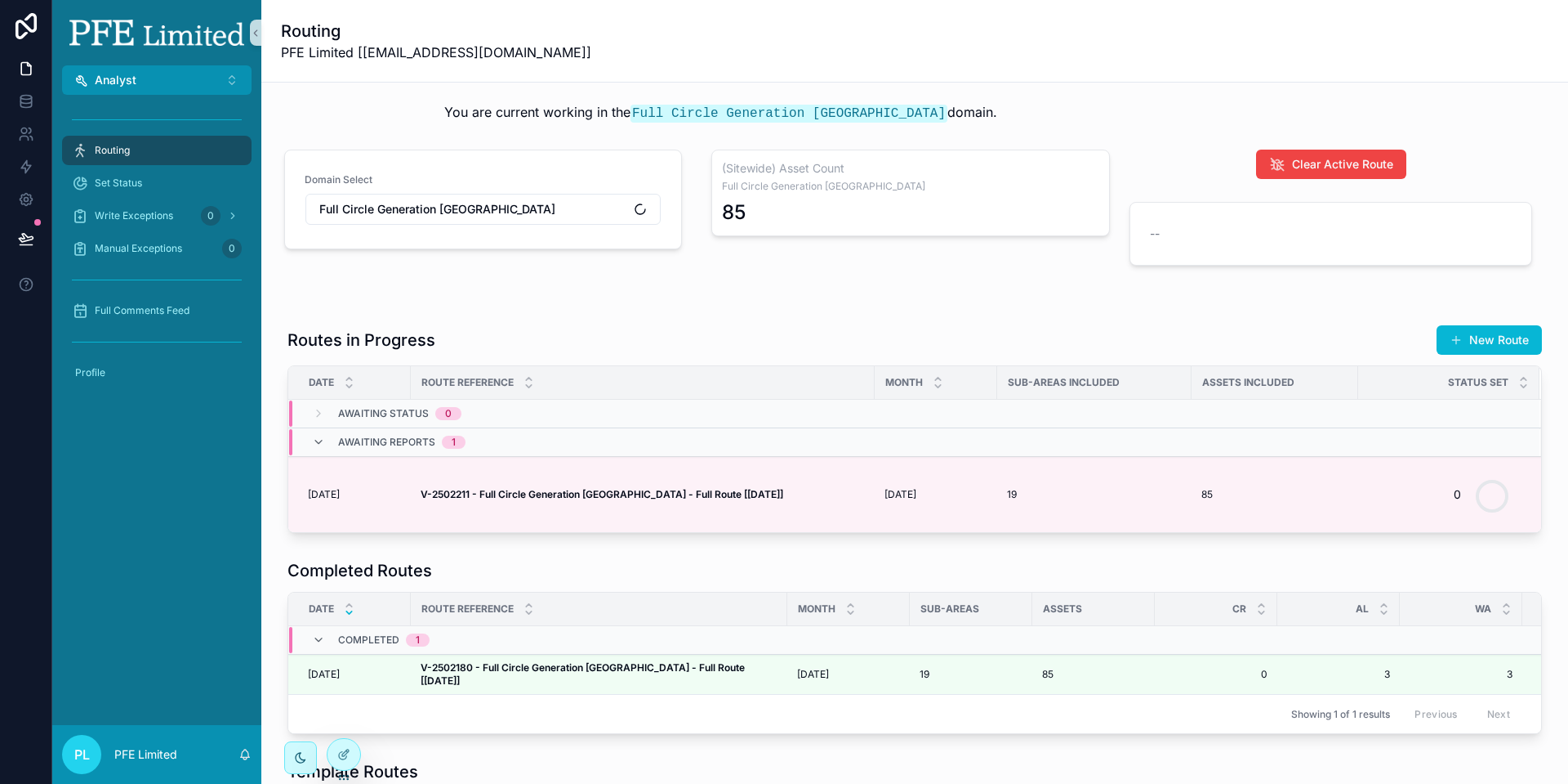
click at [185, 325] on div "Full Comments Feed" at bounding box center [157, 310] width 209 height 33
click at [190, 313] on div "Full Comments Feed" at bounding box center [156, 310] width 170 height 26
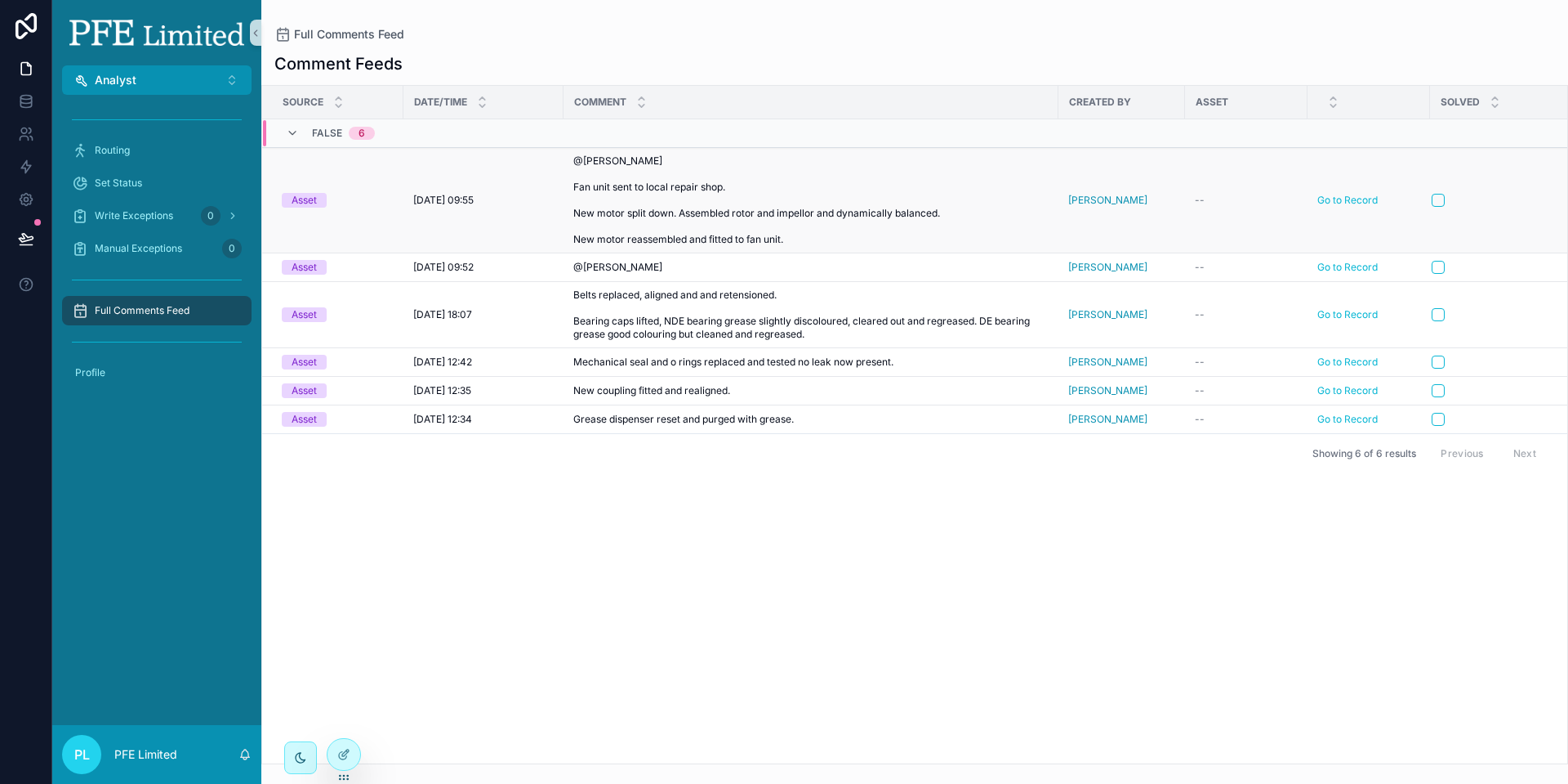
click at [684, 202] on span "@[PERSON_NAME] Fan unit sent to local repair shop. New motor split down. Assemb…" at bounding box center [811, 200] width 475 height 91
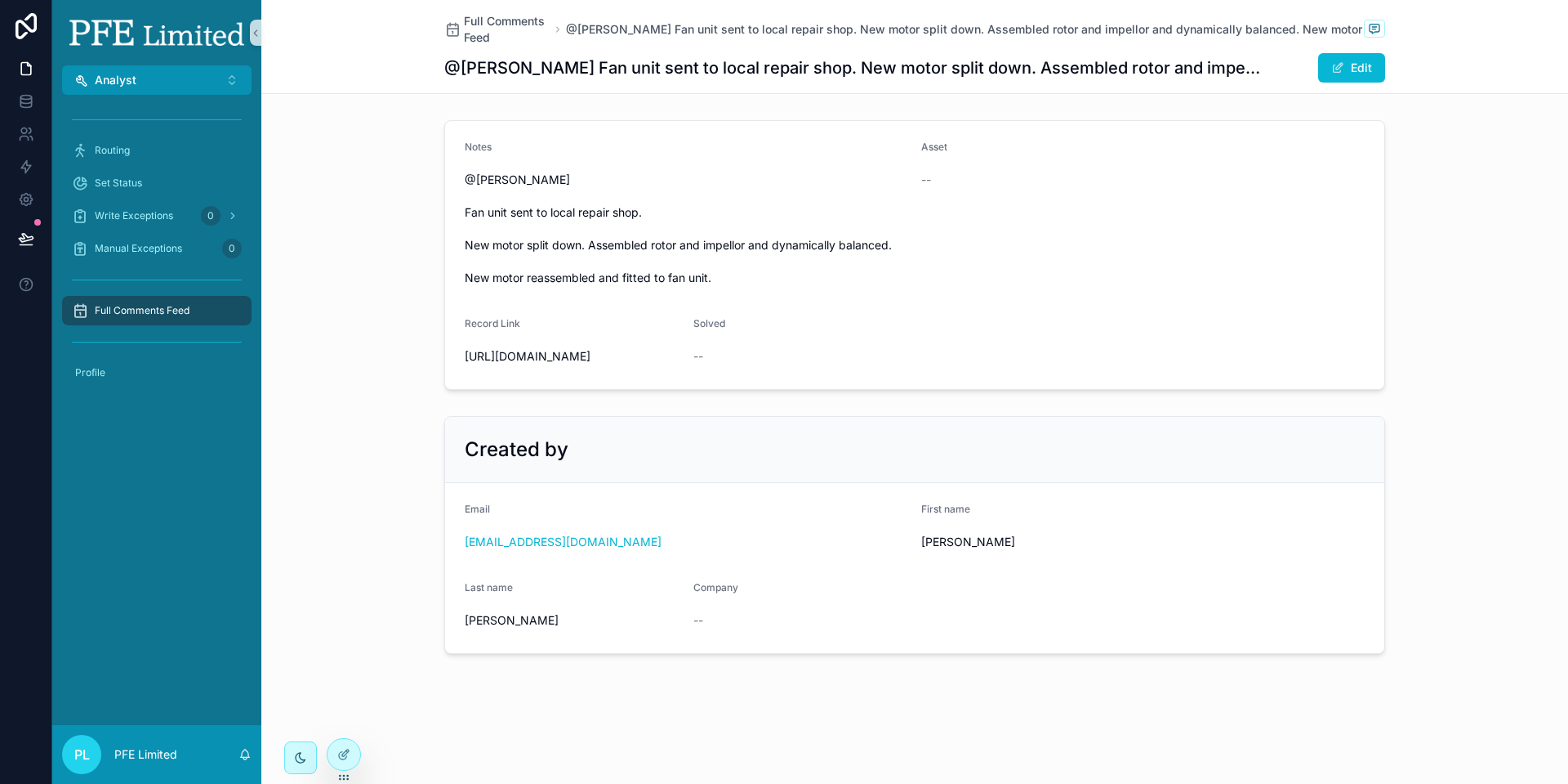
click at [158, 308] on span "Full Comments Feed" at bounding box center [142, 310] width 95 height 13
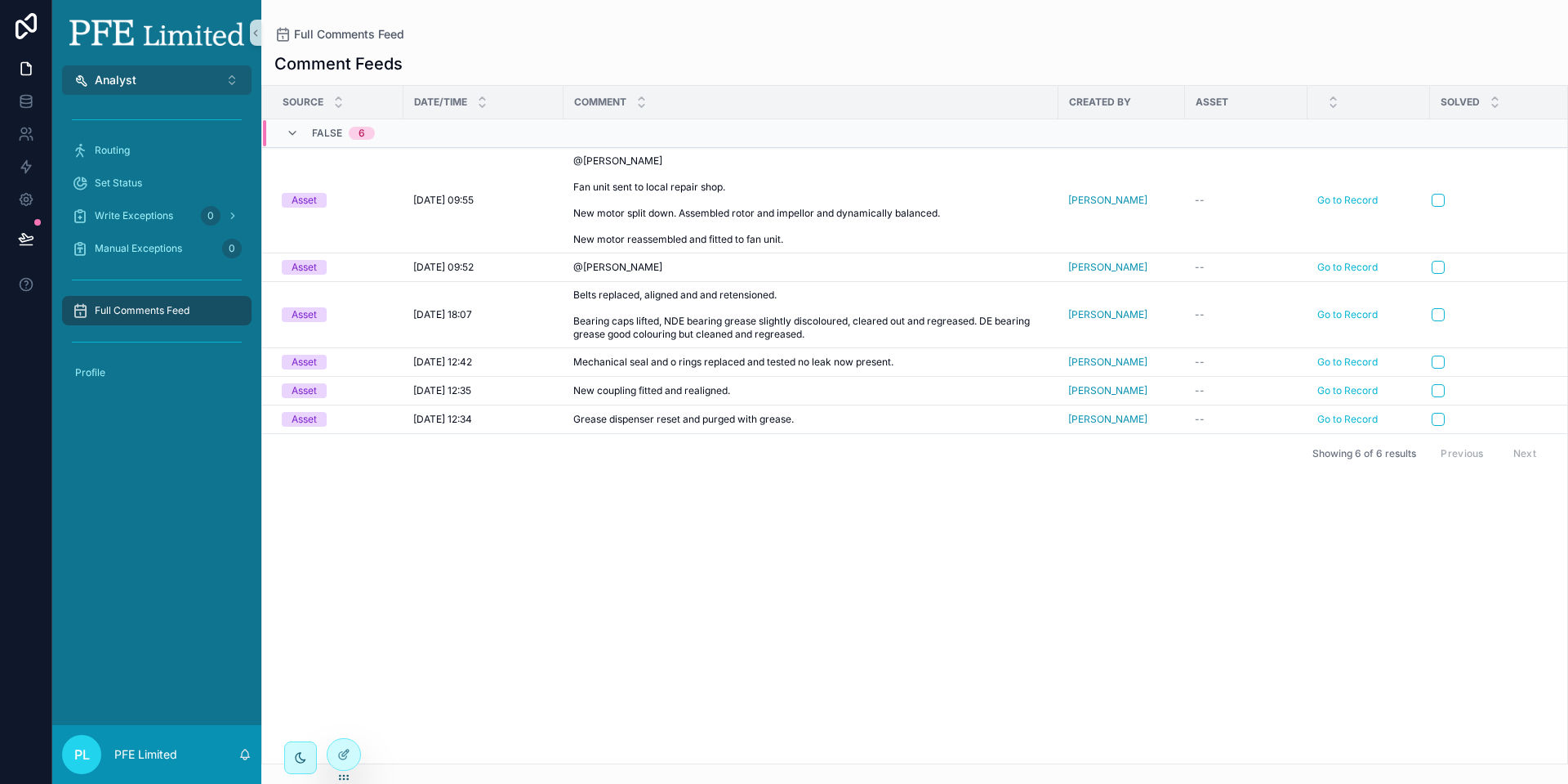
click at [201, 90] on button "Analyst Alt 2" at bounding box center [157, 79] width 189 height 30
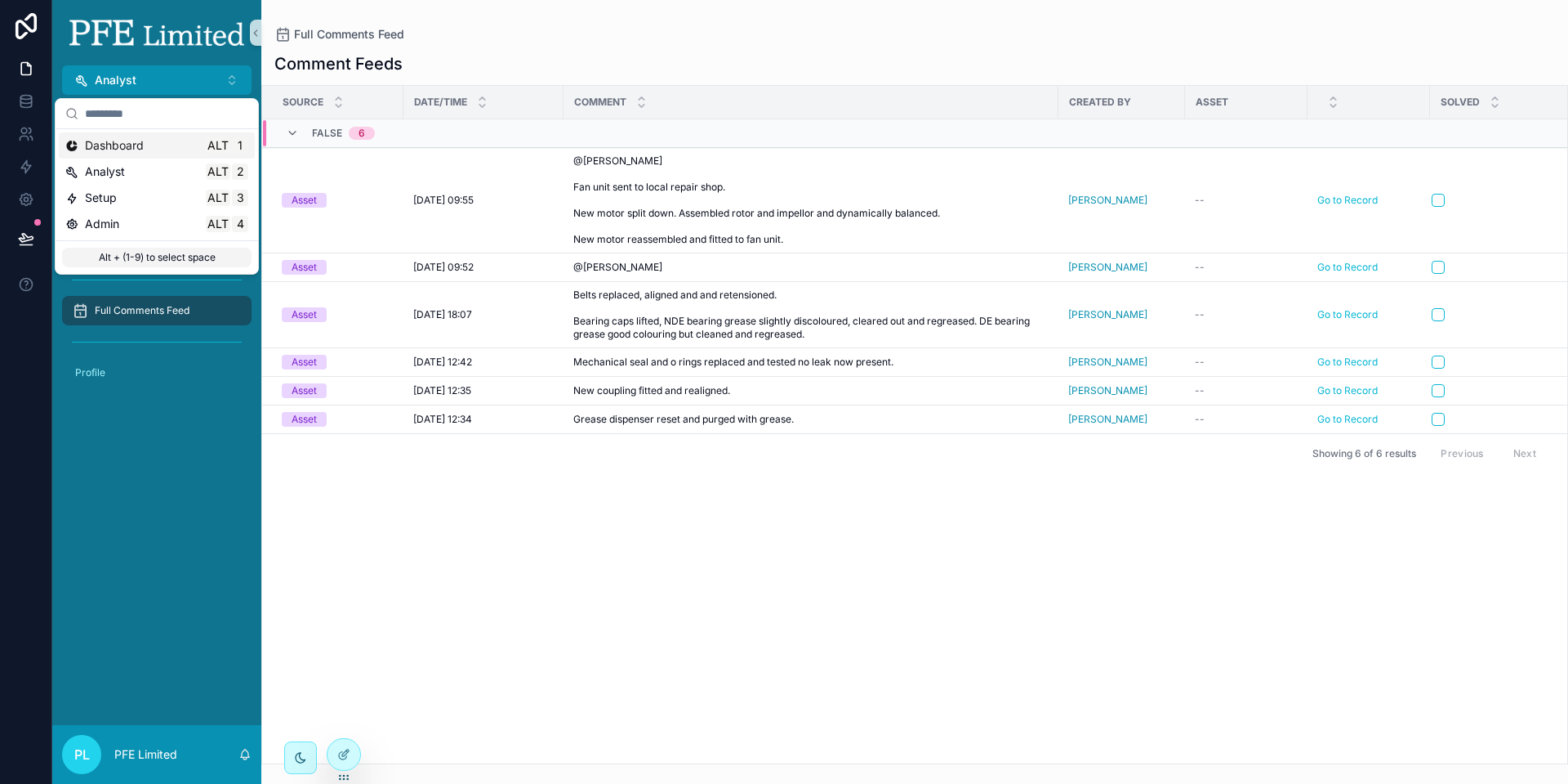
click at [184, 144] on div "Dashboard Alt 1" at bounding box center [156, 145] width 183 height 16
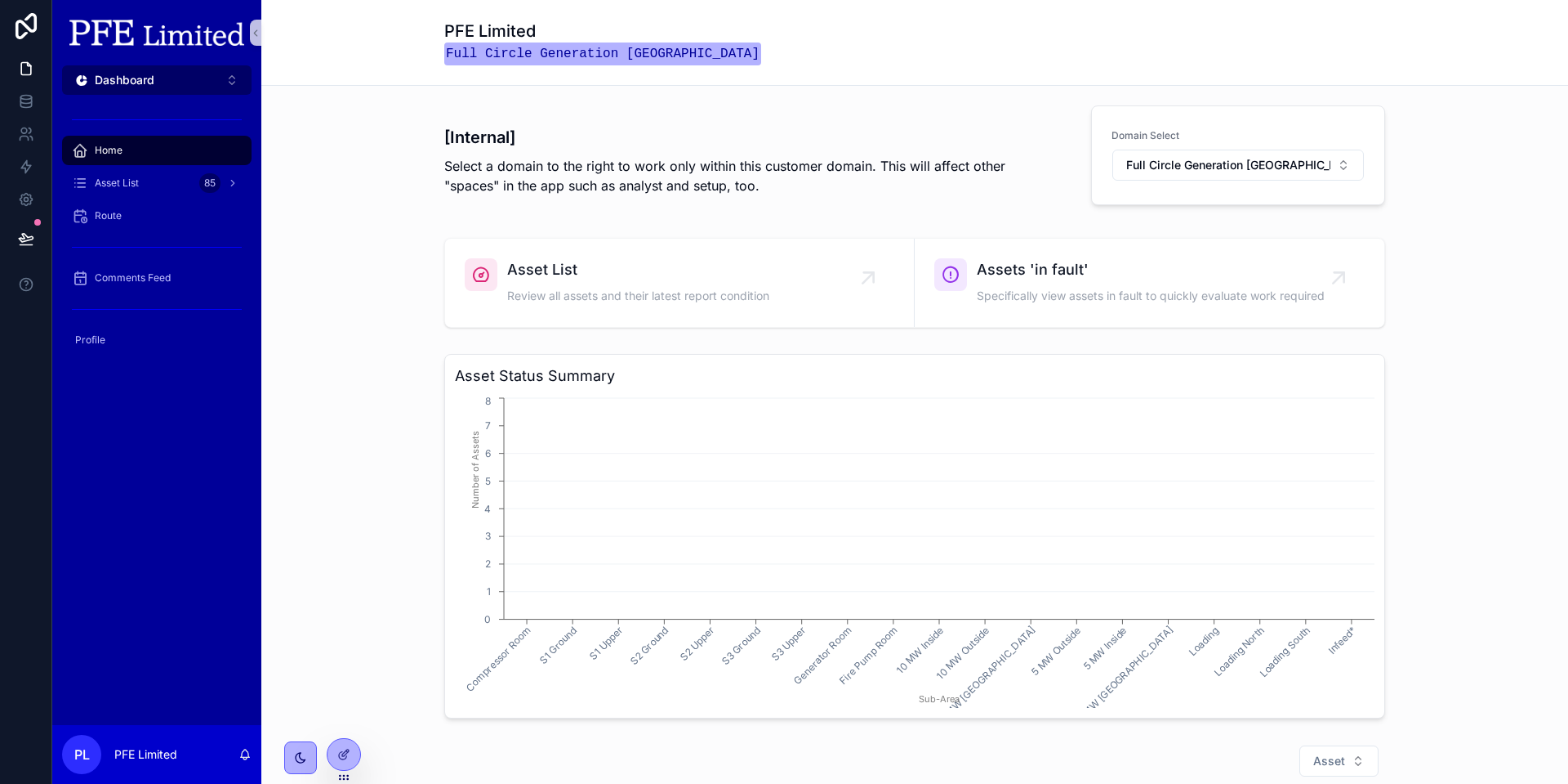
click at [163, 82] on button "Dashboard Alt 1" at bounding box center [157, 79] width 189 height 30
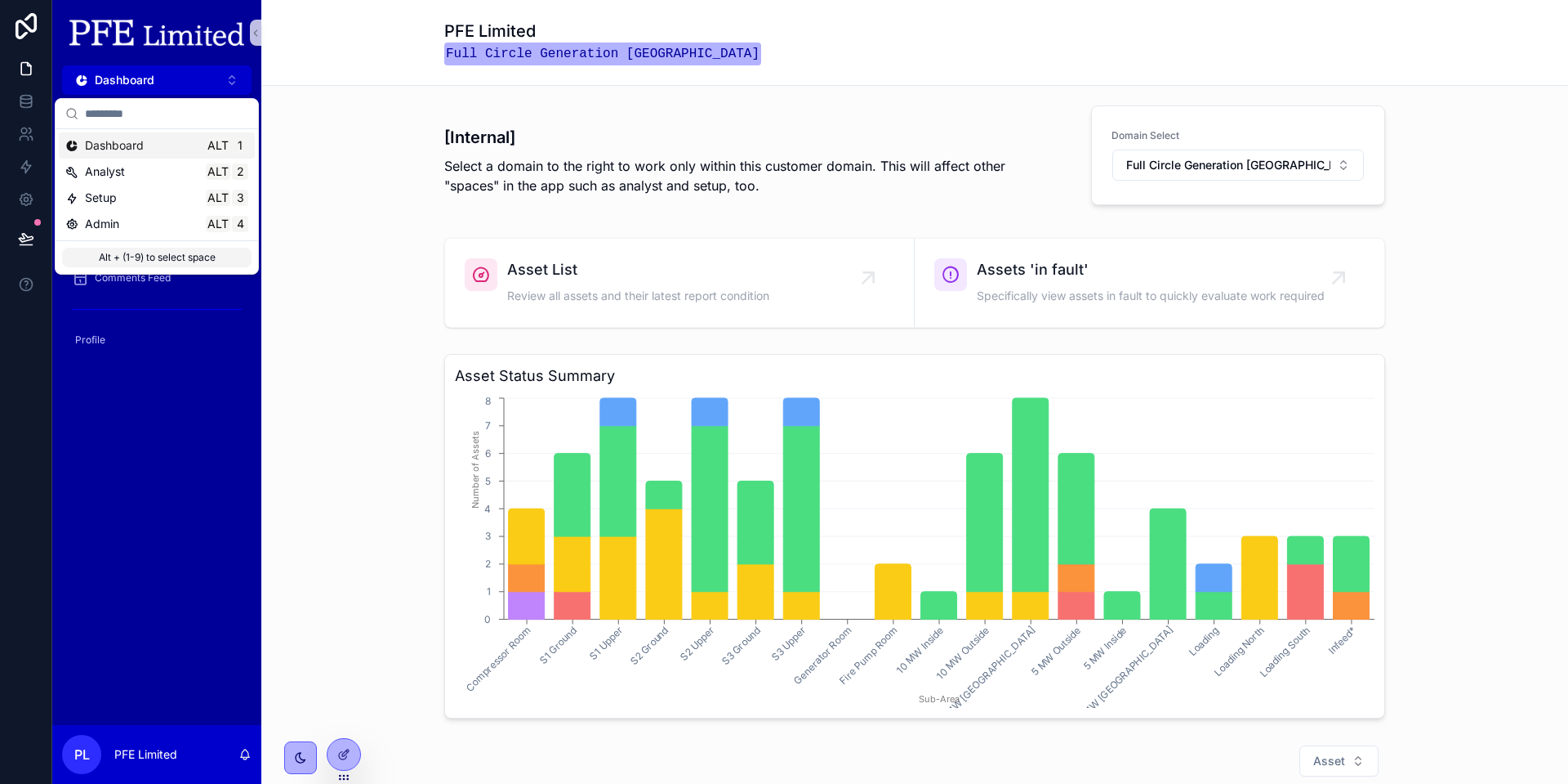
click at [187, 139] on div "Dashboard Alt 1" at bounding box center [156, 145] width 183 height 16
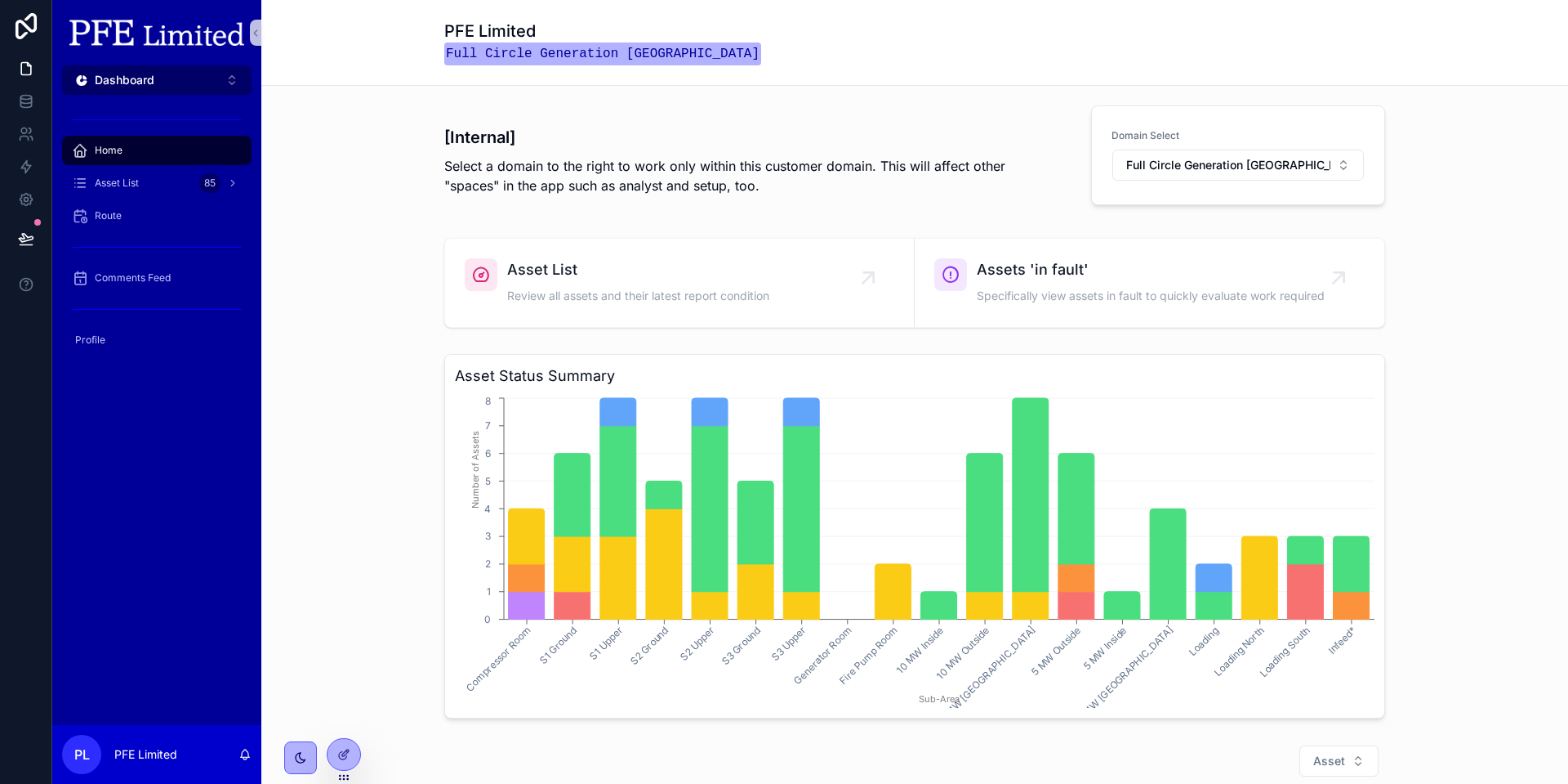
click at [199, 89] on button "Dashboard Alt 1" at bounding box center [157, 79] width 189 height 30
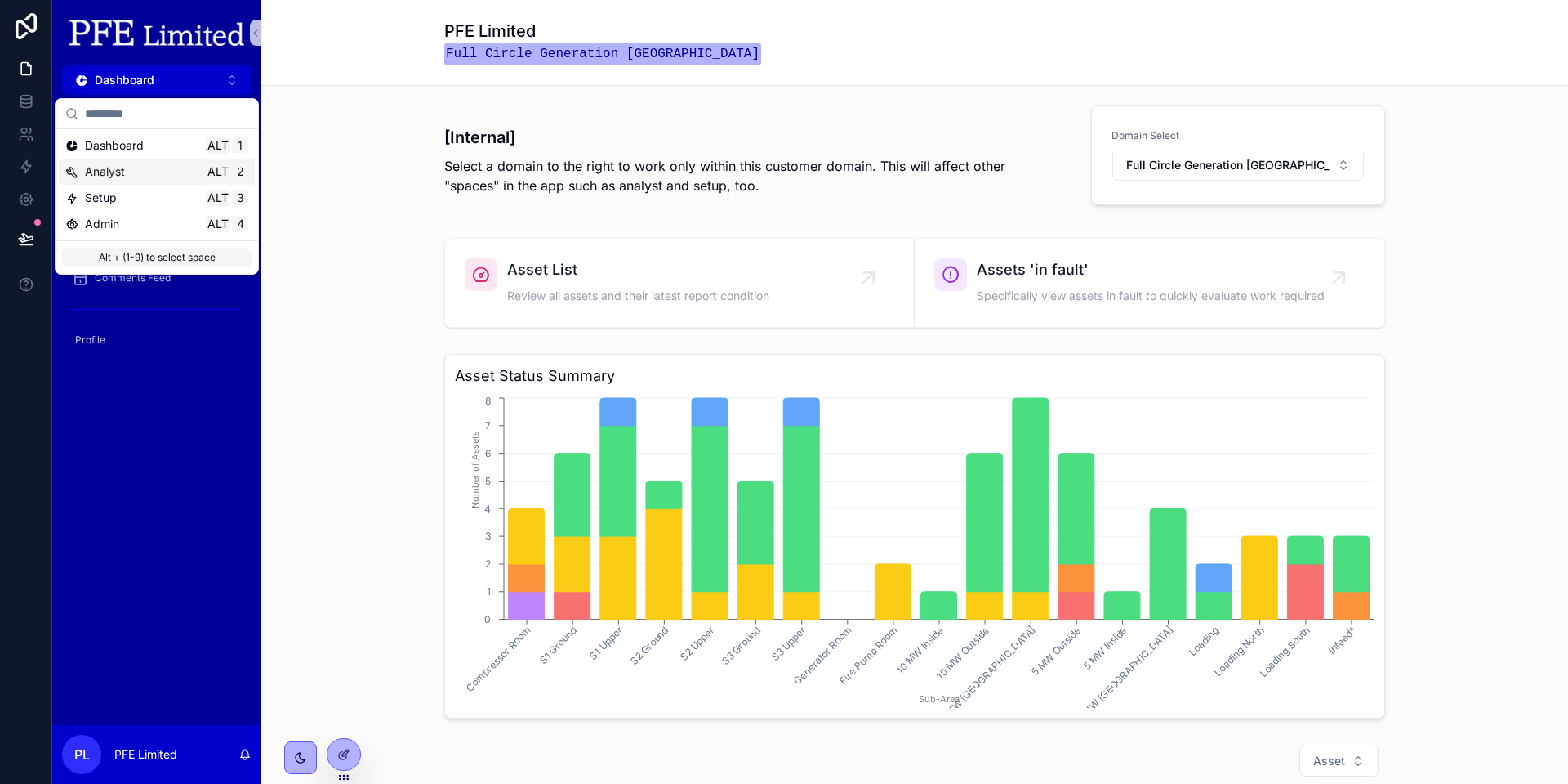
click at [233, 167] on span "2" at bounding box center [240, 171] width 16 height 16
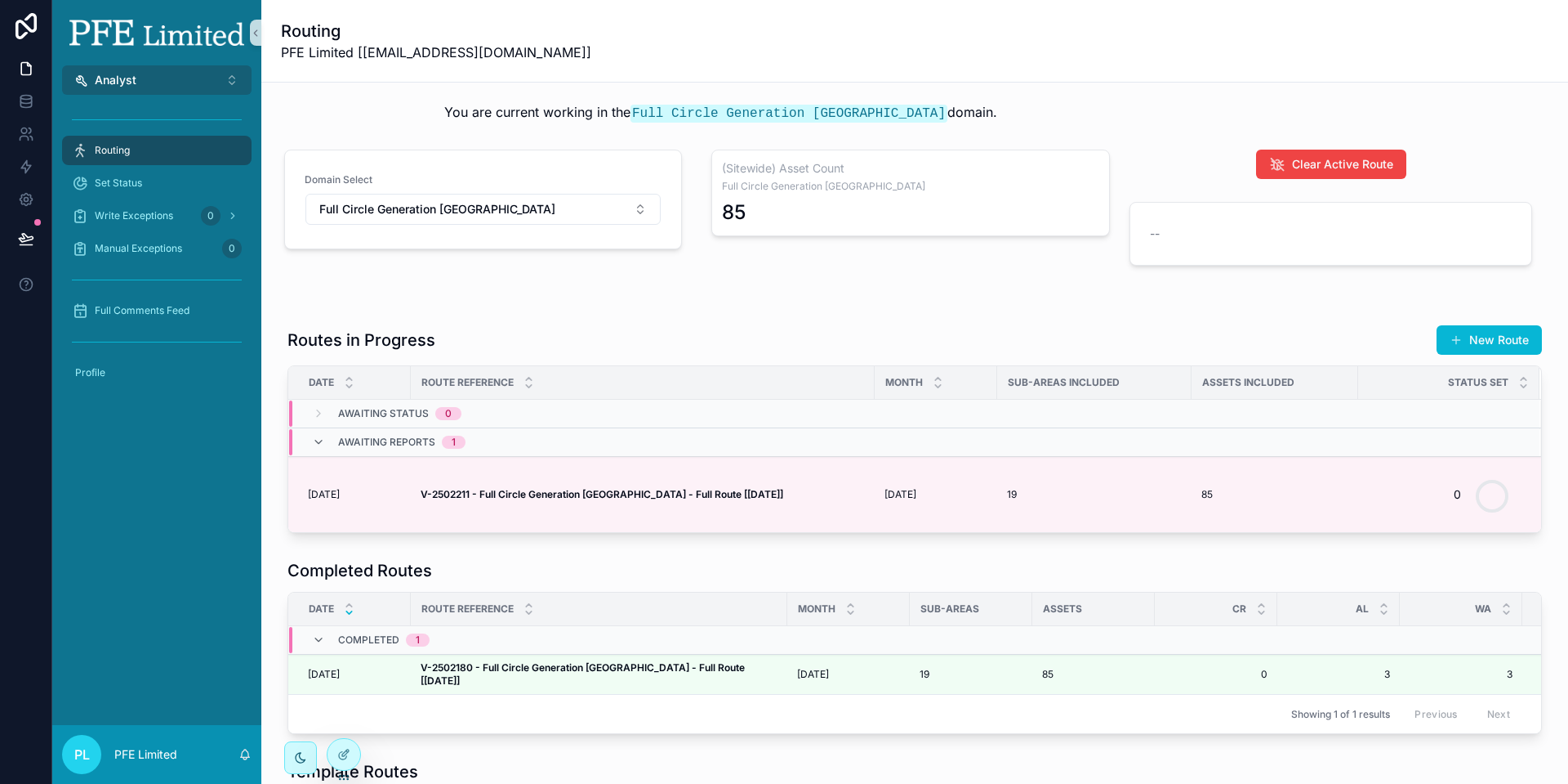
click at [182, 75] on button "Analyst Alt 2" at bounding box center [157, 79] width 189 height 30
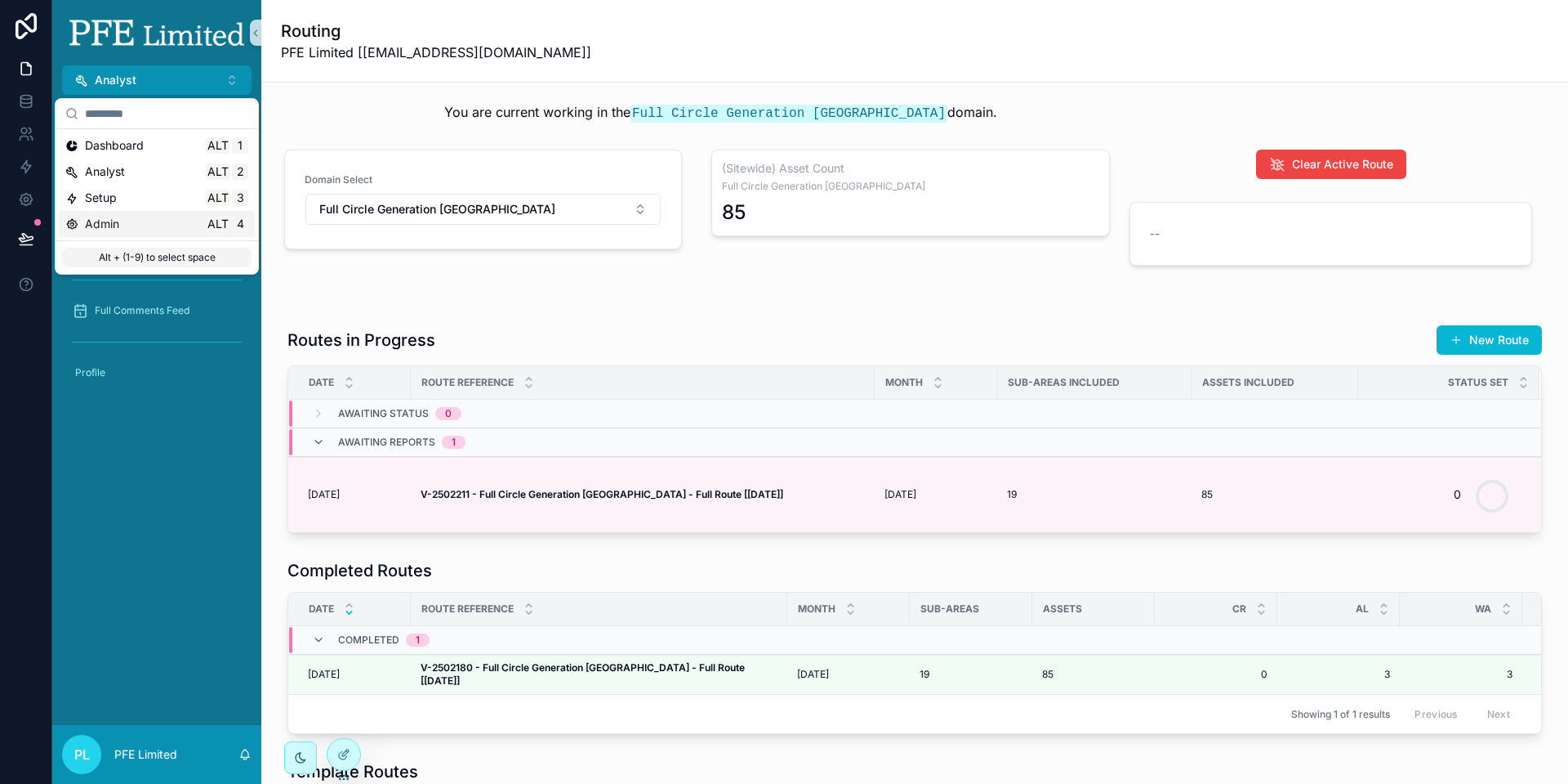
click at [151, 220] on div "Admin Alt 4" at bounding box center [156, 223] width 183 height 16
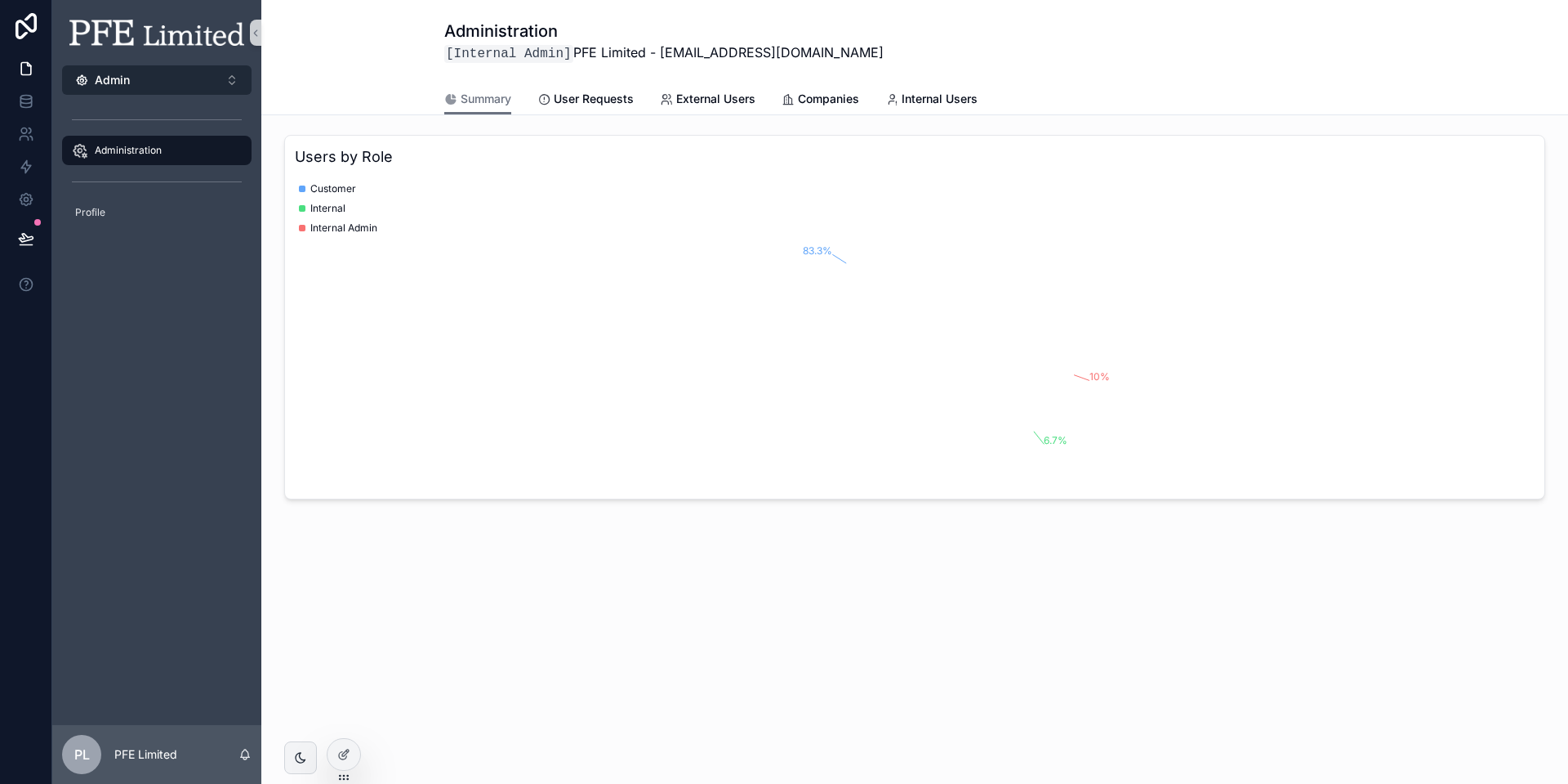
click at [209, 91] on button "Admin Alt 4" at bounding box center [157, 79] width 189 height 30
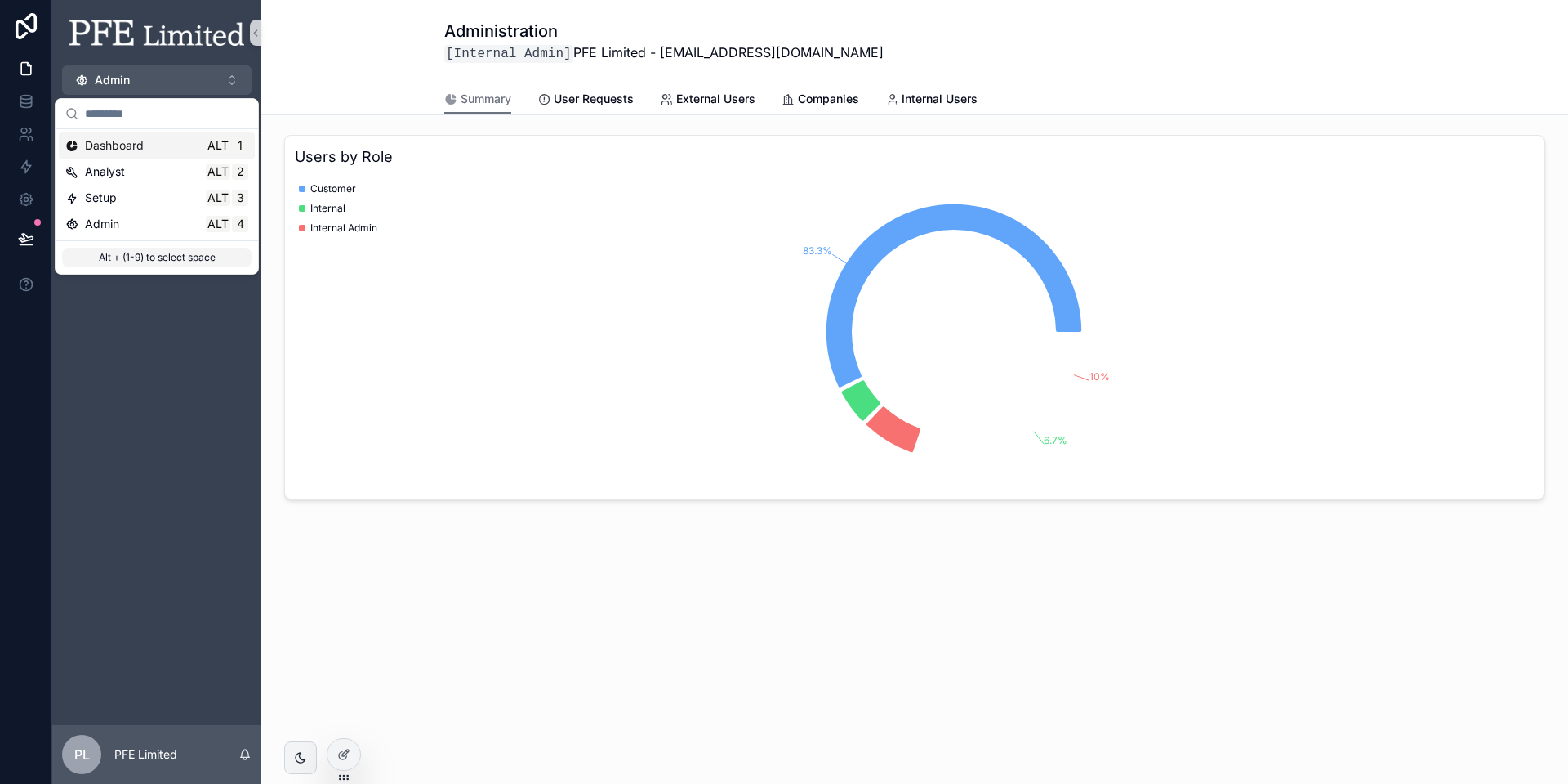
click at [155, 150] on div "Dashboard Alt 1" at bounding box center [156, 145] width 183 height 16
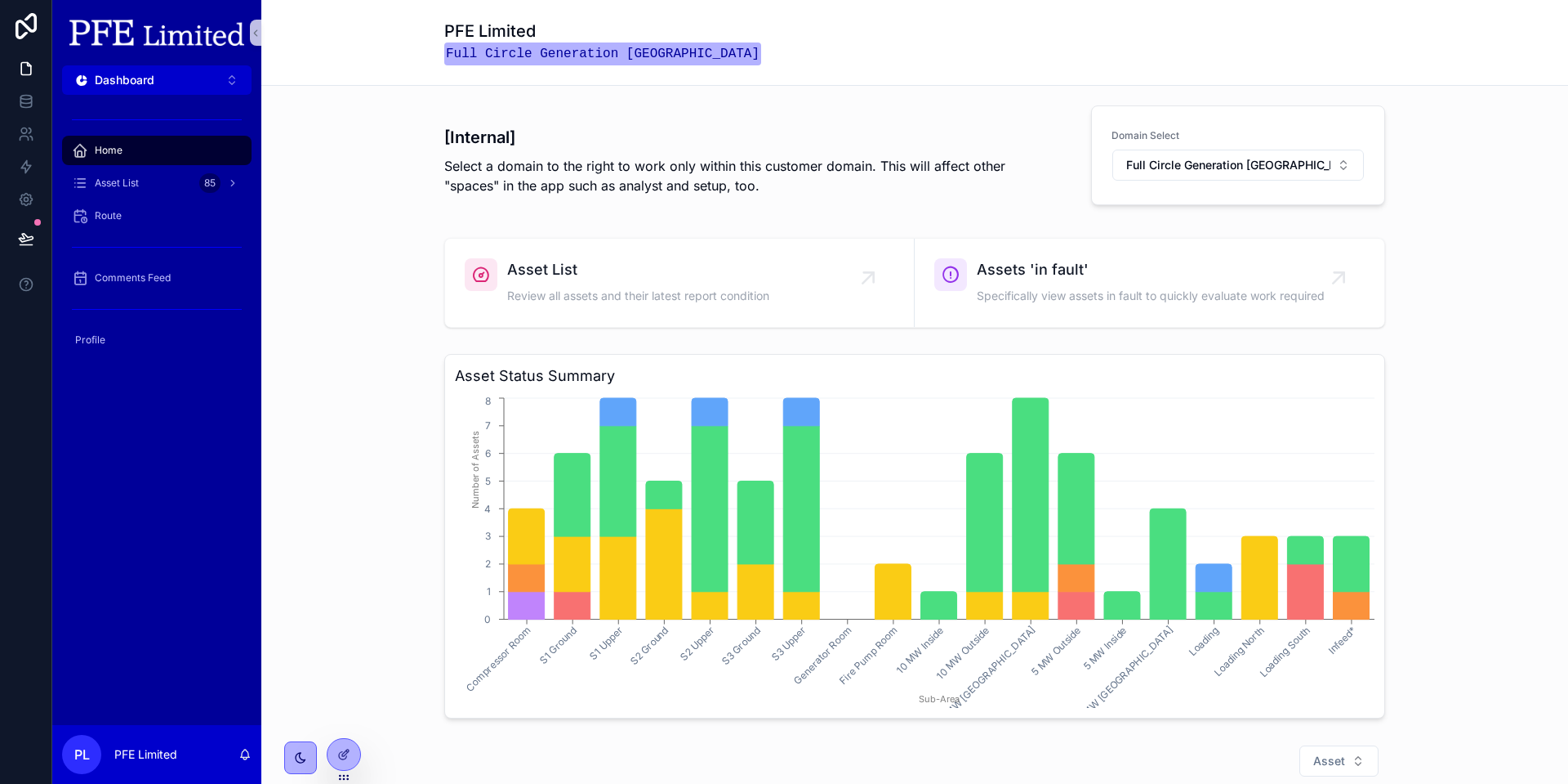
click at [363, 128] on div "[Internal] Select a domain to the right to work only within this customer domai…" at bounding box center [914, 158] width 1281 height 119
click at [162, 188] on div "Asset List 85" at bounding box center [156, 182] width 170 height 26
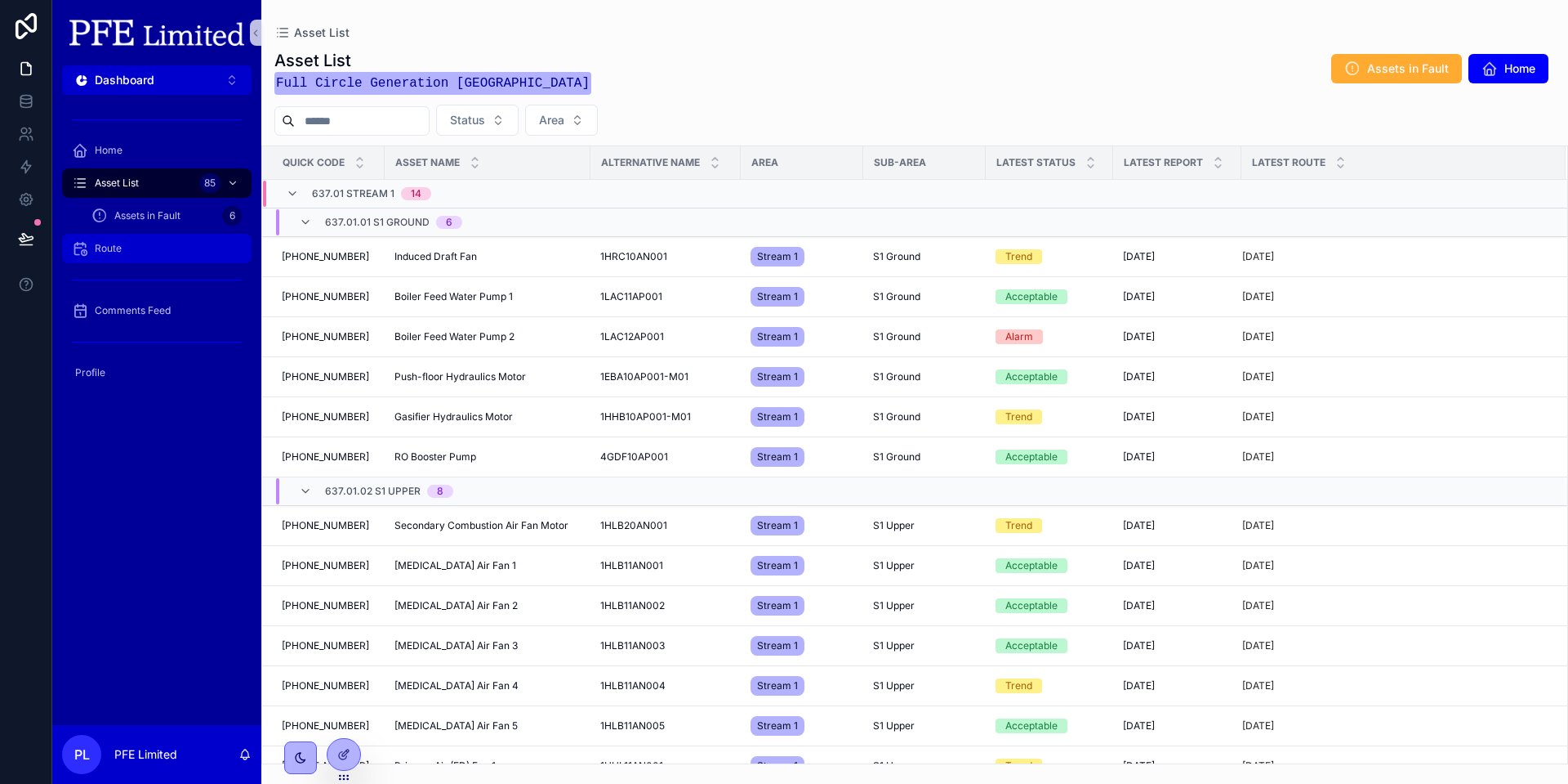
click at [140, 248] on div "Route" at bounding box center [156, 248] width 170 height 26
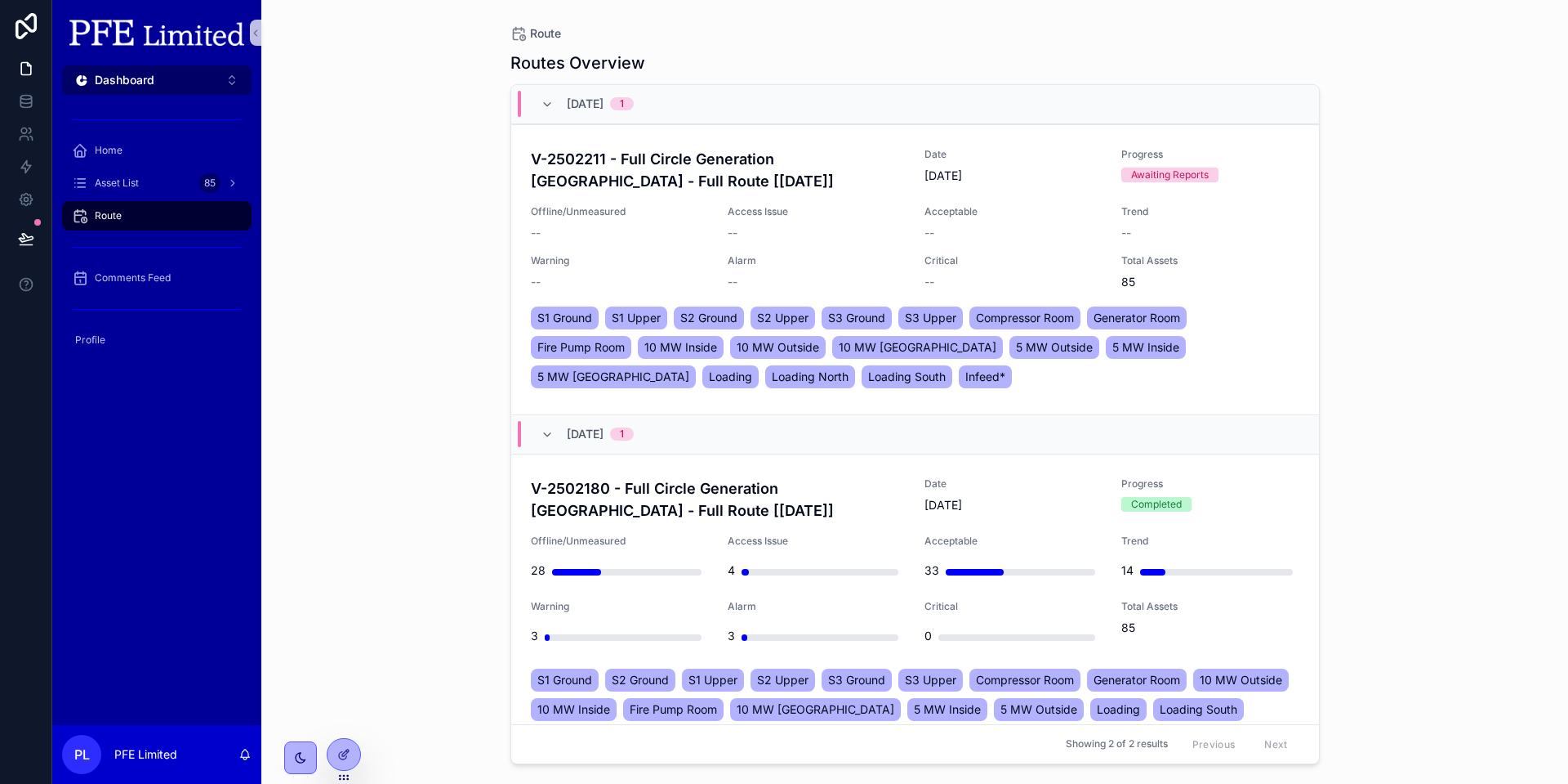
click at [171, 91] on button "Dashboard Alt 1" at bounding box center [157, 79] width 189 height 30
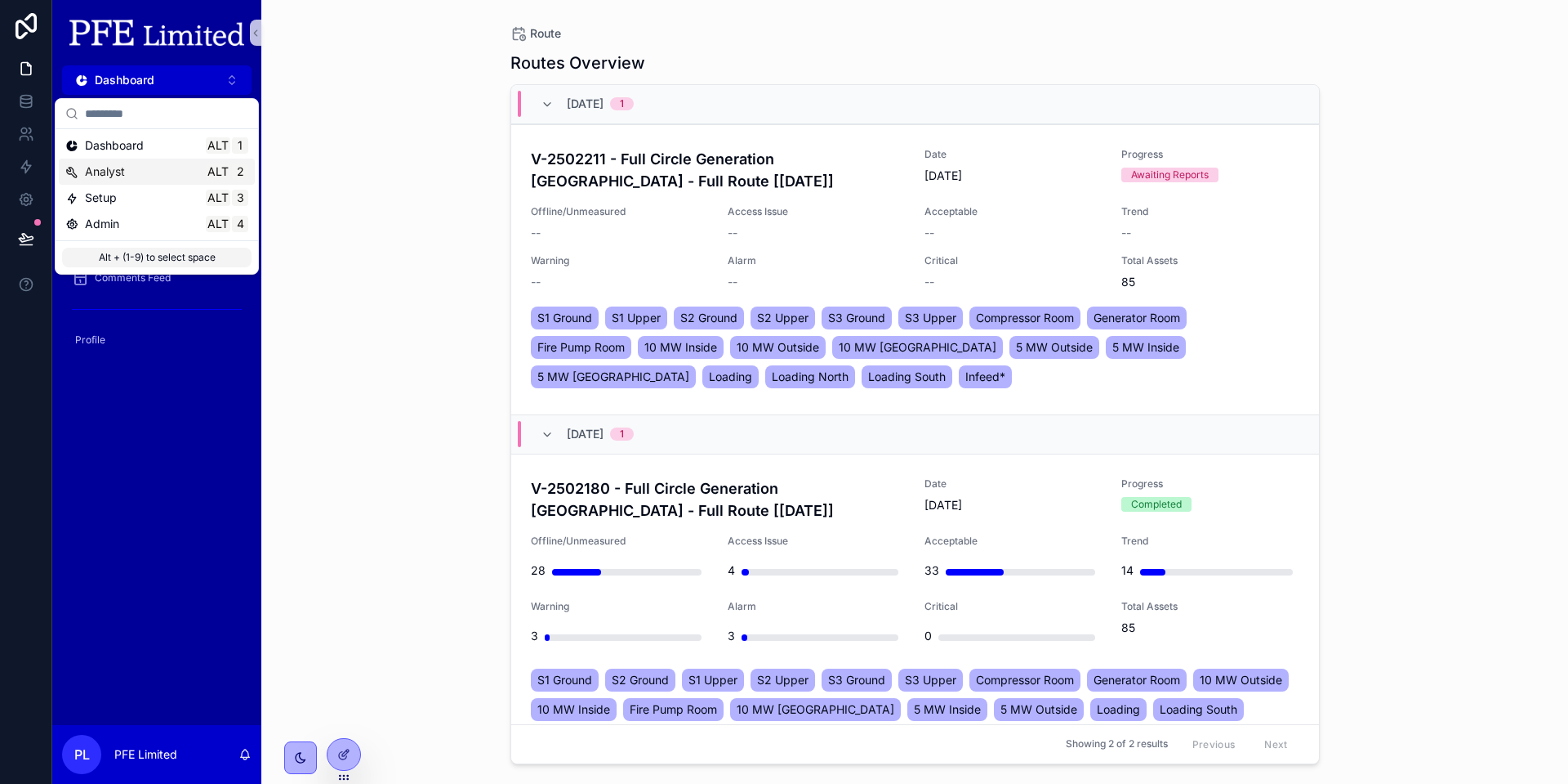
click at [135, 170] on div "Analyst Alt 2" at bounding box center [156, 171] width 183 height 16
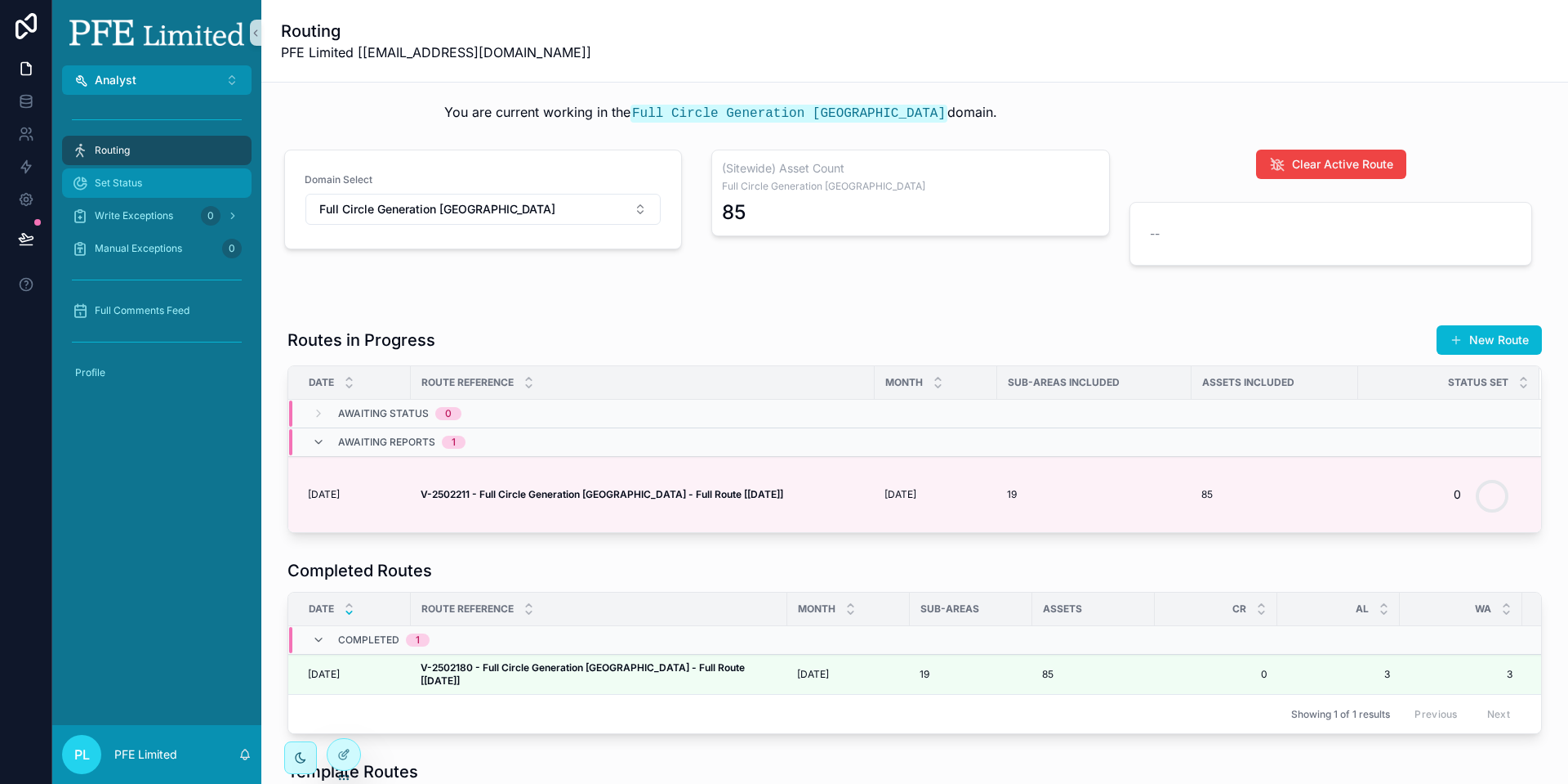
click at [216, 177] on div "Set Status" at bounding box center [156, 182] width 170 height 26
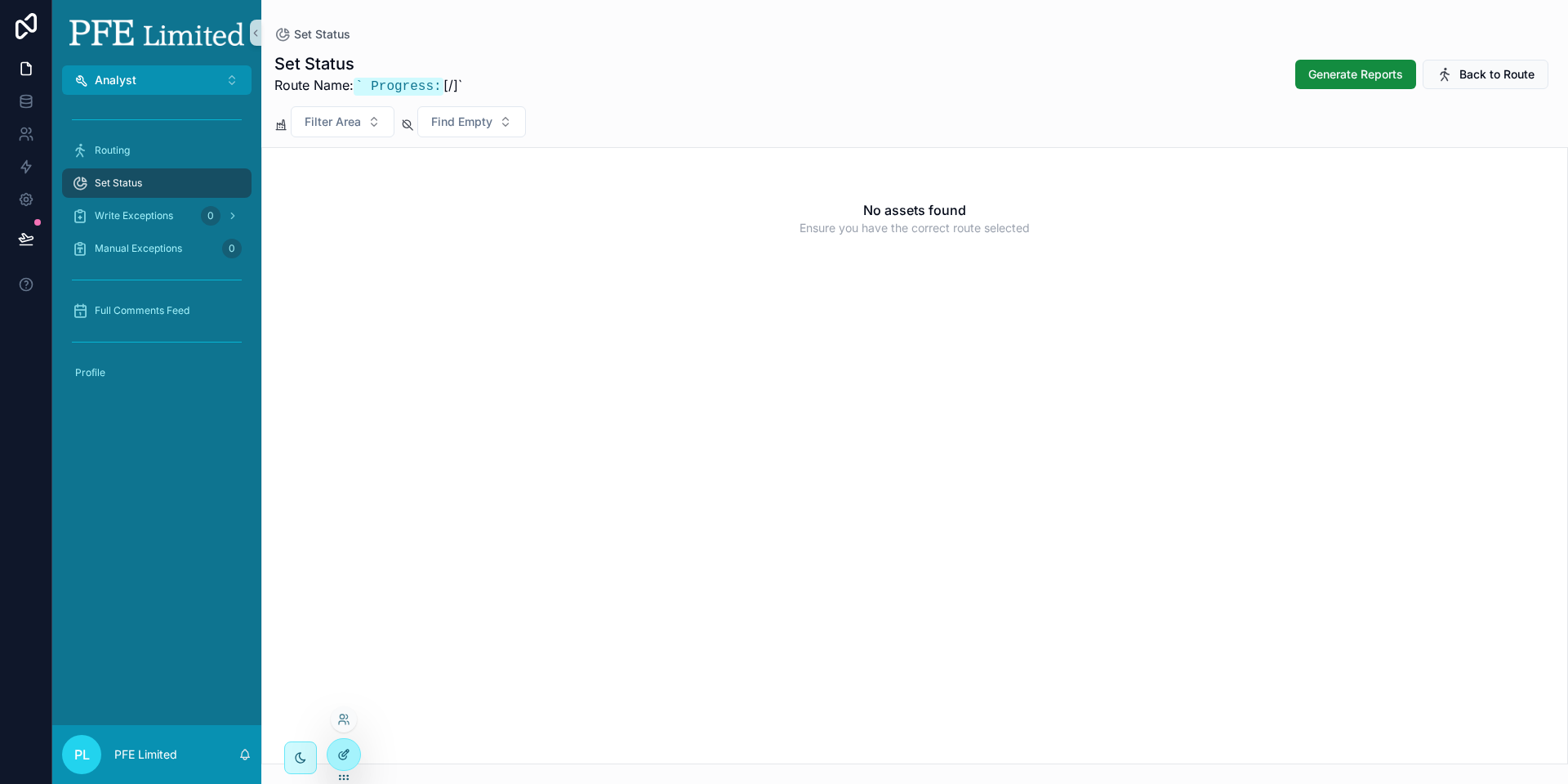
click at [344, 757] on icon at bounding box center [344, 754] width 13 height 13
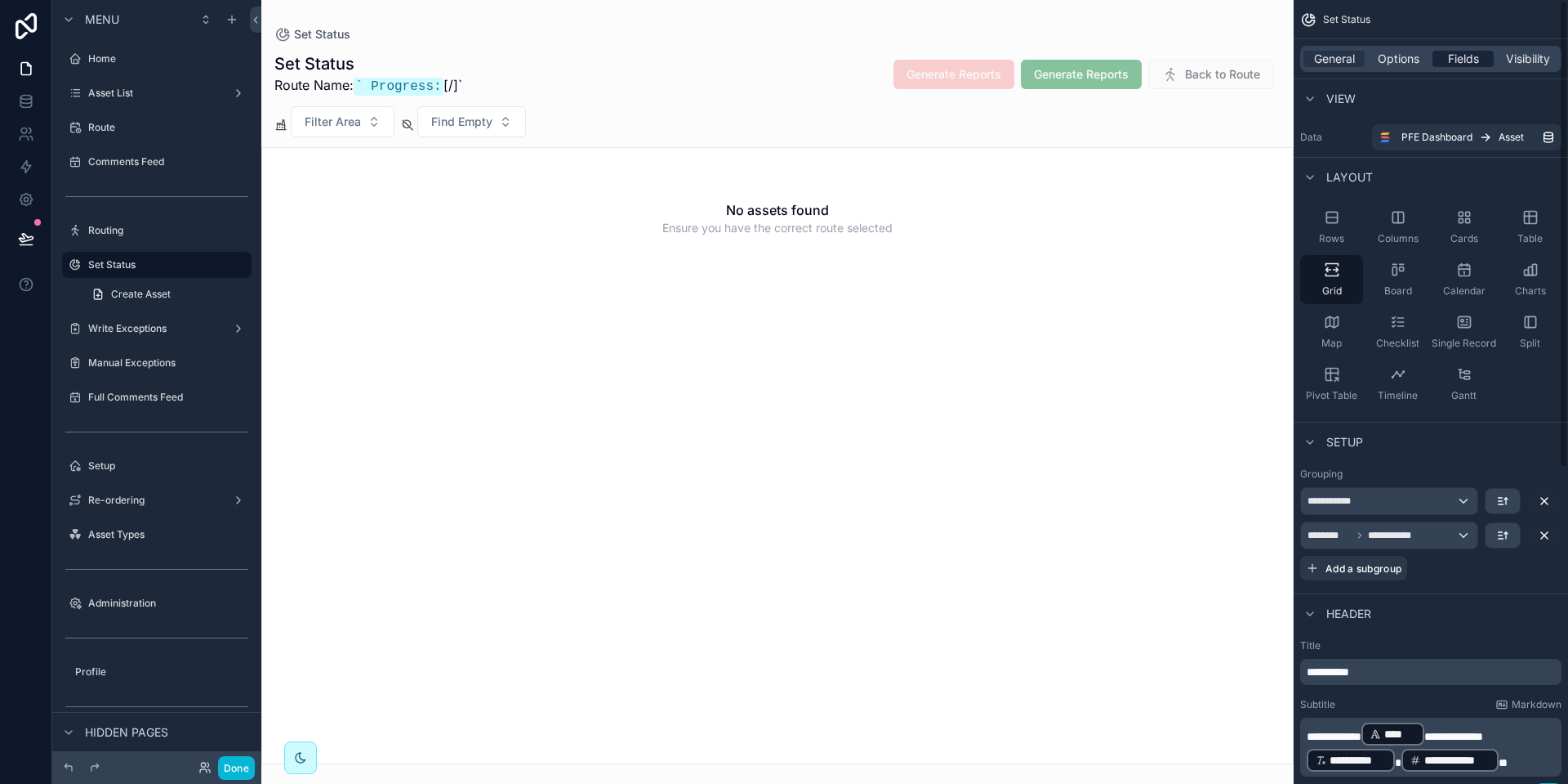
click at [1459, 52] on span "Fields" at bounding box center [1463, 58] width 31 height 16
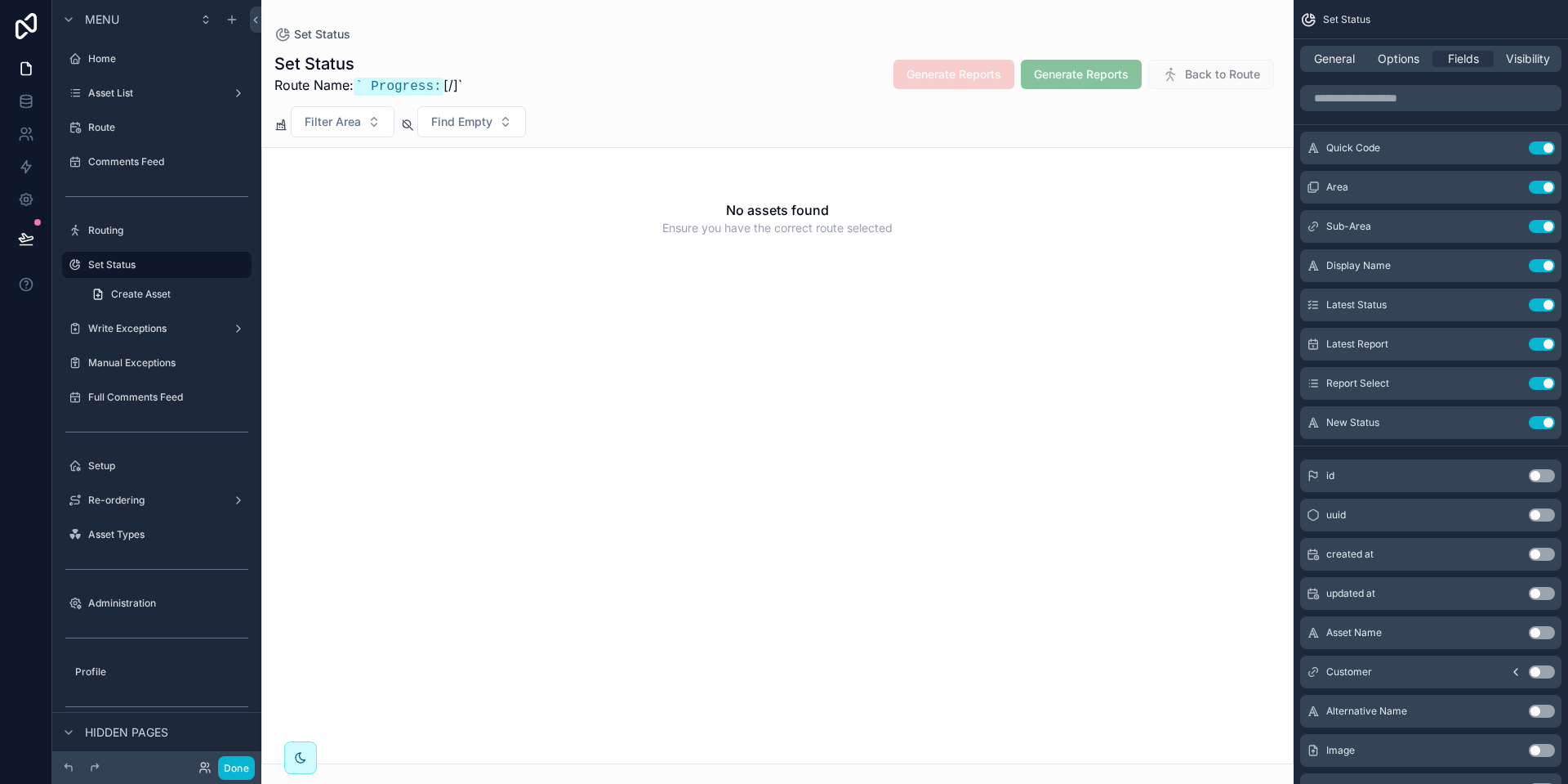
click at [1399, 67] on div "General Options Fields Visibility" at bounding box center [1431, 58] width 262 height 26
click at [1400, 60] on span "Options" at bounding box center [1398, 58] width 41 height 16
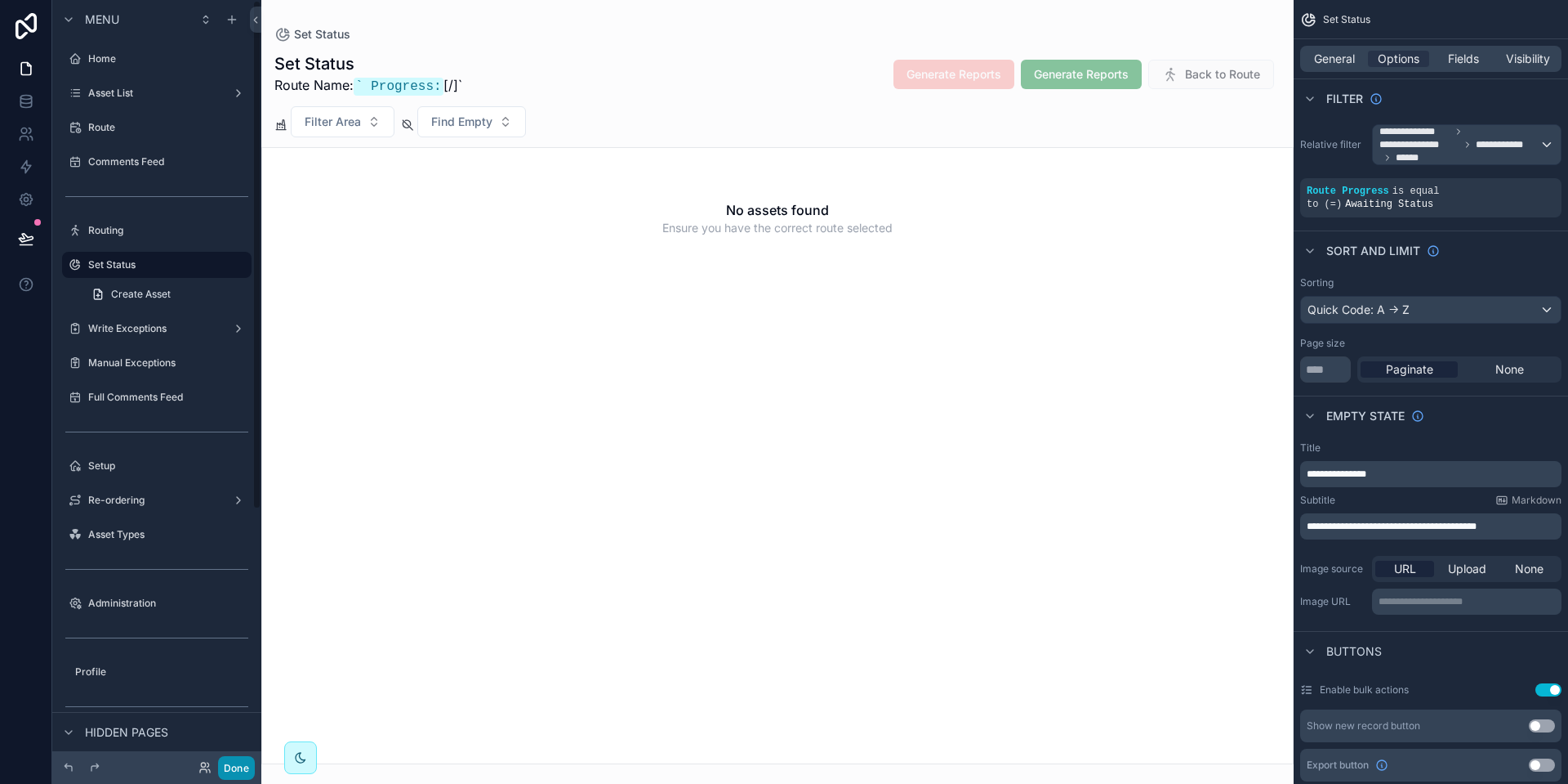
click at [231, 770] on button "Done" at bounding box center [236, 768] width 37 height 24
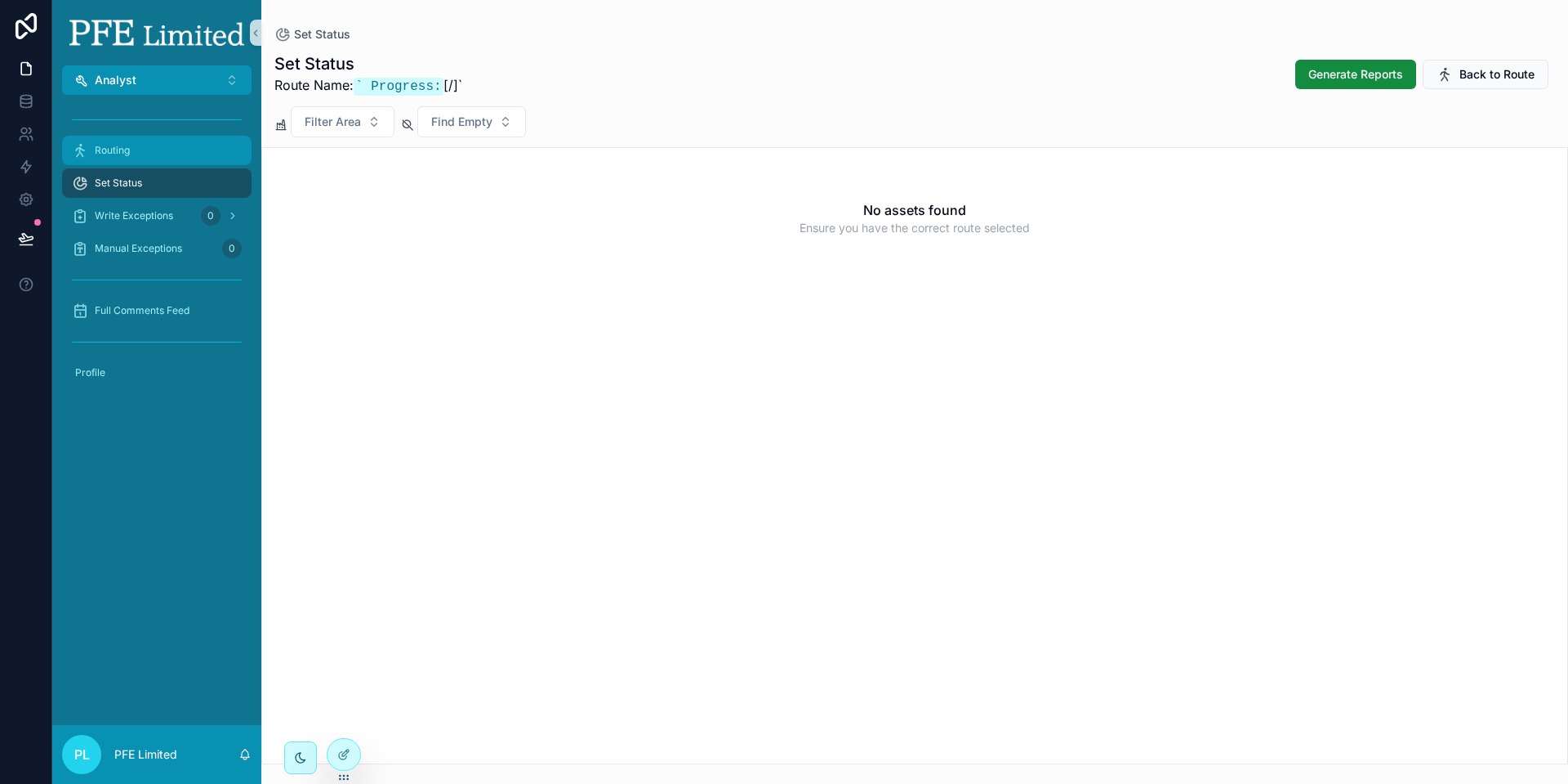
click at [159, 147] on div "Routing" at bounding box center [156, 150] width 170 height 26
